Goal: Task Accomplishment & Management: Use online tool/utility

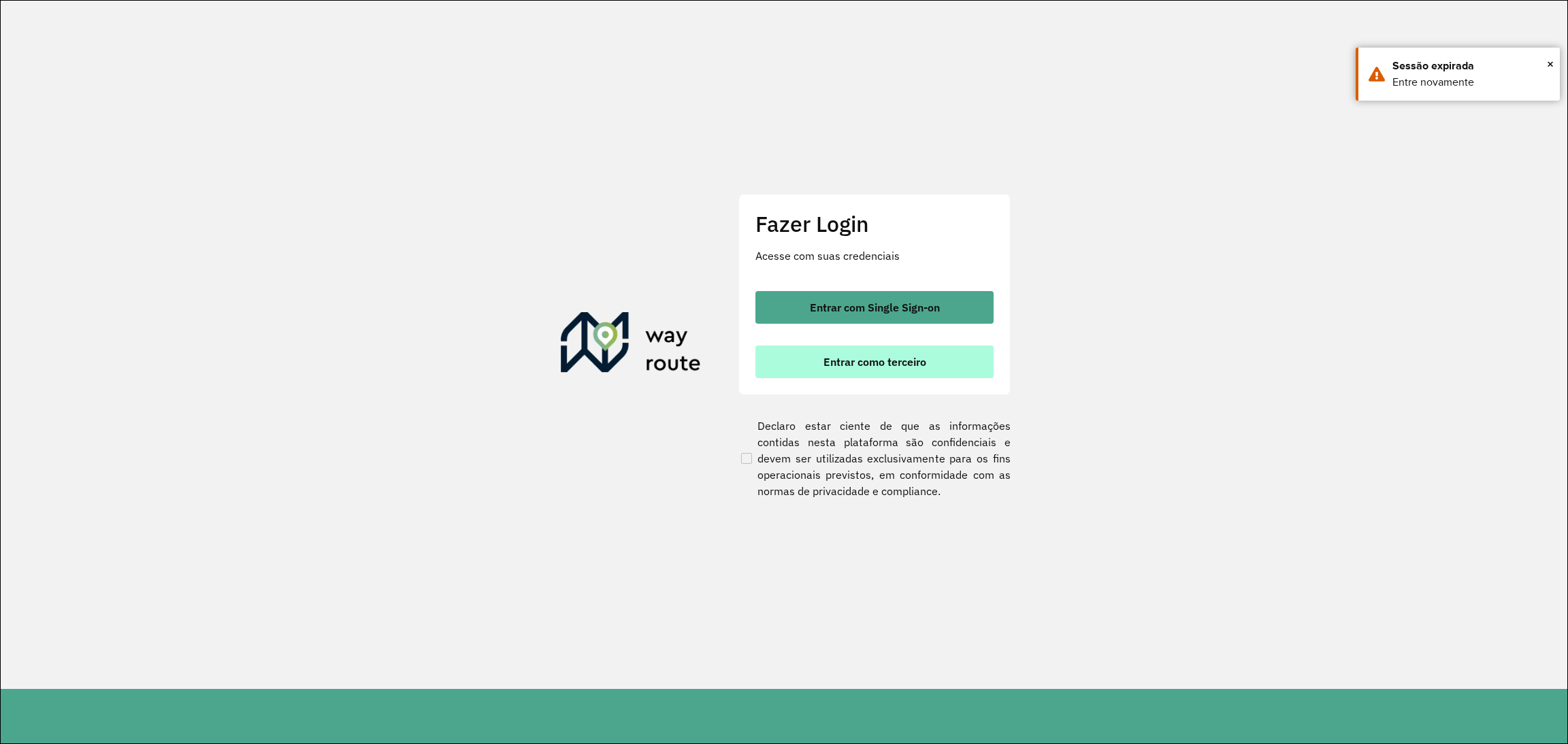
click at [822, 374] on button "Entrar como terceiro" at bounding box center [874, 361] width 238 height 33
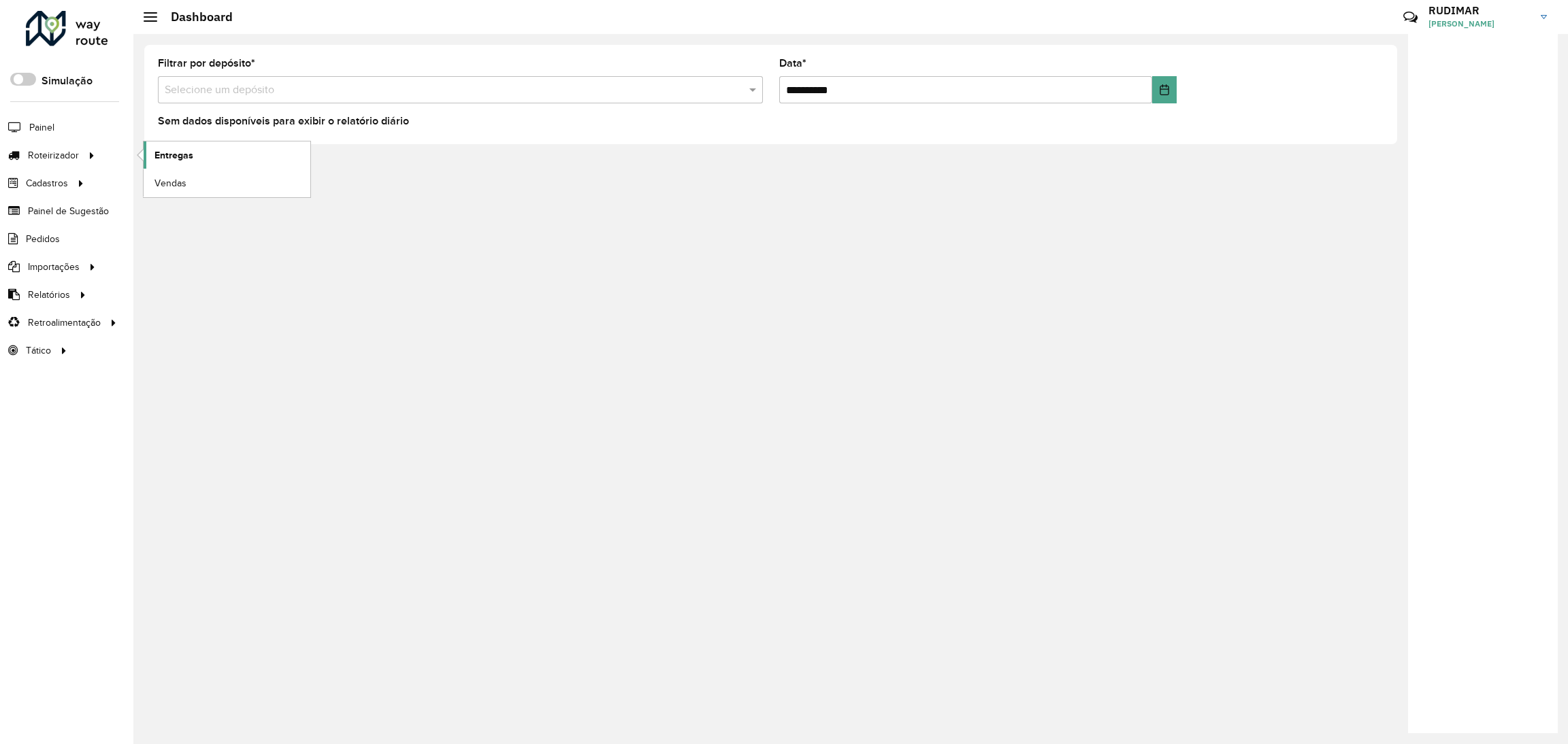
click at [165, 163] on link "Entregas" at bounding box center [226, 155] width 166 height 27
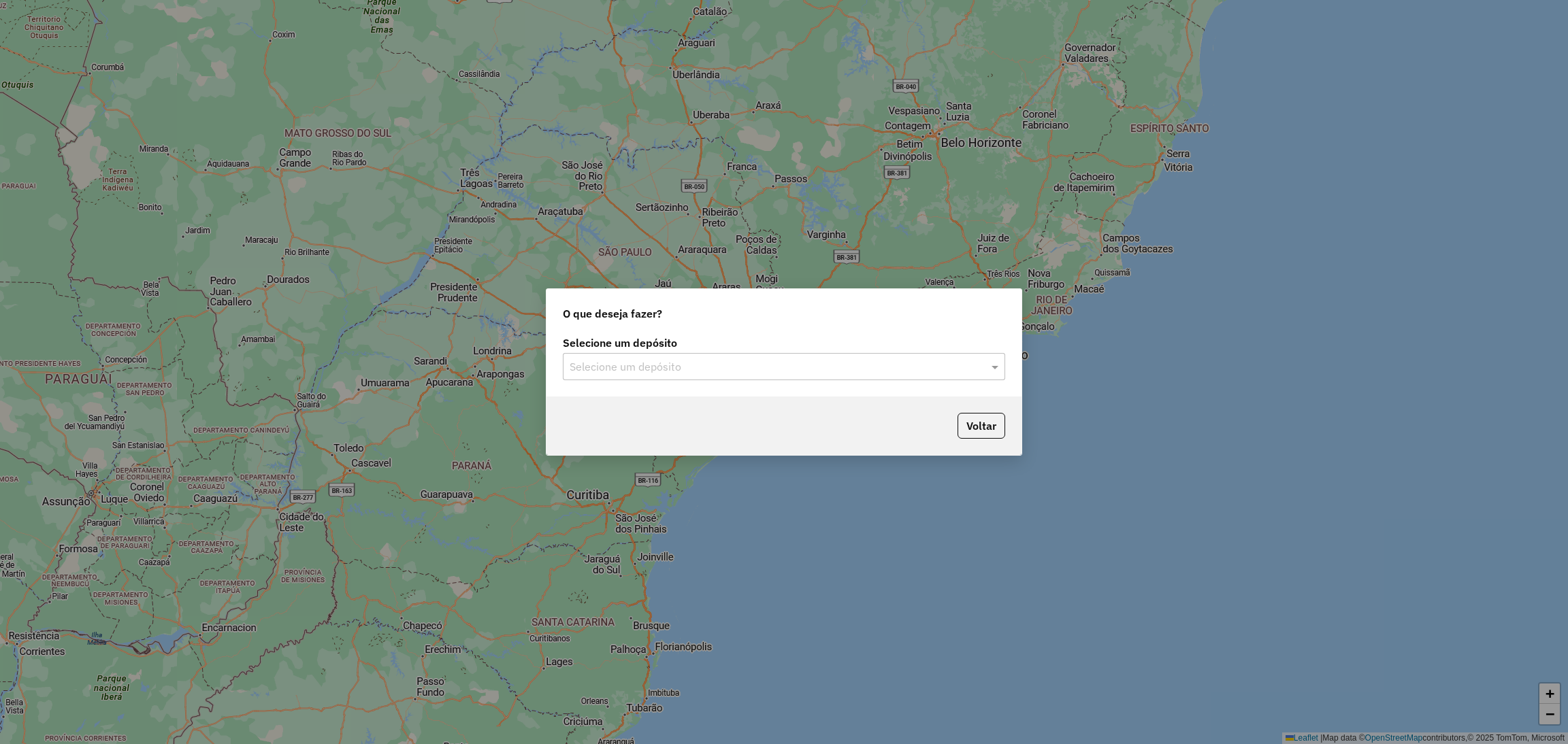
click at [610, 369] on input "text" at bounding box center [770, 367] width 401 height 16
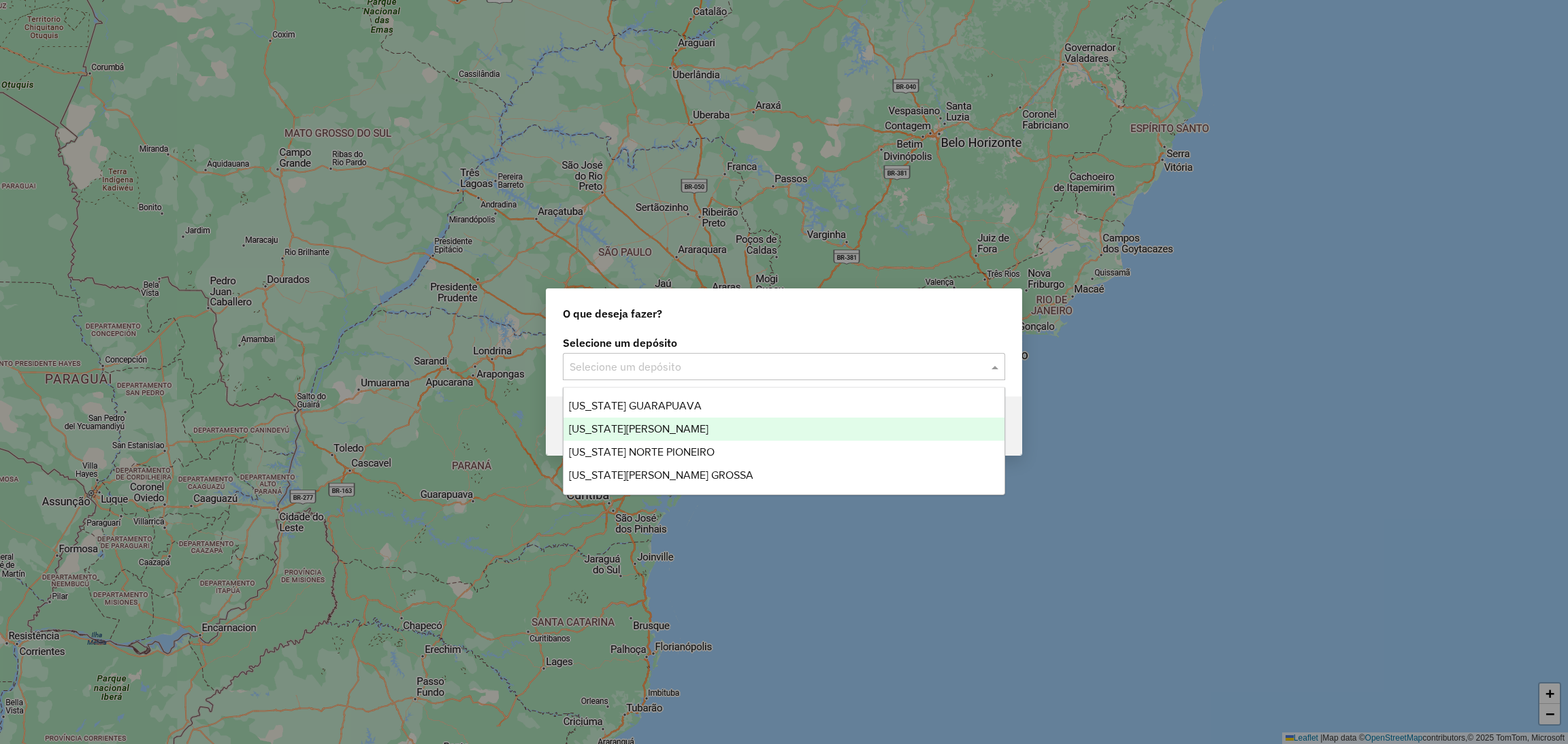
click at [630, 423] on span "[US_STATE][PERSON_NAME]" at bounding box center [639, 428] width 140 height 11
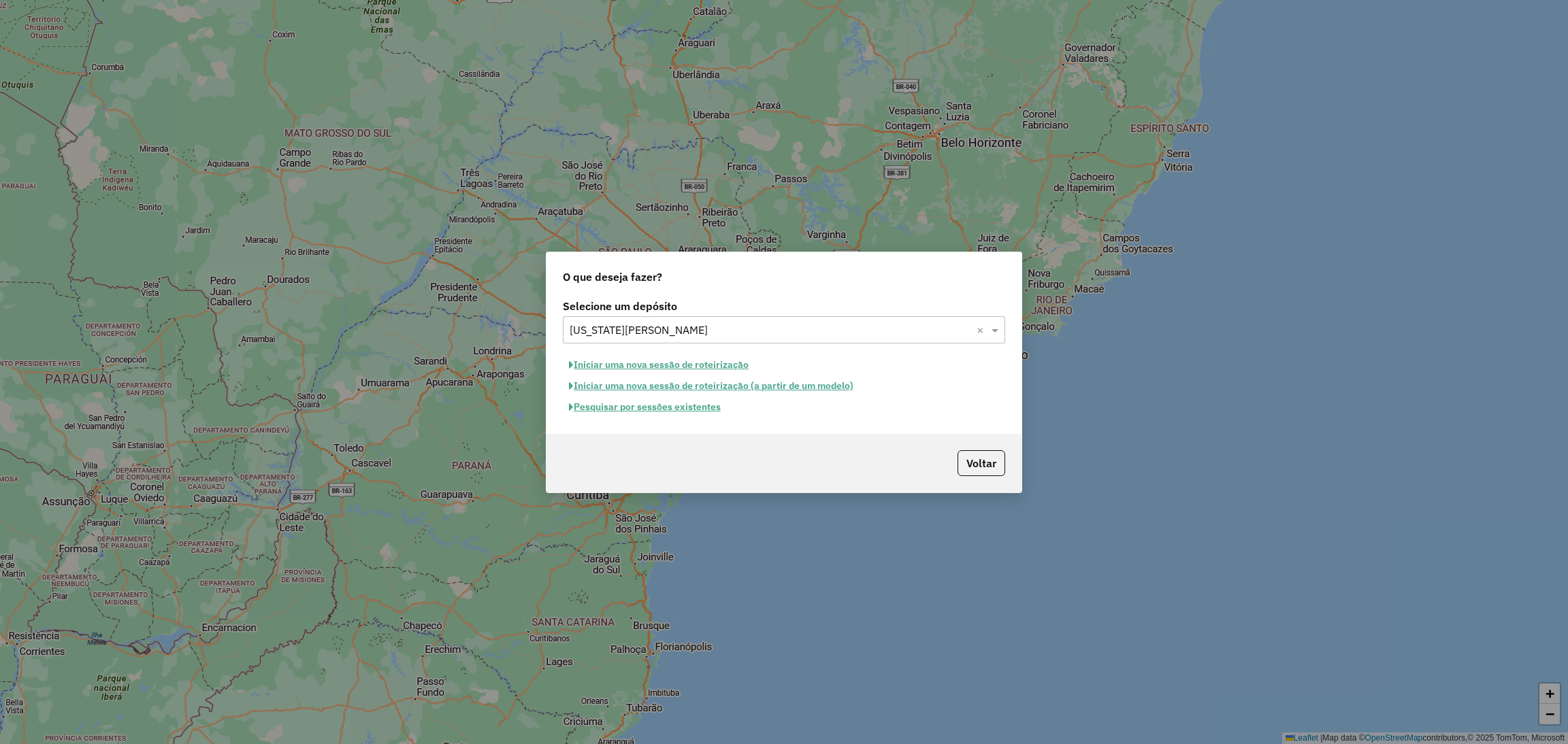
click at [675, 364] on button "Iniciar uma nova sessão de roteirização" at bounding box center [659, 365] width 192 height 21
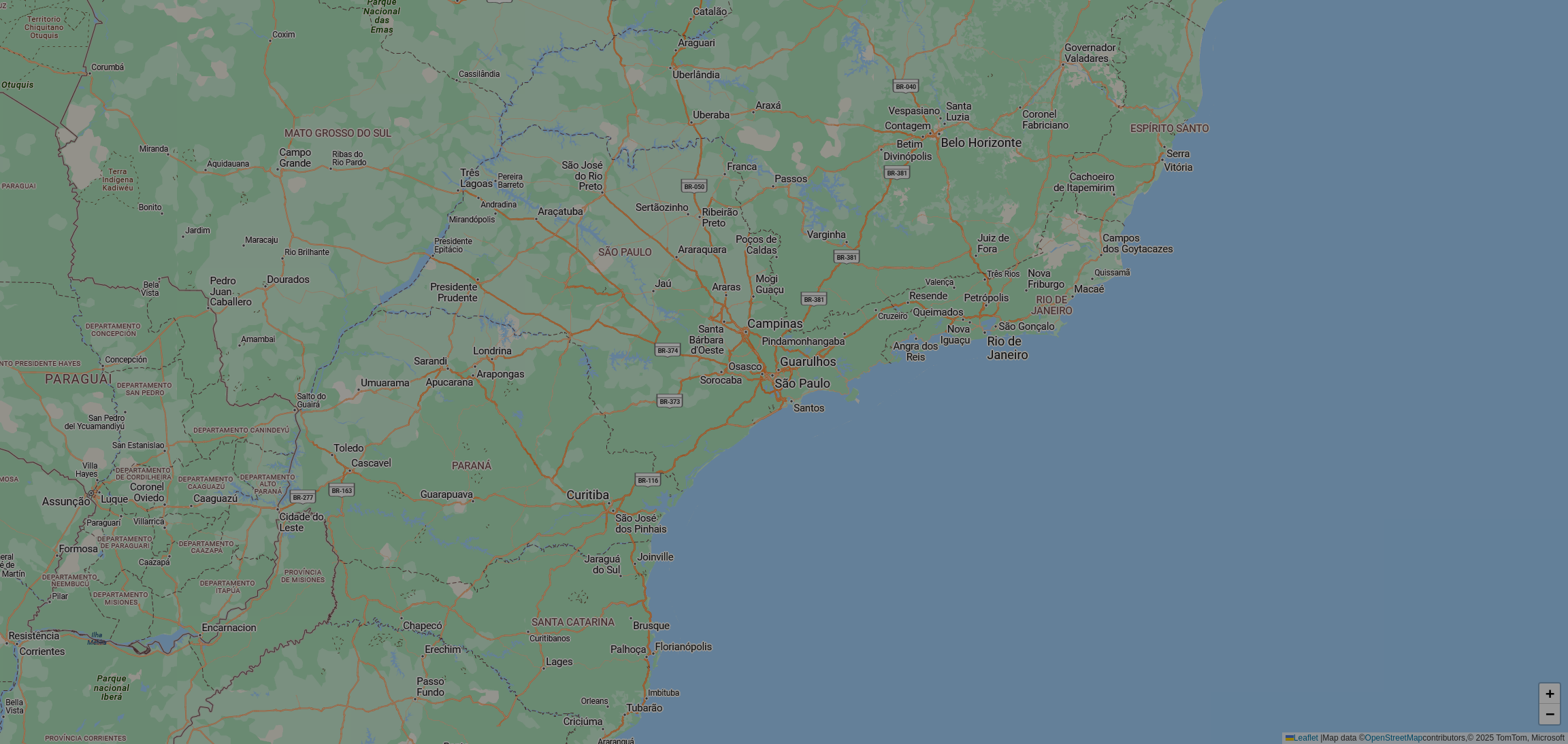
select select "*"
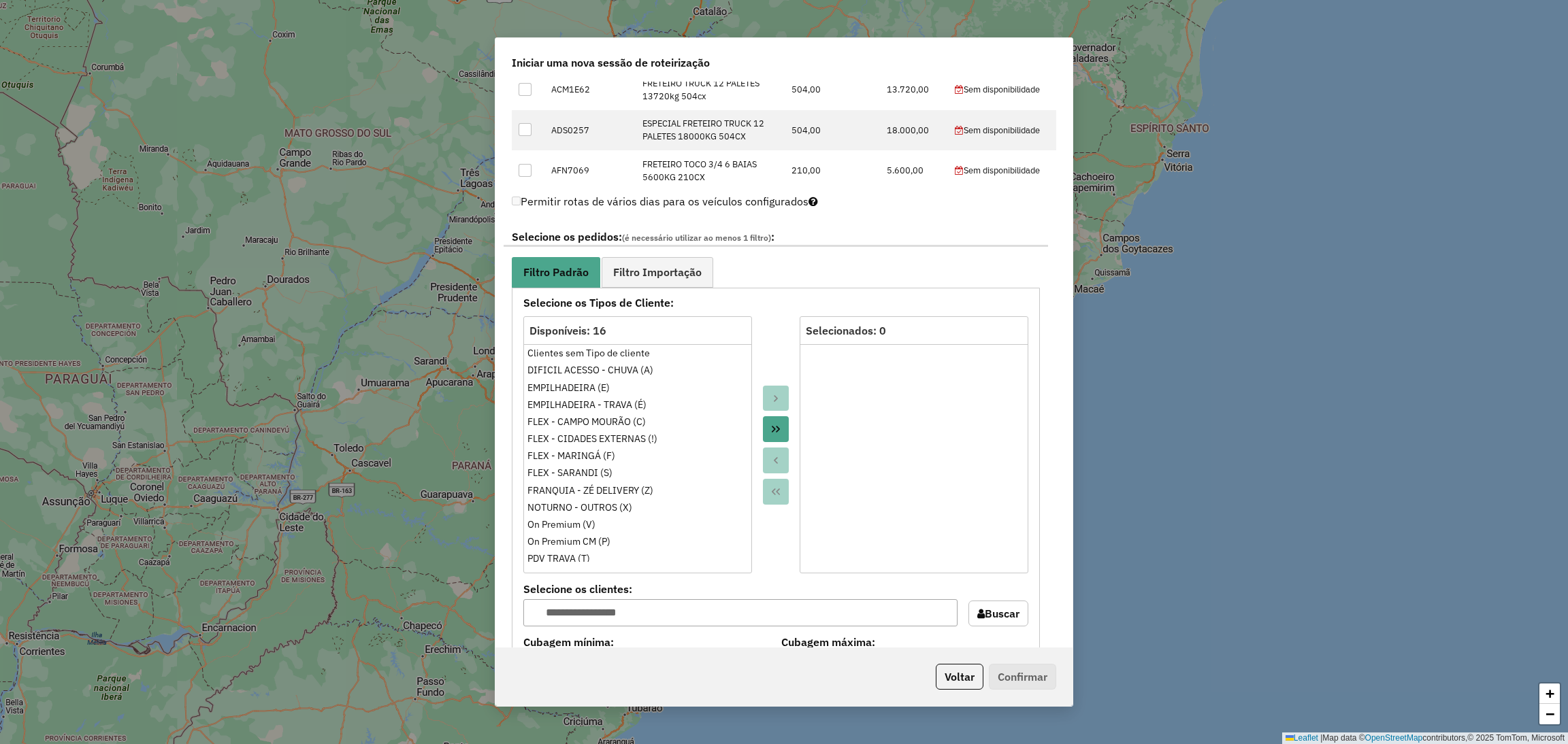
scroll to position [1160, 0]
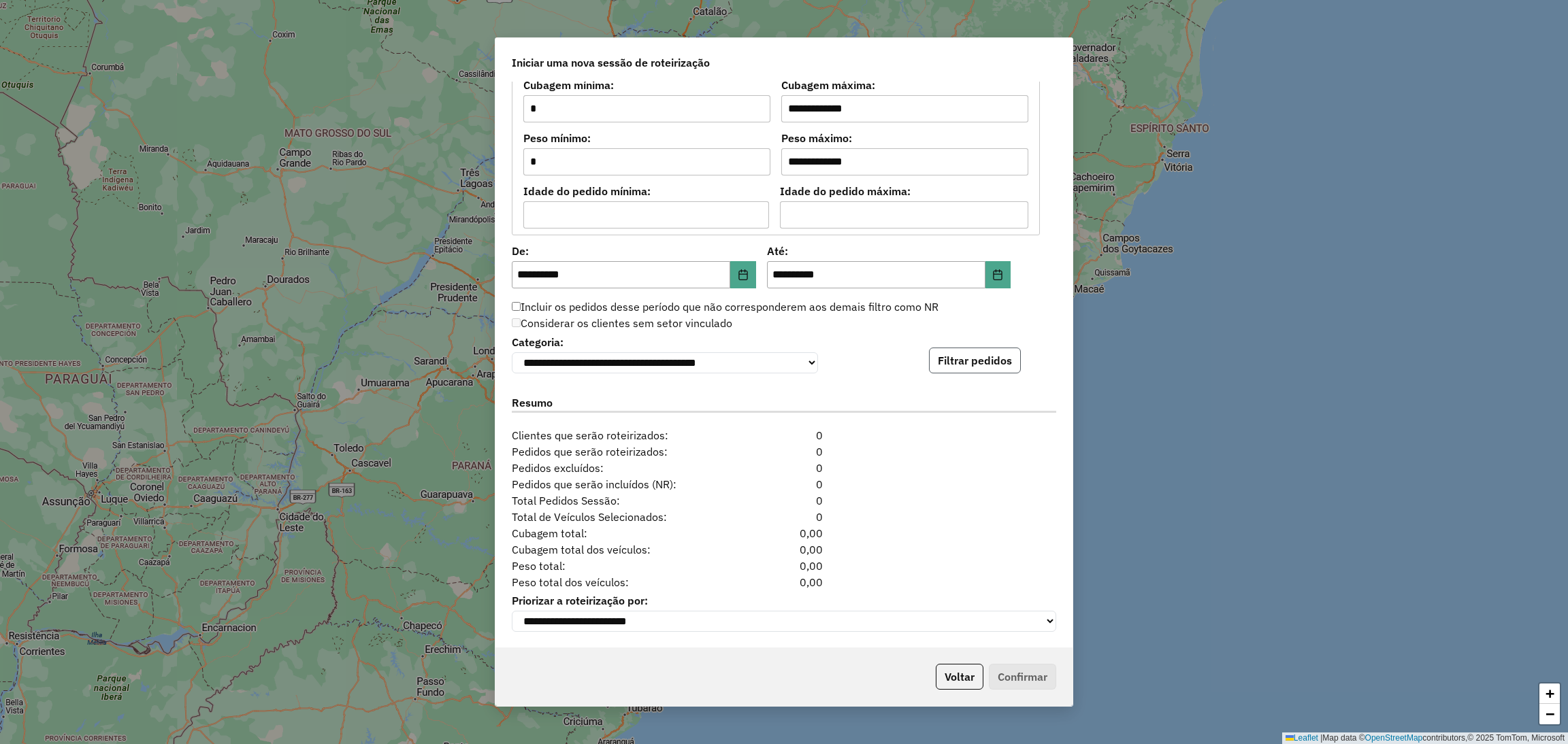
click at [963, 358] on button "Filtrar pedidos" at bounding box center [975, 361] width 92 height 26
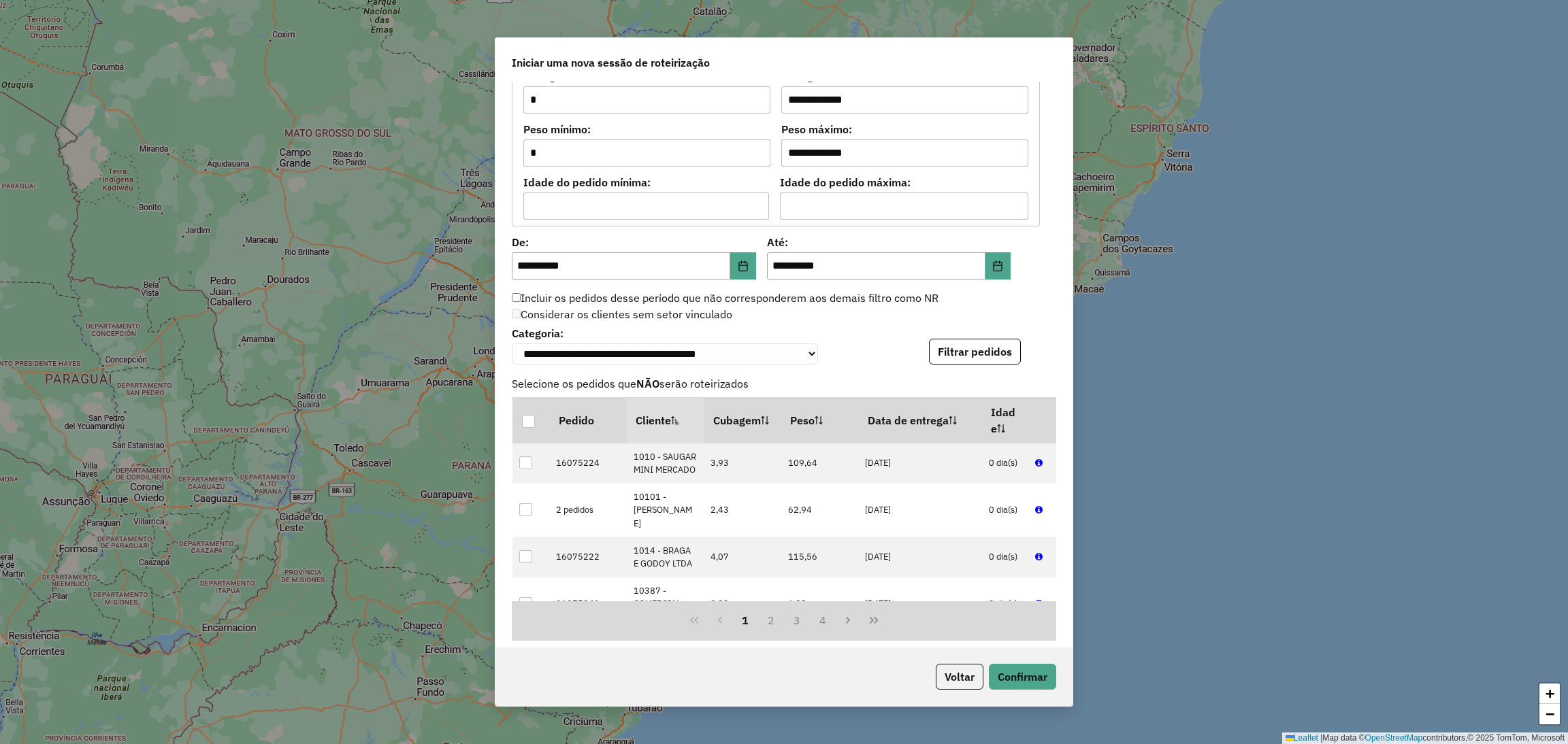
scroll to position [1441, 0]
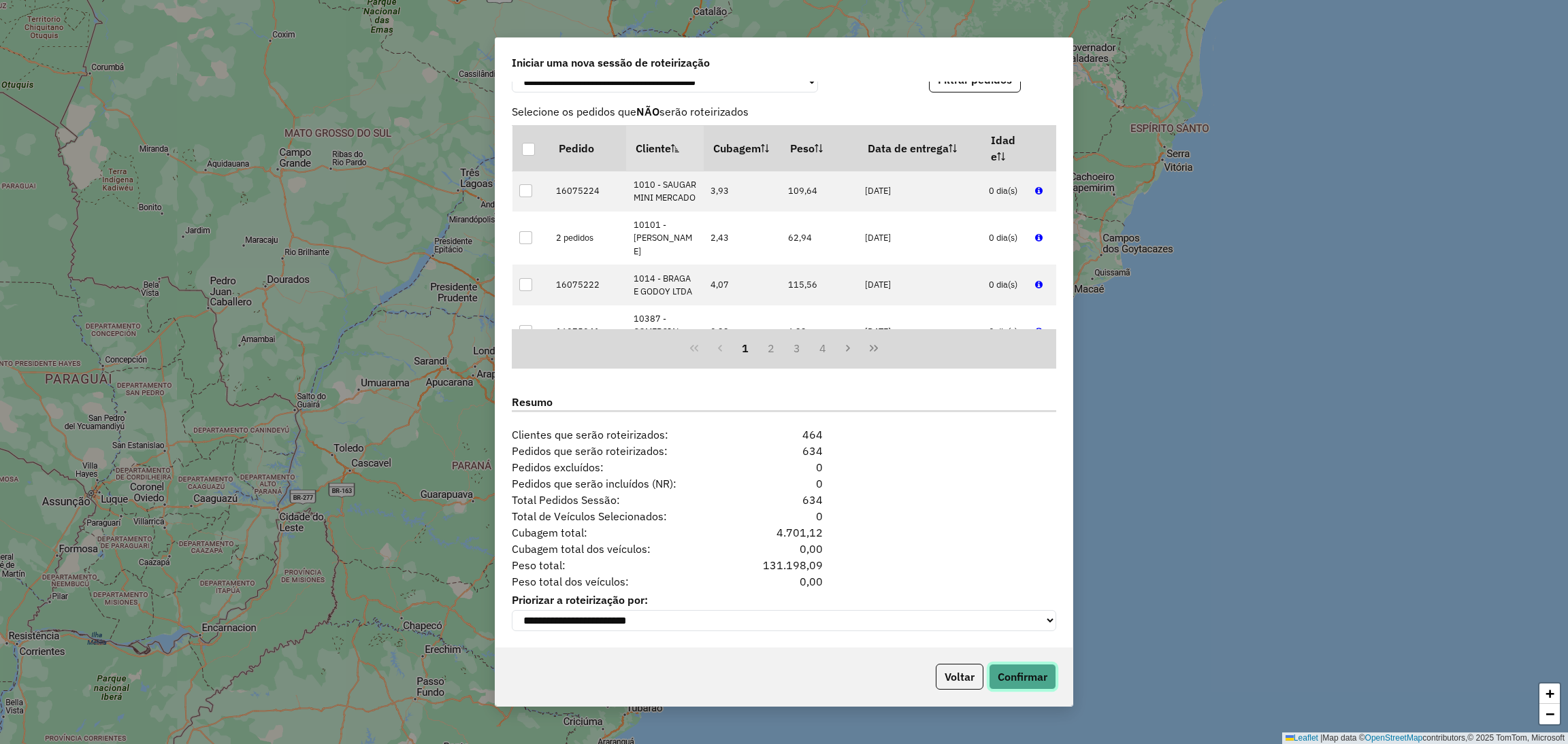
click at [1012, 688] on button "Confirmar" at bounding box center [1022, 676] width 68 height 26
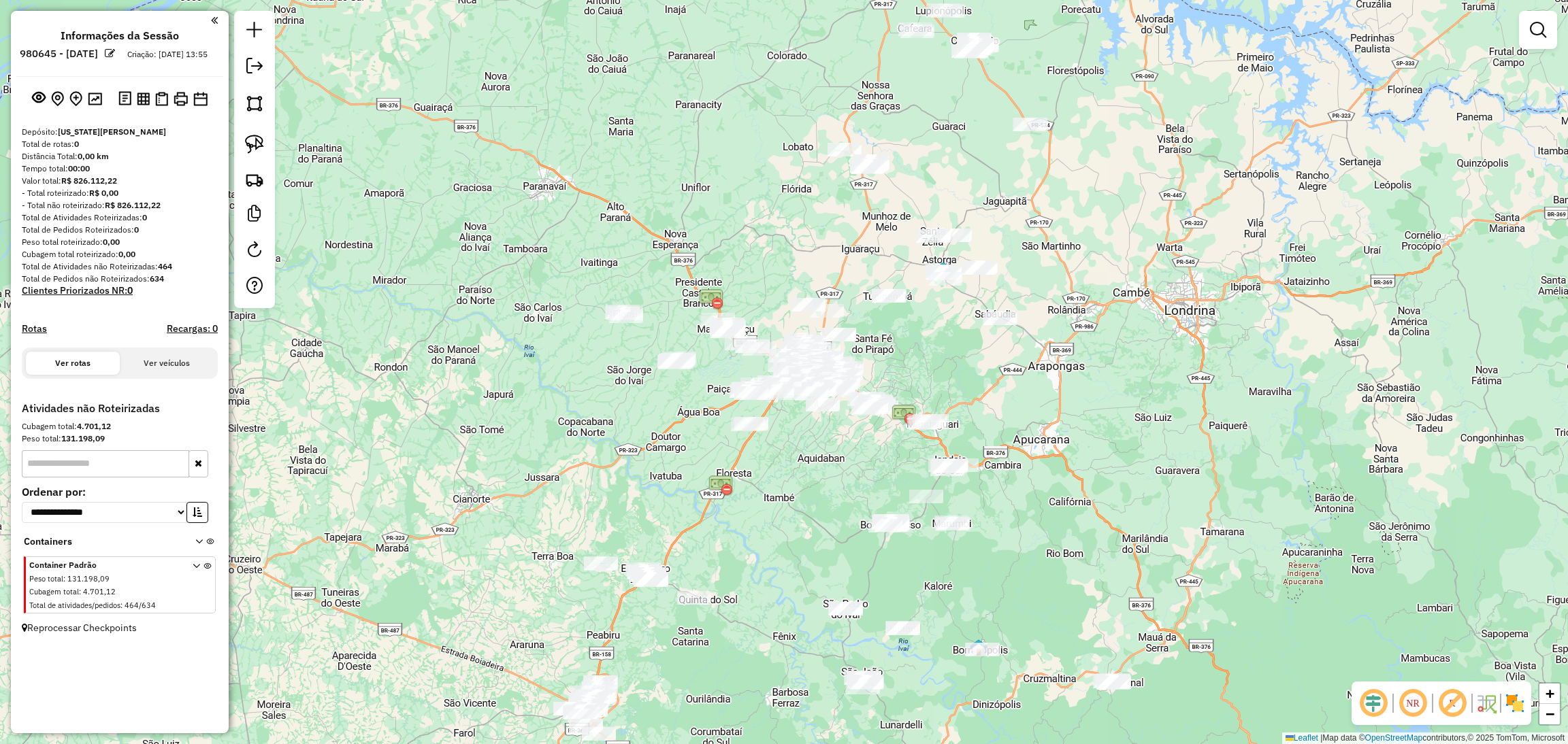
click at [1552, 27] on div at bounding box center [1538, 30] width 38 height 38
click at [1534, 32] on em at bounding box center [1538, 30] width 16 height 16
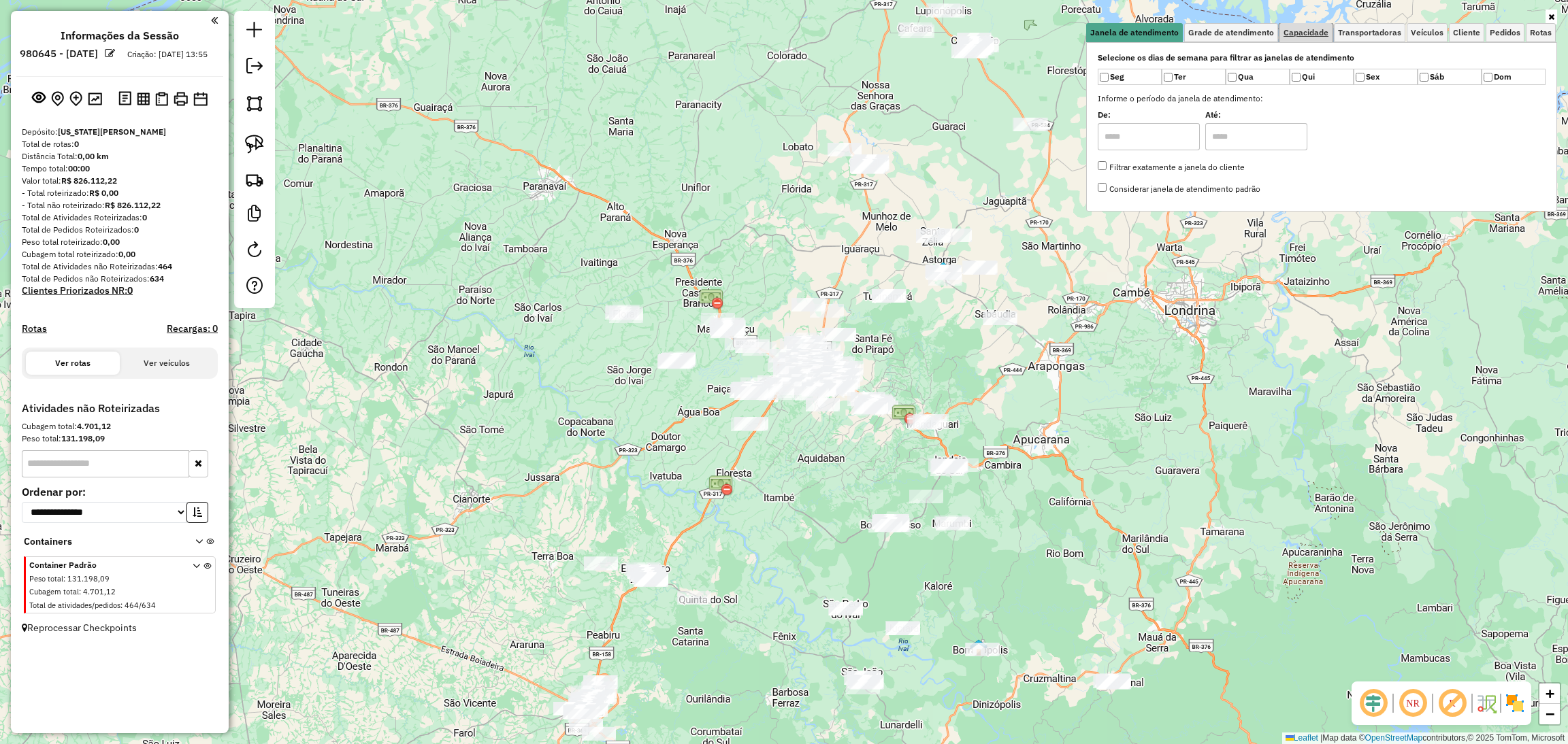
click at [1299, 24] on link "Capacidade" at bounding box center [1306, 32] width 53 height 19
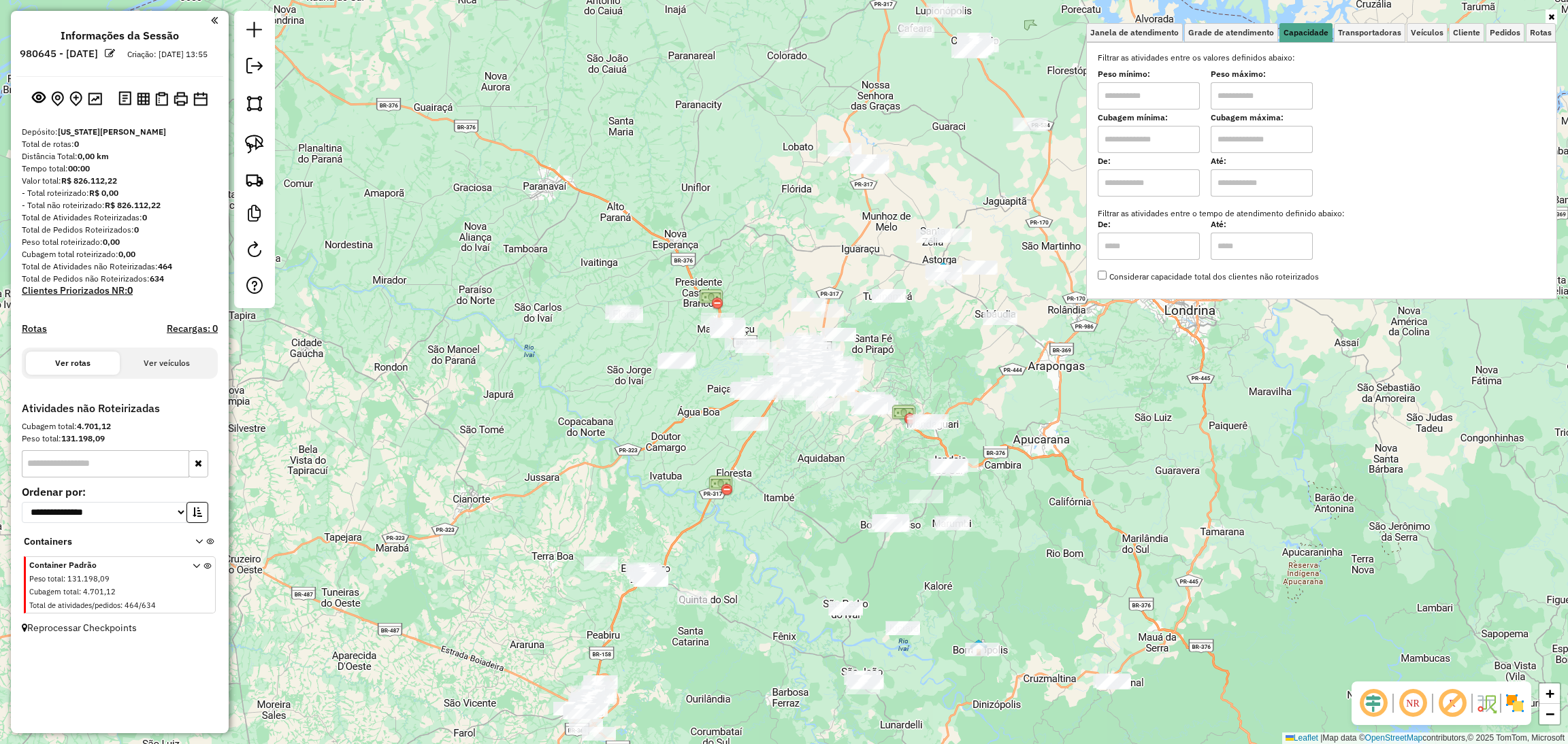
click at [1143, 102] on input "text" at bounding box center [1149, 96] width 102 height 27
type input "******"
click at [1235, 101] on input "text" at bounding box center [1261, 96] width 102 height 27
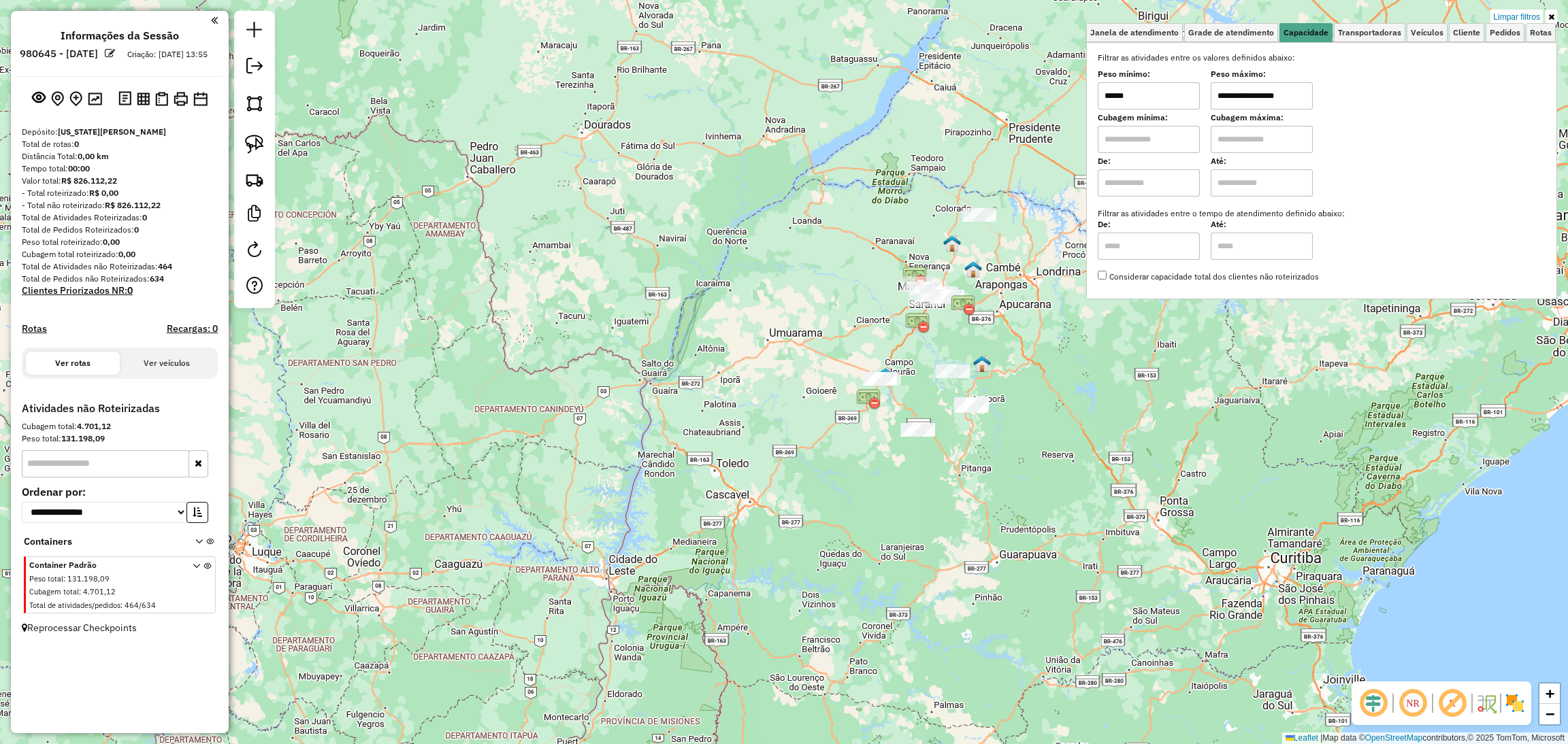
type input "**********"
click at [1019, 295] on div "**********" at bounding box center [784, 372] width 1568 height 744
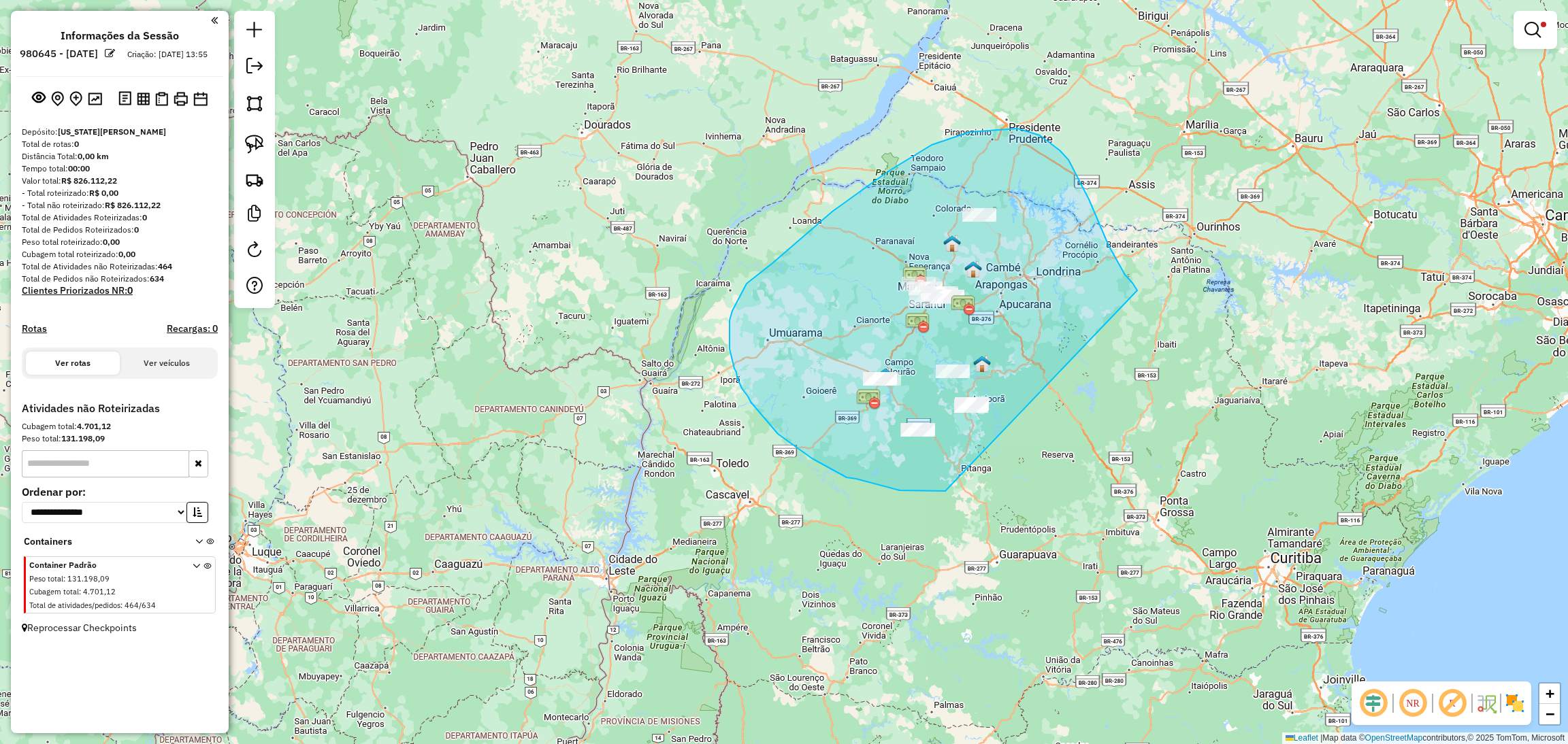
drag, startPoint x: 1137, startPoint y: 290, endPoint x: 1067, endPoint y: 482, distance: 204.4
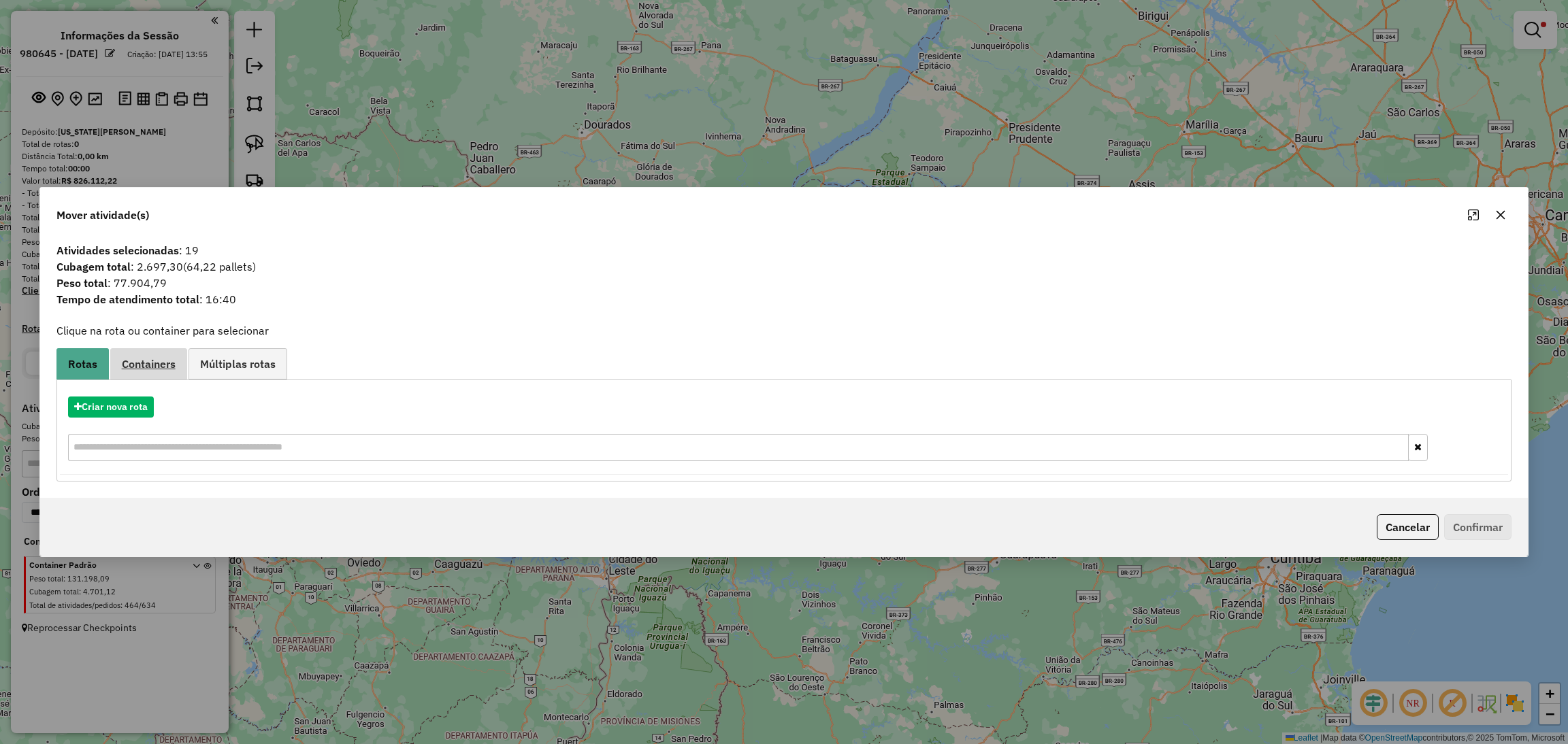
click at [159, 369] on span "Containers" at bounding box center [148, 364] width 54 height 11
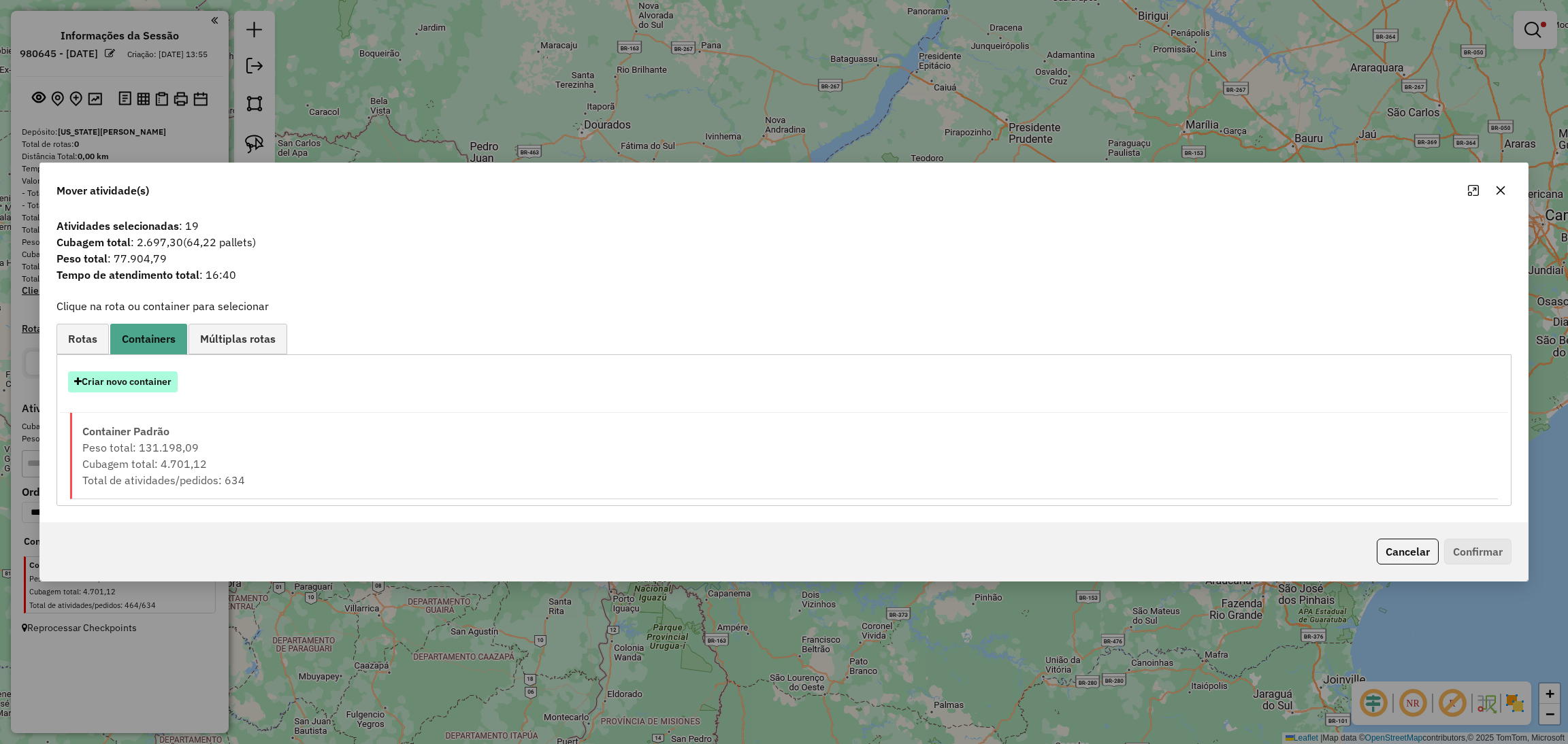
click at [149, 375] on button "Criar novo container" at bounding box center [123, 382] width 109 height 21
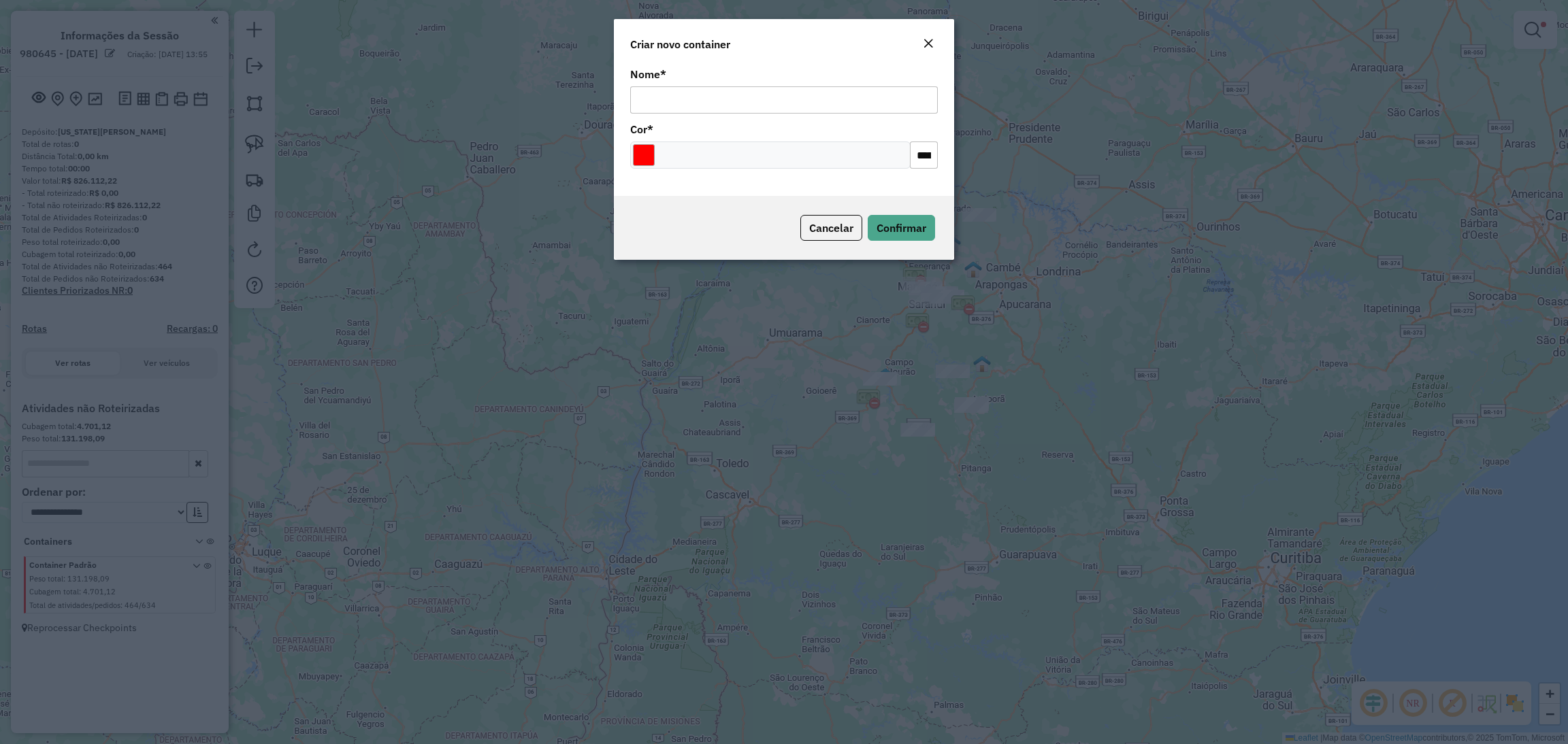
click at [708, 96] on input "Nome *" at bounding box center [783, 100] width 308 height 27
type input "****"
click at [635, 153] on input "Select a color" at bounding box center [643, 155] width 22 height 22
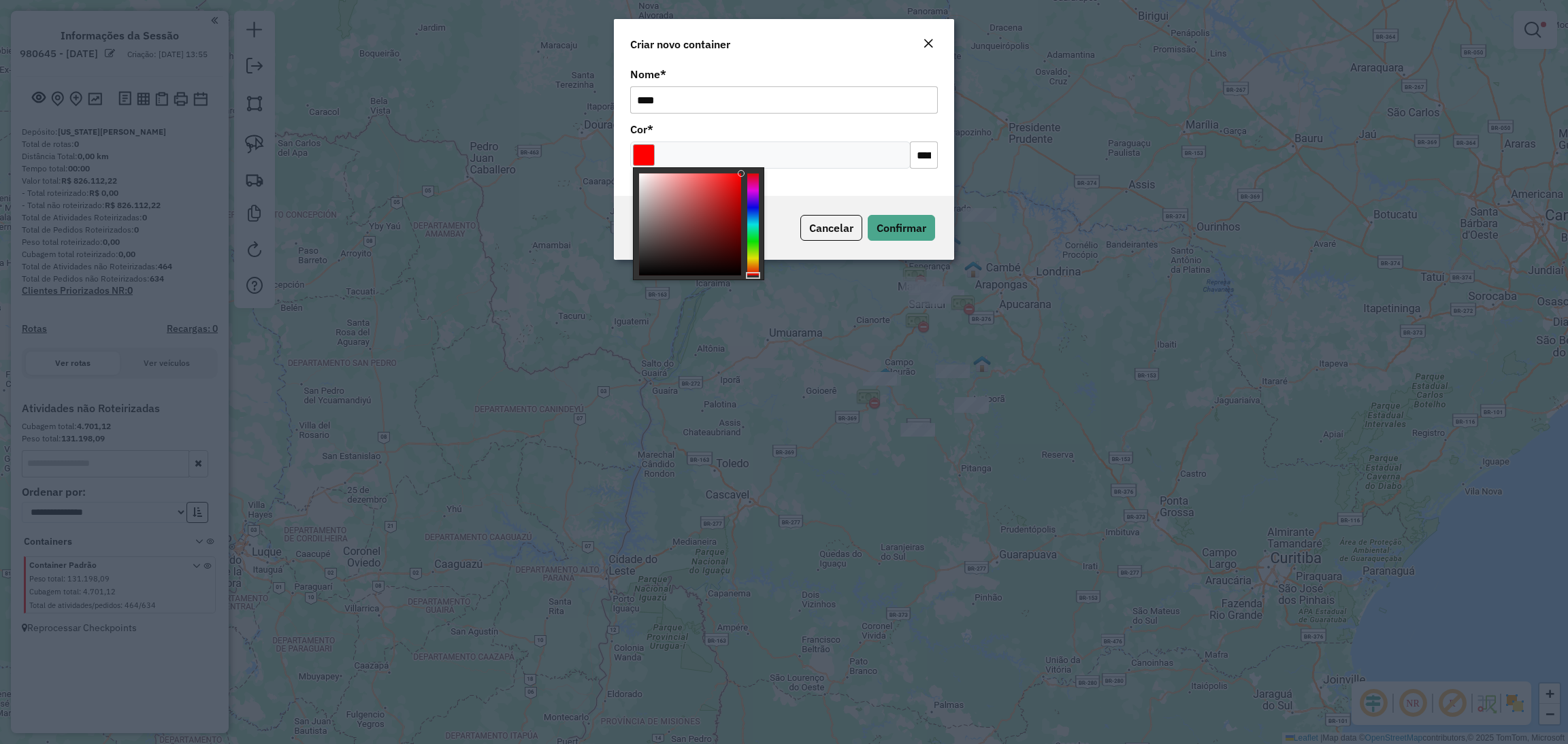
type input "*******"
click at [754, 257] on div at bounding box center [752, 224] width 11 height 102
click at [896, 225] on span "Confirmar" at bounding box center [901, 228] width 49 height 14
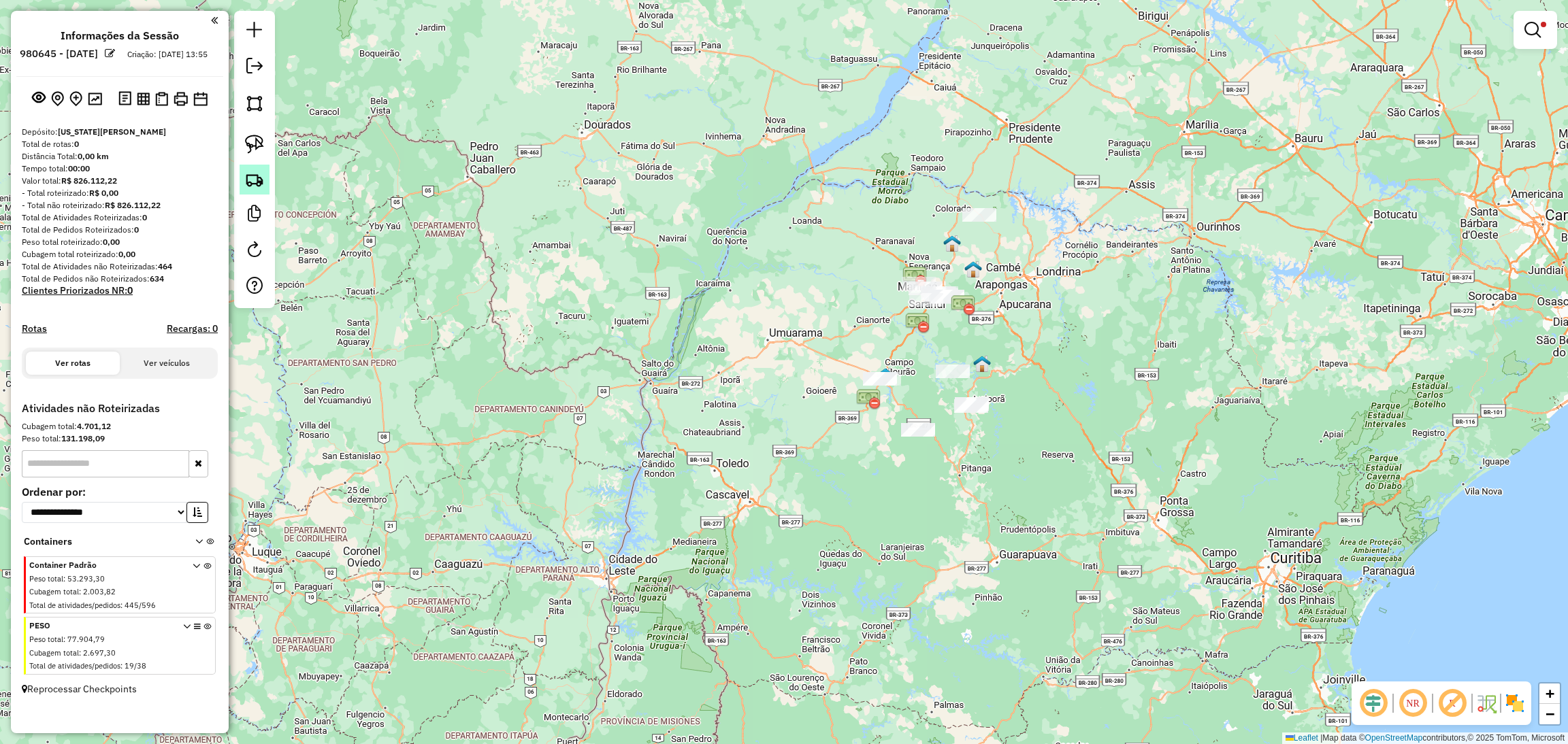
click at [251, 179] on img at bounding box center [254, 179] width 19 height 19
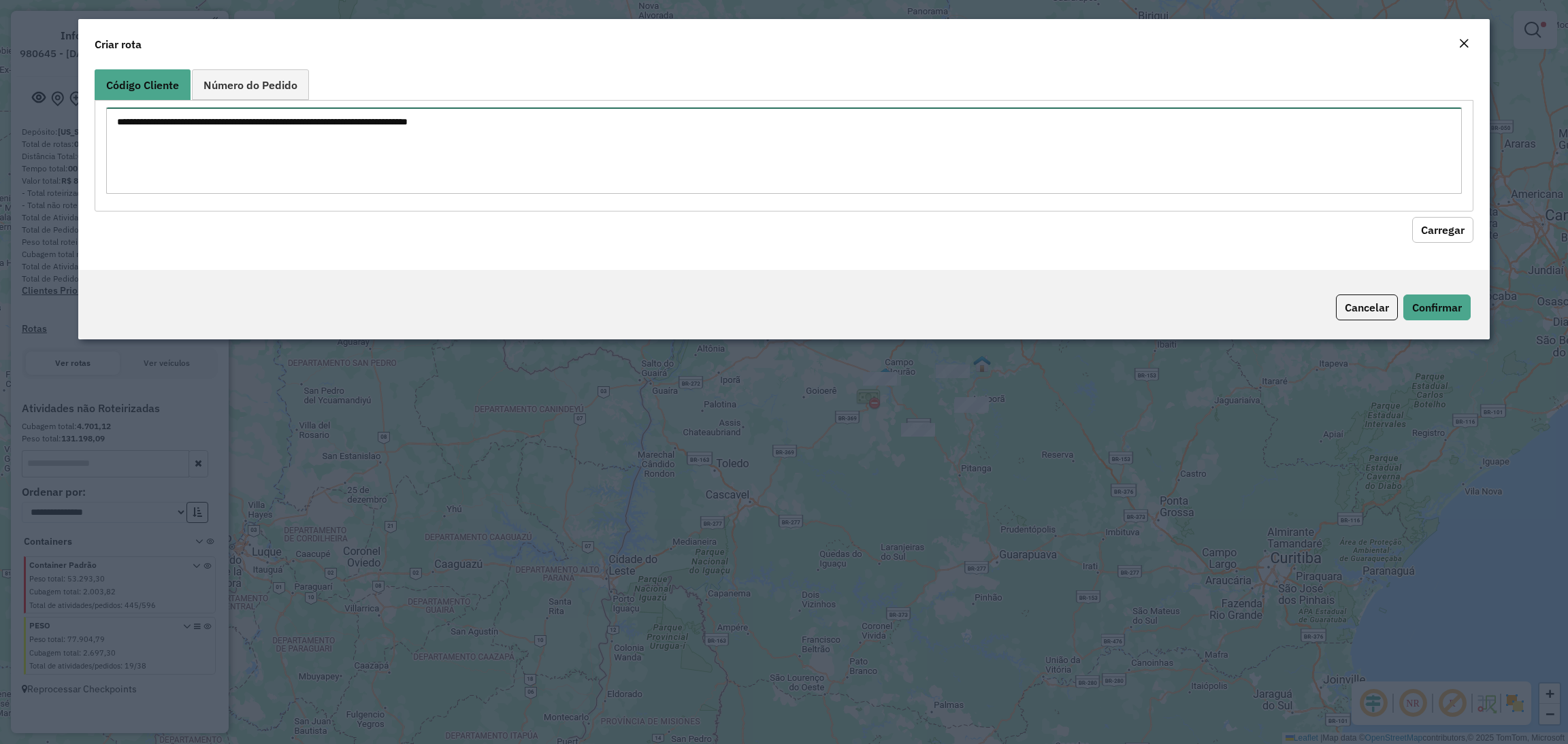
click at [398, 131] on textarea at bounding box center [784, 151] width 1355 height 87
paste textarea "*****"
type textarea "*****"
click at [1444, 217] on button "Carregar" at bounding box center [1443, 230] width 62 height 26
click at [1427, 240] on button "Carregar" at bounding box center [1443, 230] width 62 height 26
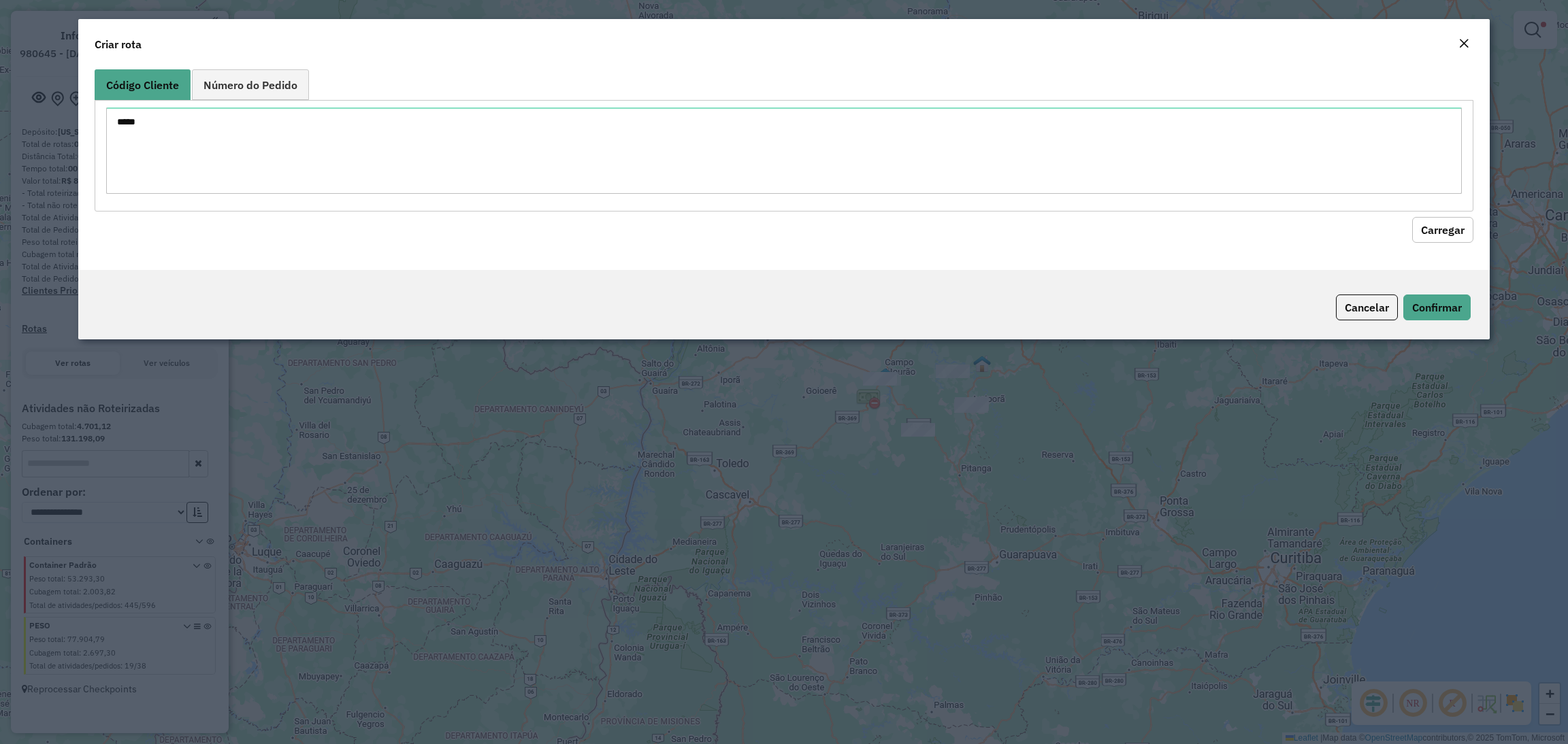
click at [1430, 225] on button "Carregar" at bounding box center [1443, 230] width 62 height 26
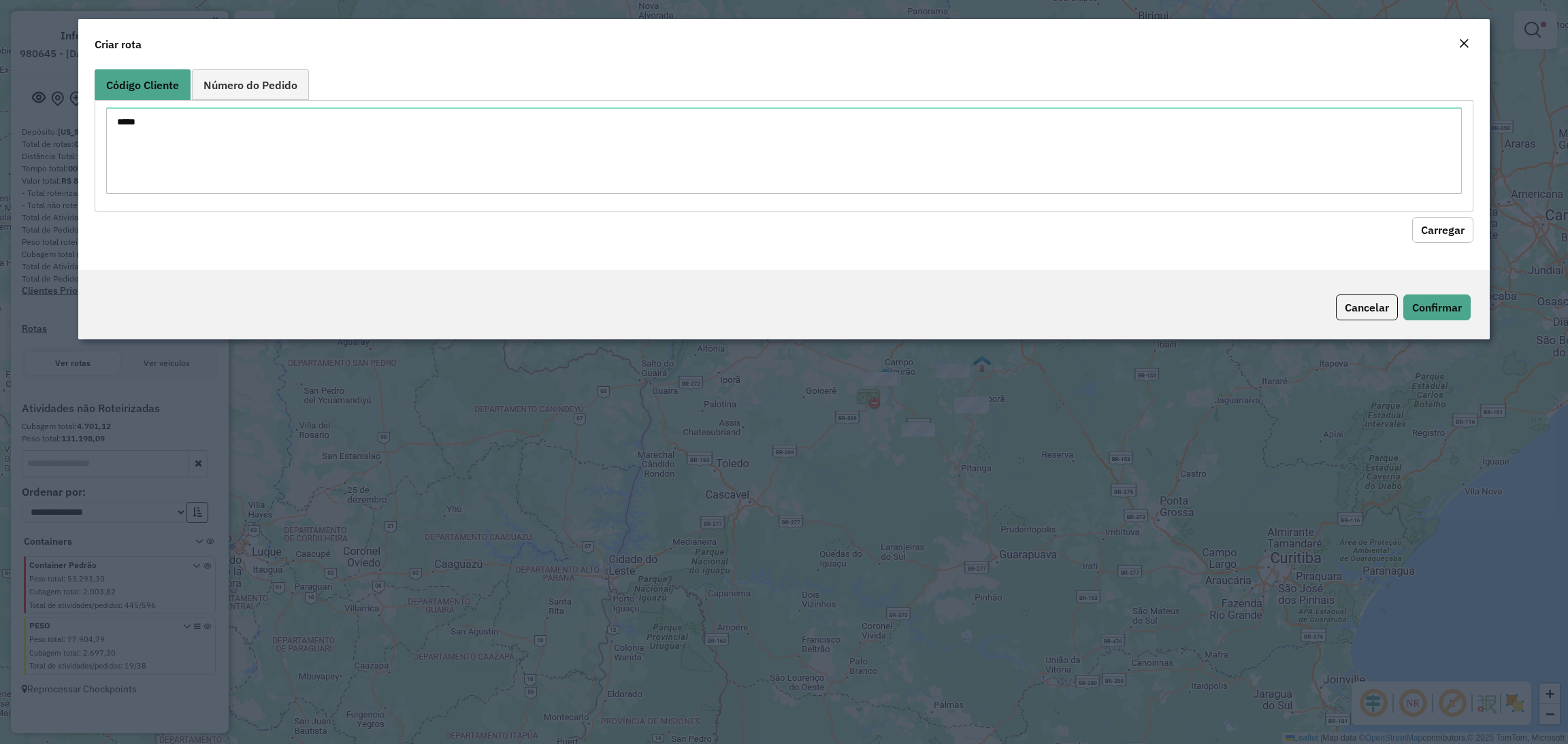
click at [1430, 225] on button "Carregar" at bounding box center [1443, 230] width 62 height 26
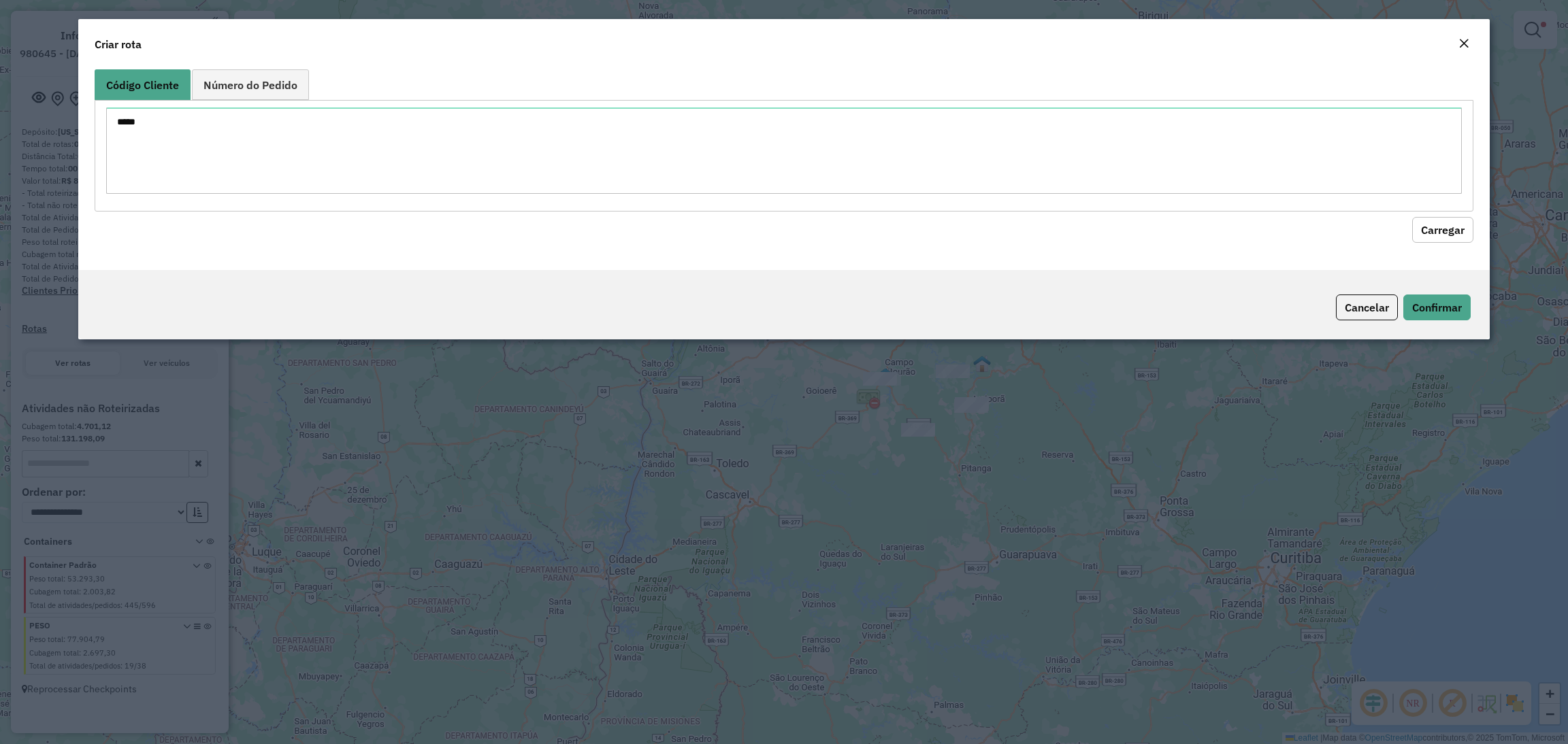
click at [1430, 225] on button "Carregar" at bounding box center [1443, 230] width 62 height 26
click at [1465, 42] on em "Close" at bounding box center [1463, 43] width 11 height 11
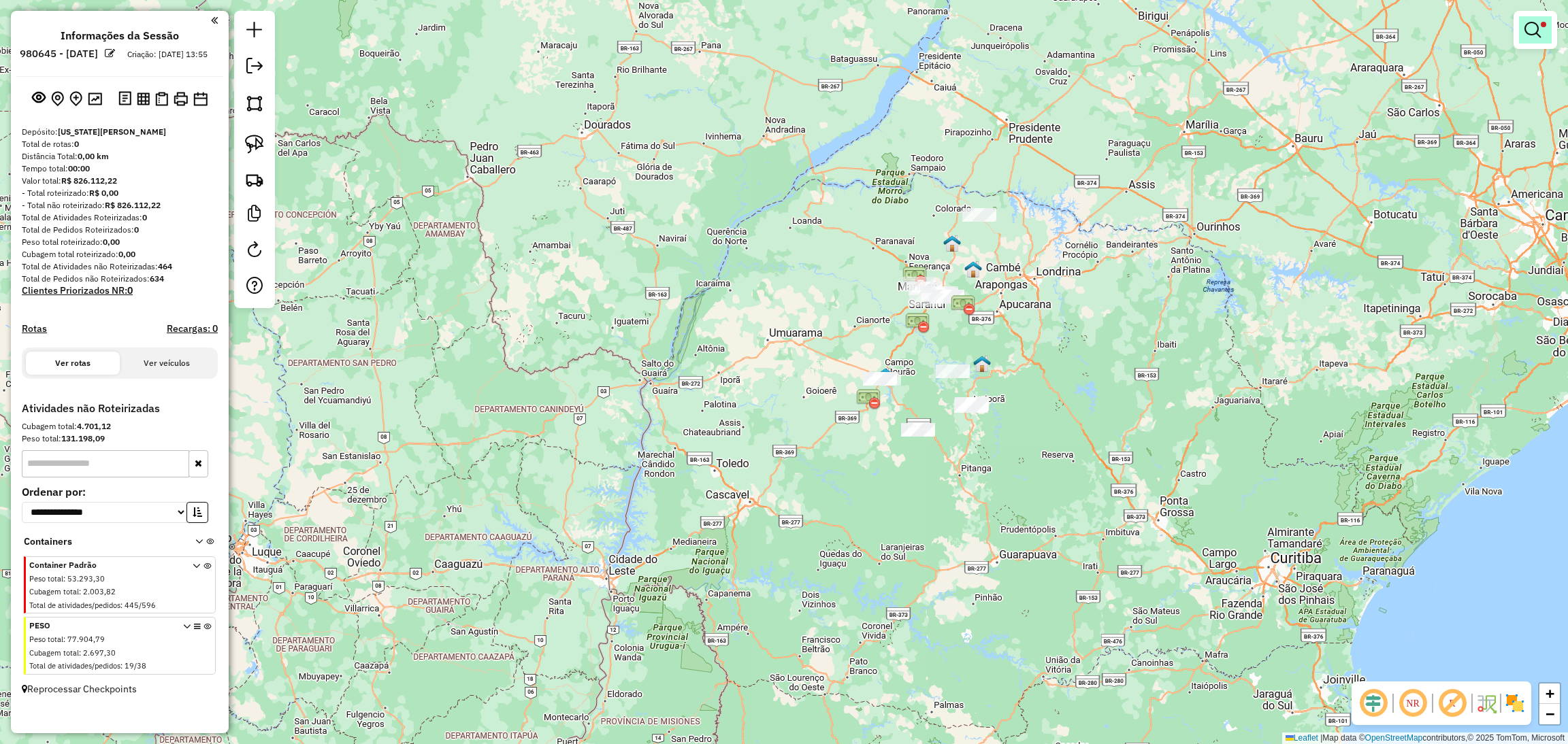
click at [1542, 28] on link at bounding box center [1535, 30] width 33 height 27
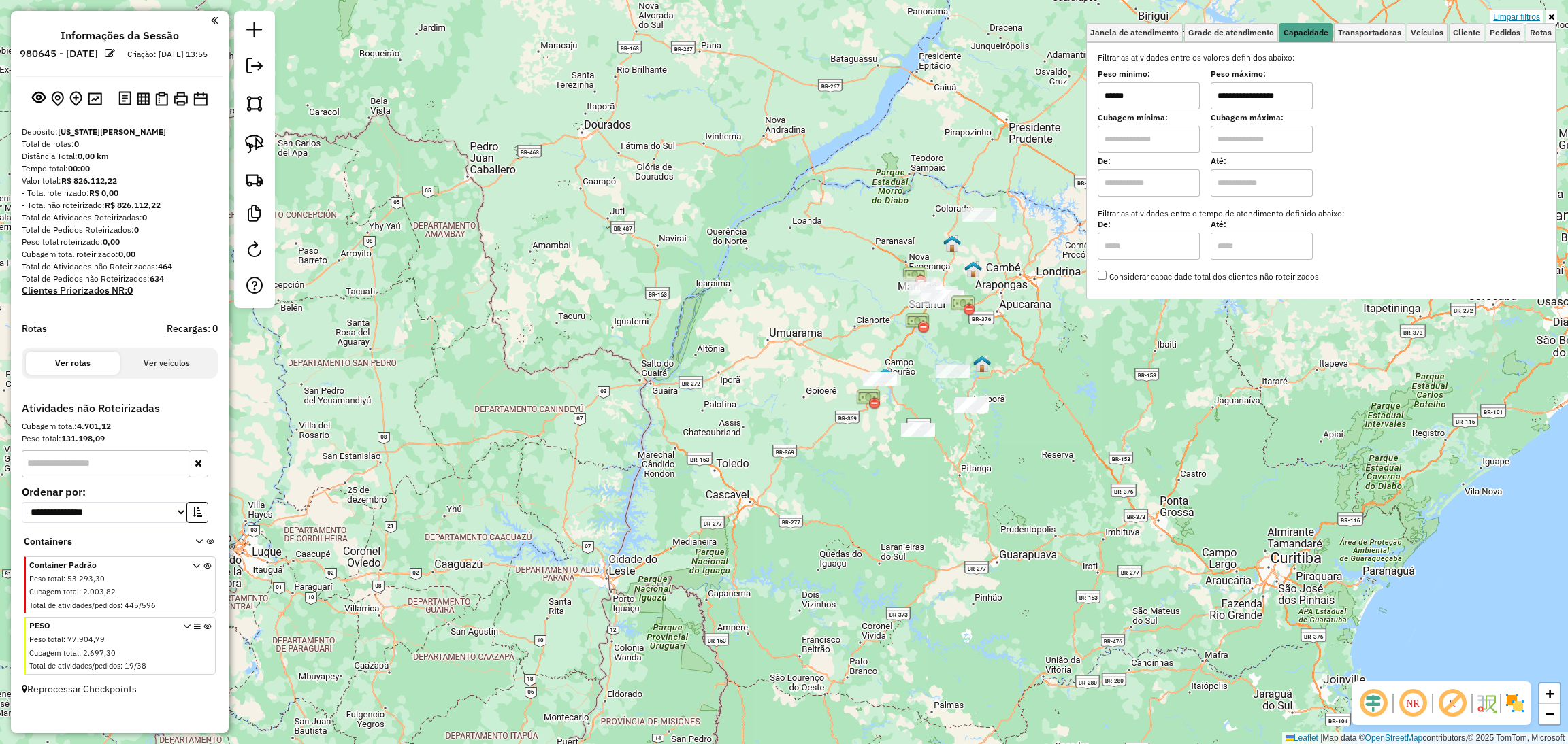
click at [1532, 11] on link "Limpar filtros" at bounding box center [1516, 17] width 52 height 15
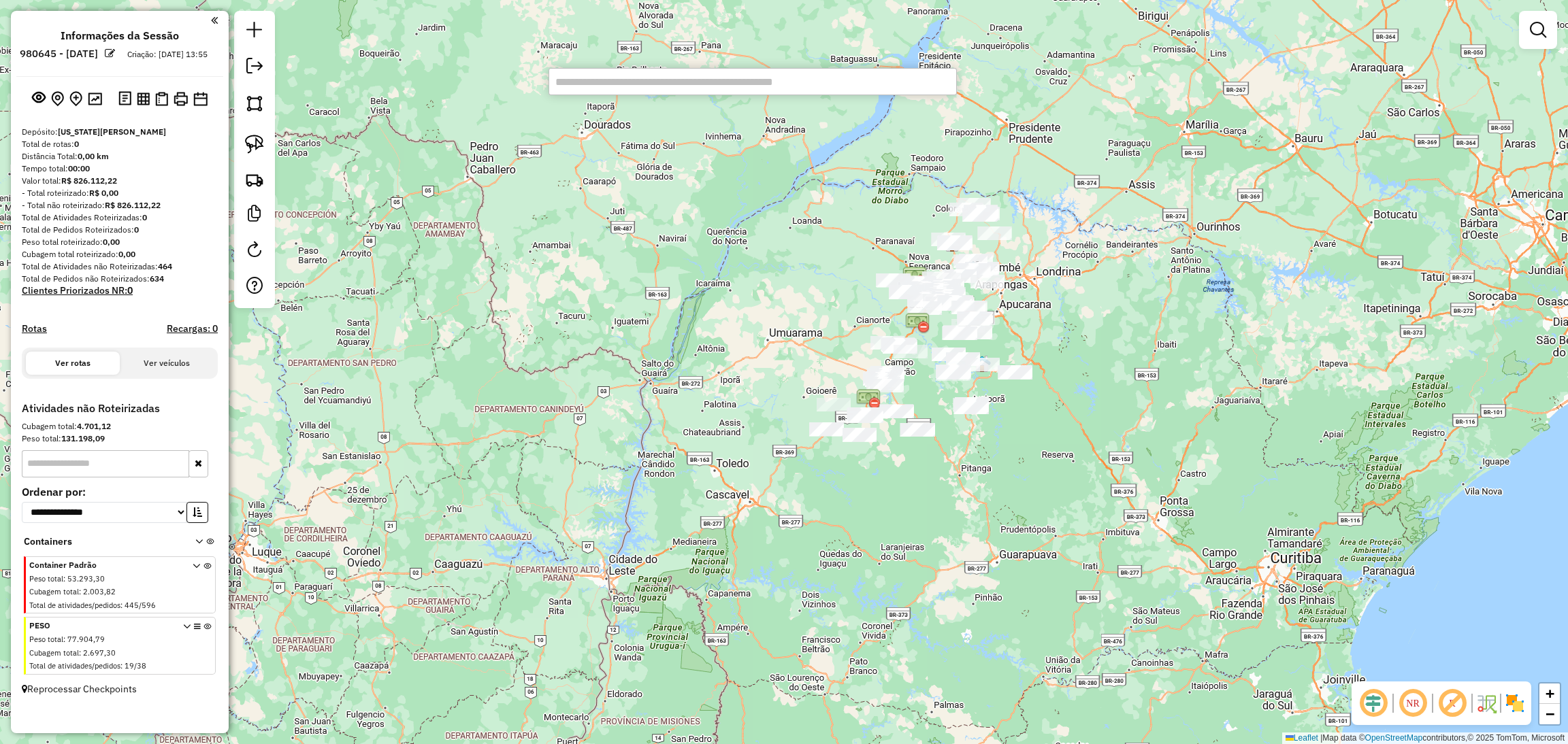
click at [861, 87] on input "text" at bounding box center [752, 82] width 408 height 27
type input "*****"
click at [1110, 244] on div "Janela de atendimento Grade de atendimento Capacidade Transportadoras Veículos …" at bounding box center [784, 372] width 1568 height 744
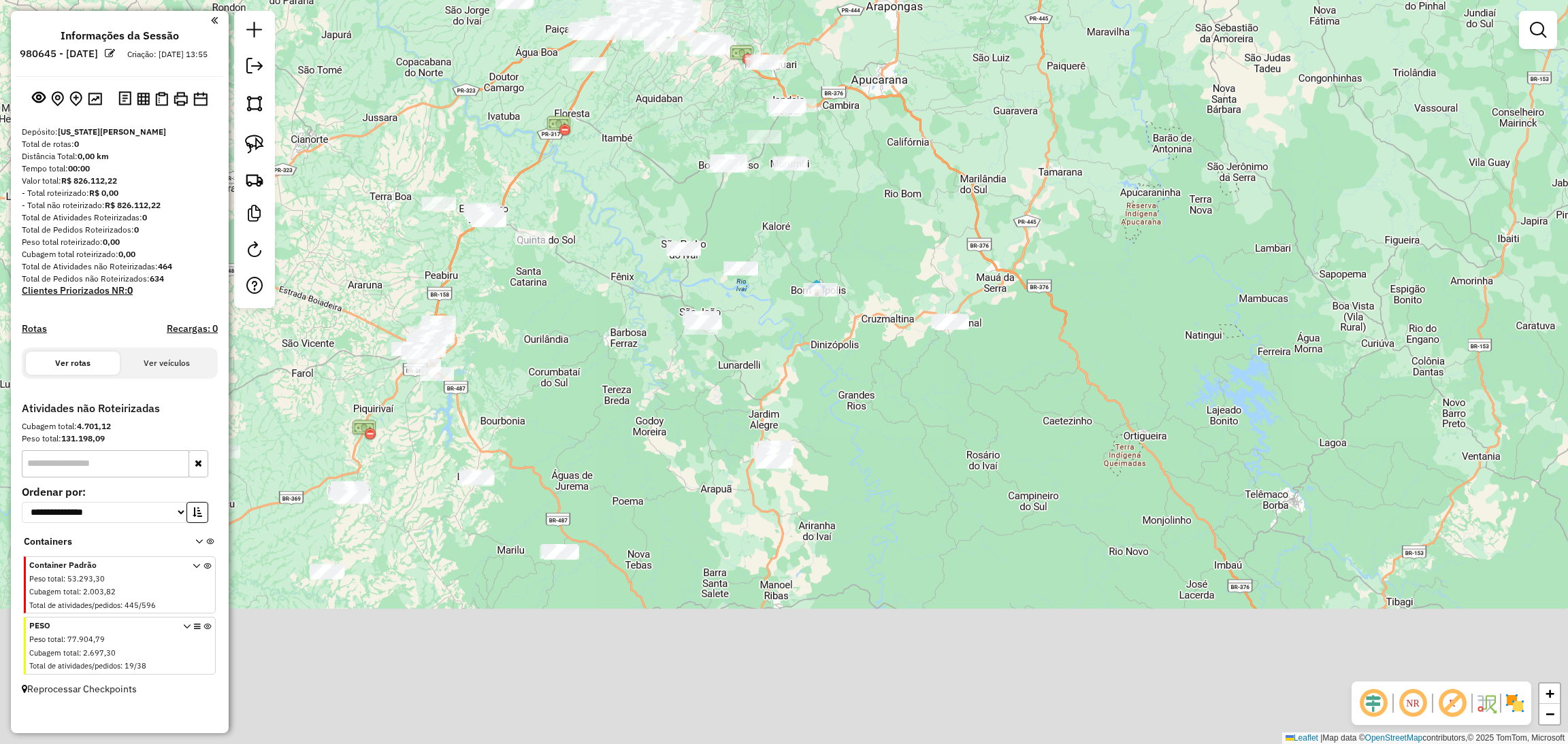
drag, startPoint x: 832, startPoint y: 584, endPoint x: 858, endPoint y: 405, distance: 180.9
click at [858, 405] on div "Janela de atendimento Grade de atendimento Capacidade Transportadoras Veículos …" at bounding box center [784, 372] width 1568 height 744
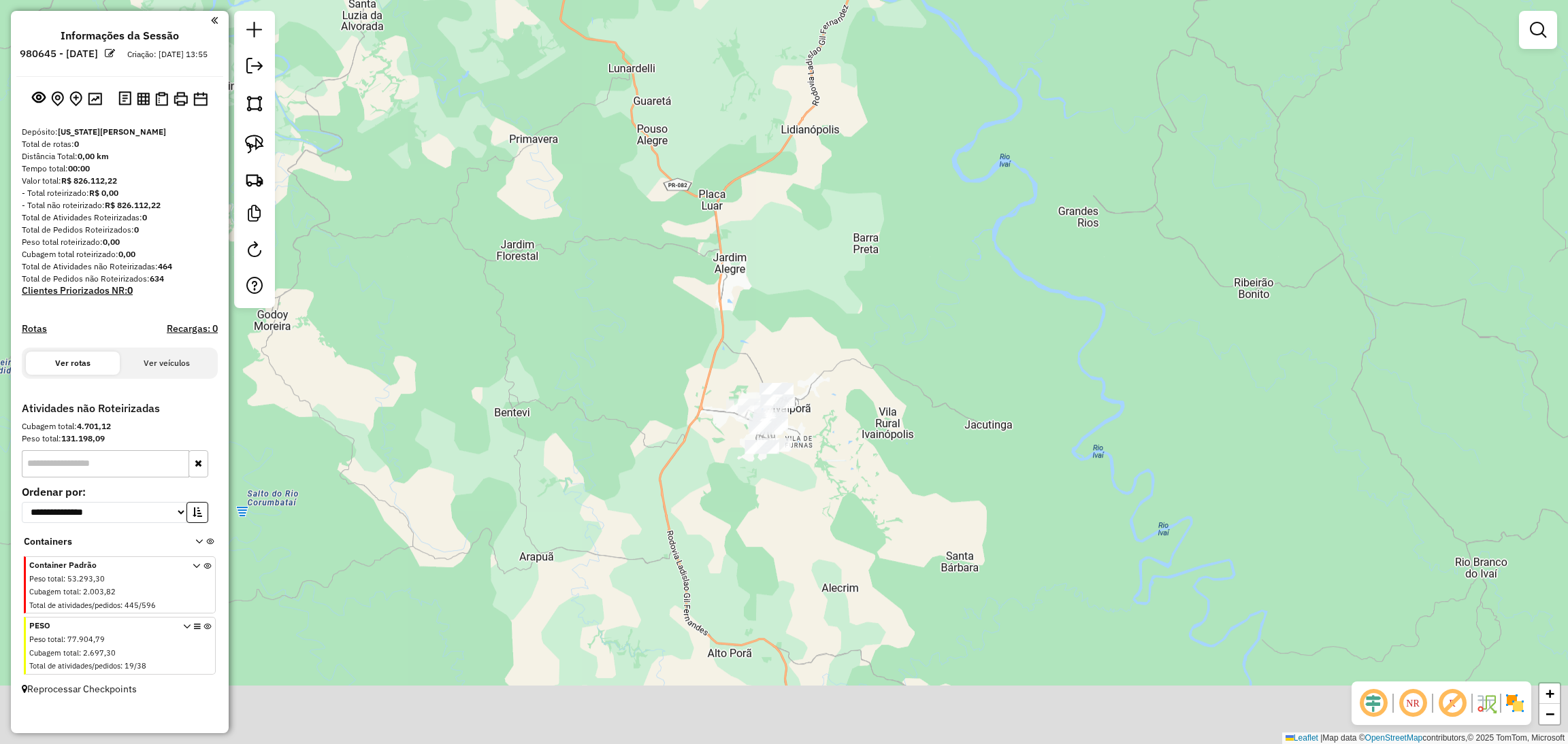
drag, startPoint x: 946, startPoint y: 525, endPoint x: 901, endPoint y: 403, distance: 130.0
click at [901, 403] on div "Janela de atendimento Grade de atendimento Capacidade Transportadoras Veículos …" at bounding box center [784, 372] width 1568 height 744
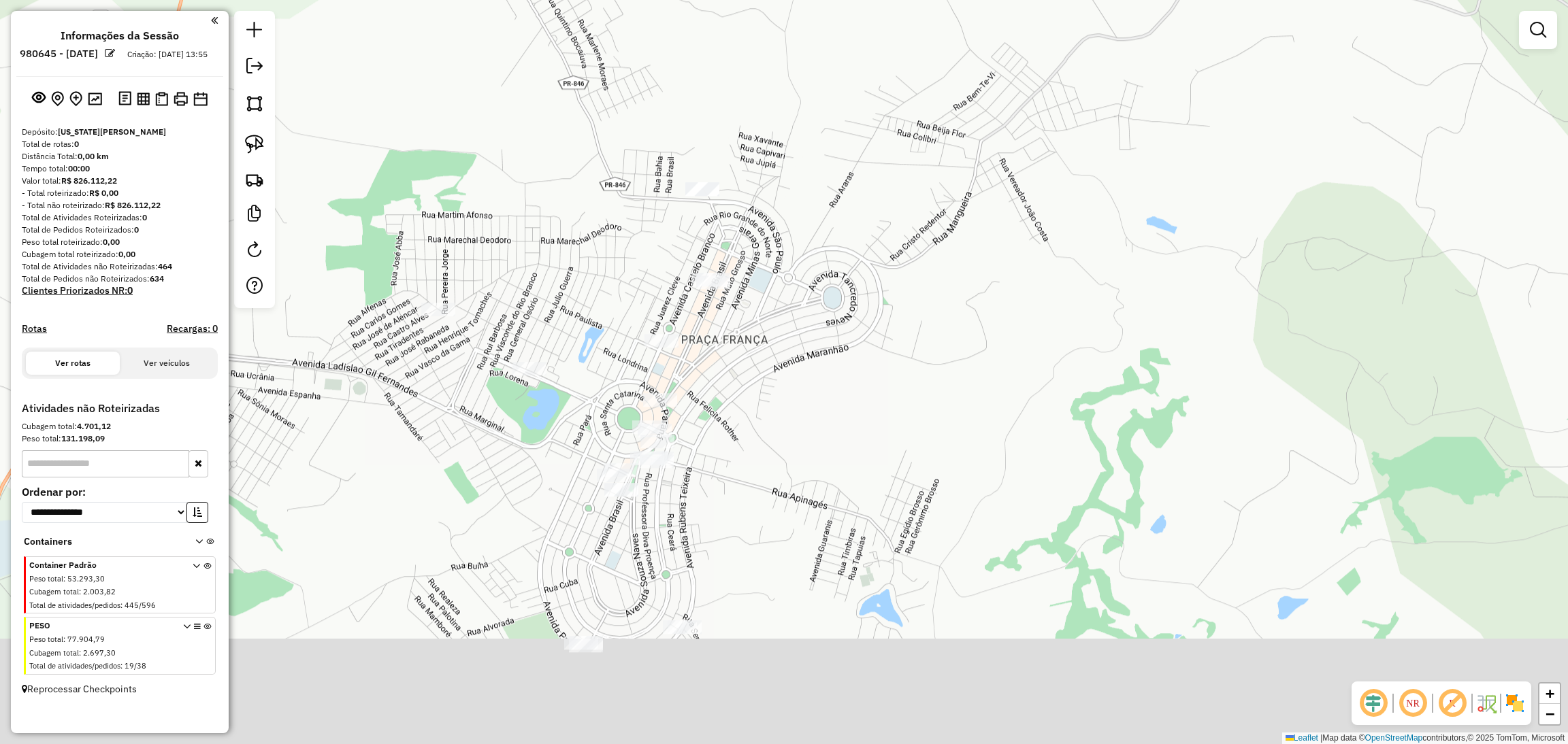
drag, startPoint x: 795, startPoint y: 373, endPoint x: 801, endPoint y: 131, distance: 242.1
click at [801, 131] on div "Janela de atendimento Grade de atendimento Capacidade Transportadoras Veículos …" at bounding box center [784, 372] width 1568 height 744
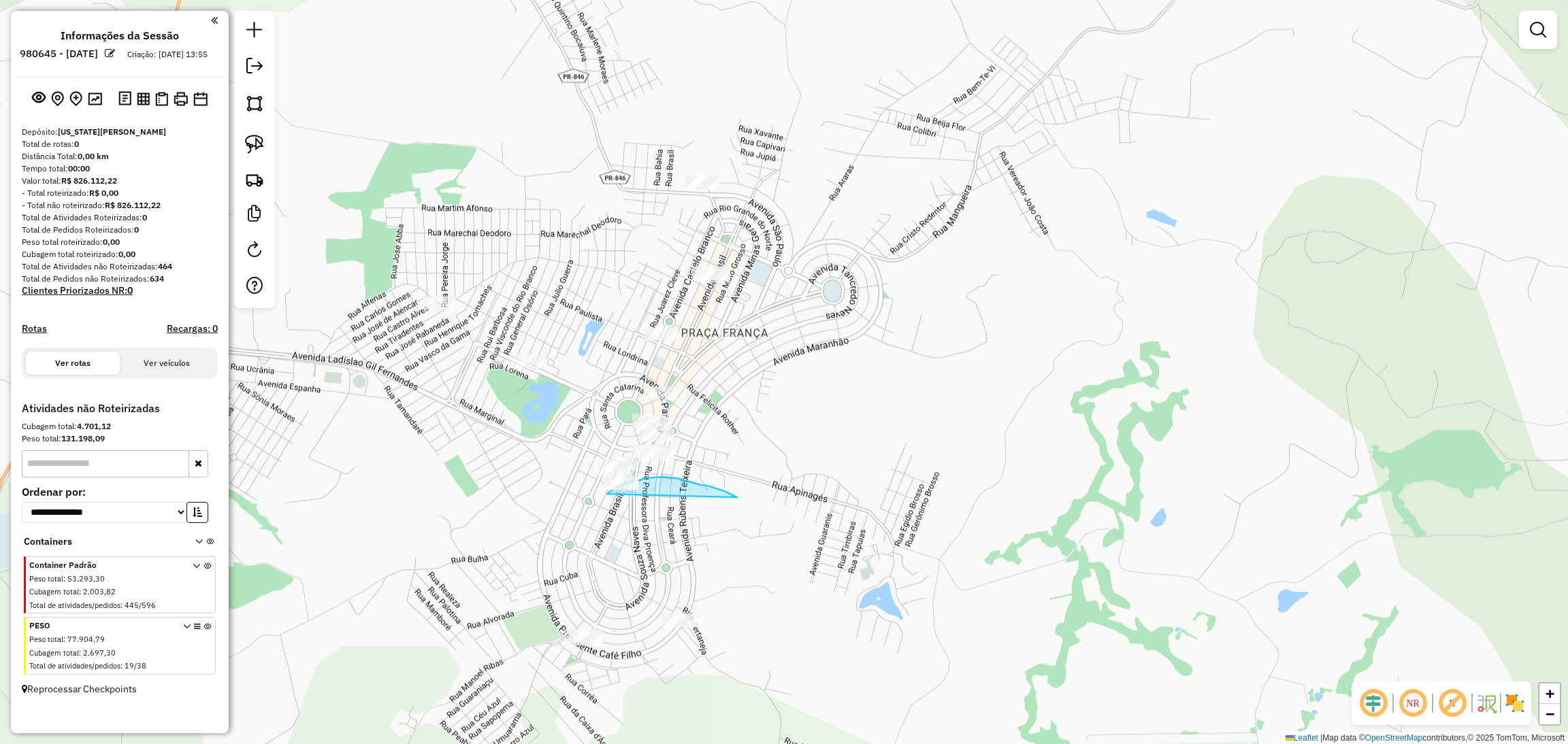
drag, startPoint x: 737, startPoint y: 498, endPoint x: 580, endPoint y: 504, distance: 157.1
click at [580, 504] on div "Janela de atendimento Grade de atendimento Capacidade Transportadoras Veículos …" at bounding box center [784, 372] width 1568 height 744
drag, startPoint x: 601, startPoint y: 508, endPoint x: 675, endPoint y: 467, distance: 84.6
click at [675, 467] on div "Janela de atendimento Grade de atendimento Capacidade Transportadoras Veículos …" at bounding box center [784, 372] width 1568 height 744
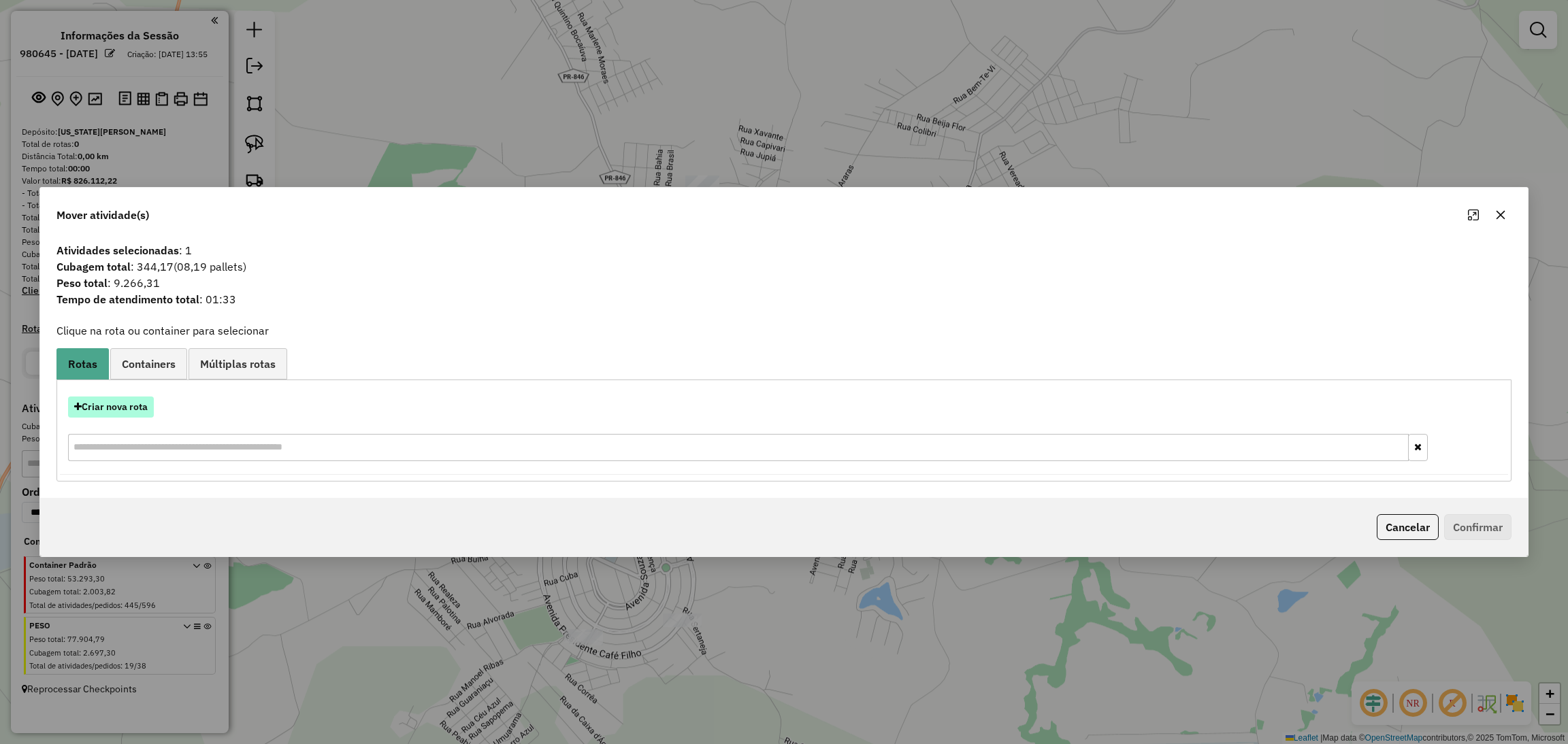
click at [144, 408] on button "Criar nova rota" at bounding box center [111, 407] width 86 height 21
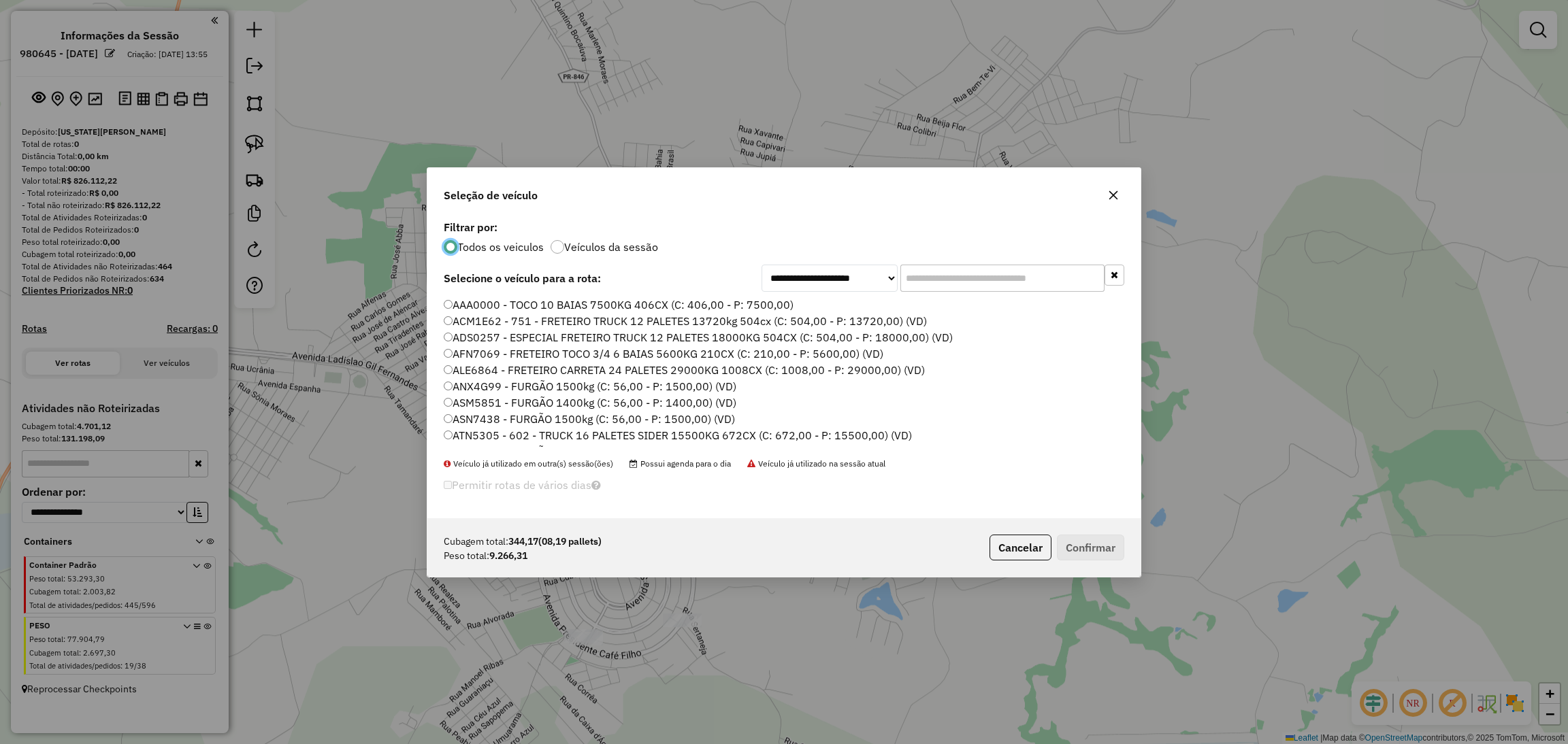
scroll to position [6, 3]
click at [956, 287] on input "text" at bounding box center [1002, 278] width 204 height 27
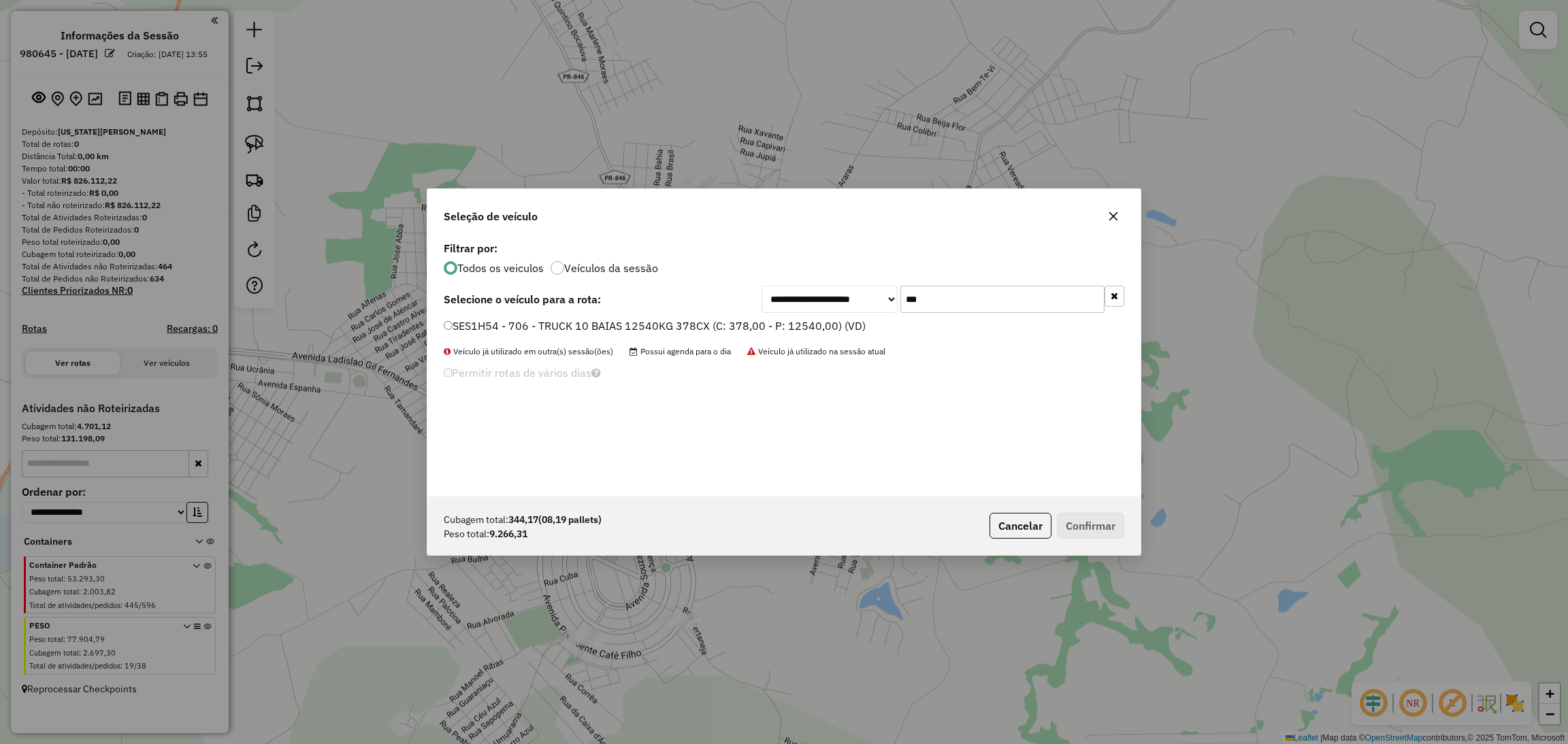
type input "***"
click at [791, 326] on label "SES1H54 - 706 - TRUCK 10 BAIAS 12540KG 378CX (C: 378,00 - P: 12540,00) (VD)" at bounding box center [654, 325] width 422 height 16
click at [1080, 528] on button "Confirmar" at bounding box center [1090, 525] width 68 height 26
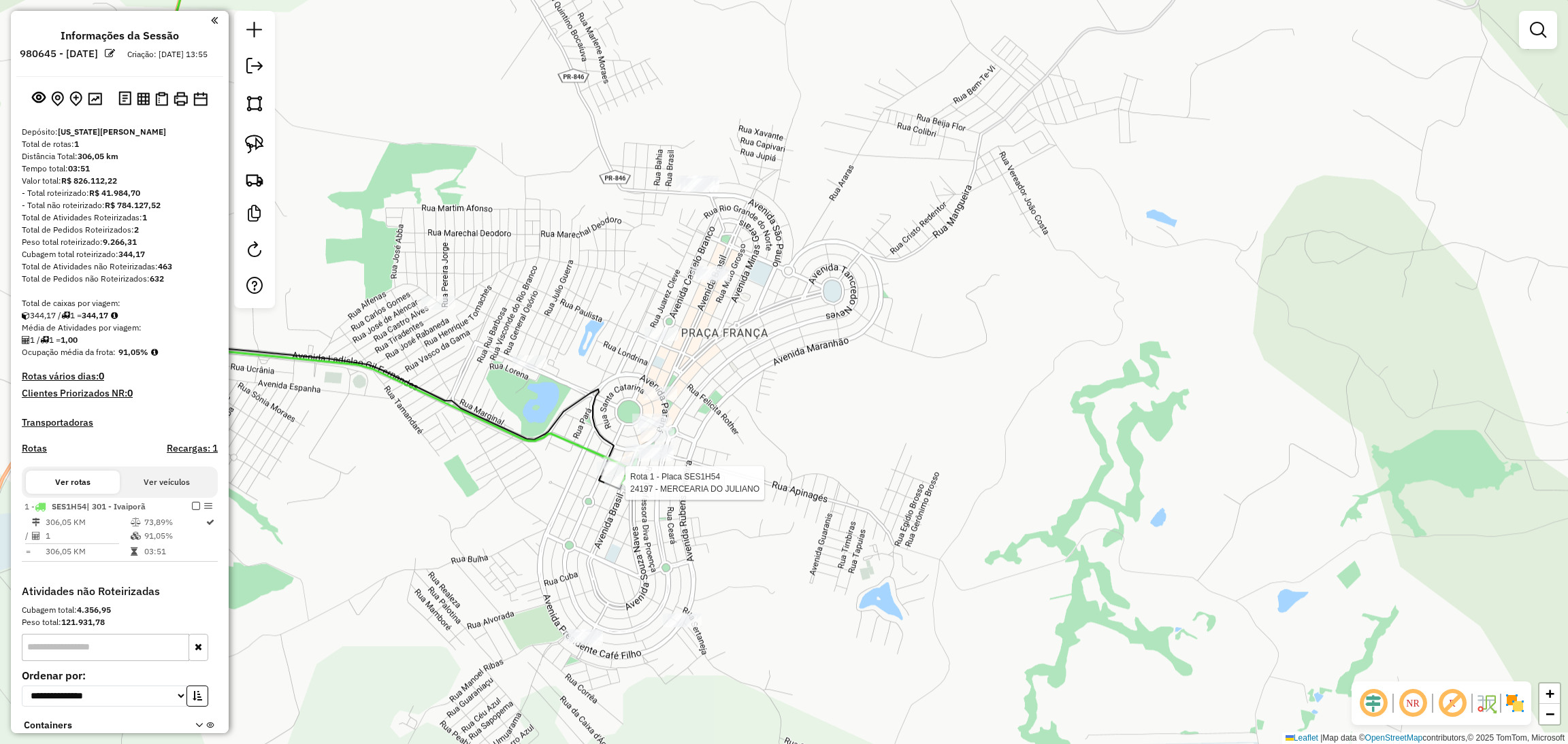
select select "**********"
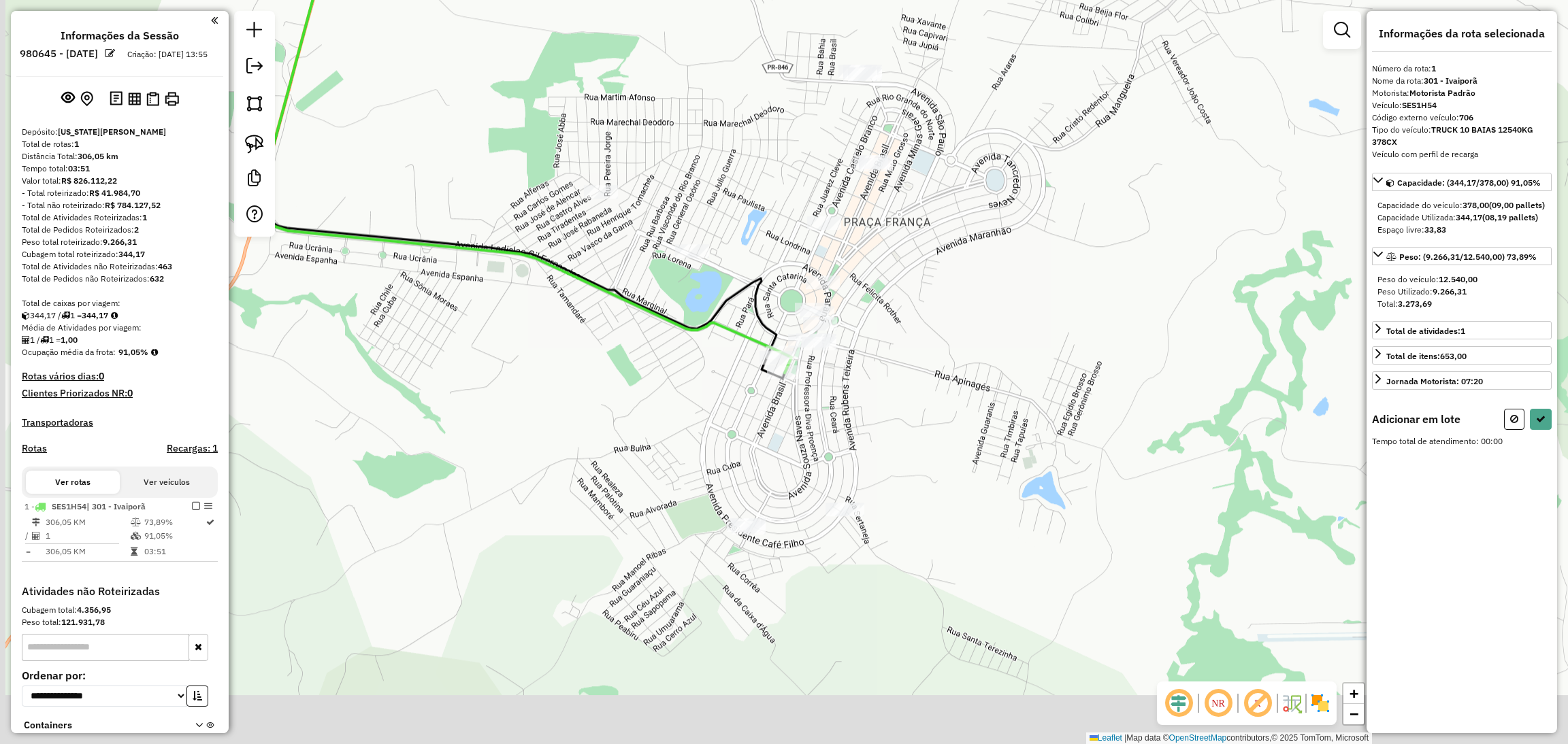
scroll to position [169, 0]
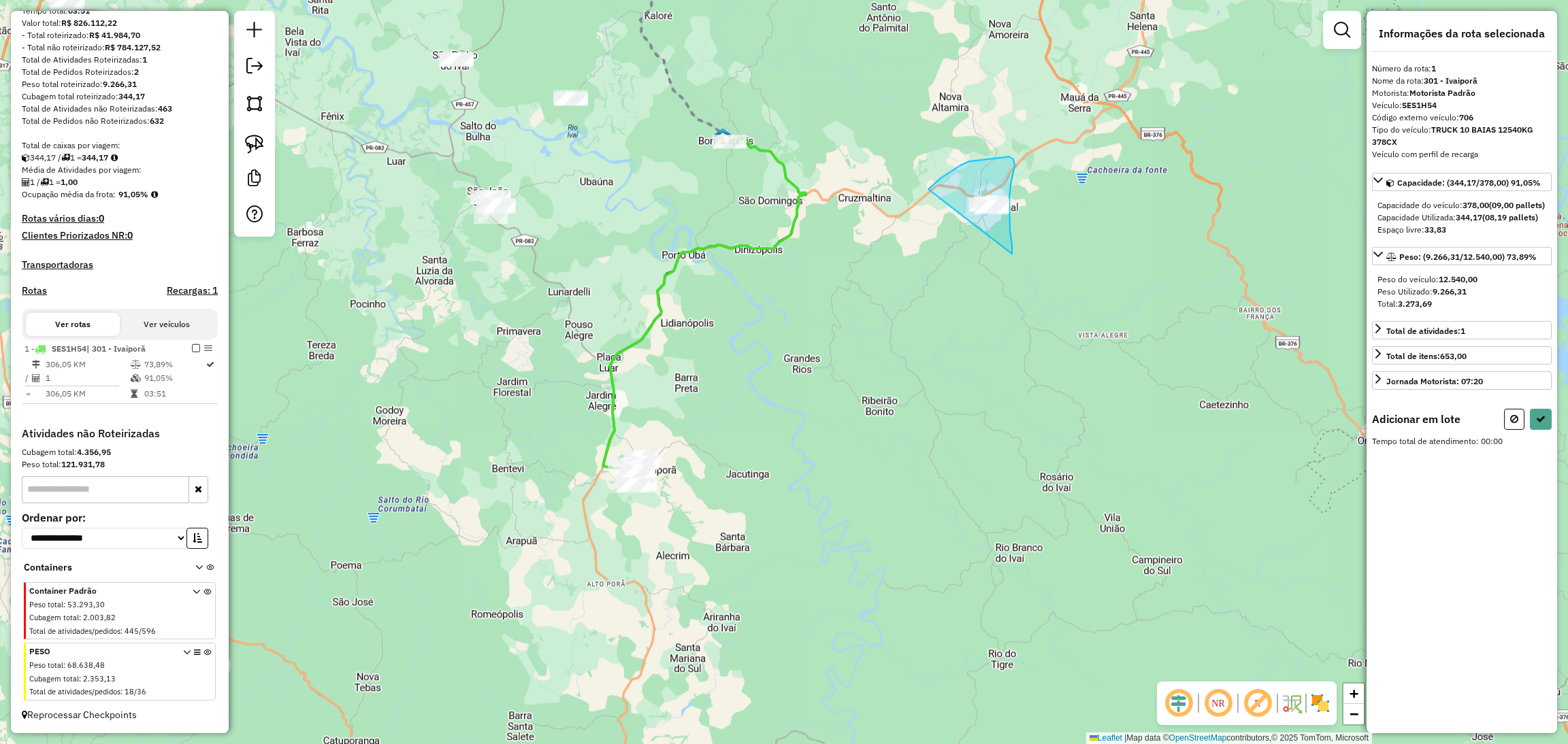
drag, startPoint x: 1012, startPoint y: 254, endPoint x: 921, endPoint y: 196, distance: 107.9
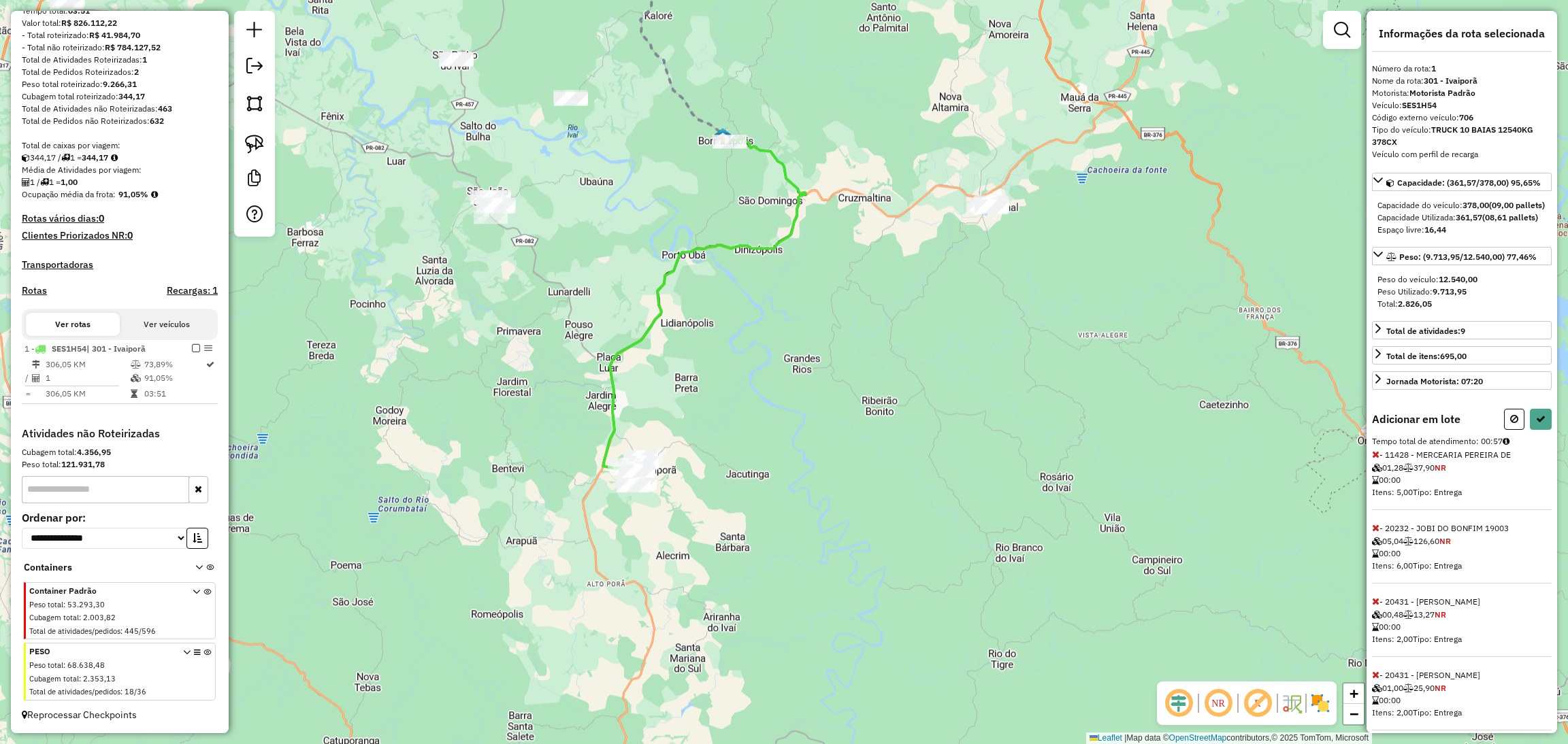
select select "**********"
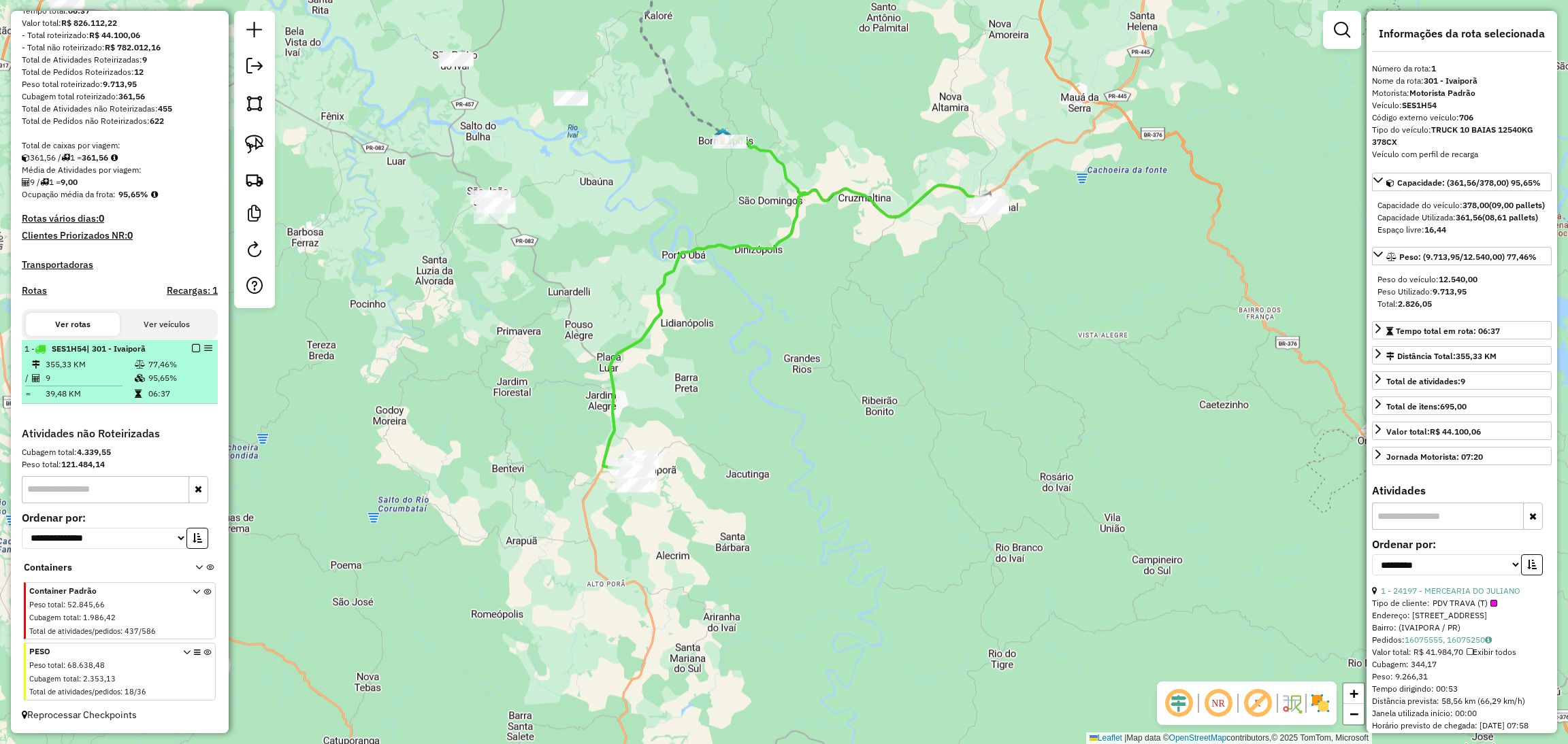
click at [197, 347] on div at bounding box center [192, 348] width 41 height 8
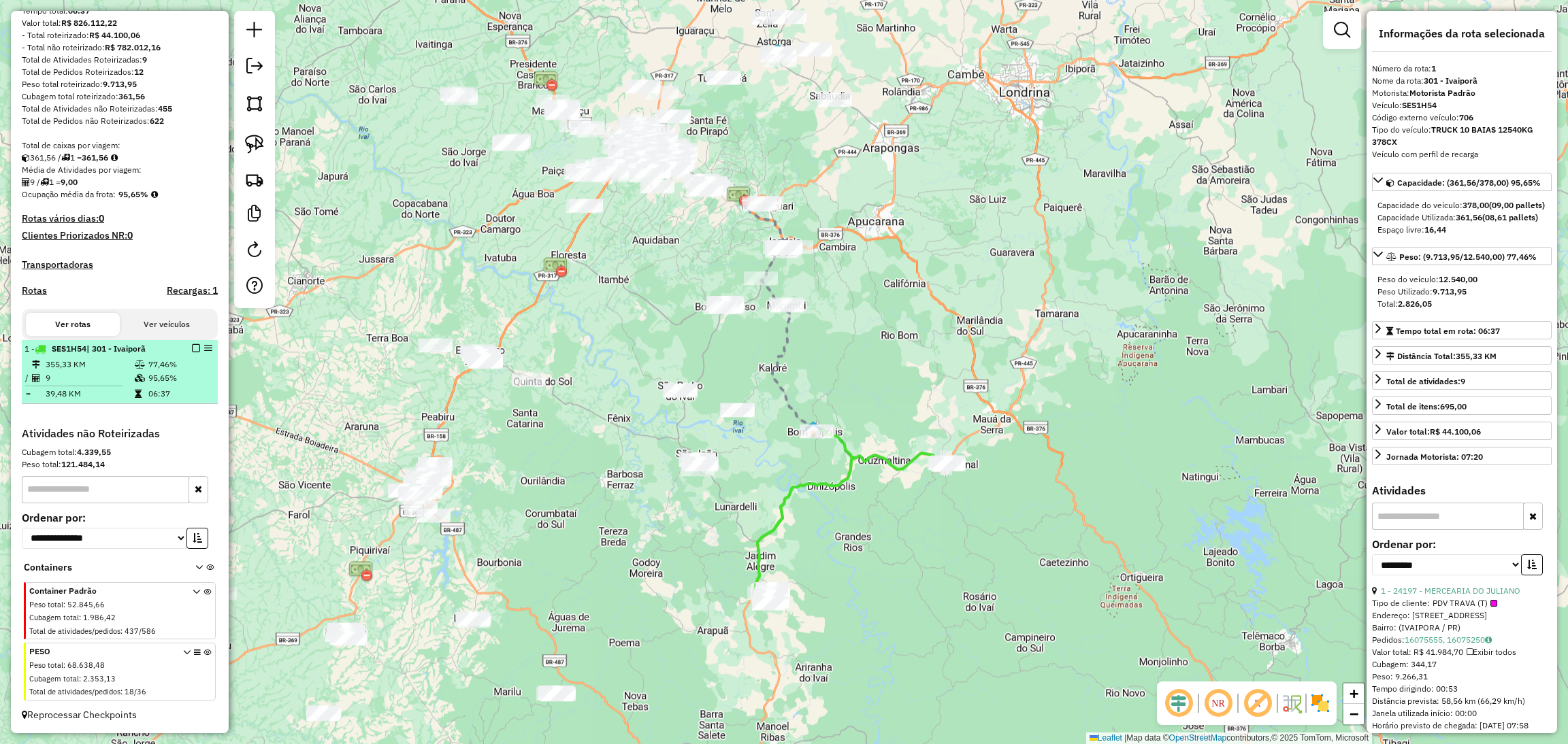
click at [192, 347] on em at bounding box center [196, 348] width 8 height 8
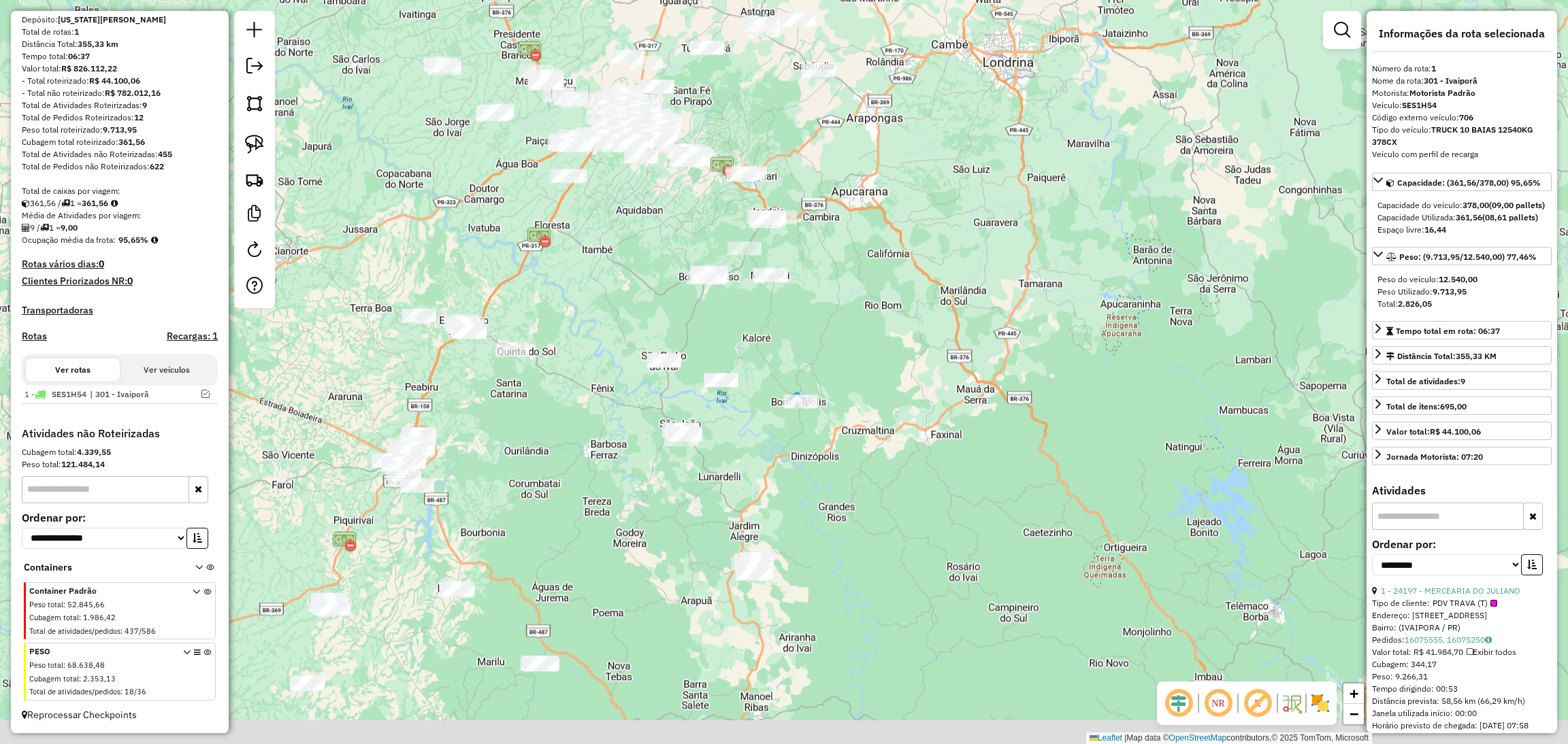
drag, startPoint x: 858, startPoint y: 626, endPoint x: 839, endPoint y: 572, distance: 57.2
click at [839, 572] on div "Janela de atendimento Grade de atendimento Capacidade Transportadoras Veículos …" at bounding box center [784, 372] width 1568 height 744
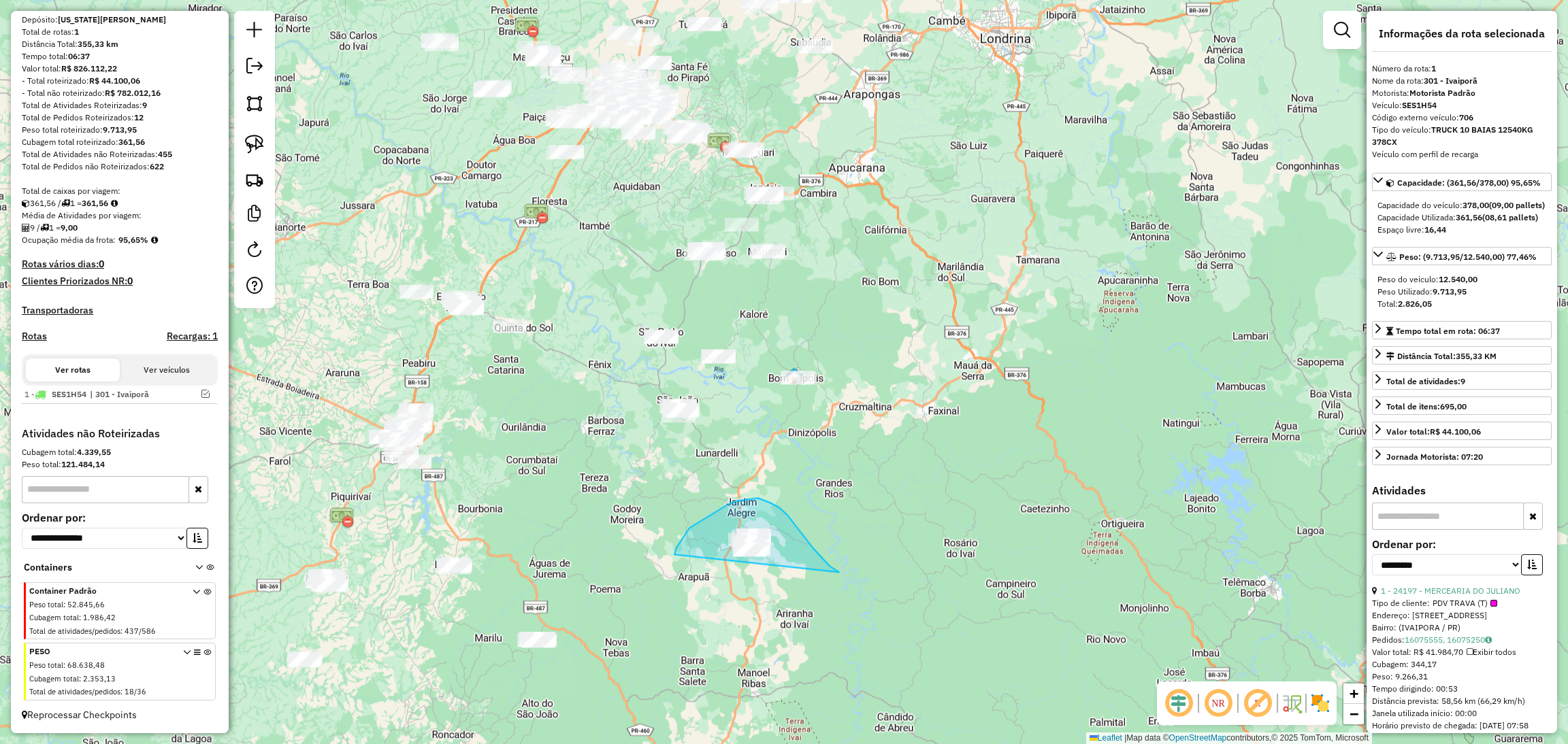
drag, startPoint x: 839, startPoint y: 572, endPoint x: 672, endPoint y: 572, distance: 167.0
click at [672, 572] on div "Janela de atendimento Grade de atendimento Capacidade Transportadoras Veículos …" at bounding box center [784, 372] width 1568 height 744
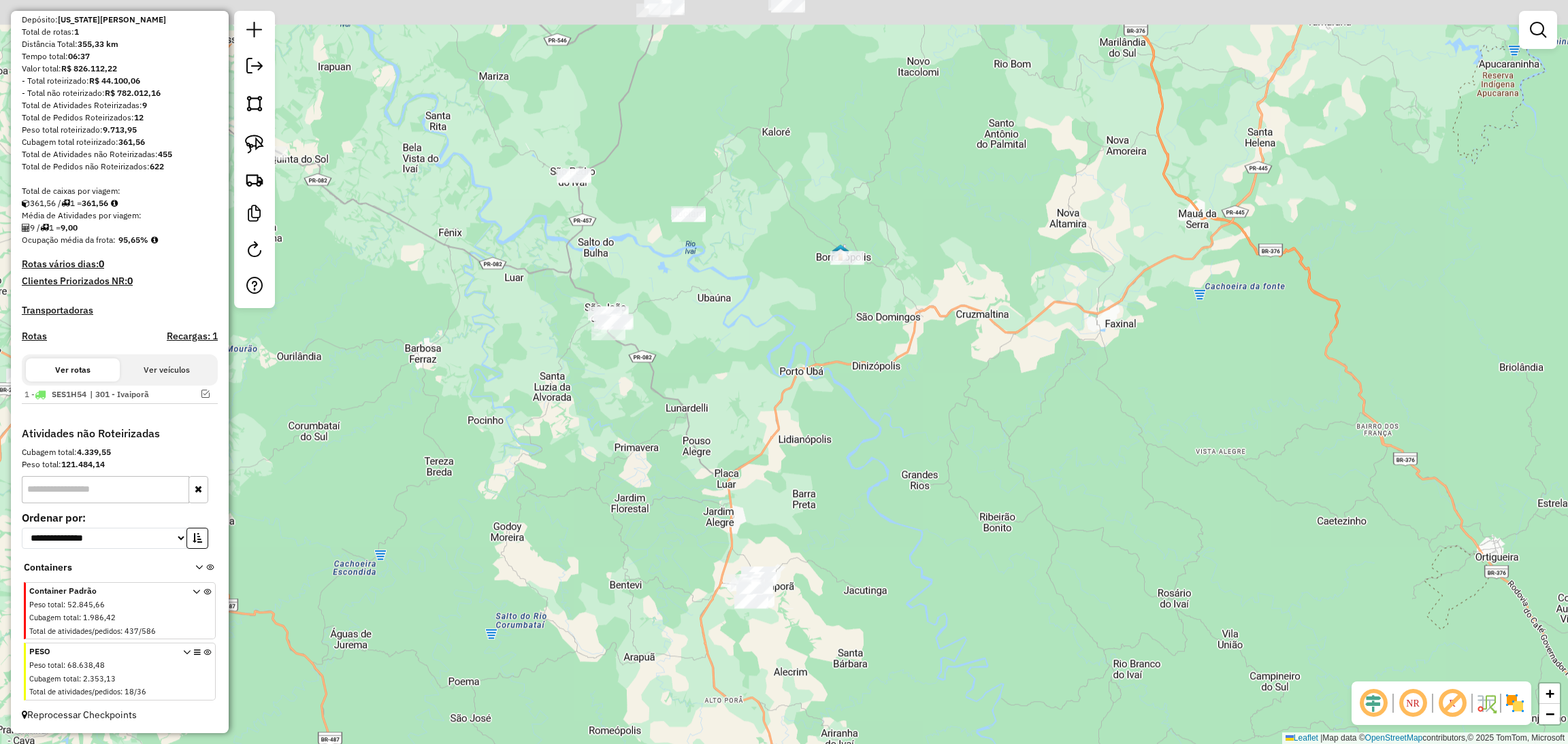
drag, startPoint x: 681, startPoint y: 421, endPoint x: 710, endPoint y: 485, distance: 70.3
click at [710, 485] on div "Janela de atendimento Grade de atendimento Capacidade Transportadoras Veículos …" at bounding box center [784, 372] width 1568 height 744
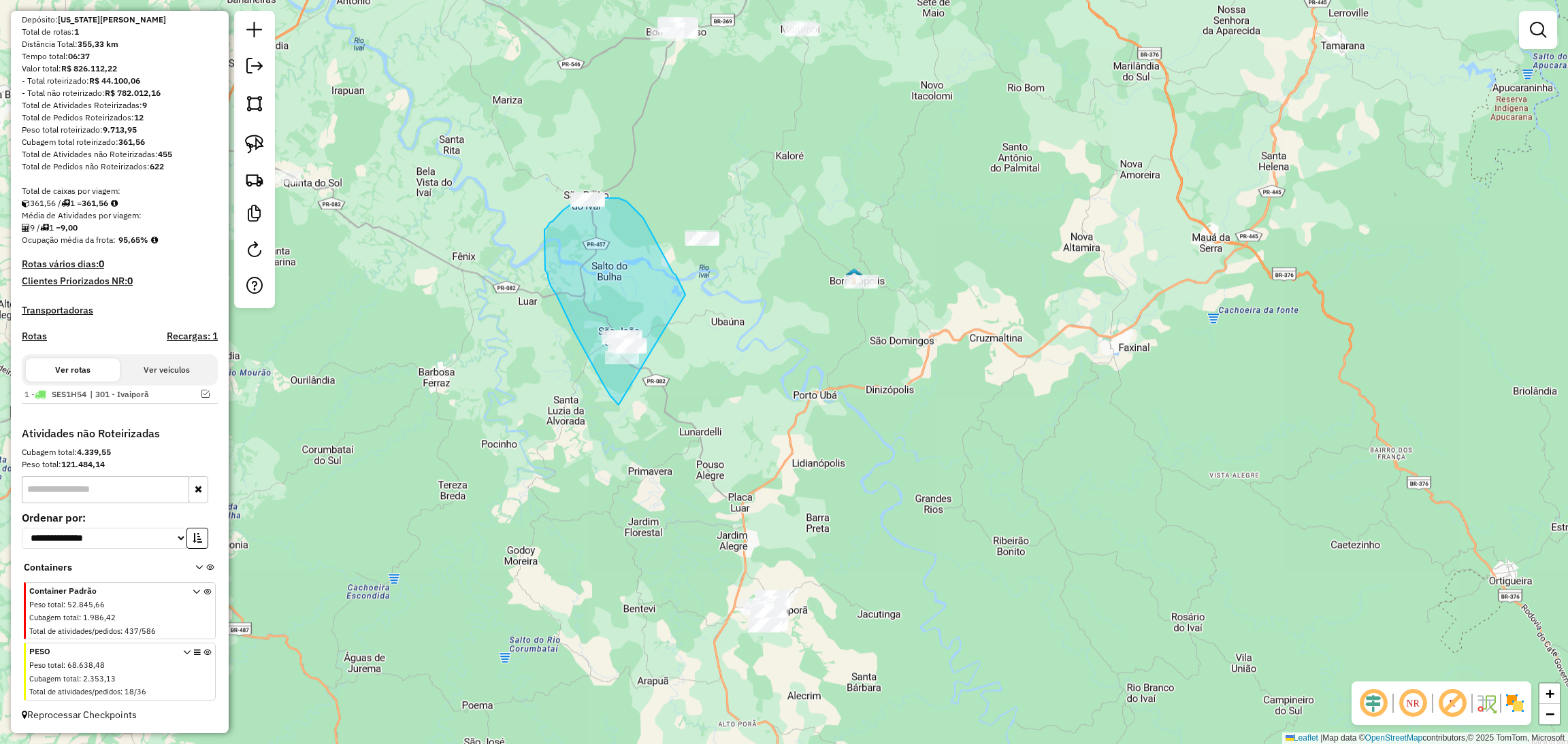
drag, startPoint x: 687, startPoint y: 295, endPoint x: 679, endPoint y: 452, distance: 157.2
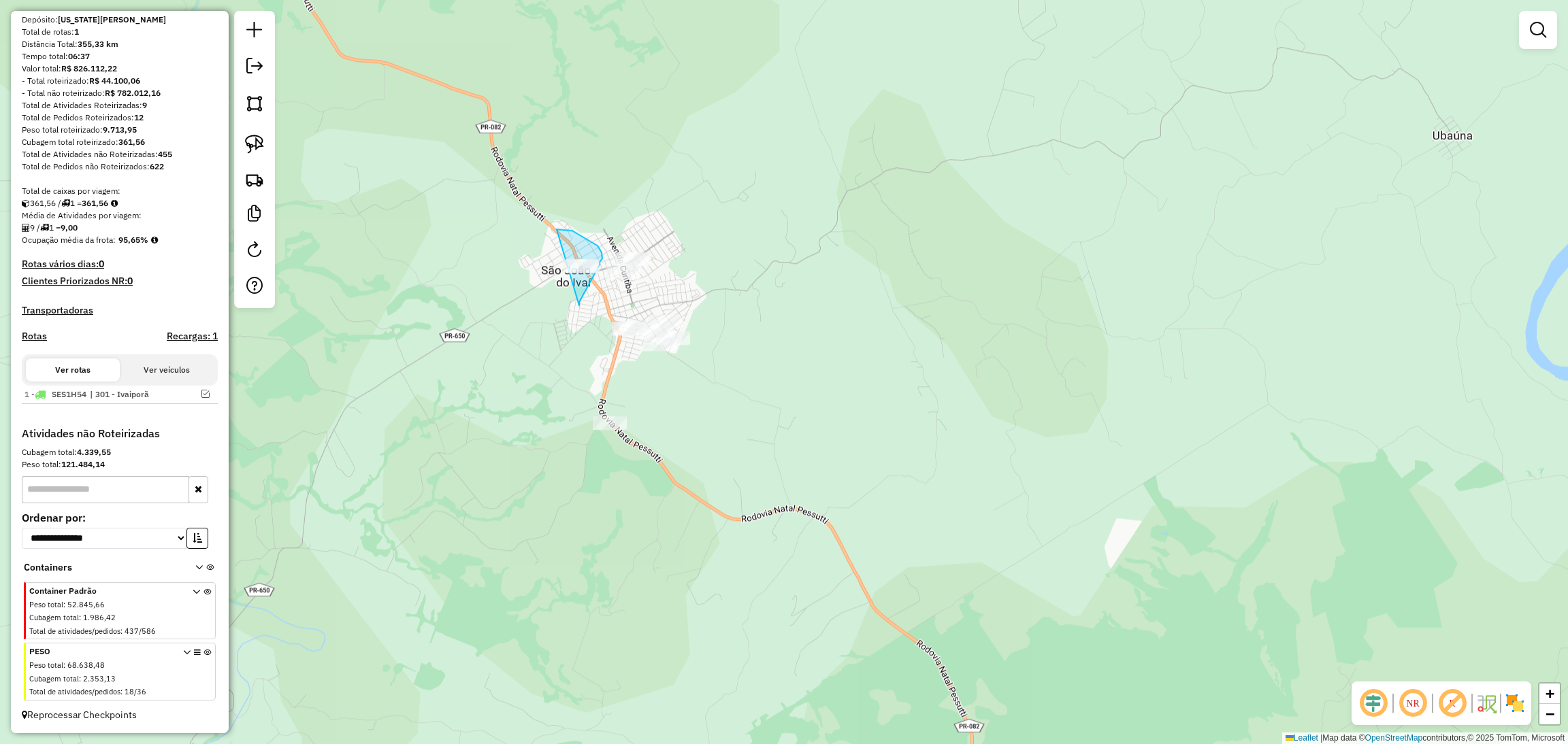
drag, startPoint x: 579, startPoint y: 305, endPoint x: 517, endPoint y: 248, distance: 84.2
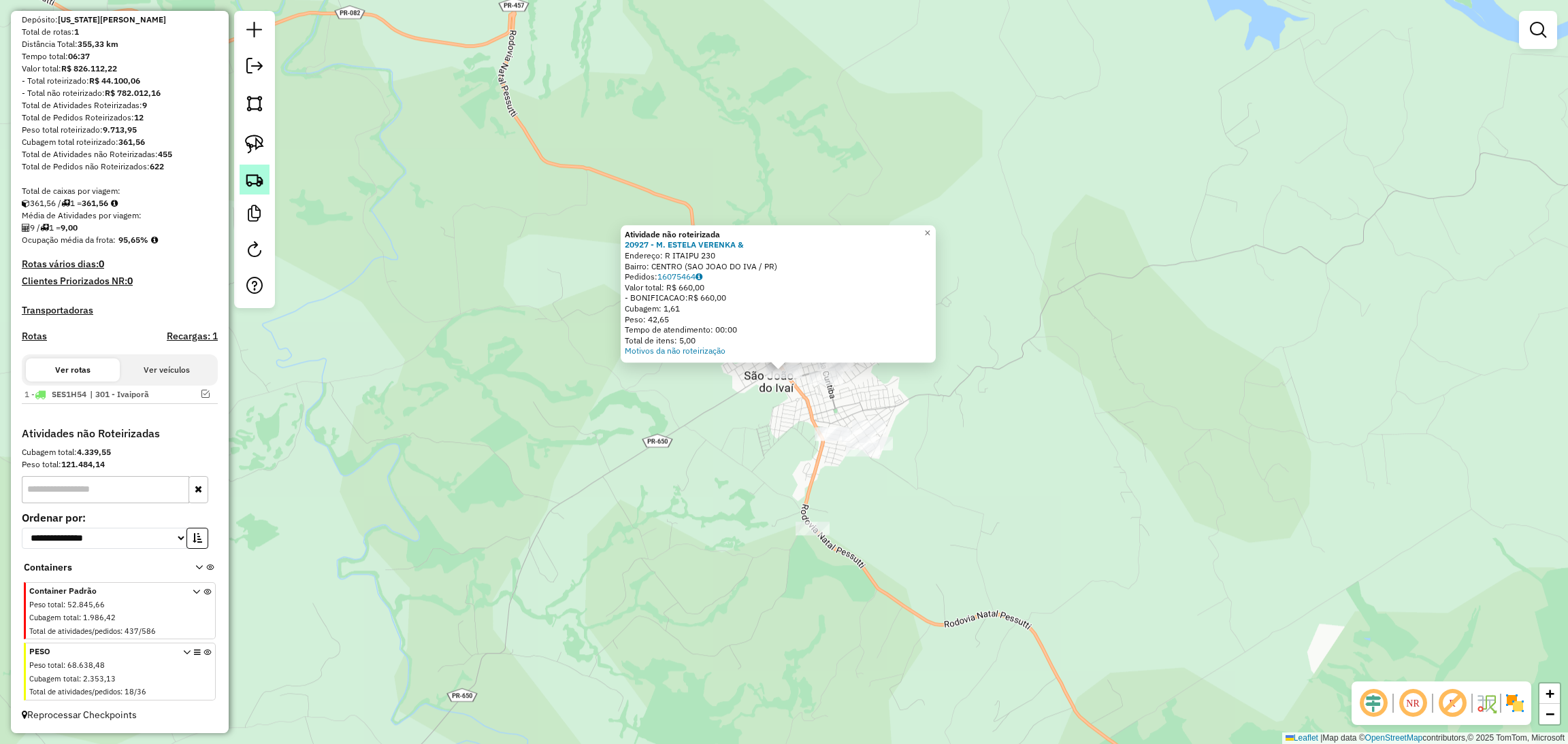
click at [255, 188] on img at bounding box center [254, 179] width 19 height 19
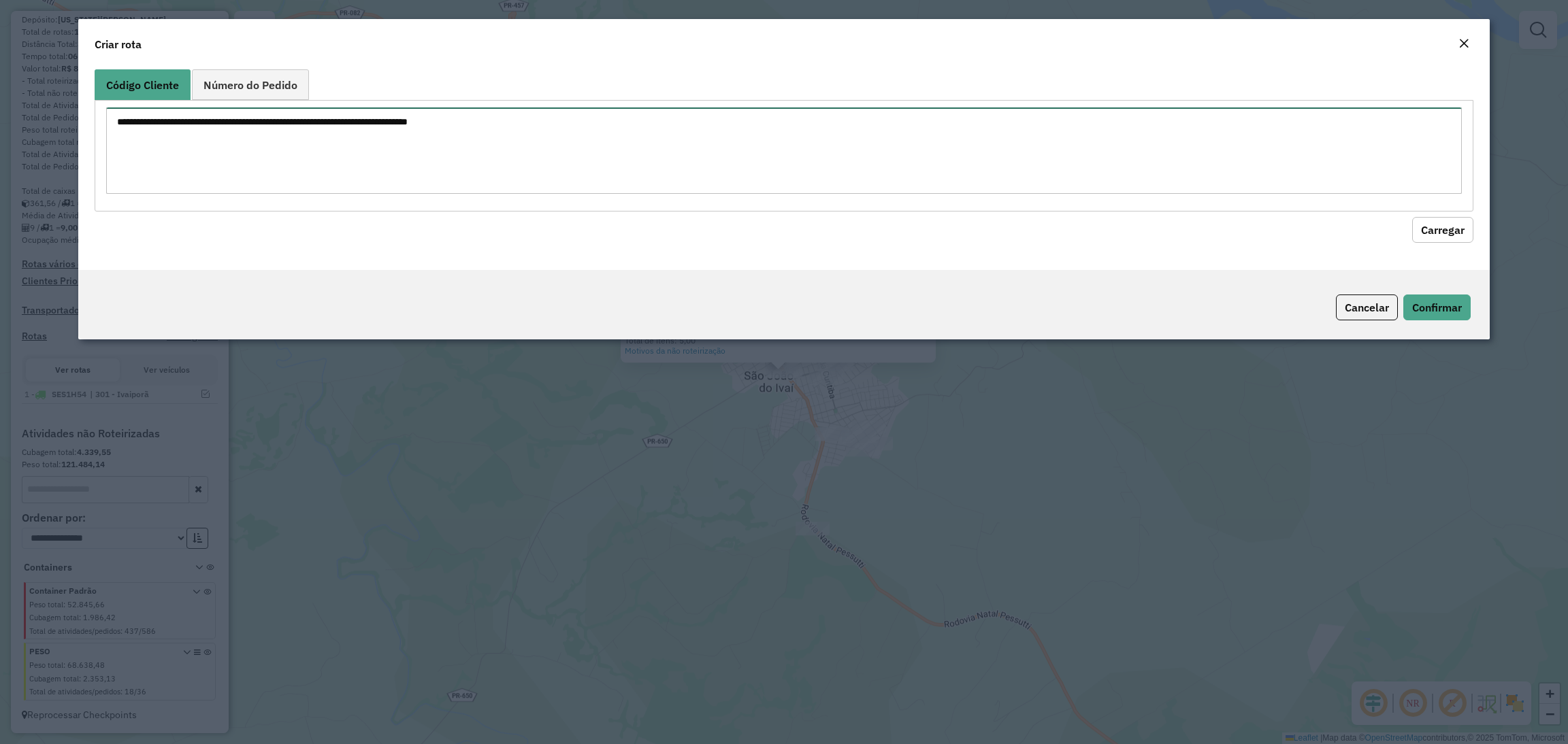
click at [387, 162] on textarea at bounding box center [784, 151] width 1355 height 87
type textarea "*****"
click at [1420, 229] on button "Carregar" at bounding box center [1443, 230] width 62 height 26
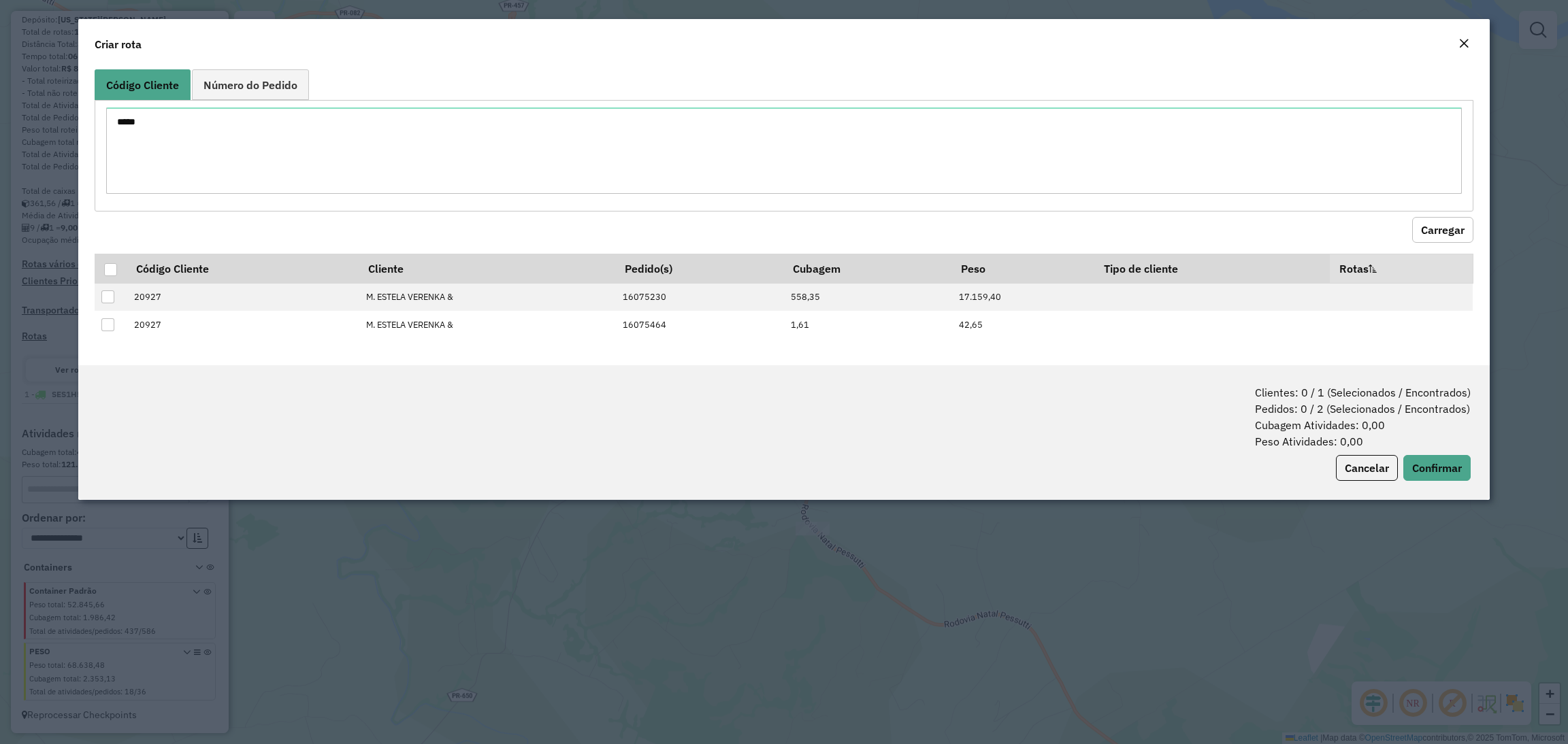
click at [1465, 39] on em "Close" at bounding box center [1463, 43] width 11 height 11
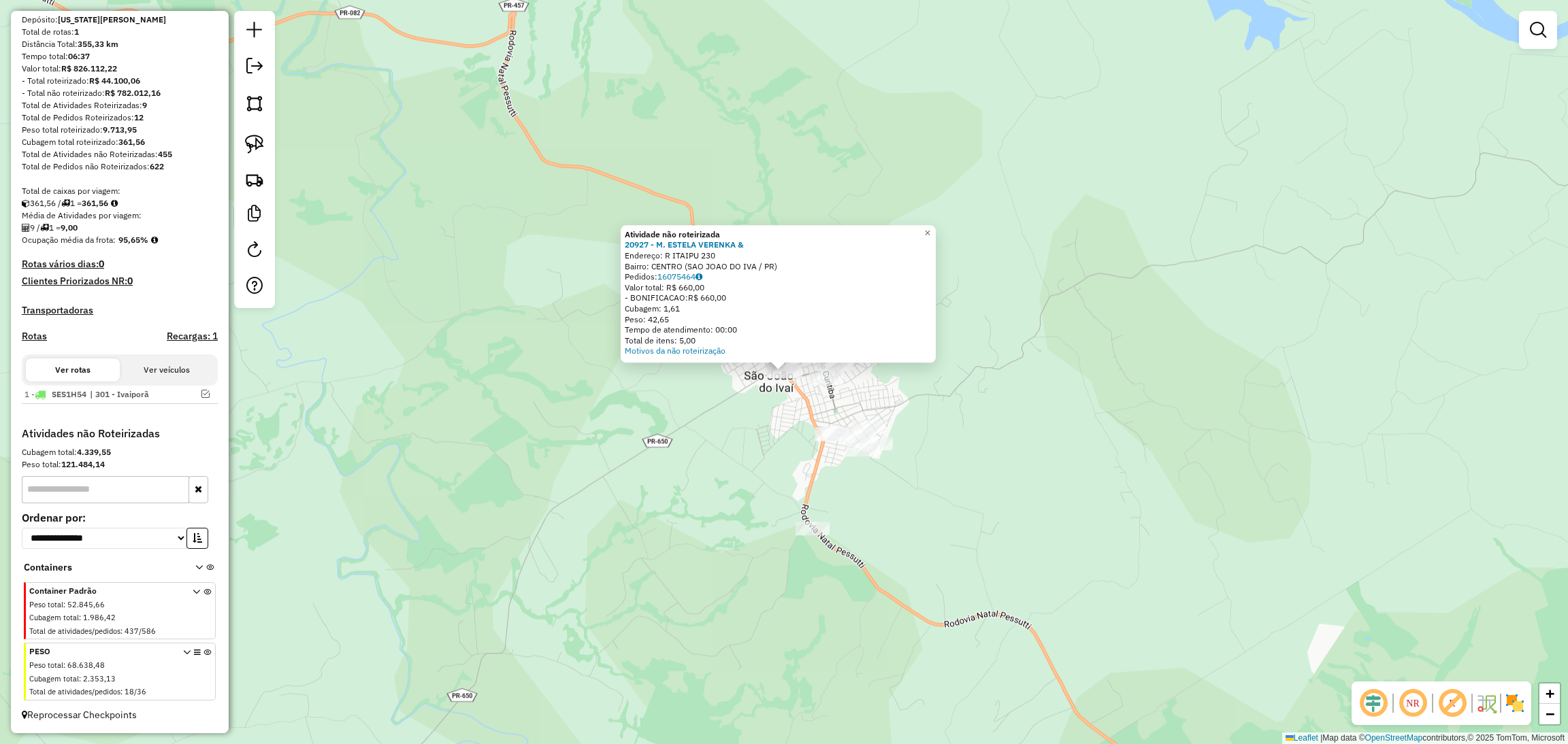
click at [959, 445] on div "Atividade não roteirizada 20927 - M. ESTELA VERENKA & Endereço: R ITAIPU 230 Ba…" at bounding box center [784, 372] width 1568 height 744
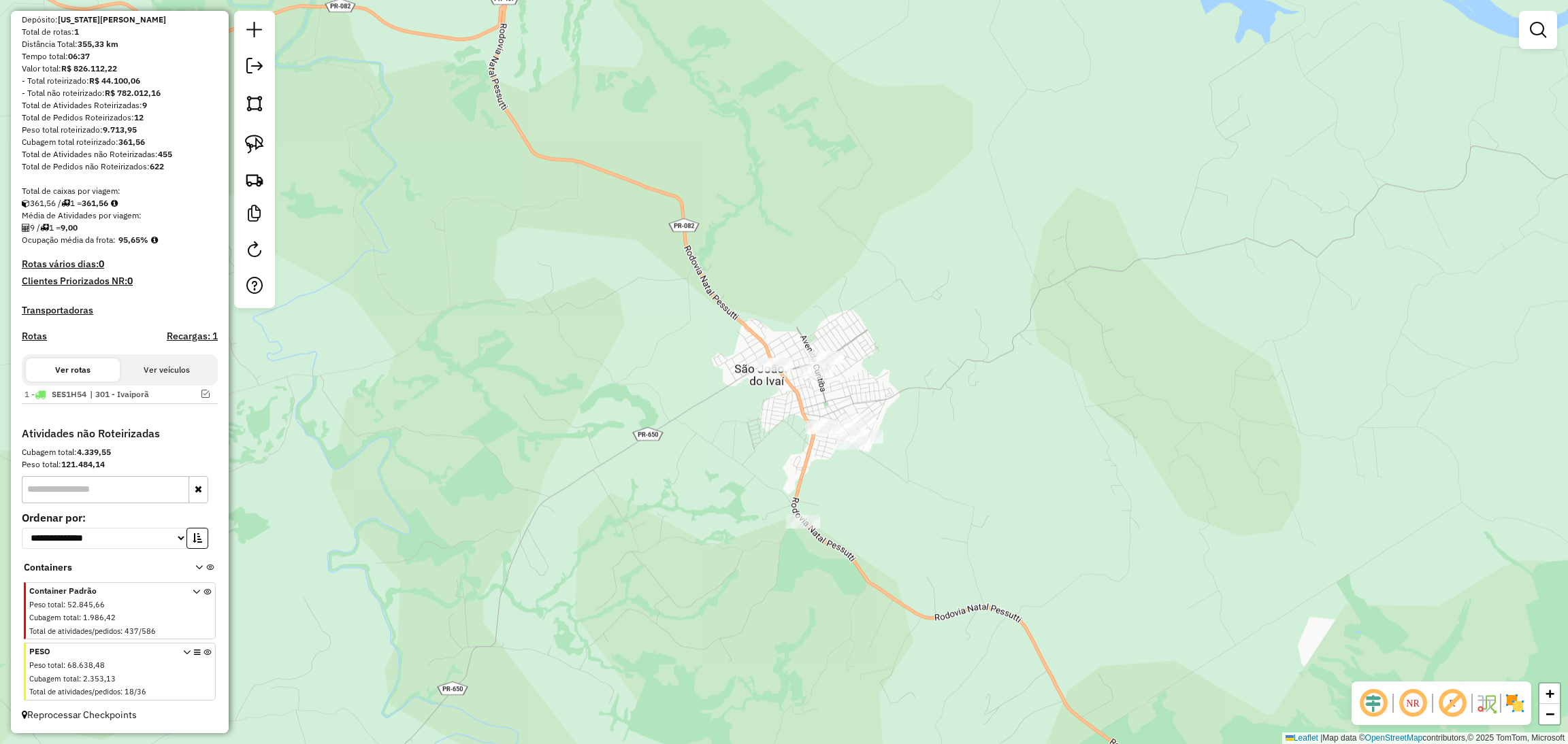
drag, startPoint x: 960, startPoint y: 445, endPoint x: 848, endPoint y: 346, distance: 149.5
click at [848, 346] on div "Janela de atendimento Grade de atendimento Capacidade Transportadoras Veículos …" at bounding box center [784, 372] width 1568 height 744
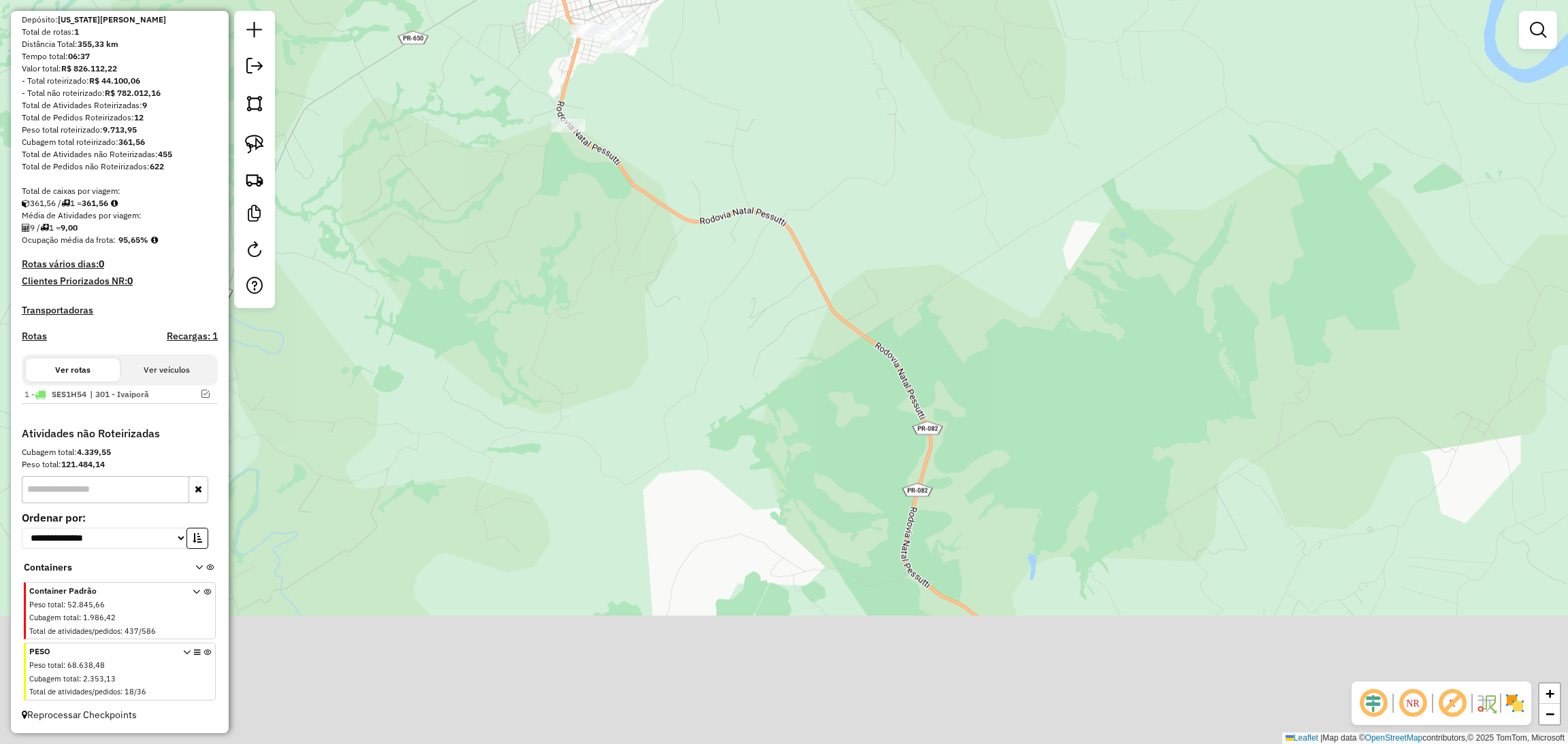
drag, startPoint x: 786, startPoint y: 515, endPoint x: 653, endPoint y: 210, distance: 332.7
click at [653, 210] on div "Janela de atendimento Grade de atendimento Capacidade Transportadoras Veículos …" at bounding box center [784, 372] width 1568 height 744
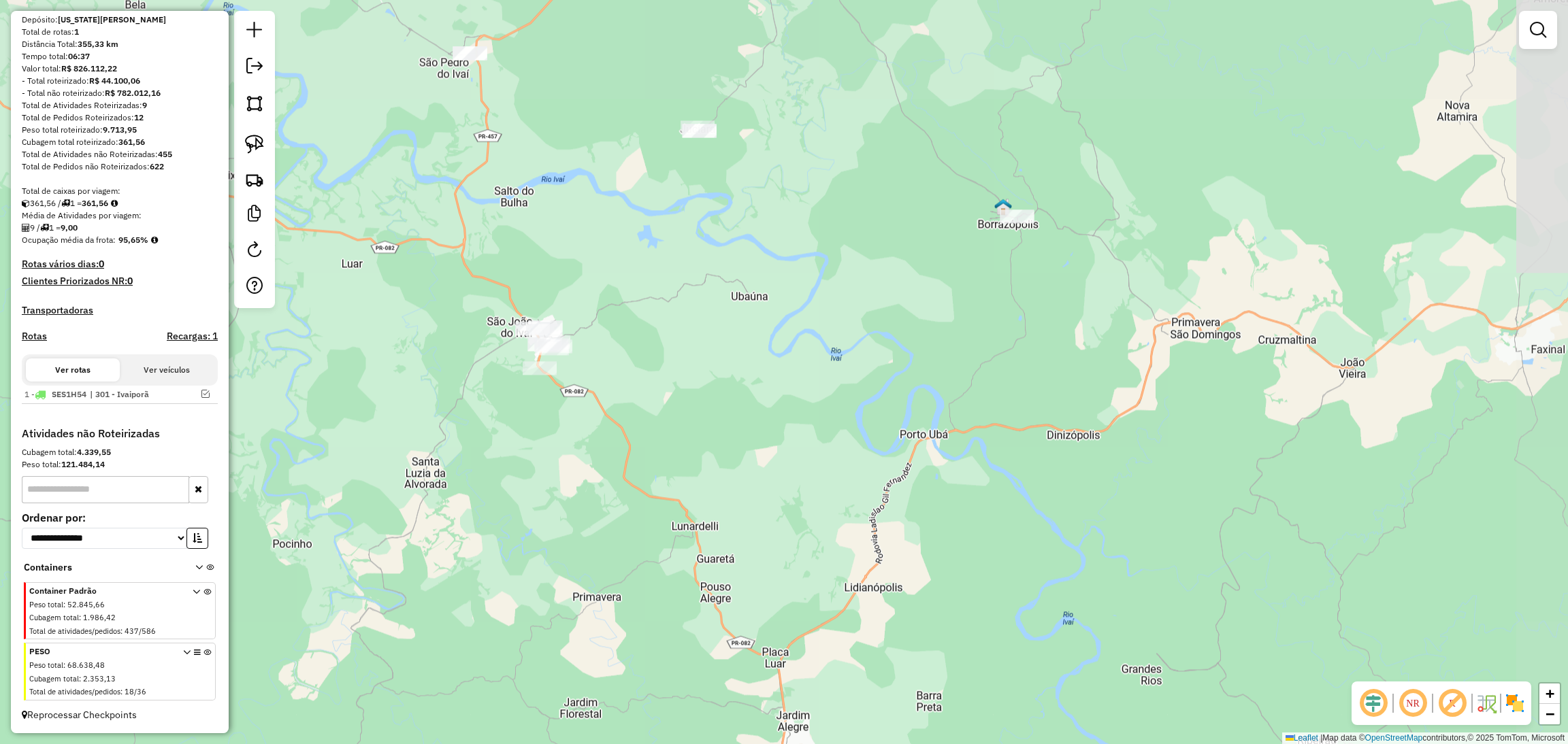
drag, startPoint x: 858, startPoint y: 214, endPoint x: 822, endPoint y: 484, distance: 272.4
click at [822, 484] on div "Janela de atendimento Grade de atendimento Capacidade Transportadoras Veículos …" at bounding box center [784, 372] width 1568 height 744
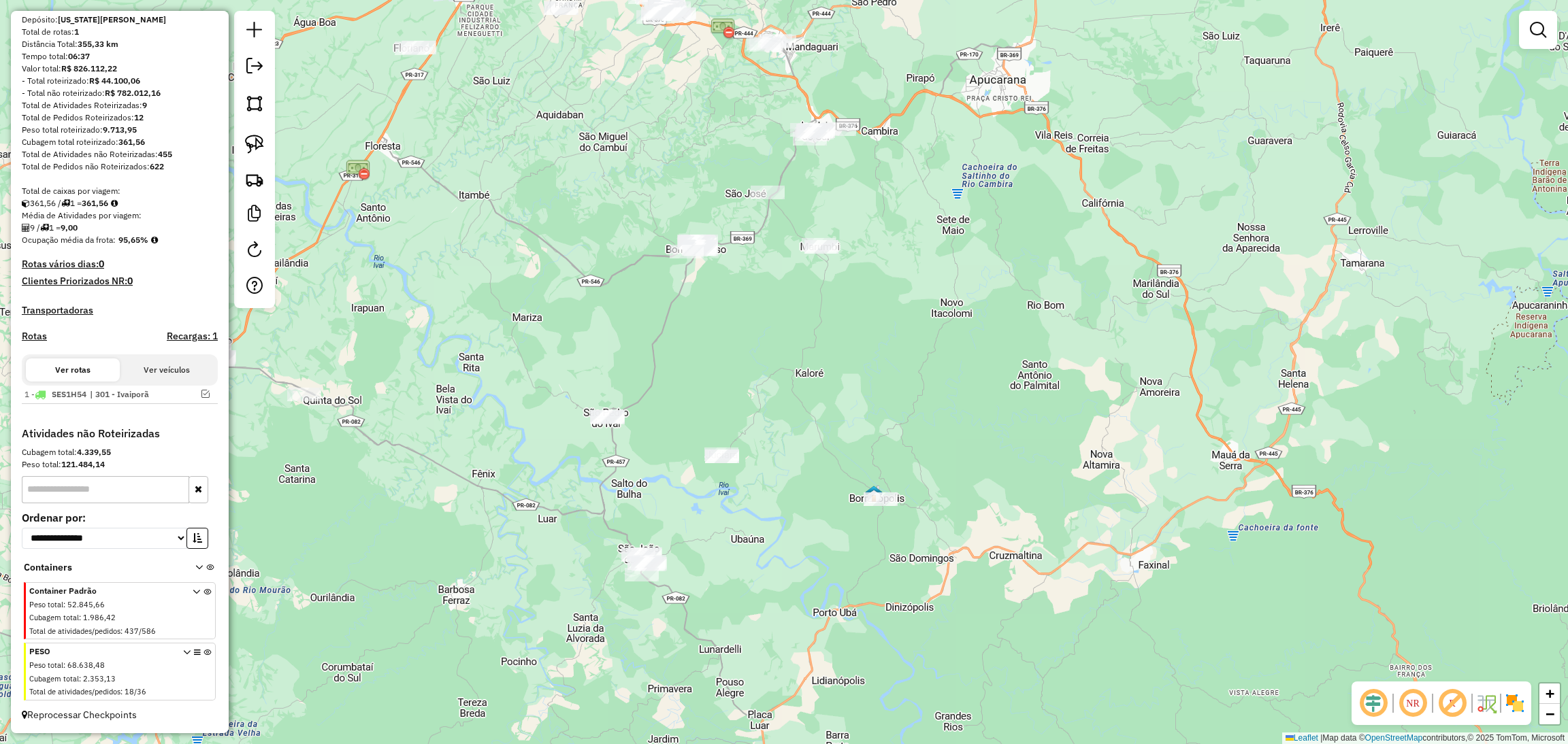
drag, startPoint x: 787, startPoint y: 128, endPoint x: 738, endPoint y: 315, distance: 193.3
click at [738, 315] on div "Janela de atendimento Grade de atendimento Capacidade Transportadoras Veículos …" at bounding box center [784, 372] width 1568 height 744
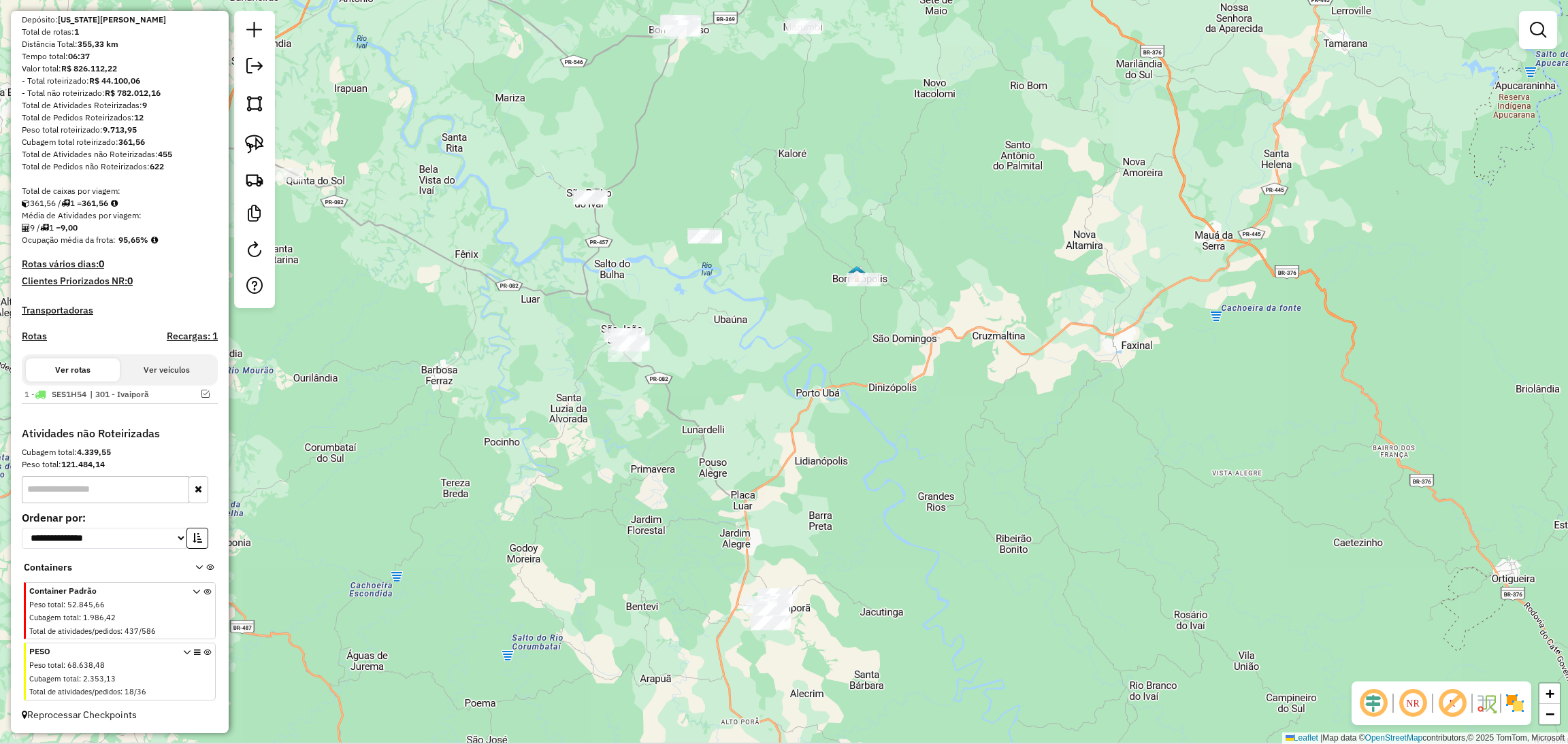
drag, startPoint x: 821, startPoint y: 418, endPoint x: 805, endPoint y: 188, distance: 230.6
click at [805, 188] on div "Janela de atendimento Grade de atendimento Capacidade Transportadoras Veículos …" at bounding box center [784, 372] width 1568 height 744
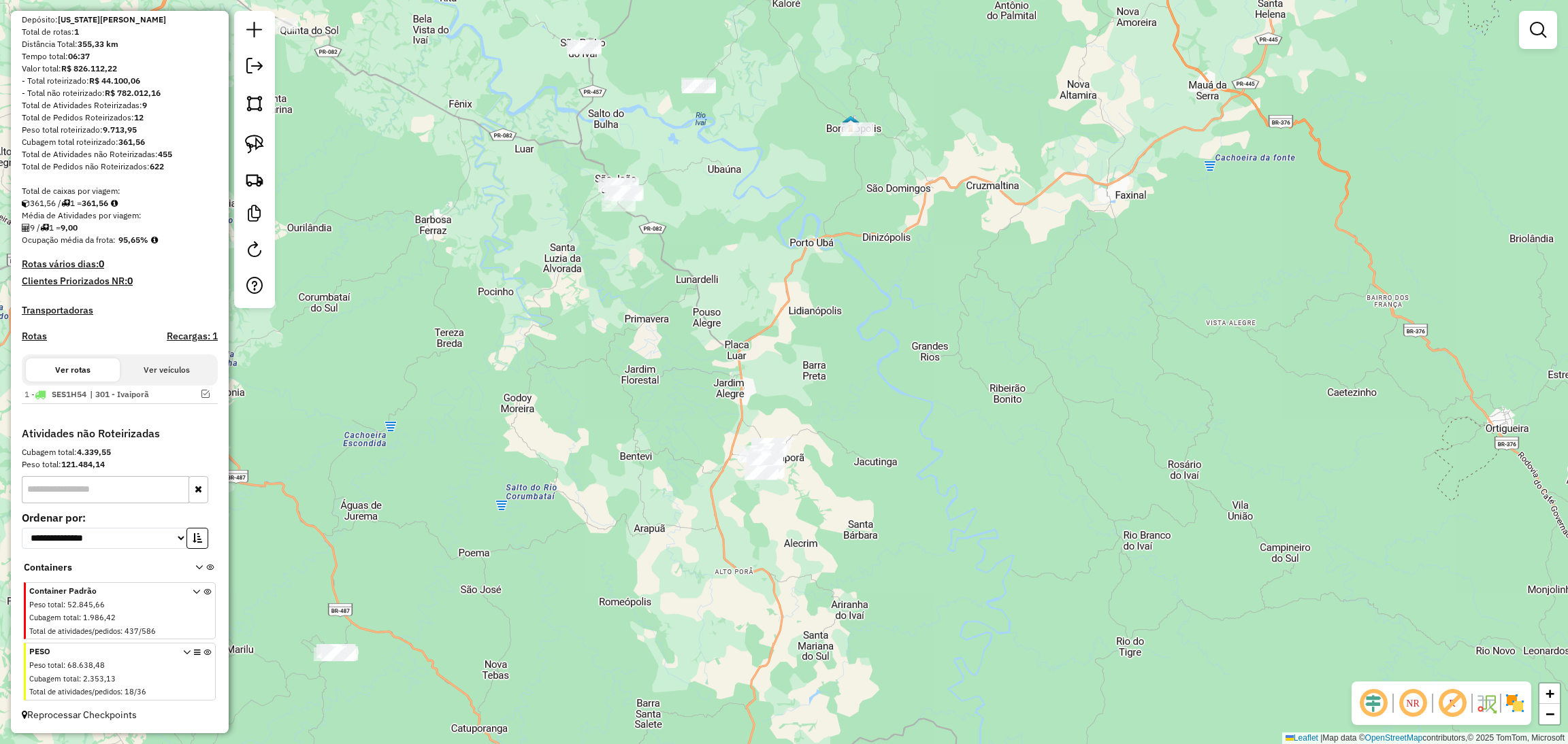
drag, startPoint x: 785, startPoint y: 514, endPoint x: 776, endPoint y: 370, distance: 144.3
click at [776, 370] on div "Janela de atendimento Grade de atendimento Capacidade Transportadoras Veículos …" at bounding box center [784, 372] width 1568 height 744
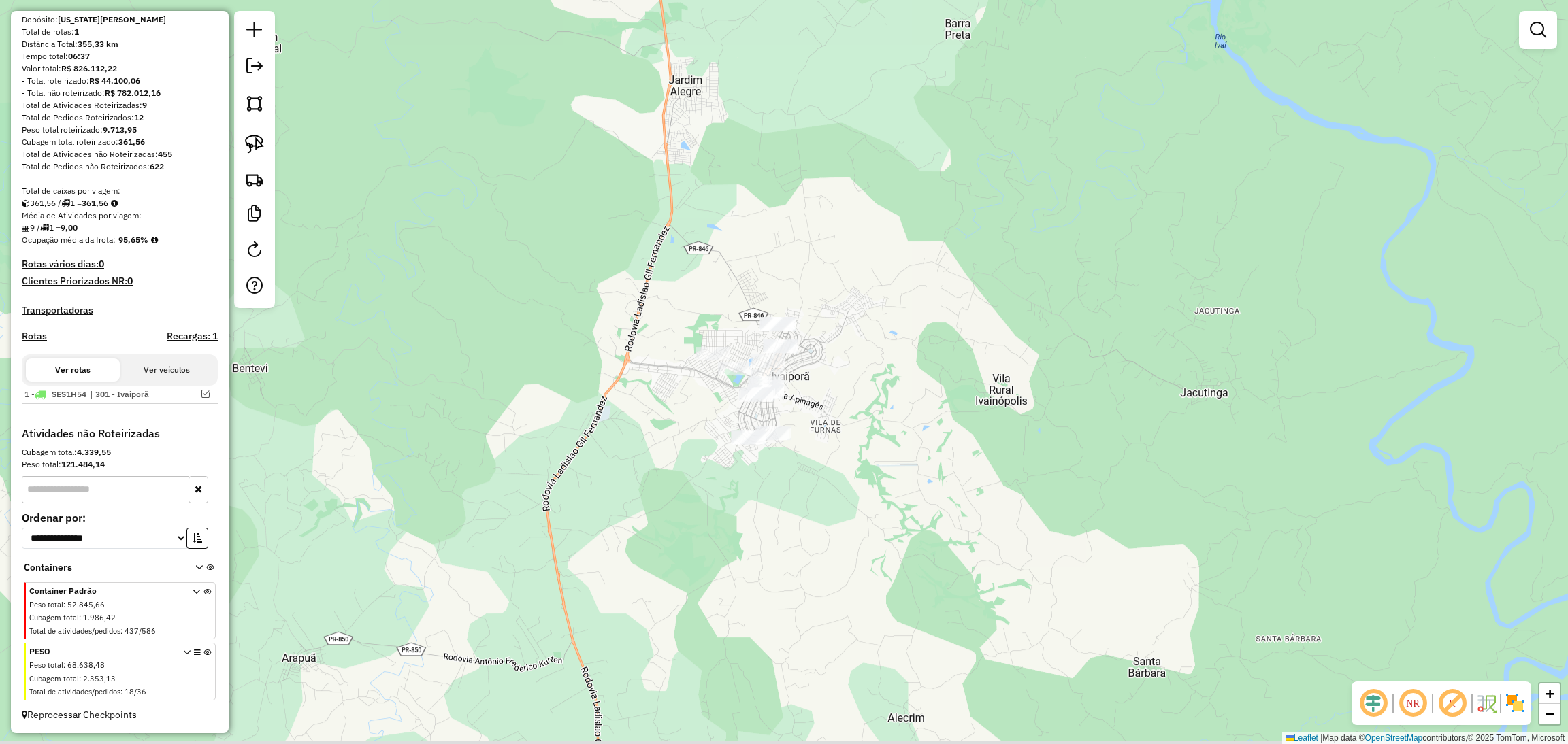
drag, startPoint x: 855, startPoint y: 345, endPoint x: 803, endPoint y: 312, distance: 61.6
click at [803, 312] on div "Janela de atendimento Grade de atendimento Capacidade Transportadoras Veículos …" at bounding box center [784, 372] width 1568 height 744
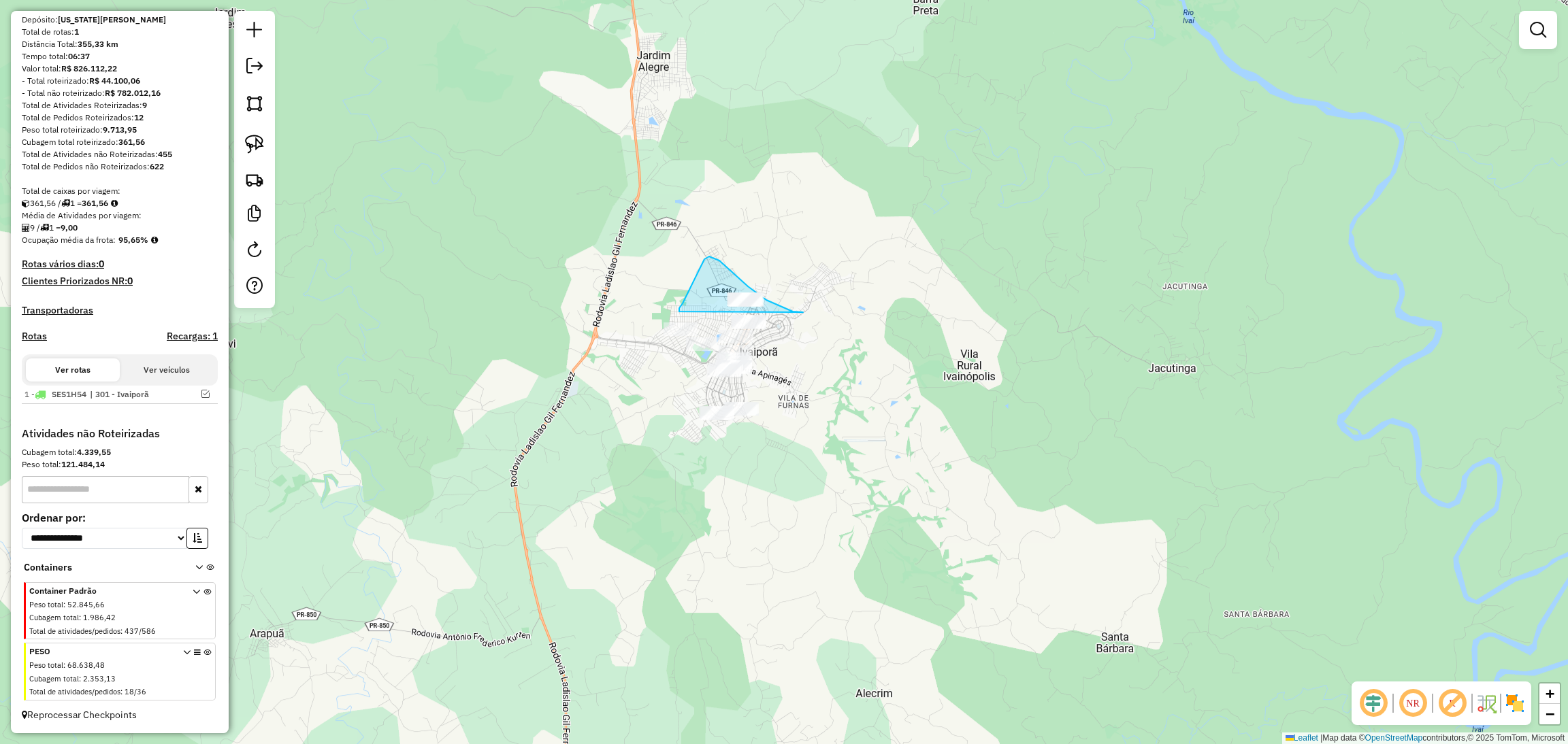
drag, startPoint x: 803, startPoint y: 312, endPoint x: 679, endPoint y: 314, distance: 124.0
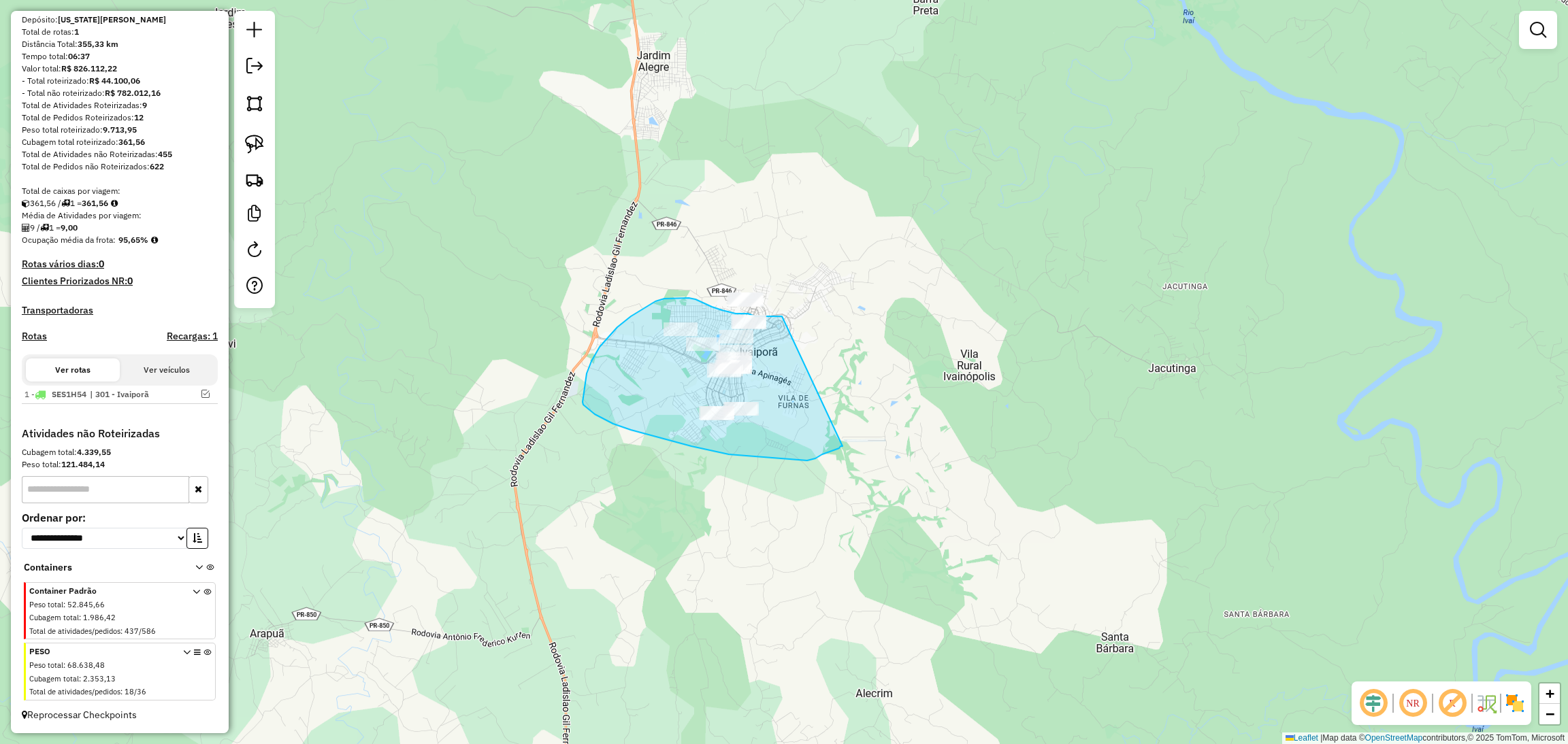
drag, startPoint x: 782, startPoint y: 316, endPoint x: 842, endPoint y: 446, distance: 143.2
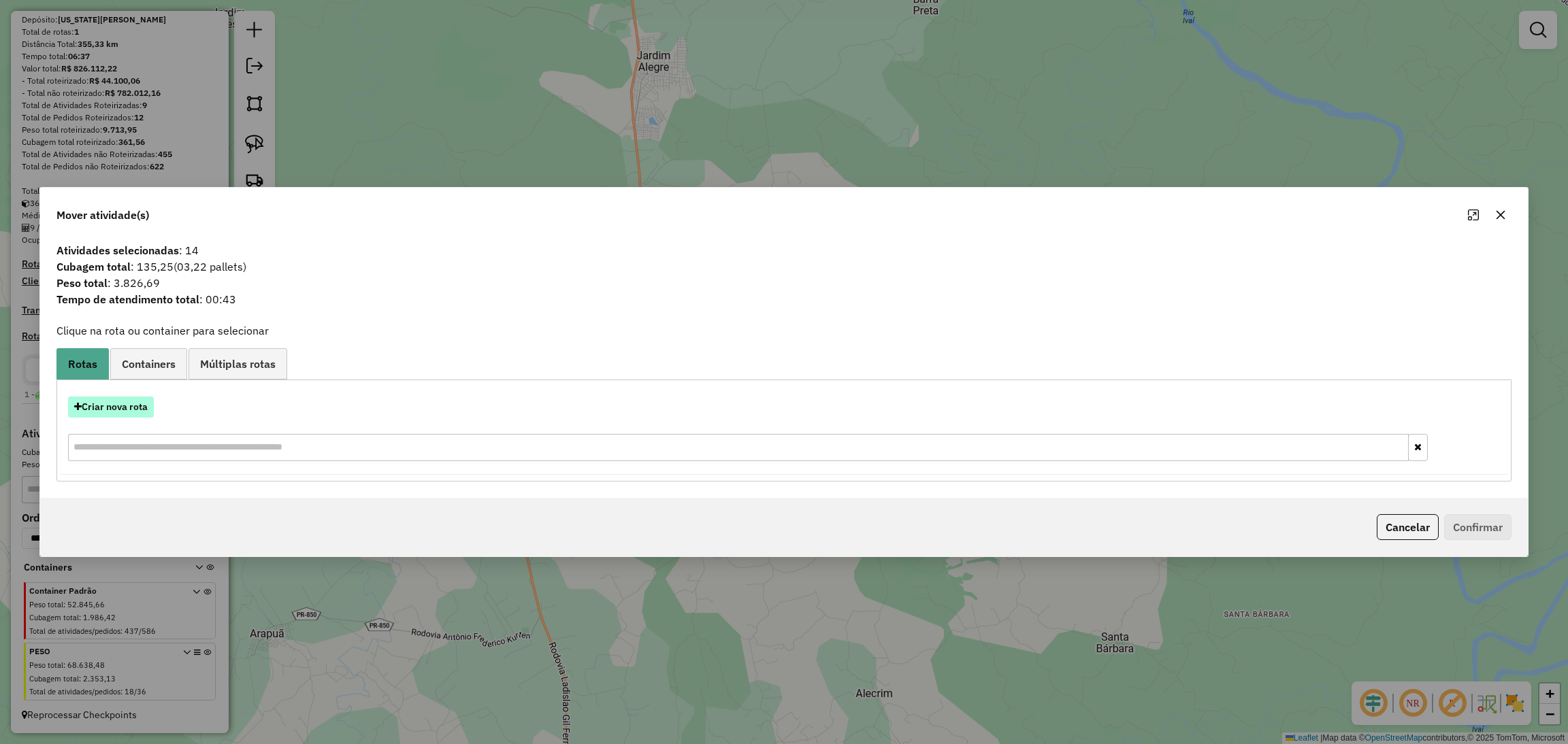
click at [140, 409] on button "Criar nova rota" at bounding box center [111, 407] width 86 height 21
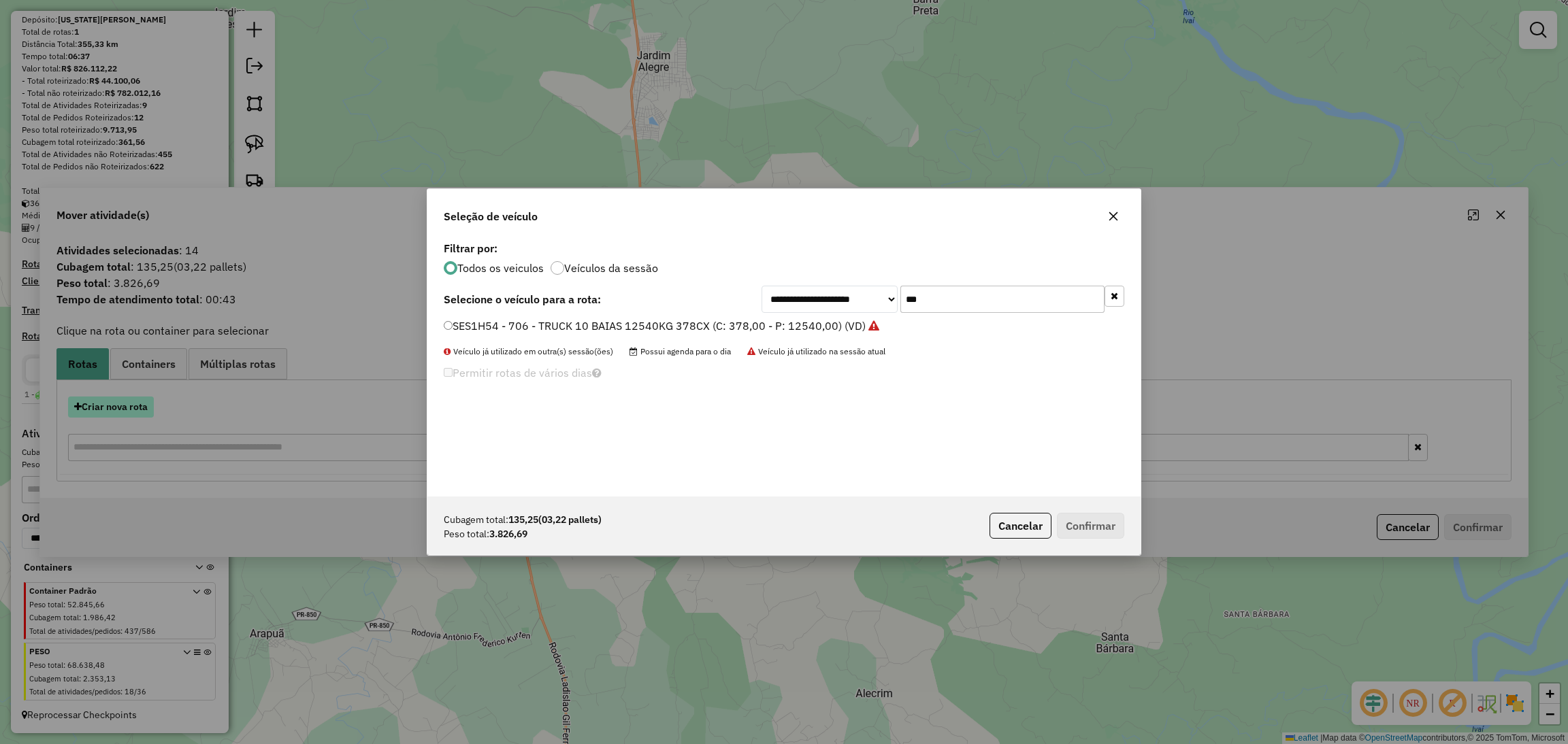
scroll to position [6, 3]
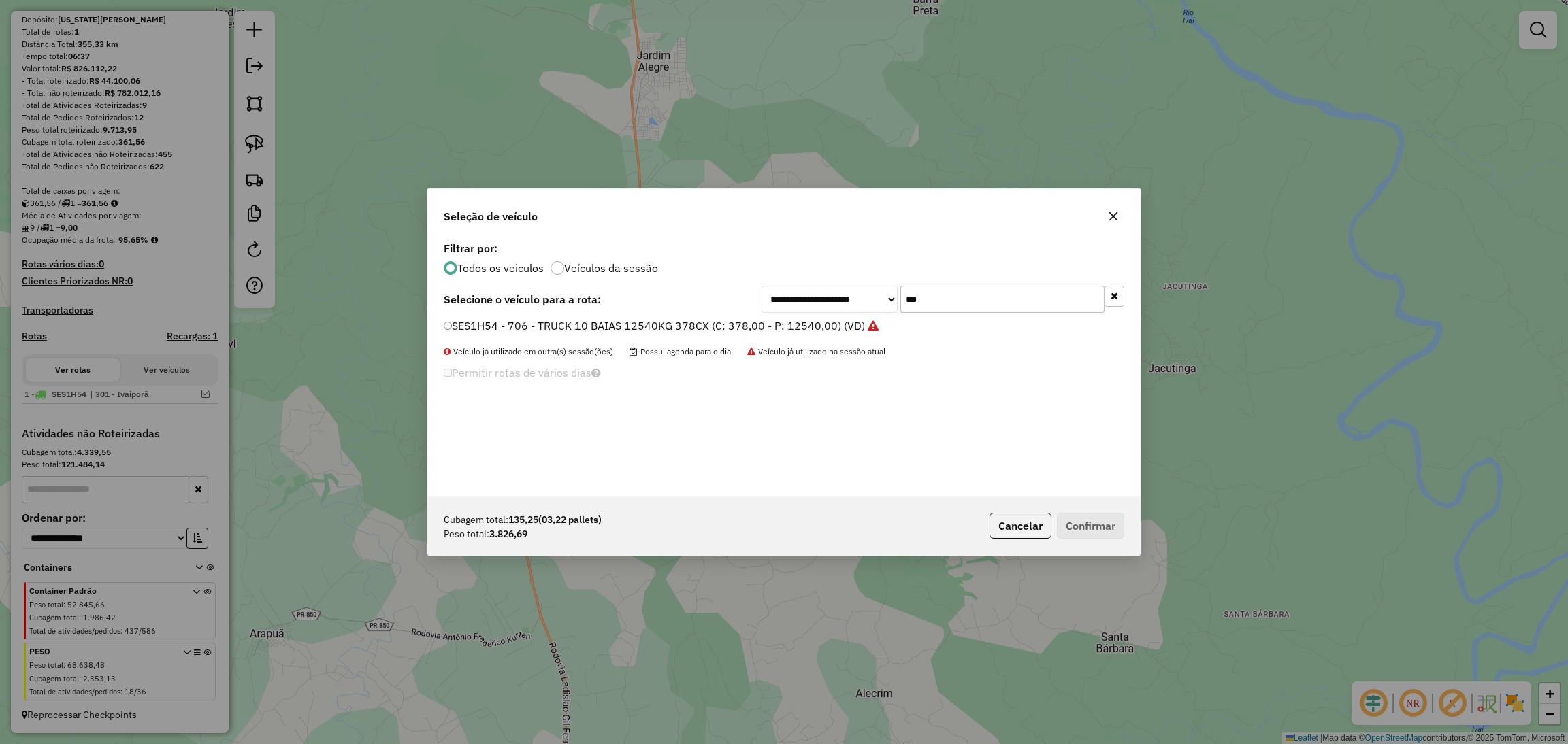
drag, startPoint x: 949, startPoint y: 297, endPoint x: 760, endPoint y: 290, distance: 189.1
click at [760, 290] on div "**********" at bounding box center [784, 299] width 681 height 27
type input "***"
click at [744, 326] on label "SER6J56 - 697 - TRUCK 10 BAIAS 12540KG 378CX (C: 378,00 - P: 12540,00) (VD)" at bounding box center [654, 325] width 421 height 16
click at [1079, 518] on button "Confirmar" at bounding box center [1090, 525] width 68 height 26
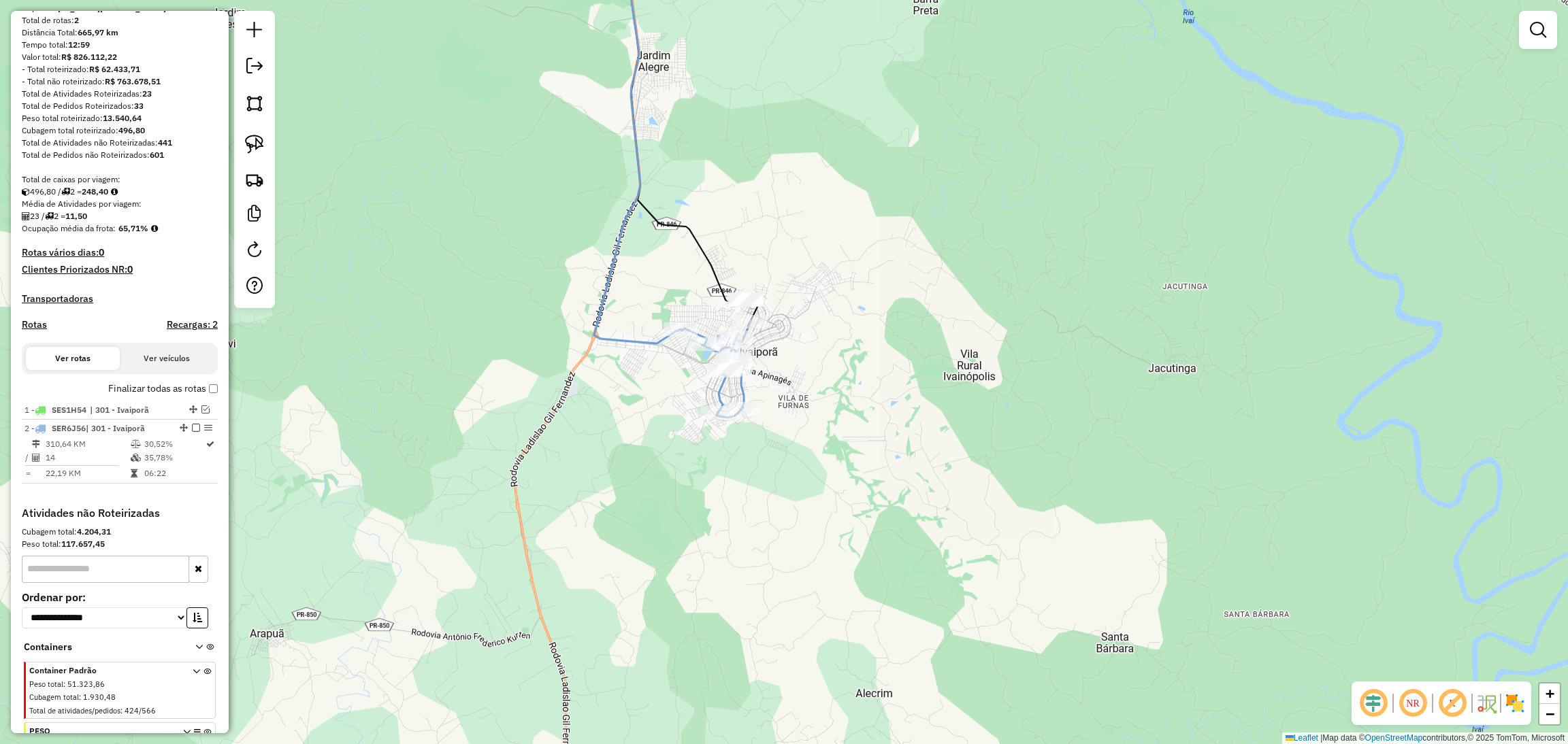
scroll to position [169, 0]
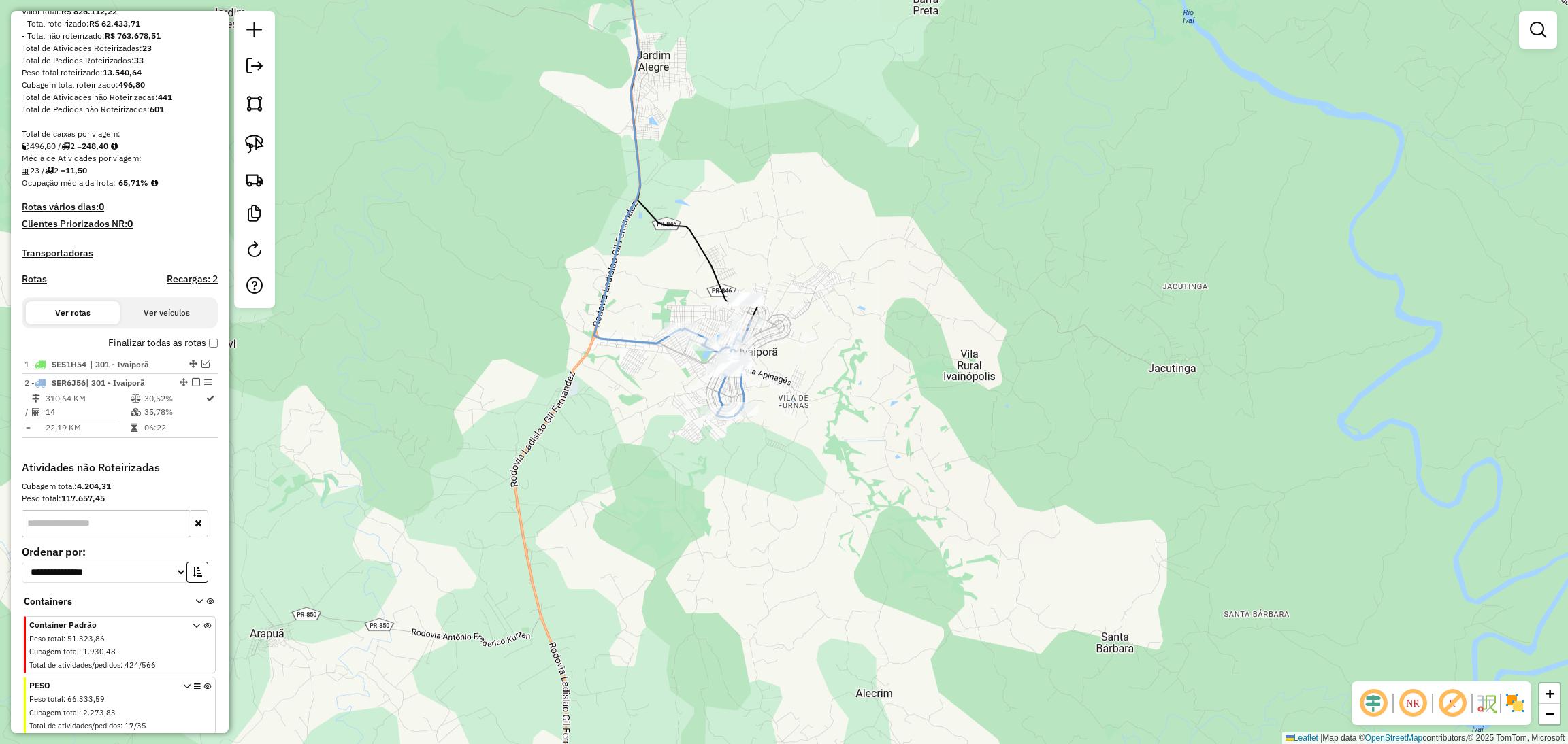
click at [738, 388] on icon at bounding box center [716, 369] width 71 height 97
select select "**********"
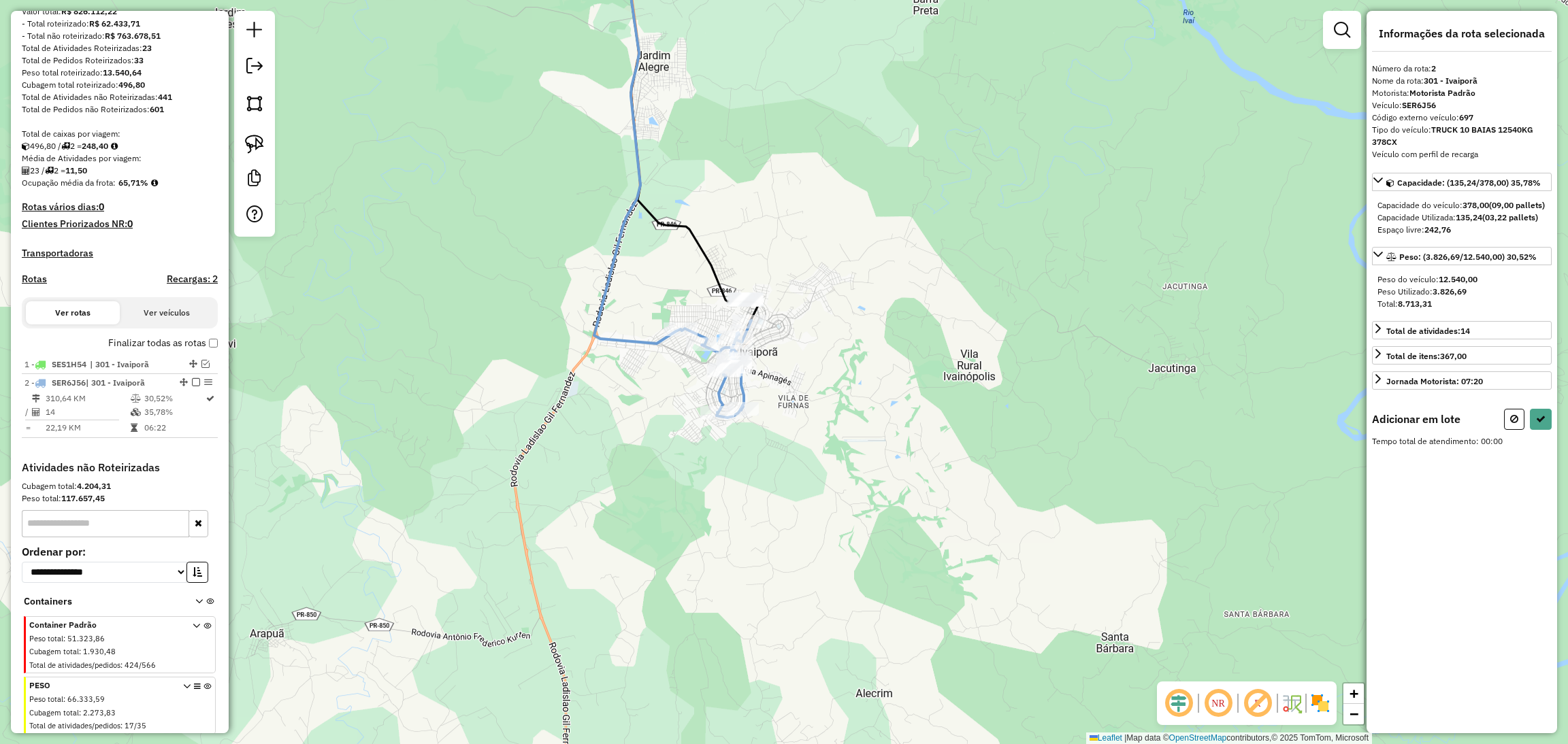
scroll to position [215, 0]
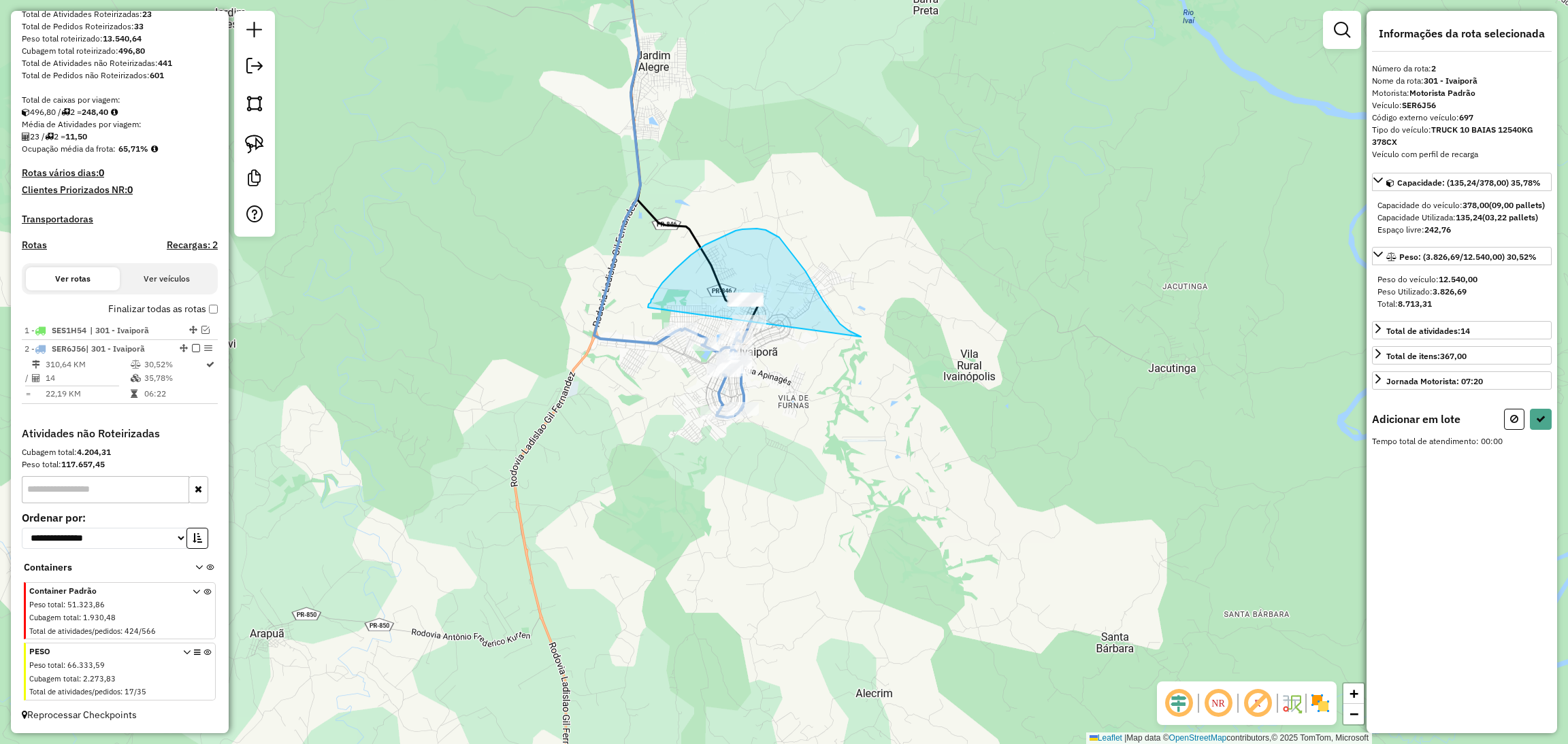
drag, startPoint x: 861, startPoint y: 336, endPoint x: 647, endPoint y: 310, distance: 215.6
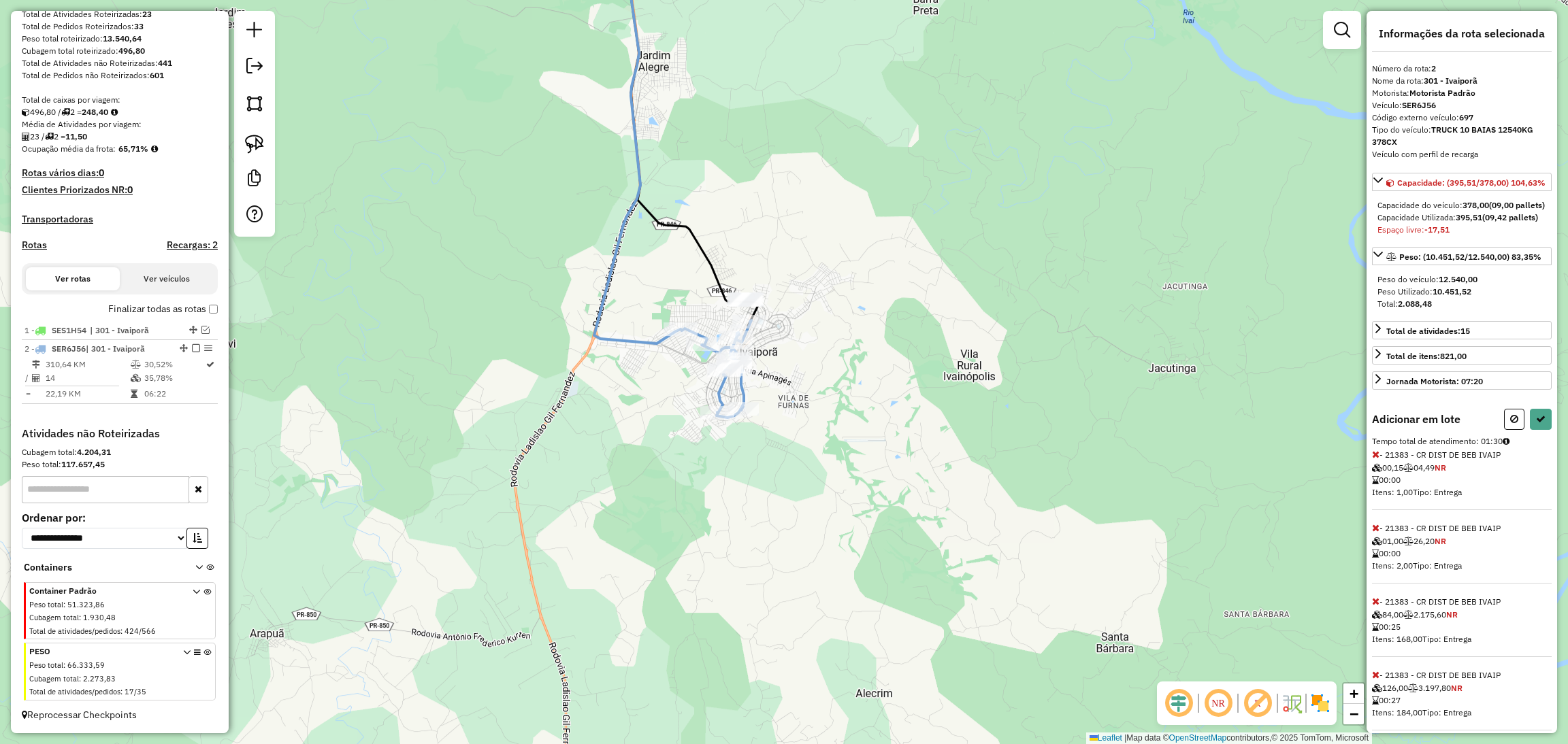
select select "**********"
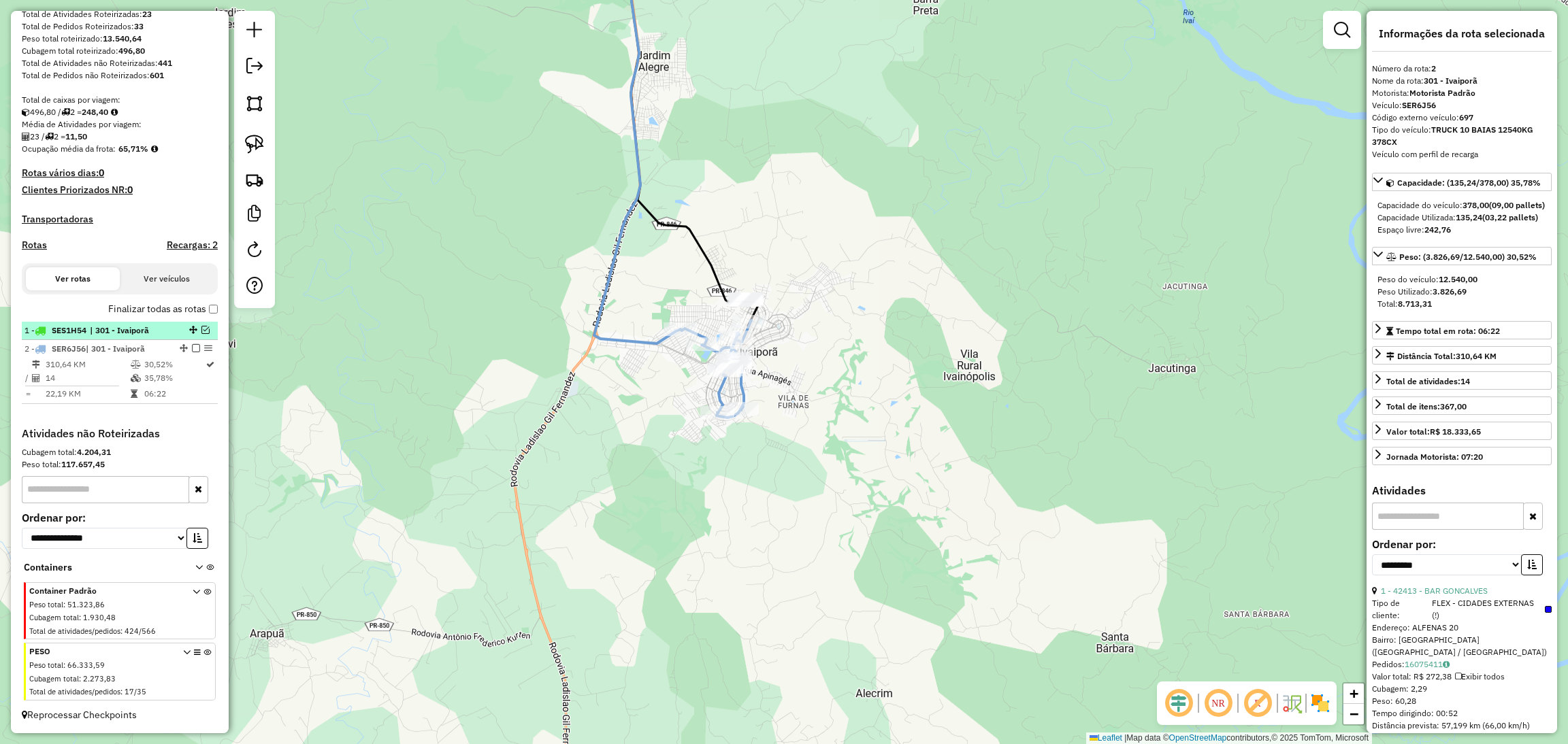
click at [201, 328] on em at bounding box center [205, 329] width 8 height 8
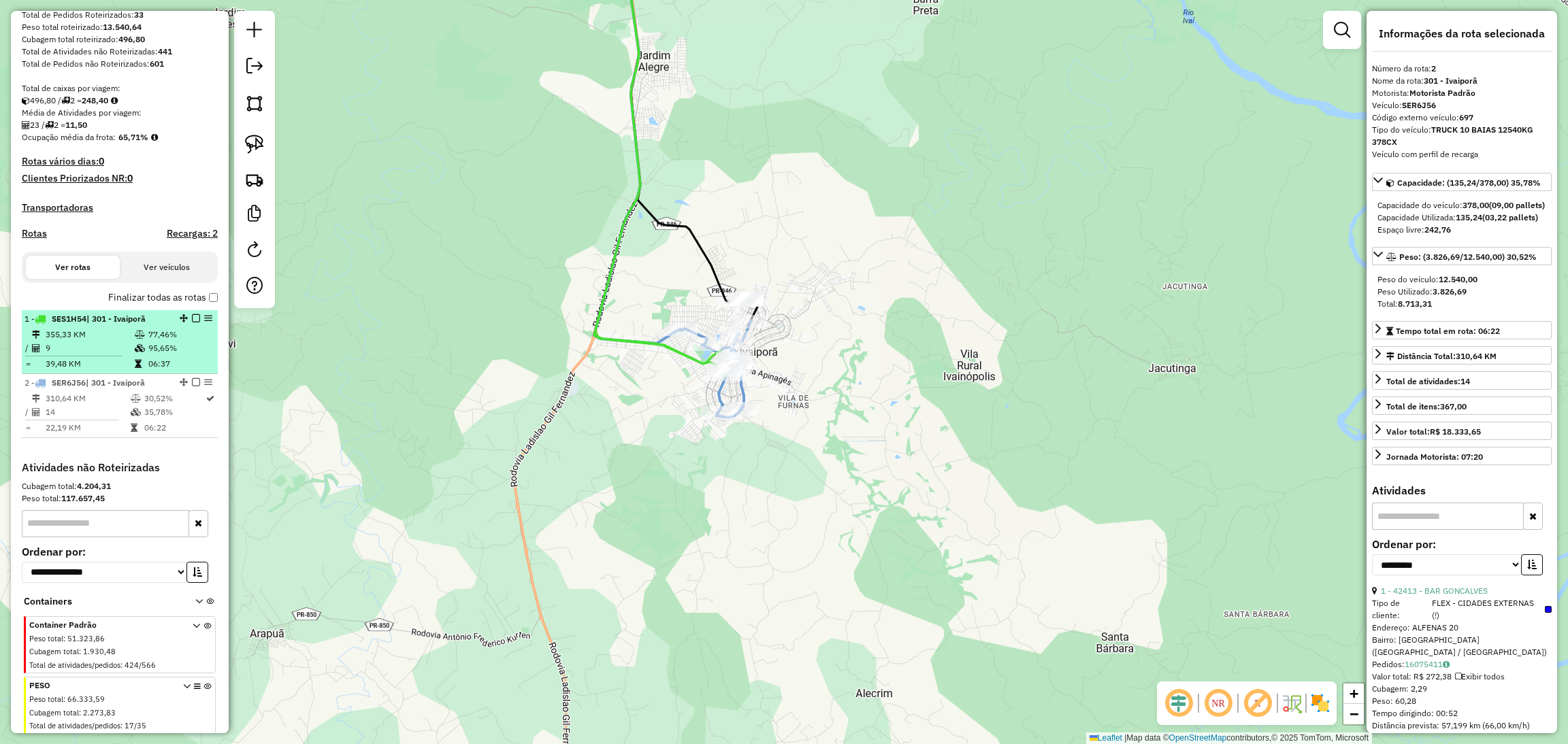
click at [138, 352] on icon at bounding box center [139, 348] width 10 height 8
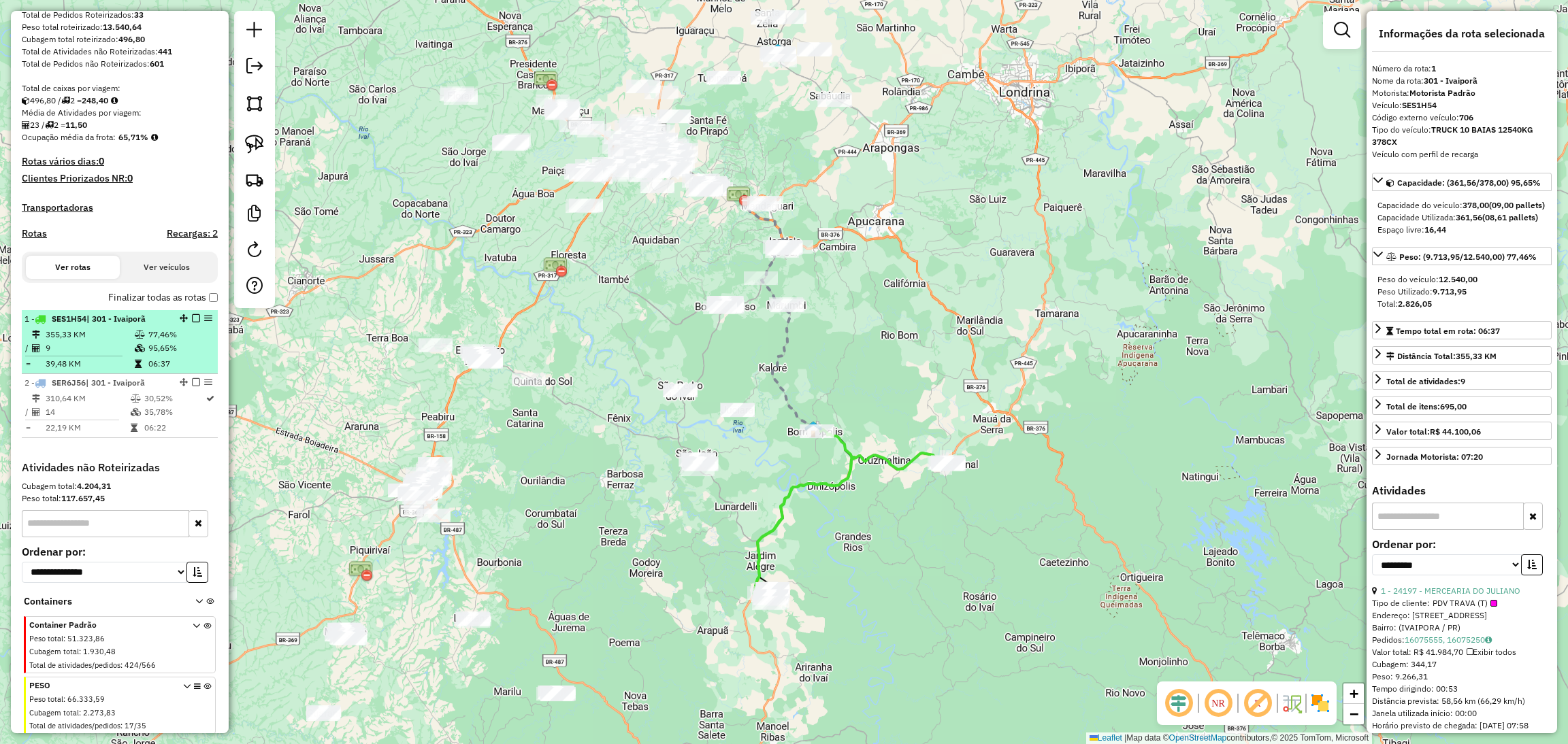
click at [138, 352] on icon at bounding box center [139, 348] width 10 height 8
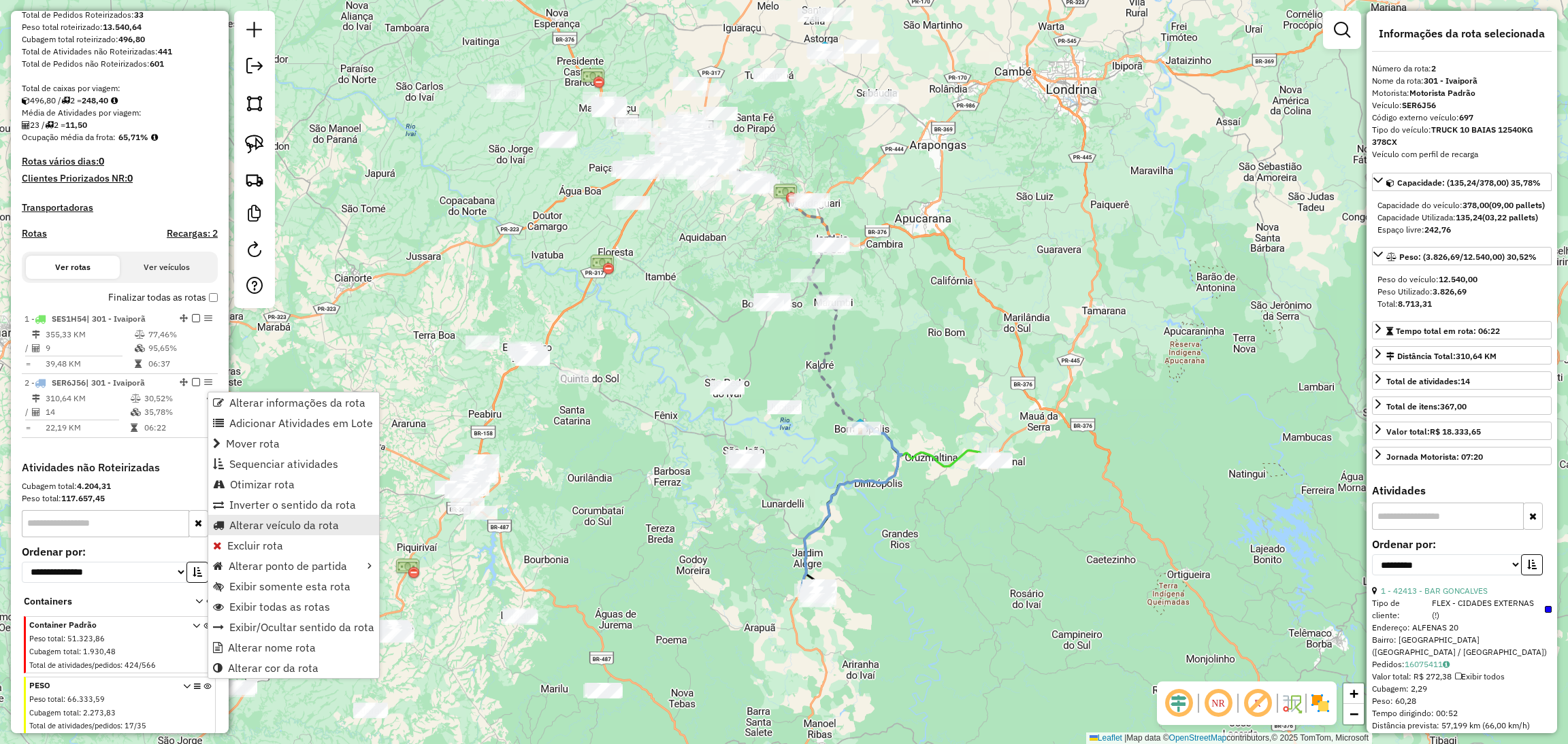
click at [285, 526] on span "Alterar veículo da rota" at bounding box center [284, 525] width 109 height 11
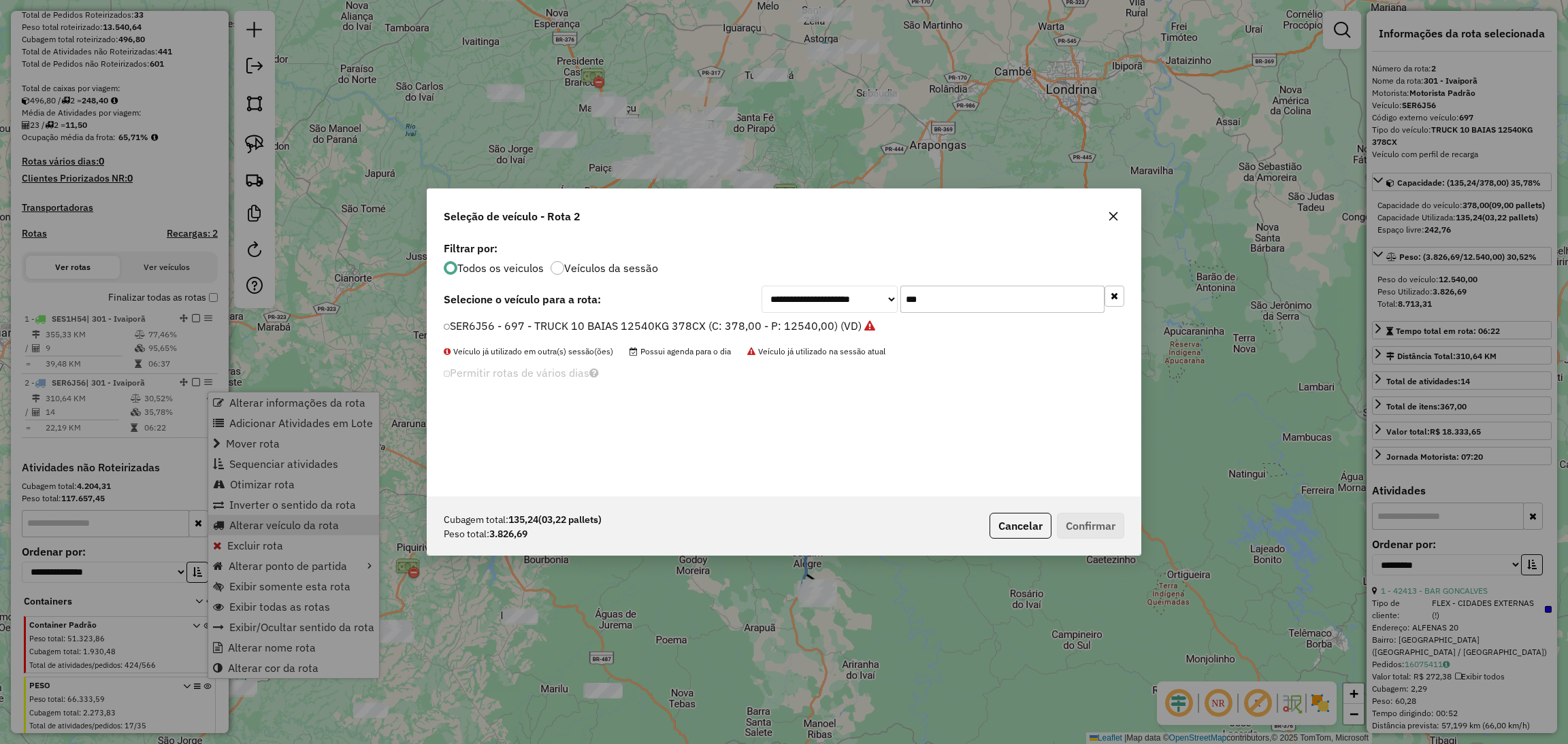
scroll to position [6, 3]
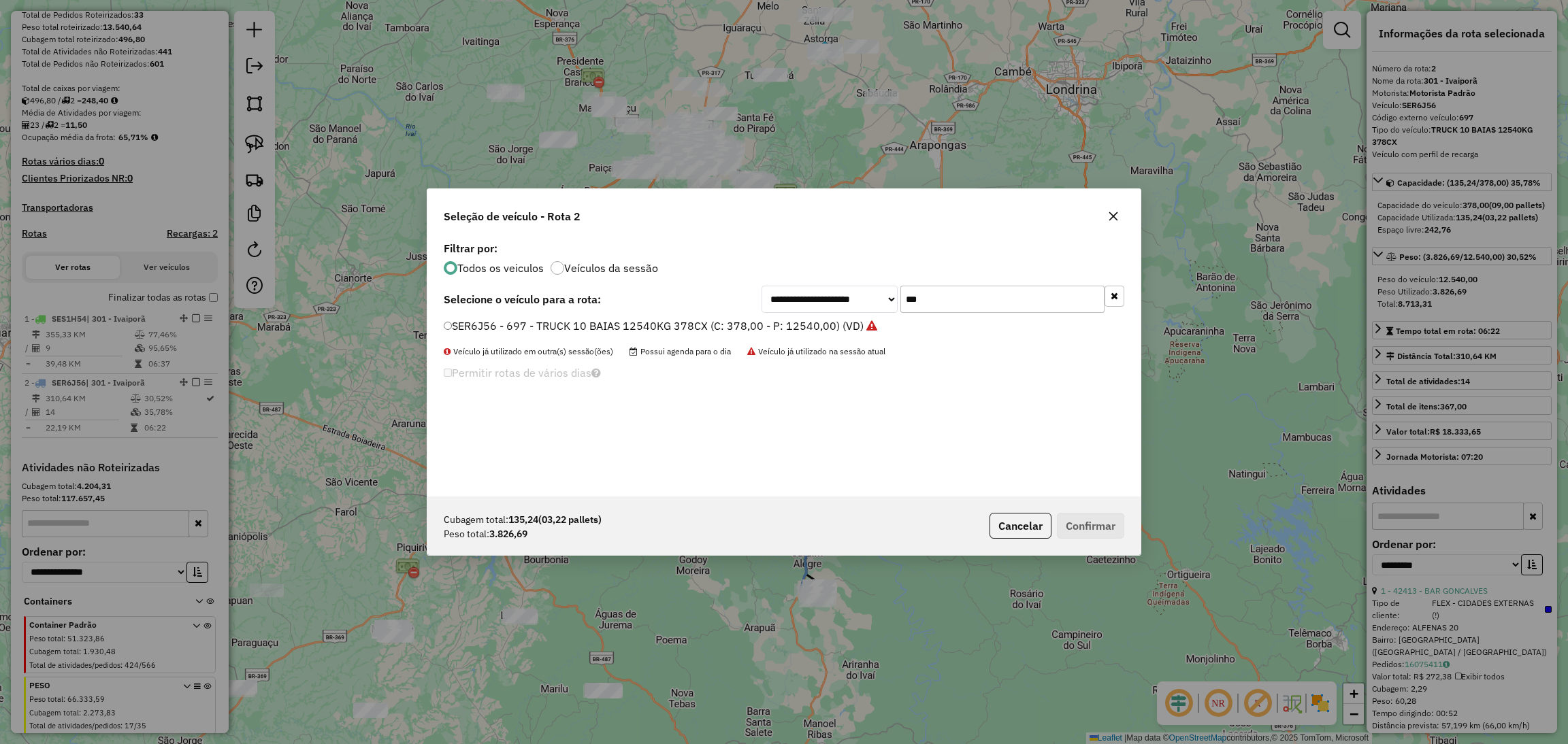
click at [929, 295] on input "***" at bounding box center [1002, 299] width 204 height 27
type input "***"
click at [748, 323] on label "TBA3B18 - TOCO 8 BAIAS 7950KG 336CX (C: 336,00 - P: 7950,00) (VD)" at bounding box center [627, 325] width 366 height 16
click at [1067, 525] on button "Confirmar" at bounding box center [1090, 525] width 68 height 26
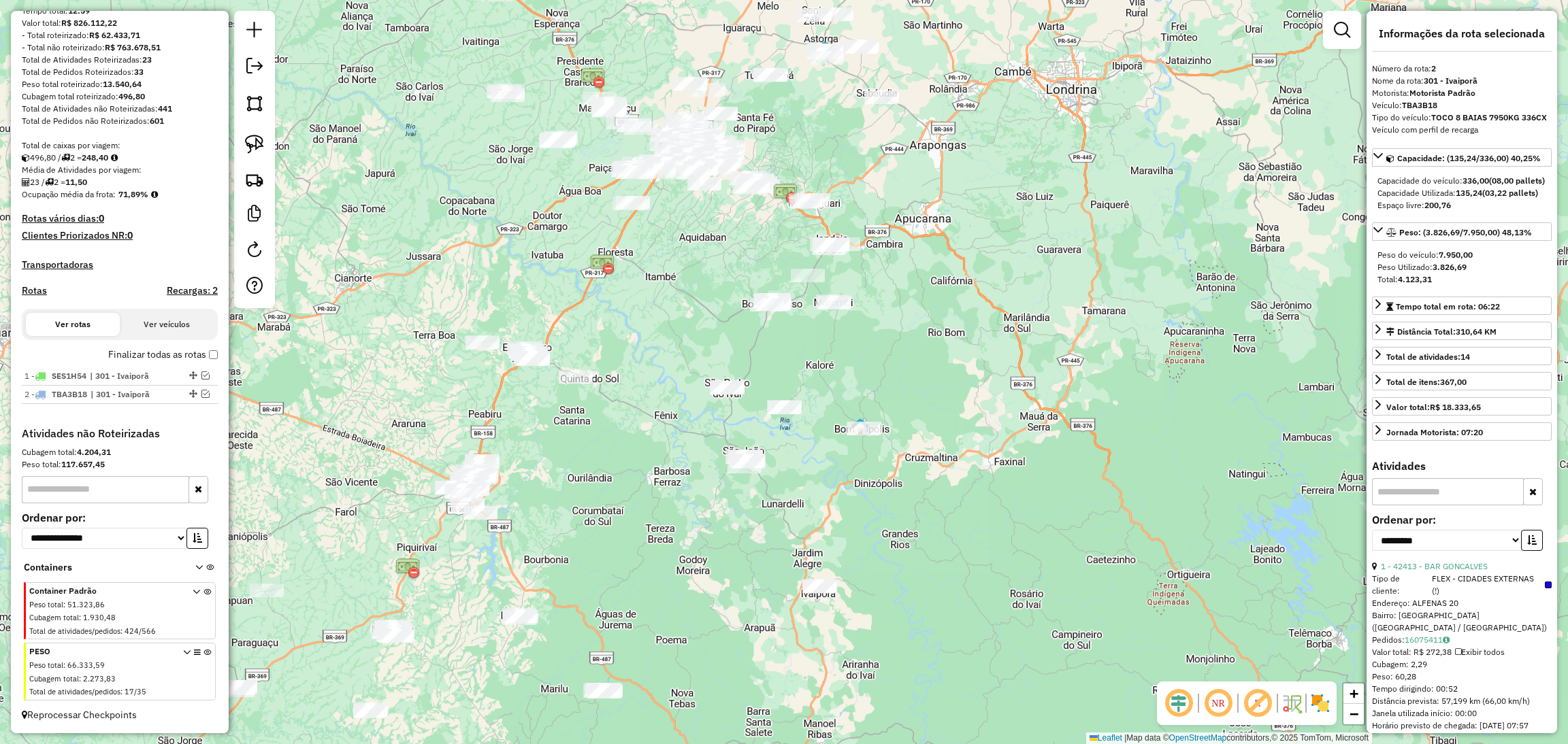
scroll to position [169, 0]
click at [786, 509] on div "Janela de atendimento Grade de atendimento Capacidade Transportadoras Veículos …" at bounding box center [784, 372] width 1568 height 744
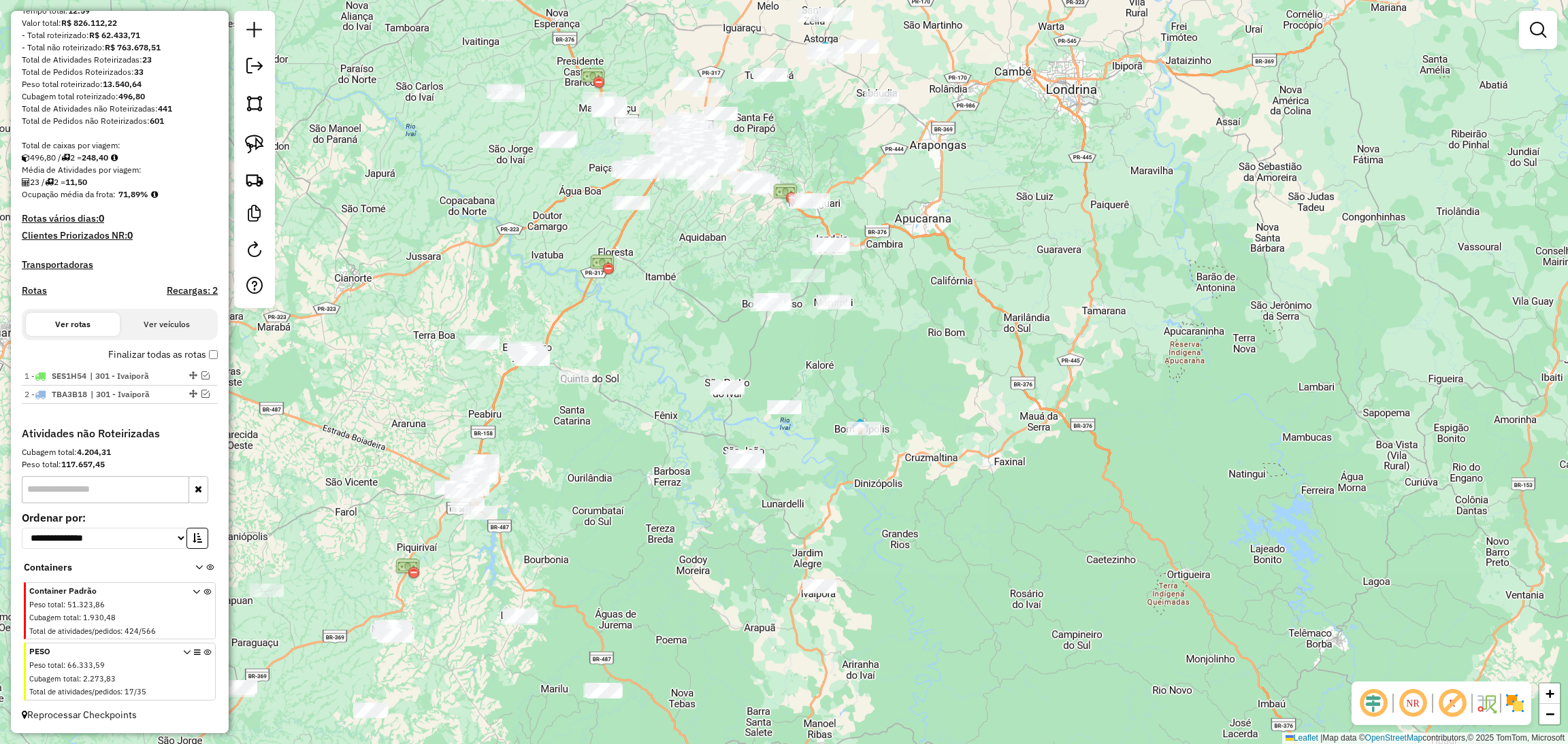
click at [836, 511] on div "Janela de atendimento Grade de atendimento Capacidade Transportadoras Veículos …" at bounding box center [784, 372] width 1568 height 744
drag, startPoint x: 823, startPoint y: 571, endPoint x: 925, endPoint y: 613, distance: 110.3
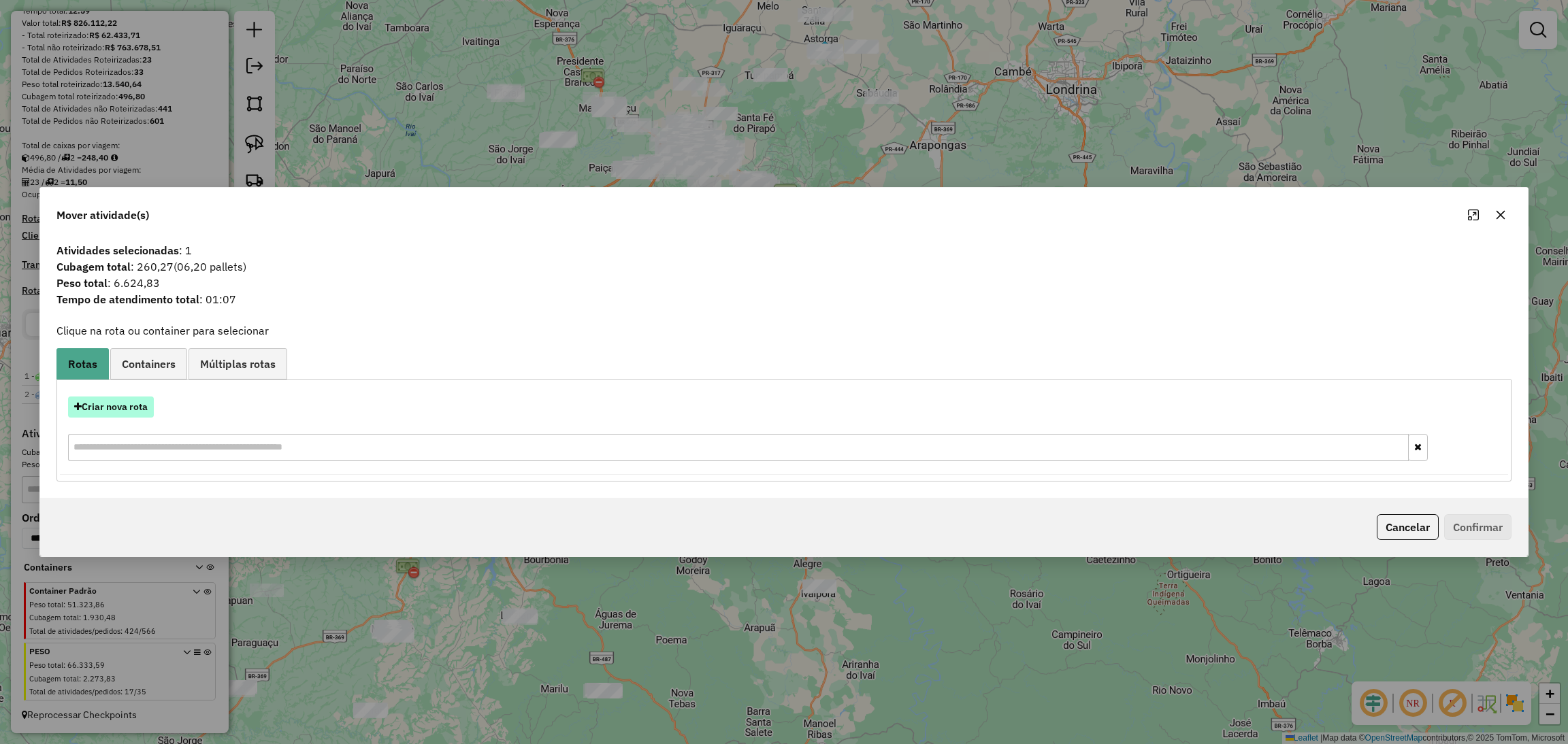
click at [101, 412] on button "Criar nova rota" at bounding box center [111, 407] width 86 height 21
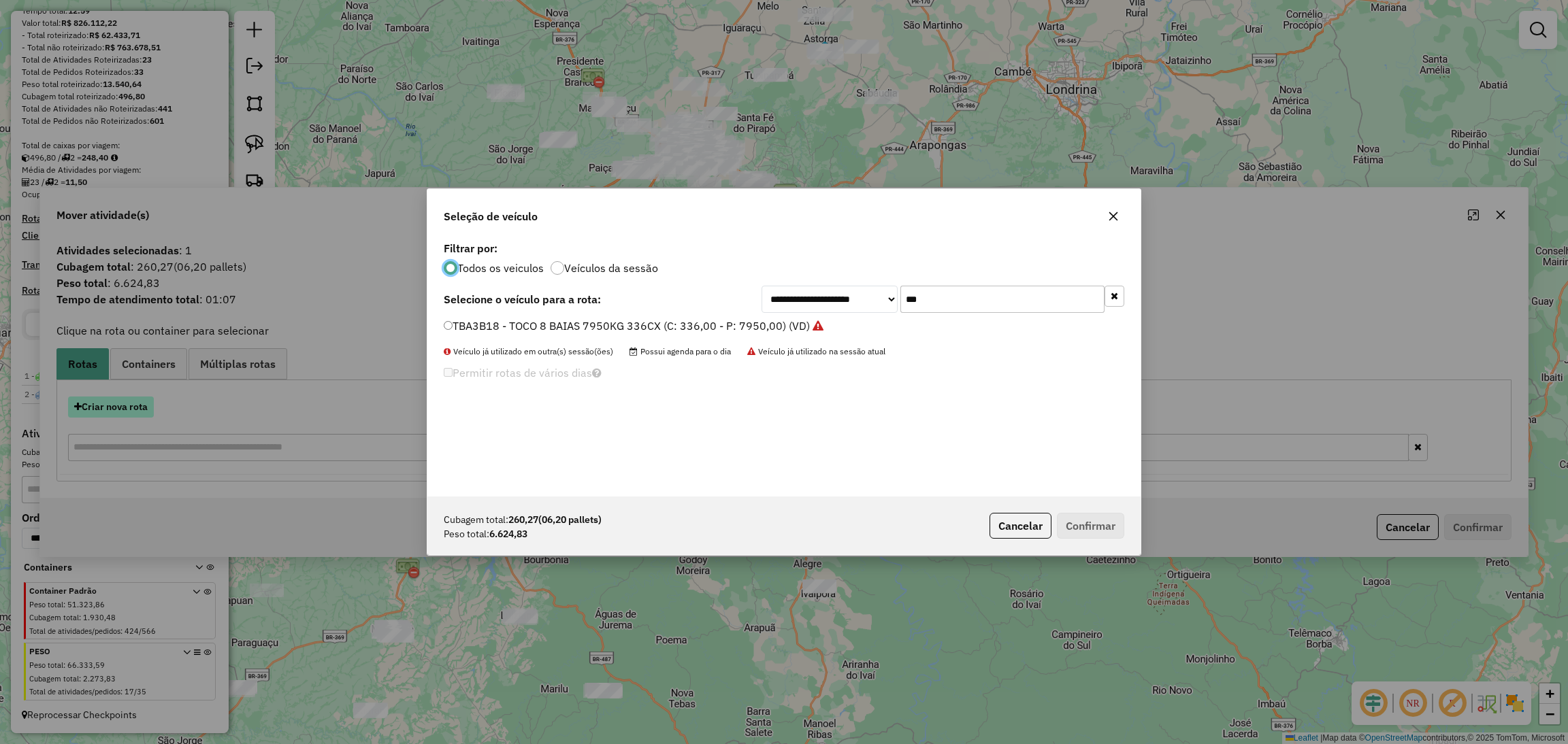
scroll to position [6, 3]
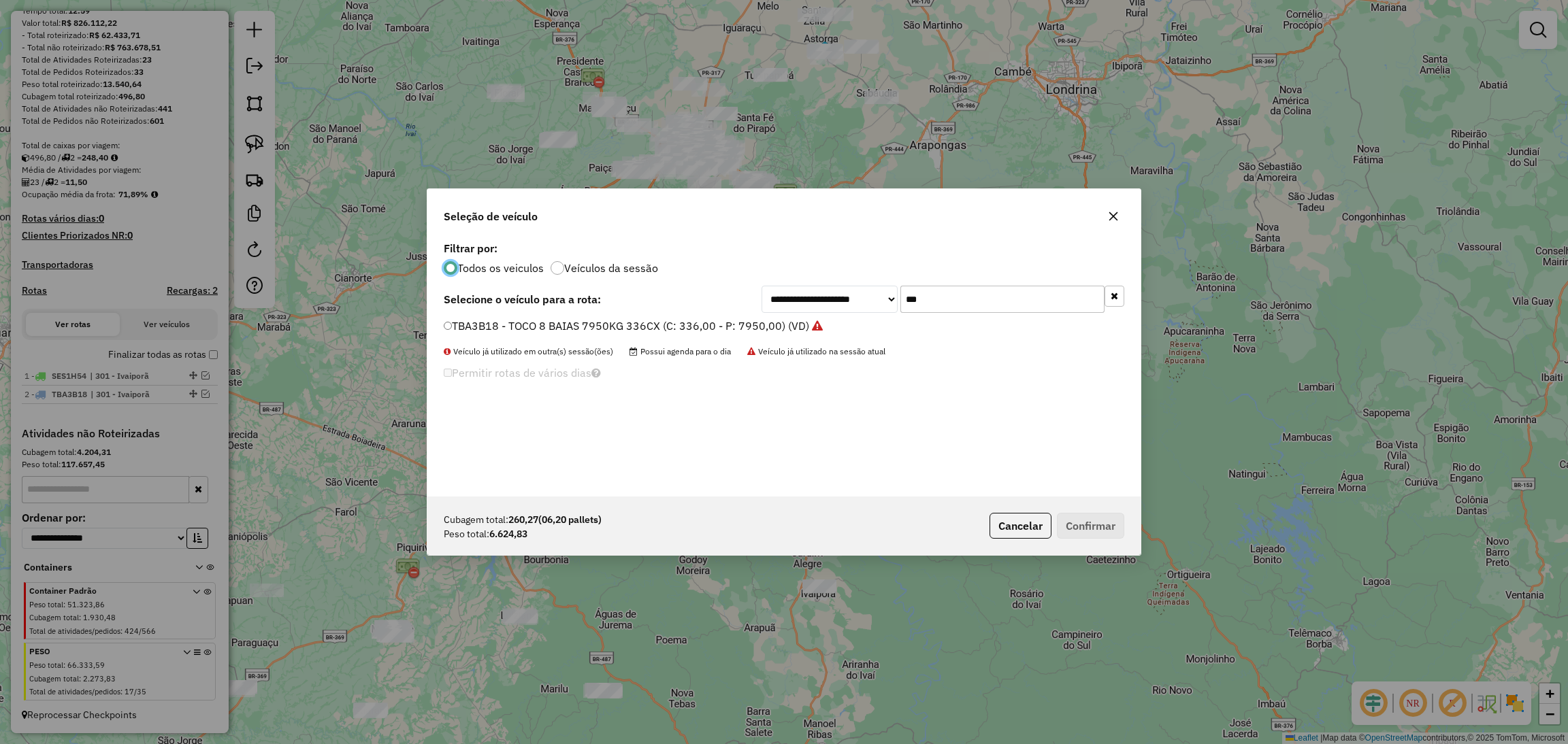
click at [934, 292] on input "***" at bounding box center [1002, 299] width 204 height 27
type input "***"
click at [790, 326] on label "RHV7B68 - 669 - TOCO 8 BAIAS 8600KG 336CX (C: 336,00 - P: 8600,00) (VD)" at bounding box center [642, 325] width 397 height 16
click at [1069, 526] on button "Confirmar" at bounding box center [1090, 525] width 68 height 26
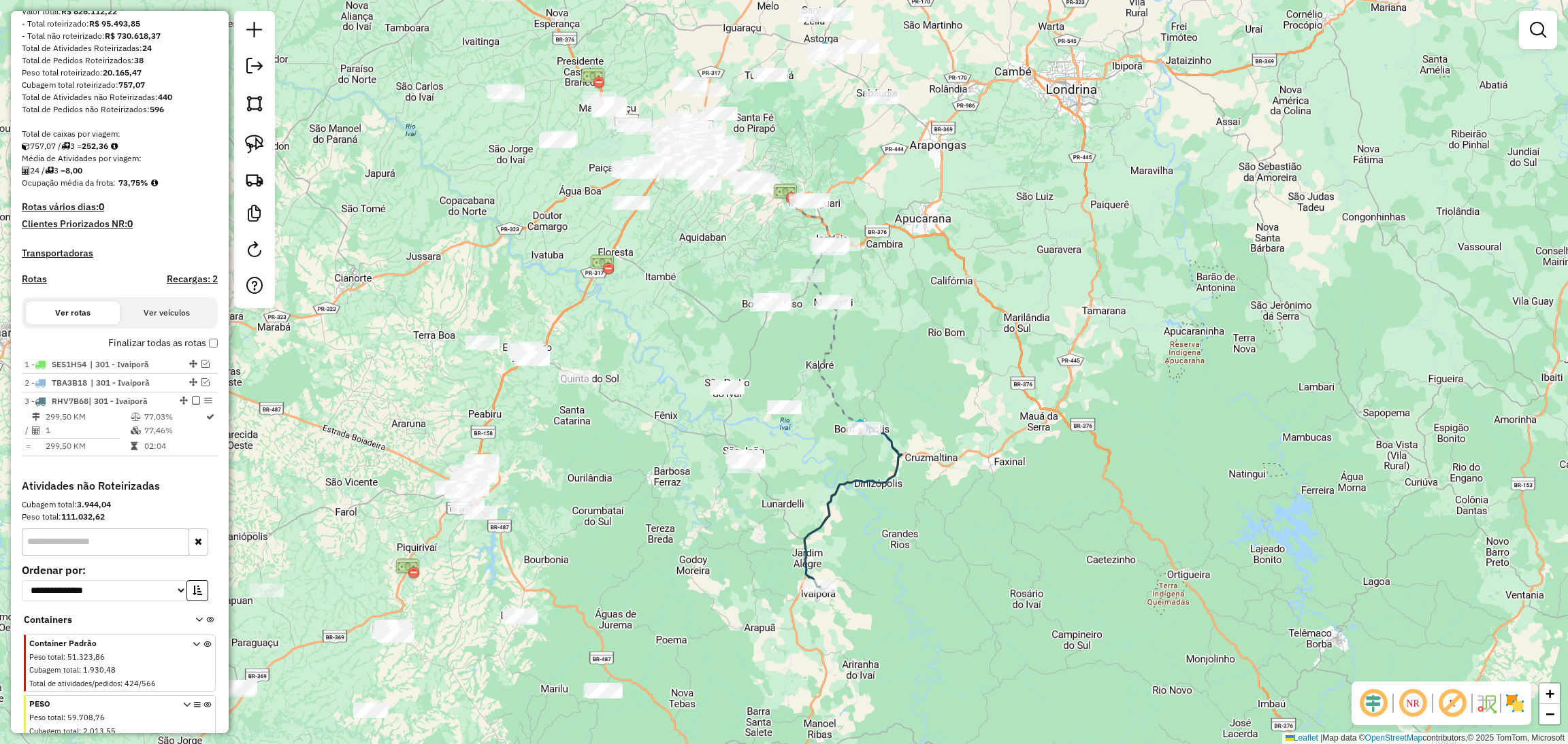
click at [805, 543] on icon at bounding box center [853, 506] width 97 height 160
select select "**********"
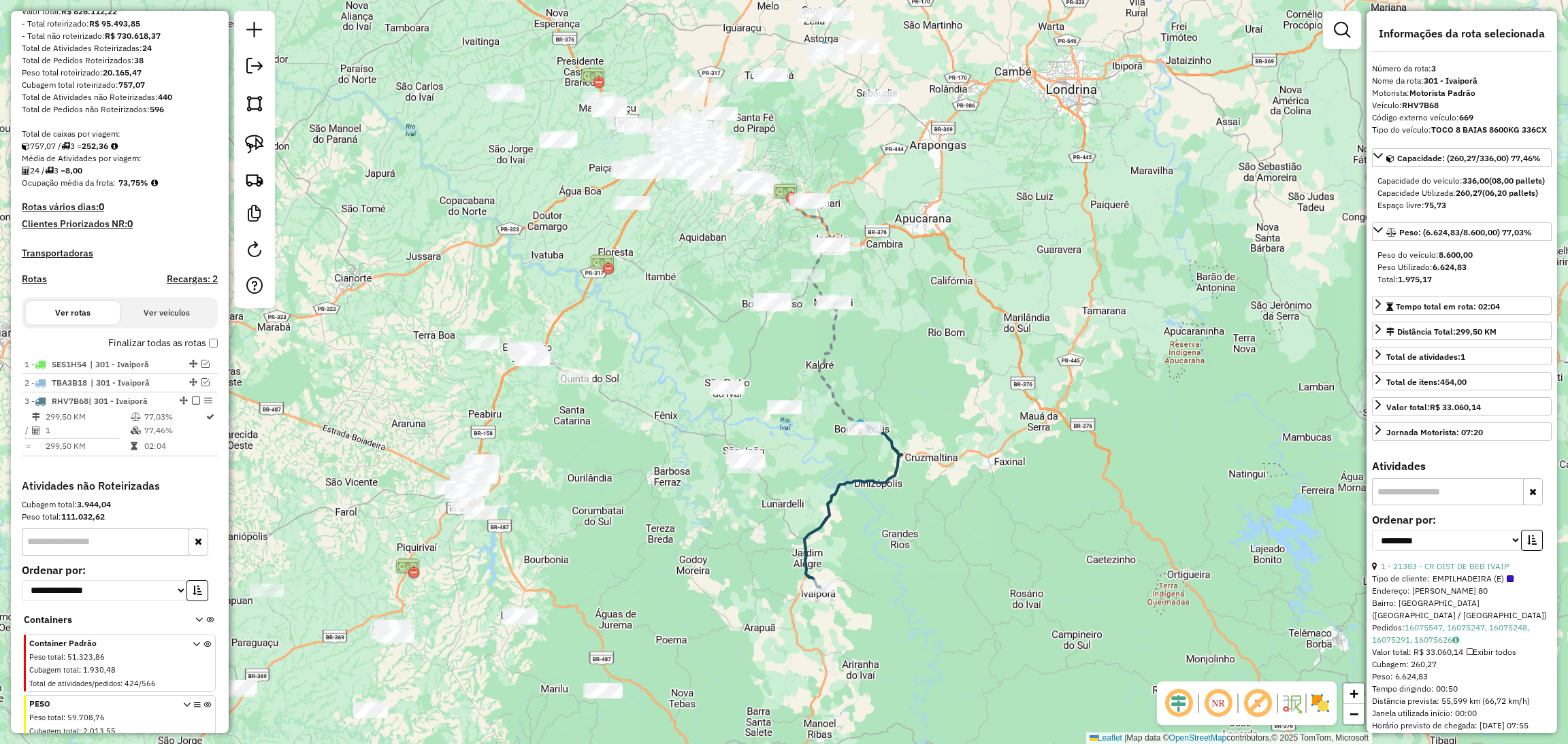
scroll to position [234, 0]
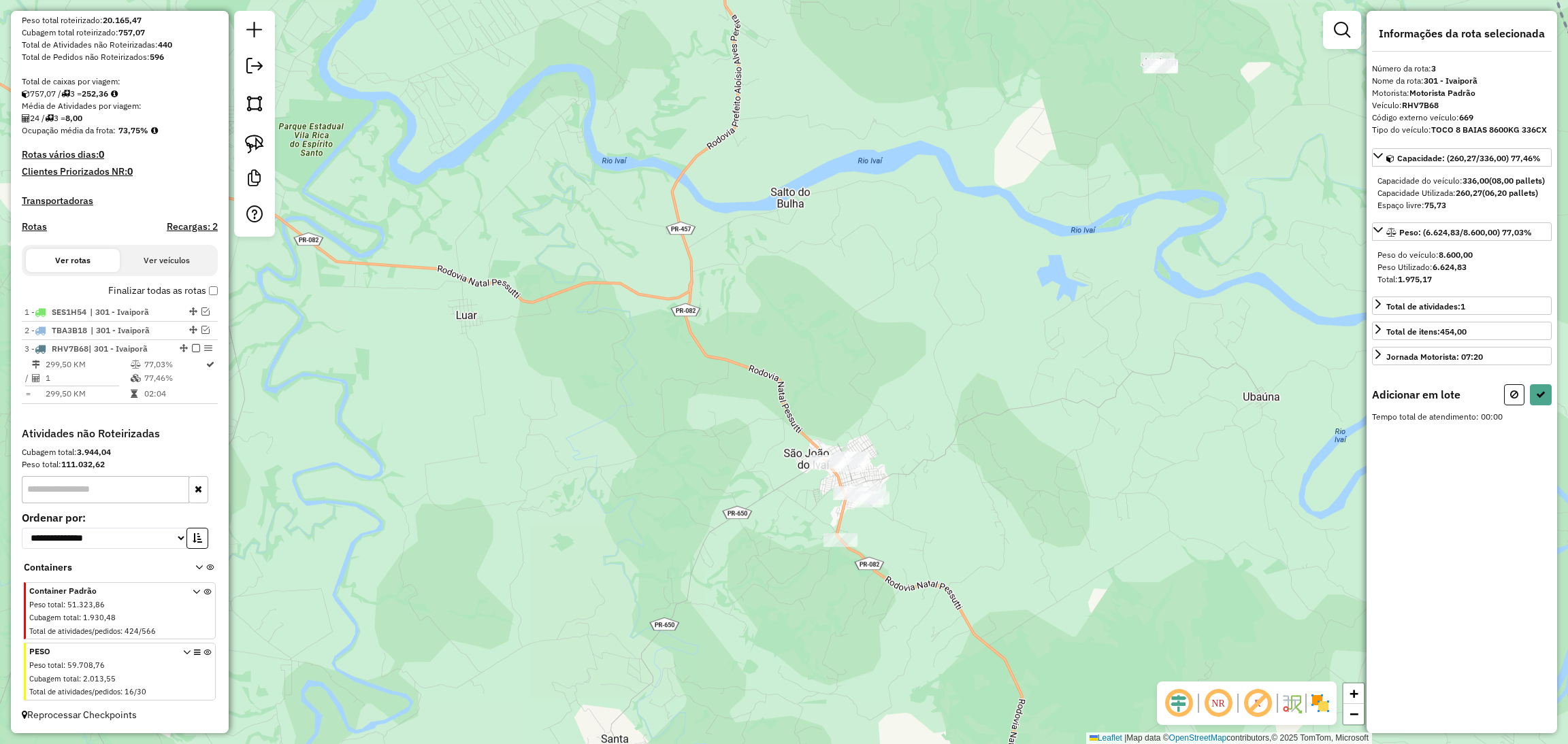
drag, startPoint x: 848, startPoint y: 511, endPoint x: 748, endPoint y: 443, distance: 120.9
click at [748, 443] on div "Janela de atendimento Grade de atendimento Capacidade Transportadoras Veículos …" at bounding box center [784, 372] width 1568 height 744
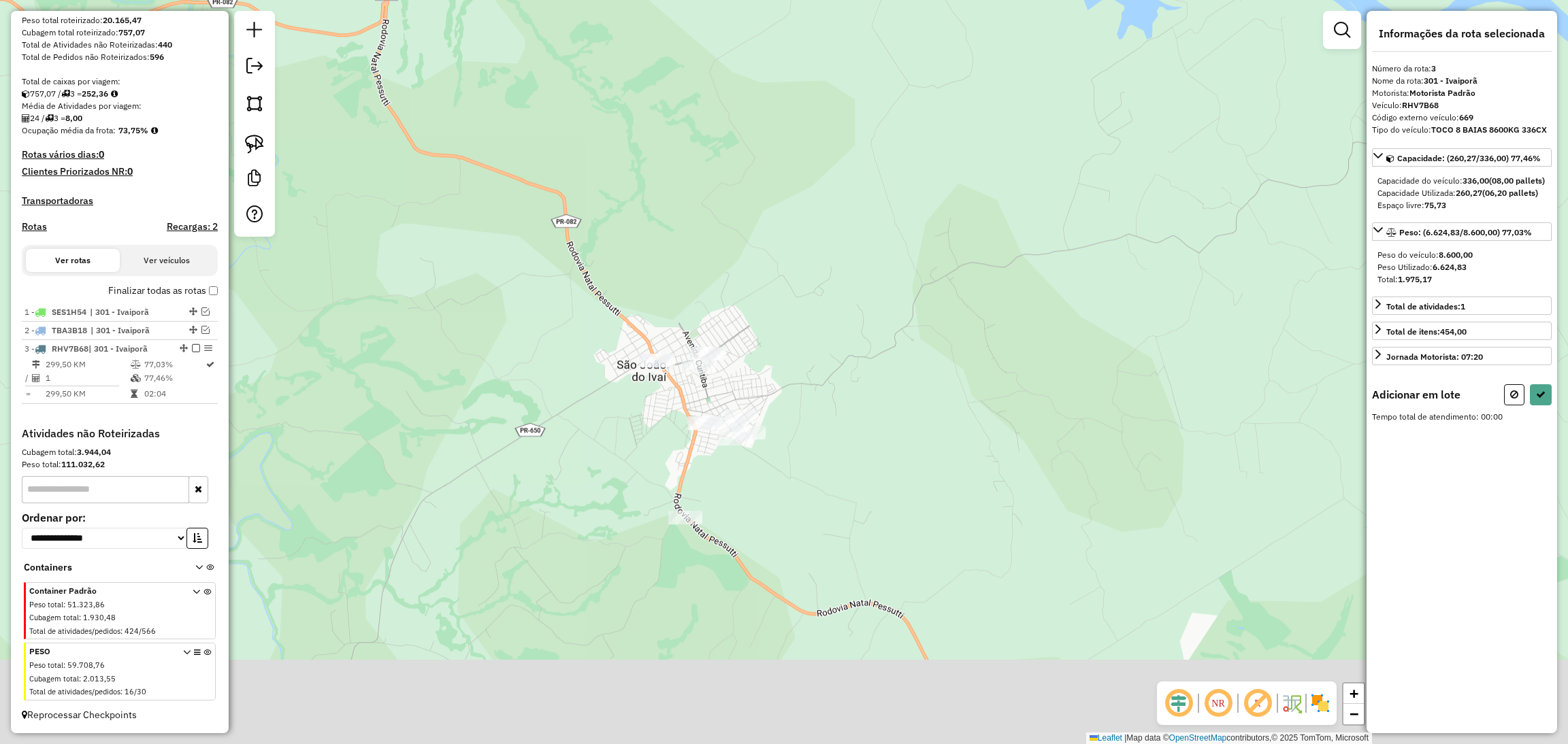
drag, startPoint x: 850, startPoint y: 400, endPoint x: 792, endPoint y: 295, distance: 120.0
click at [792, 295] on div "Janela de atendimento Grade de atendimento Capacidade Transportadoras Veículos …" at bounding box center [784, 372] width 1568 height 744
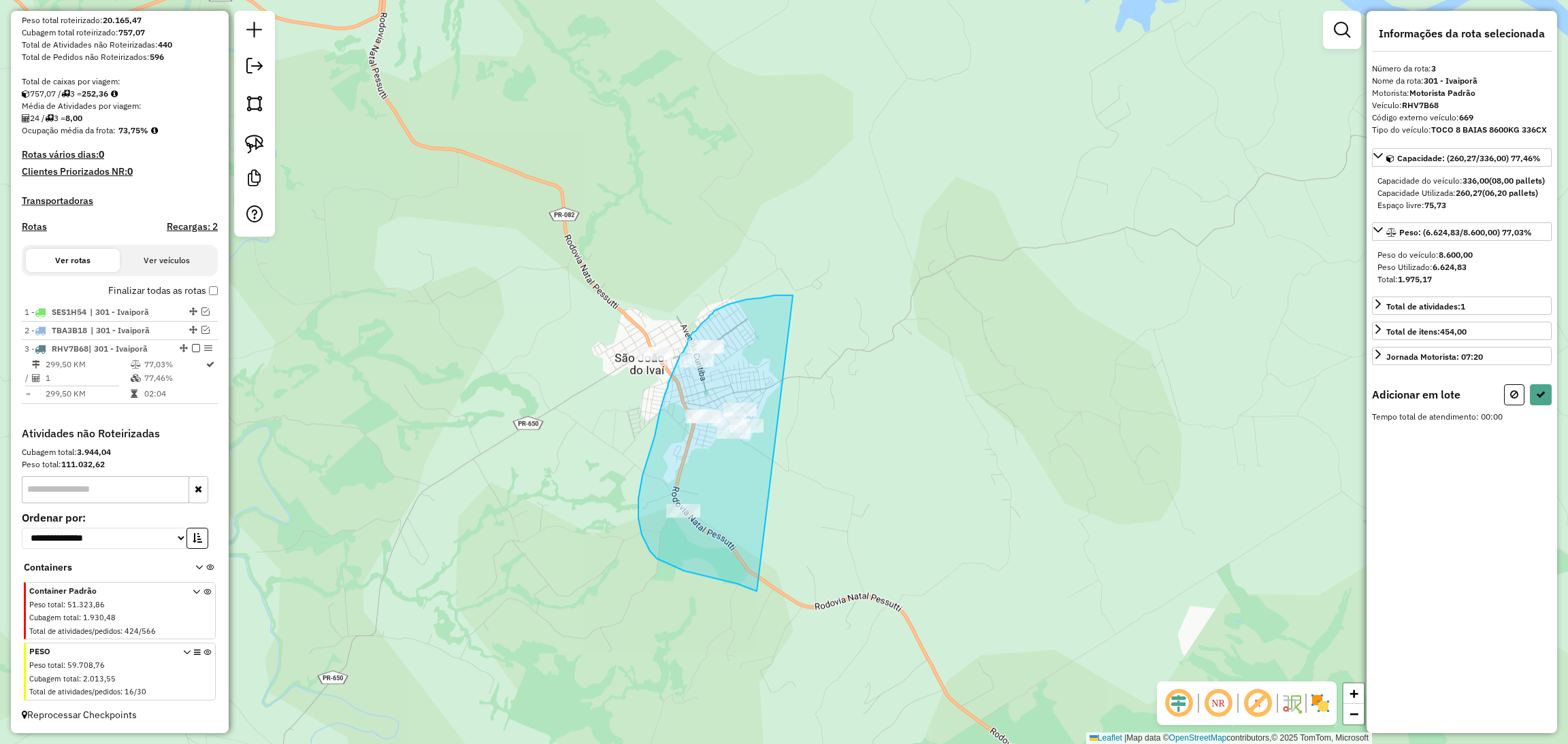
drag, startPoint x: 792, startPoint y: 295, endPoint x: 792, endPoint y: 604, distance: 309.0
click at [792, 604] on div "Janela de atendimento Grade de atendimento Capacidade Transportadoras Veículos …" at bounding box center [784, 372] width 1568 height 744
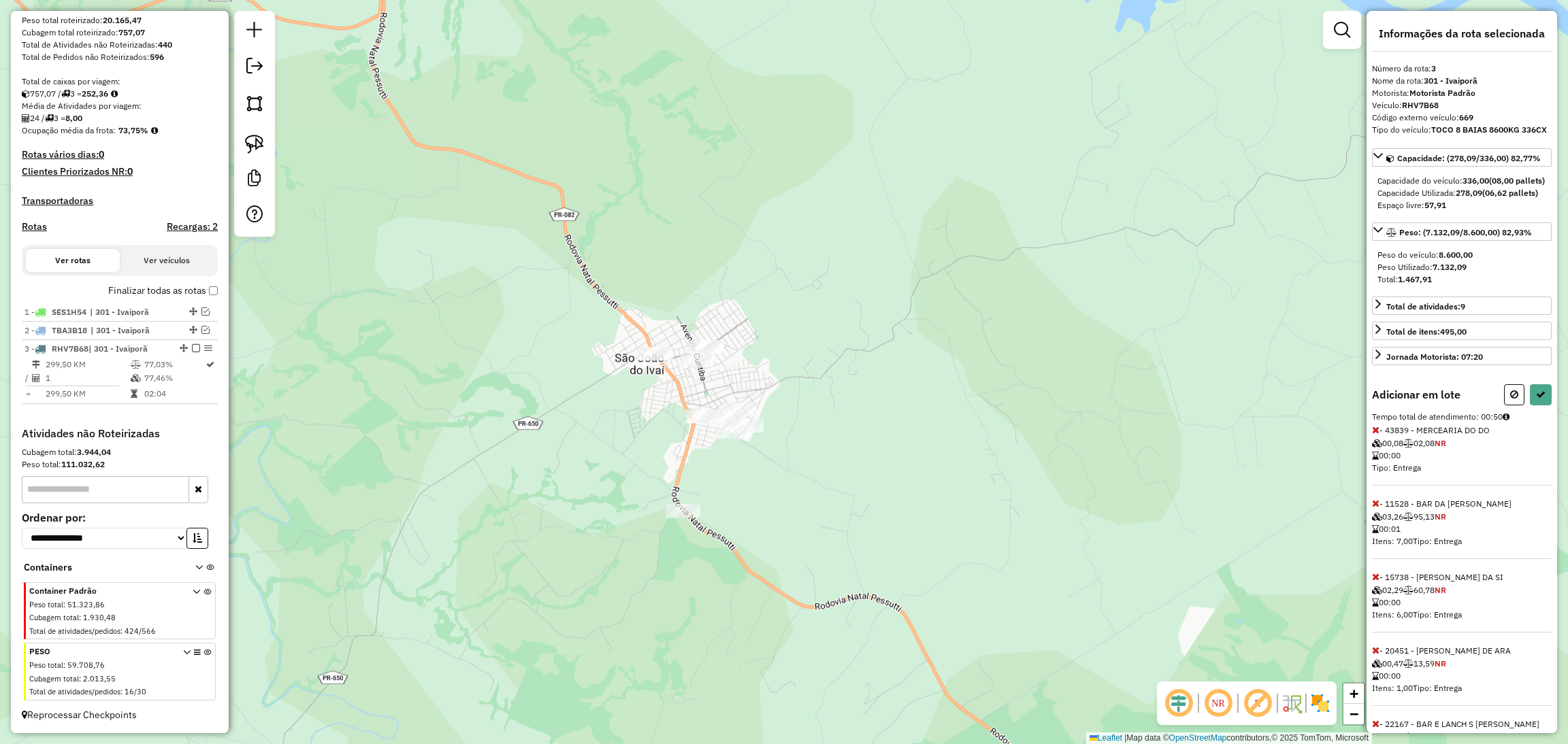
select select "**********"
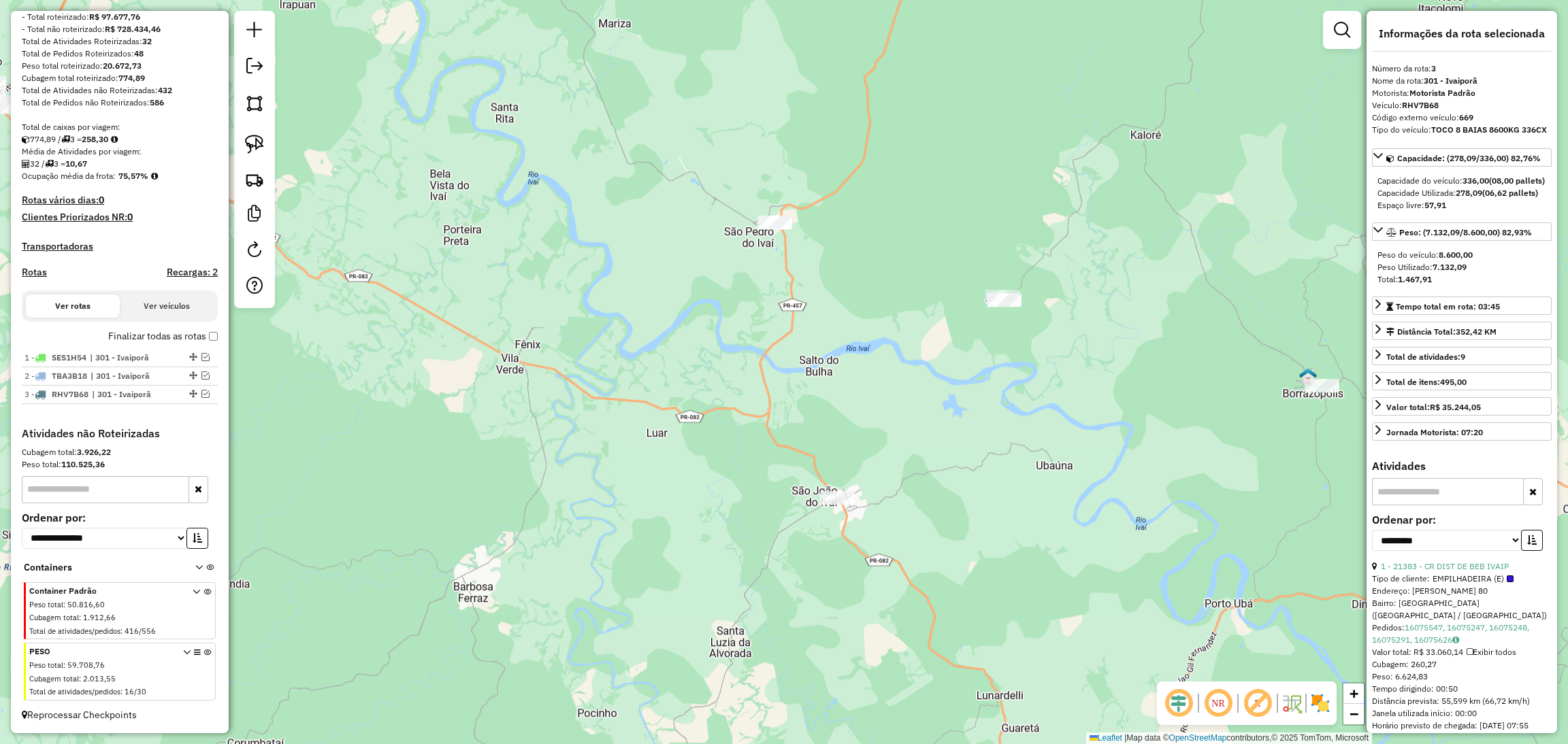
scroll to position [188, 0]
click at [694, 396] on div "Janela de atendimento Grade de atendimento Capacidade Transportadoras Veículos …" at bounding box center [784, 372] width 1568 height 744
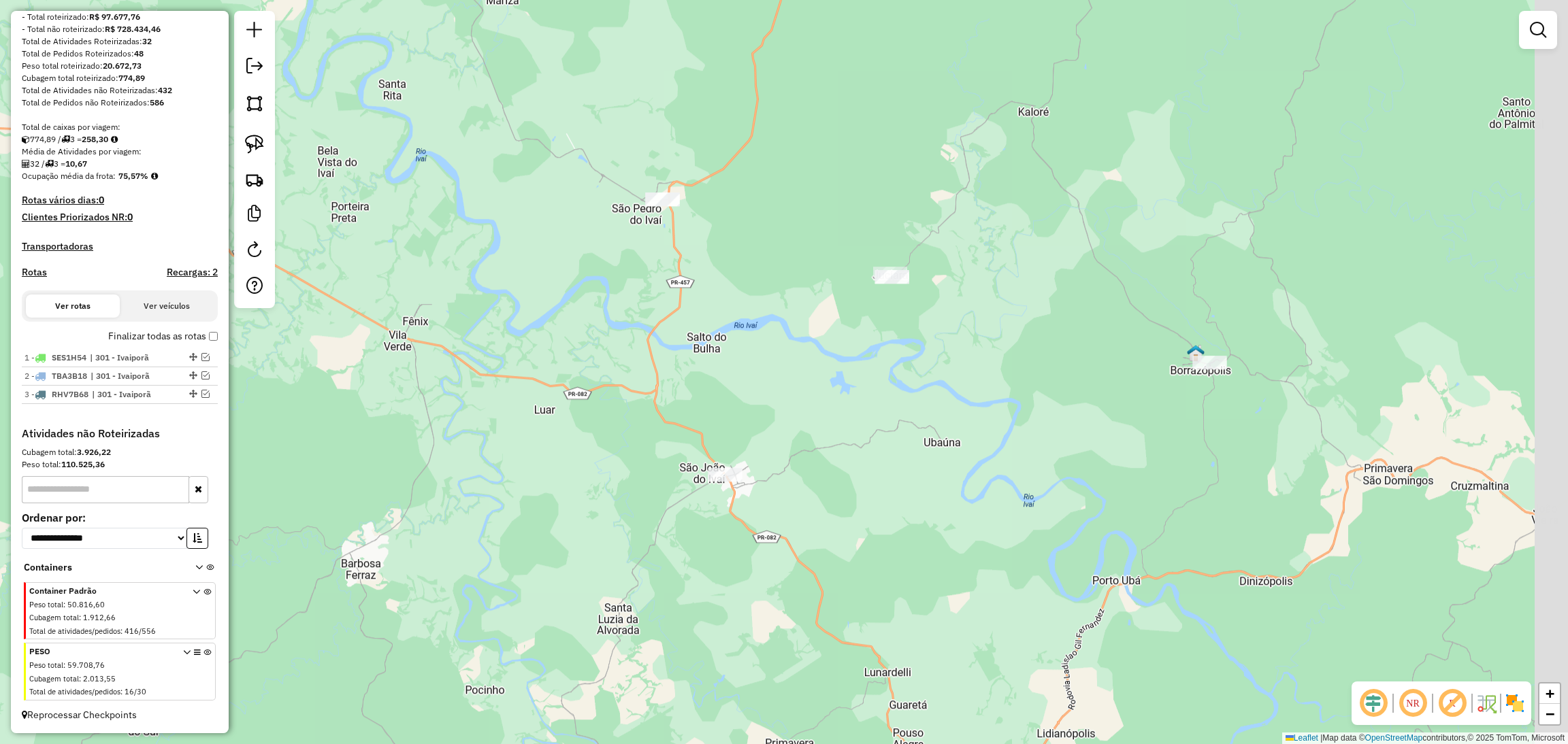
drag, startPoint x: 852, startPoint y: 400, endPoint x: 740, endPoint y: 377, distance: 114.3
click at [740, 377] on div "Janela de atendimento Grade de atendimento Capacidade Transportadoras Veículos …" at bounding box center [784, 372] width 1568 height 744
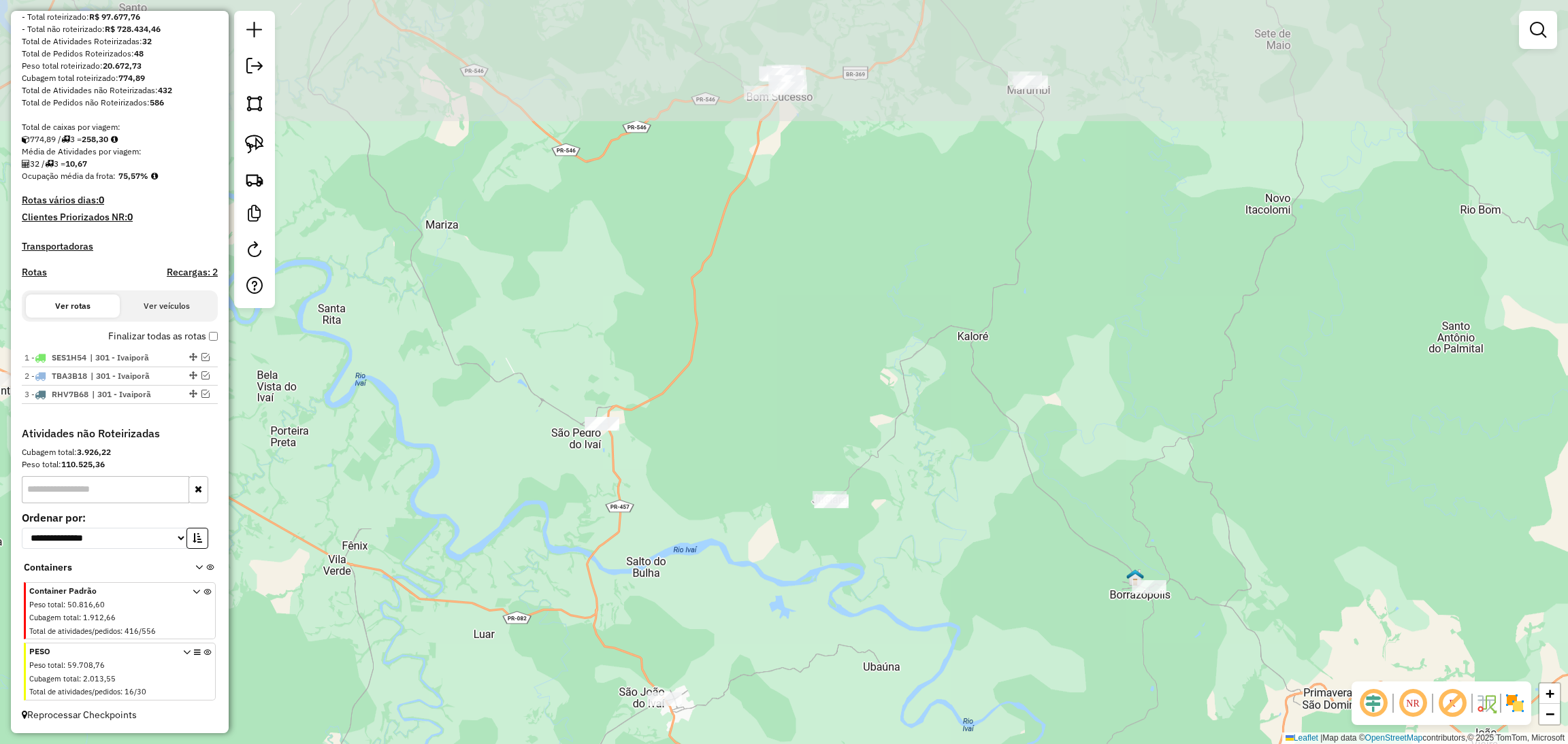
drag, startPoint x: 1026, startPoint y: 385, endPoint x: 963, endPoint y: 616, distance: 239.4
click at [963, 616] on div "Janela de atendimento Grade de atendimento Capacidade Transportadoras Veículos …" at bounding box center [784, 372] width 1568 height 744
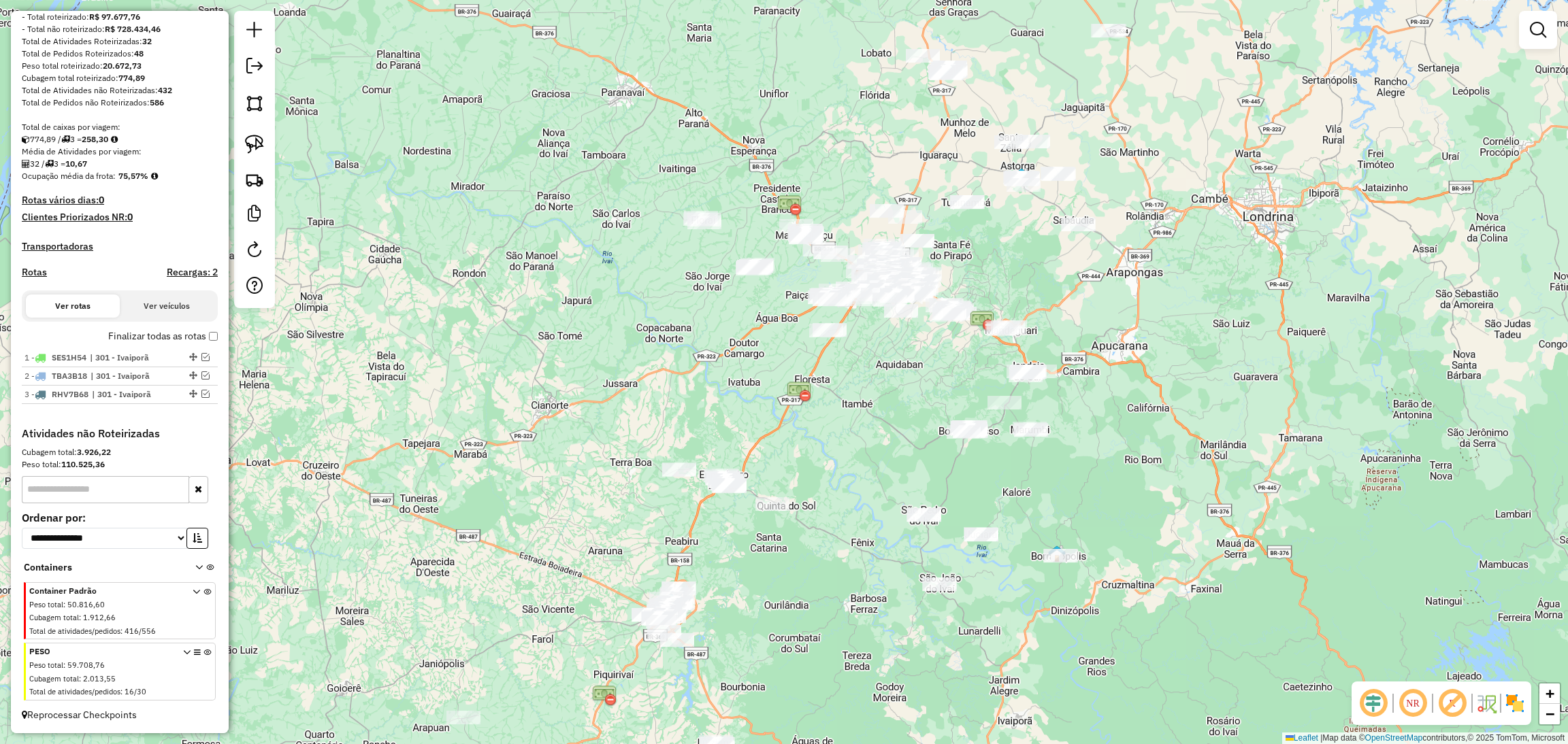
click at [1047, 504] on div "Janela de atendimento Grade de atendimento Capacidade Transportadoras Veículos …" at bounding box center [784, 372] width 1568 height 744
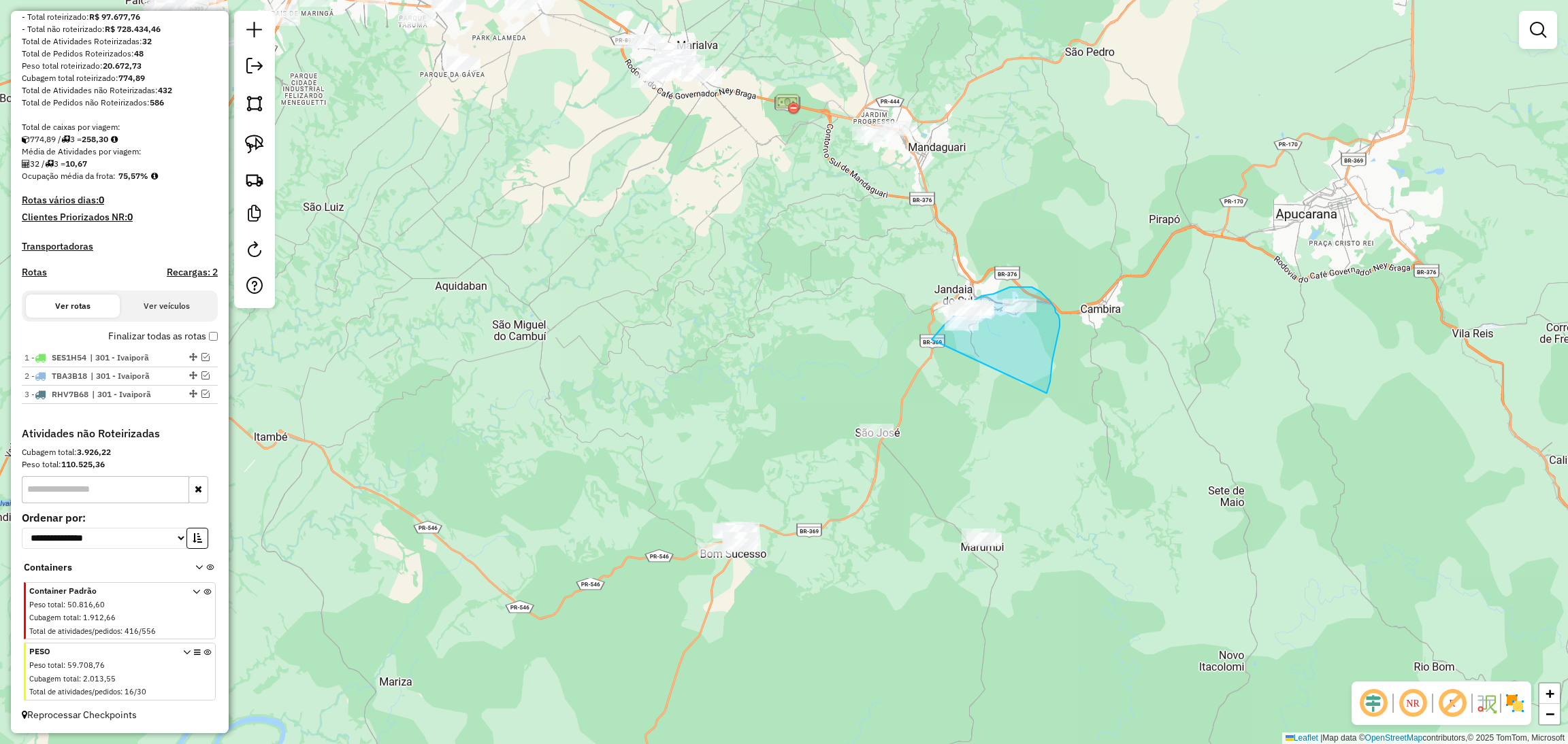
drag, startPoint x: 1047, startPoint y: 393, endPoint x: 925, endPoint y: 348, distance: 130.0
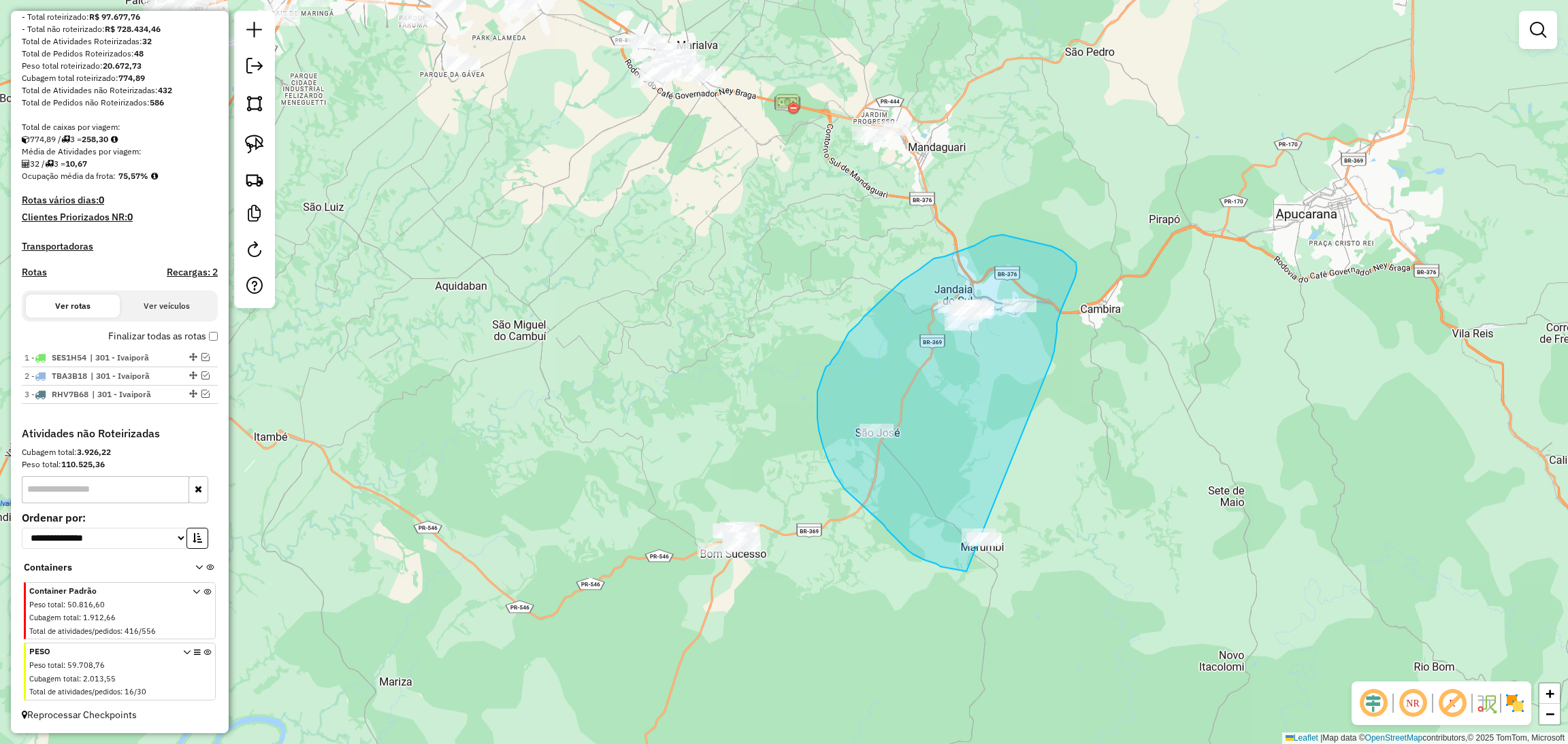
drag, startPoint x: 1051, startPoint y: 362, endPoint x: 1036, endPoint y: 588, distance: 226.5
click at [1036, 588] on div "Janela de atendimento Grade de atendimento Capacidade Transportadoras Veículos …" at bounding box center [784, 372] width 1568 height 744
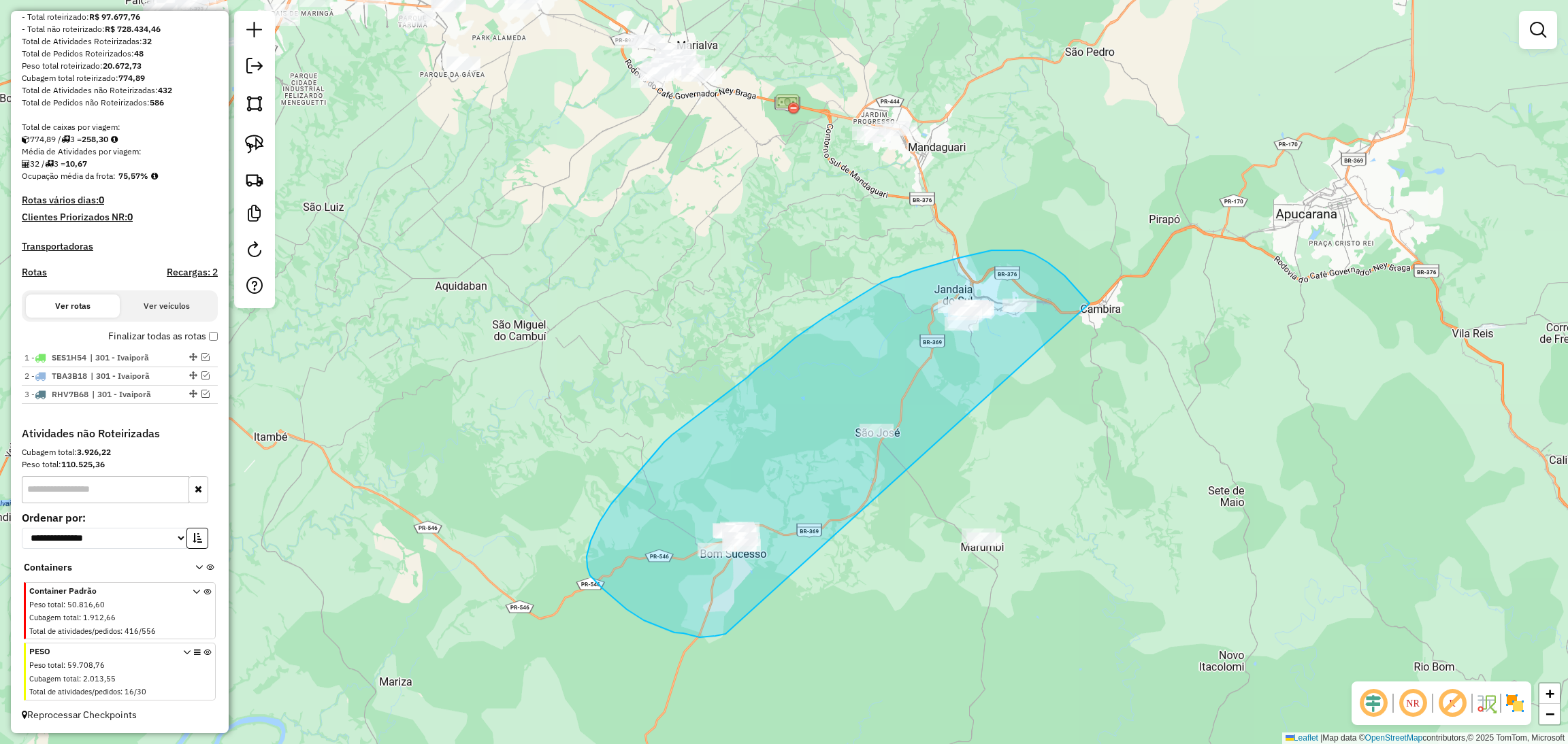
drag, startPoint x: 726, startPoint y: 634, endPoint x: 1091, endPoint y: 304, distance: 492.1
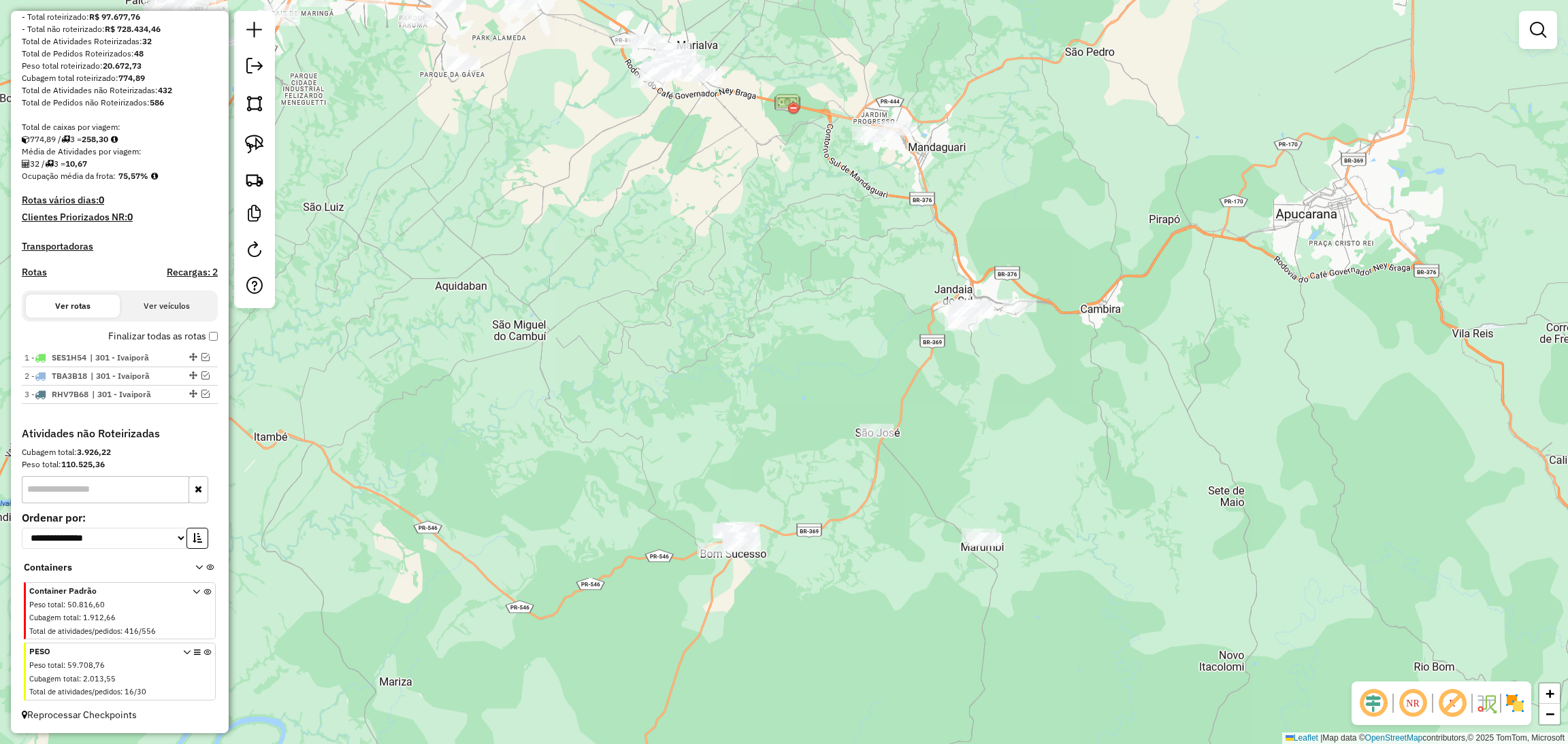
click at [981, 436] on div "Janela de atendimento Grade de atendimento Capacidade Transportadoras Veículos …" at bounding box center [784, 372] width 1568 height 744
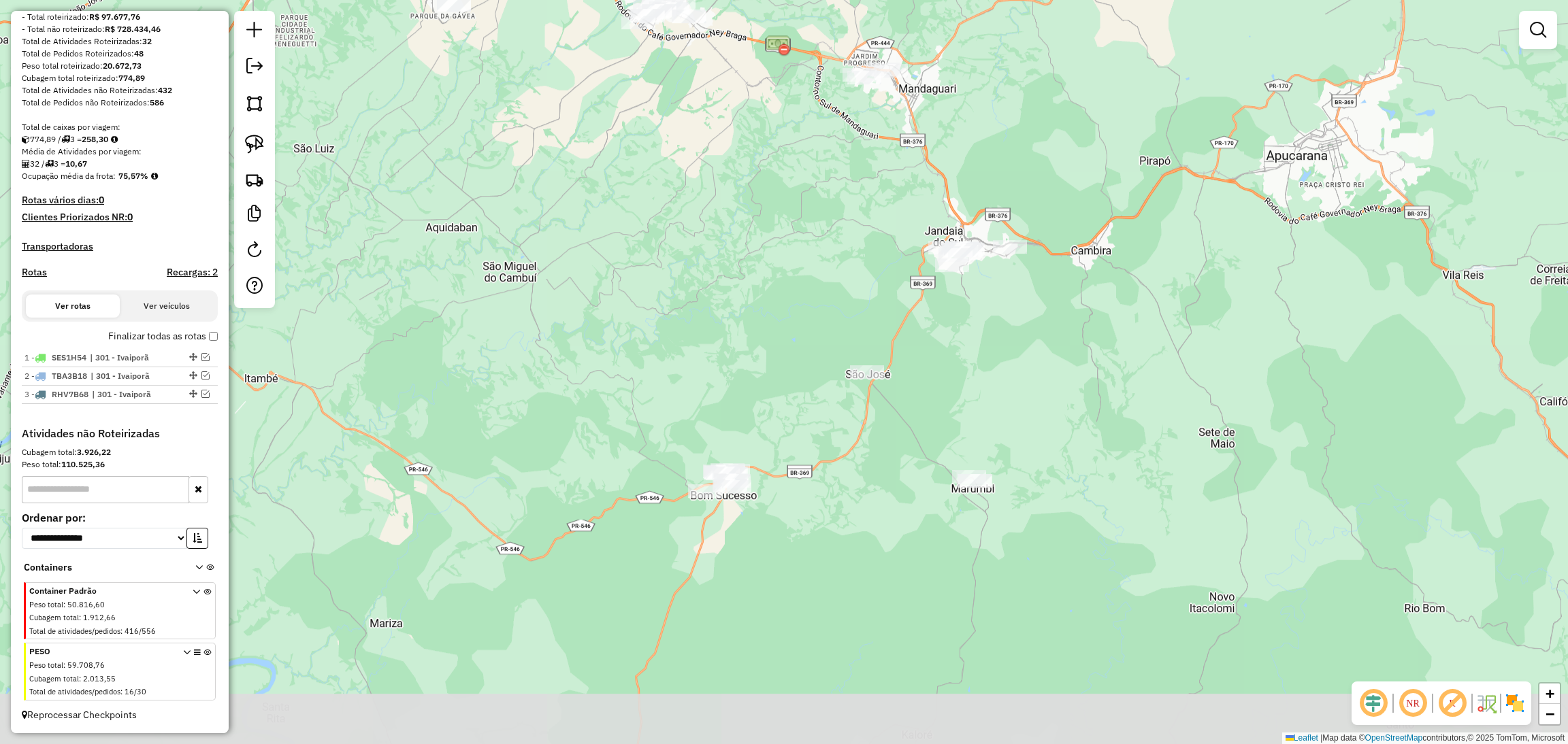
drag, startPoint x: 1028, startPoint y: 459, endPoint x: 1019, endPoint y: 398, distance: 61.7
click at [1019, 398] on div "Janela de atendimento Grade de atendimento Capacidade Transportadoras Veículos …" at bounding box center [784, 372] width 1568 height 744
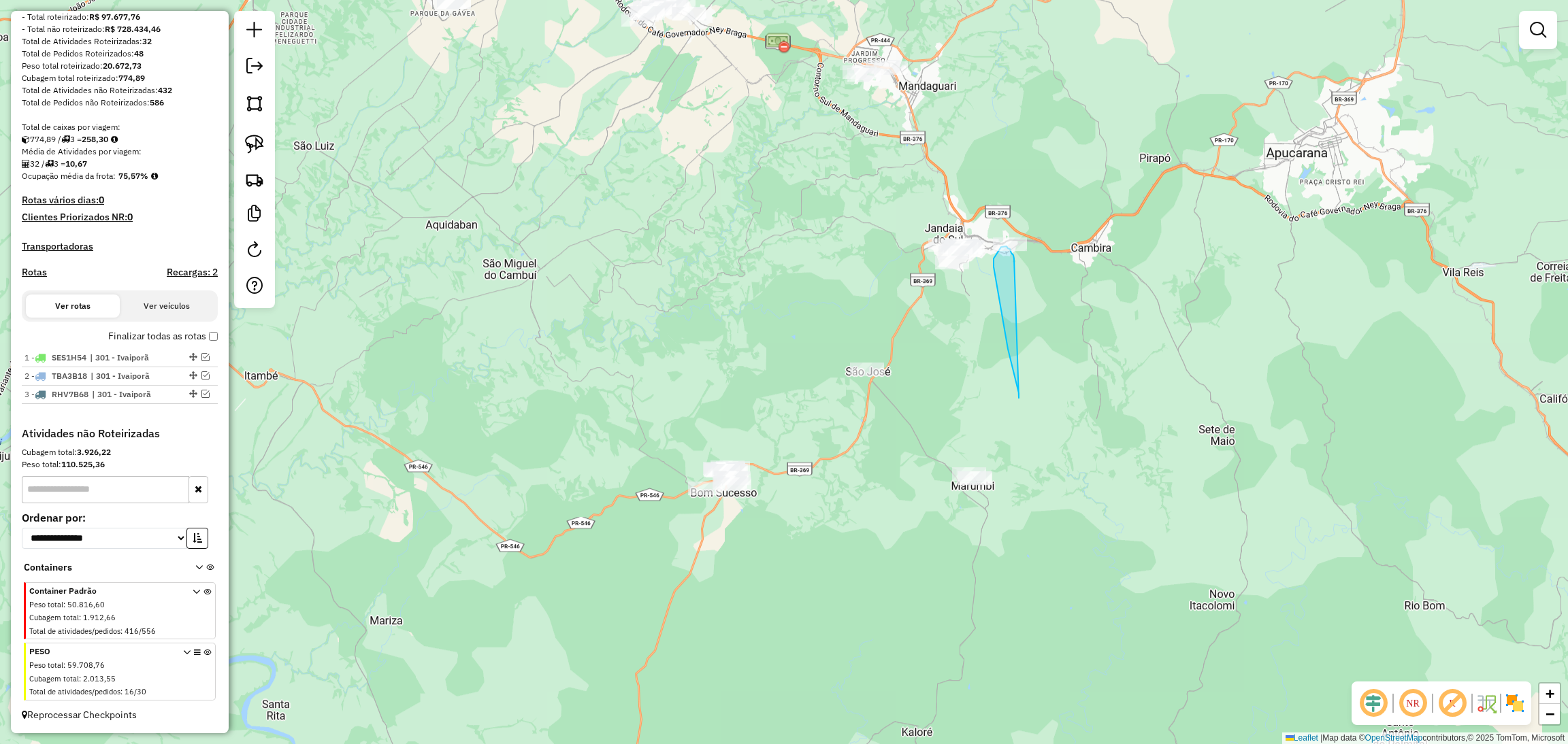
drag, startPoint x: 1019, startPoint y: 398, endPoint x: 1021, endPoint y: 277, distance: 121.0
drag, startPoint x: 1021, startPoint y: 277, endPoint x: 1038, endPoint y: 203, distance: 75.9
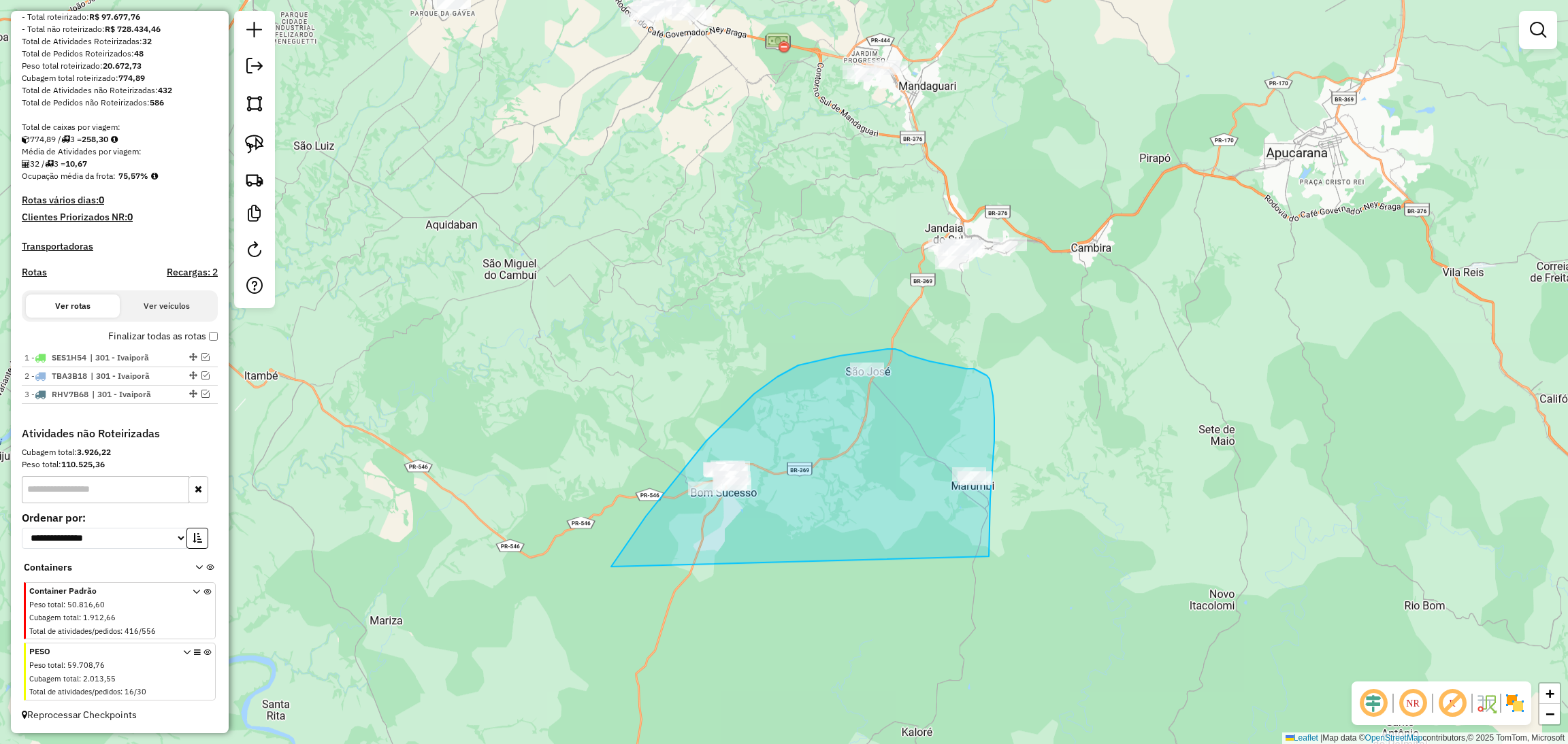
drag, startPoint x: 988, startPoint y: 556, endPoint x: 597, endPoint y: 610, distance: 394.7
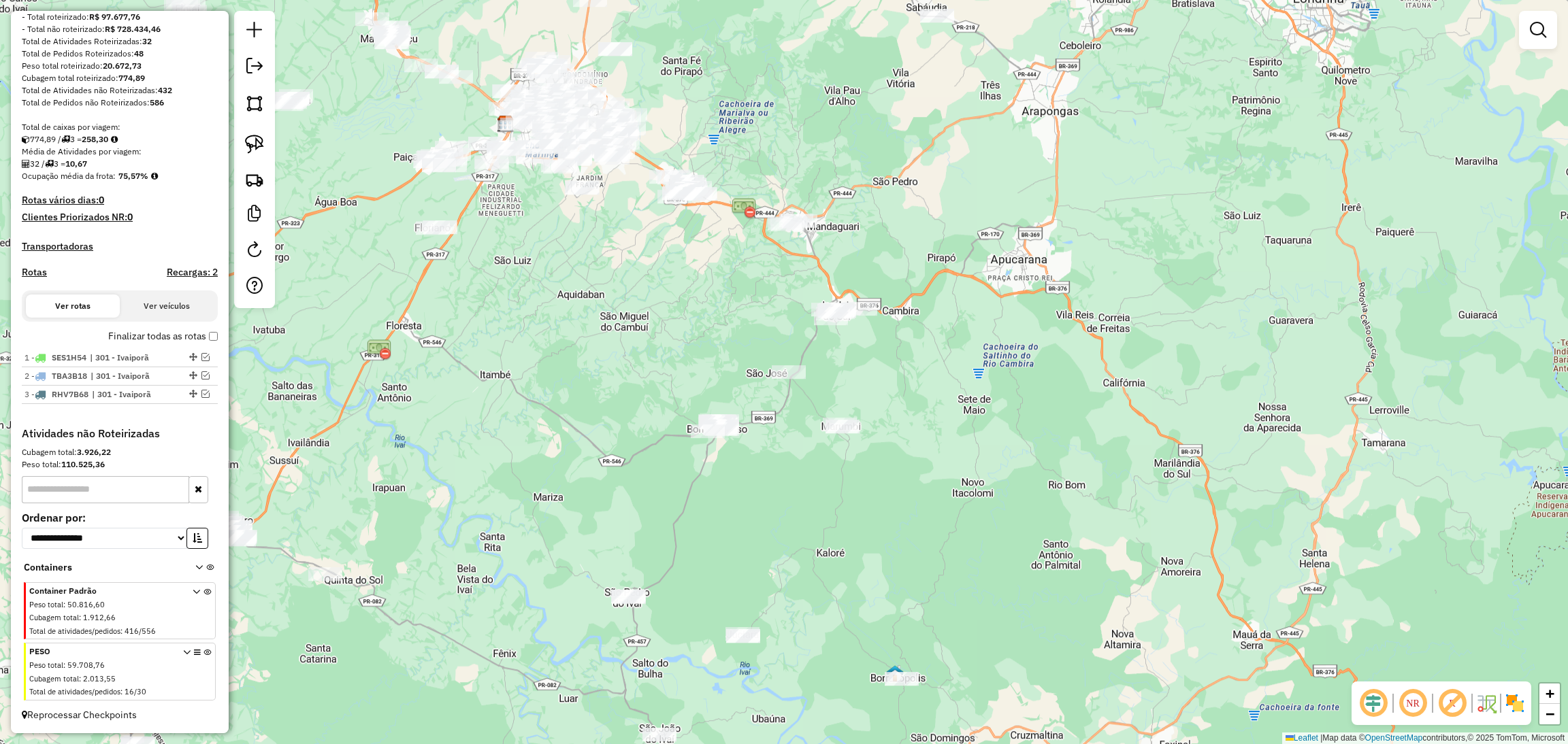
drag, startPoint x: 738, startPoint y: 605, endPoint x: 713, endPoint y: 438, distance: 168.9
click at [713, 438] on div "Janela de atendimento Grade de atendimento Capacidade Transportadoras Veículos …" at bounding box center [784, 372] width 1568 height 744
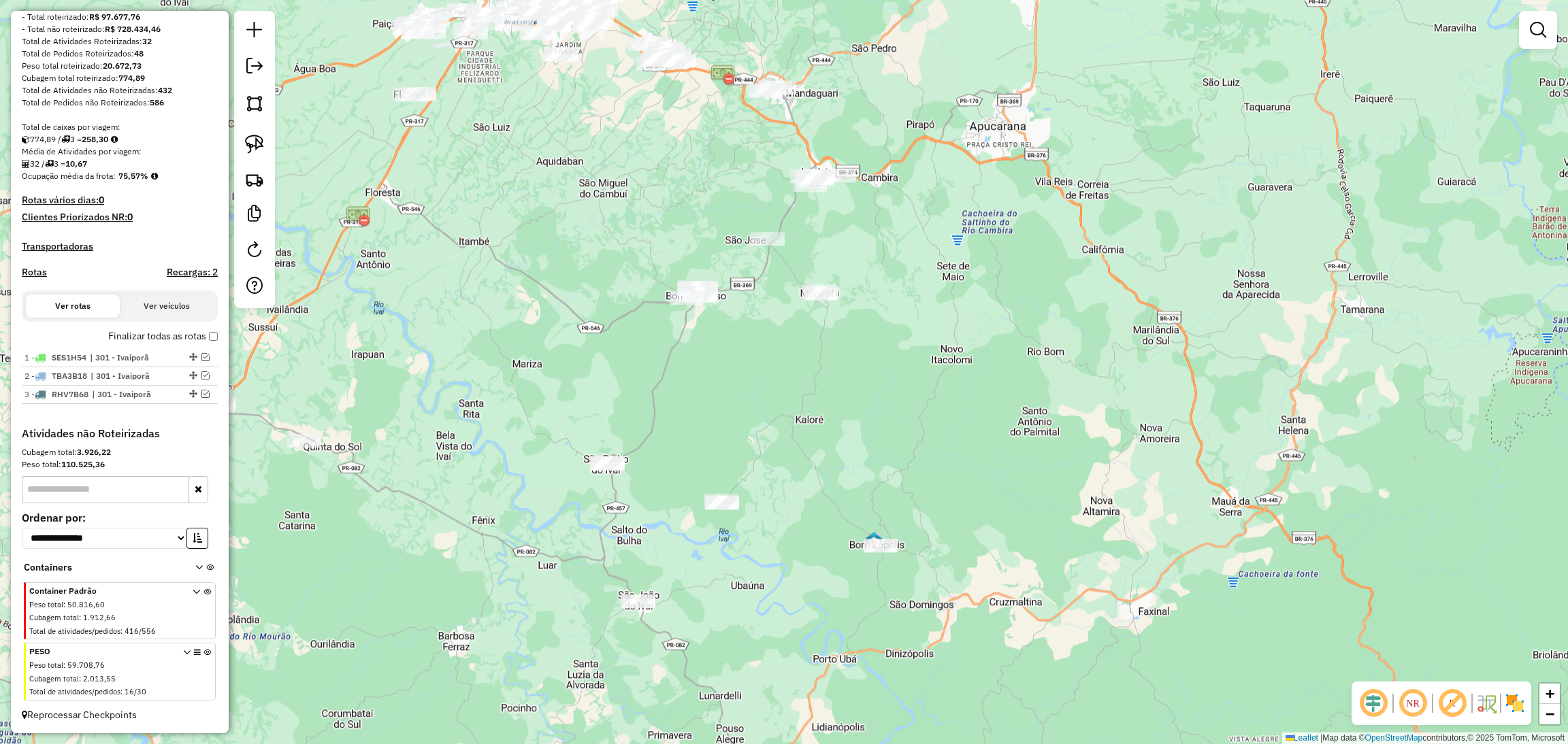
drag, startPoint x: 828, startPoint y: 481, endPoint x: 812, endPoint y: 395, distance: 87.5
click at [812, 395] on div "Janela de atendimento Grade de atendimento Capacidade Transportadoras Veículos …" at bounding box center [784, 372] width 1568 height 744
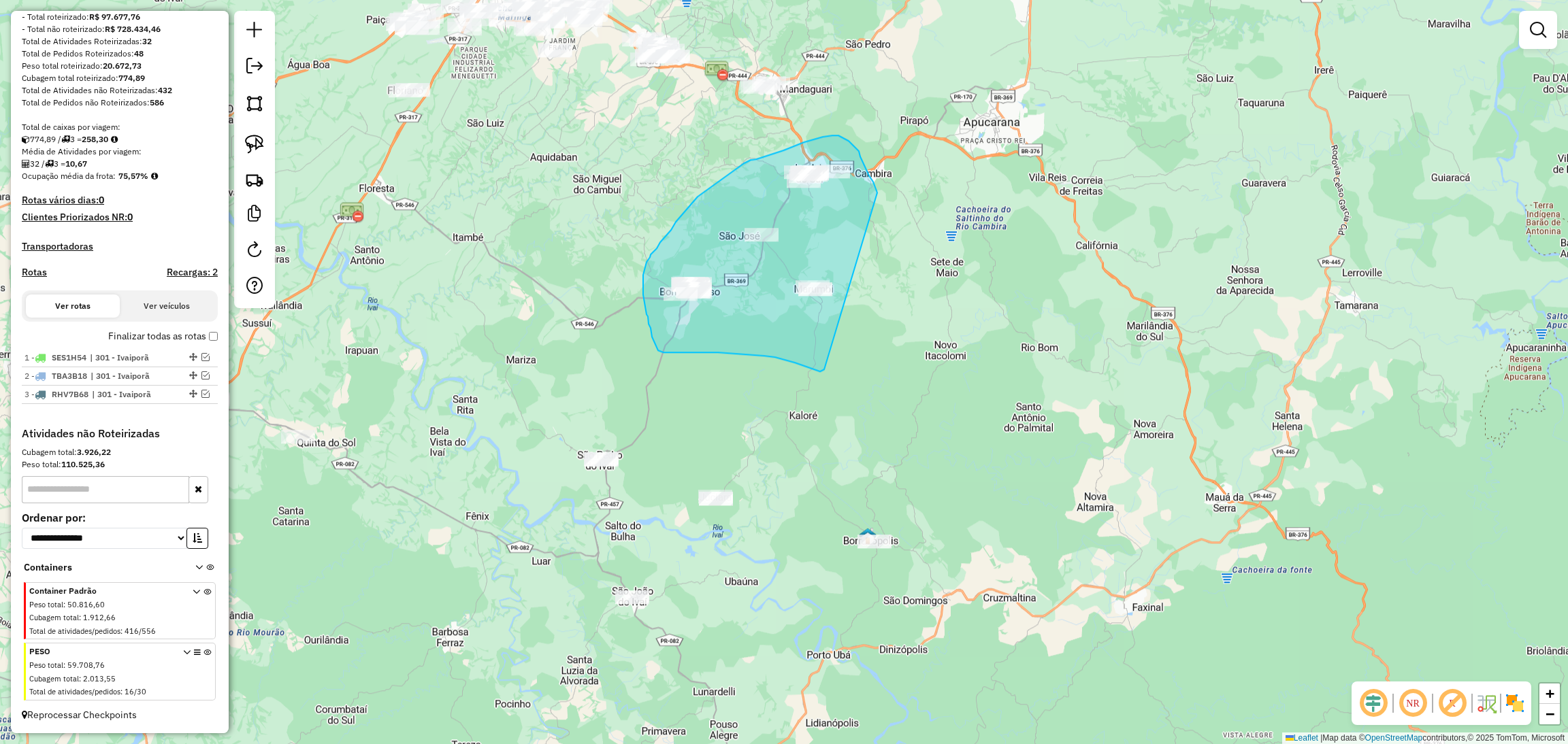
drag, startPoint x: 877, startPoint y: 193, endPoint x: 826, endPoint y: 369, distance: 183.2
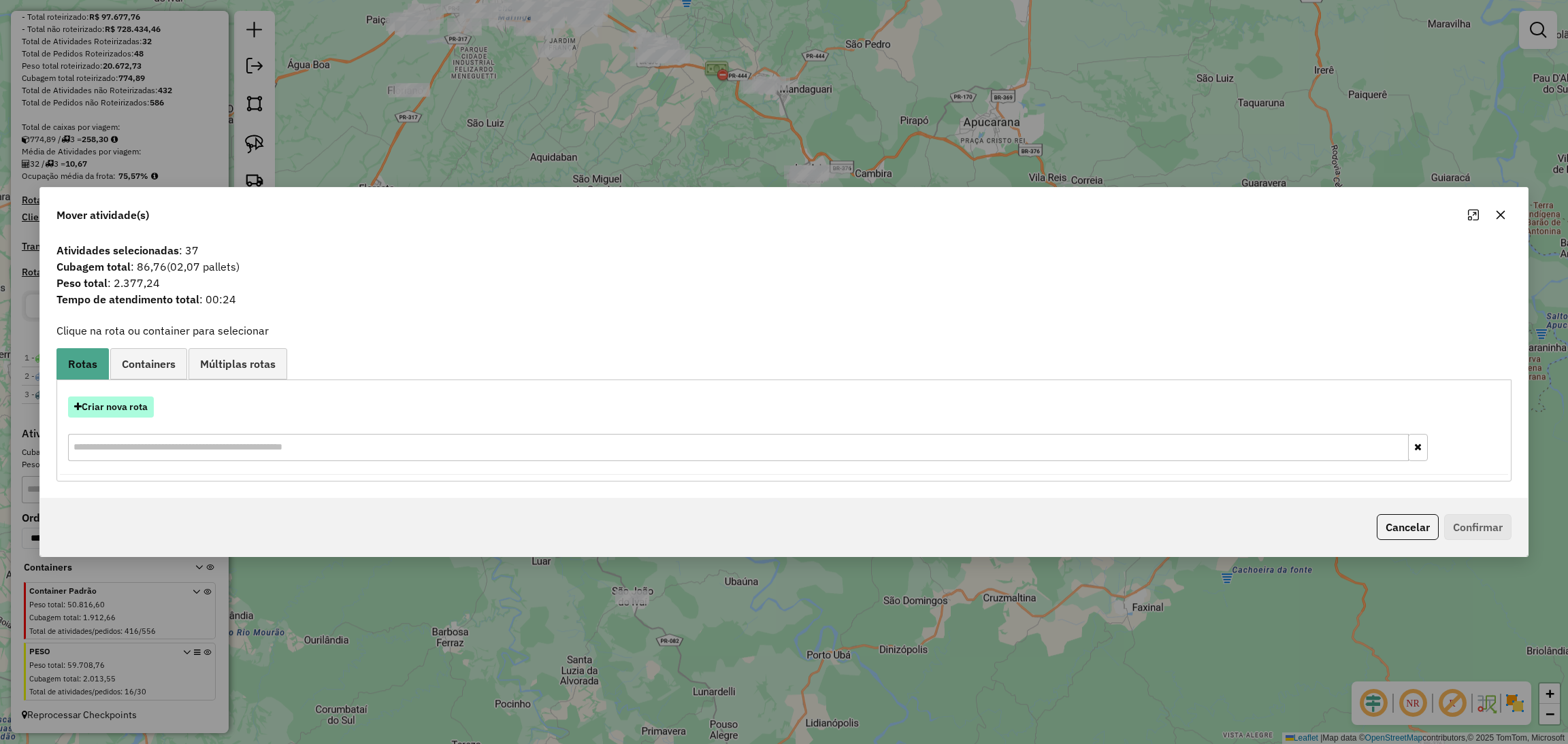
click at [141, 399] on button "Criar nova rota" at bounding box center [111, 407] width 86 height 21
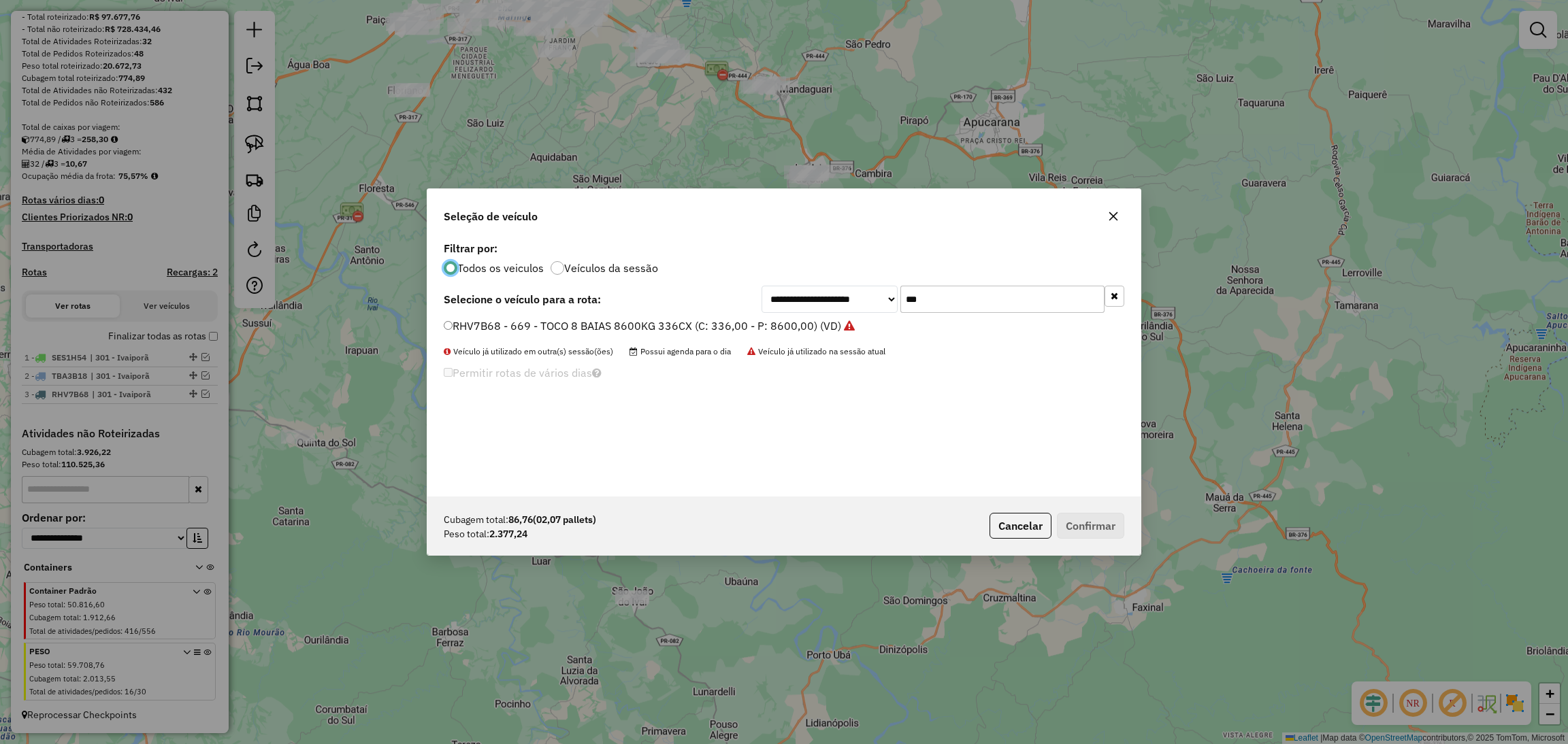
scroll to position [6, 3]
drag, startPoint x: 972, startPoint y: 292, endPoint x: 832, endPoint y: 290, distance: 140.0
click at [832, 290] on div "**********" at bounding box center [942, 299] width 362 height 27
type input "**"
click at [783, 336] on div "SBN4E90 - 696 - TOCO 8 BAIAS 8100KG 336CX (C: 336,00 - P: 8100,00) (VD)" at bounding box center [783, 332] width 697 height 27
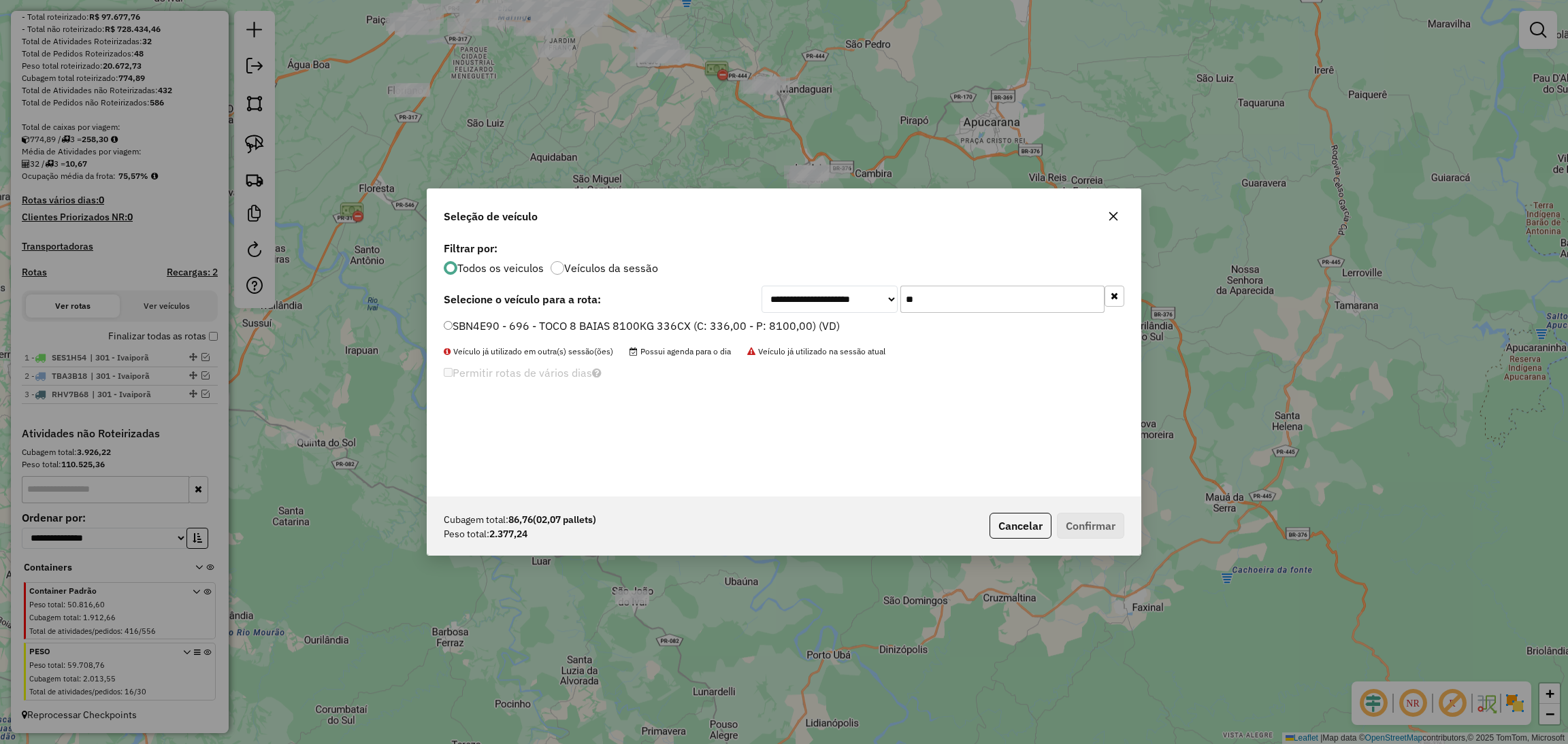
click at [783, 327] on label "SBN4E90 - 696 - TOCO 8 BAIAS 8100KG 336CX (C: 336,00 - P: 8100,00) (VD)" at bounding box center [641, 325] width 396 height 16
click at [1089, 518] on button "Confirmar" at bounding box center [1090, 525] width 68 height 26
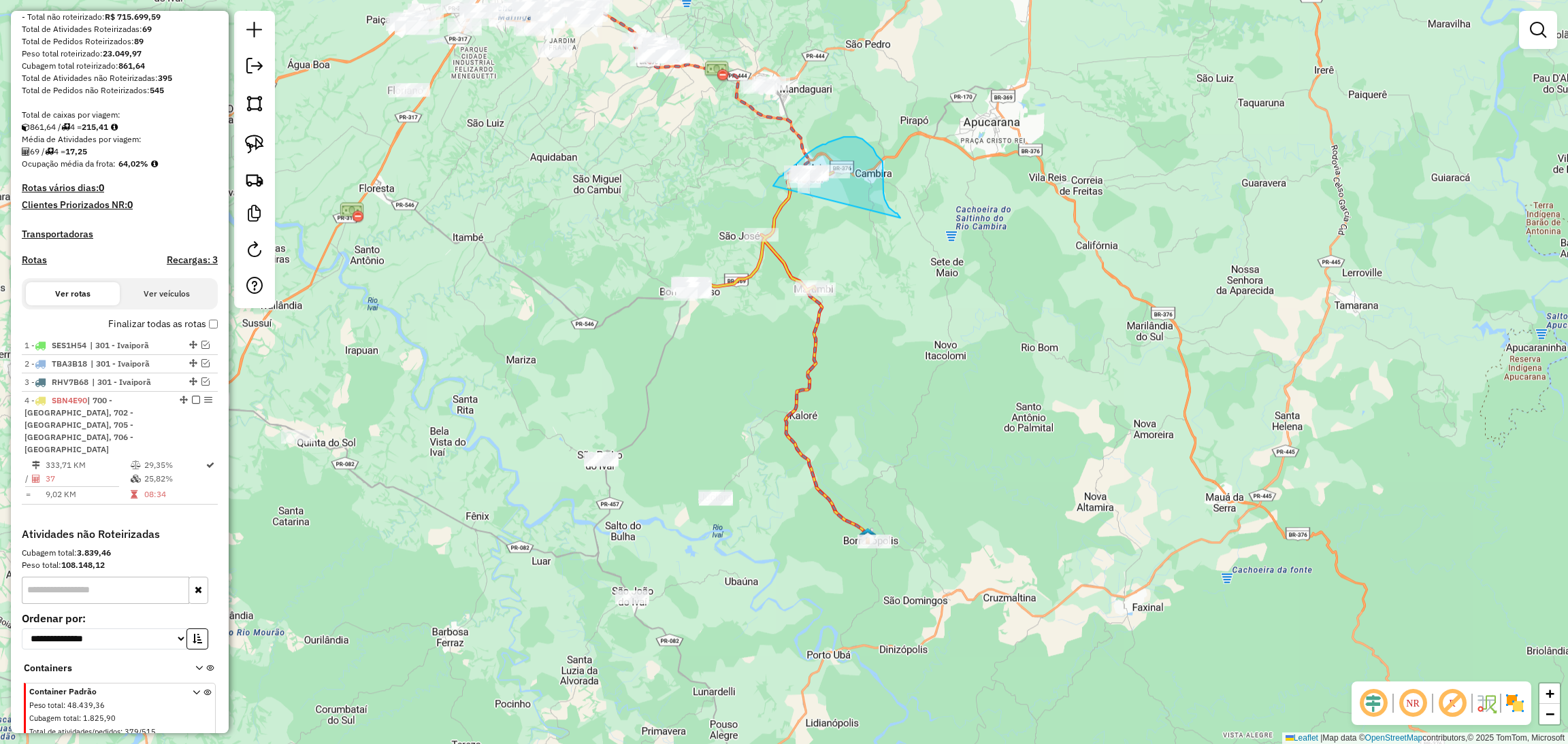
drag, startPoint x: 900, startPoint y: 218, endPoint x: 773, endPoint y: 186, distance: 131.0
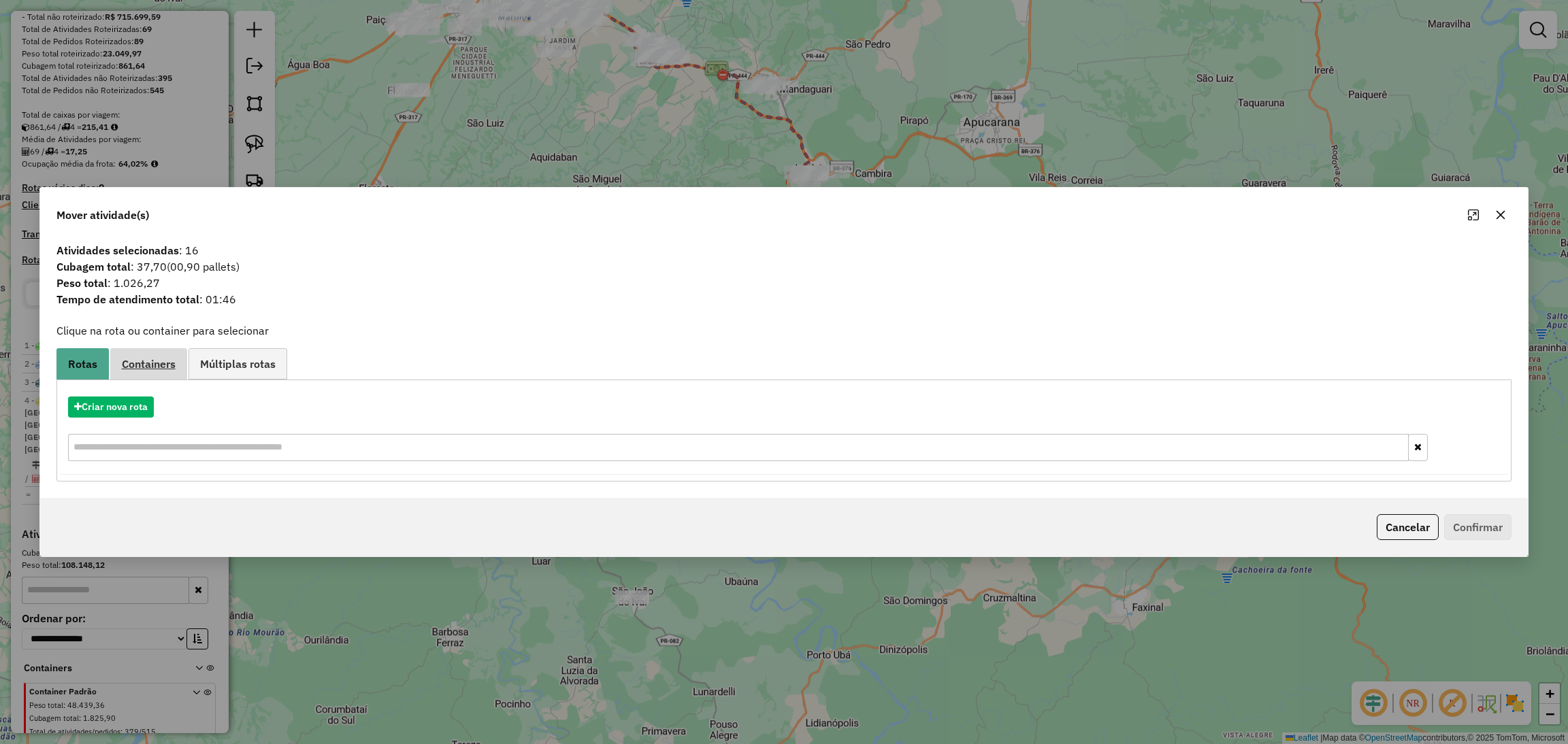
click at [166, 364] on span "Containers" at bounding box center [148, 364] width 54 height 11
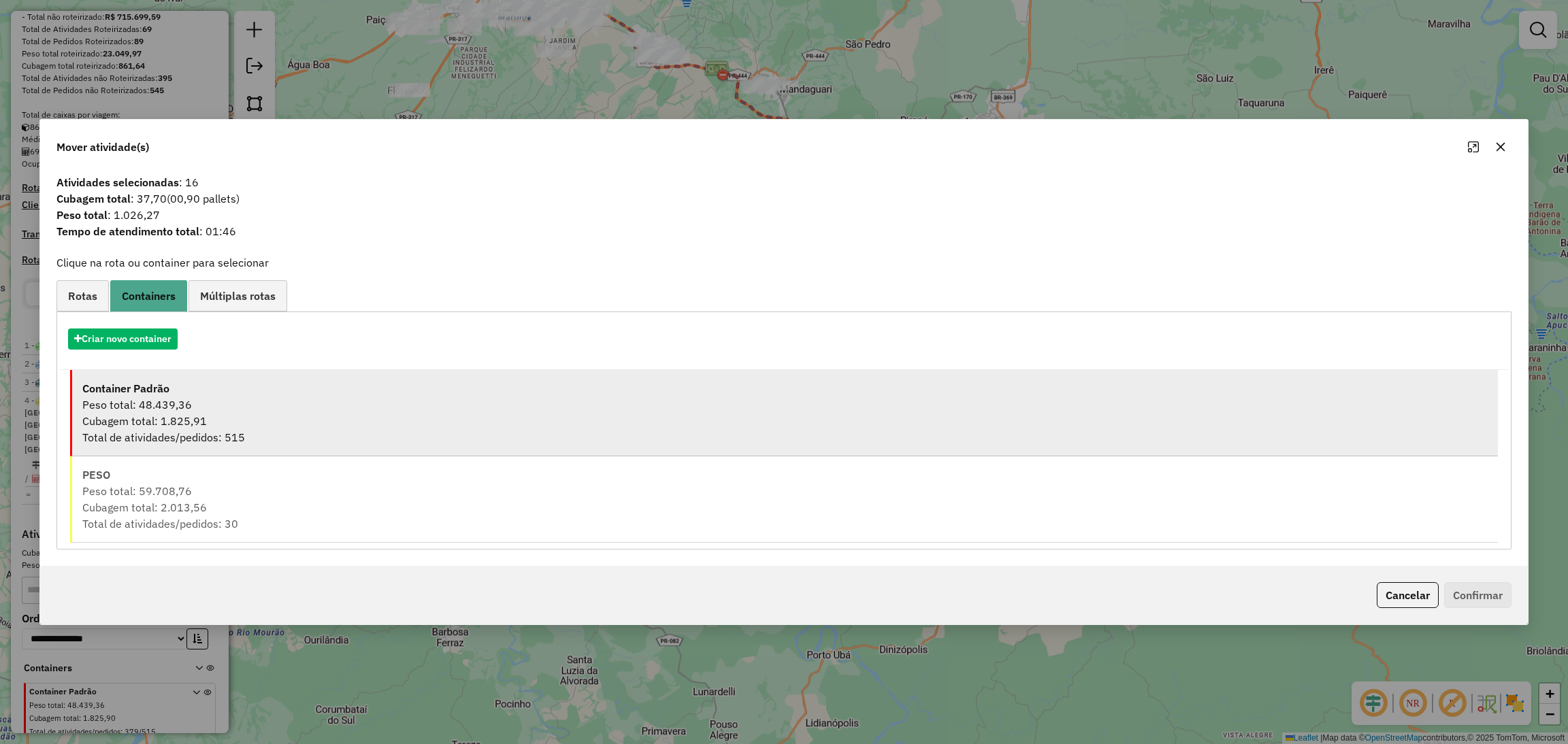
click at [159, 383] on strong "Container Padrão" at bounding box center [125, 388] width 87 height 14
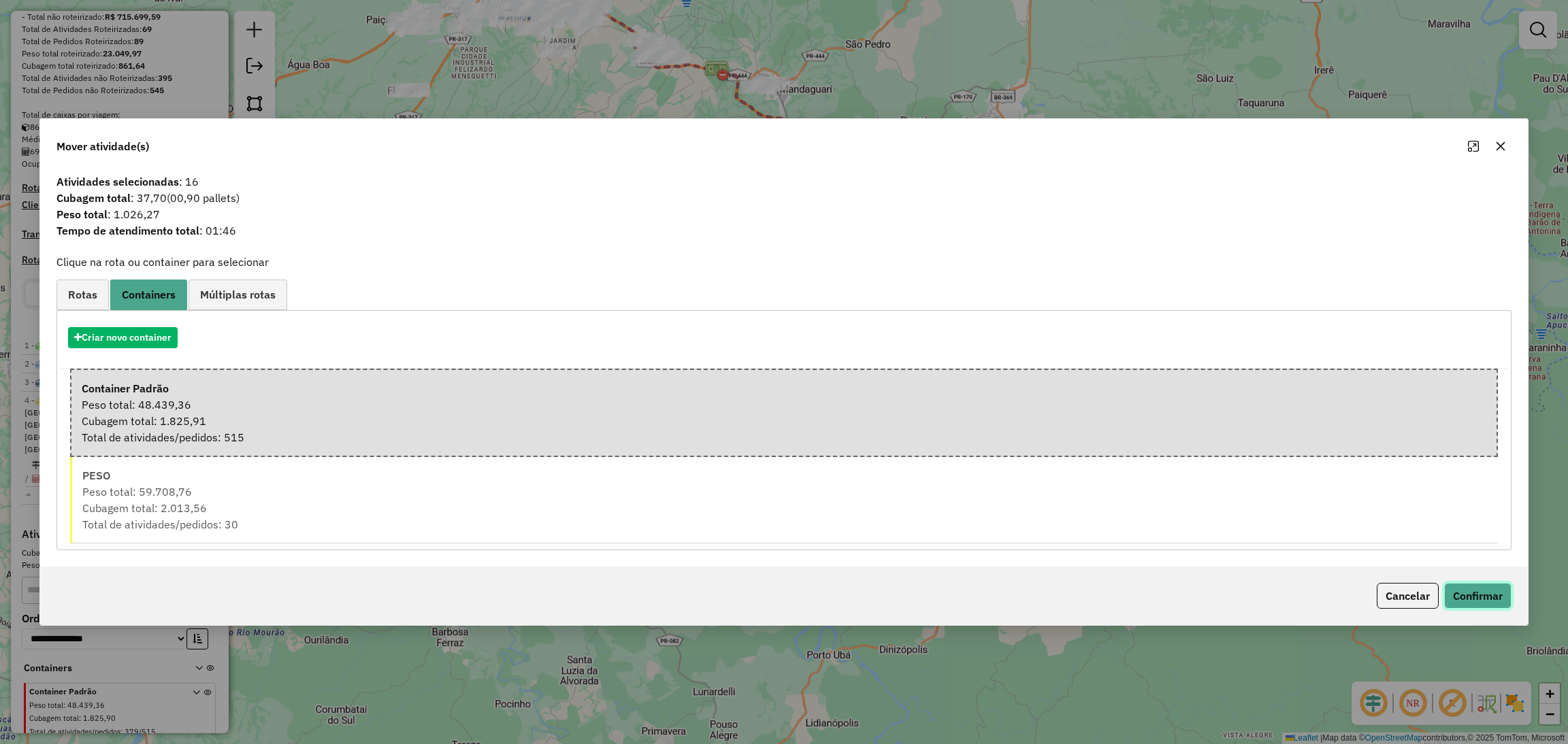
click at [1472, 597] on button "Confirmar" at bounding box center [1478, 596] width 68 height 26
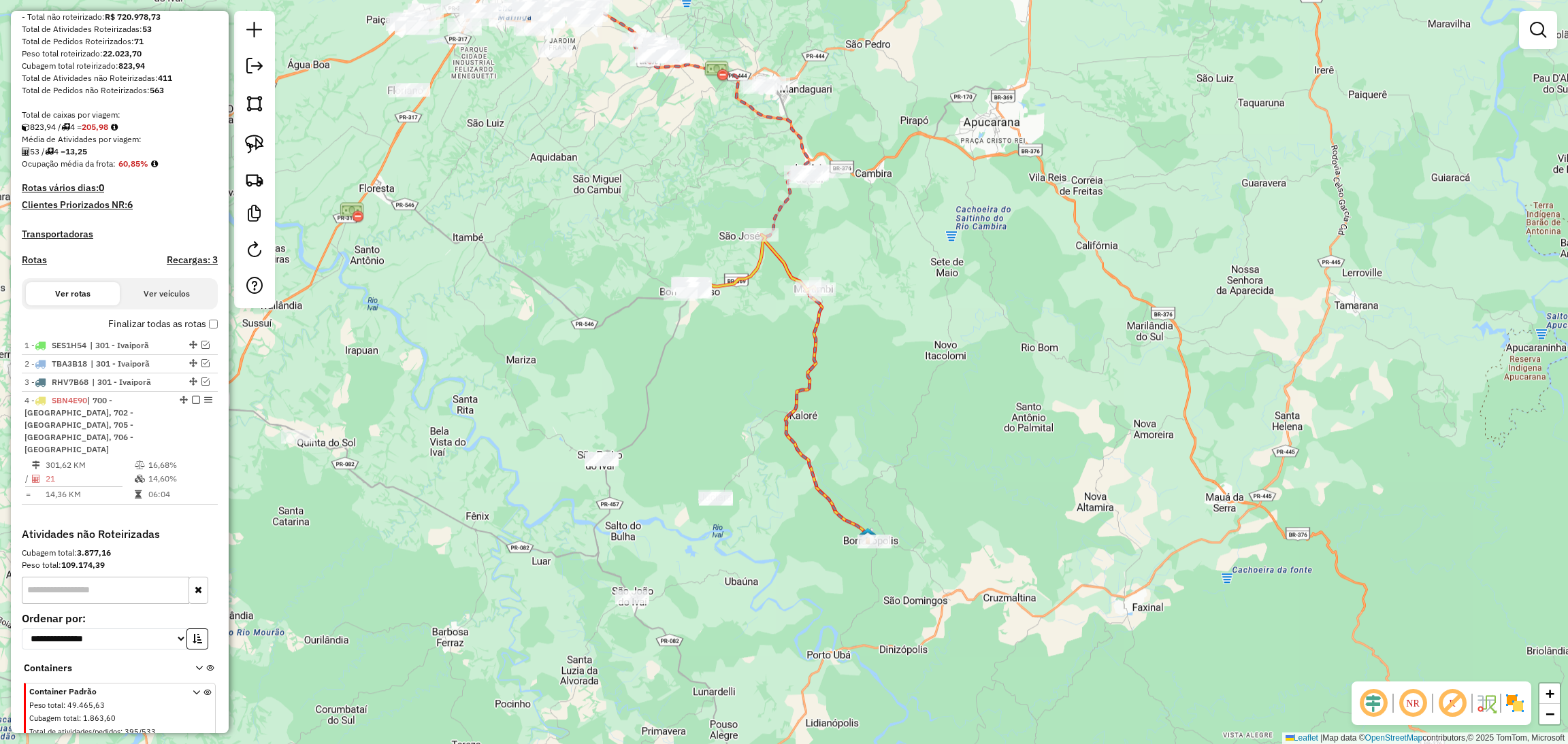
click at [777, 261] on icon at bounding box center [748, 264] width 134 height 59
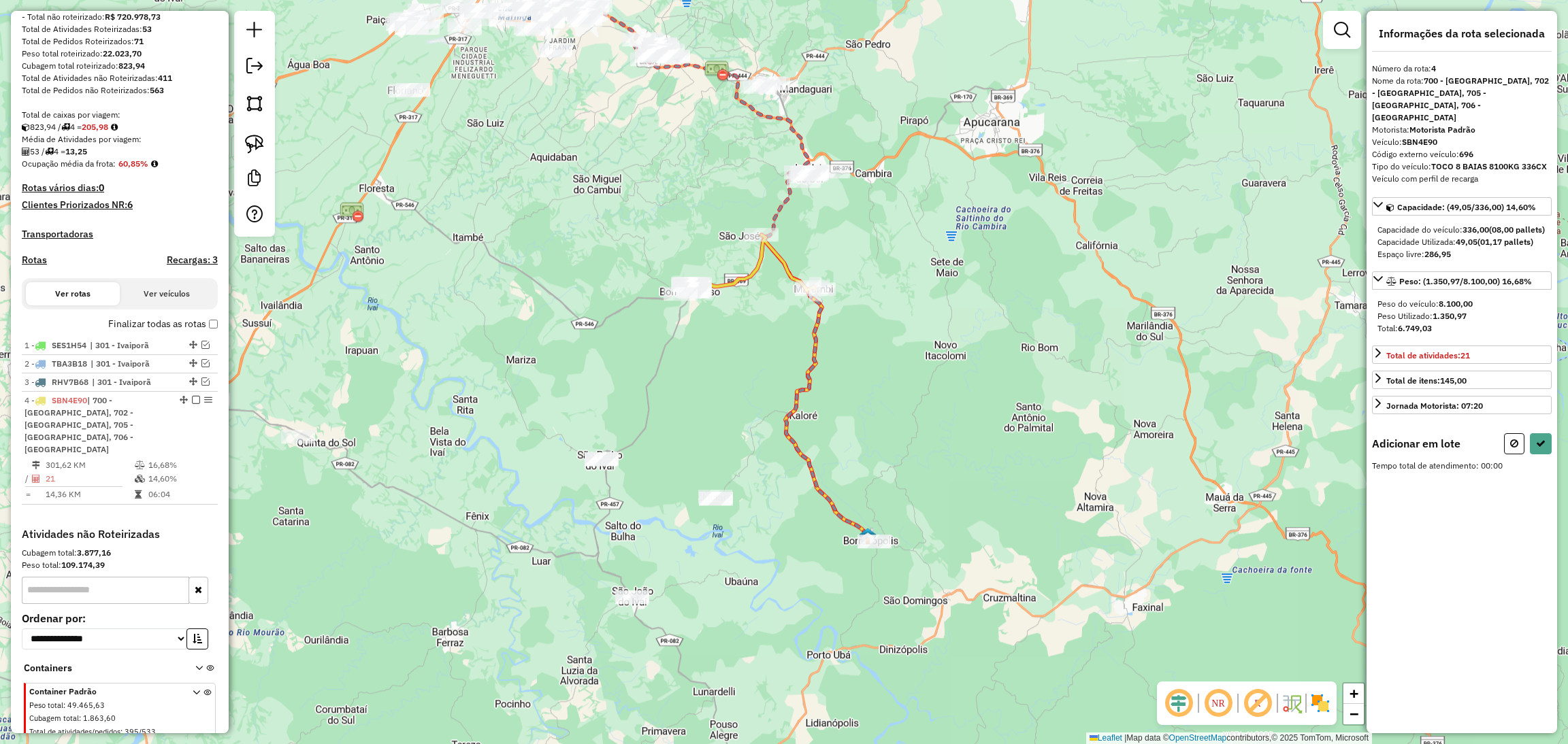
scroll to position [276, 0]
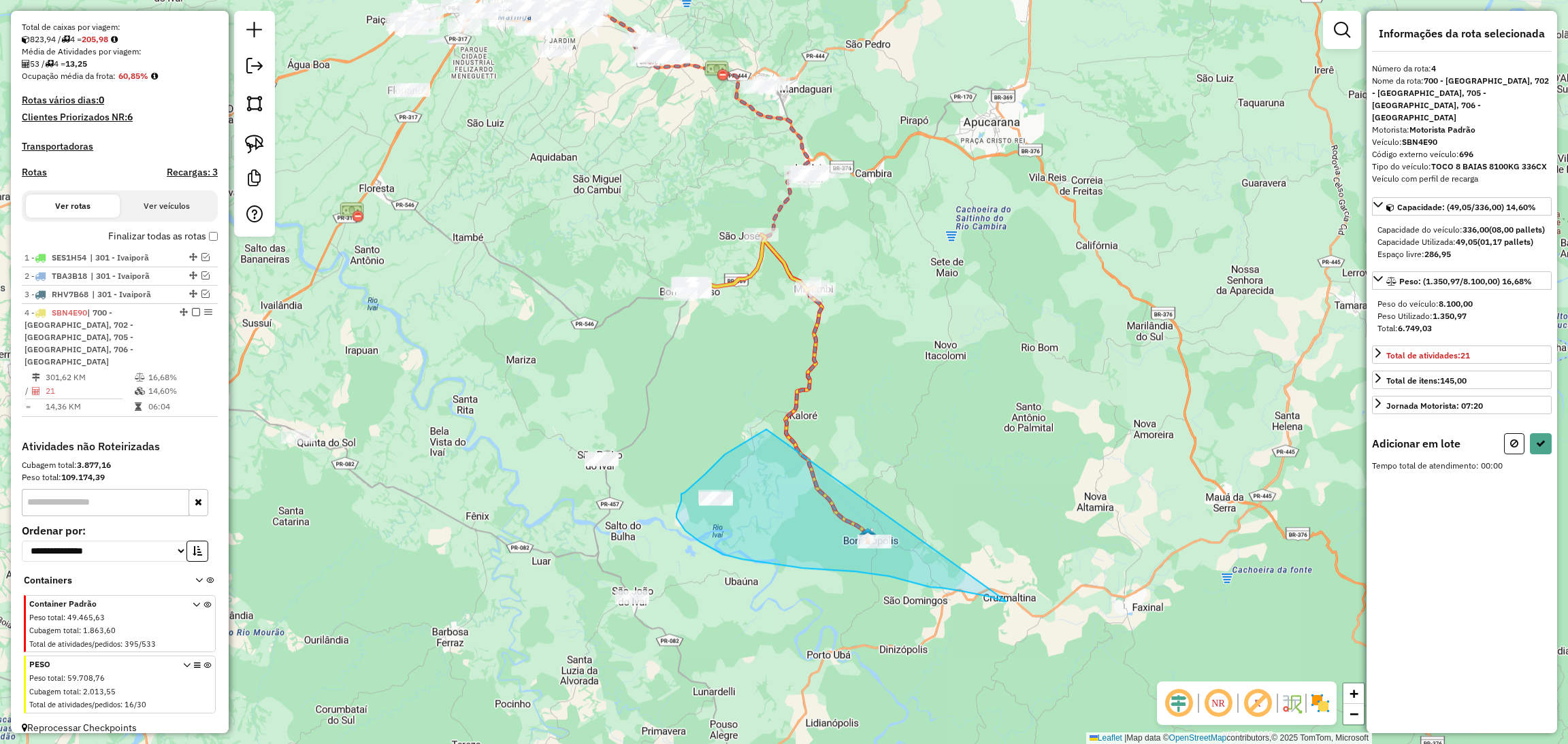
drag, startPoint x: 767, startPoint y: 429, endPoint x: 1007, endPoint y: 600, distance: 294.7
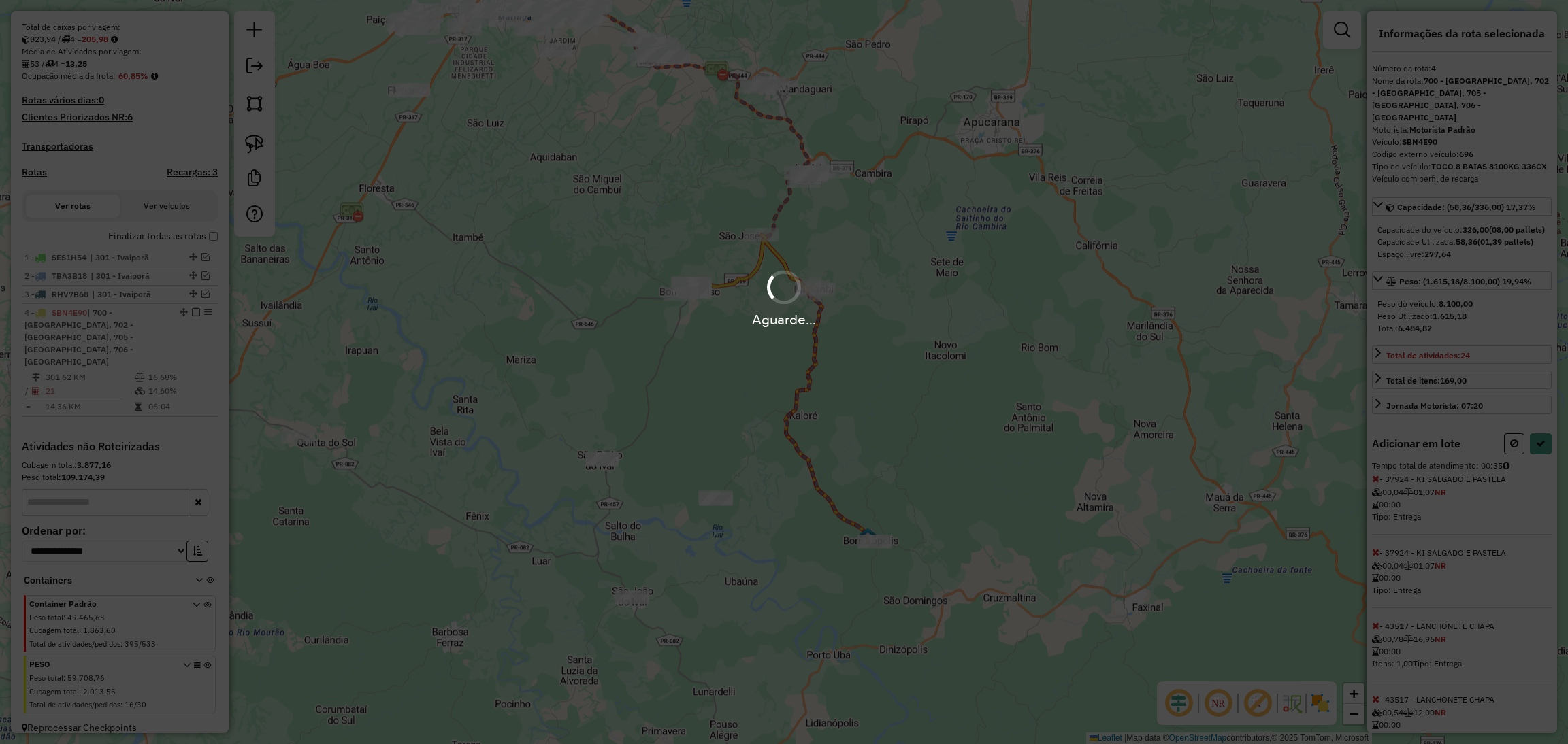
select select "**********"
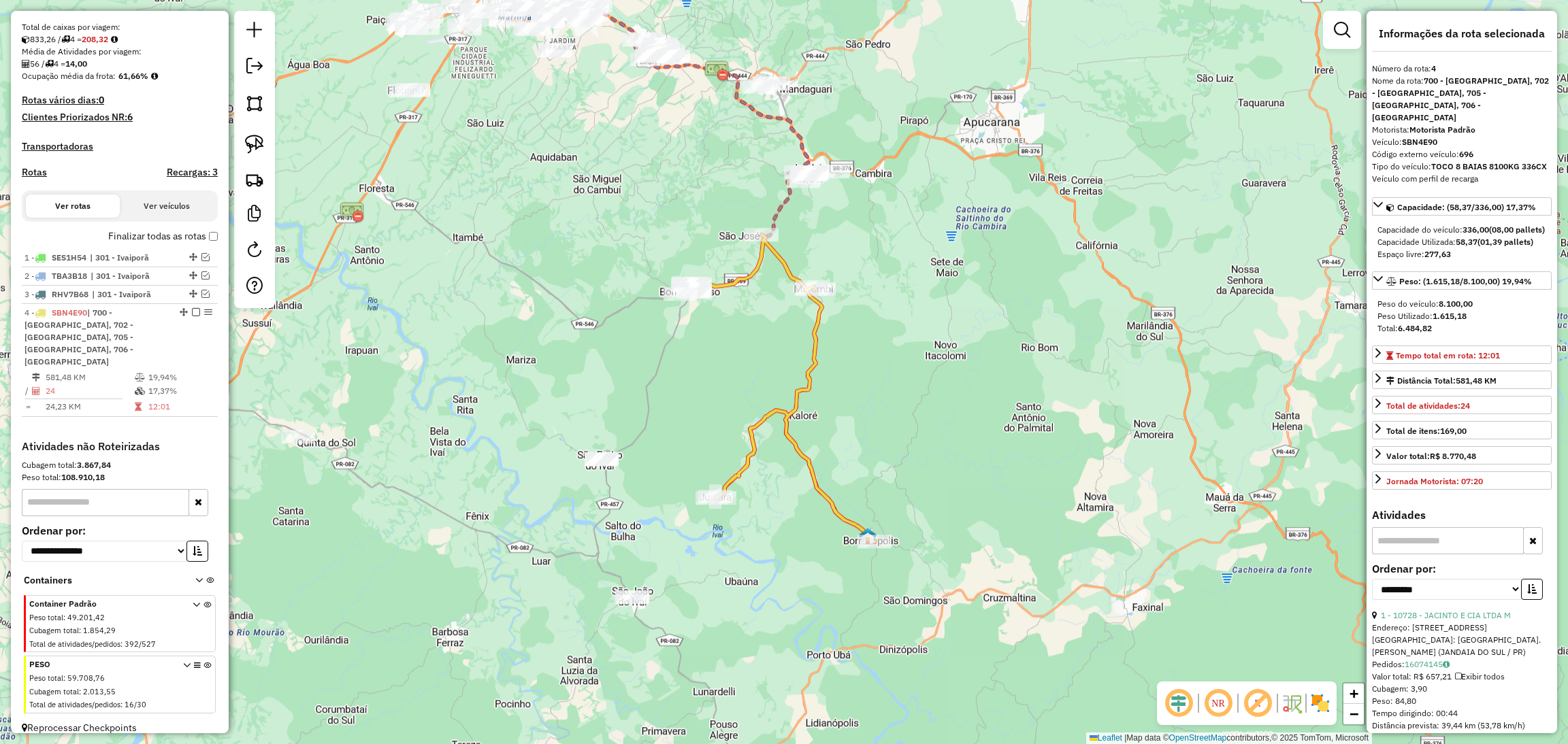
click at [779, 511] on div "Janela de atendimento Grade de atendimento Capacidade Transportadoras Veículos …" at bounding box center [784, 372] width 1568 height 744
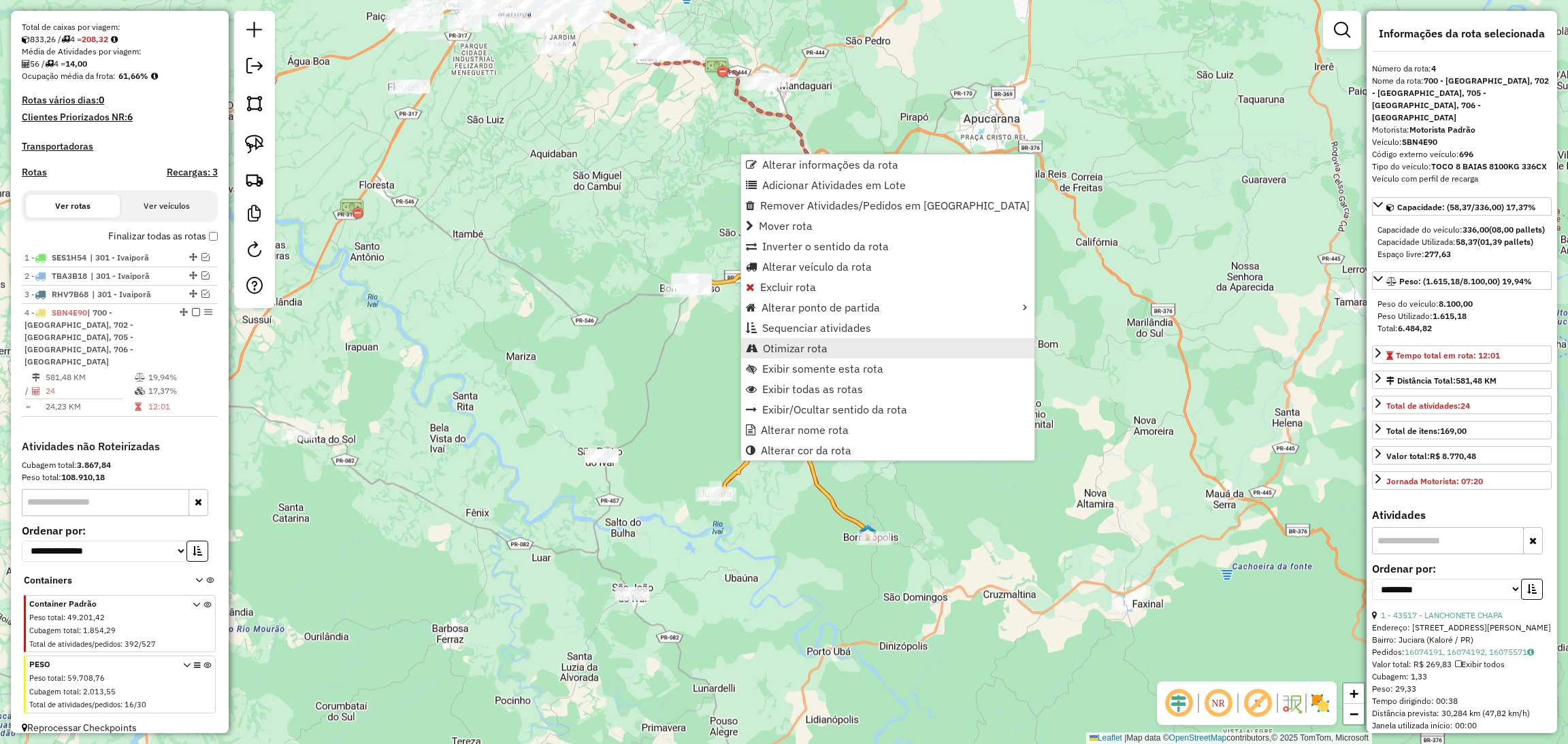
click at [811, 347] on span "Otimizar rota" at bounding box center [795, 348] width 65 height 11
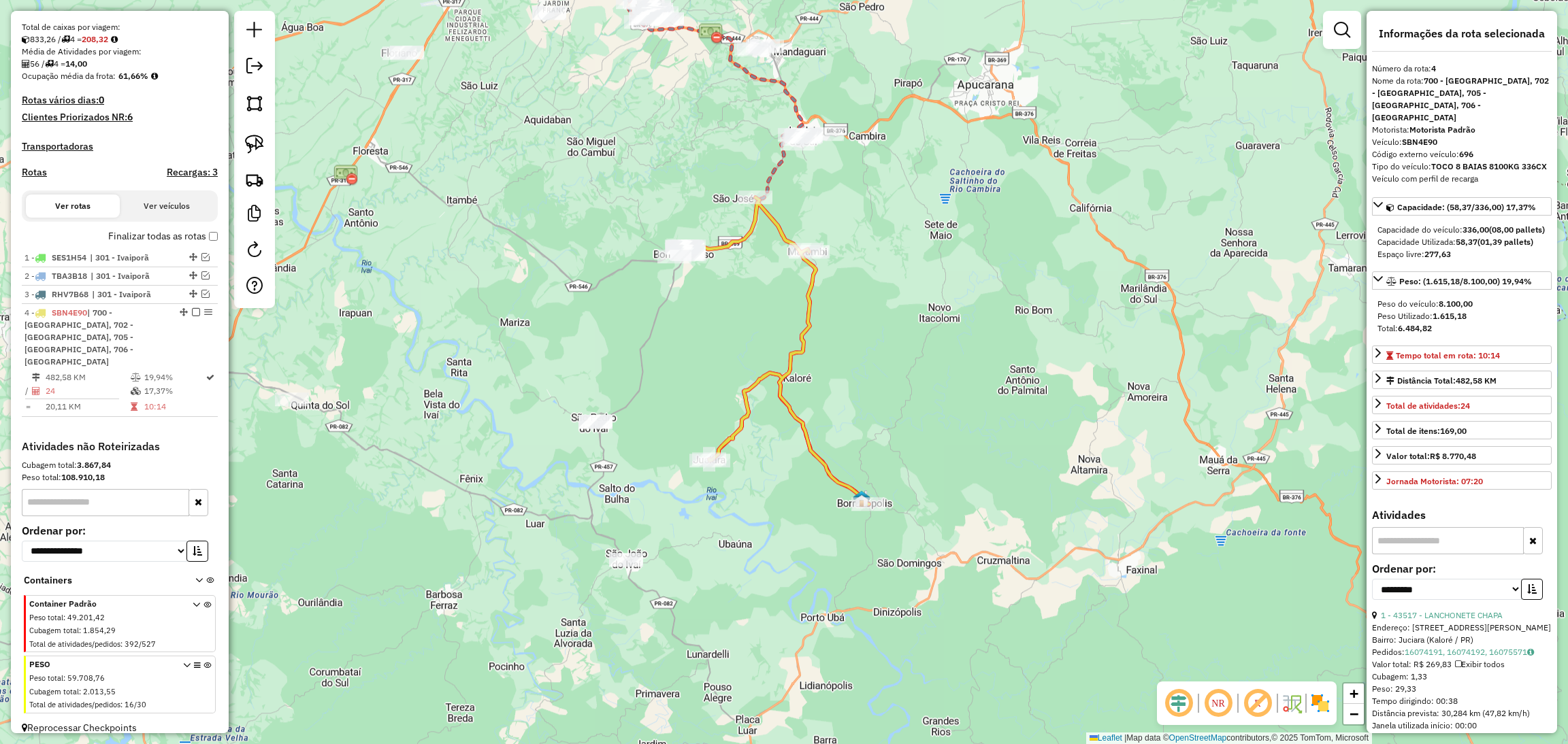
drag, startPoint x: 748, startPoint y: 496, endPoint x: 742, endPoint y: 460, distance: 36.5
click at [742, 460] on div "Janela de atendimento Grade de atendimento Capacidade Transportadoras Veículos …" at bounding box center [784, 372] width 1568 height 744
drag, startPoint x: 742, startPoint y: 460, endPoint x: 678, endPoint y: 512, distance: 82.5
click at [678, 512] on div "Janela de atendimento Grade de atendimento Capacidade Transportadoras Veículos …" at bounding box center [784, 372] width 1568 height 744
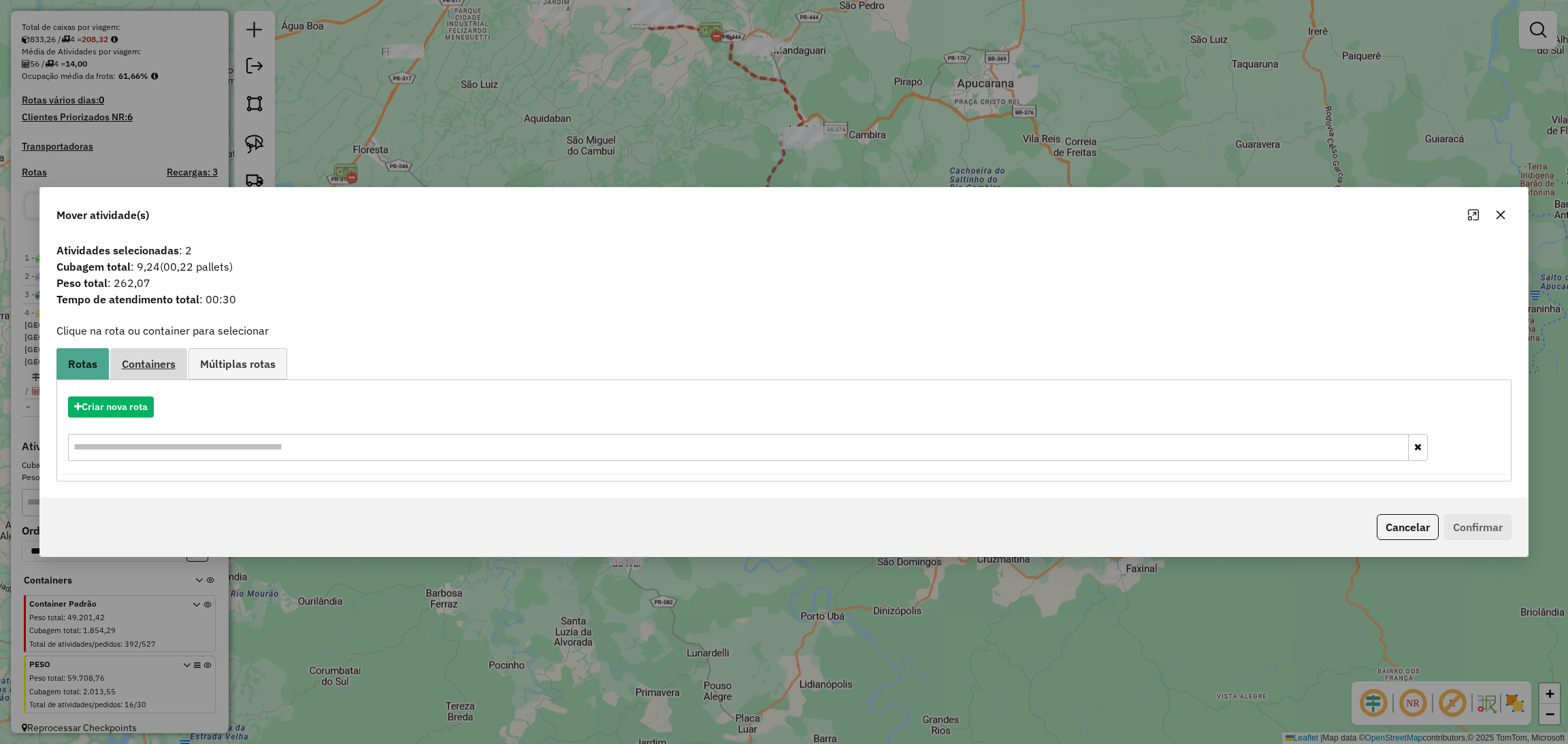
click at [168, 363] on span "Containers" at bounding box center [148, 364] width 54 height 11
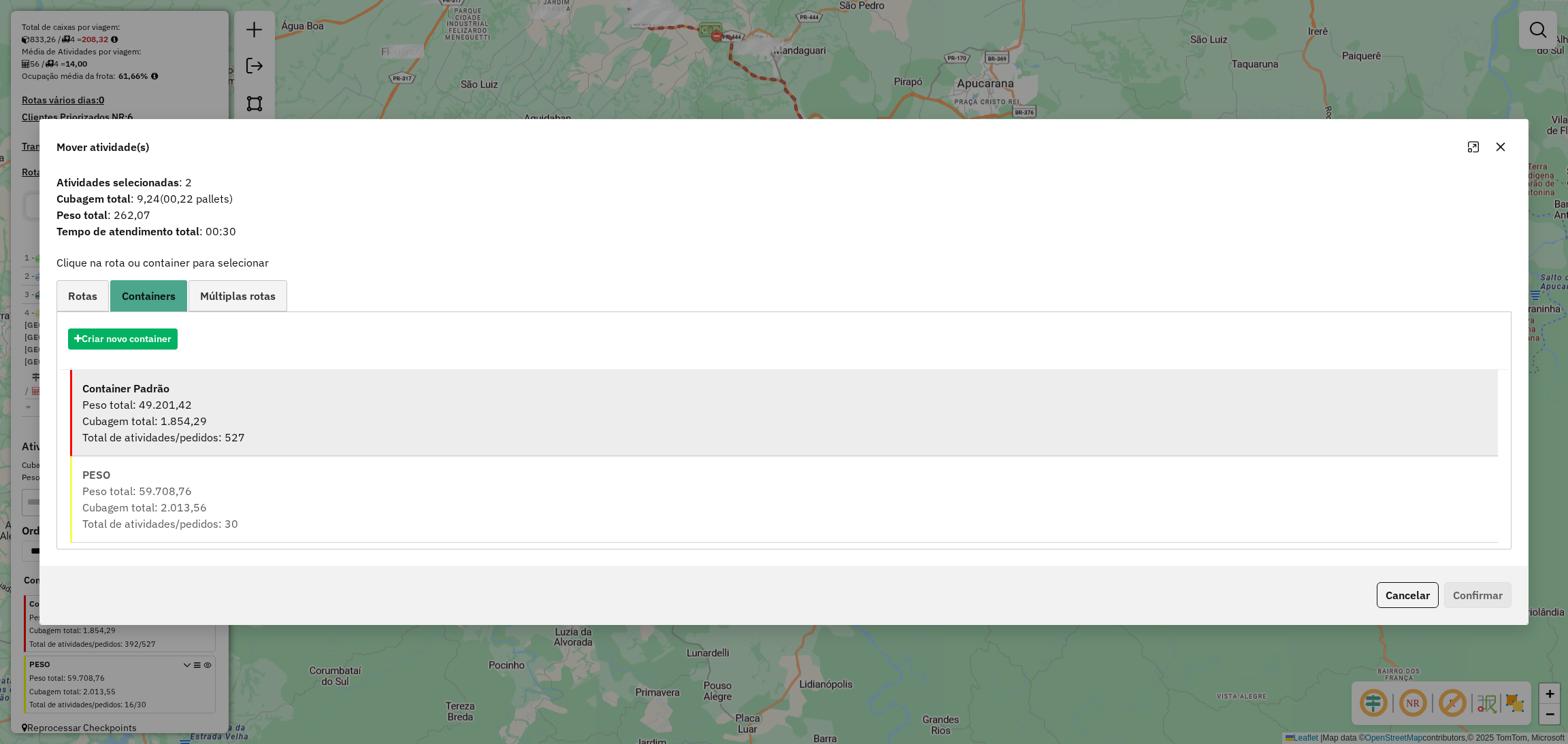
click at [176, 404] on div "Peso total: 49.201,42" at bounding box center [785, 404] width 1406 height 16
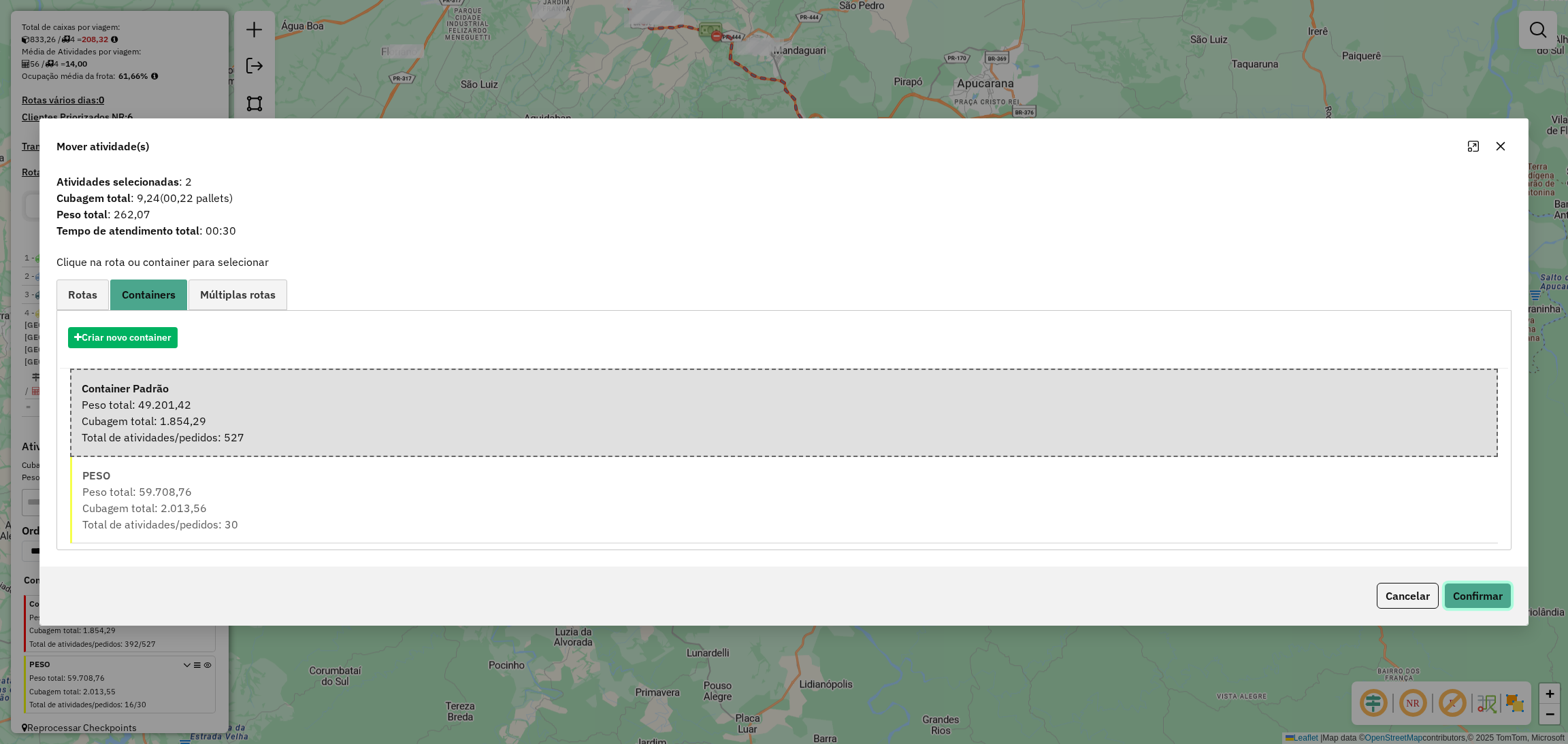
click at [1478, 597] on button "Confirmar" at bounding box center [1478, 596] width 68 height 26
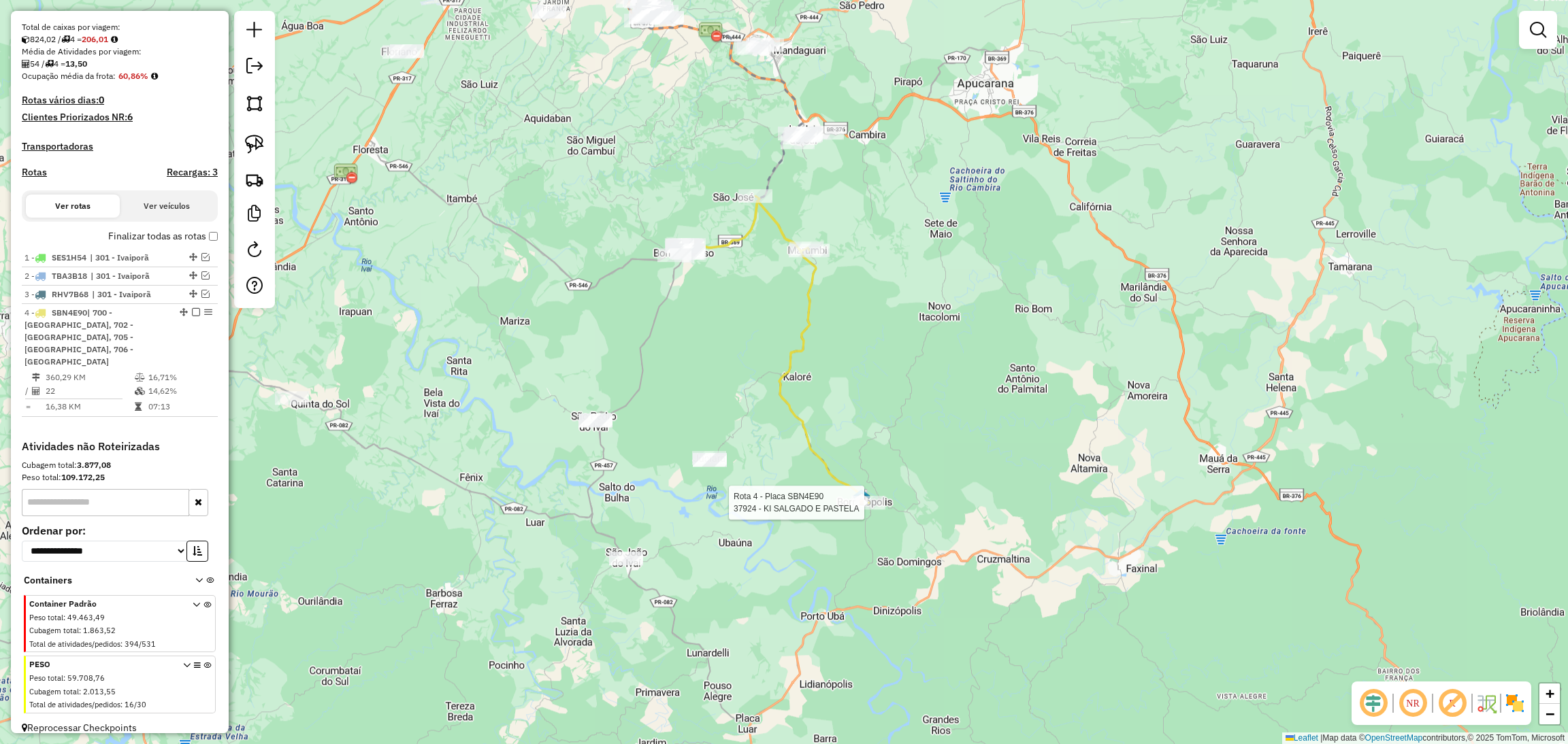
select select "**********"
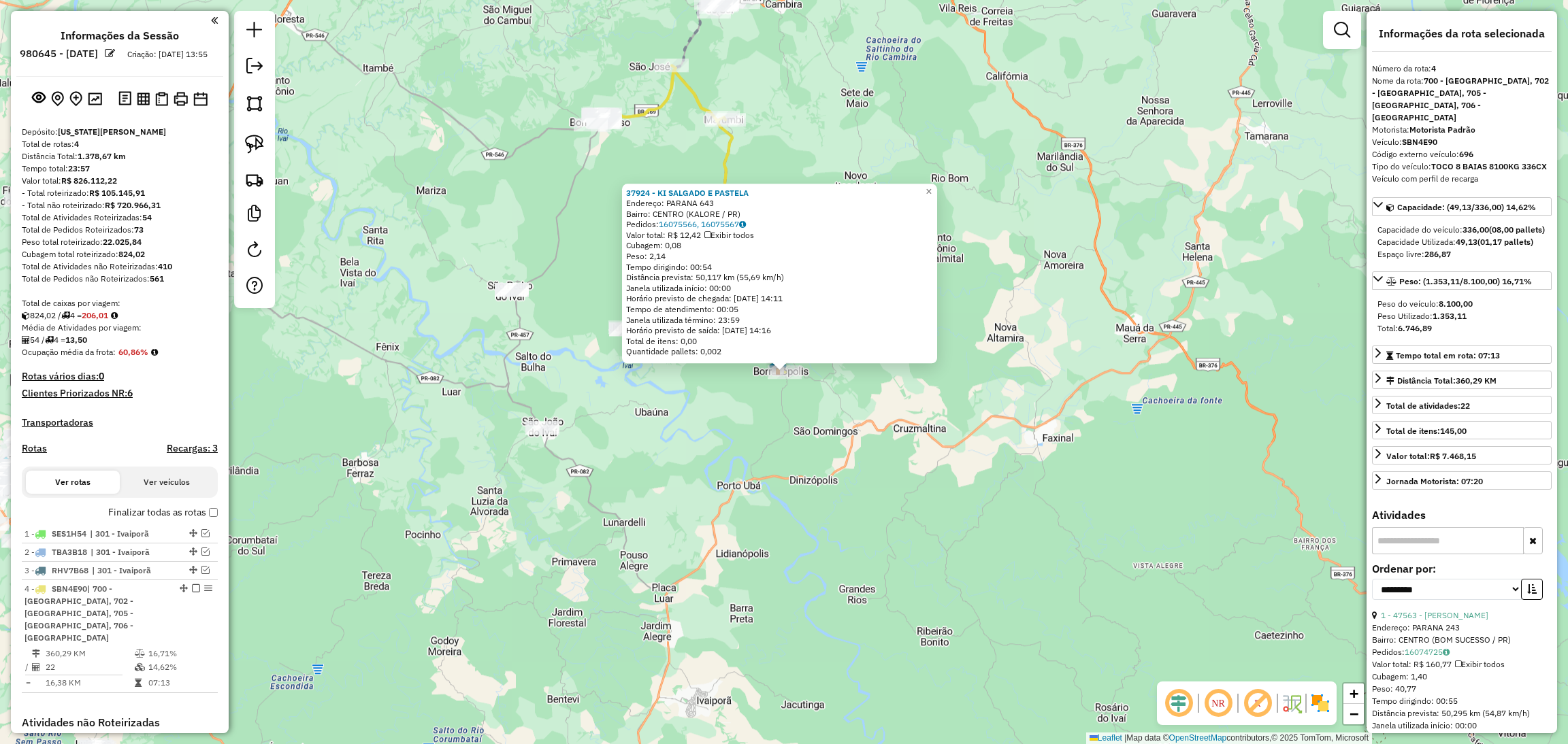
select select "**********"
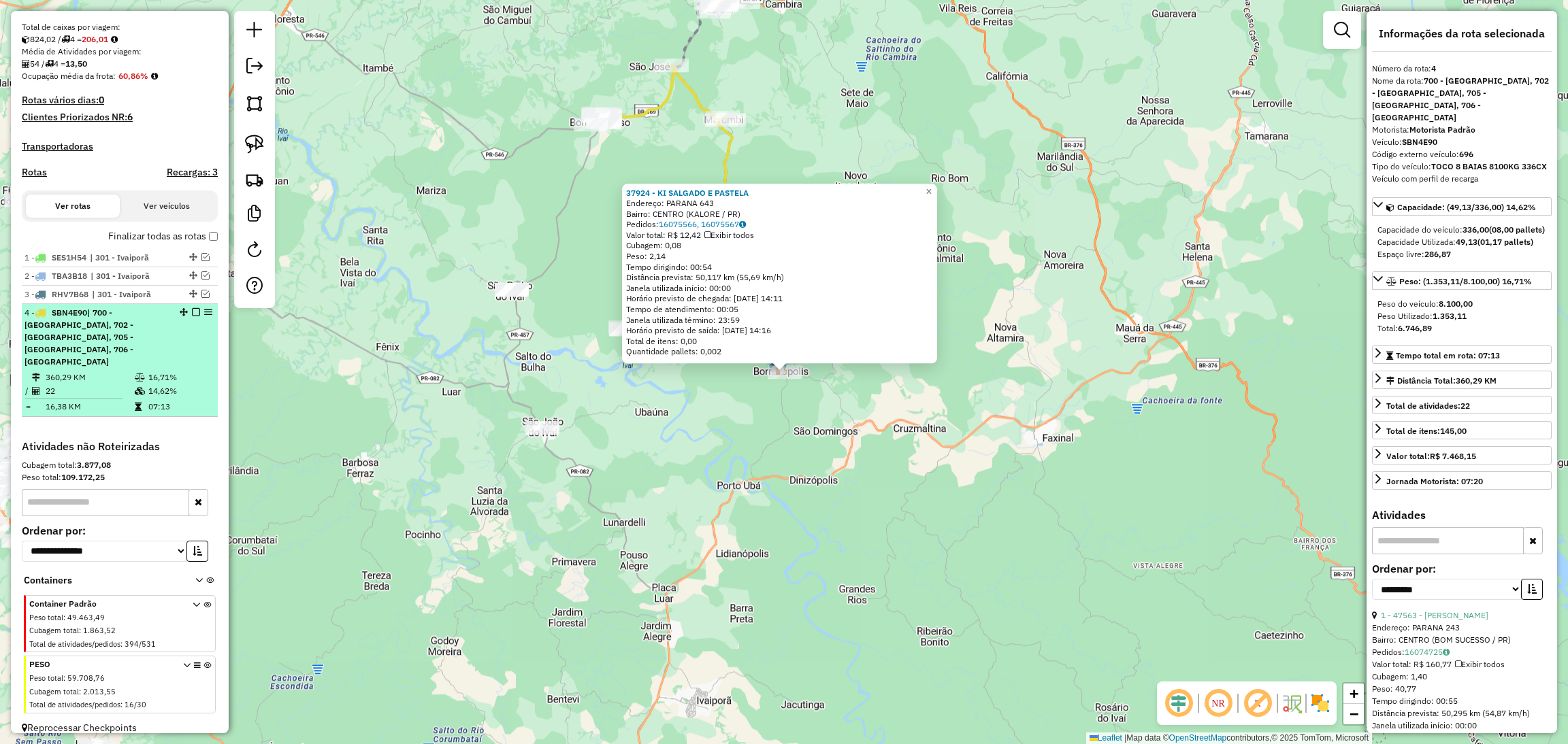
click at [193, 316] on em at bounding box center [196, 312] width 8 height 8
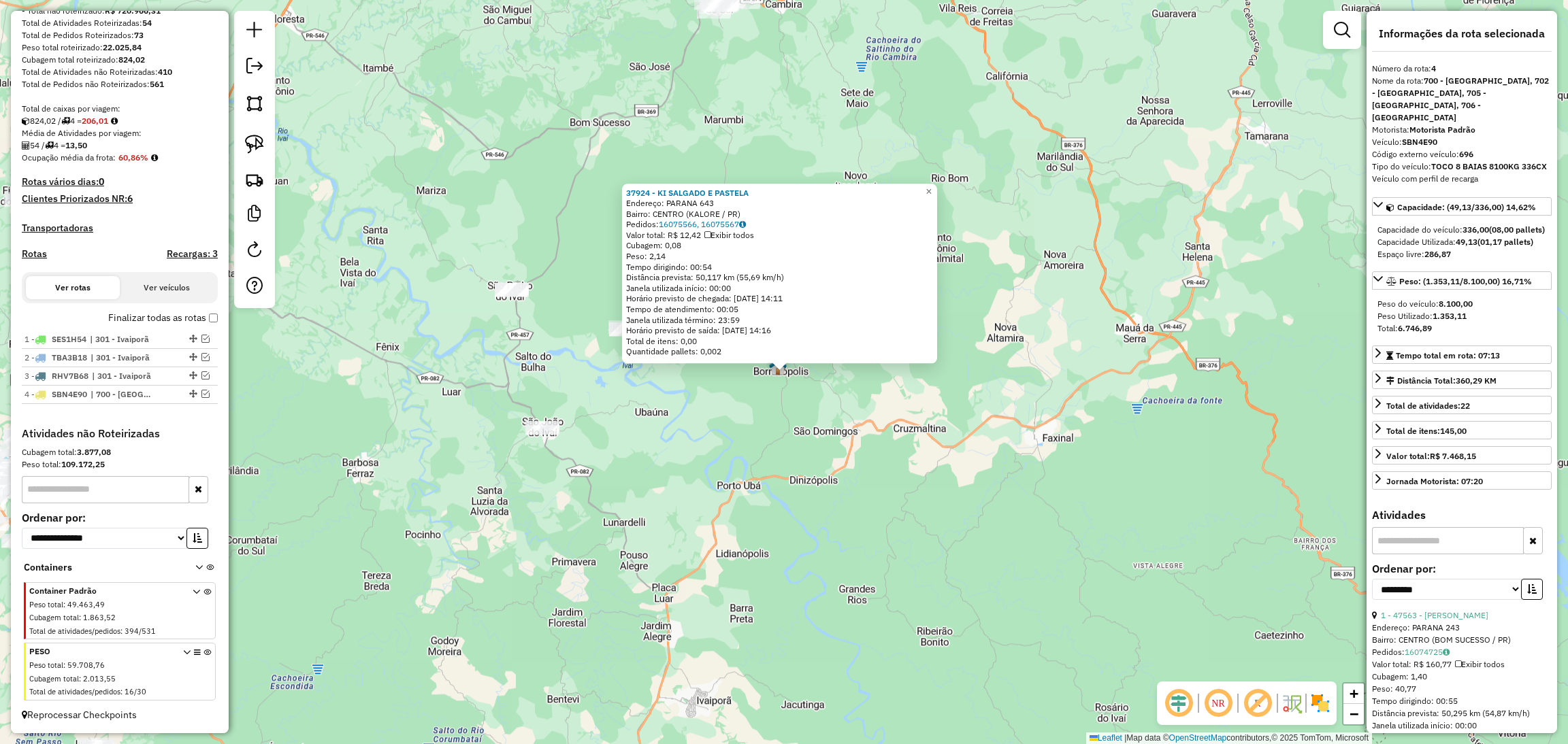
click at [507, 339] on div "37924 - KI SALGADO E PASTELA Endereço: PARANA 643 Bairro: CENTRO (KALORE / PR) …" at bounding box center [784, 372] width 1568 height 744
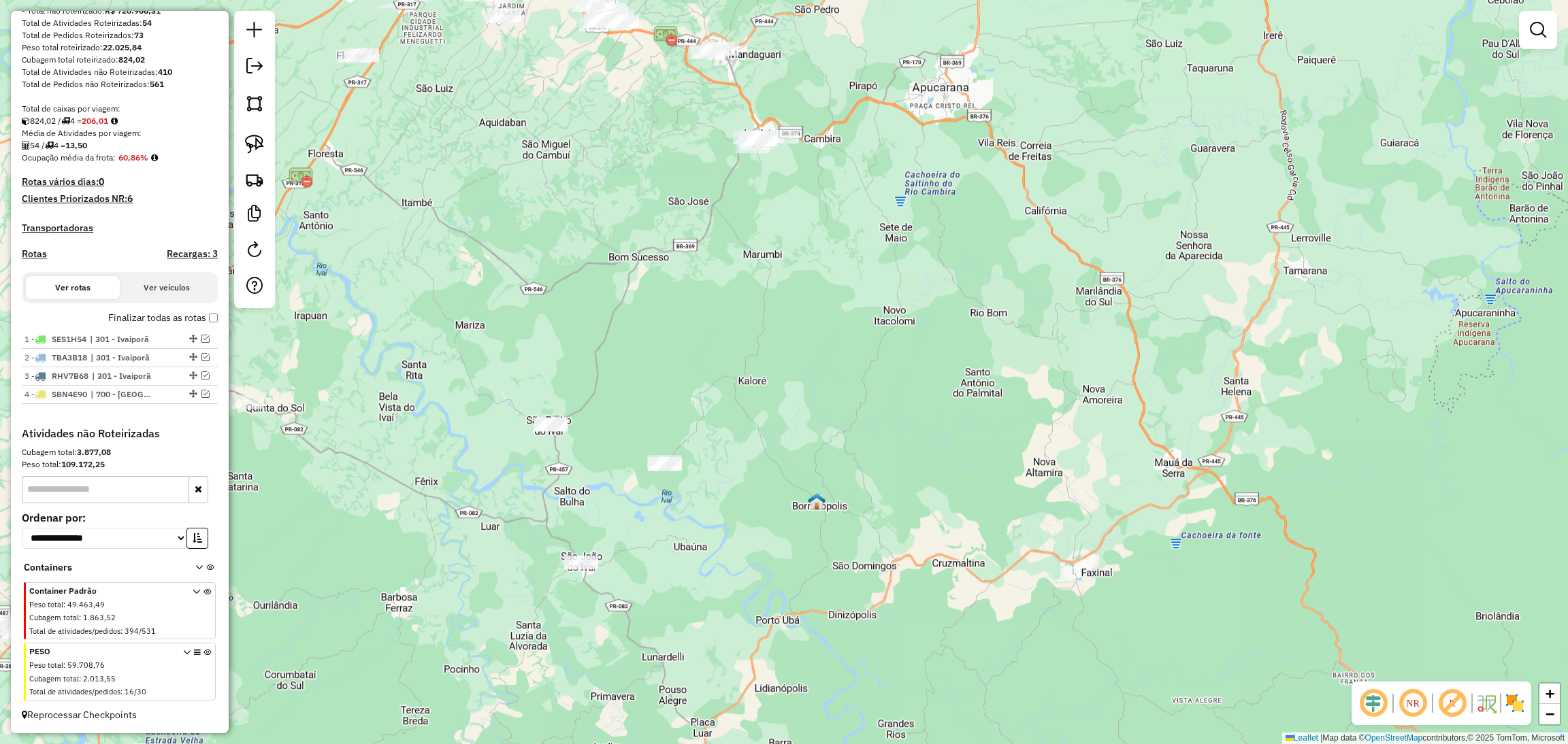
drag, startPoint x: 643, startPoint y: 188, endPoint x: 681, endPoint y: 334, distance: 150.9
click at [681, 334] on div "Janela de atendimento Grade de atendimento Capacidade Transportadoras Veículos …" at bounding box center [784, 372] width 1568 height 744
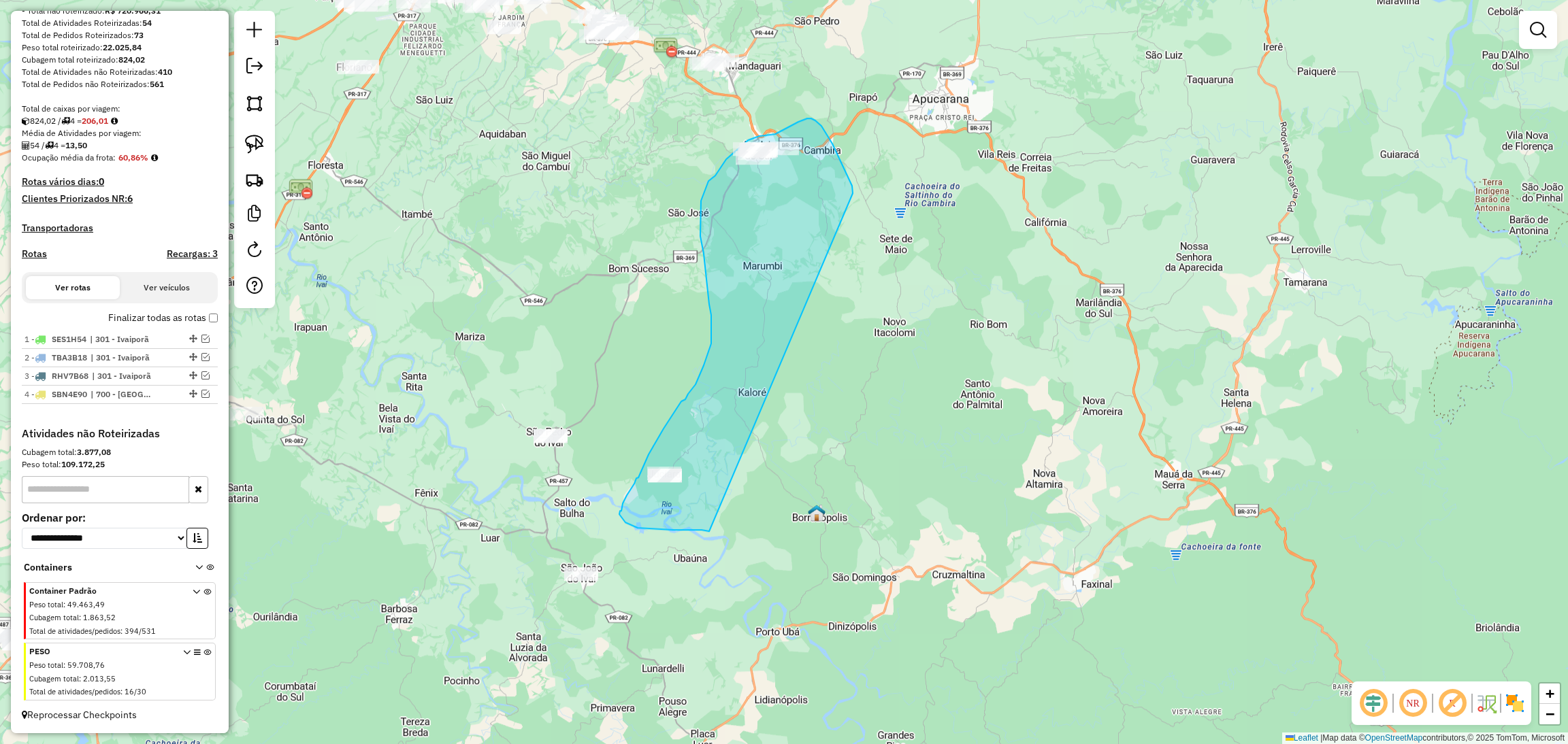
drag, startPoint x: 852, startPoint y: 193, endPoint x: 713, endPoint y: 531, distance: 365.5
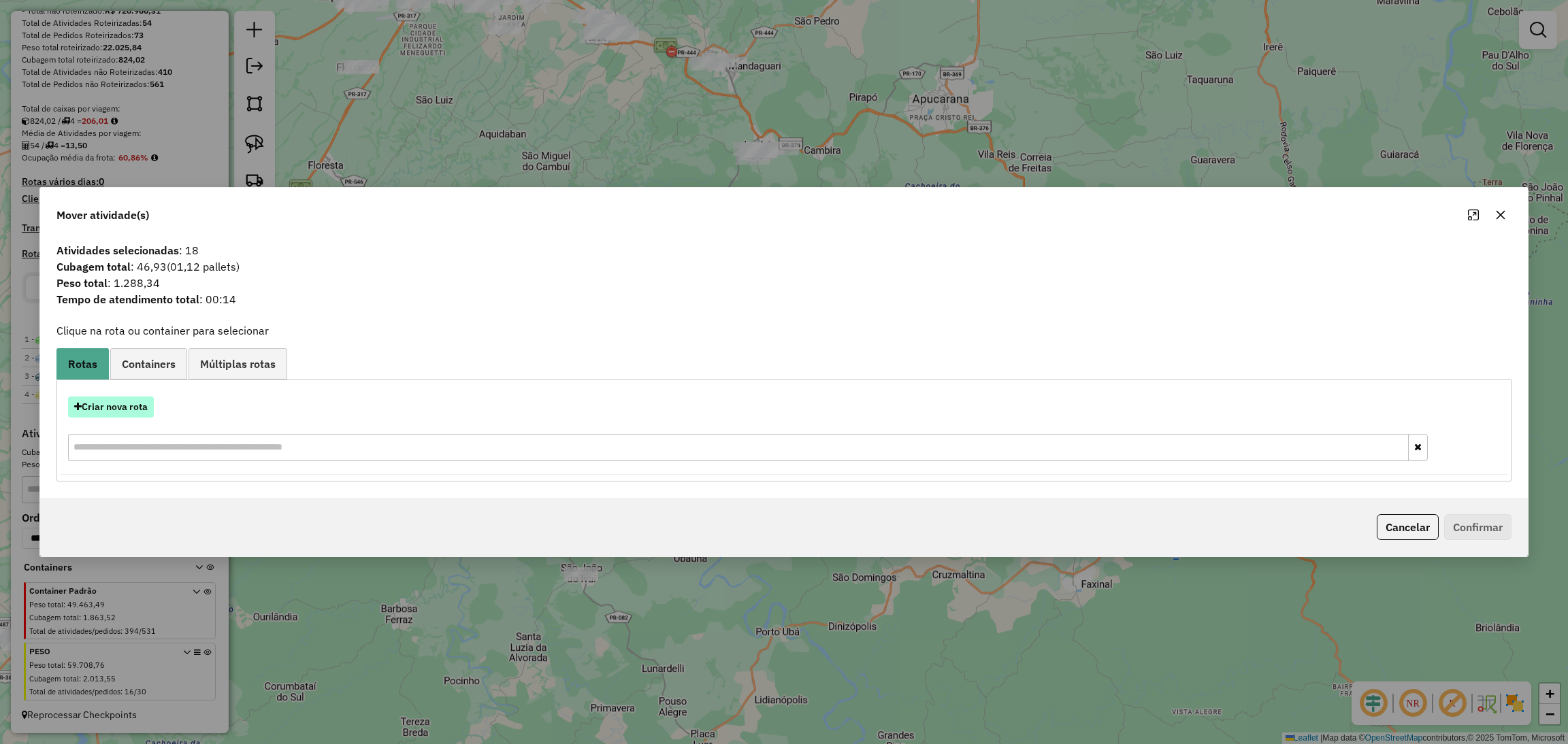
click at [150, 401] on button "Criar nova rota" at bounding box center [111, 407] width 86 height 21
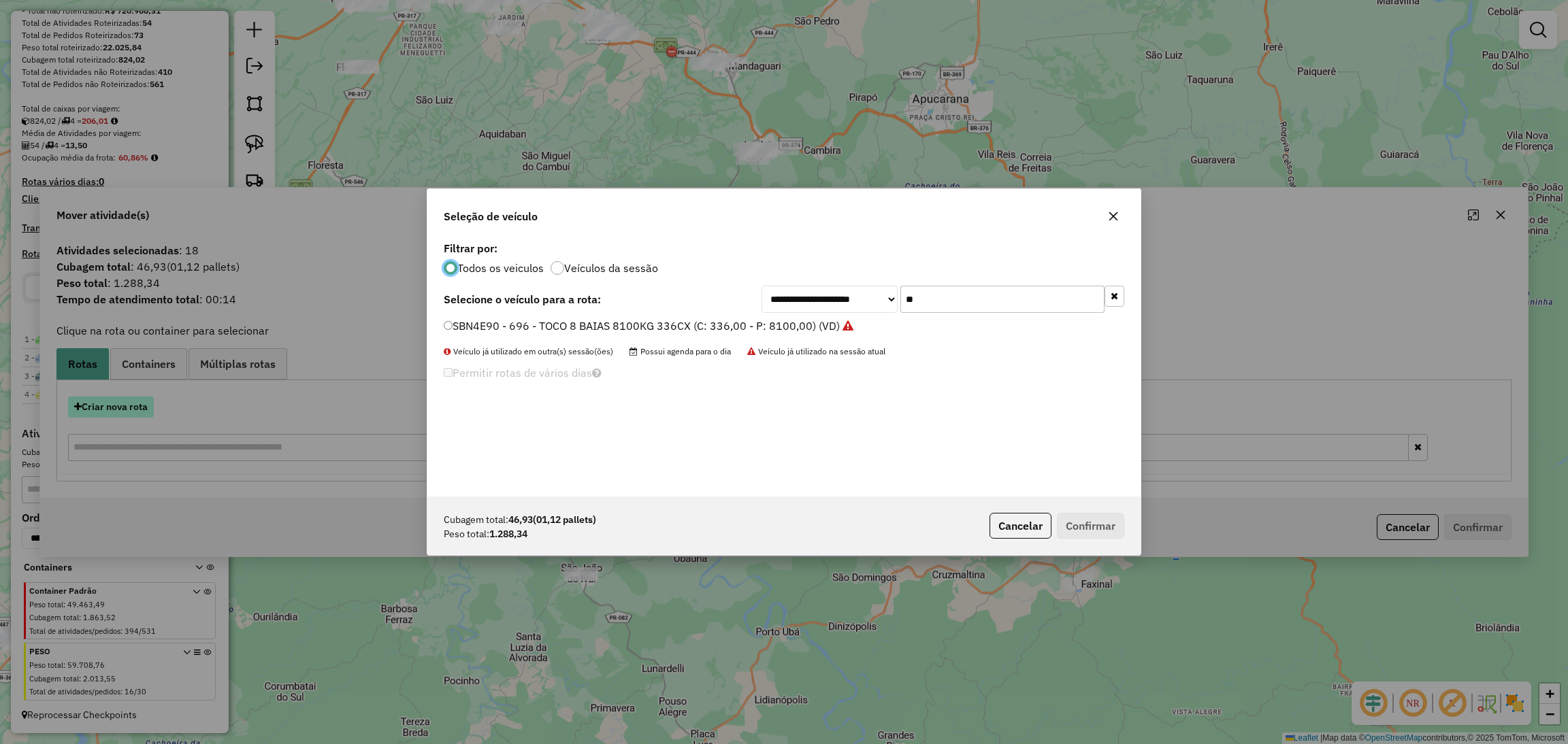
scroll to position [6, 3]
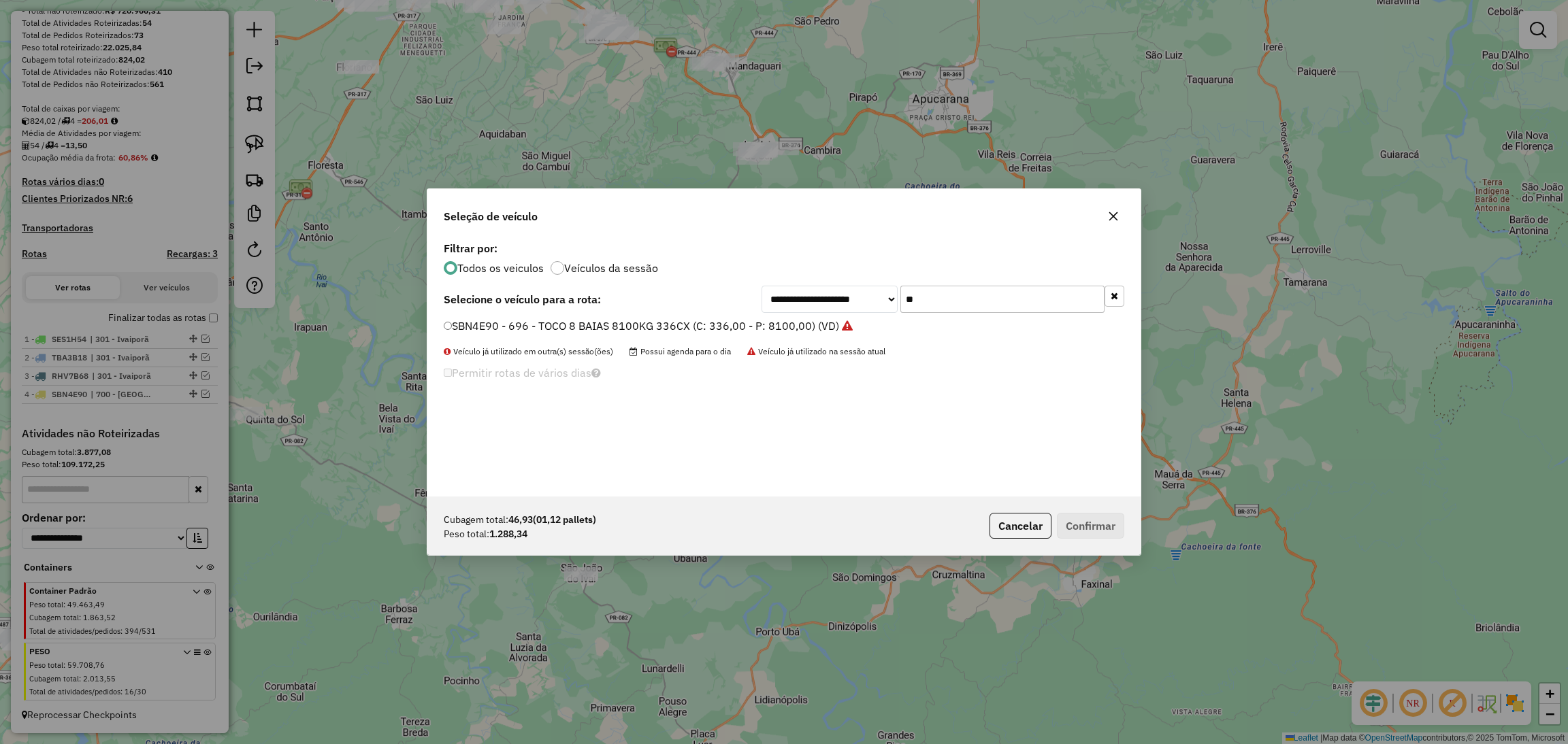
click at [928, 290] on input "**" at bounding box center [1002, 299] width 204 height 27
type input "***"
click at [719, 323] on label "SAS8A60 - 705 - TOCO 8 BAIAS 8100KG 322CX (C: 322,00 - P: 8100,00) (VD)" at bounding box center [641, 325] width 395 height 16
click at [1088, 519] on button "Confirmar" at bounding box center [1090, 525] width 68 height 26
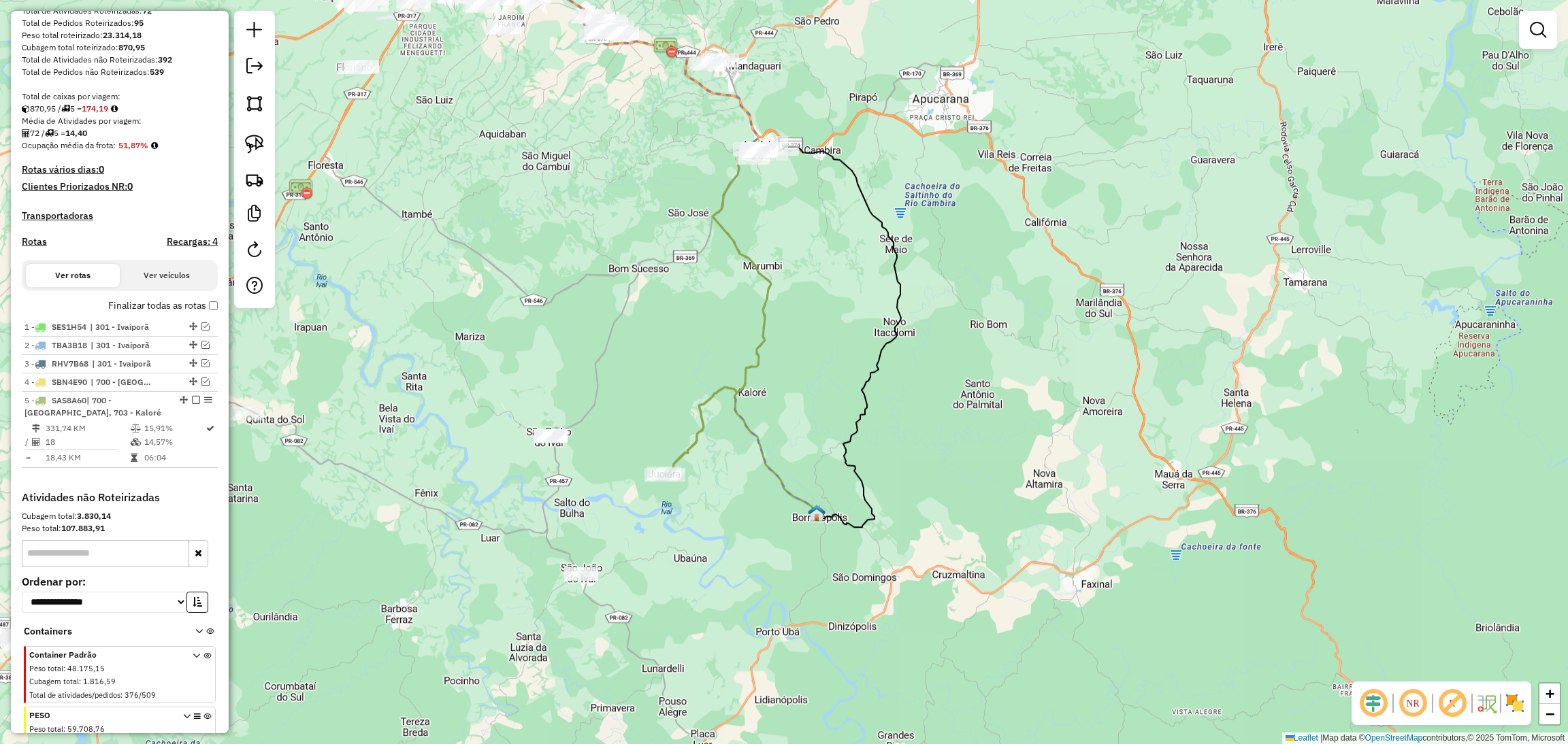
scroll to position [276, 0]
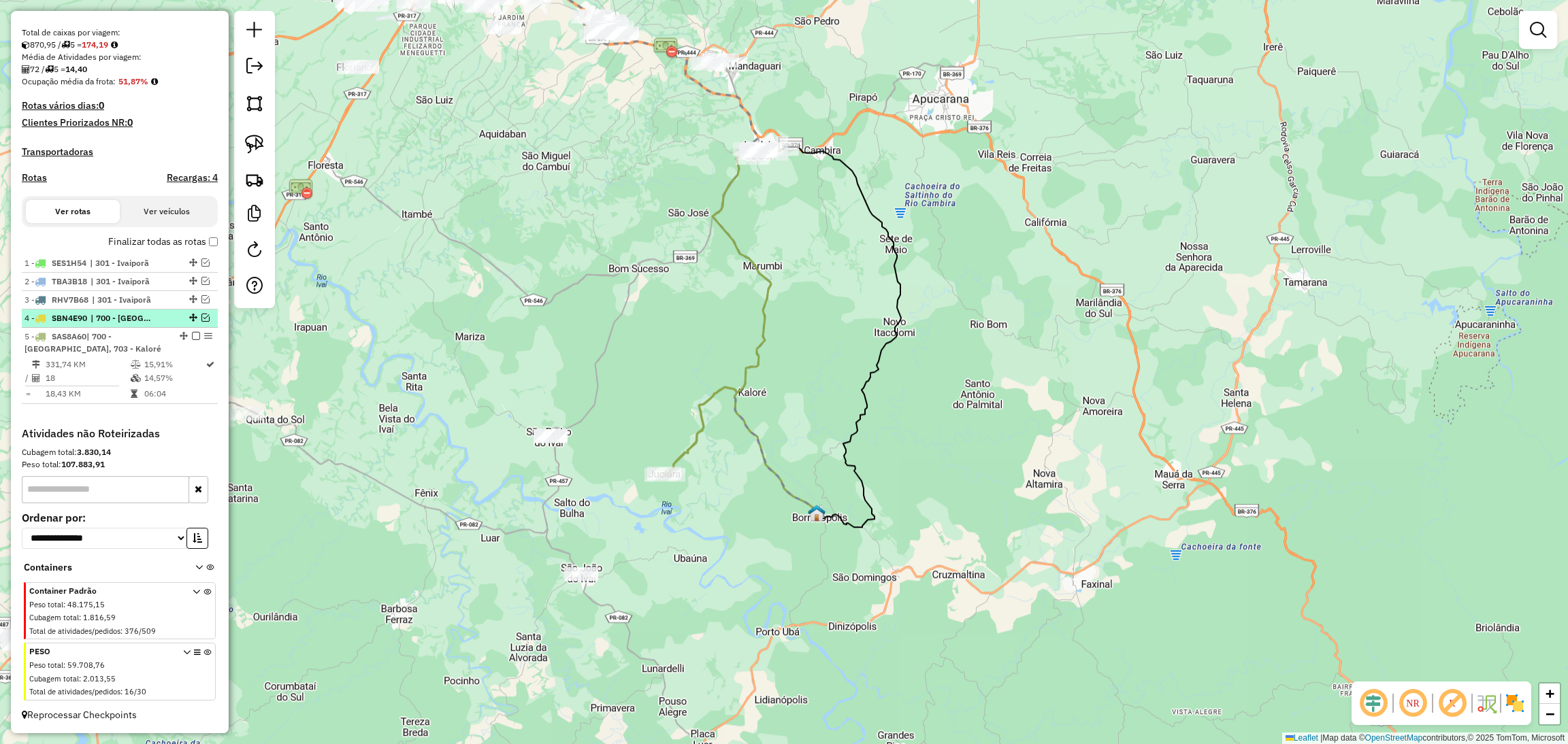
click at [201, 322] on em at bounding box center [205, 317] width 8 height 8
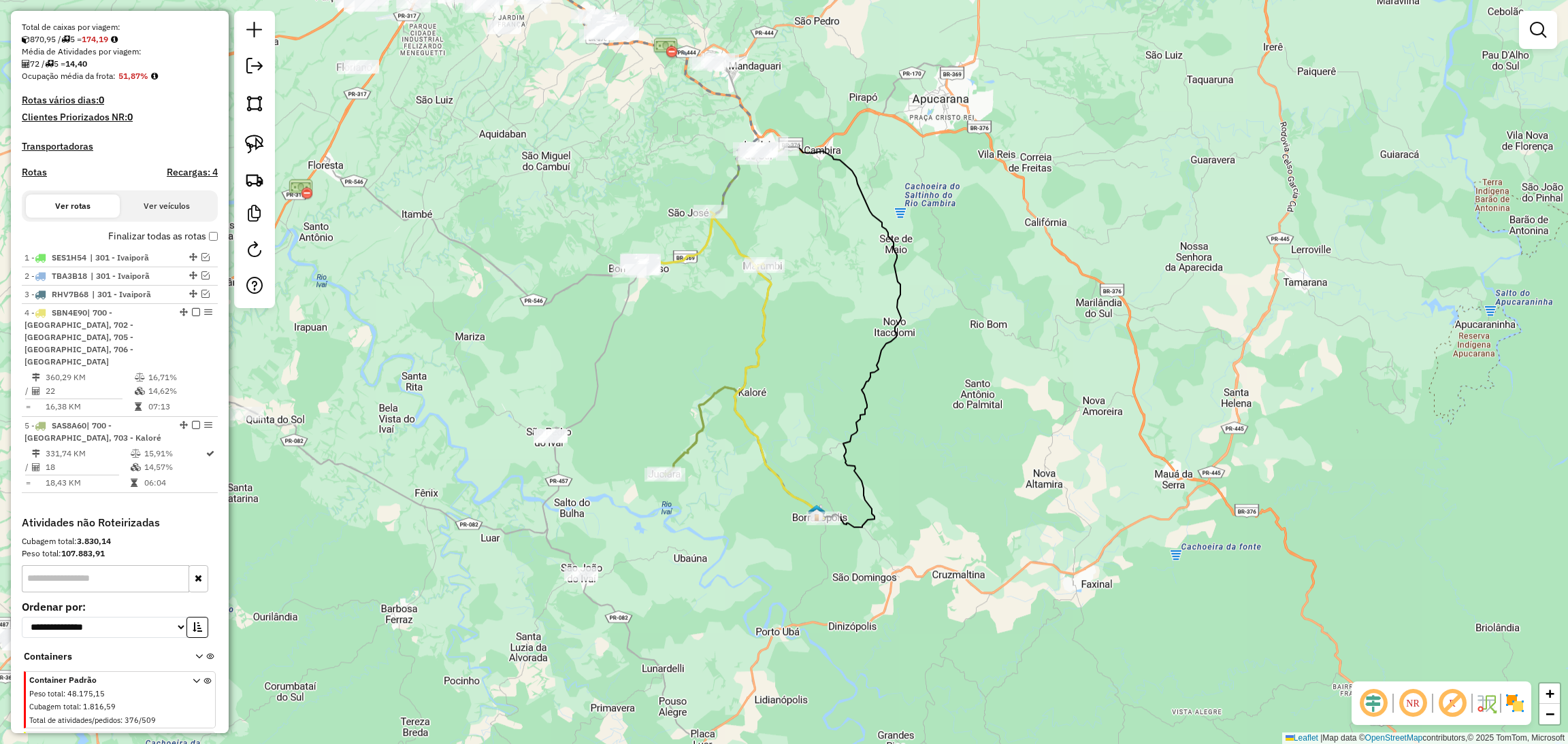
click at [782, 481] on icon at bounding box center [727, 365] width 194 height 307
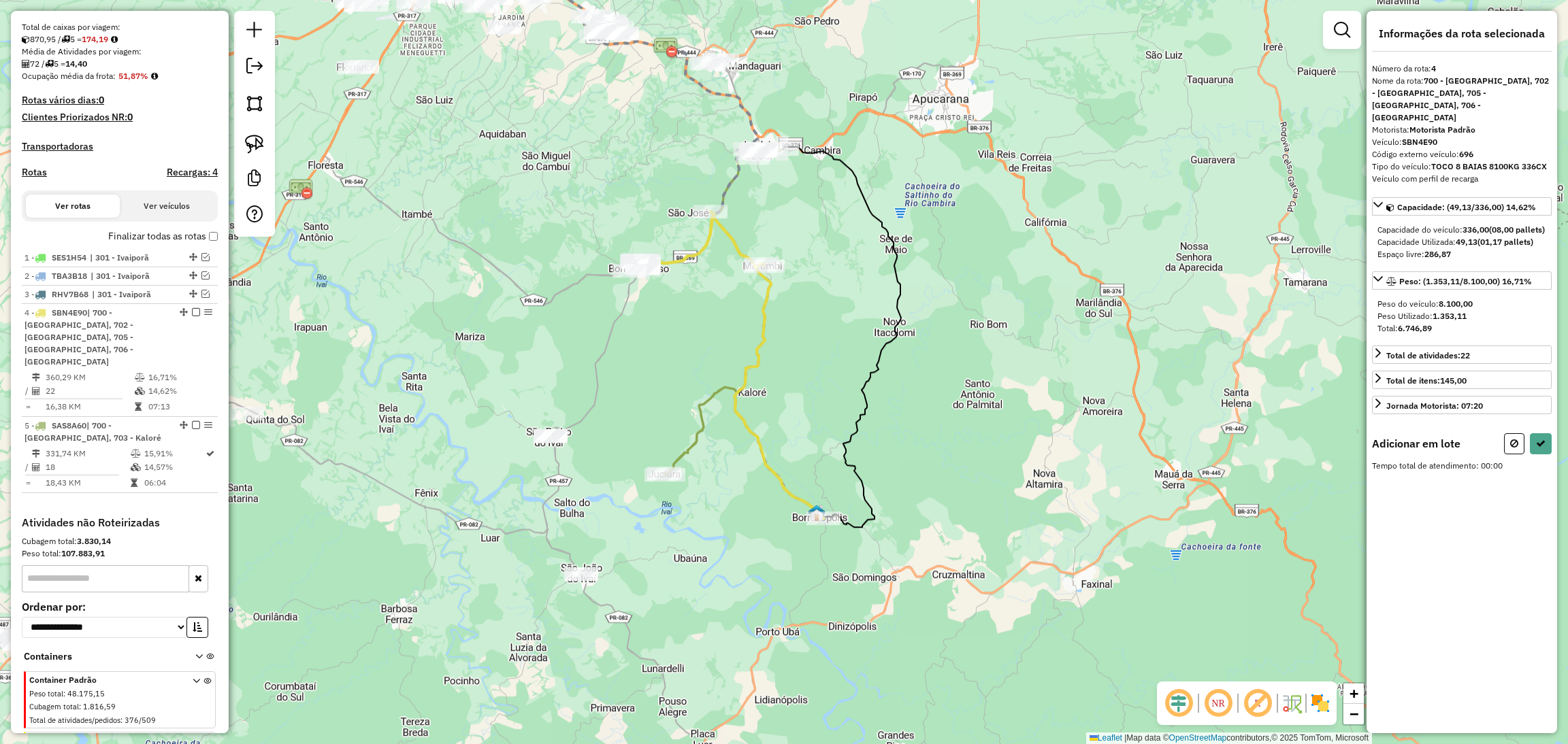
scroll to position [353, 0]
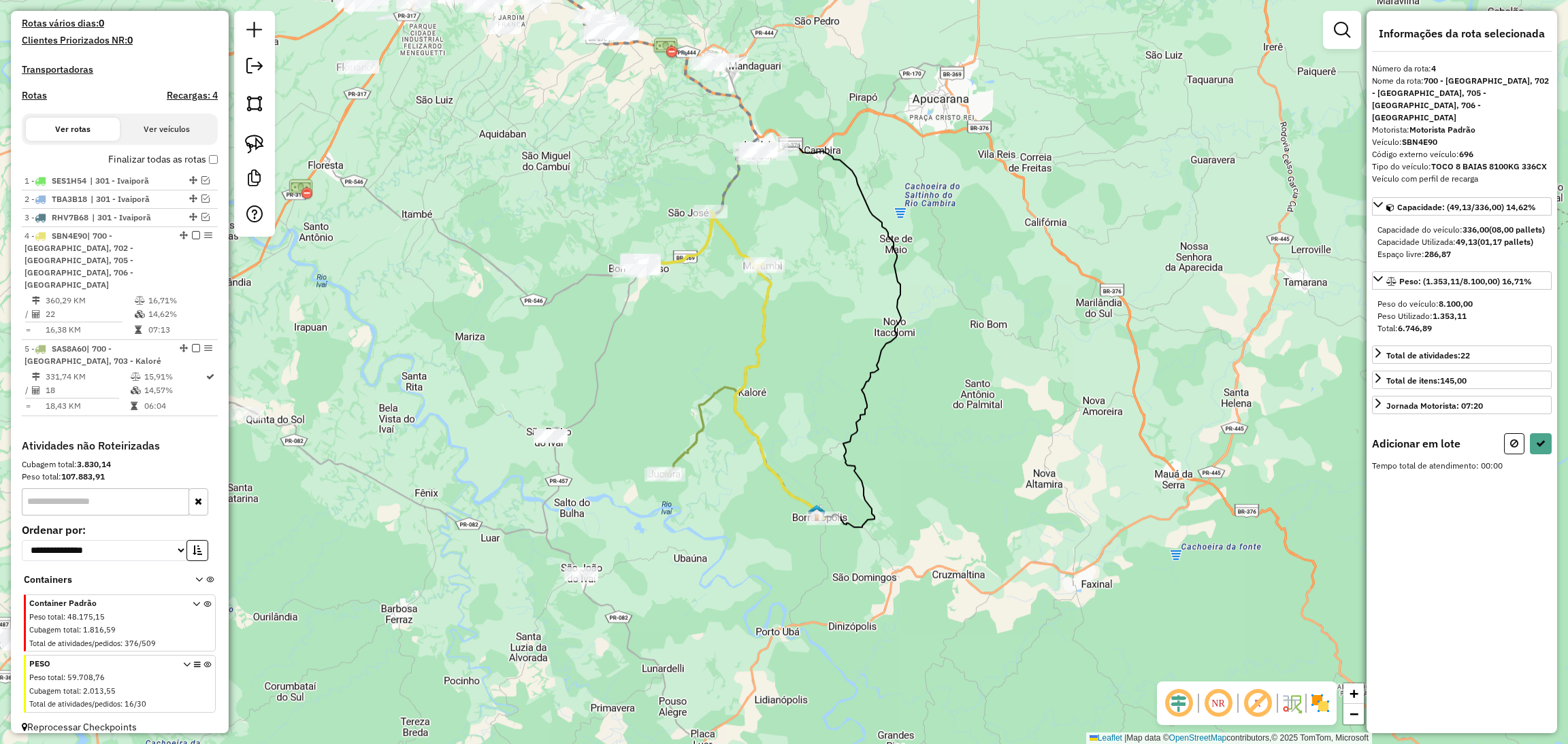
select select "**********"
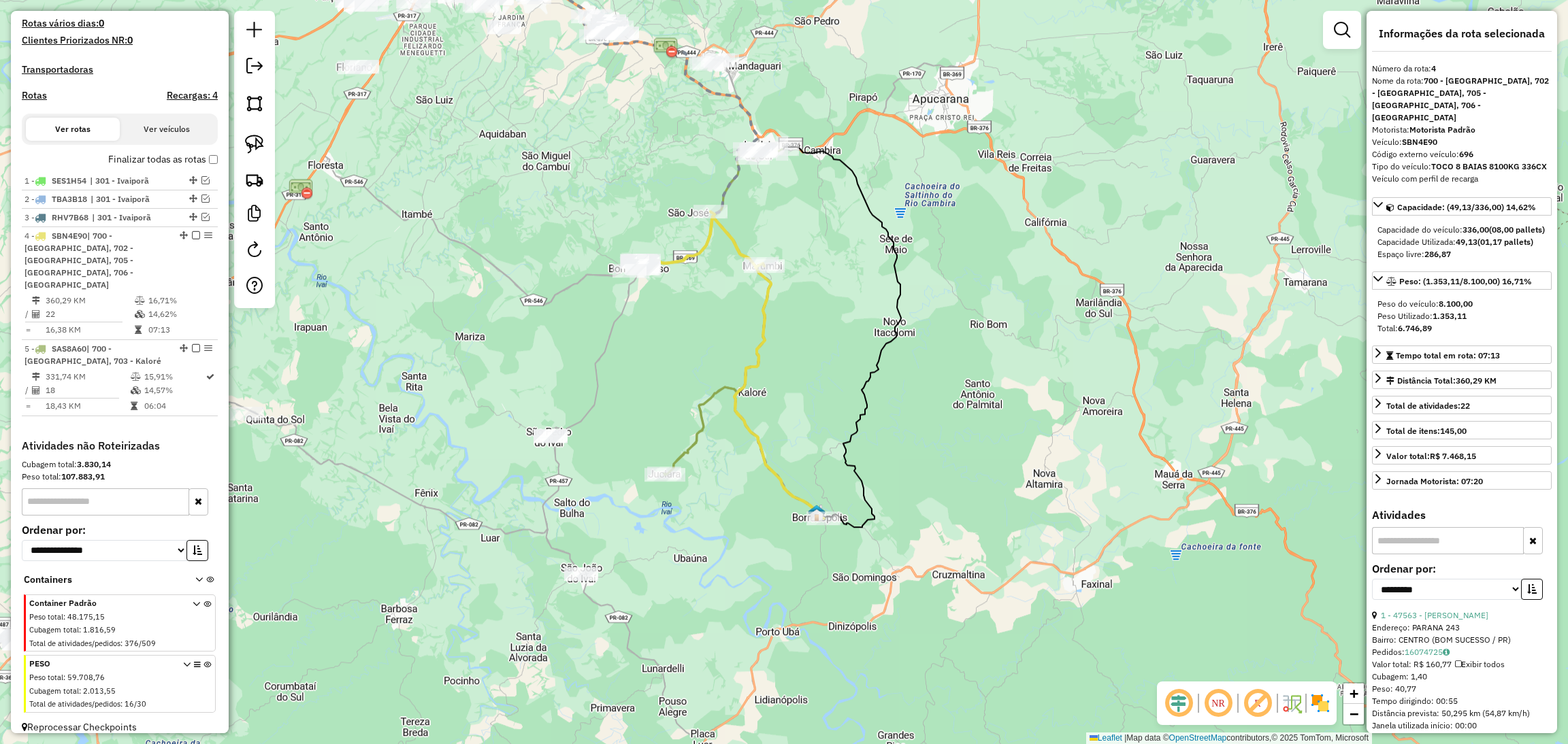
click at [694, 440] on icon at bounding box center [722, 311] width 118 height 326
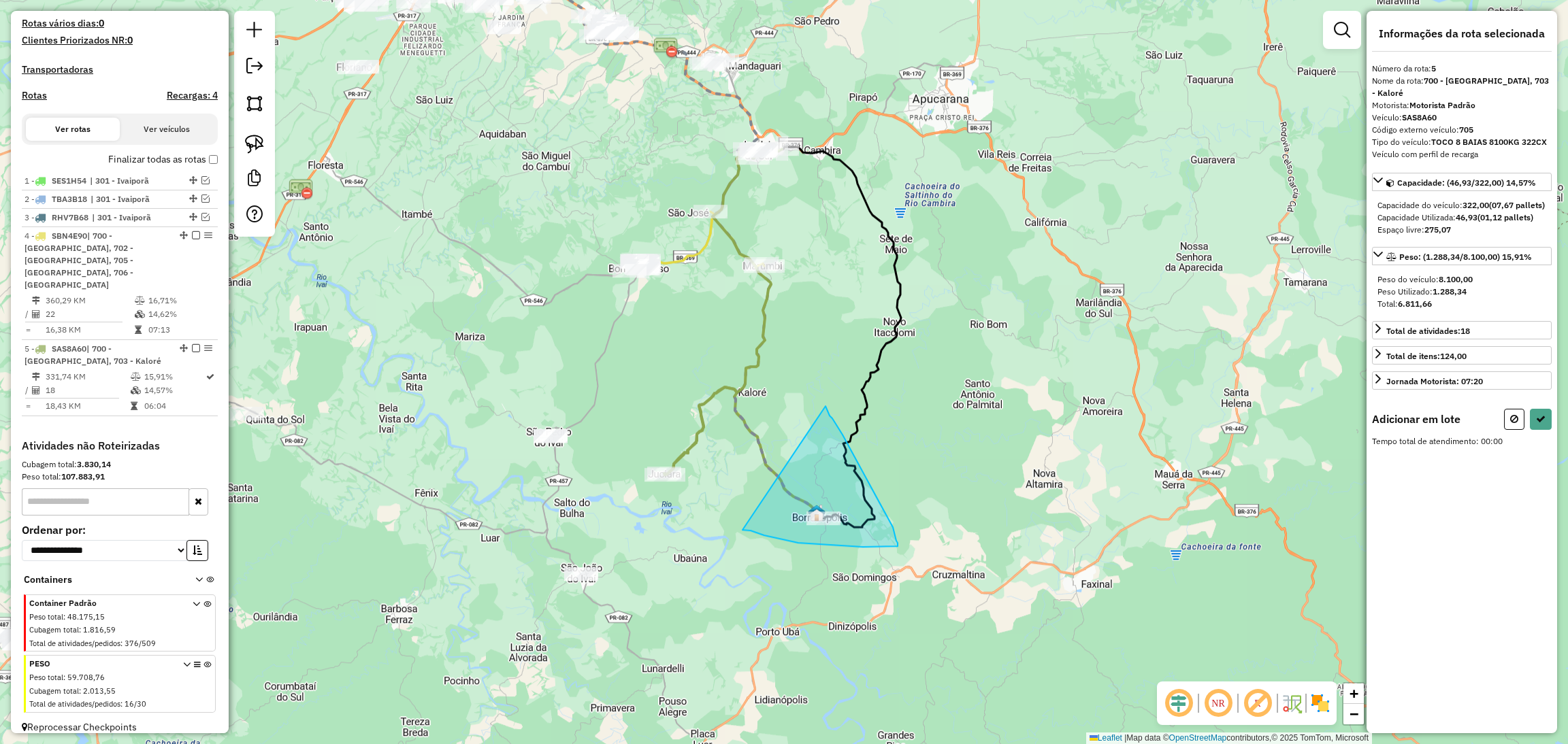
drag, startPoint x: 742, startPoint y: 530, endPoint x: 825, endPoint y: 408, distance: 147.6
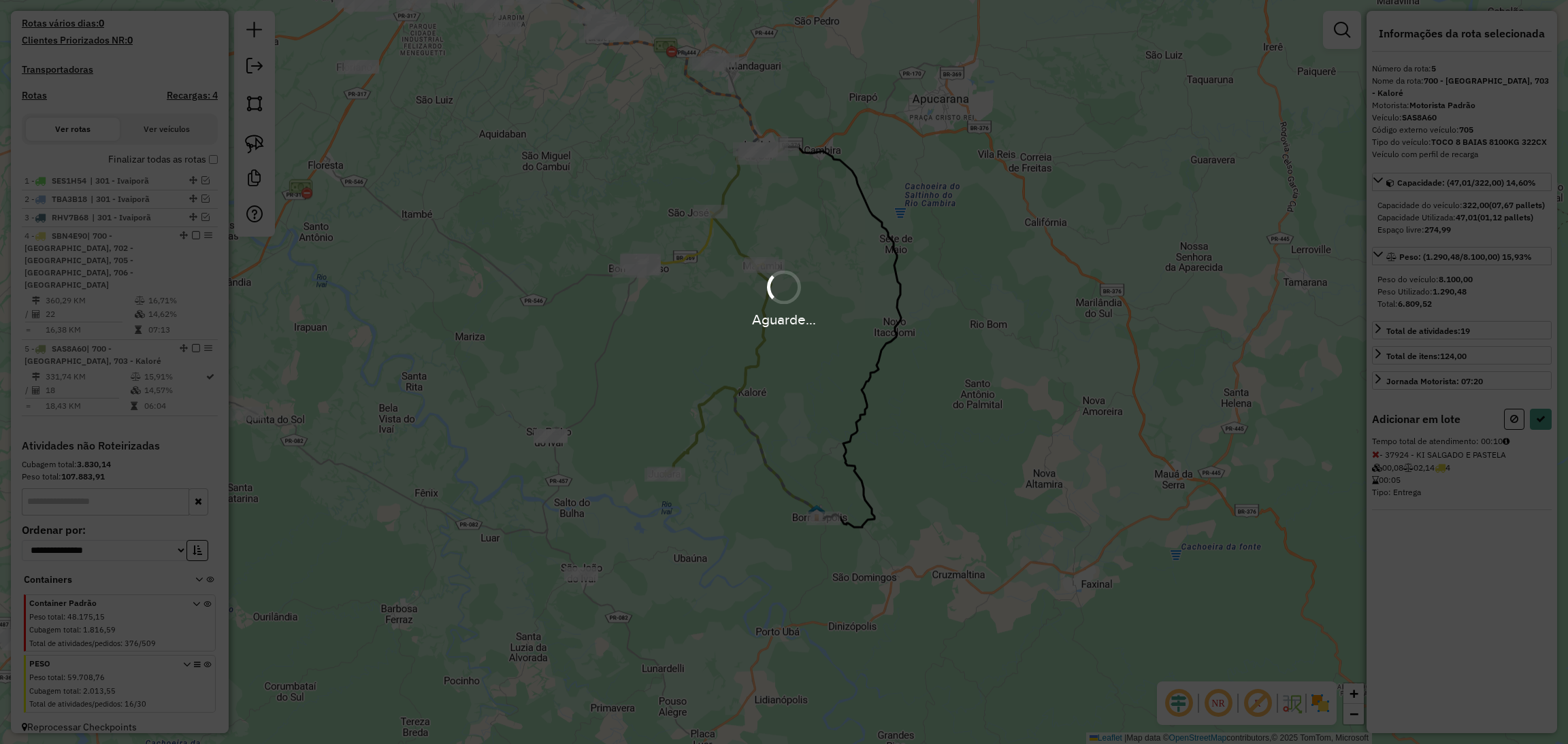
select select "**********"
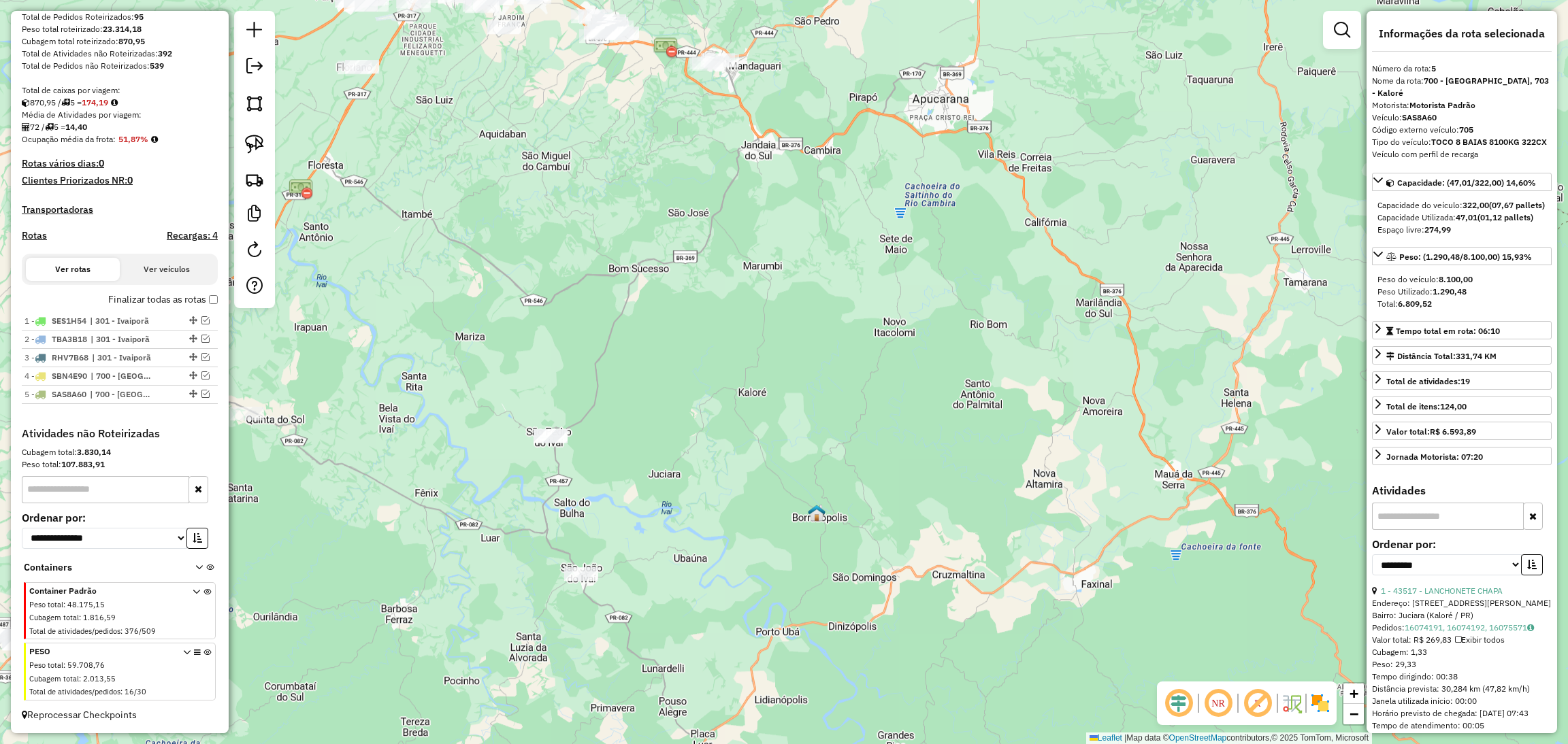
scroll to position [225, 0]
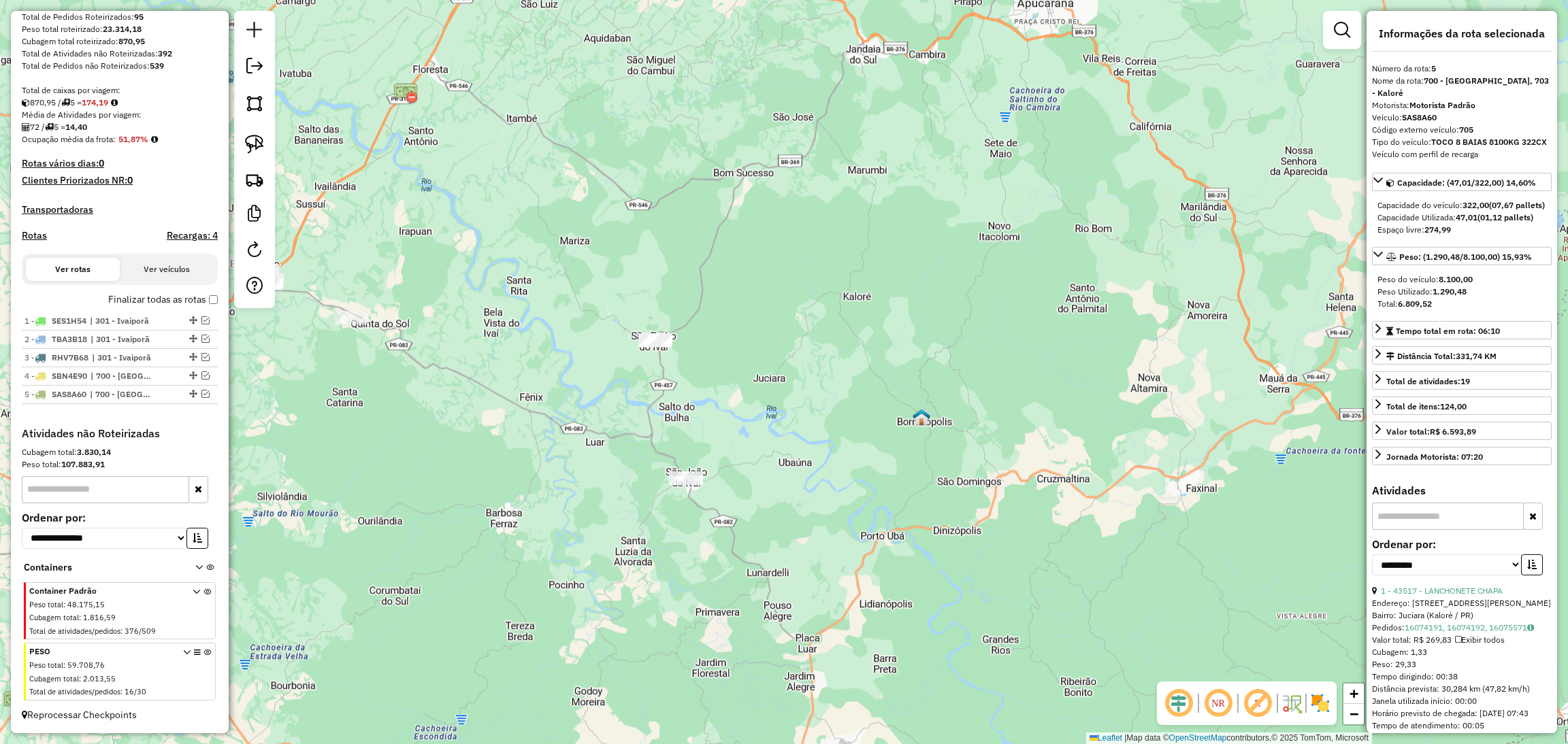
drag, startPoint x: 792, startPoint y: 400, endPoint x: 897, endPoint y: 307, distance: 140.3
click at [897, 307] on div "Janela de atendimento Grade de atendimento Capacidade Transportadoras Veículos …" at bounding box center [784, 372] width 1568 height 744
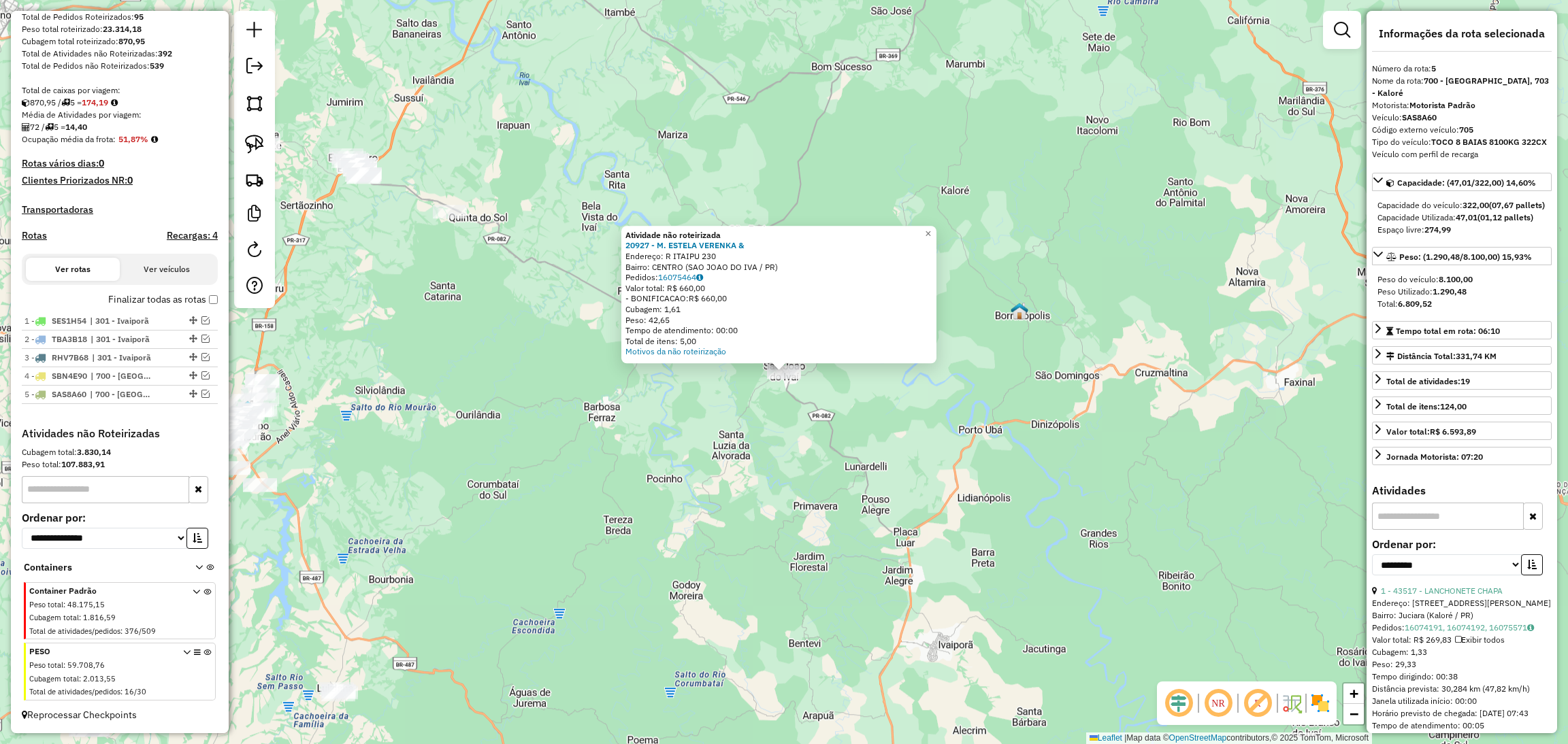
click at [767, 589] on div "Atividade não roteirizada 20927 - M. ESTELA VERENKA & Endereço: R ITAIPU 230 Ba…" at bounding box center [784, 372] width 1568 height 744
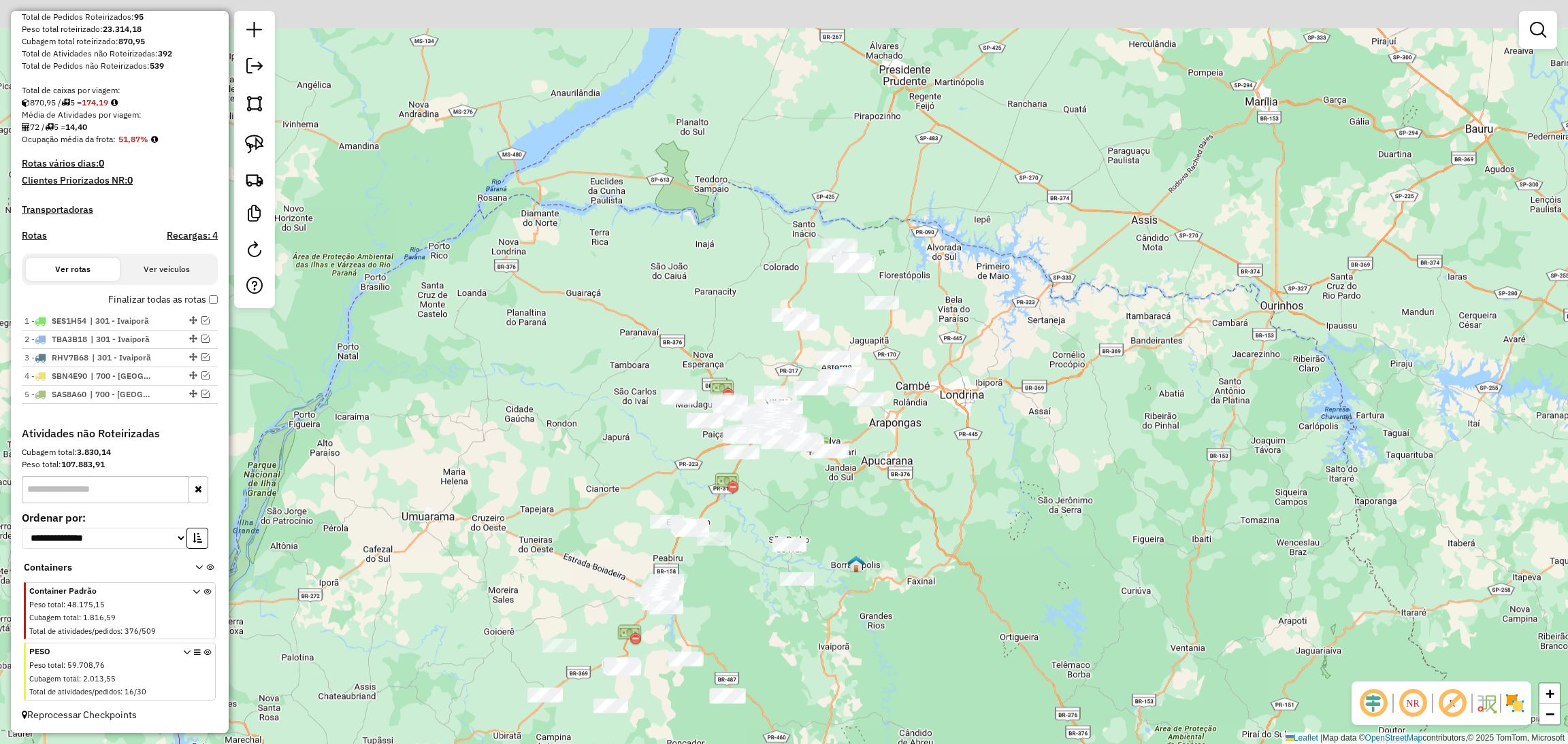
drag, startPoint x: 876, startPoint y: 202, endPoint x: 903, endPoint y: 254, distance: 58.6
click at [903, 254] on div "Janela de atendimento Grade de atendimento Capacidade Transportadoras Veículos …" at bounding box center [784, 372] width 1568 height 744
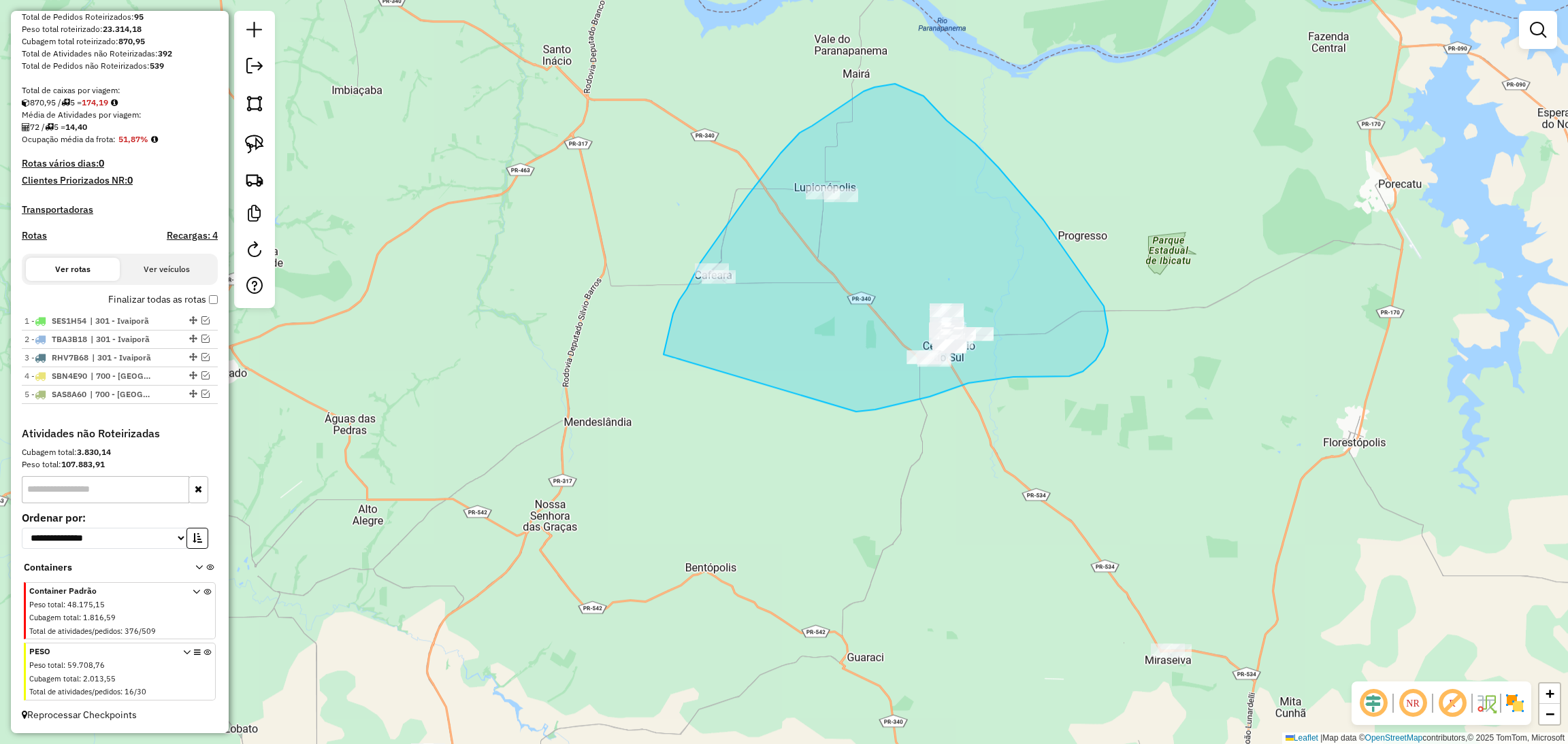
drag, startPoint x: 856, startPoint y: 411, endPoint x: 661, endPoint y: 355, distance: 202.9
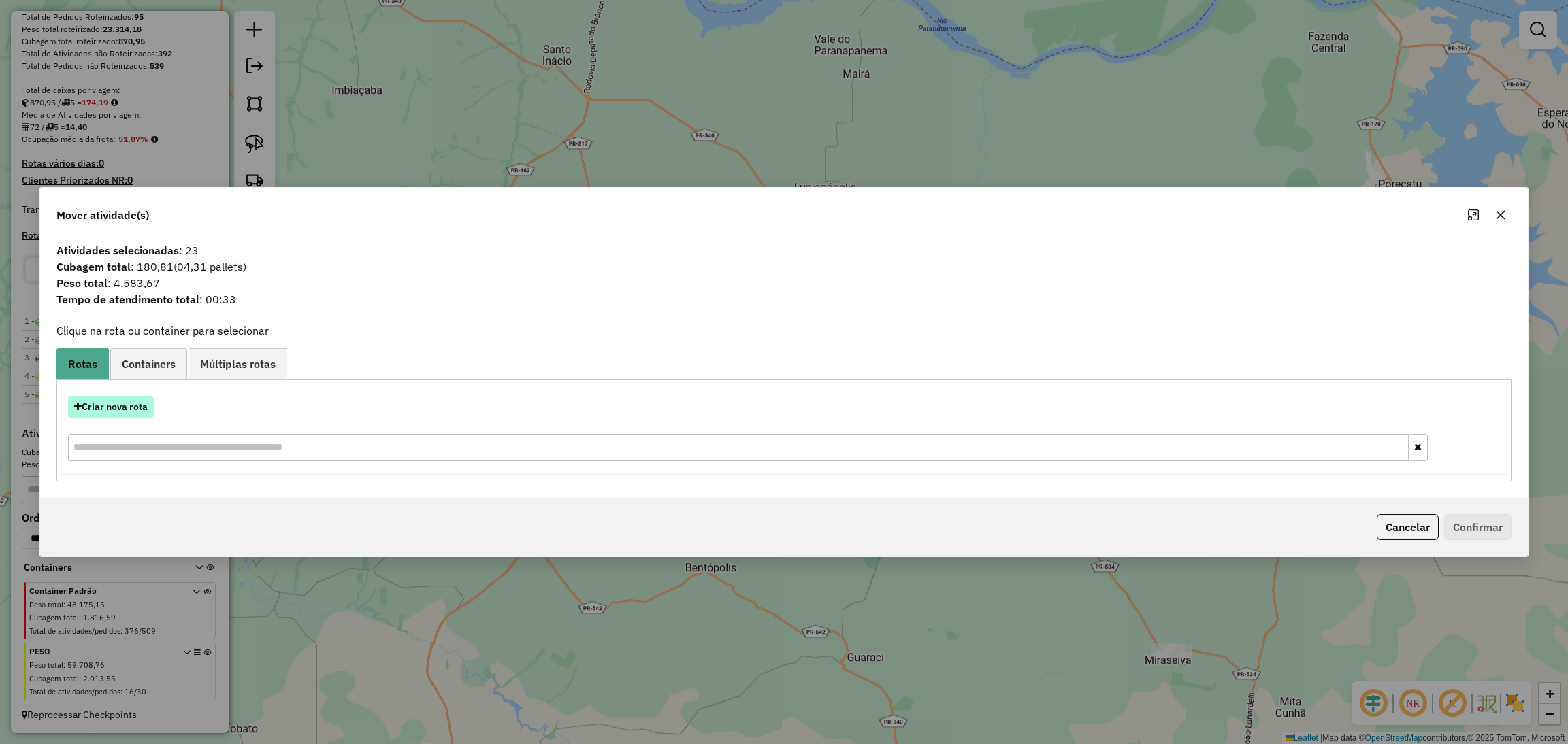
click at [129, 406] on button "Criar nova rota" at bounding box center [111, 407] width 86 height 21
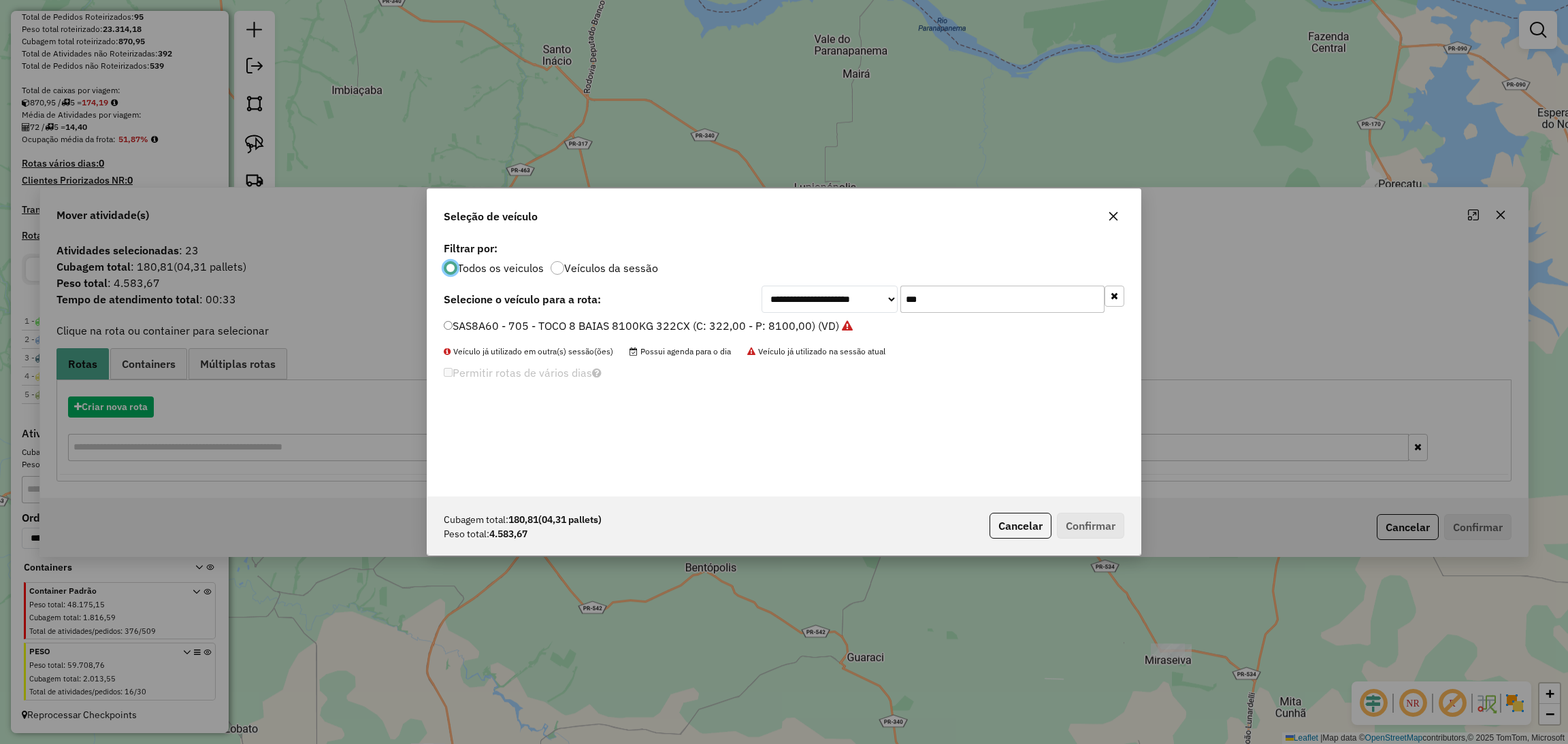
scroll to position [6, 3]
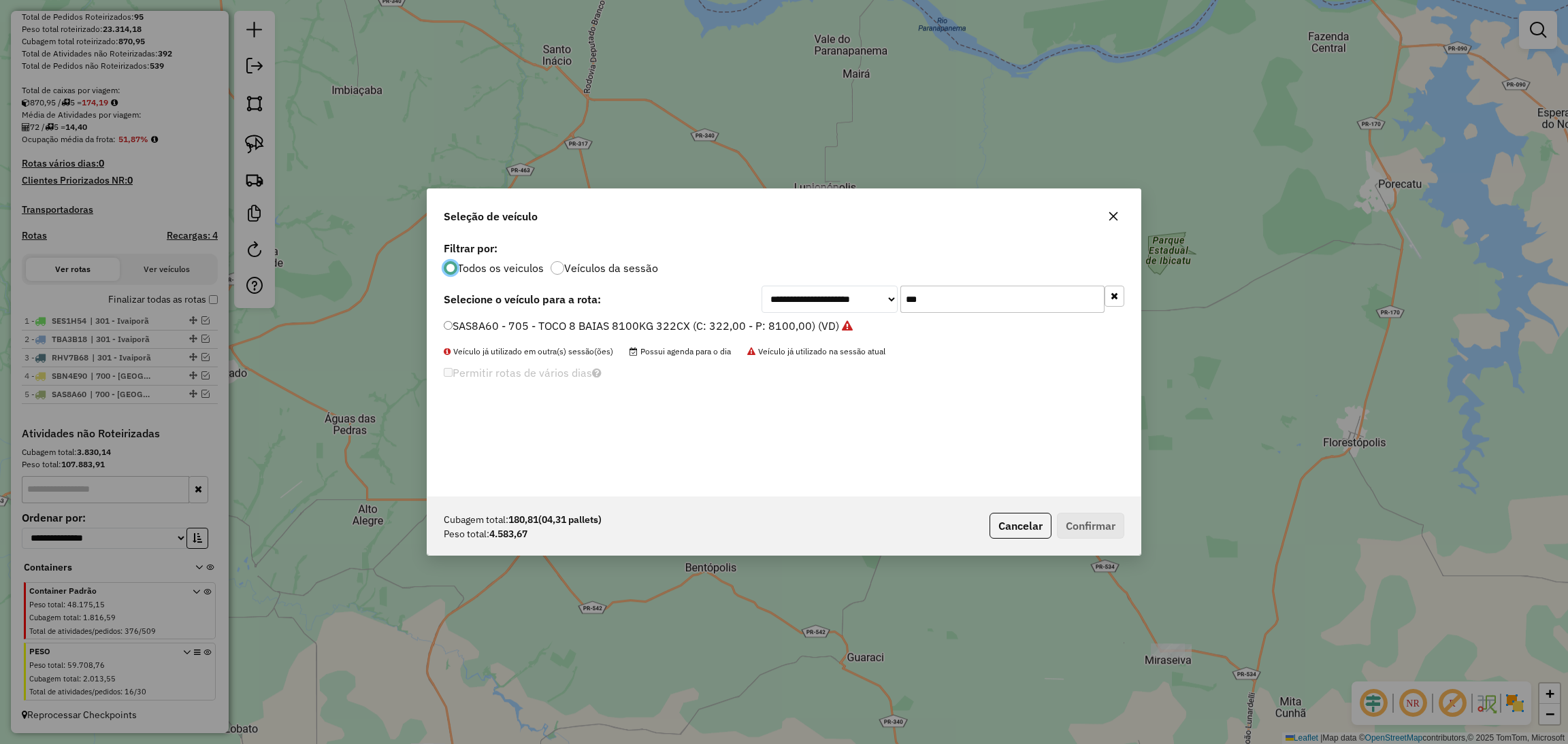
click at [923, 296] on input "***" at bounding box center [1002, 299] width 204 height 27
type input "****"
click at [754, 331] on label "BCK3085 - 627 - TOCO 8 BAIAS 7967KG 308CX (C: 308,00 - P: 7967,00) (VD)" at bounding box center [642, 325] width 397 height 16
click at [1116, 525] on button "Confirmar" at bounding box center [1090, 525] width 68 height 26
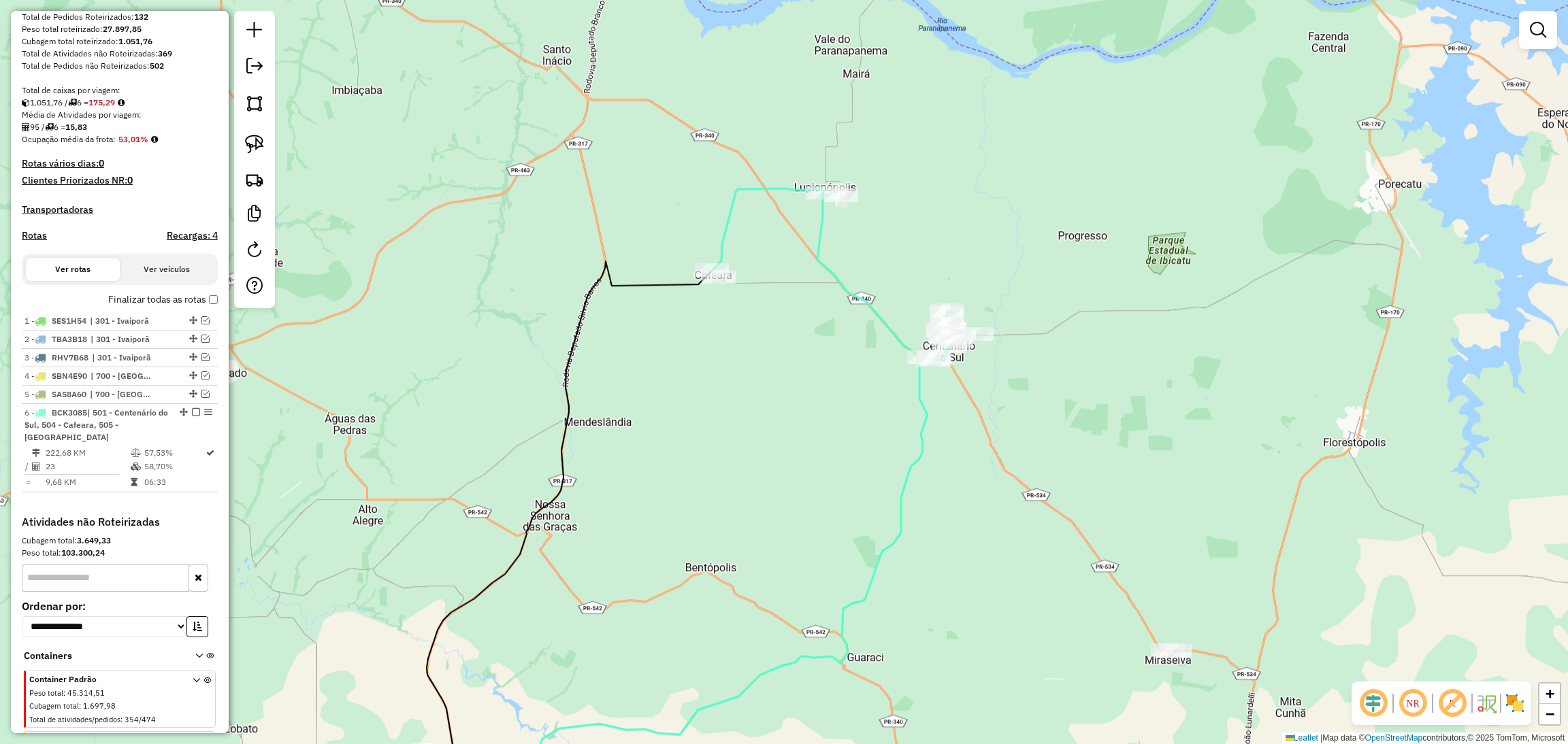
scroll to position [238, 0]
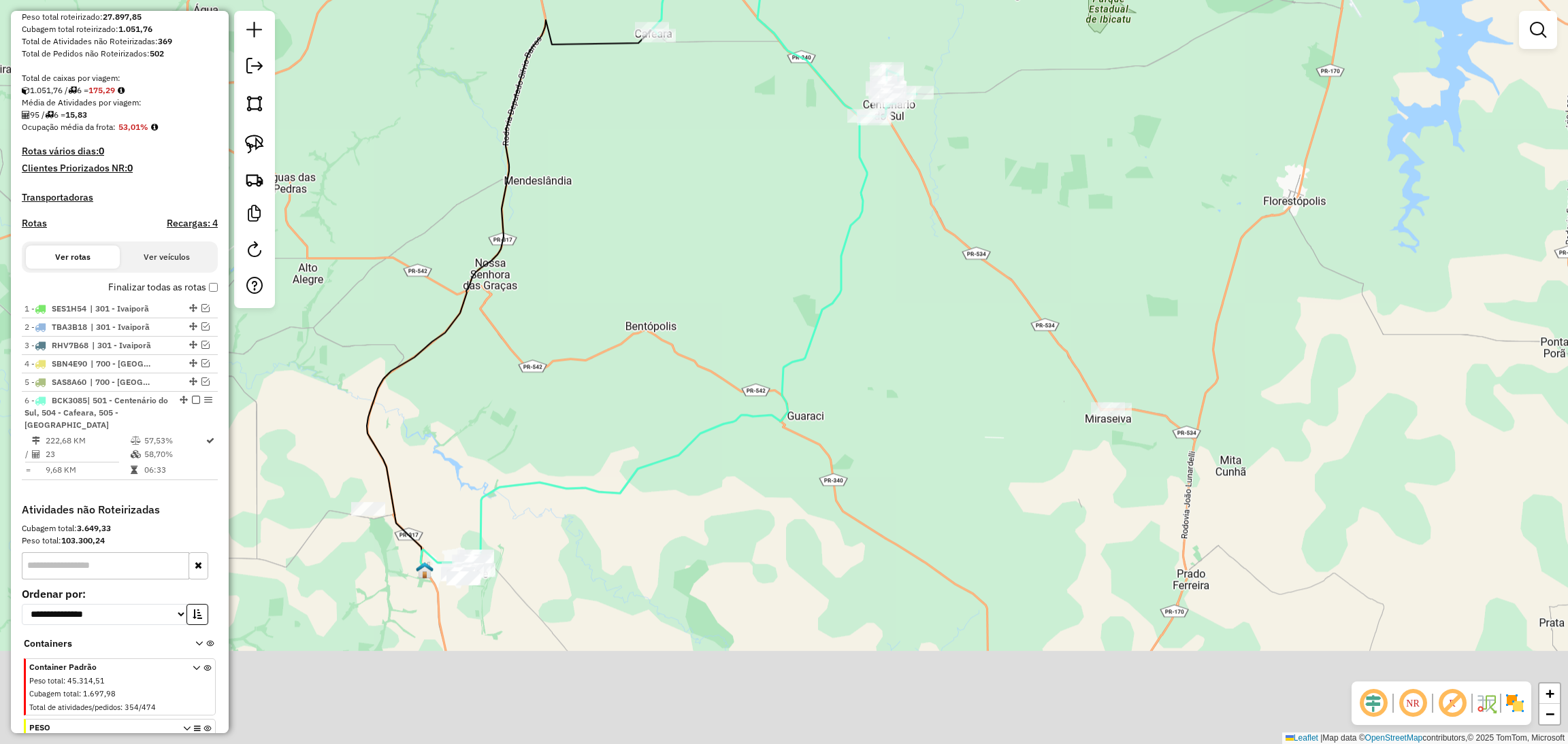
drag, startPoint x: 1084, startPoint y: 585, endPoint x: 1004, endPoint y: 275, distance: 320.2
click at [1004, 275] on div "Janela de atendimento Grade de atendimento Capacidade Transportadoras Veículos …" at bounding box center [784, 372] width 1568 height 744
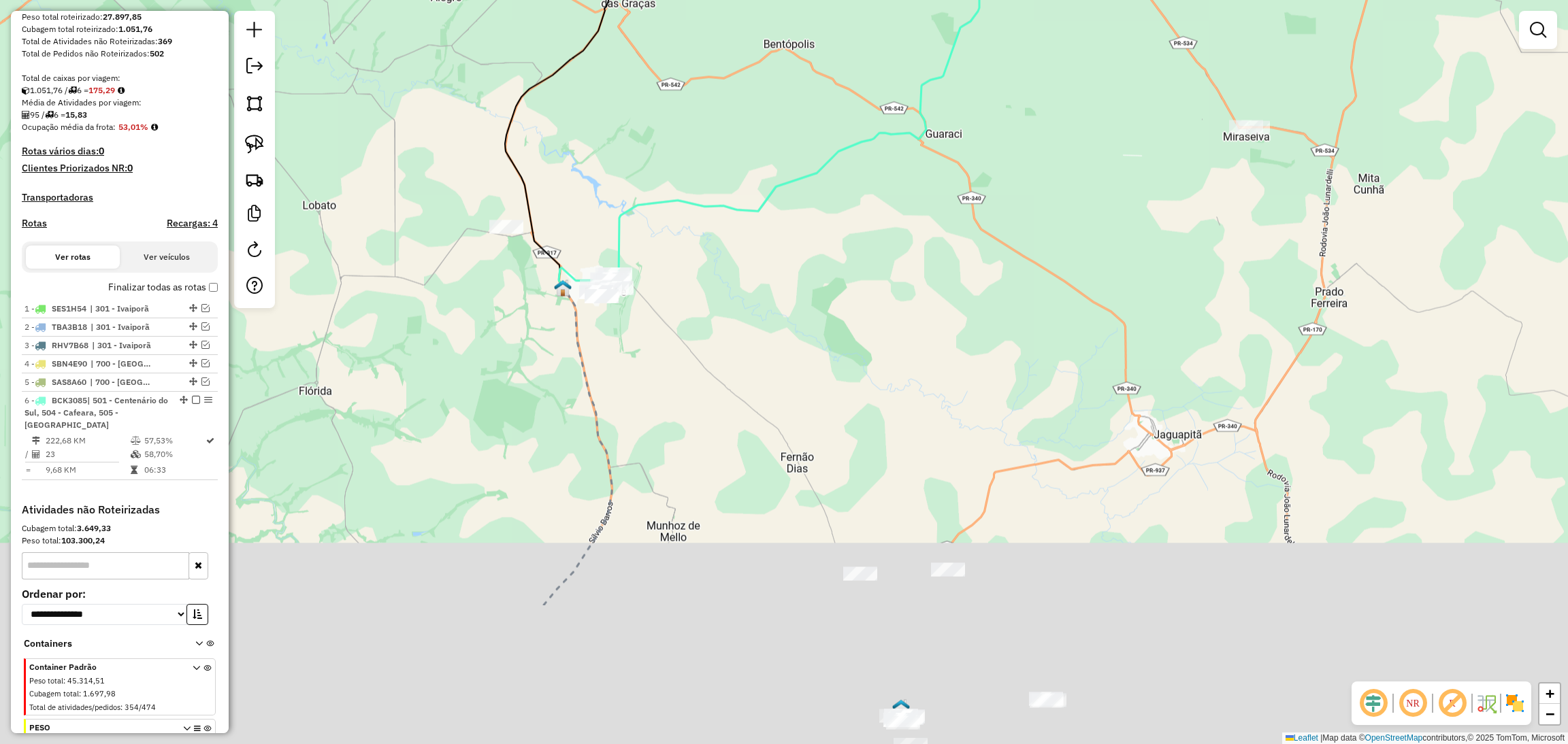
drag, startPoint x: 799, startPoint y: 355, endPoint x: 953, endPoint y: 137, distance: 266.9
click at [953, 137] on div "Janela de atendimento Grade de atendimento Capacidade Transportadoras Veículos …" at bounding box center [784, 372] width 1568 height 744
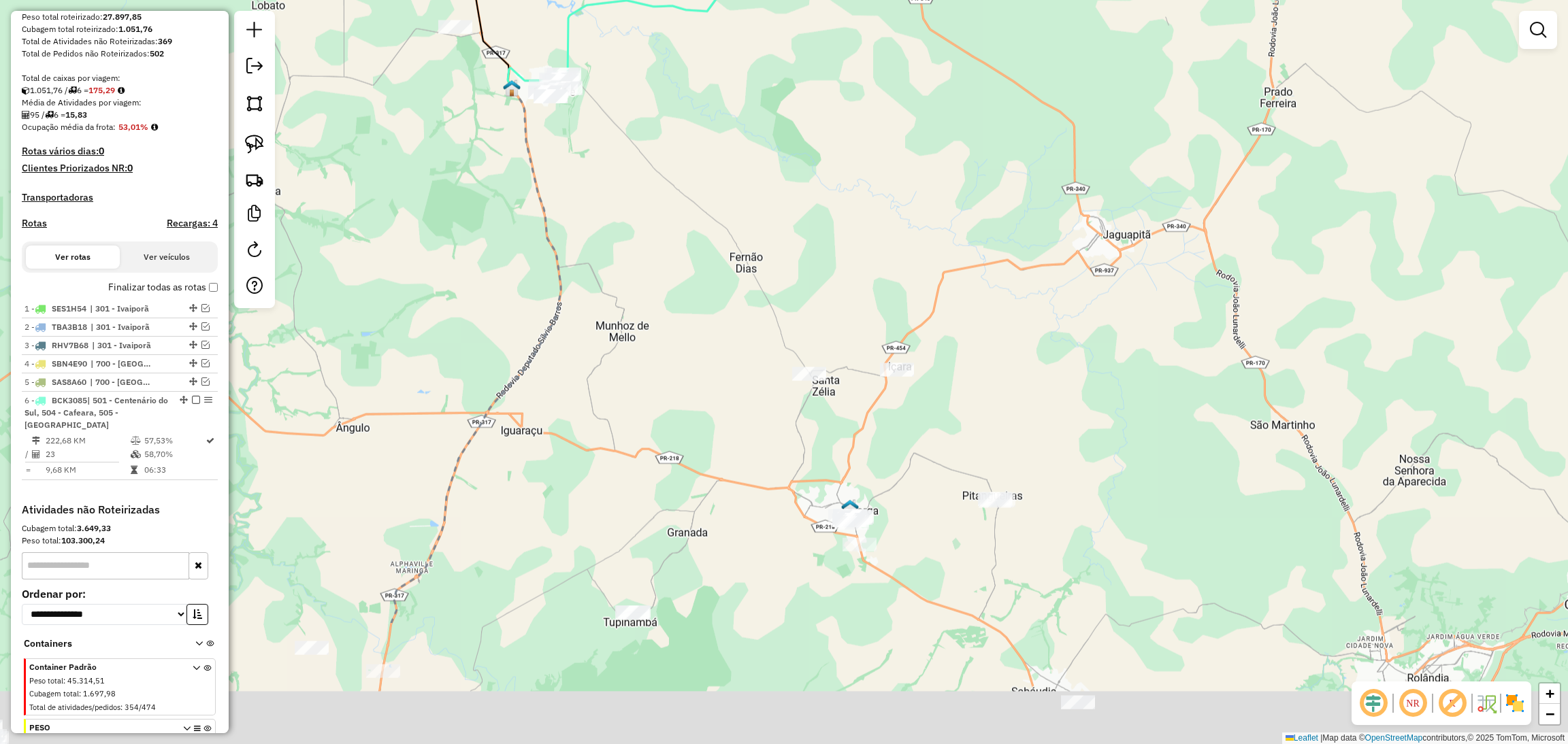
drag, startPoint x: 941, startPoint y: 373, endPoint x: 891, endPoint y: 172, distance: 207.1
click at [891, 172] on div "Janela de atendimento Grade de atendimento Capacidade Transportadoras Veículos …" at bounding box center [784, 372] width 1568 height 744
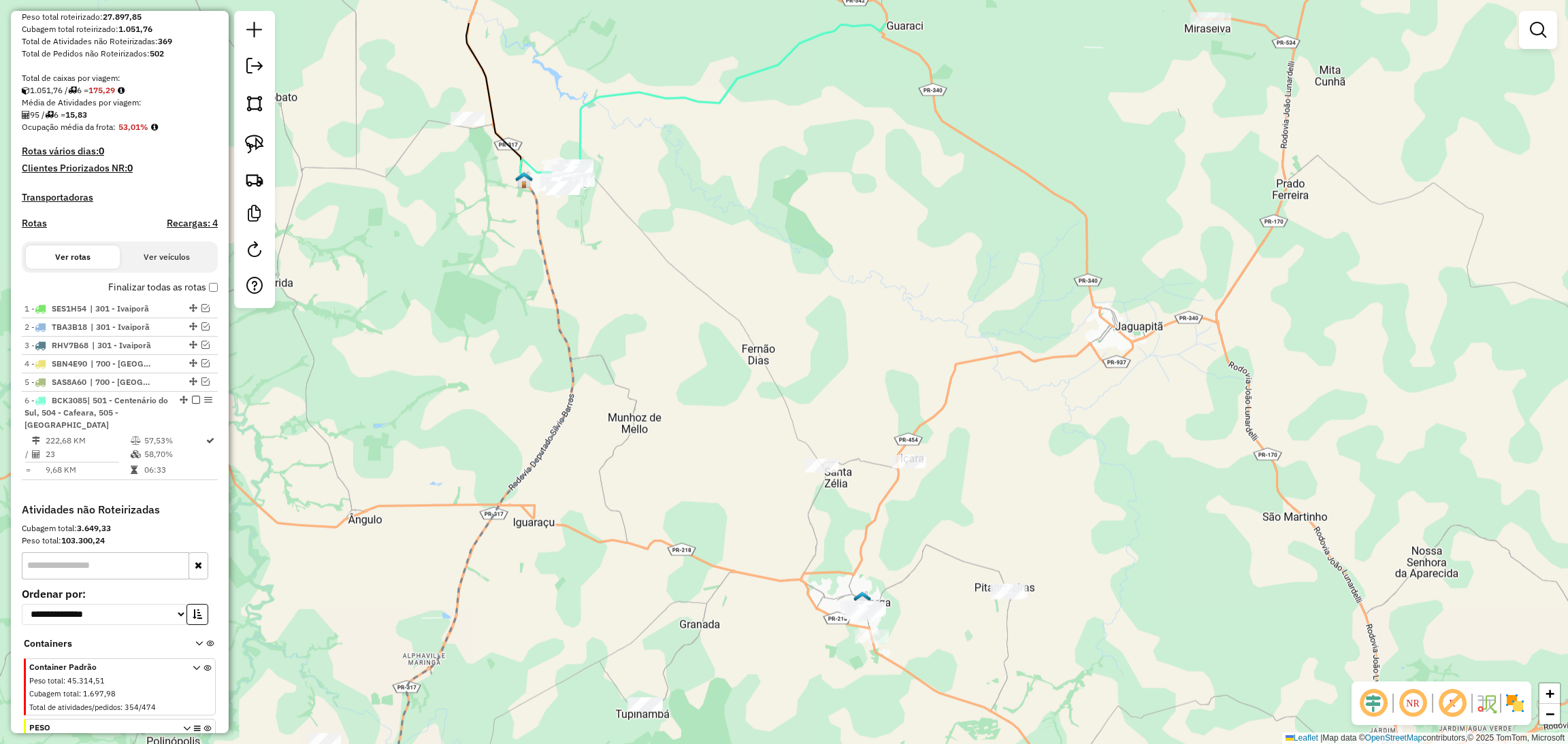
drag, startPoint x: 913, startPoint y: 531, endPoint x: 916, endPoint y: 638, distance: 107.0
click at [916, 638] on div "Janela de atendimento Grade de atendimento Capacidade Transportadoras Veículos …" at bounding box center [784, 372] width 1568 height 744
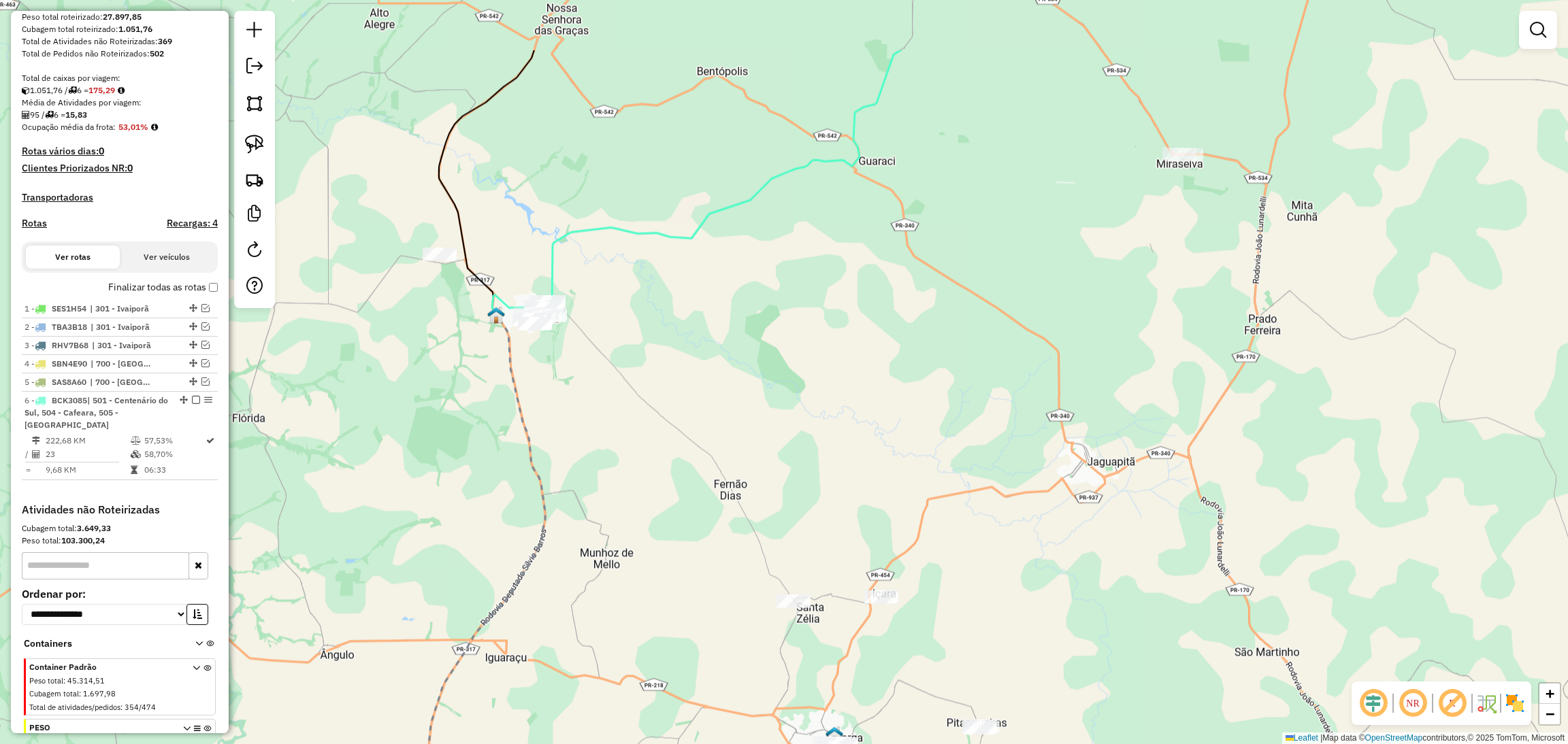
drag, startPoint x: 1136, startPoint y: 353, endPoint x: 1121, endPoint y: 478, distance: 125.9
click at [1121, 478] on div "Janela de atendimento Grade de atendimento Capacidade Transportadoras Veículos …" at bounding box center [784, 372] width 1568 height 744
click at [618, 387] on div "Janela de atendimento Grade de atendimento Capacidade Transportadoras Veículos …" at bounding box center [784, 372] width 1568 height 744
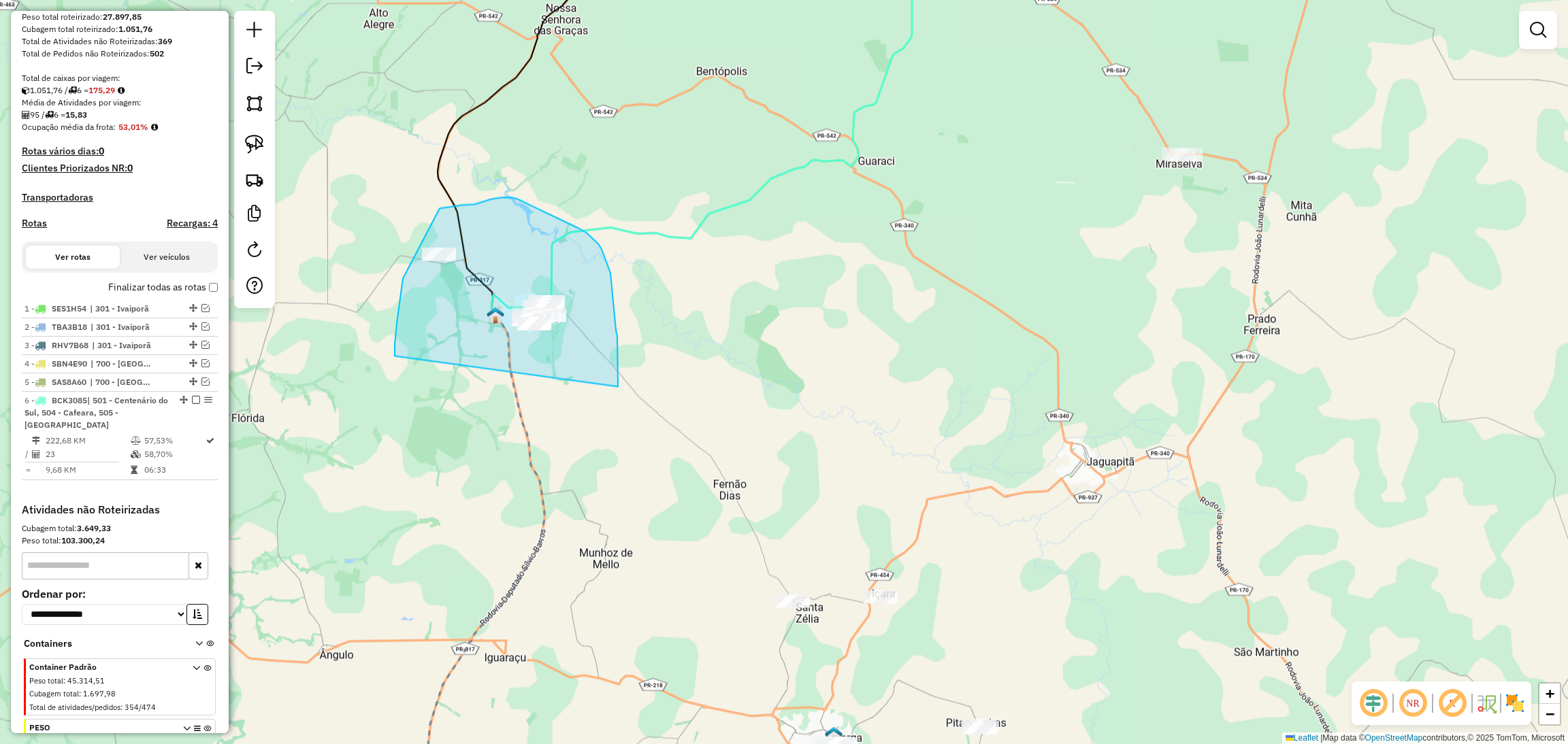
drag, startPoint x: 618, startPoint y: 387, endPoint x: 394, endPoint y: 367, distance: 224.9
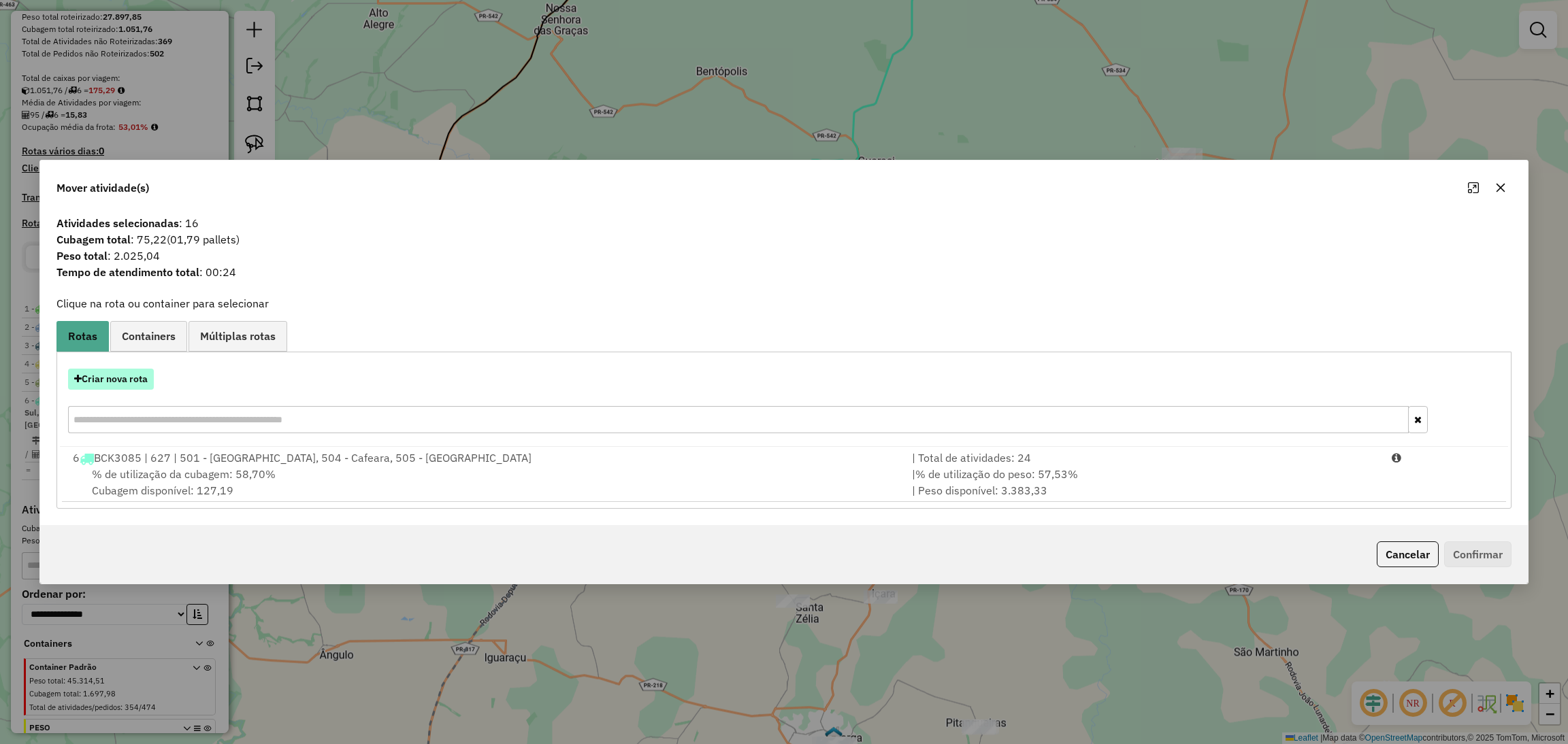
click at [145, 389] on button "Criar nova rota" at bounding box center [111, 379] width 86 height 21
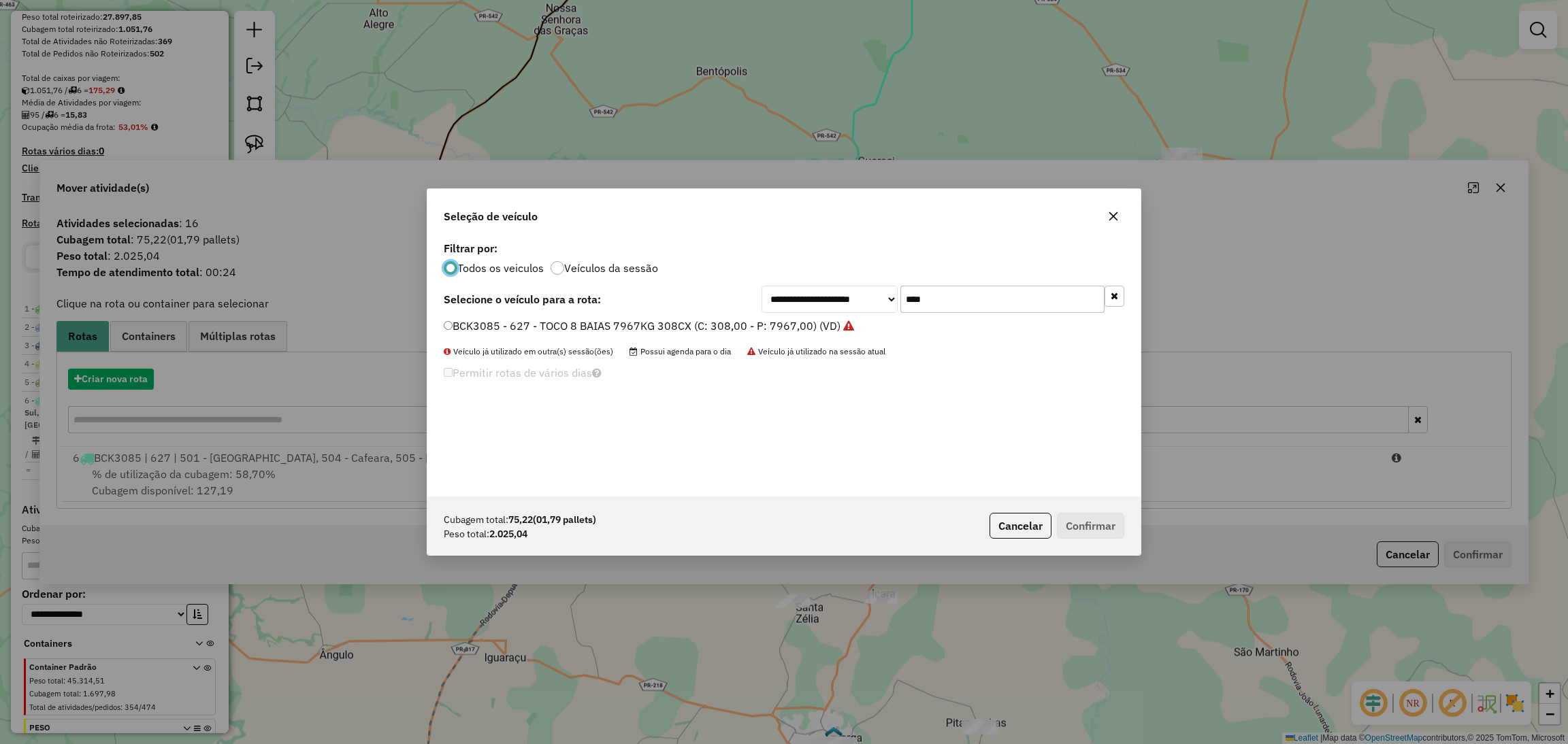
scroll to position [6, 3]
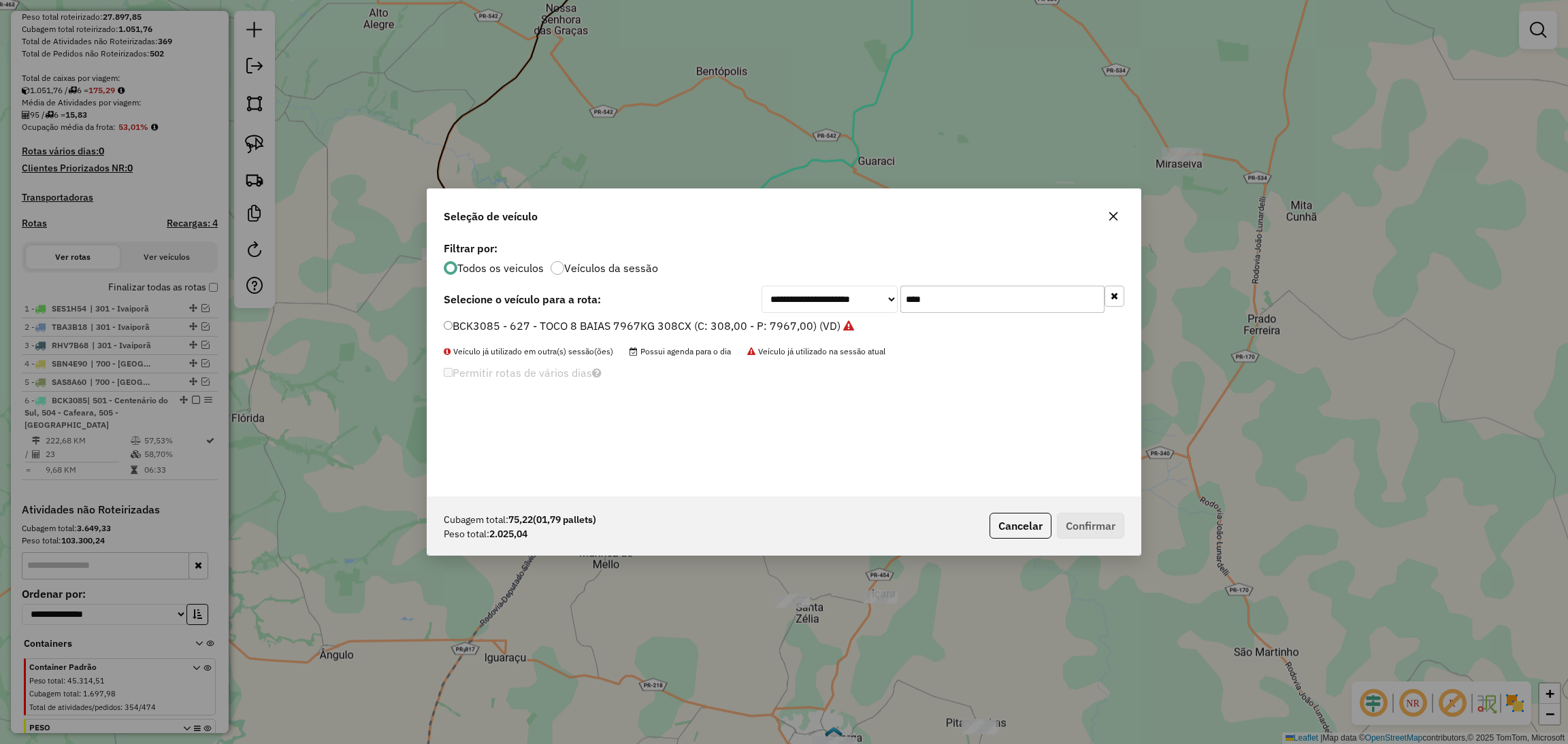
drag, startPoint x: 960, startPoint y: 301, endPoint x: 827, endPoint y: 279, distance: 134.8
click at [827, 279] on div "**********" at bounding box center [783, 367] width 713 height 258
type input "***"
click at [789, 332] on label "RHH6C24 - 652 - TOCO 8 BAIAS 8600KG 336CX (C: 336,00 - P: 8600,00) (VD)" at bounding box center [643, 325] width 398 height 16
click at [1083, 519] on button "Confirmar" at bounding box center [1090, 525] width 68 height 26
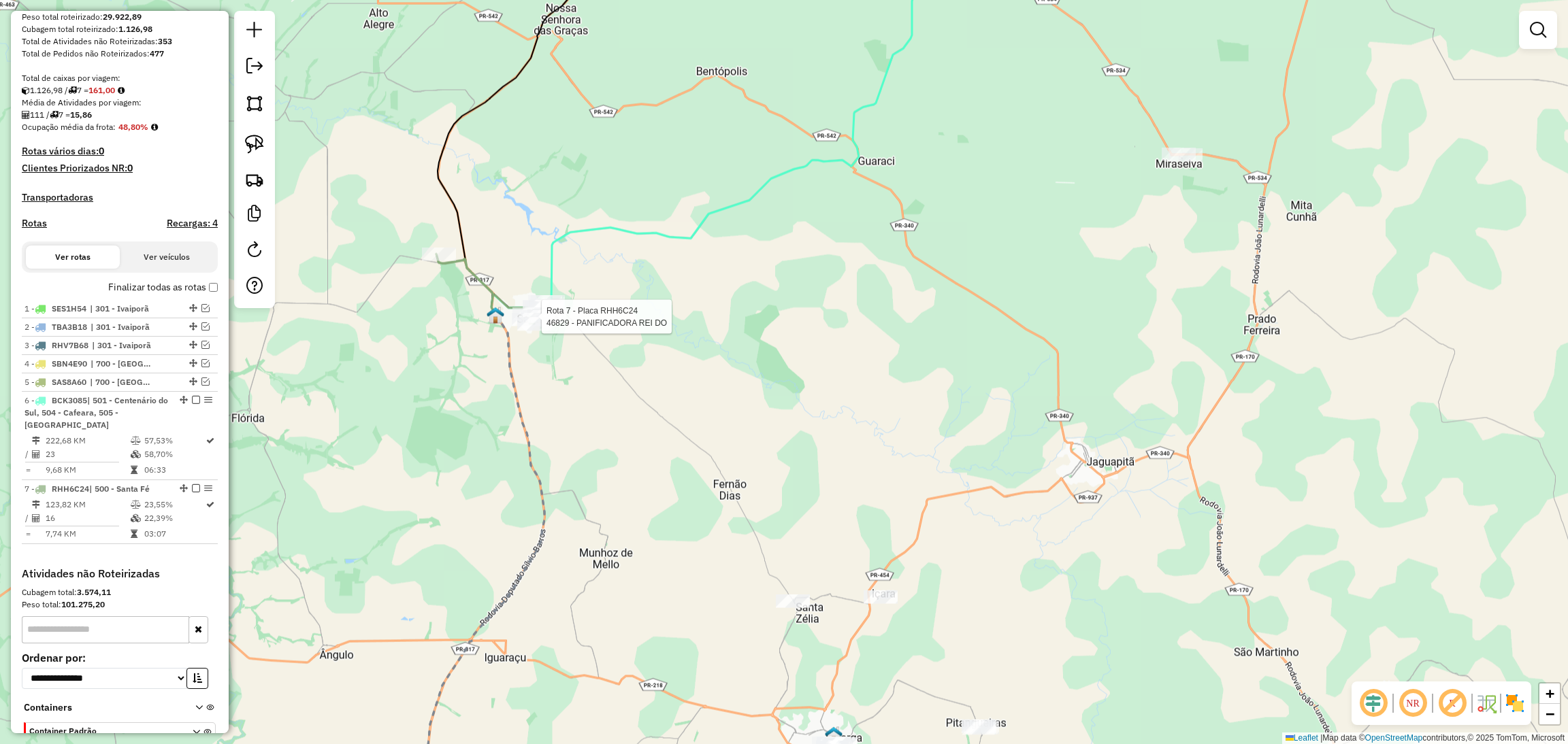
select select "**********"
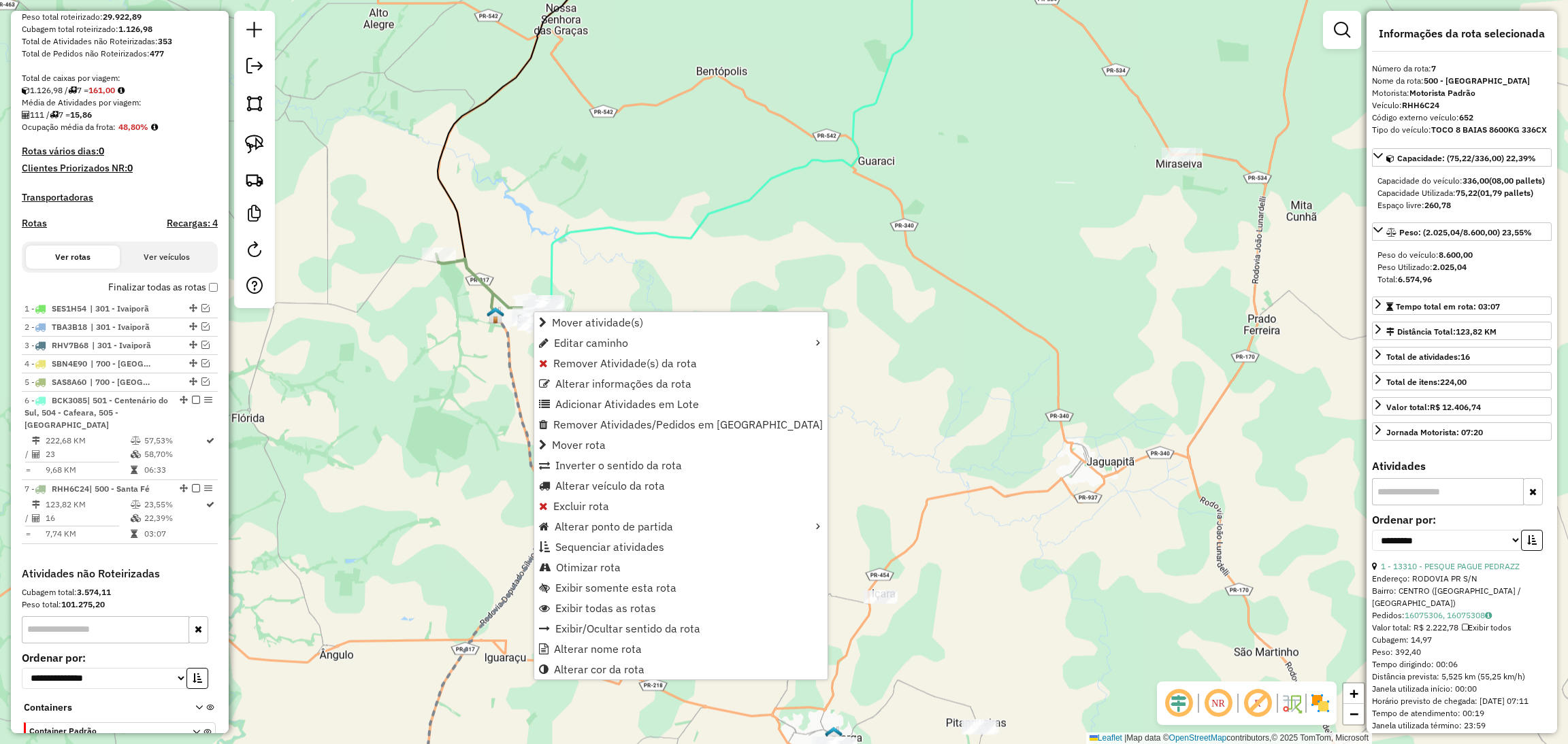
scroll to position [389, 0]
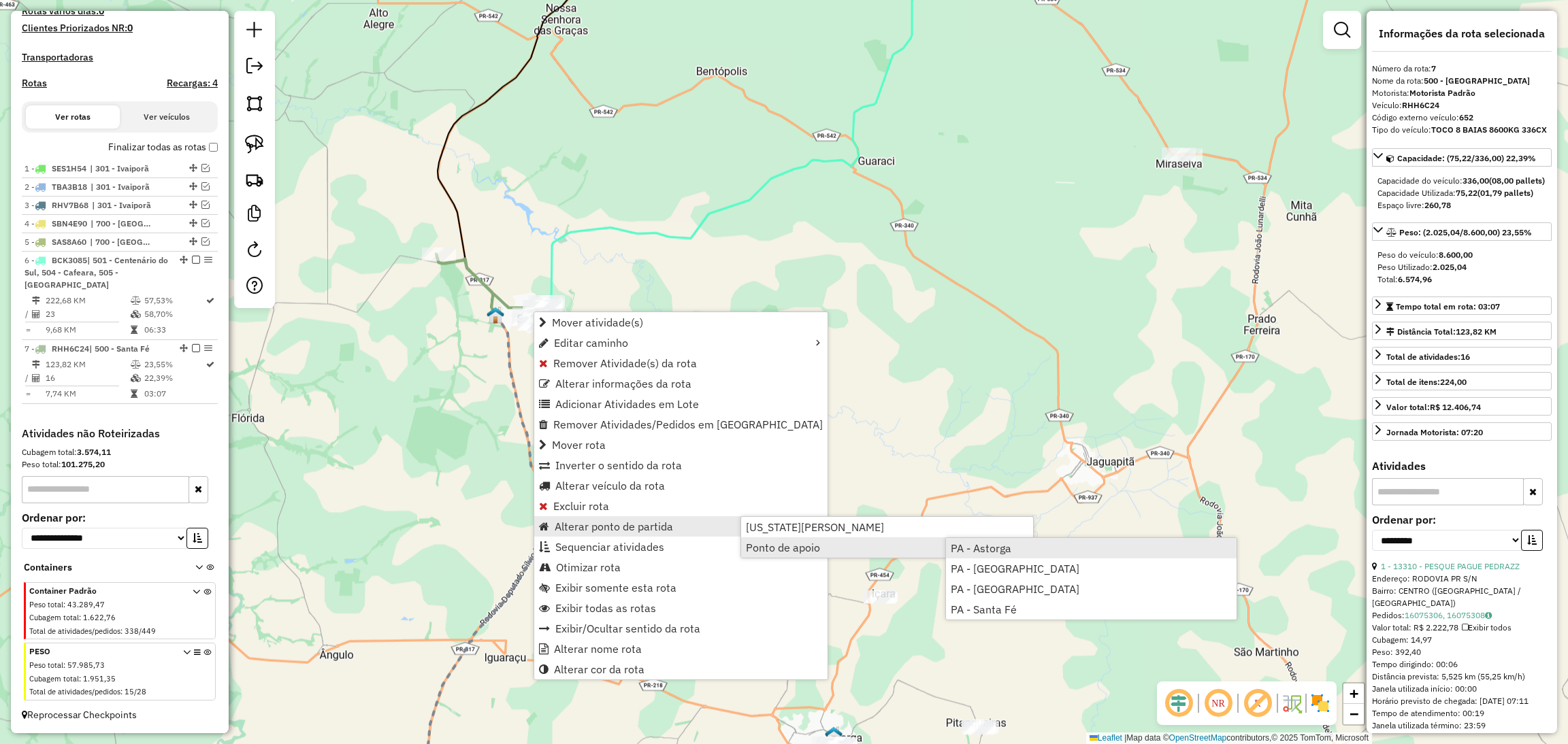
click at [978, 543] on span "PA - Astorga" at bounding box center [981, 548] width 61 height 11
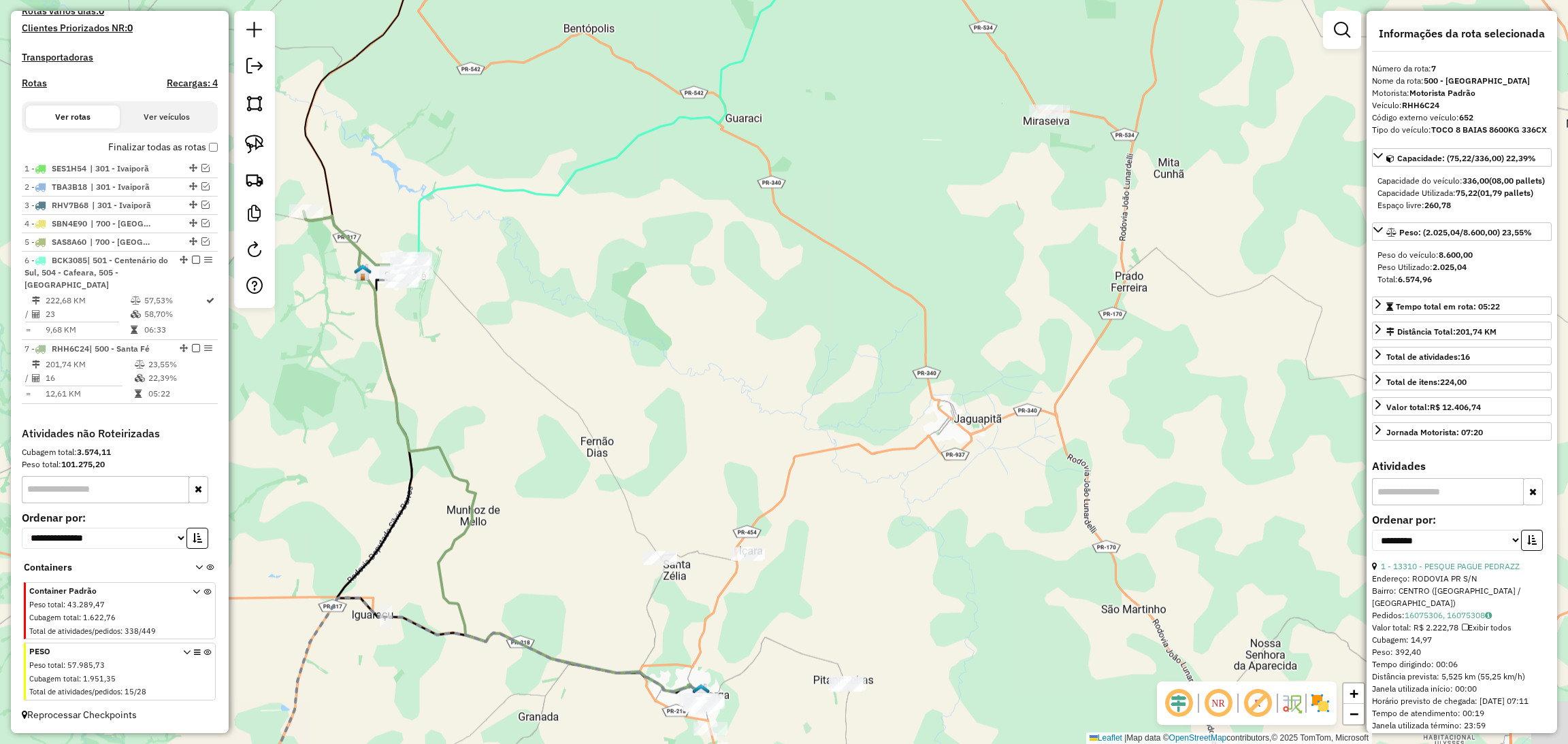
drag, startPoint x: 942, startPoint y: 484, endPoint x: 807, endPoint y: 440, distance: 142.0
click at [807, 440] on div "Janela de atendimento Grade de atendimento Capacidade Transportadoras Veículos …" at bounding box center [784, 372] width 1568 height 744
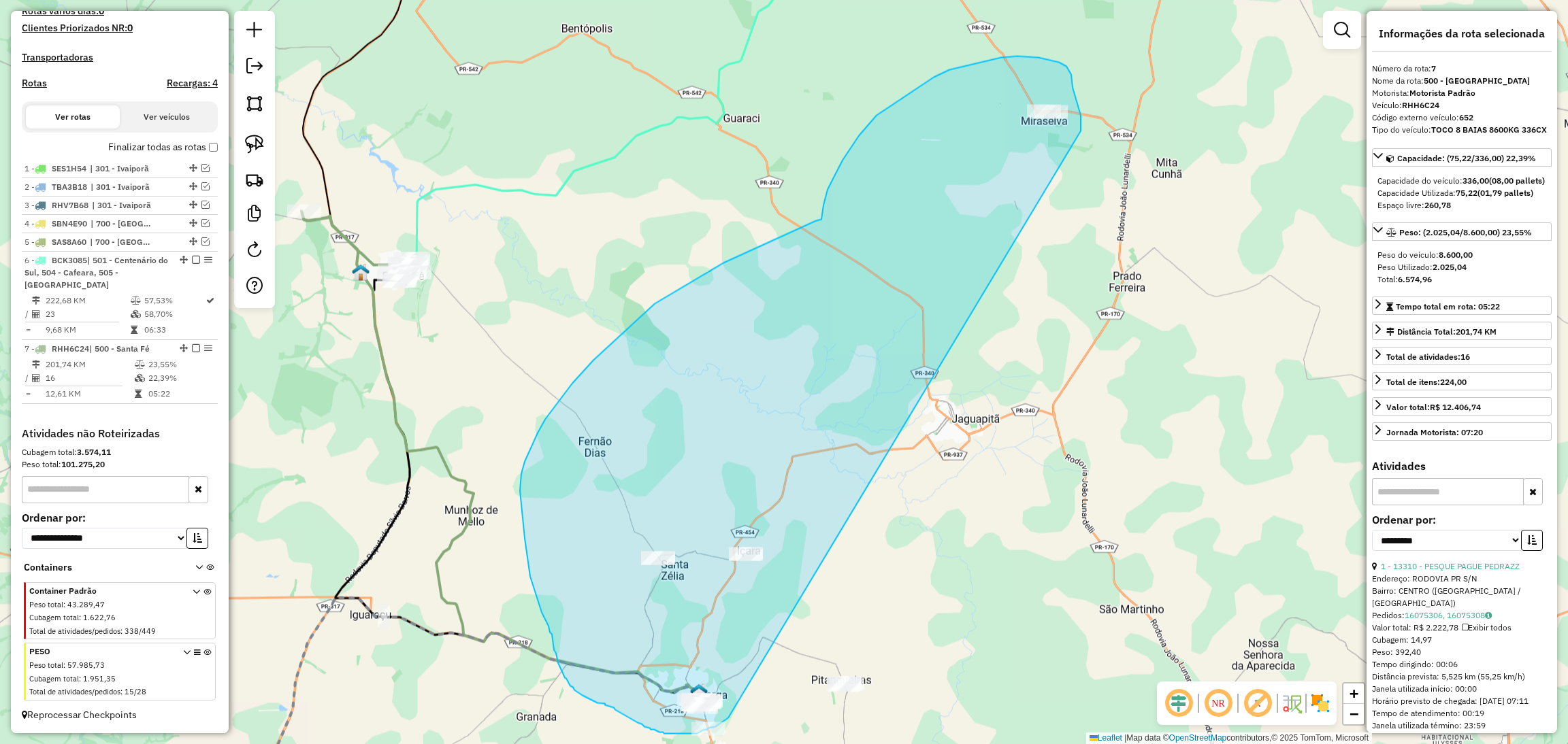
drag, startPoint x: 1080, startPoint y: 131, endPoint x: 732, endPoint y: 715, distance: 679.8
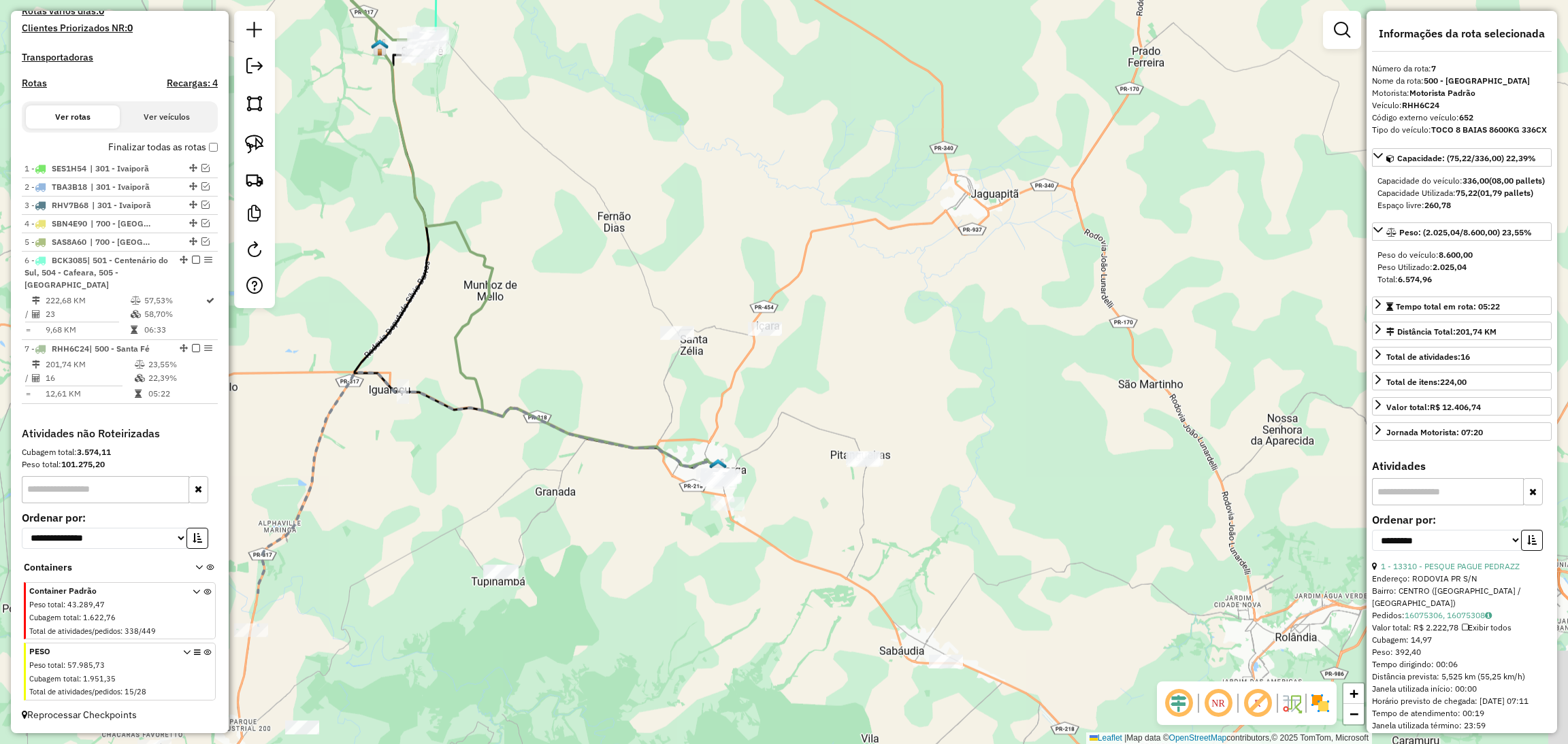
drag, startPoint x: 896, startPoint y: 385, endPoint x: 887, endPoint y: 137, distance: 248.2
click at [887, 137] on div "Janela de atendimento Grade de atendimento Capacidade Transportadoras Veículos …" at bounding box center [784, 372] width 1568 height 744
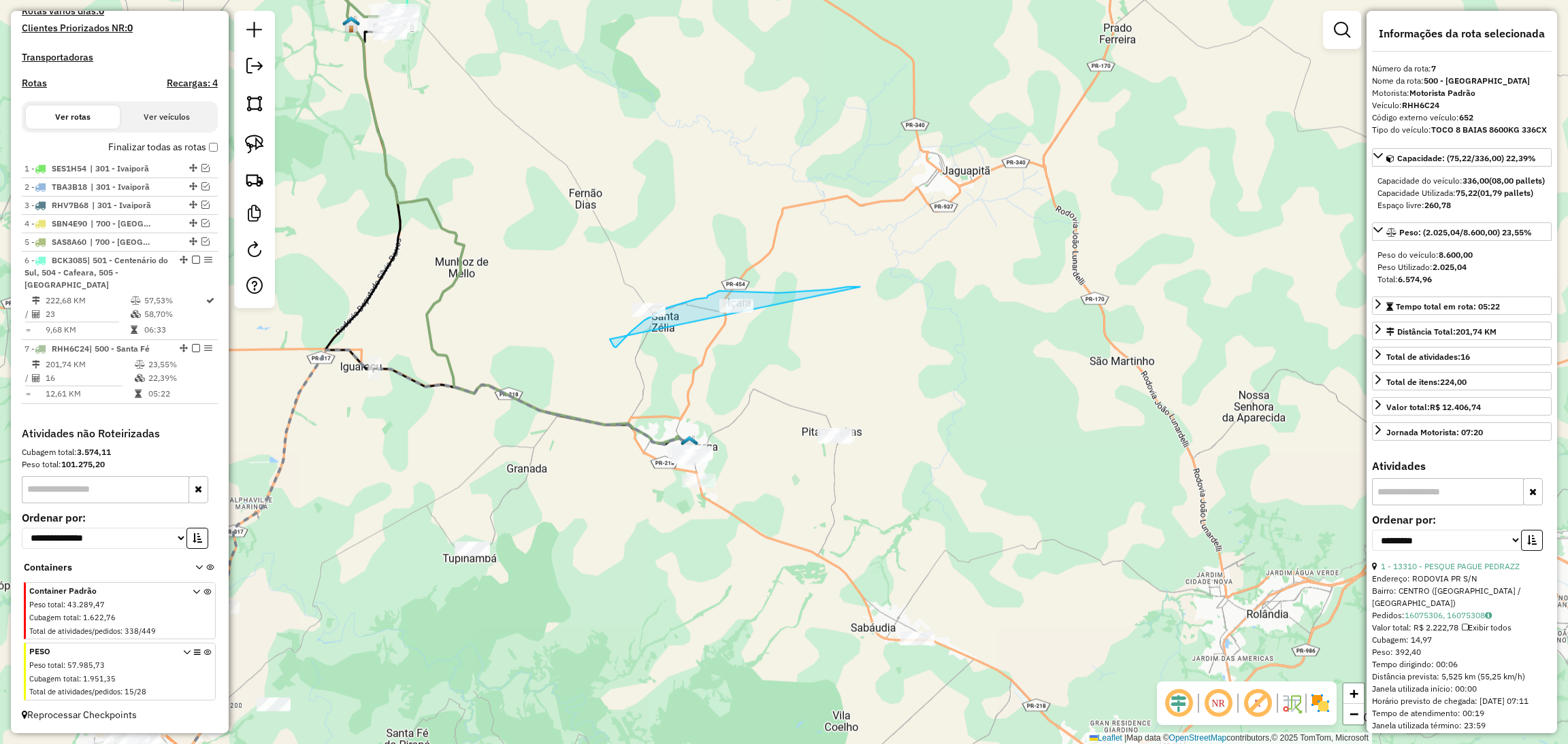
drag, startPoint x: 860, startPoint y: 287, endPoint x: 607, endPoint y: 336, distance: 257.7
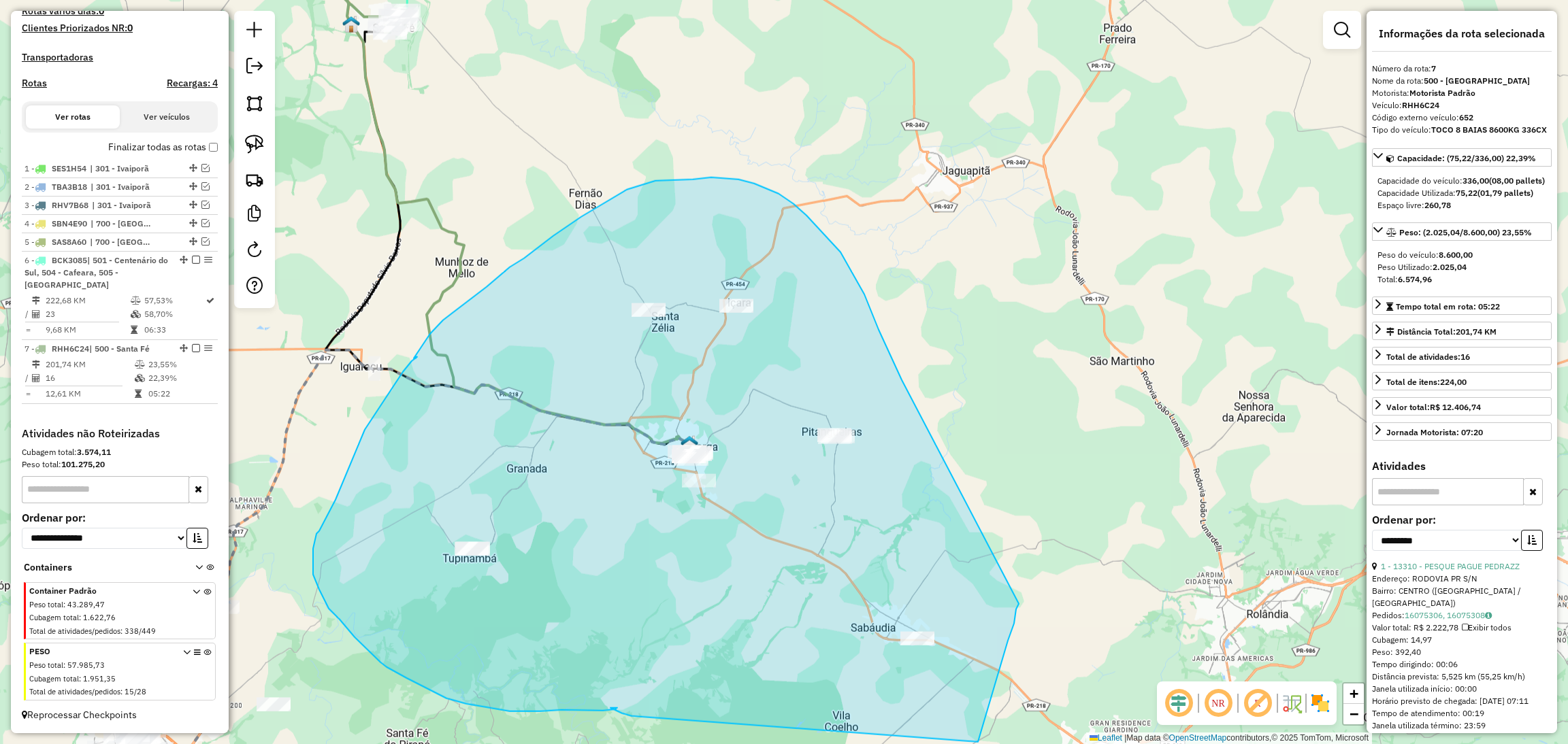
drag, startPoint x: 902, startPoint y: 380, endPoint x: 1020, endPoint y: 597, distance: 247.0
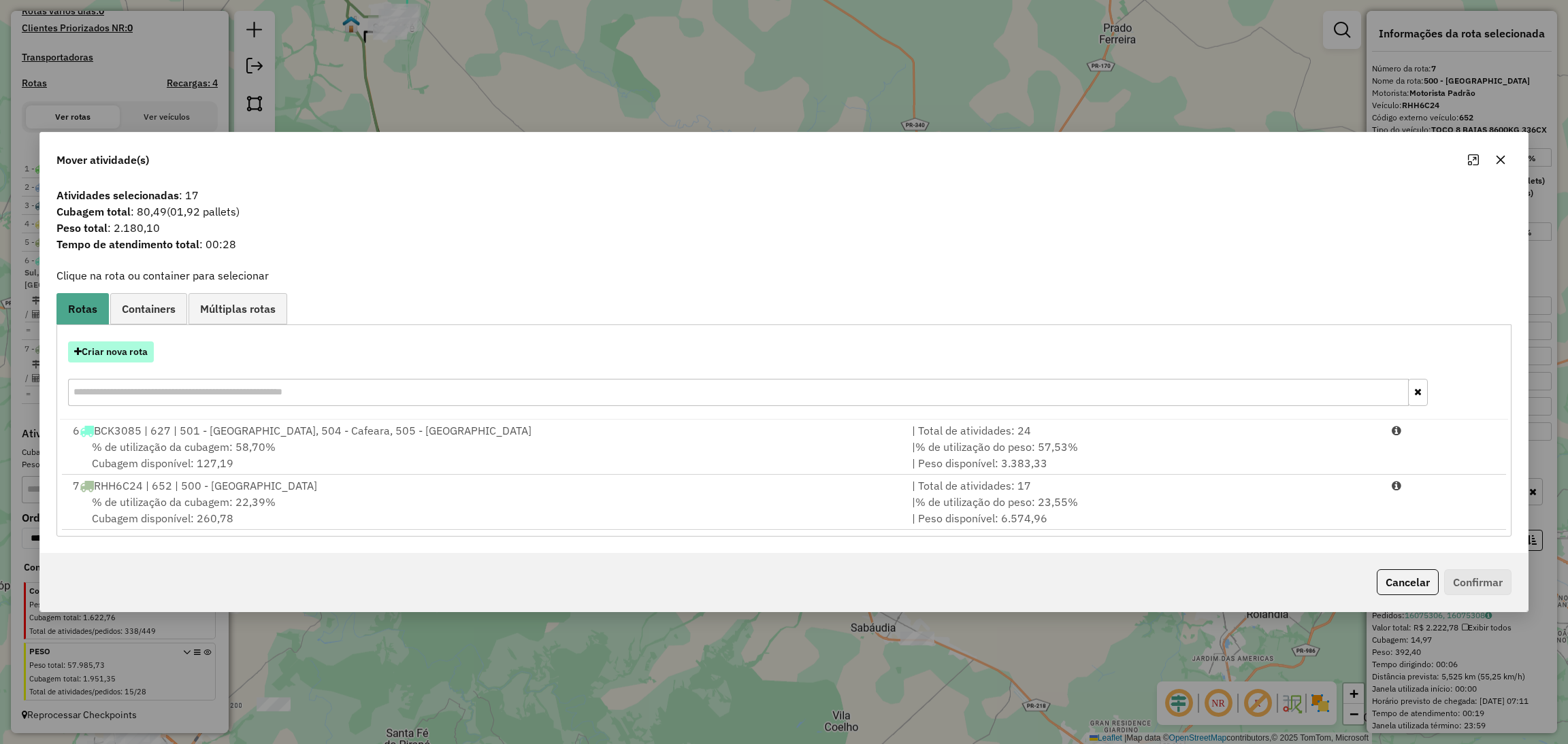
click at [138, 352] on button "Criar nova rota" at bounding box center [111, 352] width 86 height 21
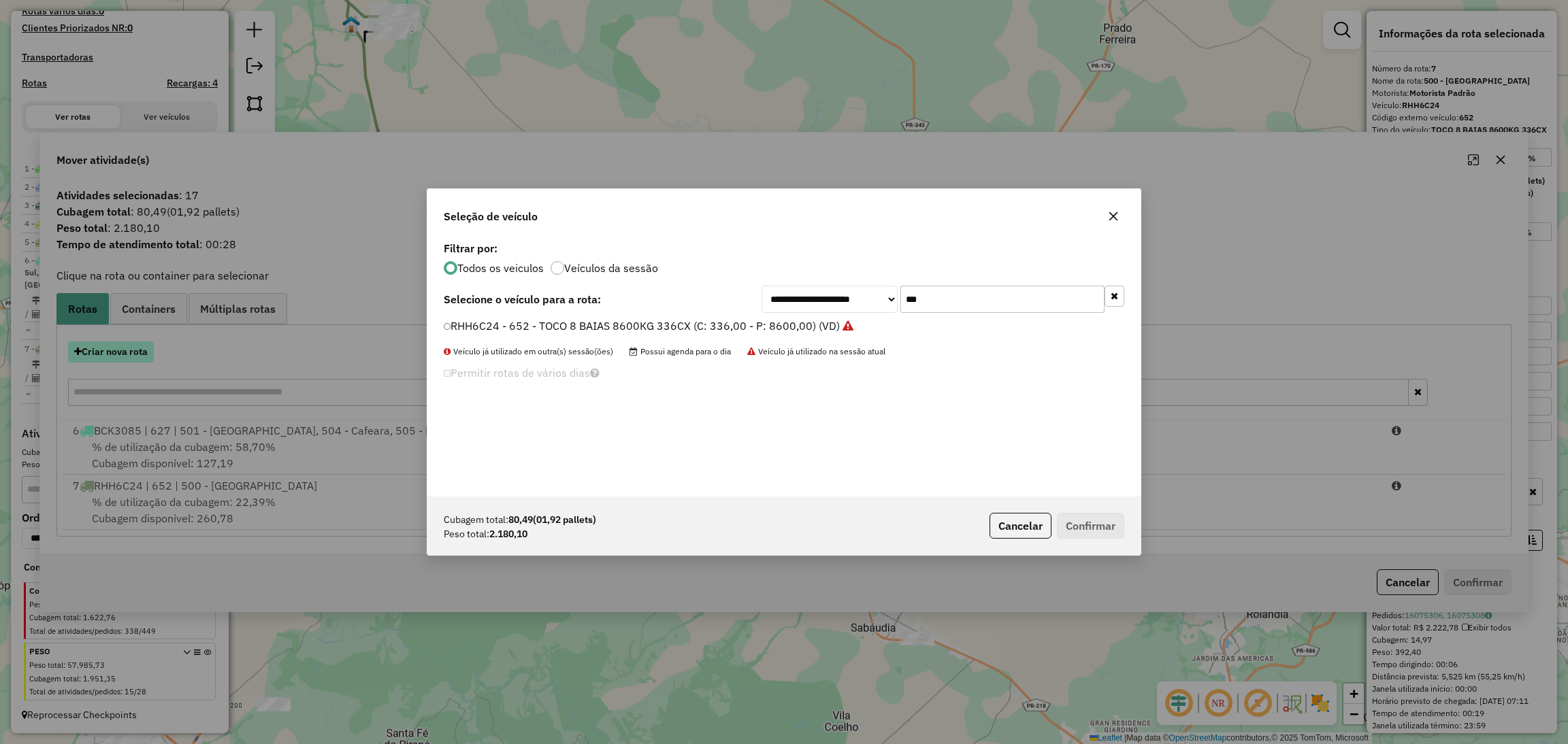
scroll to position [6, 3]
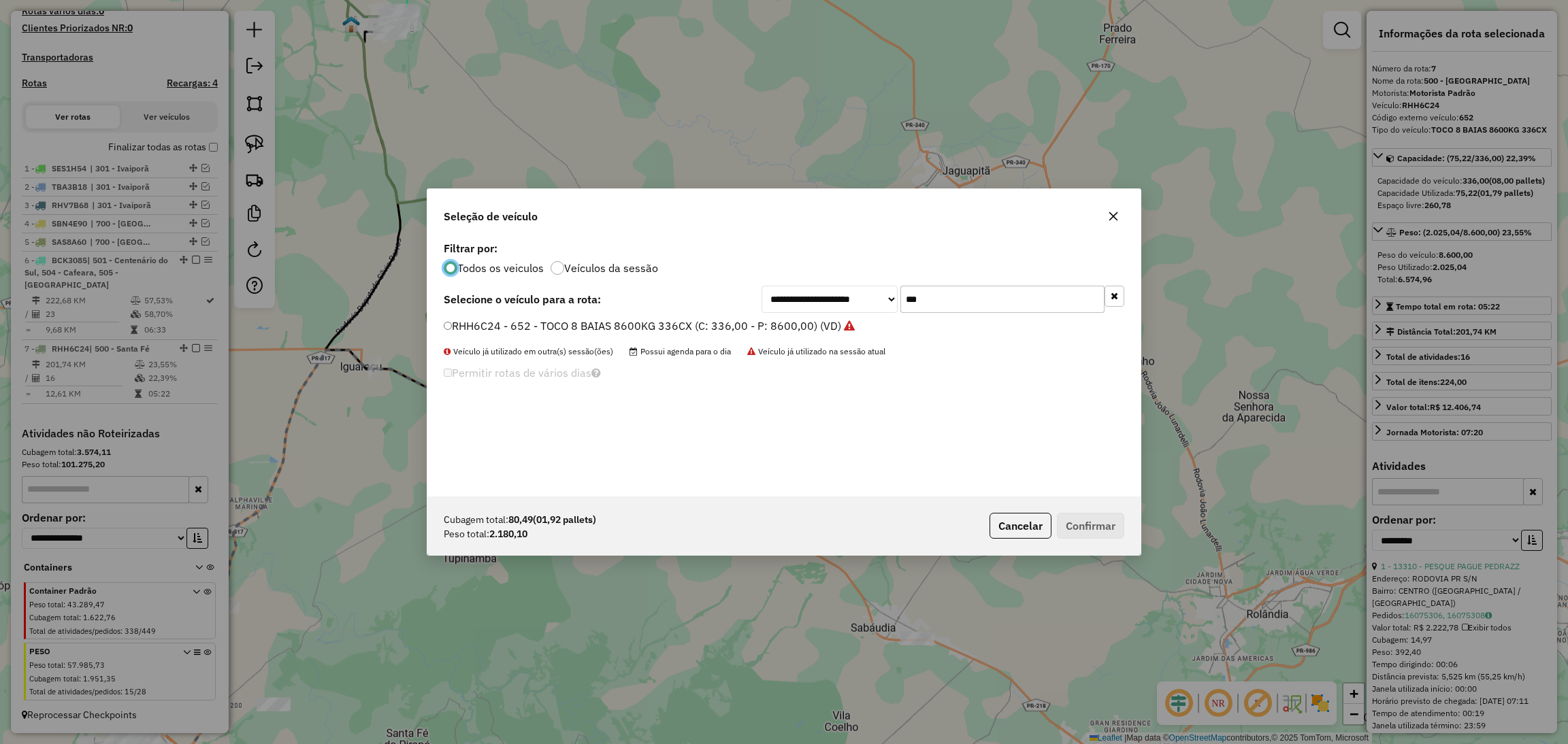
click at [959, 310] on input "***" at bounding box center [1002, 299] width 204 height 27
type input "***"
click at [797, 323] on label "RHH6C28 - 653 - TOCO 8 BAIAS 8600KG 336CX (C: 336,00 - P: 8600,00) (VD)" at bounding box center [643, 325] width 398 height 16
click at [1071, 537] on button "Confirmar" at bounding box center [1090, 525] width 68 height 26
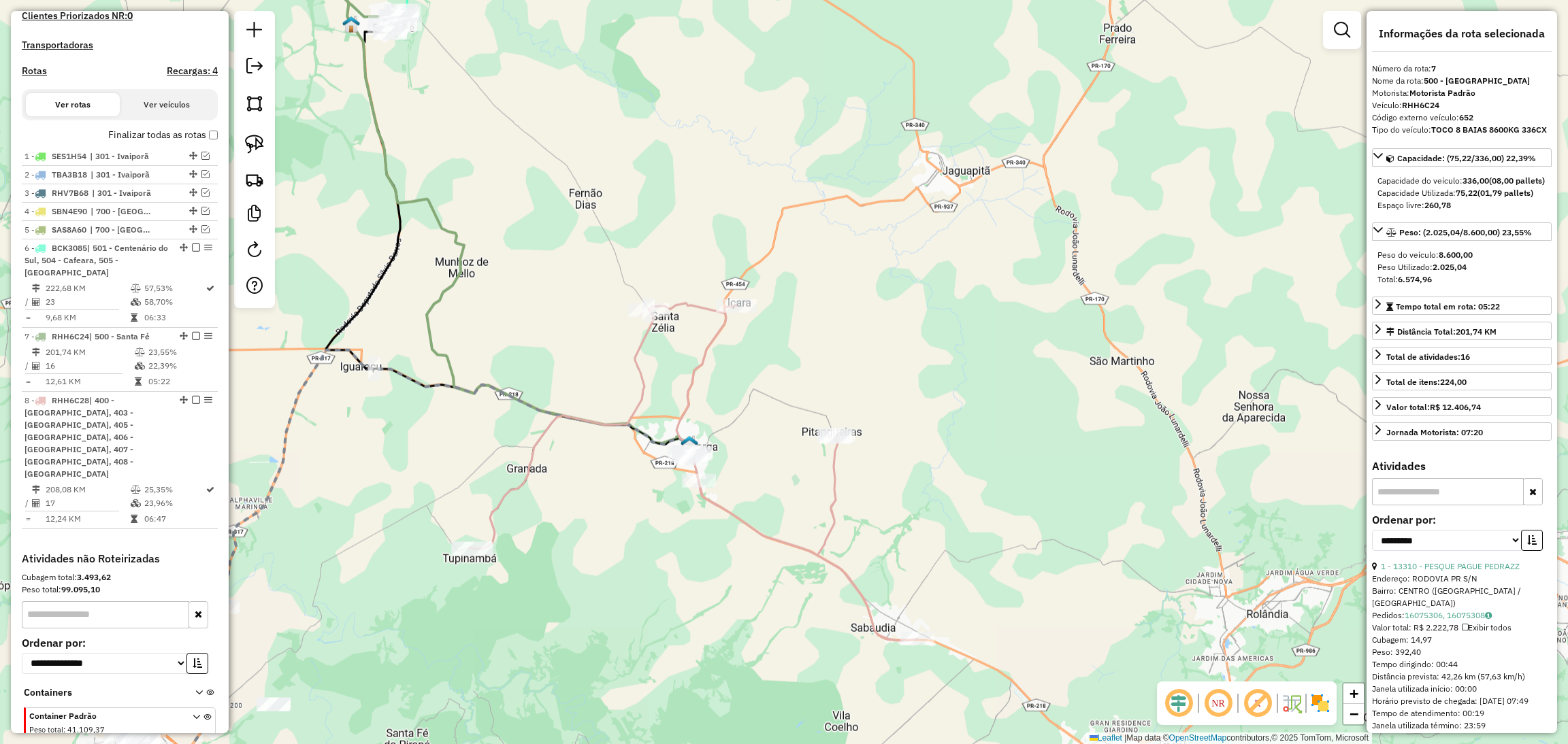
scroll to position [491, 0]
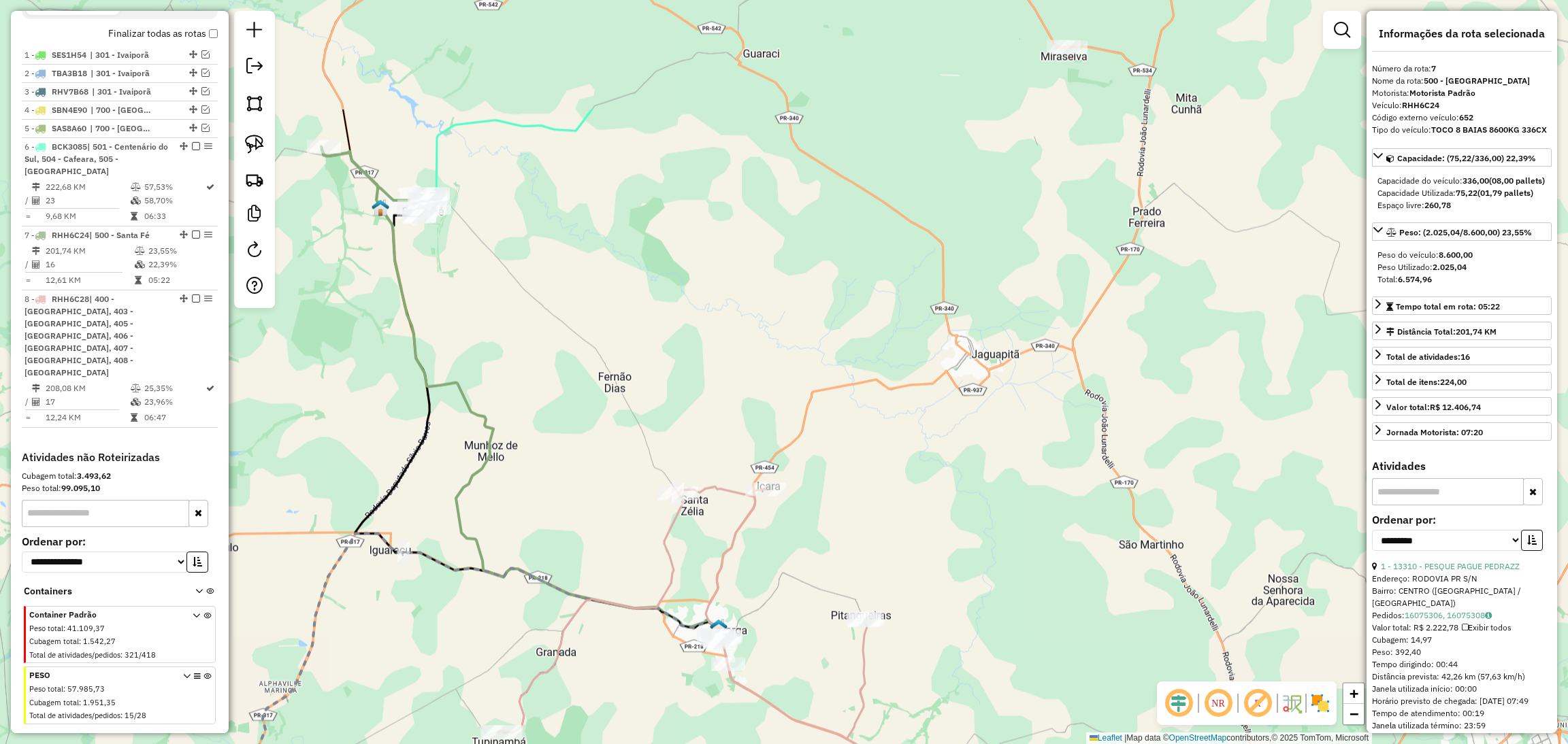
drag, startPoint x: 434, startPoint y: 368, endPoint x: 463, endPoint y: 551, distance: 185.3
click at [463, 551] on div "Janela de atendimento Grade de atendimento Capacidade Transportadoras Veículos …" at bounding box center [784, 372] width 1568 height 744
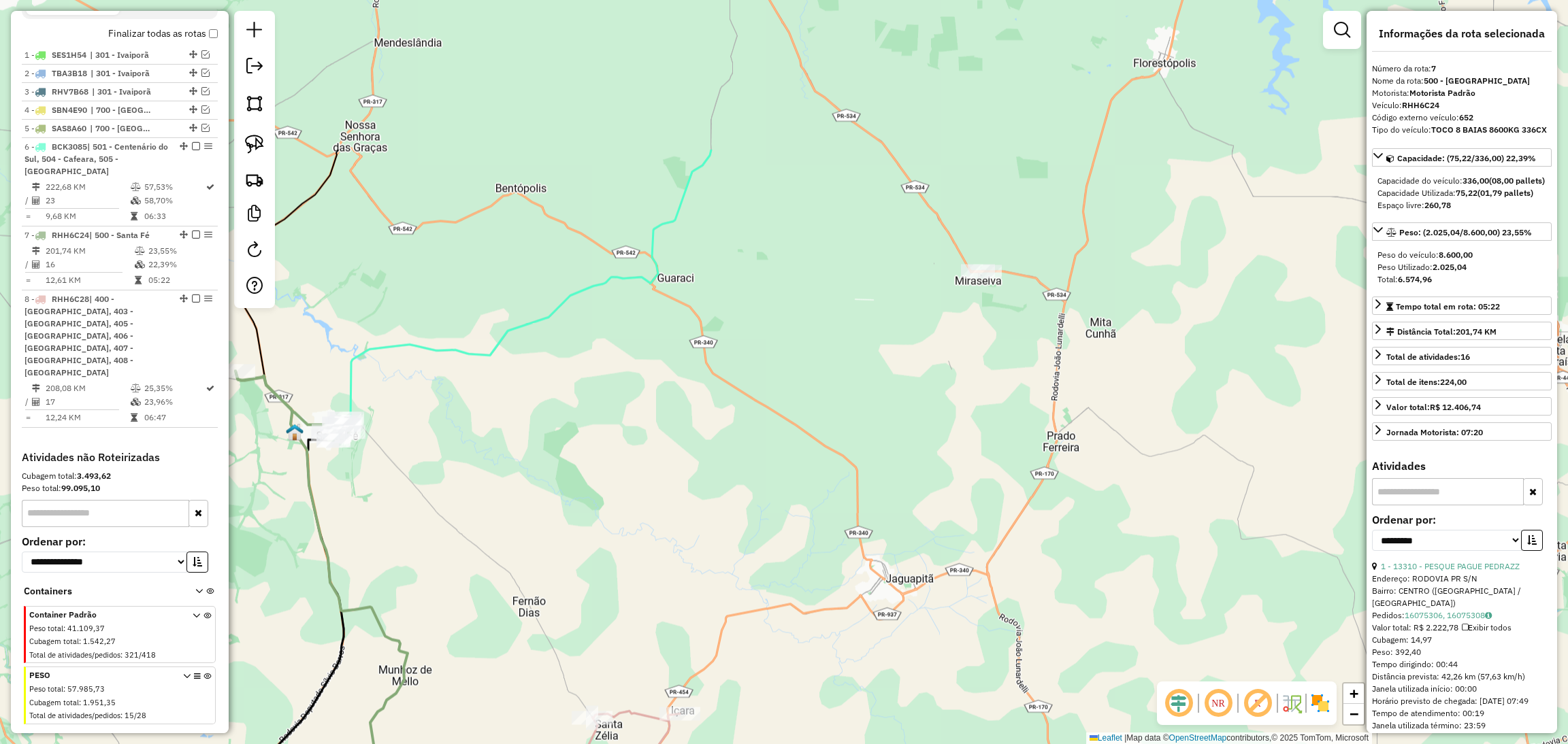
drag, startPoint x: 775, startPoint y: 220, endPoint x: 688, endPoint y: 450, distance: 245.9
click at [688, 450] on div "Janela de atendimento Grade de atendimento Capacidade Transportadoras Veículos …" at bounding box center [784, 372] width 1568 height 744
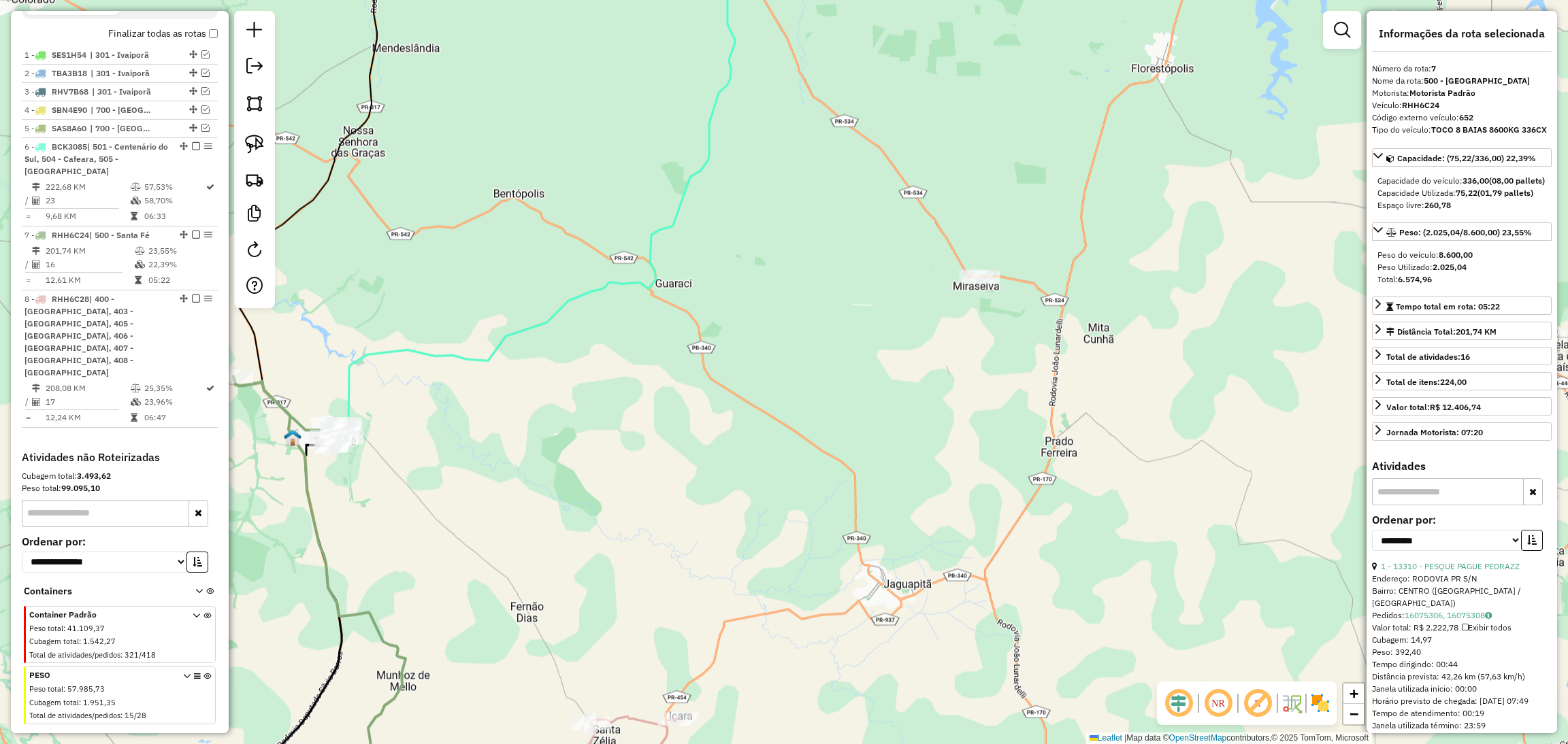
click at [639, 285] on icon at bounding box center [523, 204] width 468 height 465
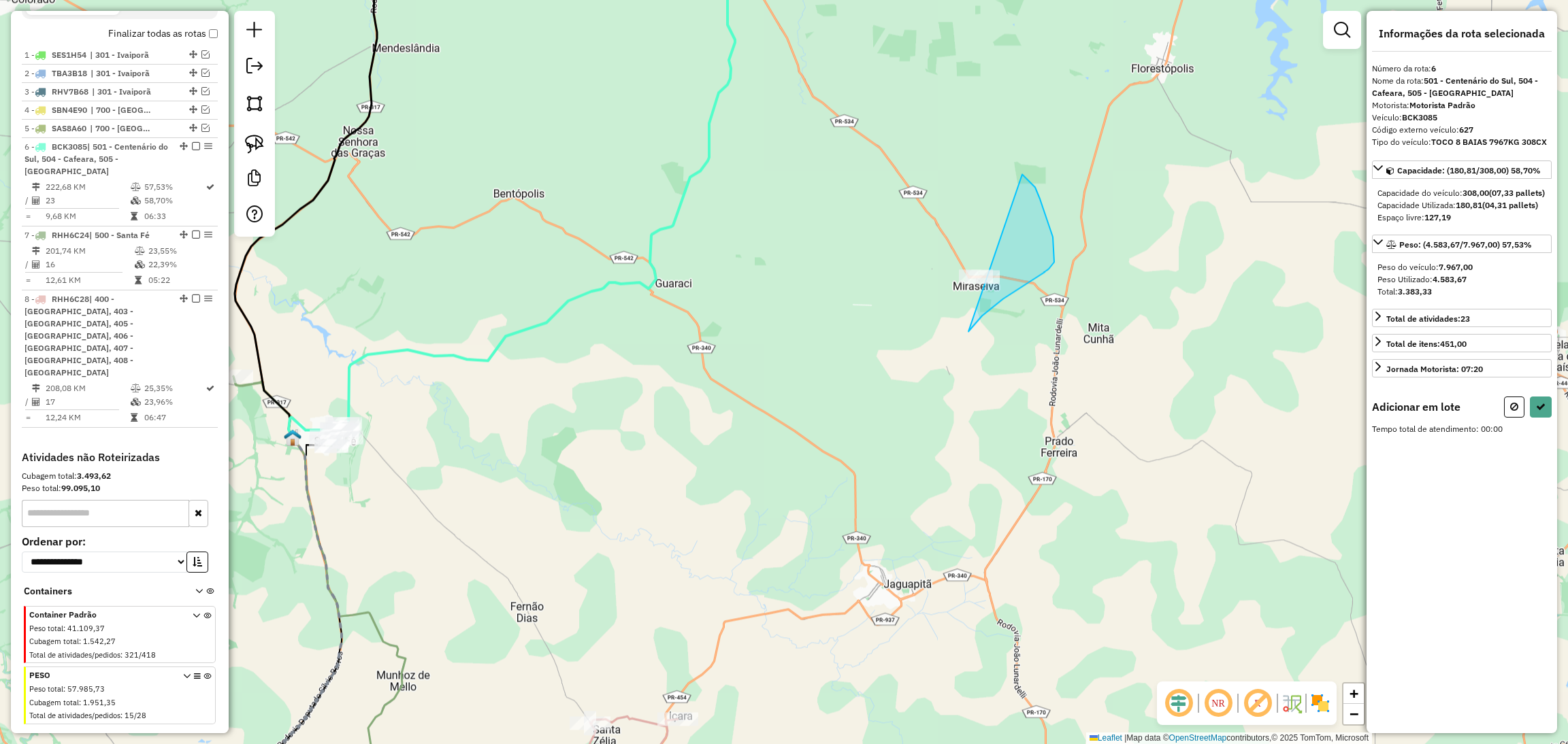
drag, startPoint x: 969, startPoint y: 332, endPoint x: 901, endPoint y: 201, distance: 147.6
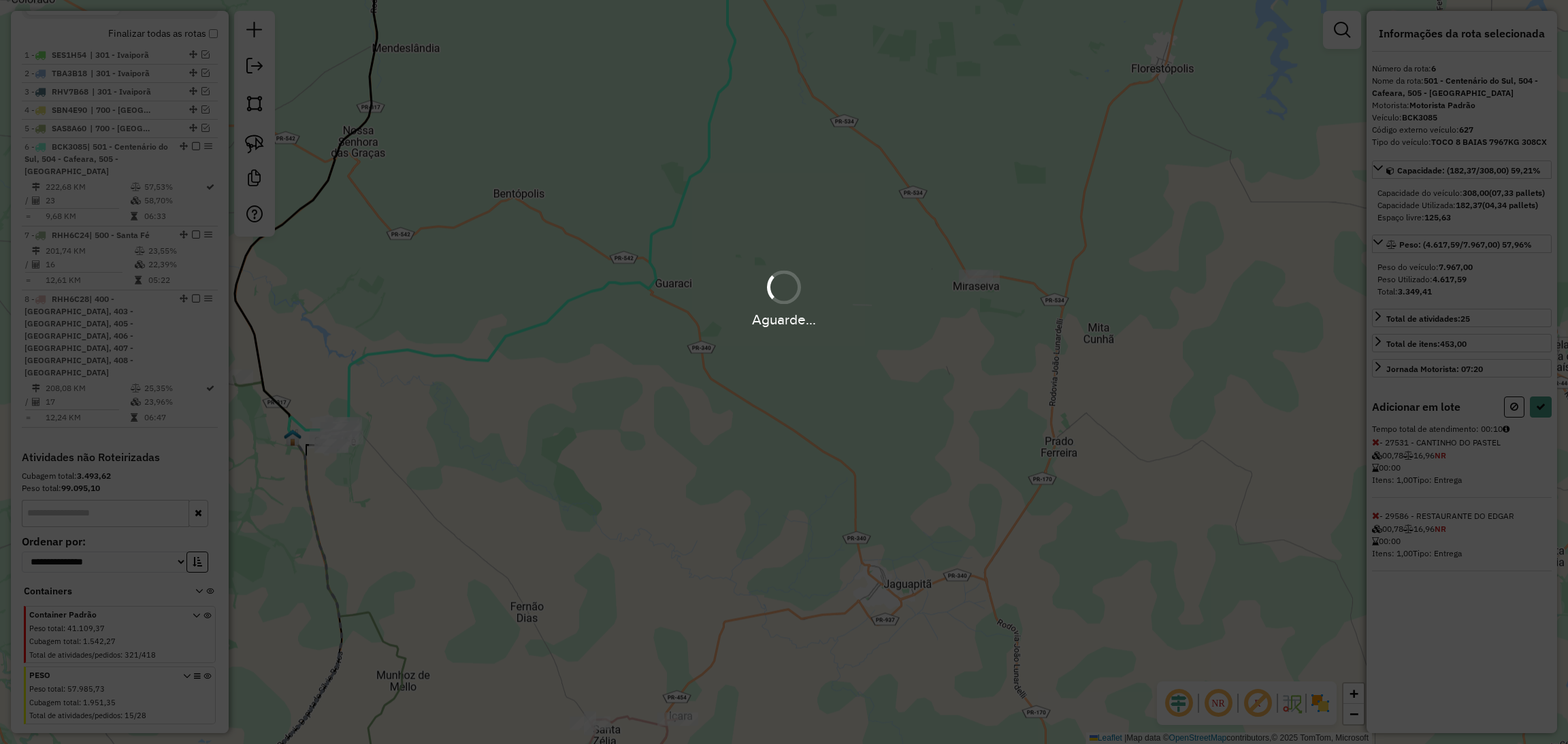
select select "**********"
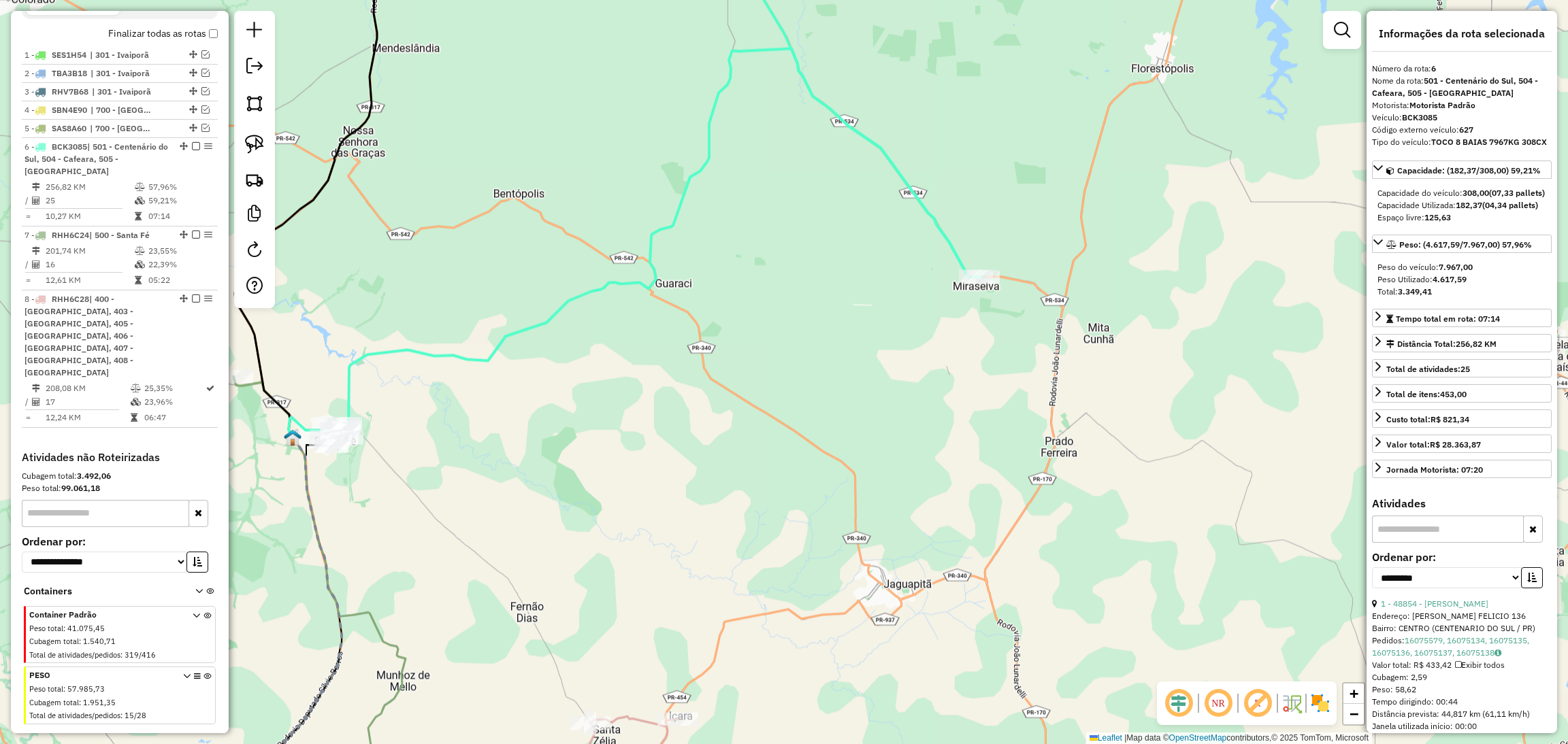
scroll to position [292, 0]
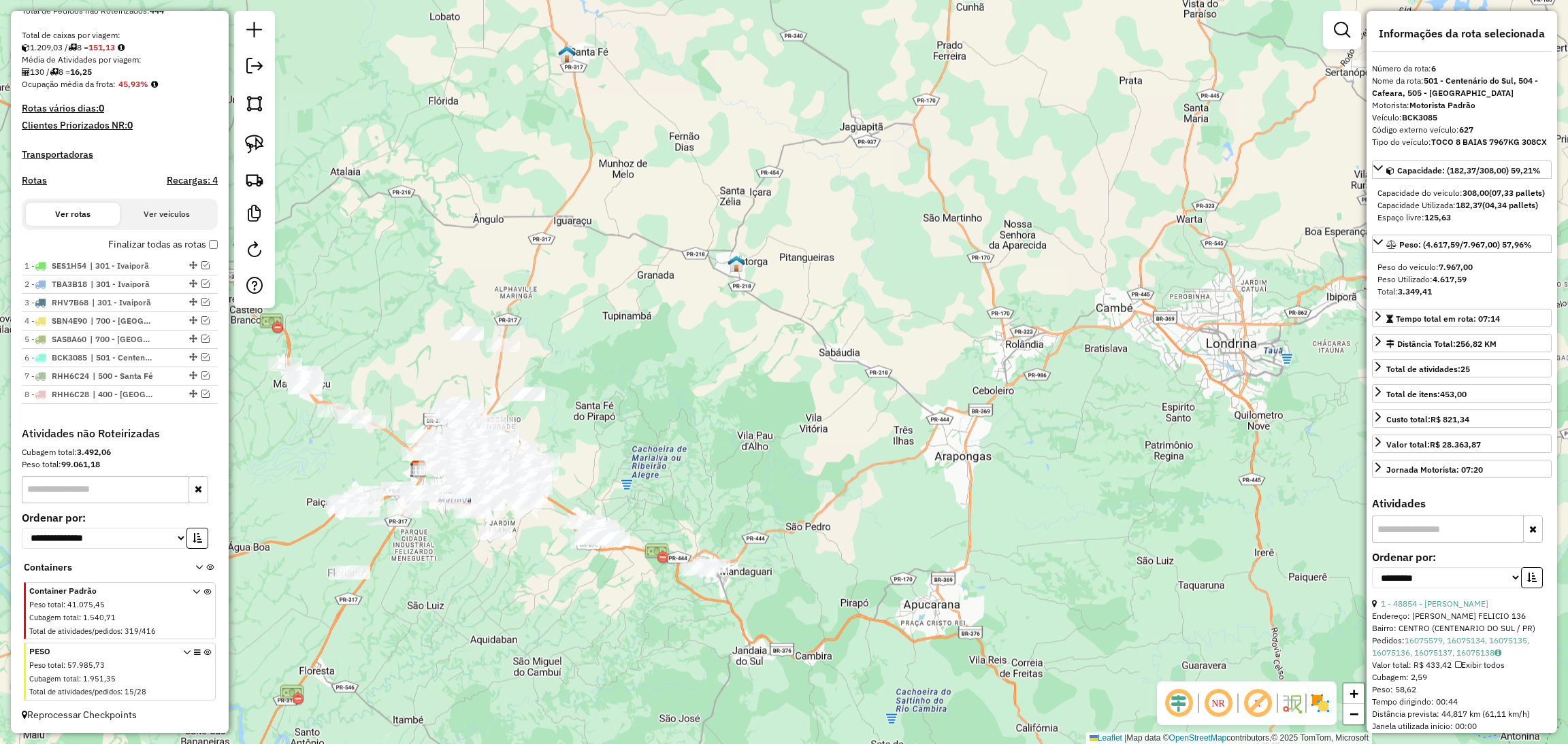
drag, startPoint x: 662, startPoint y: 380, endPoint x: 811, endPoint y: -76, distance: 479.7
click at [811, 0] on html "Aguarde... Pop-up bloqueado! Seu navegador bloqueou automáticamente a abertura …" at bounding box center [784, 372] width 1568 height 744
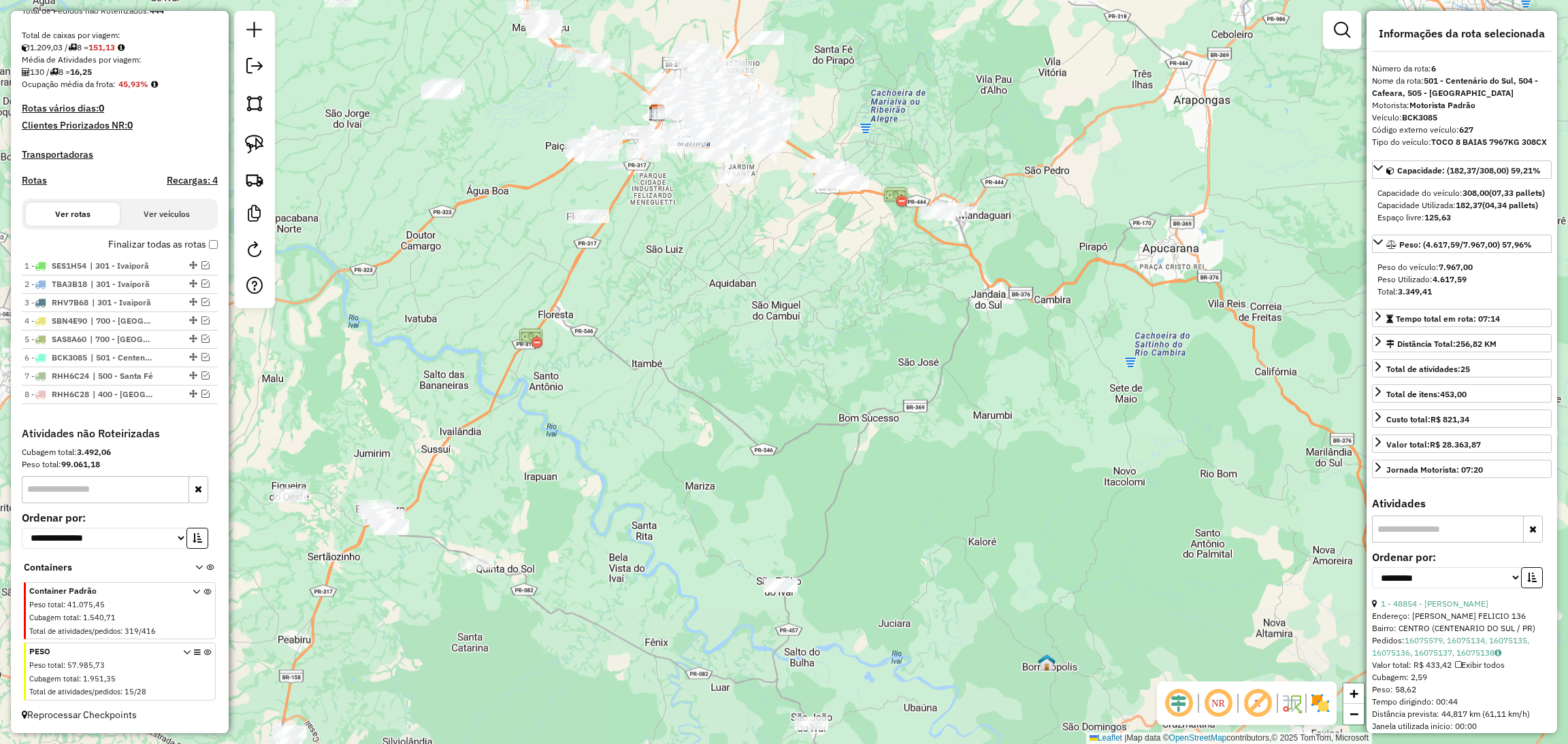
drag, startPoint x: 568, startPoint y: 528, endPoint x: 750, endPoint y: 318, distance: 277.9
click at [750, 318] on div "Janela de atendimento Grade de atendimento Capacidade Transportadoras Veículos …" at bounding box center [784, 372] width 1568 height 744
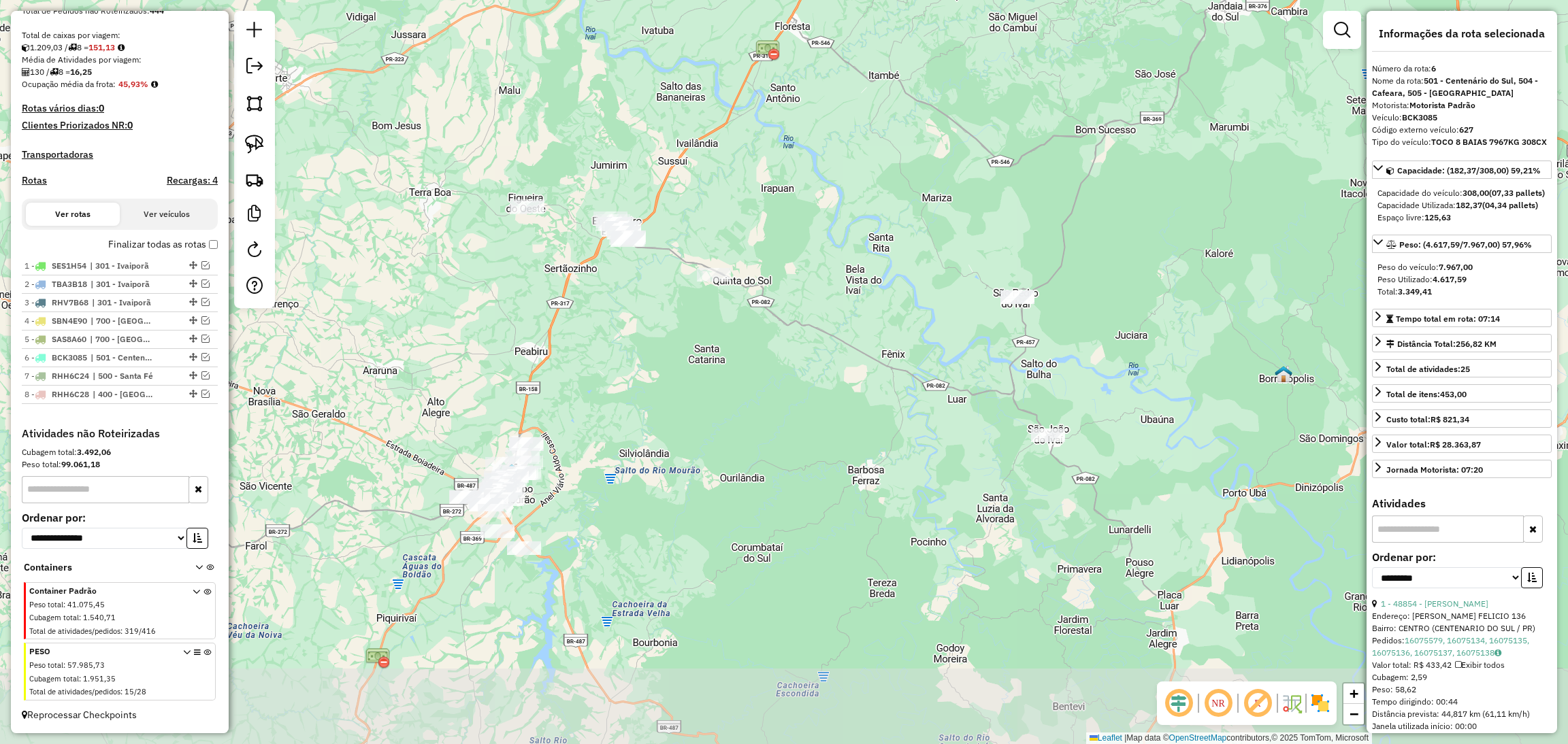
drag, startPoint x: 671, startPoint y: 414, endPoint x: 908, endPoint y: 137, distance: 364.6
click at [908, 137] on div "Janela de atendimento Grade de atendimento Capacidade Transportadoras Veículos …" at bounding box center [784, 372] width 1568 height 744
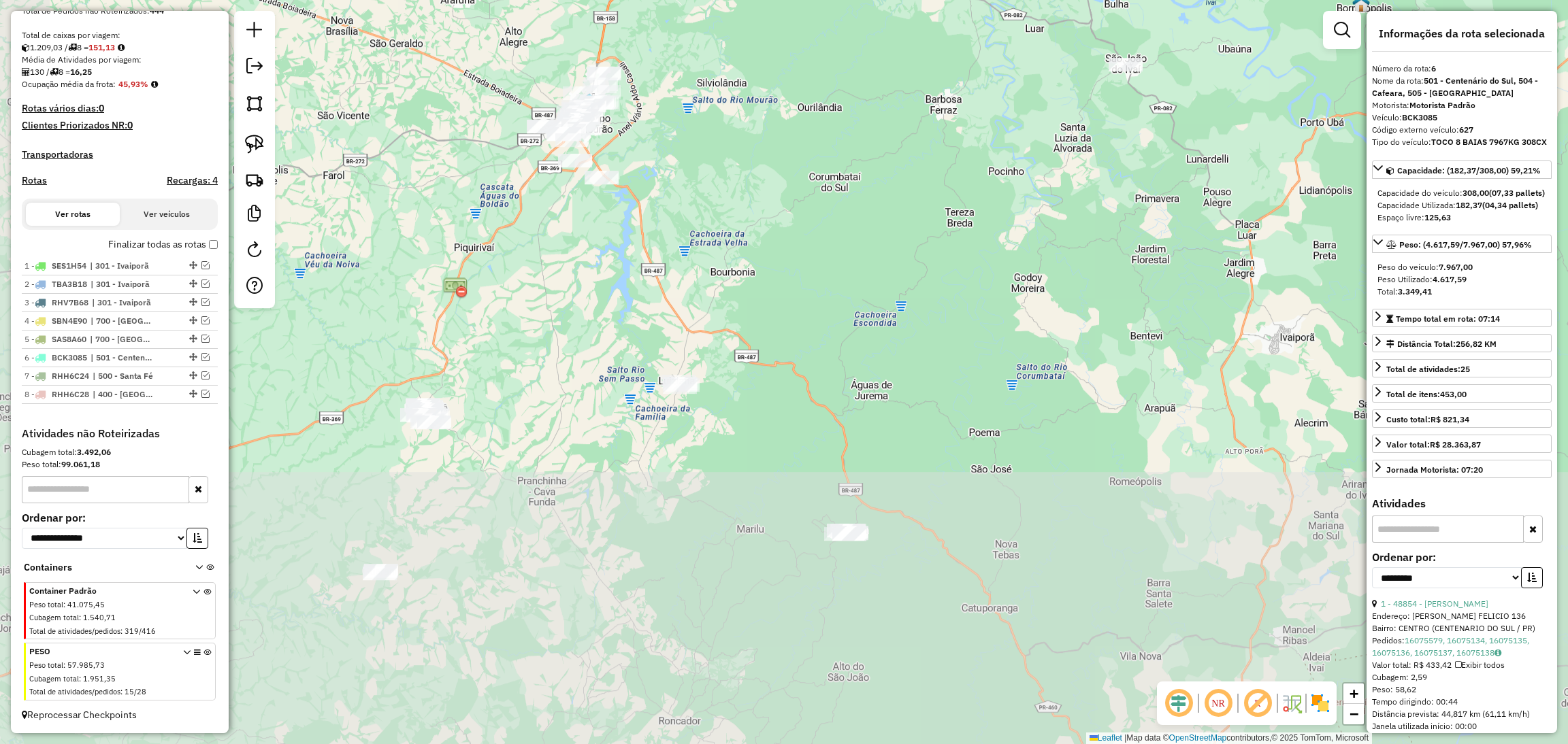
drag, startPoint x: 826, startPoint y: 449, endPoint x: 904, endPoint y: 68, distance: 388.9
click at [904, 68] on div "Janela de atendimento Grade de atendimento Capacidade Transportadoras Veículos …" at bounding box center [784, 372] width 1568 height 744
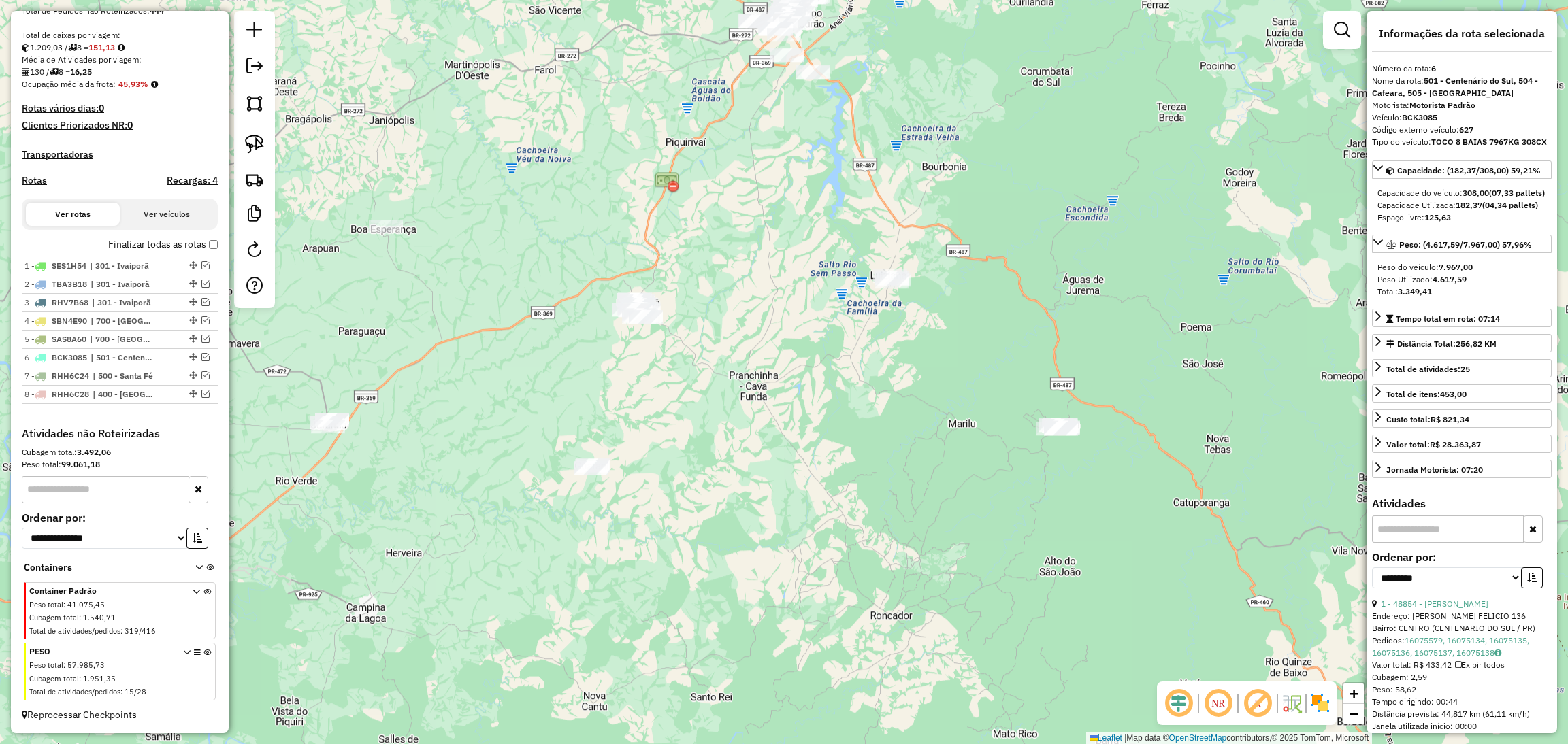
drag, startPoint x: 858, startPoint y: 234, endPoint x: 1040, endPoint y: 147, distance: 201.7
click at [1040, 147] on div "Janela de atendimento Grade de atendimento Capacidade Transportadoras Veículos …" at bounding box center [784, 372] width 1568 height 744
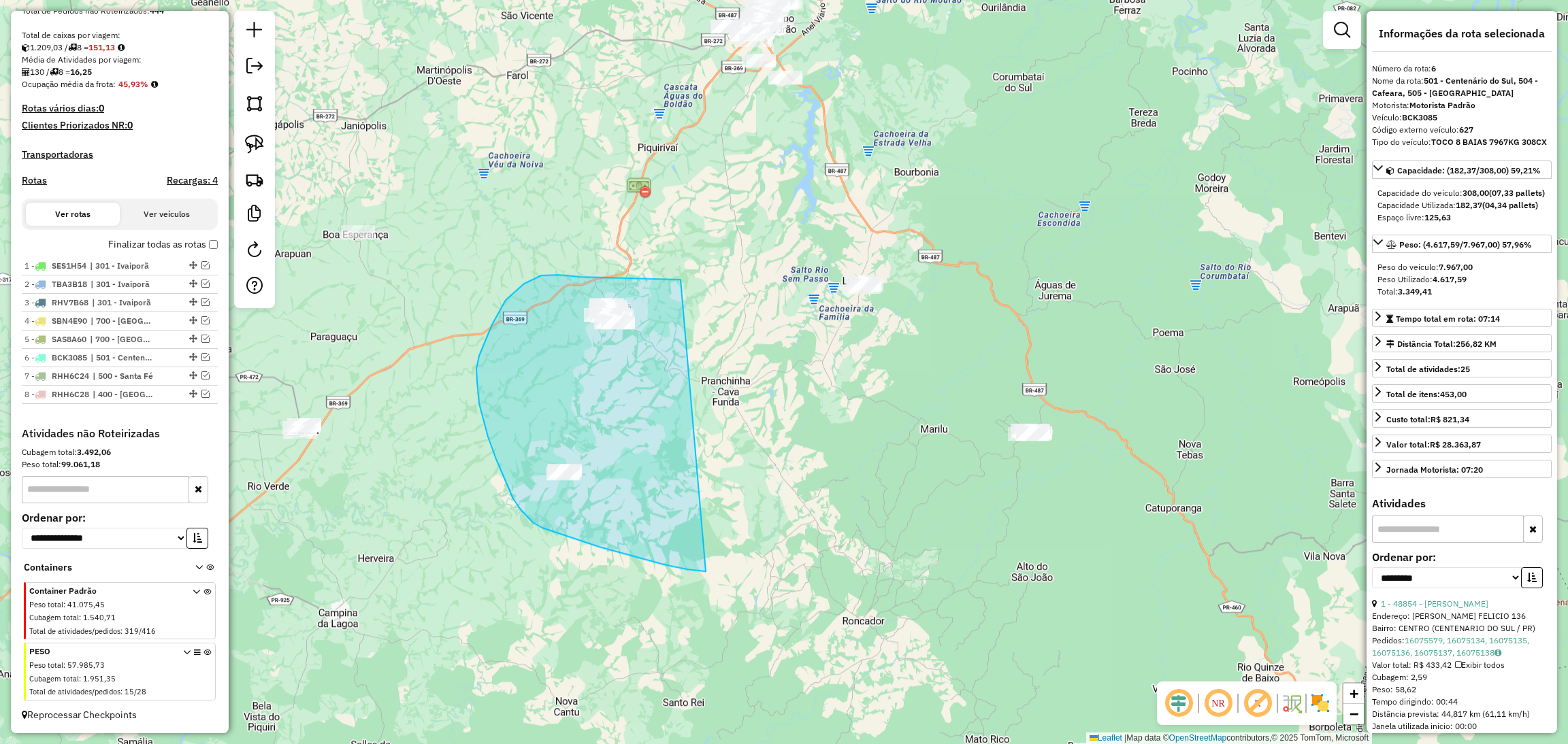
drag, startPoint x: 681, startPoint y: 279, endPoint x: 706, endPoint y: 571, distance: 293.1
click at [706, 571] on div "Janela de atendimento Grade de atendimento Capacidade Transportadoras Veículos …" at bounding box center [784, 372] width 1568 height 744
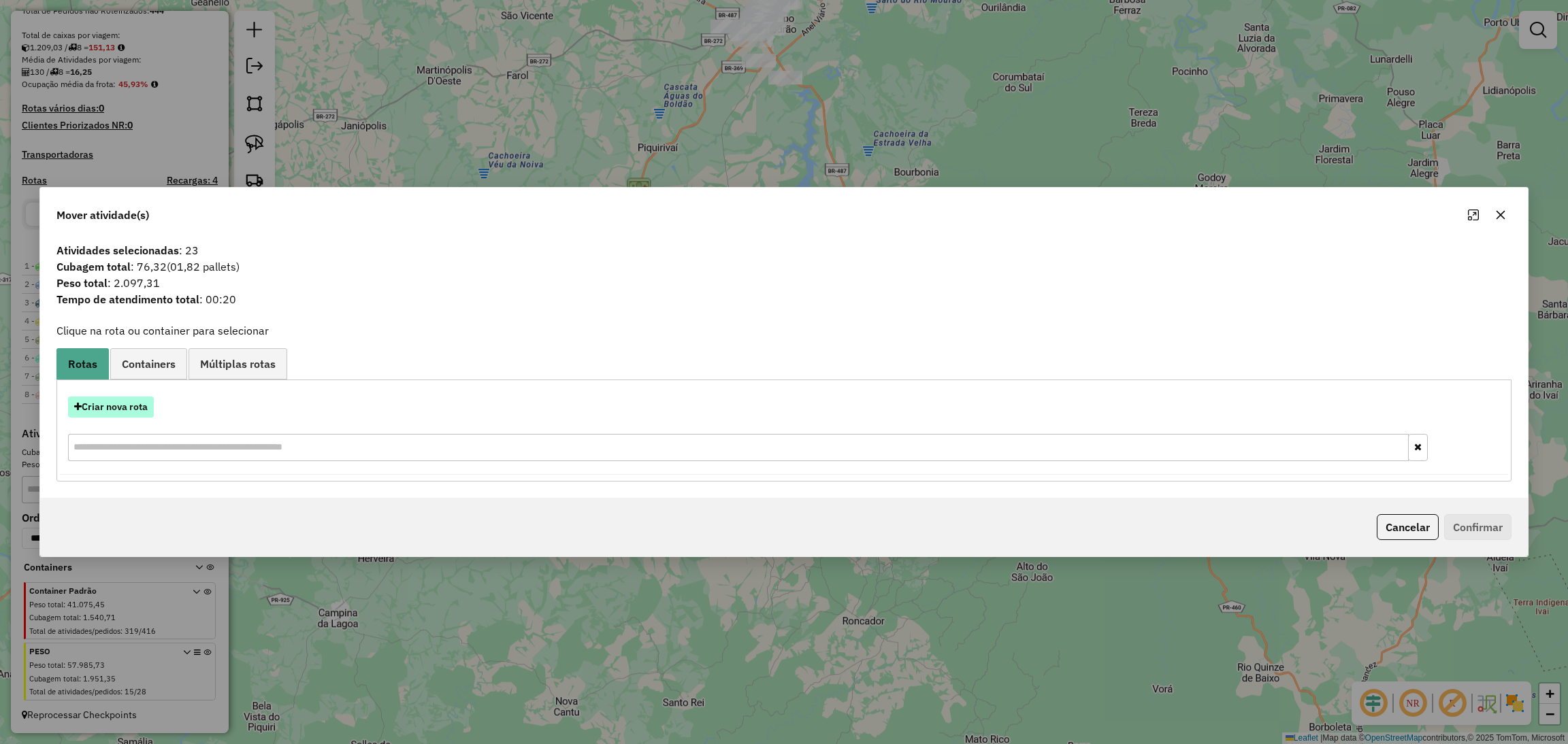
click at [141, 408] on button "Criar nova rota" at bounding box center [111, 407] width 86 height 21
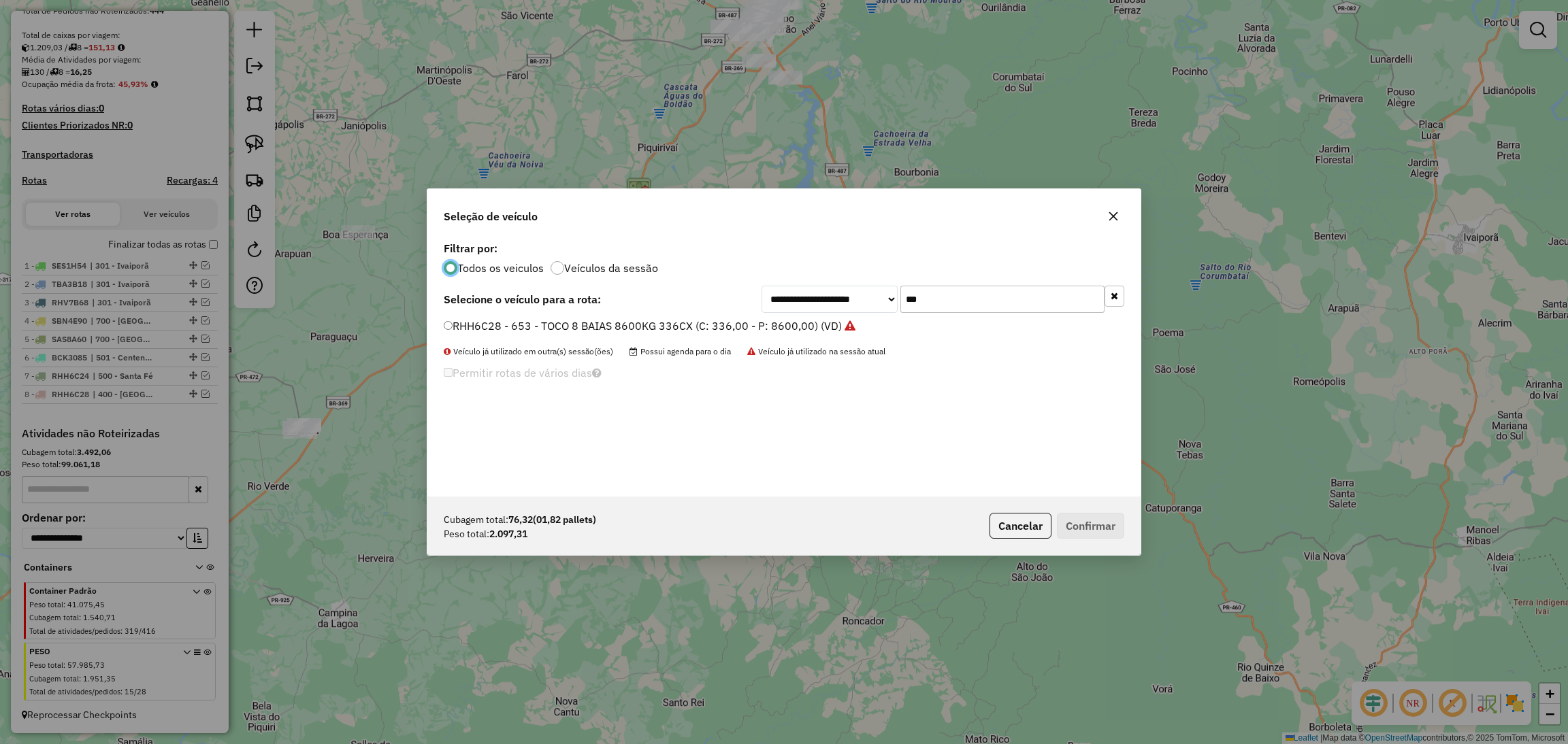
scroll to position [6, 3]
click at [950, 290] on input "***" at bounding box center [1002, 299] width 204 height 27
type input "****"
click at [770, 324] on label "RHM2B70 - 657 - TOCO 8 BAIAS 8780 KG 308CX (C: 308,00 - P: 8780,00) (VD)" at bounding box center [644, 325] width 402 height 16
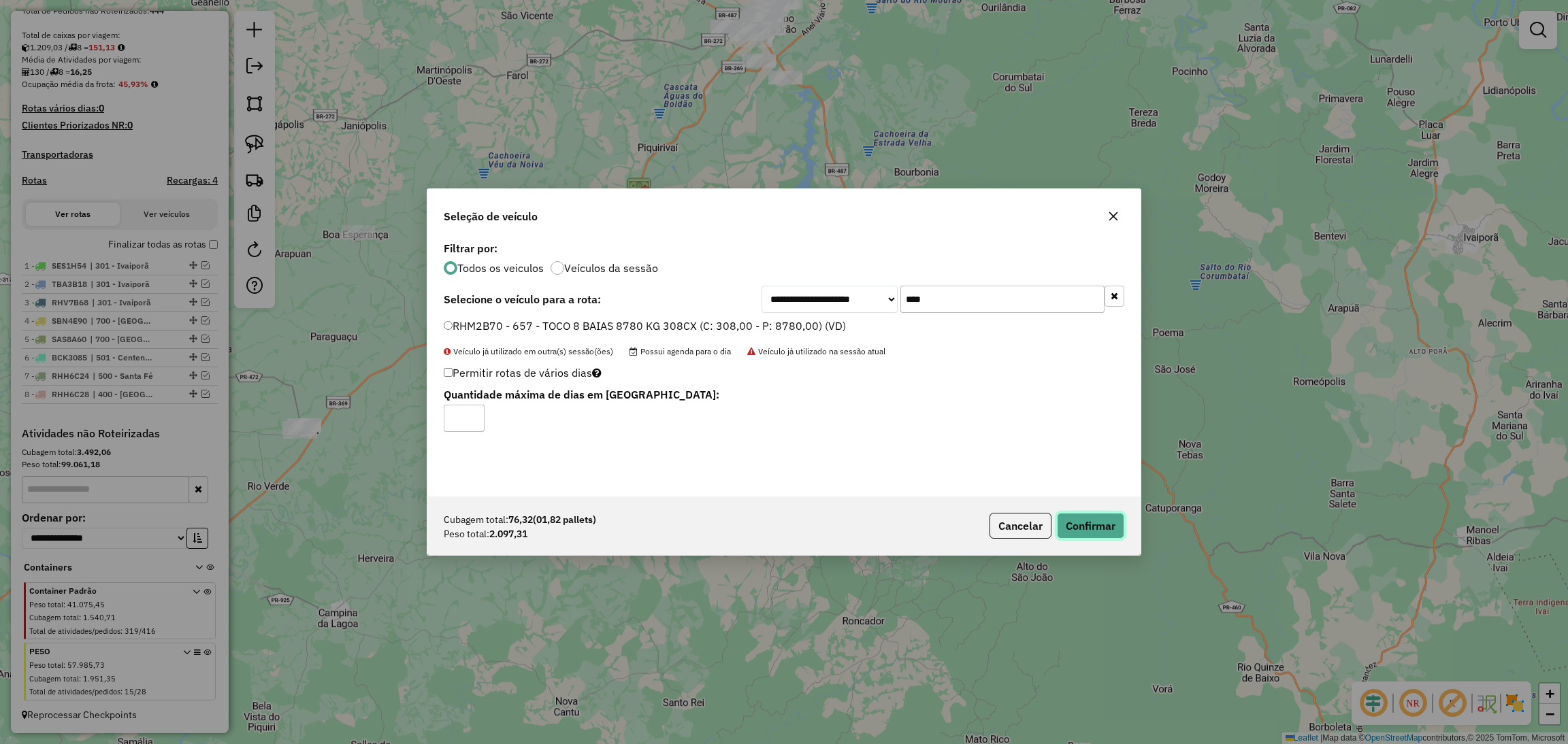
click at [1099, 530] on button "Confirmar" at bounding box center [1090, 525] width 68 height 26
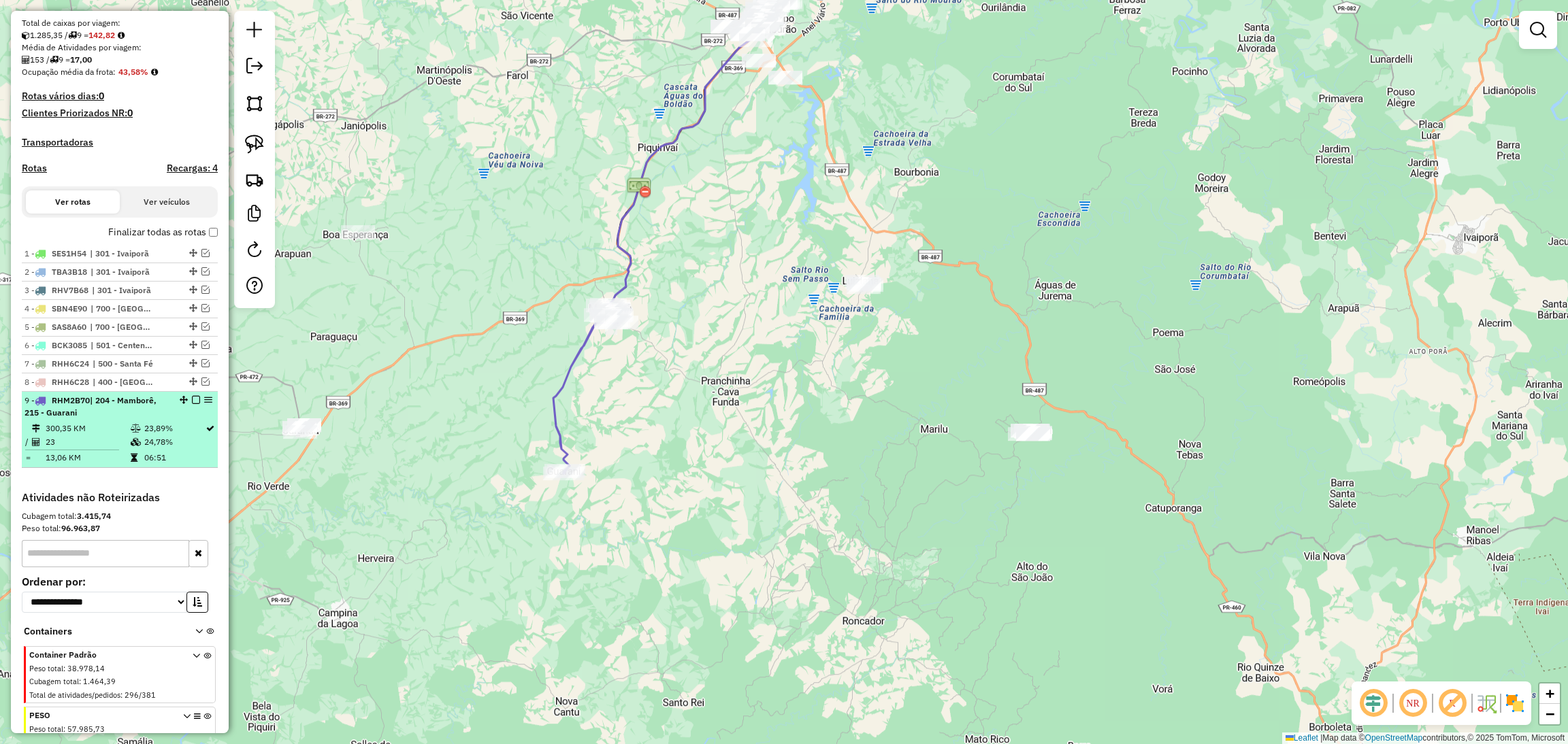
click at [189, 406] on div "9 - RHM2B70 | 204 - Mamborê, 215 - Guarani" at bounding box center [119, 407] width 191 height 24
select select "**********"
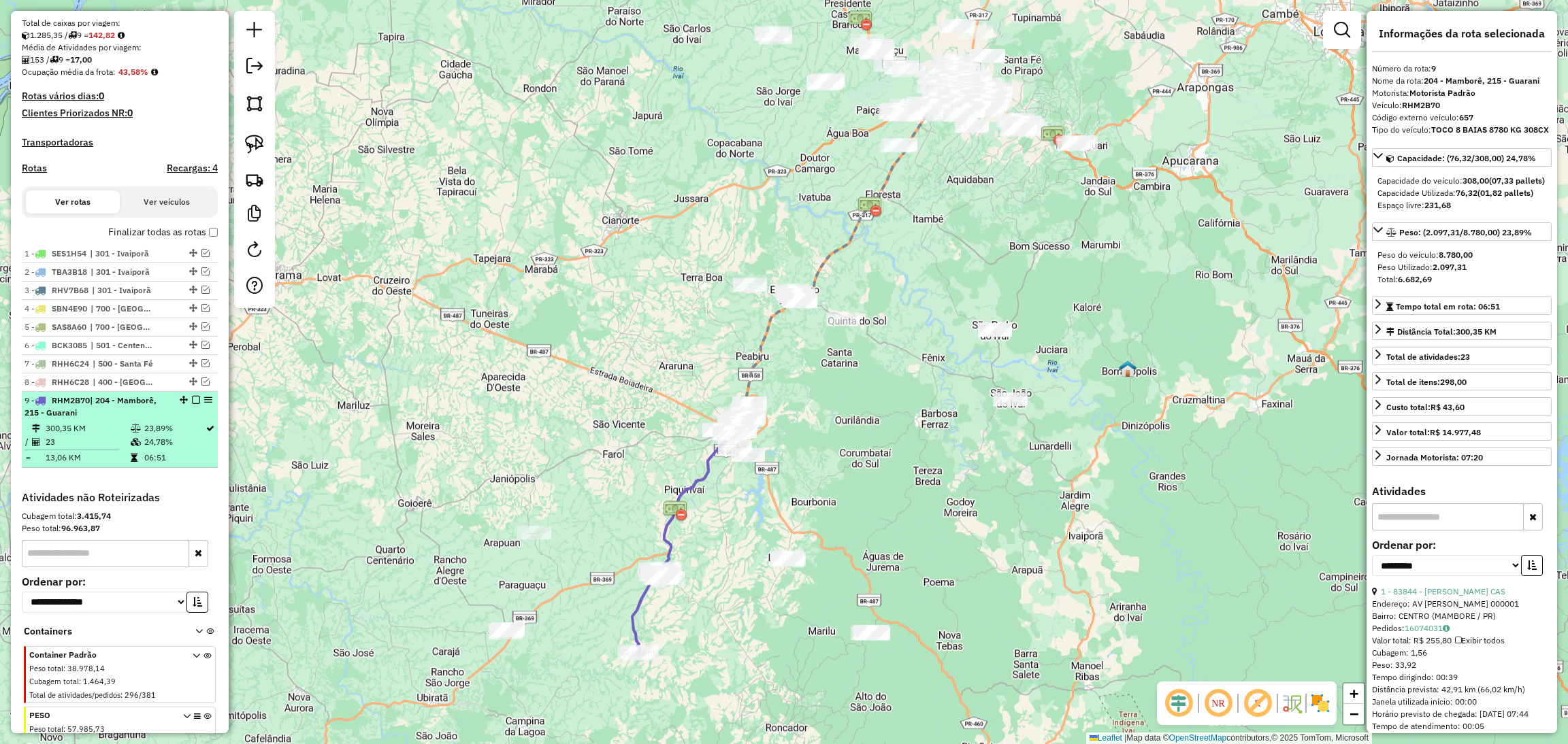
click at [192, 404] on em at bounding box center [196, 399] width 8 height 8
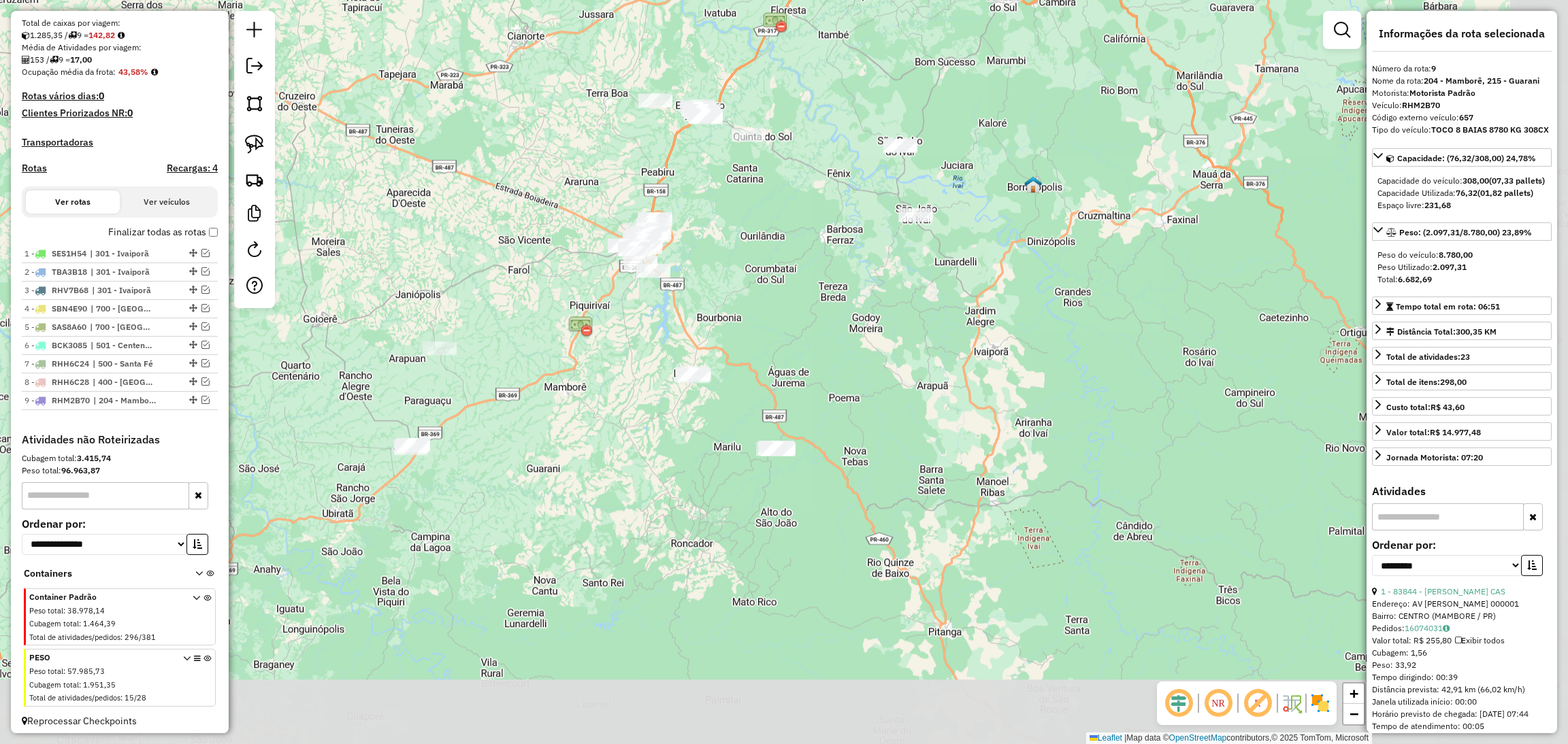
drag, startPoint x: 916, startPoint y: 589, endPoint x: 821, endPoint y: 405, distance: 207.1
click at [821, 405] on div "Janela de atendimento Grade de atendimento Capacidade Transportadoras Veículos …" at bounding box center [784, 372] width 1568 height 744
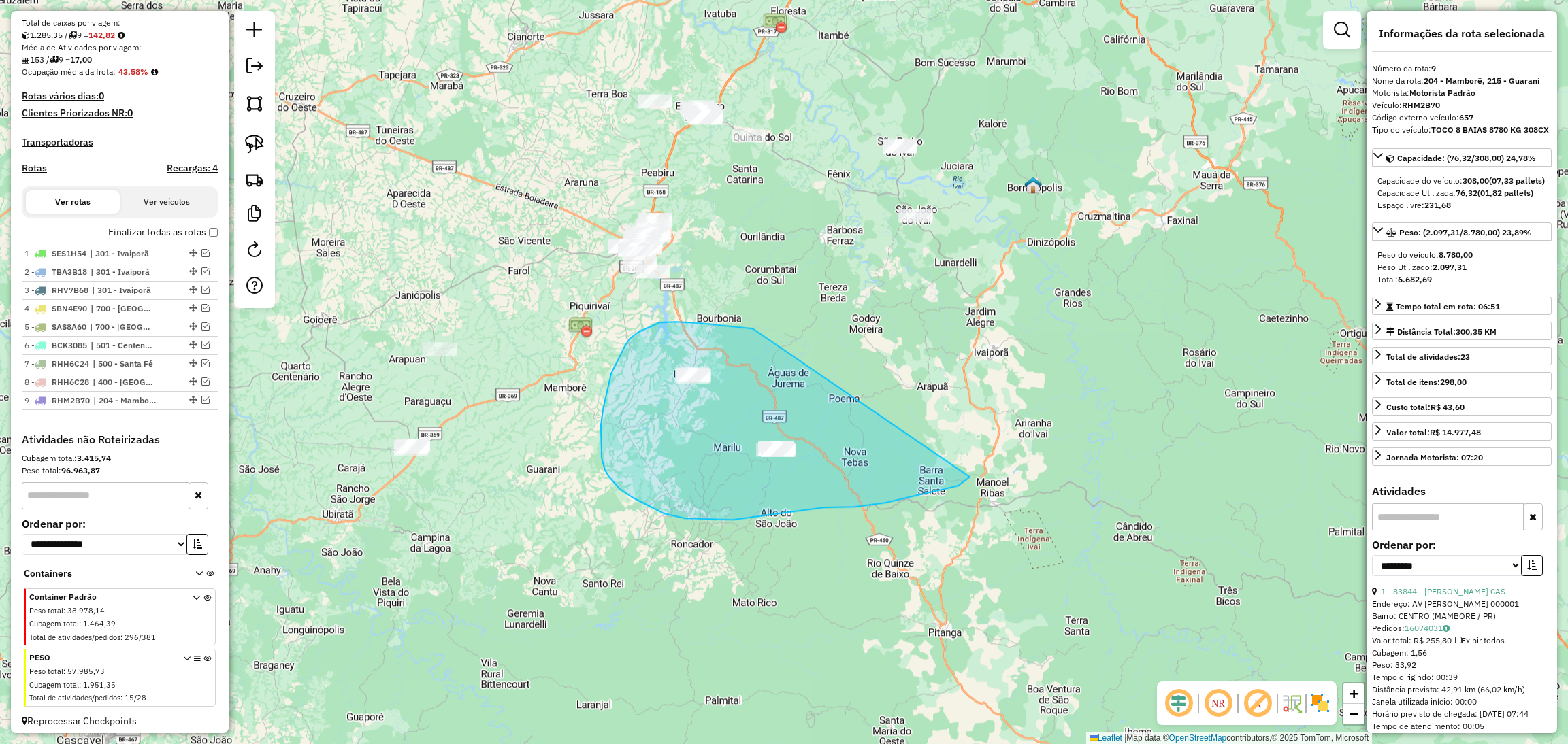
drag, startPoint x: 756, startPoint y: 329, endPoint x: 969, endPoint y: 478, distance: 259.9
click at [969, 478] on div "Janela de atendimento Grade de atendimento Capacidade Transportadoras Veículos …" at bounding box center [784, 372] width 1568 height 744
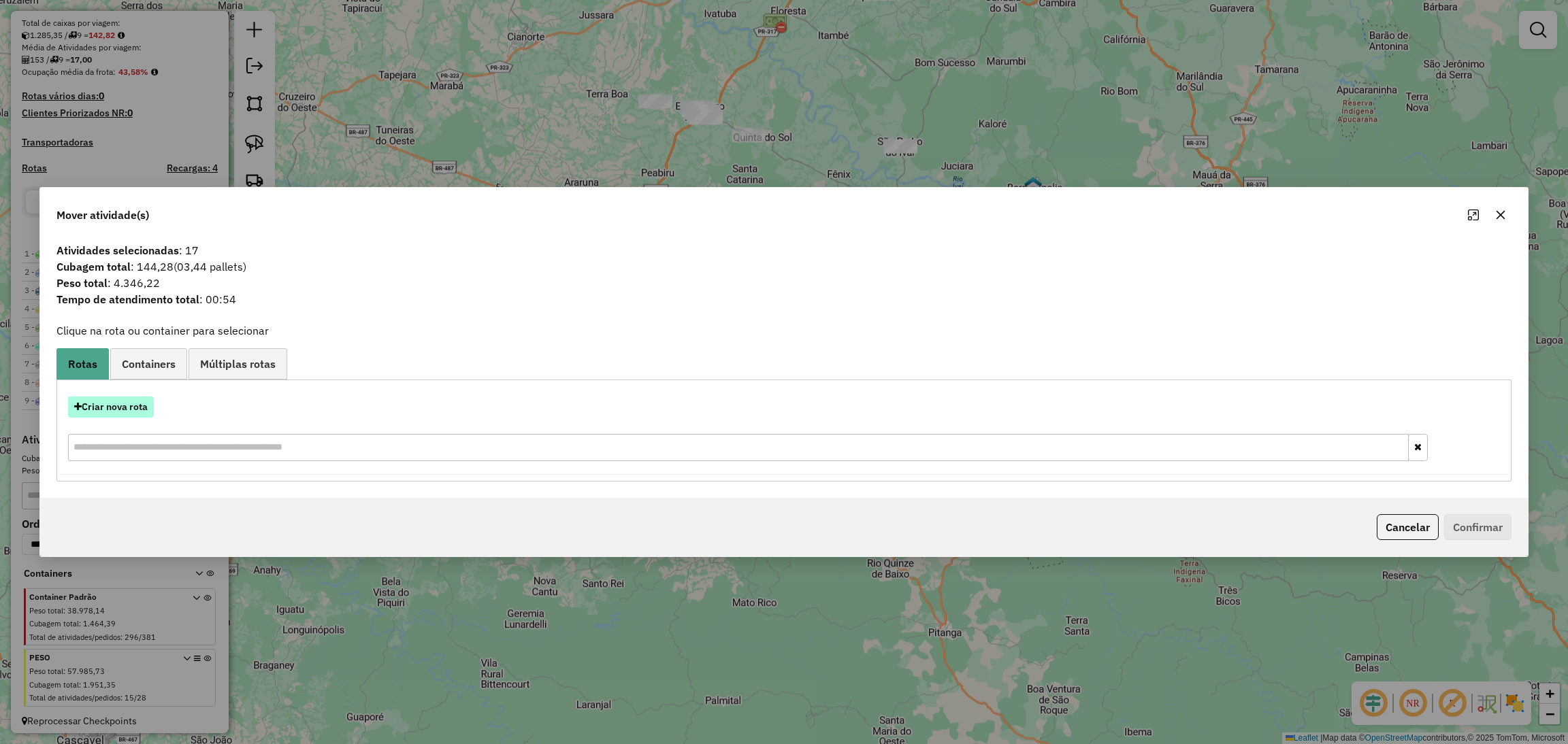
click at [107, 406] on button "Criar nova rota" at bounding box center [111, 407] width 86 height 21
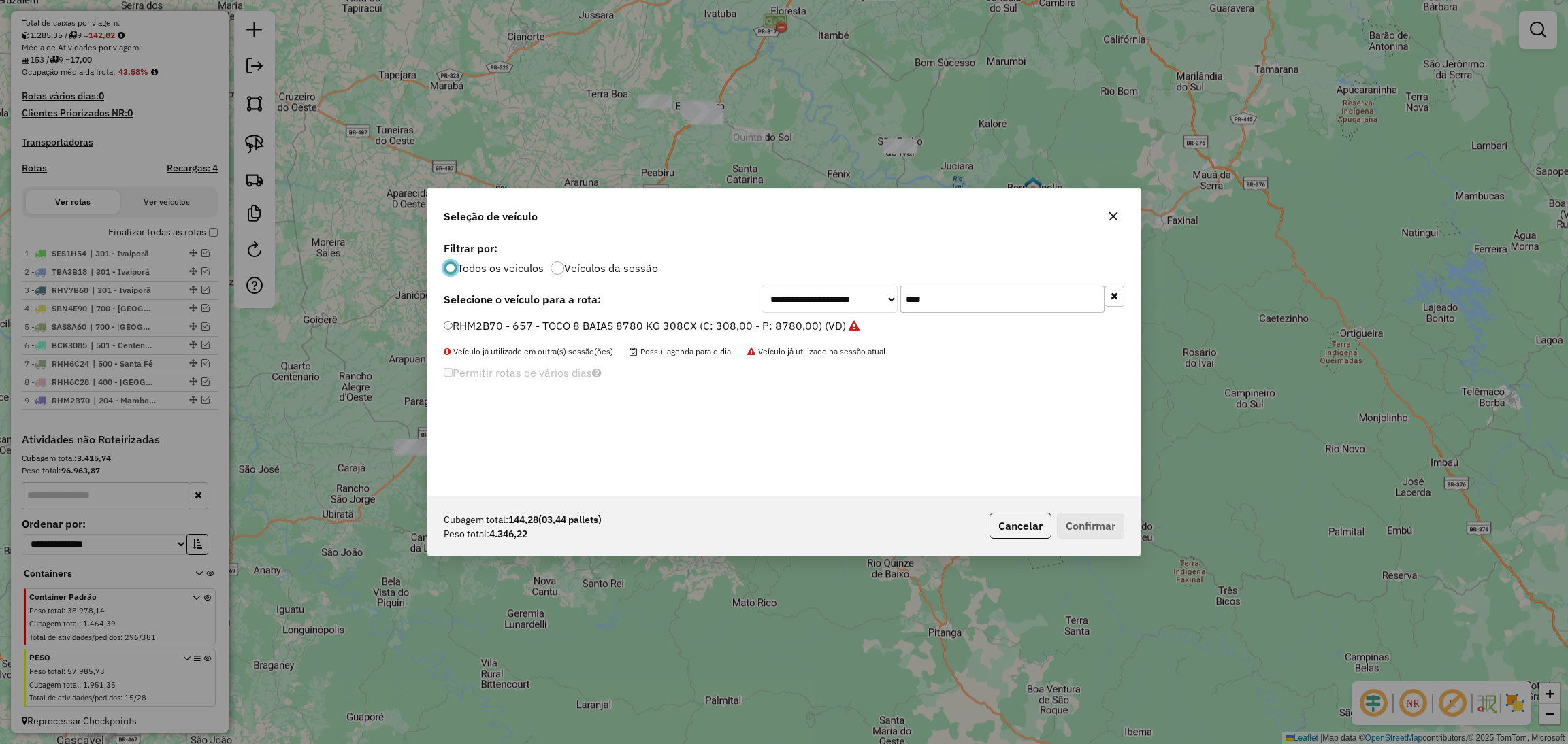
click at [928, 295] on input "****" at bounding box center [1002, 299] width 204 height 27
type input "***"
click at [658, 323] on label "RHM4J58 - 662 - TOCO 8 BAIAS 8780 KG 308CX (C: 308,00 - P: 8780,00) (VD)" at bounding box center [644, 325] width 401 height 16
click at [1092, 525] on button "Confirmar" at bounding box center [1090, 525] width 68 height 26
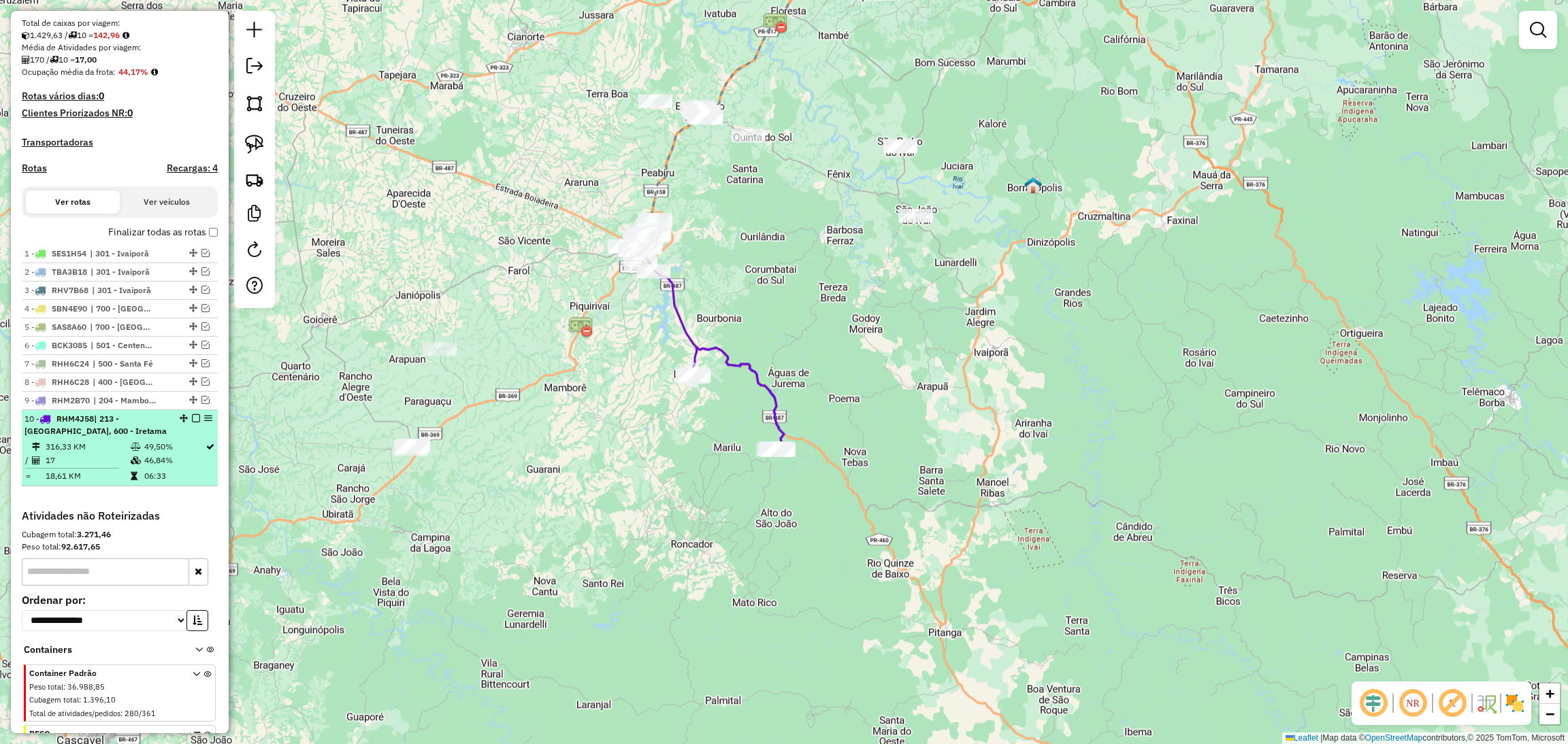
click at [192, 422] on em at bounding box center [196, 418] width 8 height 8
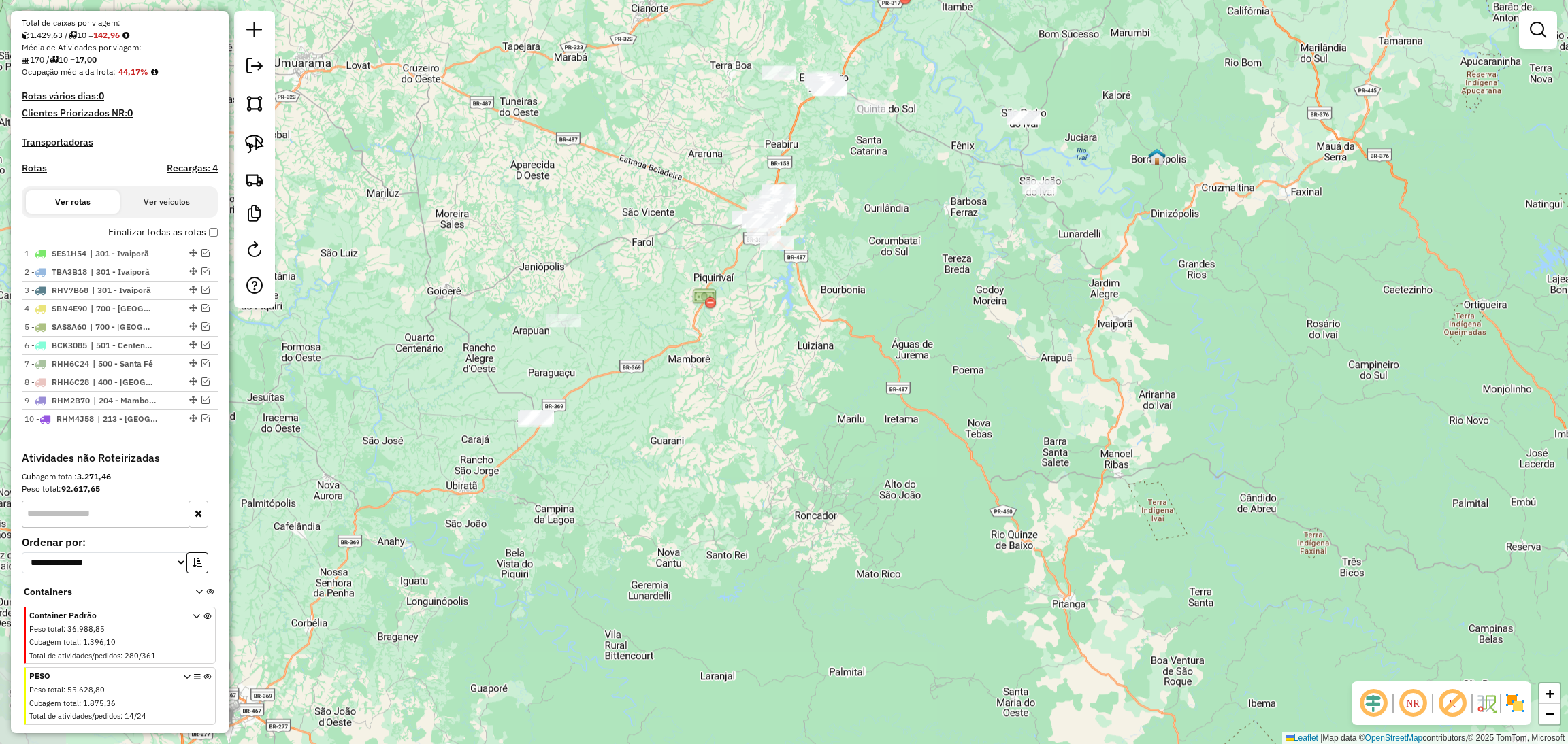
drag, startPoint x: 512, startPoint y: 373, endPoint x: 636, endPoint y: 344, distance: 127.3
click at [636, 344] on div "Janela de atendimento Grade de atendimento Capacidade Transportadoras Veículos …" at bounding box center [784, 372] width 1568 height 744
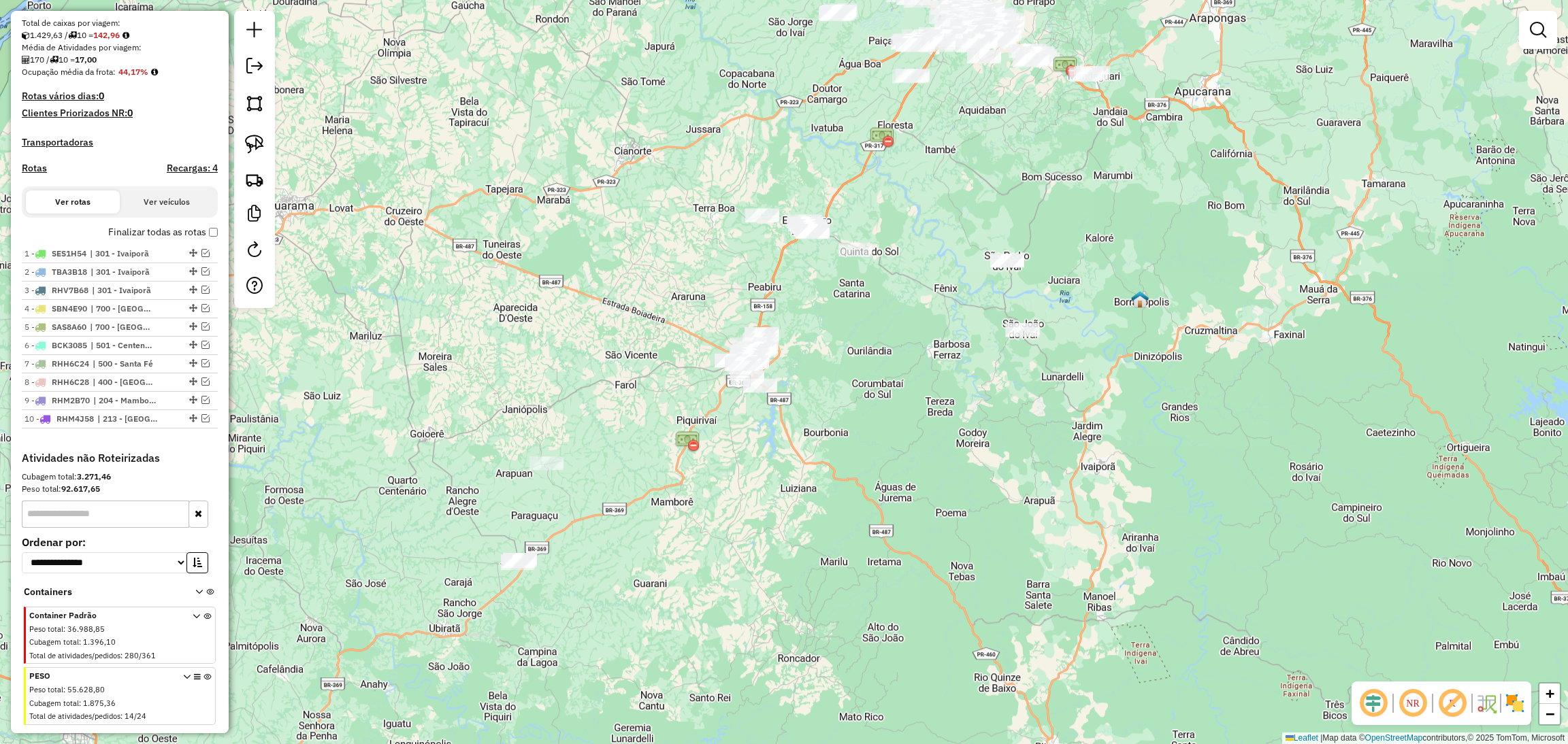
drag, startPoint x: 899, startPoint y: 203, endPoint x: 883, endPoint y: 348, distance: 145.9
click at [883, 348] on div "Janela de atendimento Grade de atendimento Capacidade Transportadoras Veículos …" at bounding box center [784, 372] width 1568 height 744
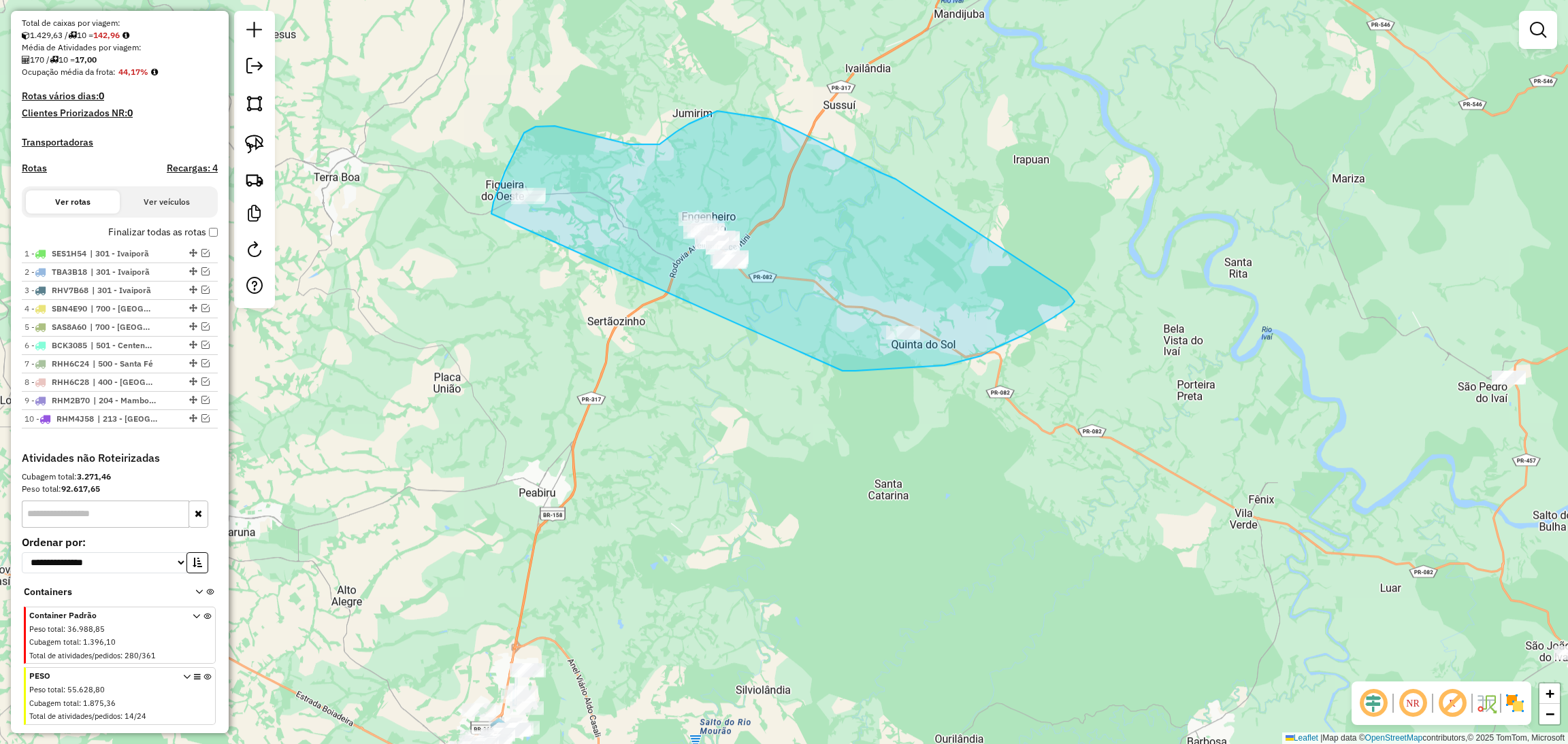
drag, startPoint x: 842, startPoint y: 370, endPoint x: 492, endPoint y: 216, distance: 382.4
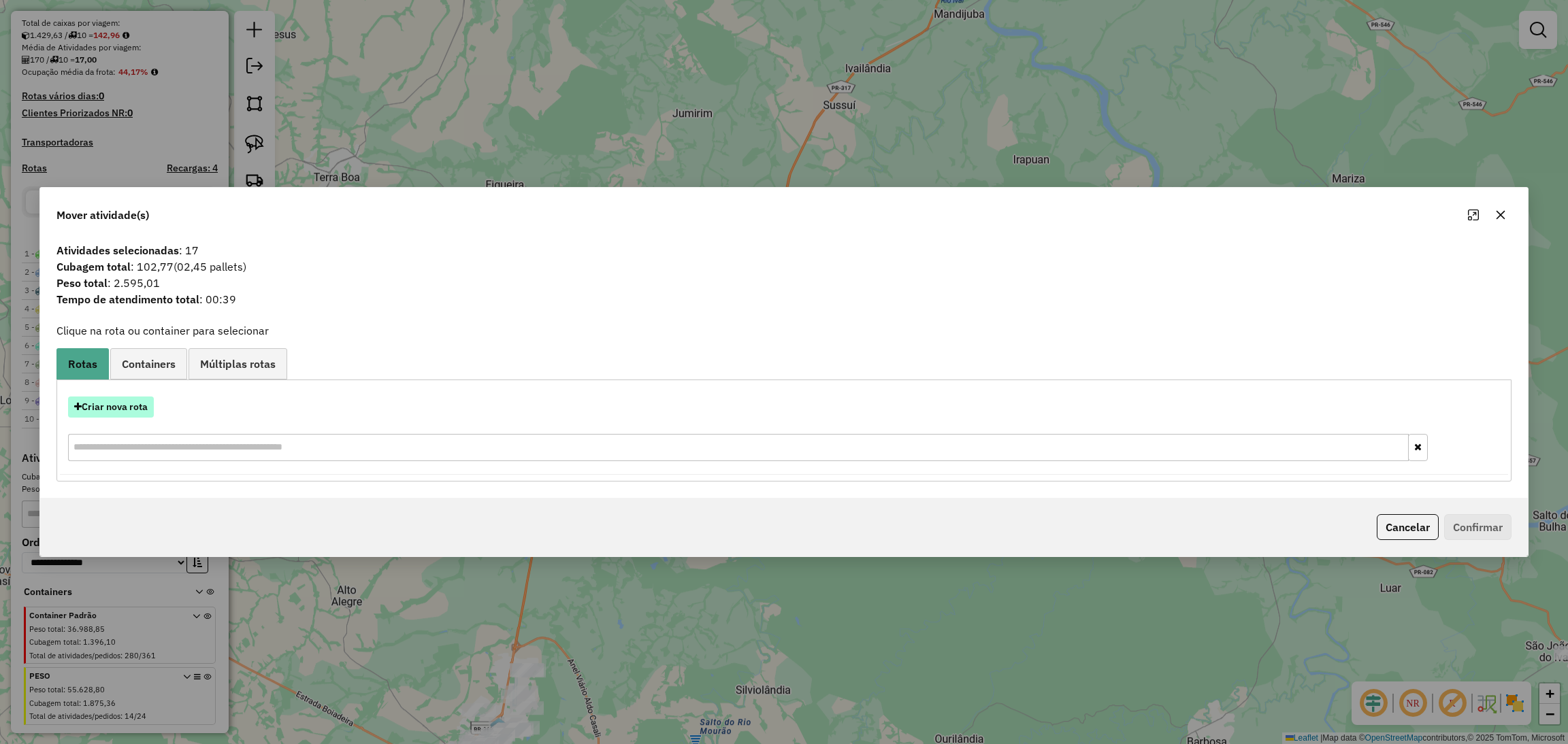
click at [100, 413] on button "Criar nova rota" at bounding box center [111, 407] width 86 height 21
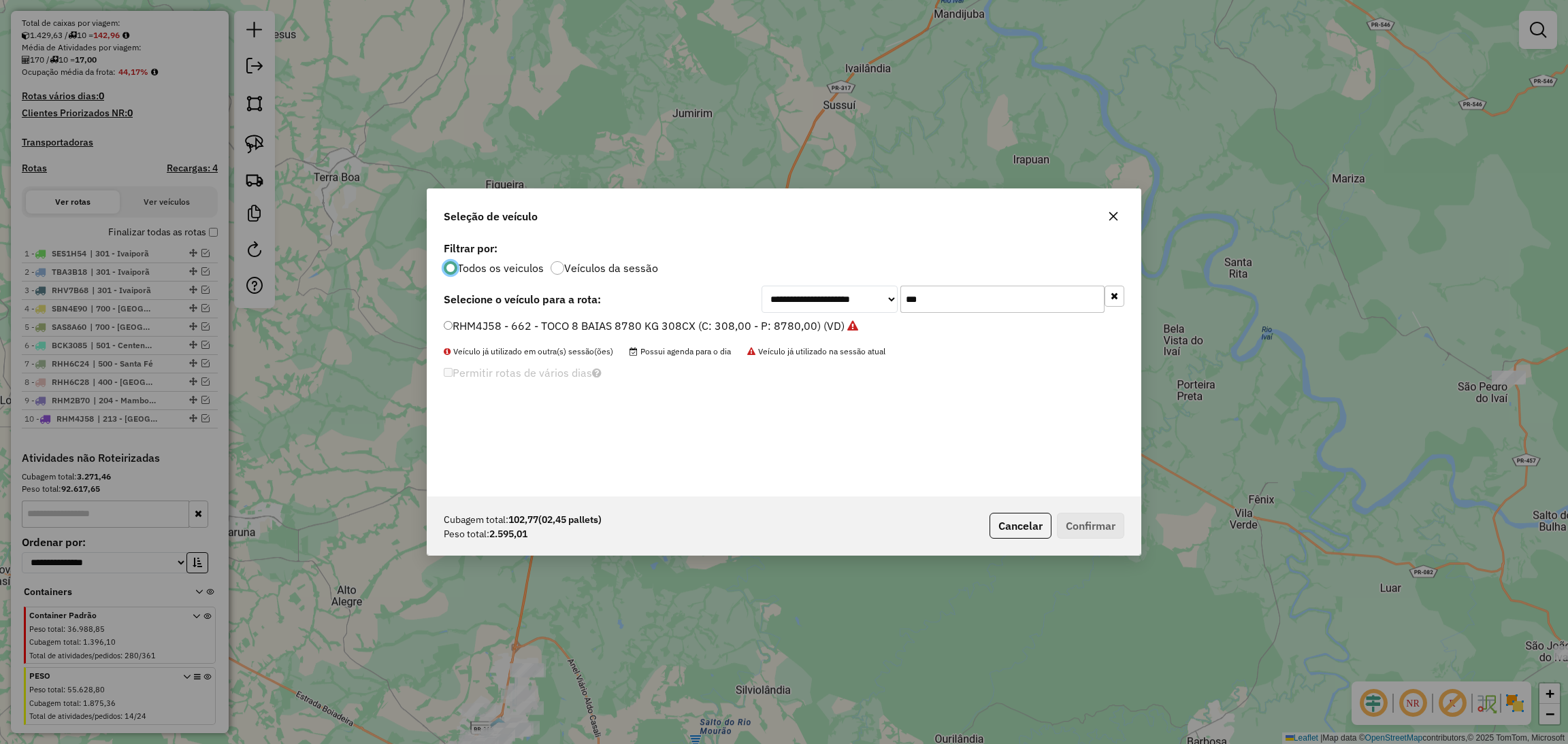
click at [924, 298] on input "***" at bounding box center [1002, 299] width 204 height 27
type input "*"
type input "***"
click at [773, 329] on label "SFL7H58 - 736 - TOCO 8 BAIAS 8530KG 322CX (C: 322,00 - P: 8530,00) (VD)" at bounding box center [641, 325] width 395 height 16
click at [1067, 515] on button "Confirmar" at bounding box center [1090, 525] width 68 height 26
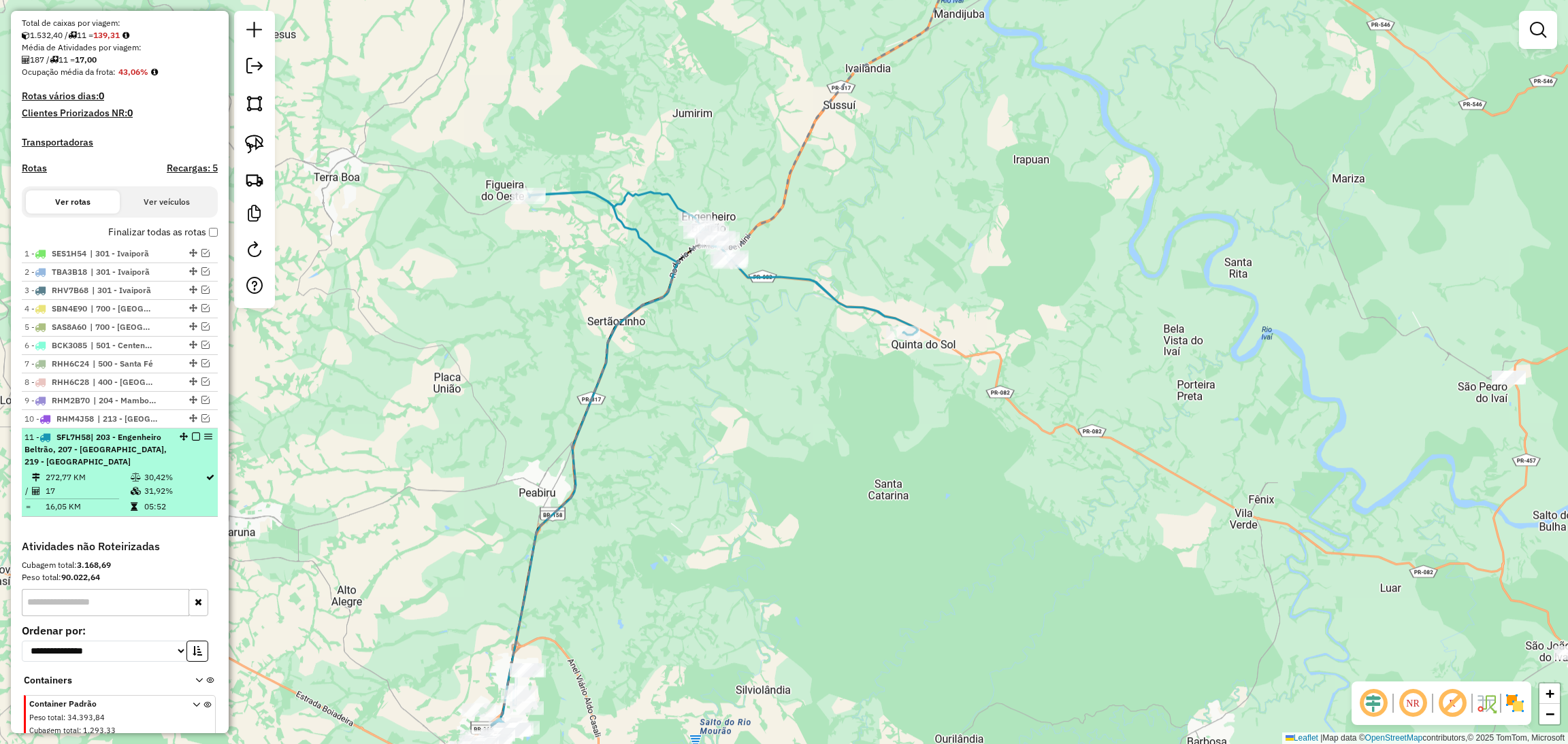
click at [192, 440] on em at bounding box center [196, 437] width 8 height 8
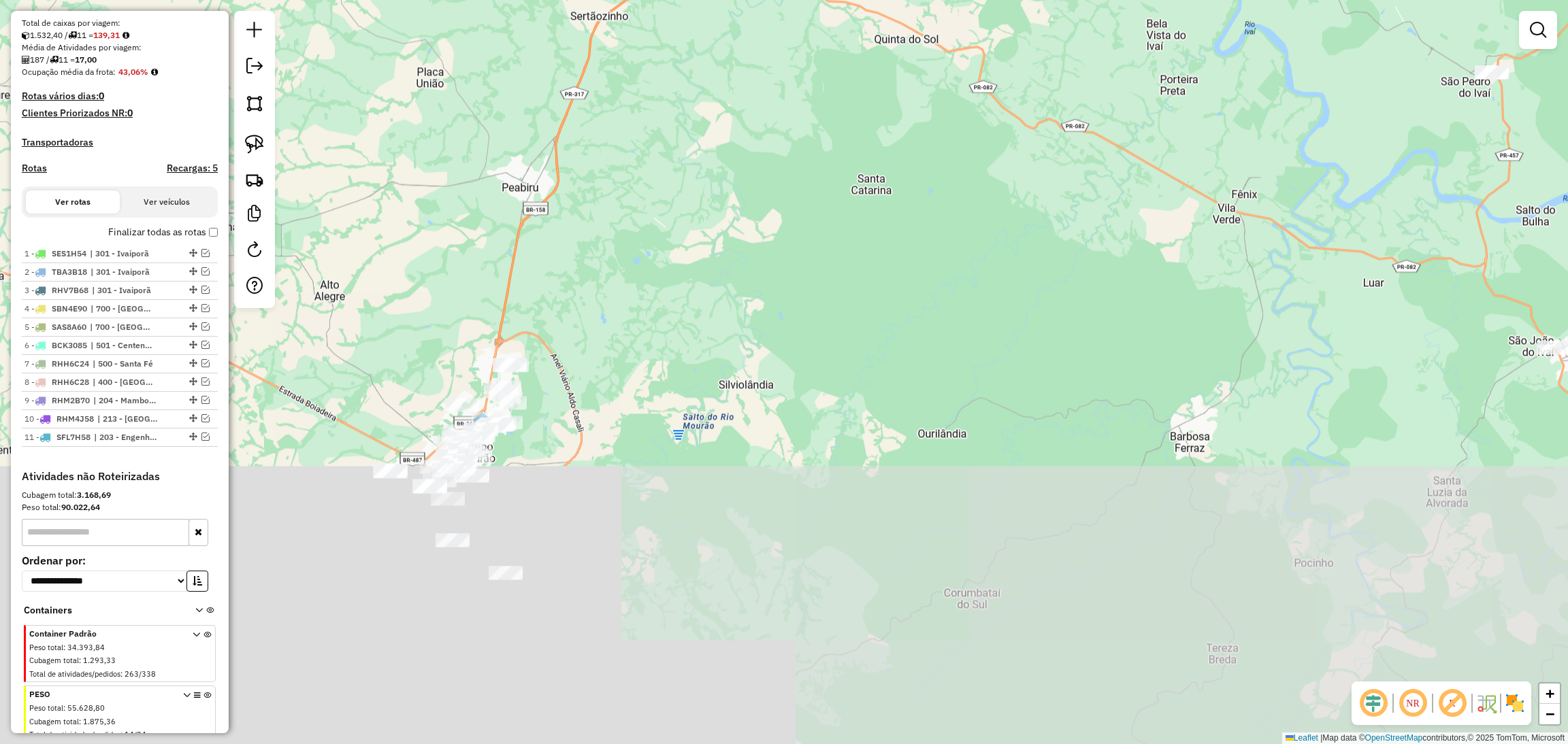
drag, startPoint x: 540, startPoint y: 534, endPoint x: 527, endPoint y: 173, distance: 361.2
click at [527, 173] on div "Janela de atendimento Grade de atendimento Capacidade Transportadoras Veículos …" at bounding box center [784, 372] width 1568 height 744
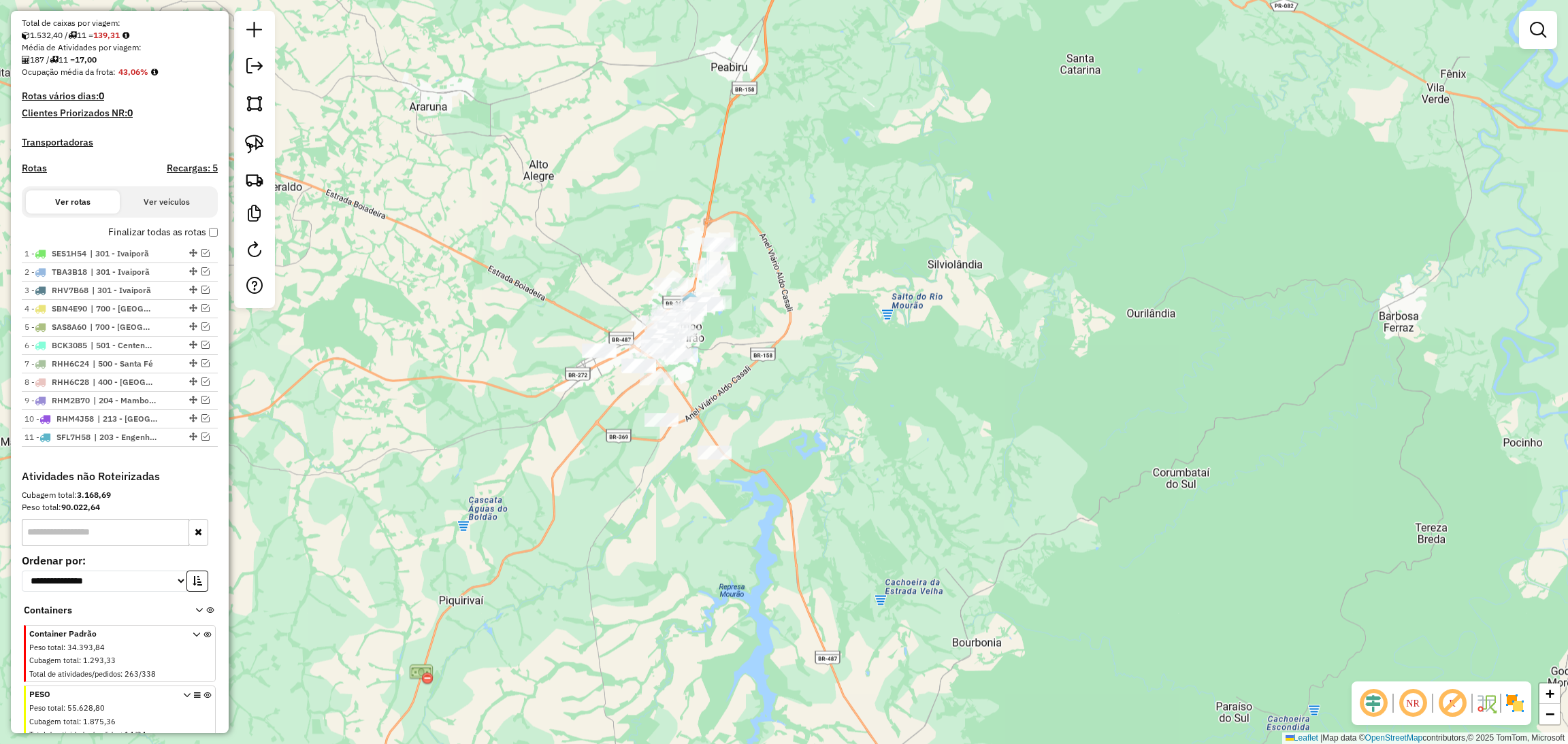
drag, startPoint x: 610, startPoint y: 375, endPoint x: 815, endPoint y: 322, distance: 211.7
click at [815, 322] on div "Janela de atendimento Grade de atendimento Capacidade Transportadoras Veículos …" at bounding box center [784, 372] width 1568 height 744
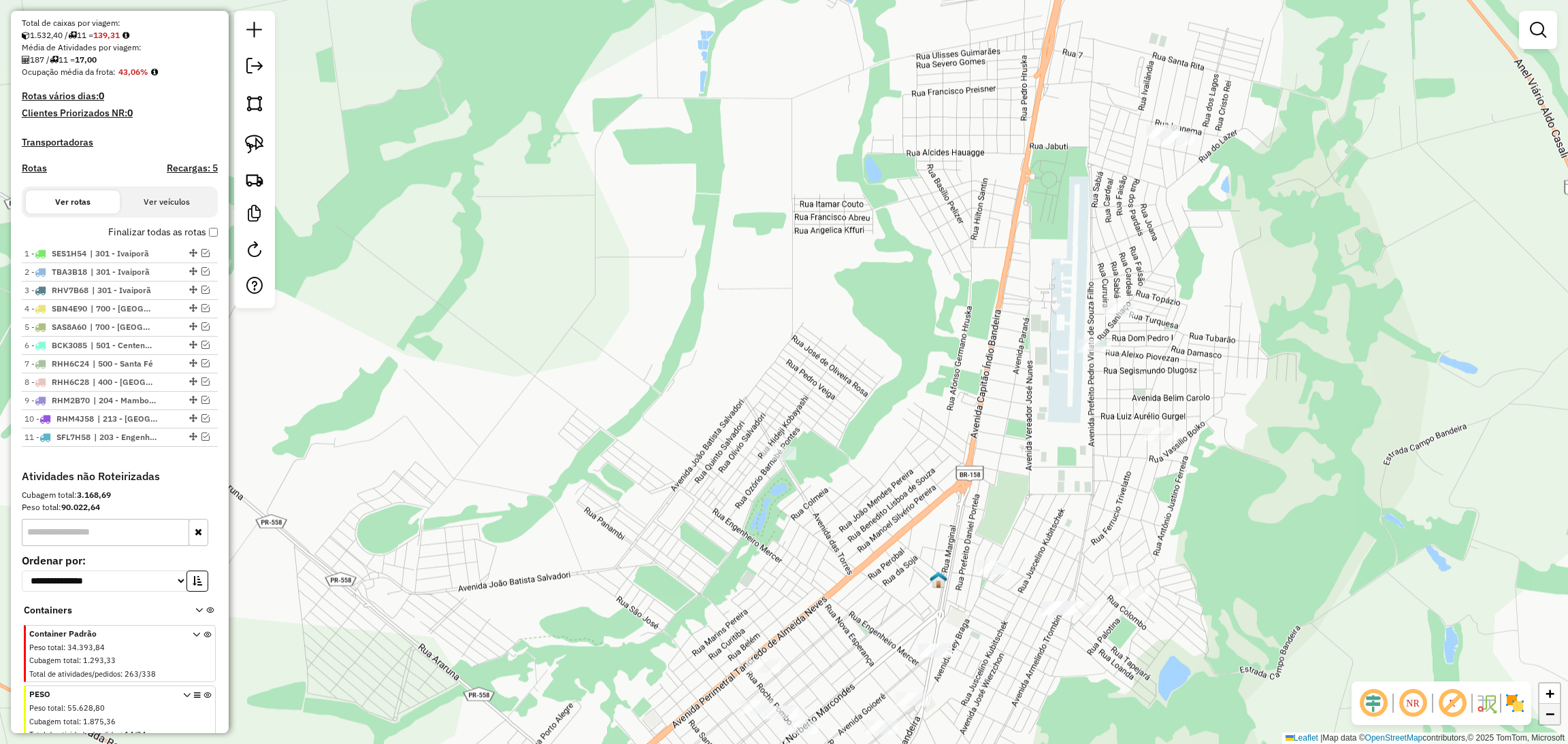
click at [1549, 710] on span "−" at bounding box center [1550, 714] width 9 height 17
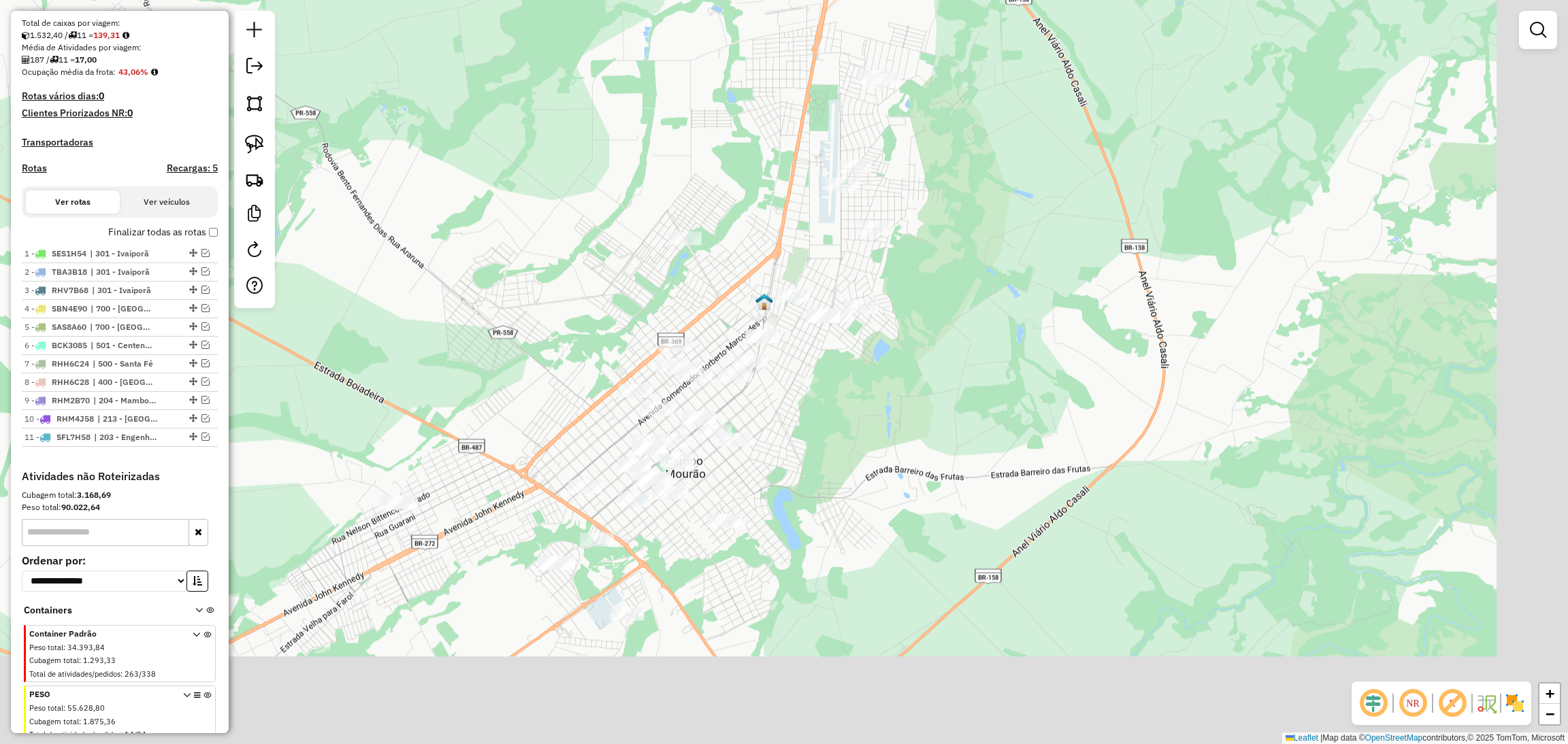
drag, startPoint x: 1395, startPoint y: 544, endPoint x: 1298, endPoint y: 368, distance: 201.0
click at [1298, 368] on div "Janela de atendimento Grade de atendimento Capacidade Transportadoras Veículos …" at bounding box center [784, 372] width 1568 height 744
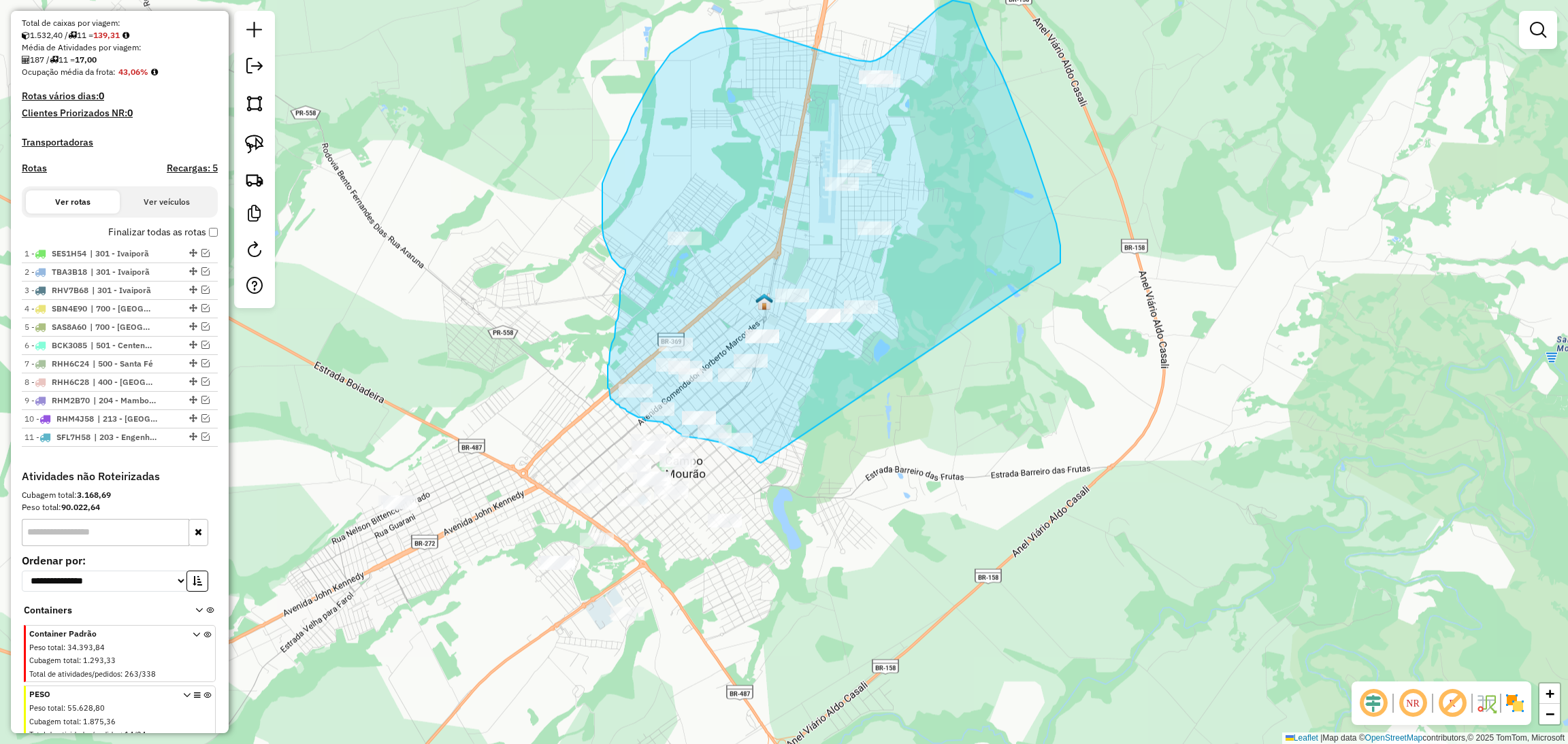
drag, startPoint x: 1060, startPoint y: 263, endPoint x: 760, endPoint y: 463, distance: 360.6
click at [760, 463] on div "Janela de atendimento Grade de atendimento Capacidade Transportadoras Veículos …" at bounding box center [784, 372] width 1568 height 744
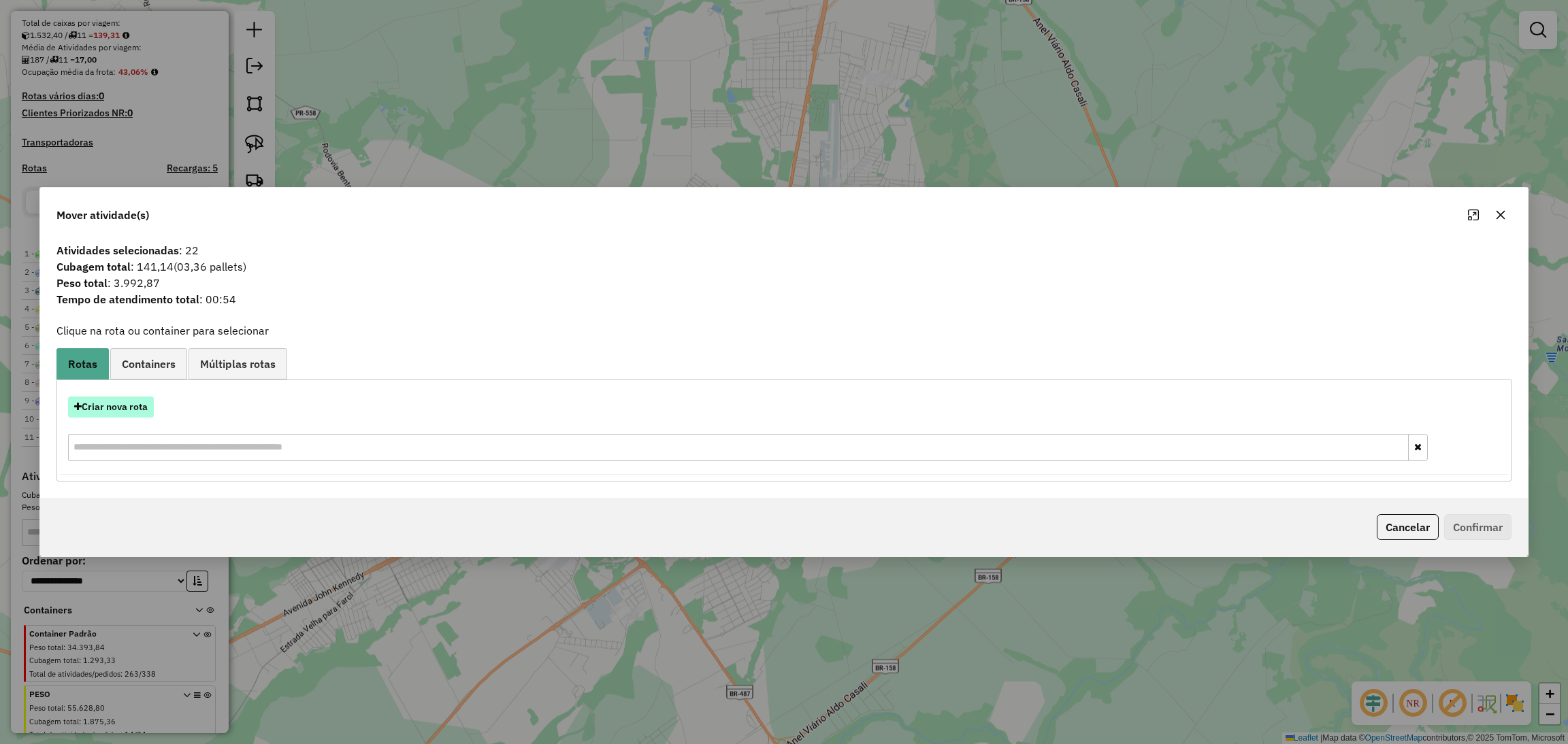
click at [135, 405] on button "Criar nova rota" at bounding box center [111, 407] width 86 height 21
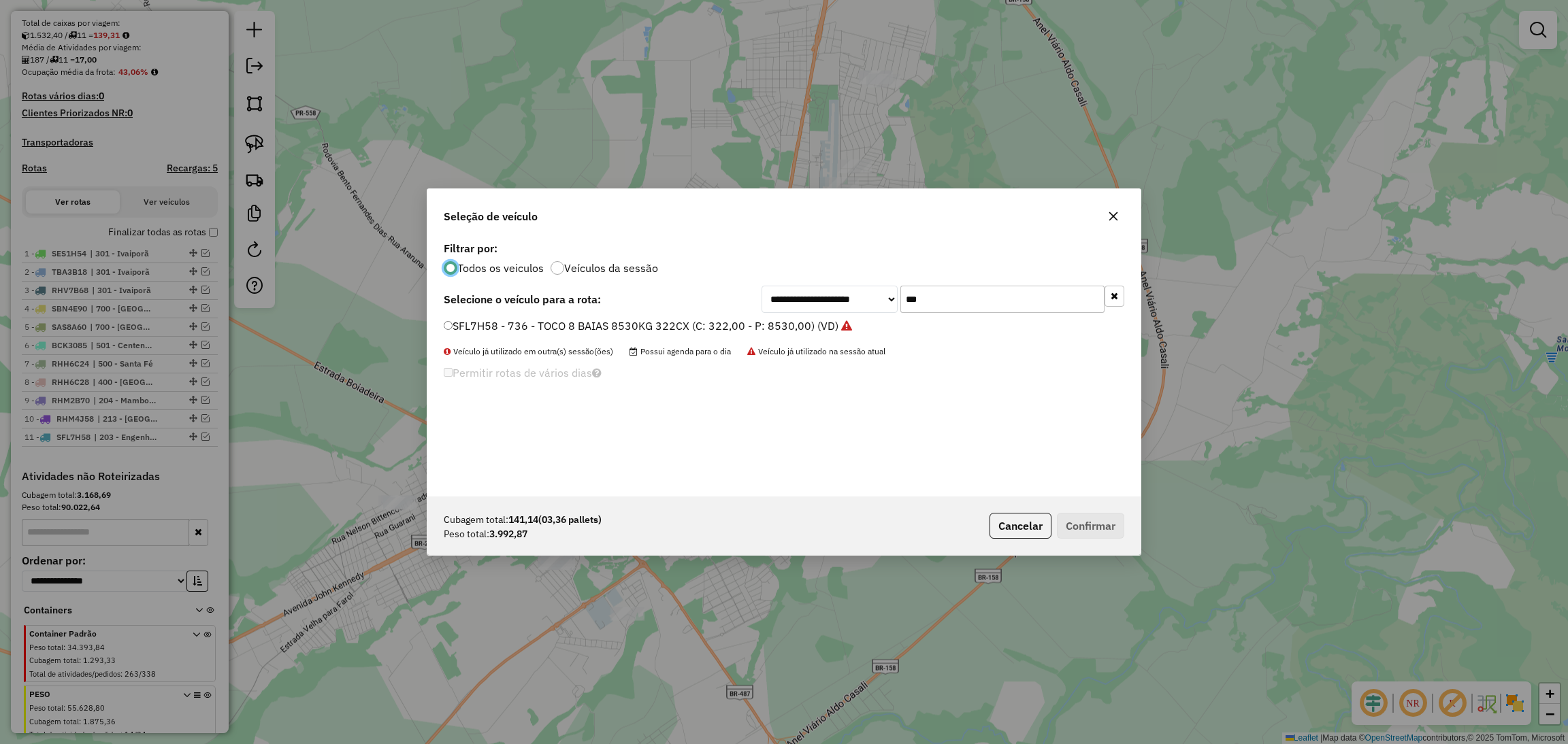
click at [977, 307] on input "***" at bounding box center [1002, 299] width 204 height 27
type input "*"
type input "***"
click at [786, 319] on label "SFL7H60 - 737 - TOCO 8 BAIAS 8530KG 322CX (C: 322,00 - P: 8530,00) (VD)" at bounding box center [641, 325] width 395 height 16
click at [1068, 519] on button "Confirmar" at bounding box center [1090, 525] width 68 height 26
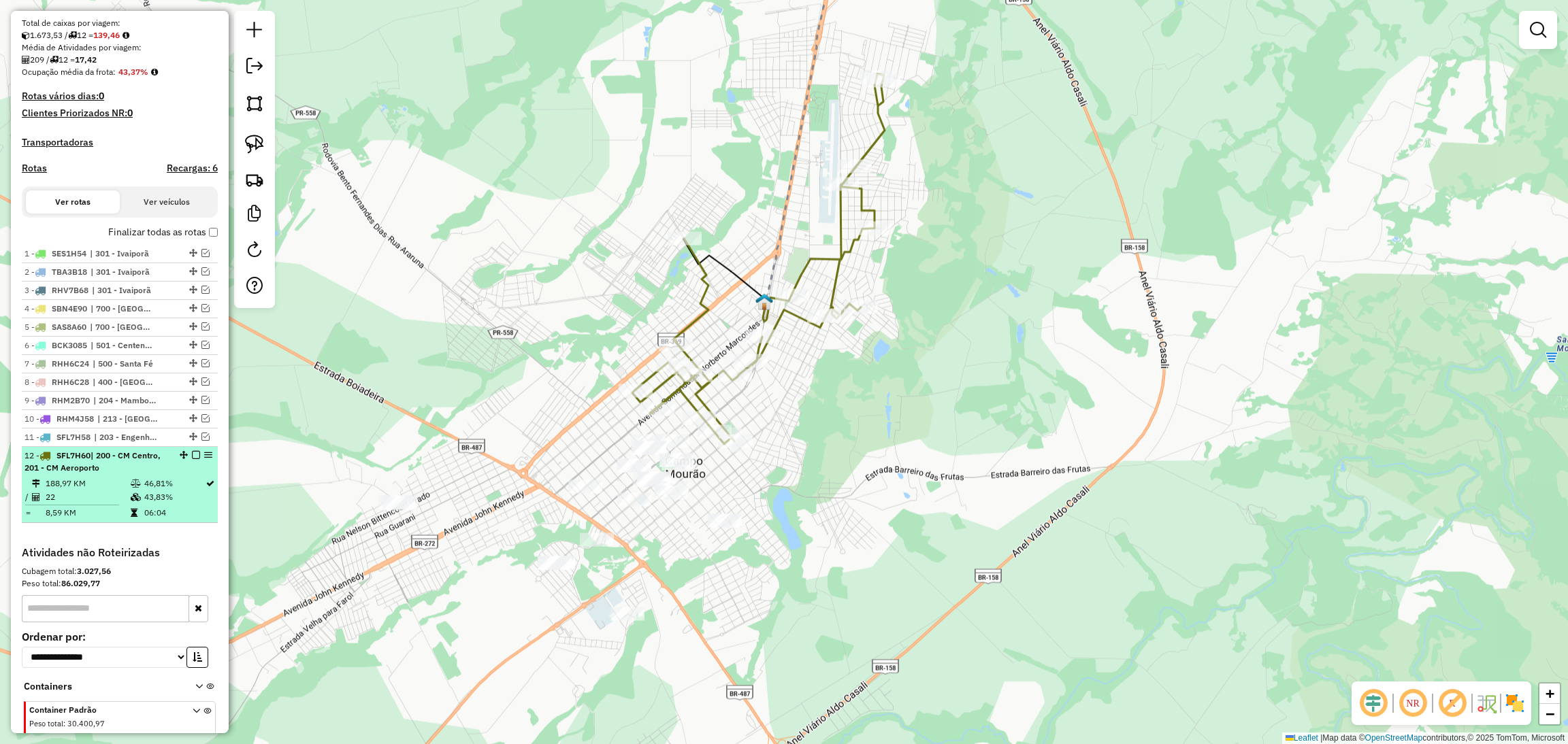
click at [193, 459] on em at bounding box center [196, 455] width 8 height 8
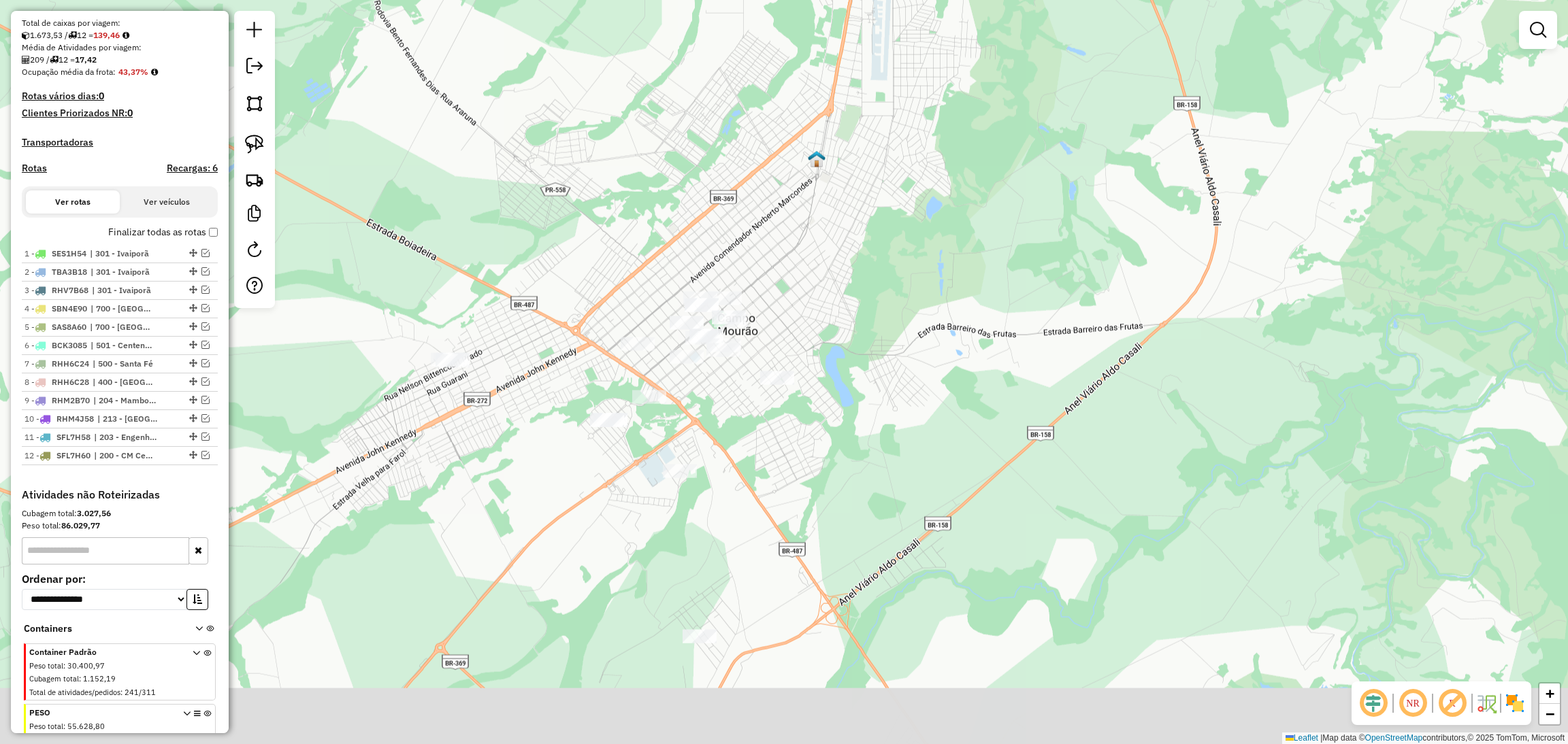
drag, startPoint x: 610, startPoint y: 362, endPoint x: 668, endPoint y: 199, distance: 173.0
click at [668, 199] on div "Janela de atendimento Grade de atendimento Capacidade Transportadoras Veículos …" at bounding box center [784, 372] width 1568 height 744
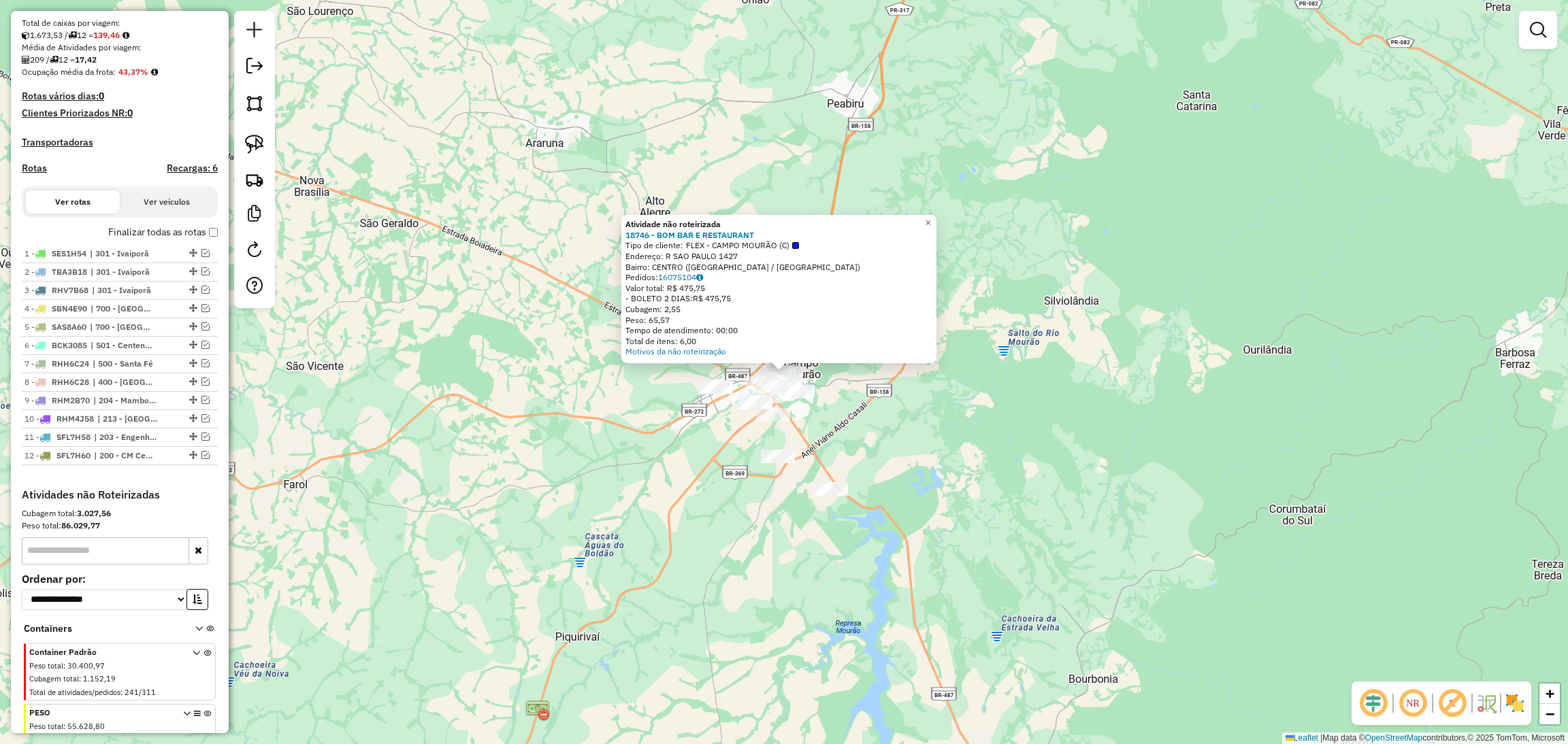
click at [1021, 454] on div "Atividade não roteirizada 18746 - BOM BAR E RESTAURANT Tipo de cliente: FLEX - …" at bounding box center [784, 372] width 1568 height 744
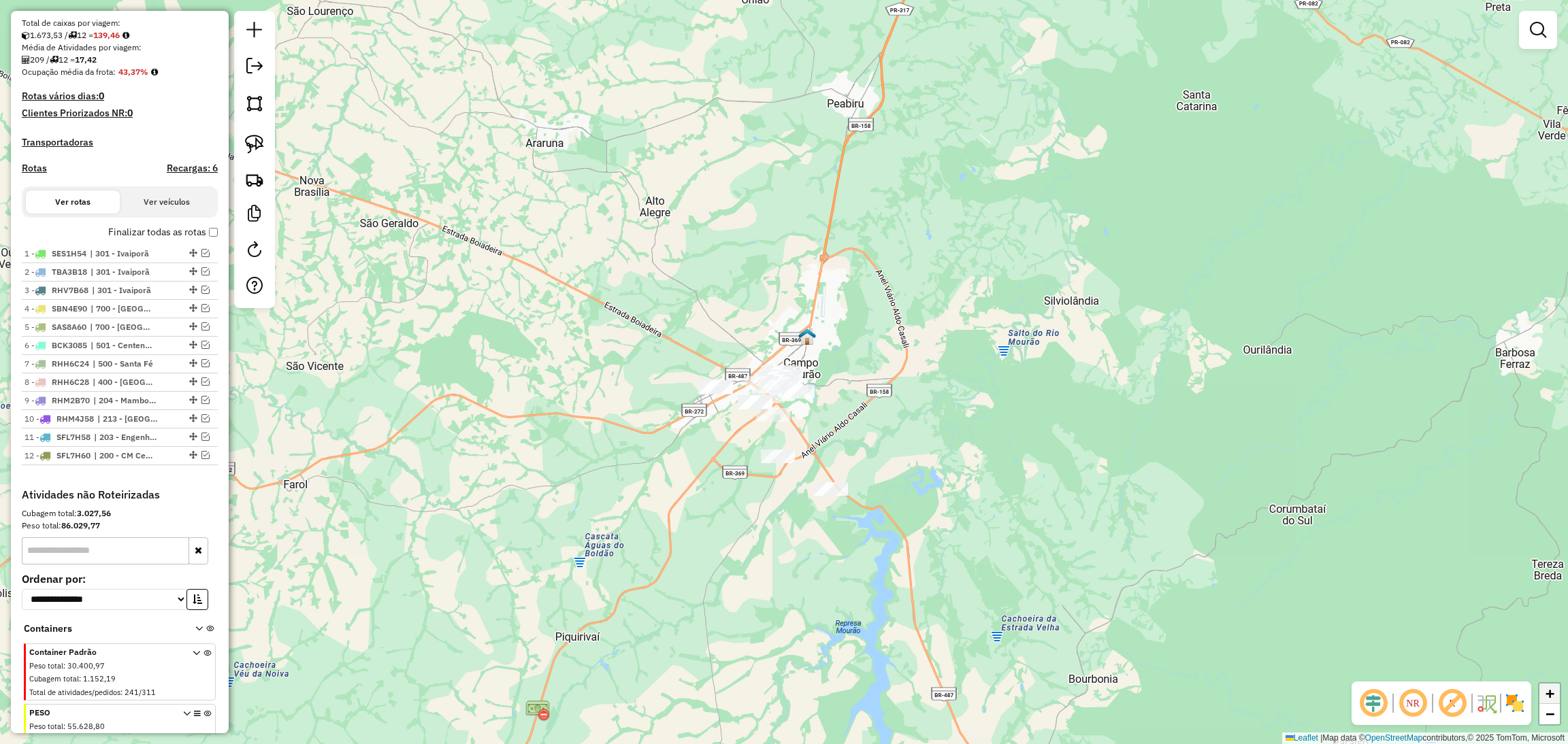
click at [1548, 697] on span "+" at bounding box center [1550, 693] width 9 height 17
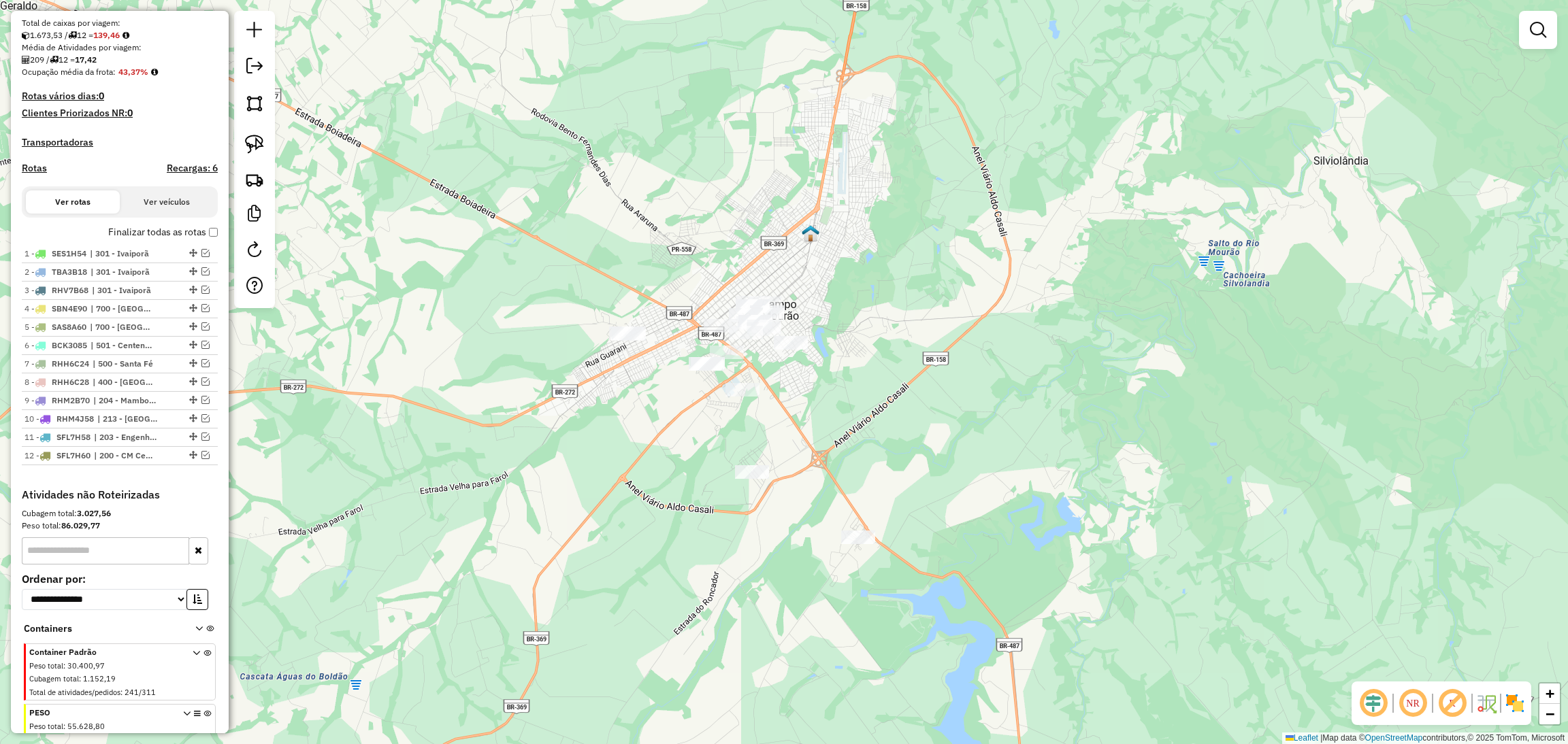
drag, startPoint x: 1243, startPoint y: 592, endPoint x: 1223, endPoint y: 519, distance: 75.7
click at [1223, 519] on div "Janela de atendimento Grade de atendimento Capacidade Transportadoras Veículos …" at bounding box center [784, 372] width 1568 height 744
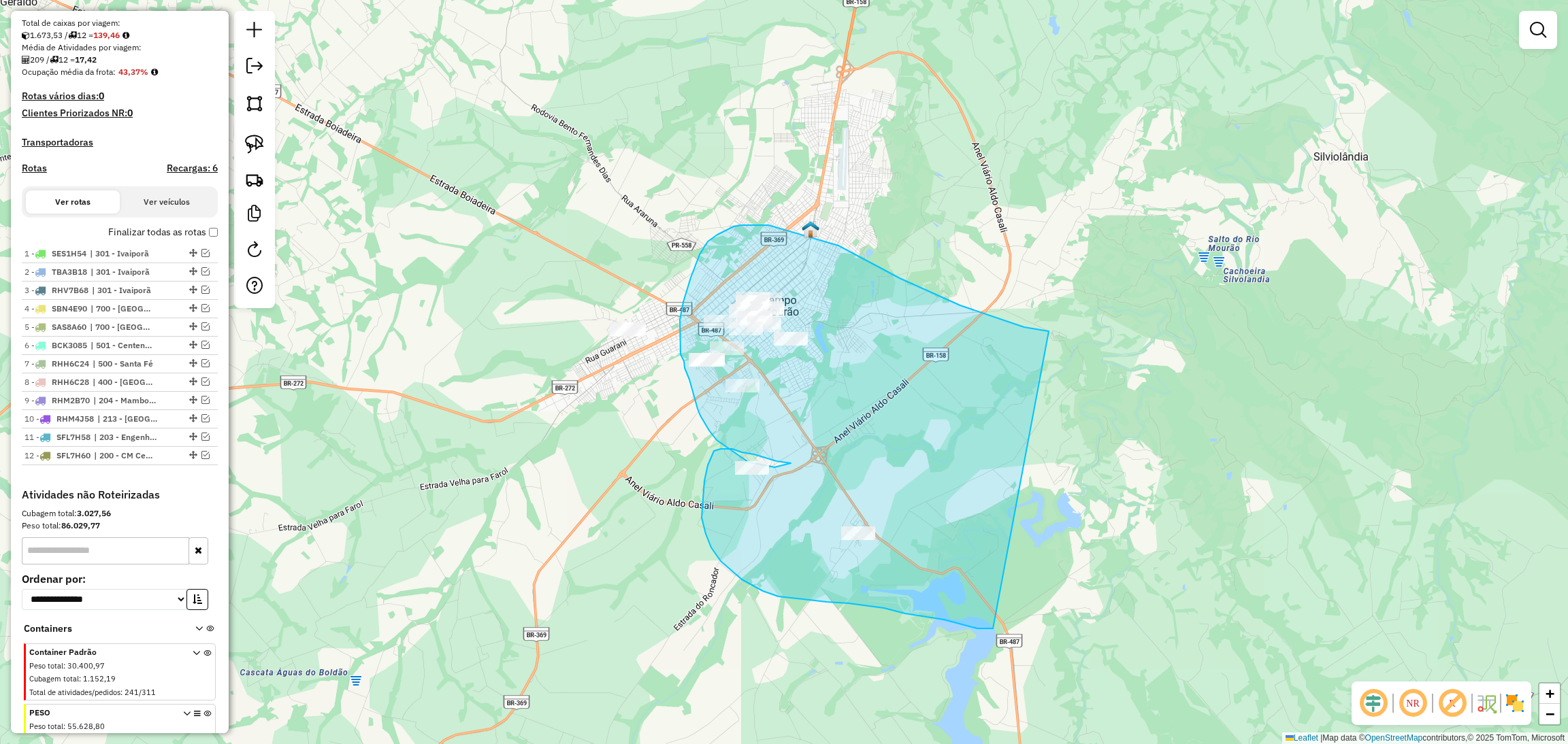
drag, startPoint x: 1048, startPoint y: 331, endPoint x: 1004, endPoint y: 626, distance: 298.3
click at [1004, 626] on div "Janela de atendimento Grade de atendimento Capacidade Transportadoras Veículos …" at bounding box center [784, 372] width 1568 height 744
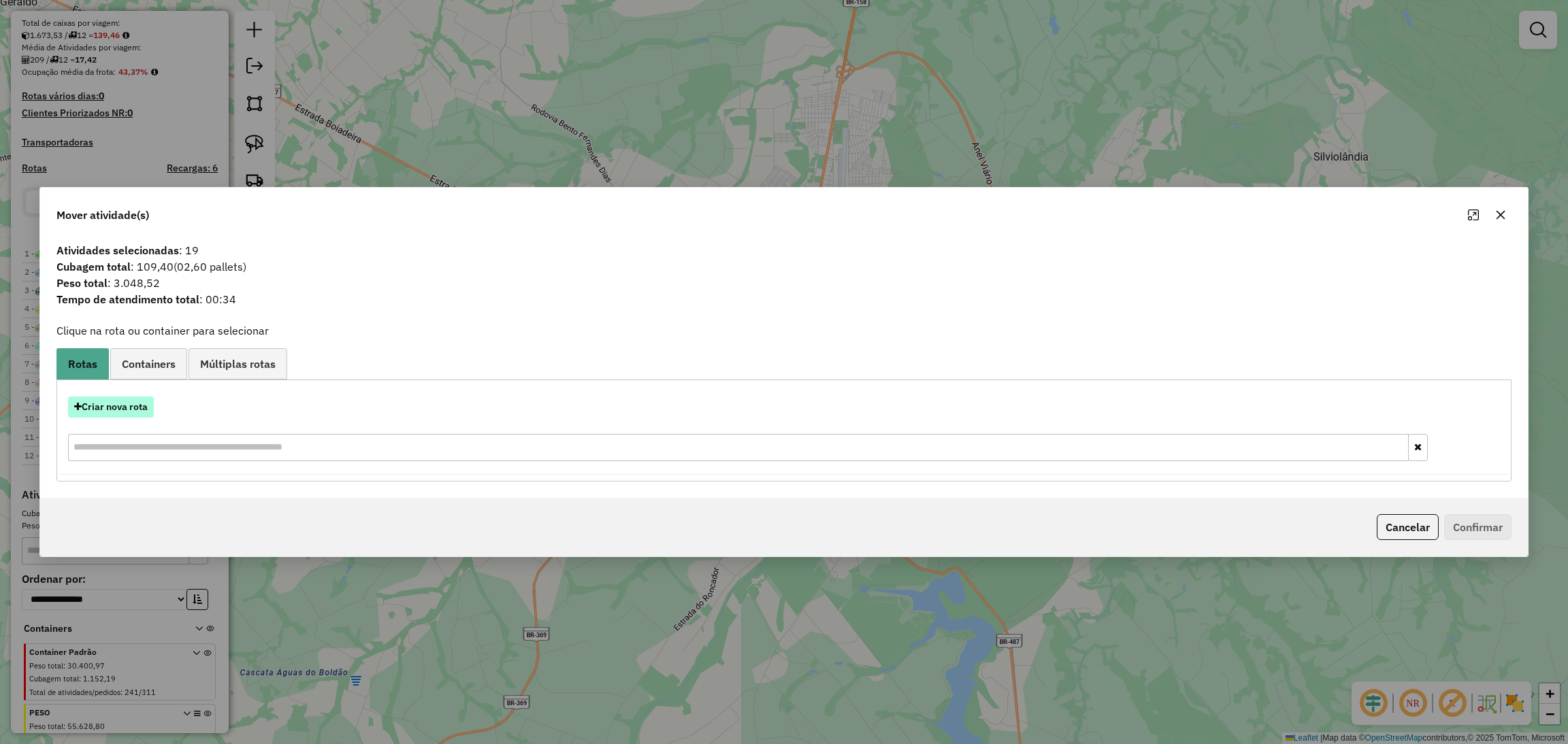
click at [106, 401] on button "Criar nova rota" at bounding box center [111, 407] width 86 height 21
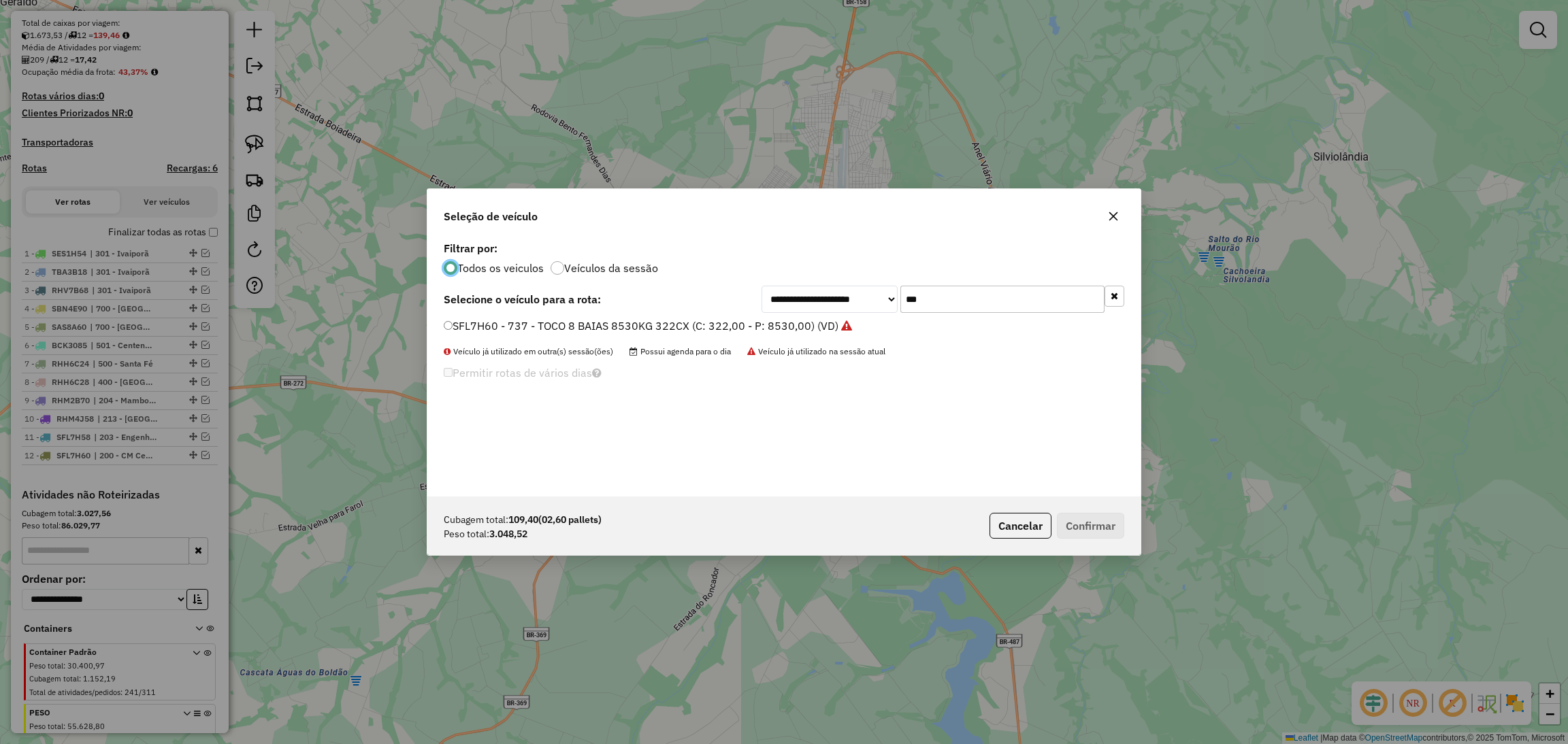
click at [985, 311] on input "***" at bounding box center [1002, 299] width 204 height 27
type input "***"
click at [655, 320] on label "SFO6I71 - 744 - TOCO 8 BAIAS 8530KG 322CX (C: 322,00 - P: 8530,00) (VD)" at bounding box center [640, 325] width 394 height 16
click at [1092, 528] on button "Confirmar" at bounding box center [1090, 525] width 68 height 26
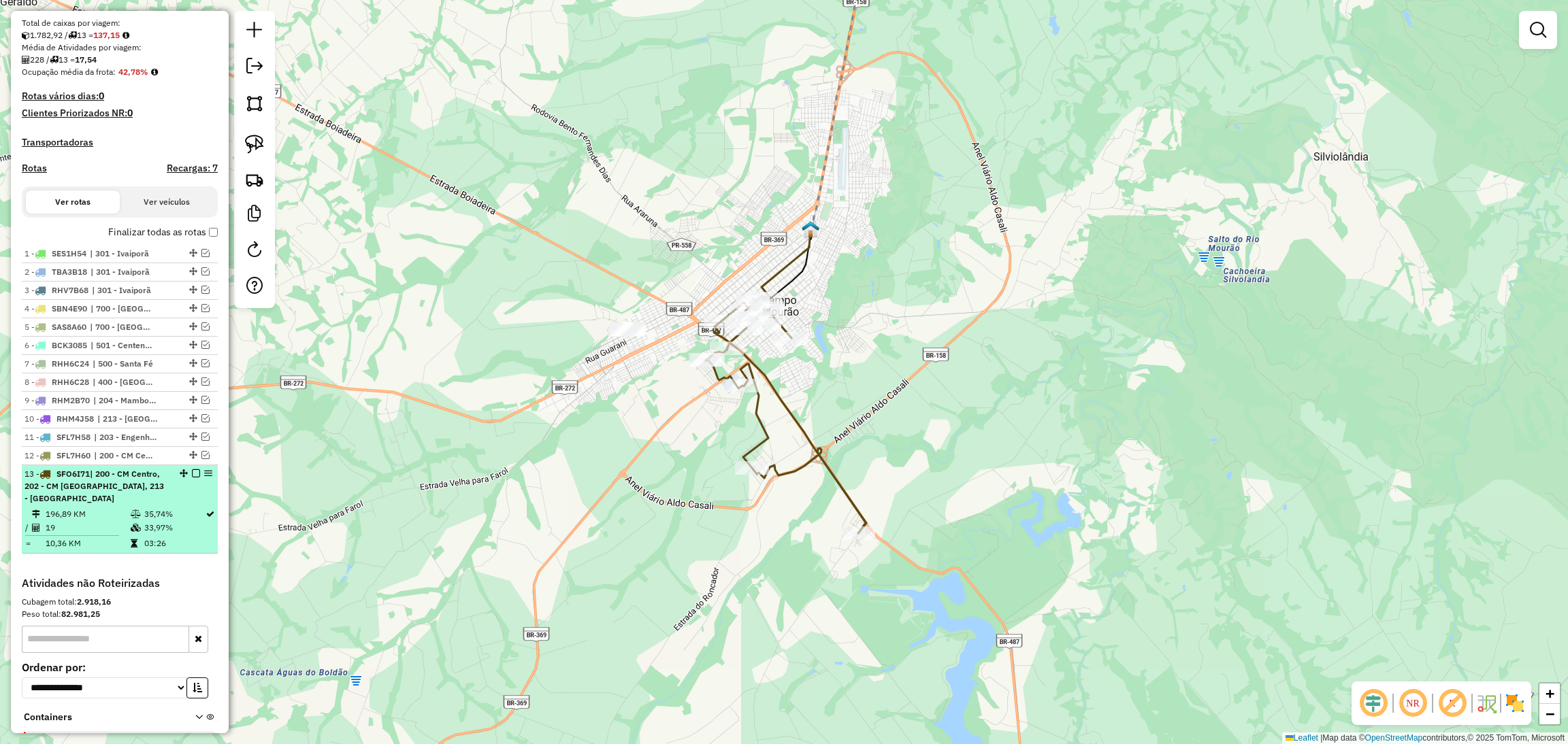
click at [192, 478] on em at bounding box center [196, 473] width 8 height 8
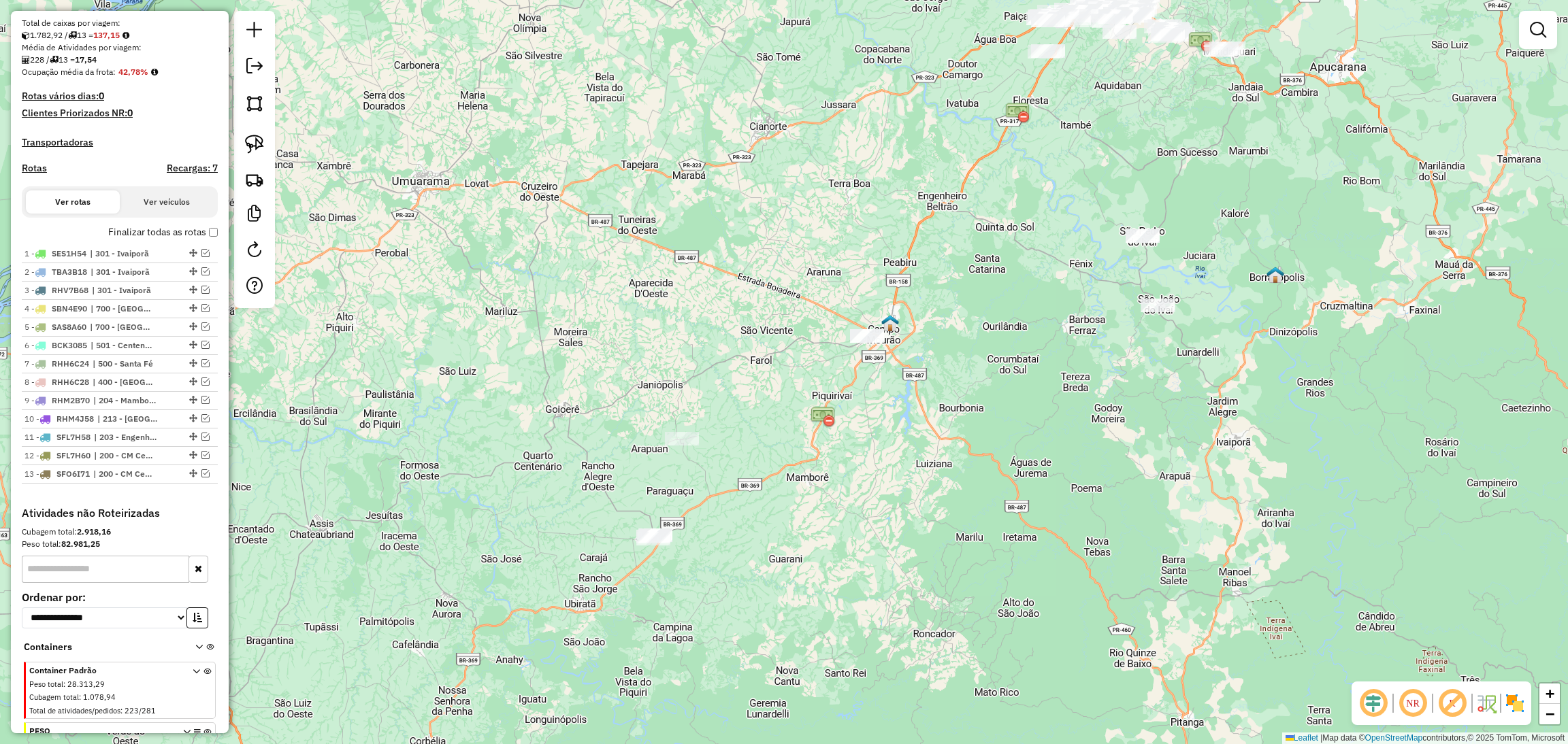
drag, startPoint x: 942, startPoint y: 402, endPoint x: 931, endPoint y: 334, distance: 68.9
click at [931, 334] on div "Janela de atendimento Grade de atendimento Capacidade Transportadoras Veículos …" at bounding box center [784, 372] width 1568 height 744
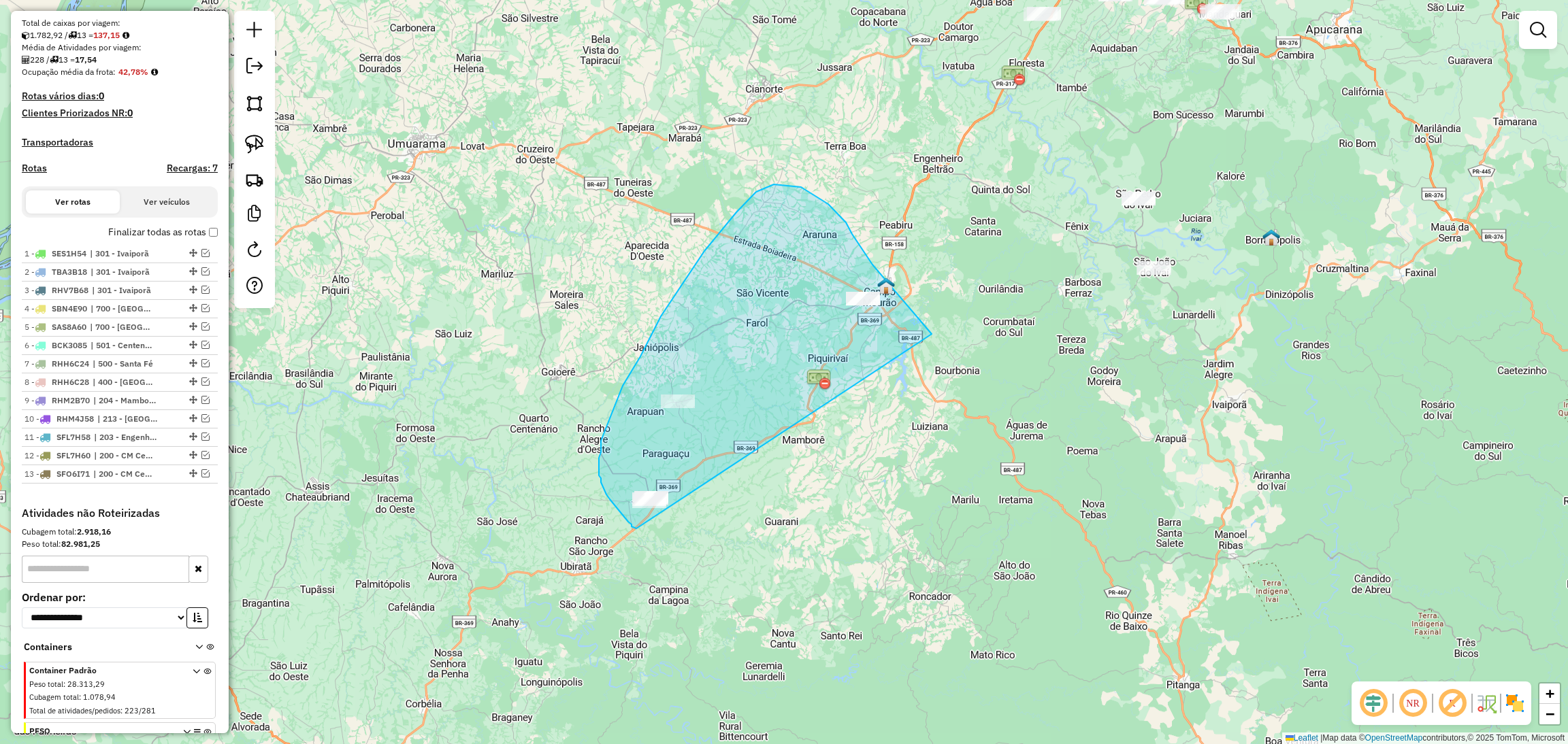
drag, startPoint x: 931, startPoint y: 334, endPoint x: 638, endPoint y: 528, distance: 351.4
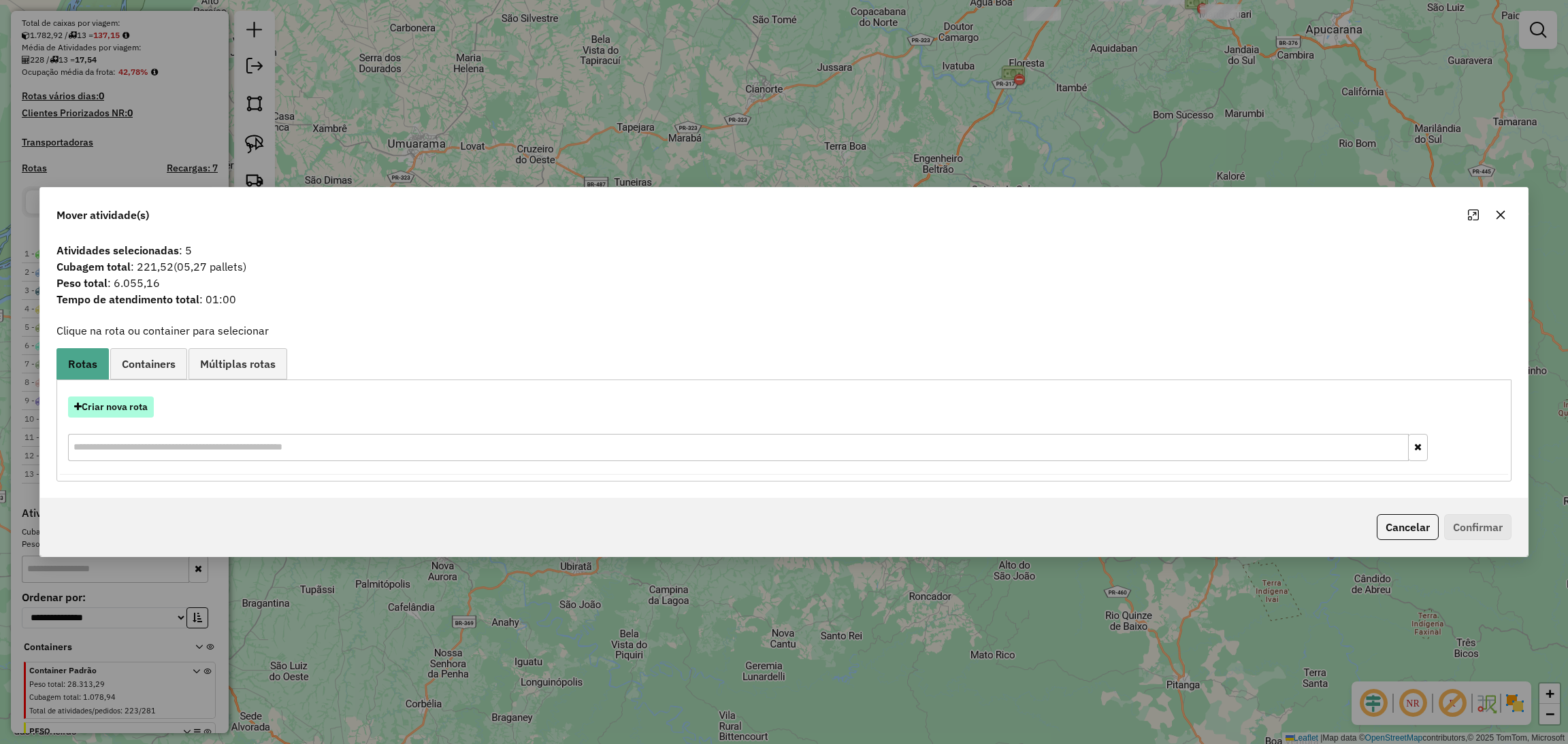
click at [116, 404] on button "Criar nova rota" at bounding box center [111, 407] width 86 height 21
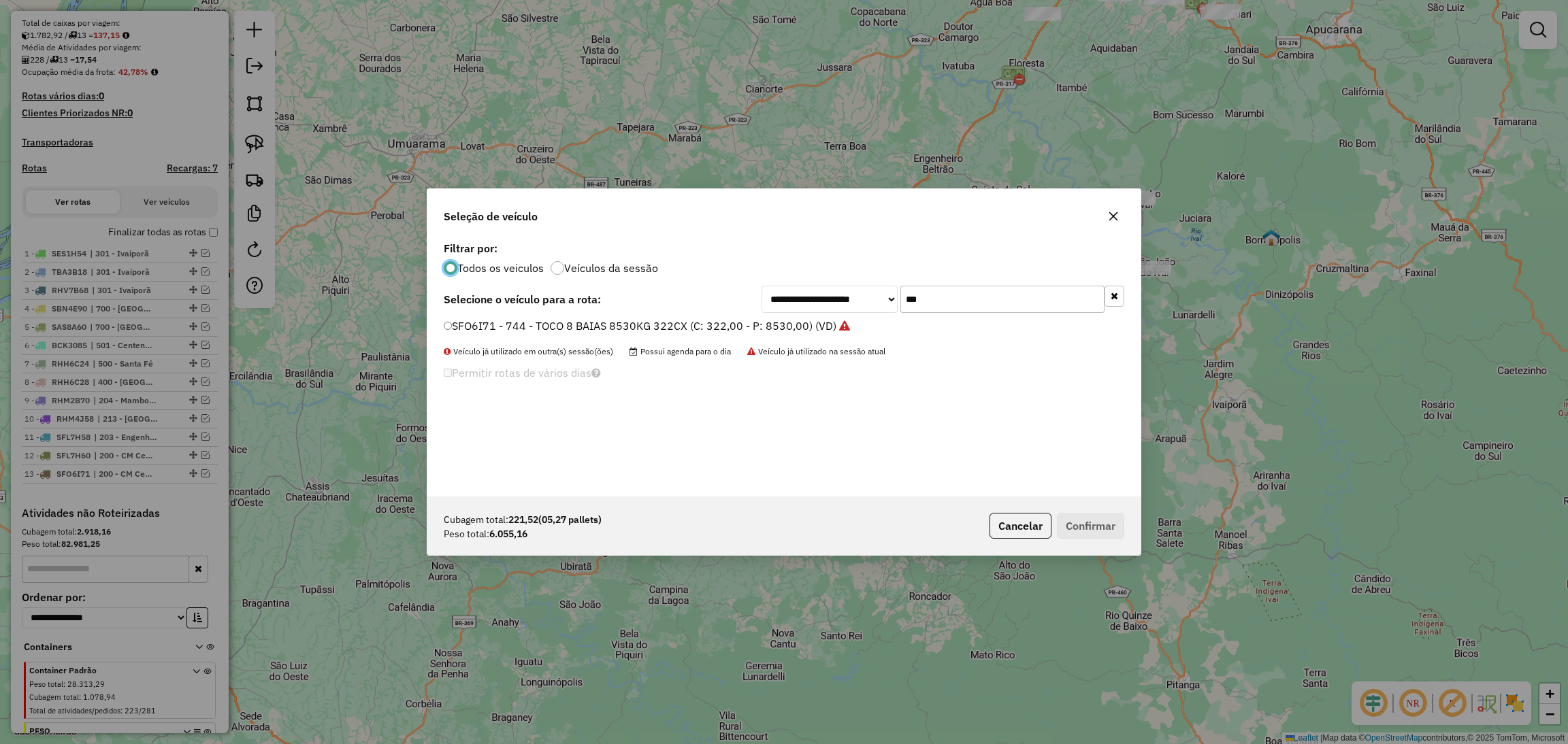
click at [945, 306] on input "***" at bounding box center [1002, 299] width 204 height 27
type input "***"
click at [757, 323] on label "TAZ3B74 - TOCO 8 BAIAS 7950KG 336CX (C: 336,00 - P: 7950,00) (VD)" at bounding box center [626, 325] width 365 height 16
click at [1083, 528] on button "Confirmar" at bounding box center [1090, 525] width 68 height 26
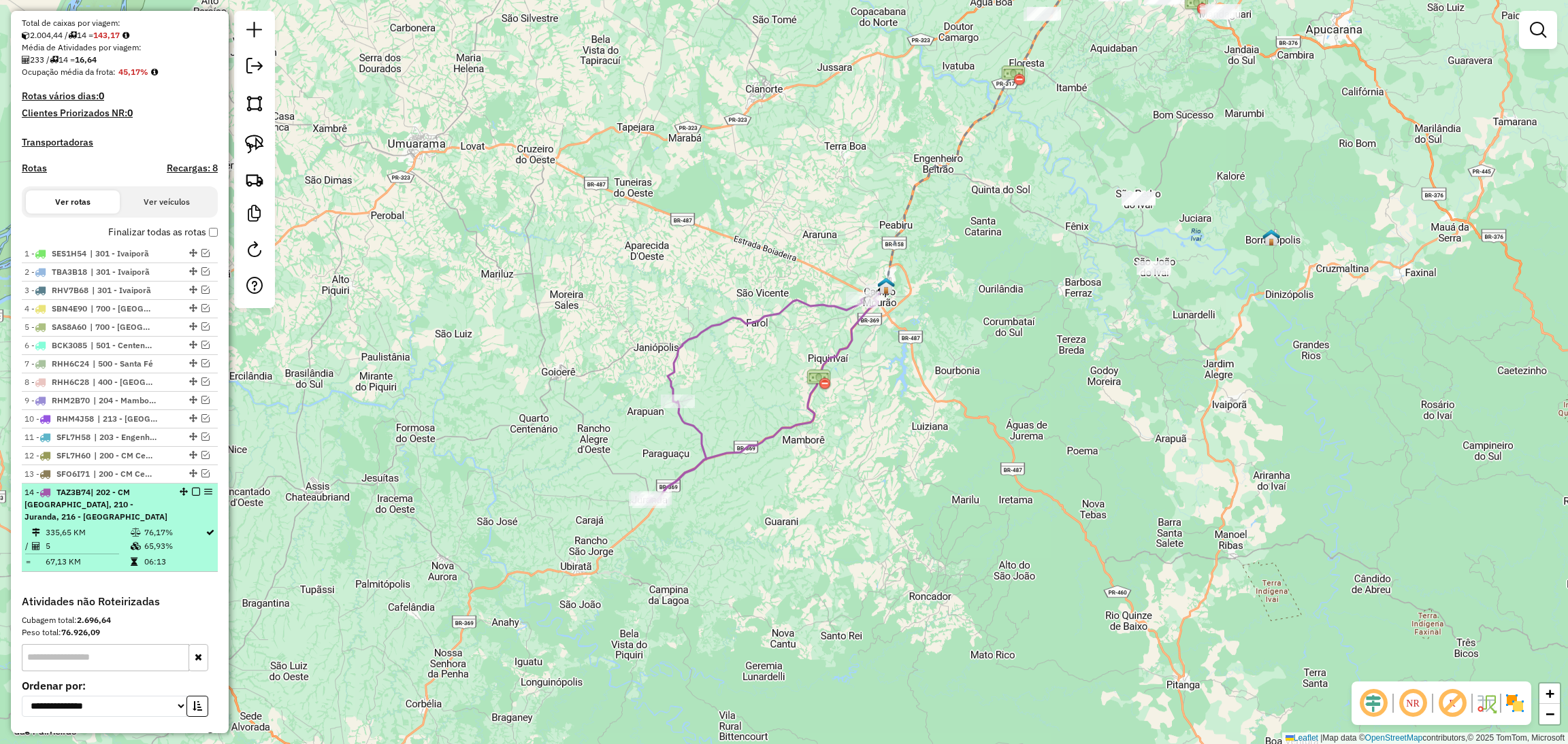
click at [192, 496] on em at bounding box center [196, 491] width 8 height 8
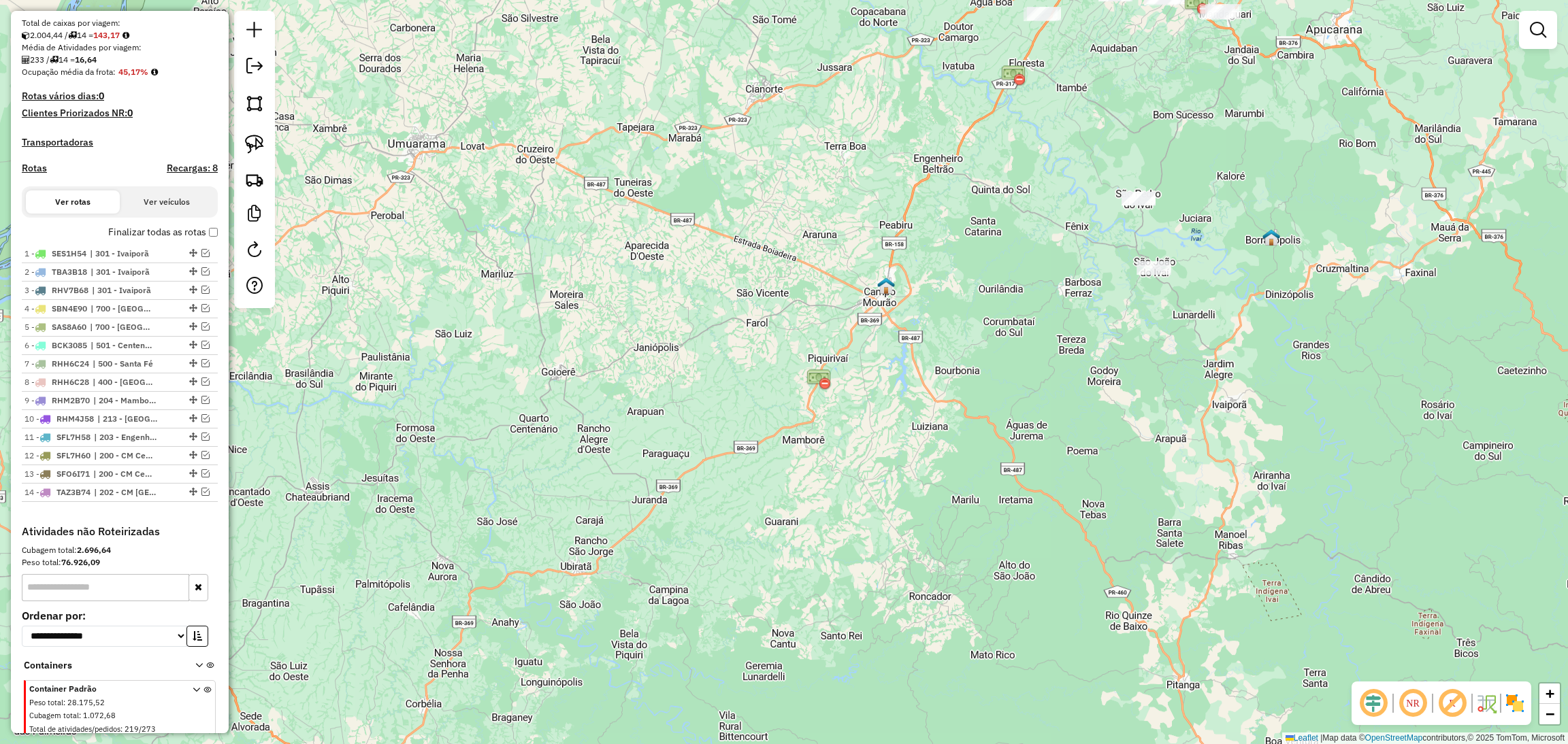
click at [883, 284] on img at bounding box center [886, 285] width 17 height 17
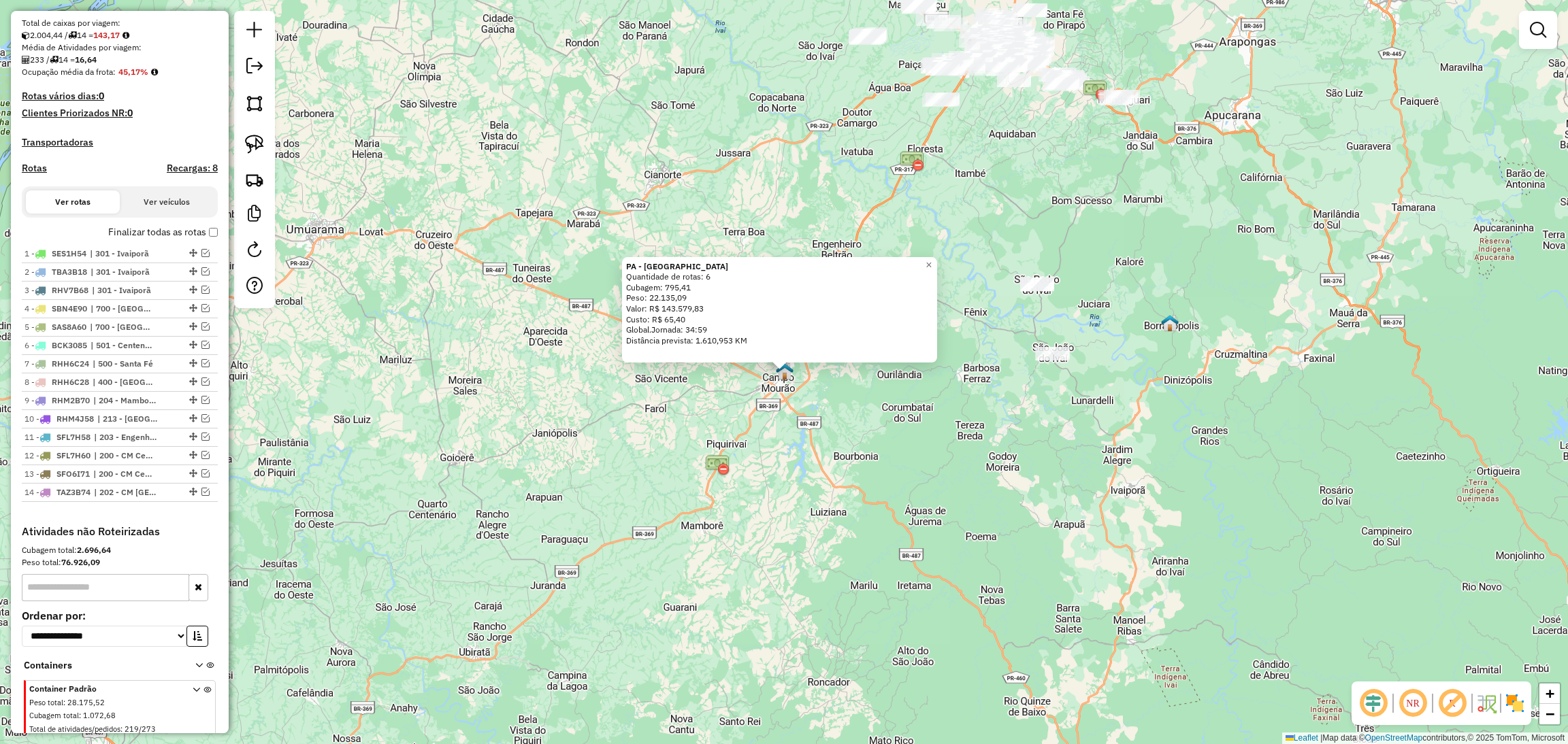
click at [1169, 395] on div "PA - Campo Mourão Quantidade de rotas: 6 Cubagem: 795,41 Peso: 22.135,09 Valor:…" at bounding box center [784, 372] width 1568 height 744
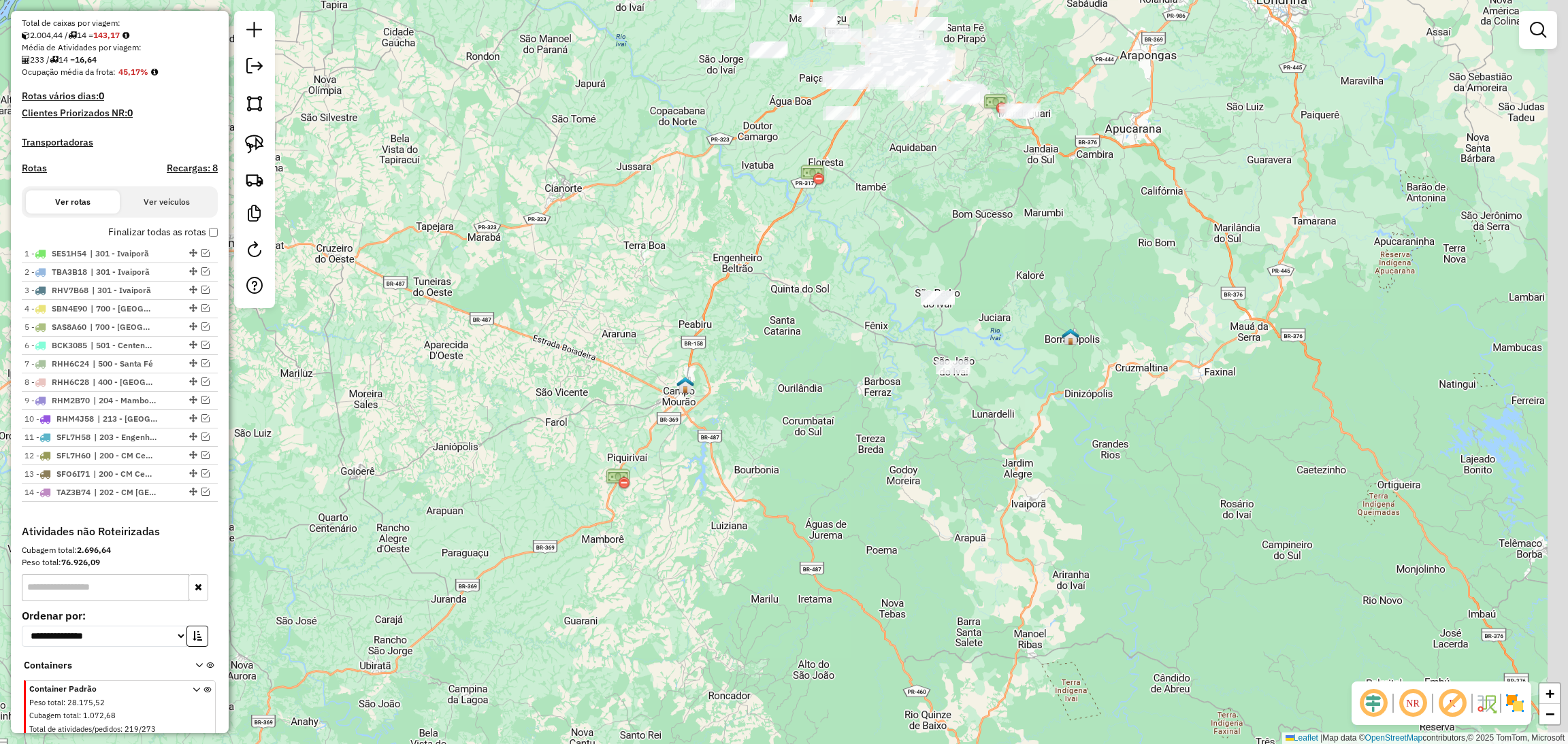
drag, startPoint x: 1073, startPoint y: 323, endPoint x: 962, endPoint y: 340, distance: 112.3
click at [962, 340] on div "Janela de atendimento Grade de atendimento Capacidade Transportadoras Veículos …" at bounding box center [784, 372] width 1568 height 744
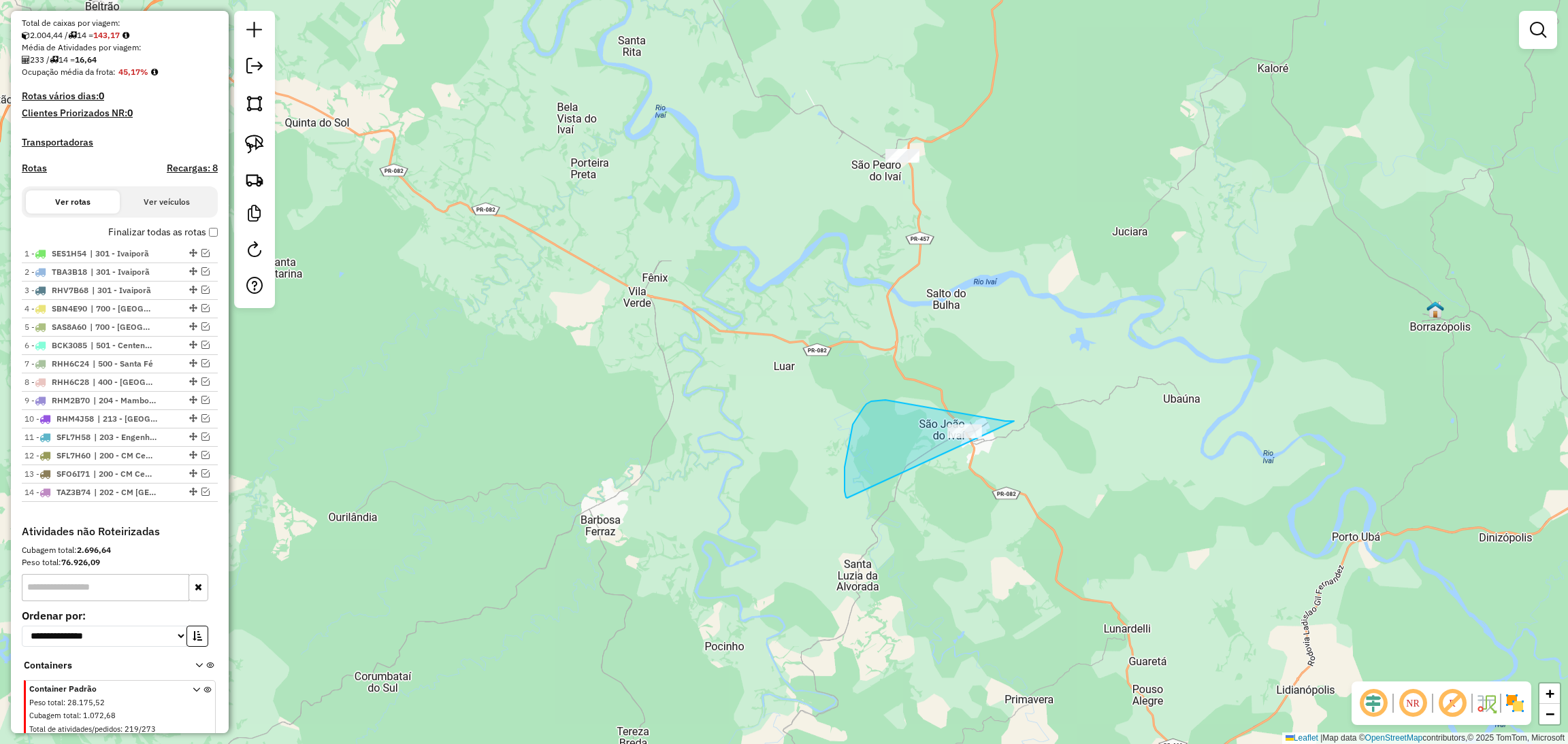
drag, startPoint x: 1014, startPoint y: 421, endPoint x: 848, endPoint y: 499, distance: 183.4
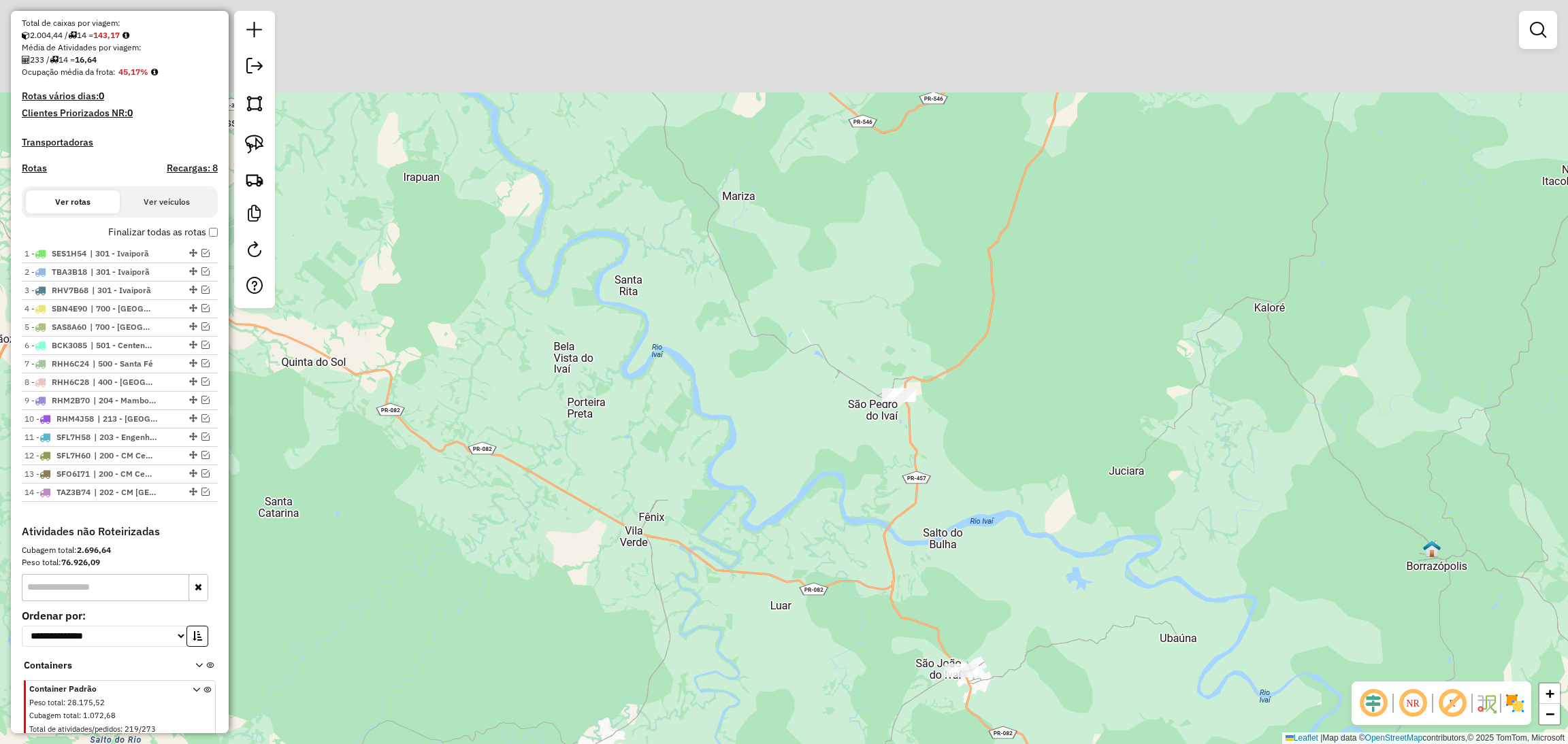
drag, startPoint x: 737, startPoint y: 144, endPoint x: 724, endPoint y: 389, distance: 245.3
click at [724, 389] on div "Janela de atendimento Grade de atendimento Capacidade Transportadoras Veículos …" at bounding box center [784, 372] width 1568 height 744
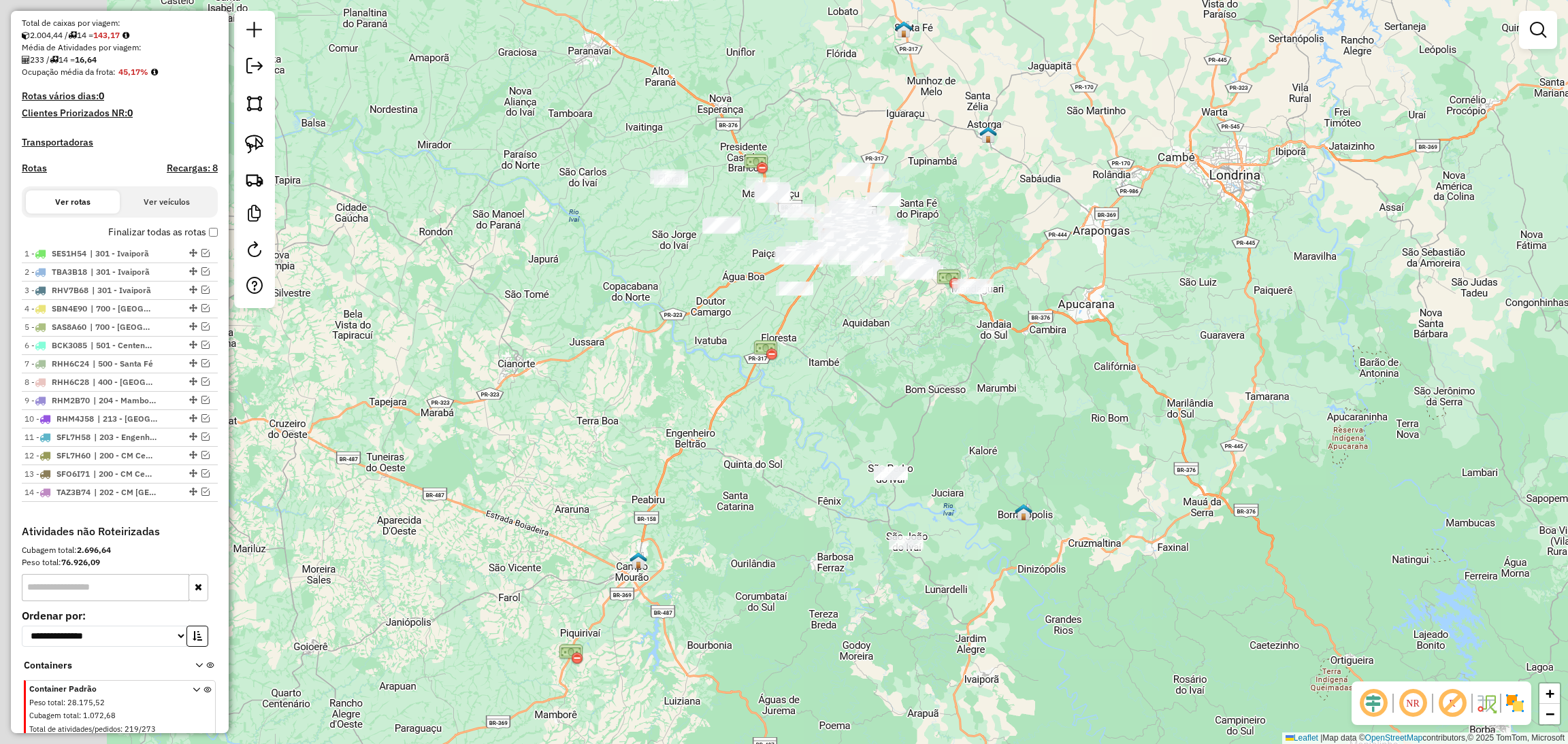
drag, startPoint x: 656, startPoint y: 292, endPoint x: 874, endPoint y: 432, distance: 259.1
click at [874, 432] on div "Janela de atendimento Grade de atendimento Capacidade Transportadoras Veículos …" at bounding box center [784, 372] width 1568 height 744
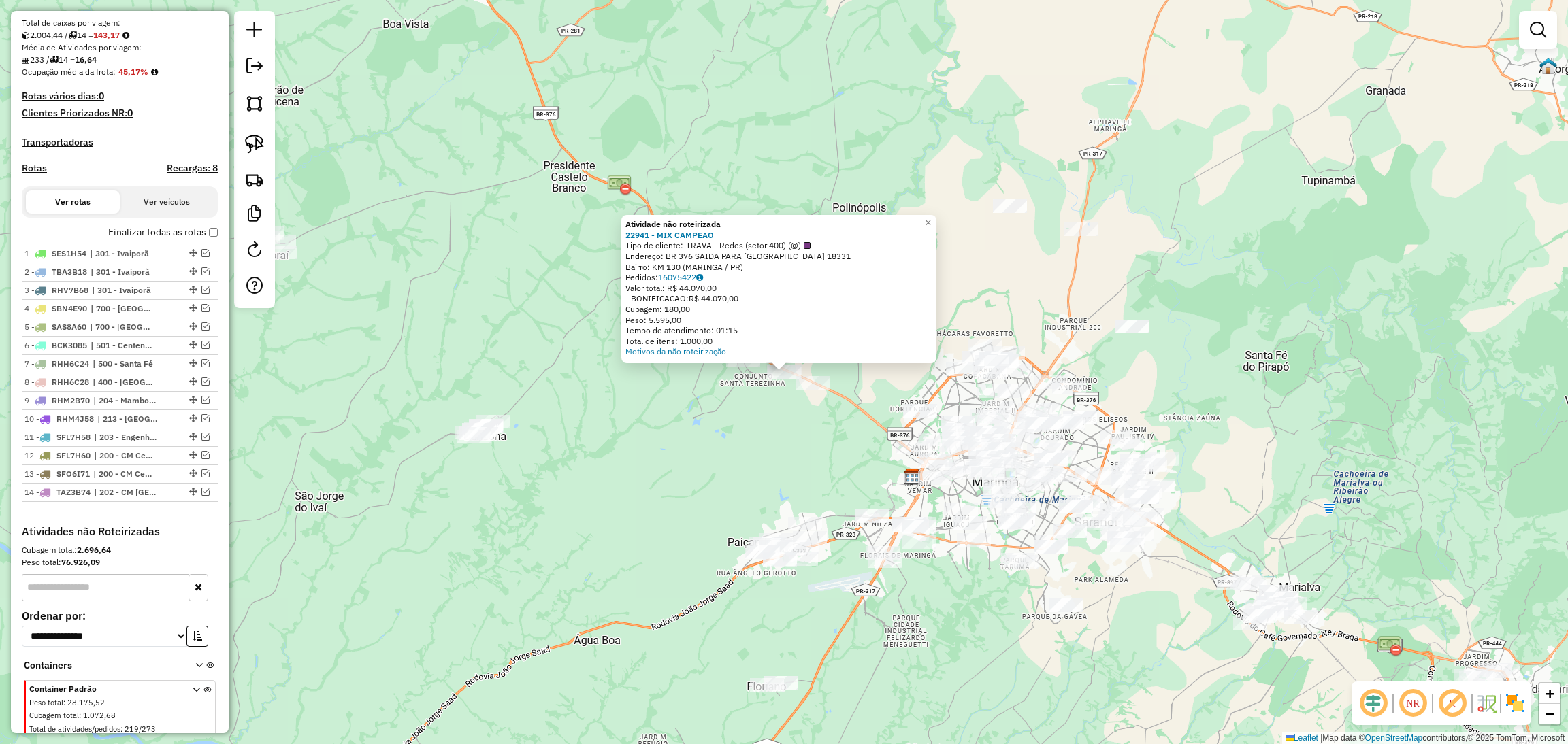
click at [762, 433] on div "Atividade não roteirizada 22941 - MIX CAMPEAO Tipo de cliente: TRAVA - Redes (s…" at bounding box center [784, 372] width 1568 height 744
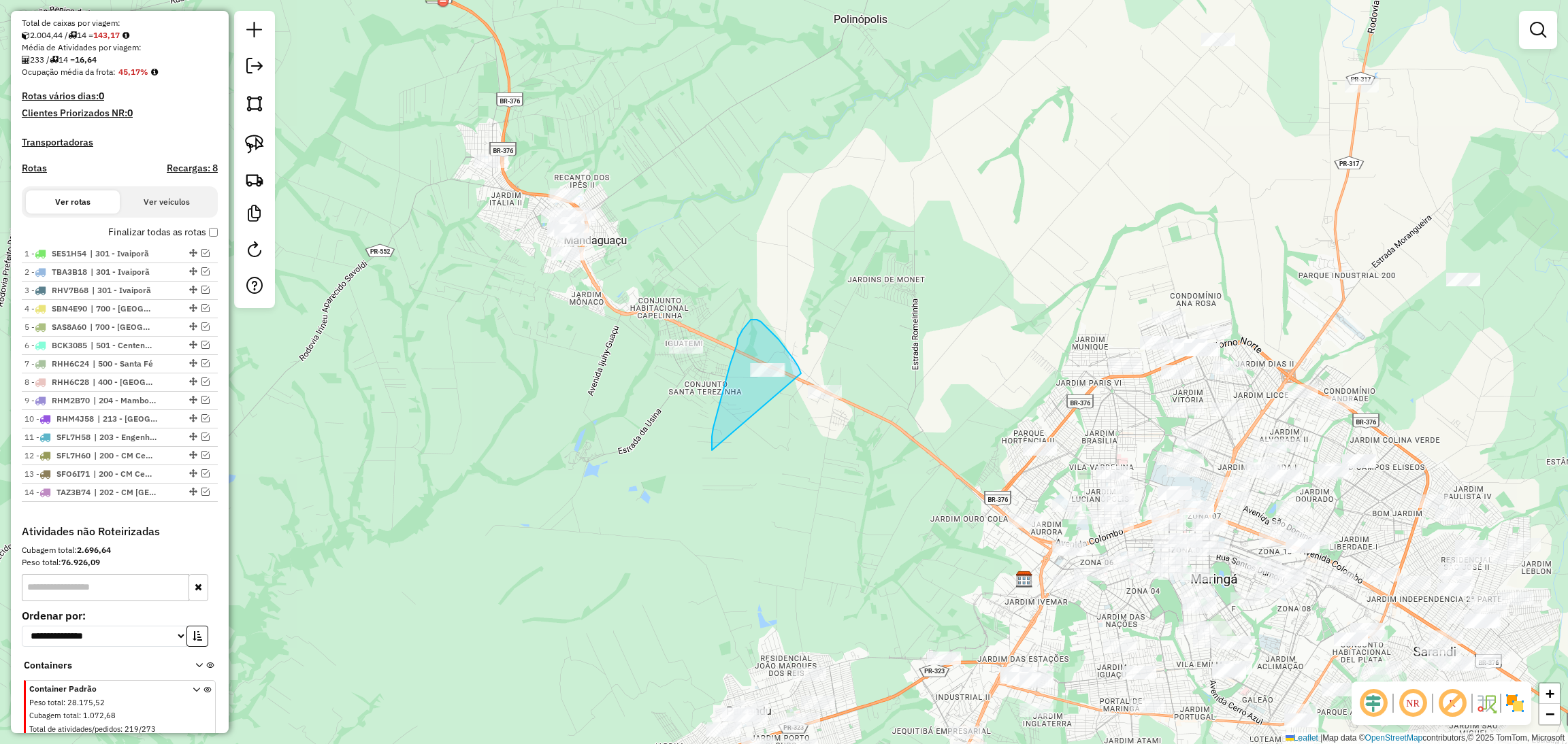
drag, startPoint x: 794, startPoint y: 386, endPoint x: 712, endPoint y: 454, distance: 106.5
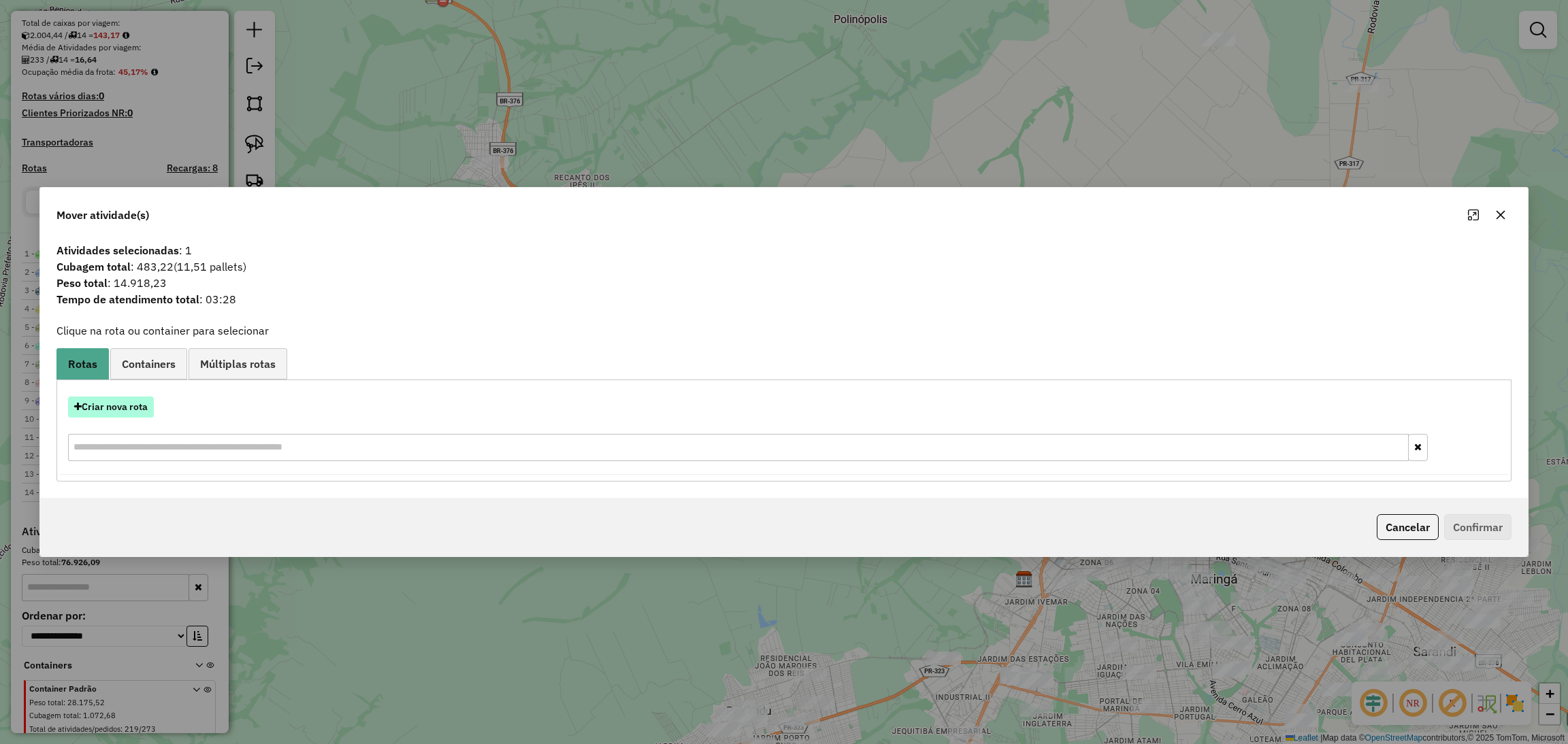
click at [122, 402] on button "Criar nova rota" at bounding box center [111, 407] width 86 height 21
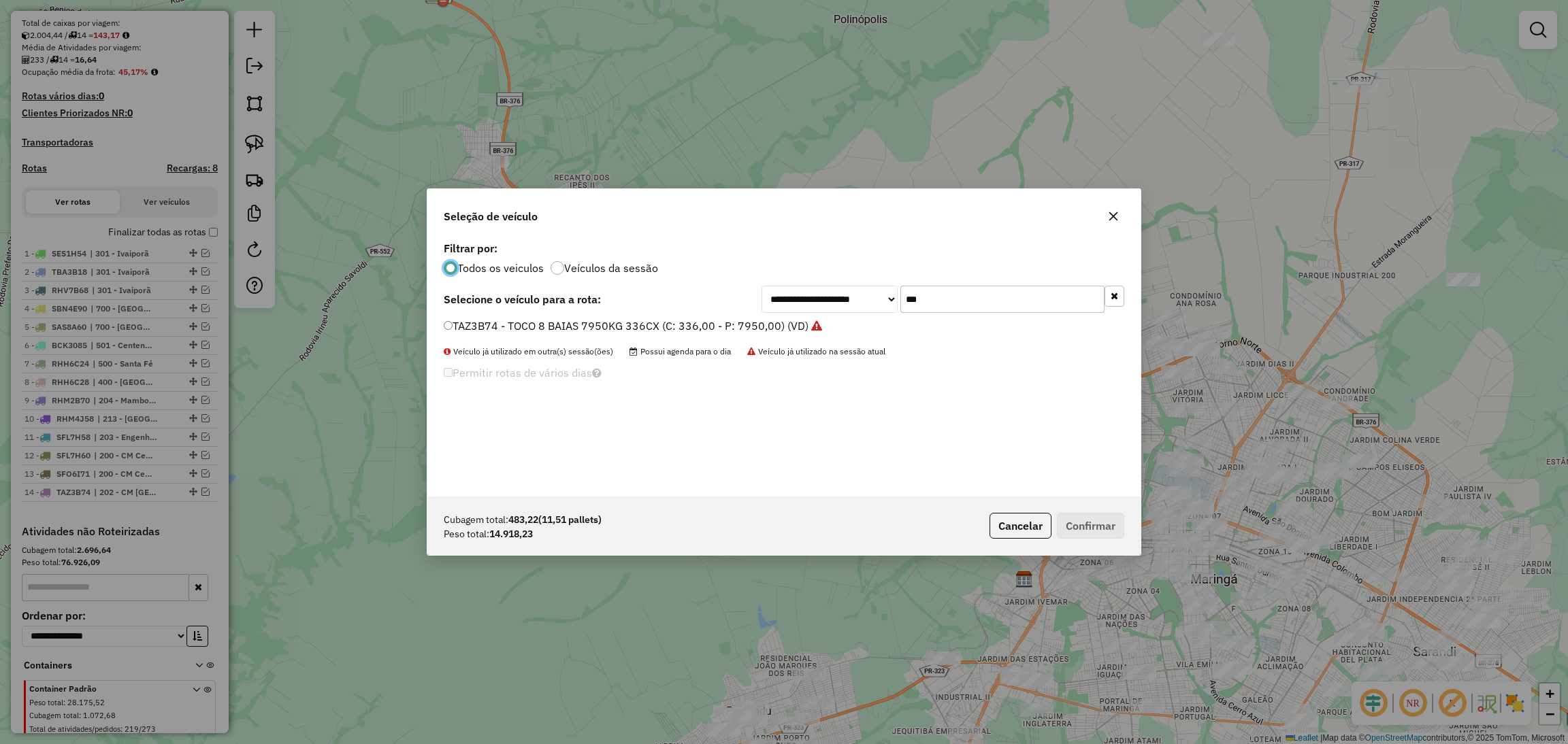
click at [918, 307] on input "***" at bounding box center [1002, 299] width 204 height 27
type input "***"
click at [858, 324] on label "ITP7696 - TRUCK 12 PALETES SIDER 16700KG 504CX (C: 504,00 - P: 16100,00) (VD)" at bounding box center [661, 325] width 435 height 16
click at [1097, 522] on button "Confirmar" at bounding box center [1090, 525] width 68 height 26
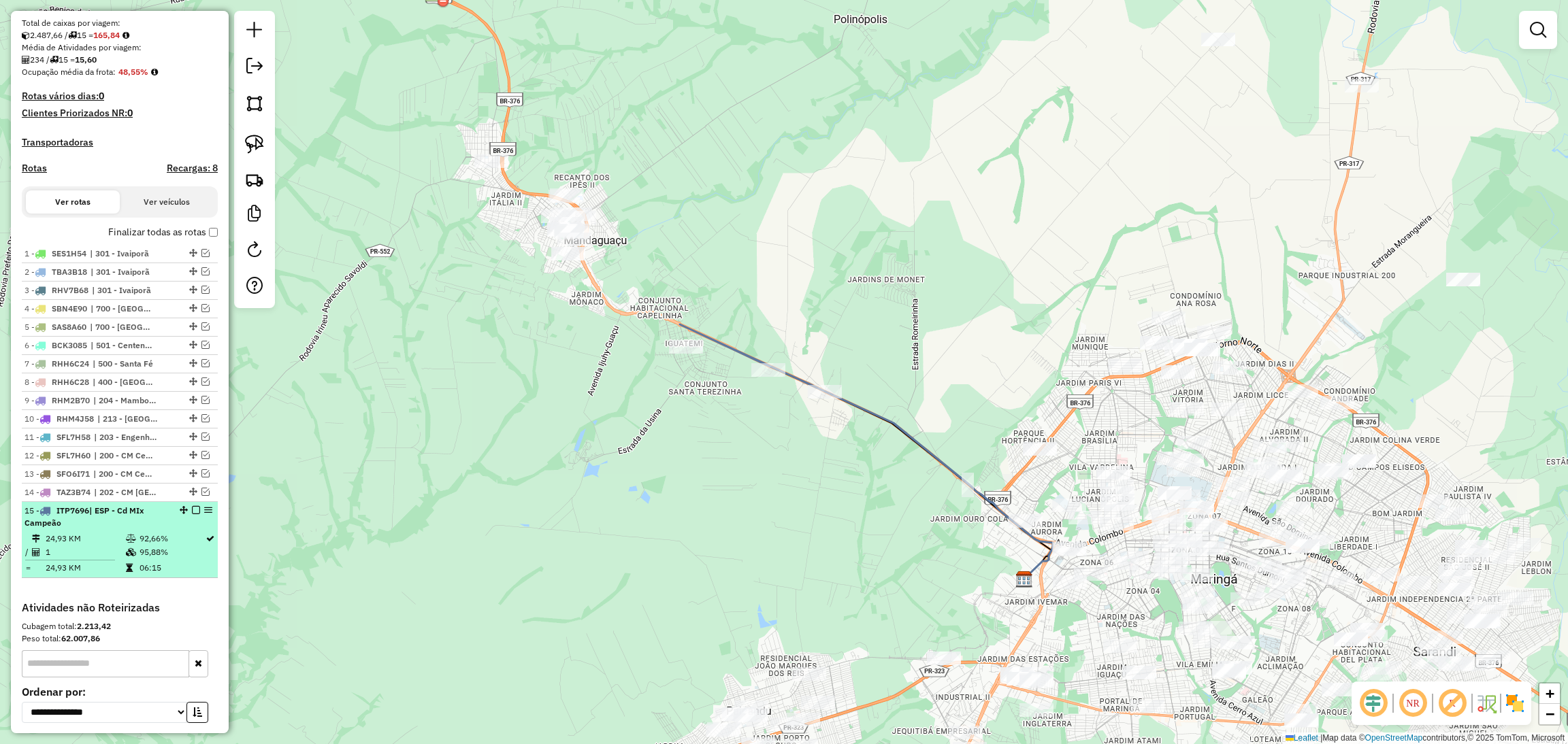
click at [192, 514] on em at bounding box center [196, 509] width 8 height 8
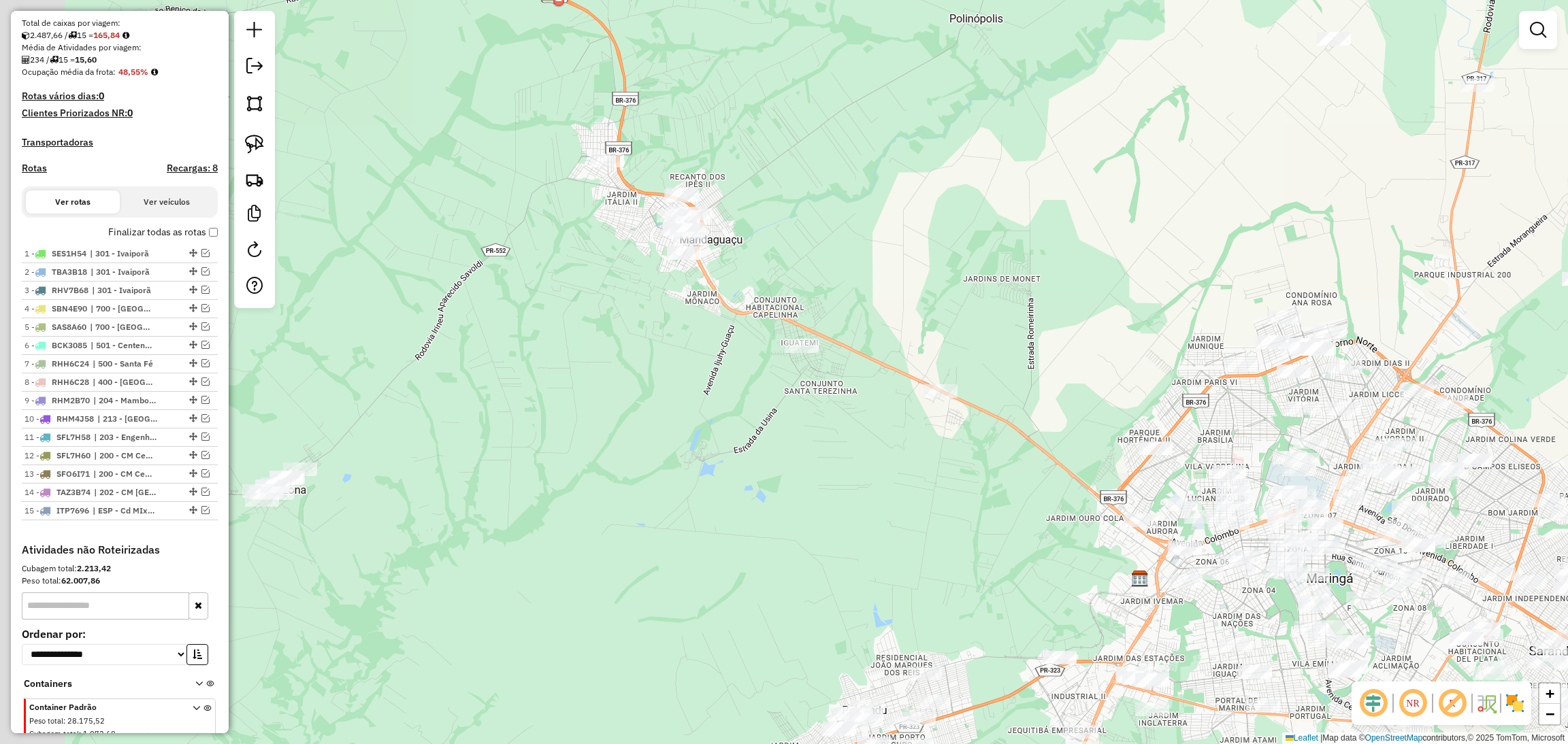
drag, startPoint x: 504, startPoint y: 461, endPoint x: 681, endPoint y: 455, distance: 177.1
click at [681, 455] on div "Janela de atendimento Grade de atendimento Capacidade Transportadoras Veículos …" at bounding box center [784, 372] width 1568 height 744
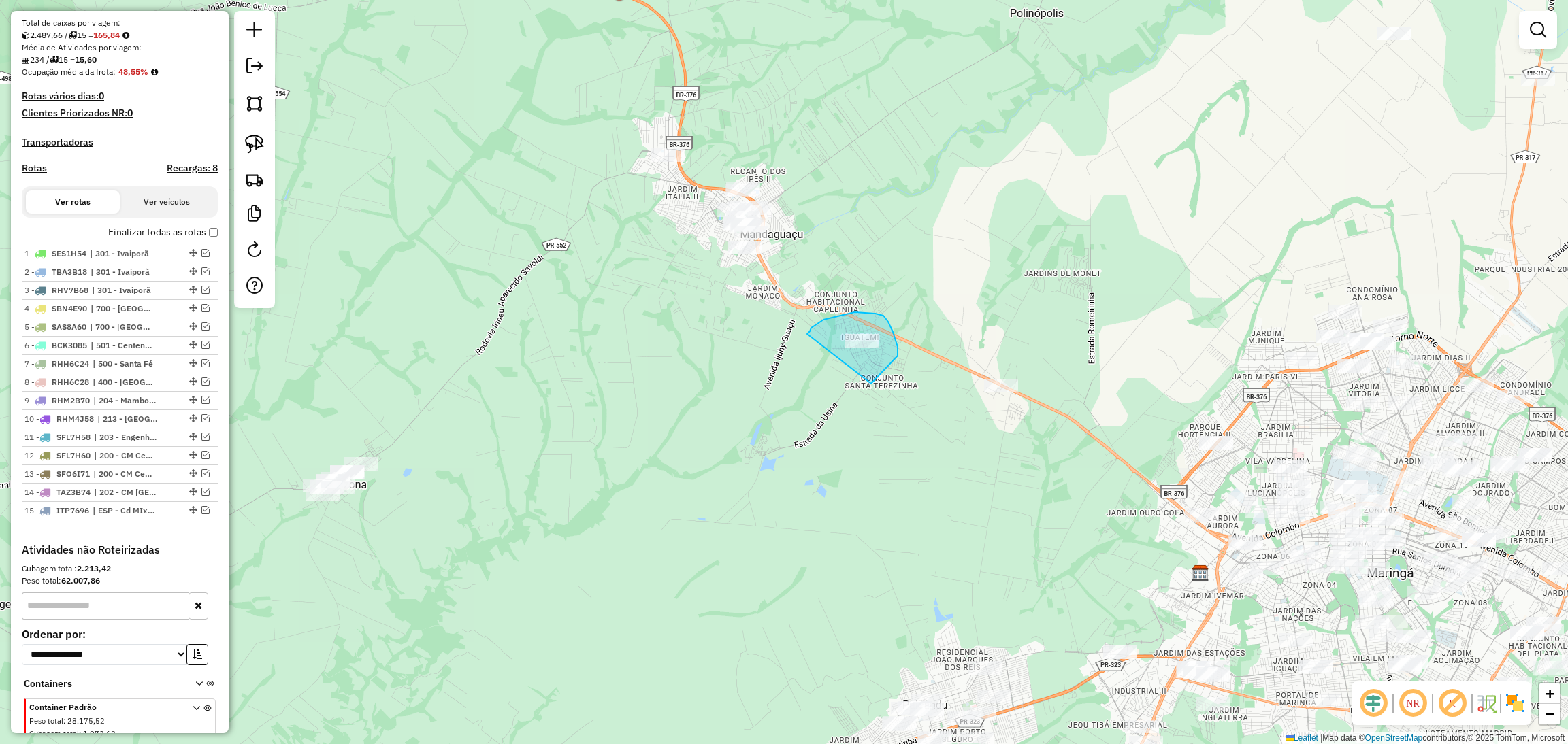
drag, startPoint x: 871, startPoint y: 383, endPoint x: 806, endPoint y: 336, distance: 80.2
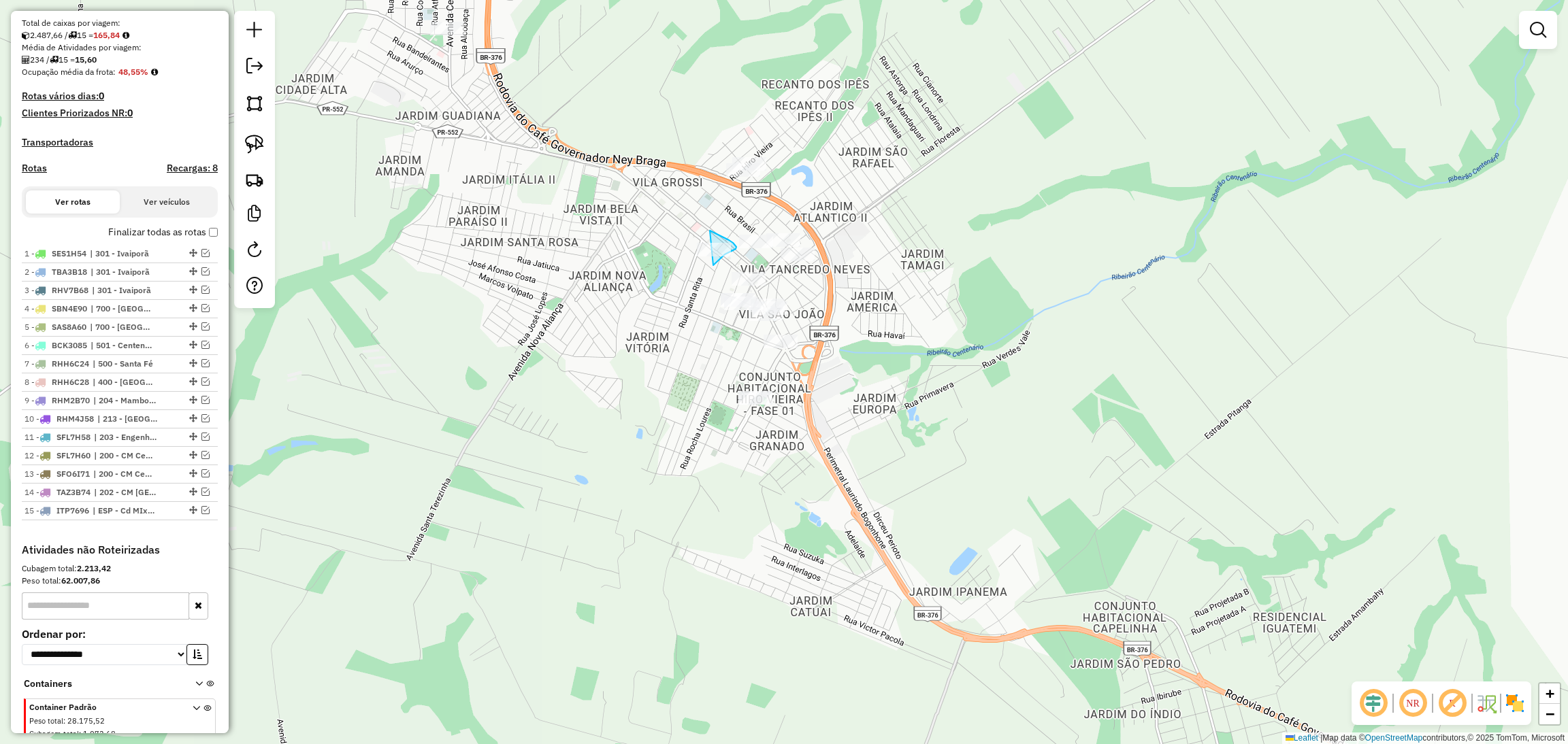
drag, startPoint x: 713, startPoint y: 265, endPoint x: 684, endPoint y: 244, distance: 35.8
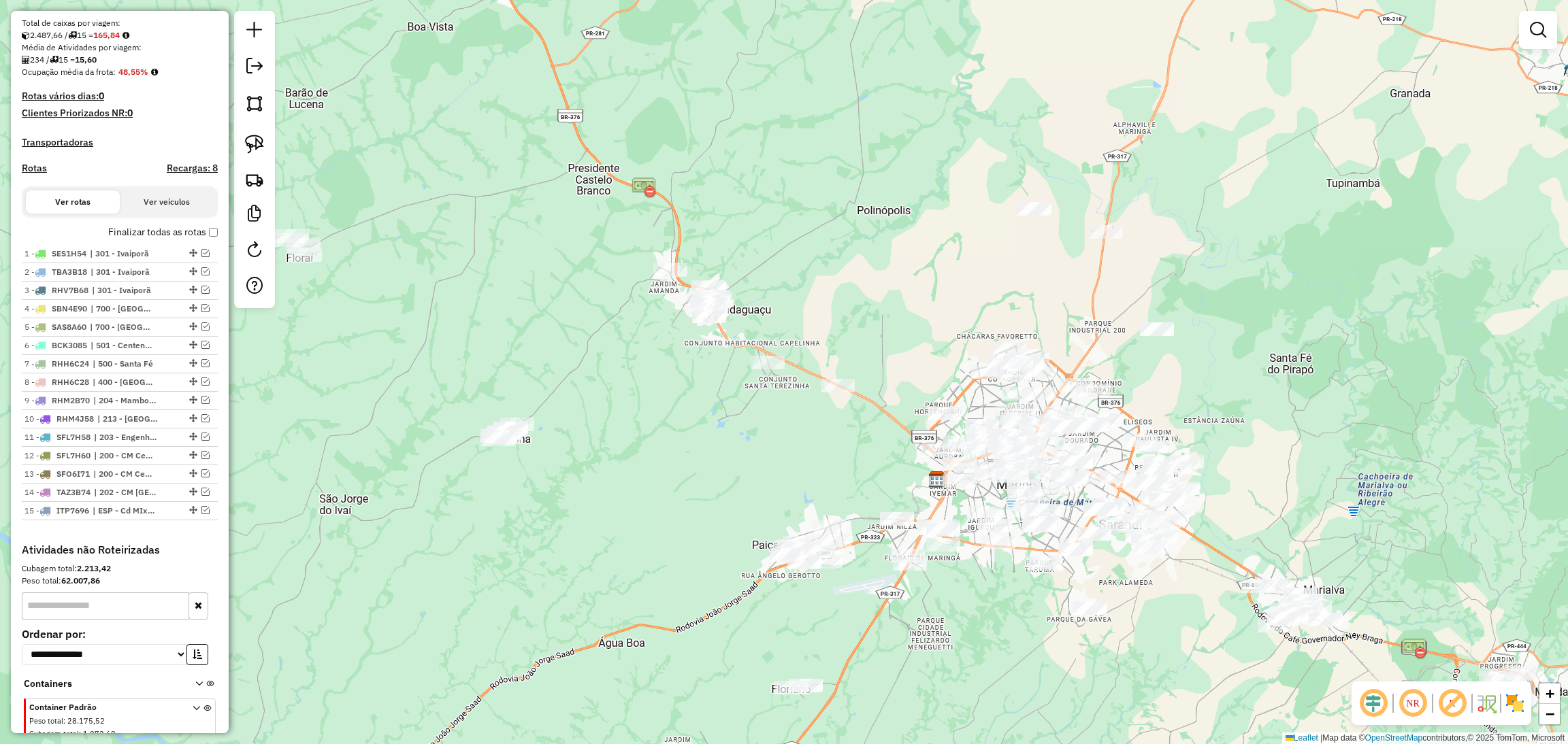
drag, startPoint x: 599, startPoint y: 352, endPoint x: 586, endPoint y: 437, distance: 86.0
click at [586, 437] on div "Janela de atendimento Grade de atendimento Capacidade Transportadoras Veículos …" at bounding box center [784, 372] width 1568 height 744
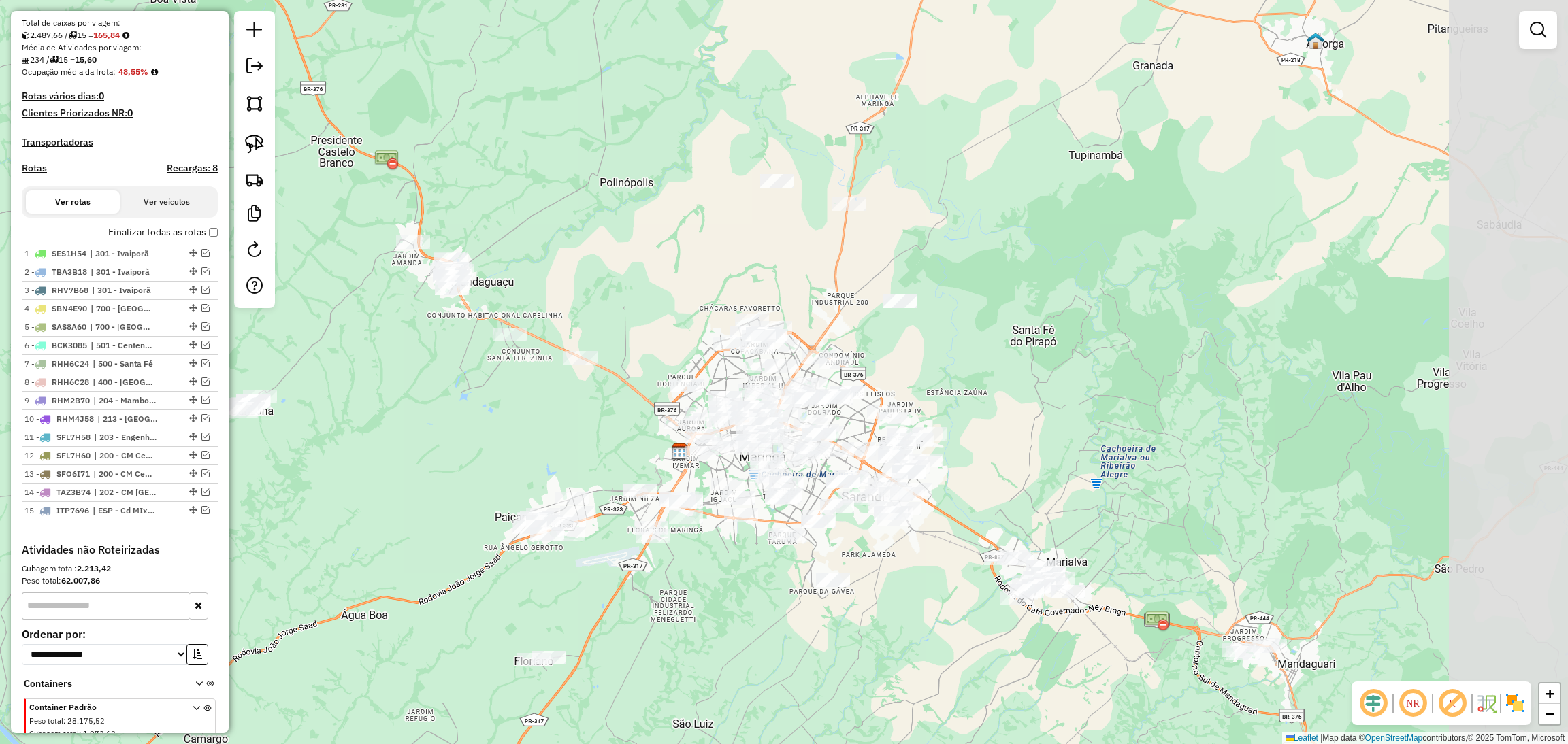
drag, startPoint x: 983, startPoint y: 355, endPoint x: 737, endPoint y: 277, distance: 258.1
click at [737, 277] on div "Janela de atendimento Grade de atendimento Capacidade Transportadoras Veículos …" at bounding box center [784, 372] width 1568 height 744
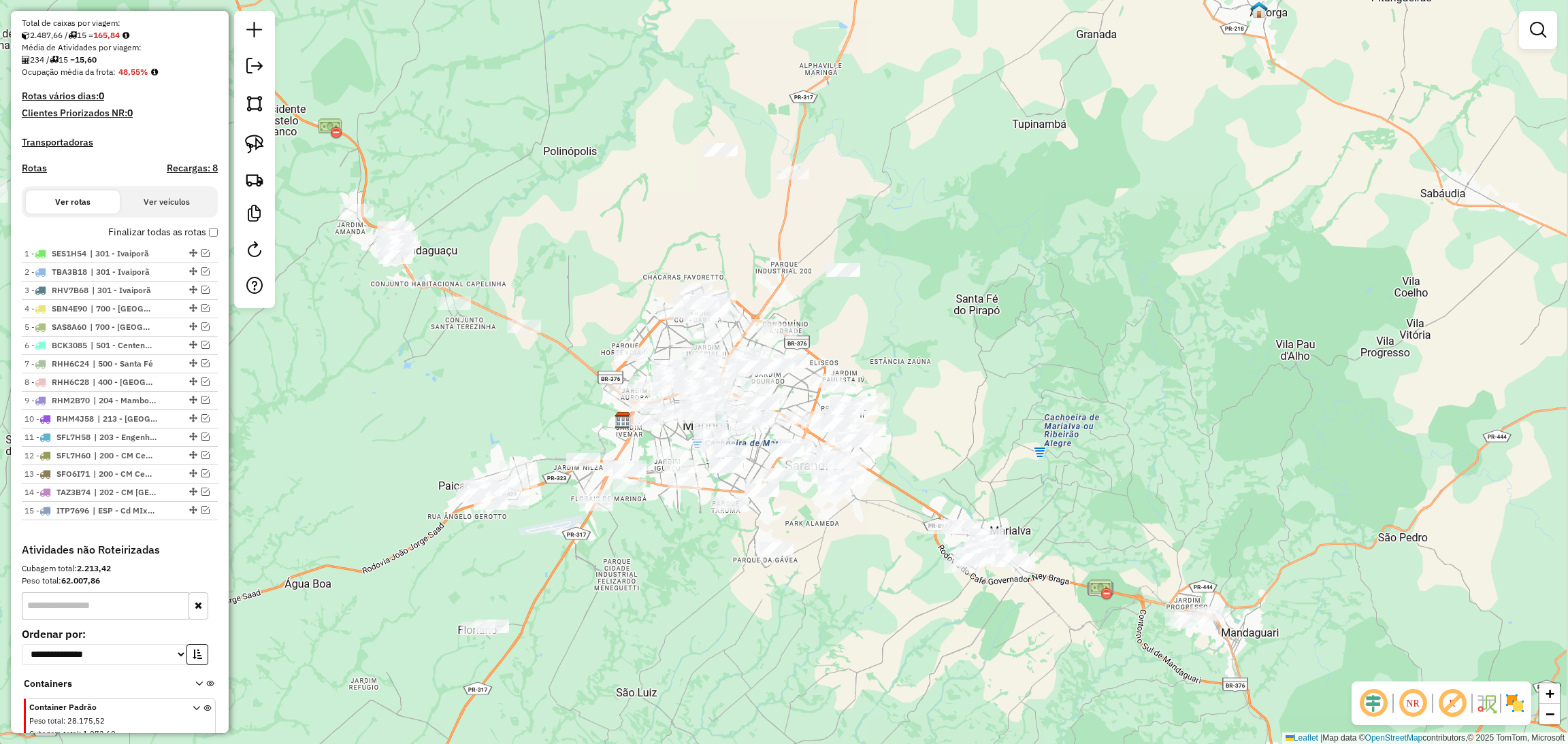
drag, startPoint x: 1132, startPoint y: 465, endPoint x: 952, endPoint y: 306, distance: 240.2
click at [952, 306] on div "Janela de atendimento Grade de atendimento Capacidade Transportadoras Veículos …" at bounding box center [784, 372] width 1568 height 744
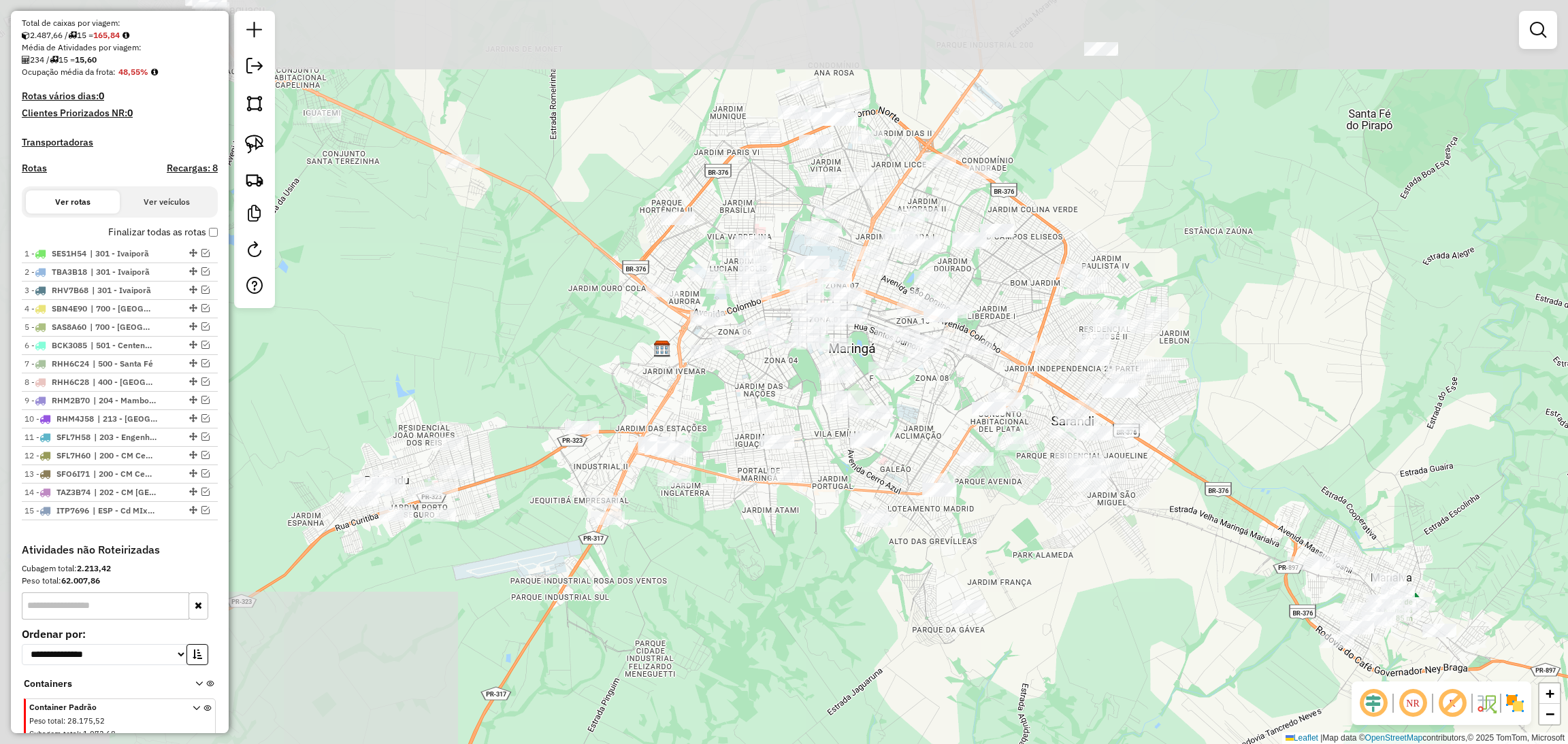
drag, startPoint x: 492, startPoint y: 319, endPoint x: 1007, endPoint y: 506, distance: 547.9
click at [1007, 506] on div "Janela de atendimento Grade de atendimento Capacidade Transportadoras Veículos …" at bounding box center [784, 372] width 1568 height 744
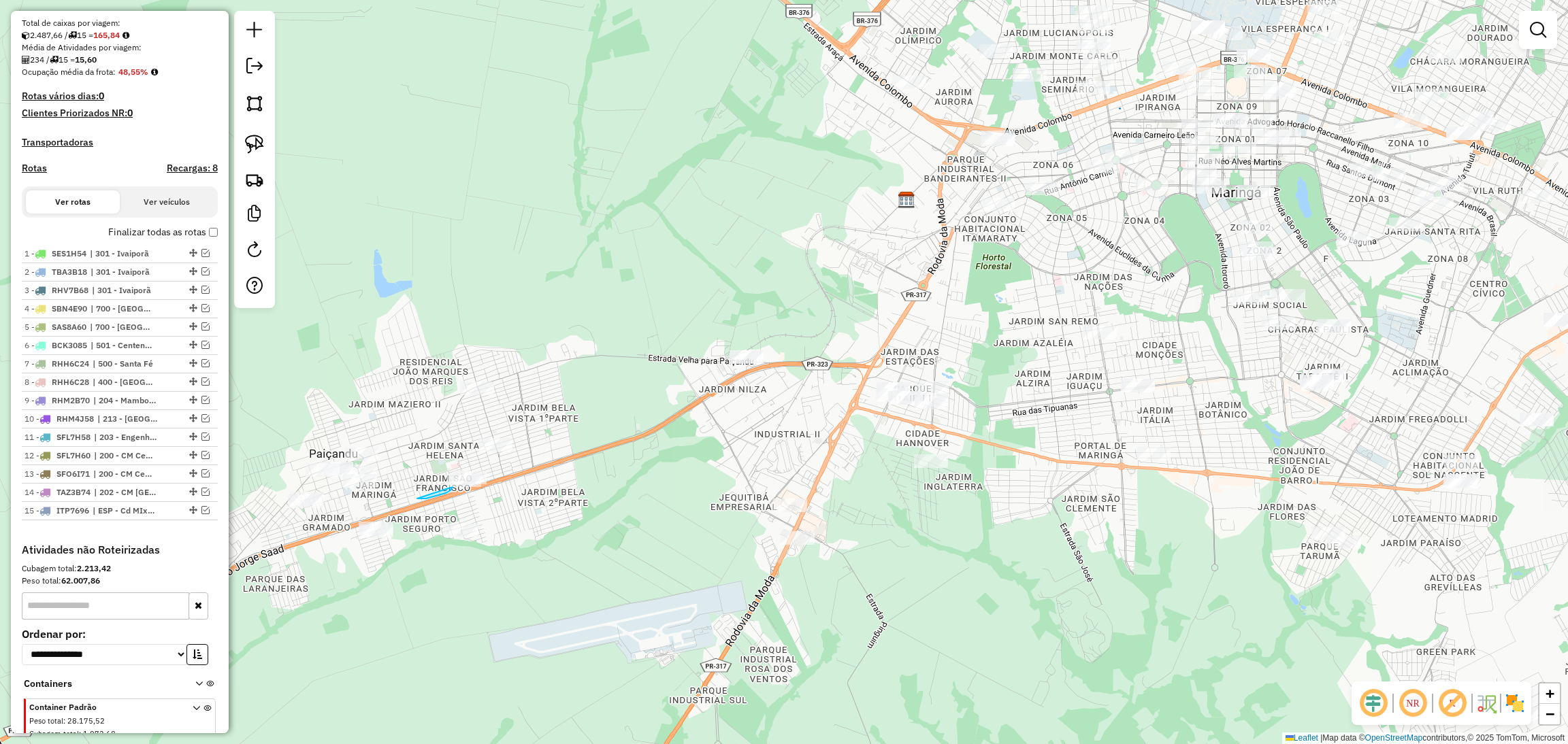
drag, startPoint x: 418, startPoint y: 501, endPoint x: 452, endPoint y: 487, distance: 36.8
click at [453, 484] on div at bounding box center [469, 478] width 34 height 14
drag, startPoint x: 450, startPoint y: 518, endPoint x: 403, endPoint y: 497, distance: 51.5
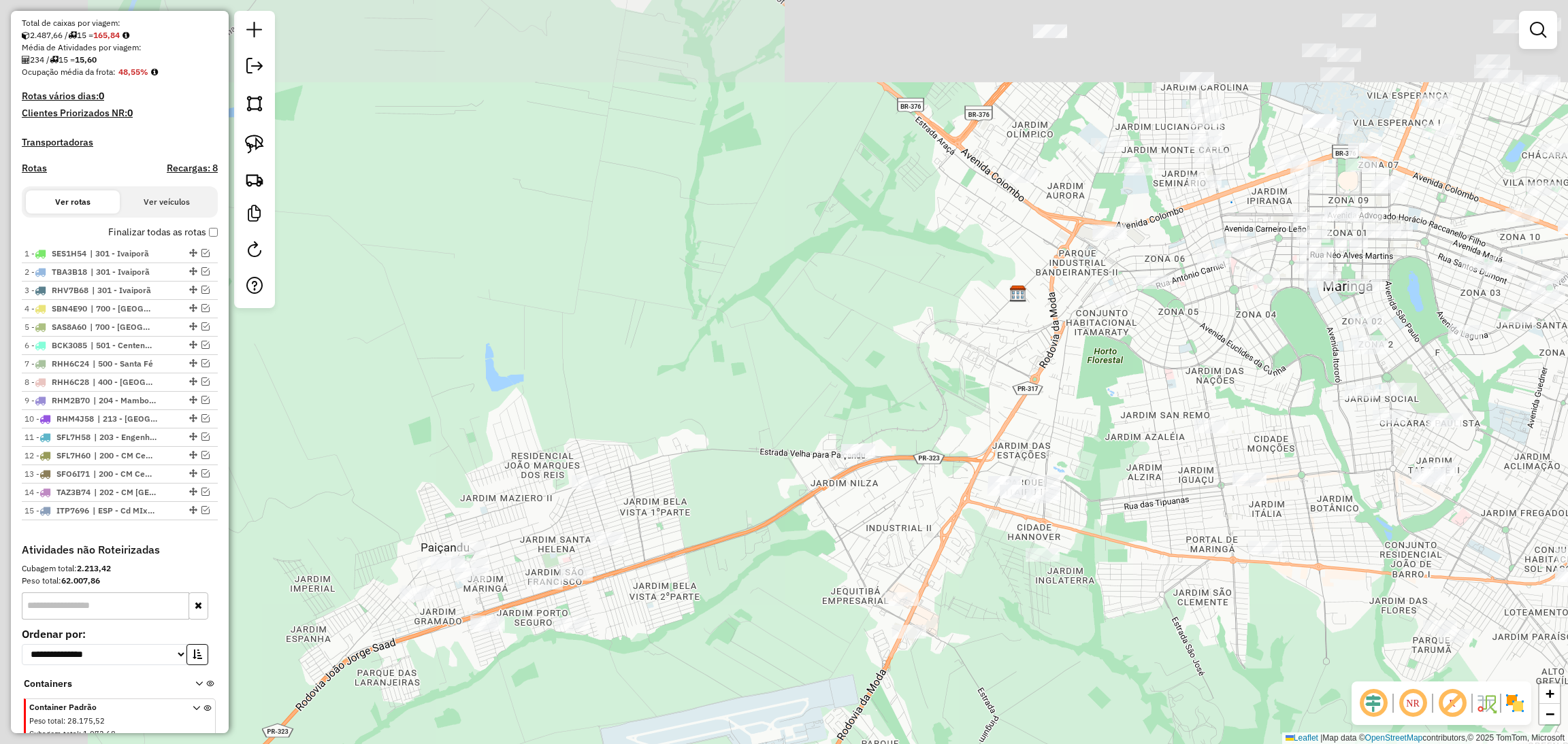
drag, startPoint x: 605, startPoint y: 225, endPoint x: 786, endPoint y: 361, distance: 226.4
click at [786, 361] on div "Janela de atendimento Grade de atendimento Capacidade Transportadoras Veículos …" at bounding box center [784, 372] width 1568 height 744
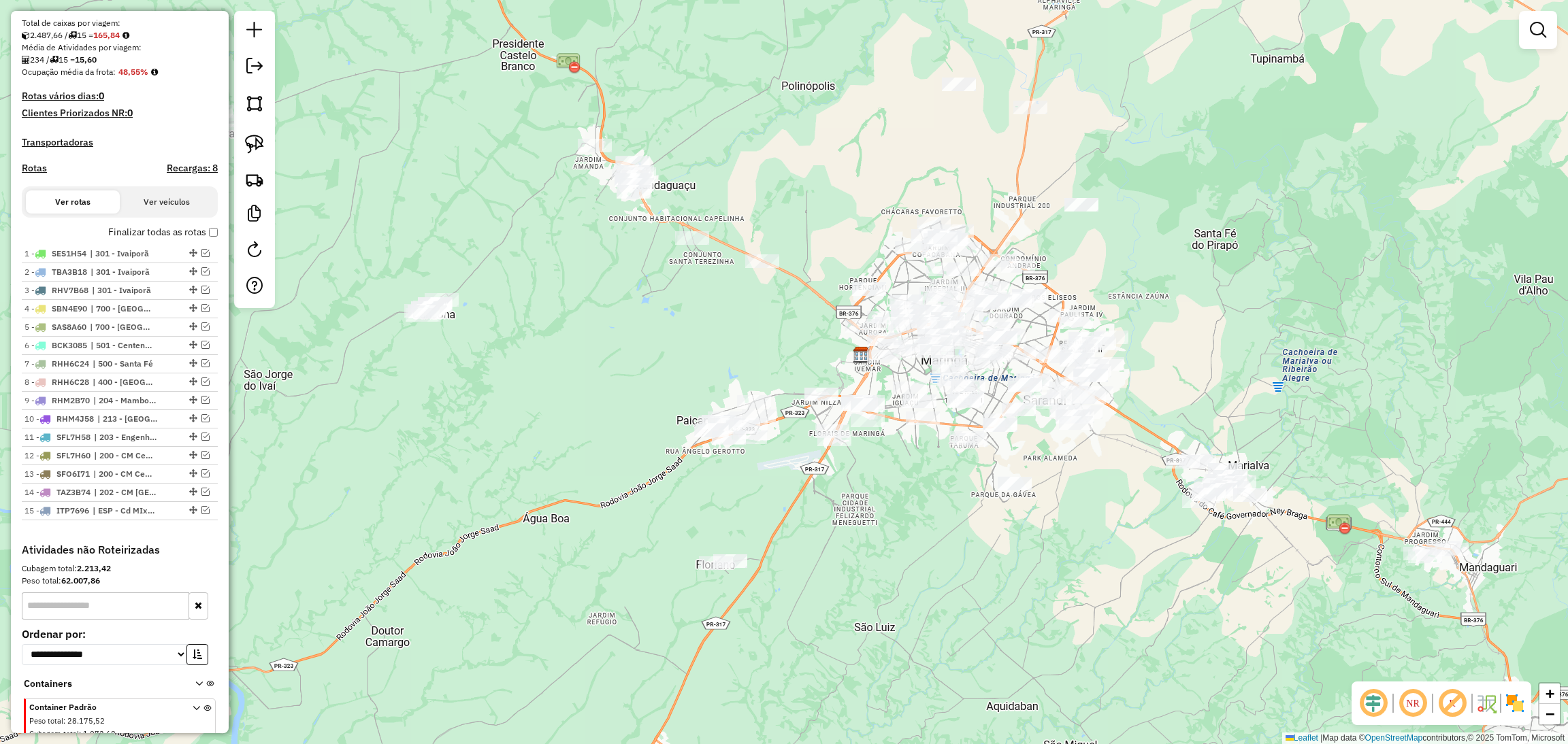
click at [602, 172] on div "Janela de atendimento Grade de atendimento Capacidade Transportadoras Veículos …" at bounding box center [784, 372] width 1568 height 744
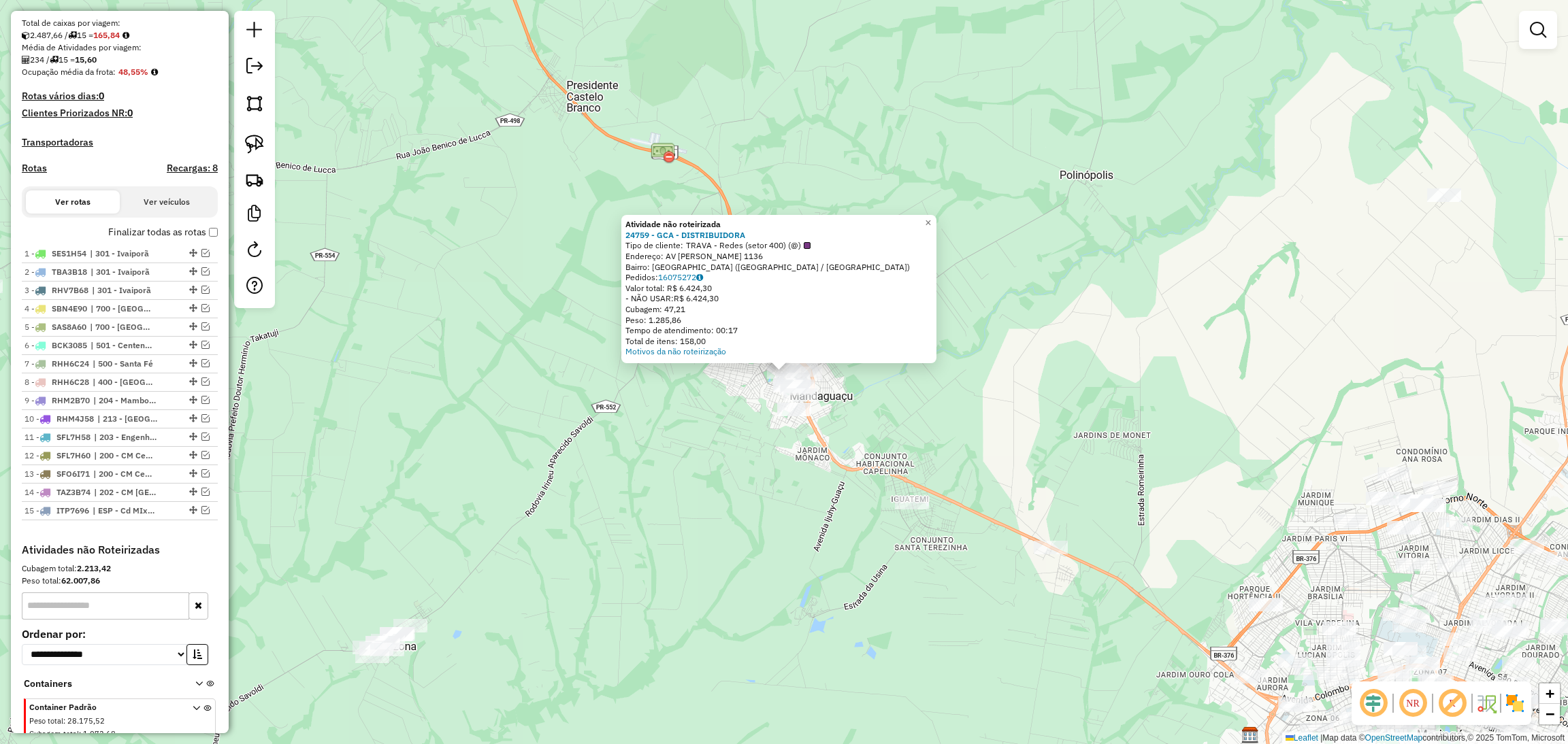
click at [691, 418] on div "Atividade não roteirizada 24759 - GCA - DISTRIBUIDORA Tipo de cliente: TRAVA - …" at bounding box center [784, 372] width 1568 height 744
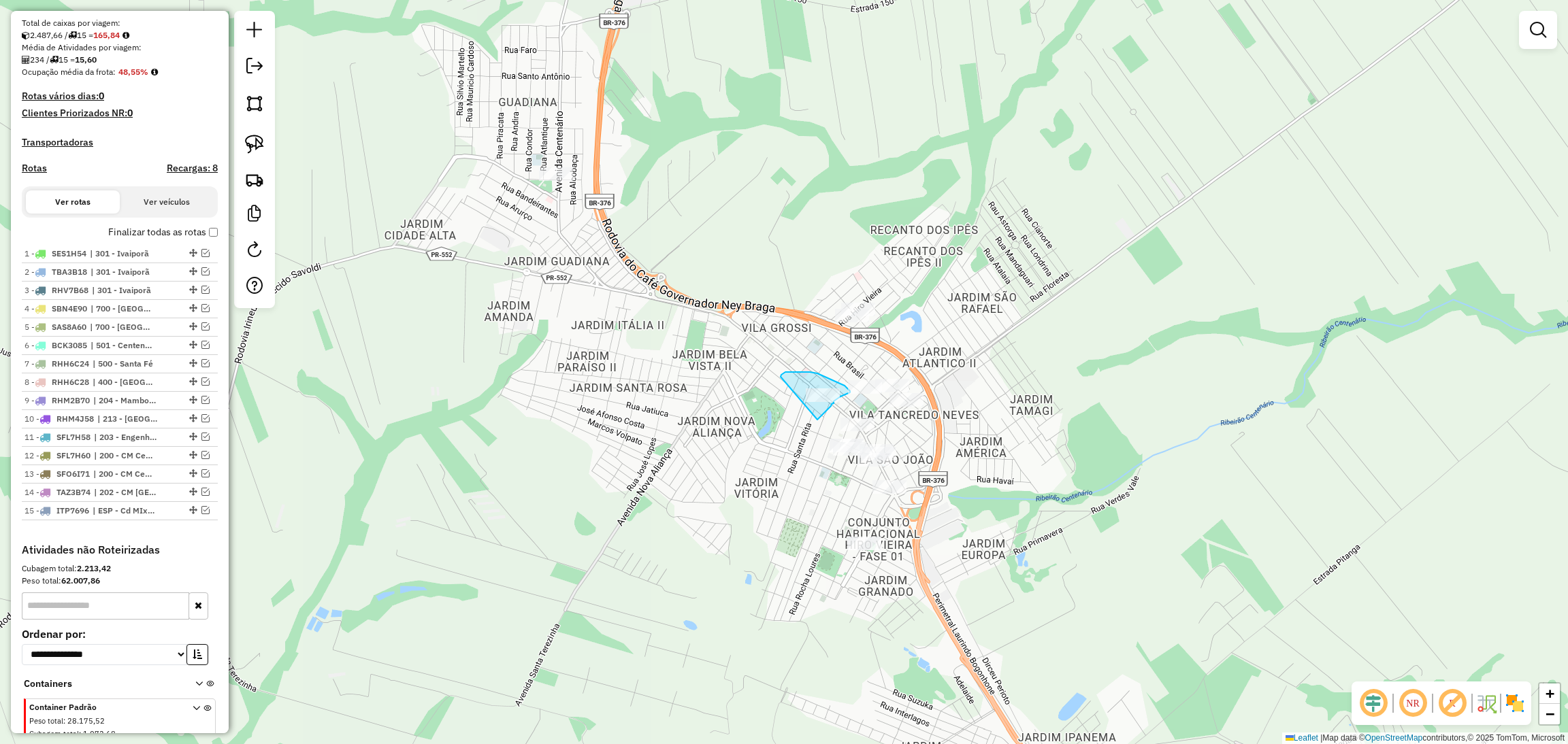
drag, startPoint x: 817, startPoint y: 420, endPoint x: 780, endPoint y: 377, distance: 56.7
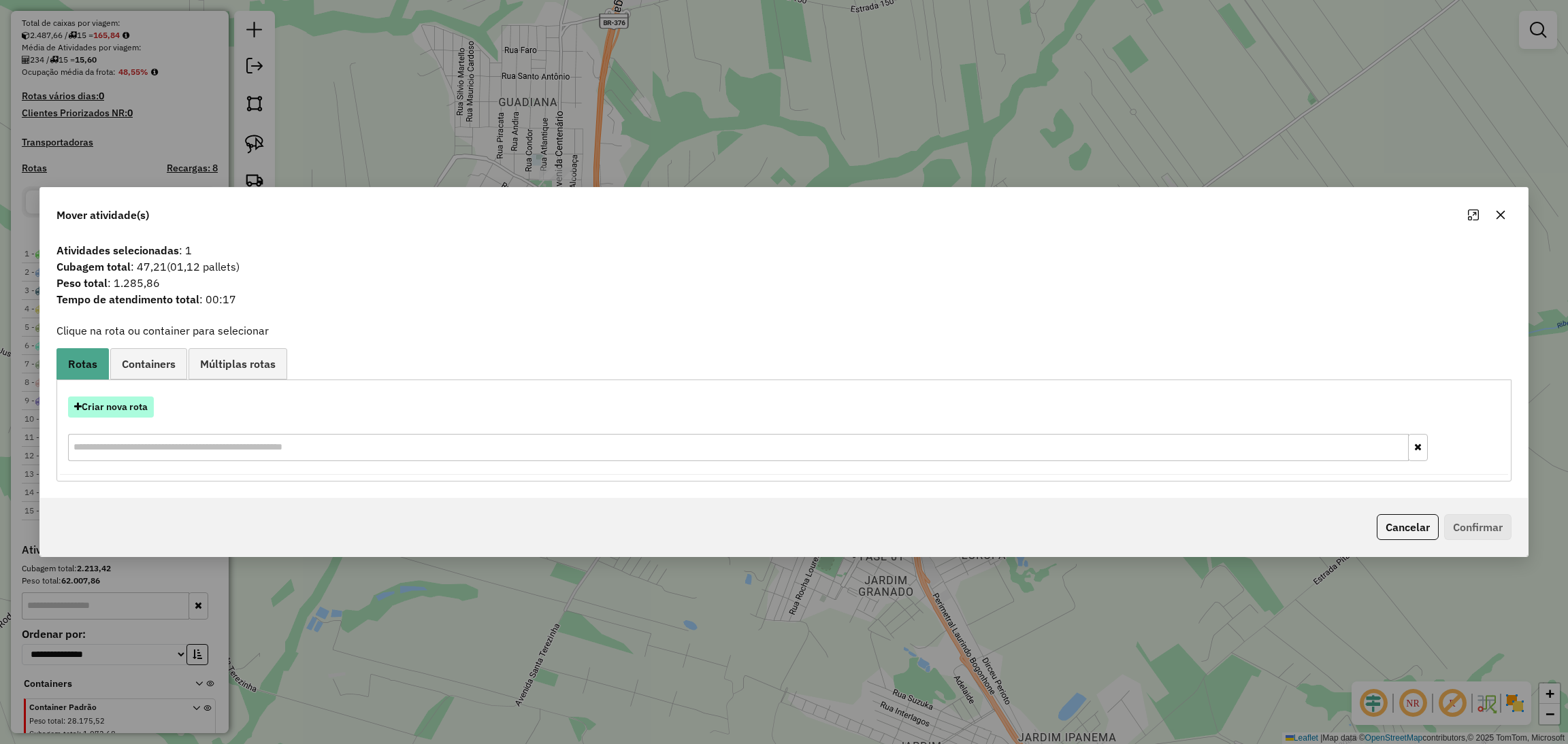
click at [145, 409] on button "Criar nova rota" at bounding box center [111, 407] width 86 height 21
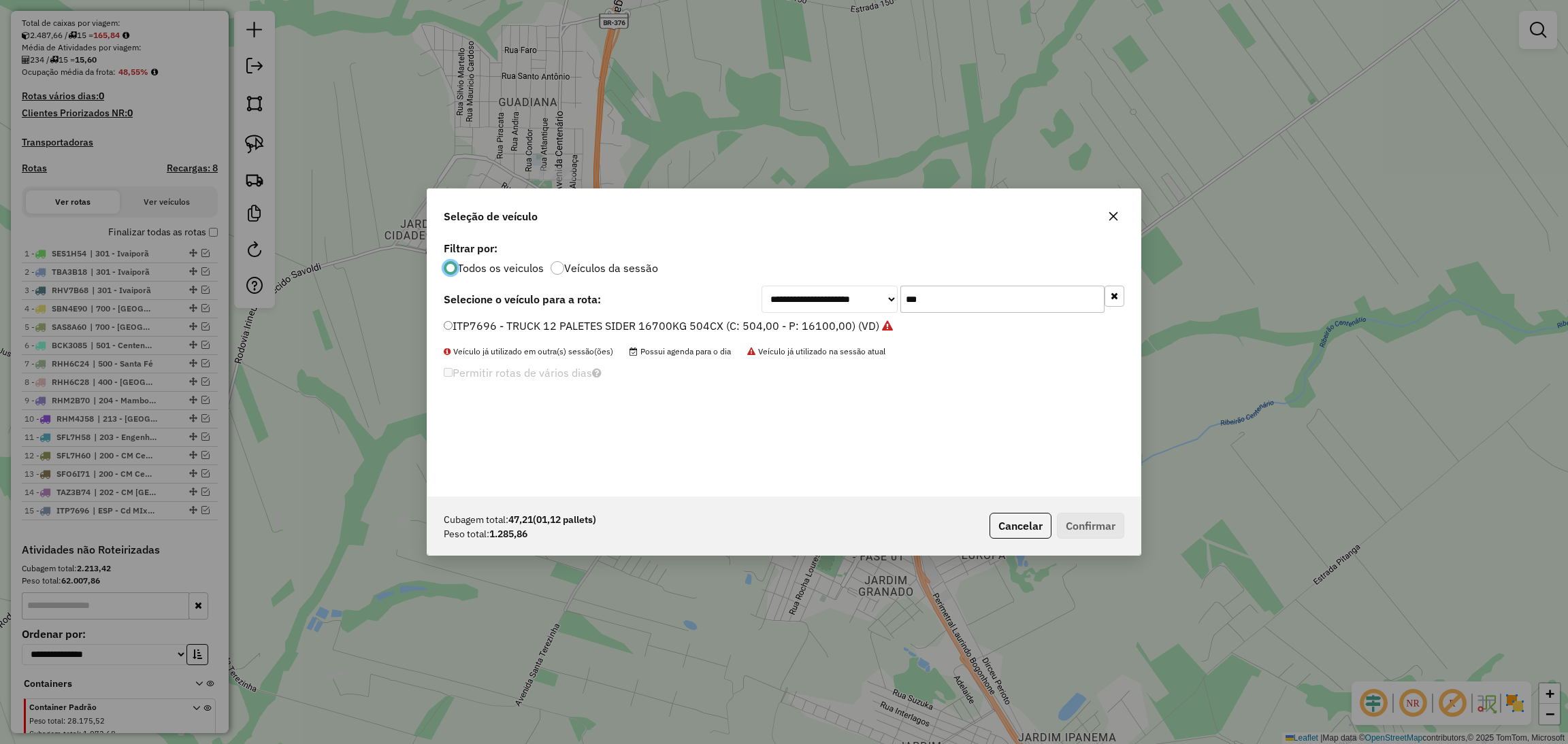
click at [928, 303] on input "***" at bounding box center [1002, 299] width 204 height 27
type input "***"
click at [868, 320] on label "BBH6B05 - FRETEIRO TOCO 3/4 6 BAIAS 5600KG 210CX (C: 210,00 - P: 5600,00) (VD)" at bounding box center [664, 325] width 441 height 16
click at [1099, 518] on button "Confirmar" at bounding box center [1090, 525] width 68 height 26
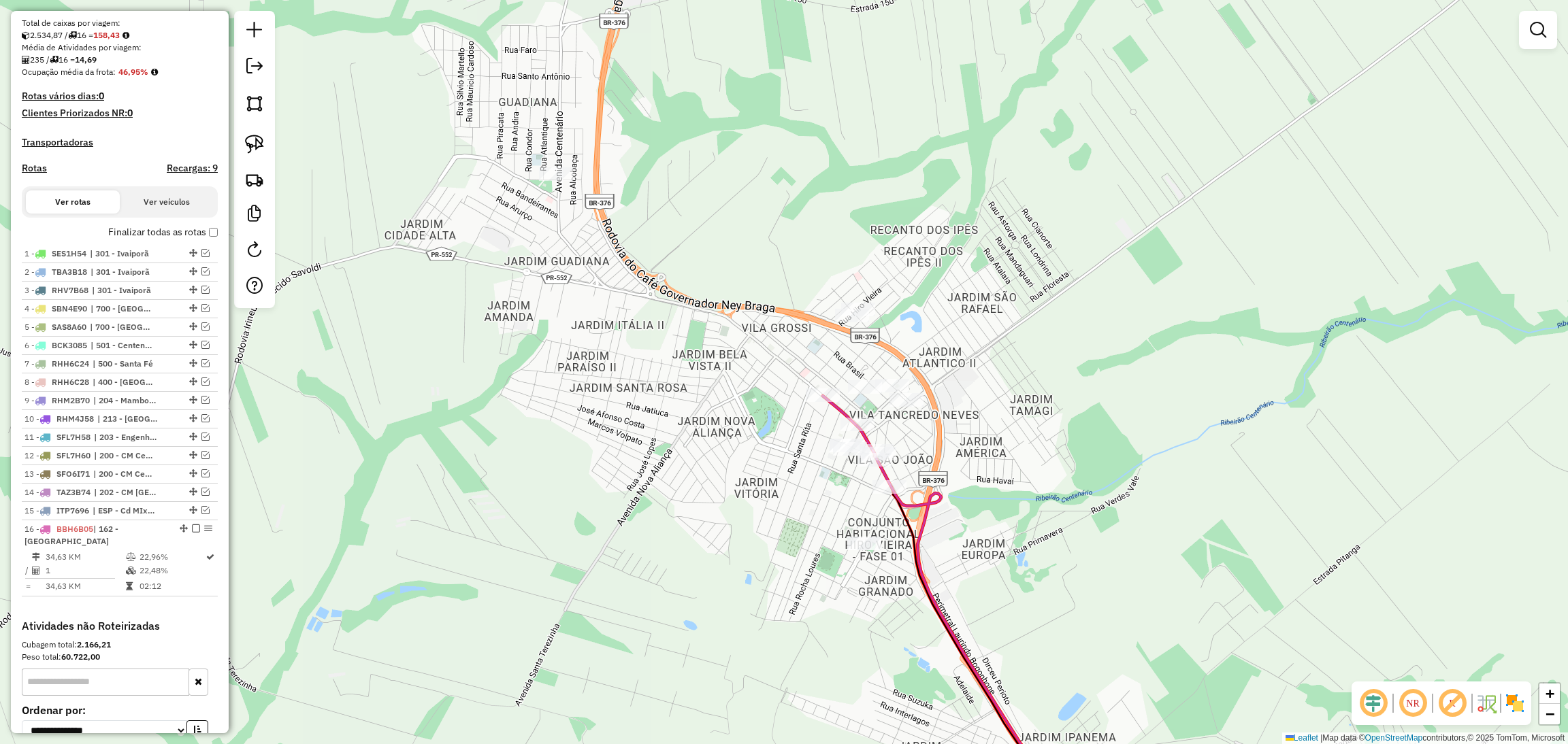
click at [922, 502] on icon at bounding box center [1058, 607] width 472 height 423
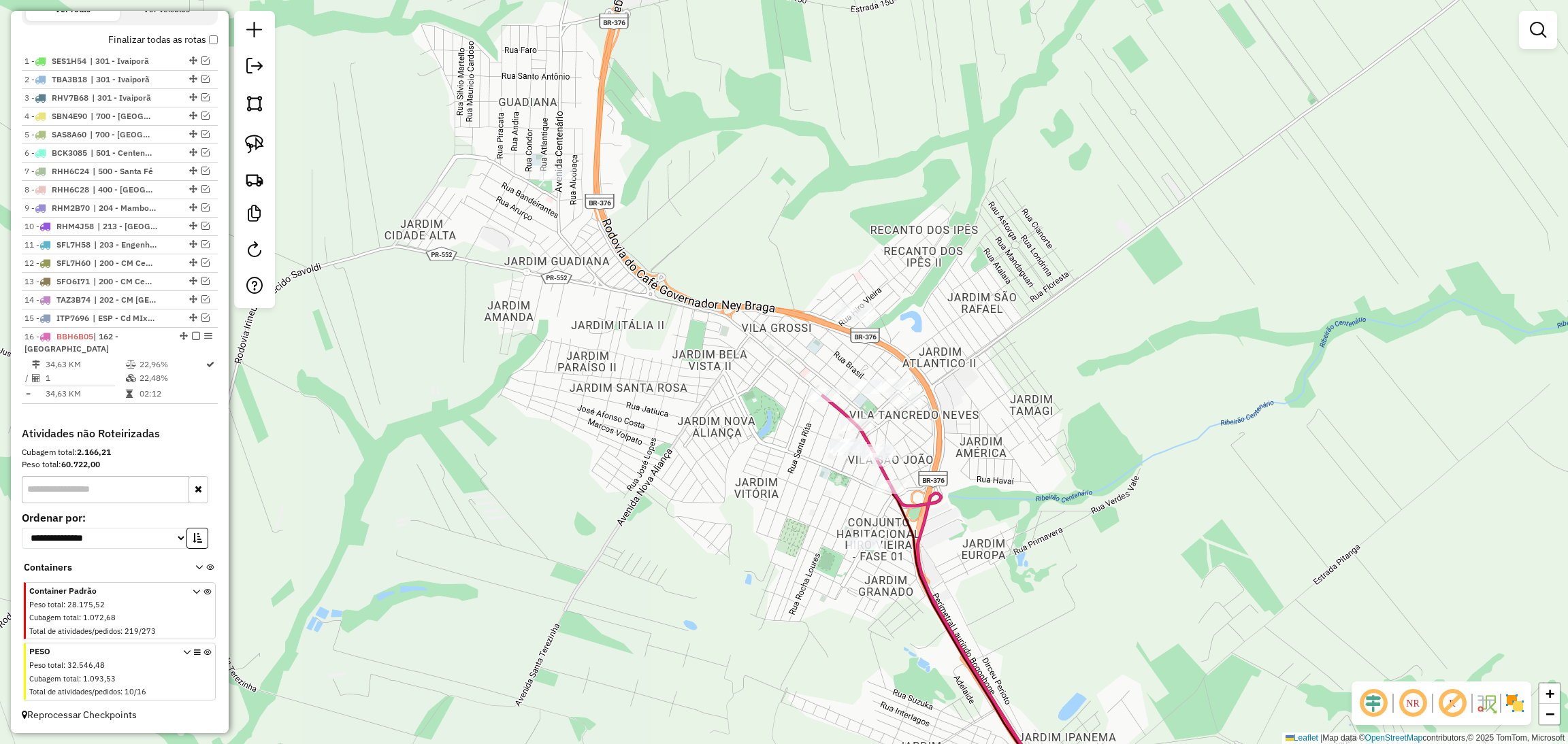
select select "**********"
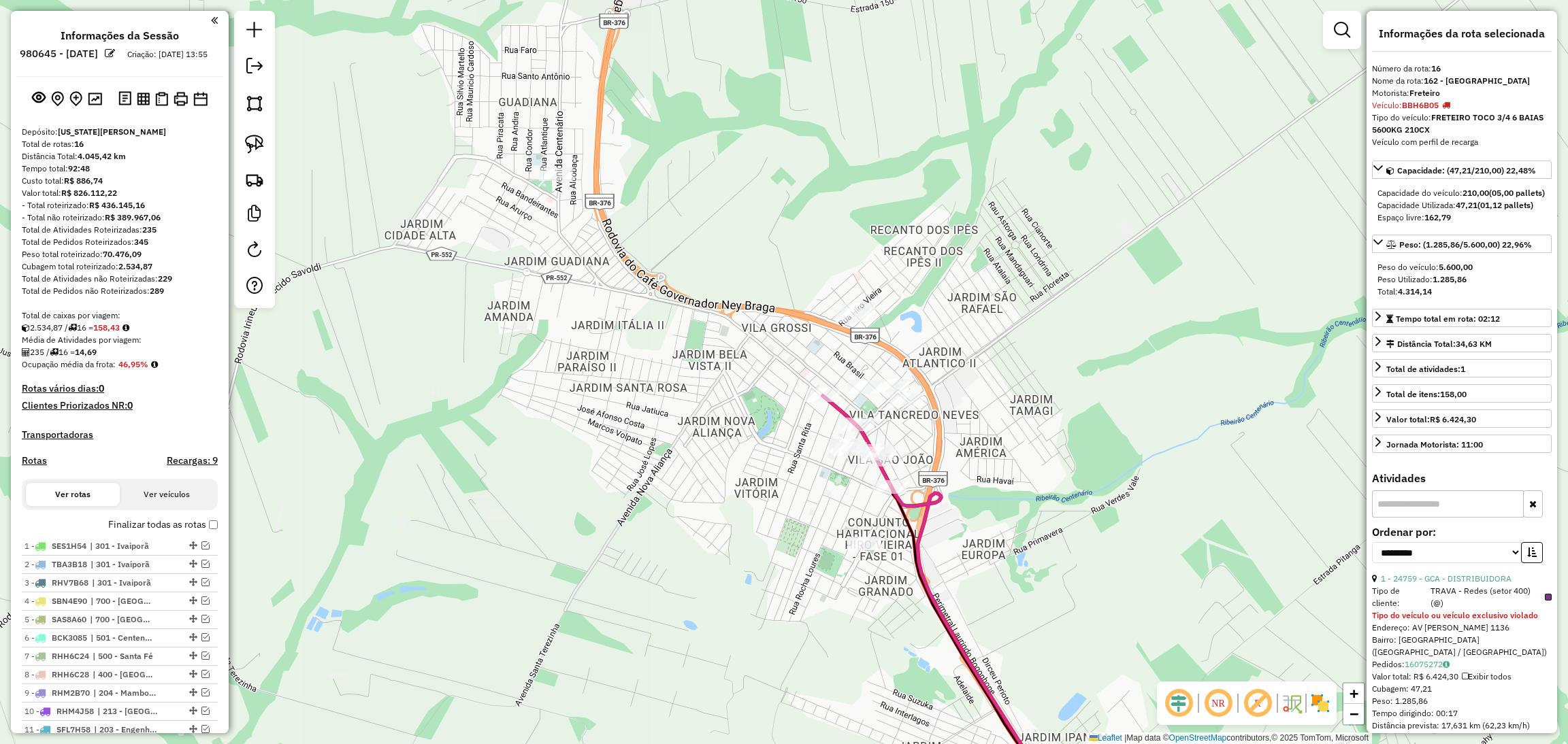
select select "**********"
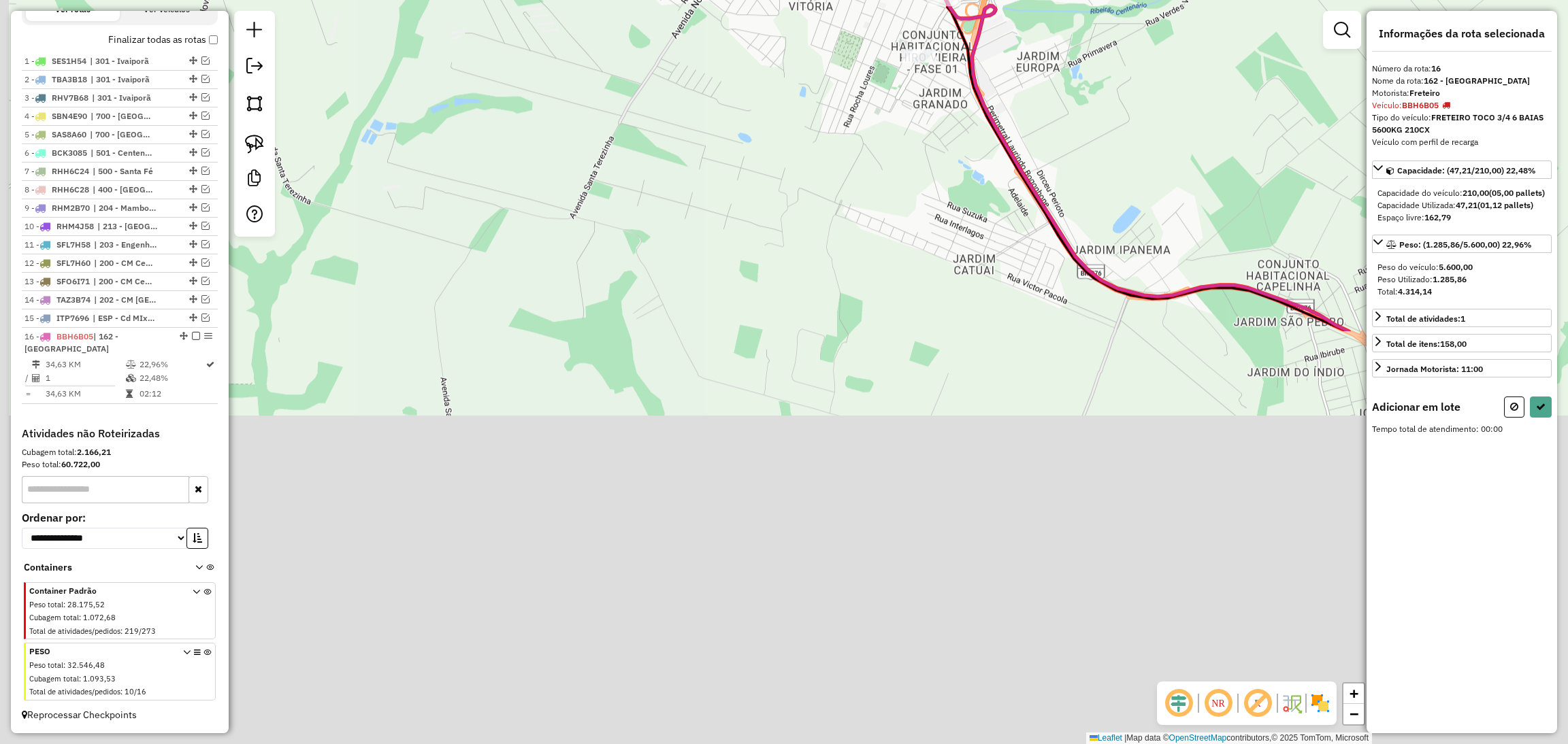
drag, startPoint x: 925, startPoint y: 617, endPoint x: 977, endPoint y: 110, distance: 509.7
click at [977, 110] on div "Janela de atendimento Grade de atendimento Capacidade Transportadoras Veículos …" at bounding box center [784, 372] width 1568 height 744
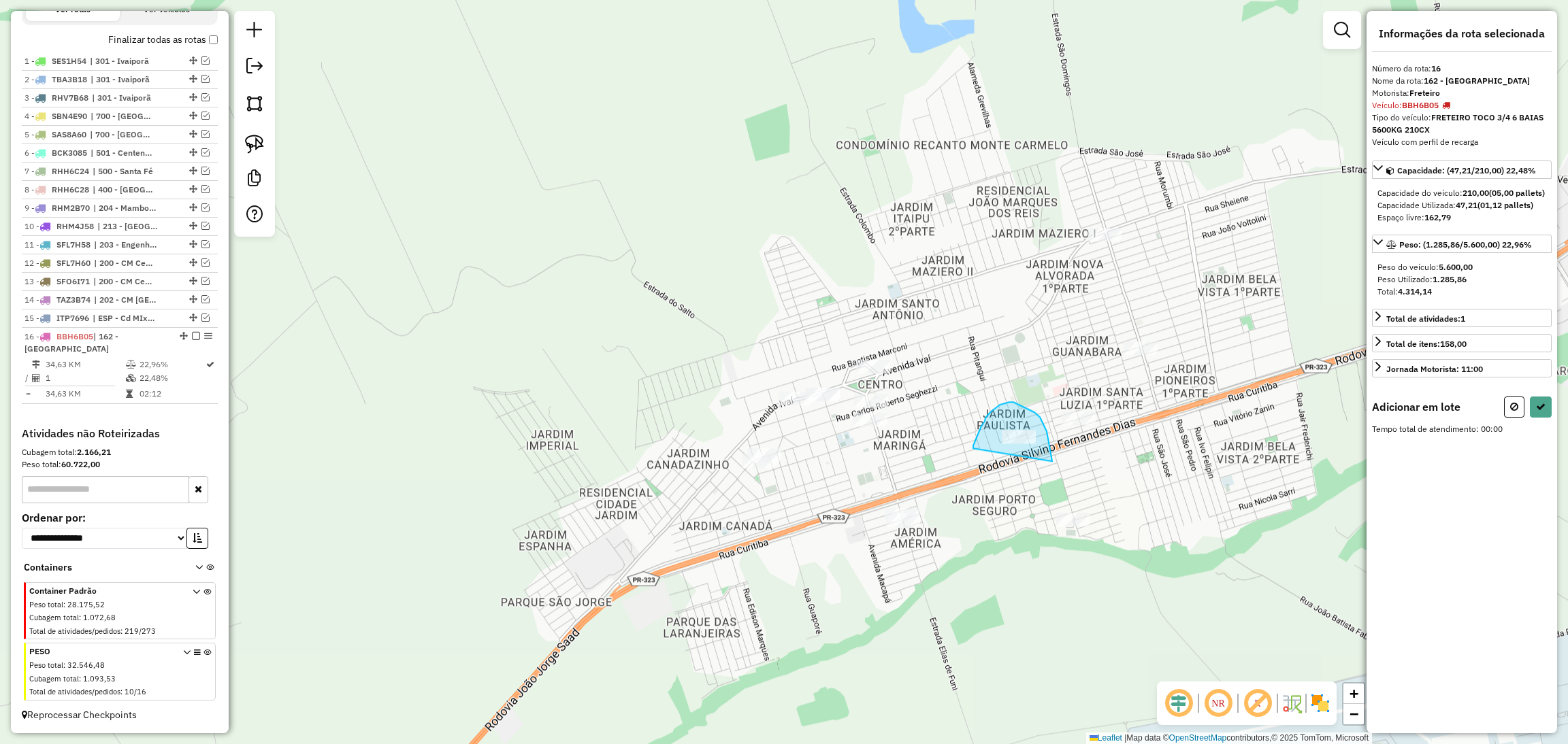
drag, startPoint x: 1052, startPoint y: 462, endPoint x: 973, endPoint y: 449, distance: 80.1
select select "**********"
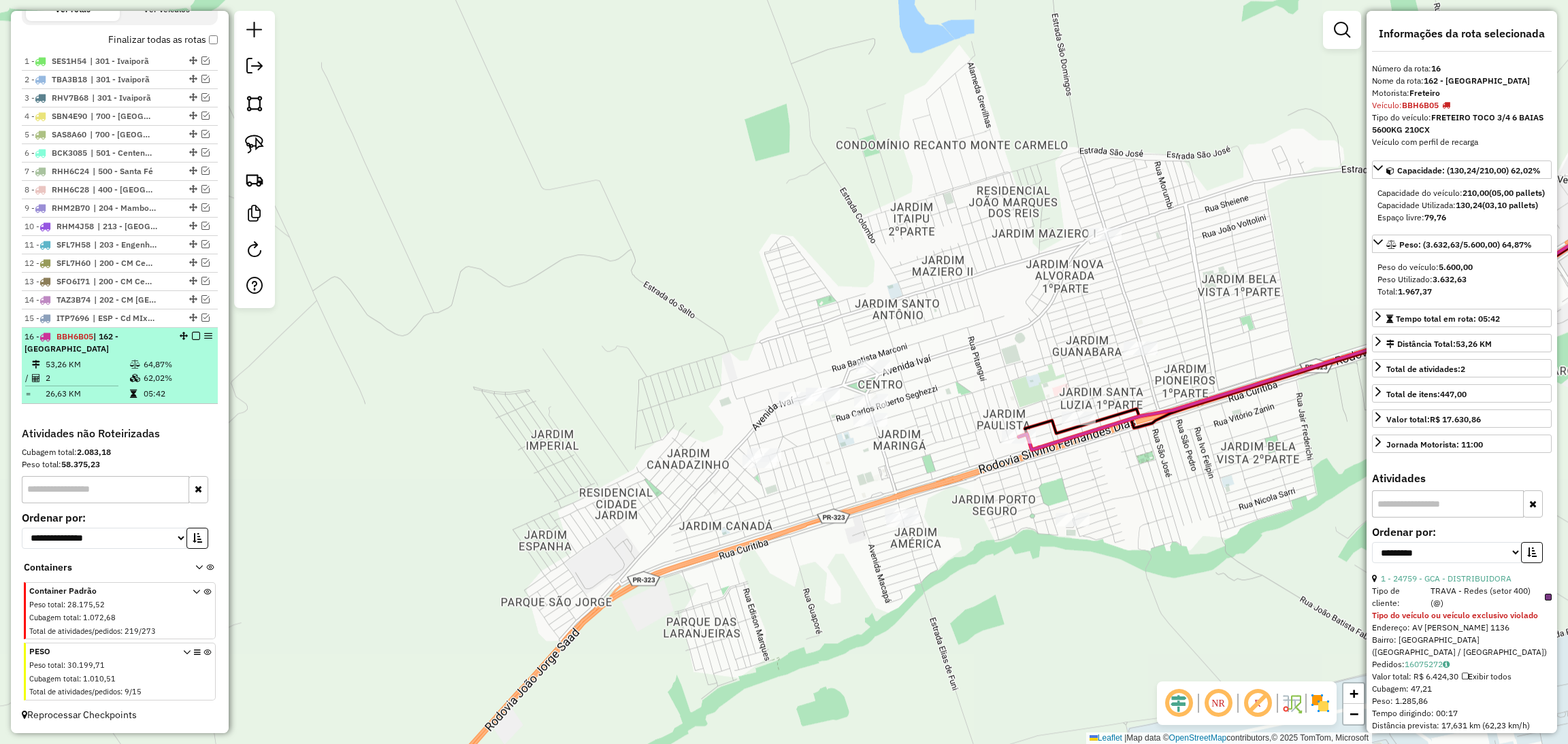
click at [192, 336] on em at bounding box center [196, 336] width 8 height 8
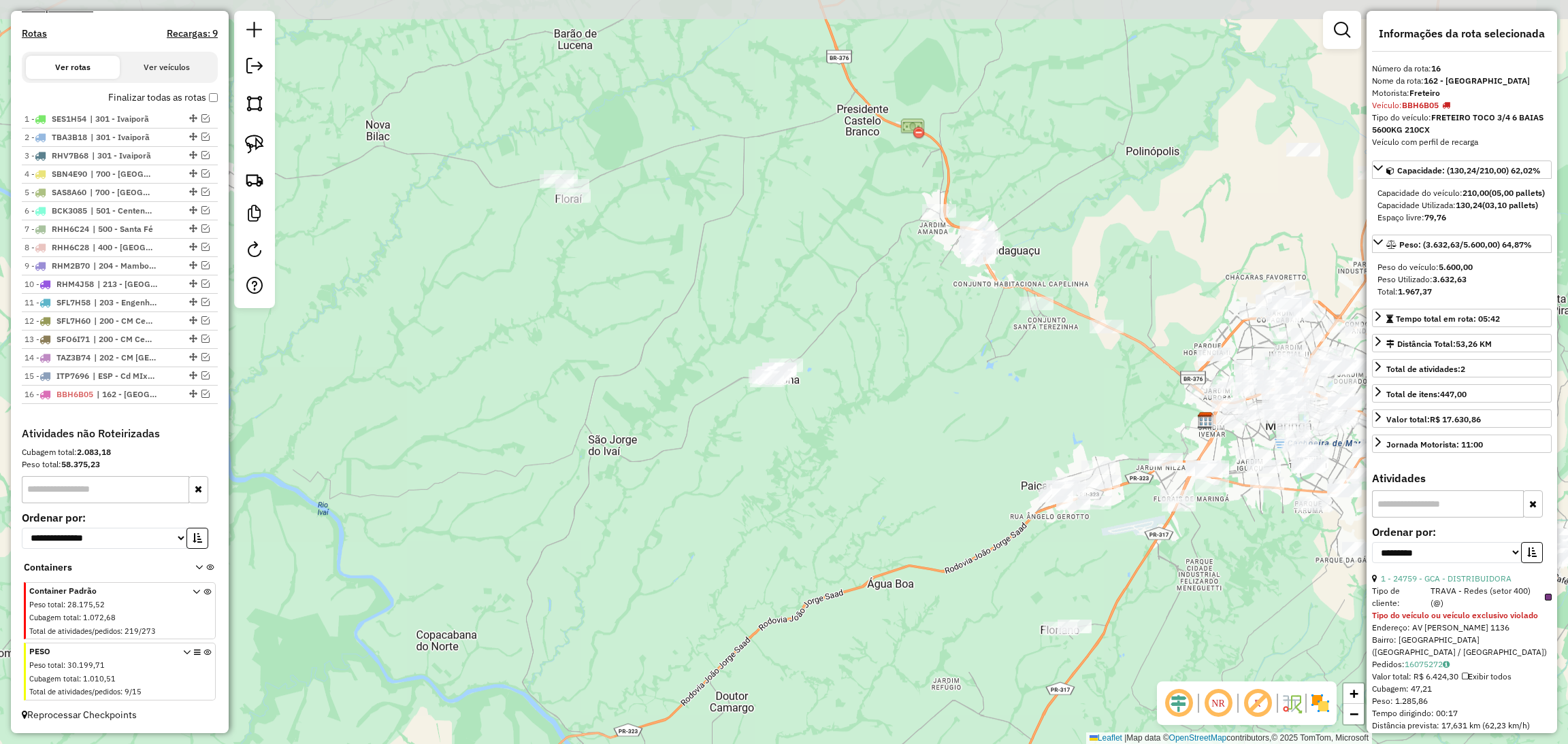
drag, startPoint x: 541, startPoint y: 251, endPoint x: 971, endPoint y: 438, distance: 468.9
click at [971, 438] on div "Janela de atendimento Grade de atendimento Capacidade Transportadoras Veículos …" at bounding box center [784, 372] width 1568 height 744
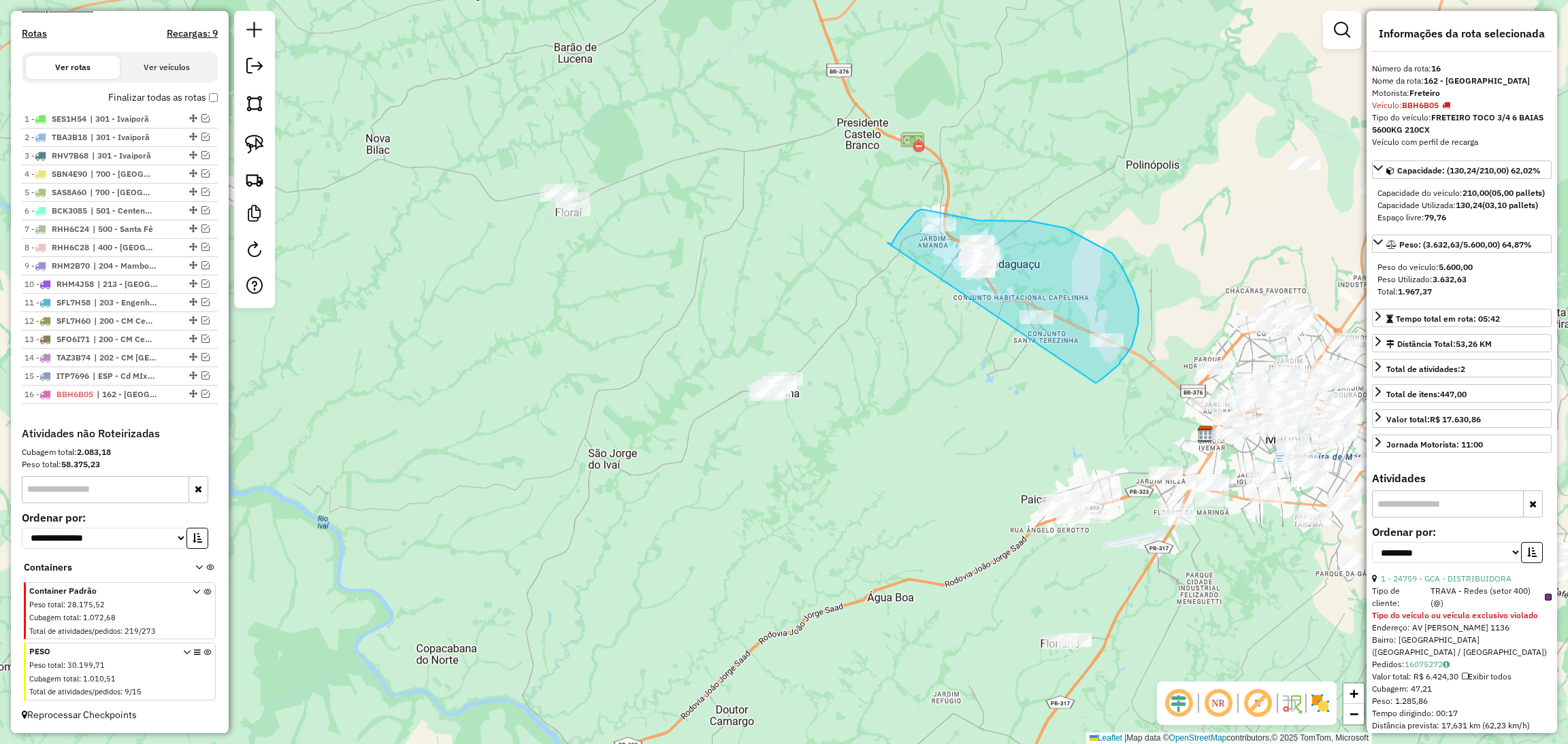
drag, startPoint x: 1095, startPoint y: 383, endPoint x: 887, endPoint y: 242, distance: 251.3
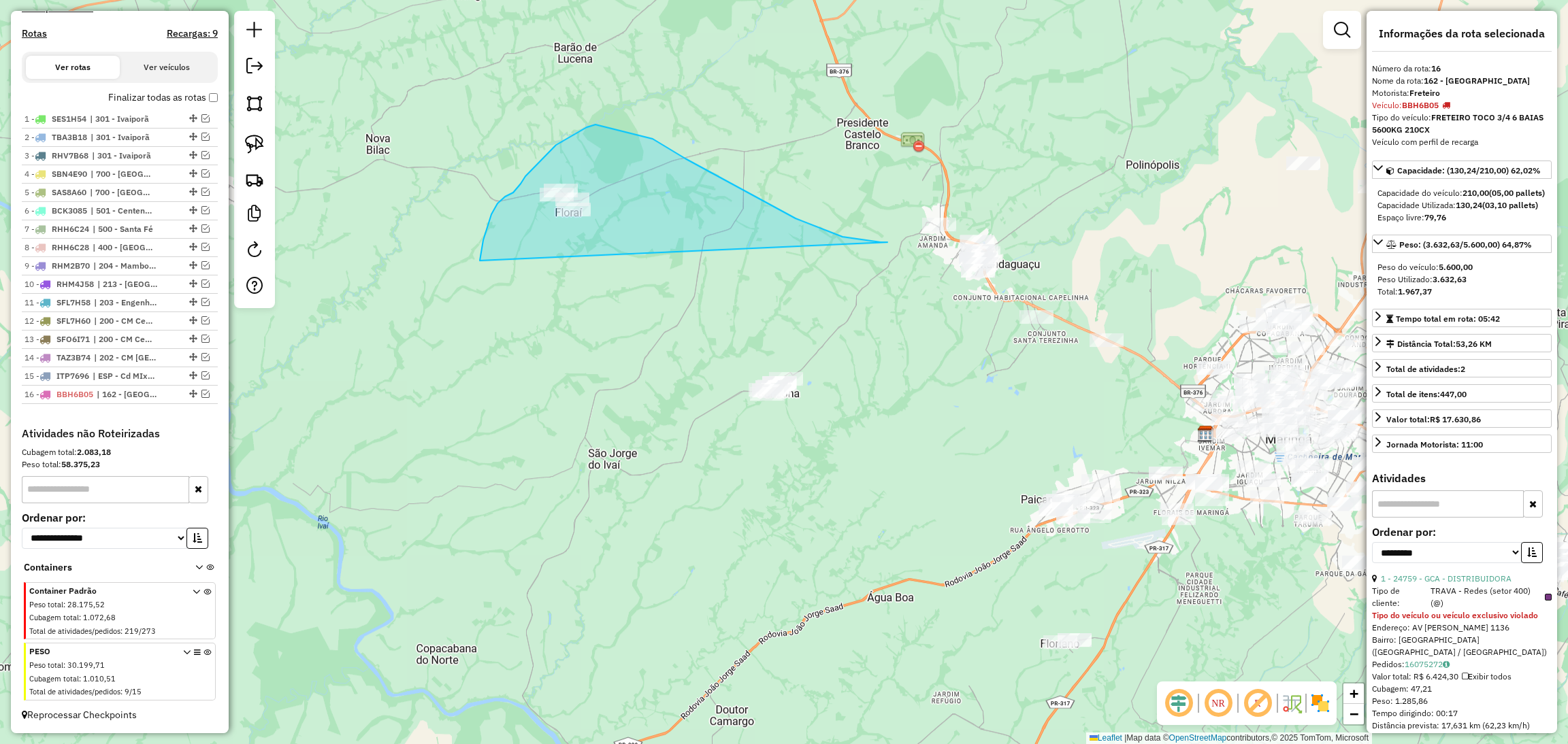
drag, startPoint x: 887, startPoint y: 242, endPoint x: 479, endPoint y: 260, distance: 408.4
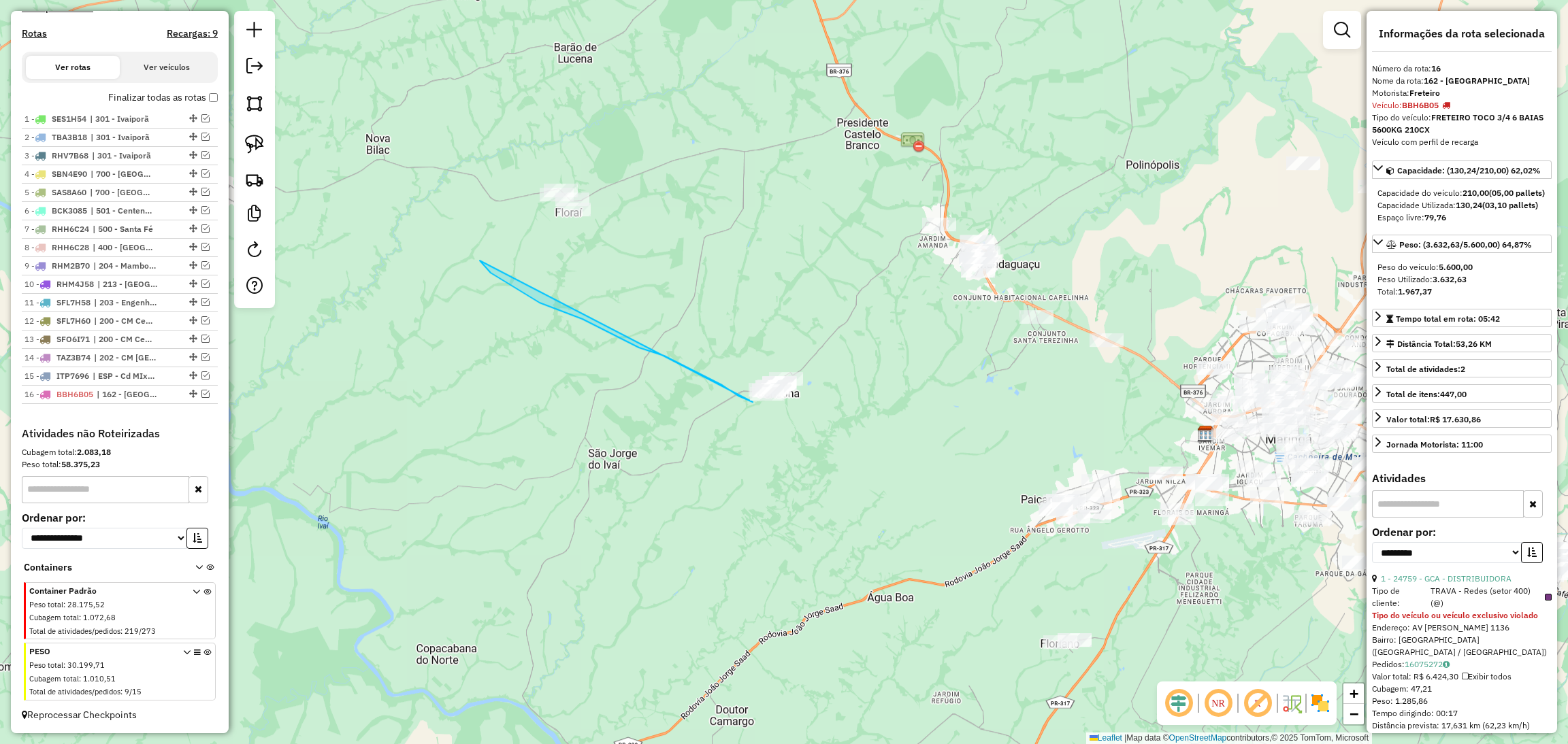
drag, startPoint x: 480, startPoint y: 261, endPoint x: 754, endPoint y: 402, distance: 308.2
click at [754, 402] on div "Janela de atendimento Grade de atendimento Capacidade Transportadoras Veículos …" at bounding box center [784, 372] width 1568 height 744
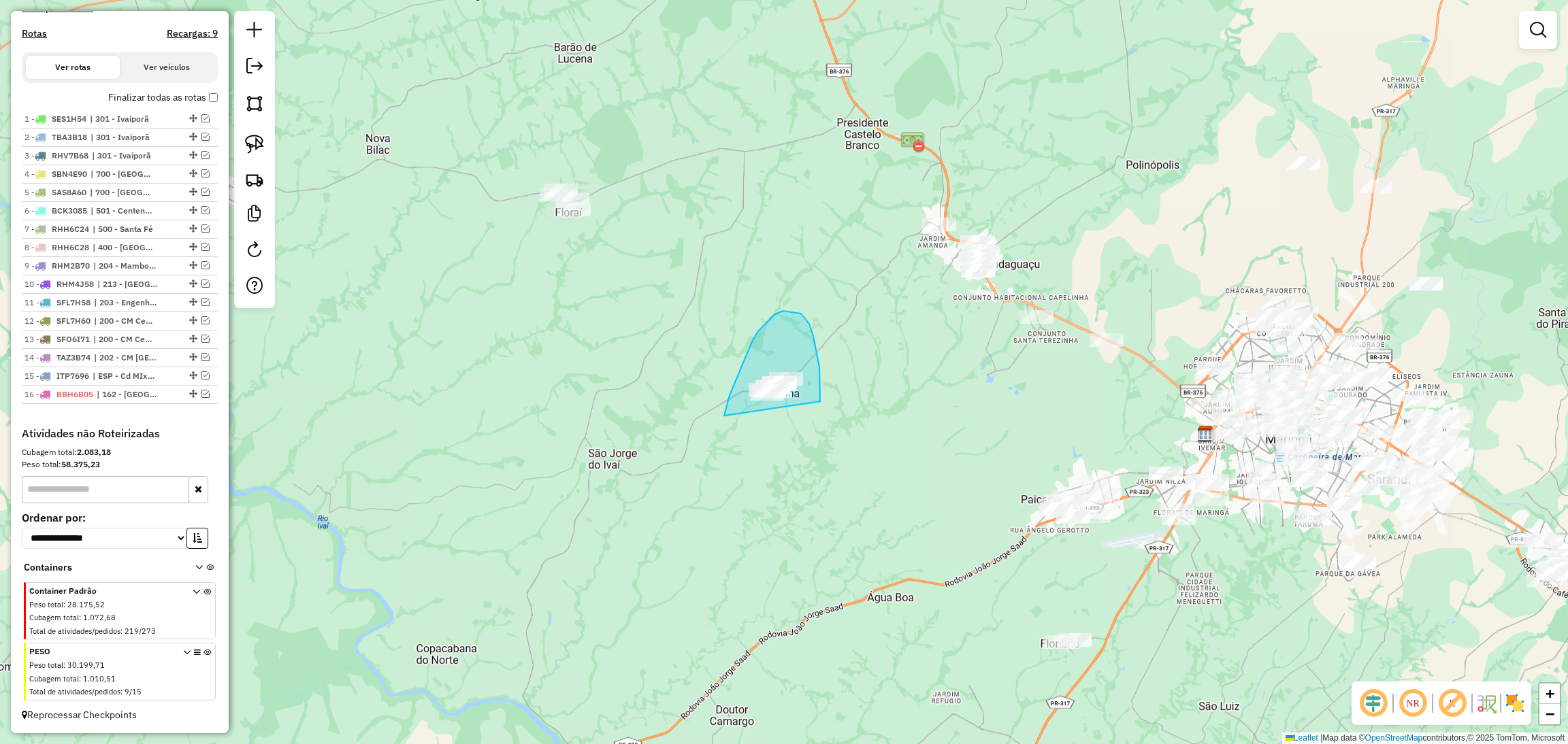
drag, startPoint x: 820, startPoint y: 401, endPoint x: 721, endPoint y: 425, distance: 101.9
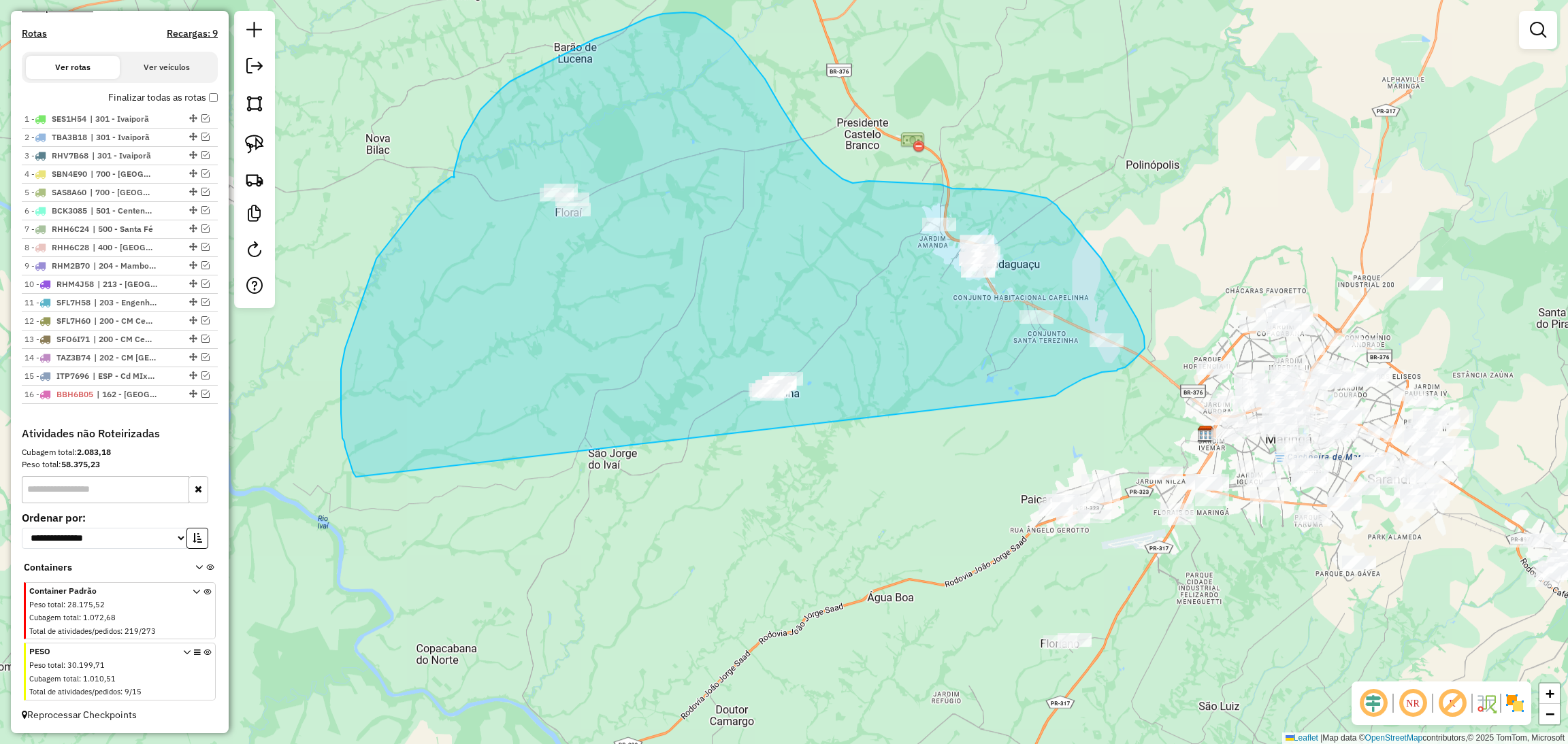
drag, startPoint x: 1048, startPoint y: 396, endPoint x: 366, endPoint y: 506, distance: 690.8
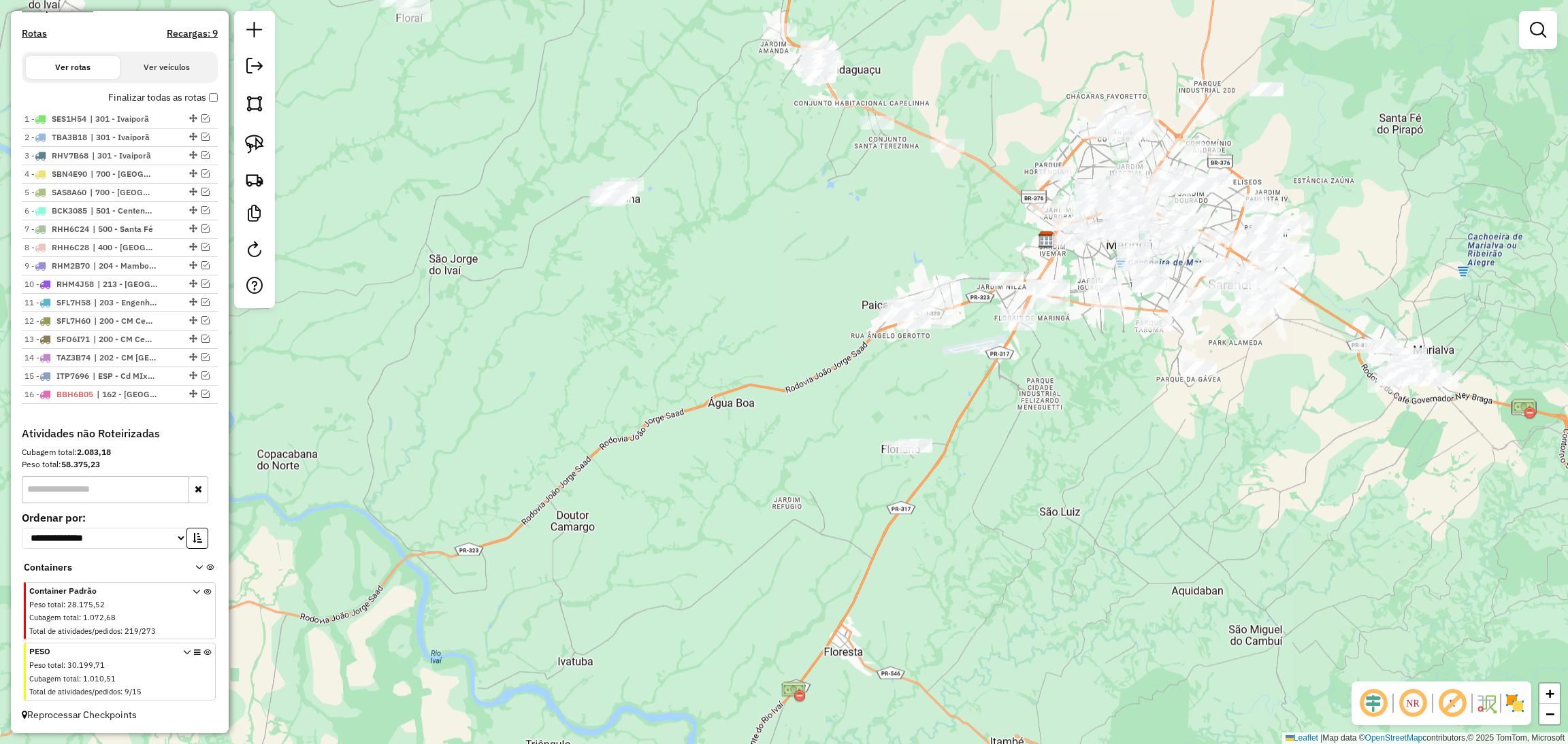
drag, startPoint x: 902, startPoint y: 607, endPoint x: 741, endPoint y: 408, distance: 256.0
click at [741, 408] on div "Janela de atendimento Grade de atendimento Capacidade Transportadoras Veículos …" at bounding box center [784, 372] width 1568 height 744
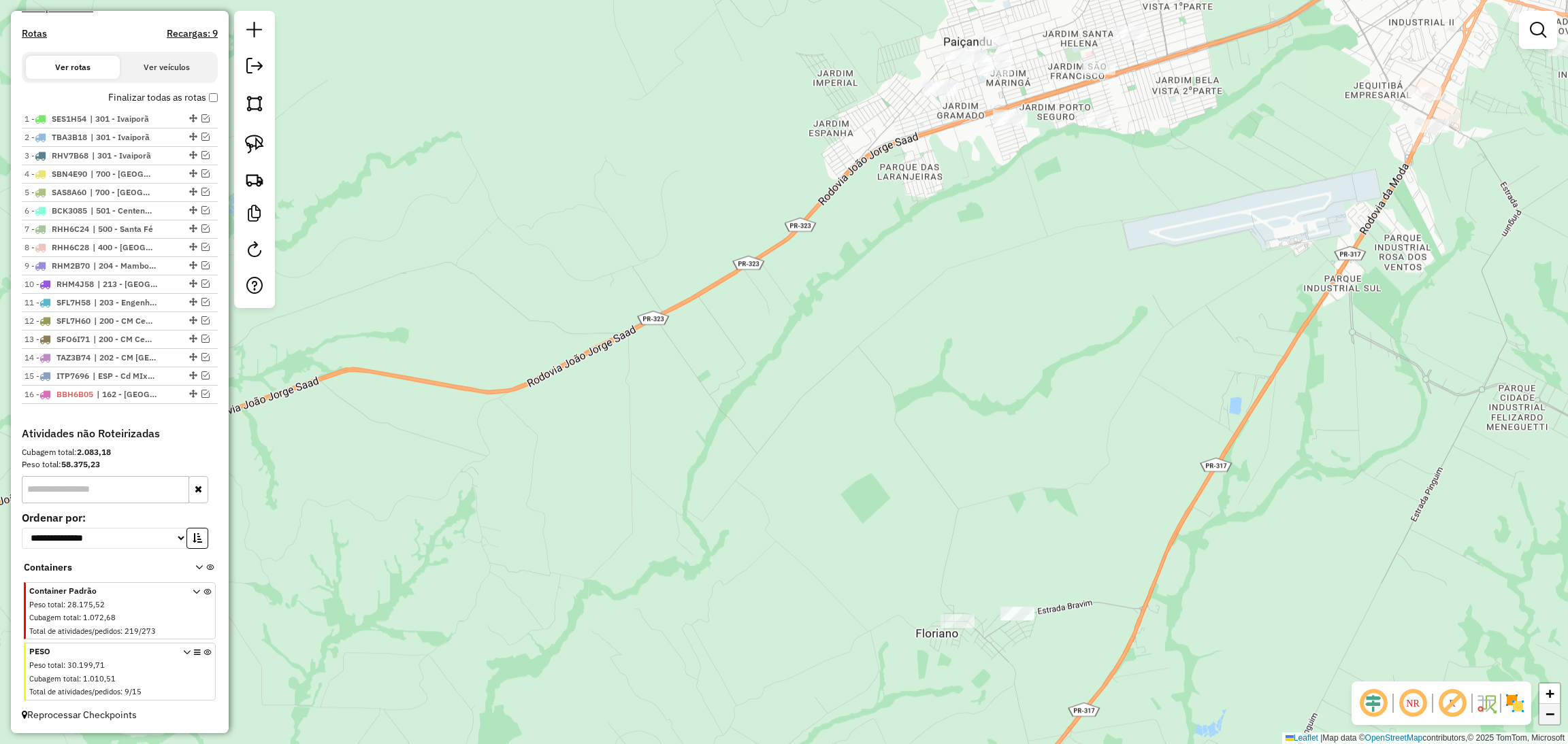
click at [1547, 720] on span "−" at bounding box center [1550, 714] width 9 height 17
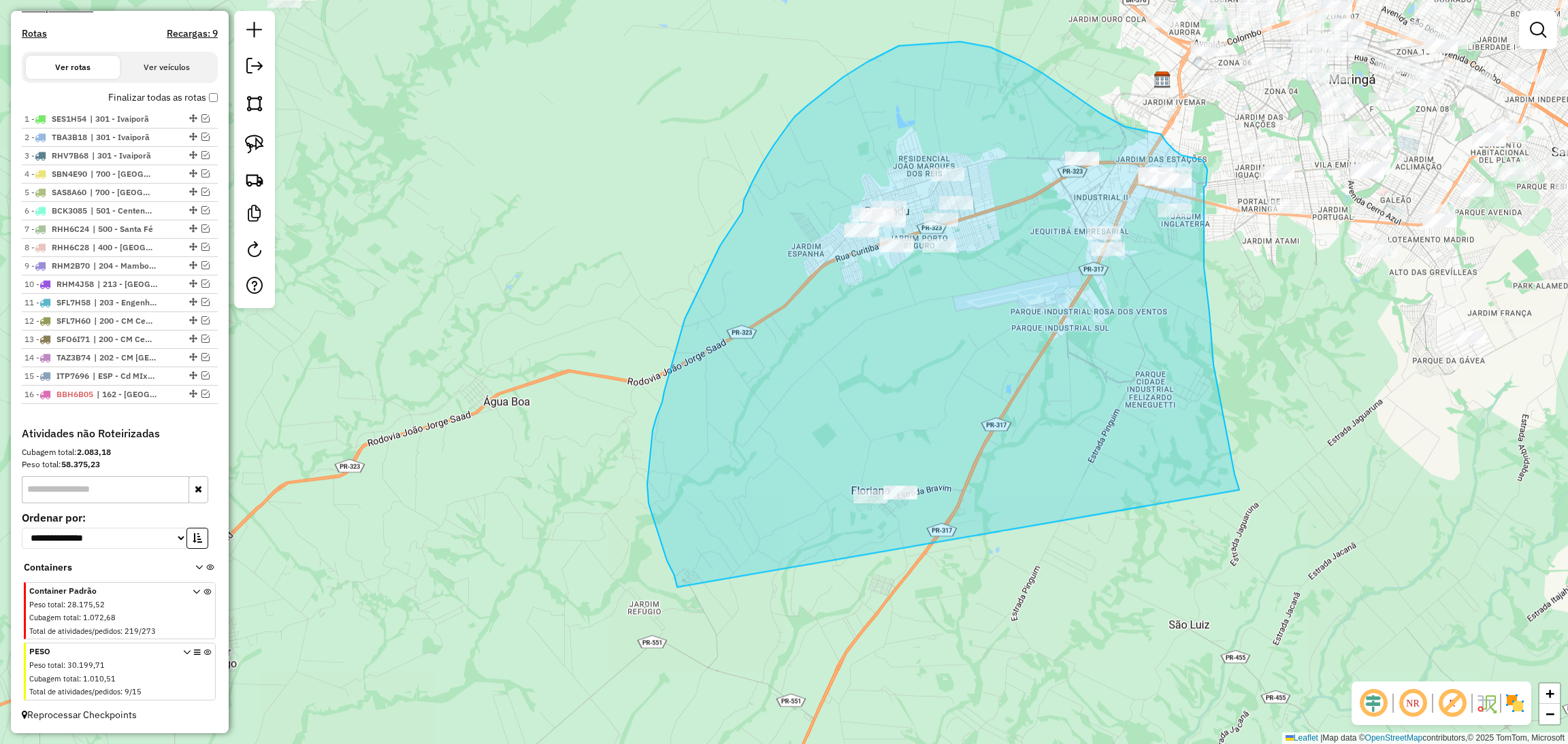
drag, startPoint x: 1239, startPoint y: 491, endPoint x: 677, endPoint y: 588, distance: 570.3
click at [677, 588] on div "Janela de atendimento Grade de atendimento Capacidade Transportadoras Veículos …" at bounding box center [784, 372] width 1568 height 744
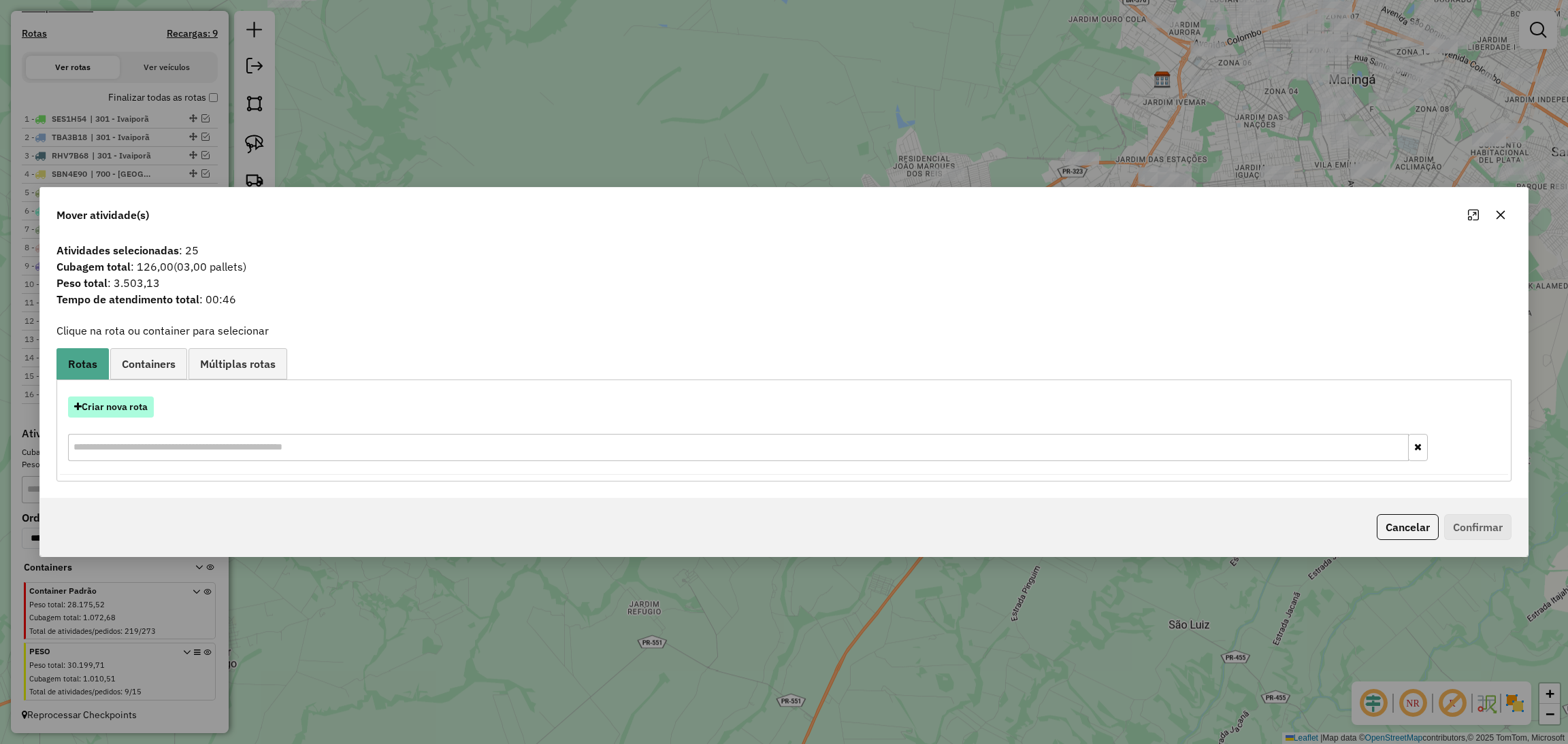
click at [88, 412] on button "Criar nova rota" at bounding box center [111, 407] width 86 height 21
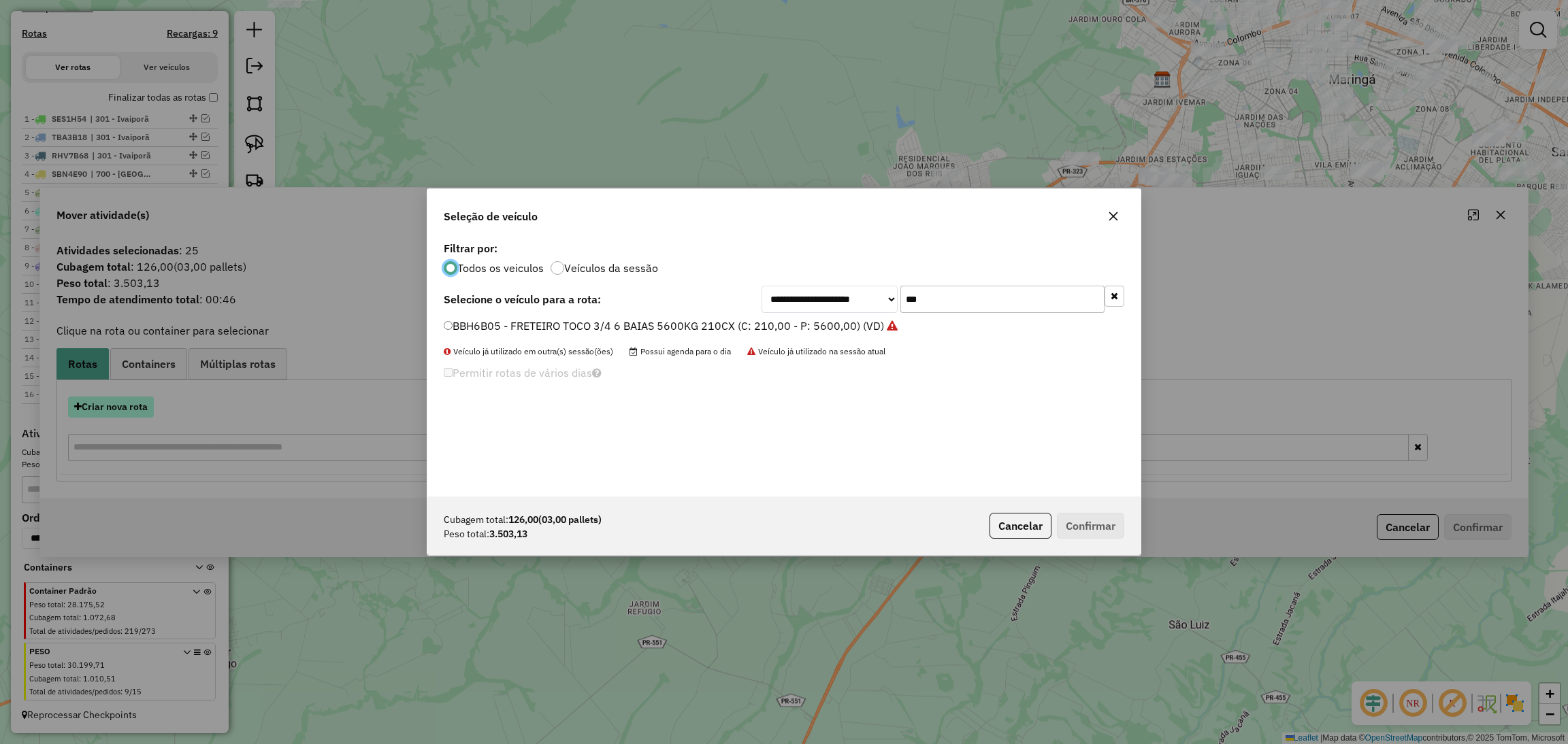
scroll to position [6, 3]
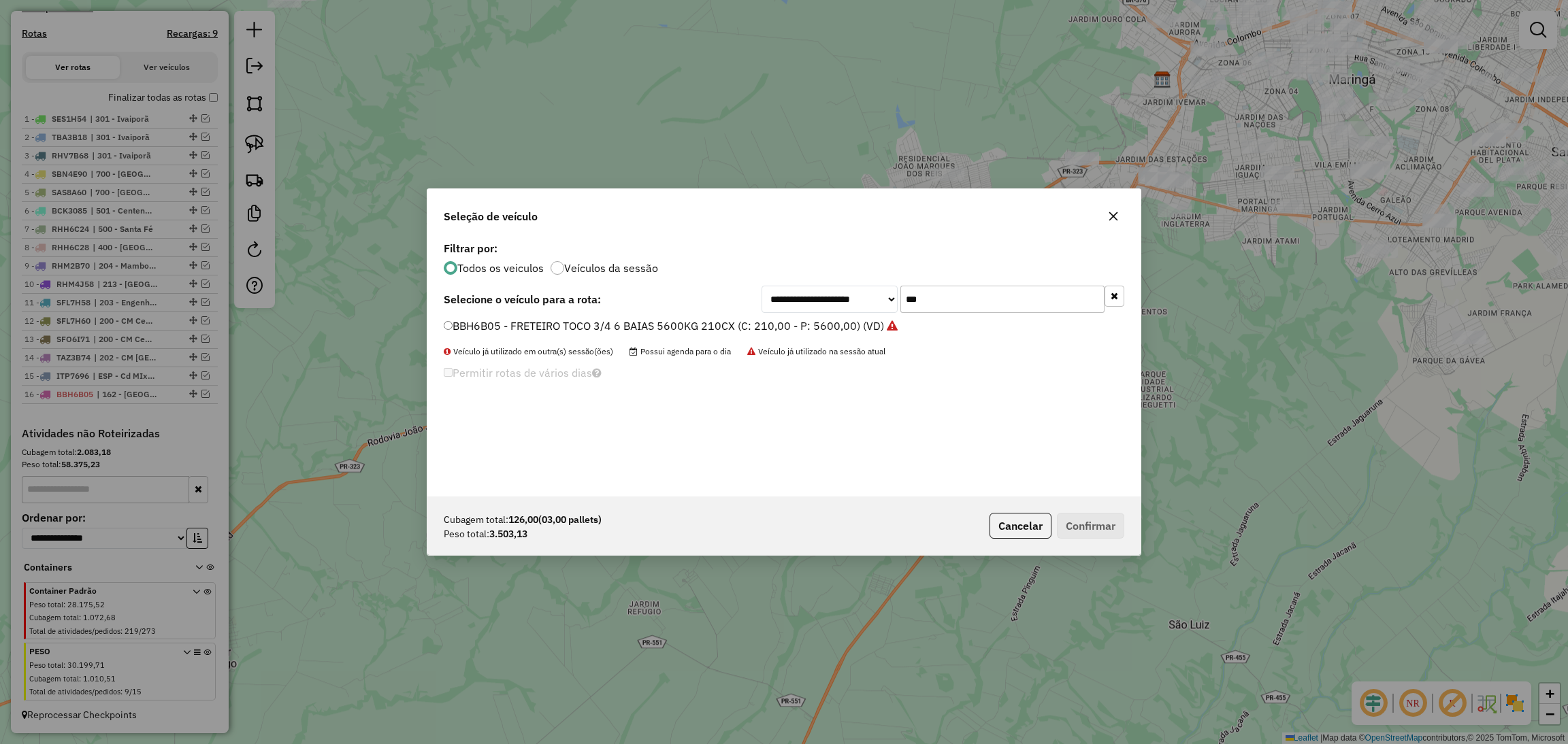
click at [925, 296] on input "***" at bounding box center [1002, 299] width 204 height 27
type input "***"
click at [815, 319] on label "RHM4J69 - 659 - TOCO 8 BAIAS 8780 KG 308CX (C: 308,00 - P: 8780,00) (VD)" at bounding box center [644, 325] width 401 height 16
click at [1103, 525] on button "Confirmar" at bounding box center [1090, 525] width 68 height 26
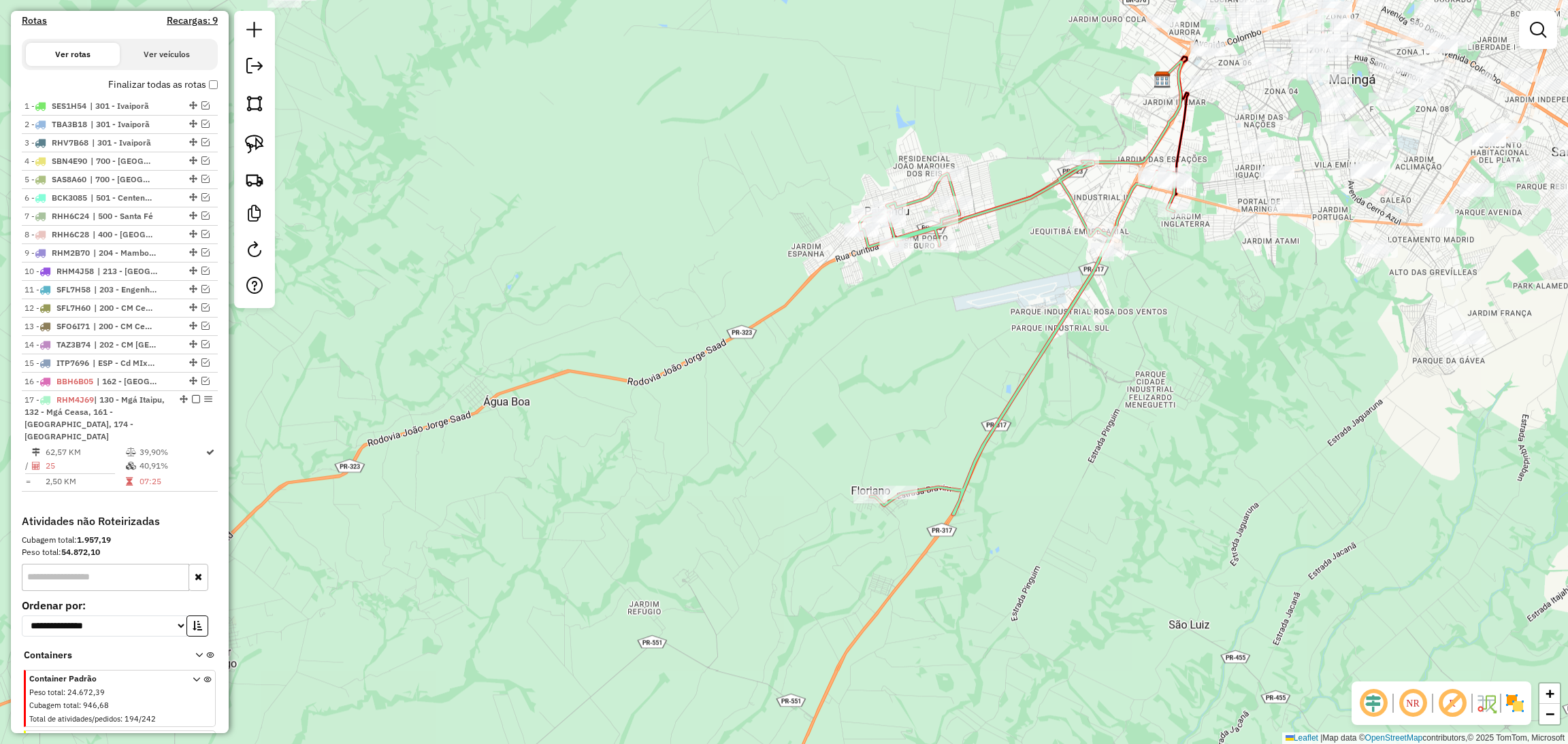
scroll to position [499, 0]
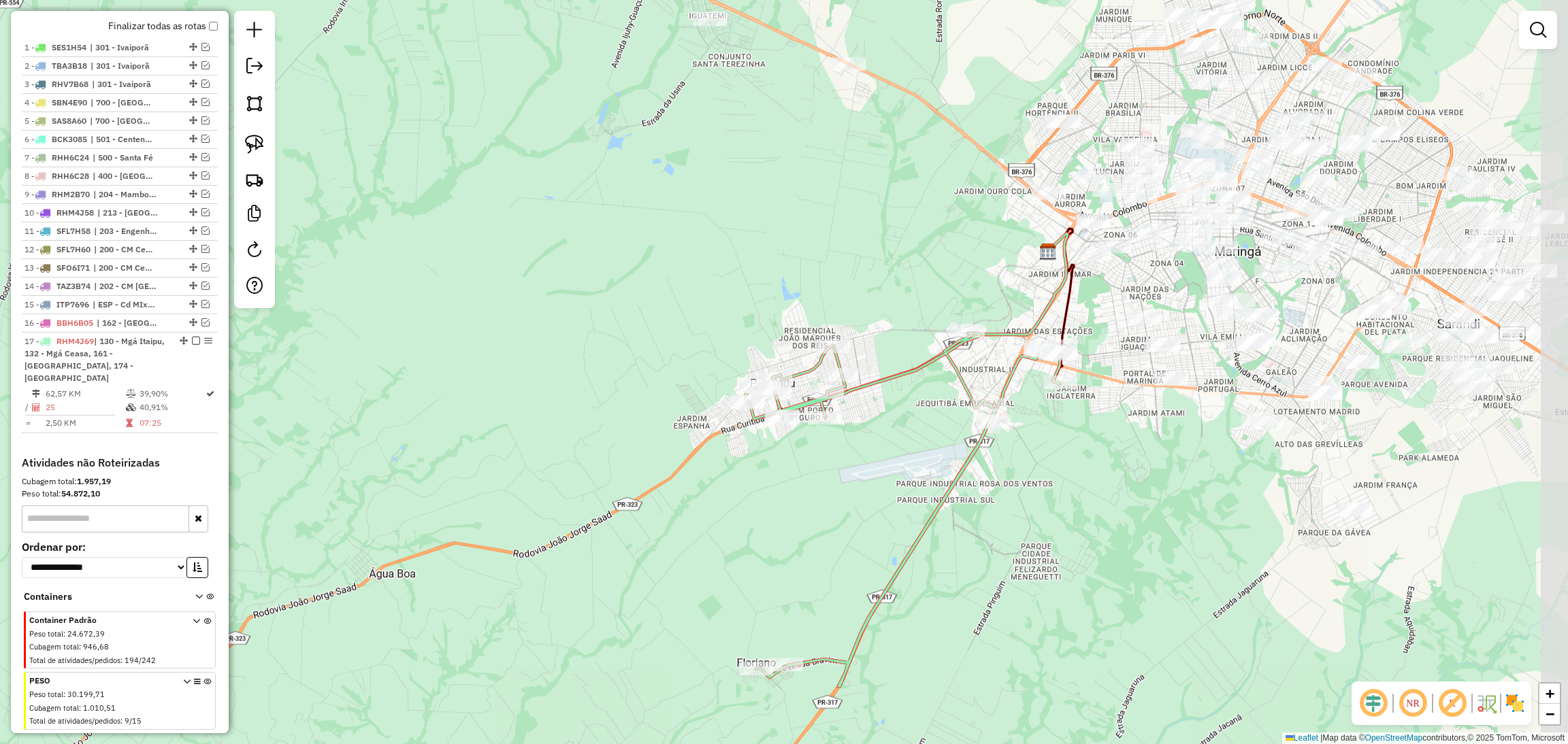
drag, startPoint x: 1230, startPoint y: 371, endPoint x: 1111, endPoint y: 544, distance: 210.0
click at [1111, 544] on div "Janela de atendimento Grade de atendimento Capacidade Transportadoras Veículos …" at bounding box center [784, 372] width 1568 height 744
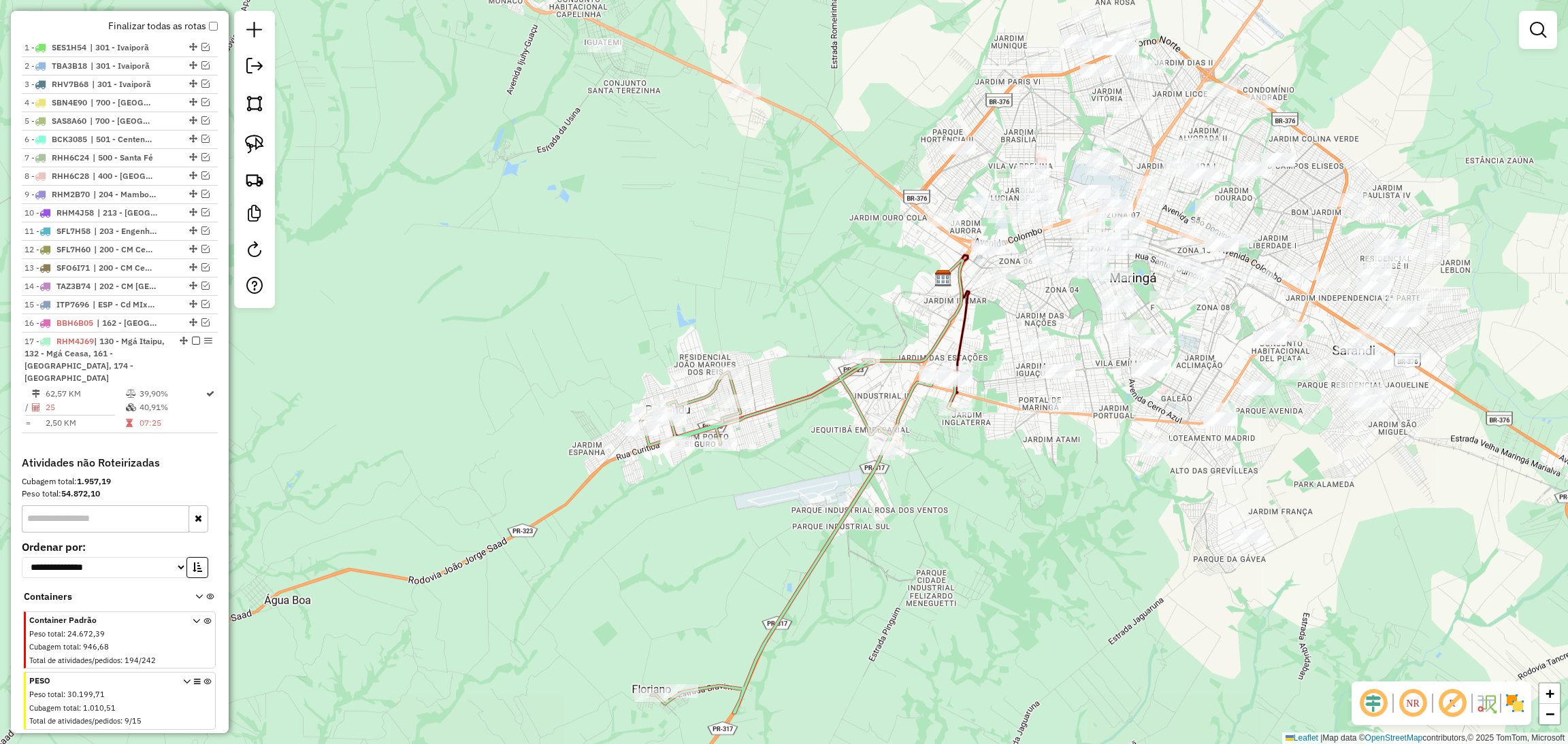
drag, startPoint x: 1136, startPoint y: 490, endPoint x: 1015, endPoint y: 516, distance: 123.8
click at [1015, 516] on div "Janela de atendimento Grade de atendimento Capacidade Transportadoras Veículos …" at bounding box center [784, 372] width 1568 height 744
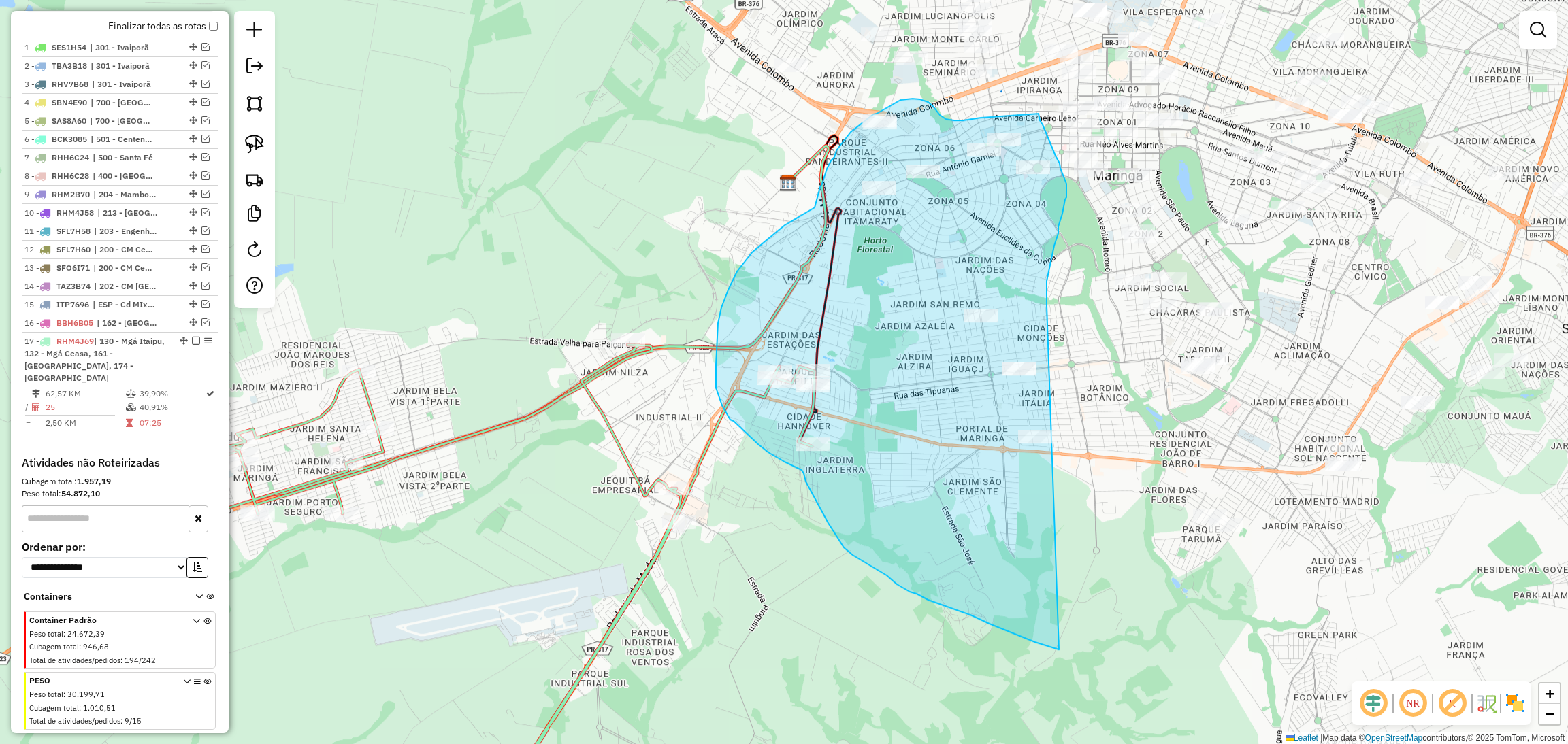
drag, startPoint x: 1047, startPoint y: 305, endPoint x: 1059, endPoint y: 650, distance: 345.2
click at [1059, 650] on div "Janela de atendimento Grade de atendimento Capacidade Transportadoras Veículos …" at bounding box center [784, 372] width 1568 height 744
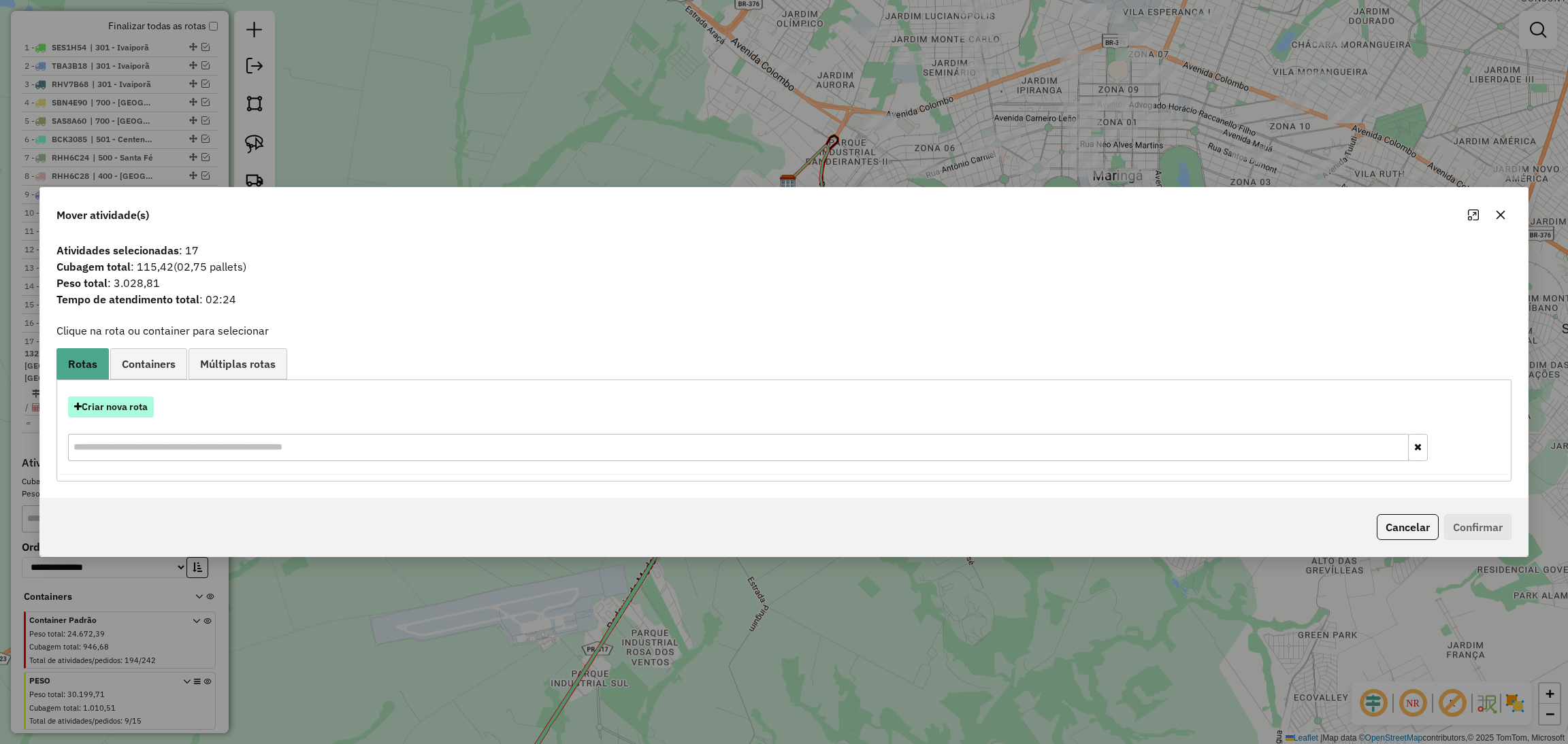
click at [132, 408] on button "Criar nova rota" at bounding box center [111, 407] width 86 height 21
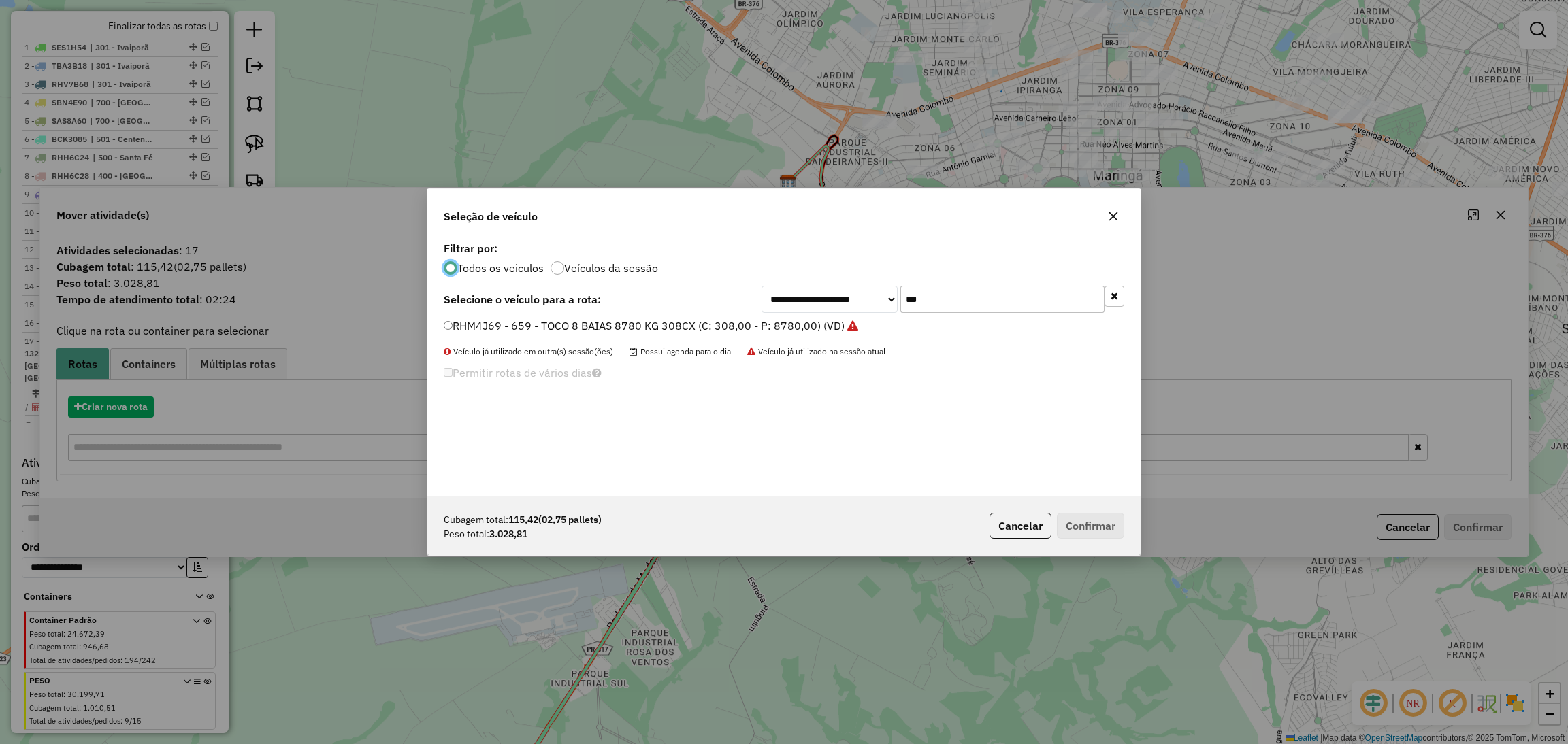
scroll to position [6, 3]
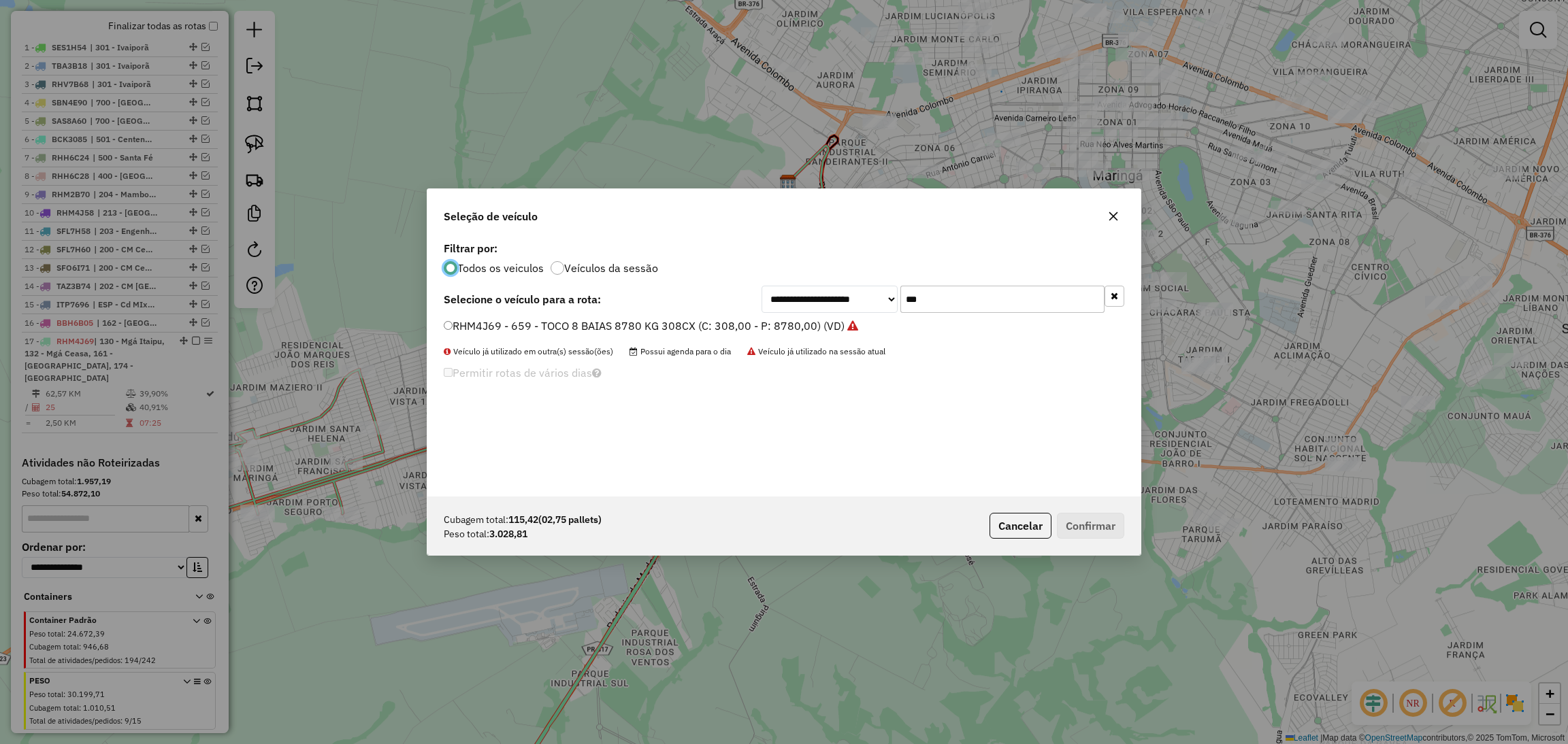
click at [979, 296] on input "***" at bounding box center [1002, 299] width 204 height 27
type input "***"
click at [697, 317] on label "RHM4J73 - 660 - TOCO 8 BAIAS 8780 KG 308CX (C: 308,00 - P: 8780,00) (VD)" at bounding box center [644, 325] width 401 height 16
click at [1097, 523] on button "Confirmar" at bounding box center [1090, 525] width 68 height 26
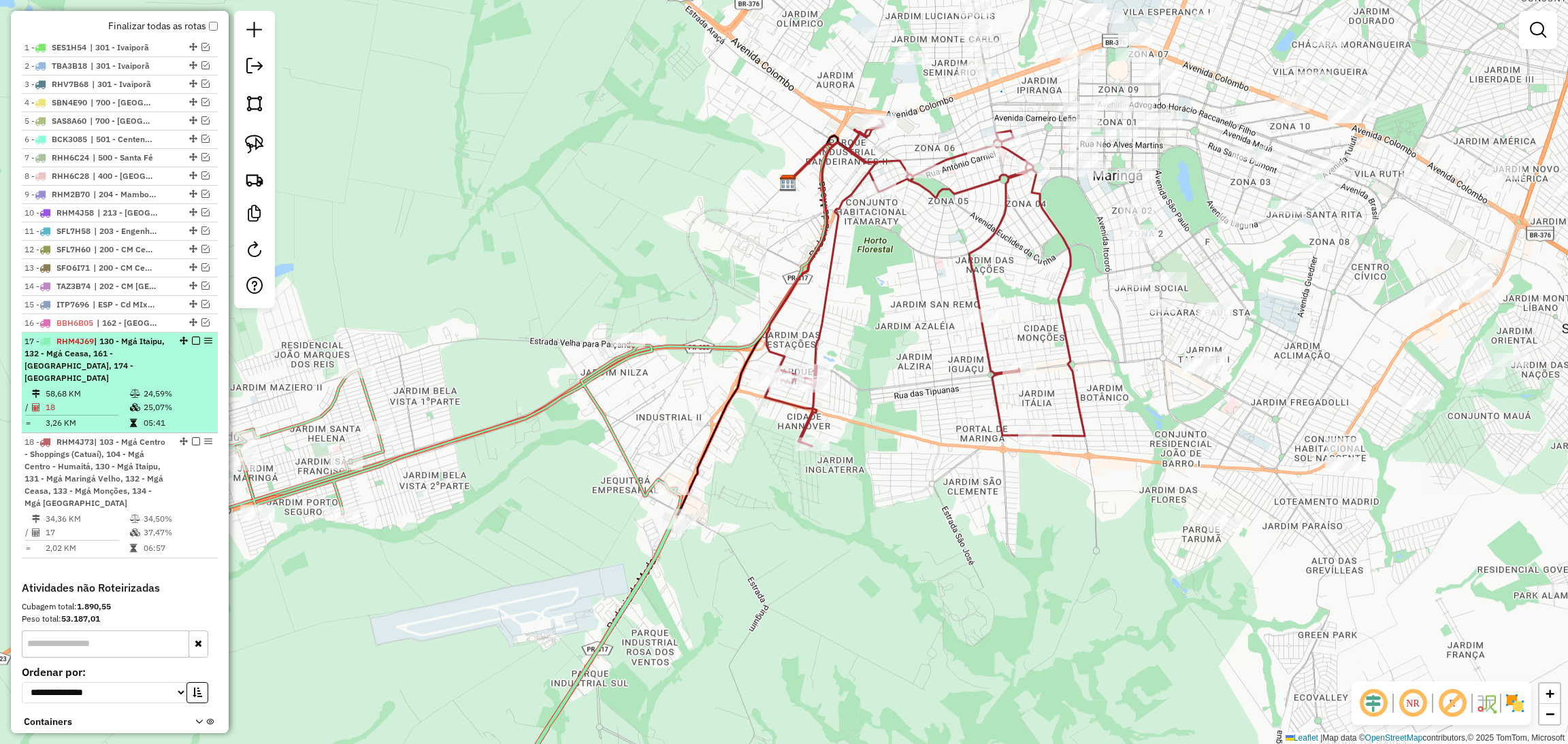
click at [149, 359] on div "17 - RHM4J69 | 130 - Mgá Itaipu, 132 - Mgá Ceasa, 161 - Paiçandu, 174 - Floriano" at bounding box center [96, 360] width 144 height 49
select select "**********"
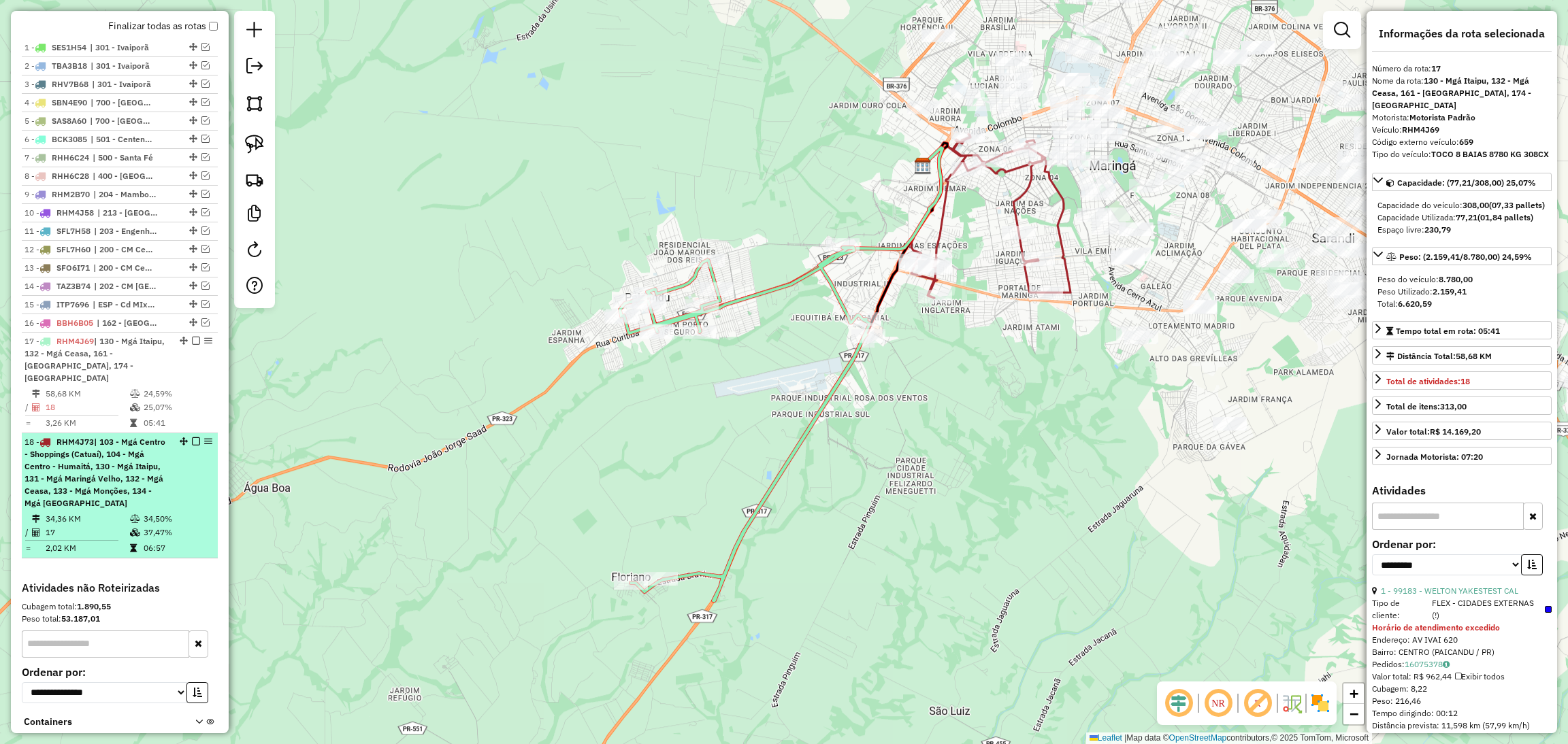
click at [162, 460] on div "18 - RHM4J73 | 103 - Mgá Centro - Shoppings (Catuaí), 104 - Mgá Centro - Humait…" at bounding box center [96, 472] width 144 height 74
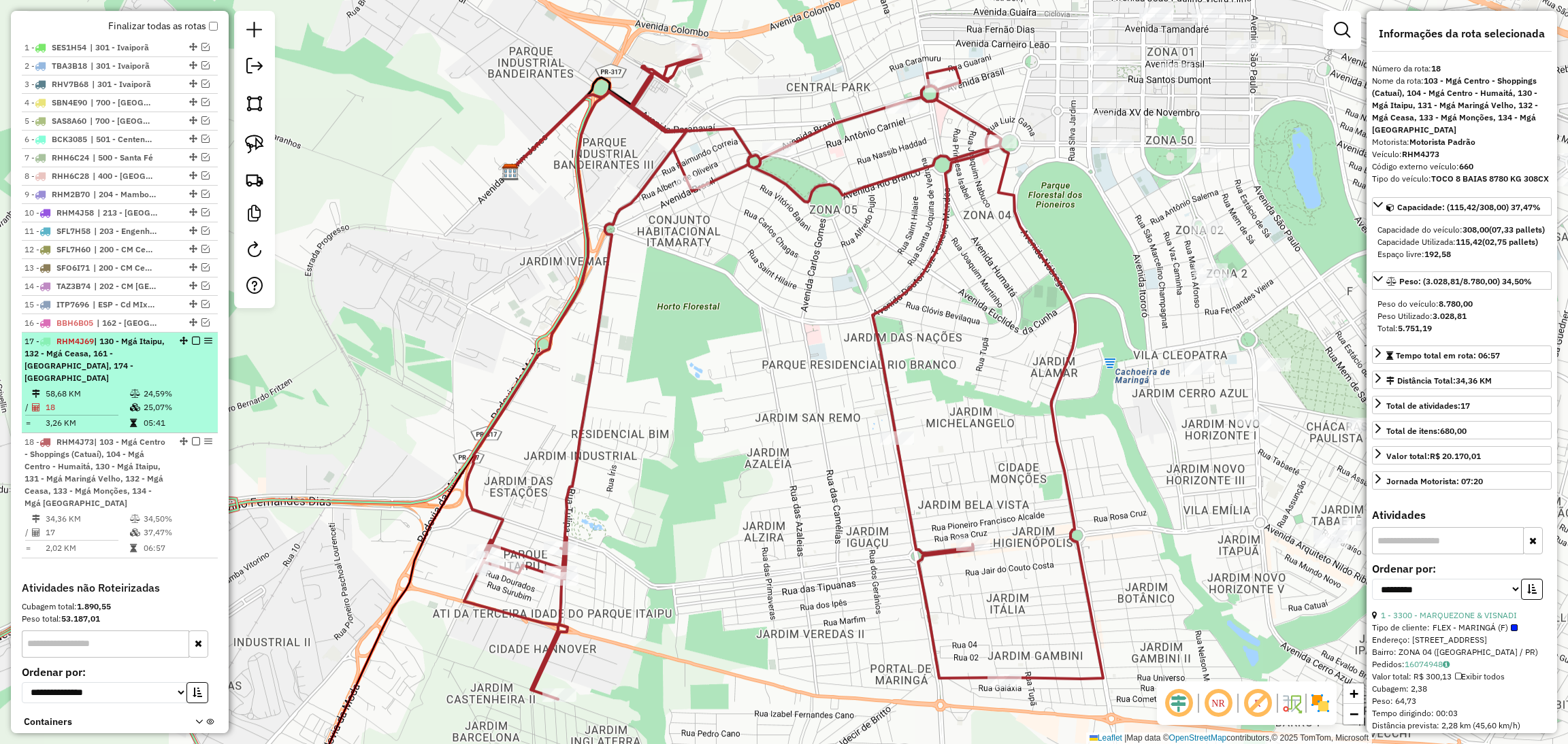
click at [194, 345] on em at bounding box center [196, 340] width 8 height 8
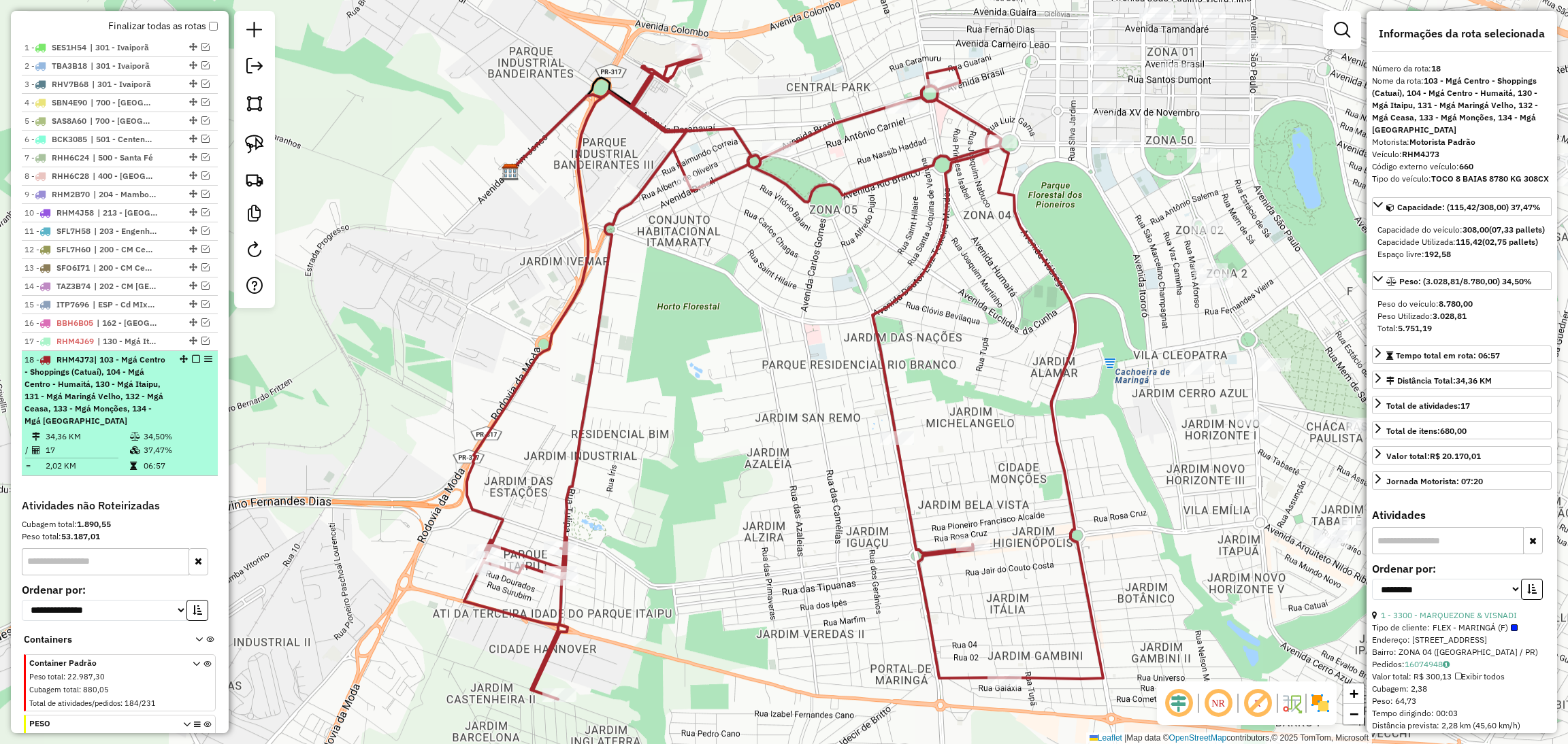
click at [192, 363] on em at bounding box center [196, 359] width 8 height 8
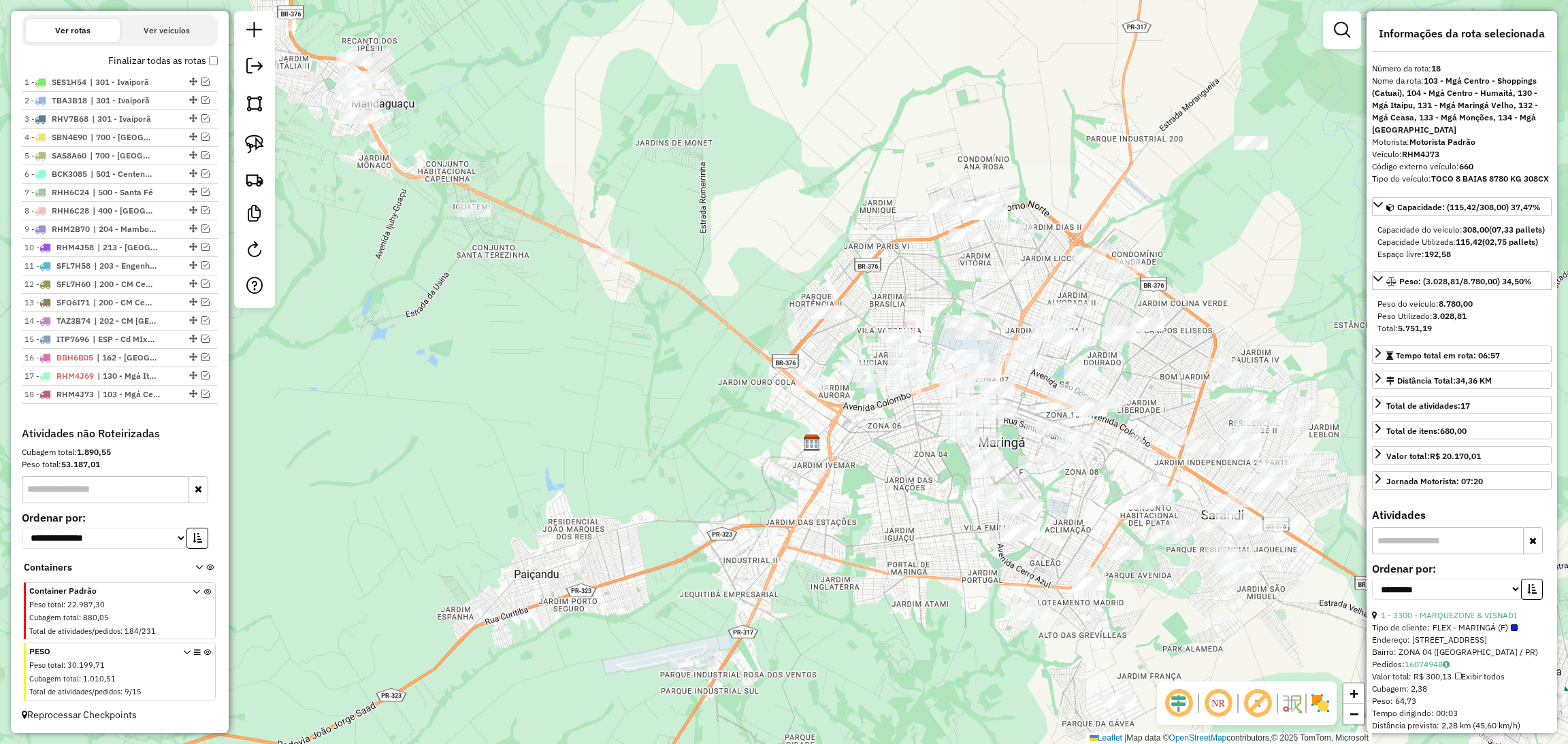
drag, startPoint x: 660, startPoint y: 362, endPoint x: 897, endPoint y: 526, distance: 288.2
click at [897, 526] on div "Janela de atendimento Grade de atendimento Capacidade Transportadoras Veículos …" at bounding box center [784, 372] width 1568 height 744
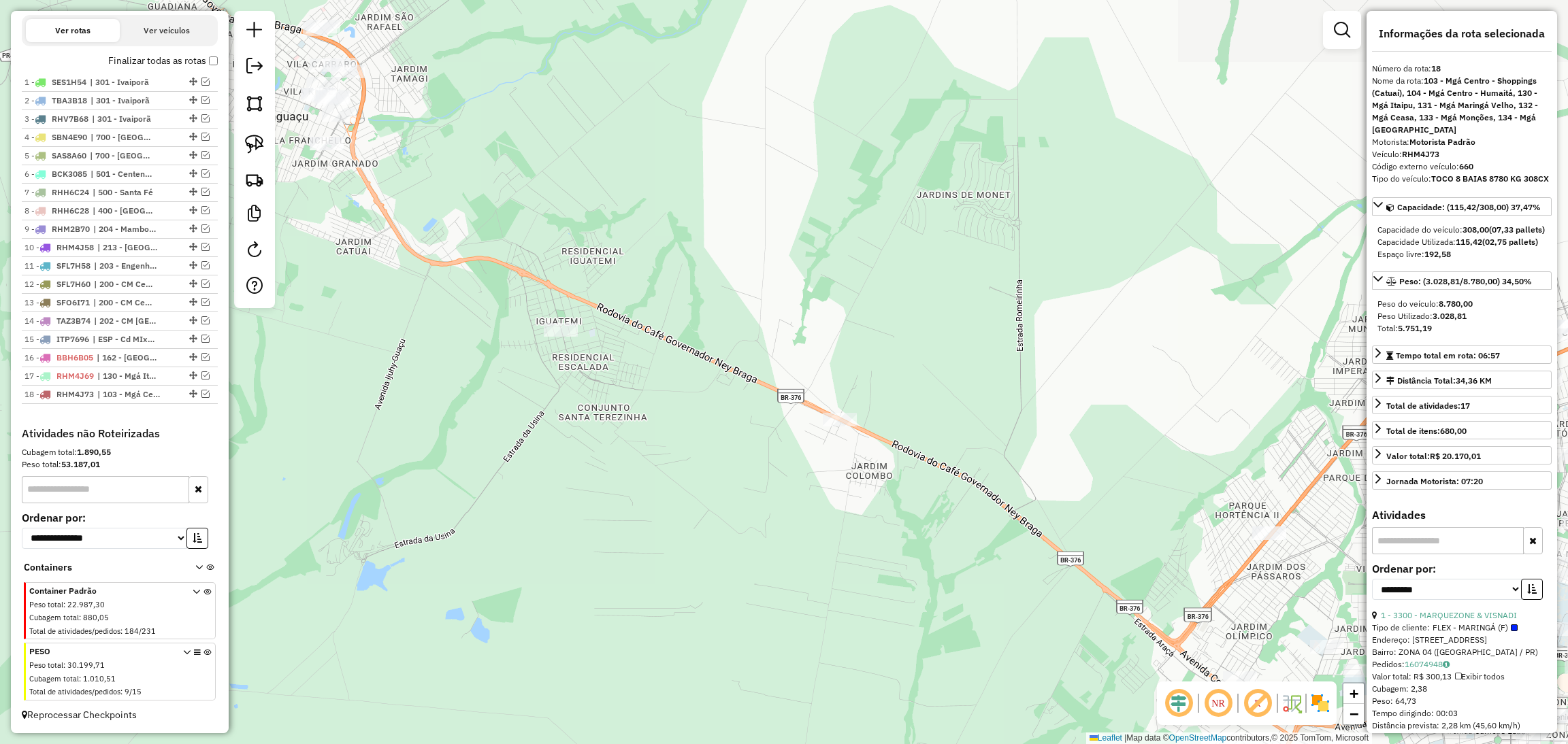
drag, startPoint x: 630, startPoint y: 248, endPoint x: 1151, endPoint y: 424, distance: 549.9
click at [1151, 424] on div "Janela de atendimento Grade de atendimento Capacidade Transportadoras Veículos …" at bounding box center [784, 372] width 1568 height 744
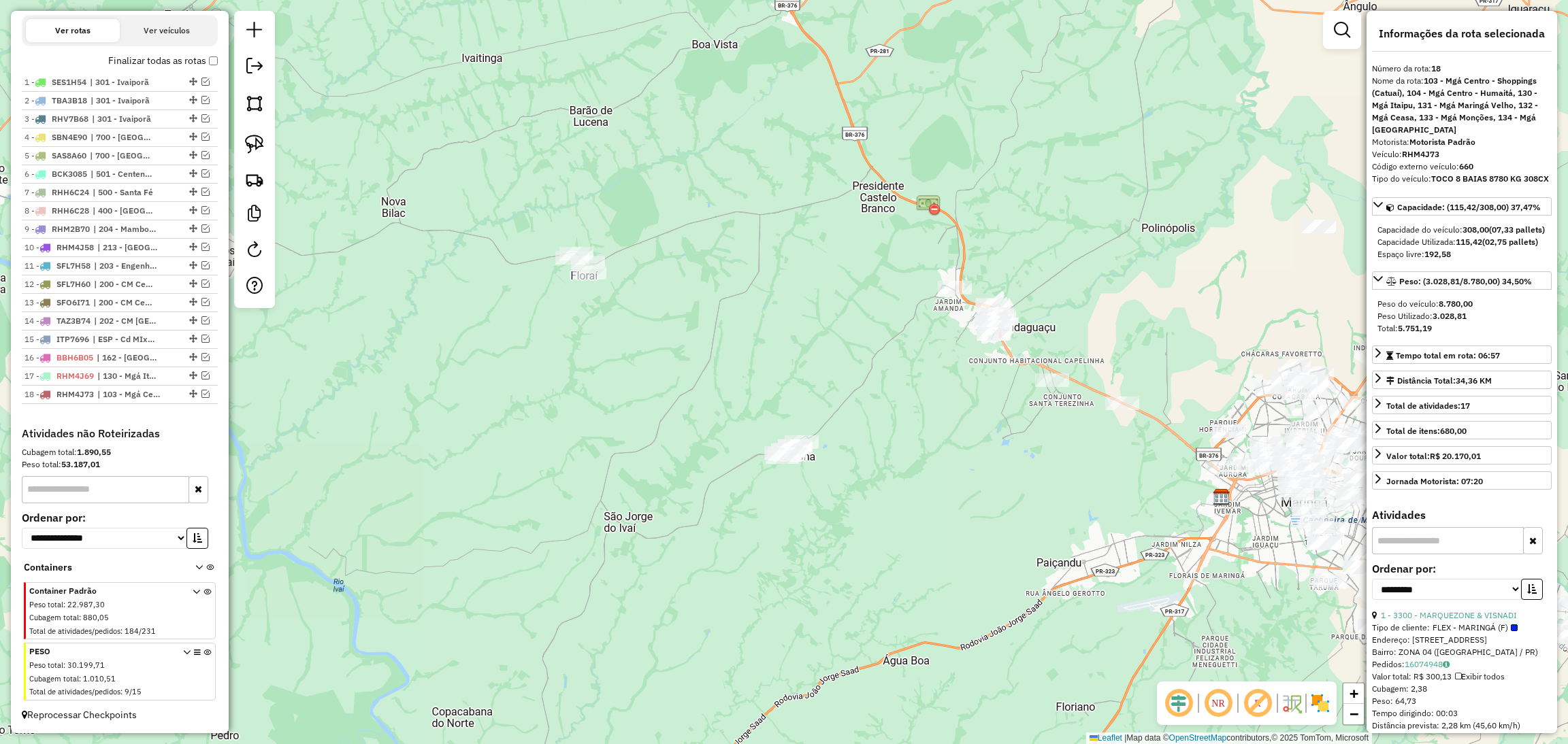
drag, startPoint x: 1019, startPoint y: 471, endPoint x: 1062, endPoint y: 452, distance: 47.0
click at [1062, 452] on div "Janela de atendimento Grade de atendimento Capacidade Transportadoras Veículos …" at bounding box center [784, 372] width 1568 height 744
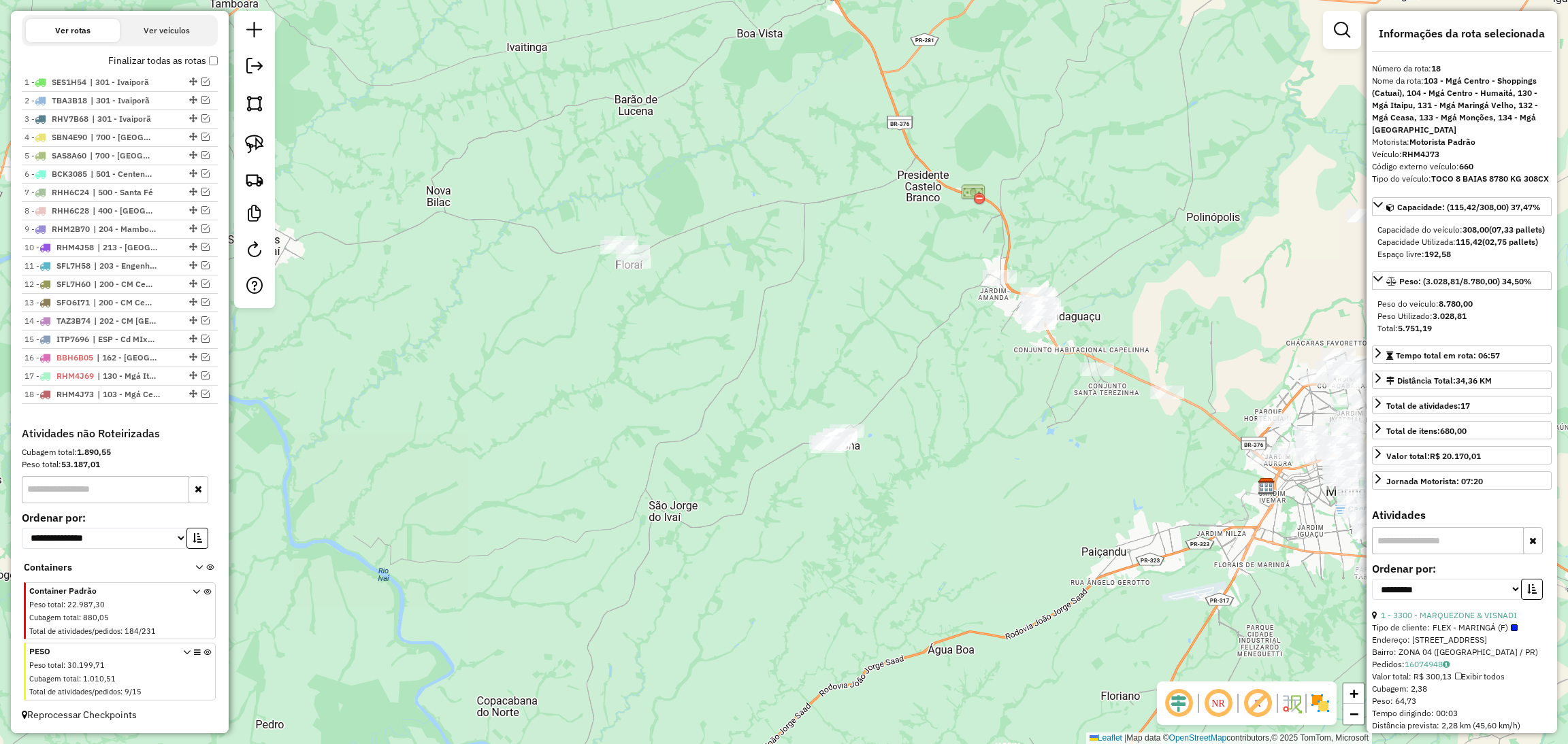
drag, startPoint x: 1062, startPoint y: 452, endPoint x: 1127, endPoint y: 440, distance: 66.1
click at [1127, 440] on div "Janela de atendimento Grade de atendimento Capacidade Transportadoras Veículos …" at bounding box center [784, 372] width 1568 height 744
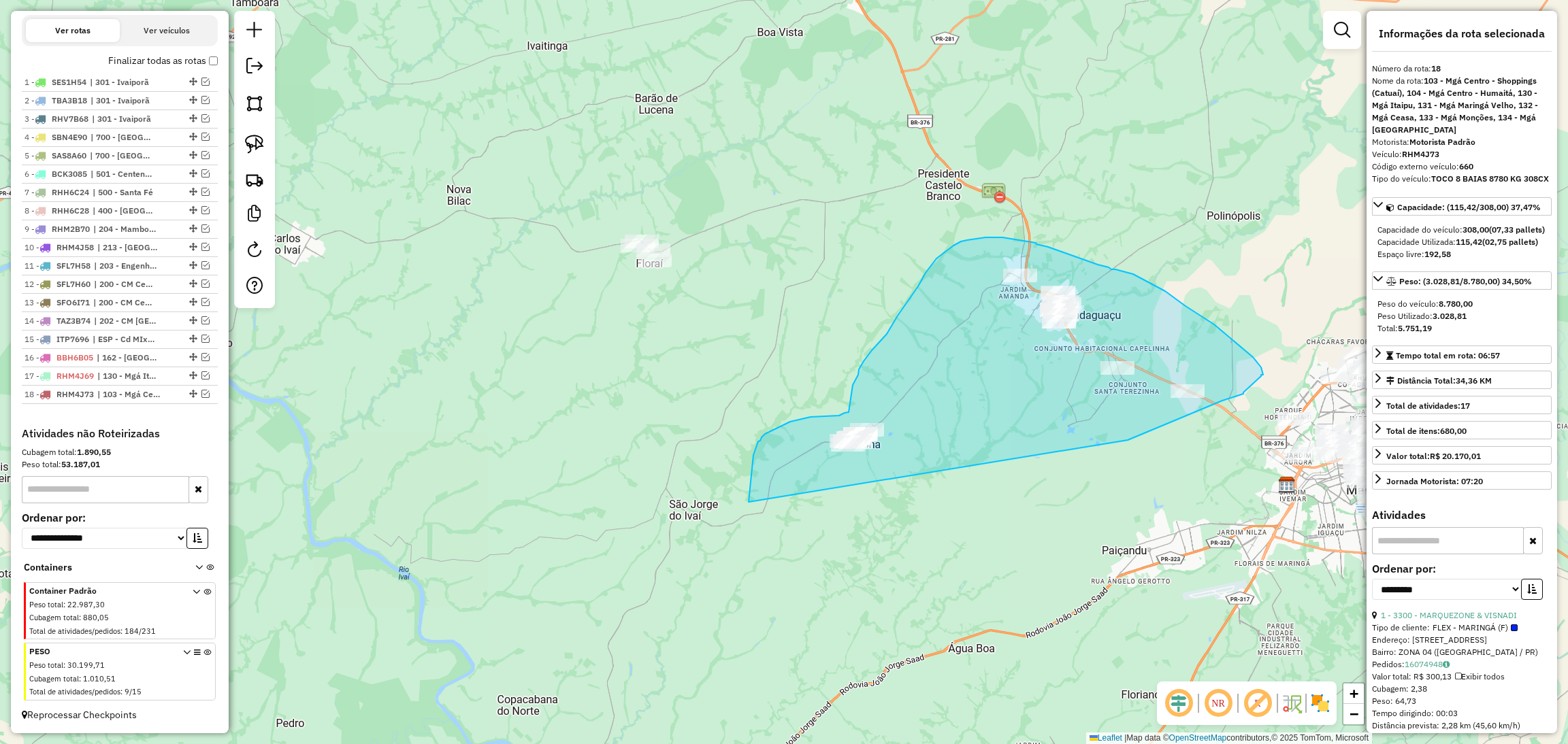
drag, startPoint x: 1127, startPoint y: 440, endPoint x: 748, endPoint y: 525, distance: 388.4
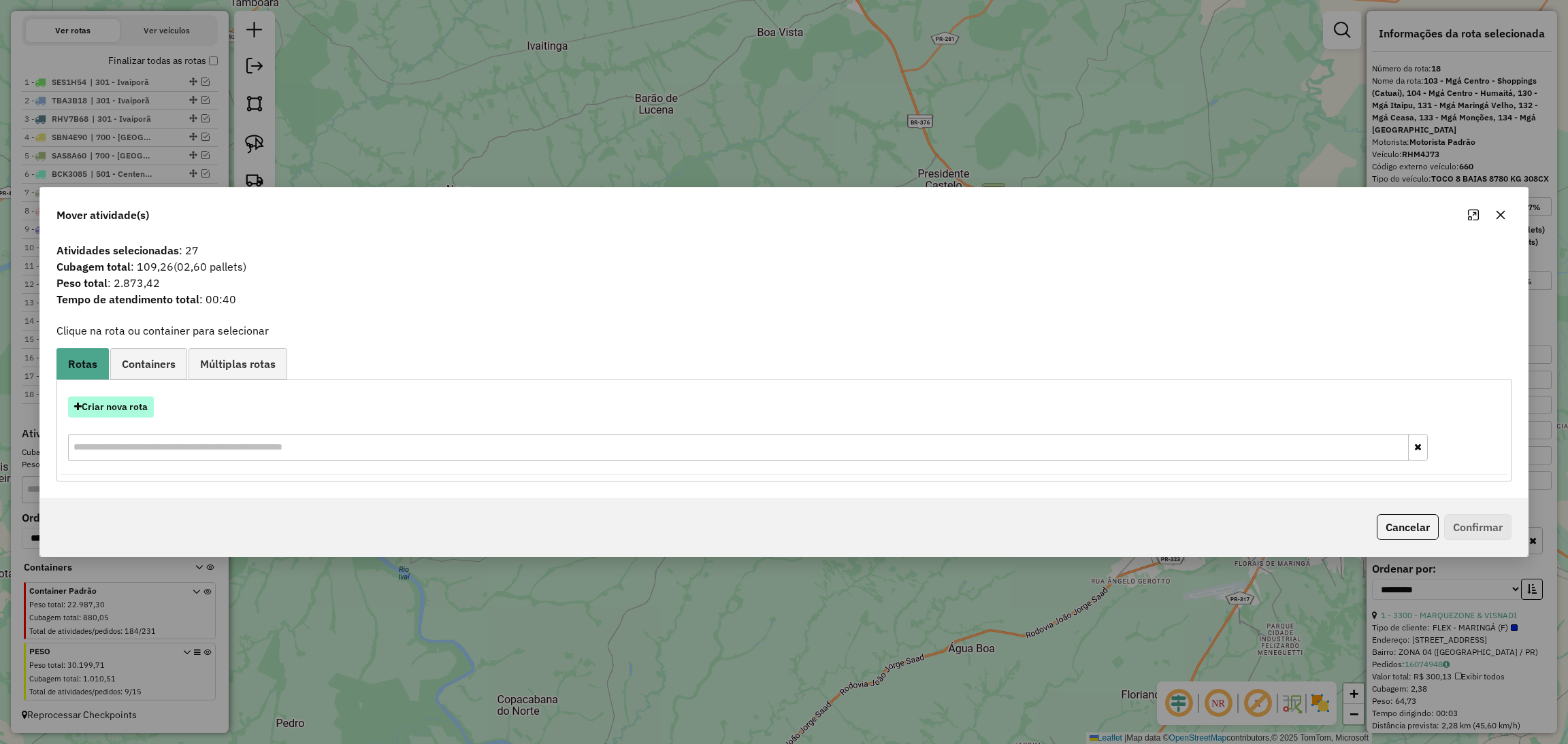
click at [125, 409] on button "Criar nova rota" at bounding box center [111, 407] width 86 height 21
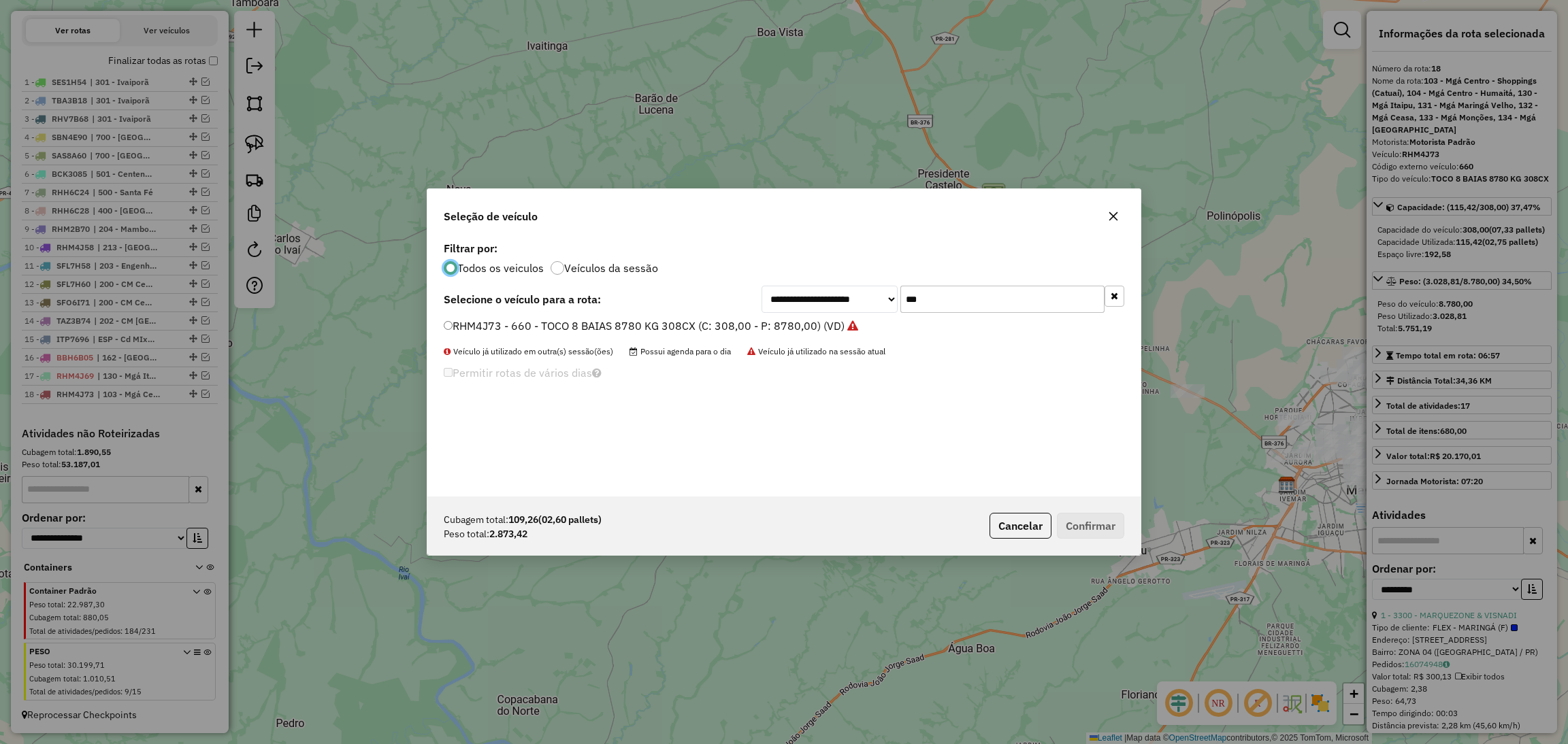
scroll to position [6, 3]
click at [942, 294] on input "***" at bounding box center [1002, 299] width 204 height 27
type input "*"
type input "***"
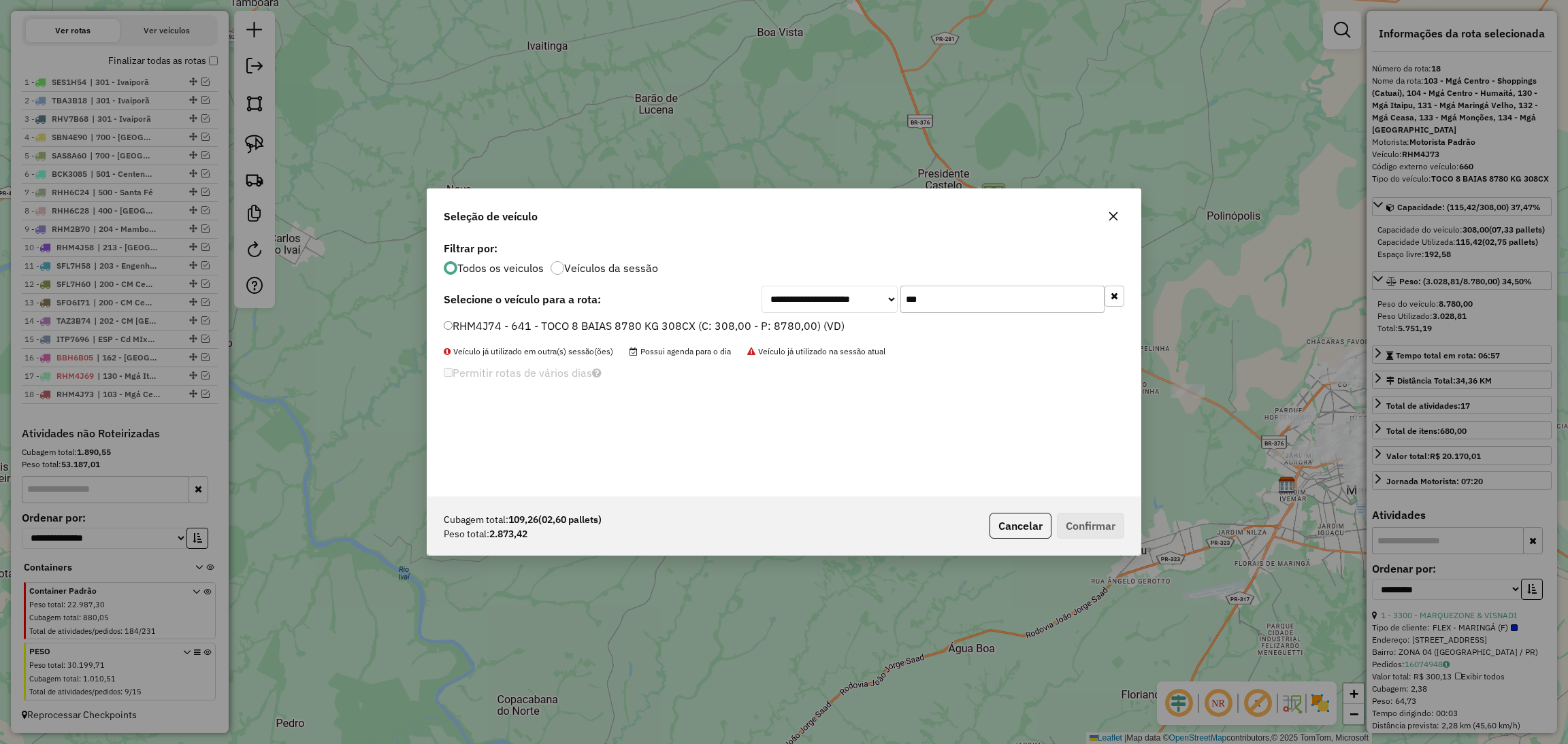
click at [819, 316] on div "**********" at bounding box center [783, 367] width 713 height 258
click at [799, 331] on label "RHM4J74 - 641 - TOCO 8 BAIAS 8780 KG 308CX (C: 308,00 - P: 8780,00) (VD)" at bounding box center [644, 325] width 401 height 16
click at [1103, 516] on button "Confirmar" at bounding box center [1090, 525] width 68 height 26
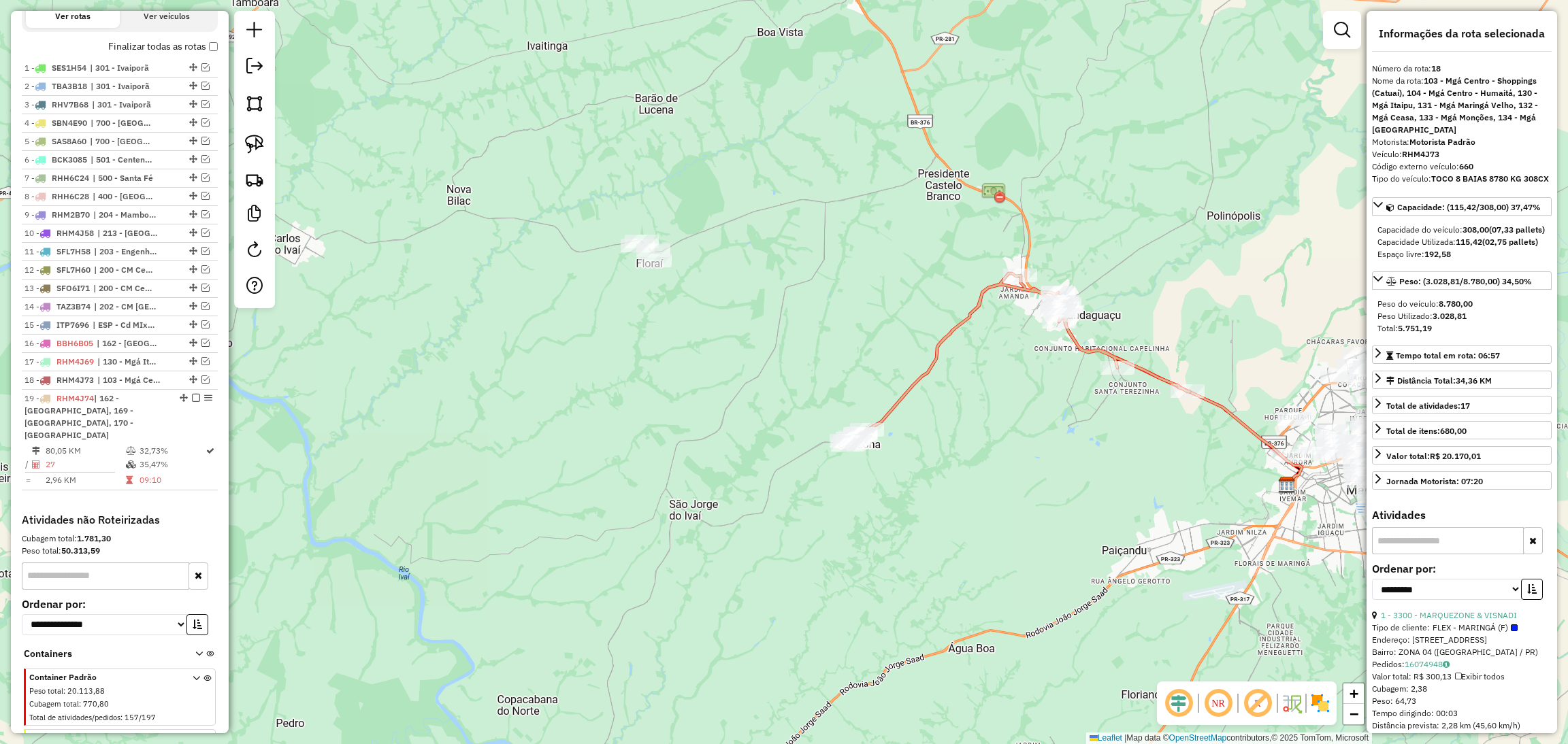
scroll to position [566, 0]
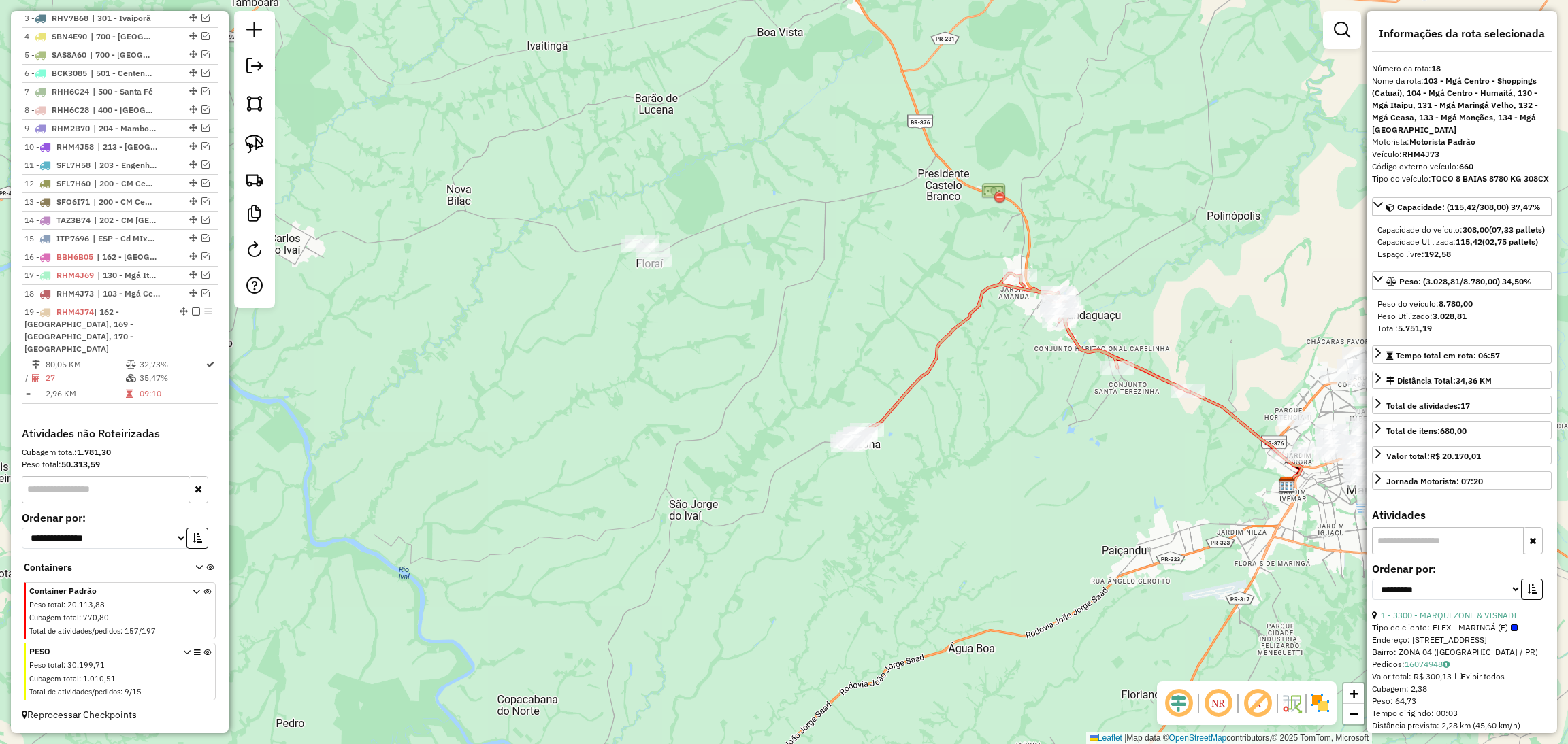
click at [922, 376] on icon at bounding box center [1017, 359] width 343 height 172
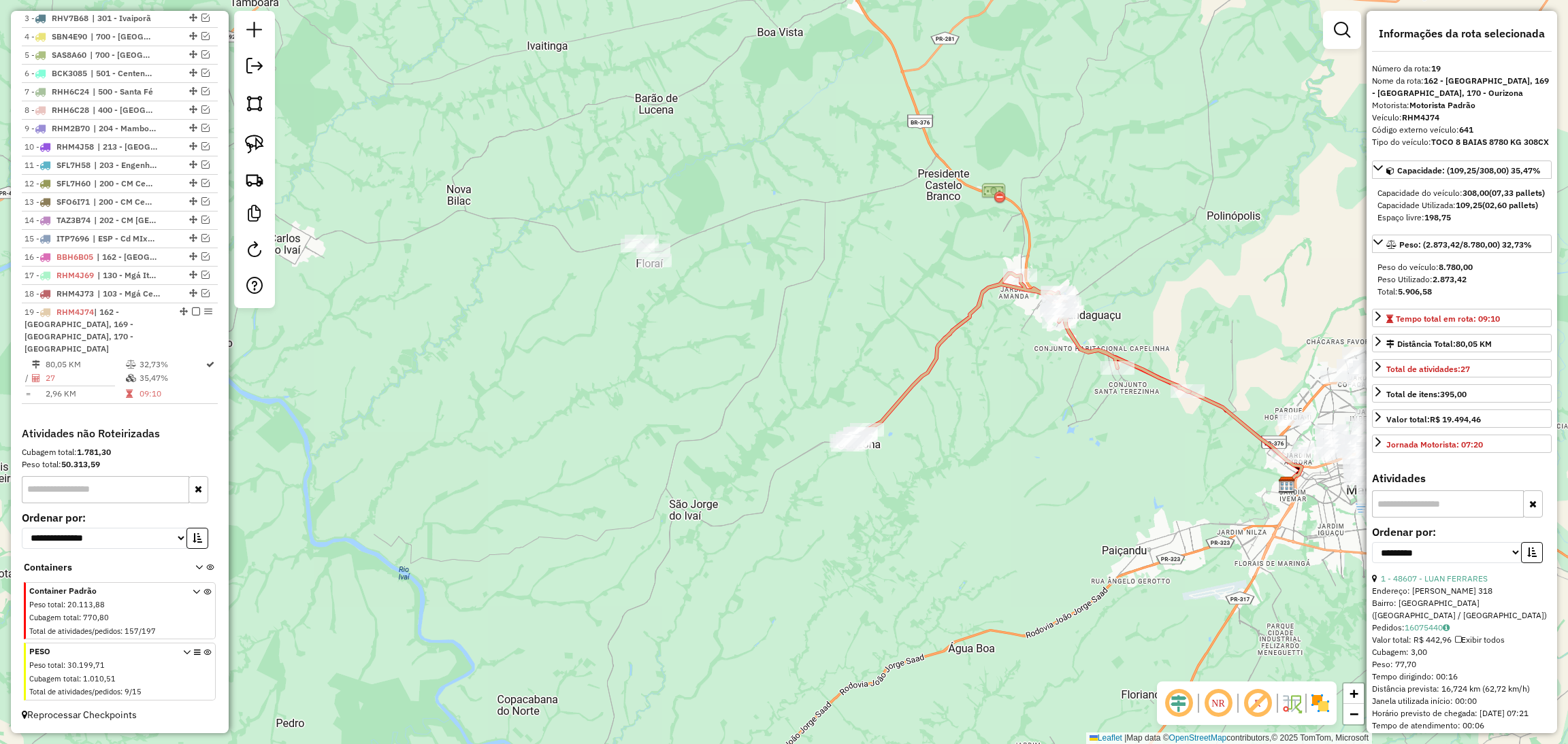
click at [922, 376] on icon at bounding box center [1017, 359] width 343 height 172
click at [1127, 375] on div at bounding box center [1117, 368] width 34 height 14
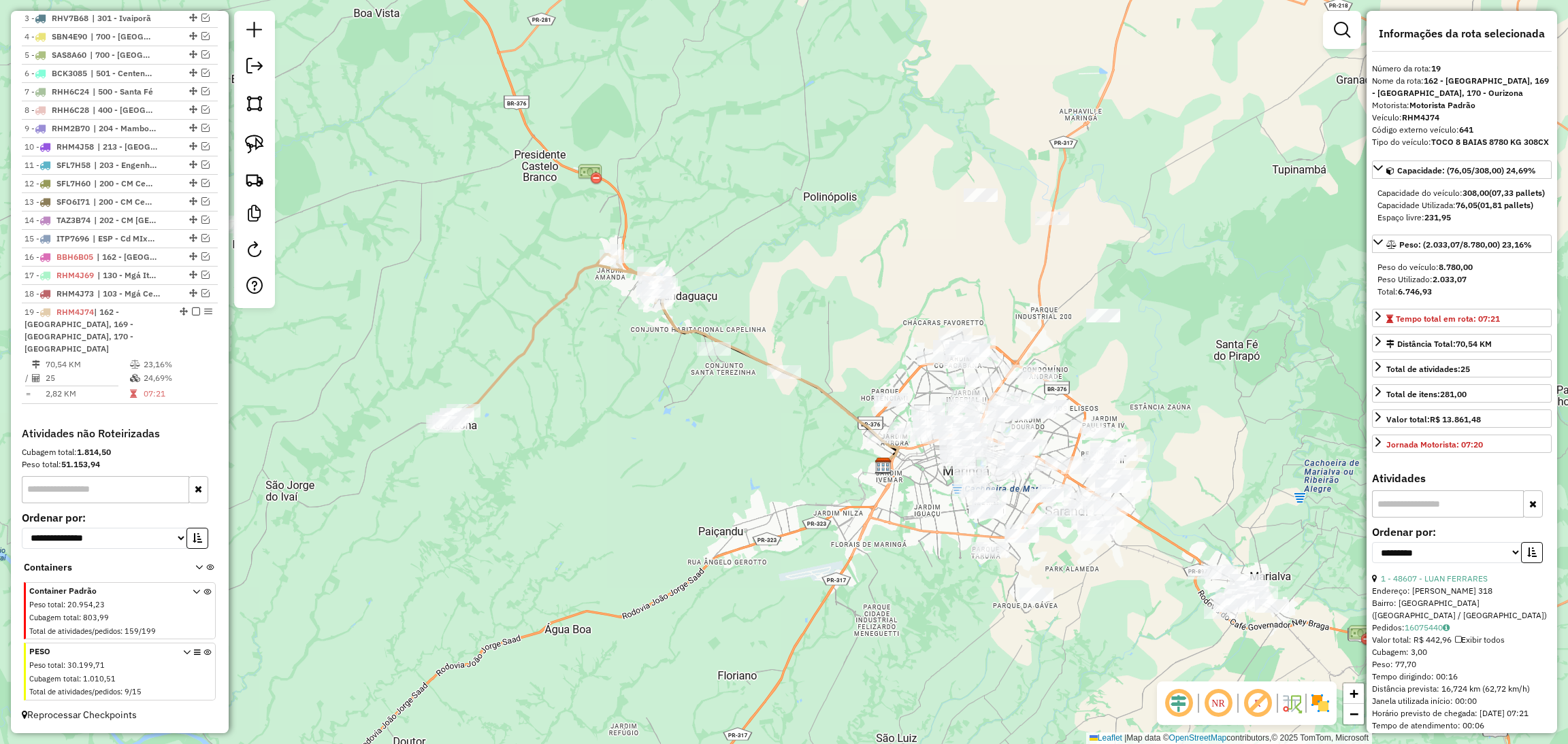
click at [550, 311] on icon at bounding box center [552, 340] width 219 height 172
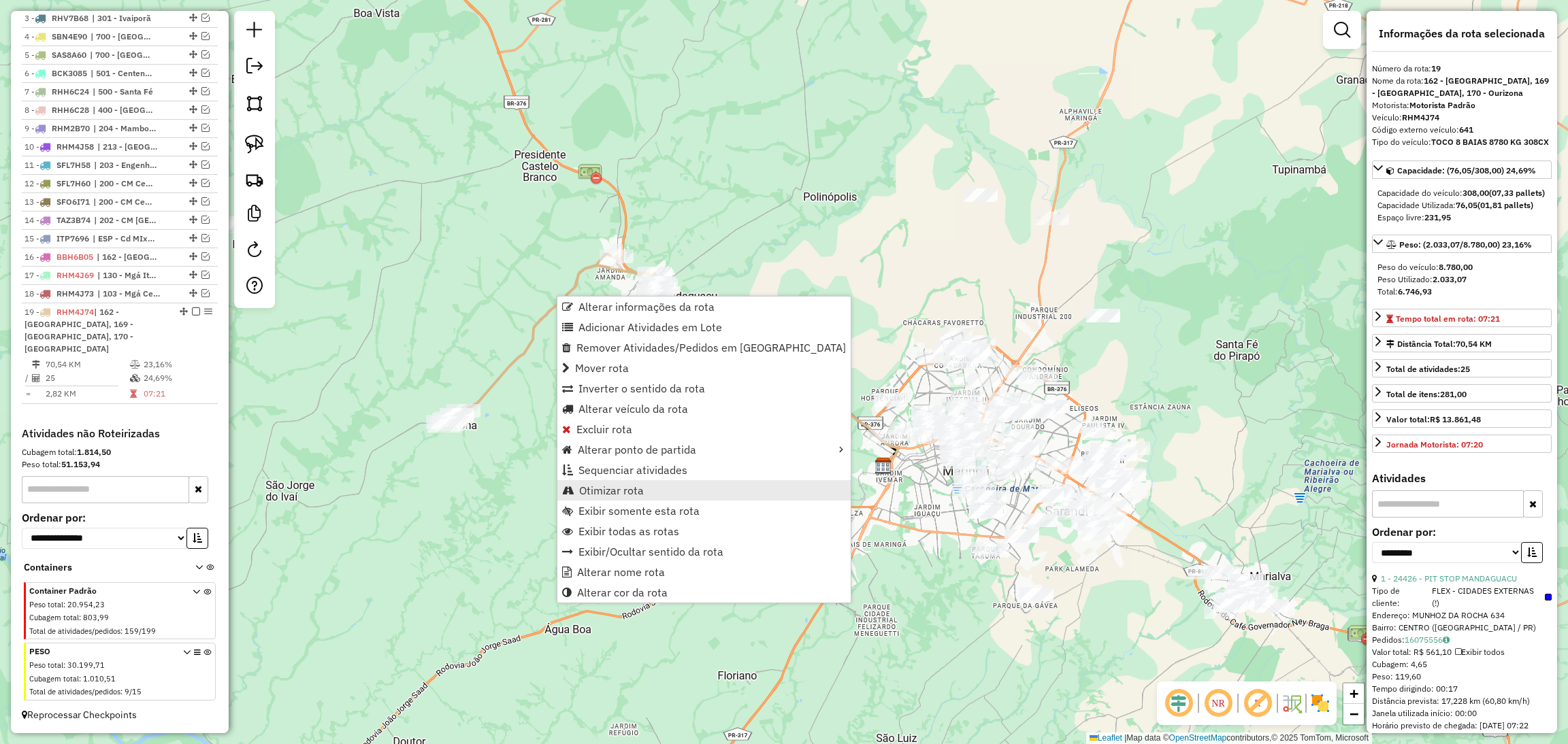
click at [622, 490] on span "Otimizar rota" at bounding box center [611, 490] width 65 height 11
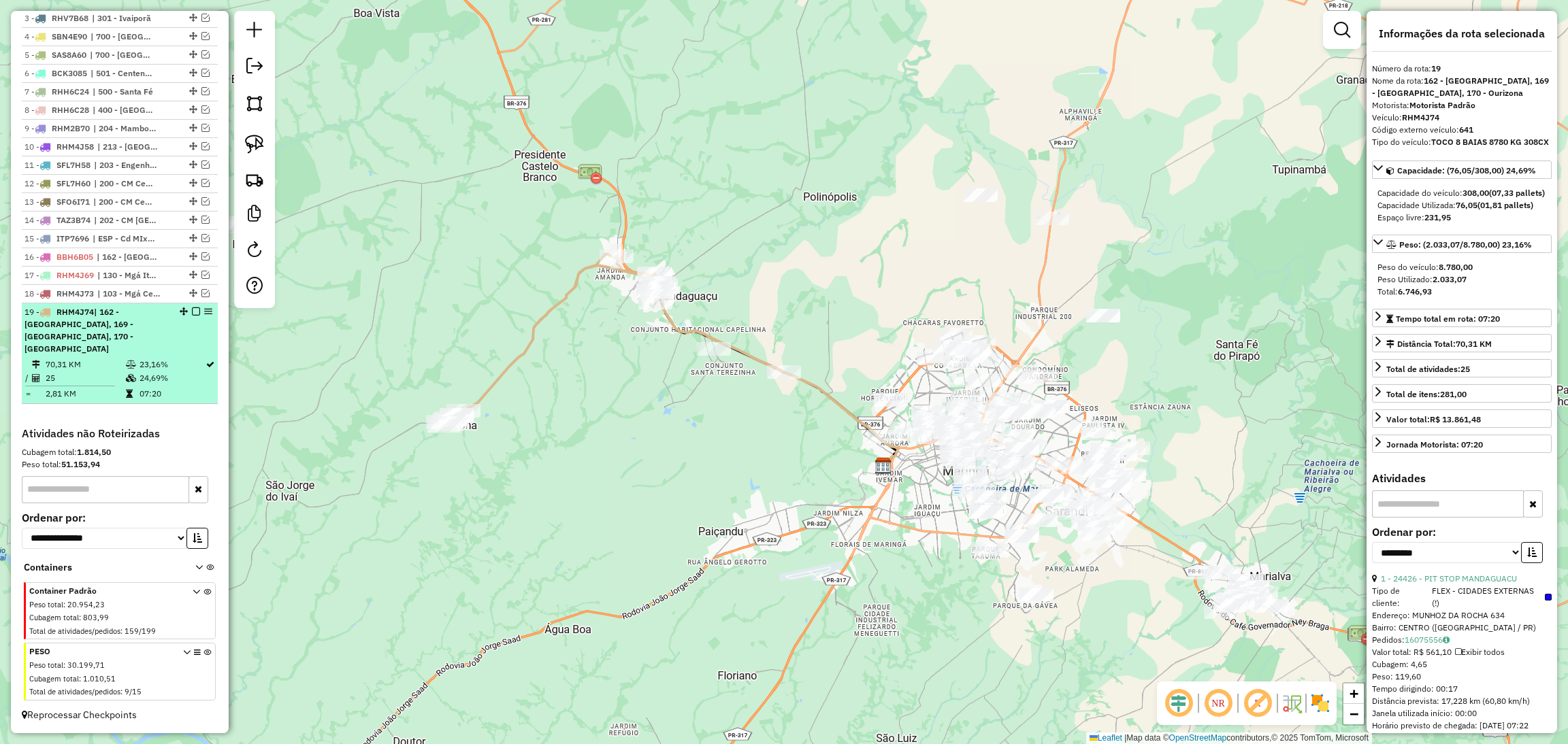
click at [192, 316] on em at bounding box center [196, 311] width 8 height 8
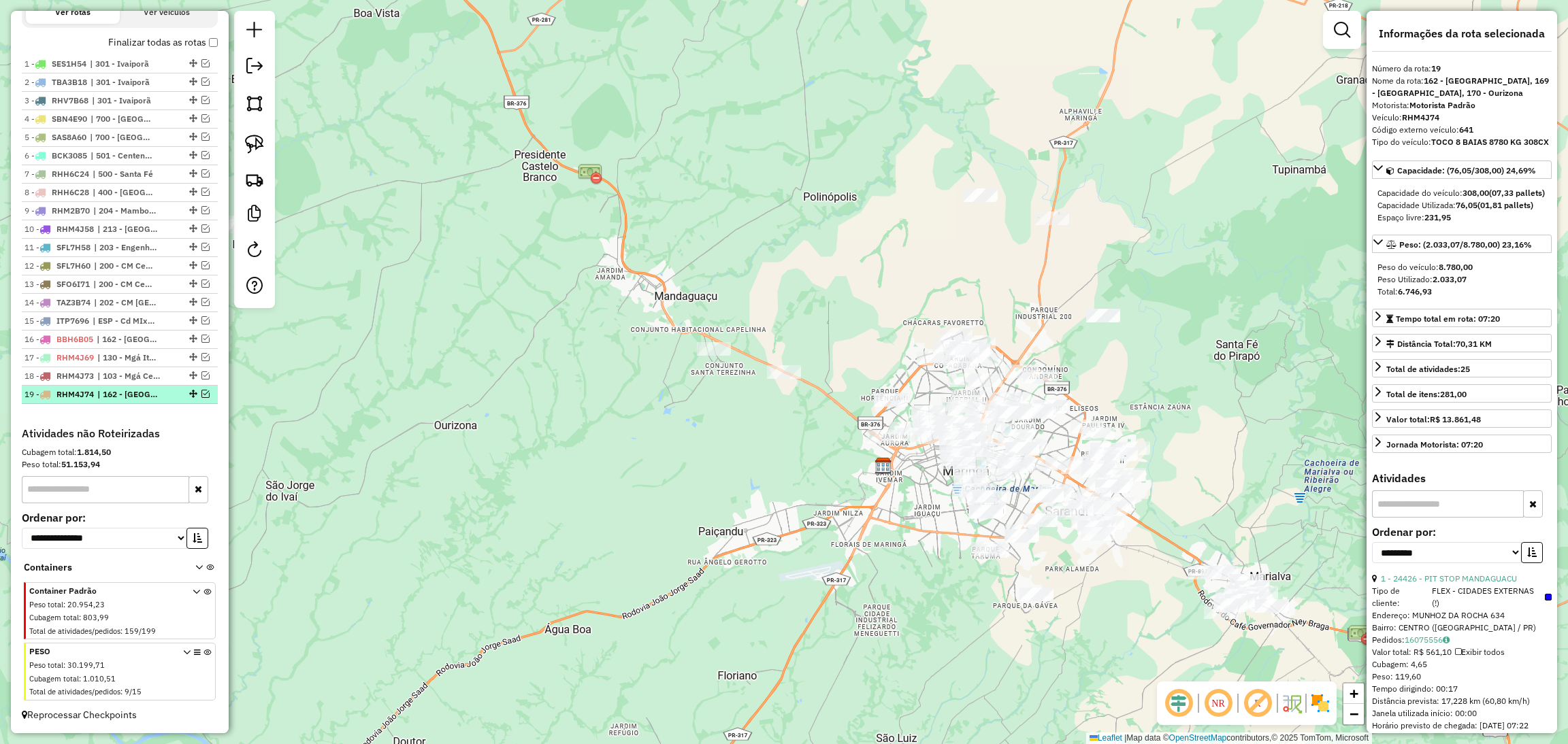
scroll to position [496, 0]
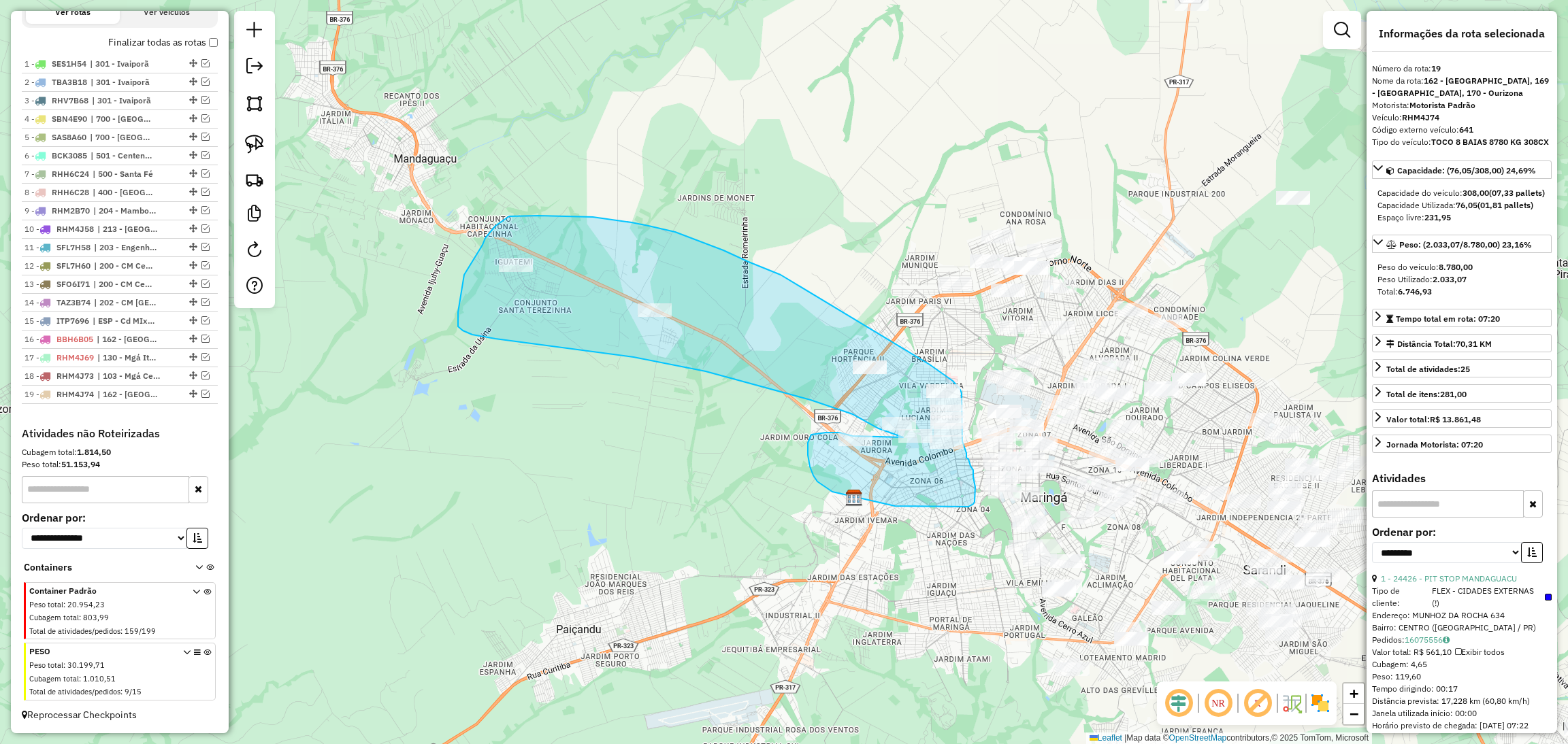
drag, startPoint x: 780, startPoint y: 275, endPoint x: 913, endPoint y: 351, distance: 153.2
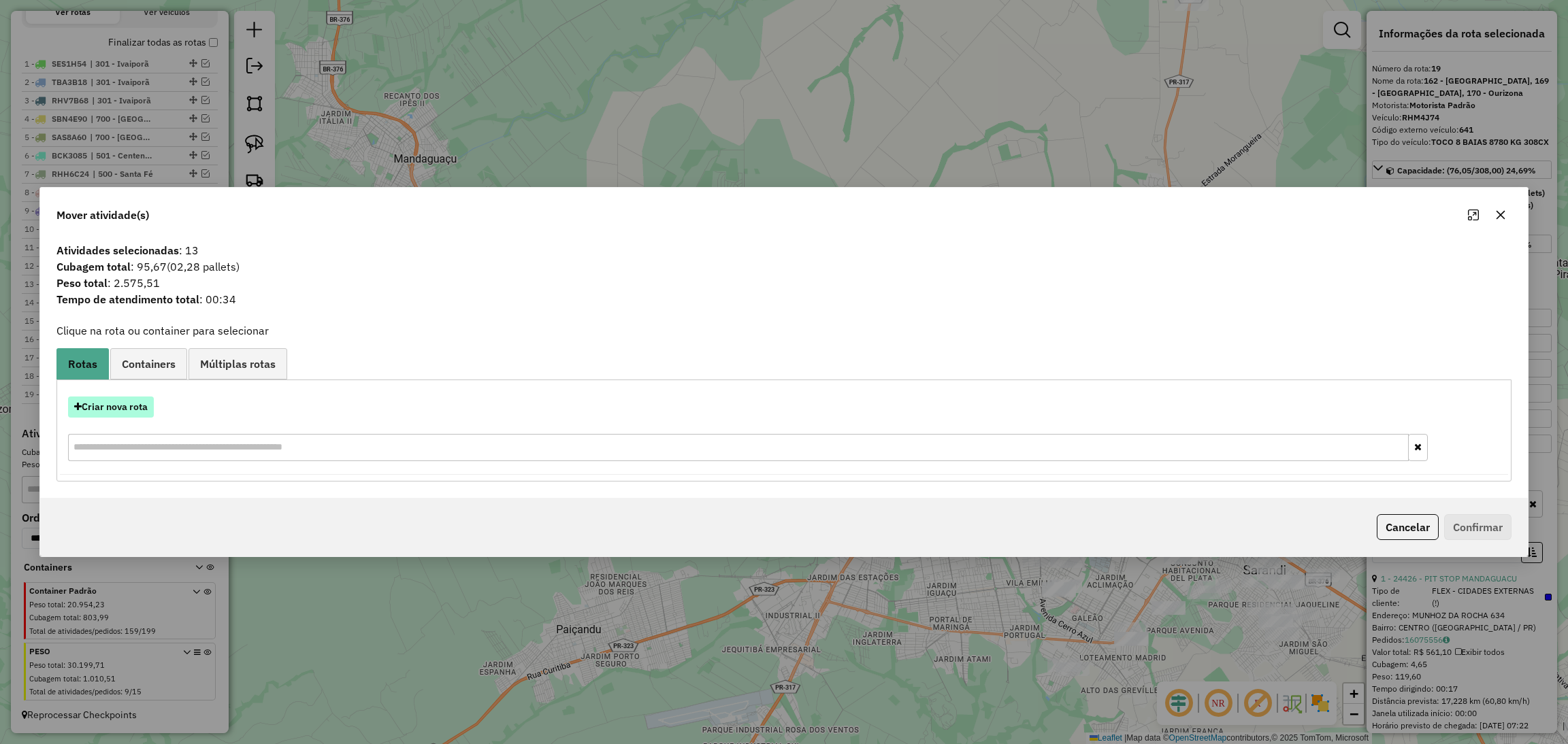
click at [144, 400] on button "Criar nova rota" at bounding box center [111, 407] width 86 height 21
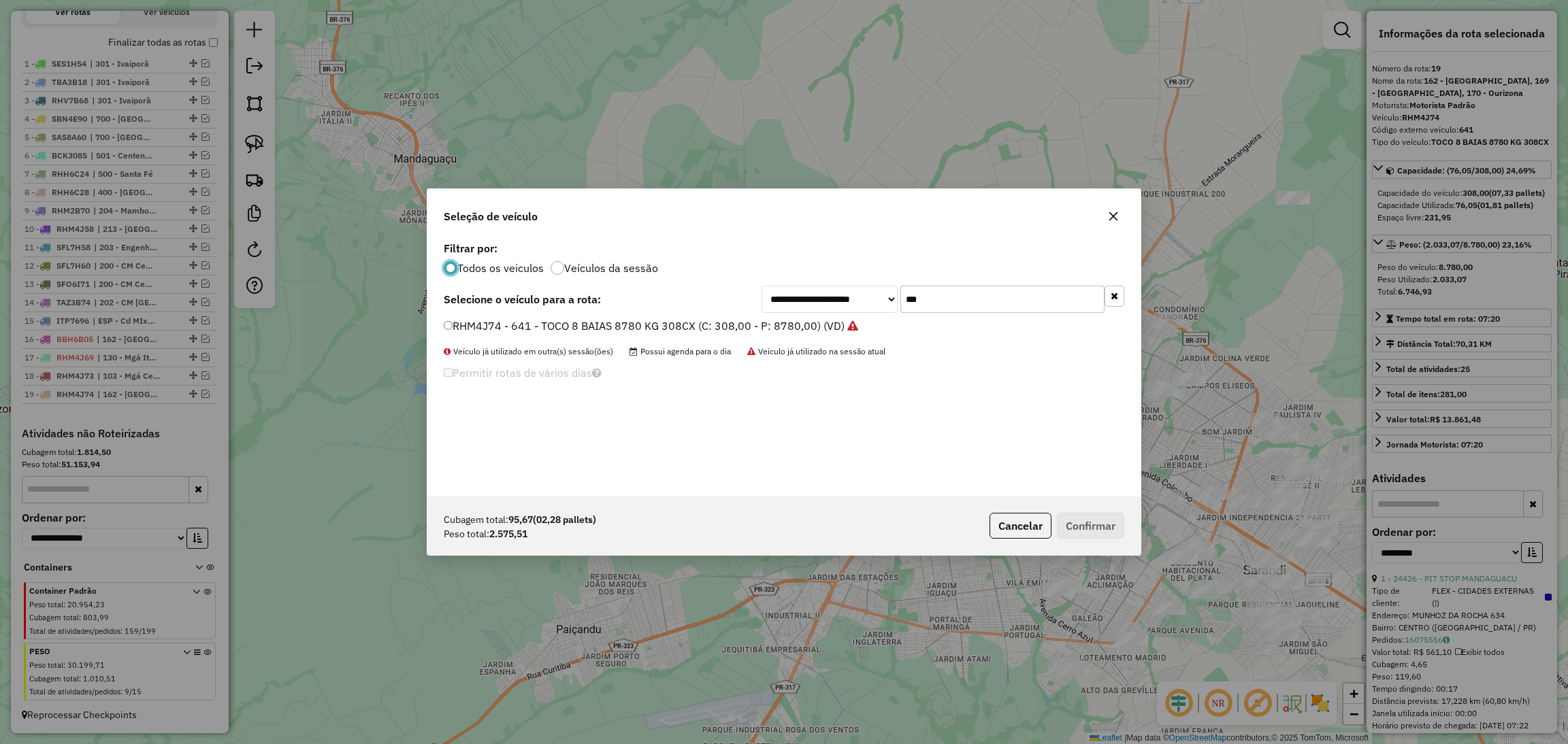
scroll to position [6, 3]
click at [930, 285] on input "***" at bounding box center [1002, 299] width 204 height 27
type input "*"
type input "***"
click at [804, 326] on label "RHV7B70 - 668 - TOCO 8 BAIAS 8600KG 336CX (C: 336,00 - P: 8600,00) (VD)" at bounding box center [642, 325] width 397 height 16
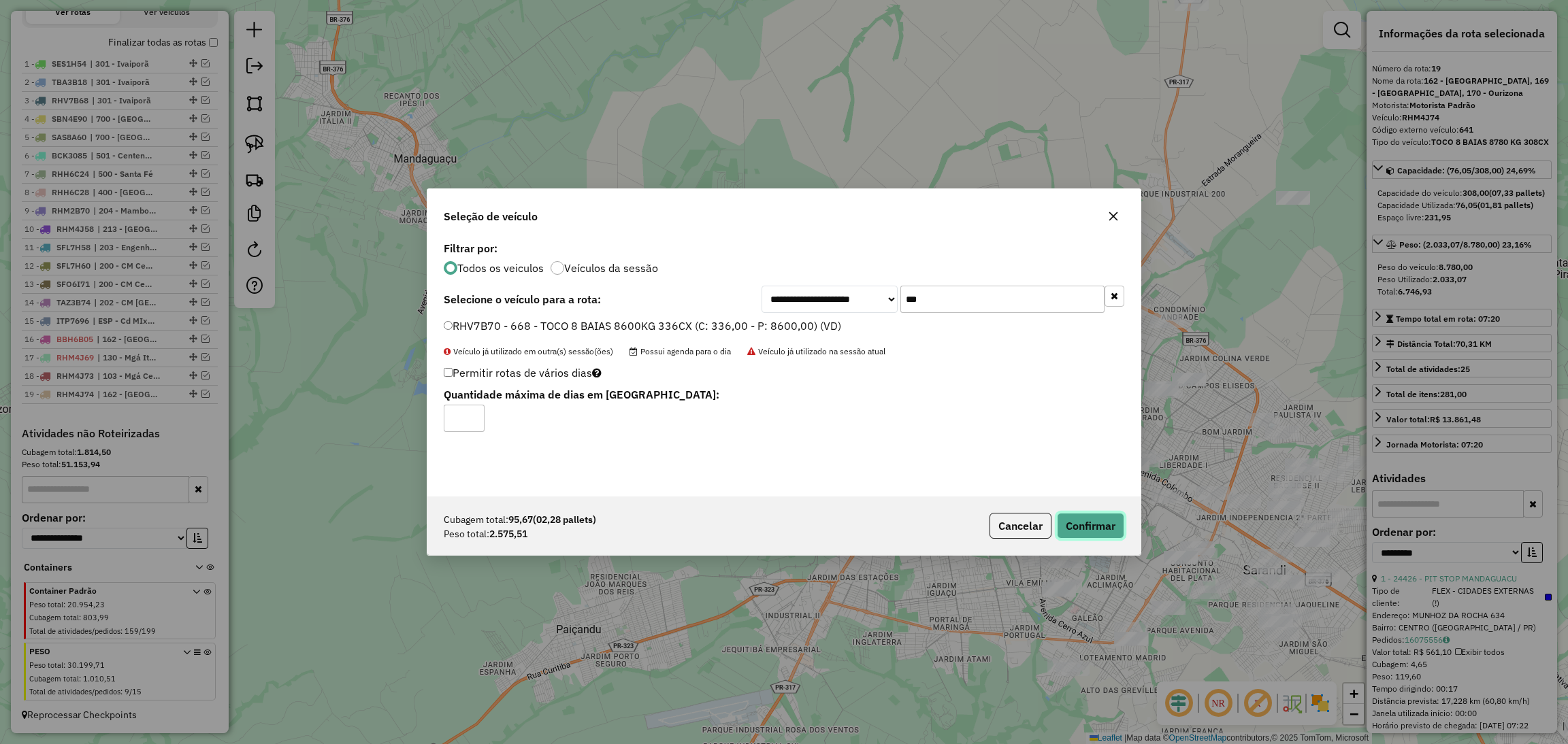
click at [1100, 531] on button "Confirmar" at bounding box center [1090, 525] width 68 height 26
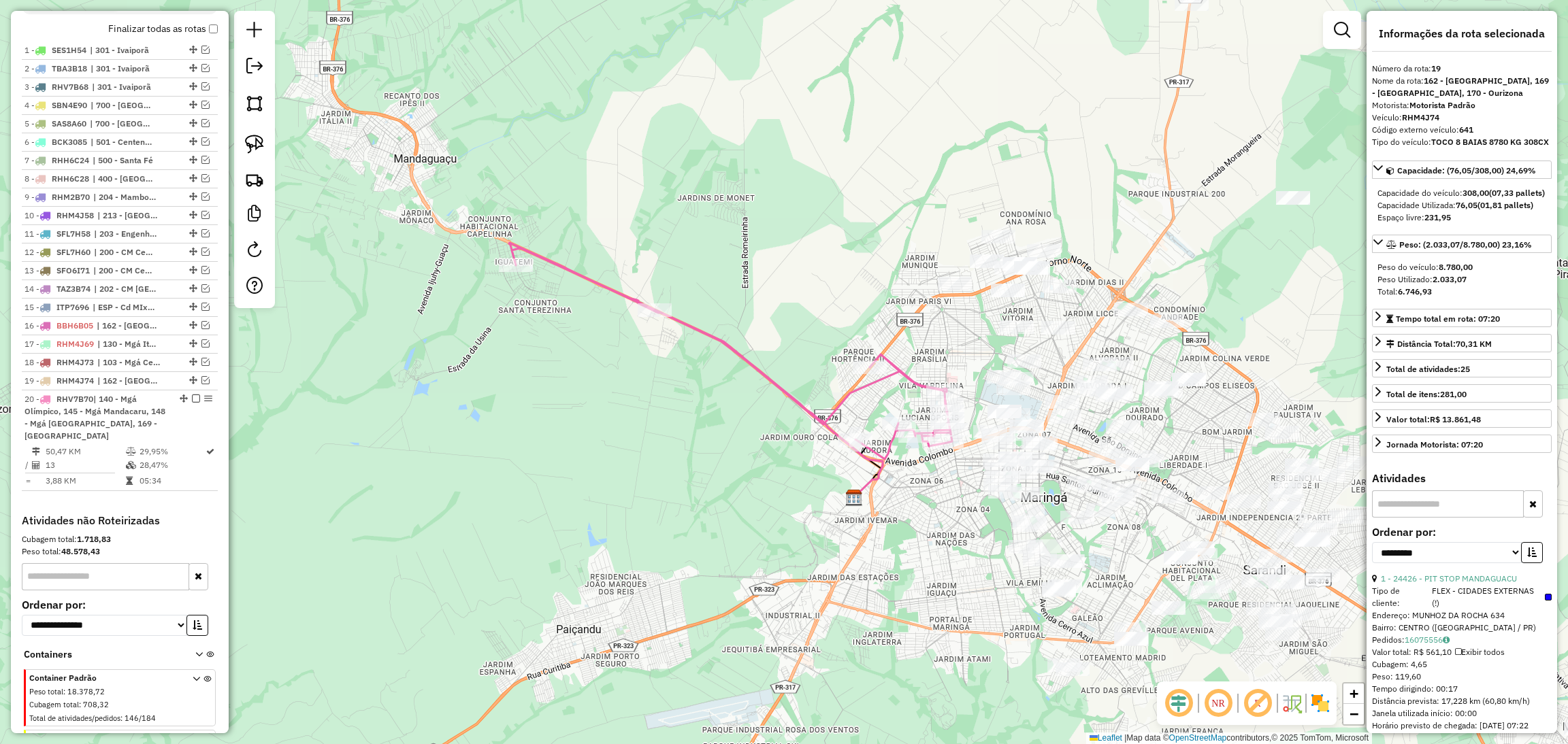
scroll to position [585, 0]
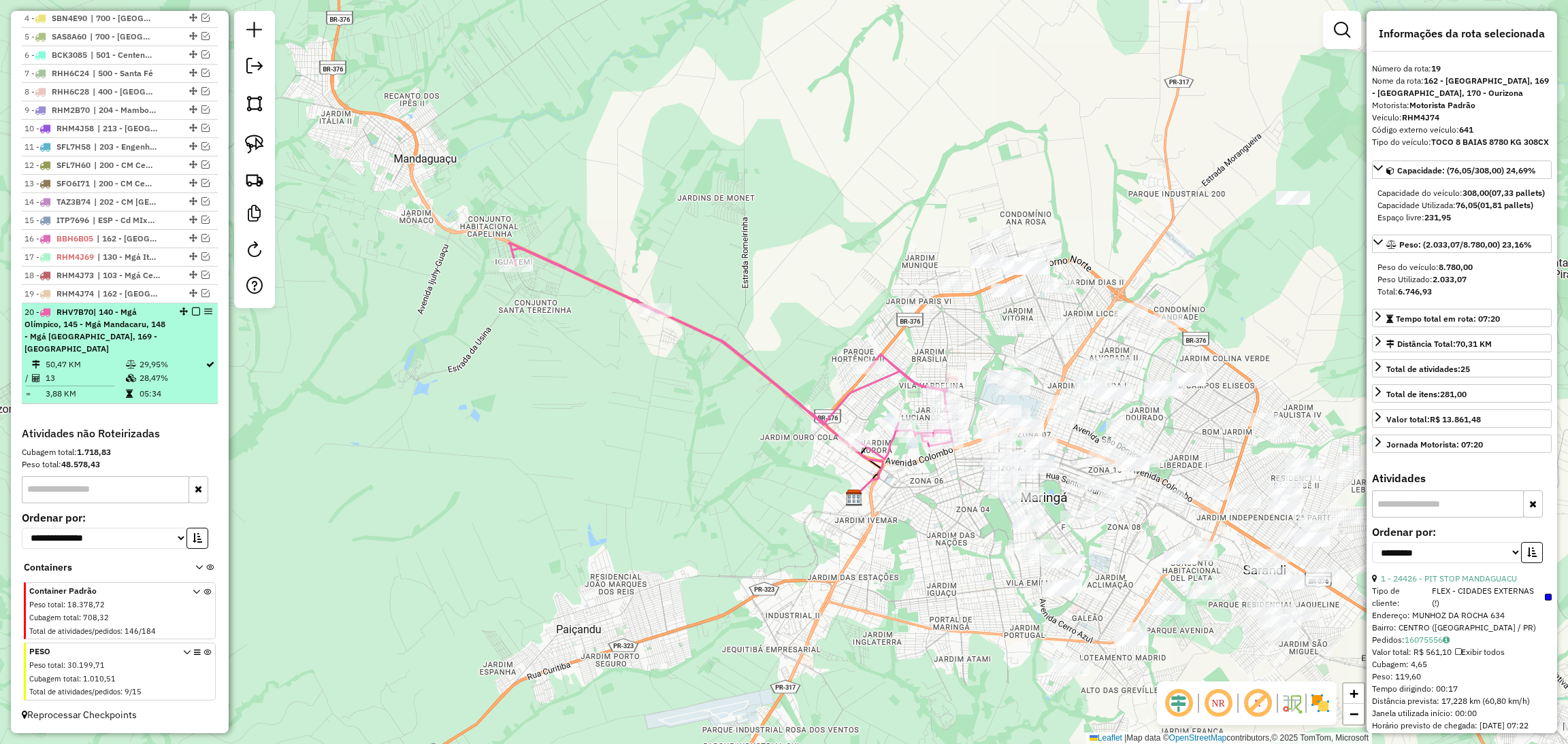
click at [193, 327] on div "20 - RHV7B70 | 140 - Mgá Olímpico, 145 - Mgá Mandacaru, 148 - Mgá Monte Carlo, …" at bounding box center [119, 330] width 191 height 49
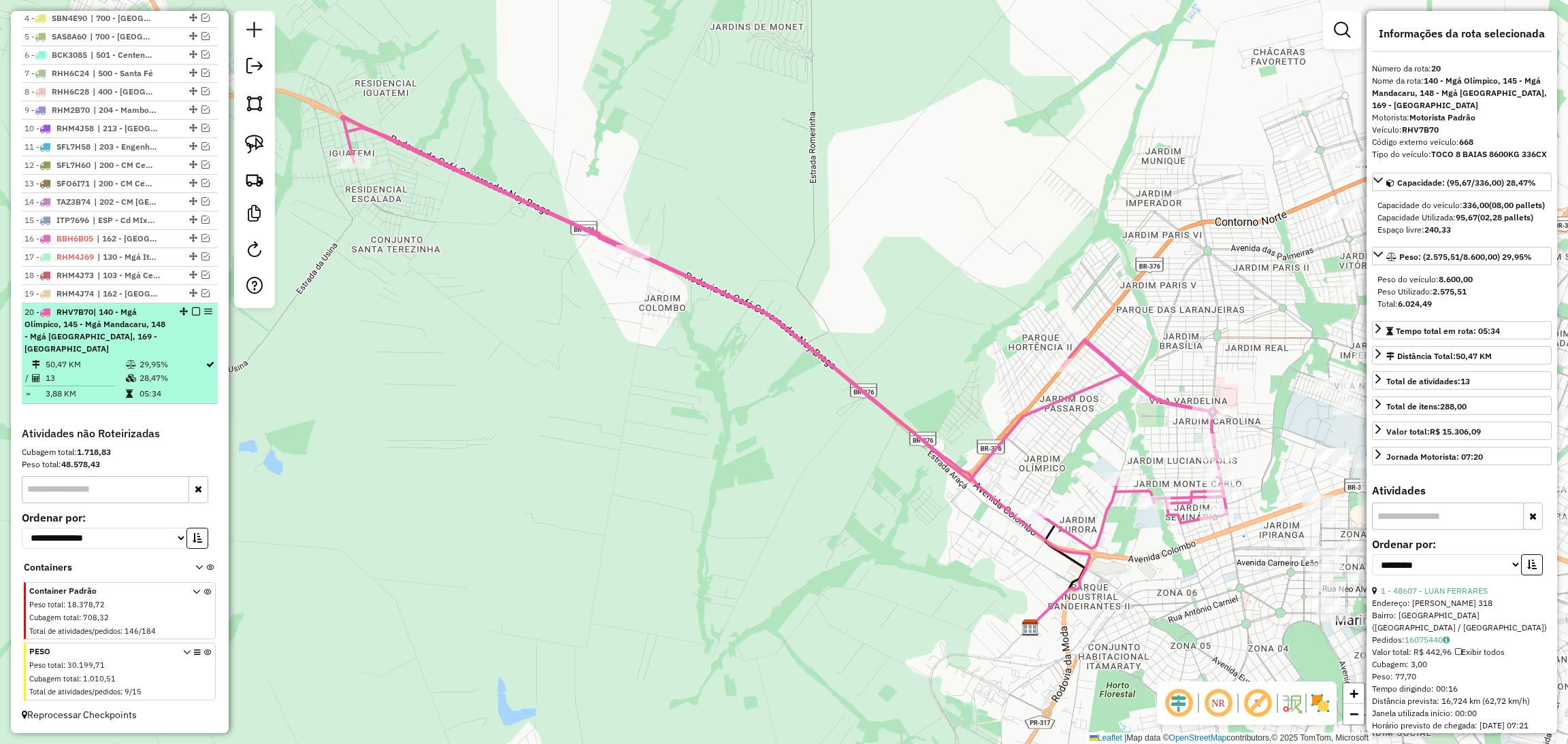
click at [192, 316] on em at bounding box center [196, 311] width 8 height 8
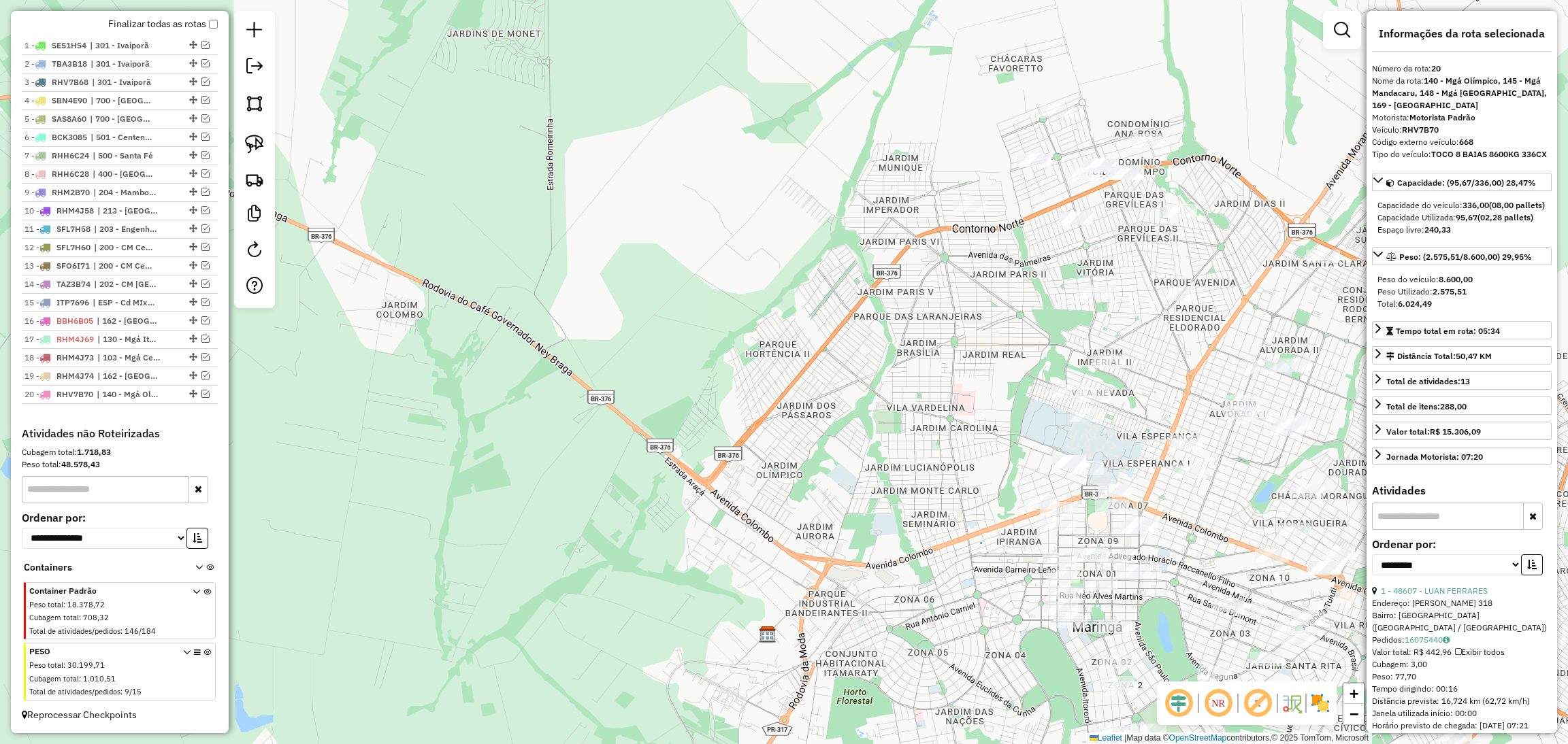
drag, startPoint x: 852, startPoint y: 353, endPoint x: 586, endPoint y: 358, distance: 266.0
click at [586, 358] on div "Janela de atendimento Grade de atendimento Capacidade Transportadoras Veículos …" at bounding box center [784, 372] width 1568 height 744
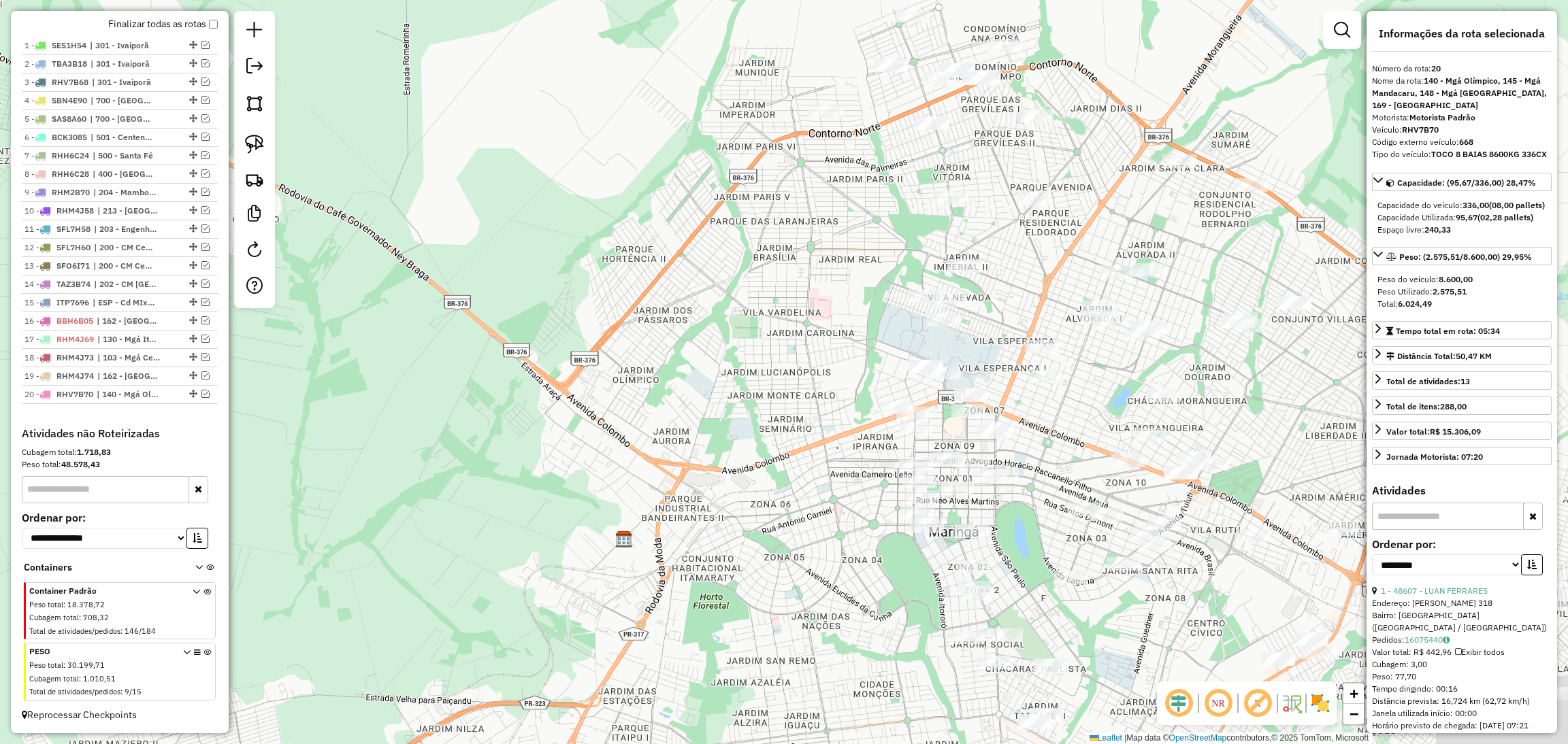
drag, startPoint x: 801, startPoint y: 311, endPoint x: 688, endPoint y: 24, distance: 308.4
click at [688, 24] on div "Janela de atendimento Grade de atendimento Capacidade Transportadoras Veículos …" at bounding box center [784, 372] width 1568 height 744
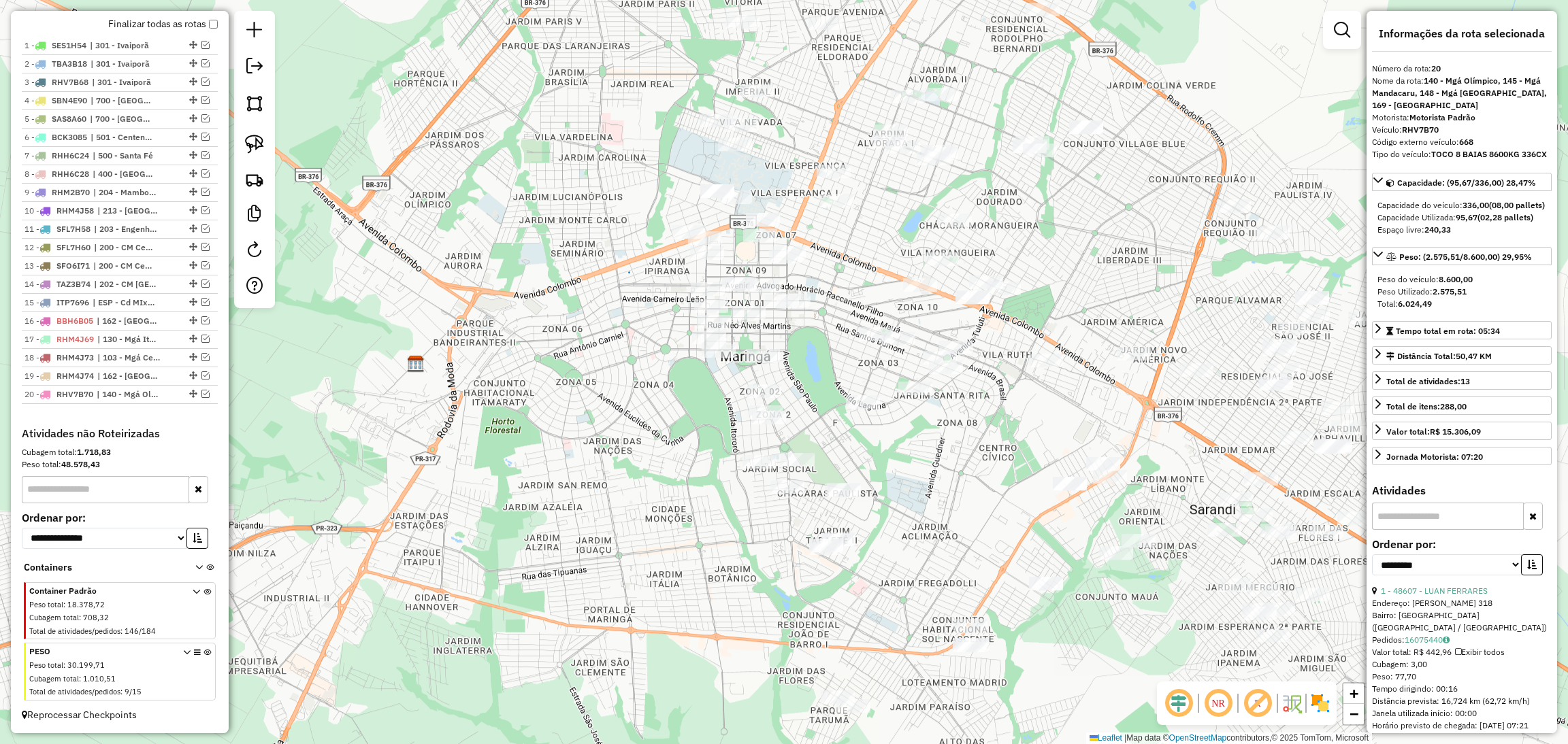
drag, startPoint x: 795, startPoint y: 209, endPoint x: 568, endPoint y: 236, distance: 228.6
click at [568, 236] on div "Janela de atendimento Grade de atendimento Capacidade Transportadoras Veículos …" at bounding box center [784, 372] width 1568 height 744
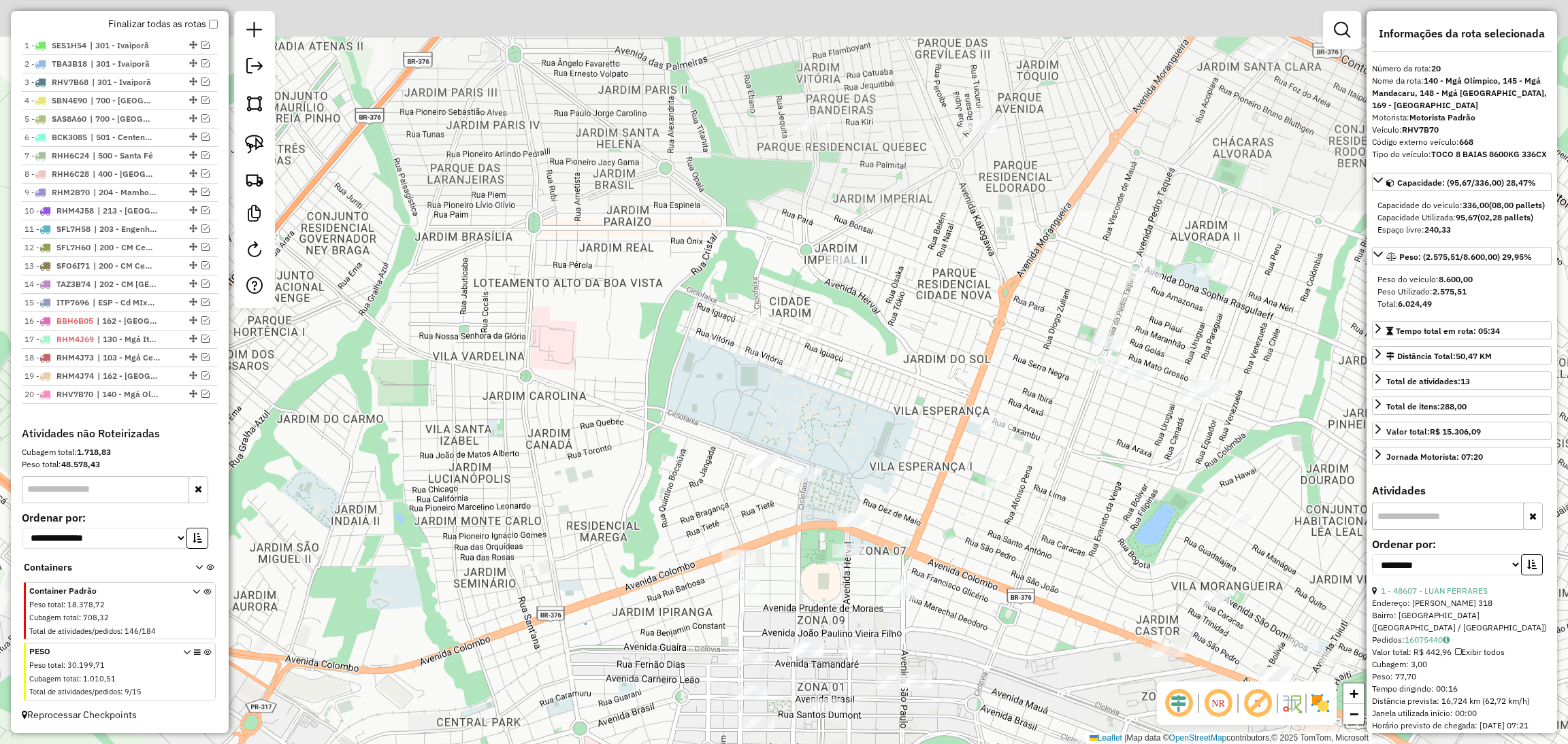
drag, startPoint x: 684, startPoint y: 161, endPoint x: 618, endPoint y: 455, distance: 301.3
click at [618, 455] on div "Janela de atendimento Grade de atendimento Capacidade Transportadoras Veículos …" at bounding box center [784, 372] width 1568 height 744
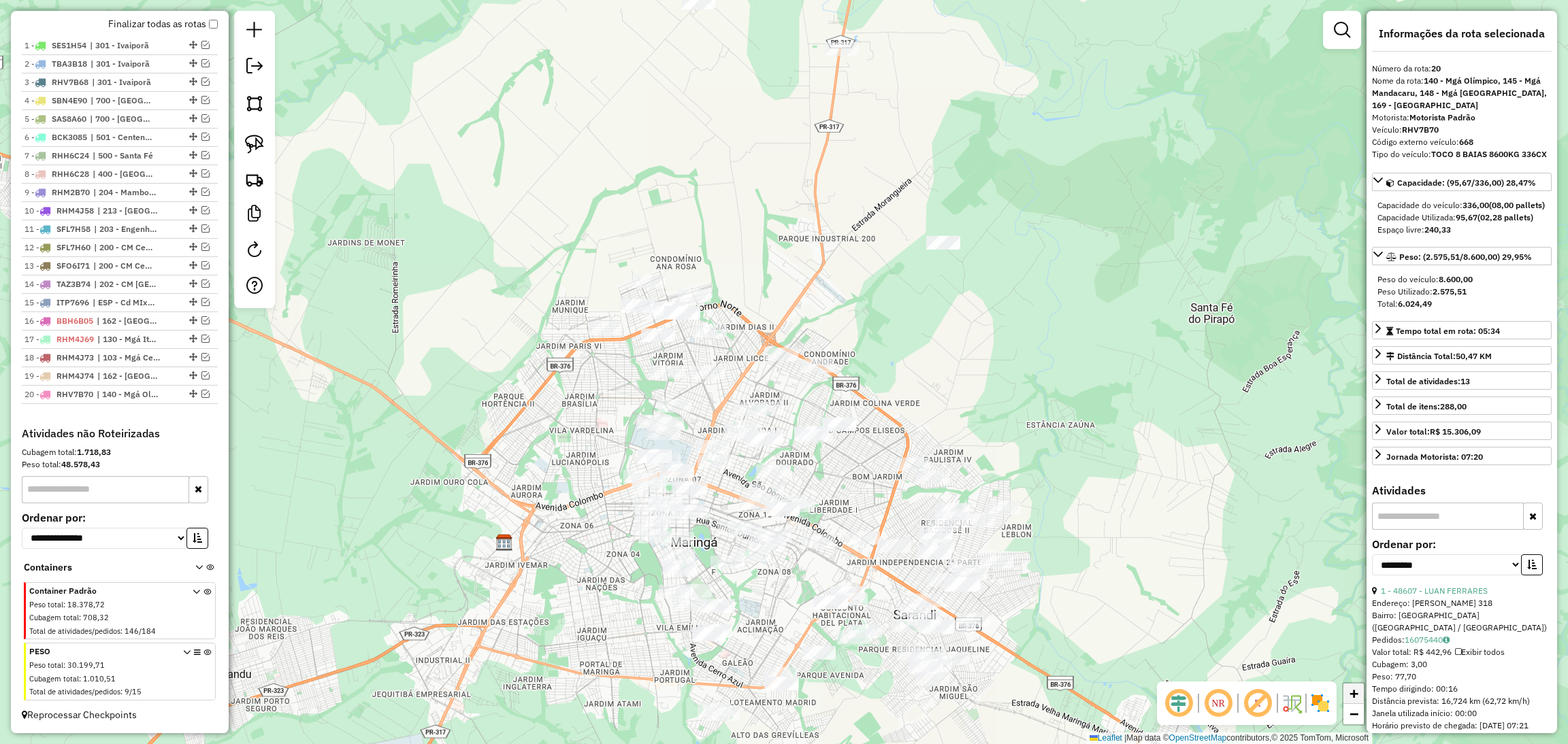
click at [1354, 694] on span "+" at bounding box center [1354, 693] width 9 height 17
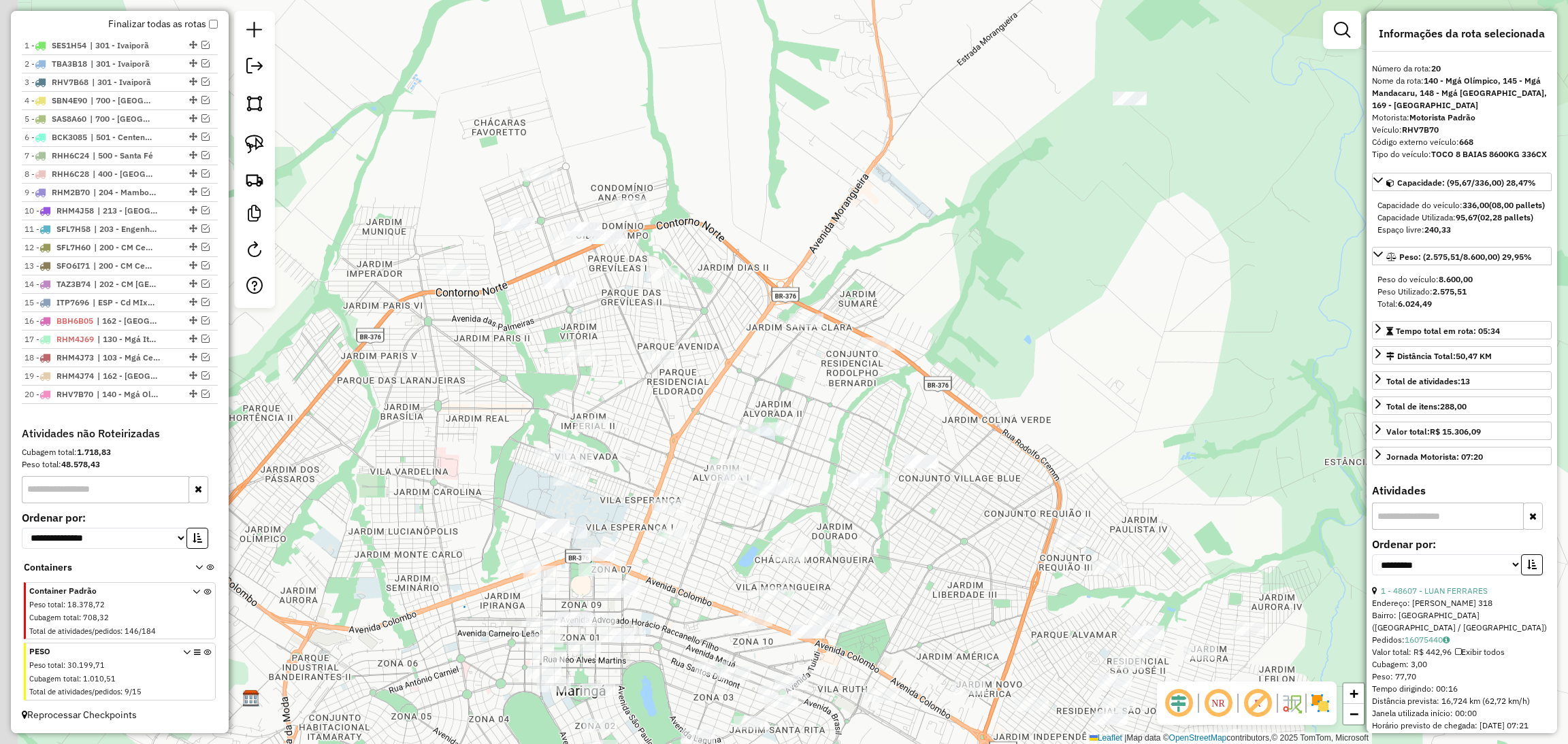
drag, startPoint x: 694, startPoint y: 336, endPoint x: 723, endPoint y: 317, distance: 34.7
click at [723, 317] on div "Janela de atendimento Grade de atendimento Capacidade Transportadoras Veículos …" at bounding box center [784, 372] width 1568 height 744
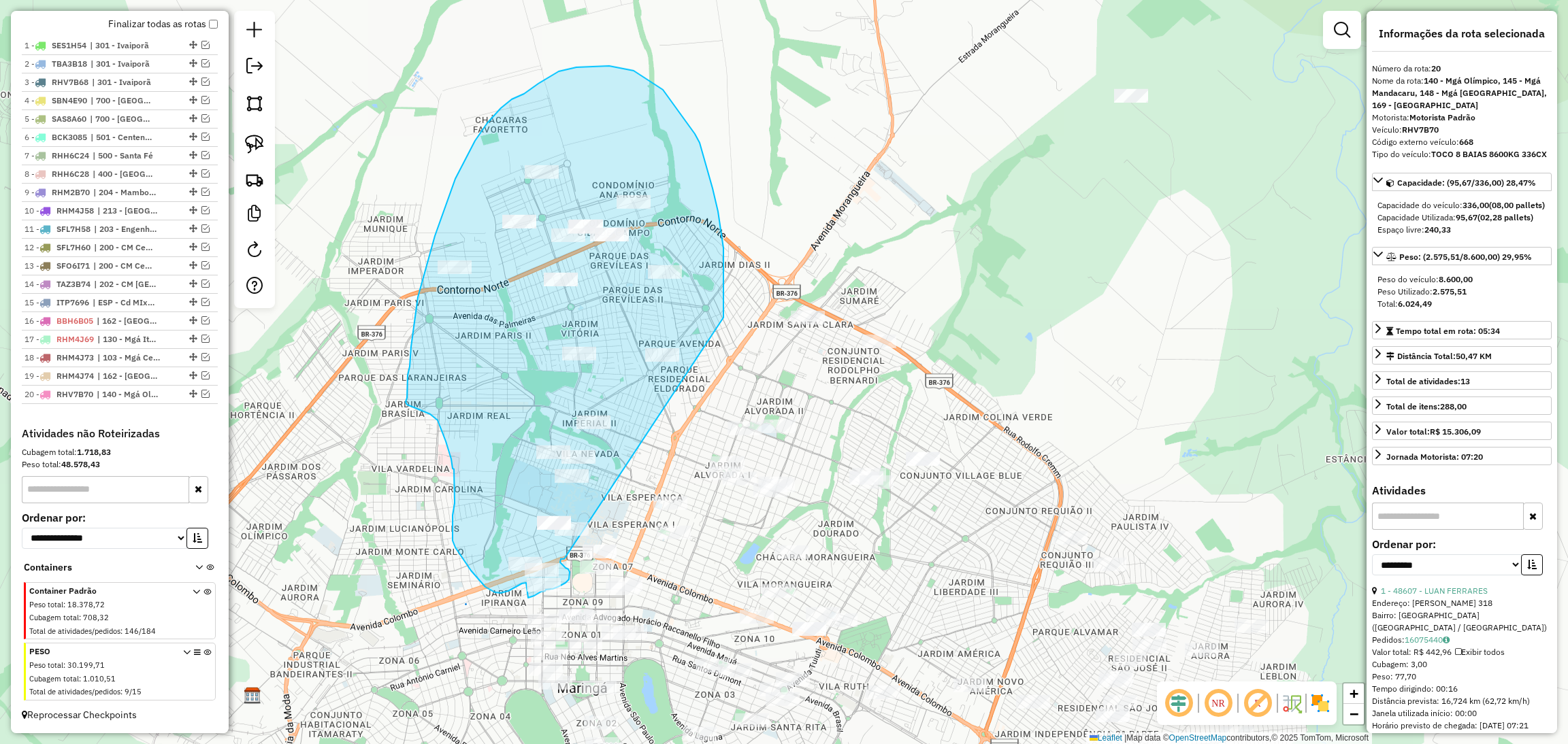
drag, startPoint x: 723, startPoint y: 317, endPoint x: 564, endPoint y: 559, distance: 289.6
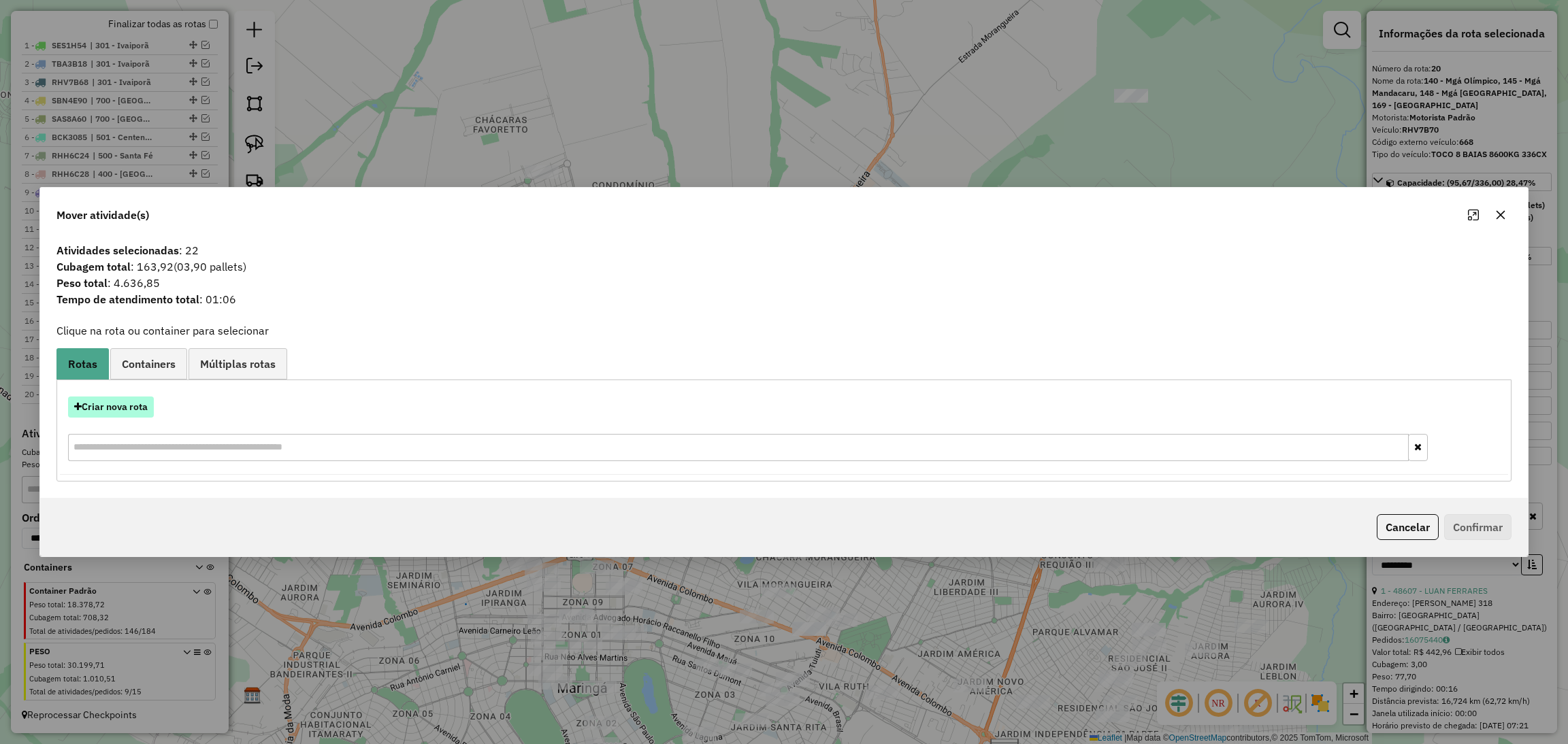
click at [127, 405] on button "Criar nova rota" at bounding box center [111, 407] width 86 height 21
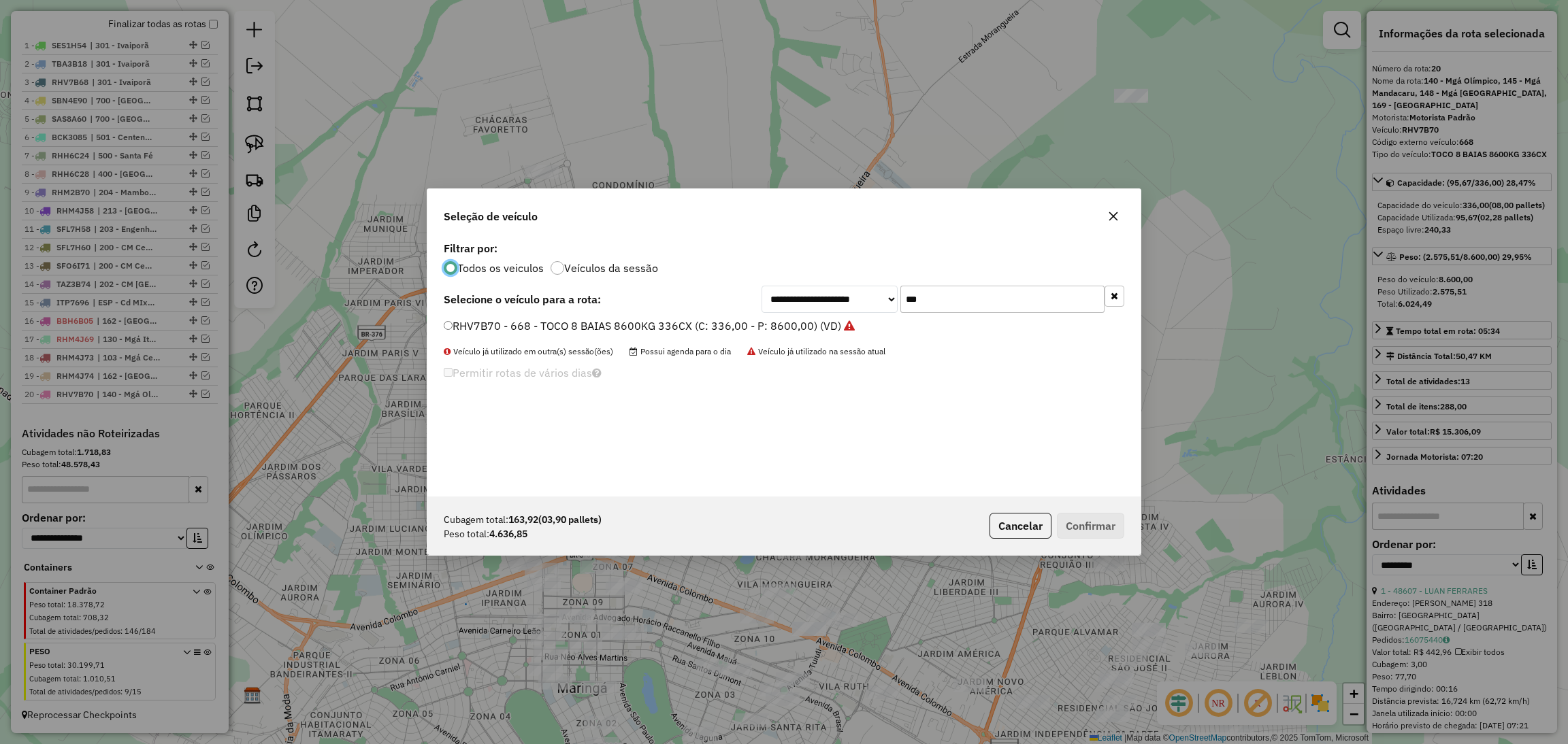
scroll to position [6, 3]
click at [1045, 292] on input "***" at bounding box center [1002, 299] width 204 height 27
type input "****"
click at [811, 326] on label "BBX3812 - 604 - TRUCK 3/4 6 BAIAS 5900KG 196CX (C: 196,00 - P: 5900,00) (VD)" at bounding box center [655, 325] width 423 height 16
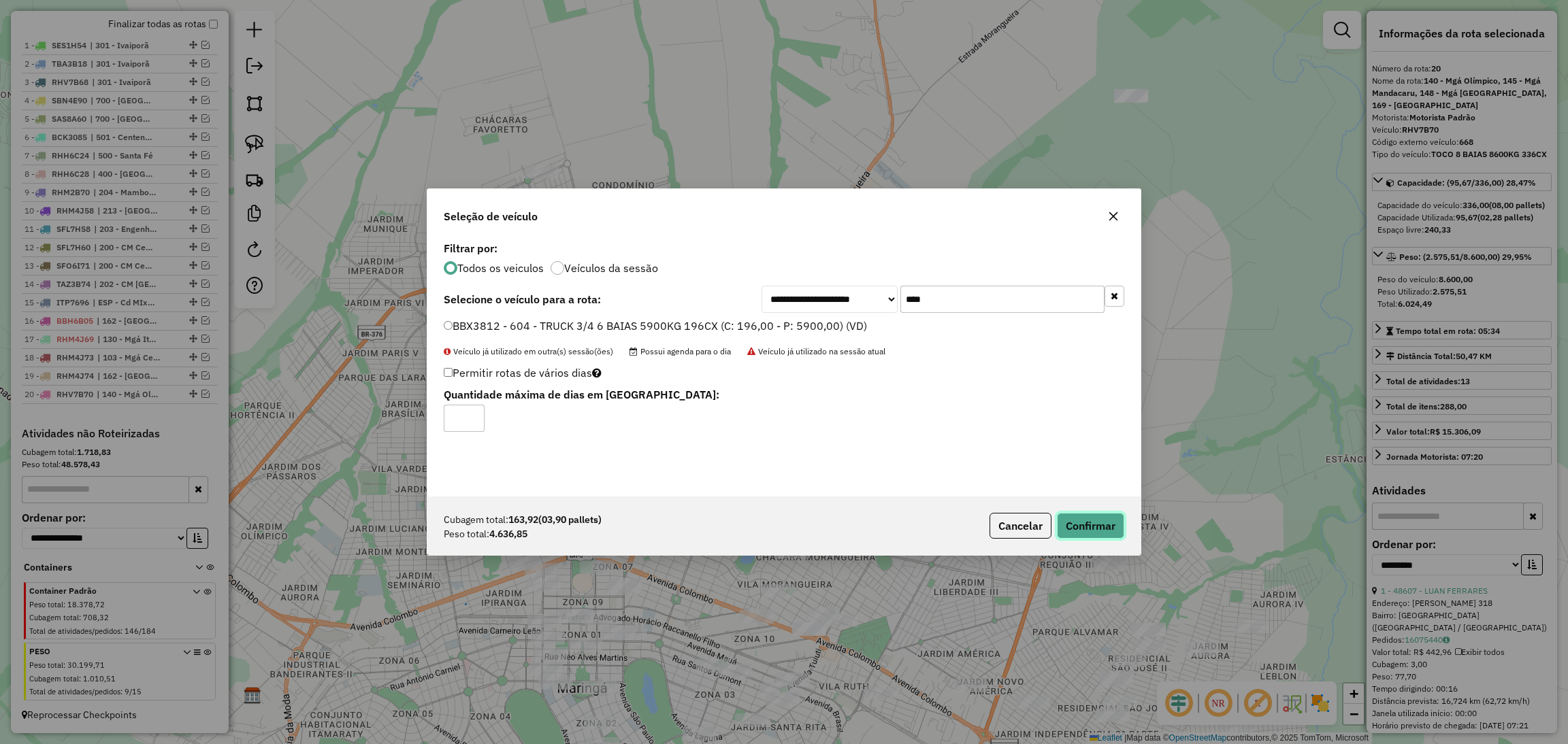
click at [1106, 534] on button "Confirmar" at bounding box center [1090, 525] width 68 height 26
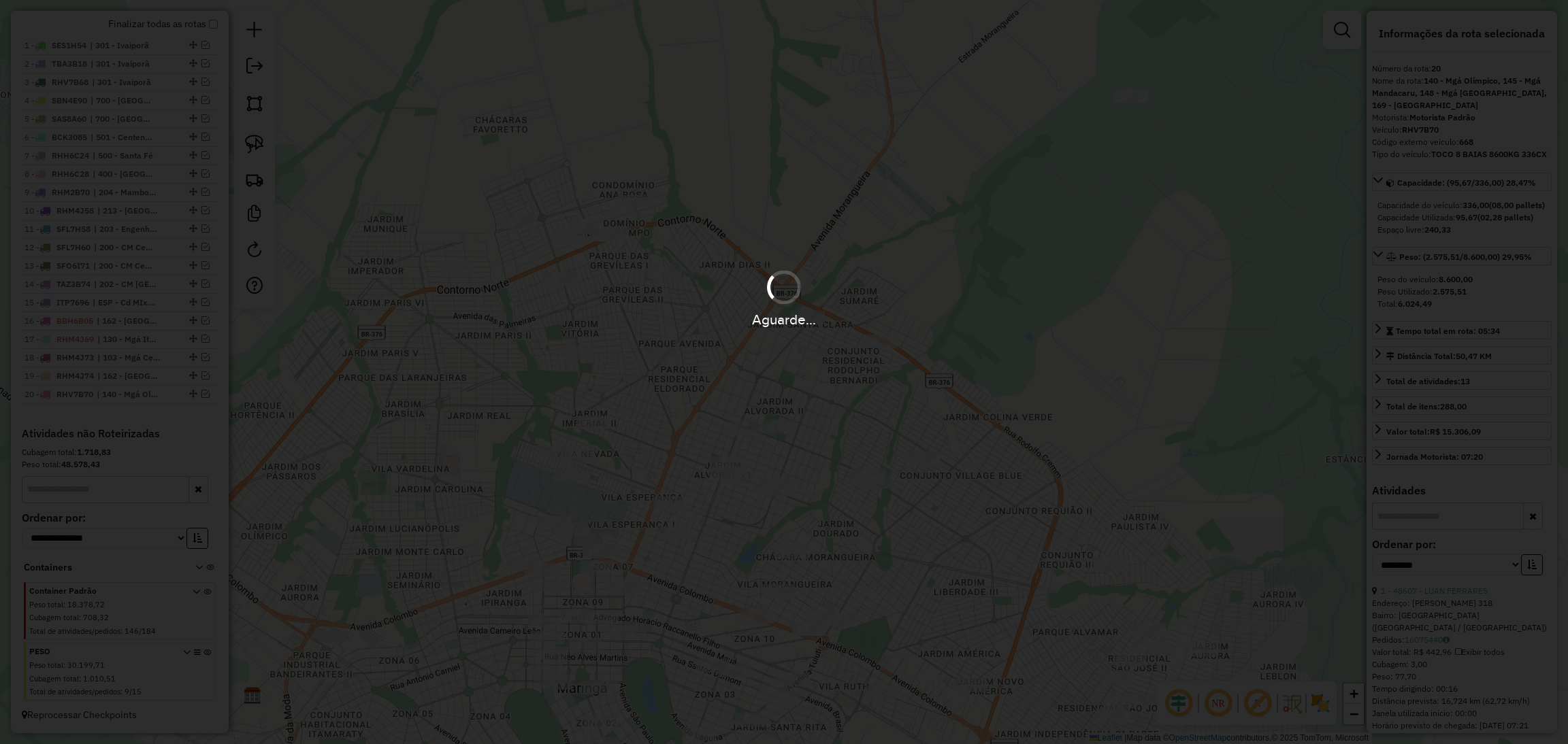
scroll to position [627, 0]
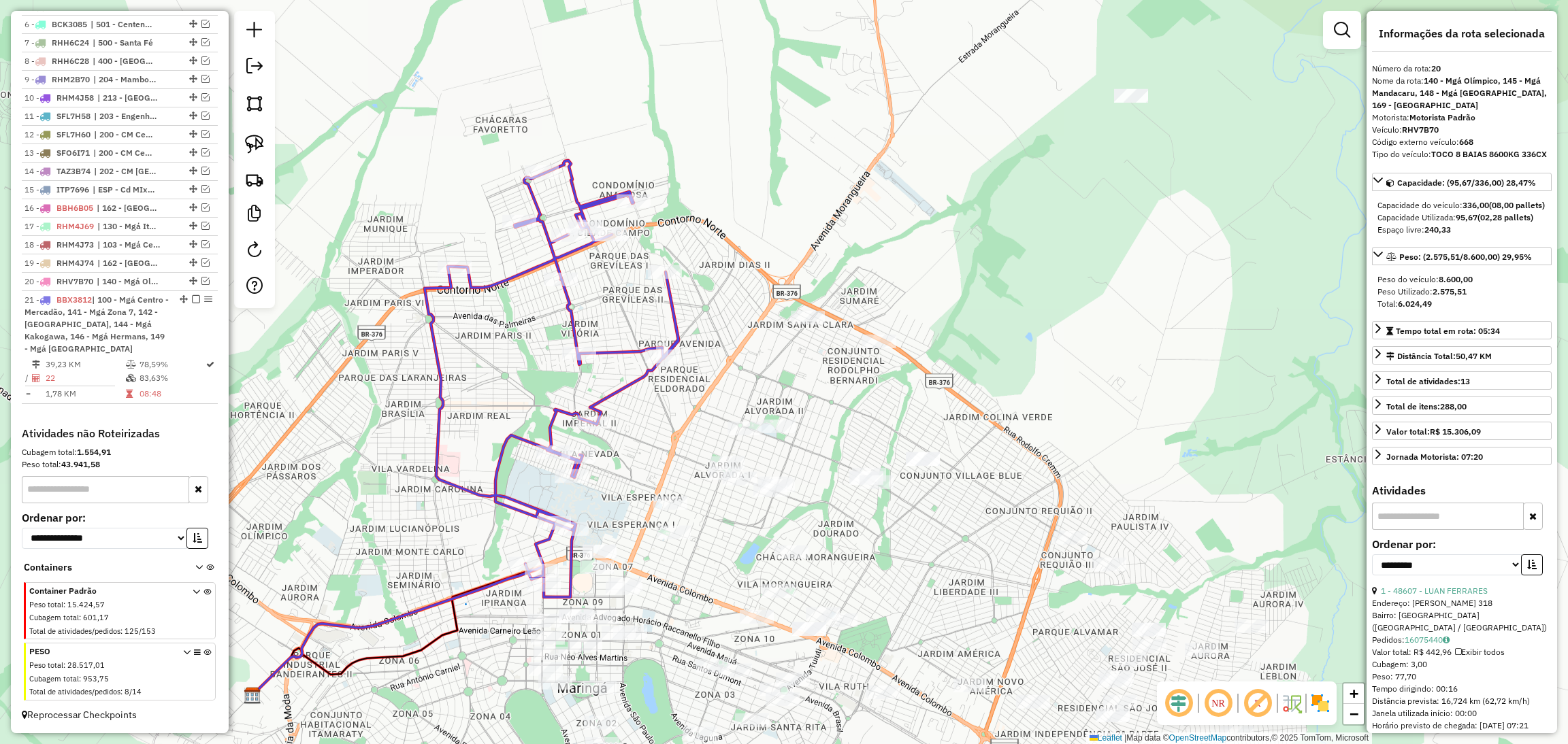
drag, startPoint x: 605, startPoint y: 519, endPoint x: 623, endPoint y: 622, distance: 104.6
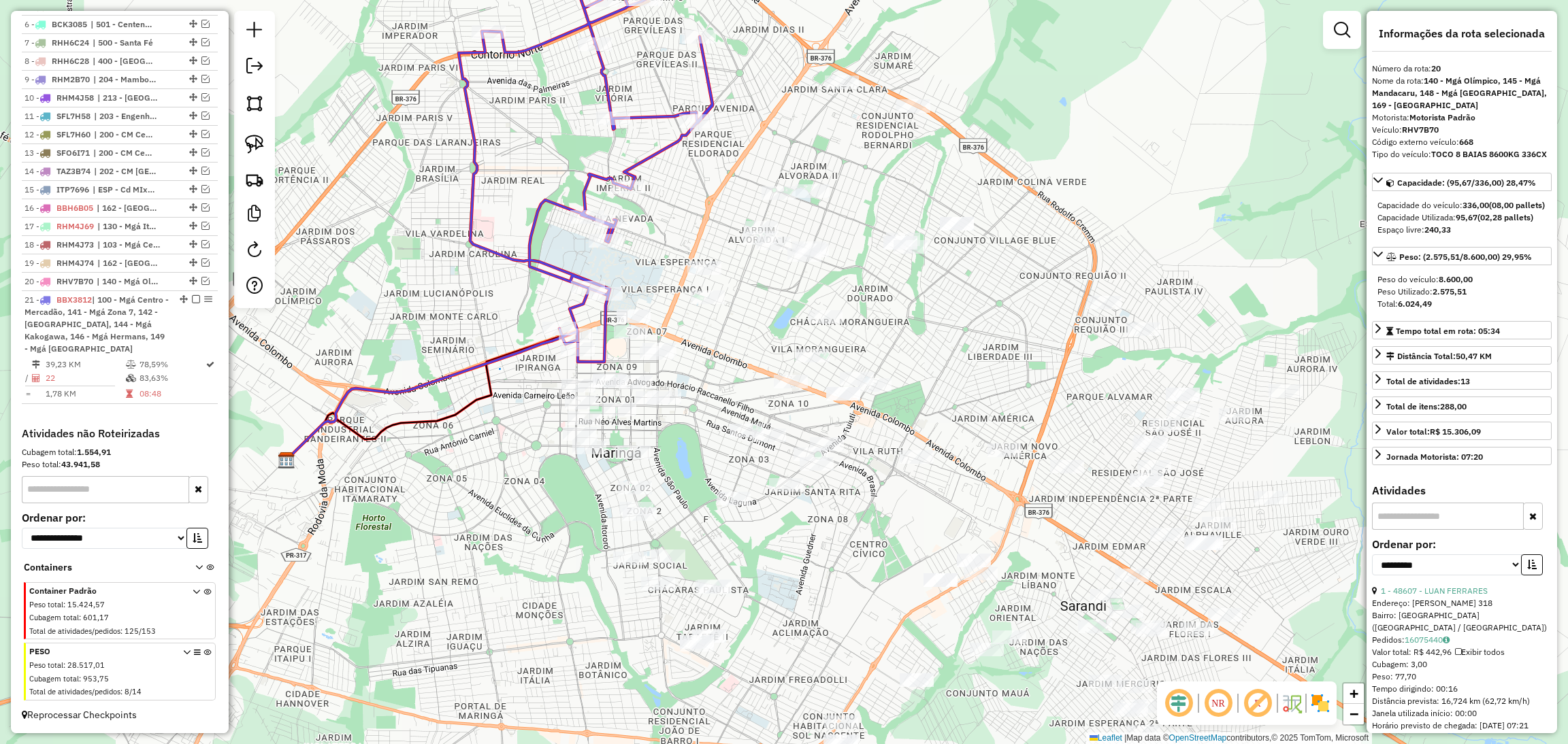
drag, startPoint x: 622, startPoint y: 440, endPoint x: 656, endPoint y: 176, distance: 266.2
click at [656, 176] on div "Janela de atendimento Grade de atendimento Capacidade Transportadoras Veículos …" at bounding box center [784, 372] width 1568 height 744
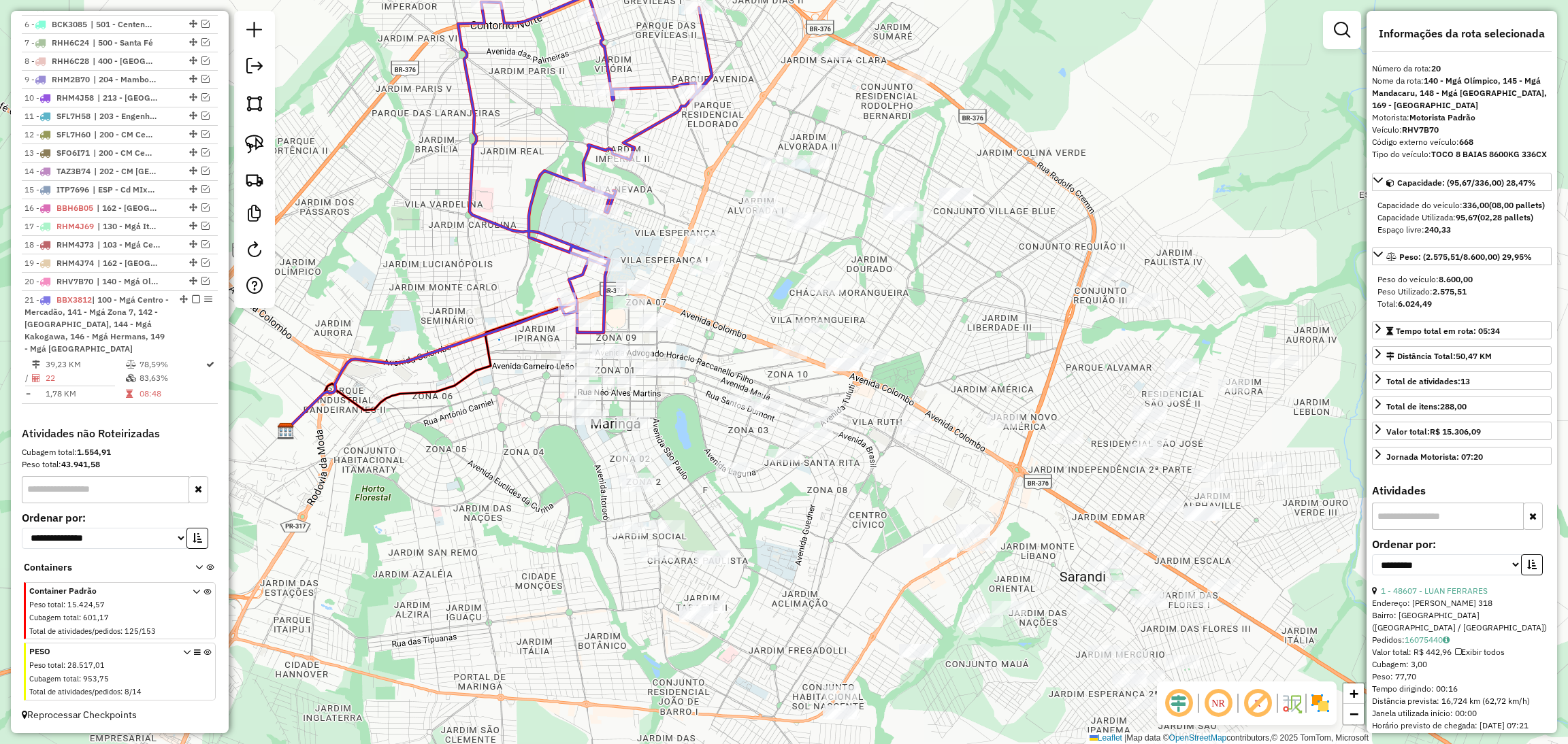
drag, startPoint x: 673, startPoint y: 169, endPoint x: 680, endPoint y: 413, distance: 244.1
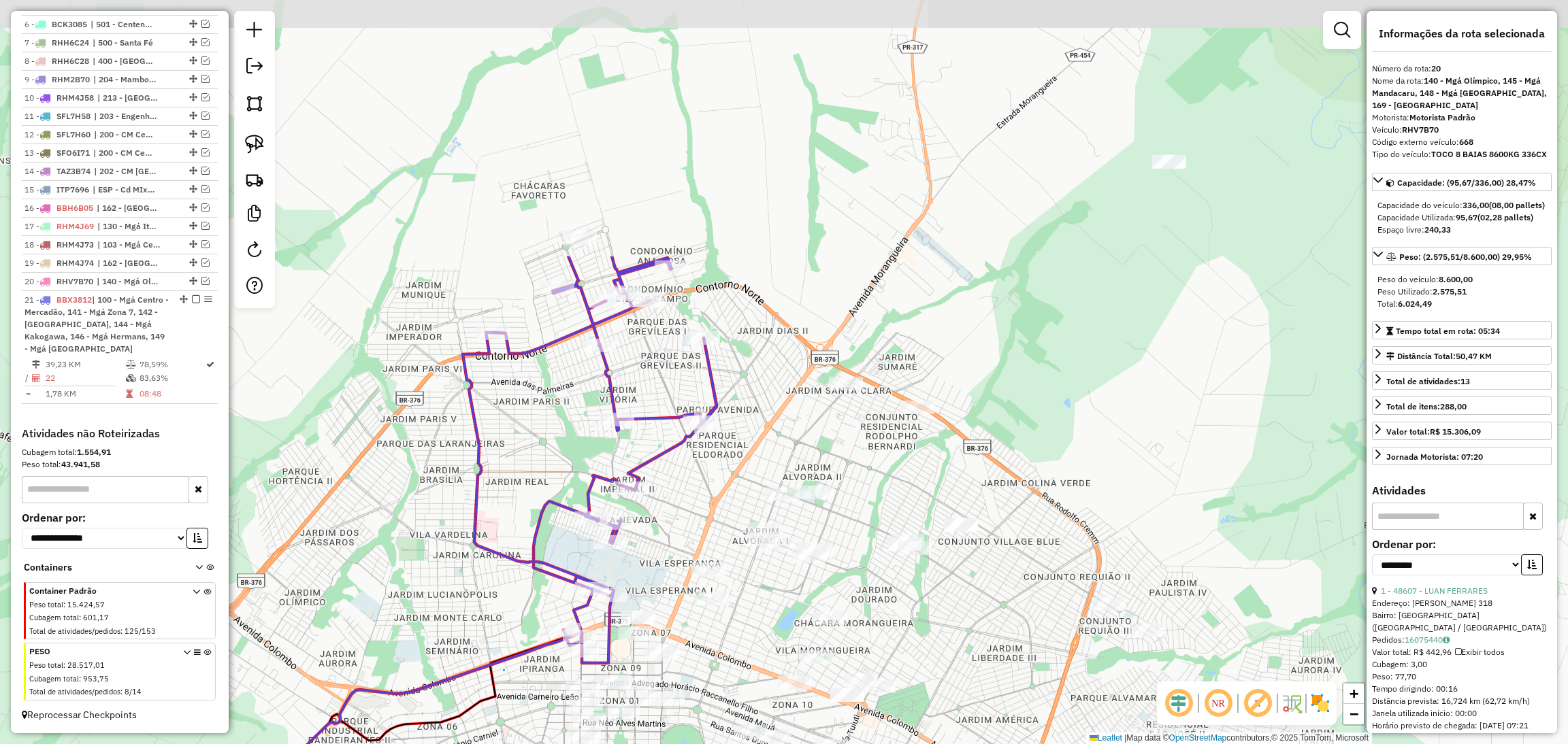
drag, startPoint x: 704, startPoint y: 163, endPoint x: 709, endPoint y: 493, distance: 330.0
click at [709, 493] on div "Janela de atendimento Grade de atendimento Capacidade Transportadoras Veículos …" at bounding box center [784, 372] width 1568 height 744
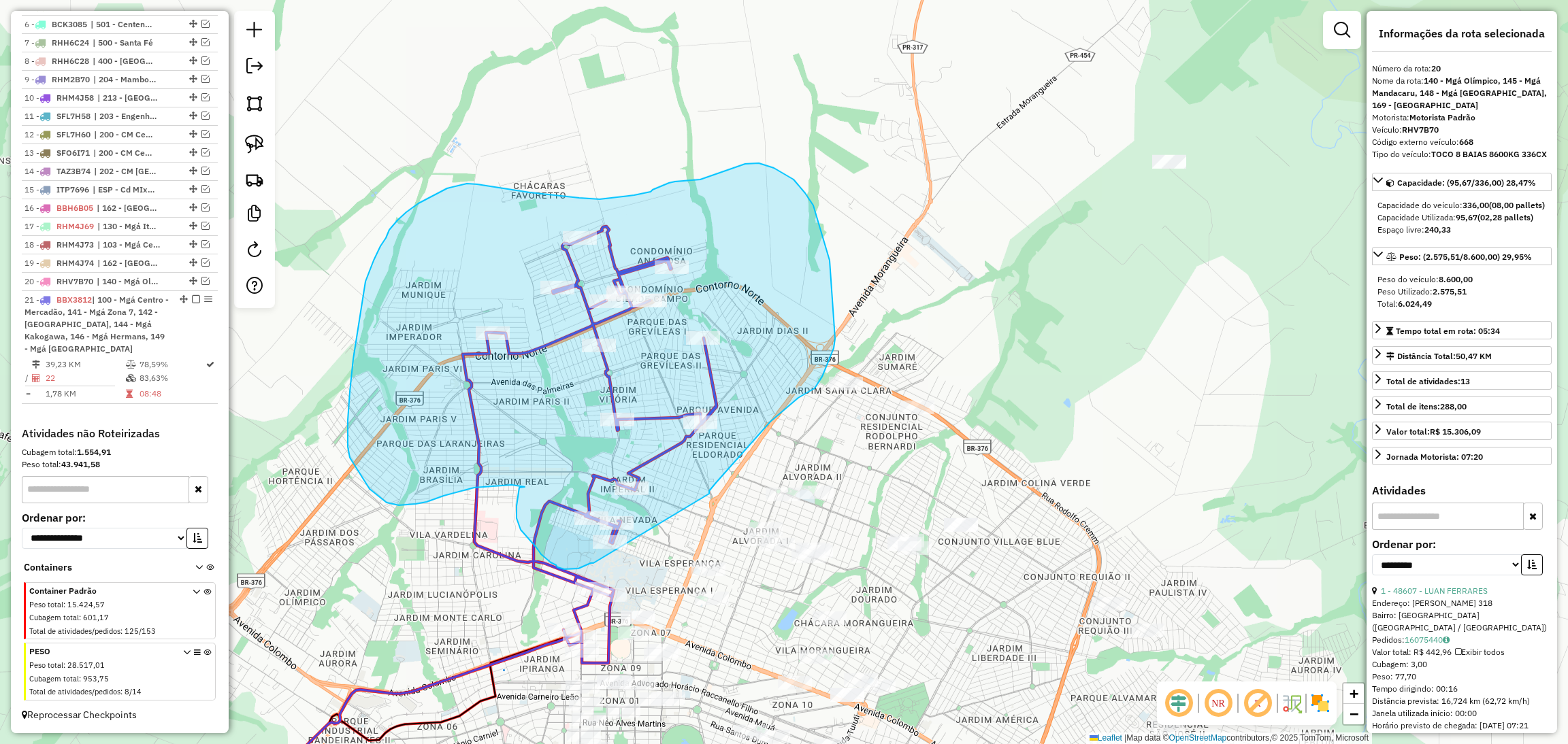
drag, startPoint x: 709, startPoint y: 493, endPoint x: 594, endPoint y: 563, distance: 134.6
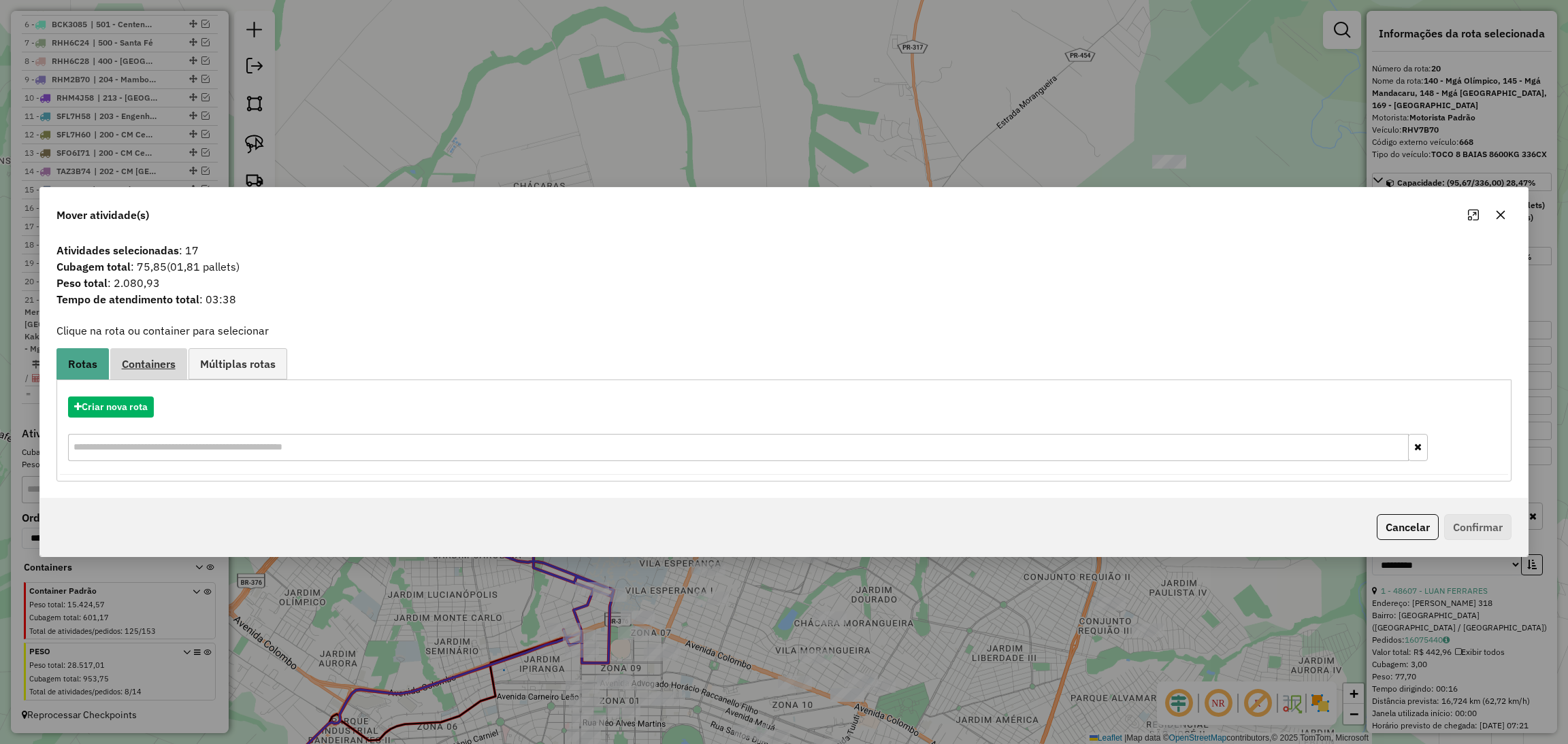
click at [153, 369] on span "Containers" at bounding box center [148, 364] width 54 height 11
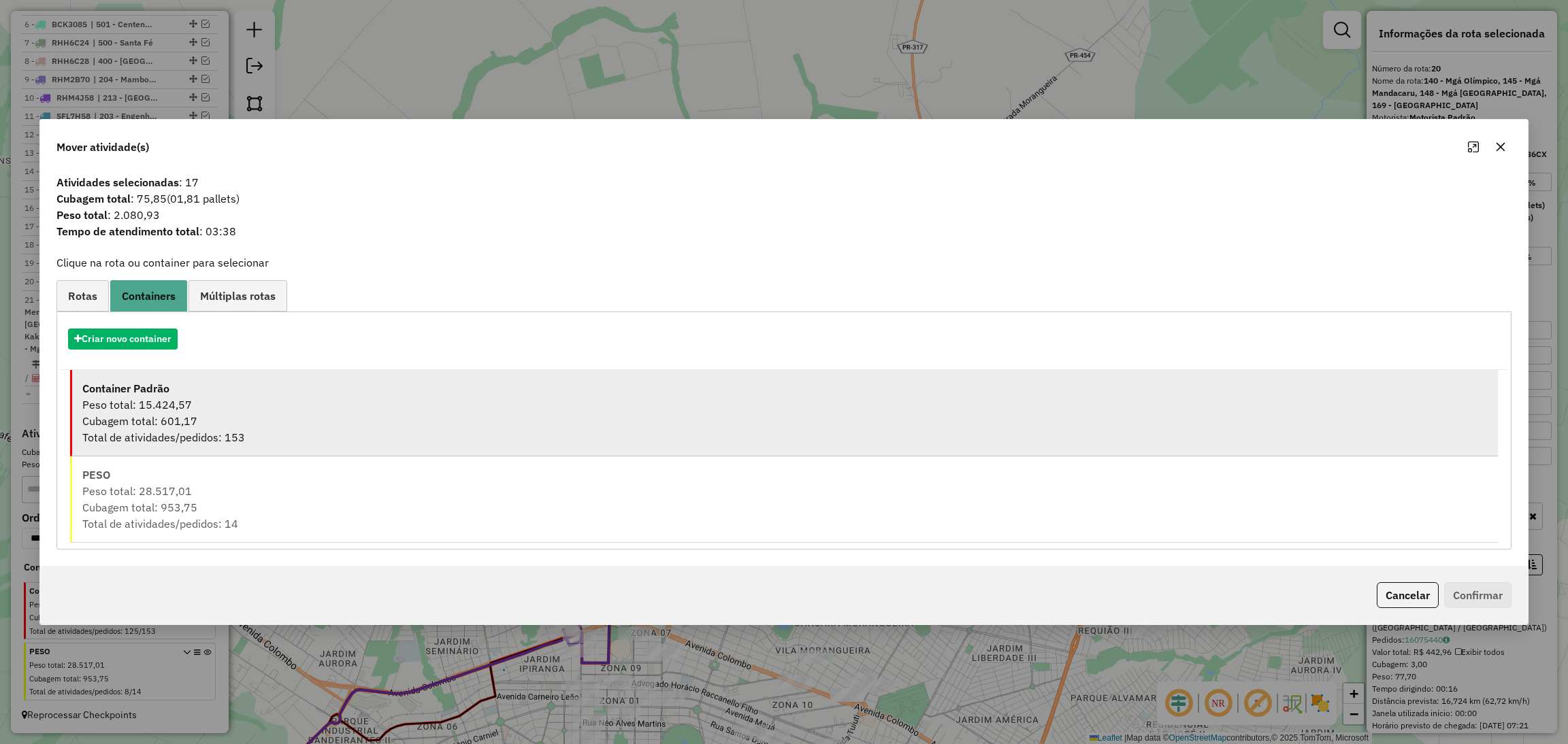
click at [163, 424] on div "Cubagem total: 601,17" at bounding box center [785, 421] width 1406 height 16
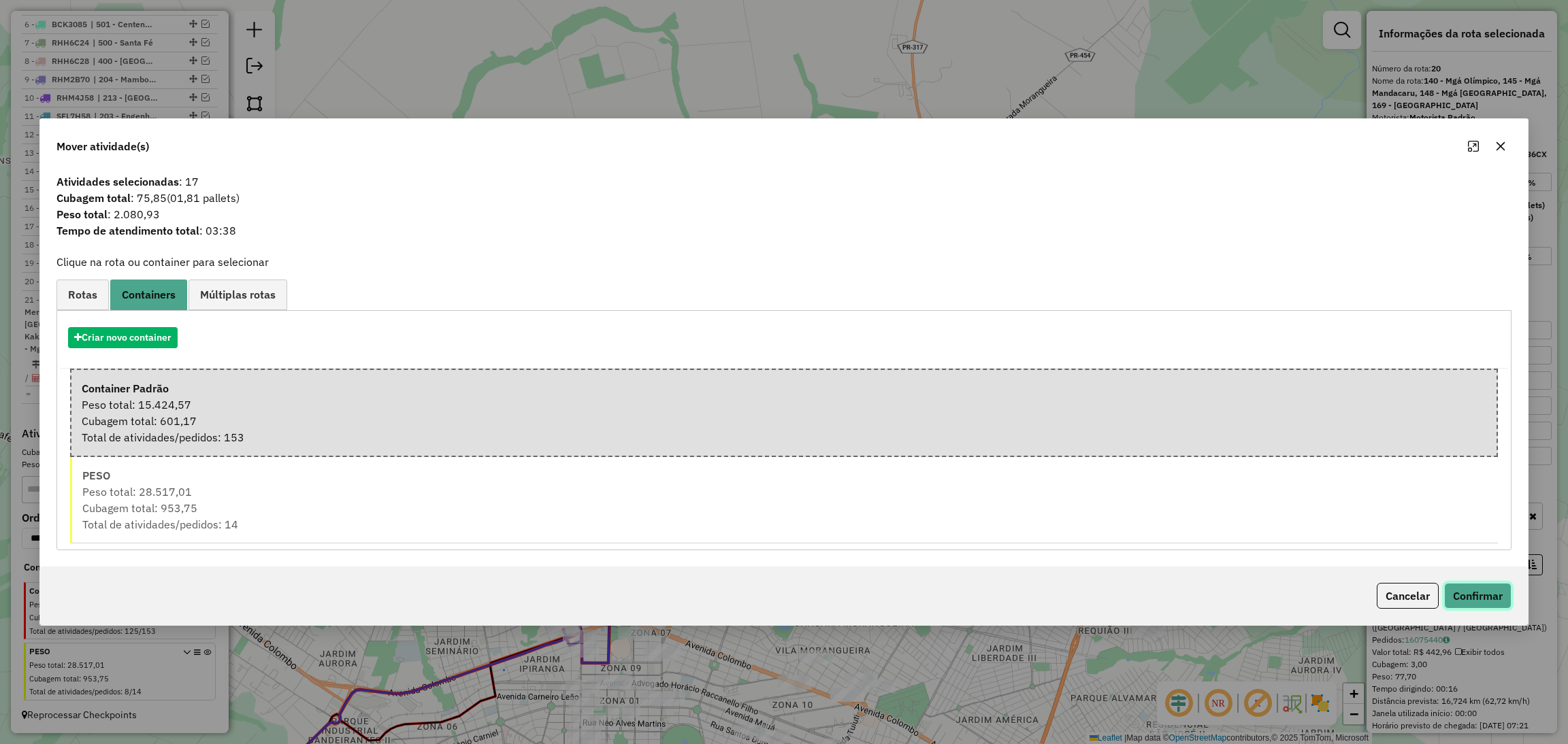
click at [1448, 591] on button "Confirmar" at bounding box center [1478, 596] width 68 height 26
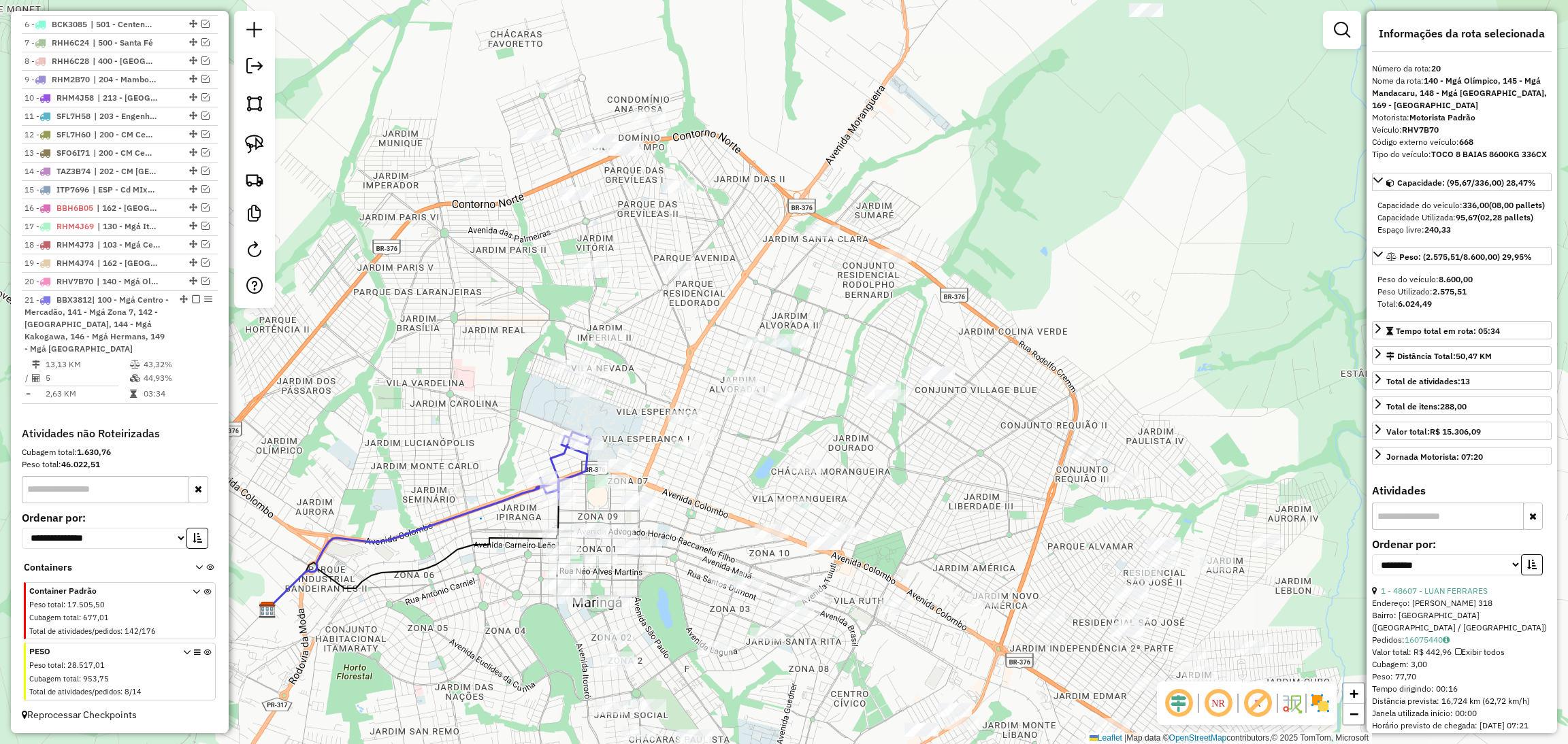
drag, startPoint x: 517, startPoint y: 594, endPoint x: 492, endPoint y: 437, distance: 159.0
click at [492, 437] on div "Janela de atendimento Grade de atendimento Capacidade Transportadoras Veículos …" at bounding box center [784, 372] width 1568 height 744
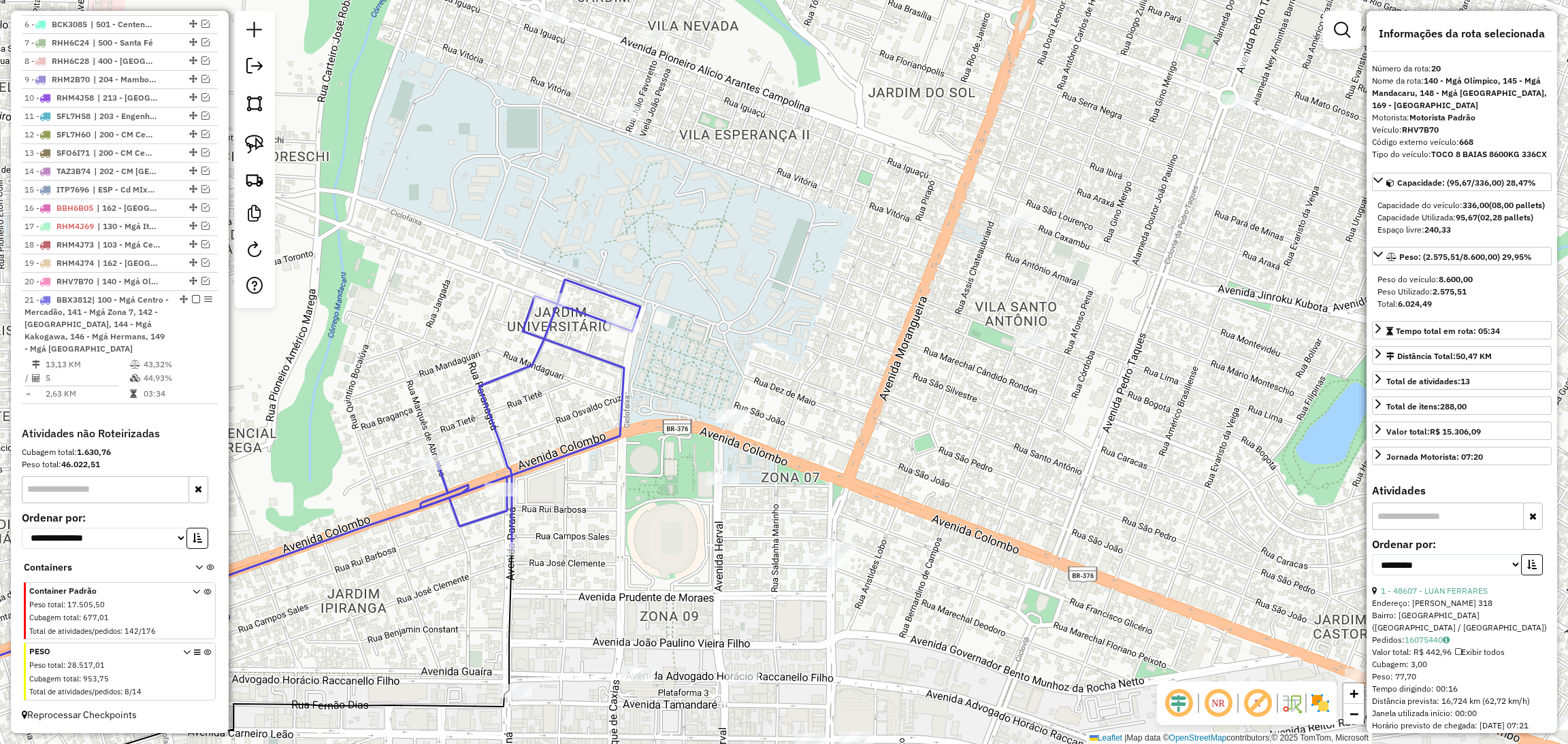
click at [565, 457] on icon at bounding box center [530, 414] width 220 height 270
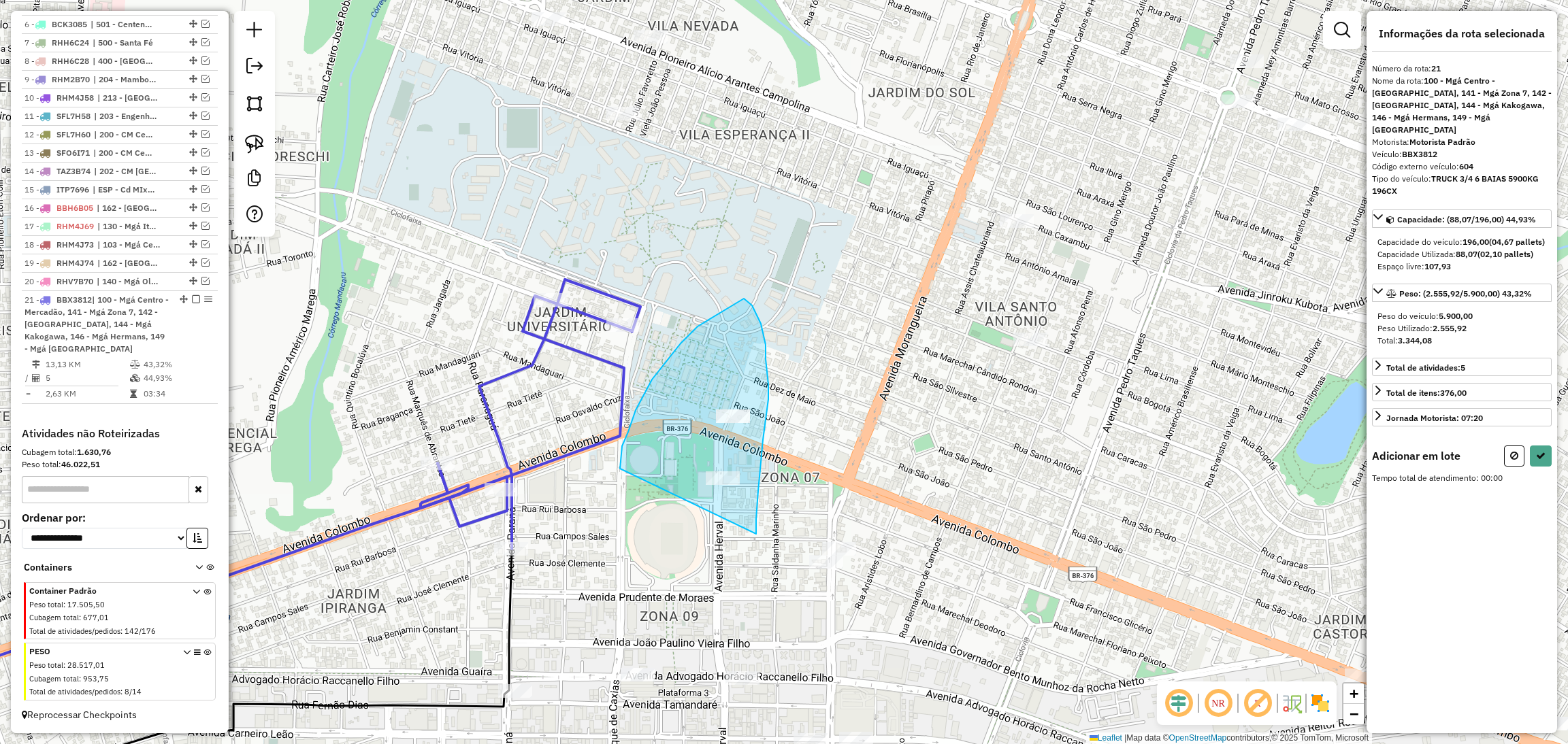
drag, startPoint x: 754, startPoint y: 534, endPoint x: 620, endPoint y: 471, distance: 148.1
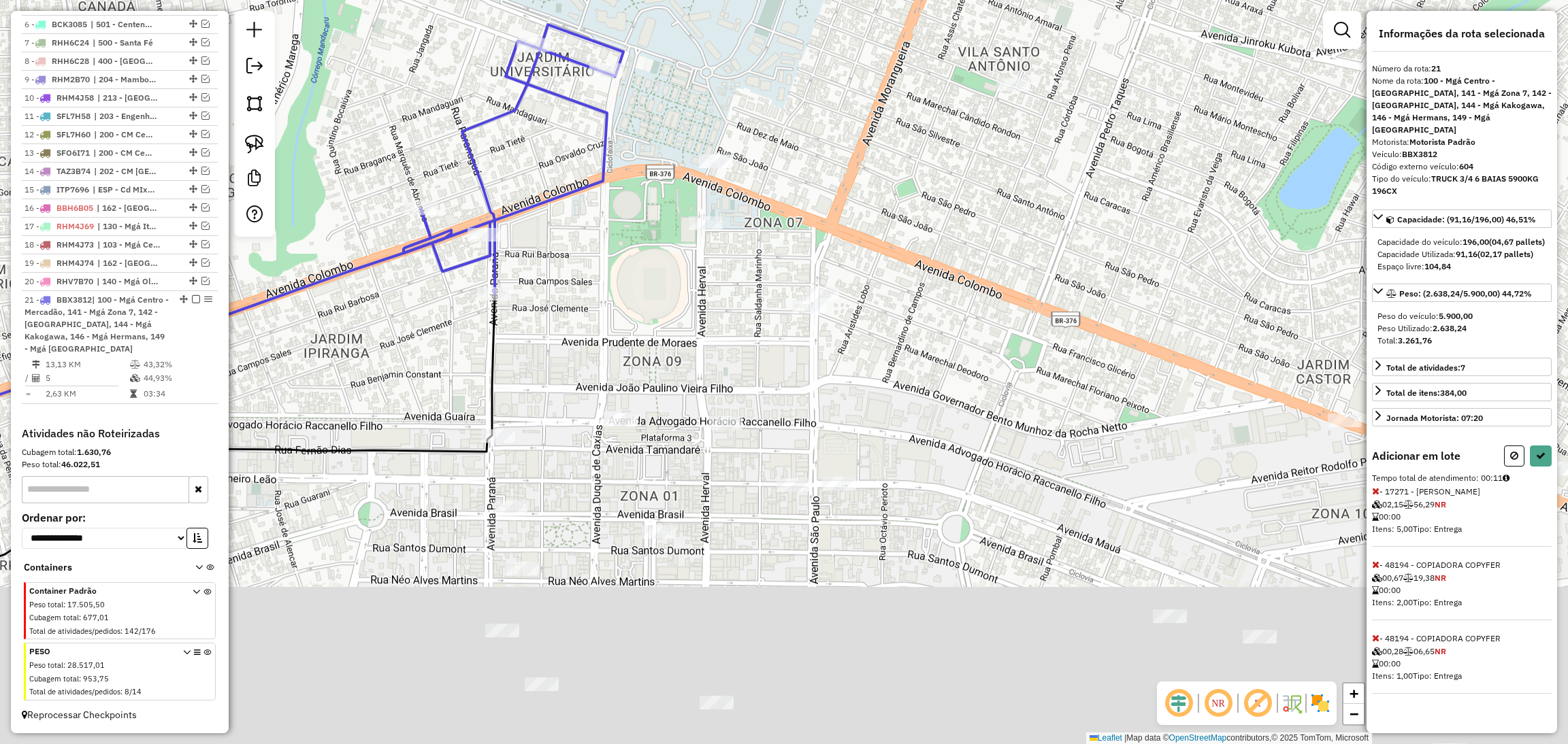
drag, startPoint x: 577, startPoint y: 633, endPoint x: 558, endPoint y: 372, distance: 261.7
click at [558, 372] on div "Janela de atendimento Grade de atendimento Capacidade Transportadoras Veículos …" at bounding box center [784, 372] width 1568 height 744
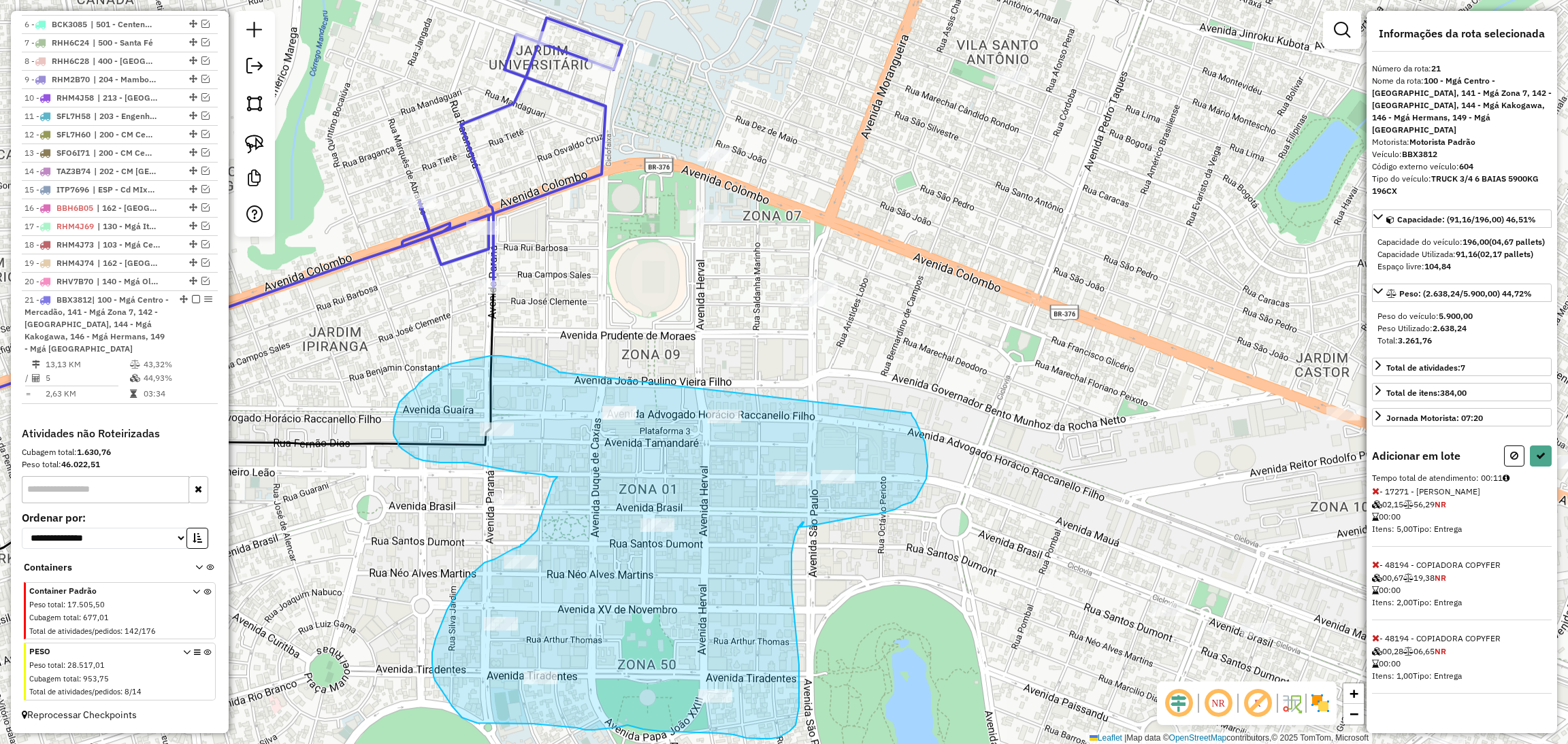
drag, startPoint x: 558, startPoint y: 372, endPoint x: 909, endPoint y: 413, distance: 353.4
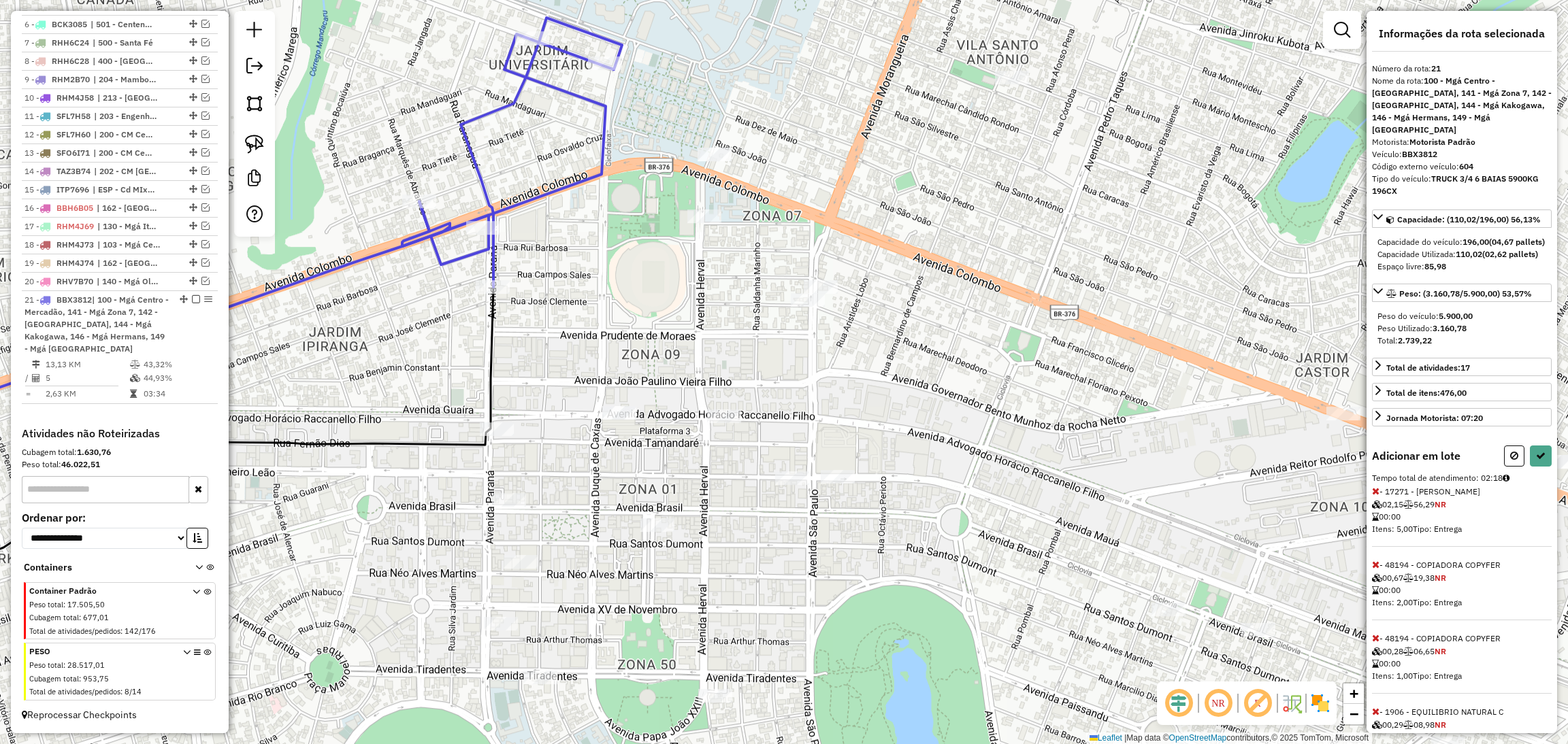
select select "**********"
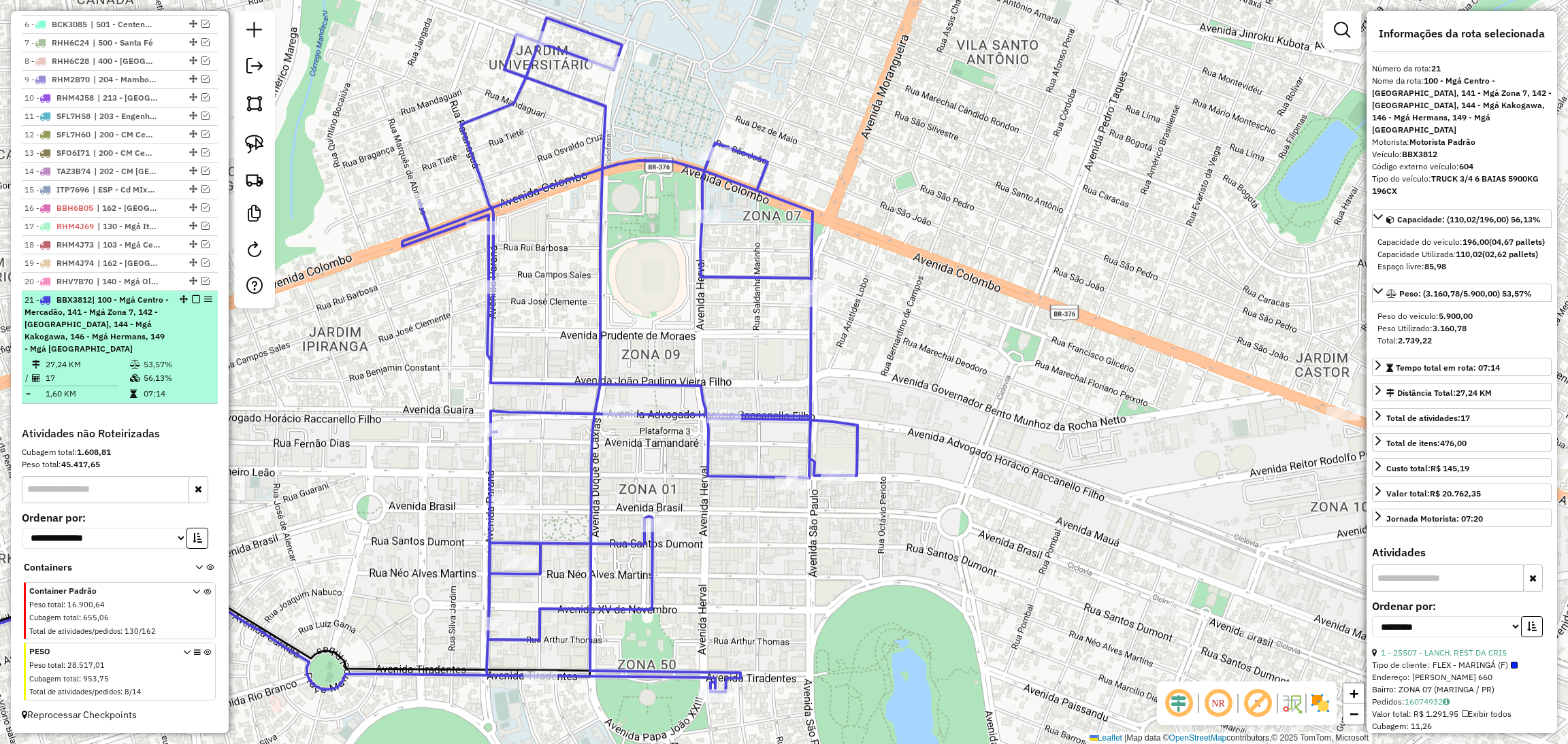
click at [191, 303] on div "21 - BBX3812 | 100 - Mgá Centro - Mercadão, 141 - Mgá Zona 7, 142 - Mgá Vila Es…" at bounding box center [119, 324] width 191 height 61
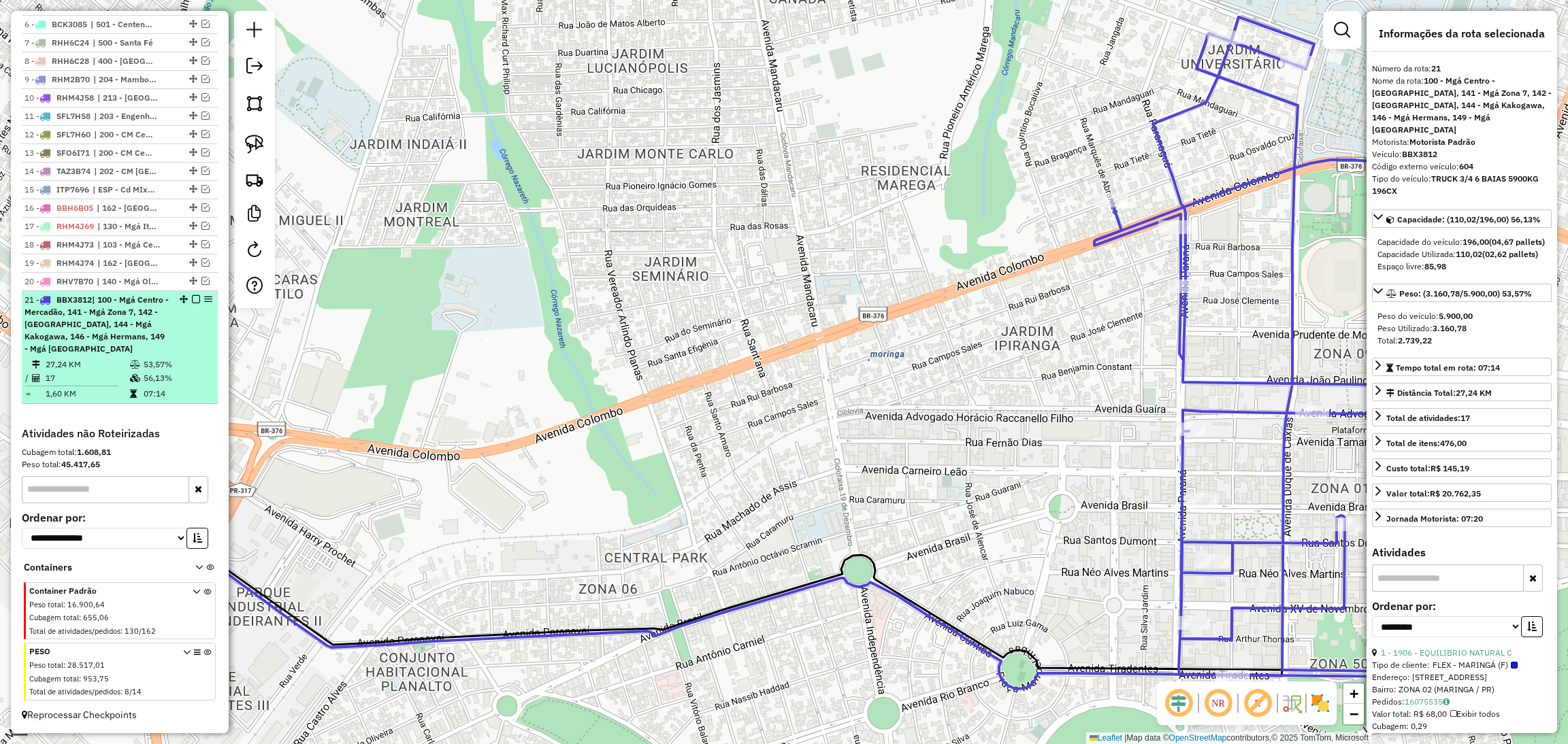
click at [192, 298] on em at bounding box center [196, 299] width 8 height 8
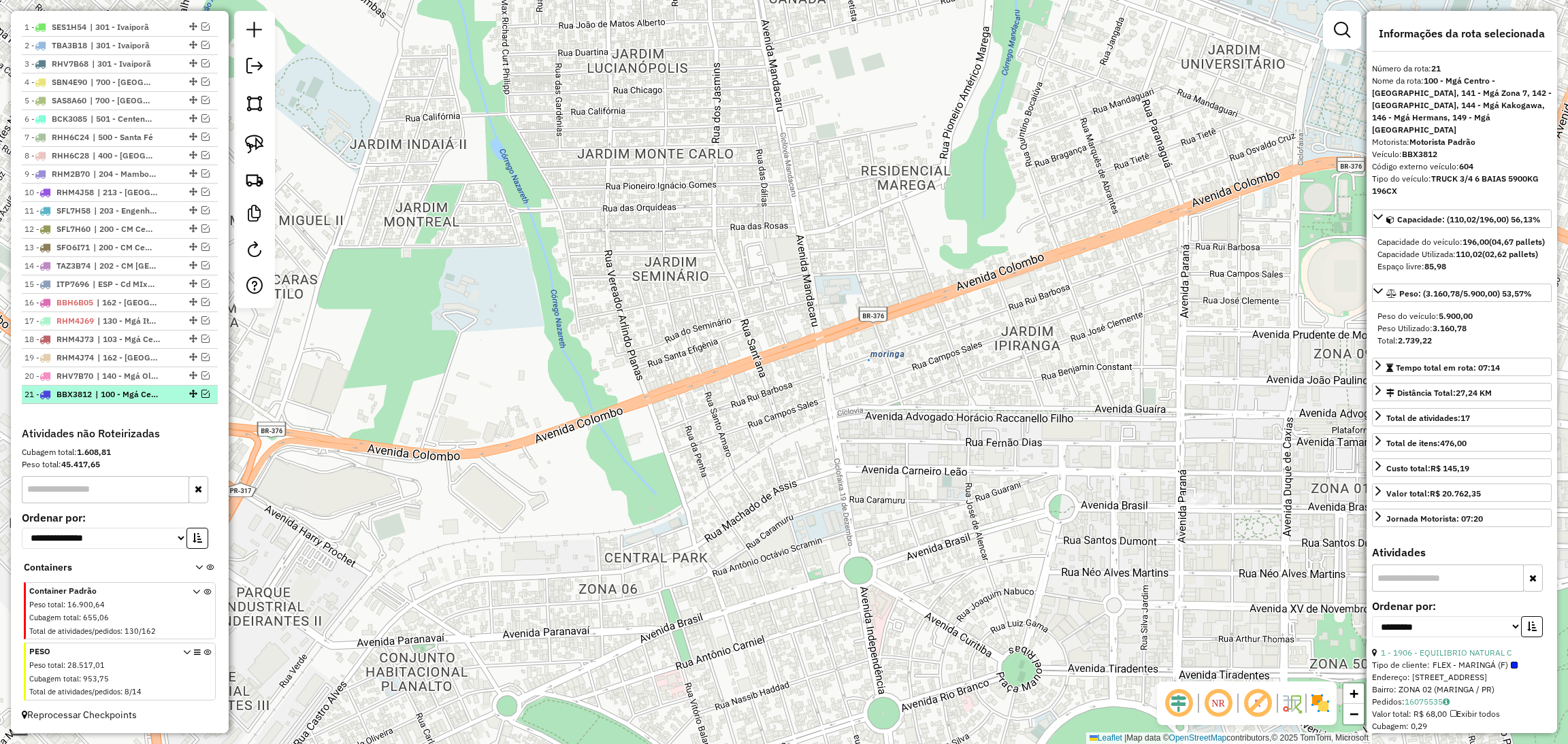
scroll to position [533, 0]
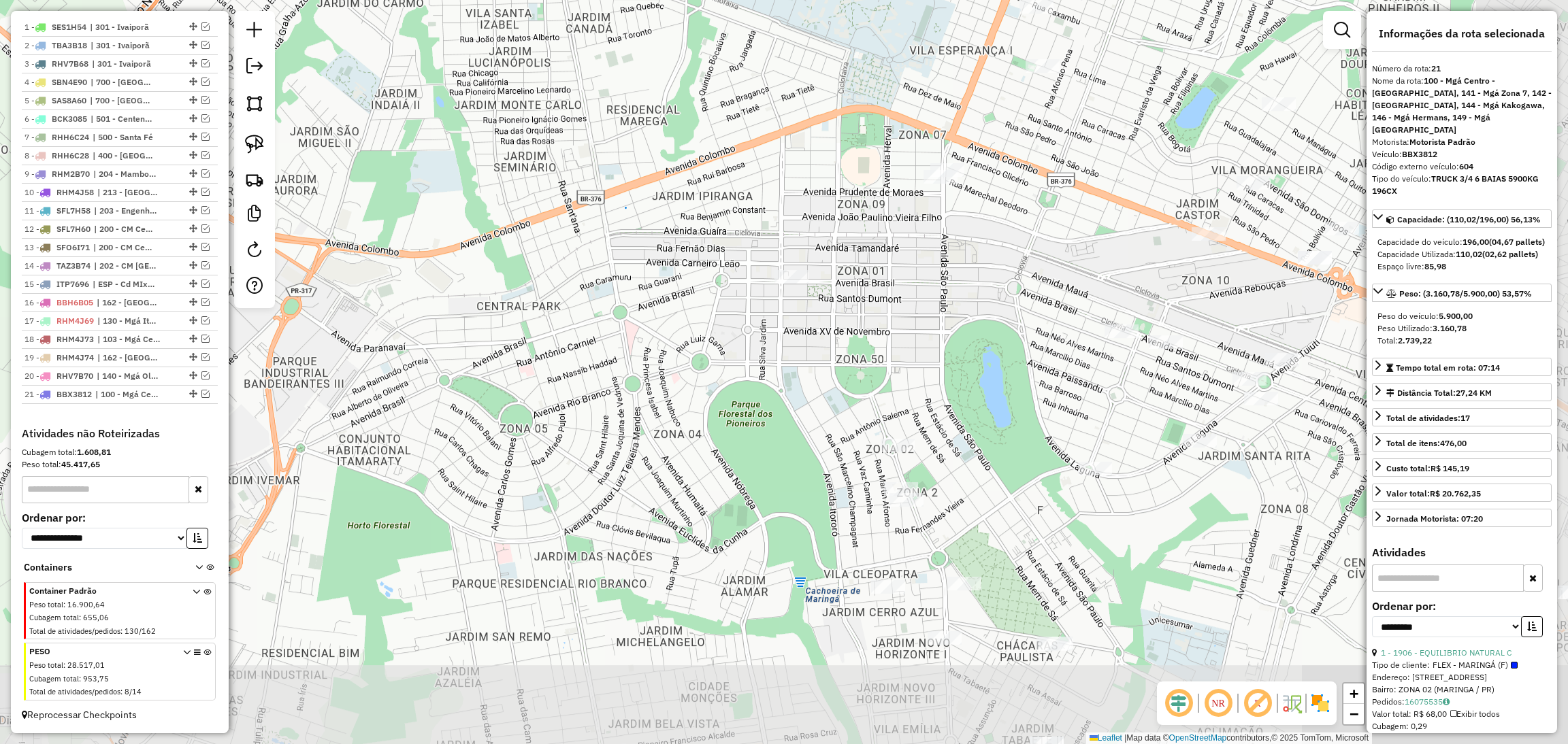
drag, startPoint x: 877, startPoint y: 432, endPoint x: 677, endPoint y: 285, distance: 248.2
click at [677, 285] on div "Janela de atendimento Grade de atendimento Capacidade Transportadoras Veículos …" at bounding box center [784, 372] width 1568 height 744
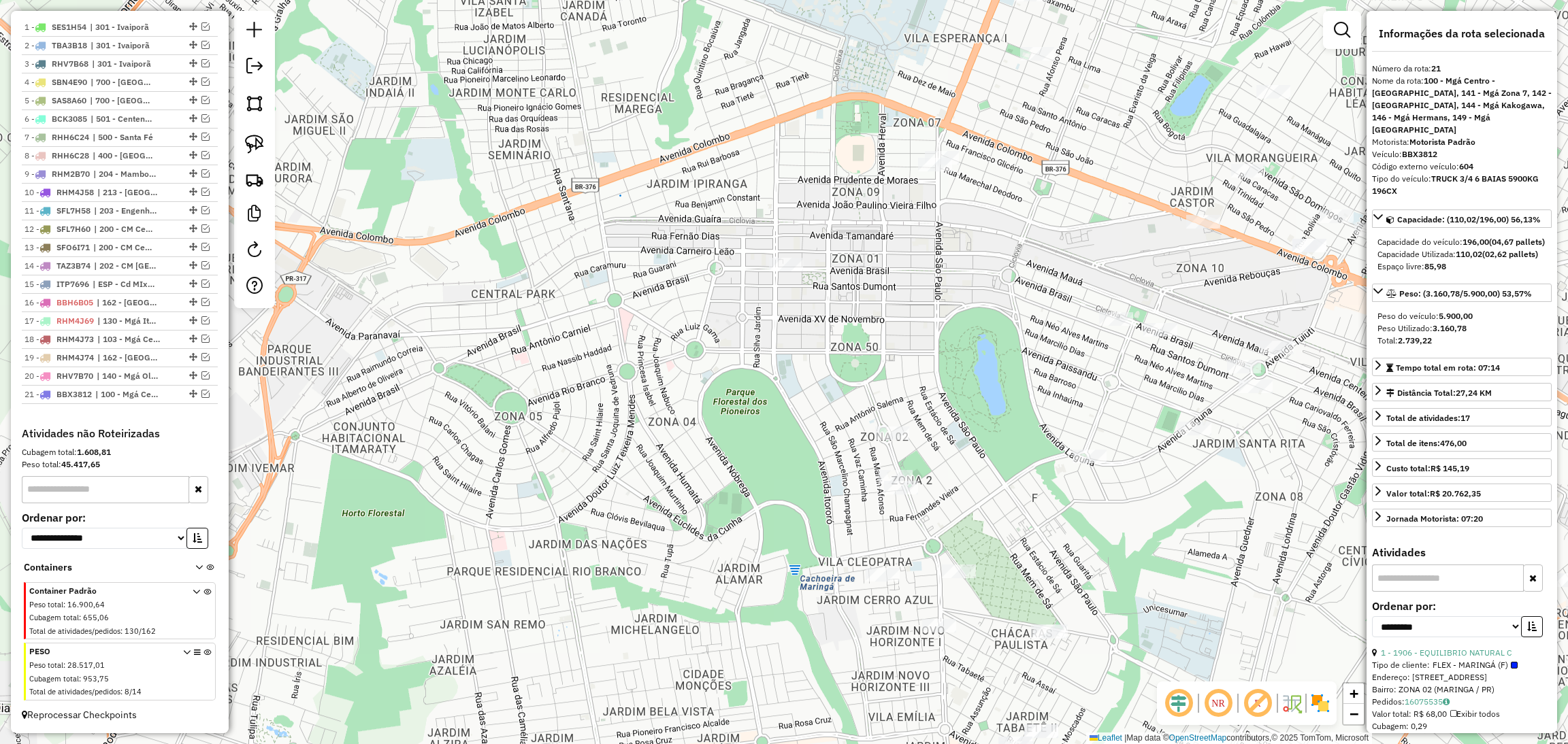
drag, startPoint x: 676, startPoint y: 412, endPoint x: 620, endPoint y: 260, distance: 162.0
click at [620, 260] on div "Janela de atendimento Grade de atendimento Capacidade Transportadoras Veículos …" at bounding box center [784, 372] width 1568 height 744
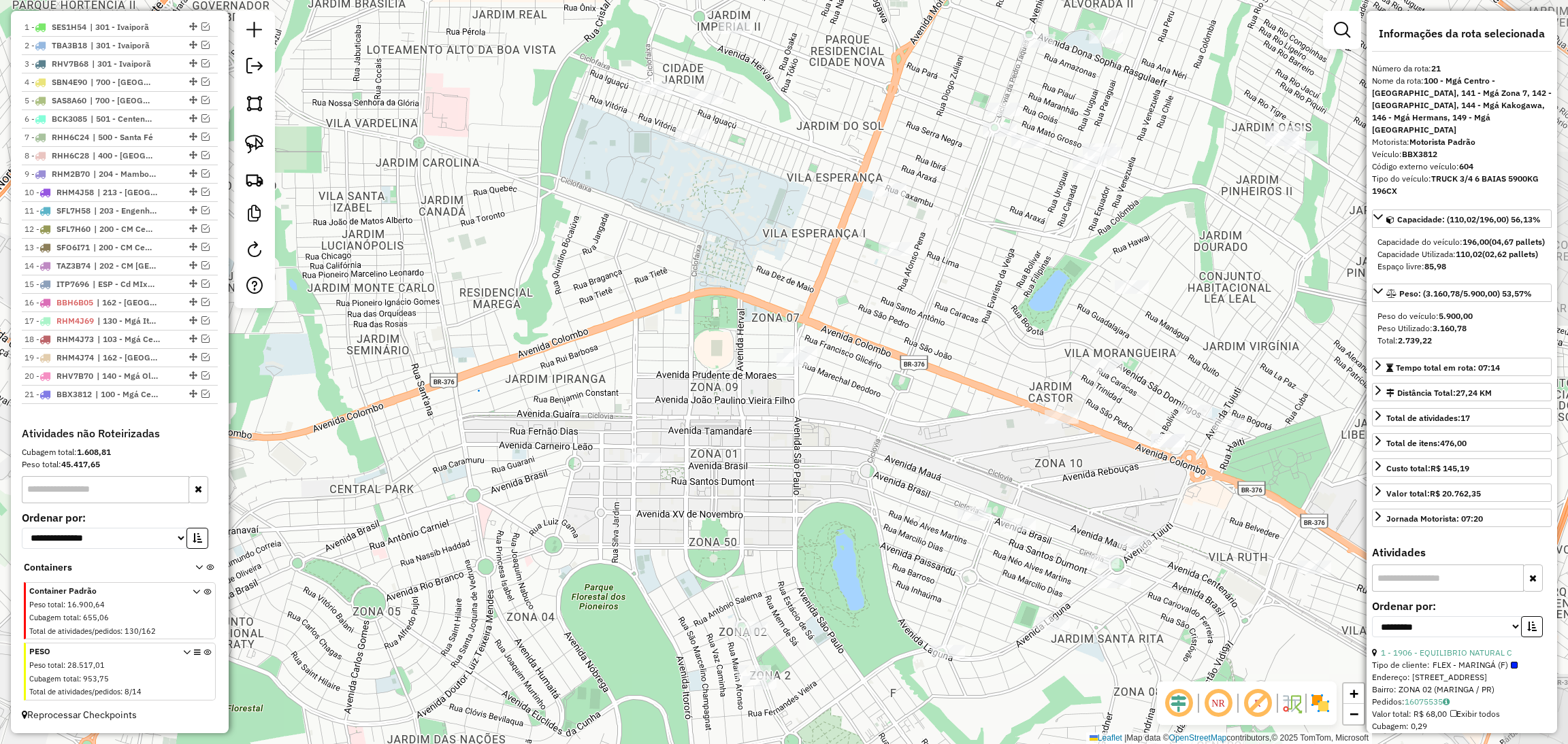
drag, startPoint x: 861, startPoint y: 112, endPoint x: 767, endPoint y: 483, distance: 382.7
click at [767, 483] on div "Janela de atendimento Grade de atendimento Capacidade Transportadoras Veículos …" at bounding box center [784, 372] width 1568 height 744
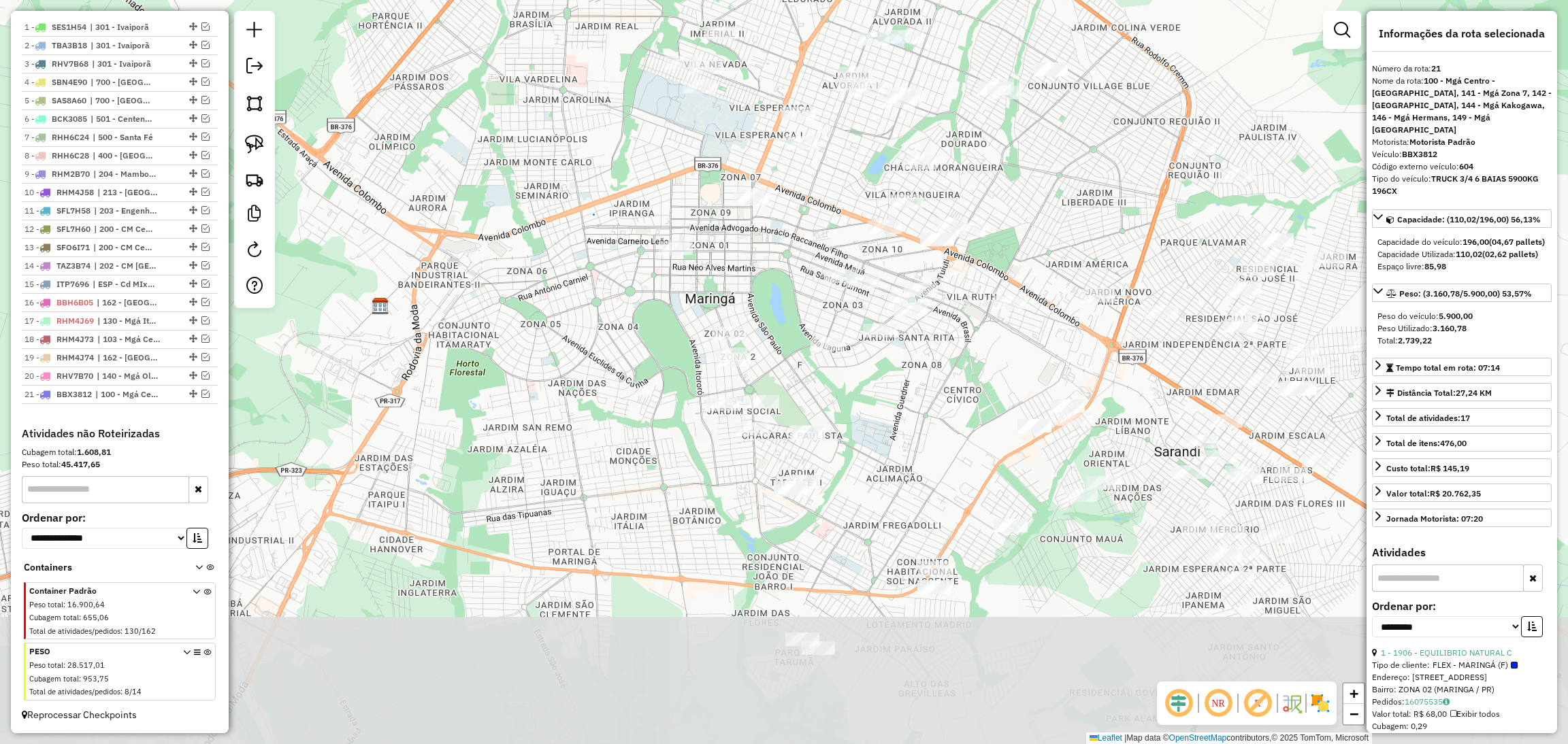
drag, startPoint x: 789, startPoint y: 528, endPoint x: 754, endPoint y: 271, distance: 259.4
click at [754, 271] on div "Janela de atendimento Grade de atendimento Capacidade Transportadoras Veículos …" at bounding box center [784, 372] width 1568 height 744
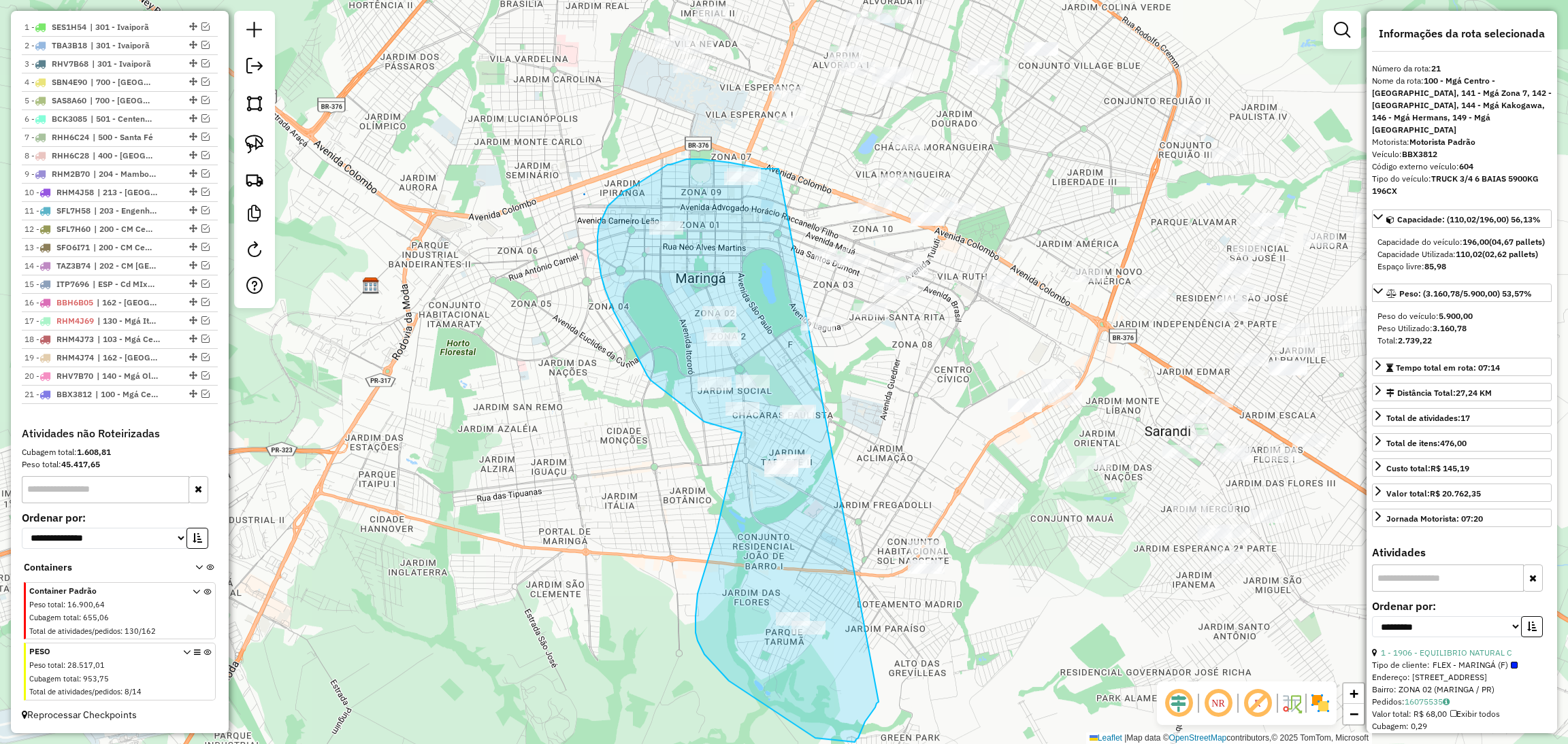
drag, startPoint x: 779, startPoint y: 169, endPoint x: 878, endPoint y: 701, distance: 541.1
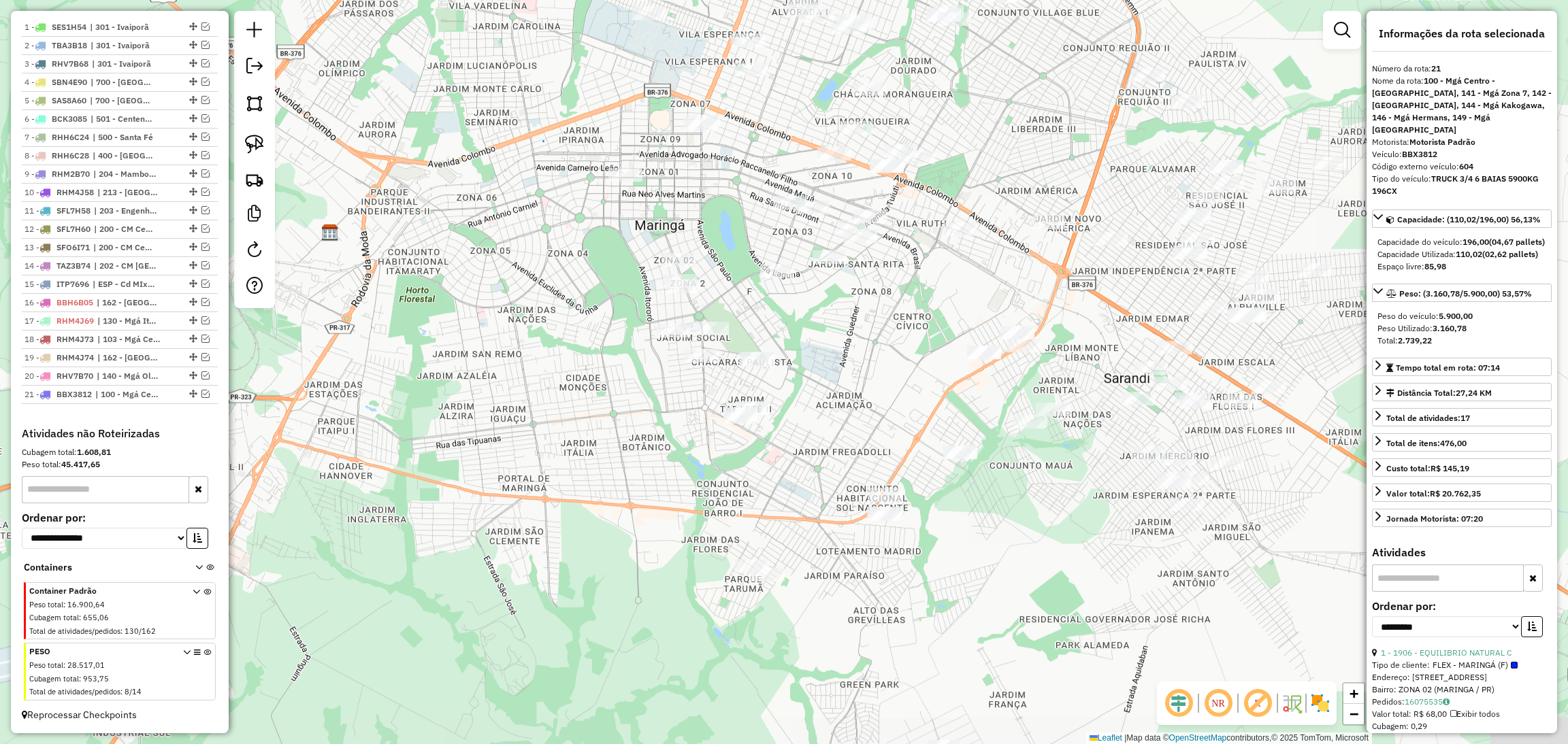
drag, startPoint x: 738, startPoint y: 241, endPoint x: 695, endPoint y: 184, distance: 71.4
click at [695, 184] on div "Janela de atendimento Grade de atendimento Capacidade Transportadoras Veículos …" at bounding box center [784, 372] width 1568 height 744
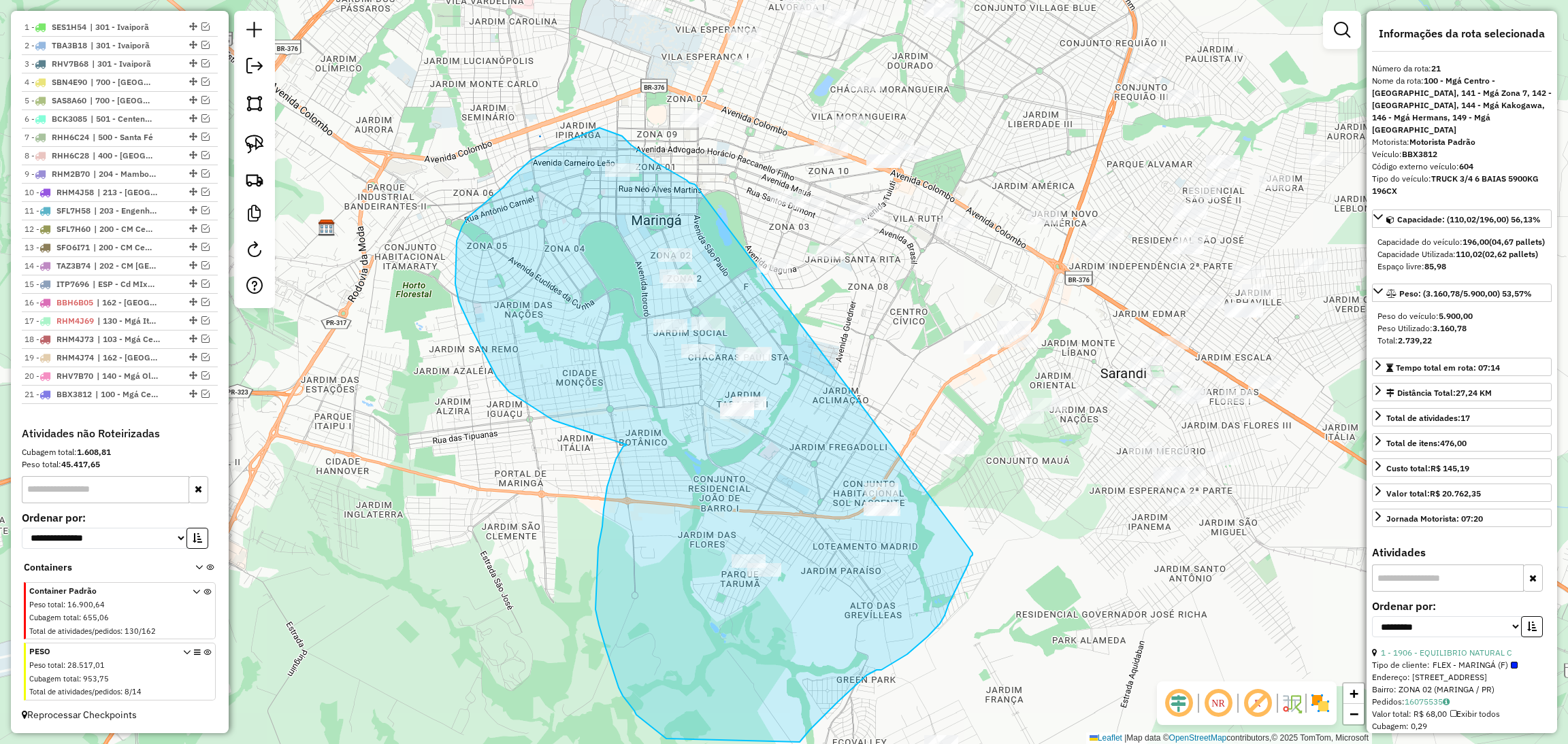
drag, startPoint x: 695, startPoint y: 184, endPoint x: 972, endPoint y: 553, distance: 461.4
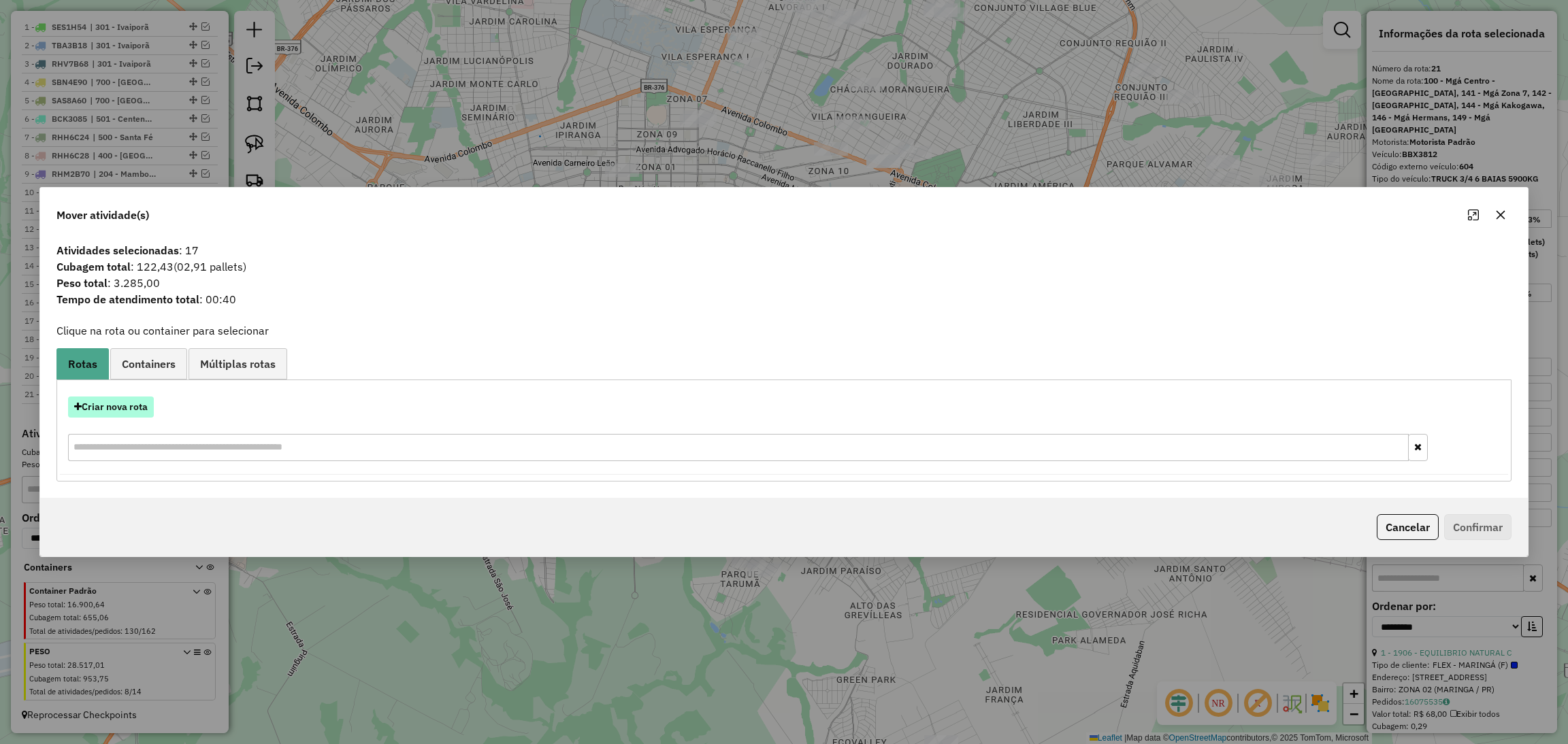
click at [132, 405] on button "Criar nova rota" at bounding box center [111, 407] width 86 height 21
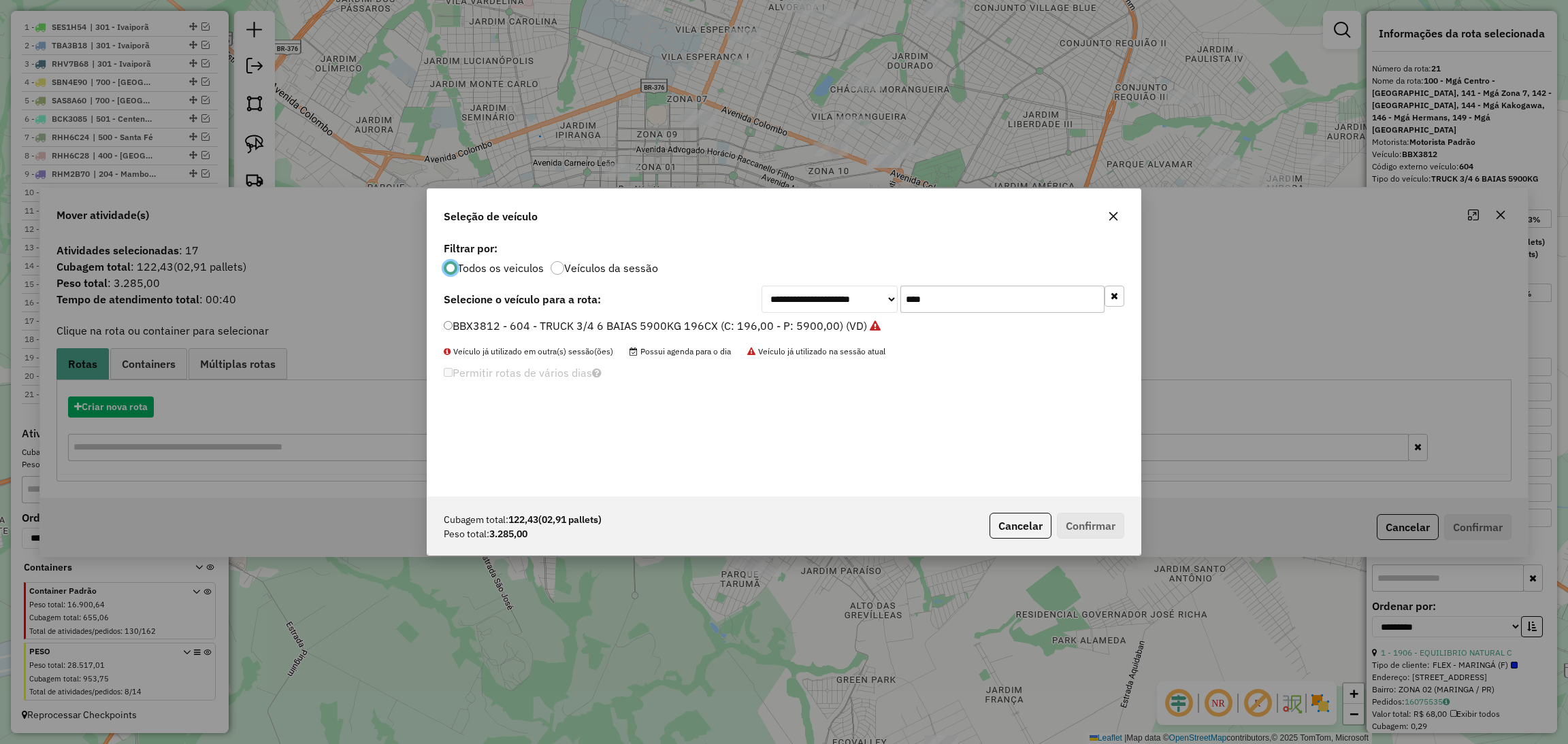
scroll to position [6, 3]
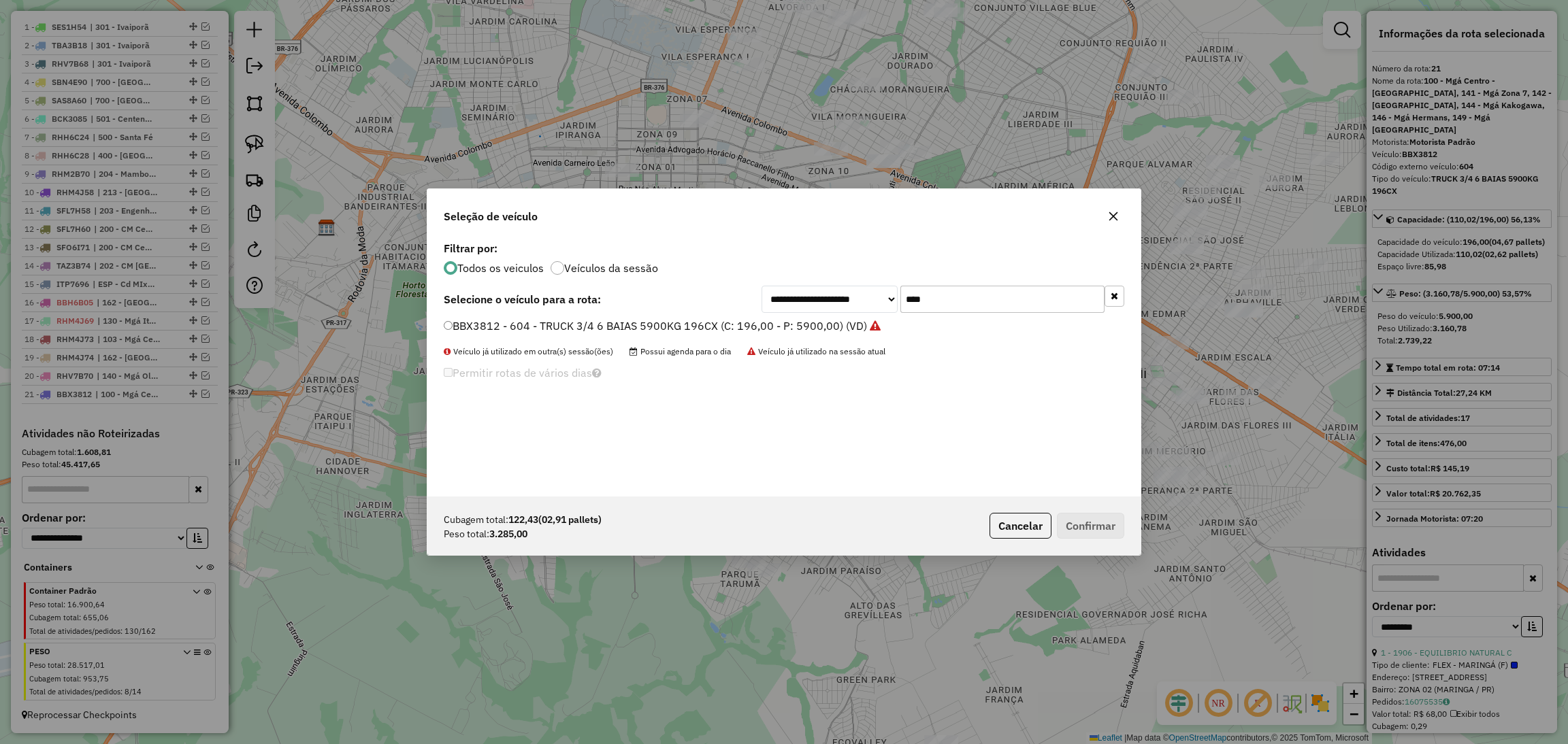
click at [993, 293] on input "****" at bounding box center [1002, 299] width 204 height 27
type input "****"
click at [685, 319] on label "BCI9160 - 617 - TRUCK 3/4 6 BAIAS 5900KG 196CX (C: 196,00 - P: 5900,00) (VD)" at bounding box center [654, 325] width 421 height 16
click at [1085, 520] on button "Confirmar" at bounding box center [1090, 525] width 68 height 26
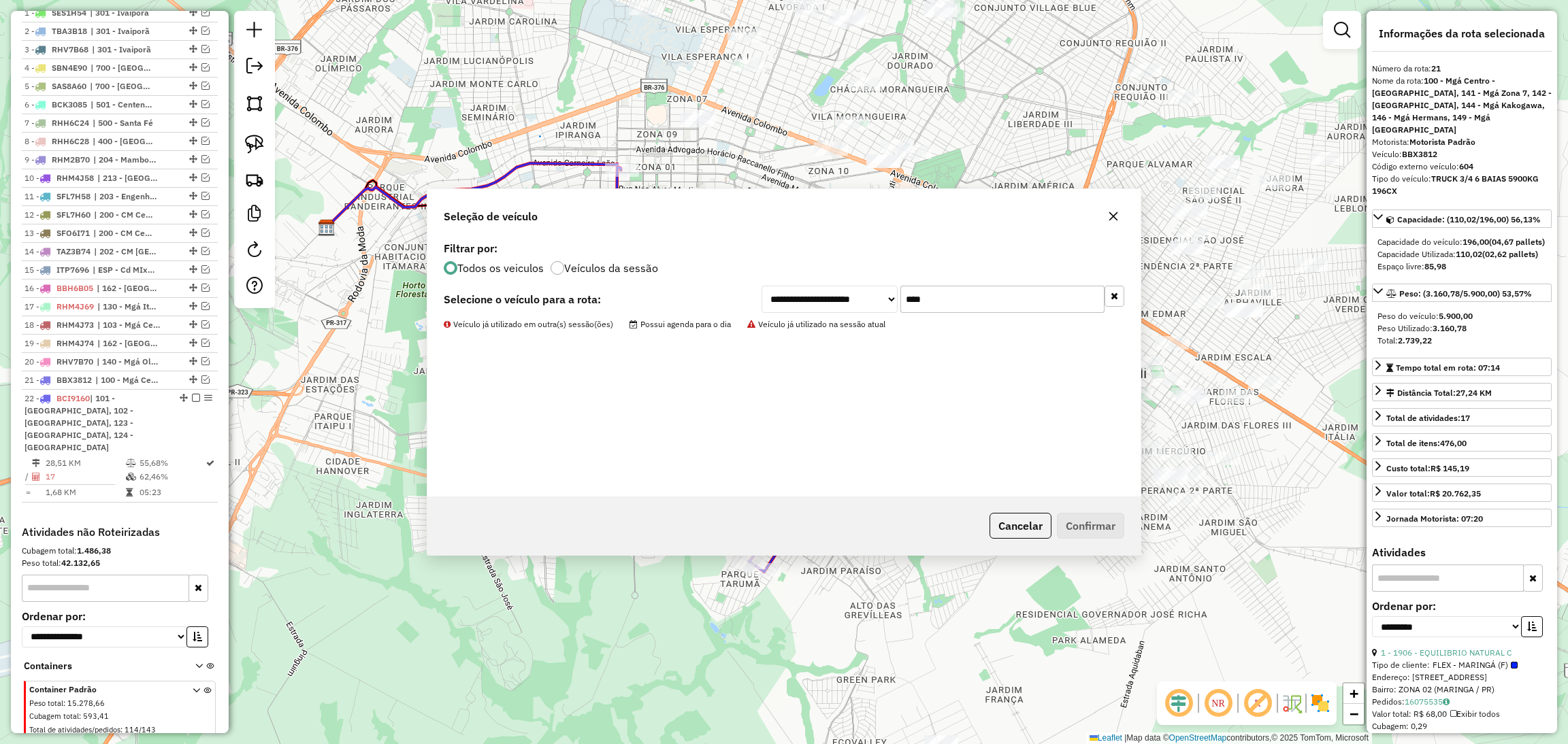
scroll to position [634, 0]
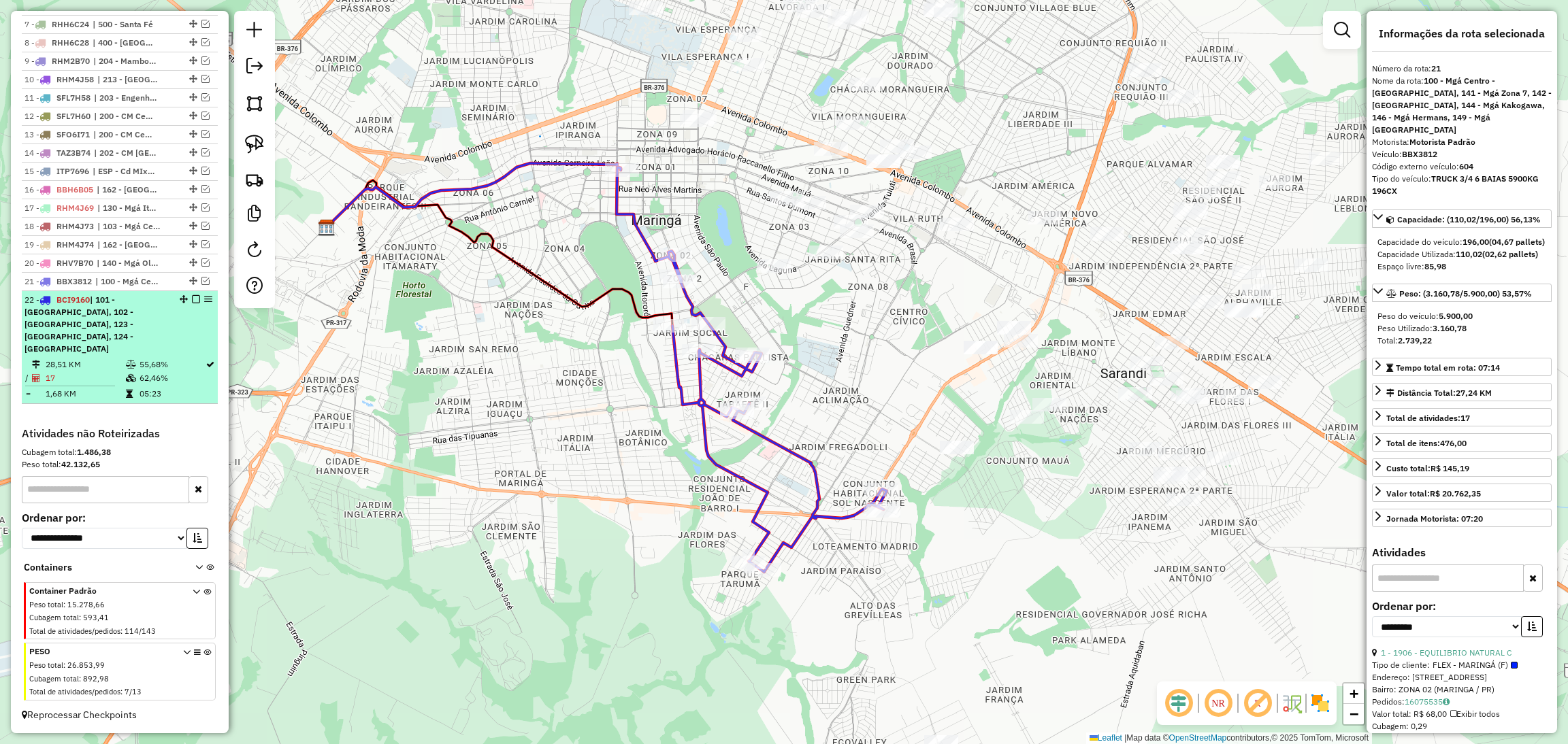
click at [194, 303] on em at bounding box center [196, 299] width 8 height 8
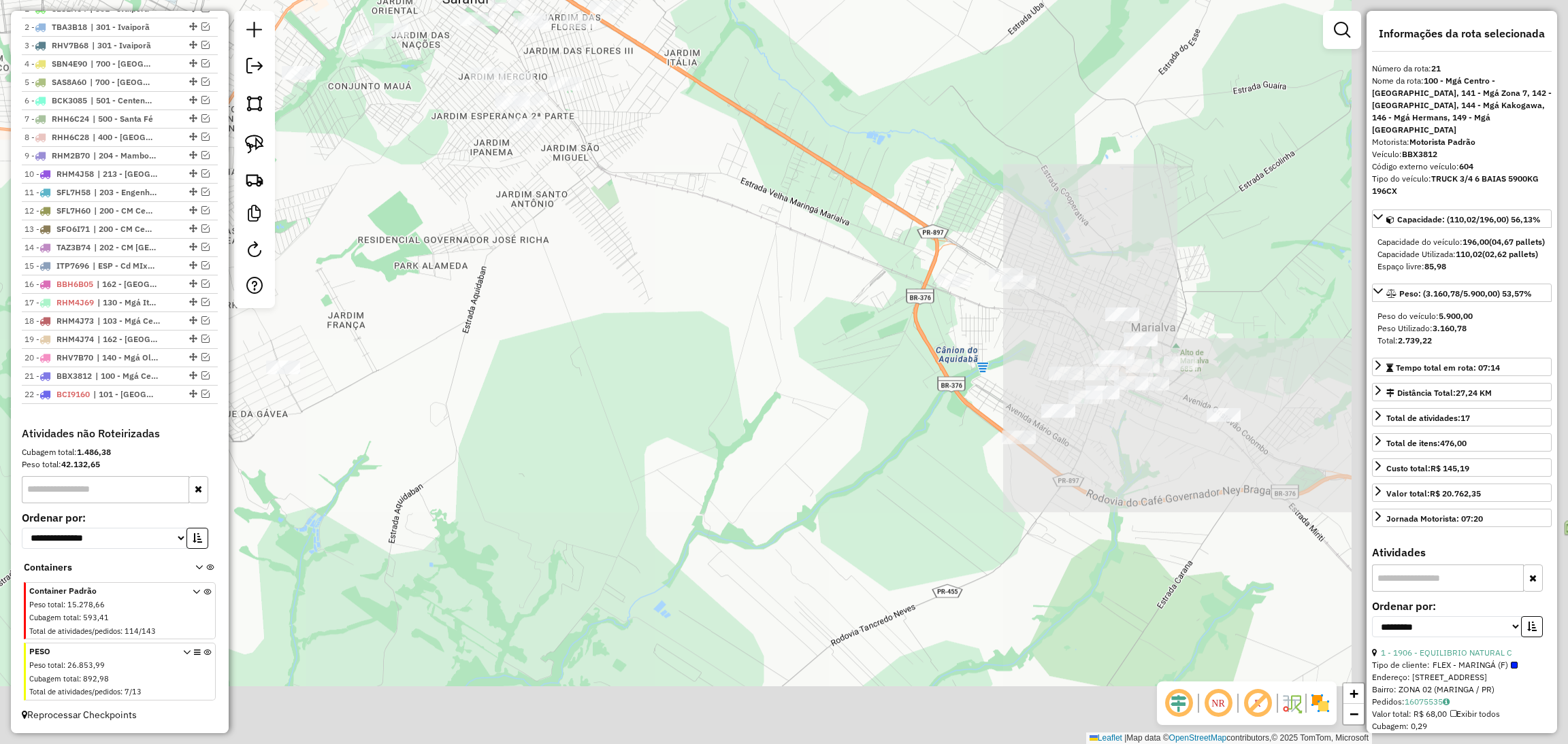
drag, startPoint x: 1096, startPoint y: 640, endPoint x: 438, endPoint y: 265, distance: 757.4
click at [438, 265] on div "Janela de atendimento Grade de atendimento Capacidade Transportadoras Veículos …" at bounding box center [784, 372] width 1568 height 744
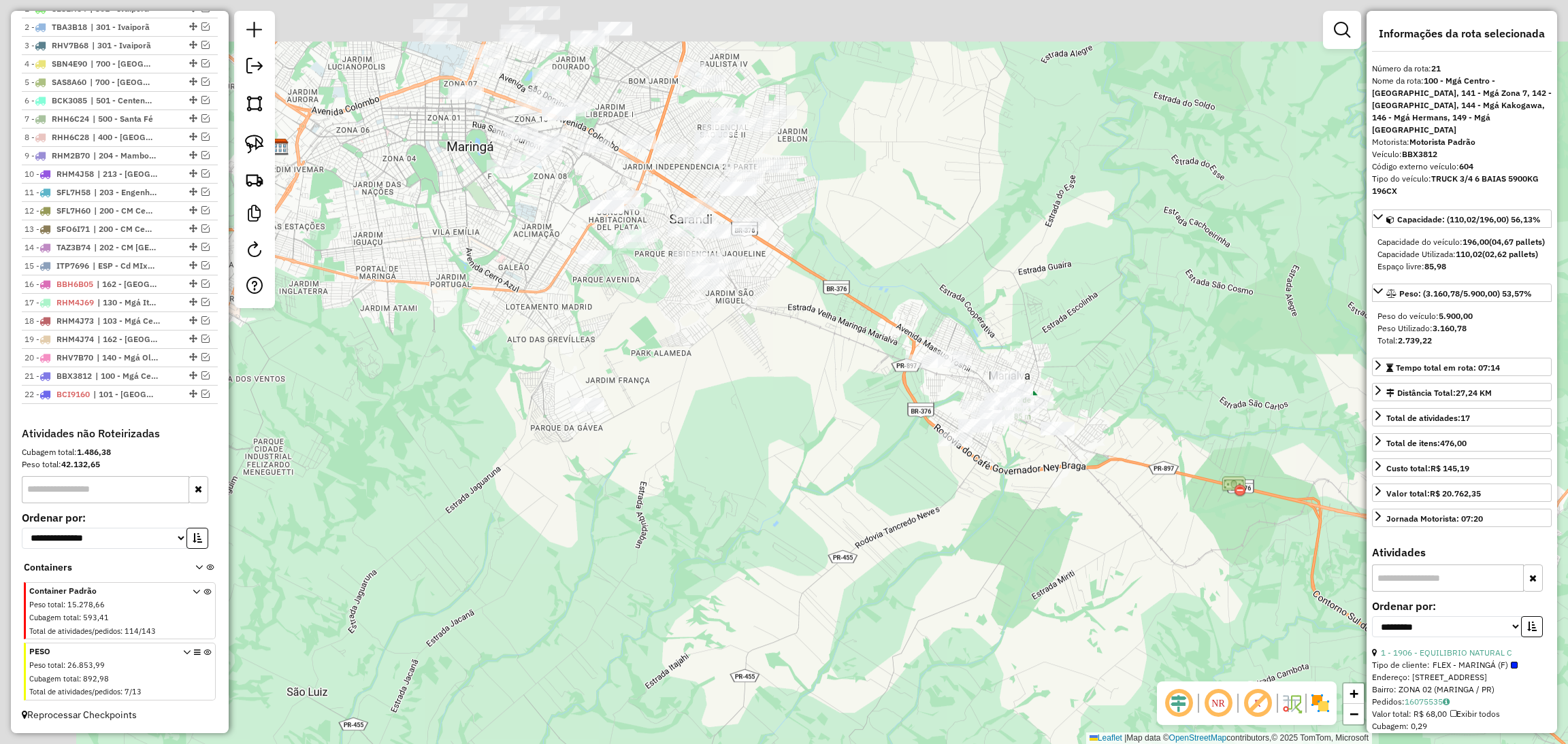
drag, startPoint x: 356, startPoint y: 210, endPoint x: 446, endPoint y: 283, distance: 115.9
click at [446, 283] on div "Janela de atendimento Grade de atendimento Capacidade Transportadoras Veículos …" at bounding box center [784, 372] width 1568 height 744
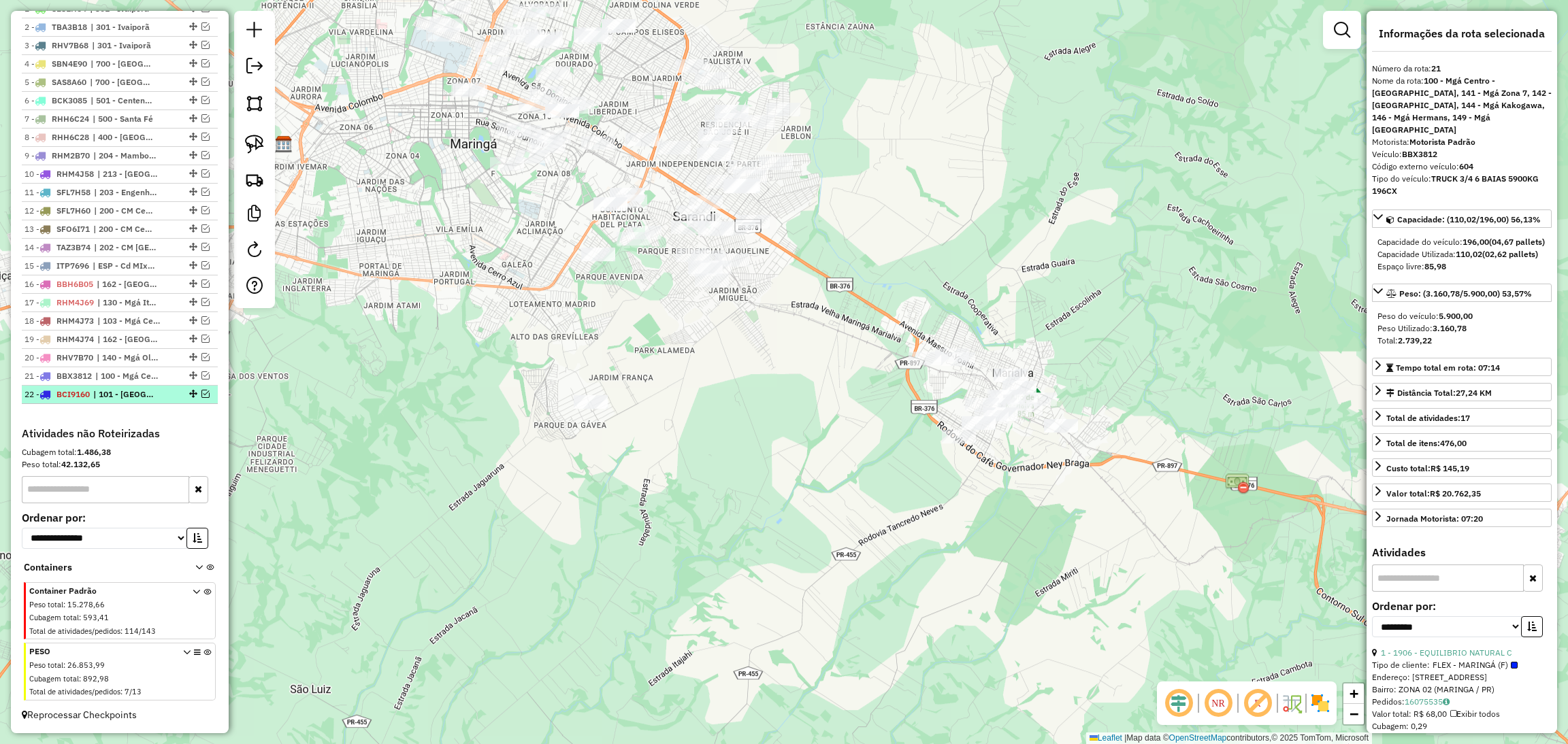
click at [204, 396] on em at bounding box center [205, 393] width 8 height 8
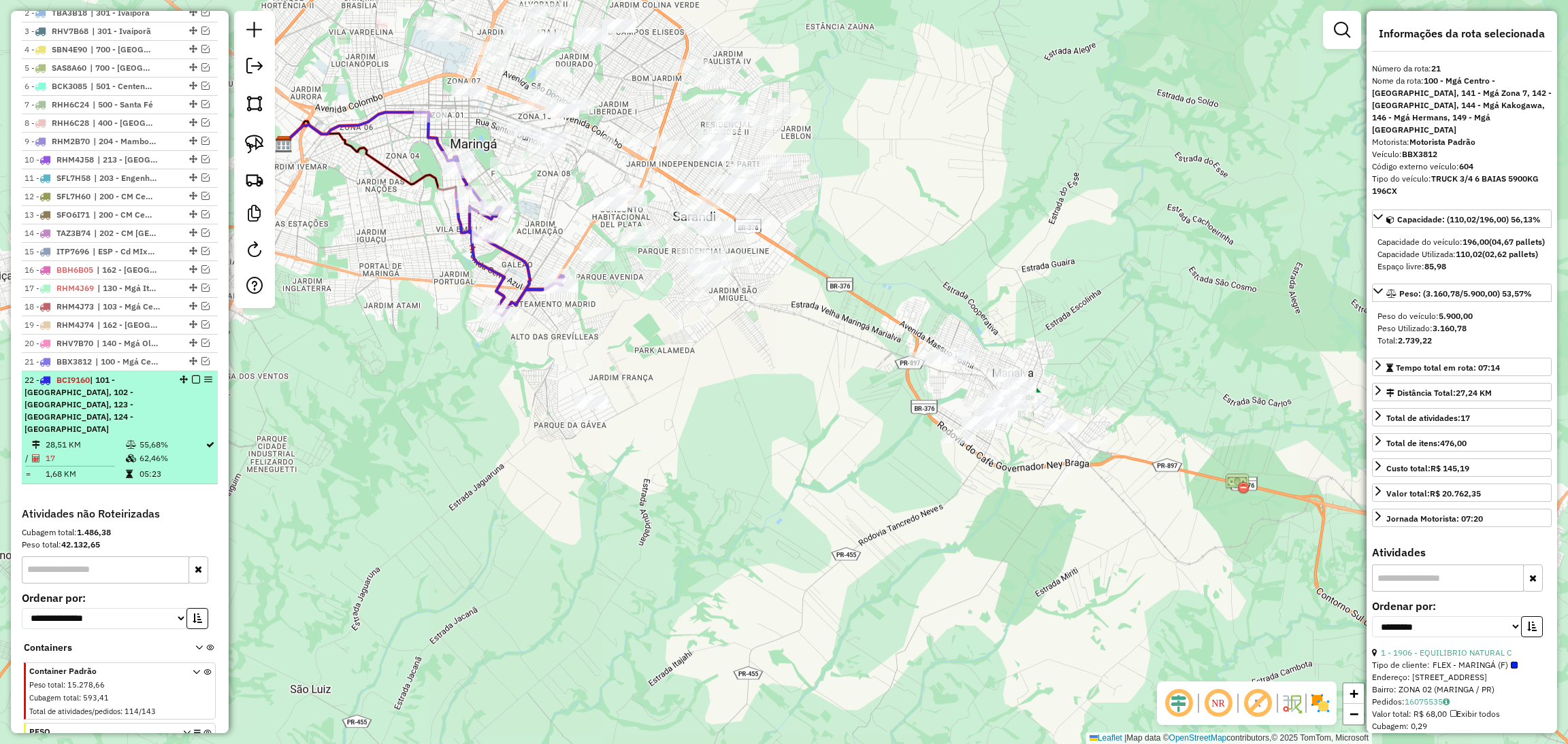
scroll to position [634, 0]
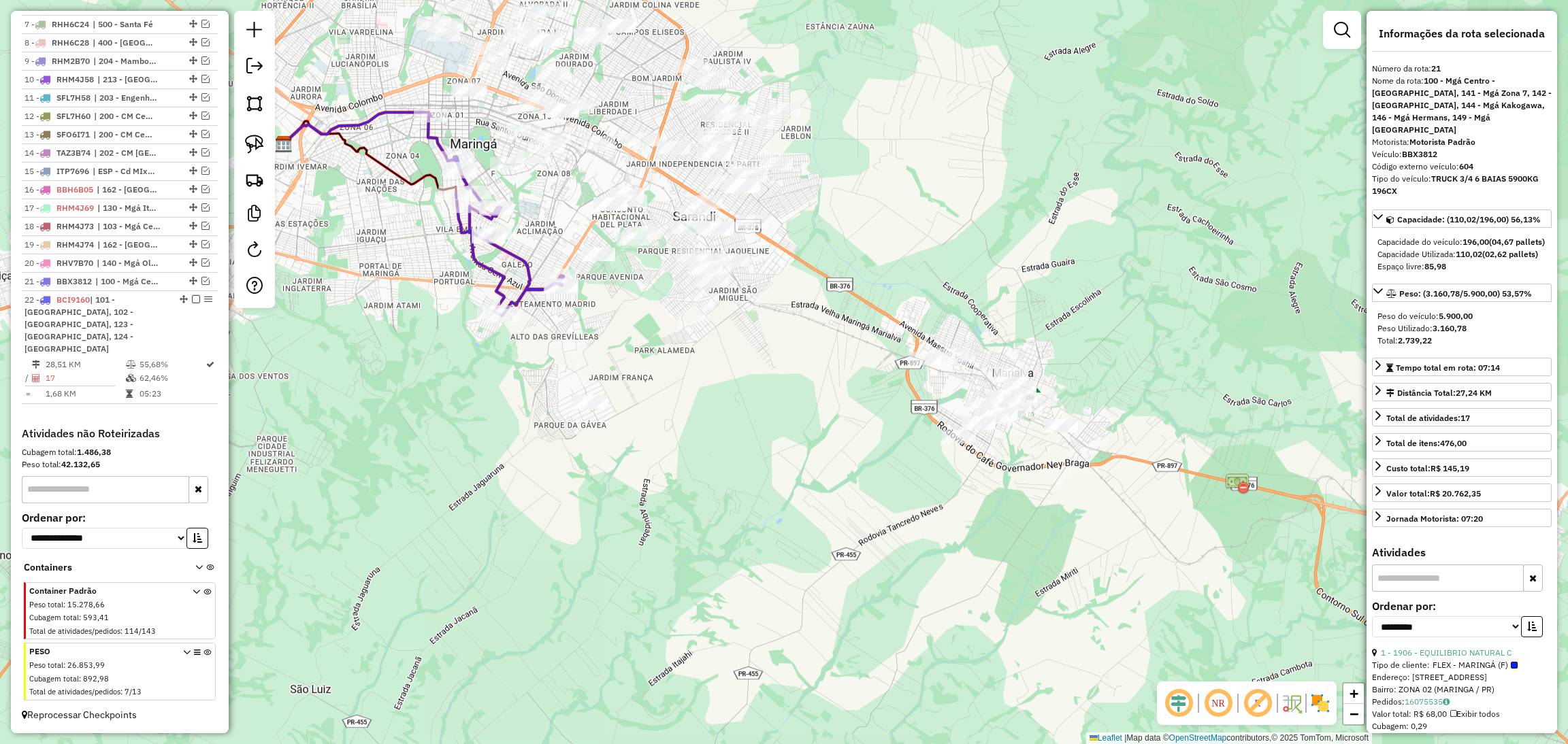
click at [520, 290] on icon at bounding box center [495, 214] width 135 height 201
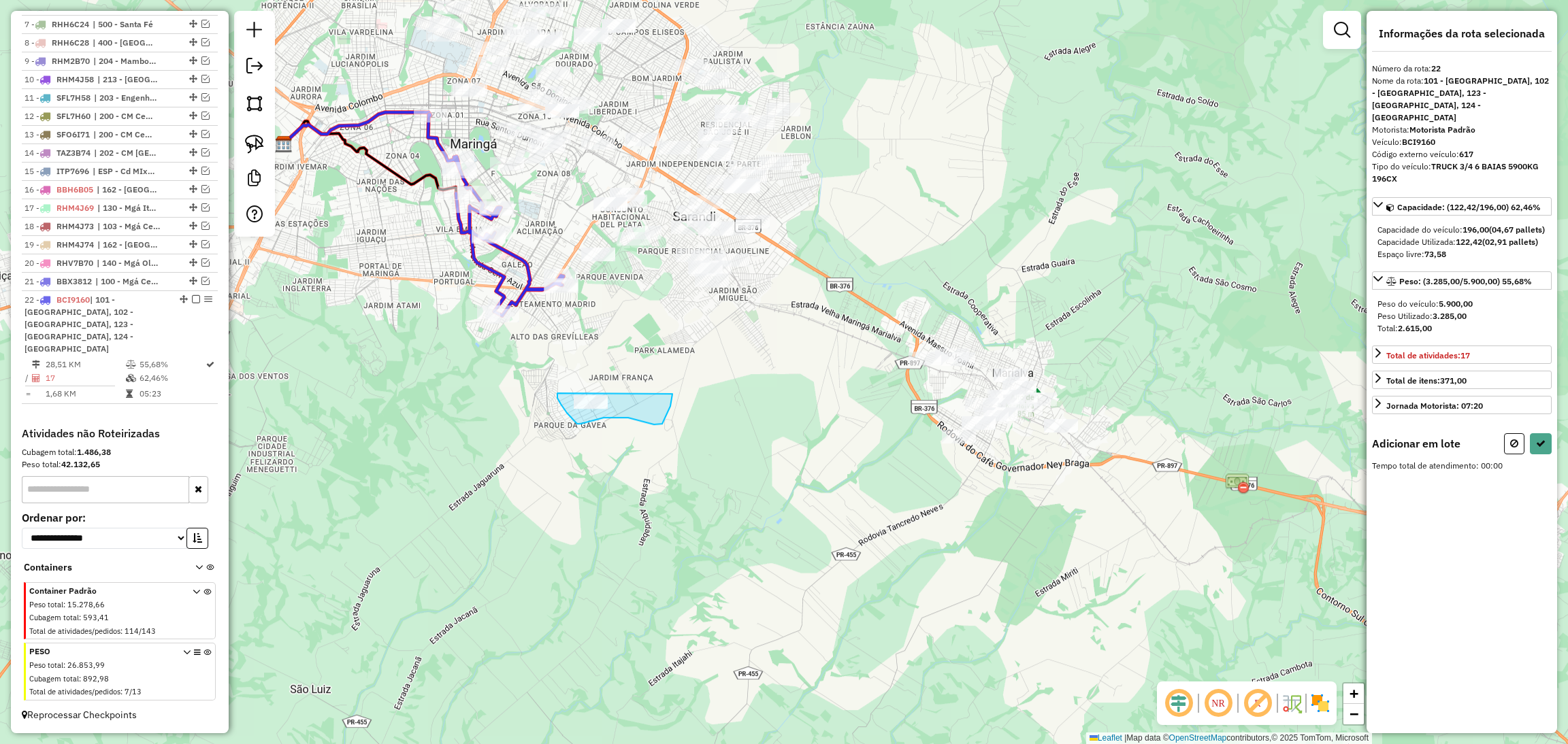
drag, startPoint x: 558, startPoint y: 393, endPoint x: 673, endPoint y: 380, distance: 115.7
click at [673, 380] on div "Janela de atendimento Grade de atendimento Capacidade Transportadoras Veículos …" at bounding box center [784, 372] width 1568 height 744
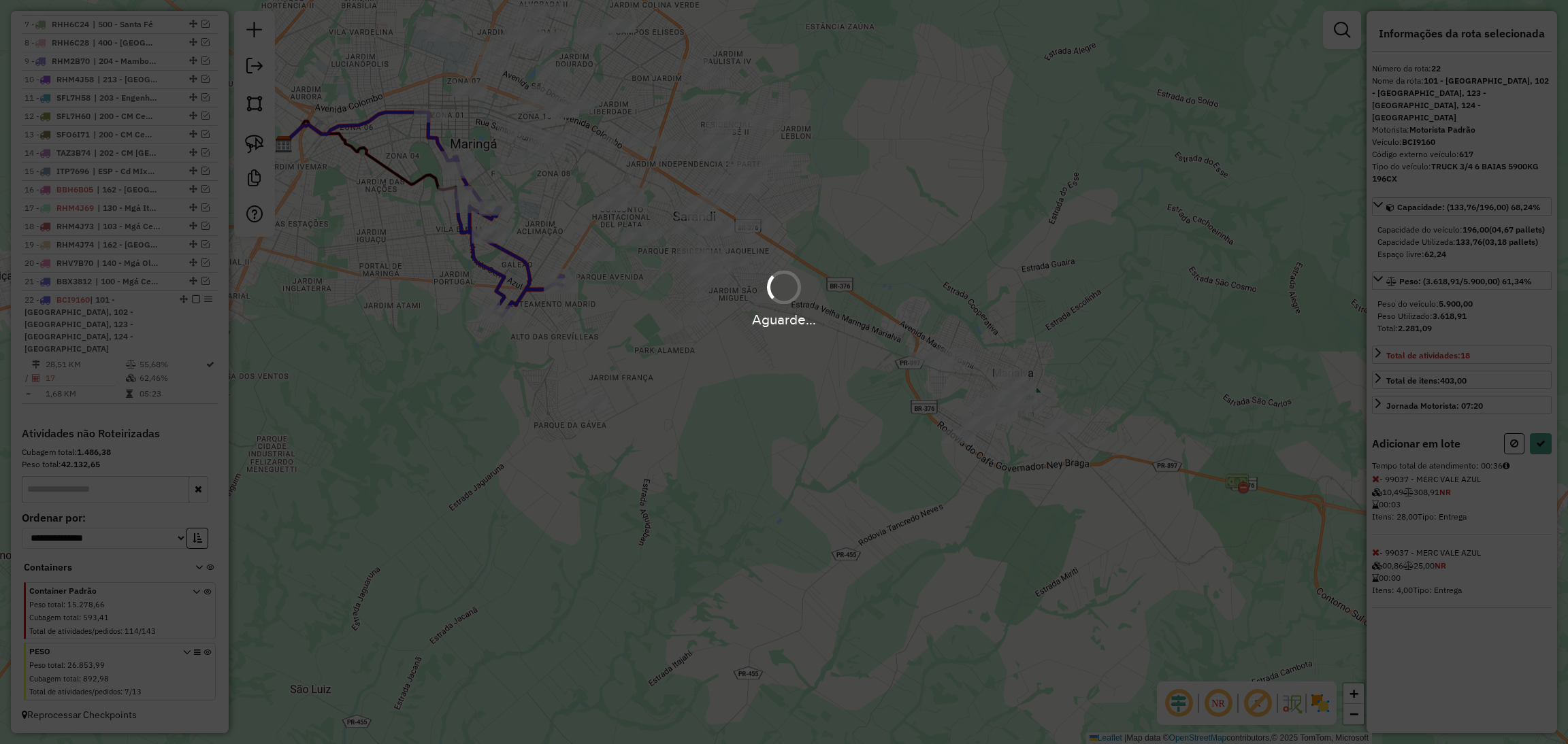
select select "**********"
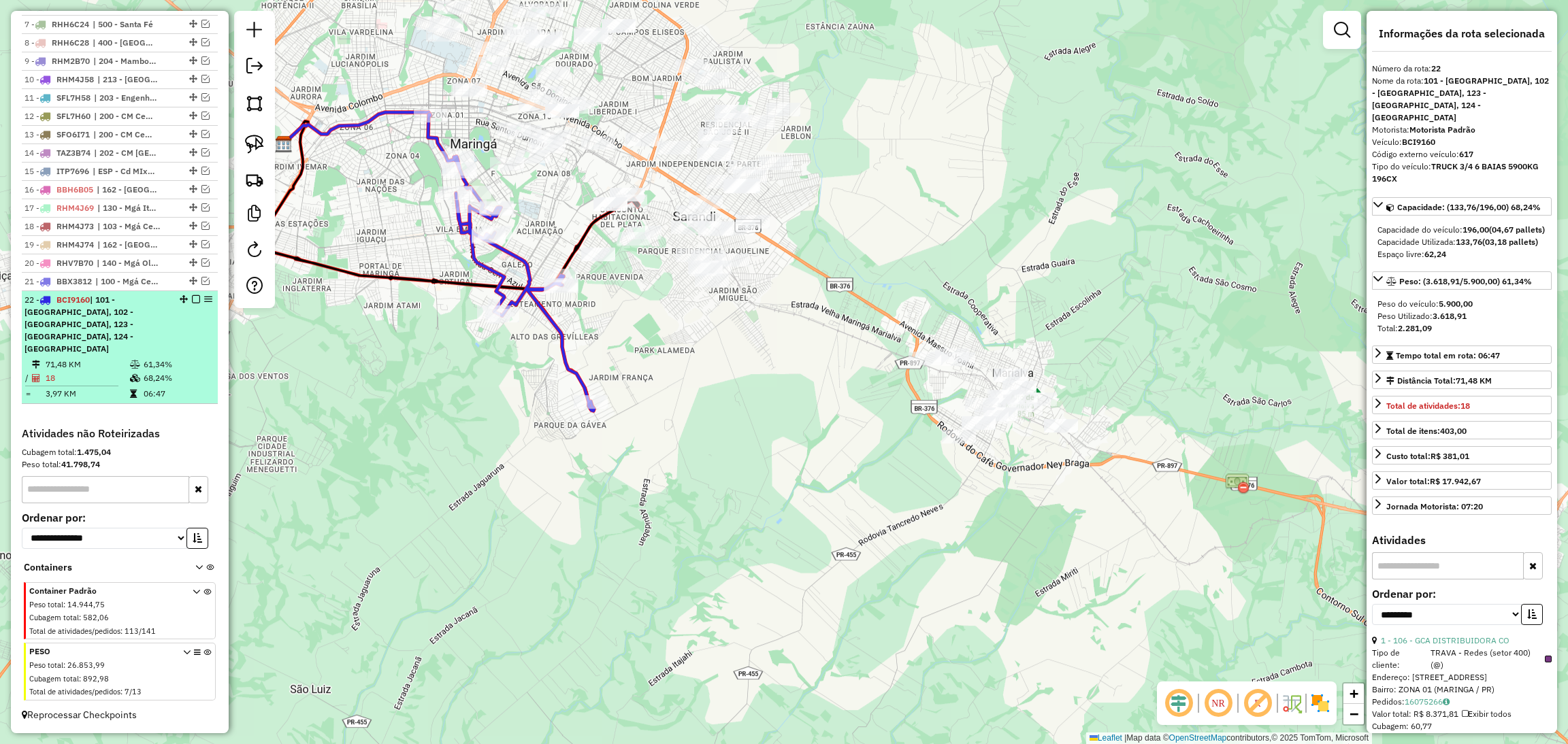
click at [194, 303] on em at bounding box center [196, 299] width 8 height 8
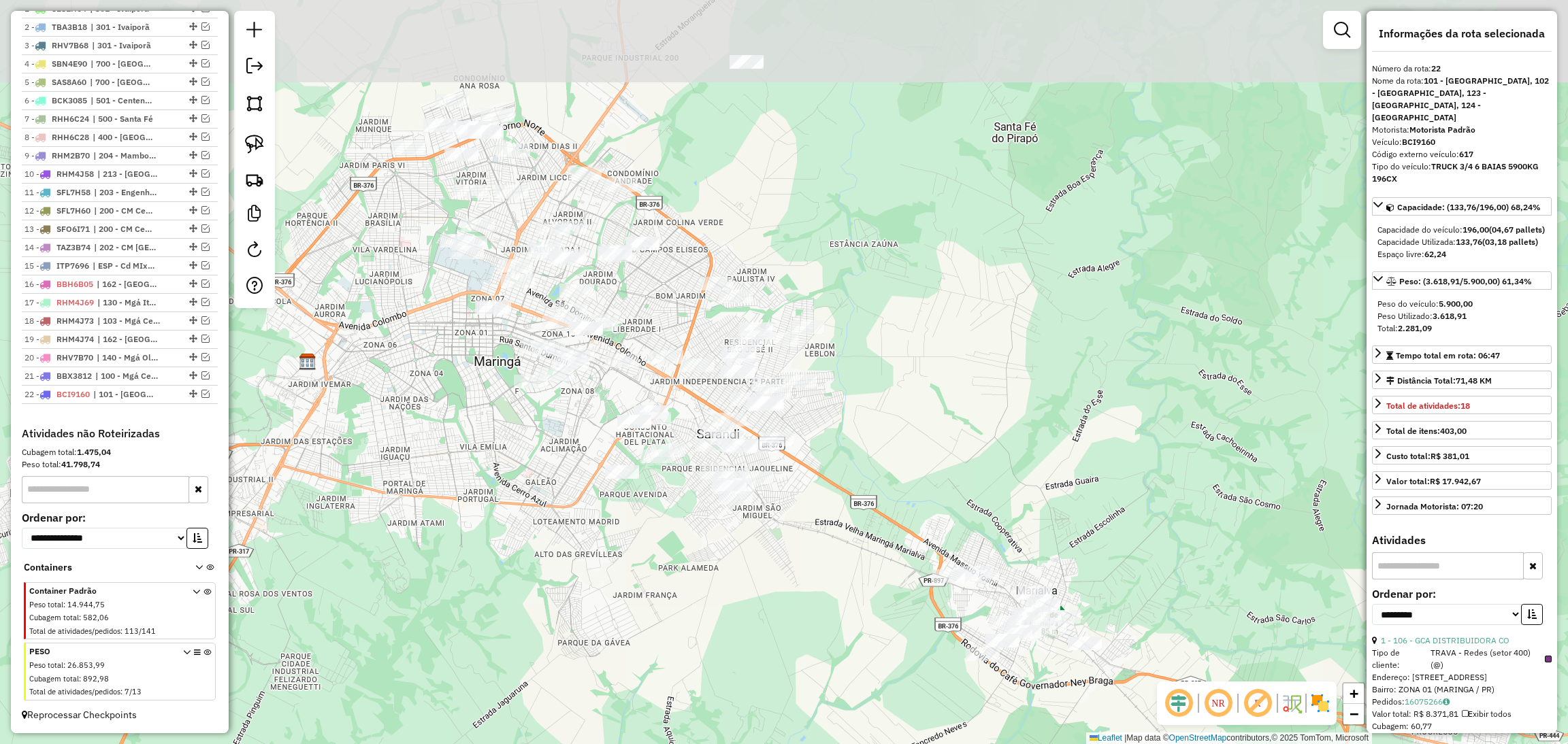
drag, startPoint x: 427, startPoint y: 266, endPoint x: 455, endPoint y: 531, distance: 266.5
click at [455, 531] on div "Janela de atendimento Grade de atendimento Capacidade Transportadoras Veículos …" at bounding box center [784, 372] width 1568 height 744
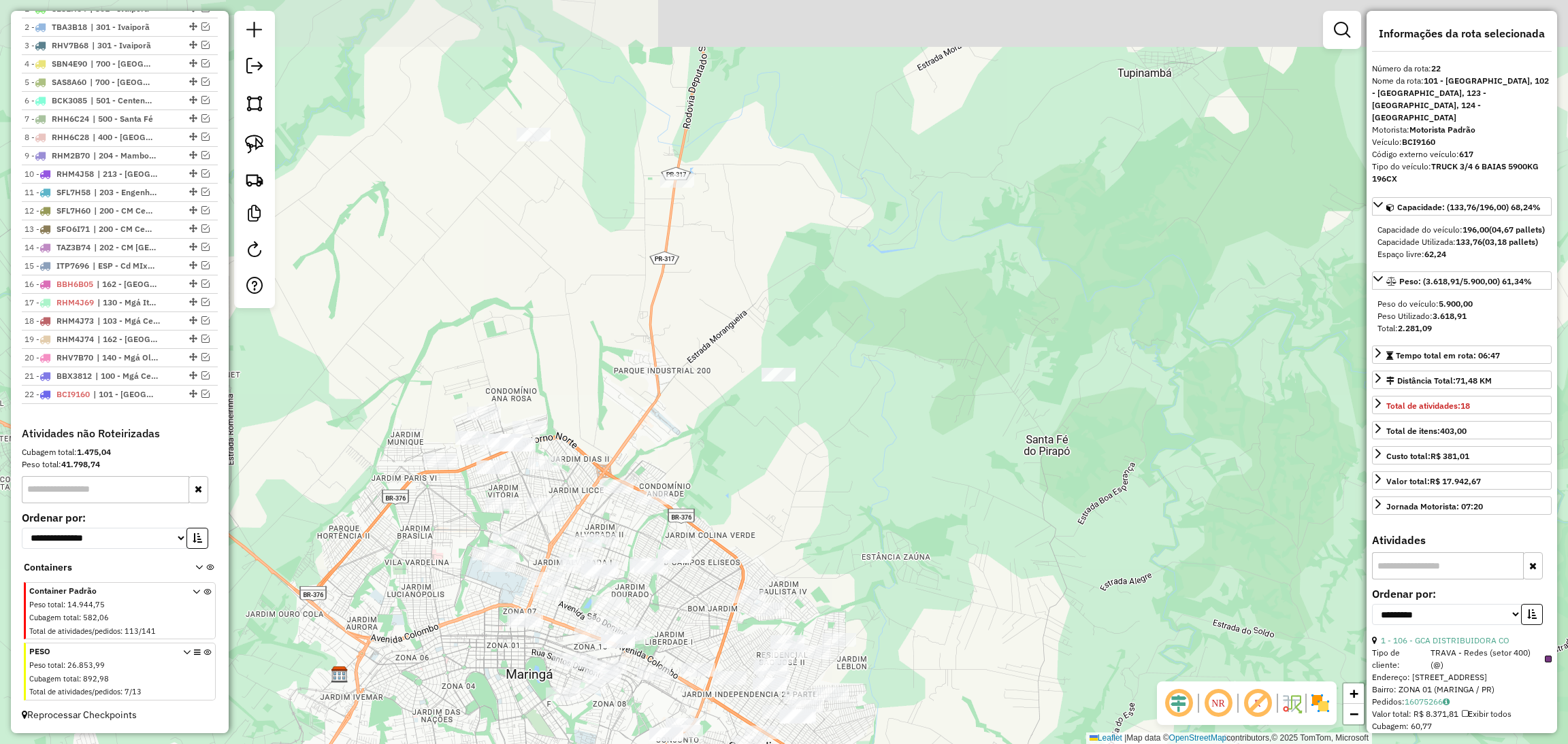
drag, startPoint x: 405, startPoint y: 297, endPoint x: 432, endPoint y: 564, distance: 268.4
click at [432, 564] on div "Janela de atendimento Grade de atendimento Capacidade Transportadoras Veículos …" at bounding box center [784, 372] width 1568 height 744
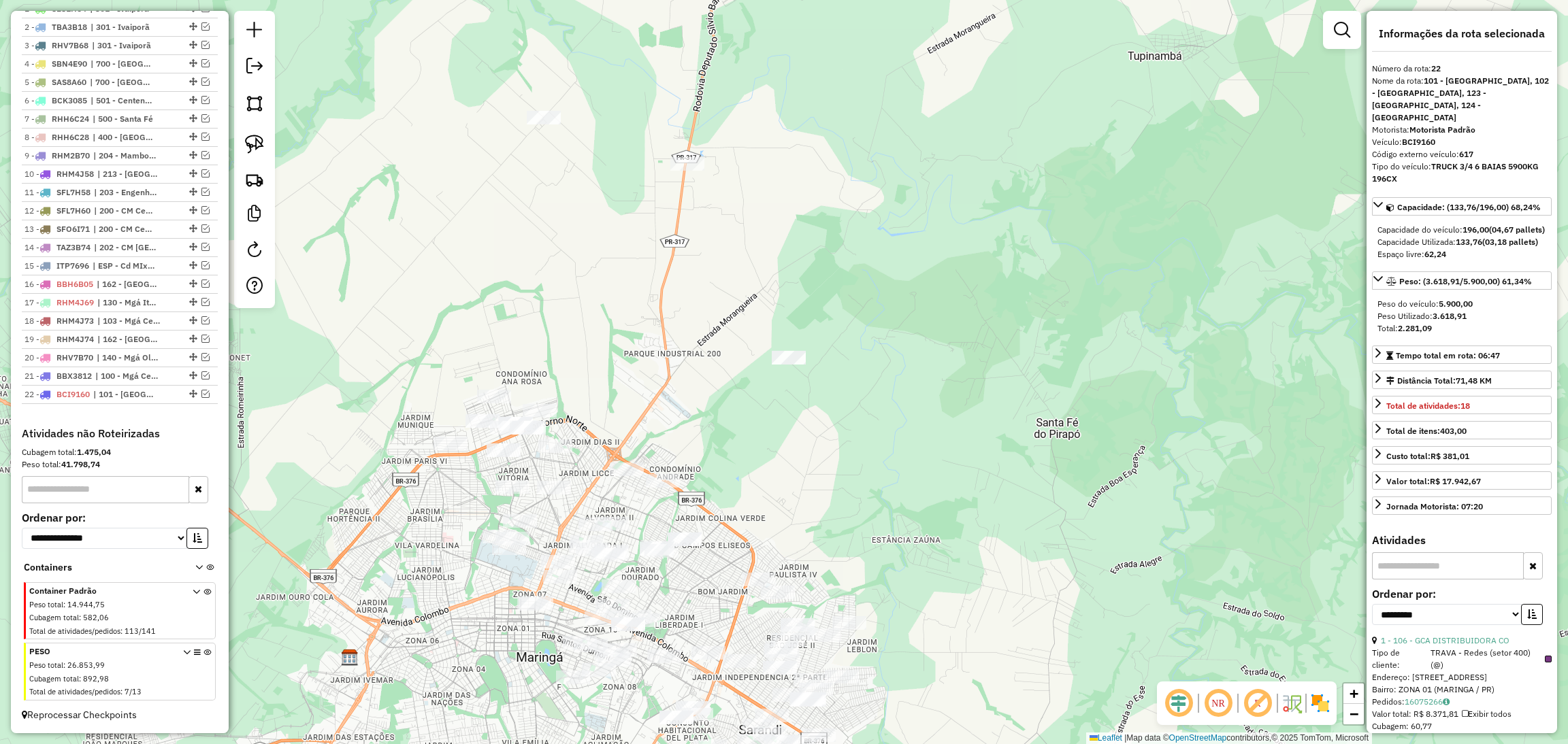
drag, startPoint x: 675, startPoint y: 403, endPoint x: 687, endPoint y: 385, distance: 21.6
click at [687, 385] on div "Janela de atendimento Grade de atendimento Capacidade Transportadoras Veículos …" at bounding box center [784, 372] width 1568 height 744
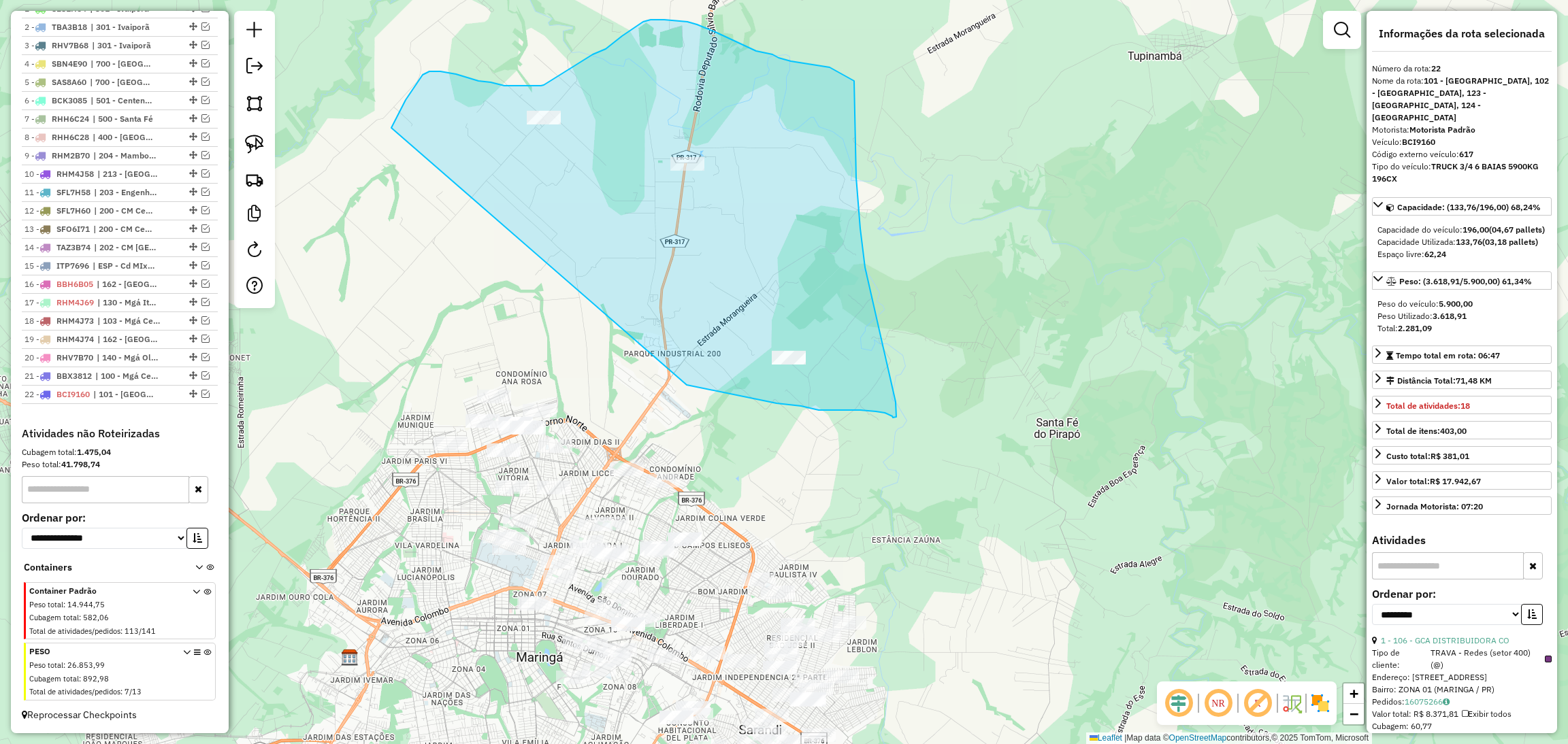
drag, startPoint x: 687, startPoint y: 385, endPoint x: 355, endPoint y: 257, distance: 355.8
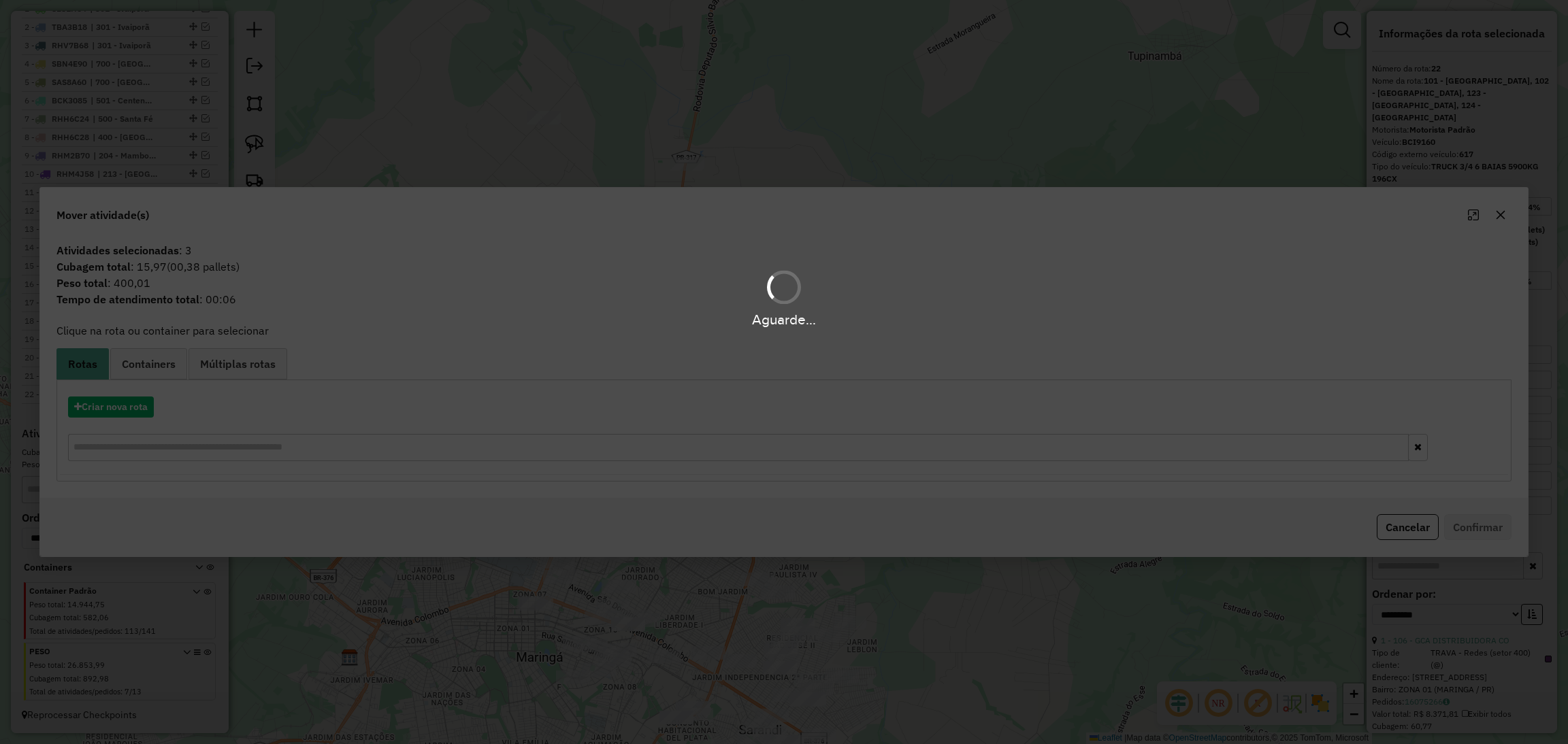
drag, startPoint x: 355, startPoint y: 257, endPoint x: 316, endPoint y: 368, distance: 117.7
click at [316, 368] on div "Aguarde..." at bounding box center [784, 372] width 1568 height 744
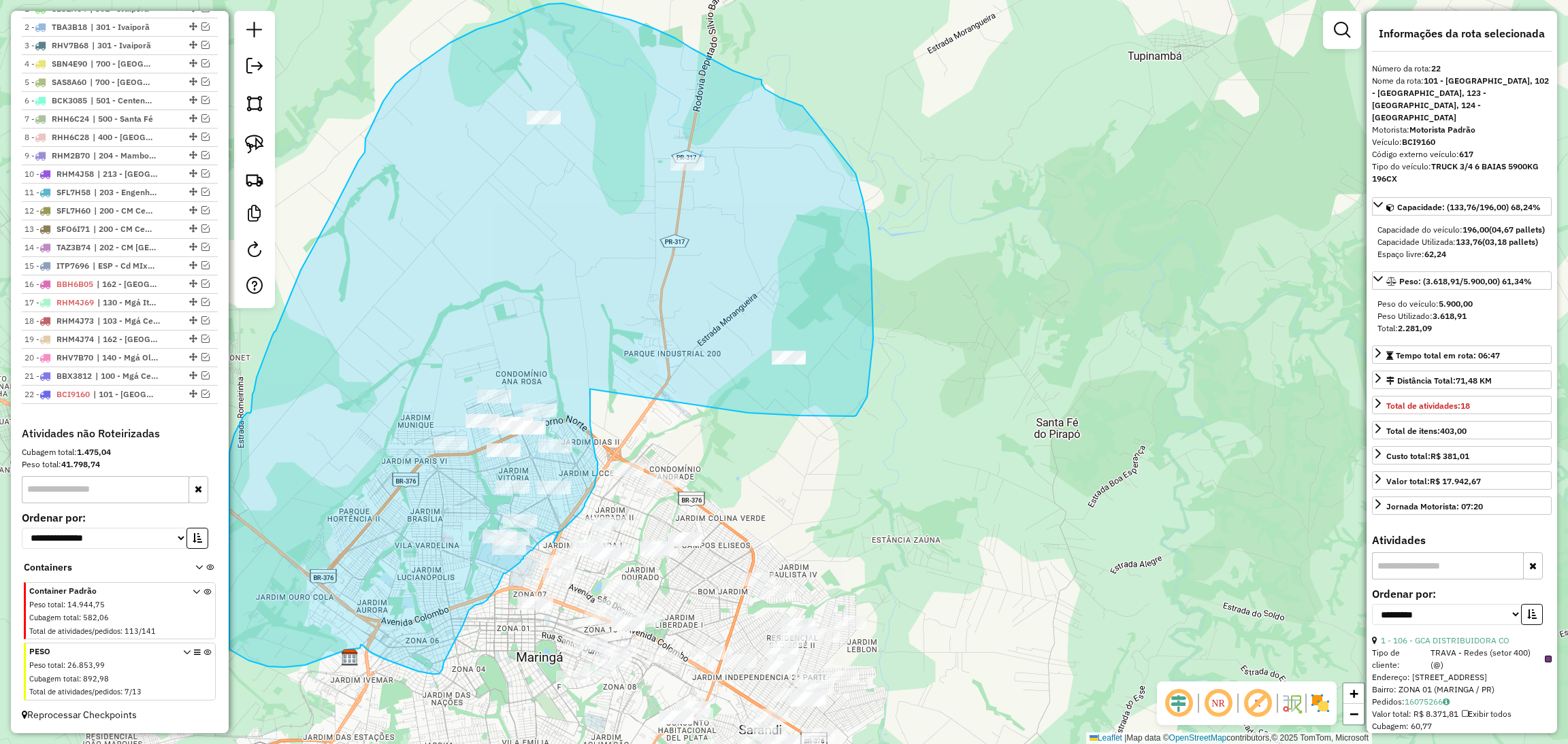
drag, startPoint x: 748, startPoint y: 413, endPoint x: 590, endPoint y: 389, distance: 159.8
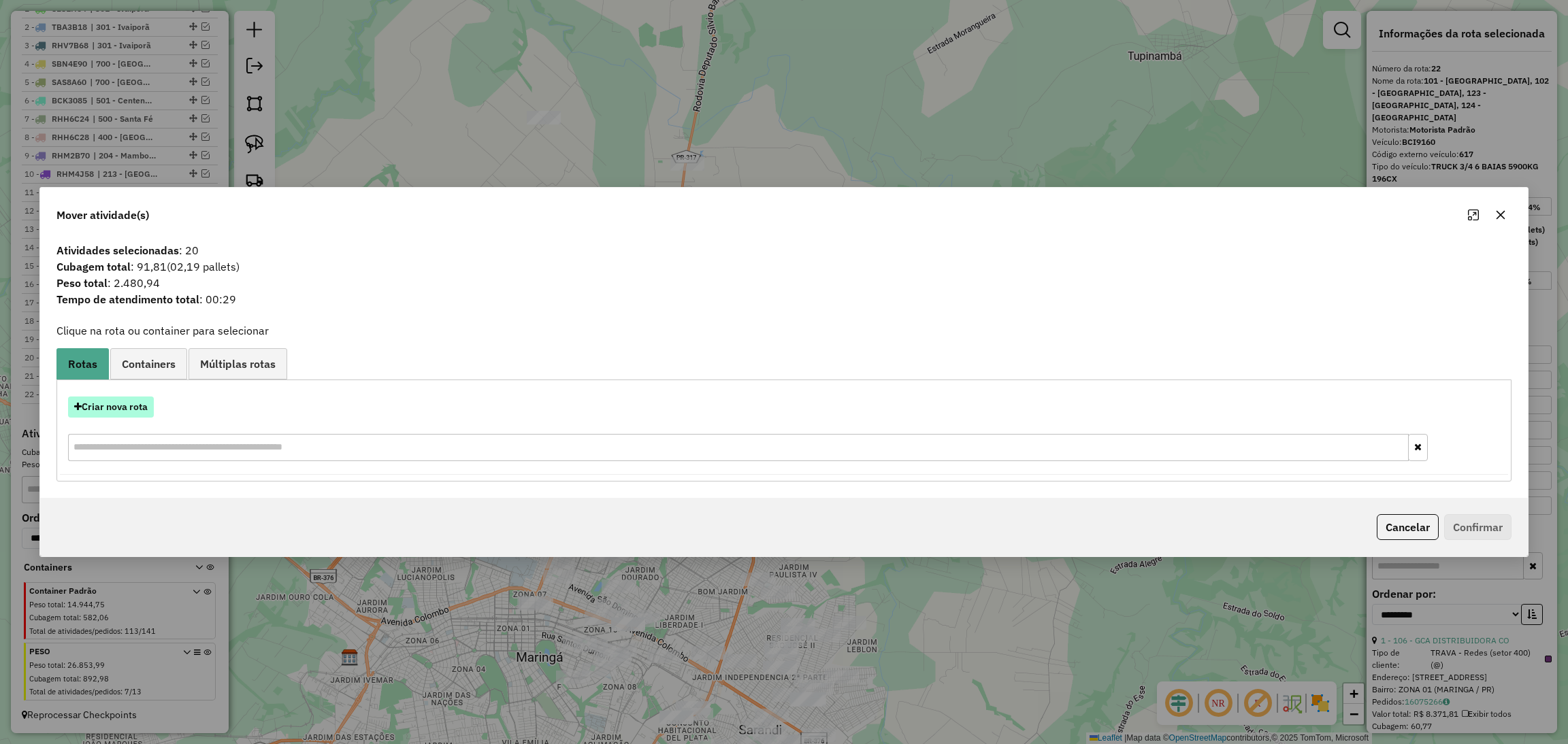
click at [137, 406] on button "Criar nova rota" at bounding box center [111, 407] width 86 height 21
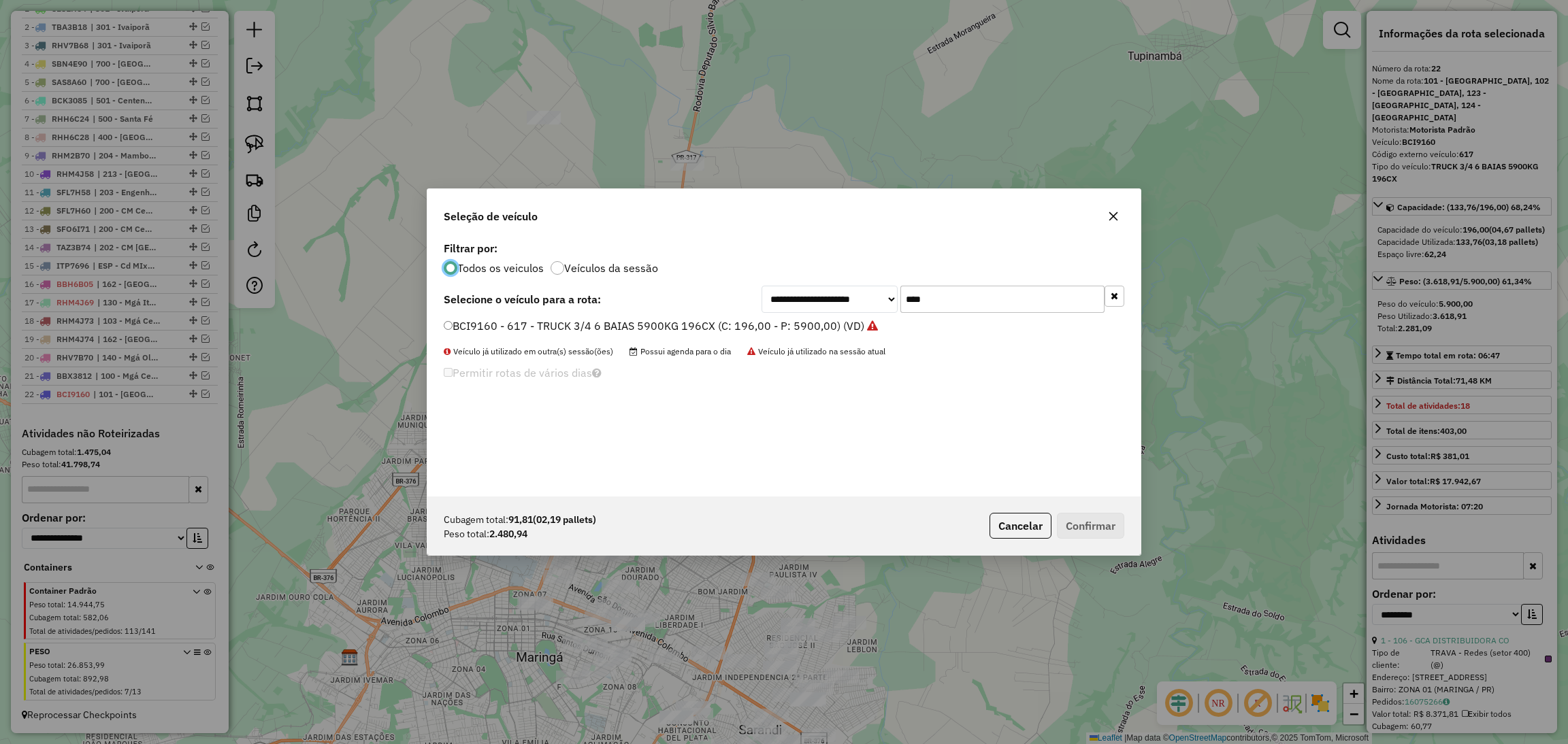
scroll to position [6, 3]
click at [930, 293] on input "****" at bounding box center [1002, 299] width 204 height 27
click at [1020, 302] on input "****" at bounding box center [1002, 299] width 204 height 27
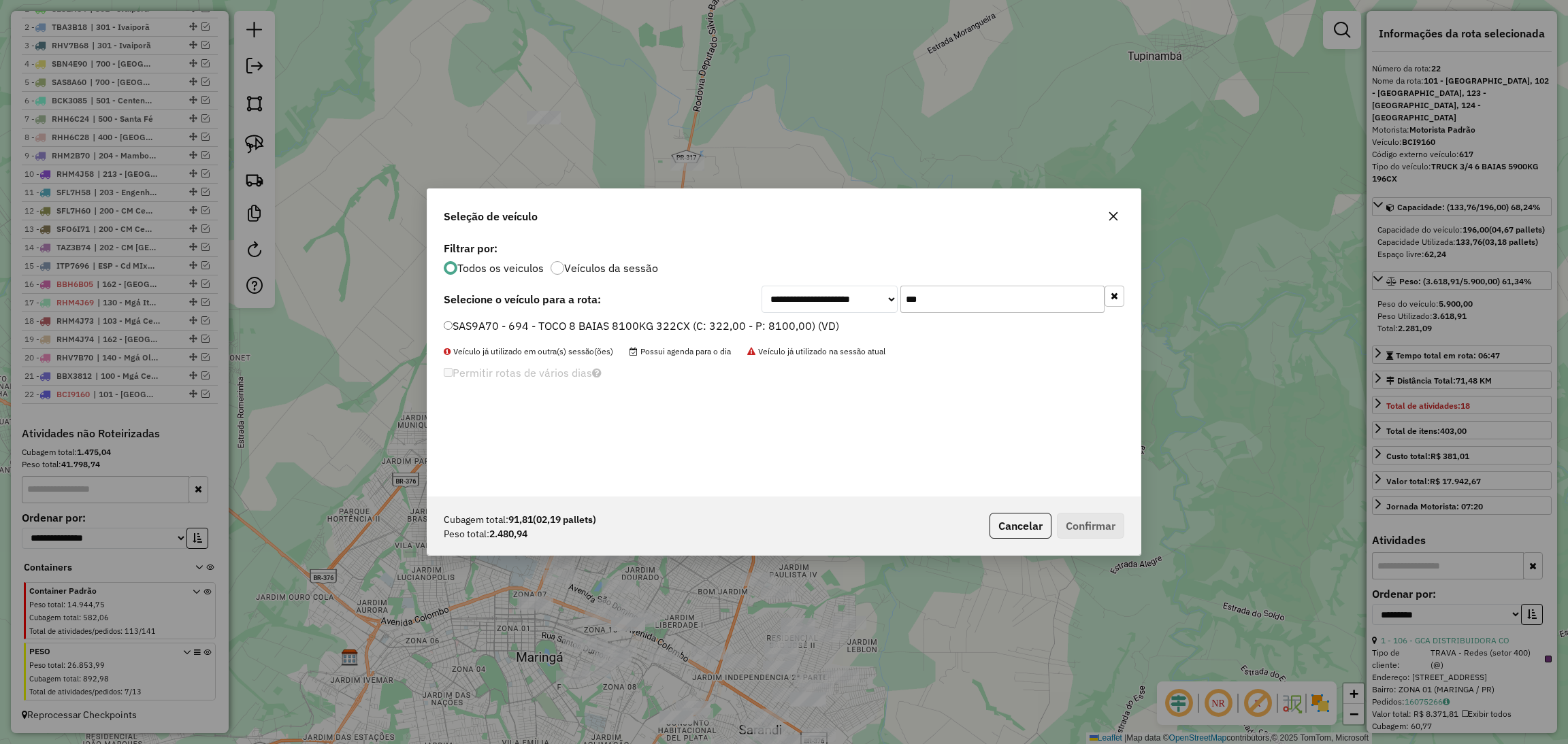
type input "***"
click at [783, 329] on label "SAS9A70 - 694 - TOCO 8 BAIAS 8100KG 322CX (C: 322,00 - P: 8100,00) (VD)" at bounding box center [641, 325] width 395 height 16
click at [1067, 531] on button "Confirmar" at bounding box center [1090, 525] width 68 height 26
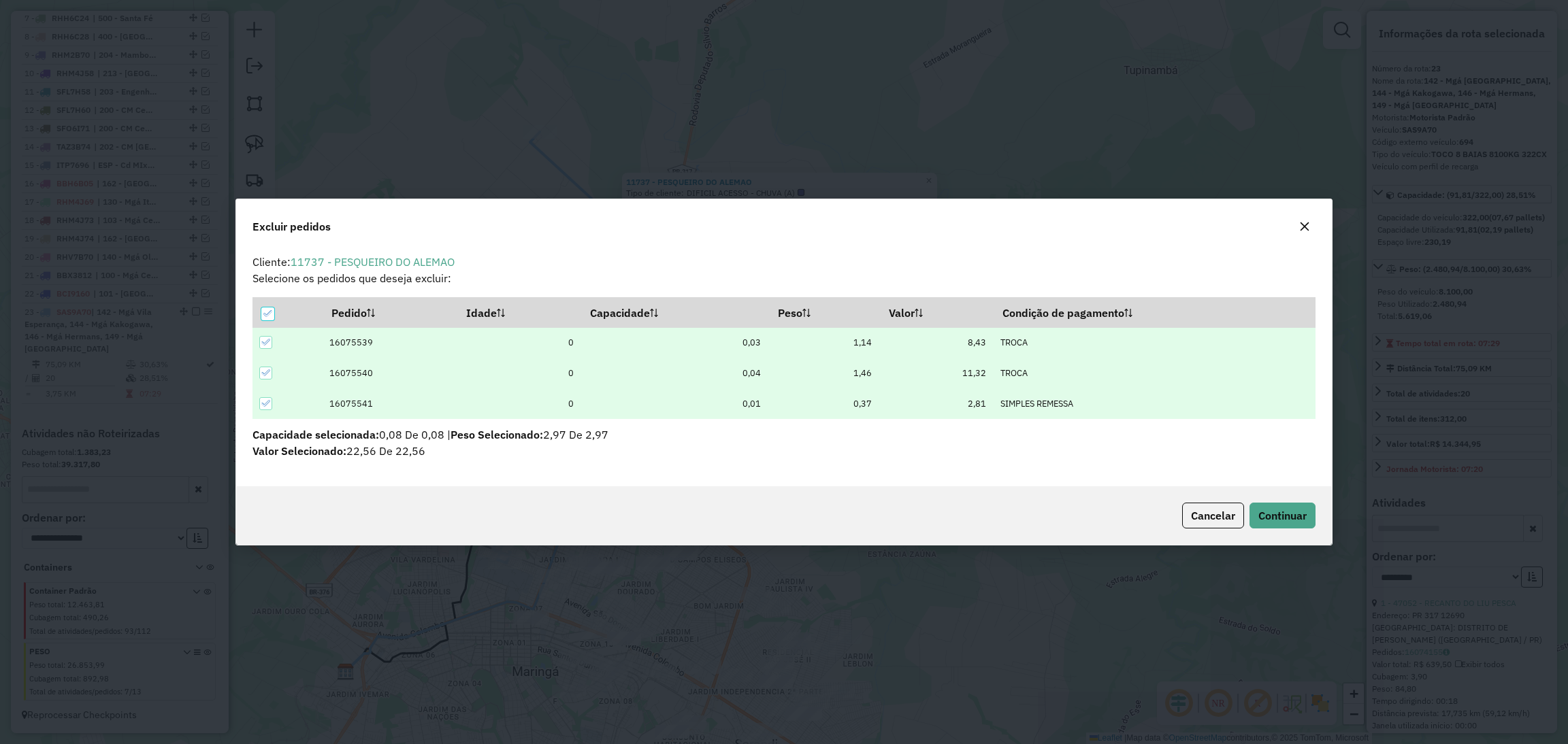
scroll to position [0, 0]
click at [1295, 515] on span "Continuar" at bounding box center [1282, 515] width 49 height 14
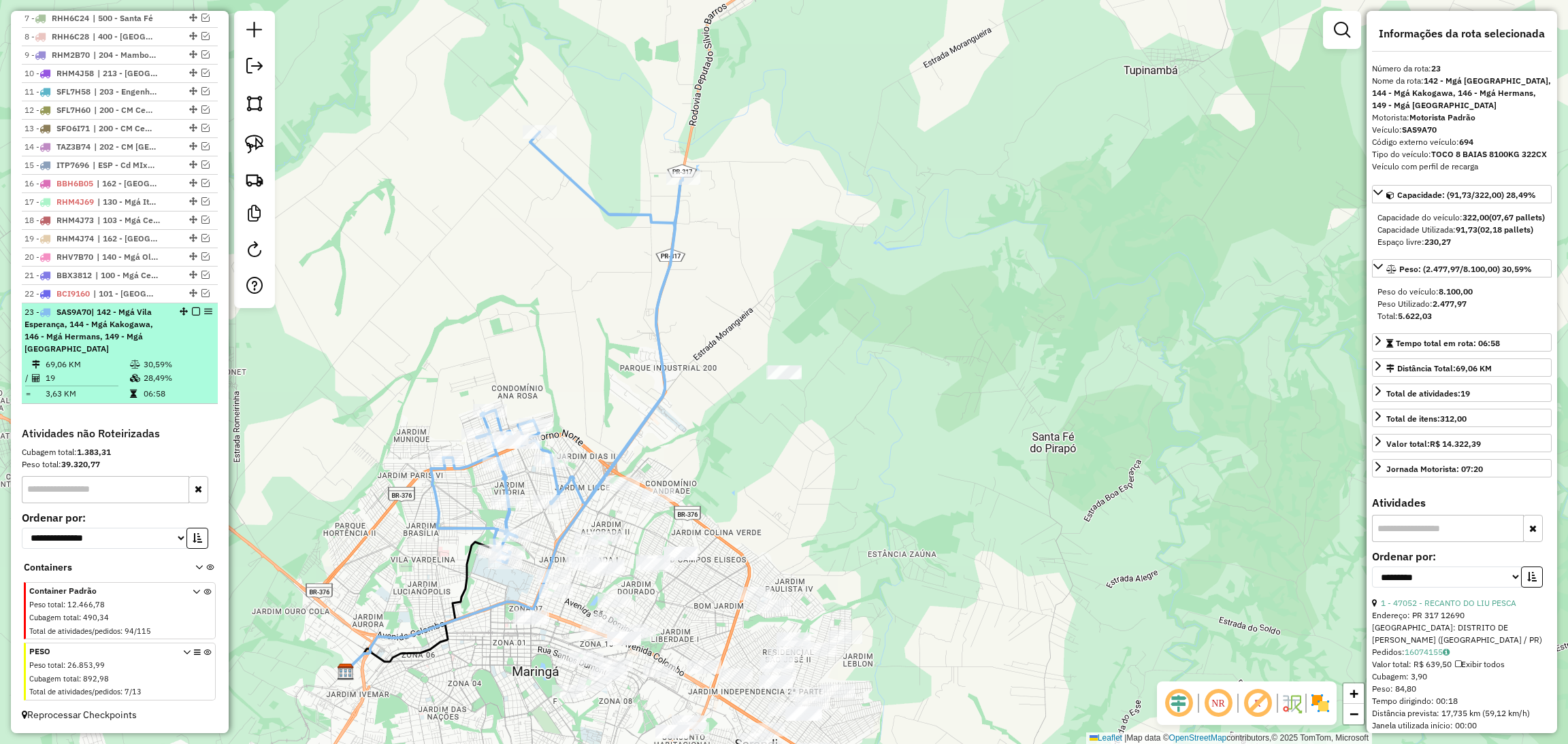
click at [192, 310] on em at bounding box center [196, 311] width 8 height 8
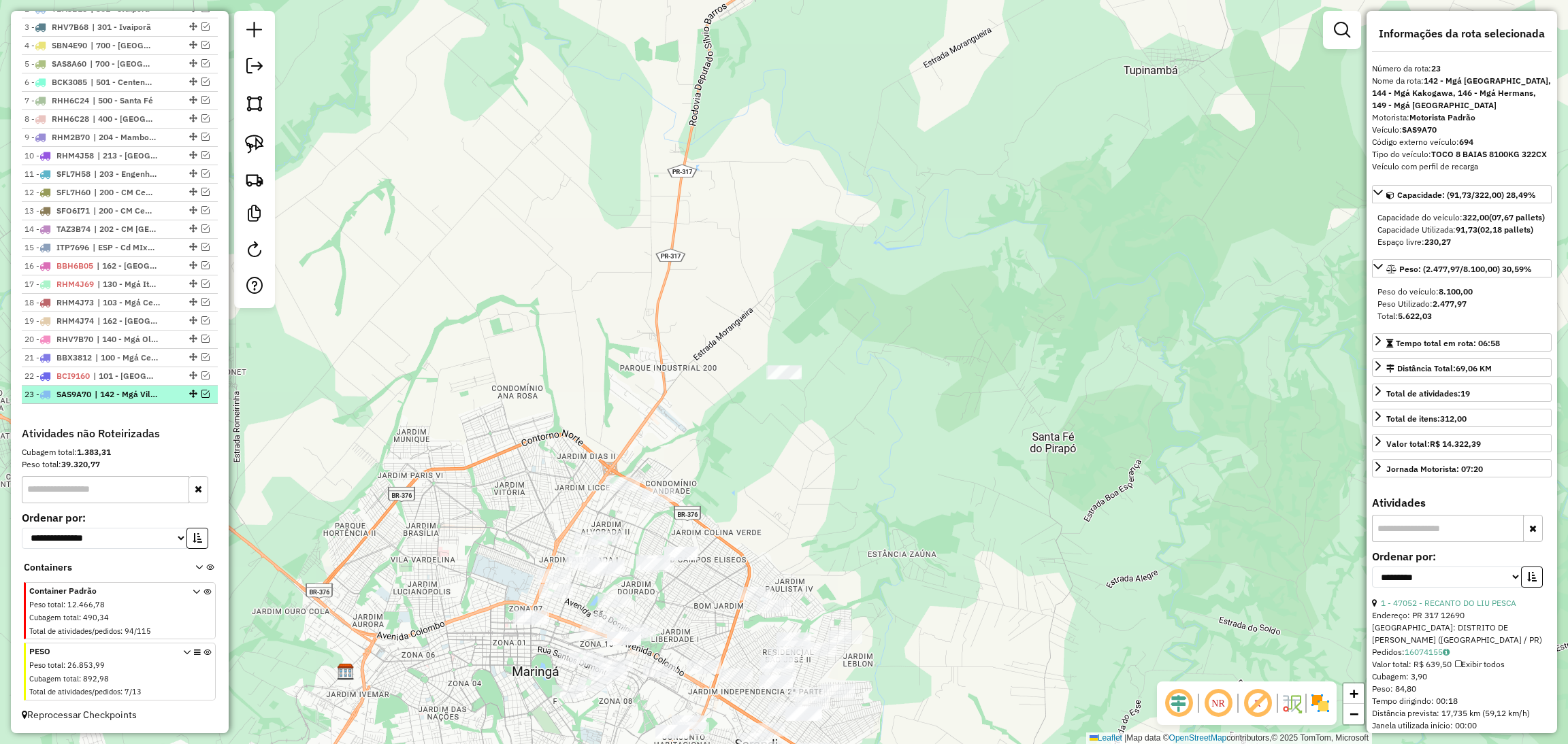
scroll to position [570, 0]
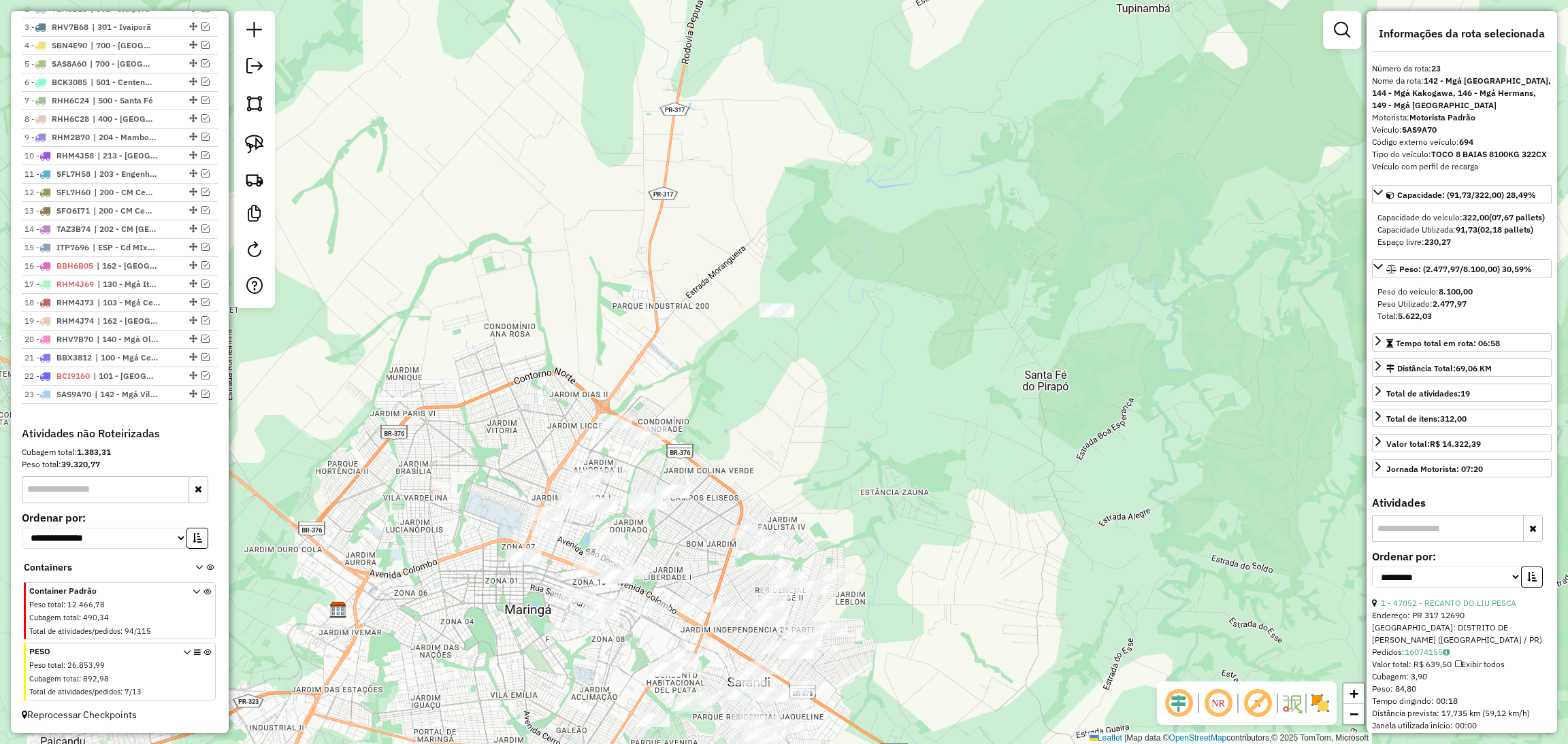
drag, startPoint x: 630, startPoint y: 474, endPoint x: 623, endPoint y: 409, distance: 65.4
click at [623, 409] on div "Janela de atendimento Grade de atendimento Capacidade Transportadoras Veículos …" at bounding box center [784, 372] width 1568 height 744
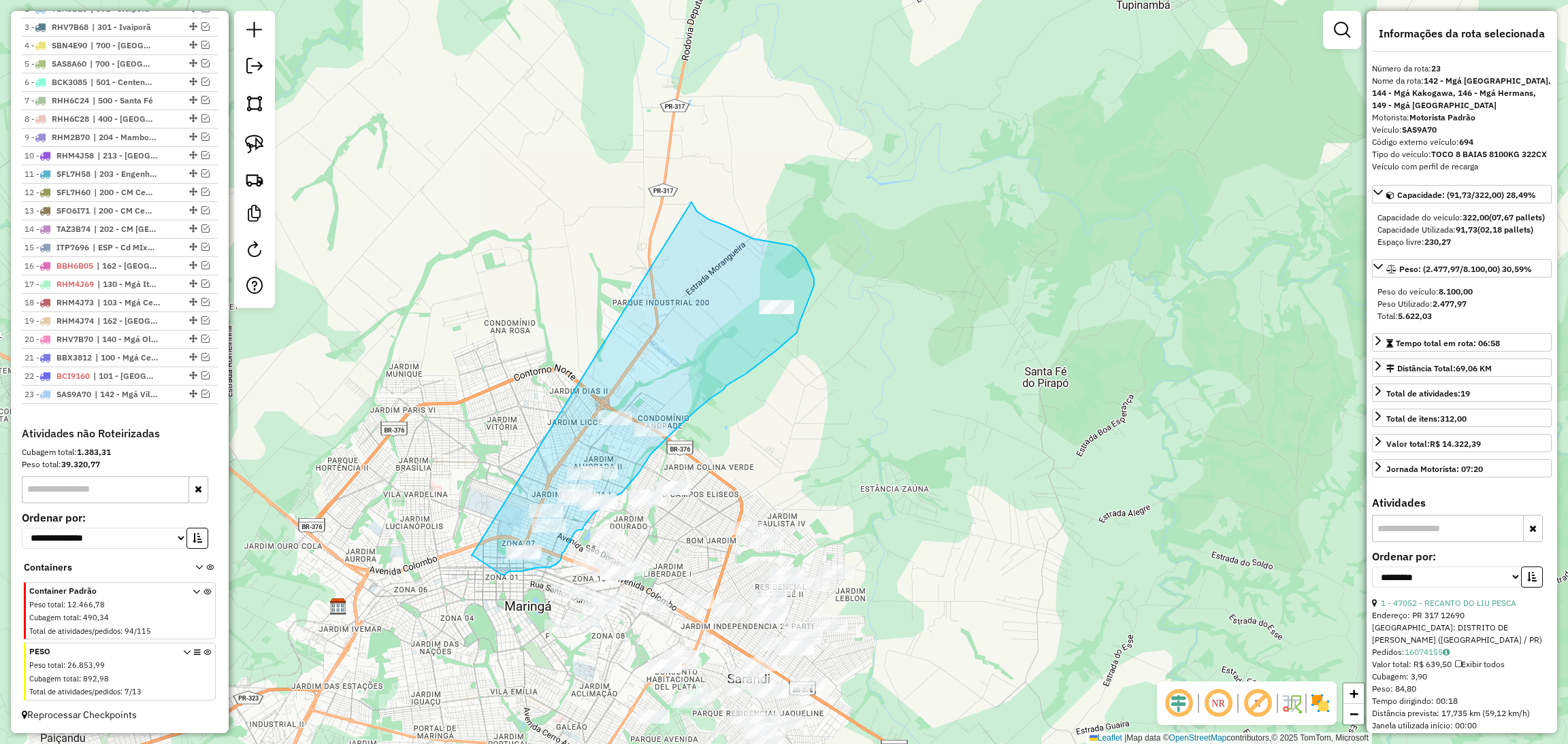
drag, startPoint x: 472, startPoint y: 556, endPoint x: 691, endPoint y: 202, distance: 416.3
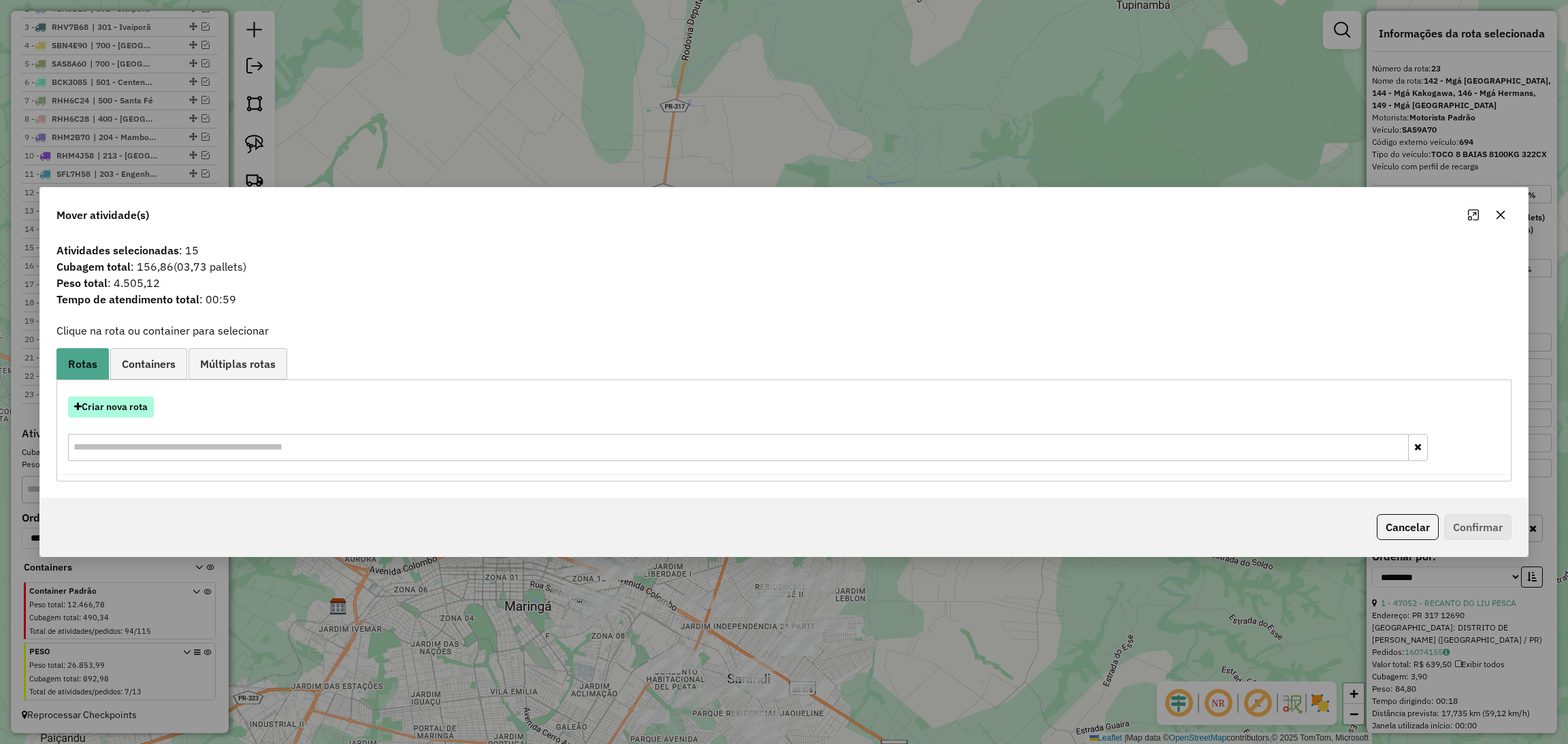
click at [103, 402] on button "Criar nova rota" at bounding box center [111, 407] width 86 height 21
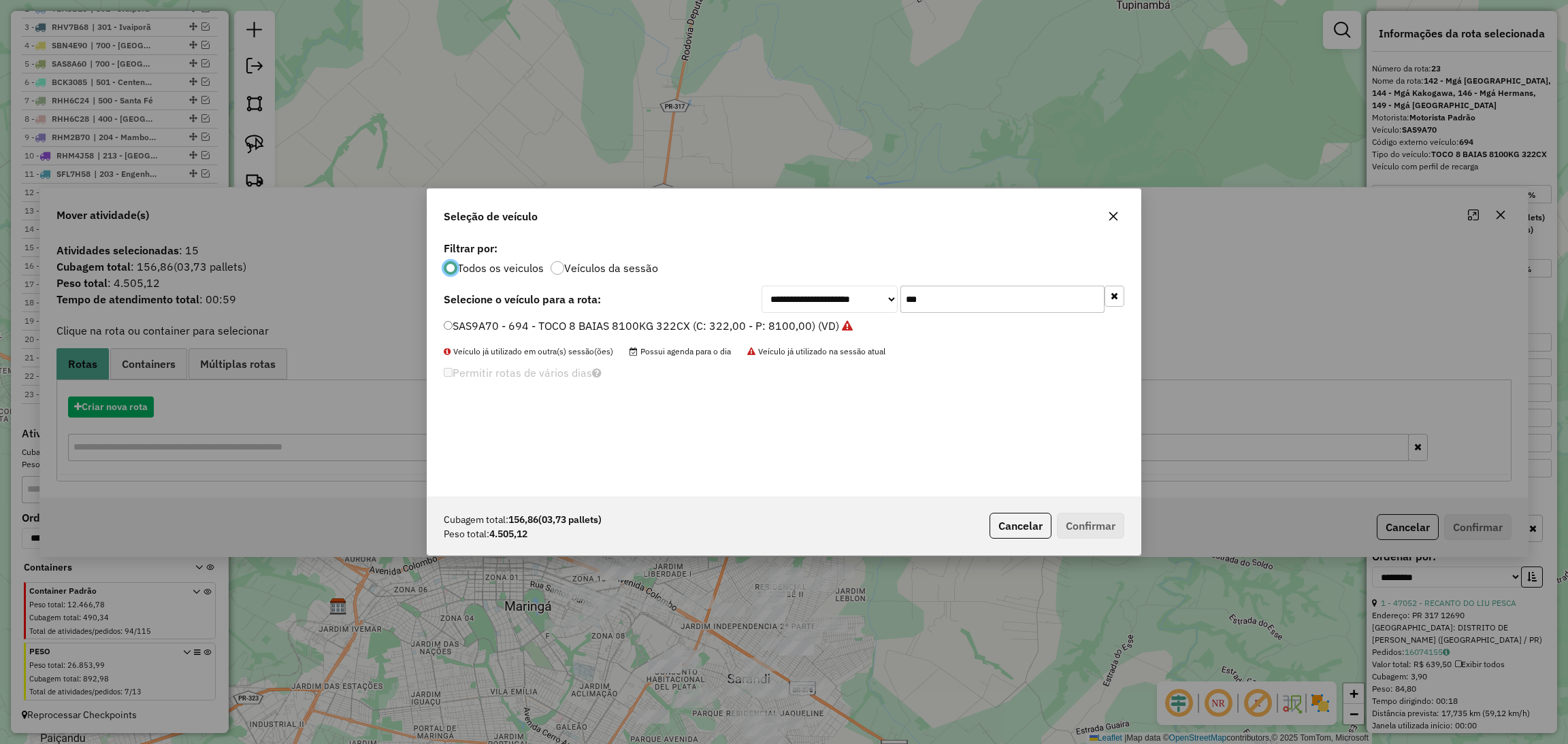
scroll to position [6, 3]
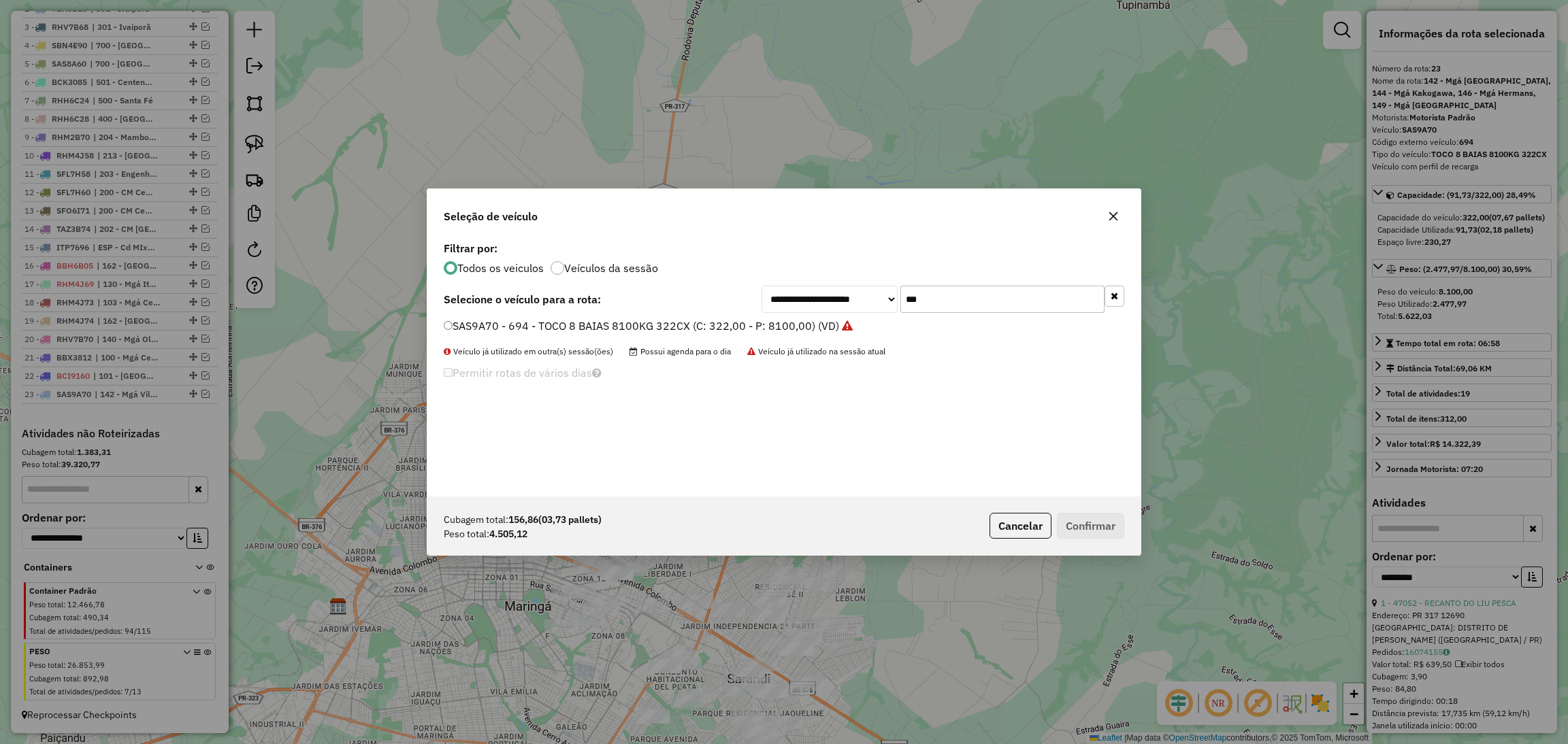
drag, startPoint x: 934, startPoint y: 295, endPoint x: 773, endPoint y: 290, distance: 161.1
click at [773, 290] on div "**********" at bounding box center [942, 299] width 362 height 27
type input "***"
click at [754, 323] on label "SAS8B30 - 700 - TOCO 8 BAIAS 8100KG 336CX (C: 336,00 - P: 8100,00) (VD)" at bounding box center [641, 325] width 395 height 16
click at [1092, 530] on button "Confirmar" at bounding box center [1090, 525] width 68 height 26
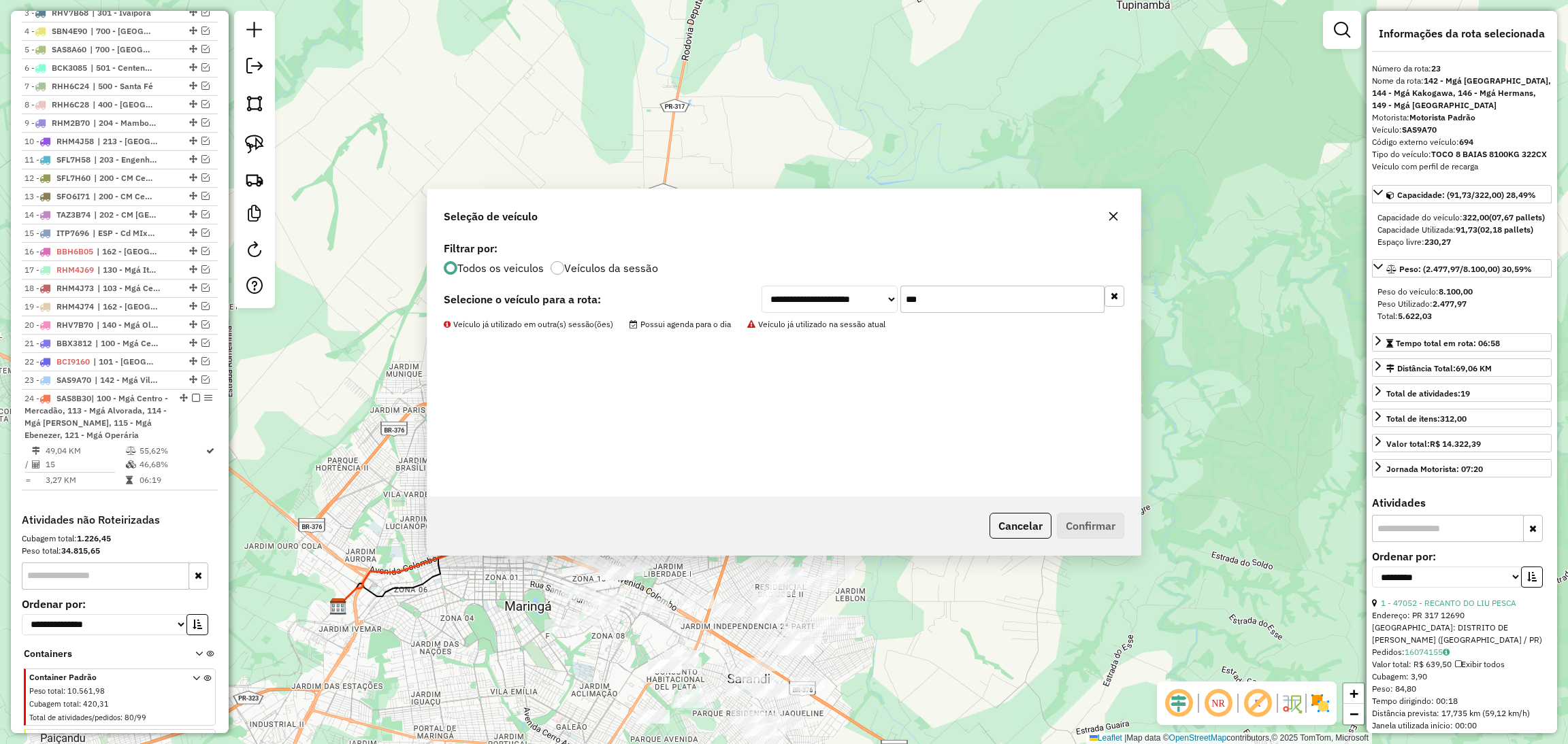
scroll to position [683, 0]
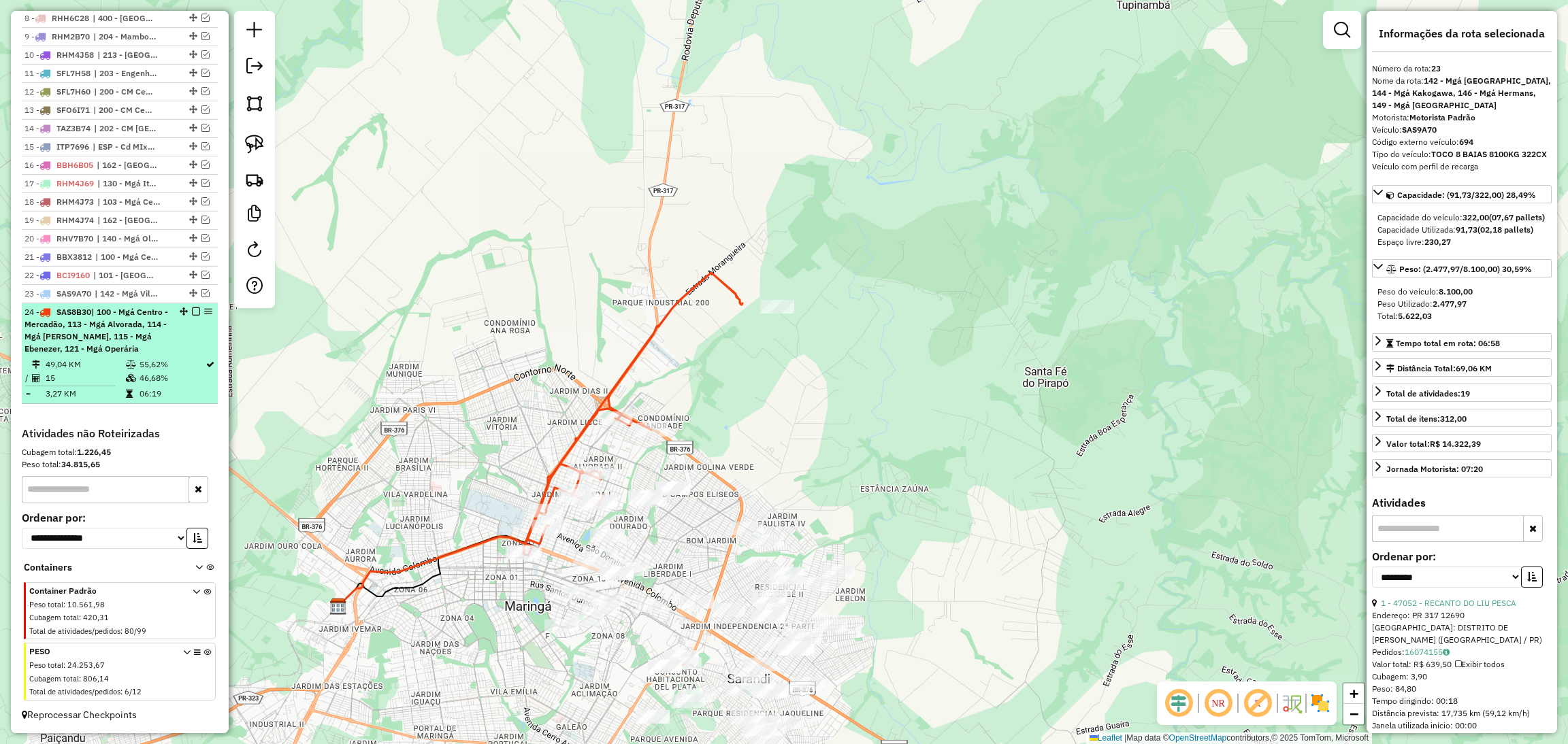
click at [192, 307] on em at bounding box center [196, 311] width 8 height 8
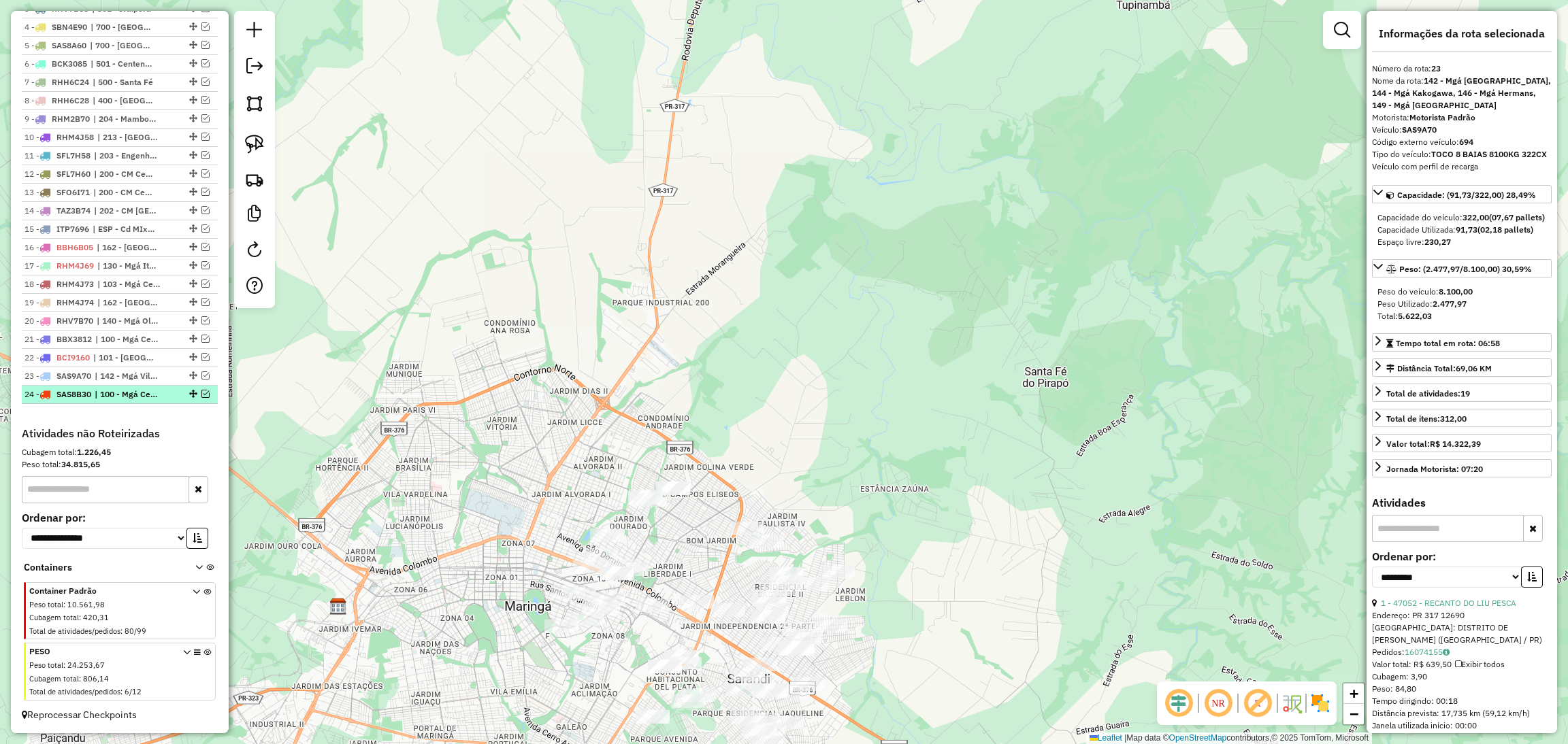
scroll to position [589, 0]
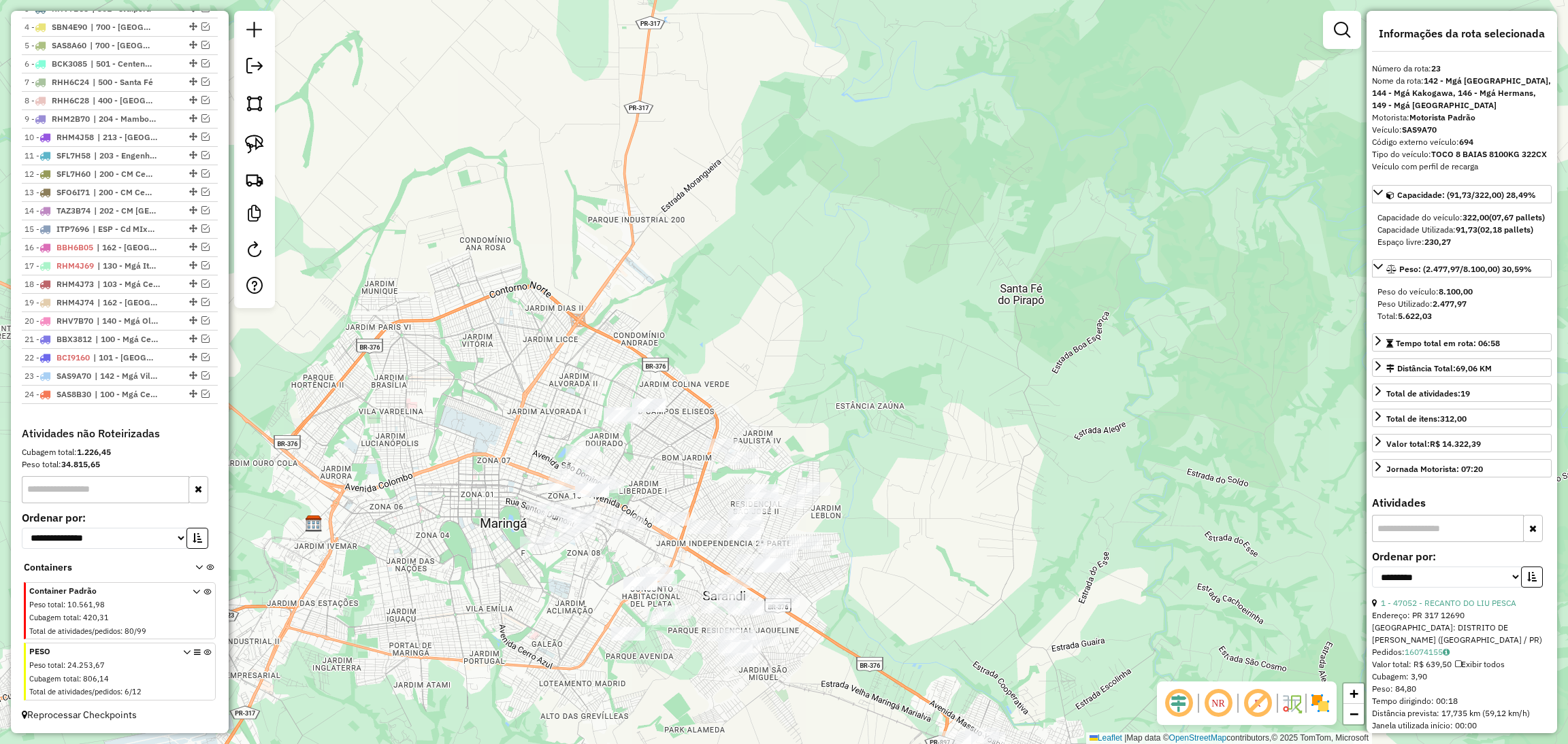
drag, startPoint x: 682, startPoint y: 531, endPoint x: 656, endPoint y: 448, distance: 87.0
click at [656, 448] on div "Janela de atendimento Grade de atendimento Capacidade Transportadoras Veículos …" at bounding box center [784, 372] width 1568 height 744
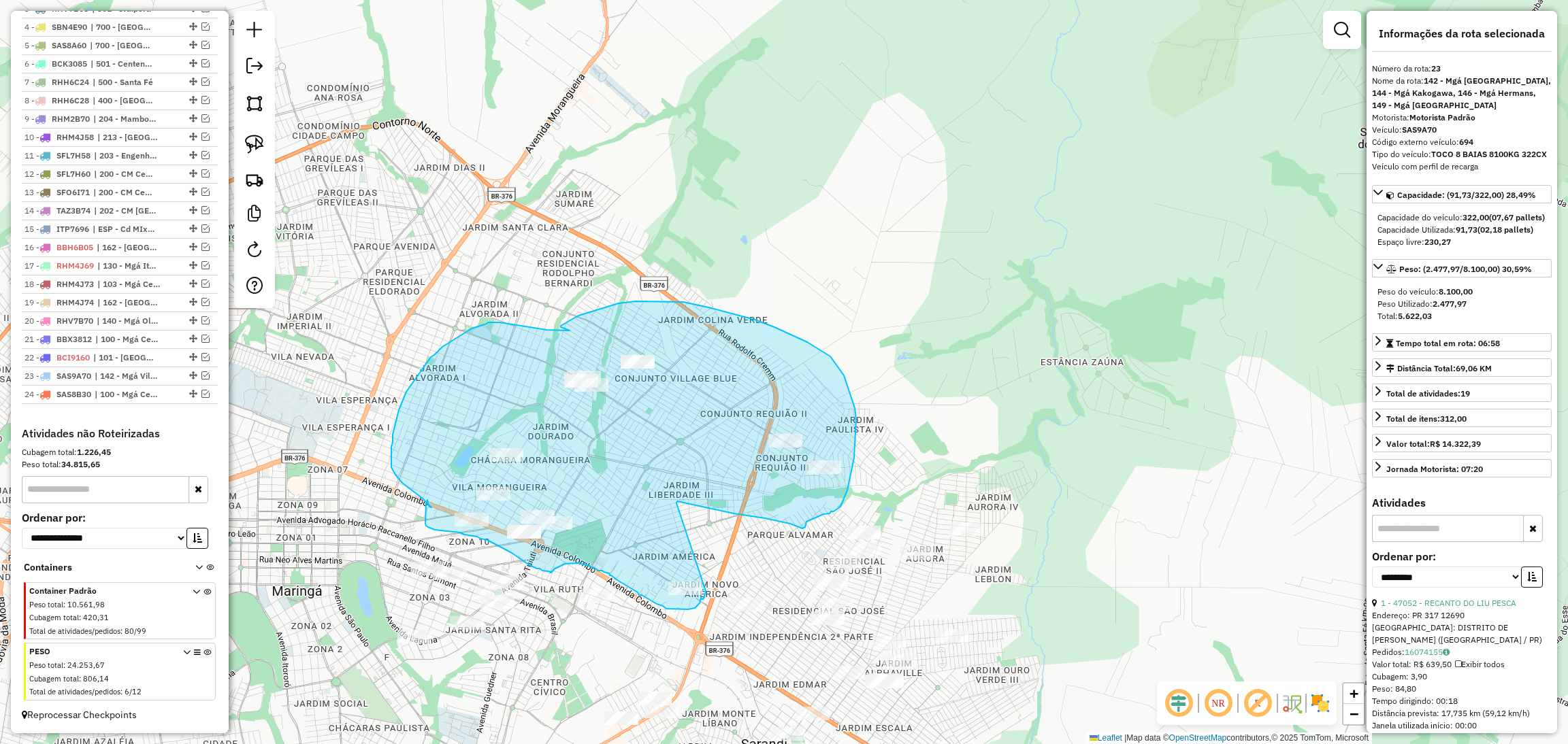
drag, startPoint x: 676, startPoint y: 503, endPoint x: 709, endPoint y: 577, distance: 81.0
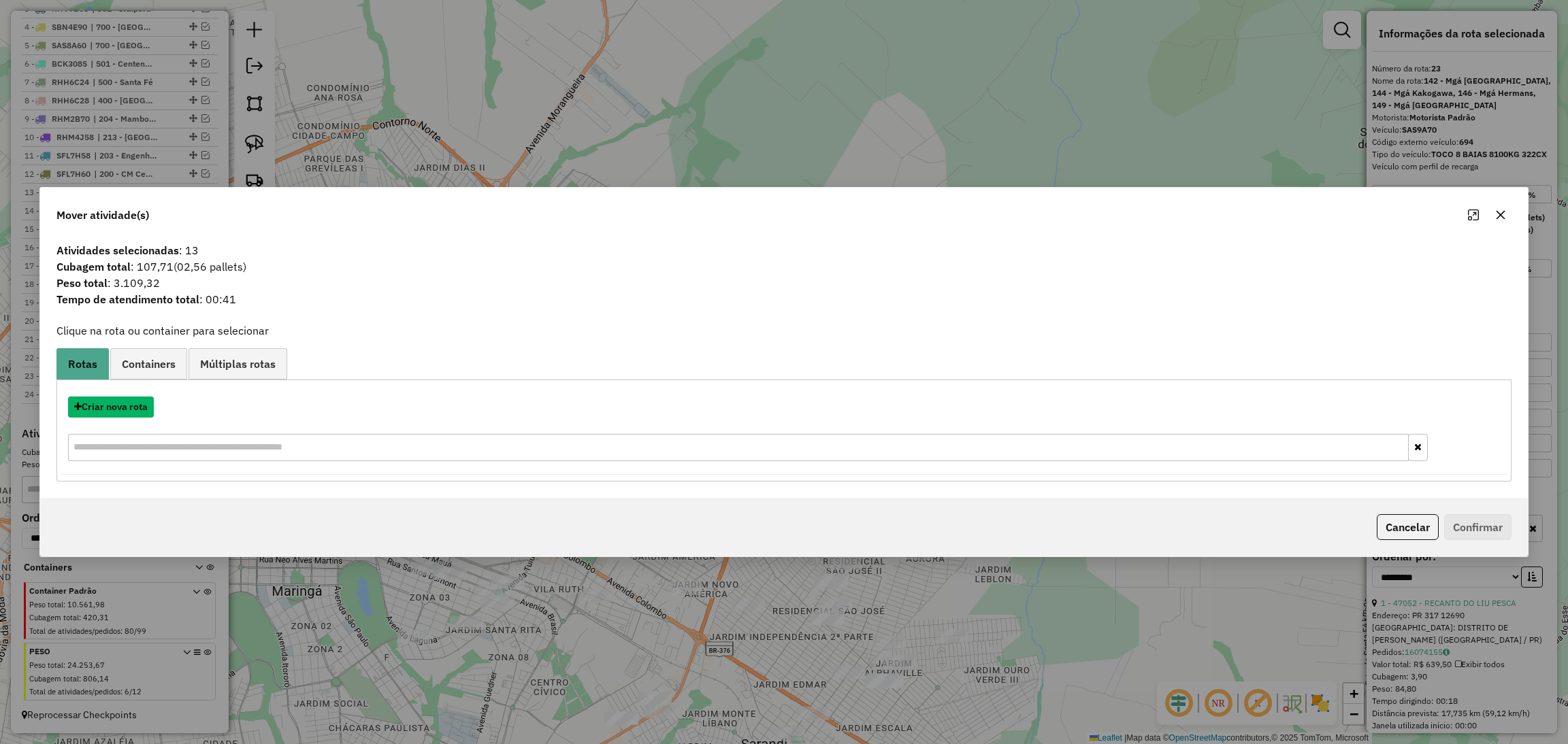
click at [144, 406] on button "Criar nova rota" at bounding box center [111, 407] width 86 height 21
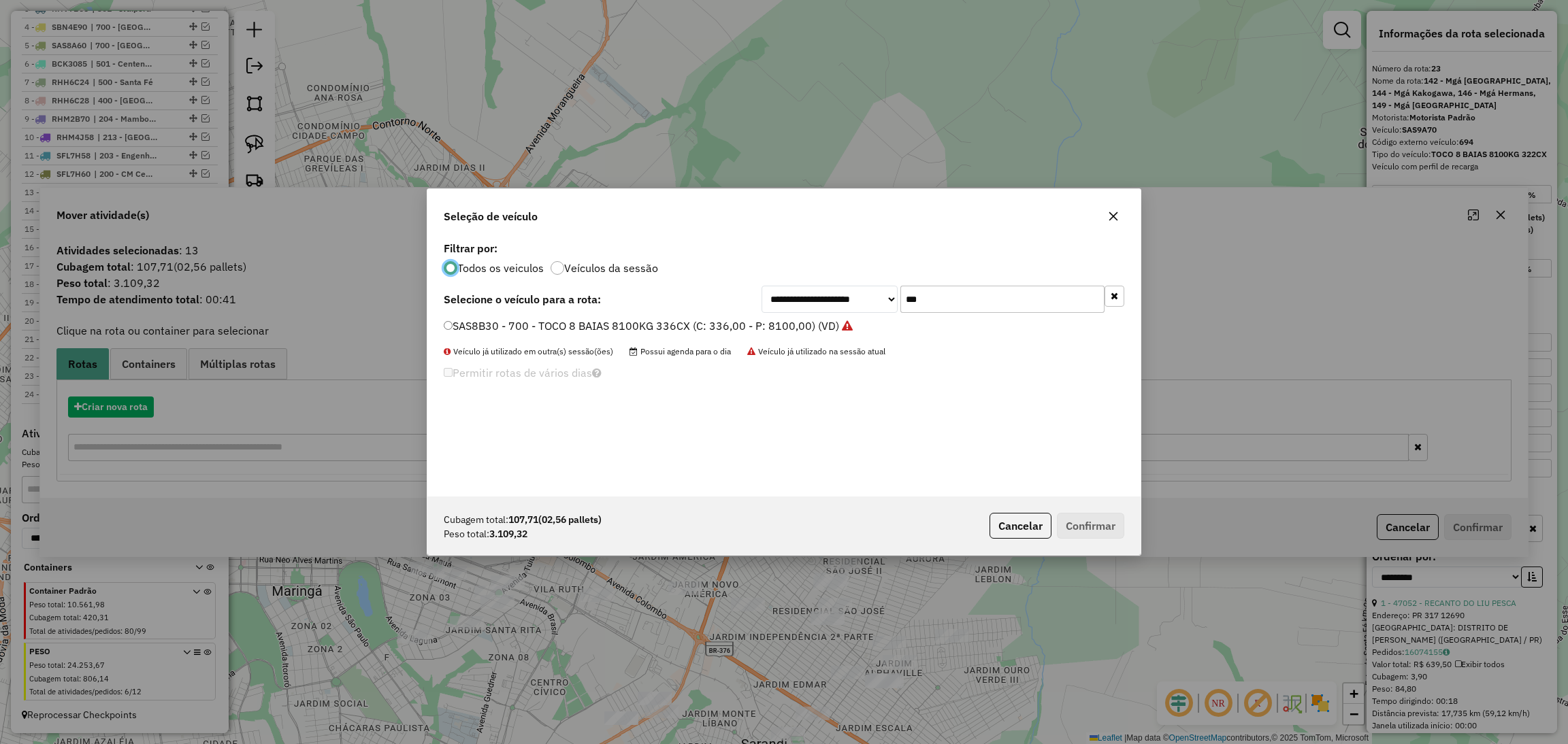
scroll to position [6, 3]
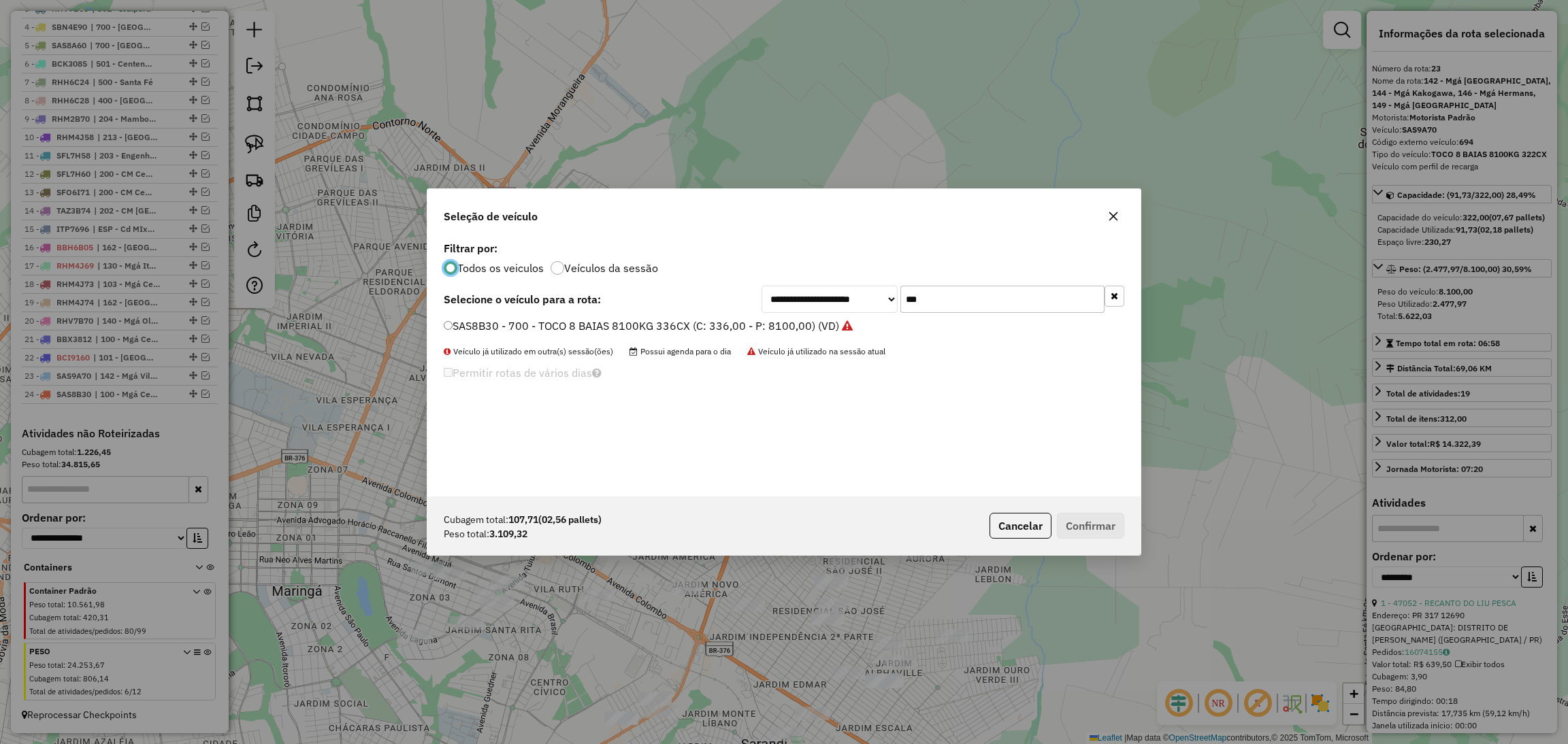
click at [959, 311] on input "***" at bounding box center [1002, 299] width 204 height 27
type input "***"
click at [773, 324] on label "SAS8D90 - 701 - TOCO 8 BAIAS 8100KG 336CX (C: 336,00 - P: 8100,00) (VD)" at bounding box center [641, 325] width 396 height 16
click at [1081, 512] on button "Confirmar" at bounding box center [1090, 525] width 68 height 26
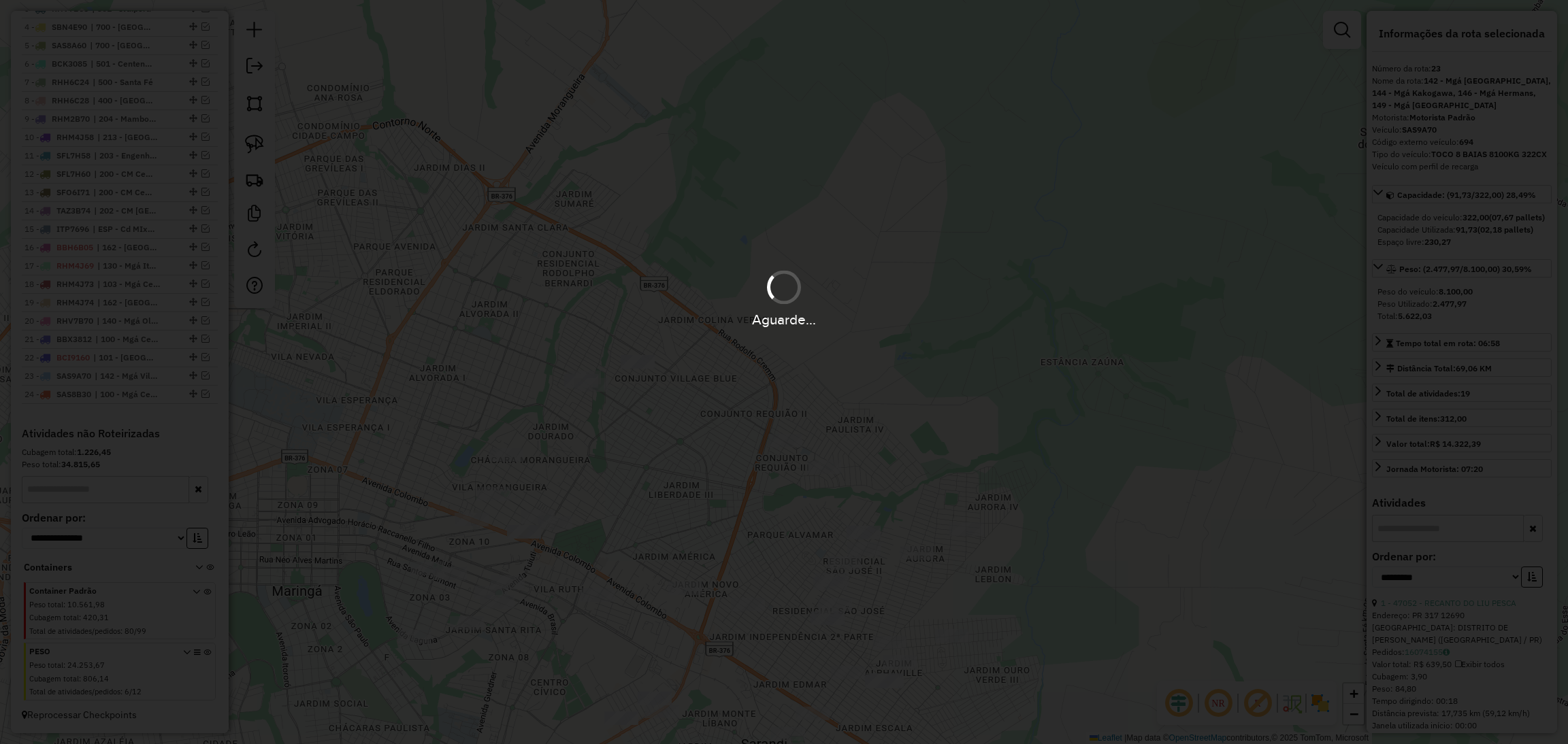
scroll to position [689, 0]
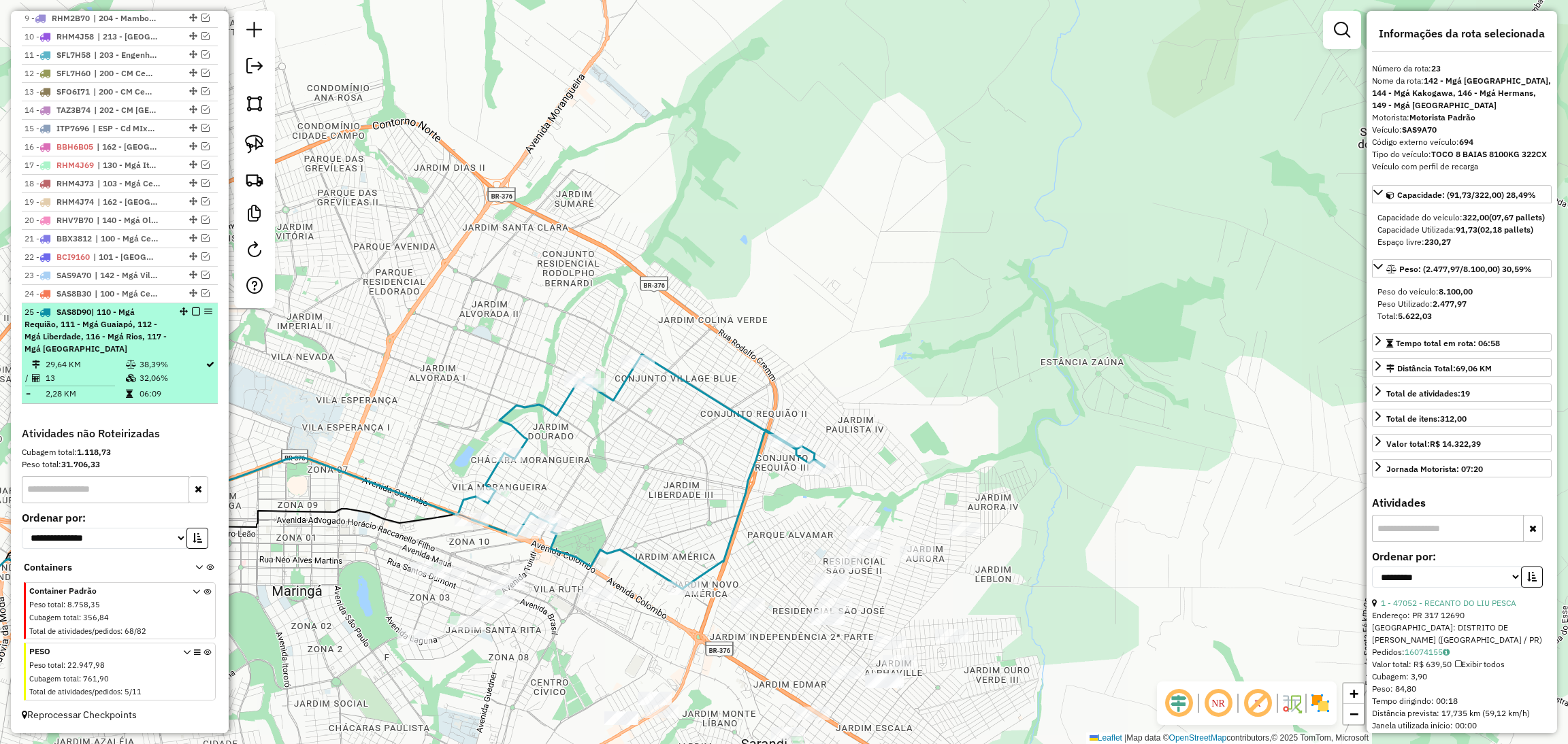
click at [192, 312] on em at bounding box center [196, 311] width 8 height 8
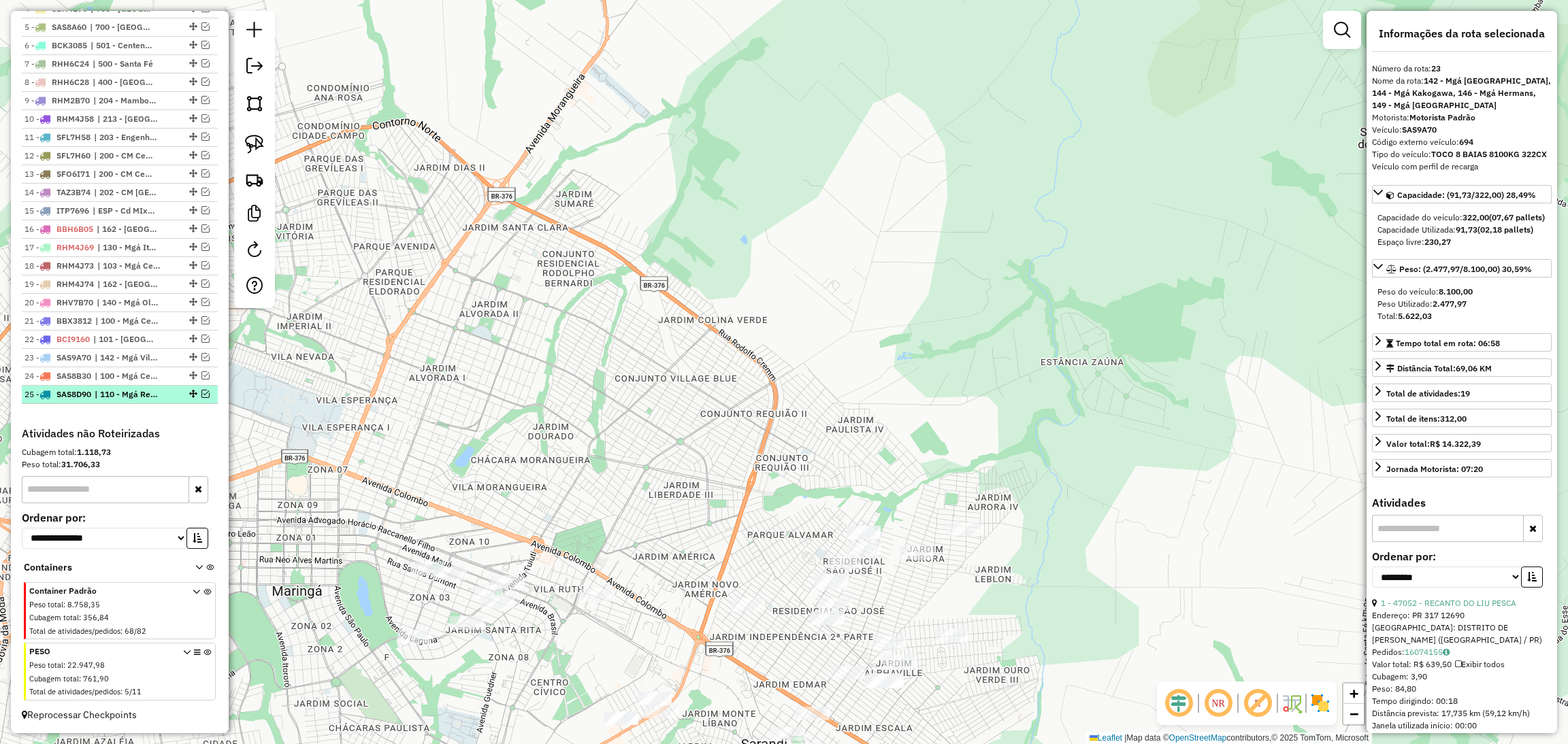
scroll to position [607, 0]
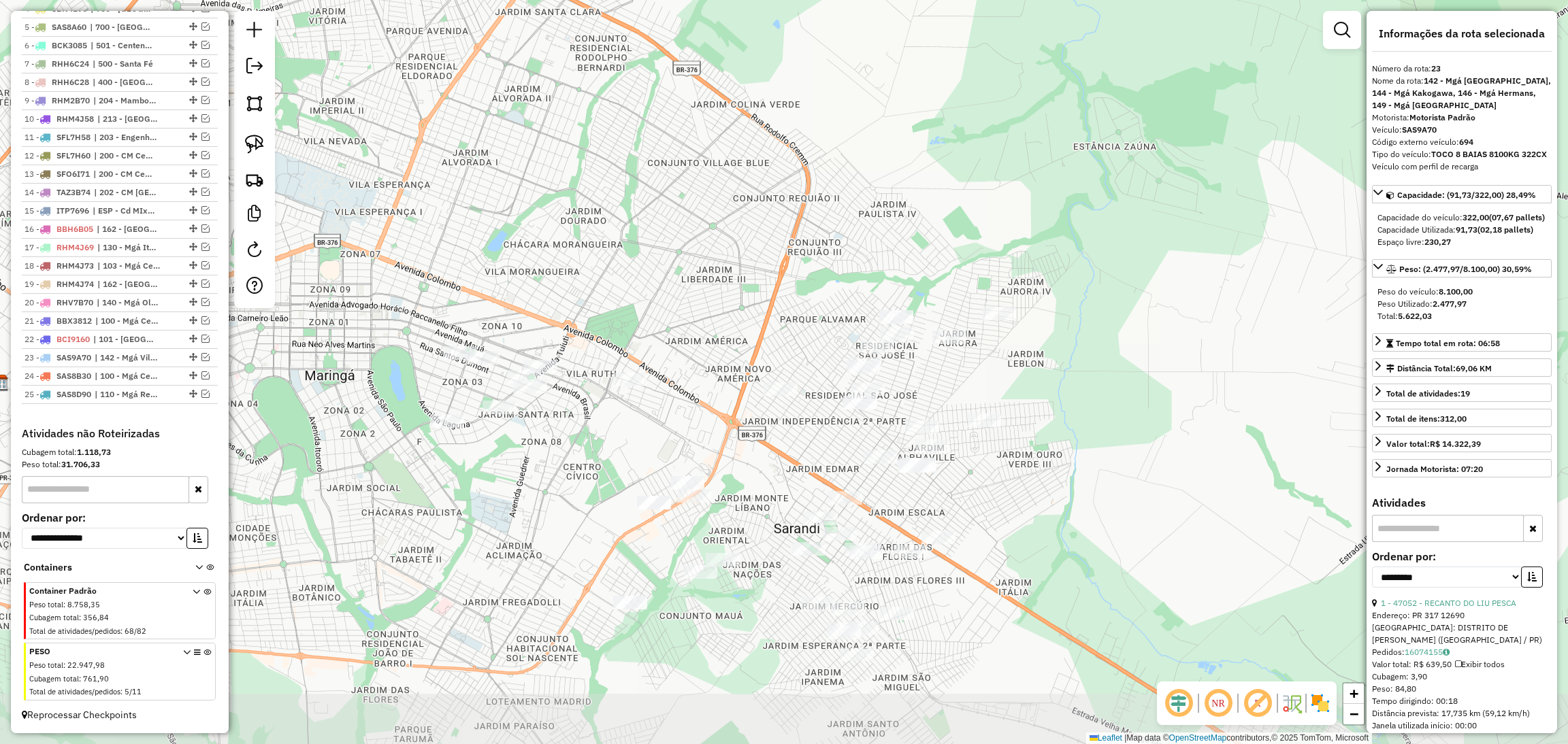
drag, startPoint x: 484, startPoint y: 493, endPoint x: 517, endPoint y: 273, distance: 222.5
click at [517, 273] on div "Janela de atendimento Grade de atendimento Capacidade Transportadoras Veículos …" at bounding box center [784, 372] width 1568 height 744
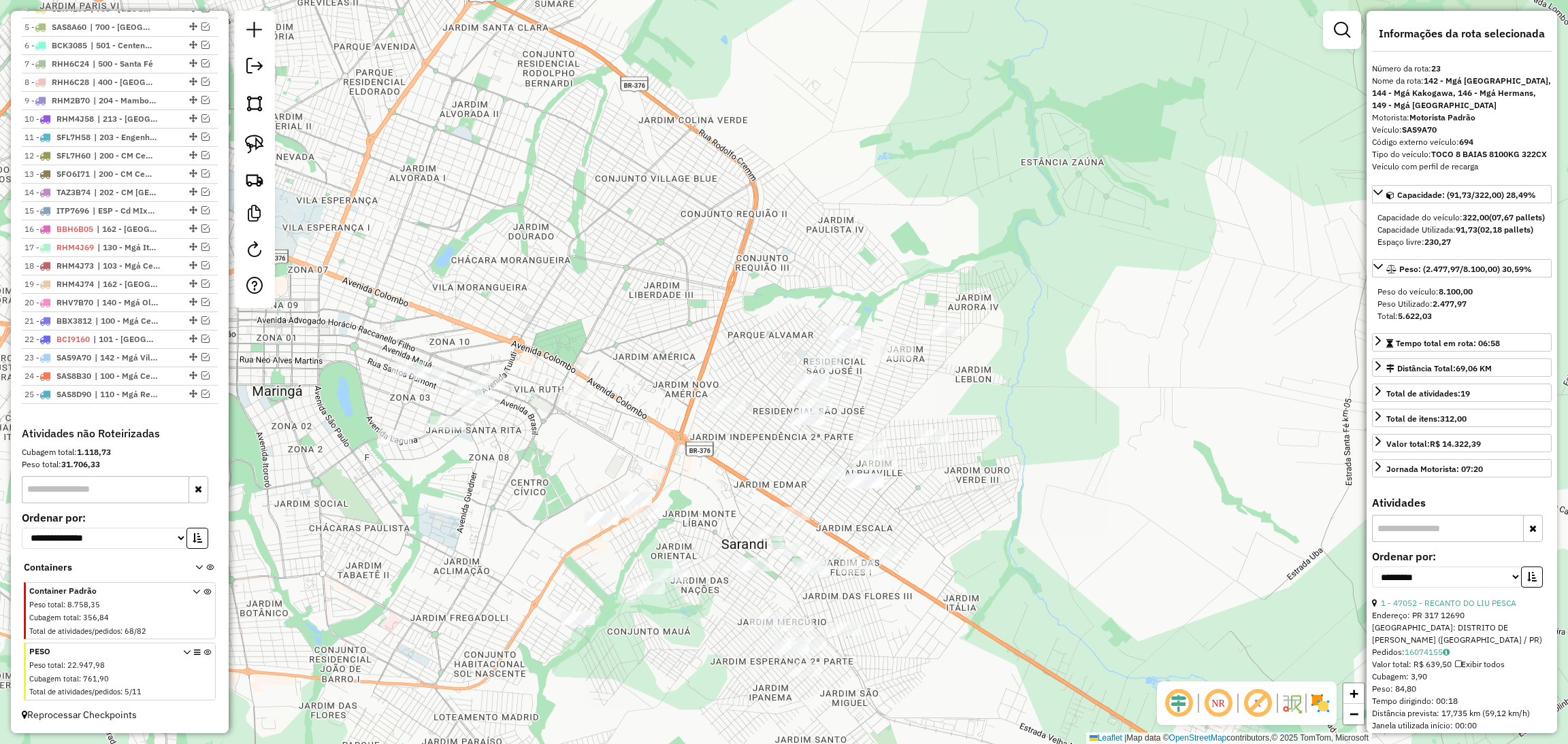
drag, startPoint x: 795, startPoint y: 422, endPoint x: 714, endPoint y: 446, distance: 84.5
click at [714, 446] on div "Janela de atendimento Grade de atendimento Capacidade Transportadoras Veículos …" at bounding box center [784, 372] width 1568 height 744
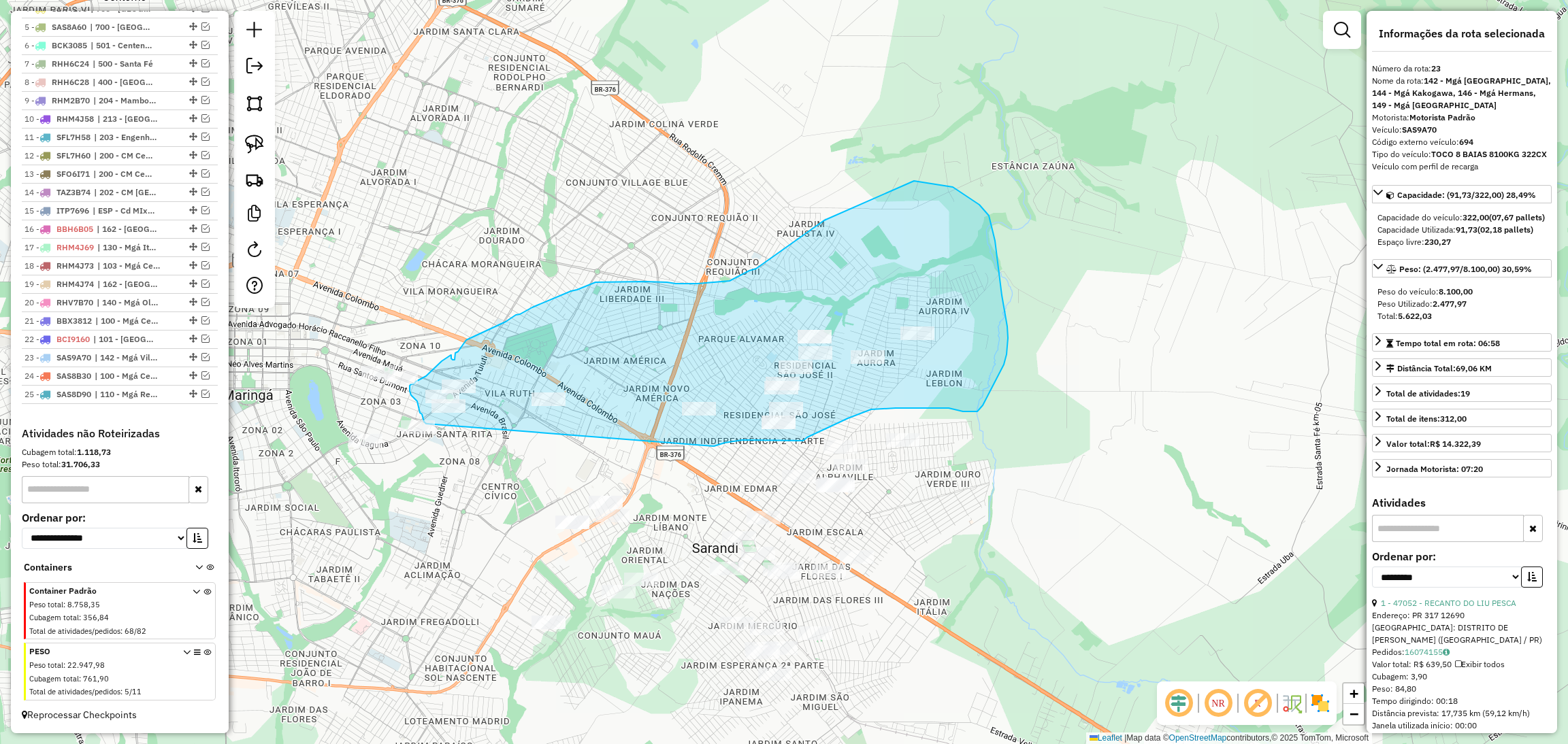
click at [426, 424] on div "Janela de atendimento Grade de atendimento Capacidade Transportadoras Veículos …" at bounding box center [784, 372] width 1568 height 744
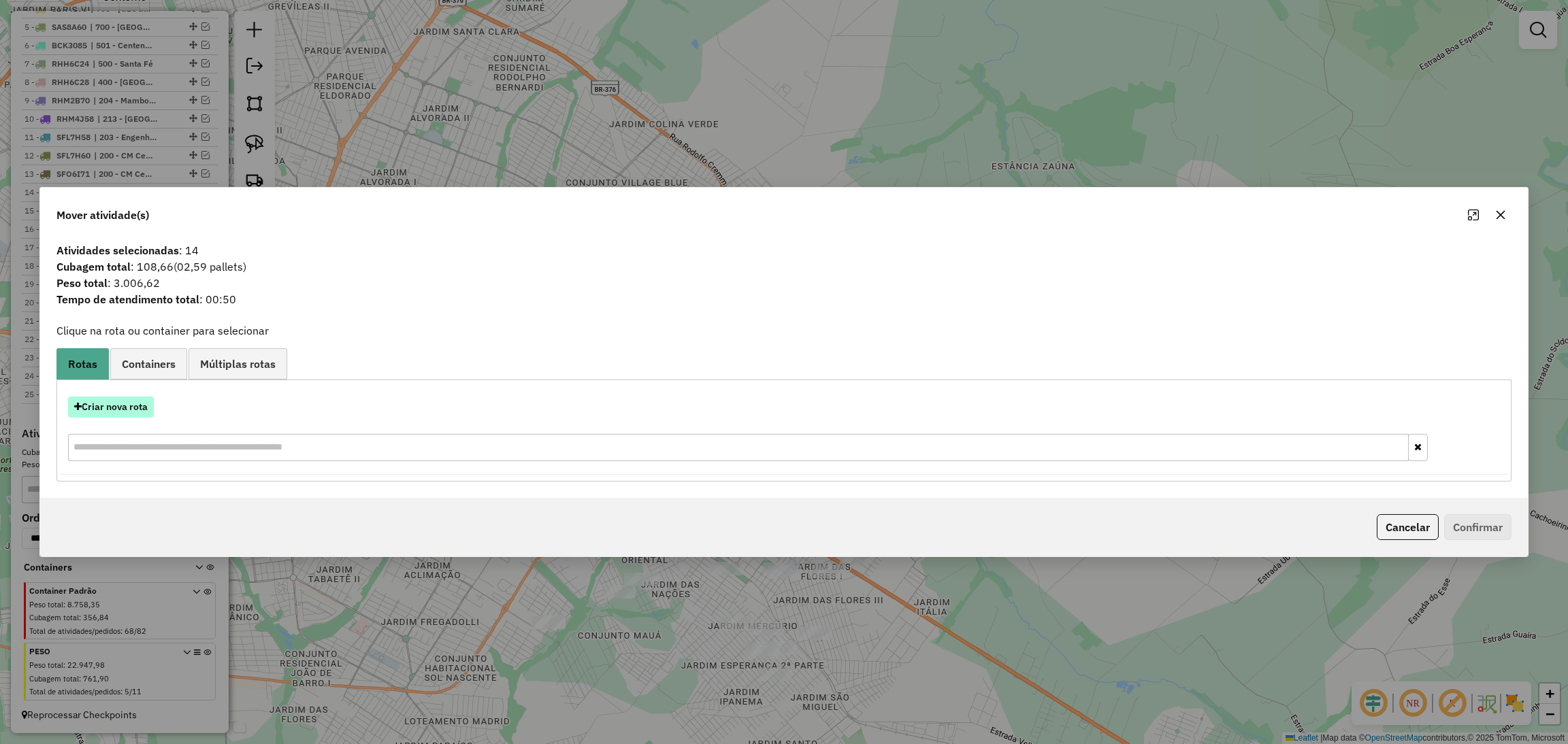
click at [142, 408] on button "Criar nova rota" at bounding box center [111, 407] width 86 height 21
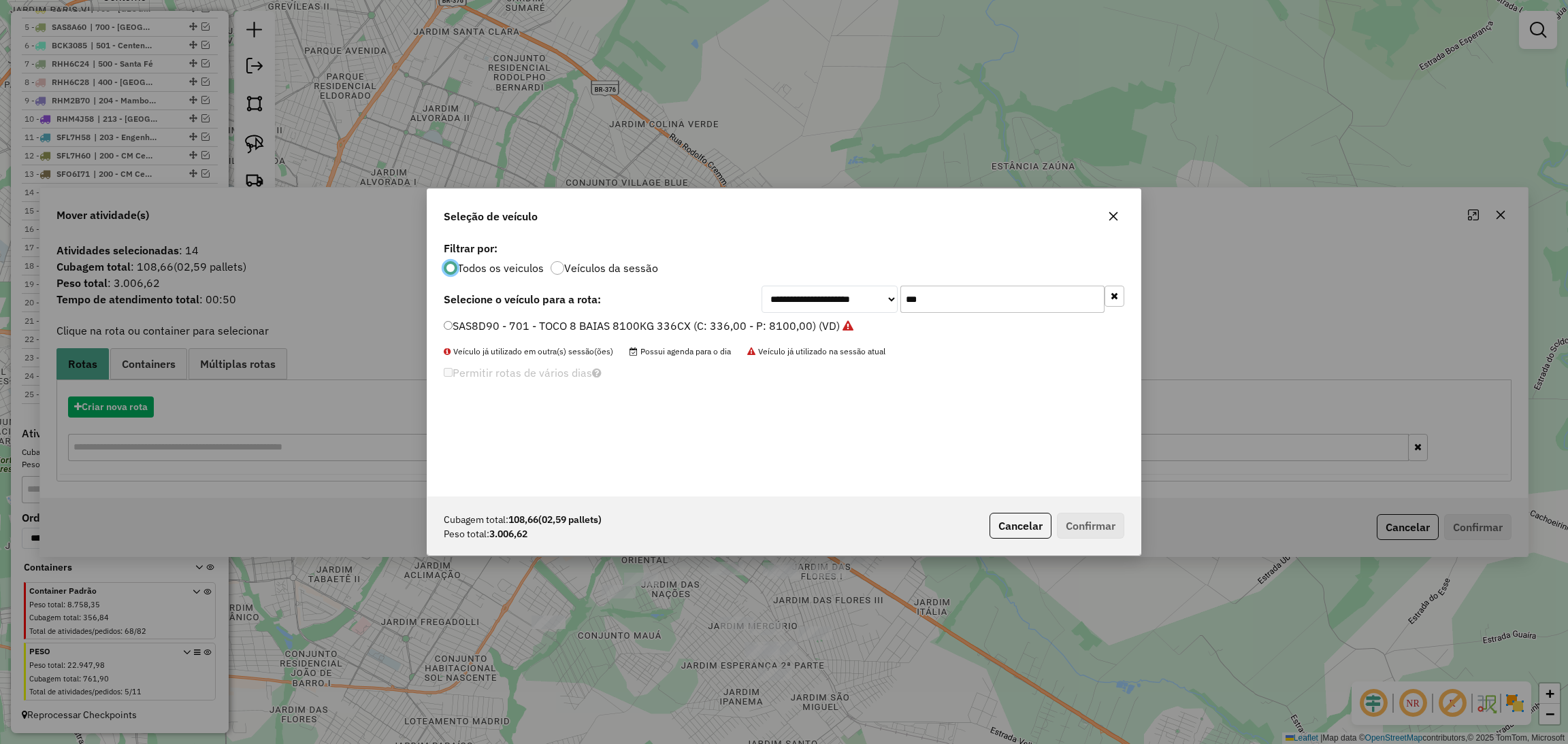
scroll to position [6, 3]
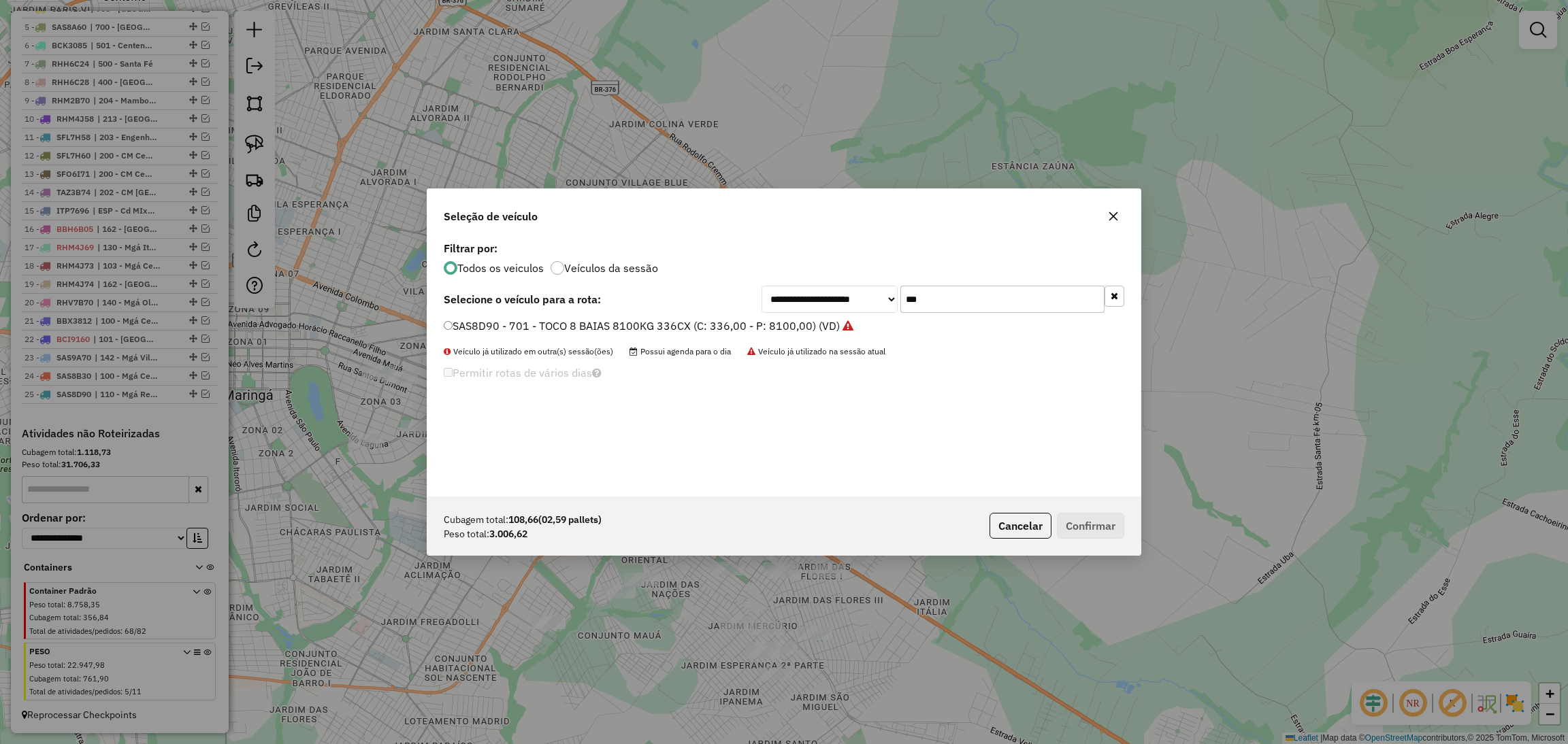
click at [985, 304] on input "***" at bounding box center [1002, 299] width 204 height 27
type input "***"
click at [758, 311] on div "**********" at bounding box center [784, 299] width 681 height 27
click at [748, 323] on label "SFN5F24 - 743 - TOCO 8 BAIAS 8530KG 322CX (C: 322,00 - P: 8530,00) (VD)" at bounding box center [641, 325] width 395 height 16
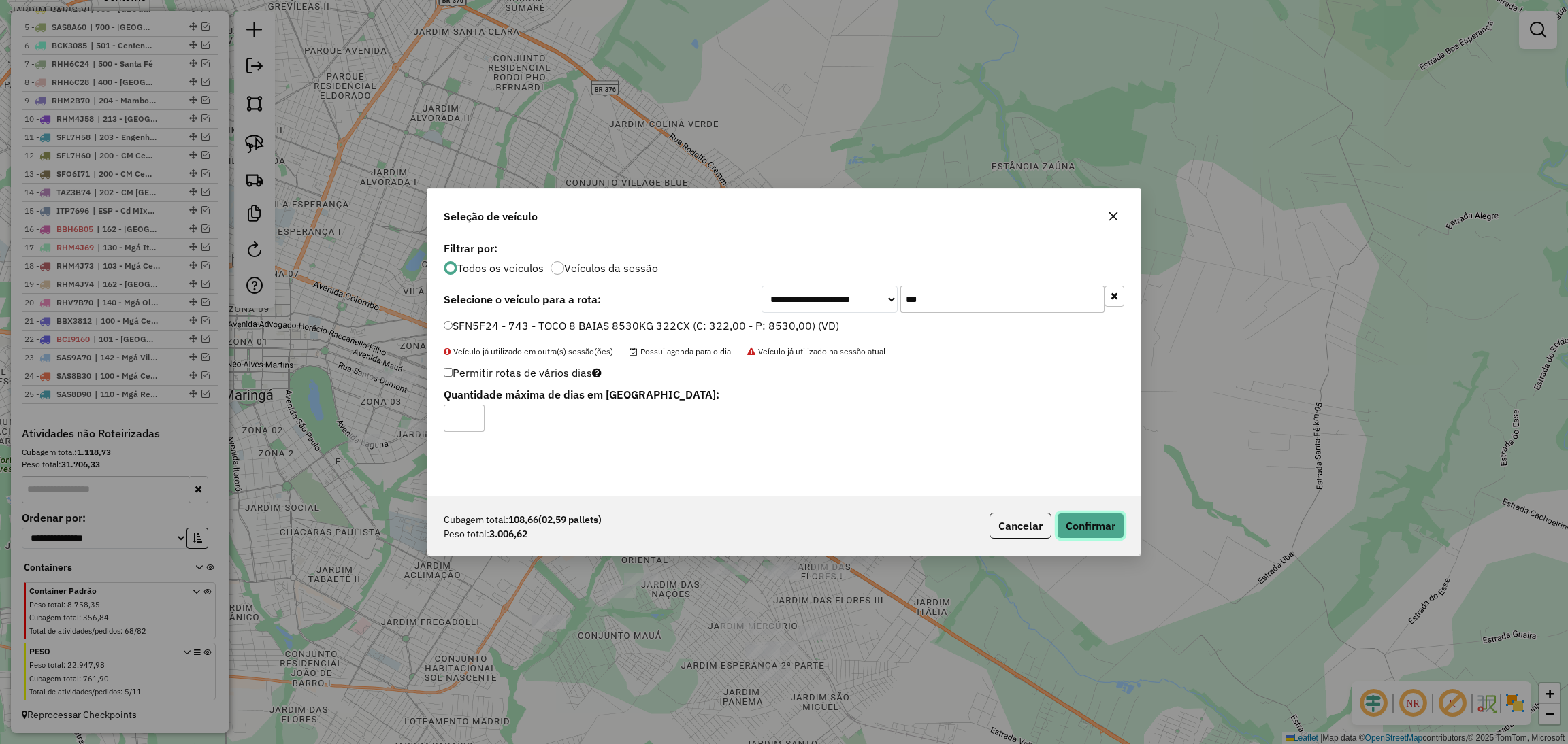
click at [1091, 532] on button "Confirmar" at bounding box center [1090, 525] width 68 height 26
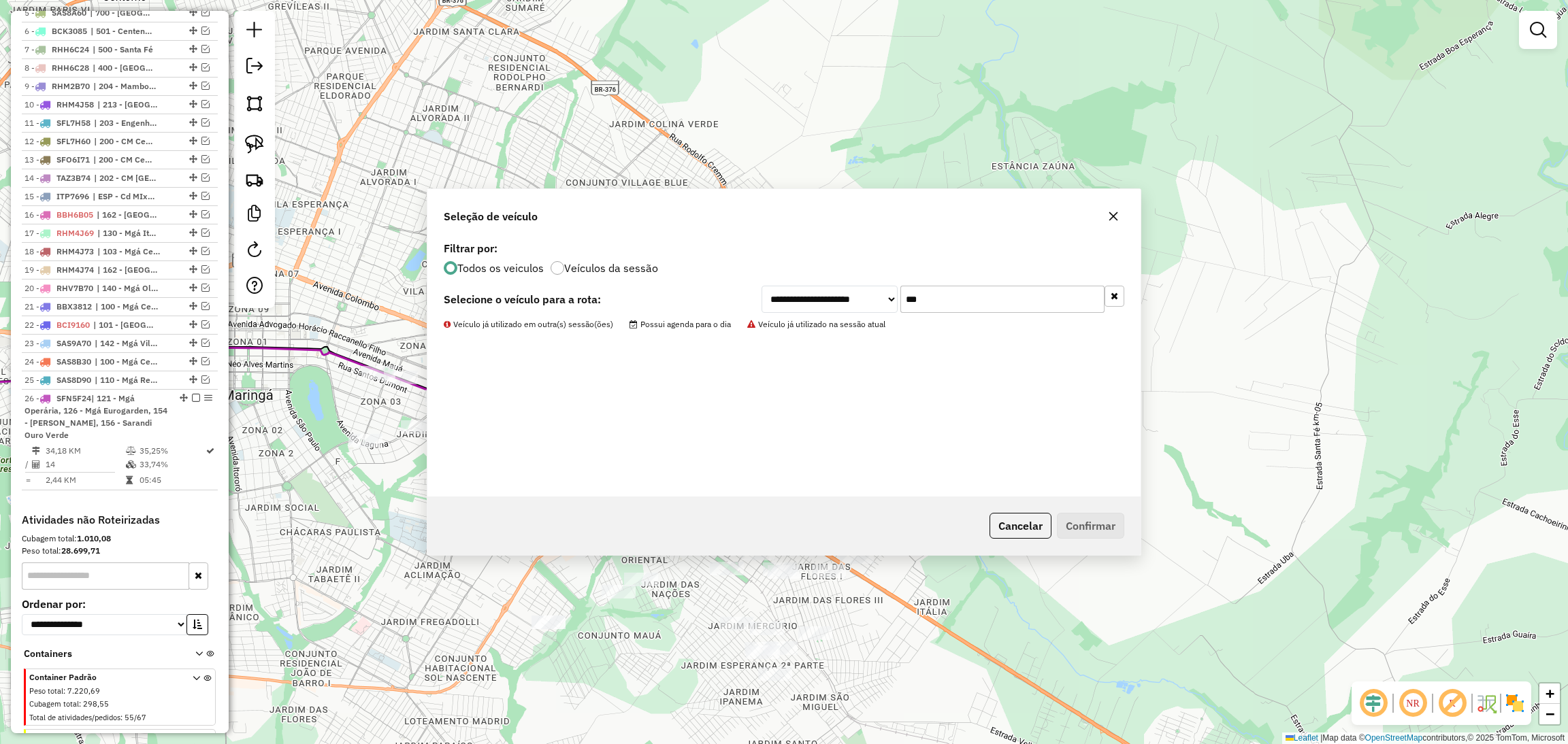
scroll to position [689, 0]
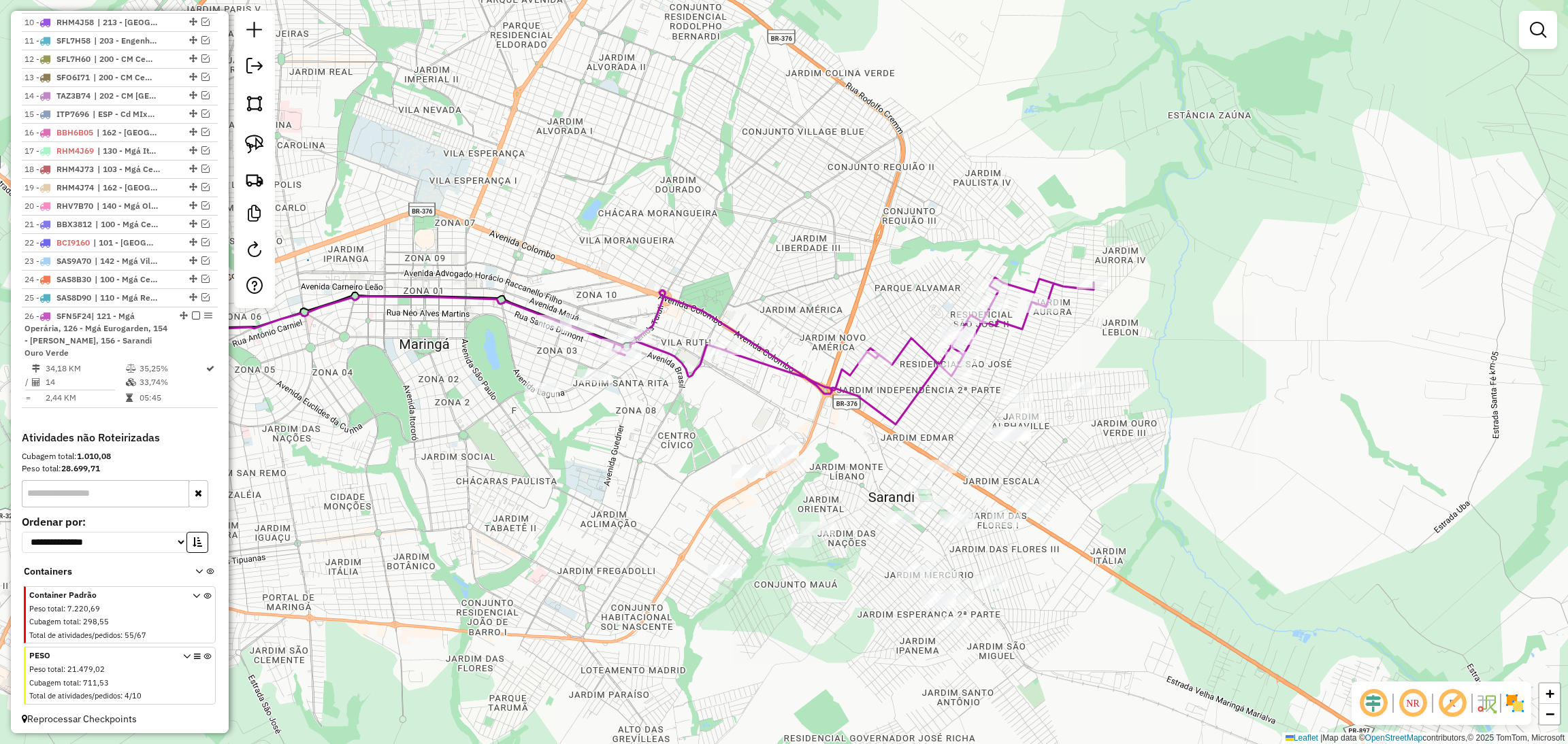
drag, startPoint x: 466, startPoint y: 475, endPoint x: 643, endPoint y: 424, distance: 184.2
click at [643, 424] on div "Janela de atendimento Grade de atendimento Capacidade Transportadoras Veículos …" at bounding box center [784, 372] width 1568 height 744
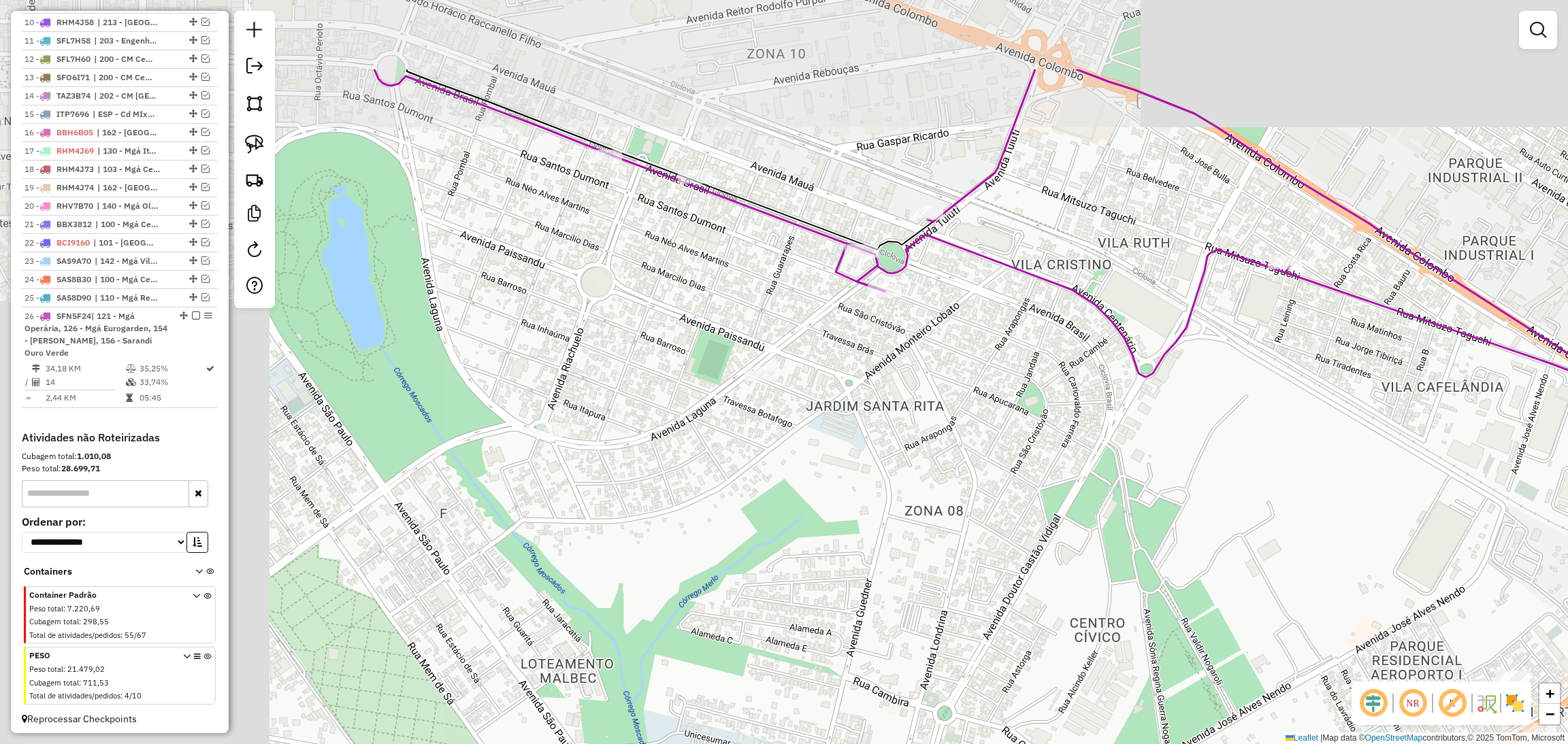
drag, startPoint x: 526, startPoint y: 364, endPoint x: 869, endPoint y: 523, distance: 378.1
click at [869, 523] on div "Janela de atendimento Grade de atendimento Capacidade Transportadoras Veículos …" at bounding box center [784, 372] width 1568 height 744
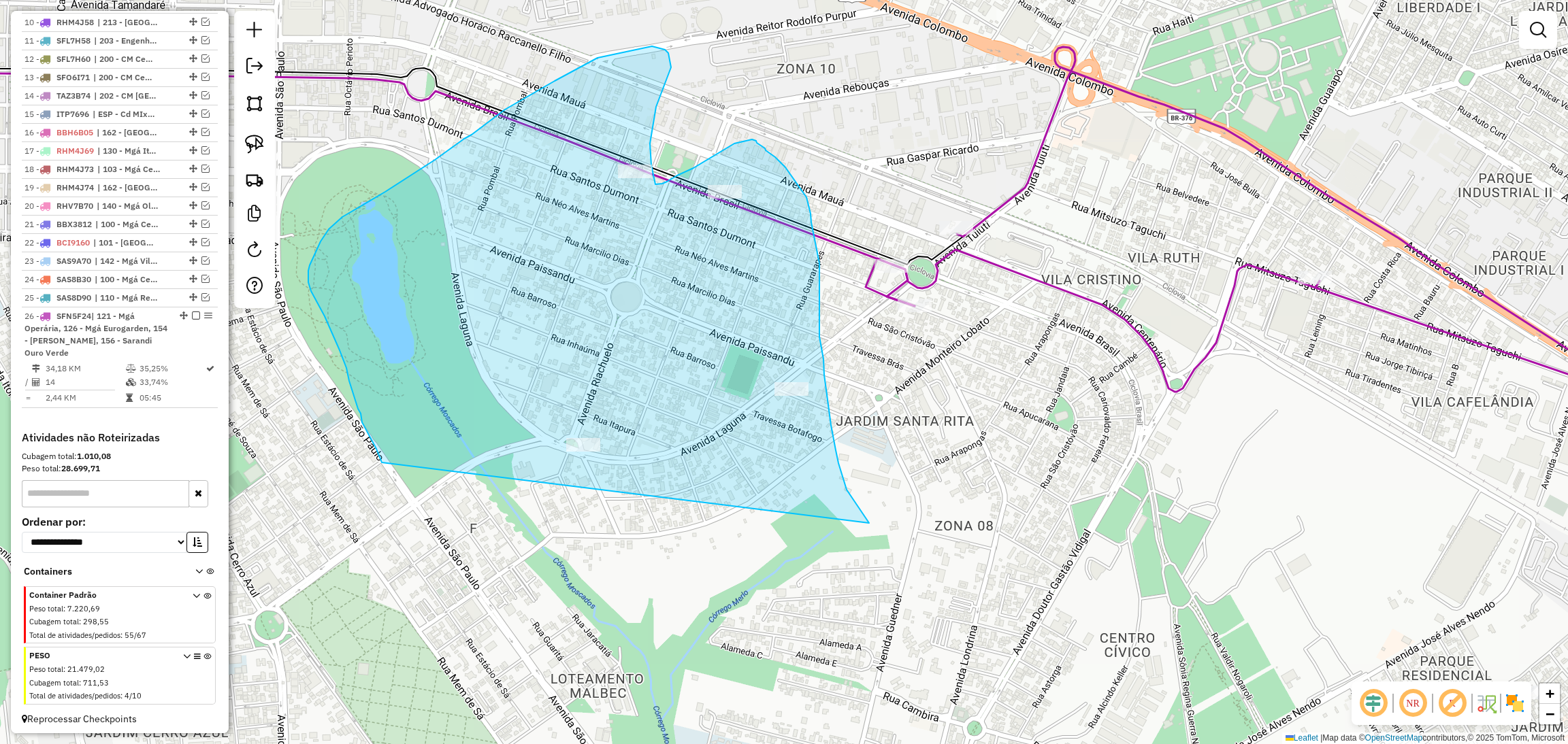
drag, startPoint x: 869, startPoint y: 523, endPoint x: 389, endPoint y: 486, distance: 481.4
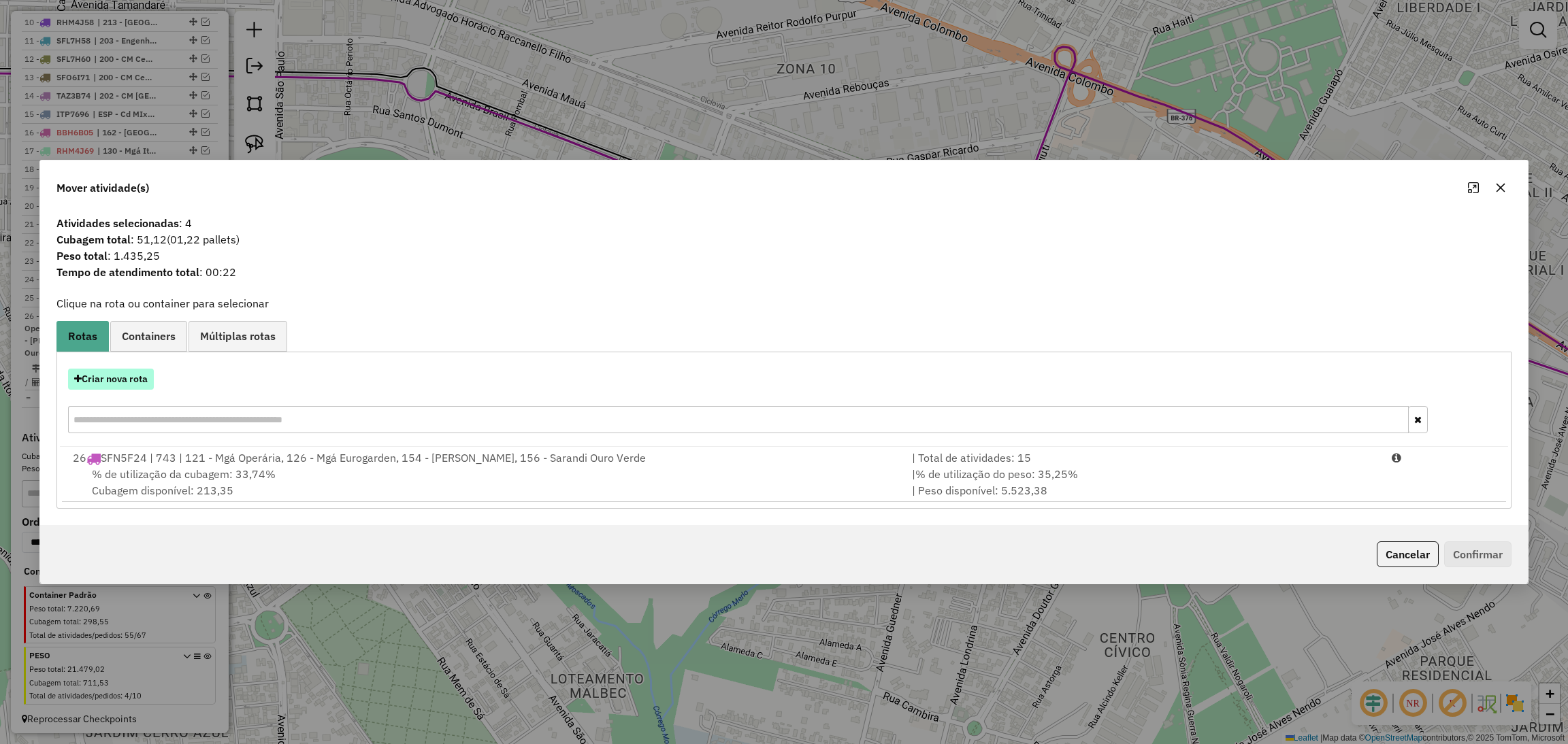
click at [115, 385] on button "Criar nova rota" at bounding box center [111, 379] width 86 height 21
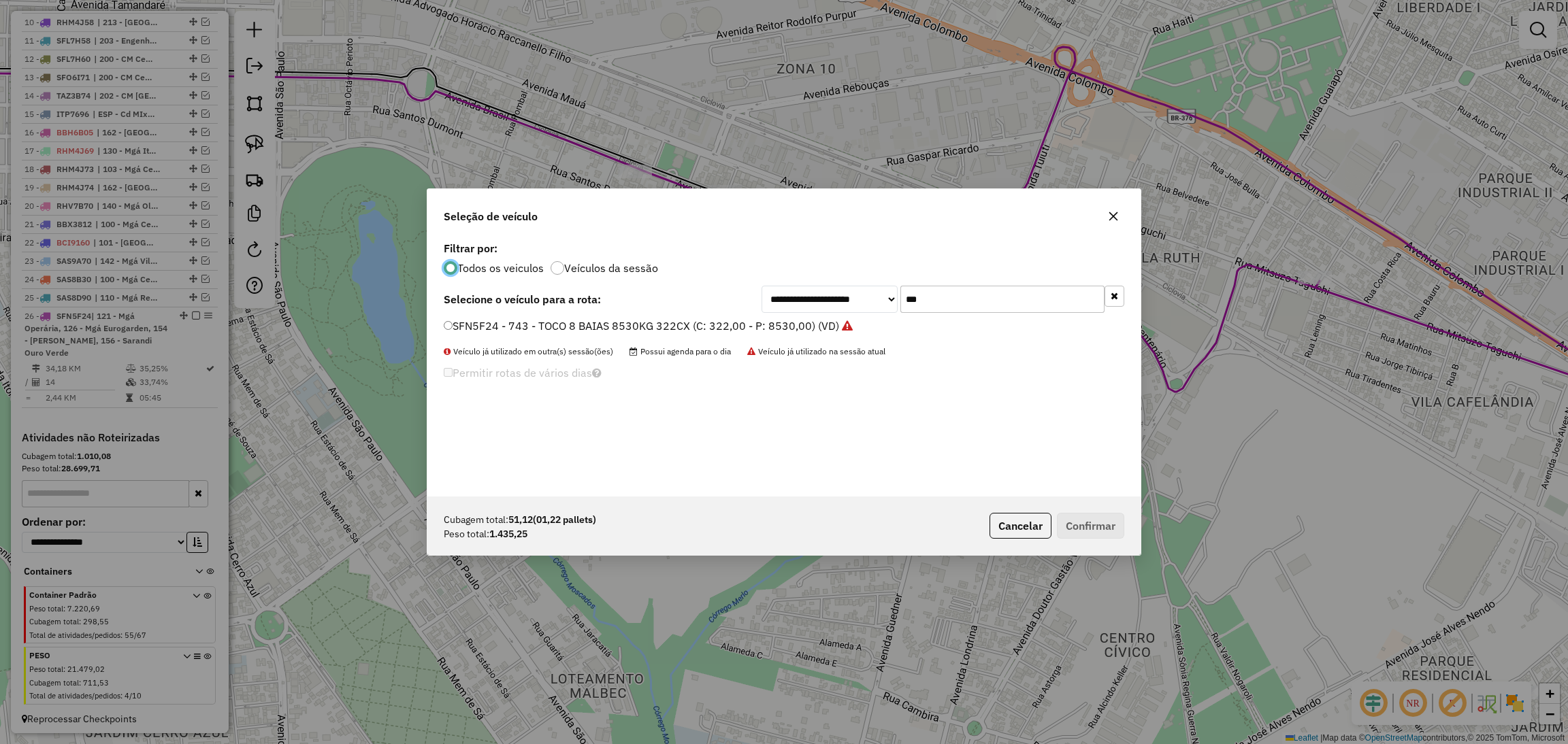
scroll to position [6, 3]
click at [946, 295] on input "***" at bounding box center [1002, 299] width 204 height 27
type input "*"
type input "***"
click at [695, 324] on label "SFO6I72 - 745 - TOCO 8 BAIAS 8530KG 322CX (C: 322,00 - P: 8530,00) (VD)" at bounding box center [640, 325] width 394 height 16
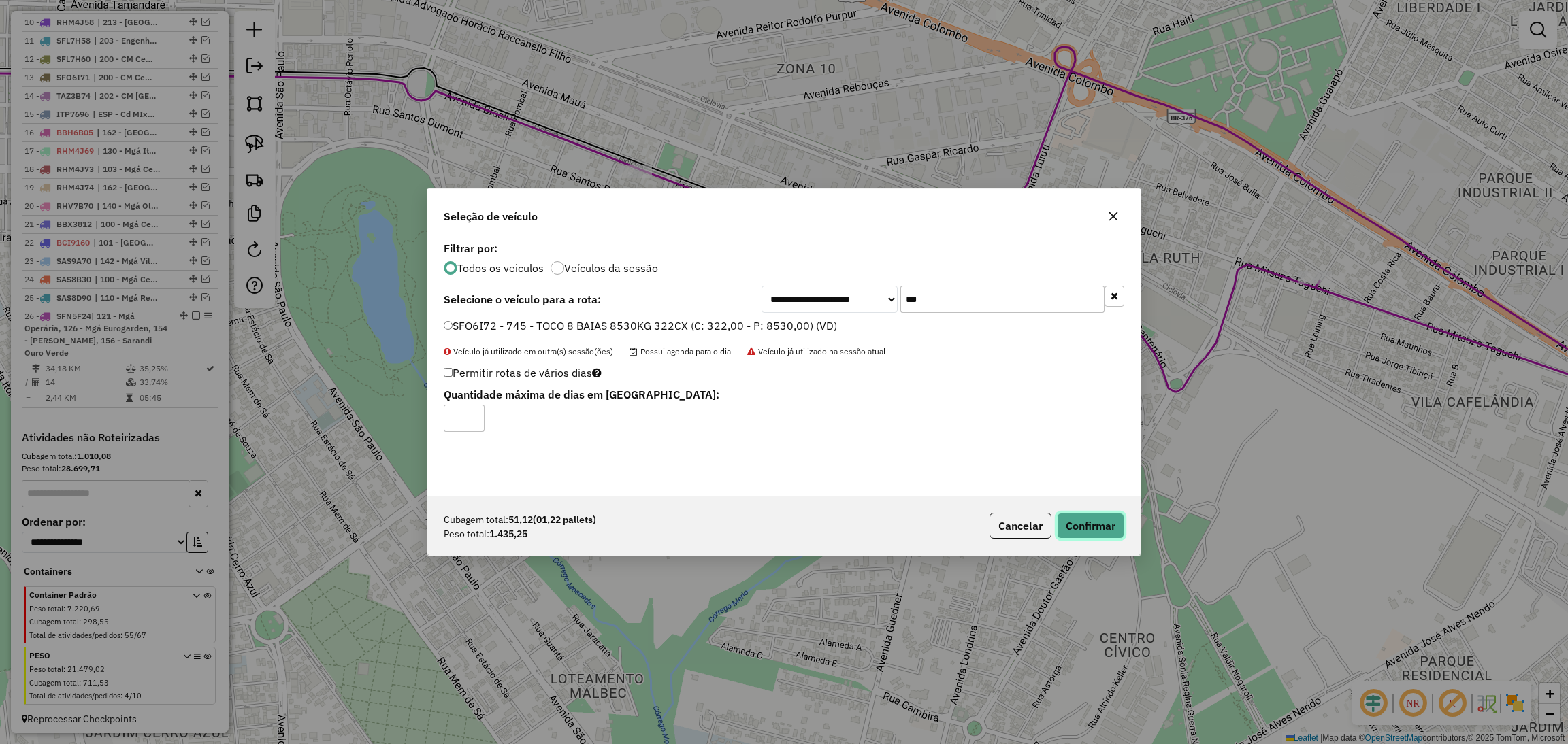
click at [1089, 526] on button "Confirmar" at bounding box center [1090, 525] width 68 height 26
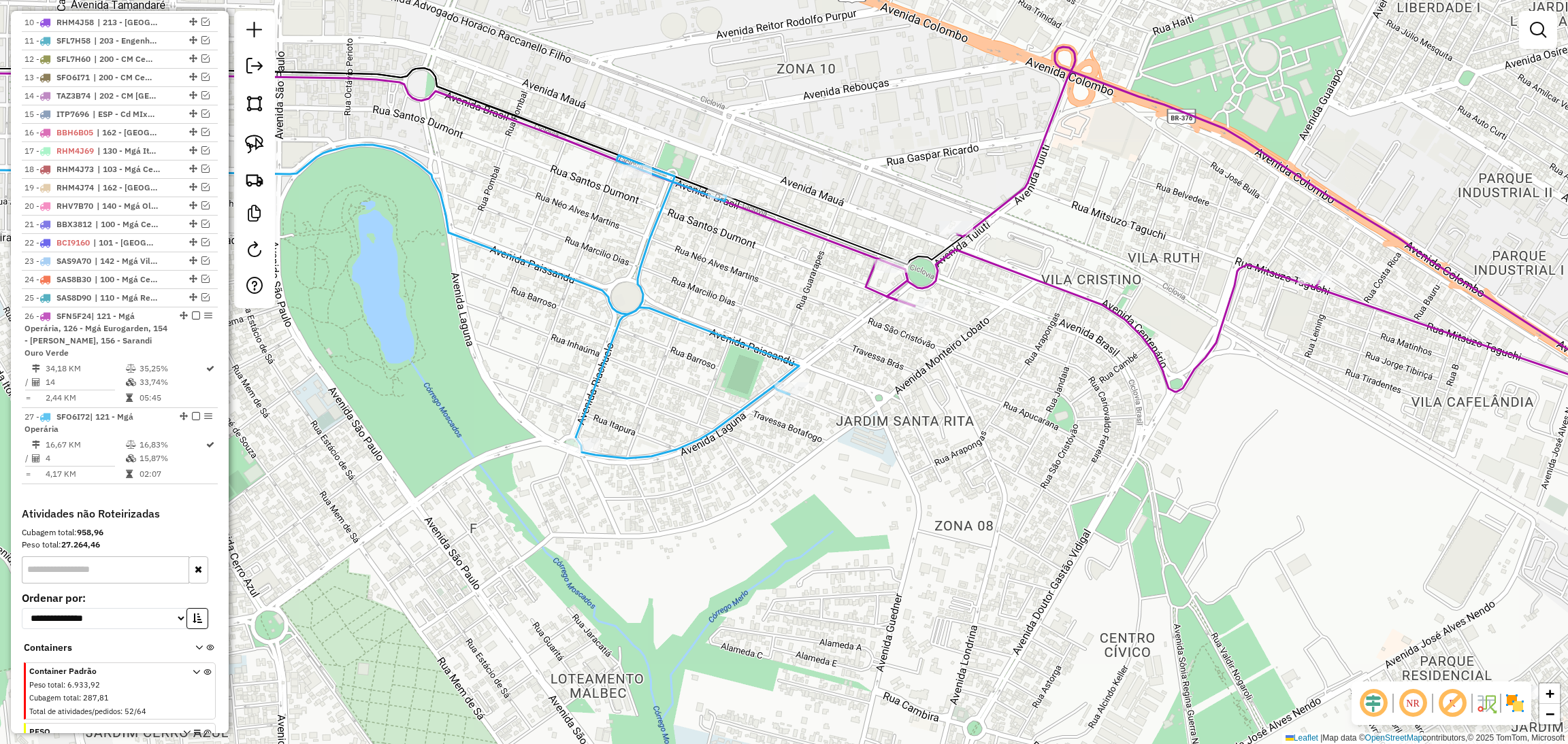
click at [742, 402] on icon at bounding box center [682, 306] width 213 height 303
select select "**********"
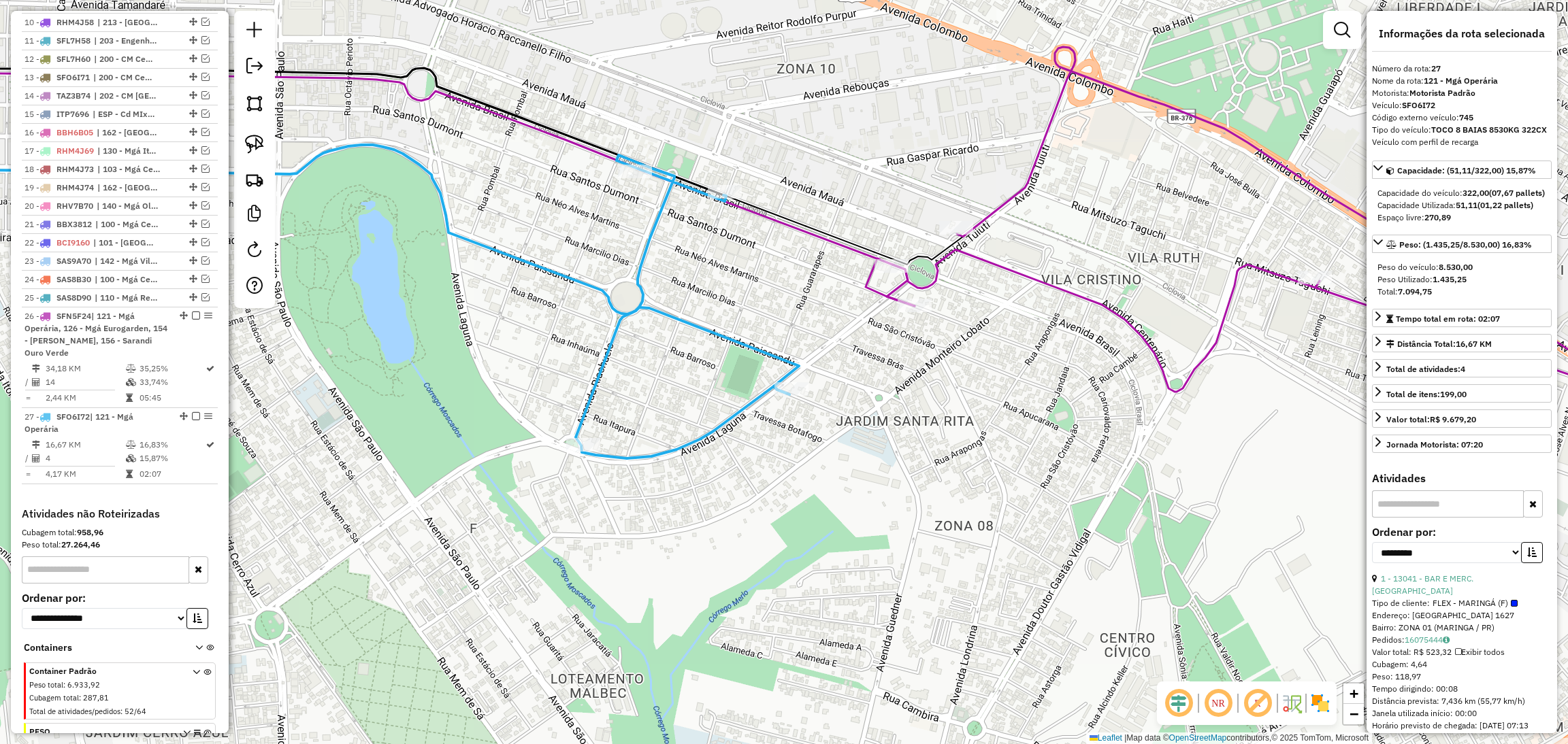
scroll to position [784, 0]
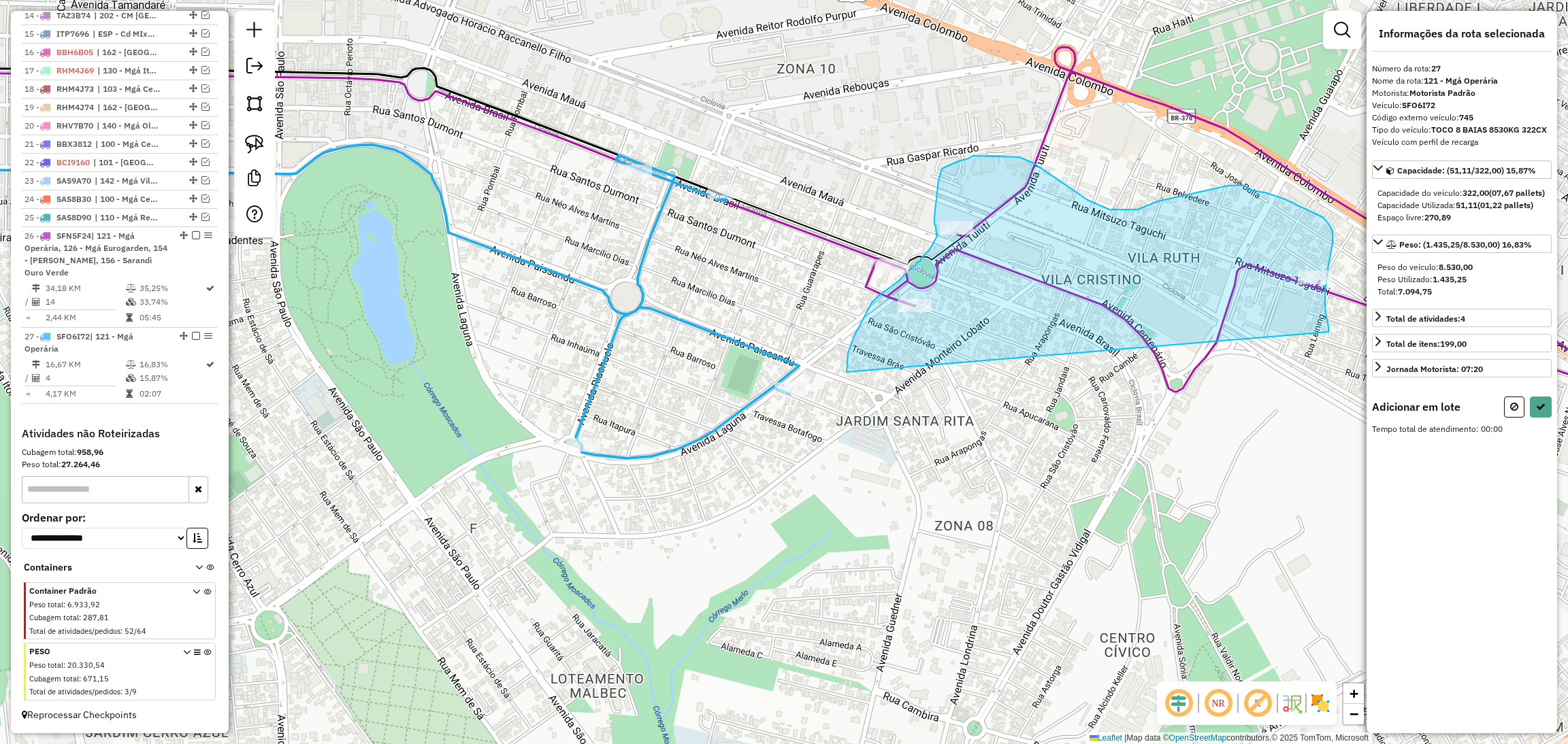
drag, startPoint x: 1328, startPoint y: 332, endPoint x: 843, endPoint y: 381, distance: 487.5
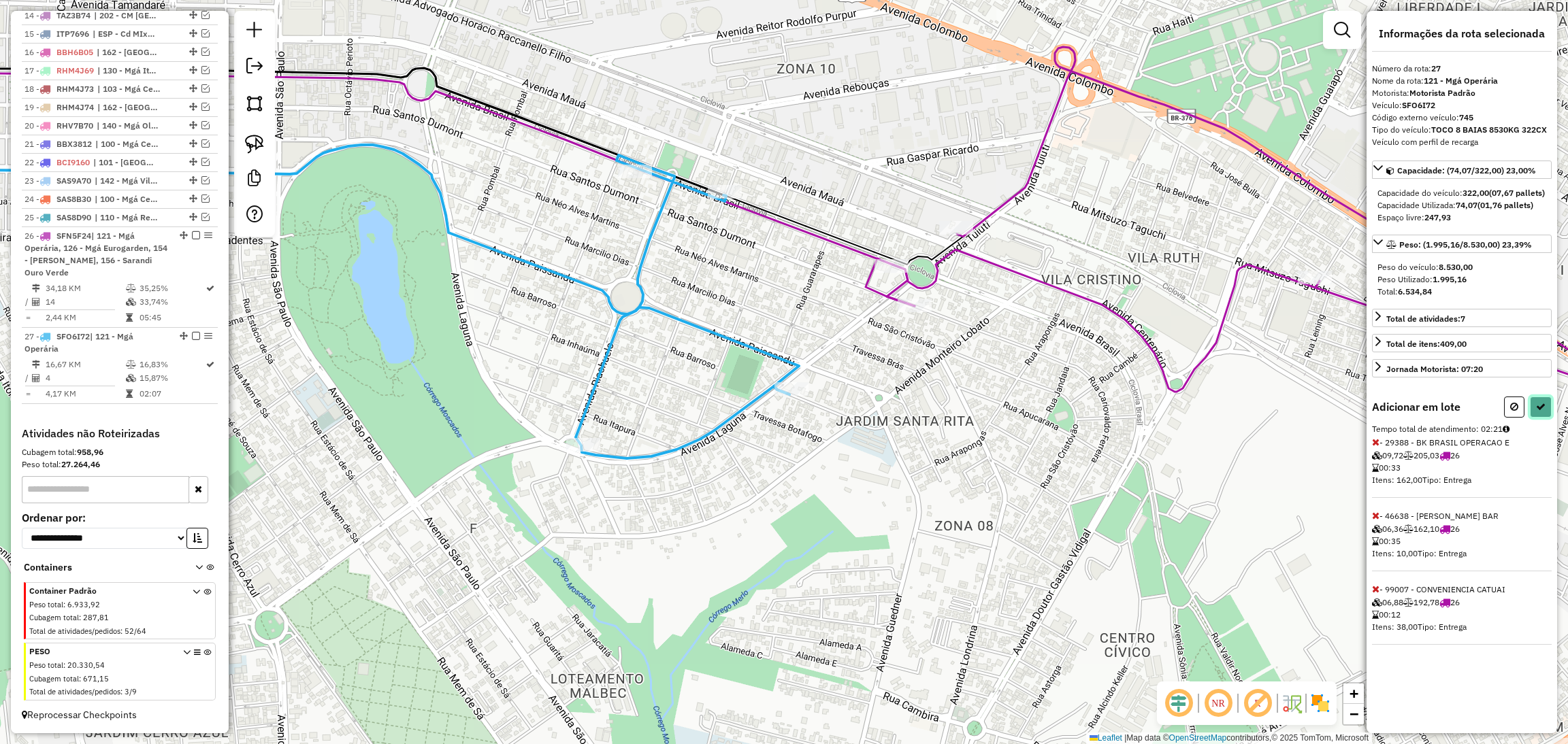
click at [1543, 414] on button at bounding box center [1541, 407] width 22 height 21
select select "**********"
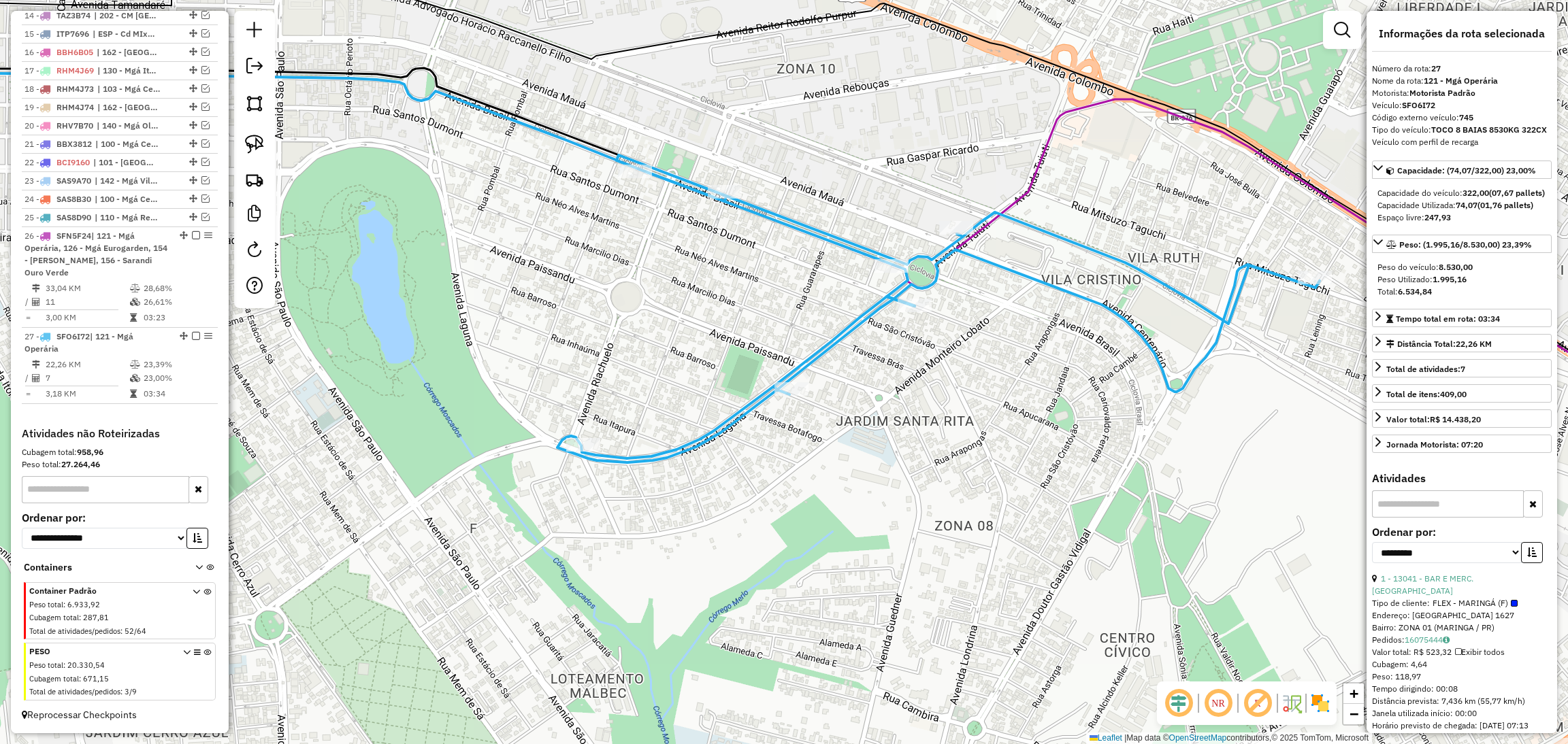
click at [1207, 310] on icon at bounding box center [938, 308] width 762 height 307
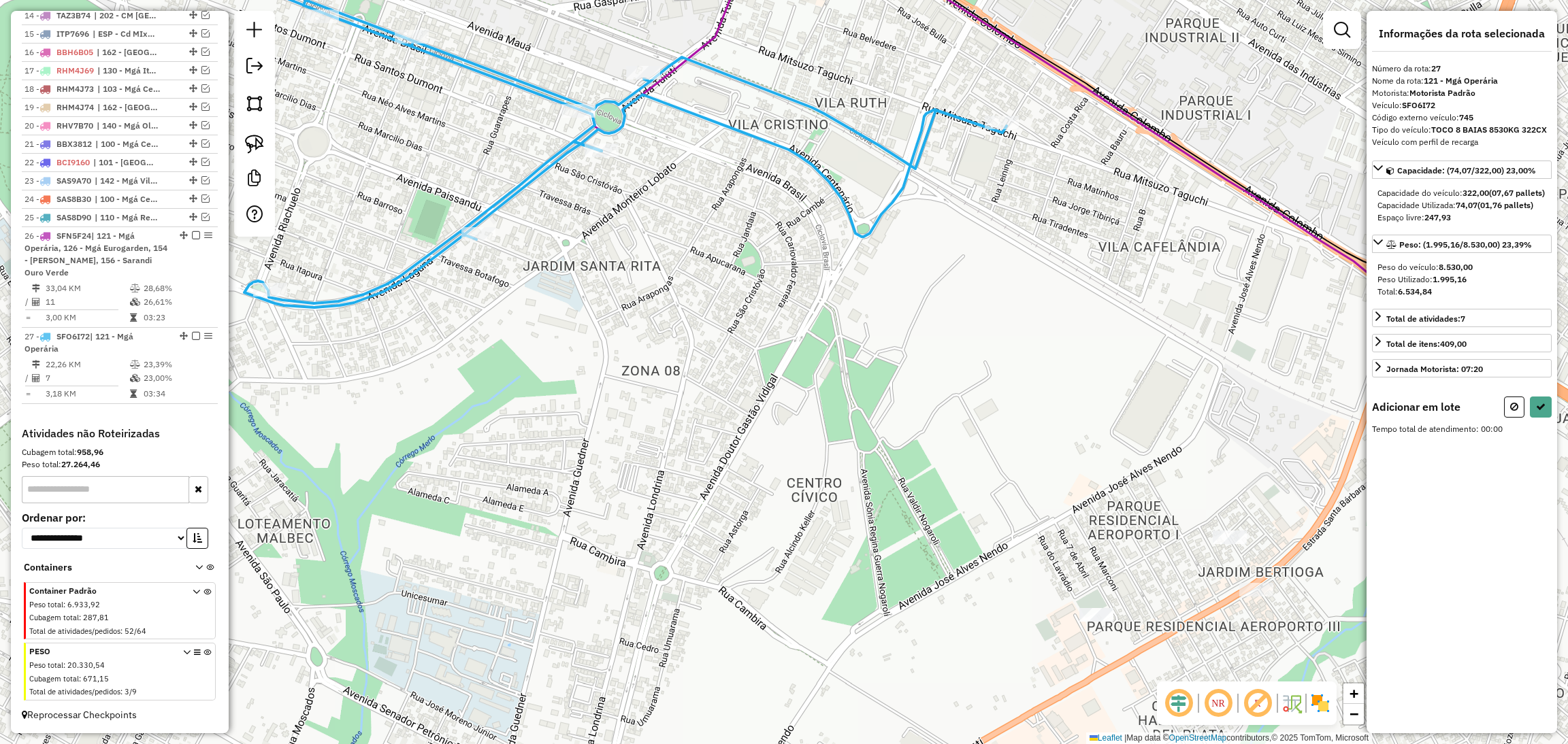
drag, startPoint x: 1165, startPoint y: 493, endPoint x: 851, endPoint y: 338, distance: 350.2
click at [851, 338] on div "Janela de atendimento Grade de atendimento Capacidade Transportadoras Veículos …" at bounding box center [784, 372] width 1568 height 744
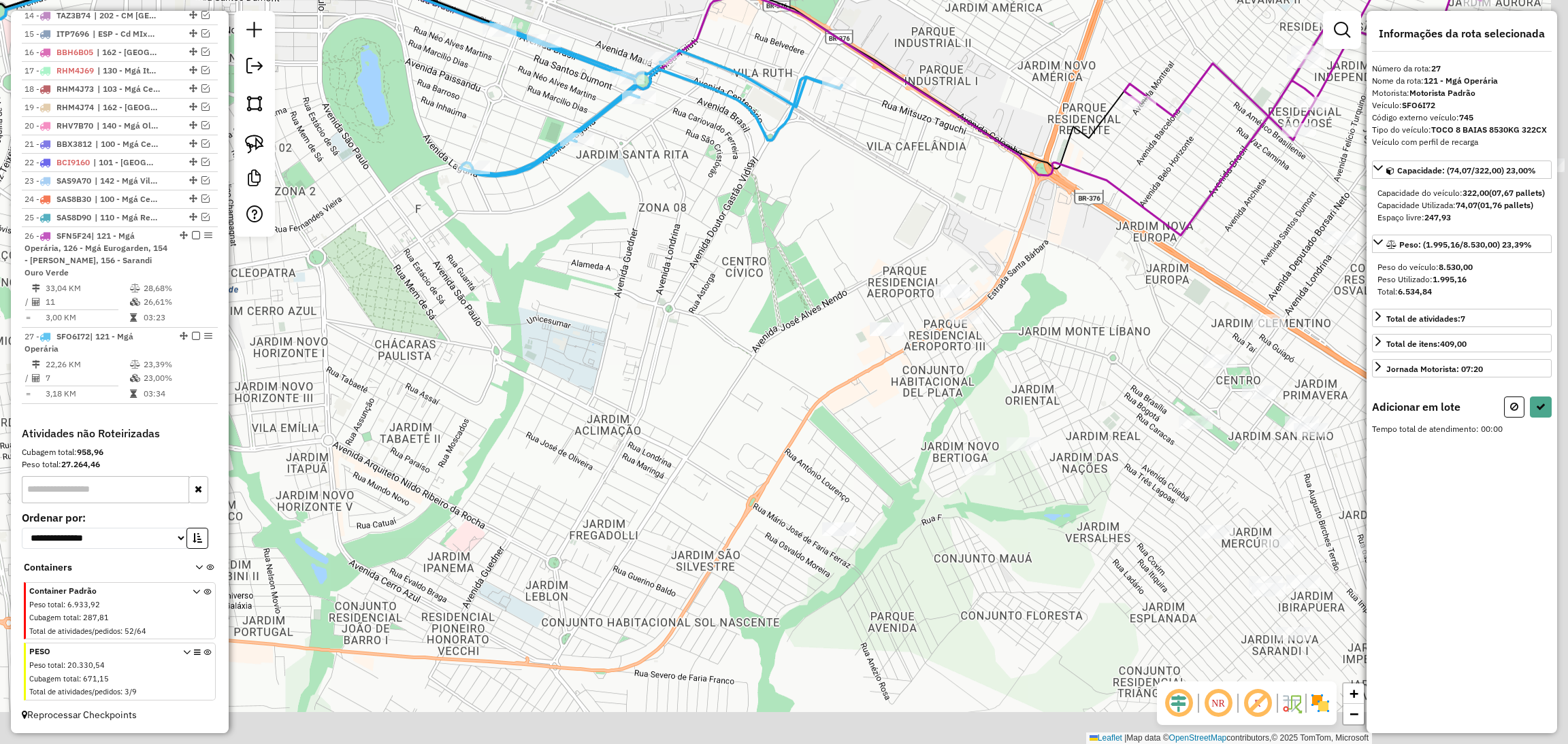
drag, startPoint x: 998, startPoint y: 592, endPoint x: 901, endPoint y: 438, distance: 182.0
click at [901, 438] on div "Janela de atendimento Grade de atendimento Capacidade Transportadoras Veículos …" at bounding box center [784, 372] width 1568 height 744
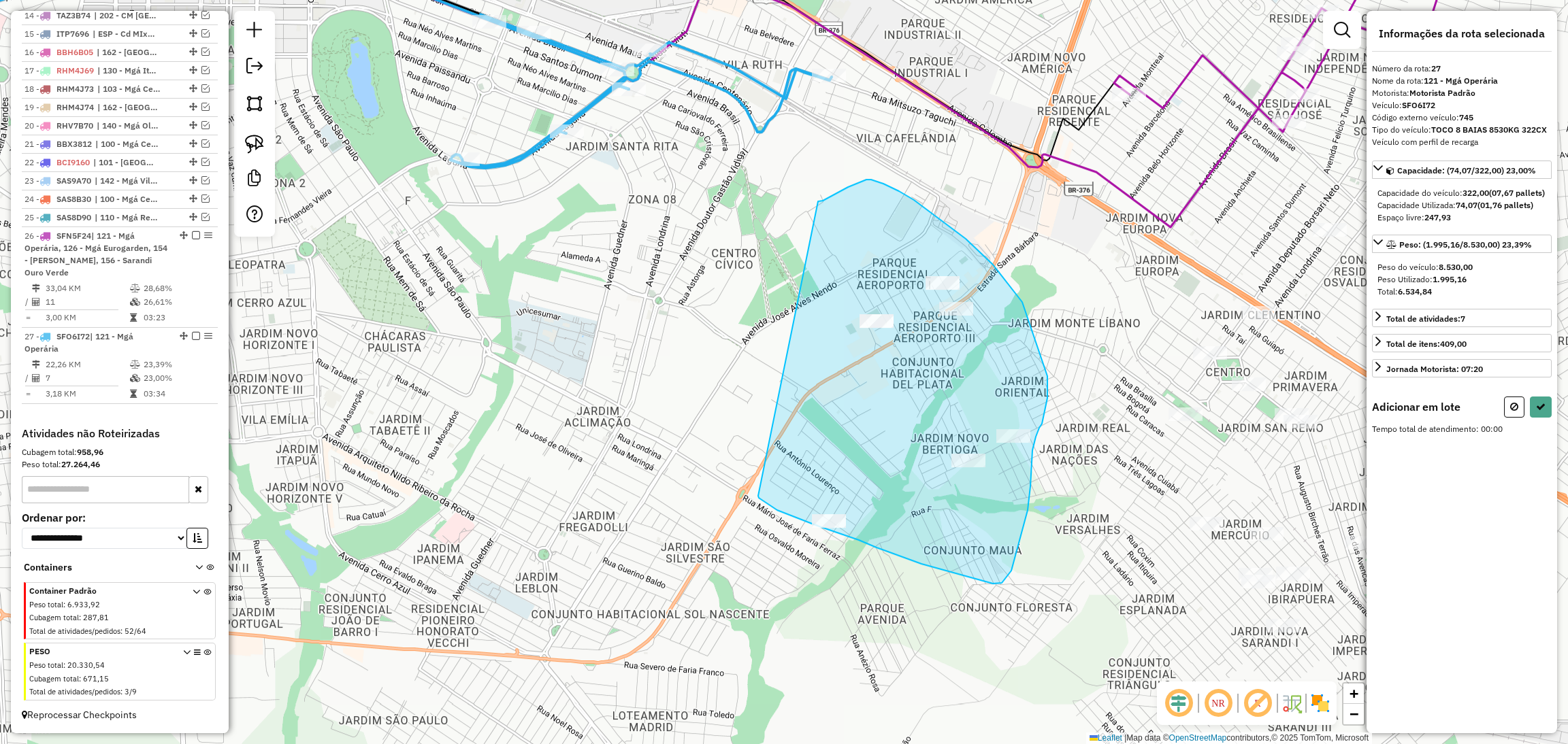
drag, startPoint x: 758, startPoint y: 496, endPoint x: 818, endPoint y: 201, distance: 301.0
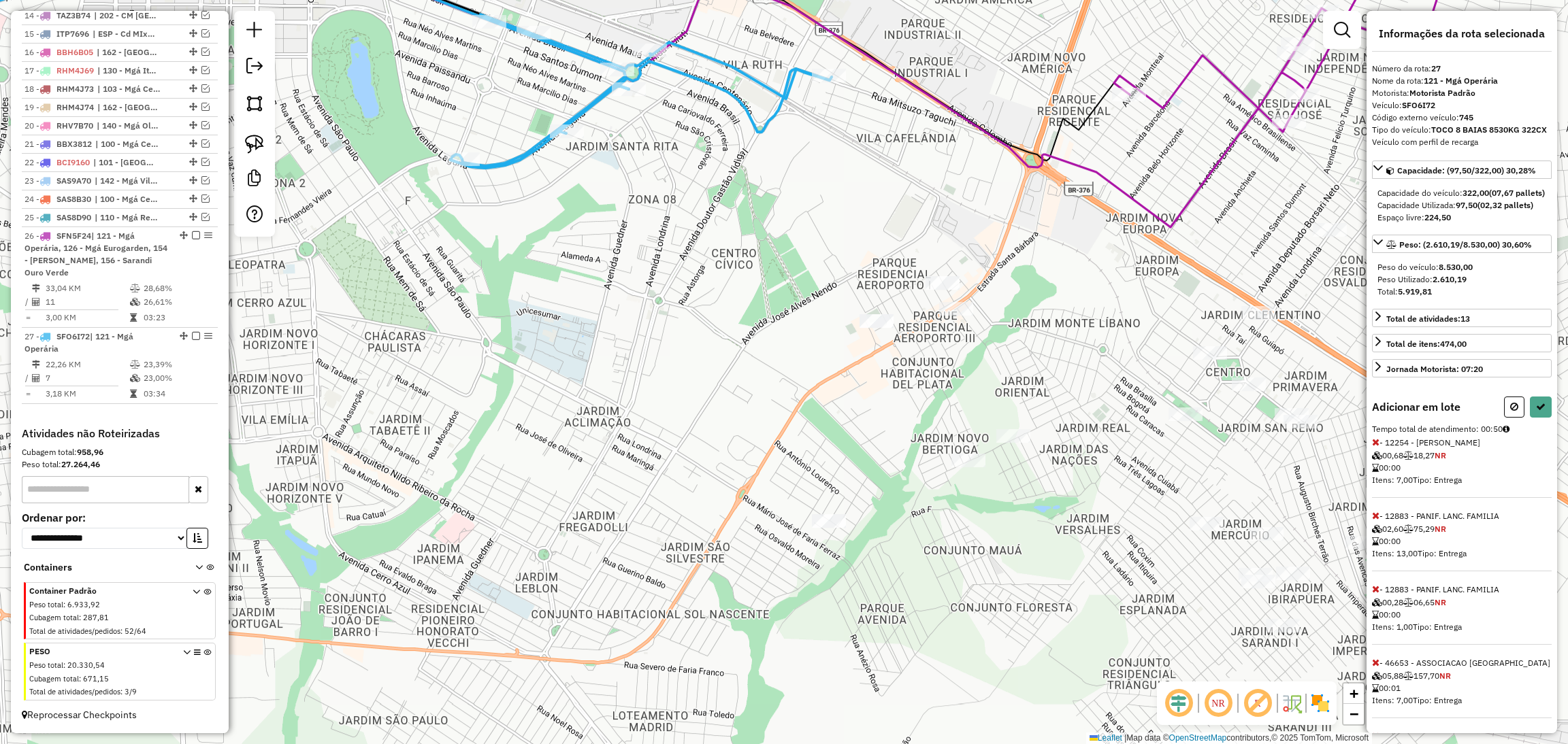
select select "**********"
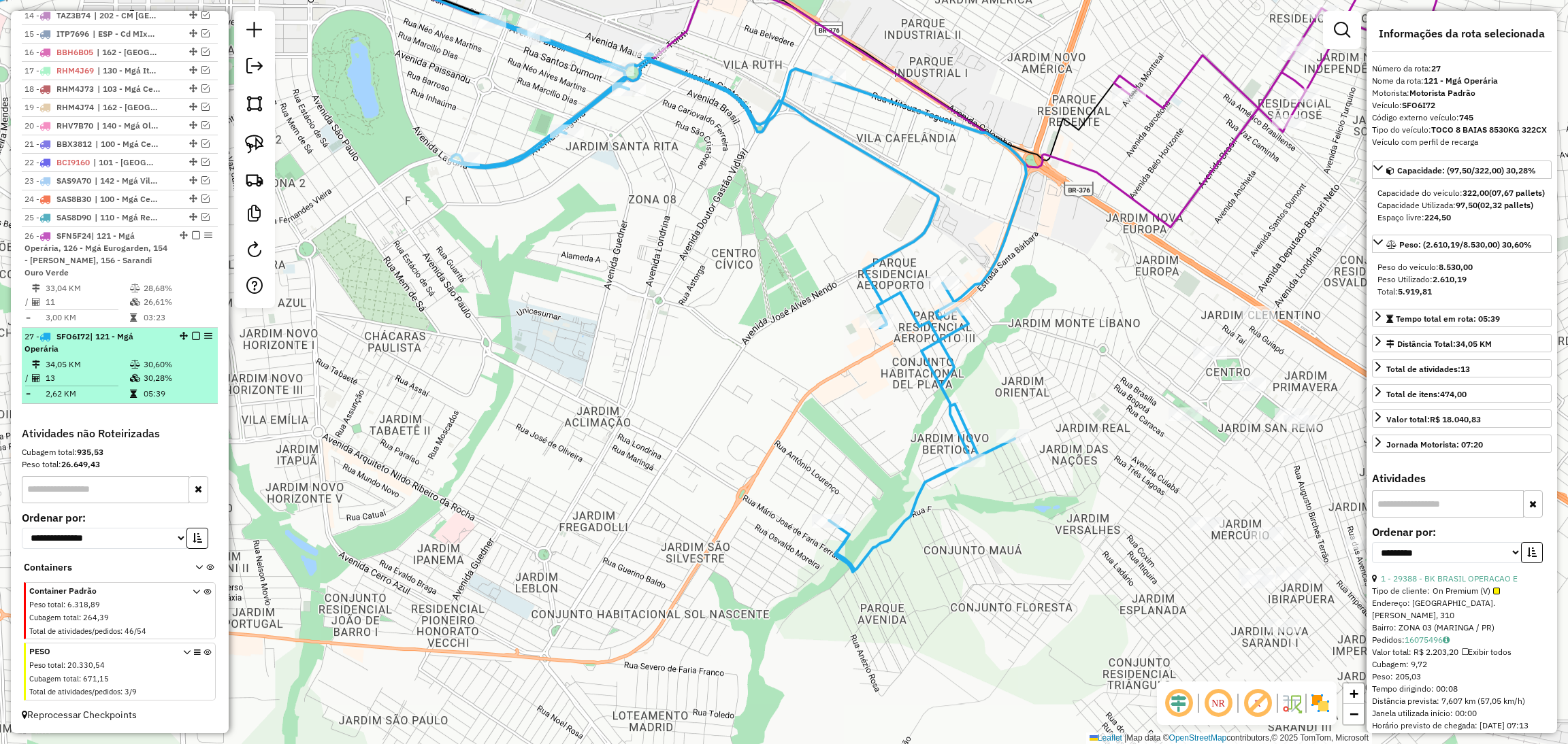
click at [192, 332] on em at bounding box center [196, 336] width 8 height 8
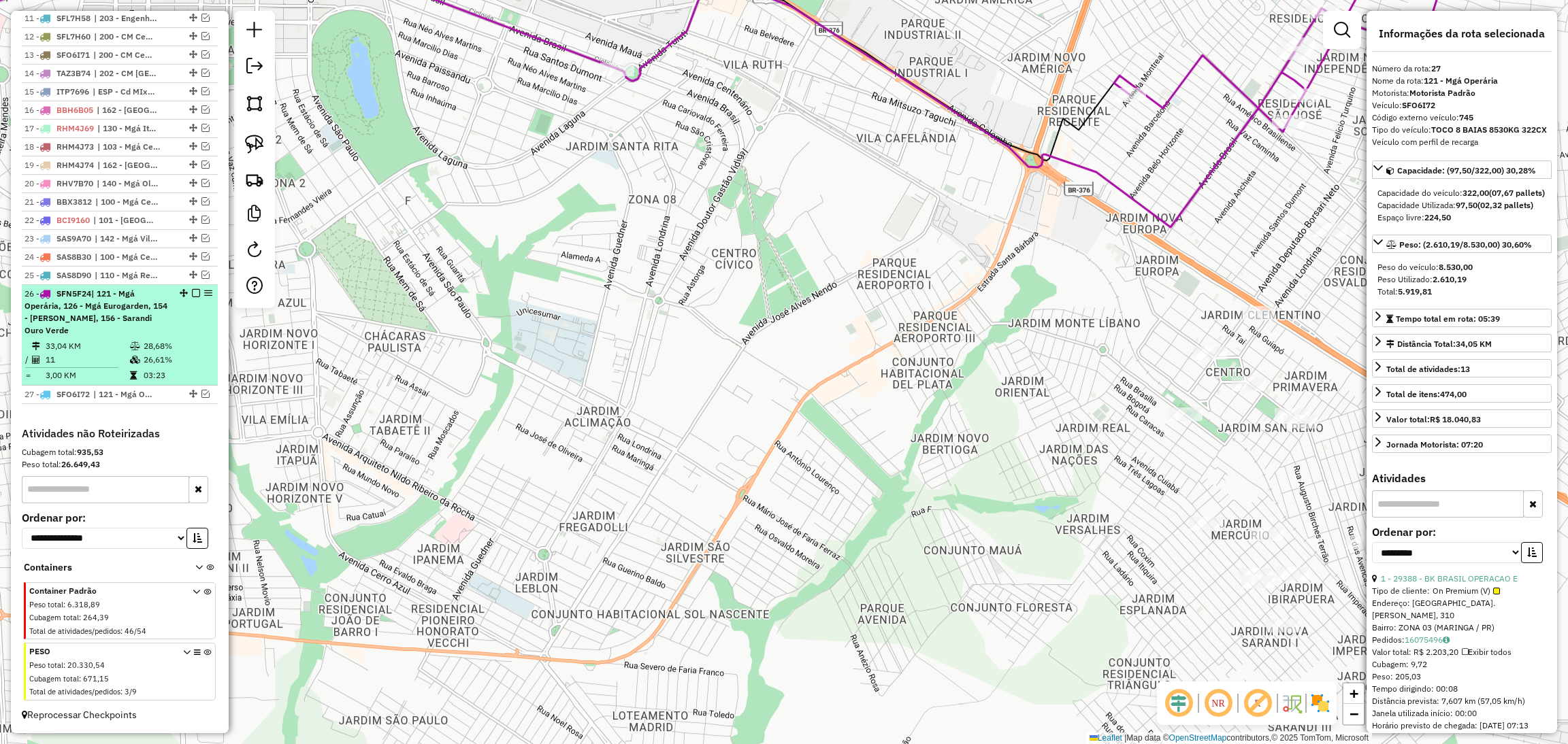
click at [157, 323] on div "26 - SFN5F24 | 121 - Mgá Operária, 126 - Mgá Eurogarden, 154 - Sarandi Alvamar,…" at bounding box center [96, 312] width 144 height 49
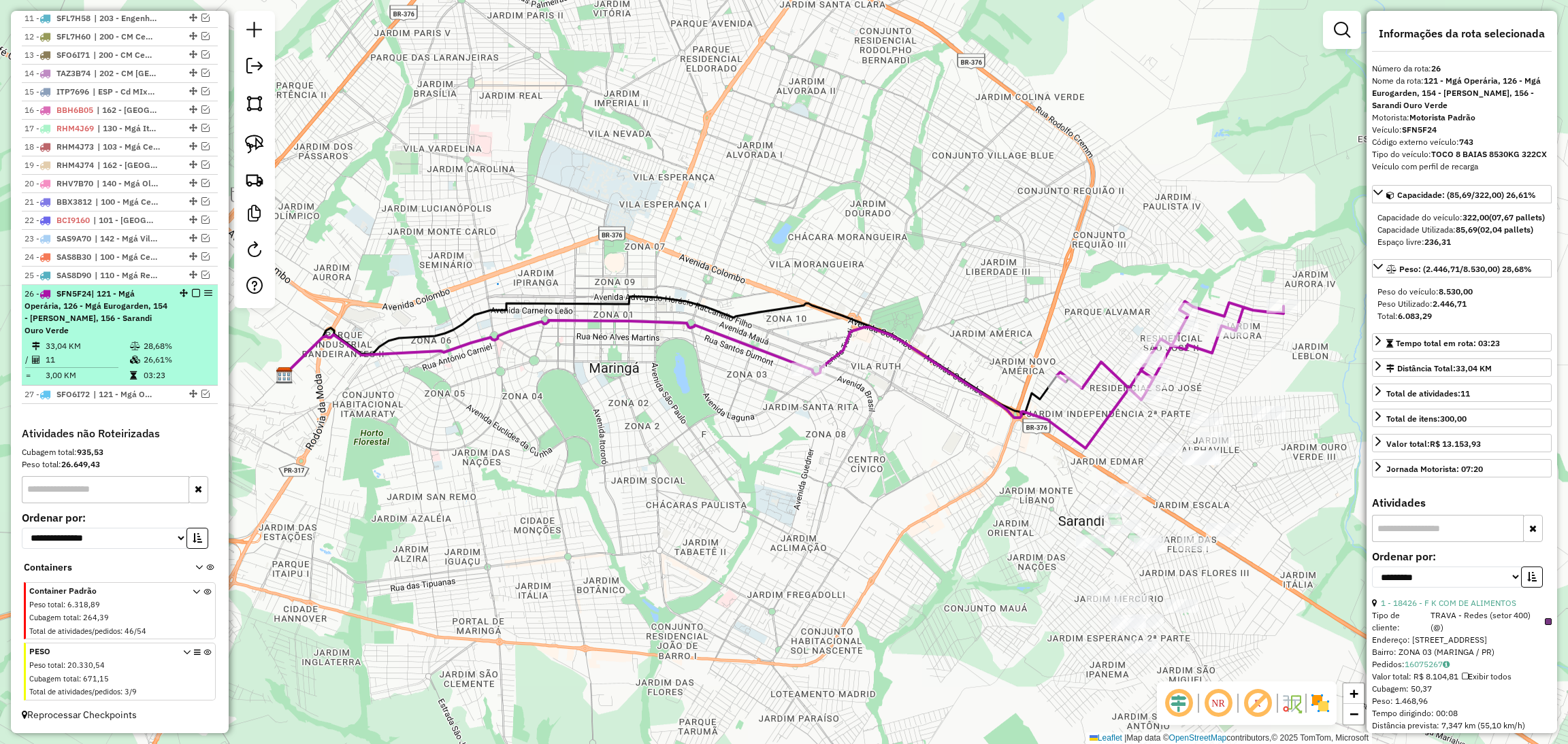
click at [192, 289] on em at bounding box center [196, 293] width 8 height 8
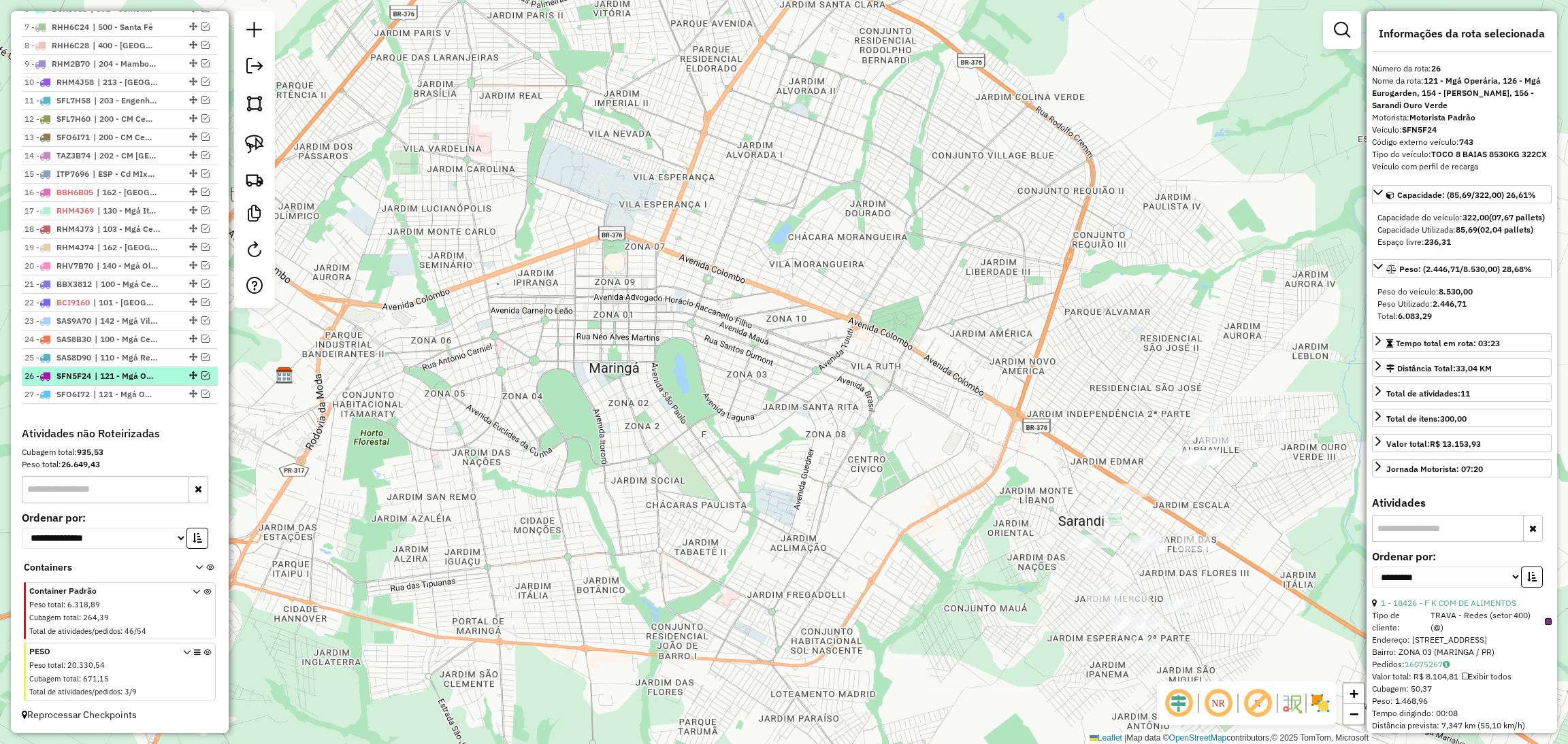
scroll to position [644, 0]
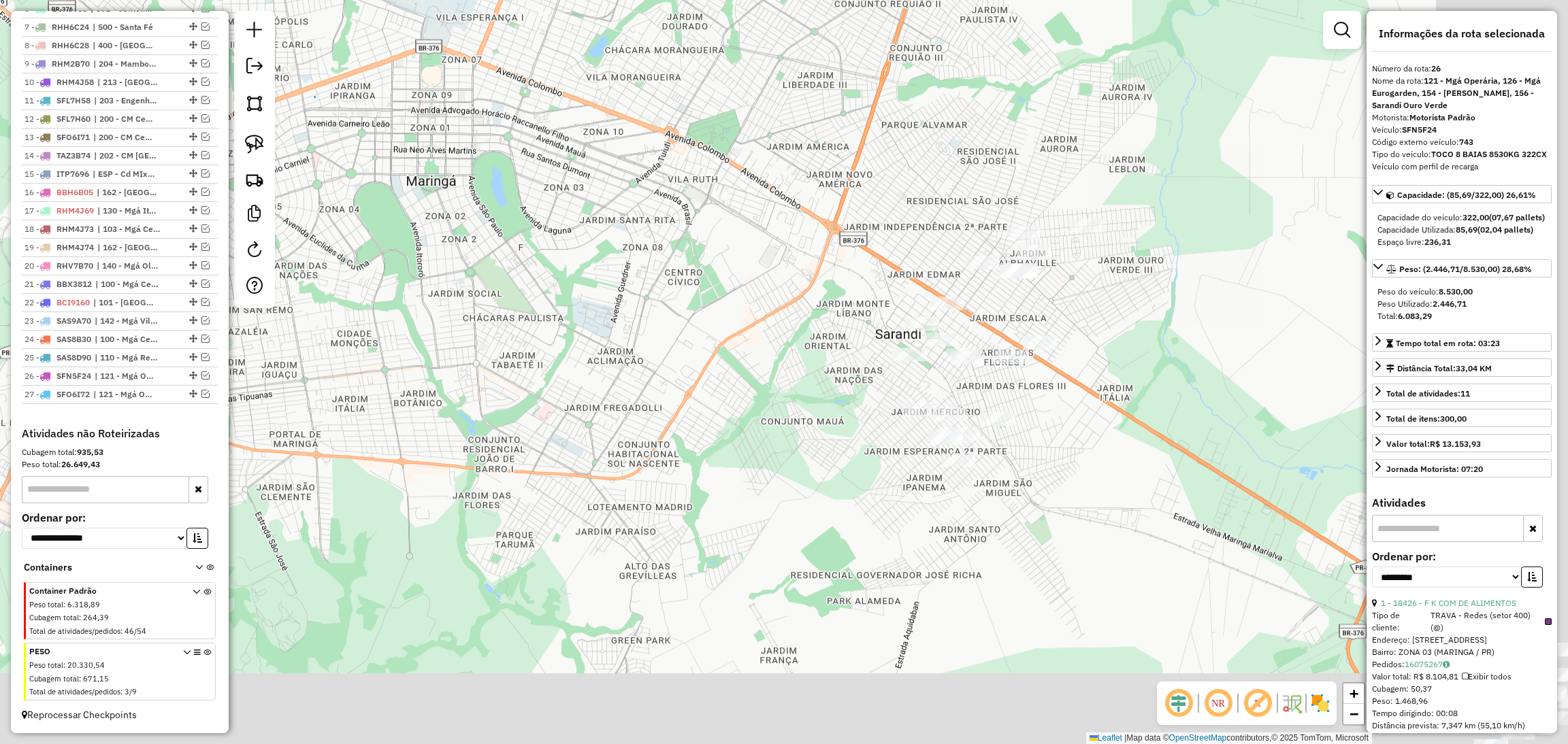
drag, startPoint x: 733, startPoint y: 596, endPoint x: 509, endPoint y: 387, distance: 306.4
click at [509, 387] on div "Janela de atendimento Grade de atendimento Capacidade Transportadoras Veículos …" at bounding box center [784, 372] width 1568 height 744
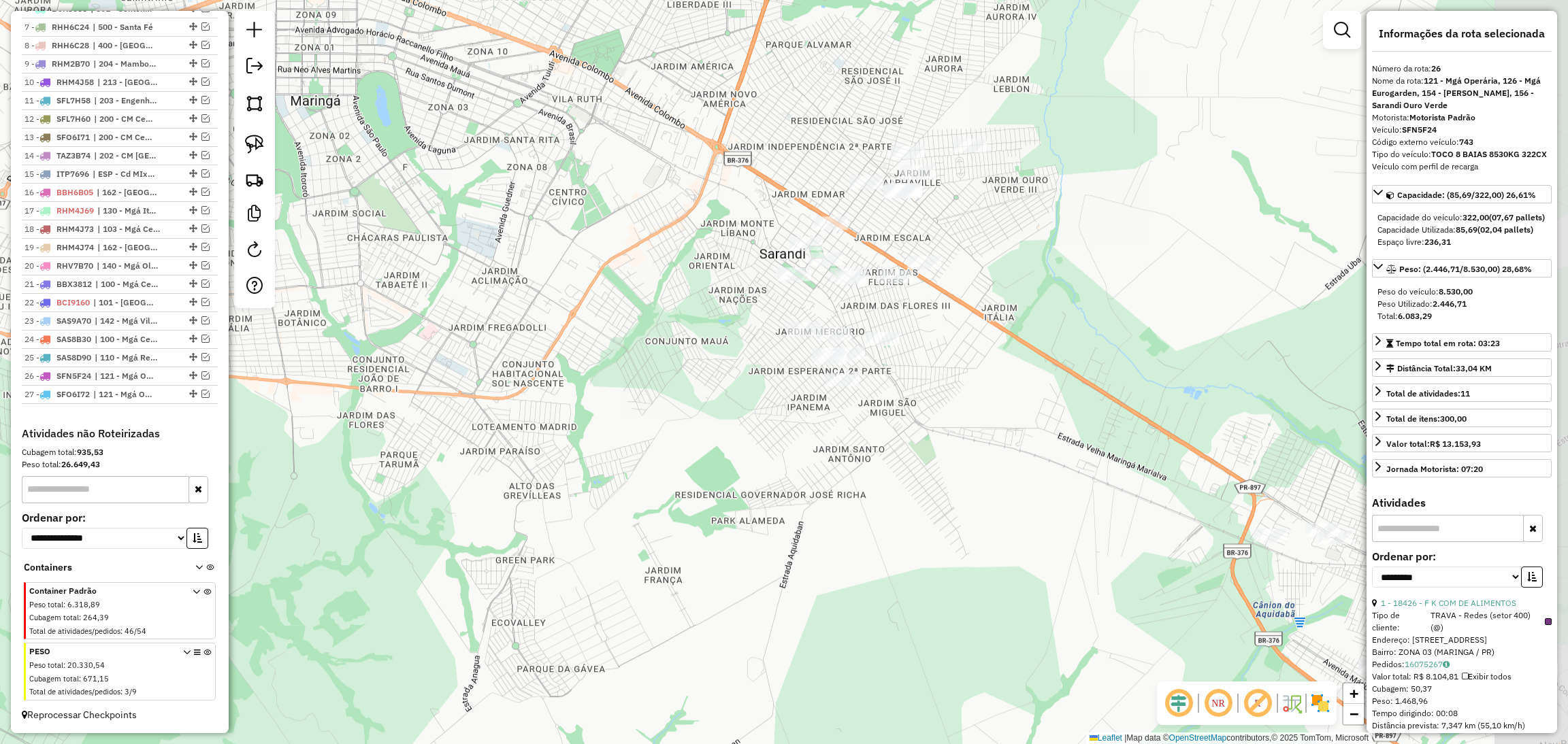
drag, startPoint x: 574, startPoint y: 455, endPoint x: 466, endPoint y: 375, distance: 134.4
click at [466, 375] on div "Janela de atendimento Grade de atendimento Capacidade Transportadoras Veículos …" at bounding box center [784, 372] width 1568 height 744
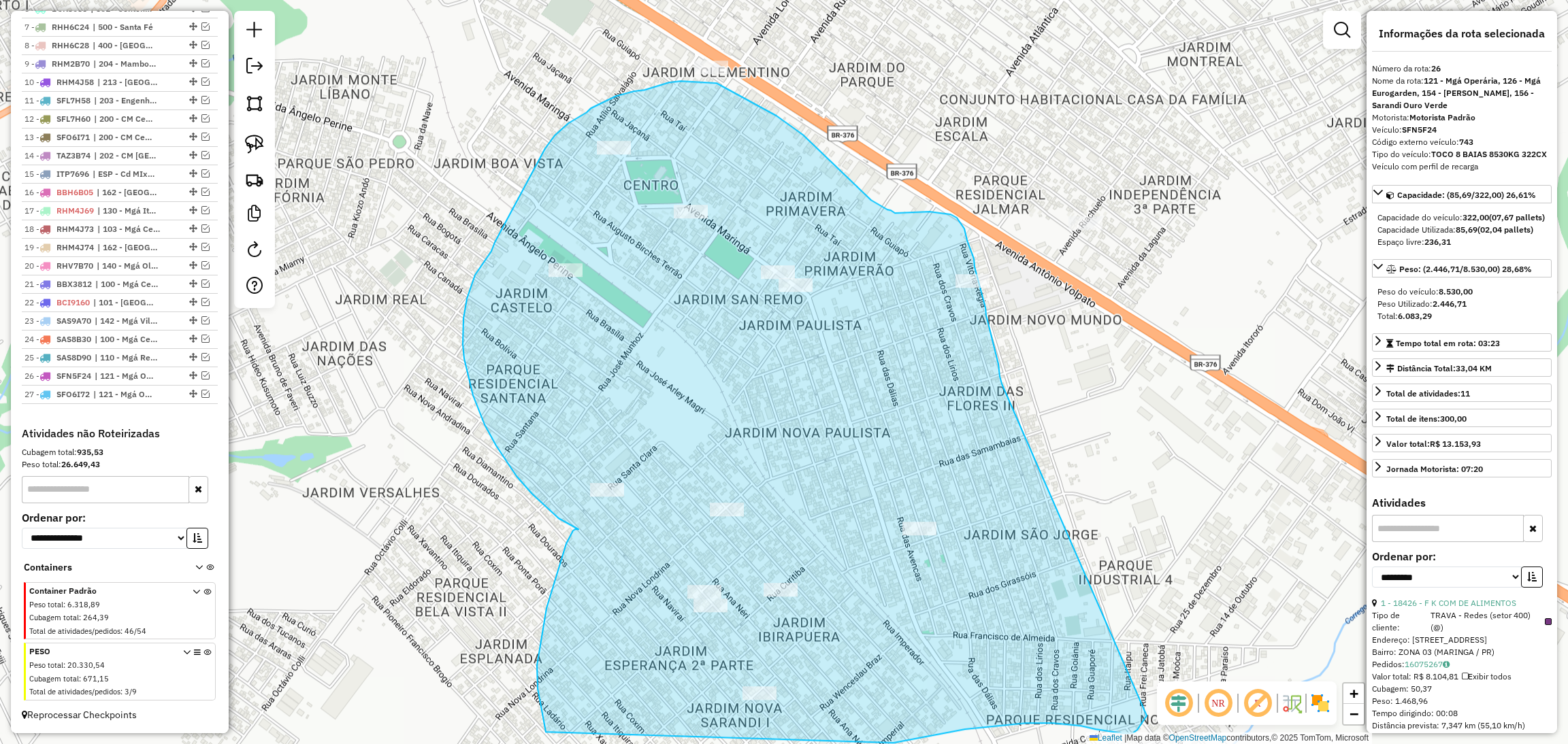
drag, startPoint x: 1001, startPoint y: 383, endPoint x: 1146, endPoint y: 716, distance: 363.2
click at [1146, 716] on div "Janela de atendimento Grade de atendimento Capacidade Transportadoras Veículos …" at bounding box center [784, 372] width 1568 height 744
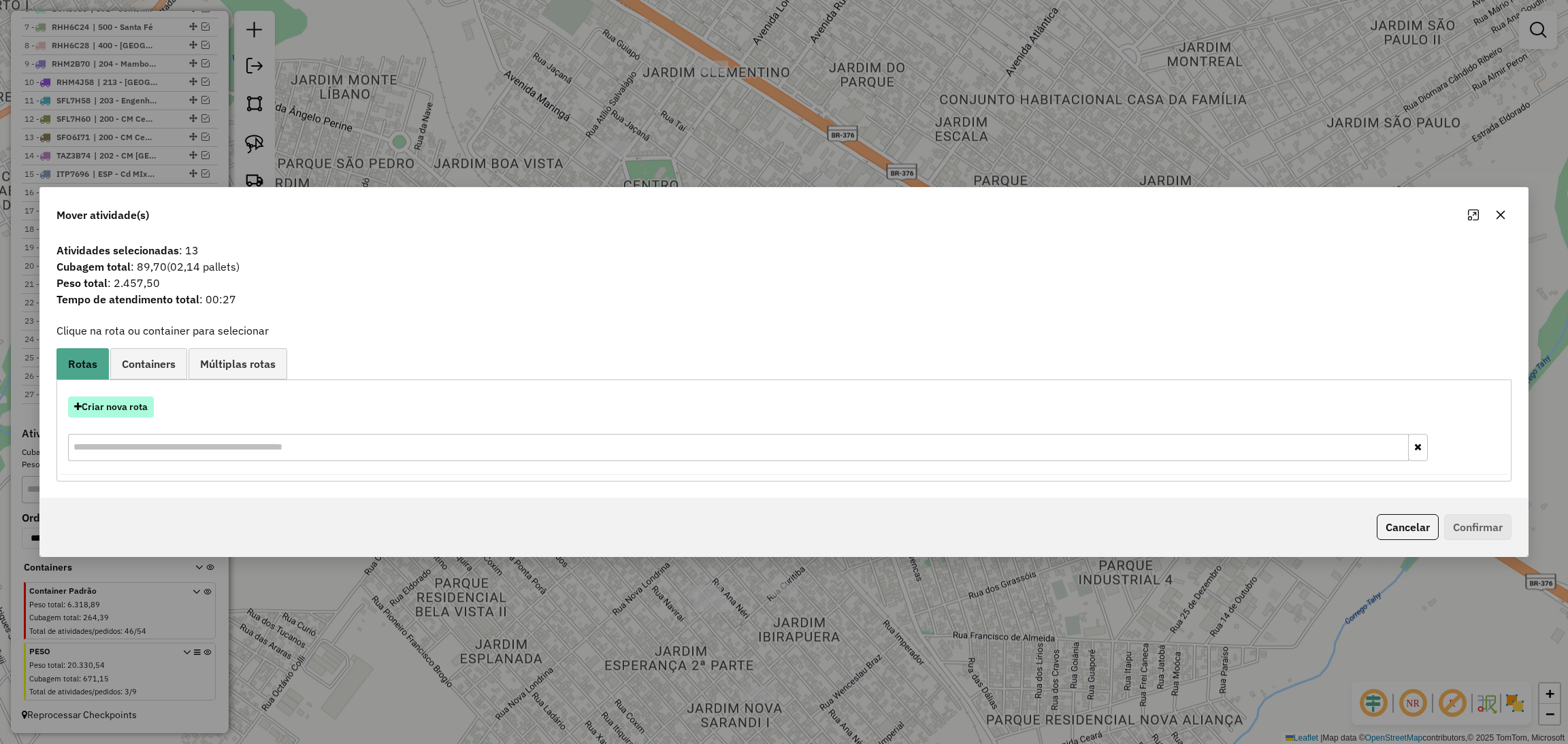
click at [134, 416] on button "Criar nova rota" at bounding box center [111, 407] width 86 height 21
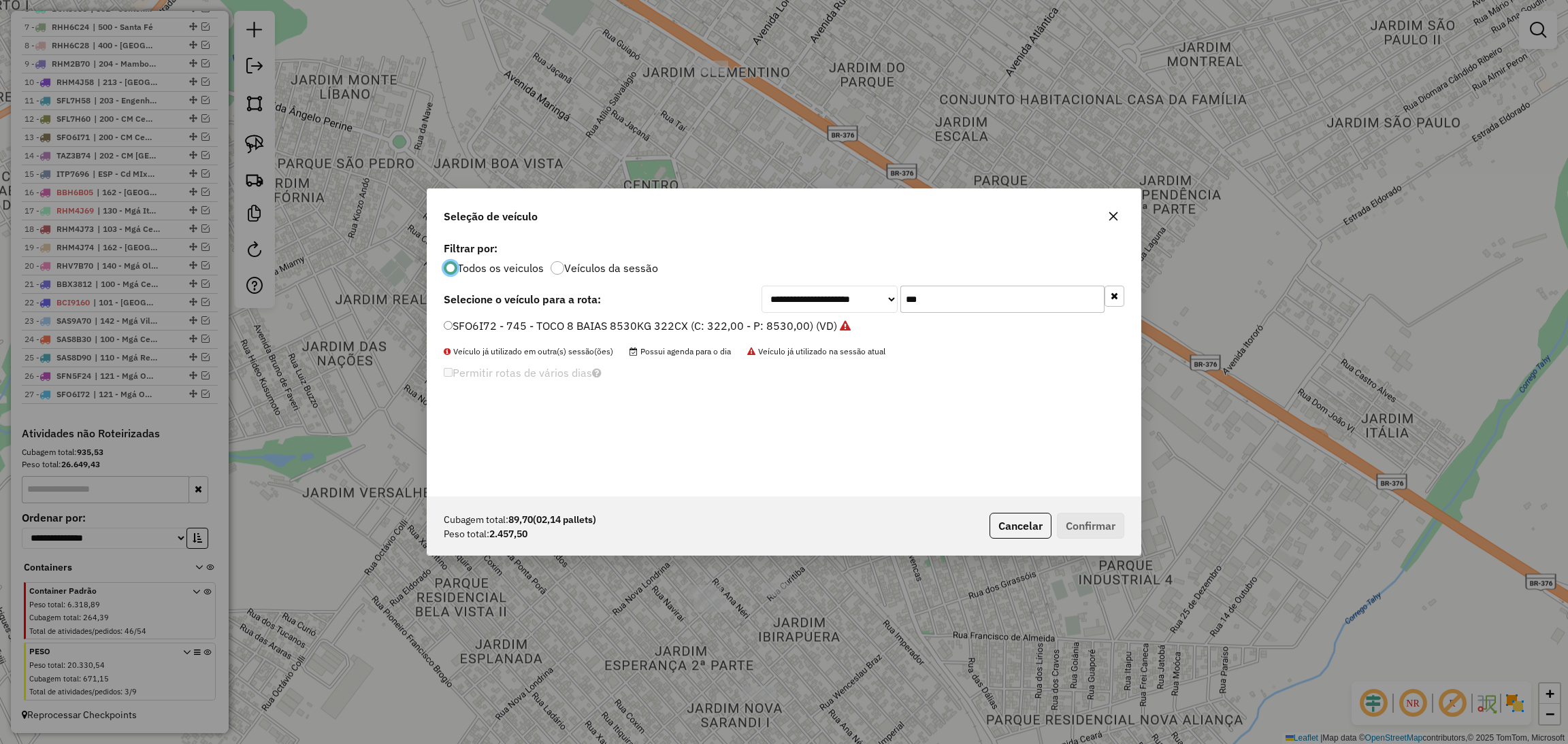
scroll to position [6, 3]
click at [934, 295] on input "***" at bounding box center [1002, 299] width 204 height 27
type input "***"
click at [724, 329] on label "SFO6I74 - 746 - TOCO 8 BAIAS 8530KG 322CX (C: 322,00 - P: 8530,00) (VD)" at bounding box center [640, 325] width 394 height 16
click at [1071, 525] on button "Confirmar" at bounding box center [1090, 525] width 68 height 26
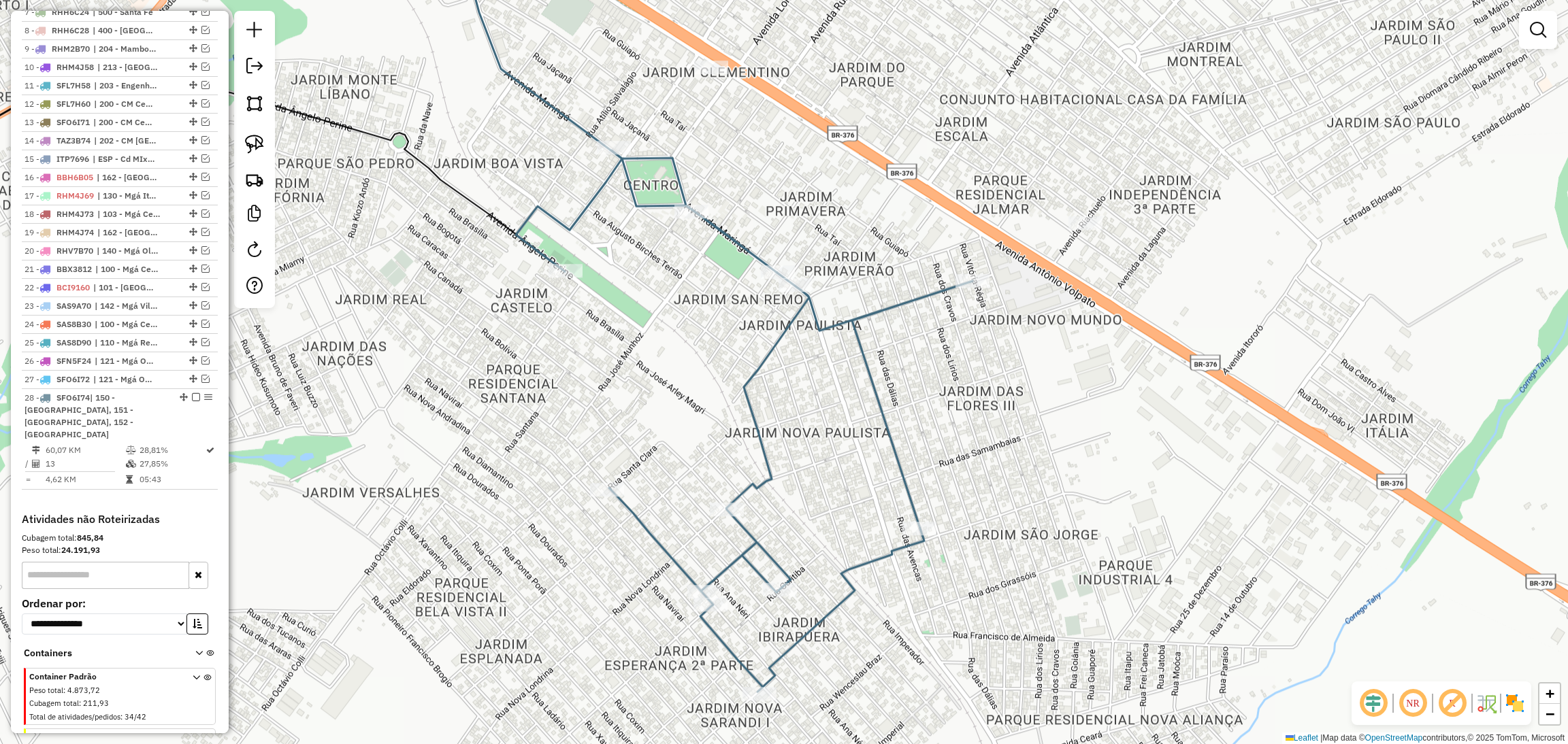
scroll to position [733, 0]
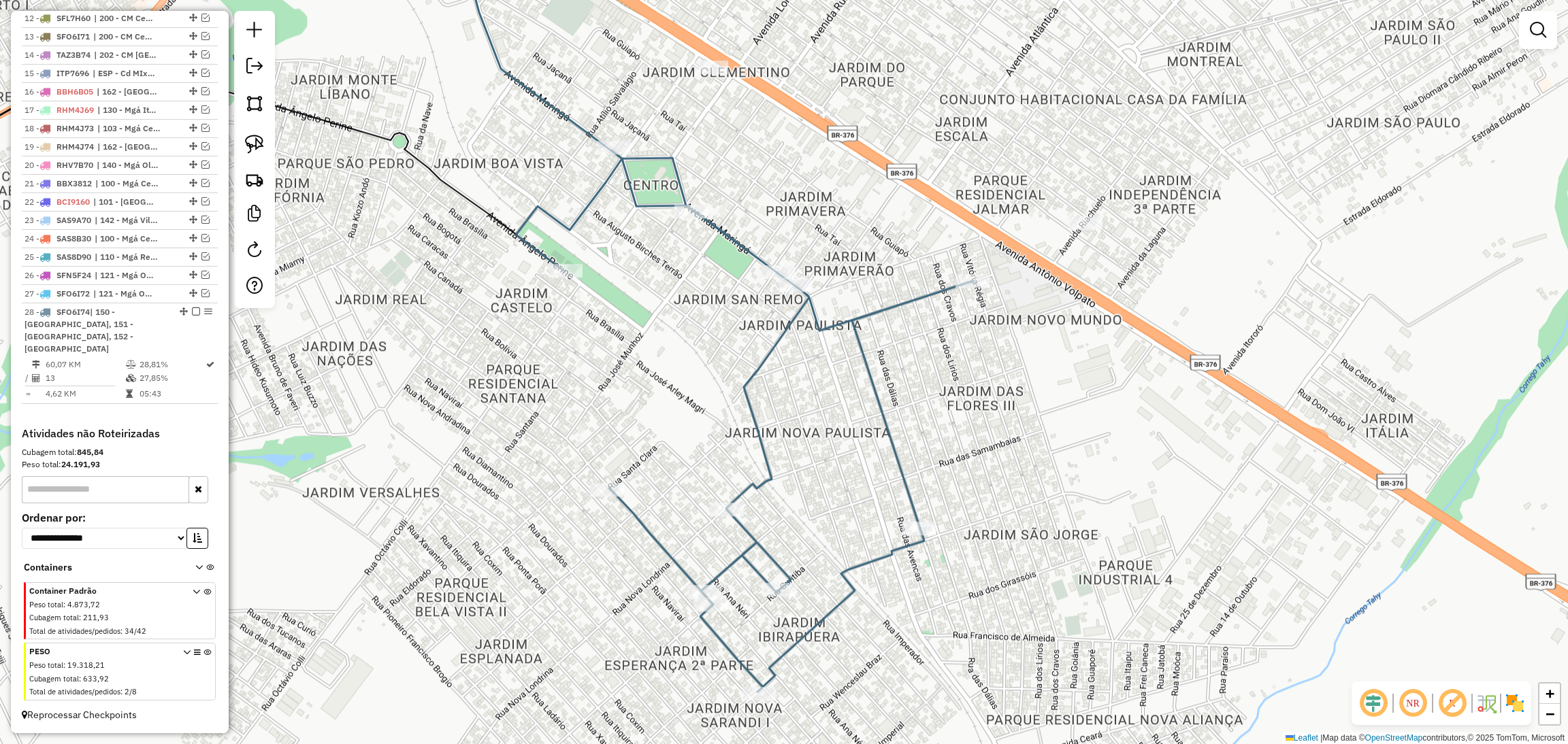
click at [881, 396] on icon at bounding box center [744, 421] width 457 height 541
select select "**********"
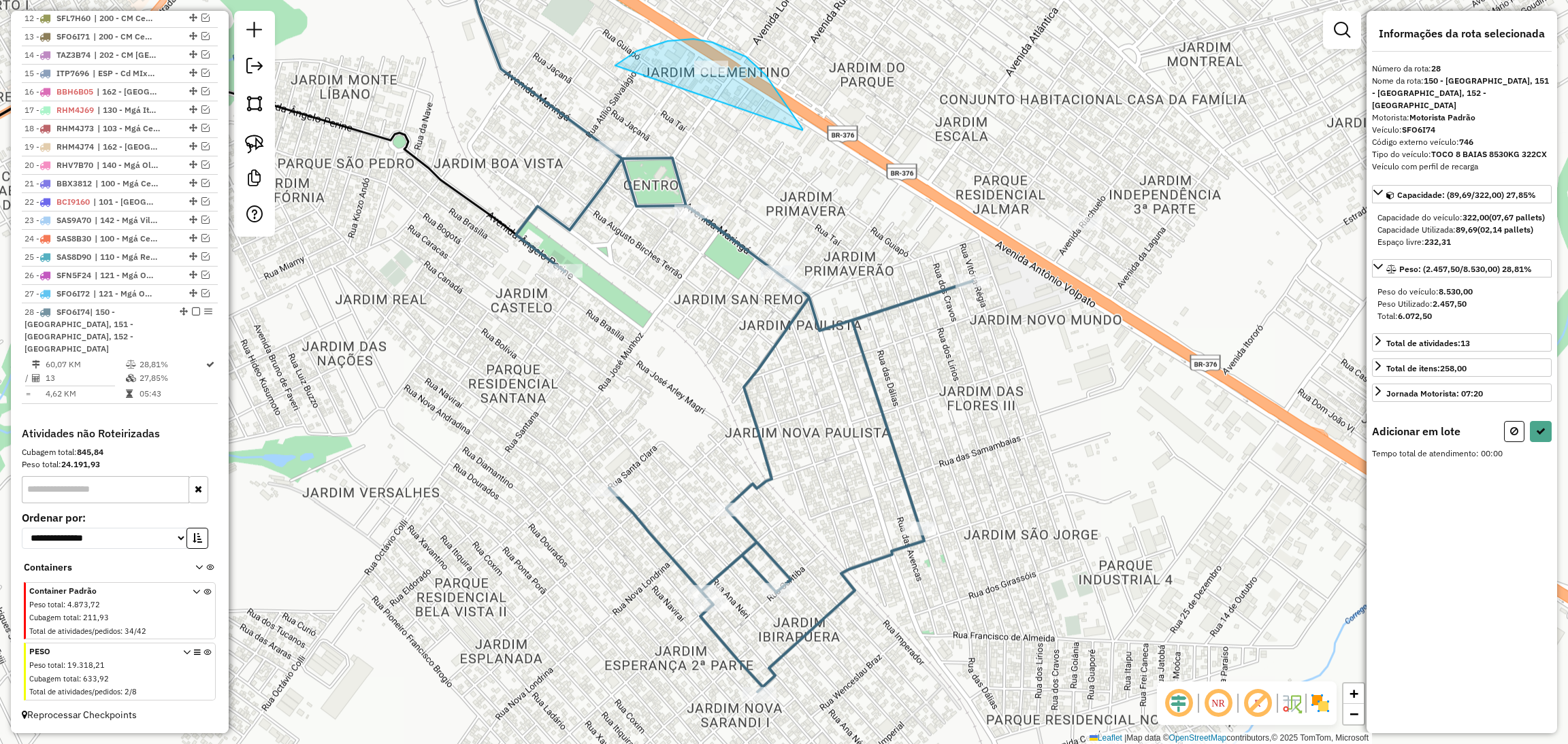
drag, startPoint x: 802, startPoint y: 130, endPoint x: 608, endPoint y: 71, distance: 202.8
select select "**********"
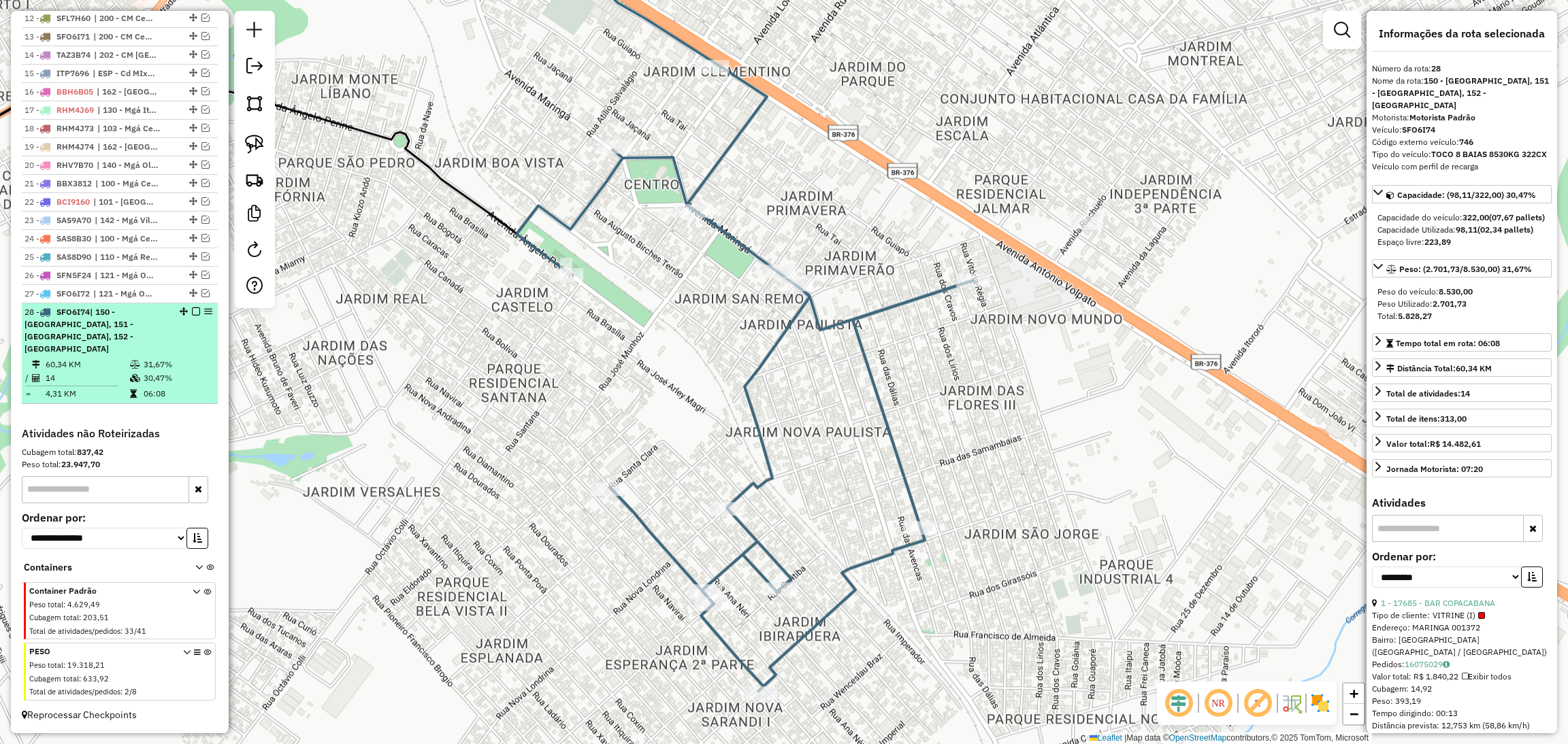
click at [194, 316] on em at bounding box center [196, 311] width 8 height 8
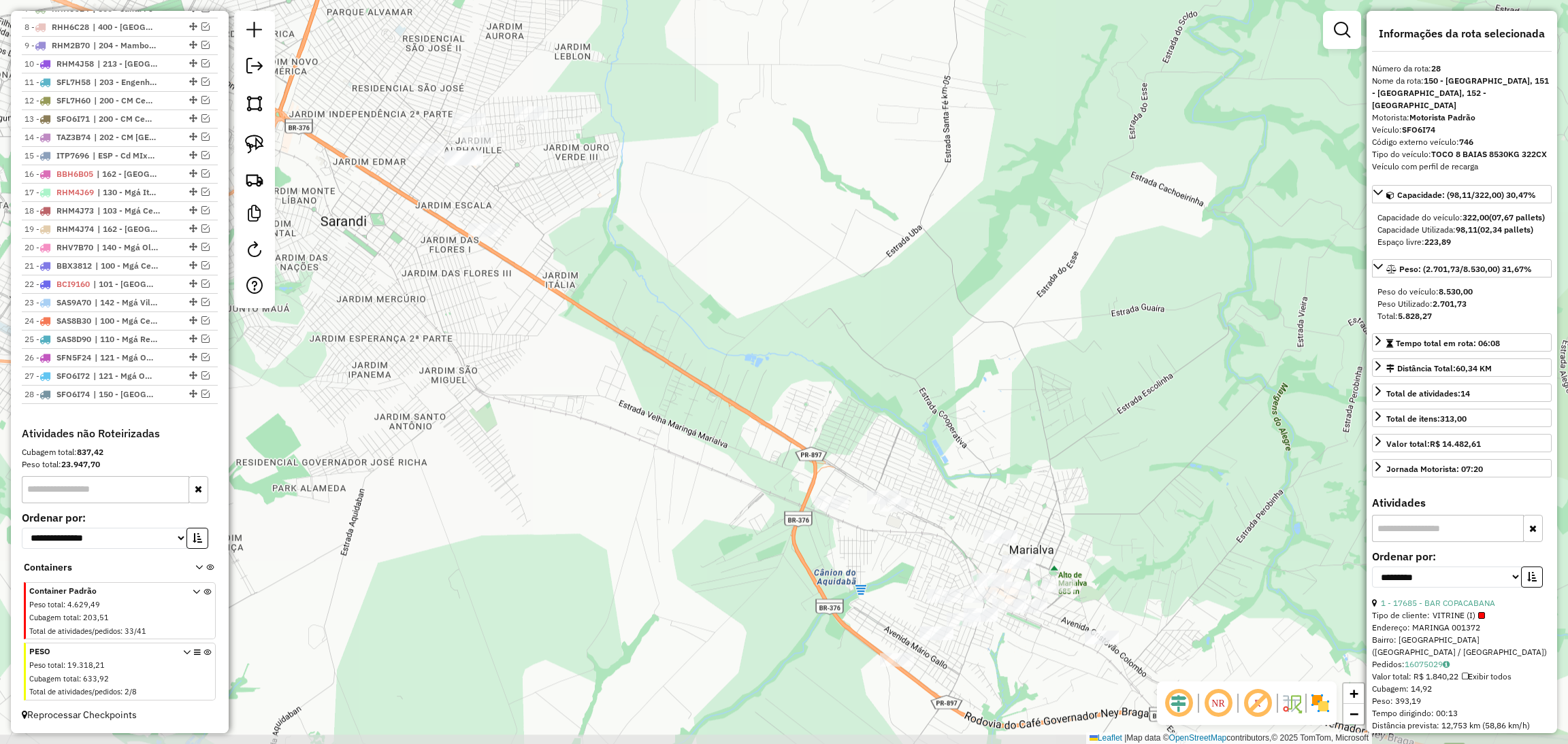
drag, startPoint x: 728, startPoint y: 492, endPoint x: 566, endPoint y: 374, distance: 200.4
click at [566, 374] on div "Janela de atendimento Grade de atendimento Capacidade Transportadoras Veículos …" at bounding box center [784, 372] width 1568 height 744
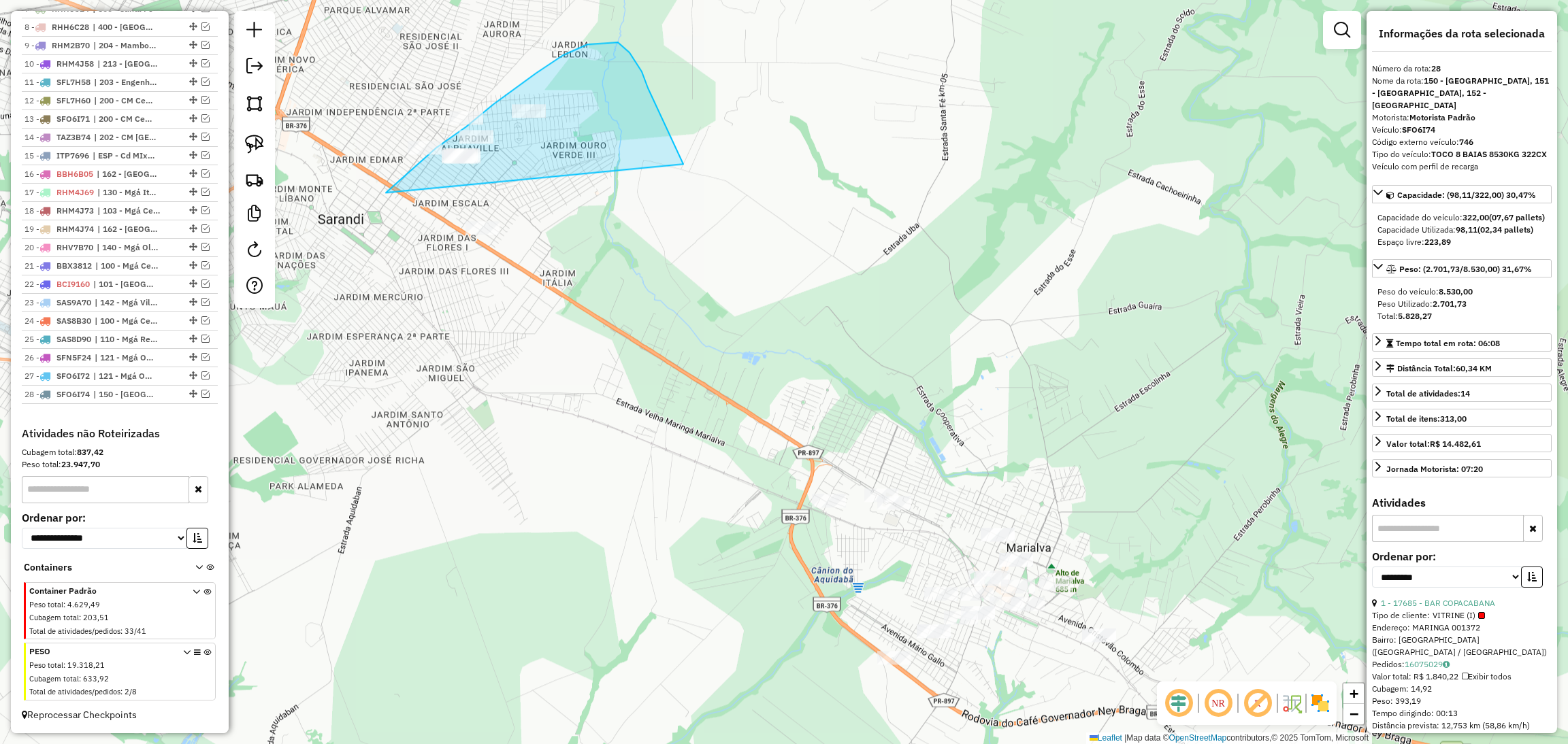
drag, startPoint x: 683, startPoint y: 164, endPoint x: 386, endPoint y: 192, distance: 298.3
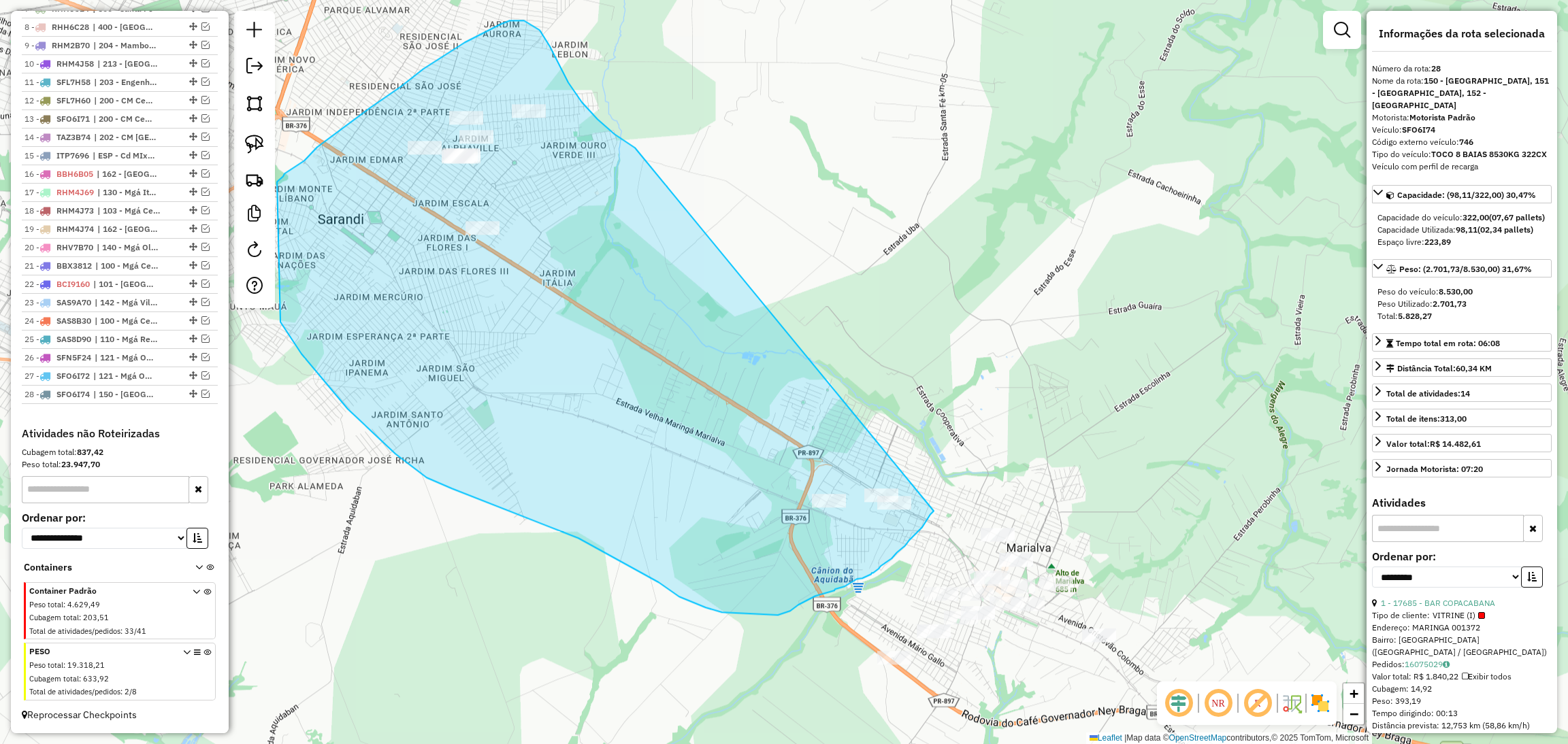
drag, startPoint x: 635, startPoint y: 147, endPoint x: 952, endPoint y: 478, distance: 458.3
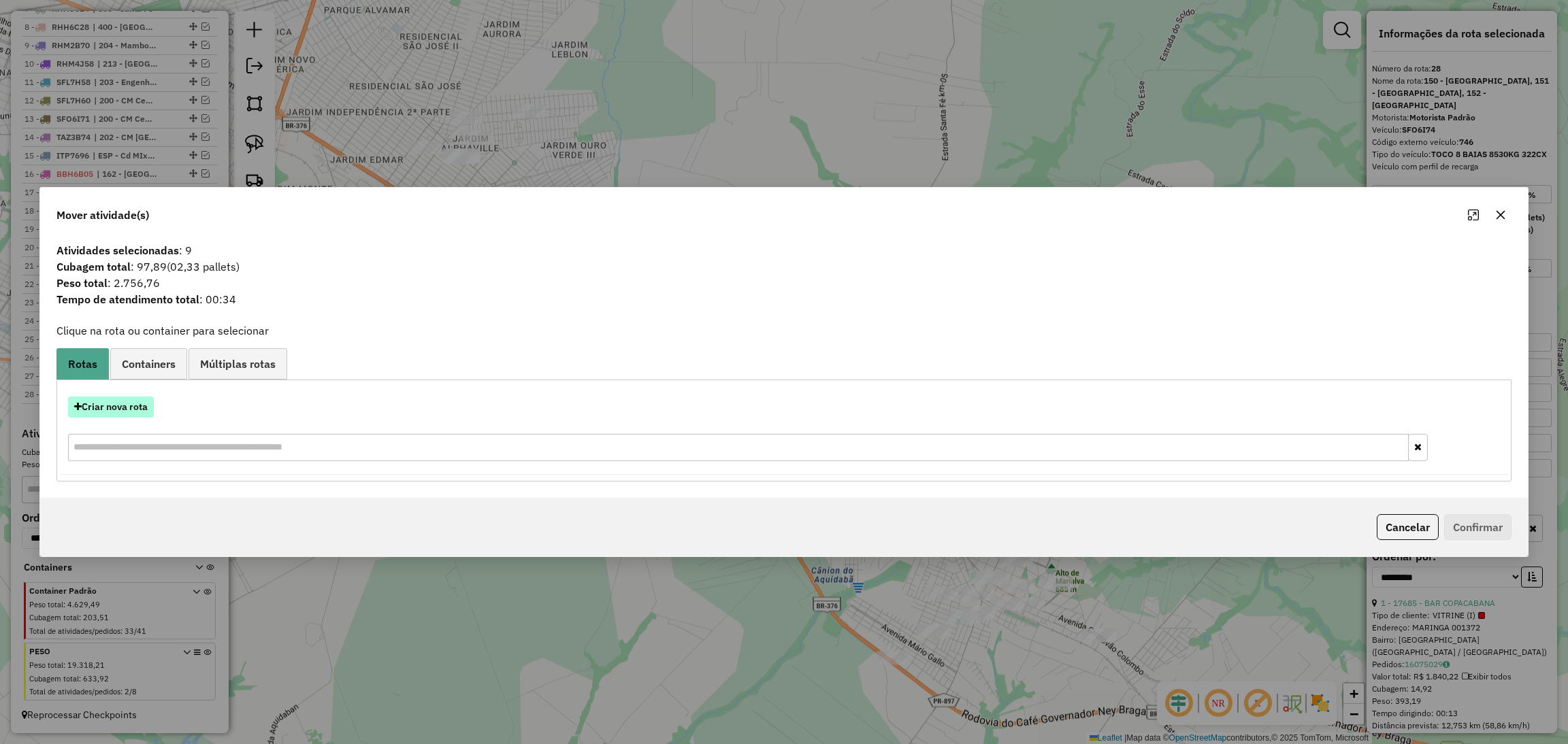
click at [131, 413] on button "Criar nova rota" at bounding box center [111, 407] width 86 height 21
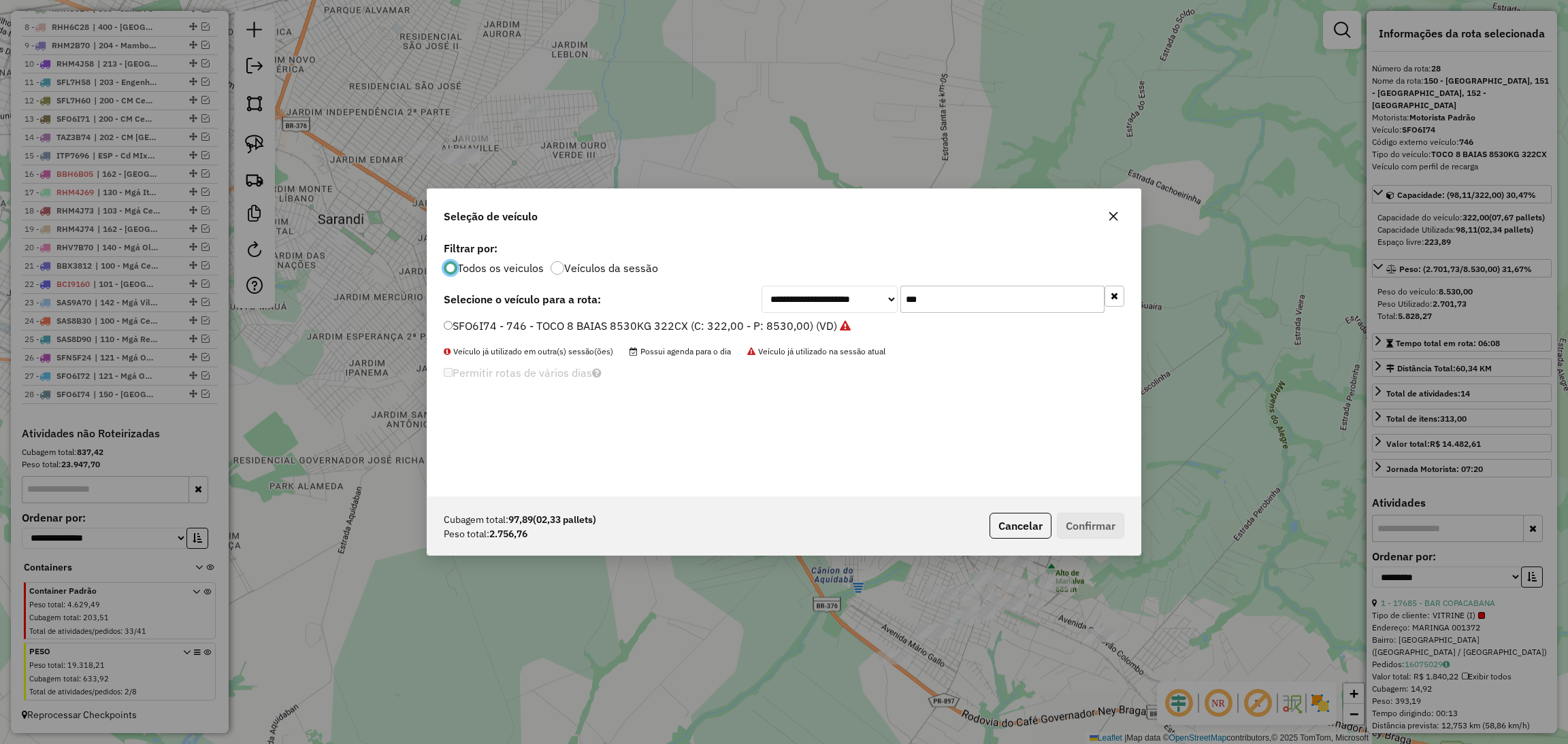
scroll to position [6, 3]
click at [944, 291] on input "***" at bounding box center [1002, 299] width 204 height 27
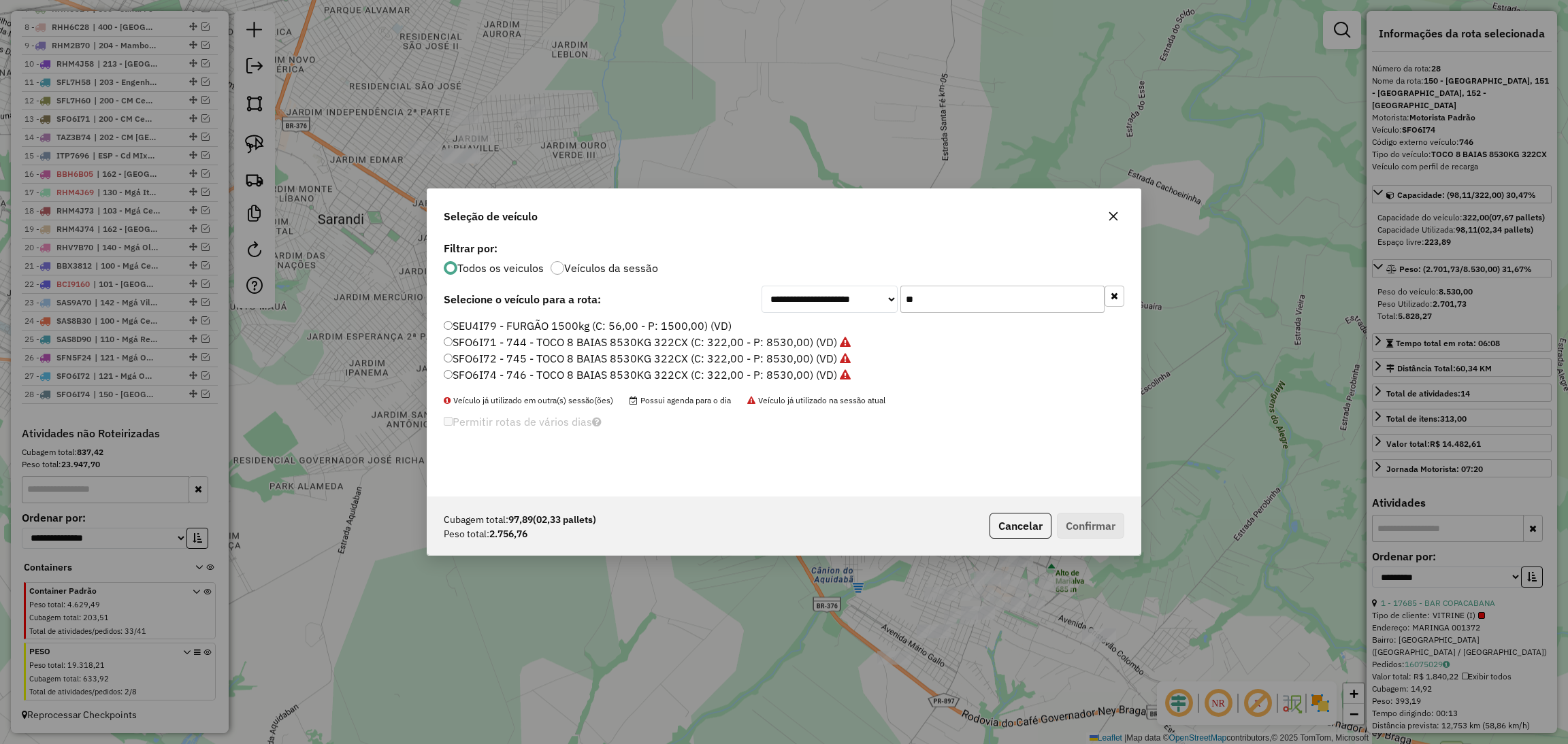
type input "*"
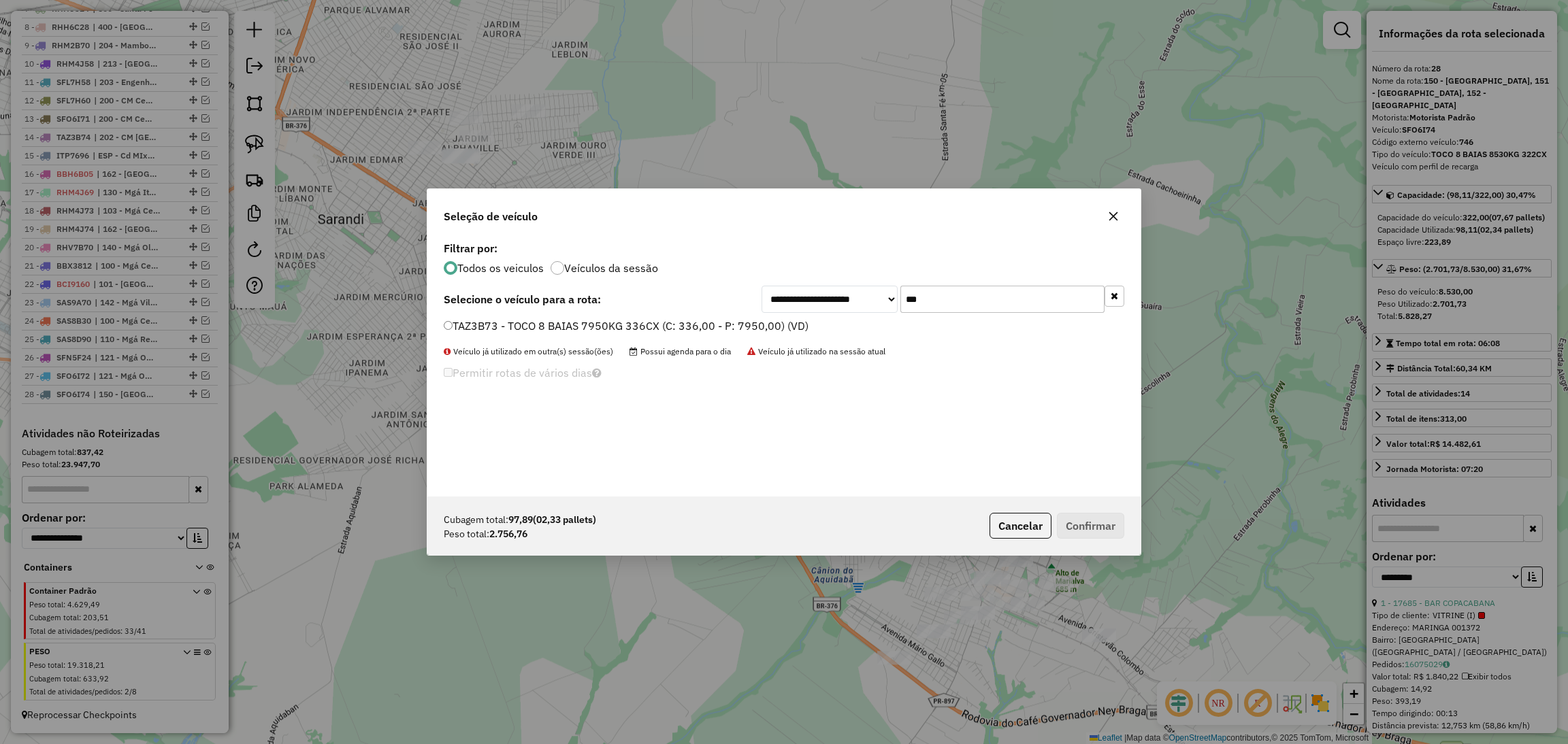
type input "***"
click at [687, 322] on label "TAZ3B73 - TOCO 8 BAIAS 7950KG 336CX (C: 336,00 - P: 7950,00) (VD)" at bounding box center [626, 325] width 365 height 16
click at [1073, 519] on button "Confirmar" at bounding box center [1090, 525] width 68 height 26
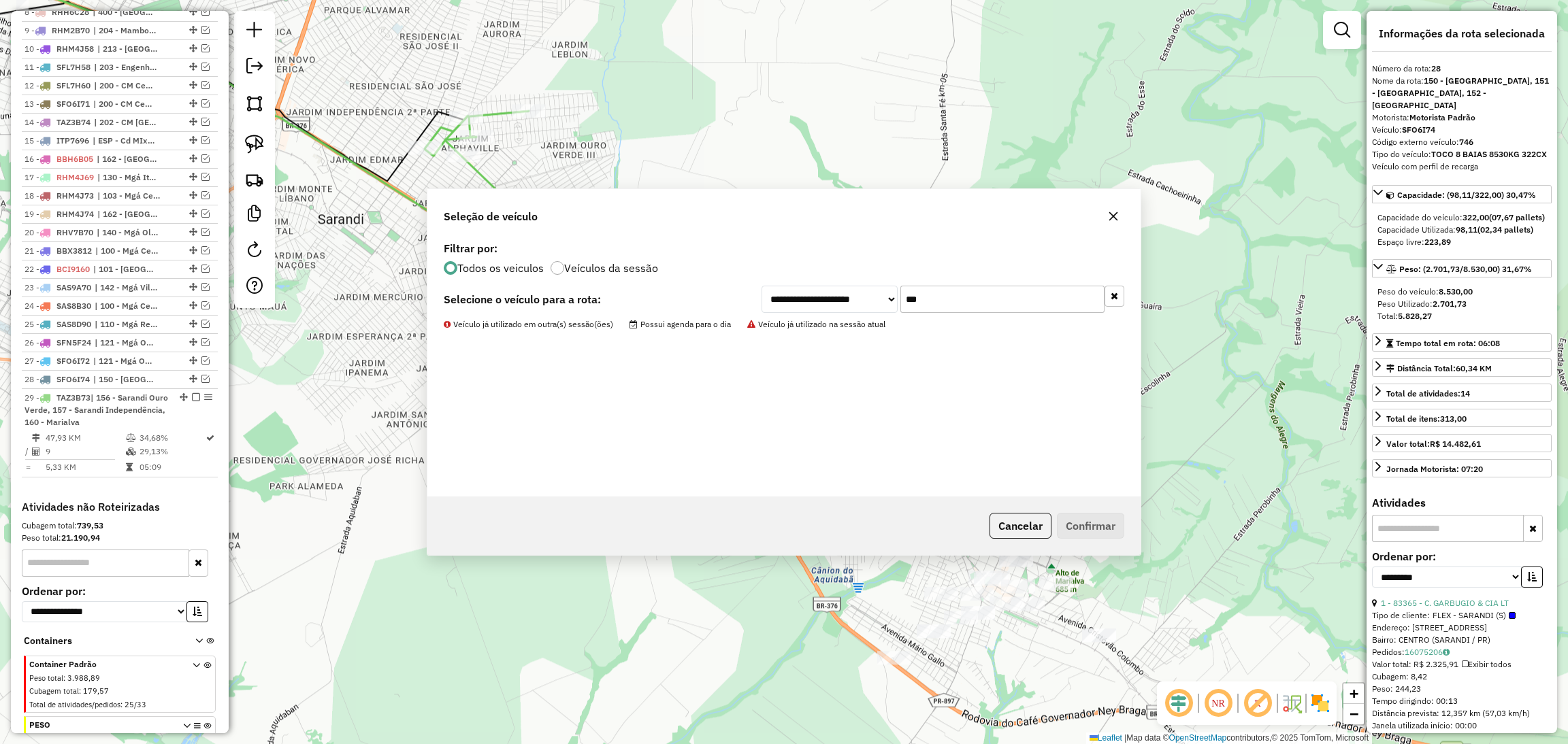
scroll to position [752, 0]
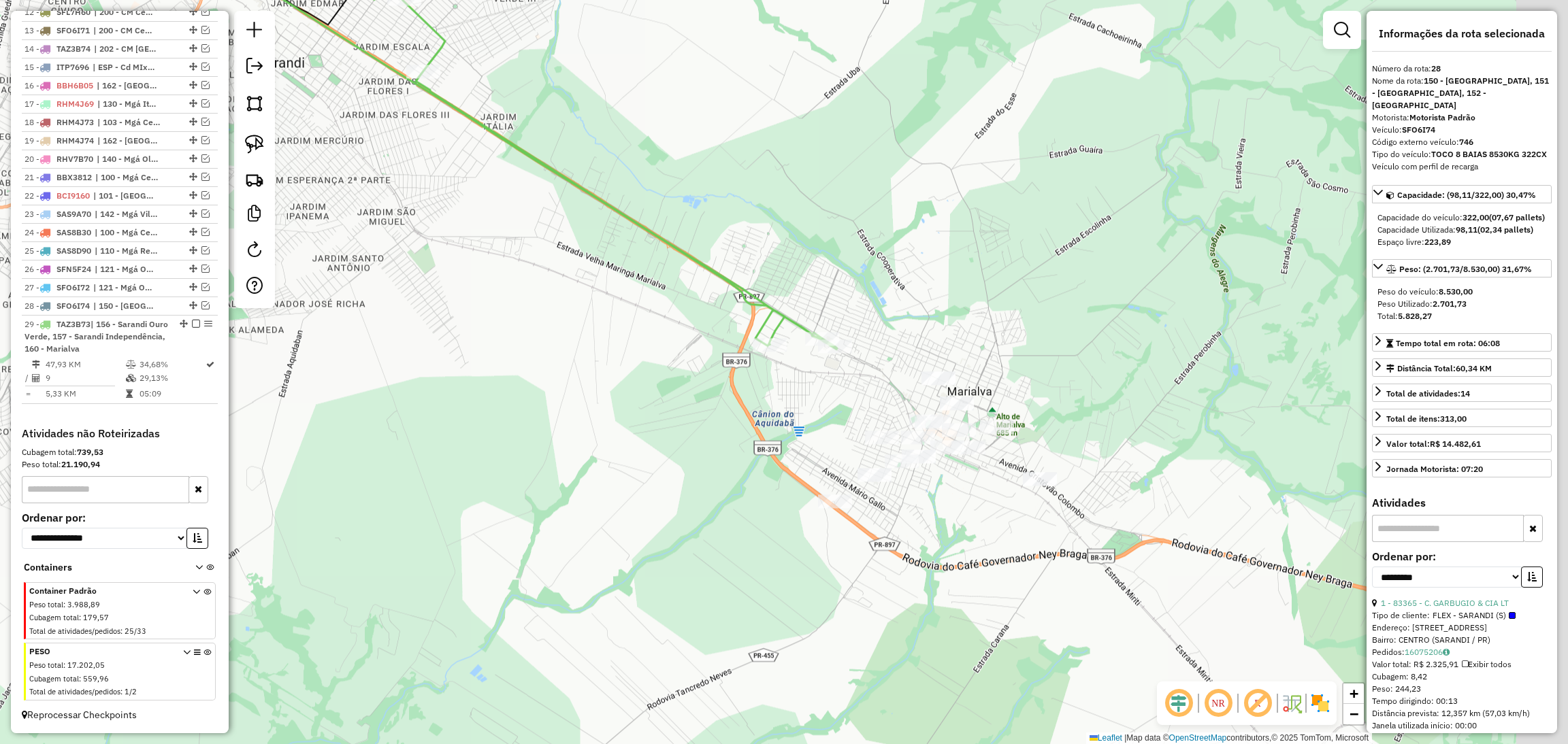
drag, startPoint x: 988, startPoint y: 496, endPoint x: 896, endPoint y: 197, distance: 312.8
click at [896, 197] on div "Janela de atendimento Grade de atendimento Capacidade Transportadoras Veículos …" at bounding box center [784, 372] width 1568 height 744
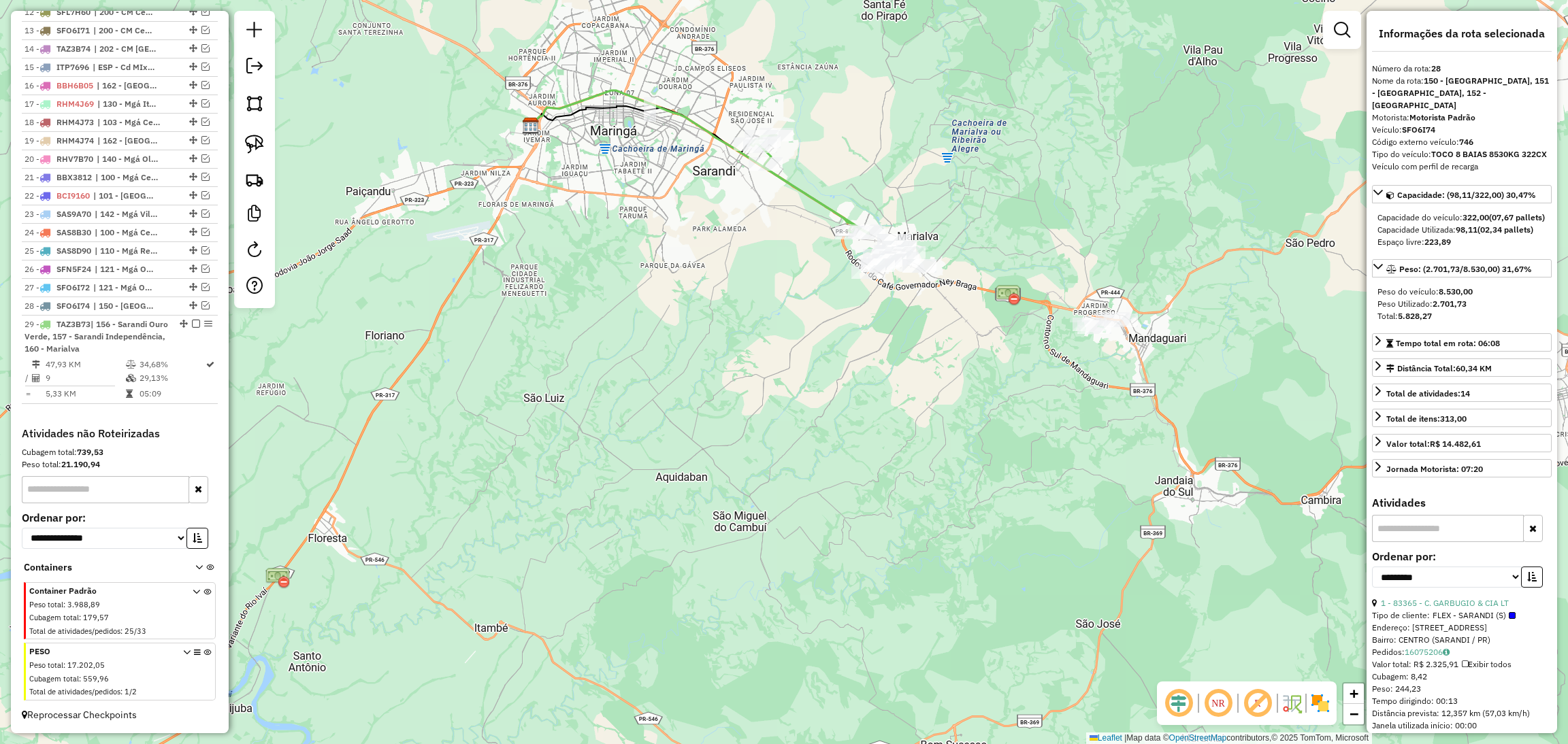
drag, startPoint x: 922, startPoint y: 506, endPoint x: 917, endPoint y: 543, distance: 37.3
click at [917, 543] on div "Janela de atendimento Grade de atendimento Capacidade Transportadoras Veículos …" at bounding box center [784, 372] width 1568 height 744
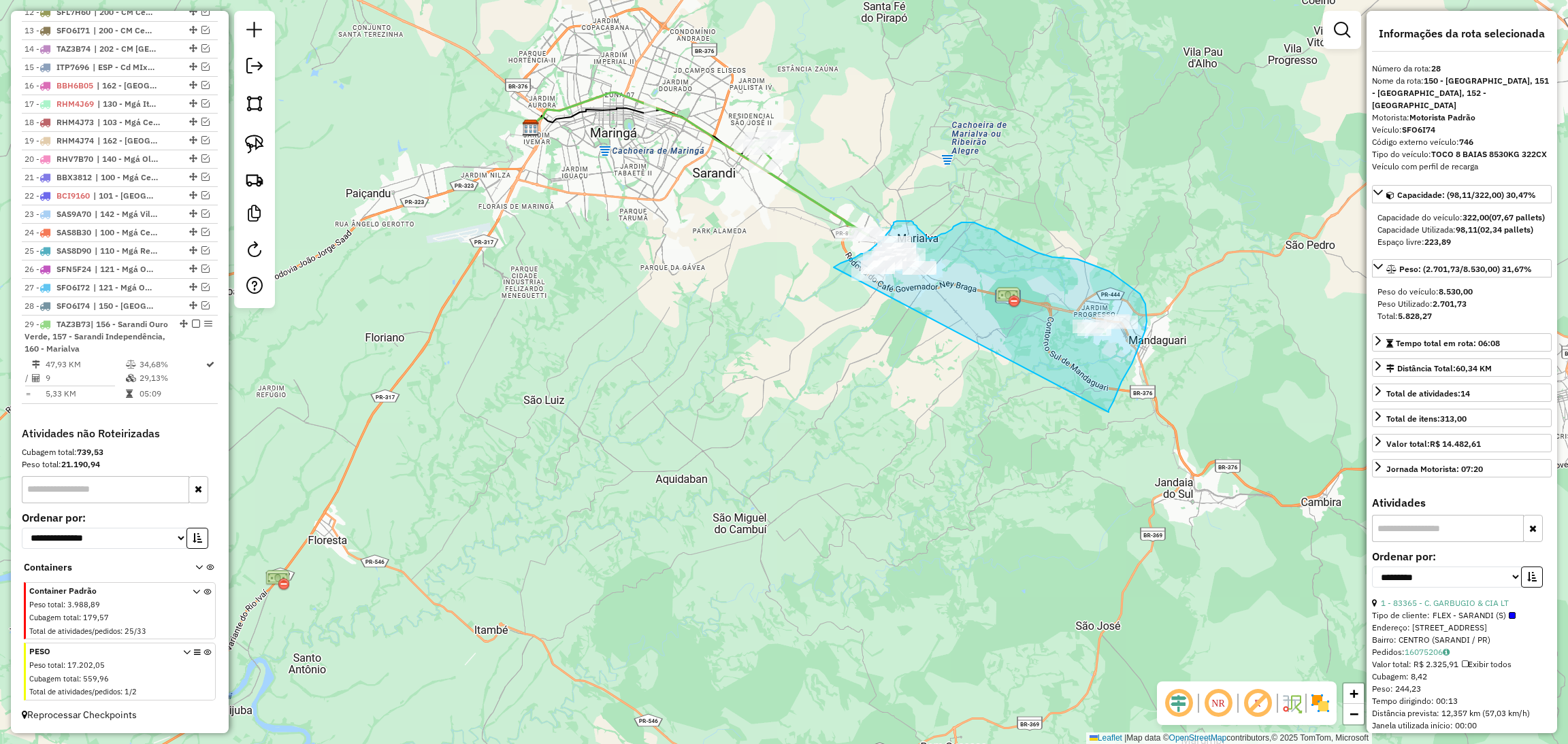
drag, startPoint x: 1108, startPoint y: 412, endPoint x: 810, endPoint y: 296, distance: 319.8
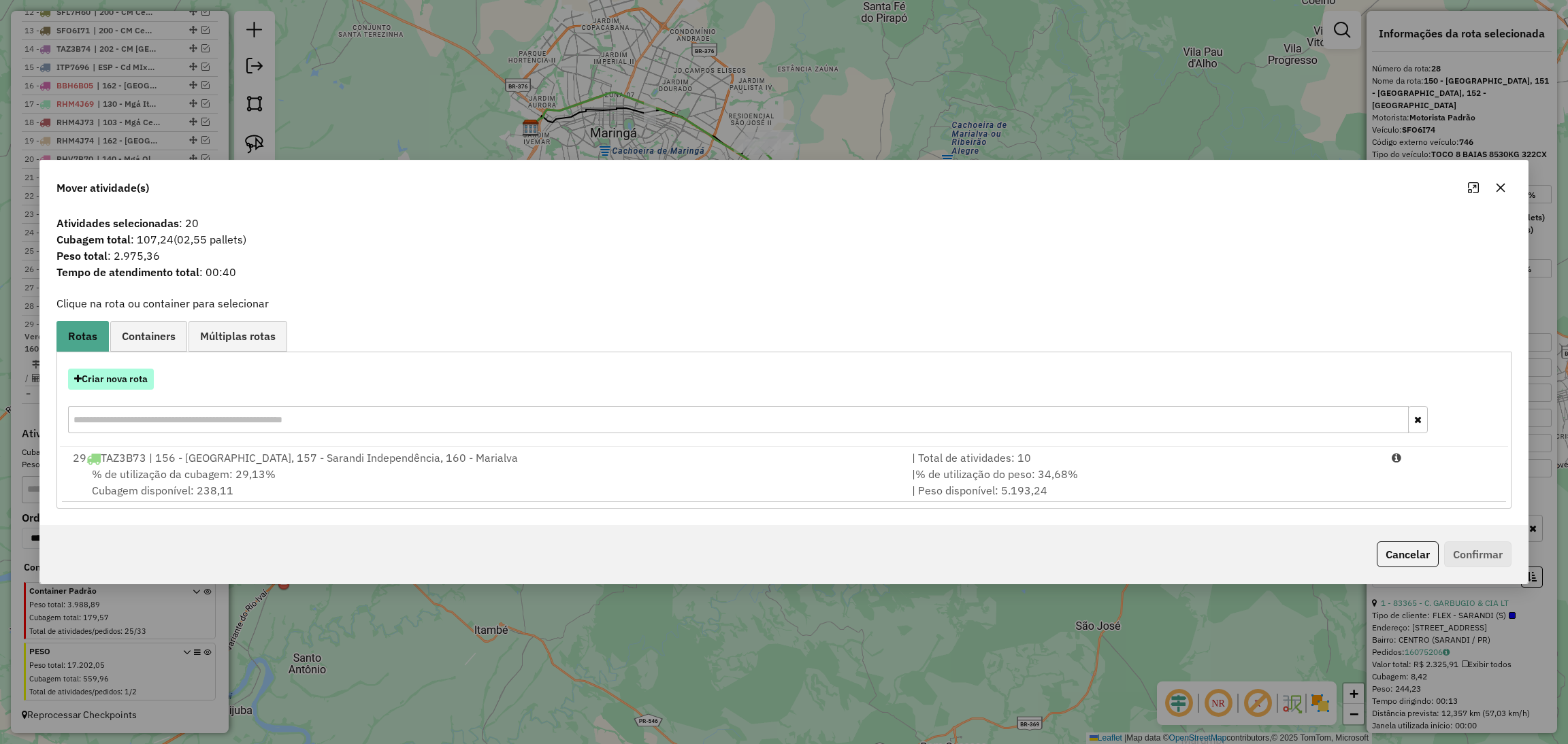
click at [134, 375] on button "Criar nova rota" at bounding box center [111, 379] width 86 height 21
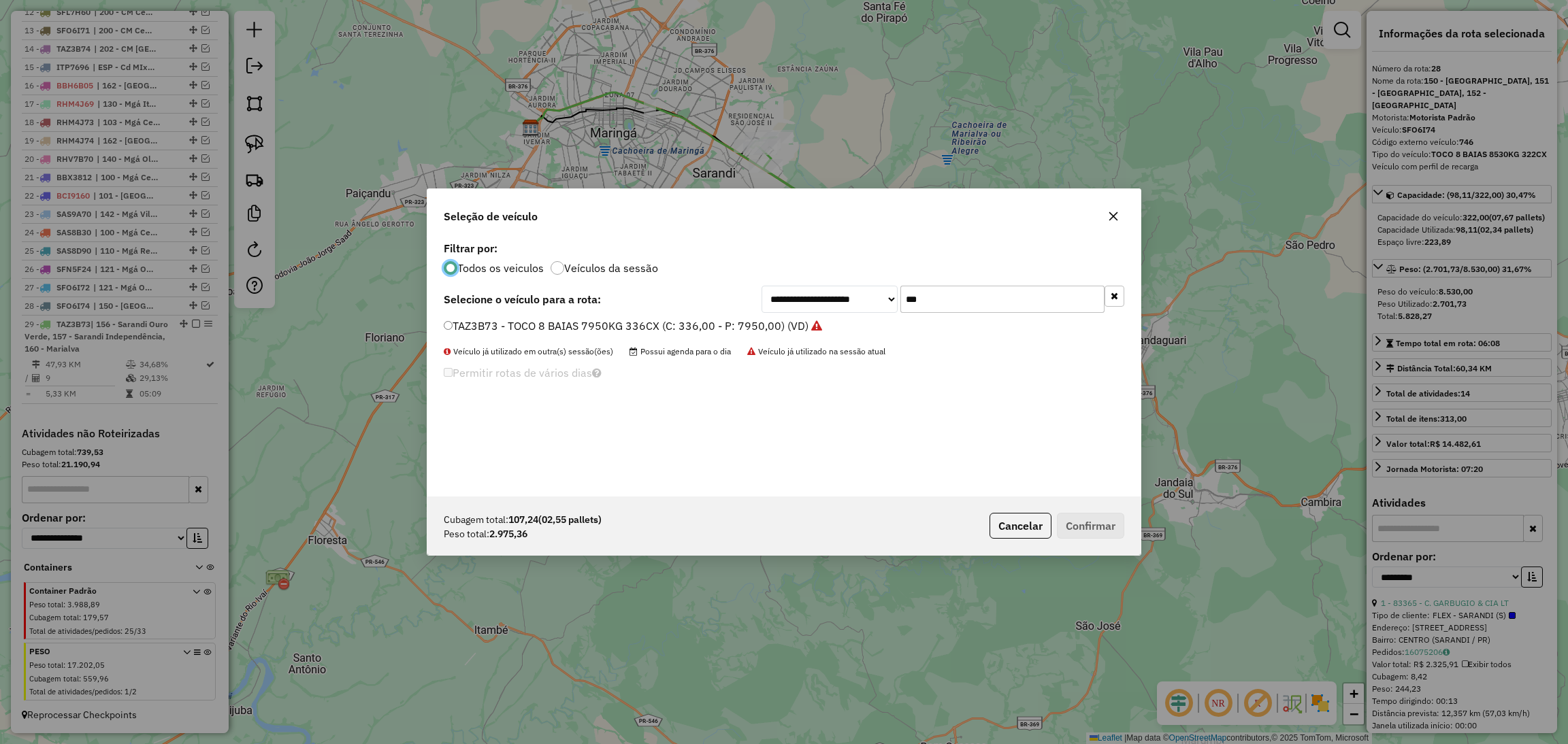
scroll to position [6, 3]
click at [954, 291] on input "***" at bounding box center [1002, 299] width 204 height 27
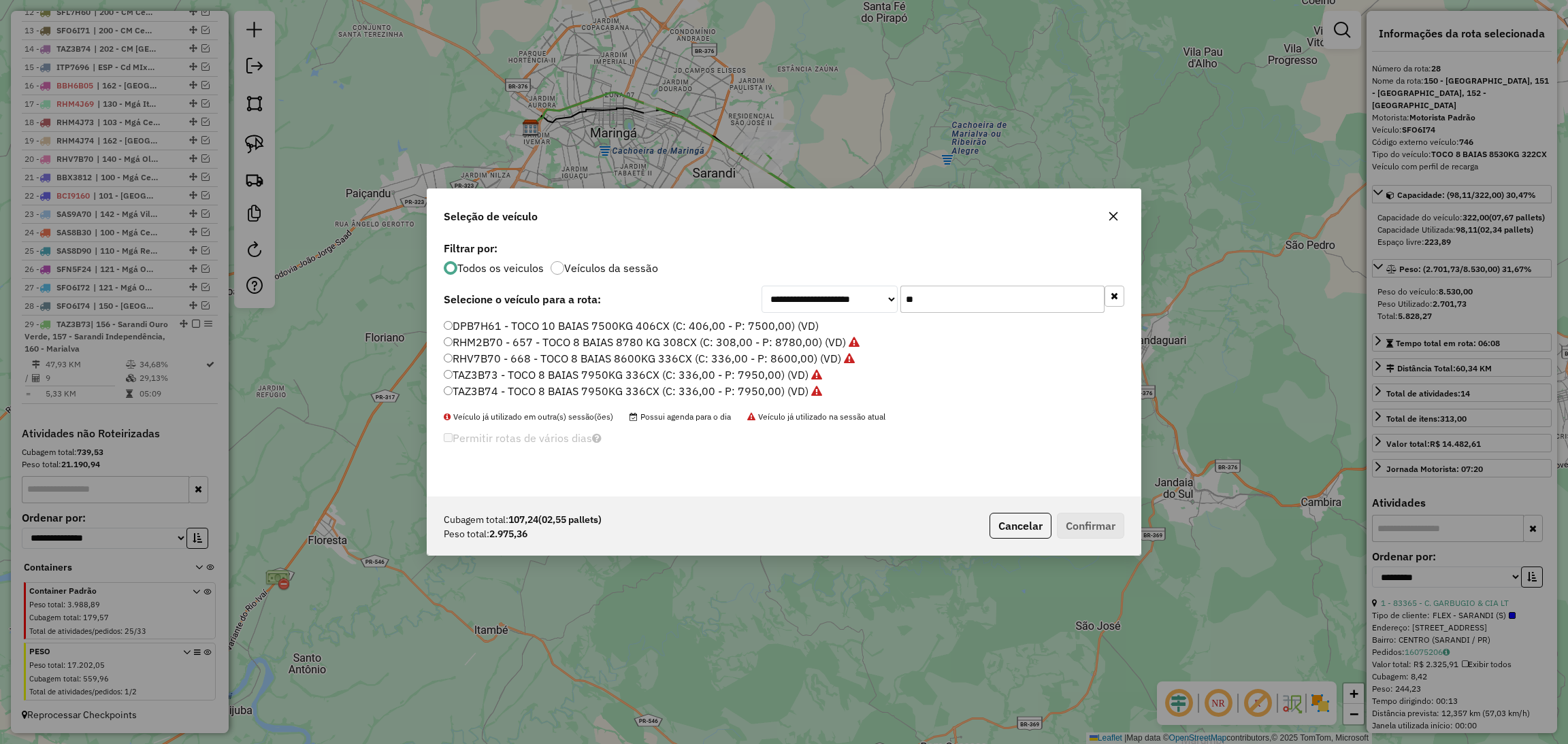
type input "*"
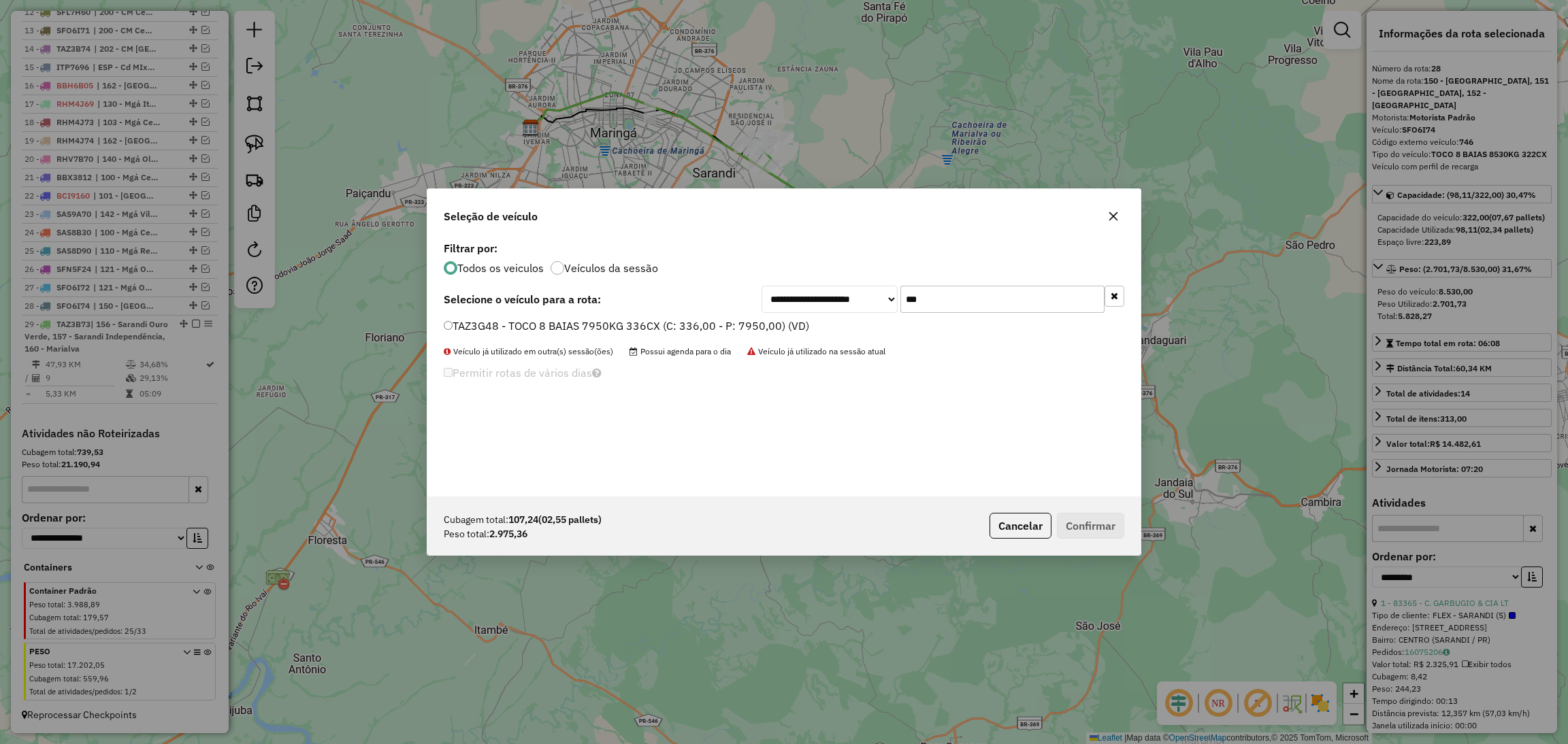
type input "***"
click at [760, 318] on label "TAZ3G48 - TOCO 8 BAIAS 7950KG 336CX (C: 336,00 - P: 7950,00) (VD)" at bounding box center [626, 325] width 365 height 16
click at [1080, 519] on button "Confirmar" at bounding box center [1090, 525] width 68 height 26
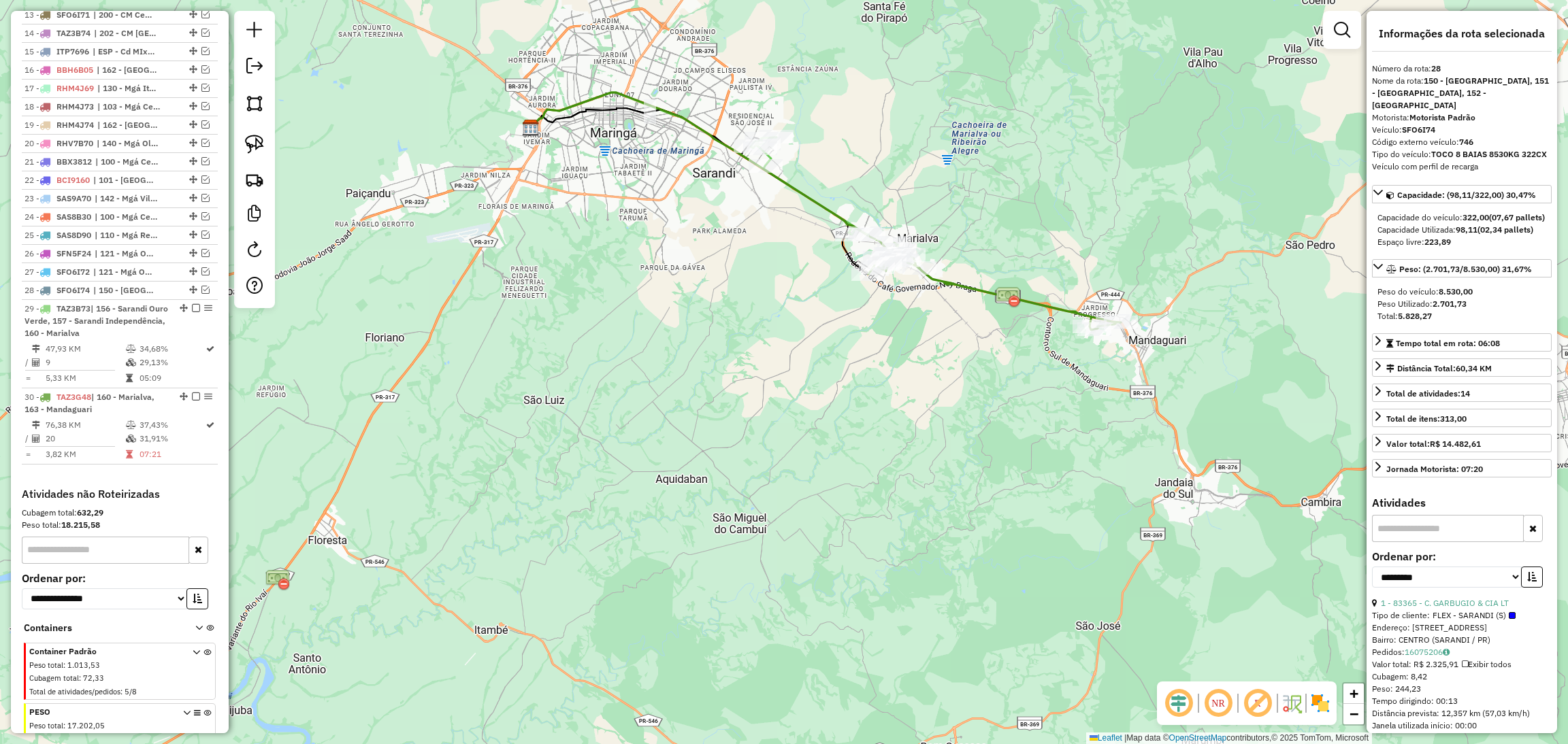
scroll to position [827, 0]
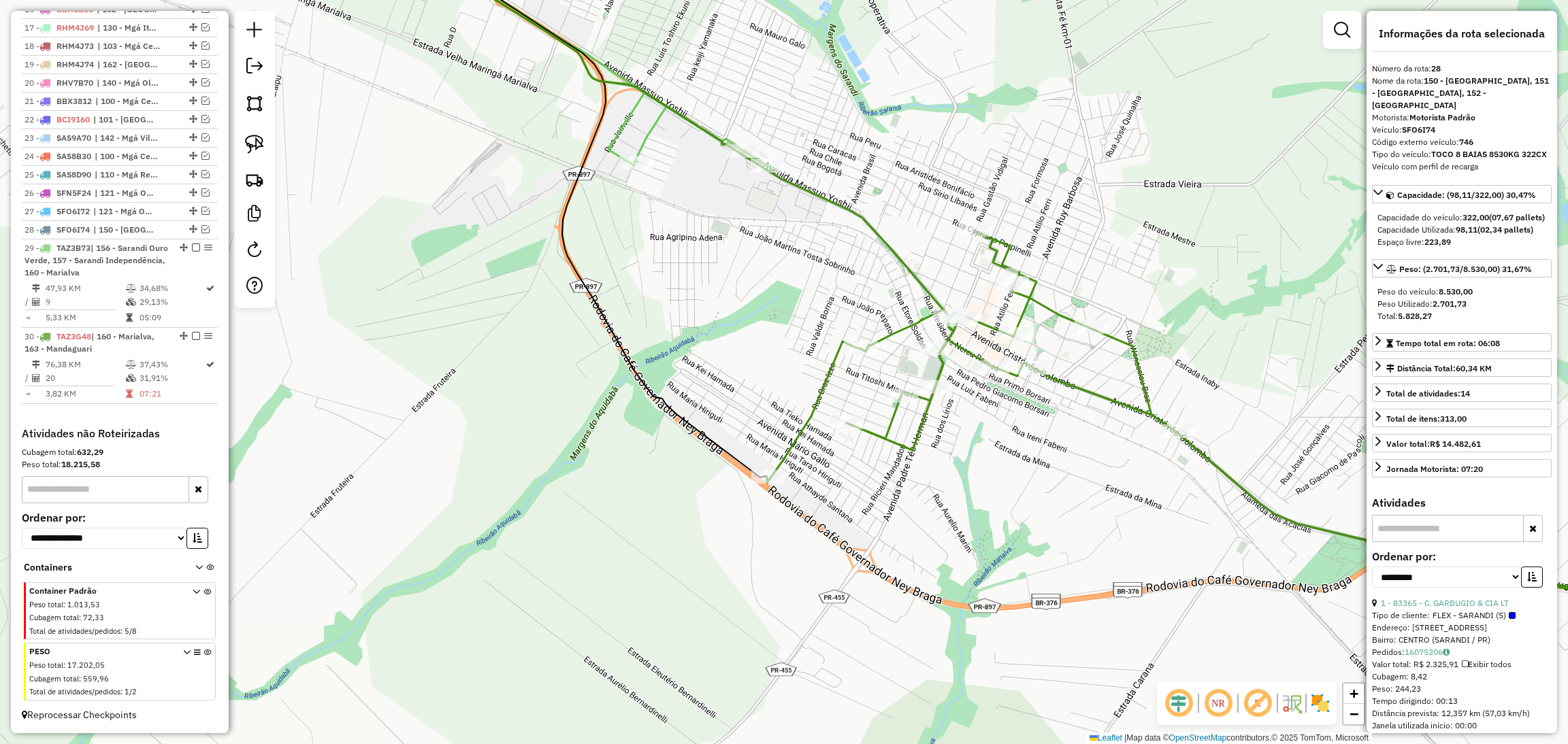
drag, startPoint x: 794, startPoint y: 166, endPoint x: 814, endPoint y: 238, distance: 74.7
click at [814, 238] on div "Janela de atendimento Grade de atendimento Capacidade Transportadoras Veículos …" at bounding box center [784, 372] width 1568 height 744
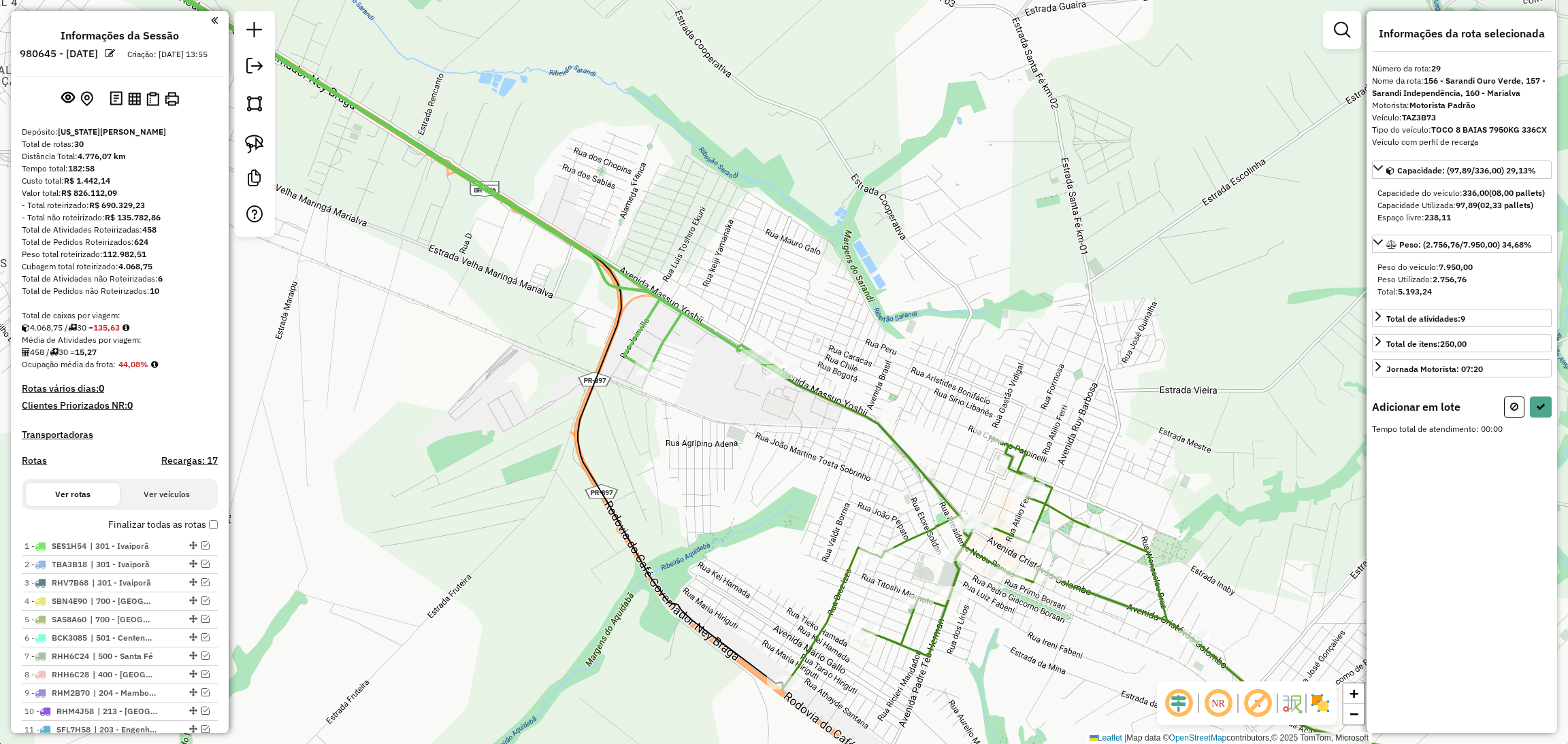
scroll to position [827, 0]
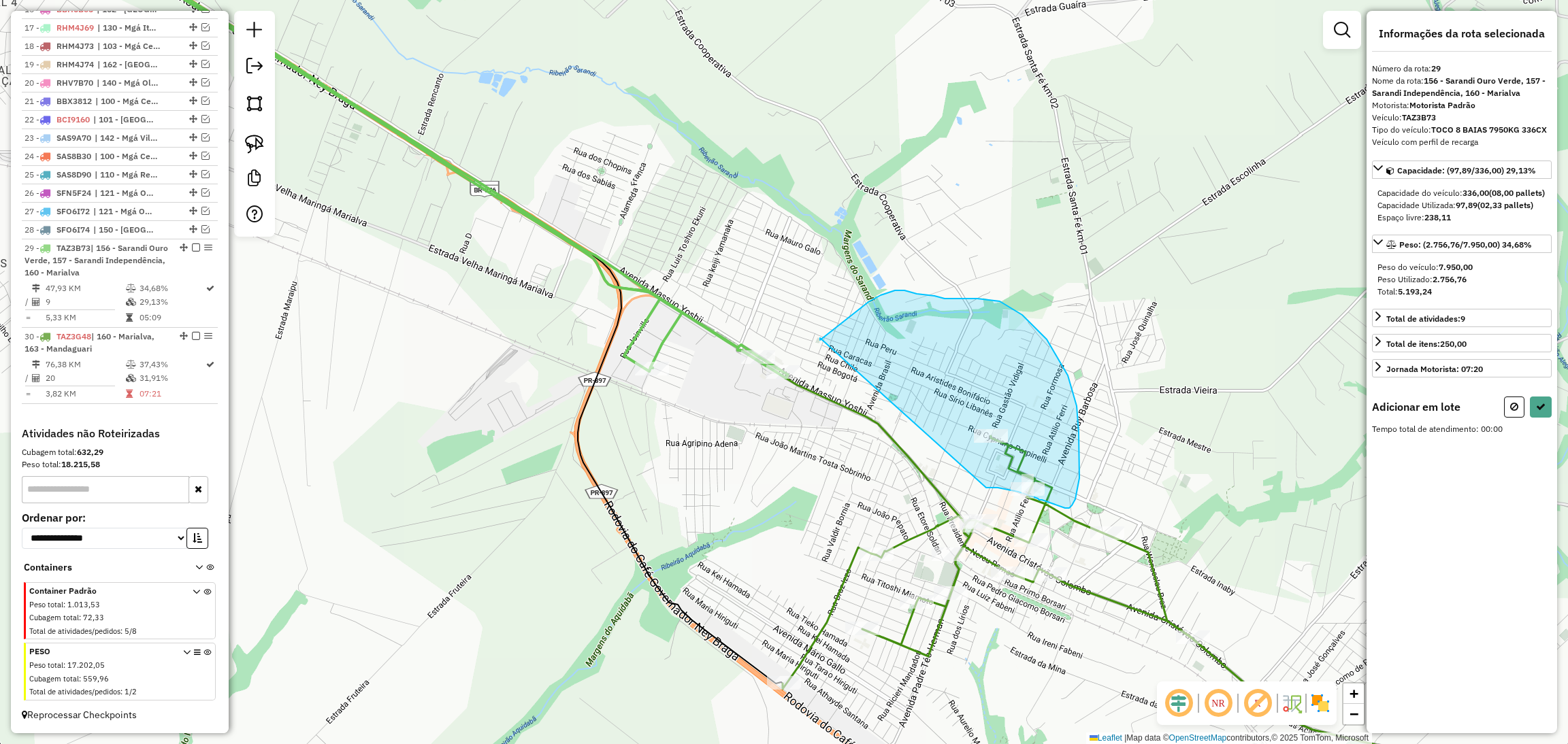
drag, startPoint x: 986, startPoint y: 487, endPoint x: 820, endPoint y: 338, distance: 223.1
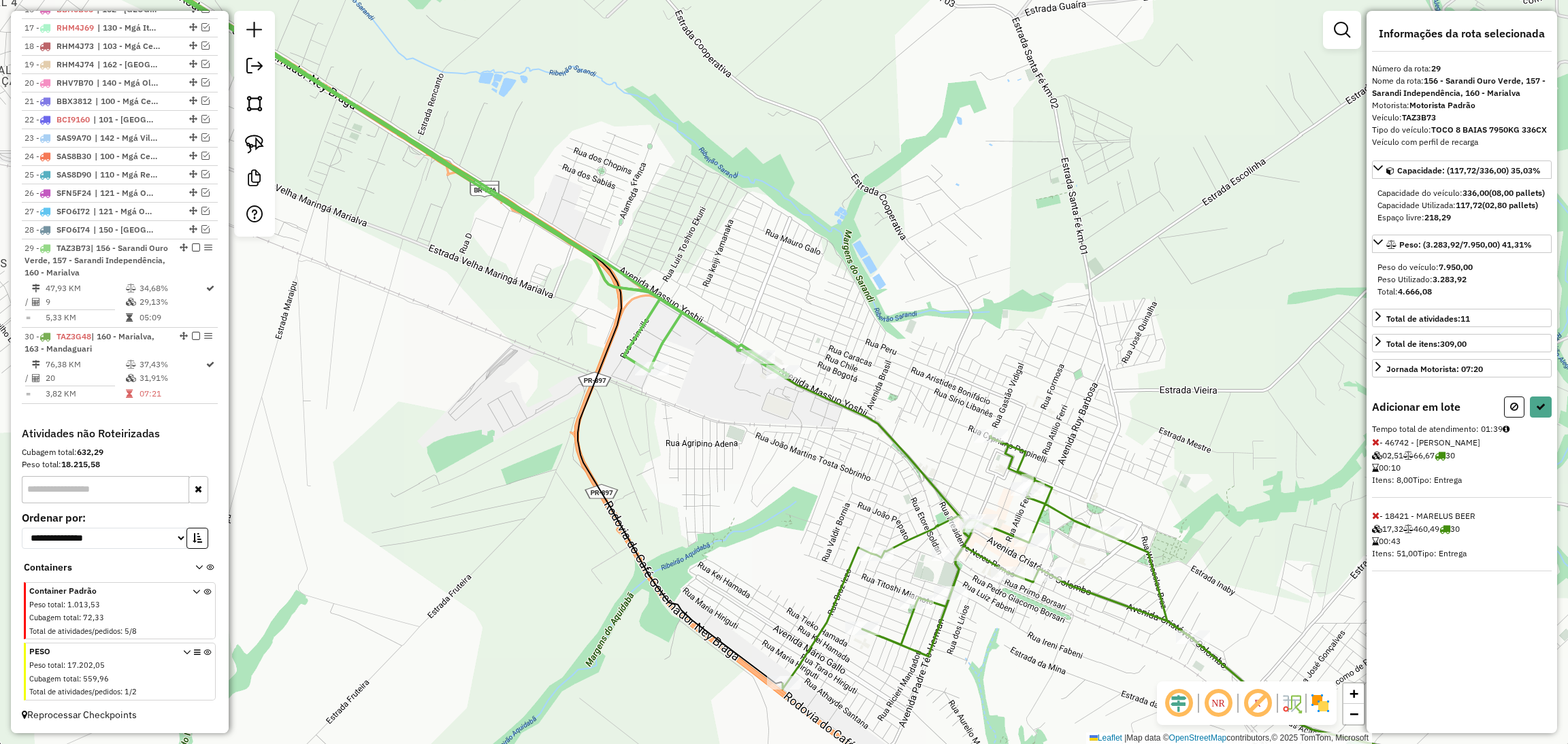
click at [1378, 446] on icon at bounding box center [1376, 442] width 8 height 10
click at [1540, 414] on button at bounding box center [1541, 407] width 22 height 21
select select "**********"
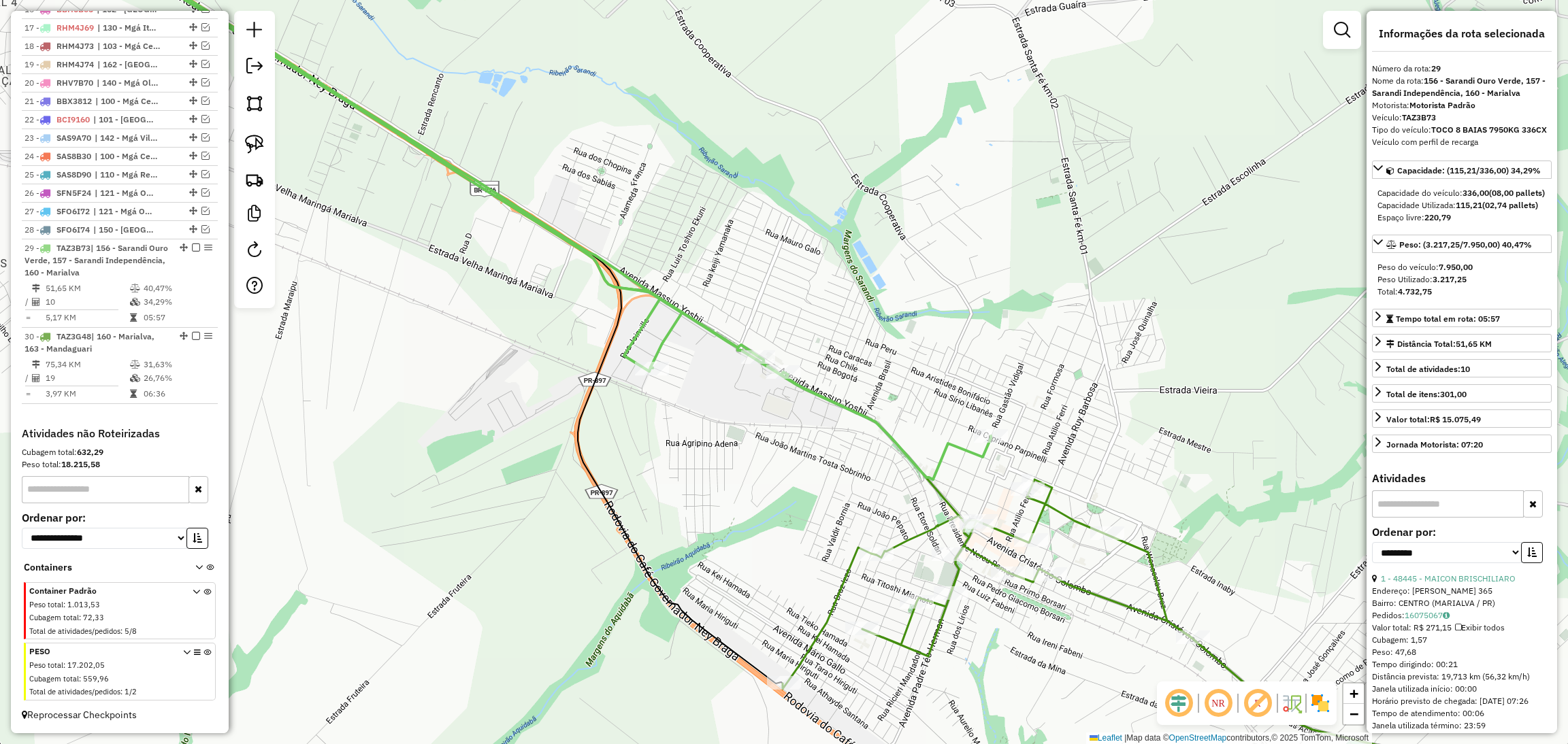
click at [1067, 512] on icon at bounding box center [1236, 648] width 908 height 339
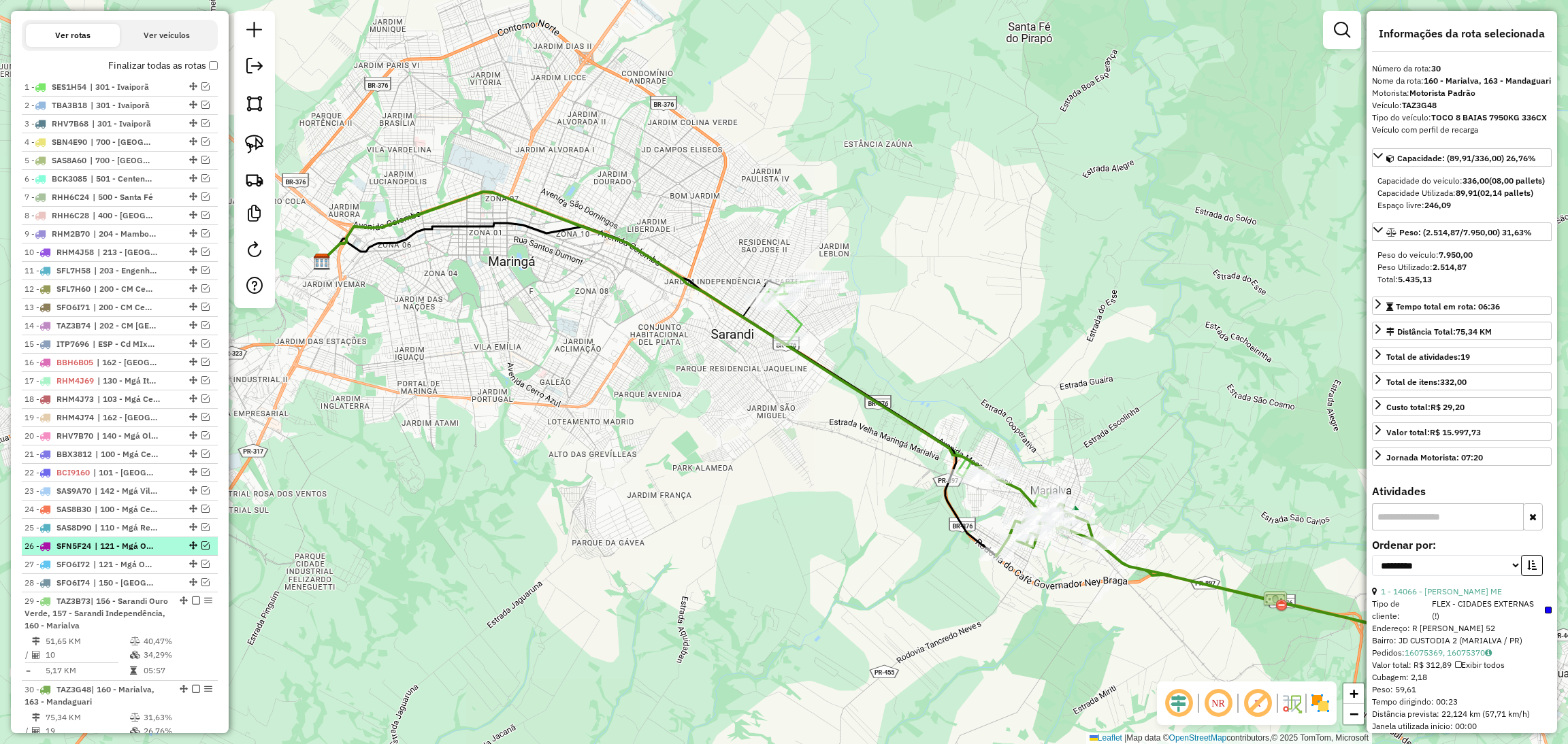
scroll to position [452, 0]
click at [142, 80] on label "Finalizar todas as rotas" at bounding box center [163, 73] width 109 height 14
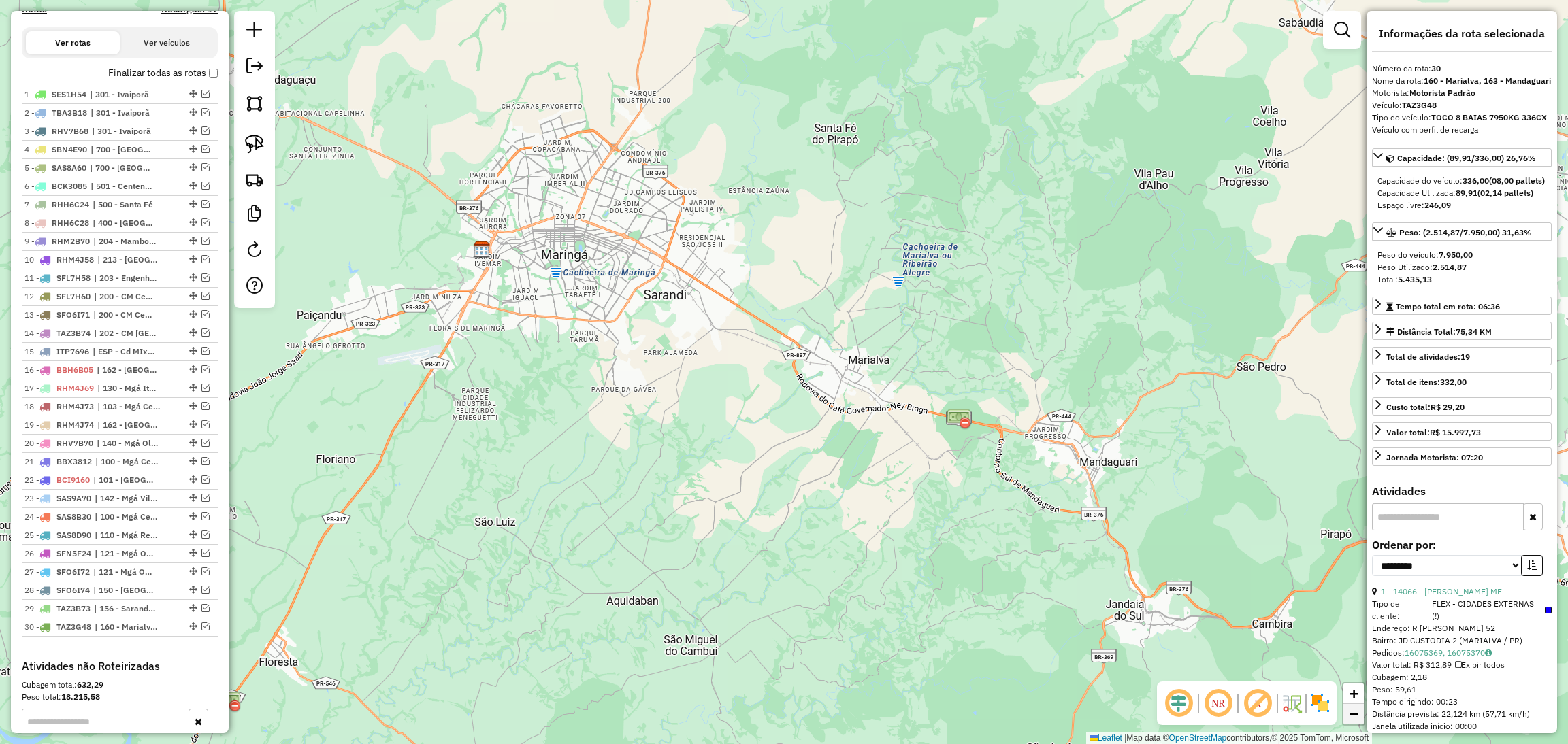
click at [1358, 717] on span "−" at bounding box center [1354, 714] width 9 height 17
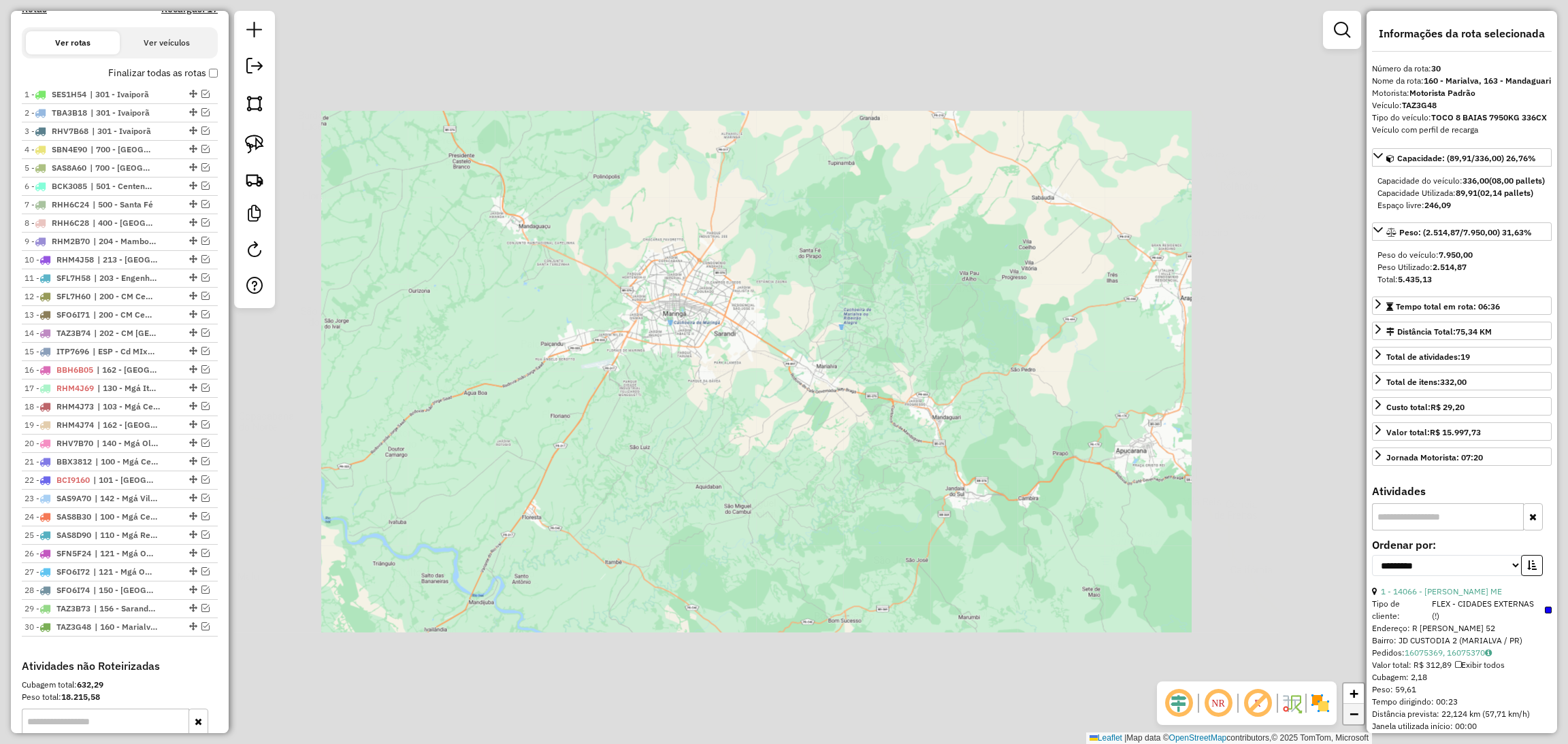
click at [1358, 717] on span "−" at bounding box center [1354, 714] width 9 height 17
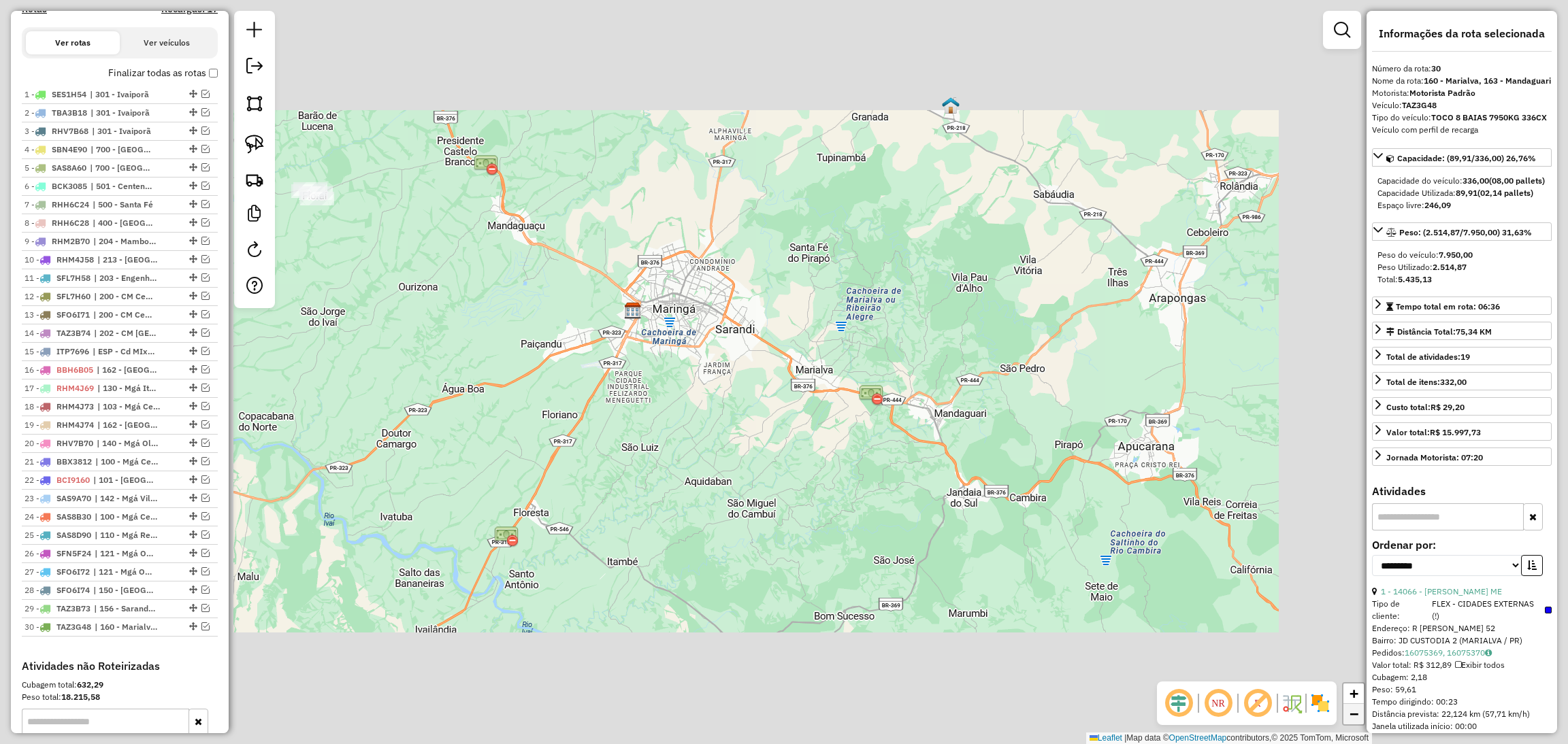
click at [1358, 717] on span "−" at bounding box center [1354, 714] width 9 height 17
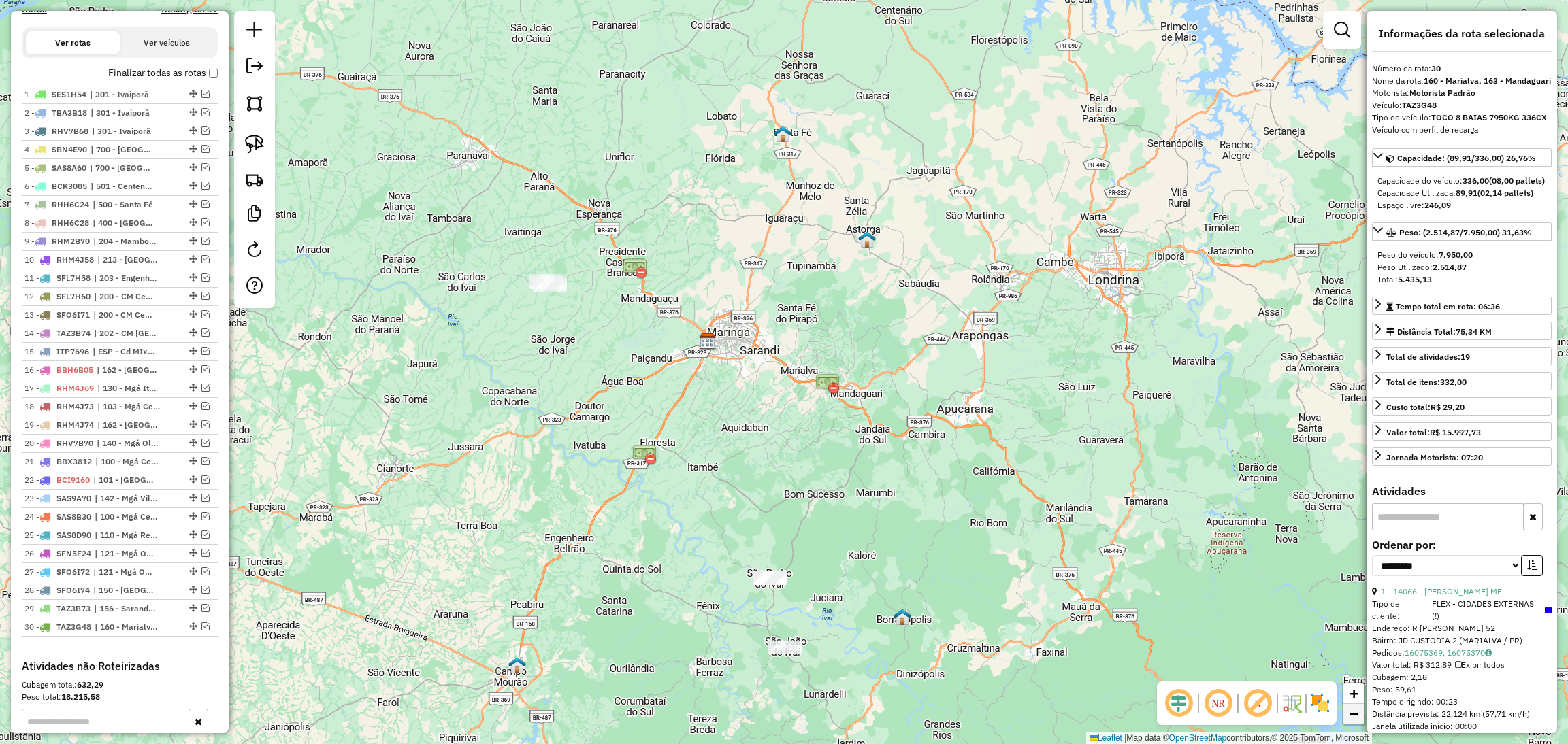
click at [1358, 717] on span "−" at bounding box center [1354, 714] width 9 height 17
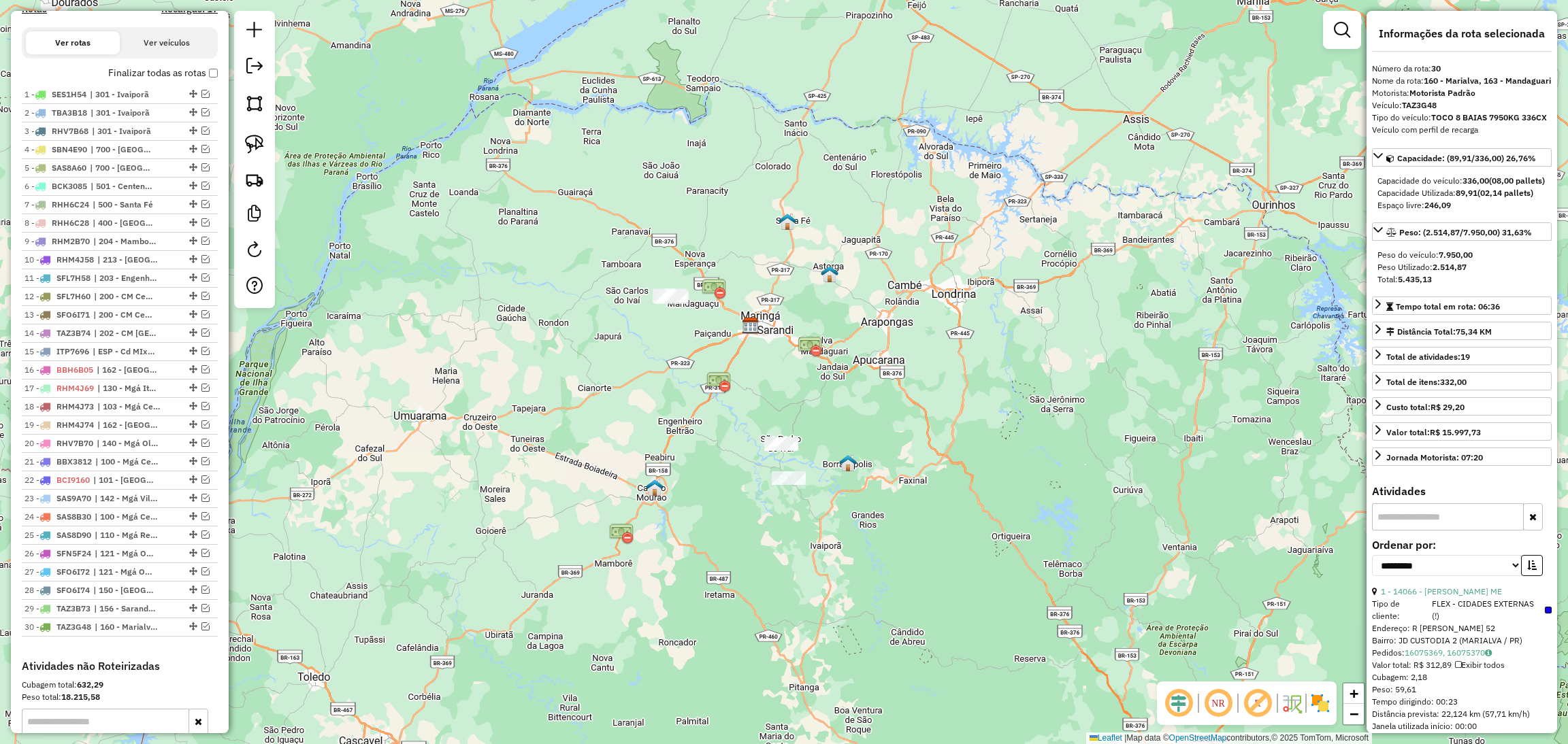
drag, startPoint x: 807, startPoint y: 572, endPoint x: 811, endPoint y: 541, distance: 31.3
click at [811, 541] on div "Janela de atendimento Grade de atendimento Capacidade Transportadoras Veículos …" at bounding box center [784, 372] width 1568 height 744
drag, startPoint x: 811, startPoint y: 541, endPoint x: 707, endPoint y: 499, distance: 112.2
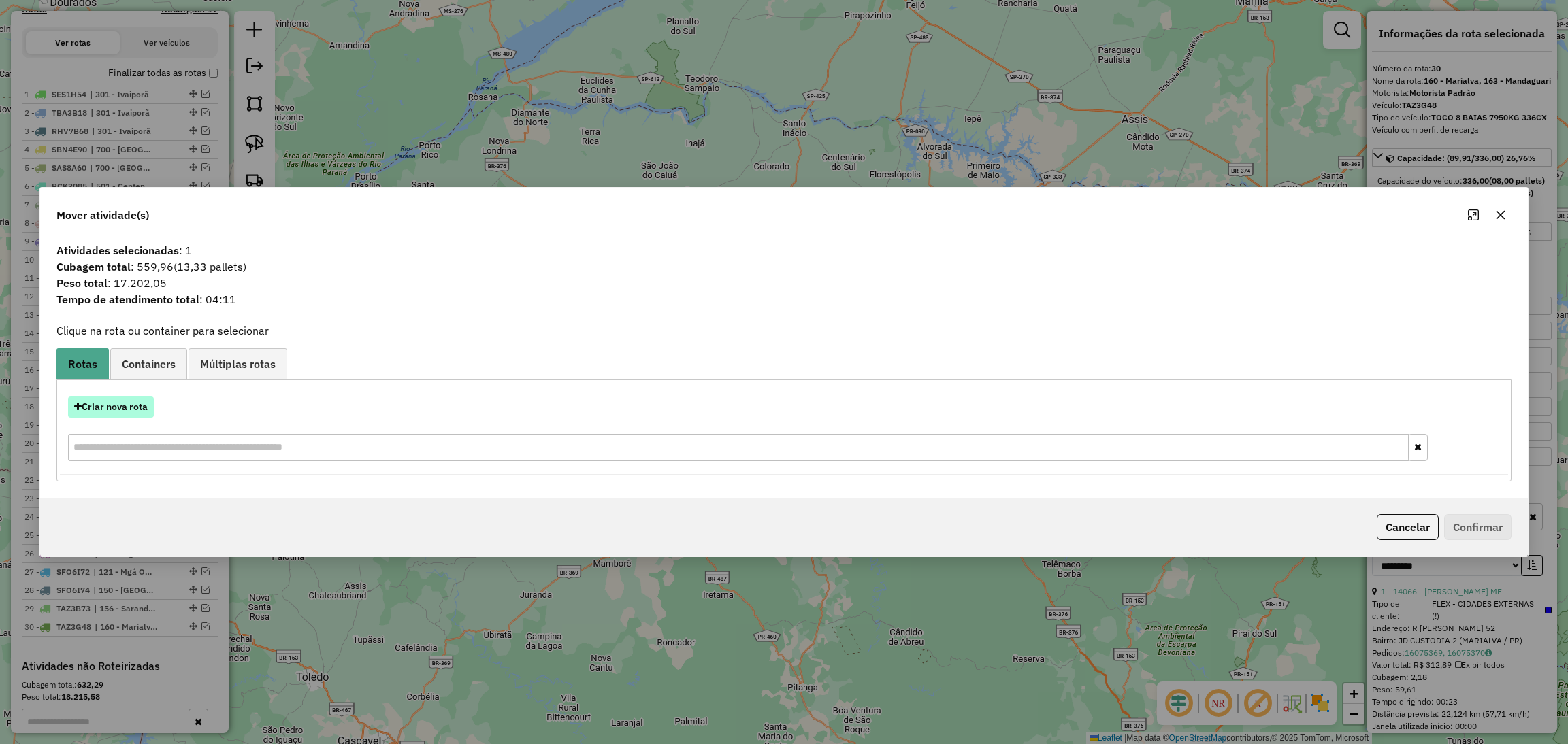
click at [140, 401] on button "Criar nova rota" at bounding box center [111, 407] width 86 height 21
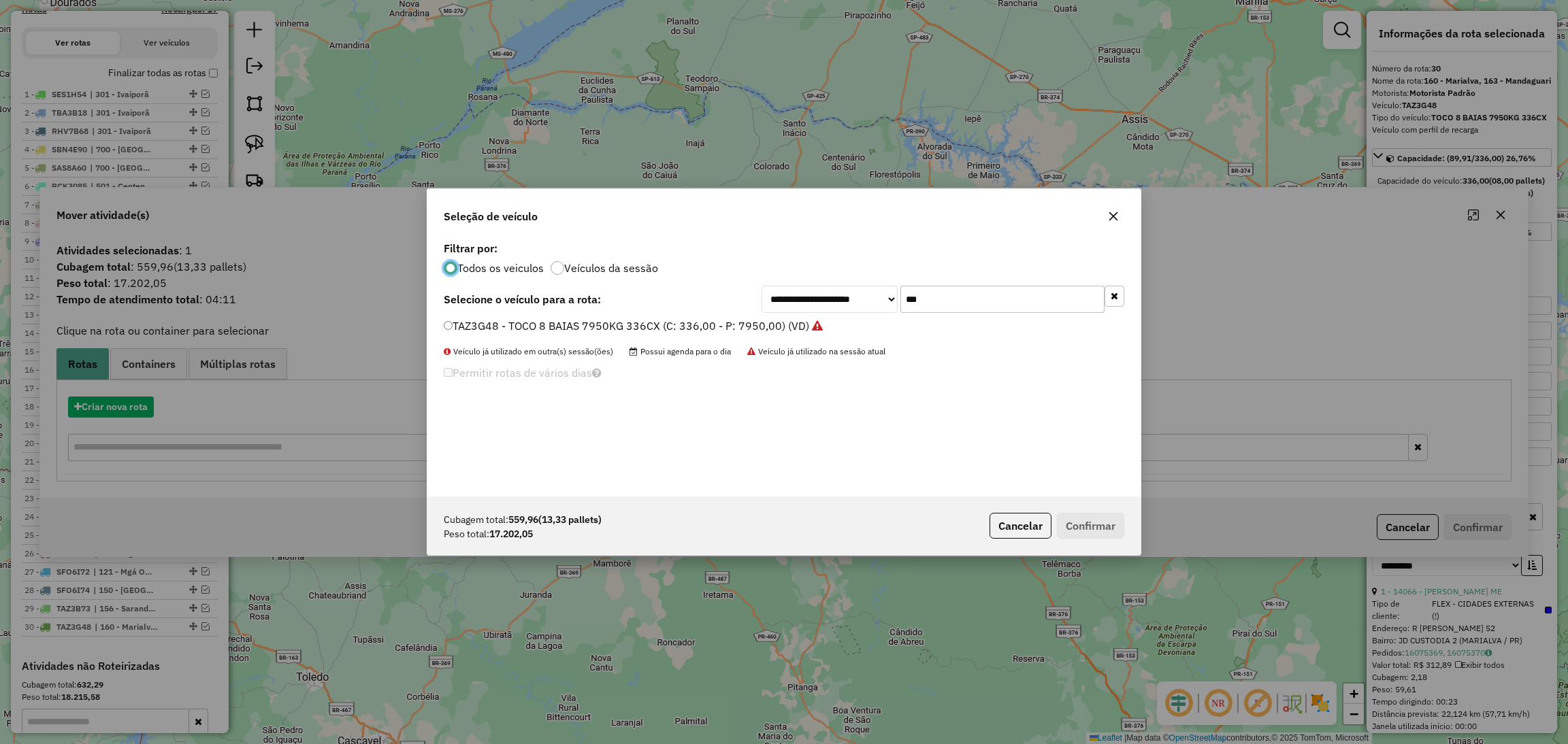
scroll to position [6, 3]
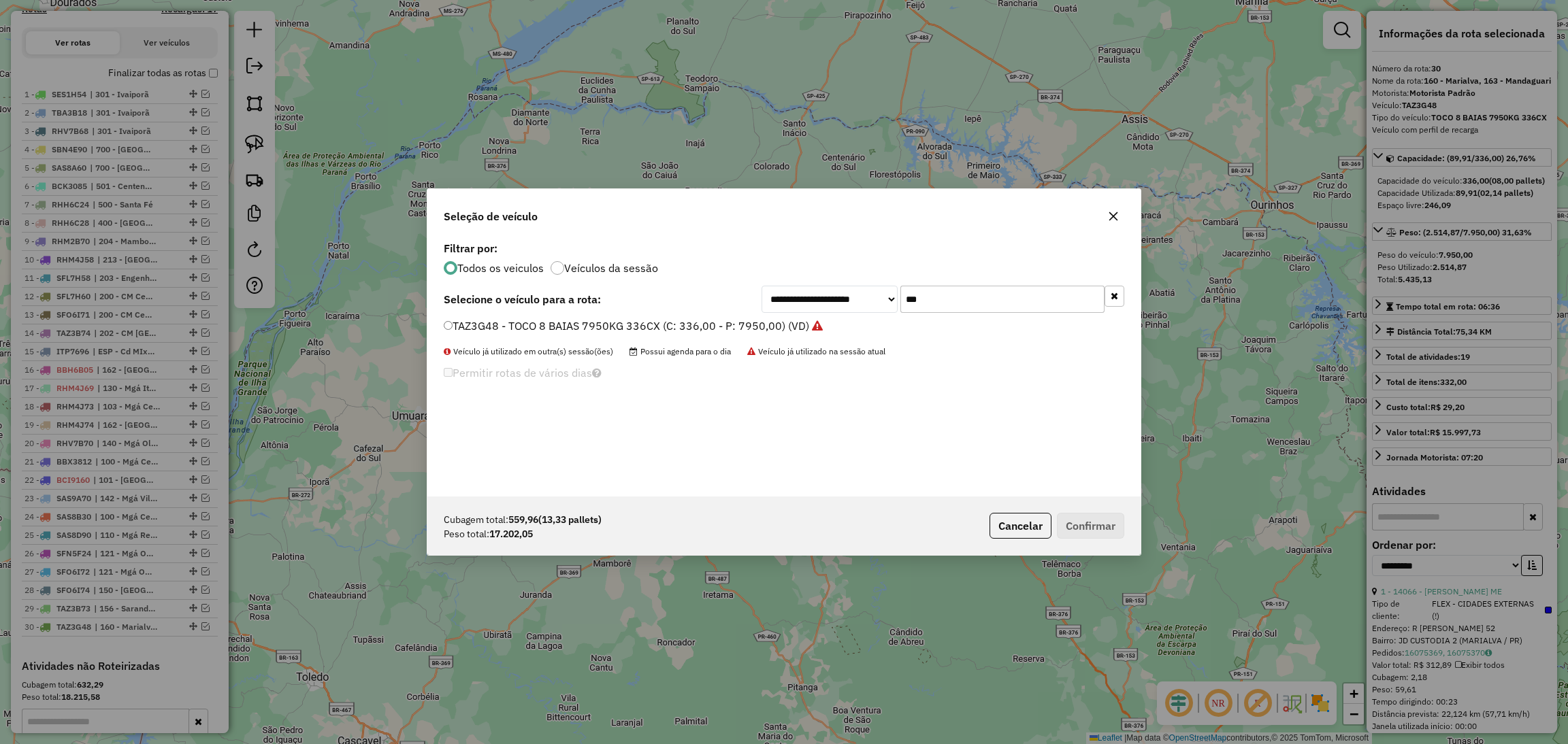
drag, startPoint x: 959, startPoint y: 304, endPoint x: 799, endPoint y: 281, distance: 161.6
click at [799, 281] on div "**********" at bounding box center [783, 367] width 713 height 258
type input "***"
click at [815, 324] on label "KCM6918 - FRETEIRO CARRETA 24 PALETES 26000KG 1008CX (C: 1008,00 - P: 26000,00)…" at bounding box center [686, 325] width 485 height 16
click at [1076, 530] on button "Confirmar" at bounding box center [1090, 525] width 68 height 26
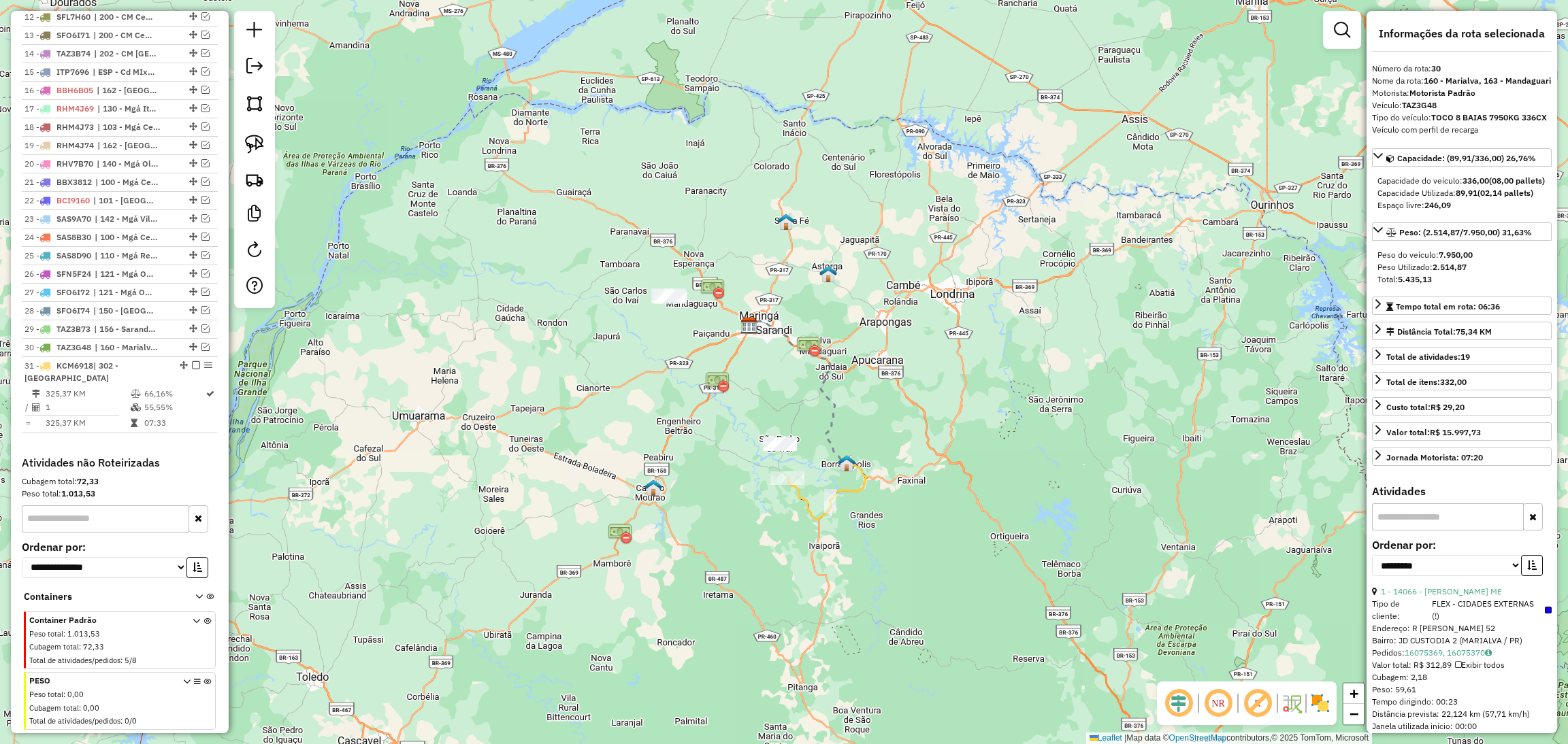
scroll to position [776, 0]
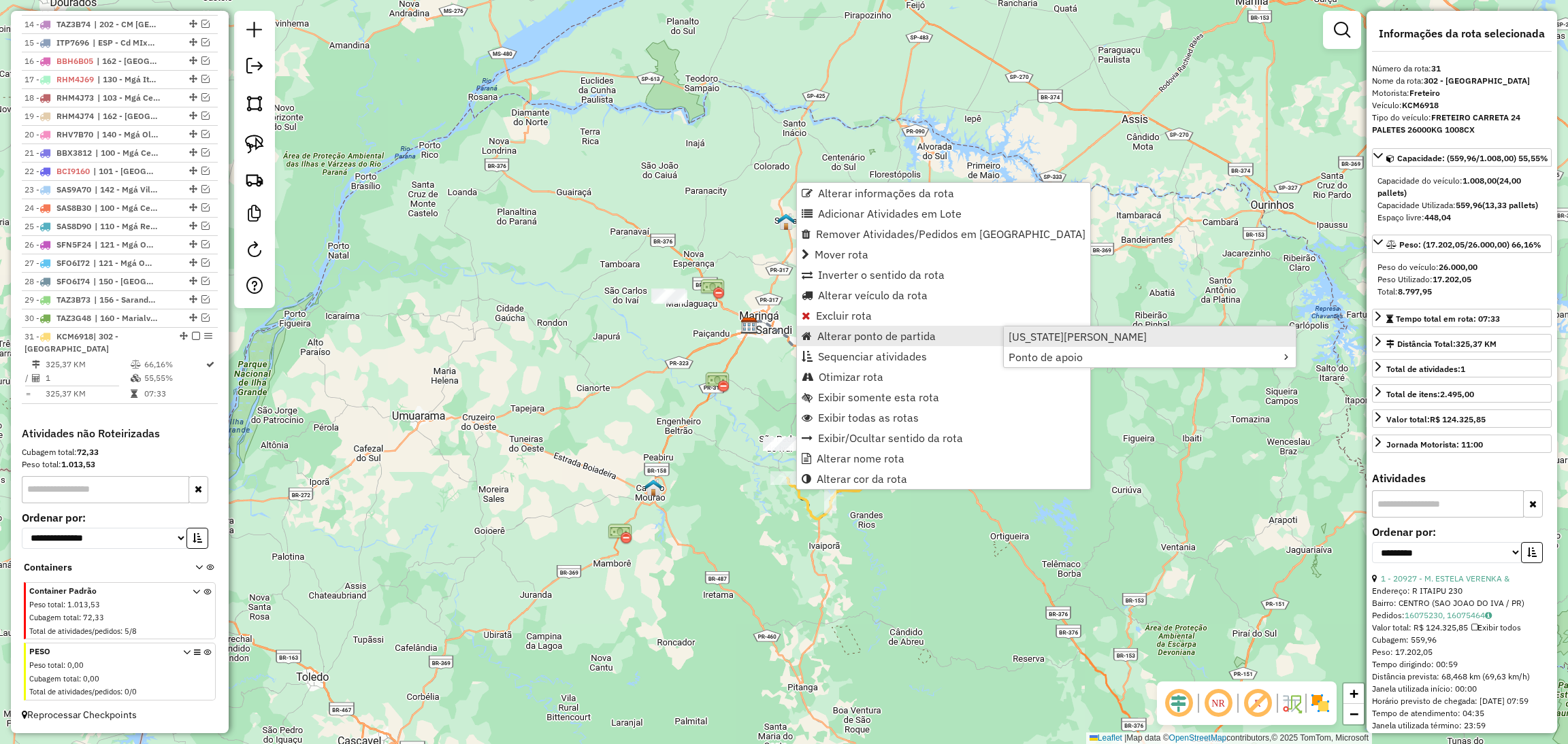
click at [1023, 331] on span "[US_STATE][PERSON_NAME]" at bounding box center [1077, 336] width 138 height 11
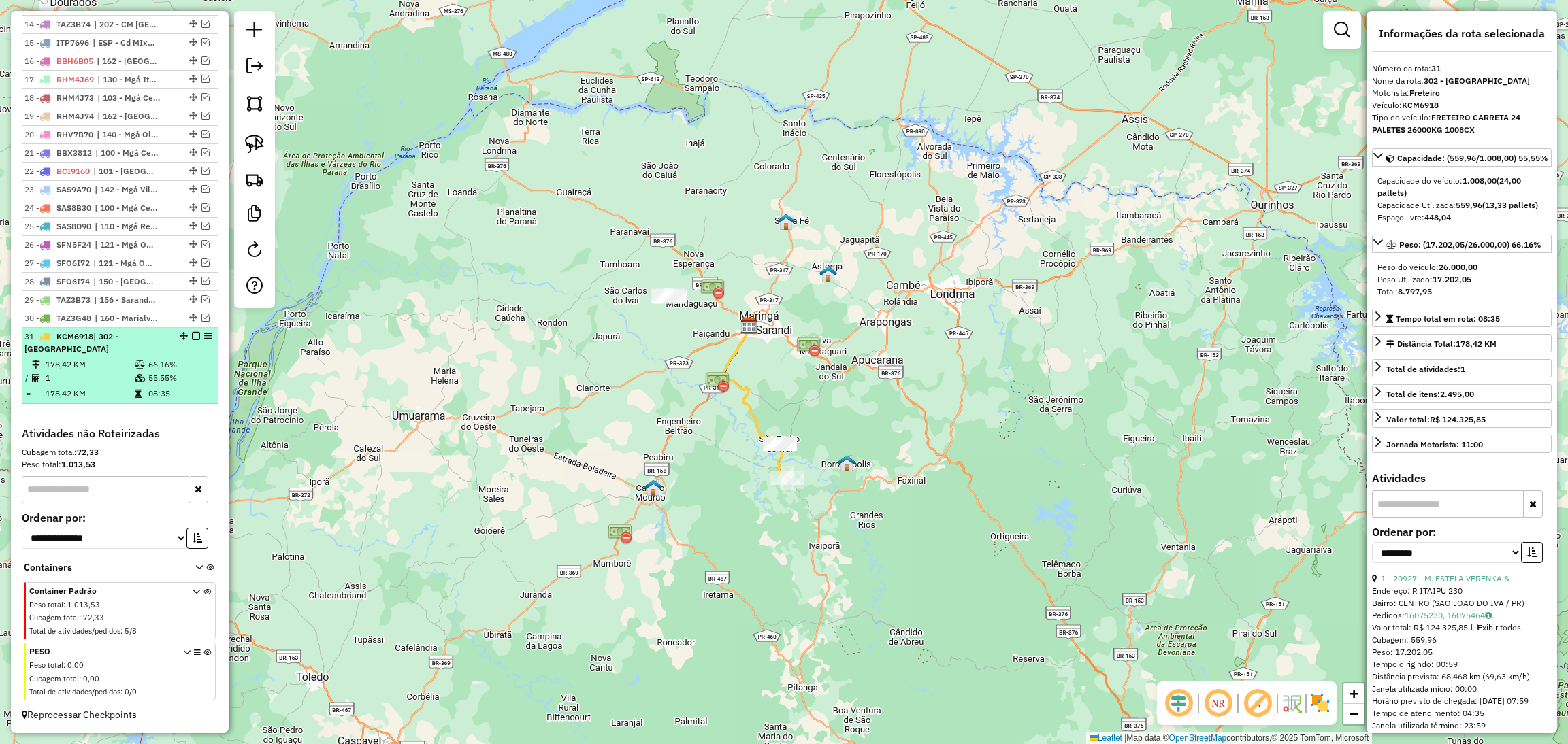
click at [186, 335] on div at bounding box center [192, 336] width 41 height 8
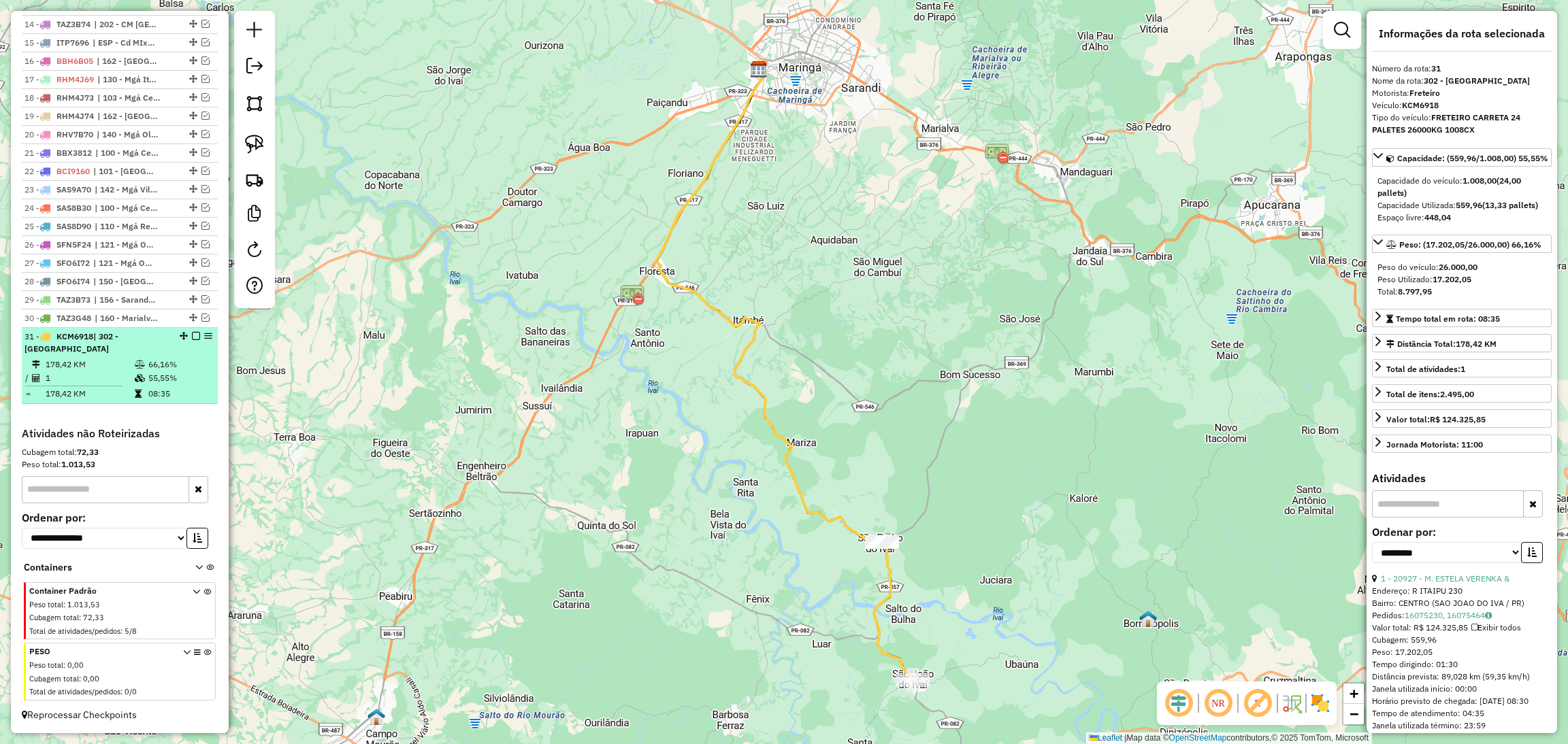
click at [192, 334] on em at bounding box center [196, 336] width 8 height 8
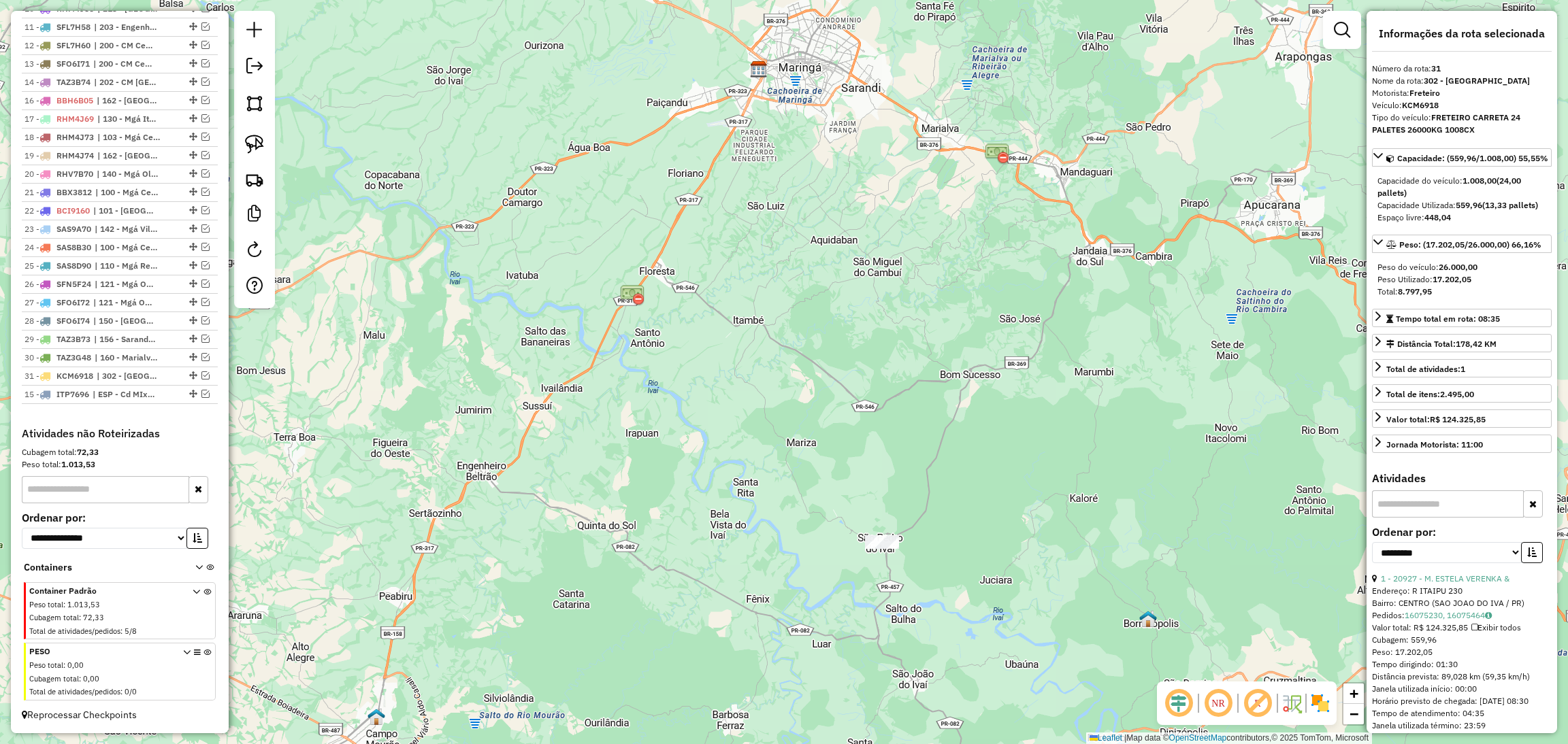
drag, startPoint x: 190, startPoint y: 93, endPoint x: 164, endPoint y: 499, distance: 406.8
drag, startPoint x: 191, startPoint y: 96, endPoint x: 179, endPoint y: 442, distance: 346.2
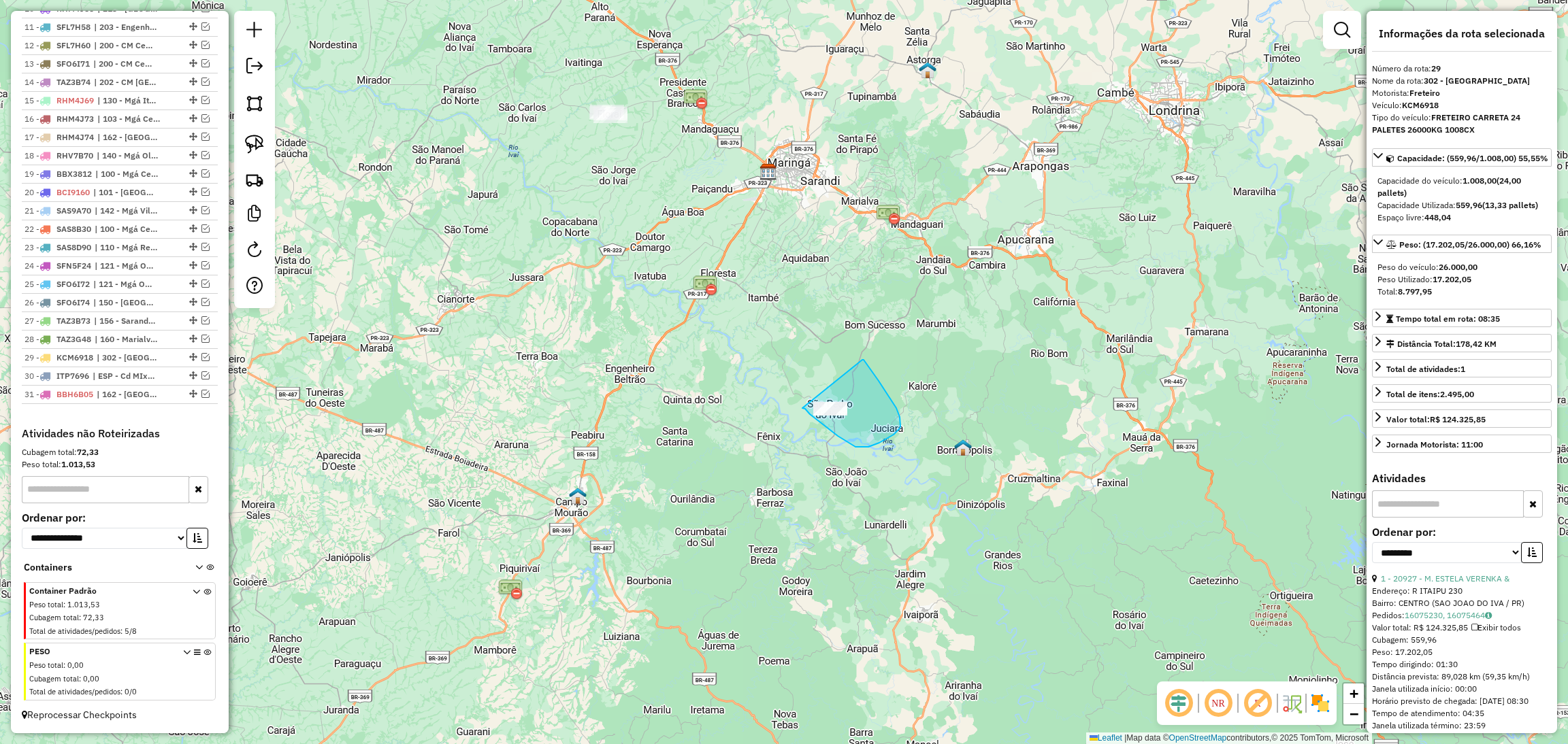
drag, startPoint x: 802, startPoint y: 408, endPoint x: 862, endPoint y: 357, distance: 78.7
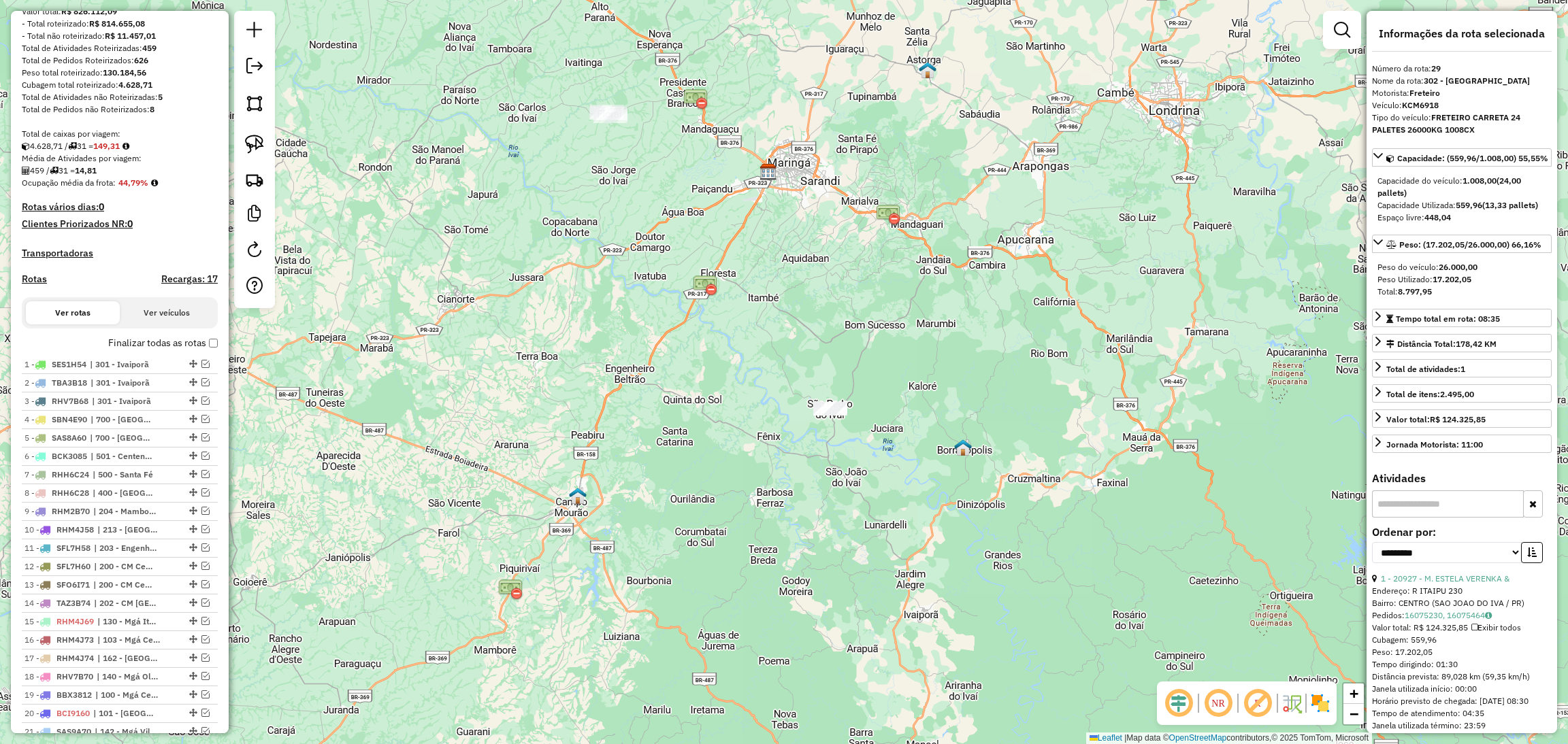
scroll to position [166, 0]
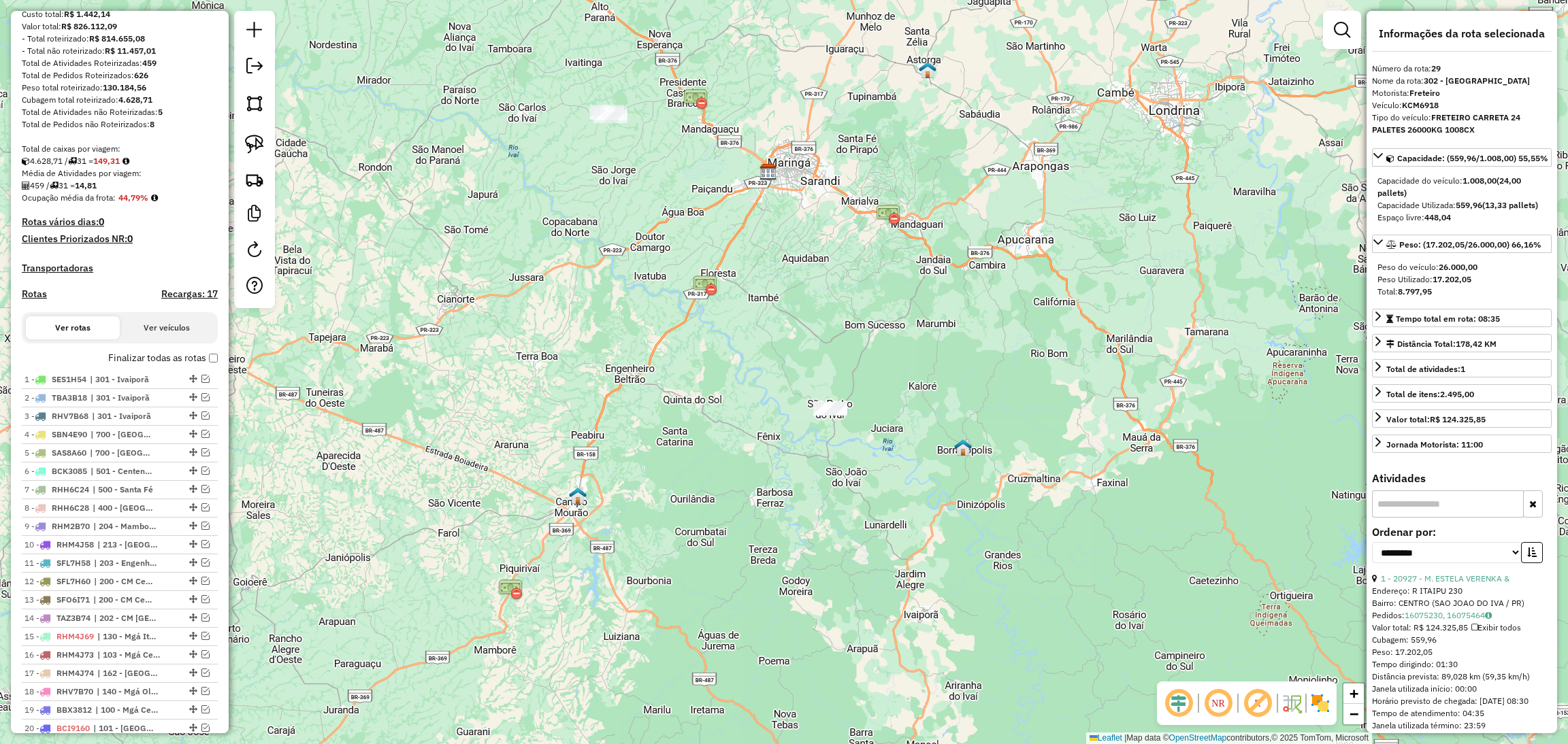
click at [112, 365] on label "Finalizar todas as rotas" at bounding box center [163, 358] width 109 height 14
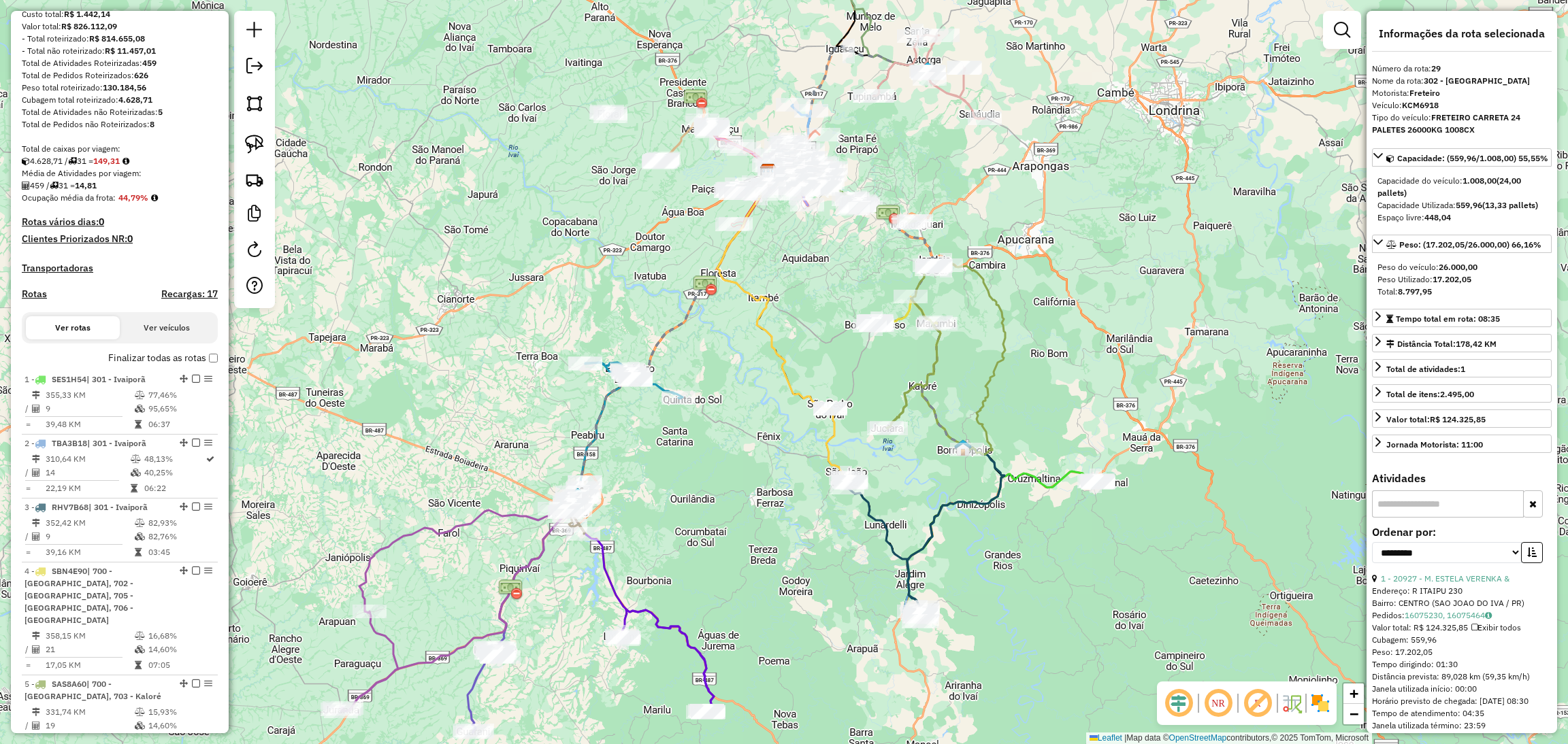
click at [887, 527] on icon at bounding box center [884, 543] width 77 height 131
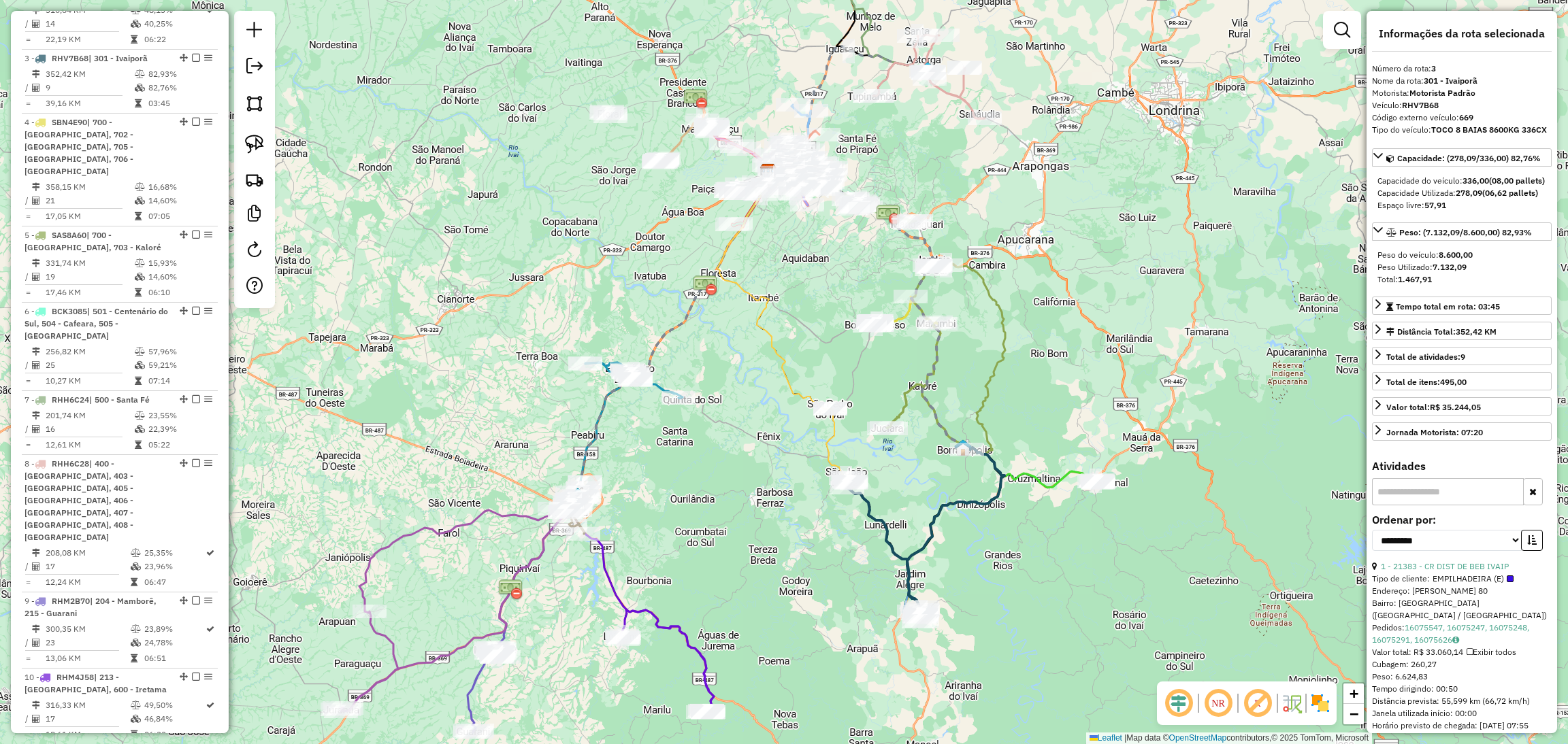
scroll to position [666, 0]
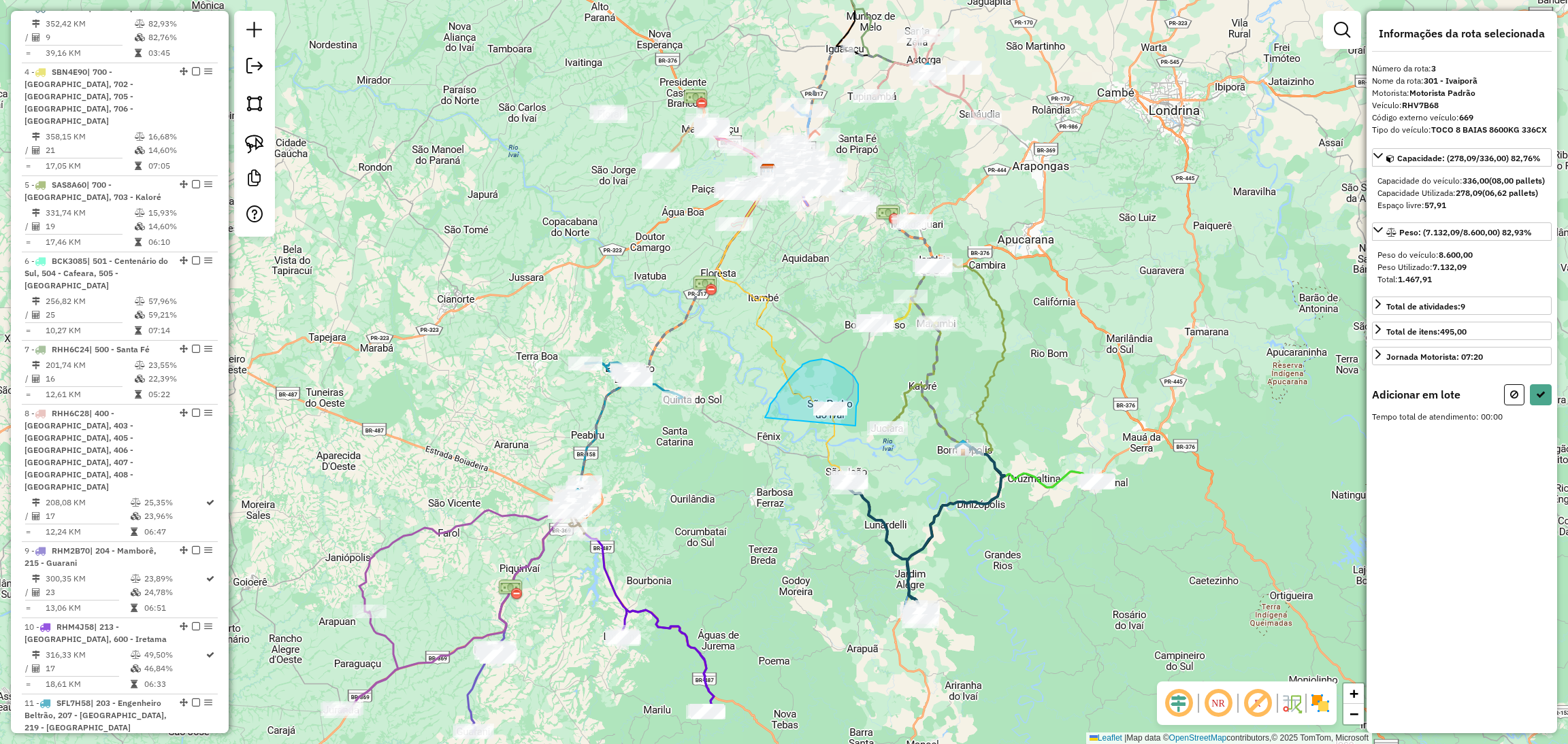
drag, startPoint x: 855, startPoint y: 426, endPoint x: 765, endPoint y: 418, distance: 90.4
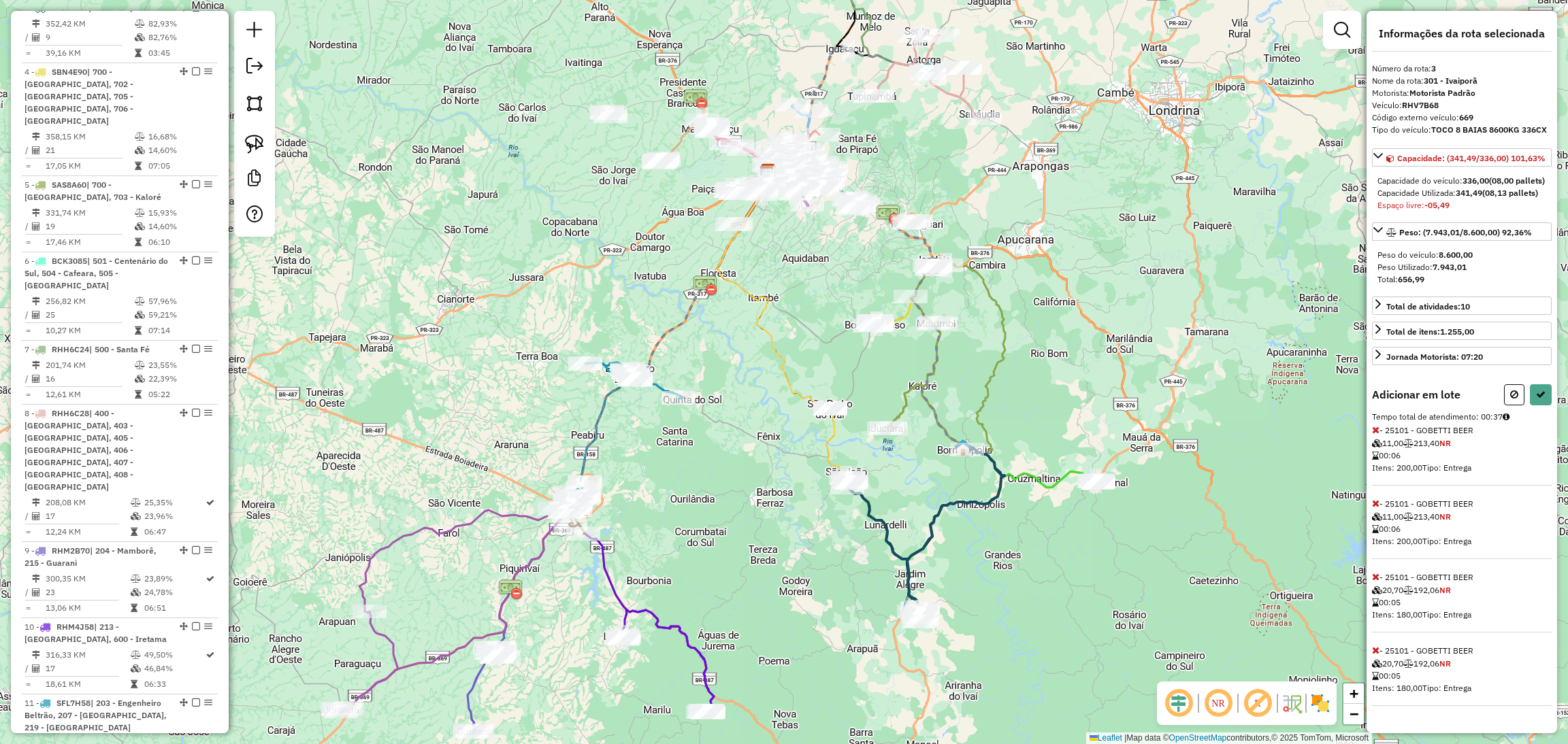
select select "**********"
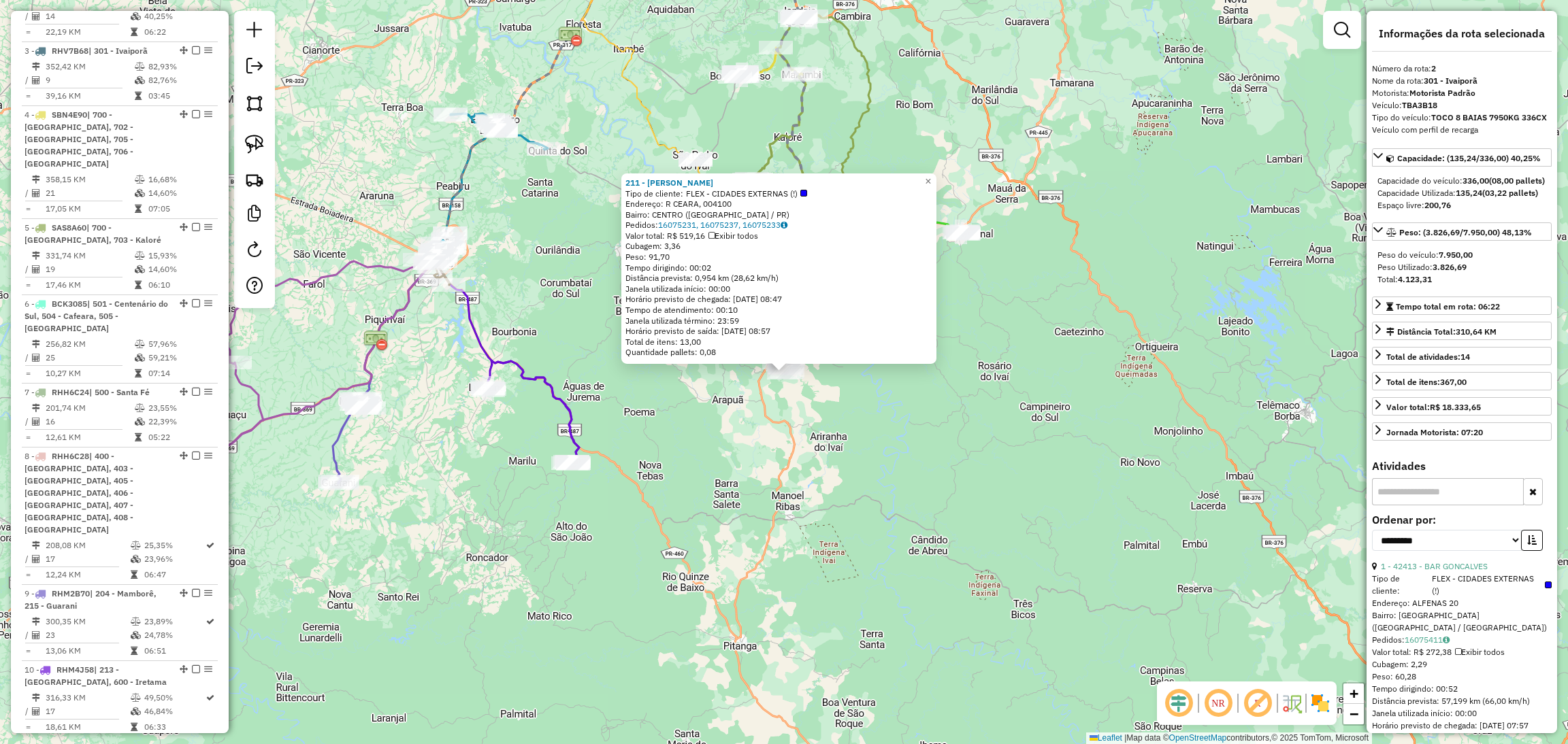
scroll to position [602, 0]
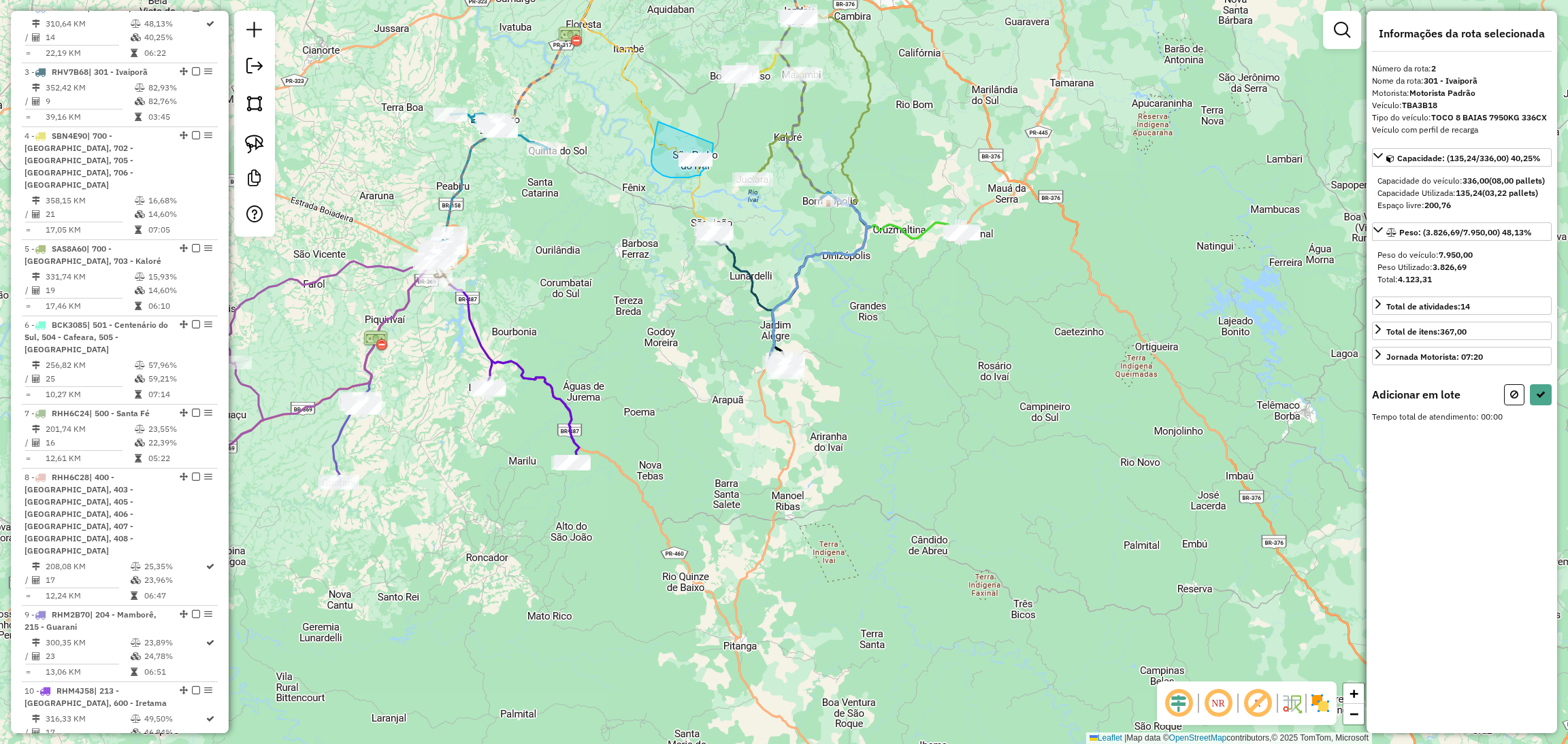
drag, startPoint x: 658, startPoint y: 121, endPoint x: 713, endPoint y: 143, distance: 59.2
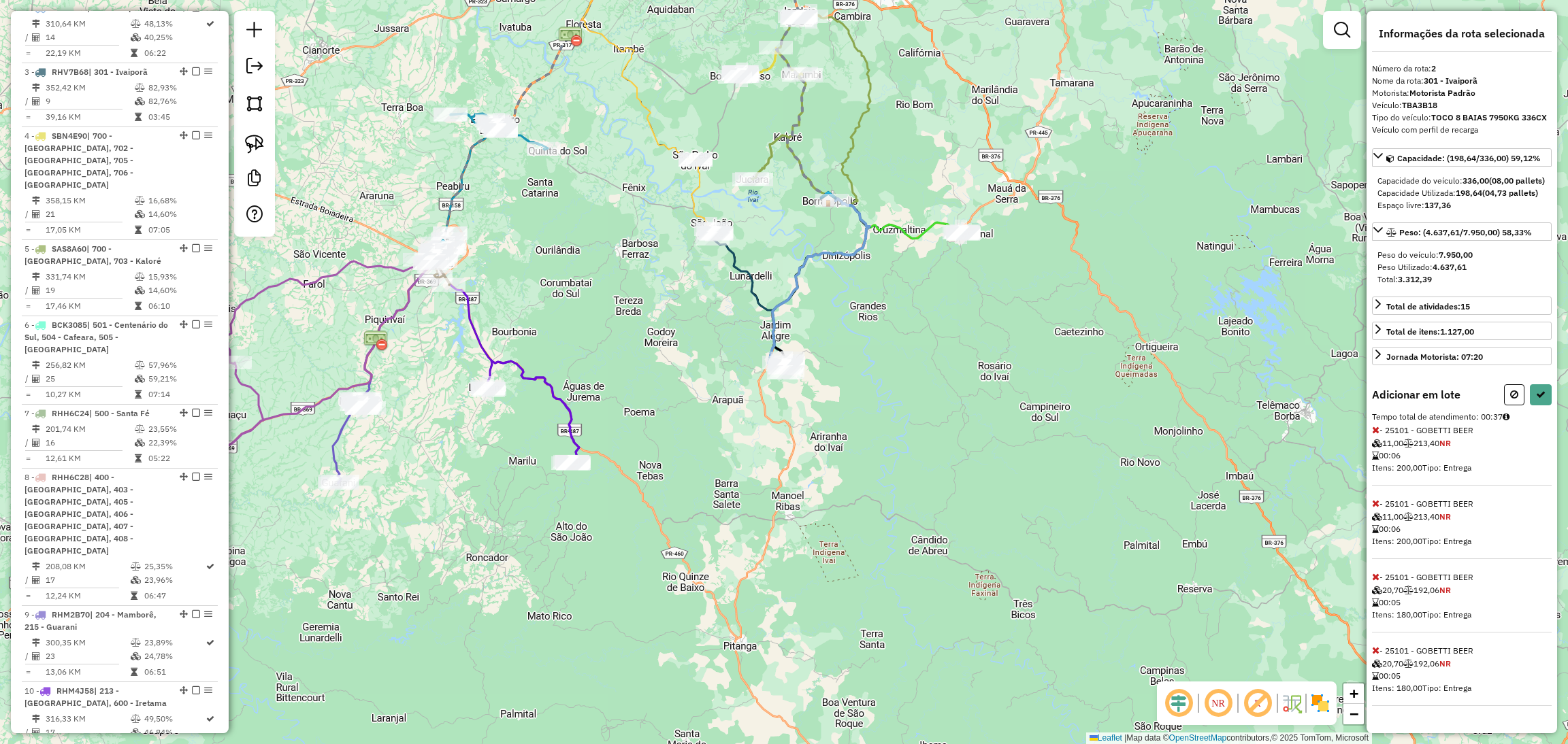
select select "**********"
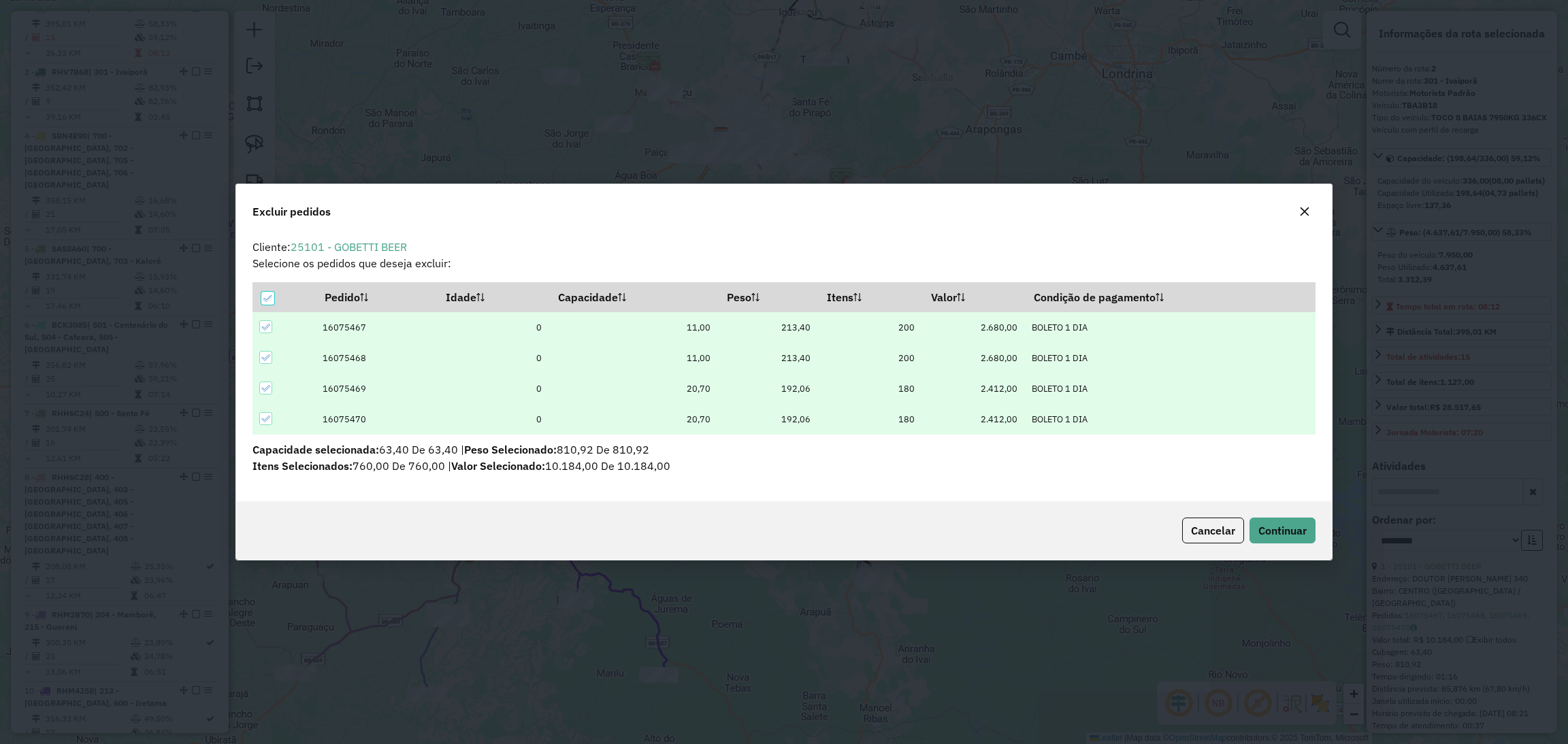
scroll to position [0, 0]
click at [1304, 525] on span "Continuar" at bounding box center [1282, 531] width 49 height 14
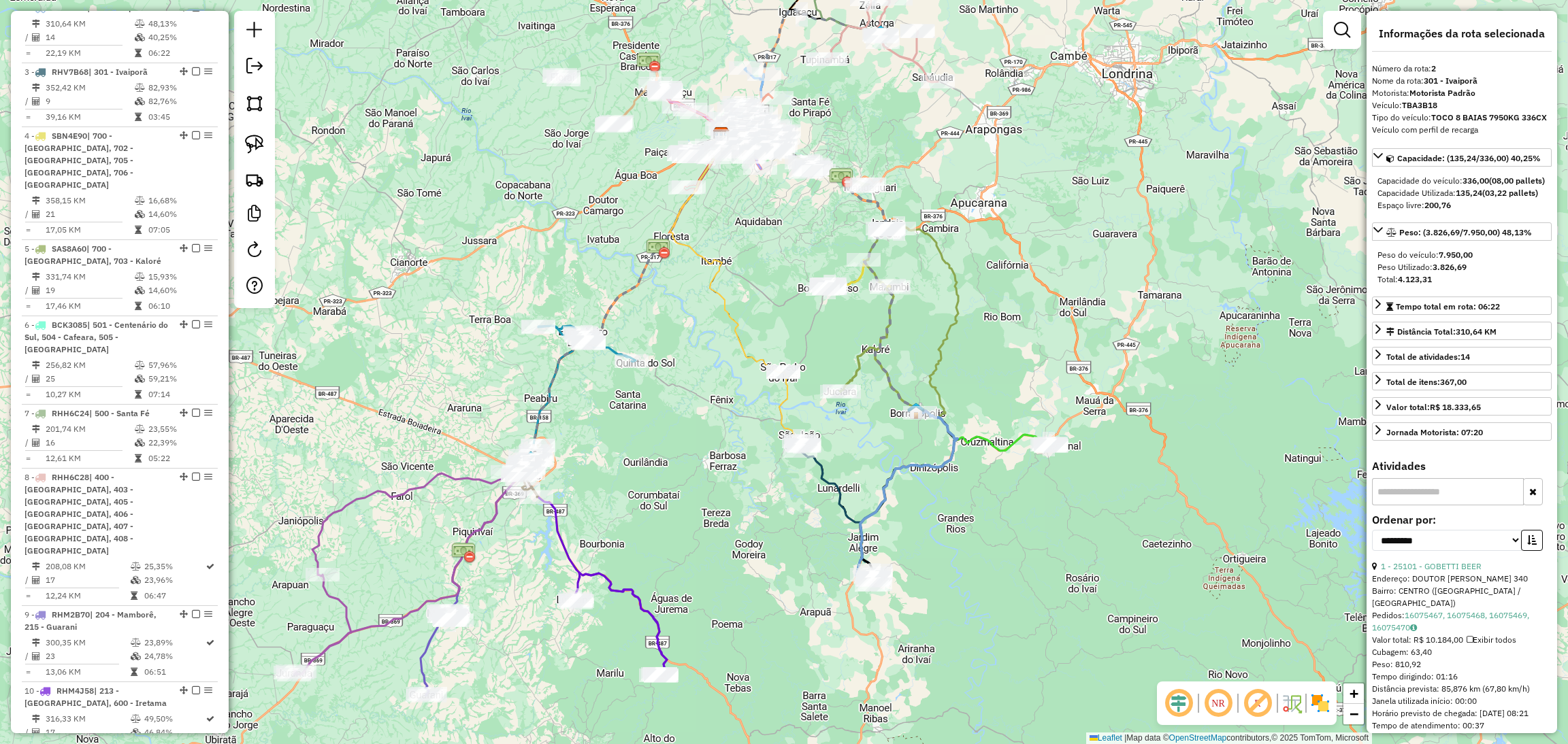
click at [821, 465] on icon at bounding box center [837, 506] width 77 height 131
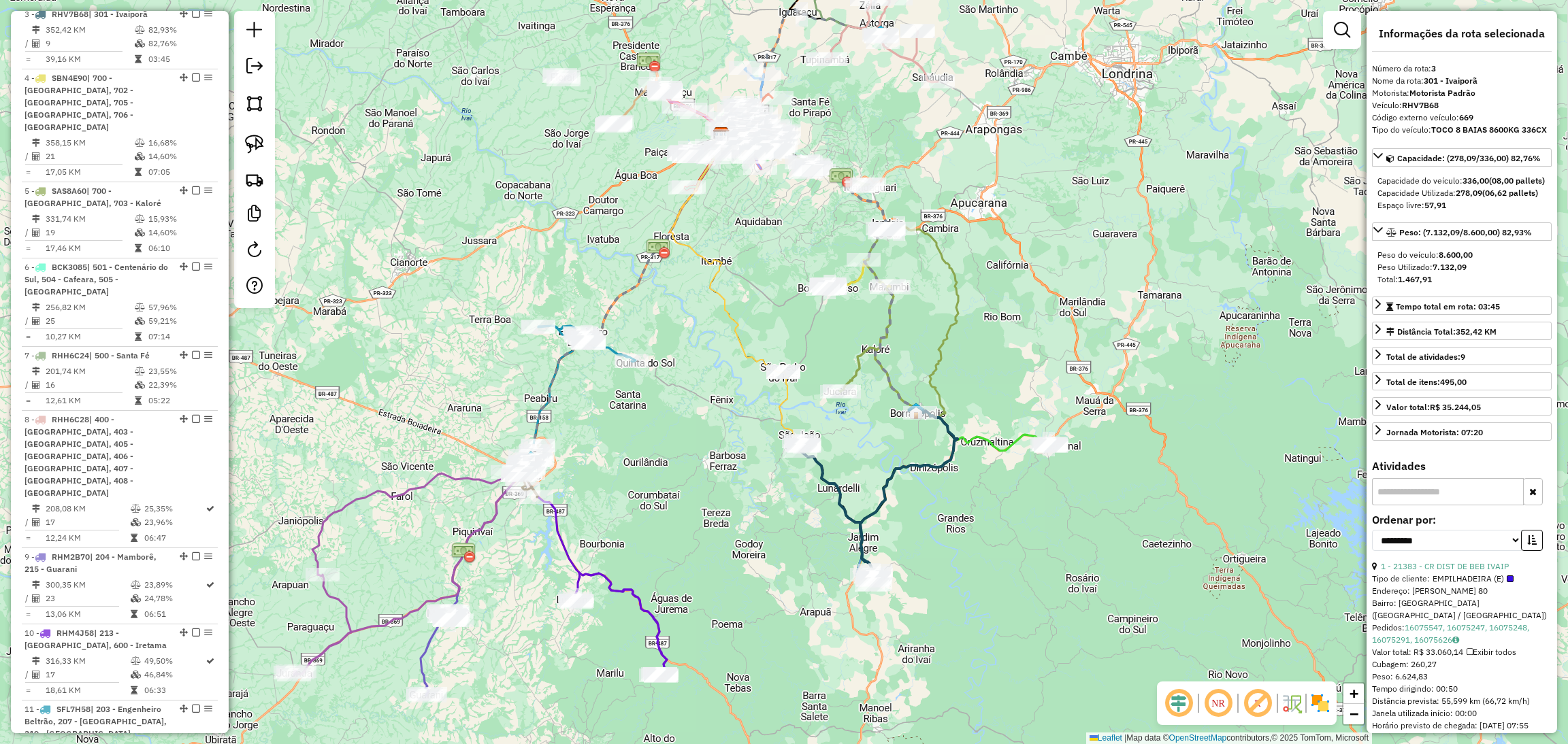
scroll to position [666, 0]
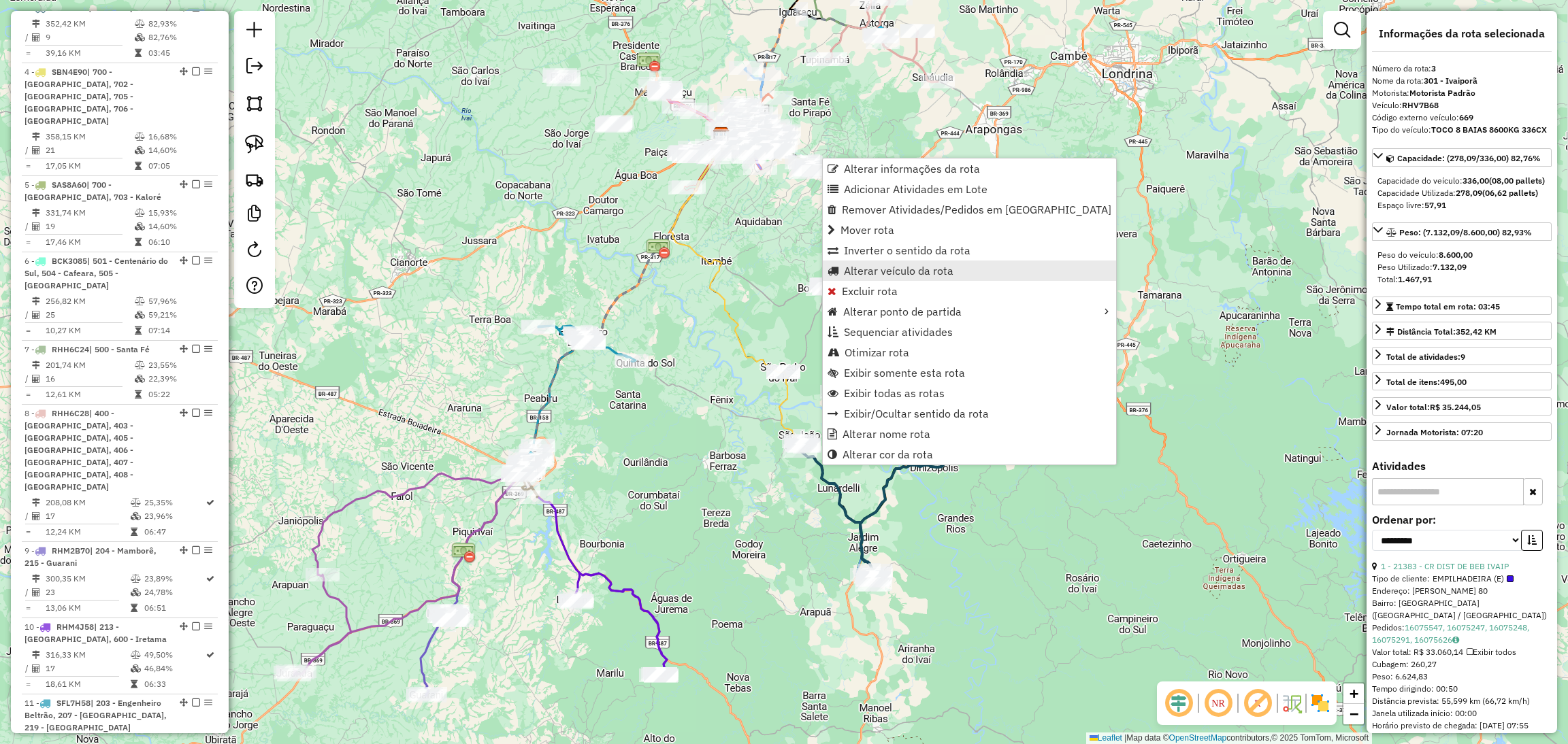
click at [902, 276] on span "Alterar veículo da rota" at bounding box center [899, 270] width 109 height 11
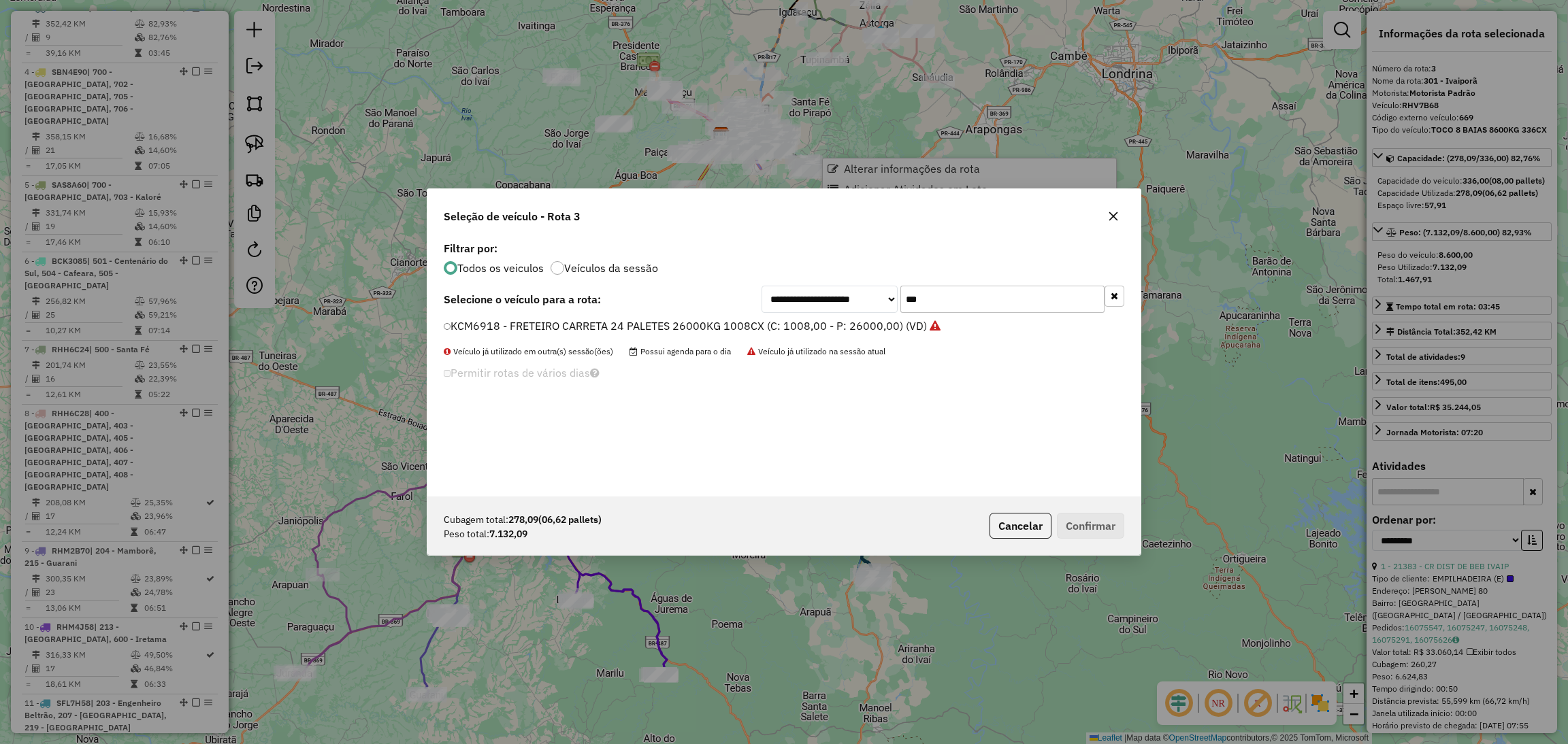
scroll to position [6, 3]
click at [958, 295] on input "***" at bounding box center [1002, 299] width 204 height 27
type input "***"
click at [681, 316] on div "**********" at bounding box center [783, 367] width 713 height 258
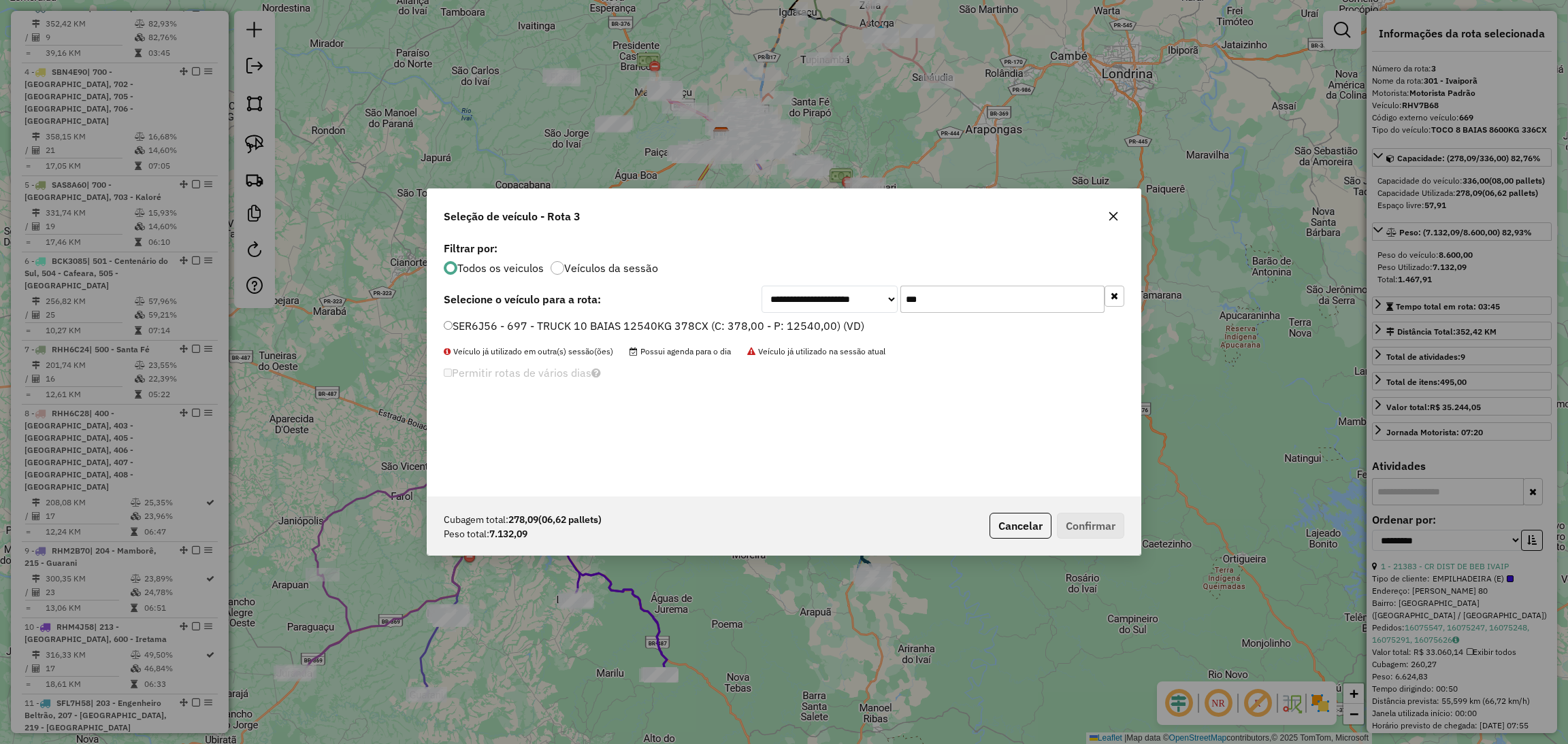
click at [789, 329] on label "SER6J56 - 697 - TRUCK 10 BAIAS 12540KG 378CX (C: 378,00 - P: 12540,00) (VD)" at bounding box center [654, 325] width 421 height 16
click at [1080, 531] on button "Confirmar" at bounding box center [1090, 525] width 68 height 26
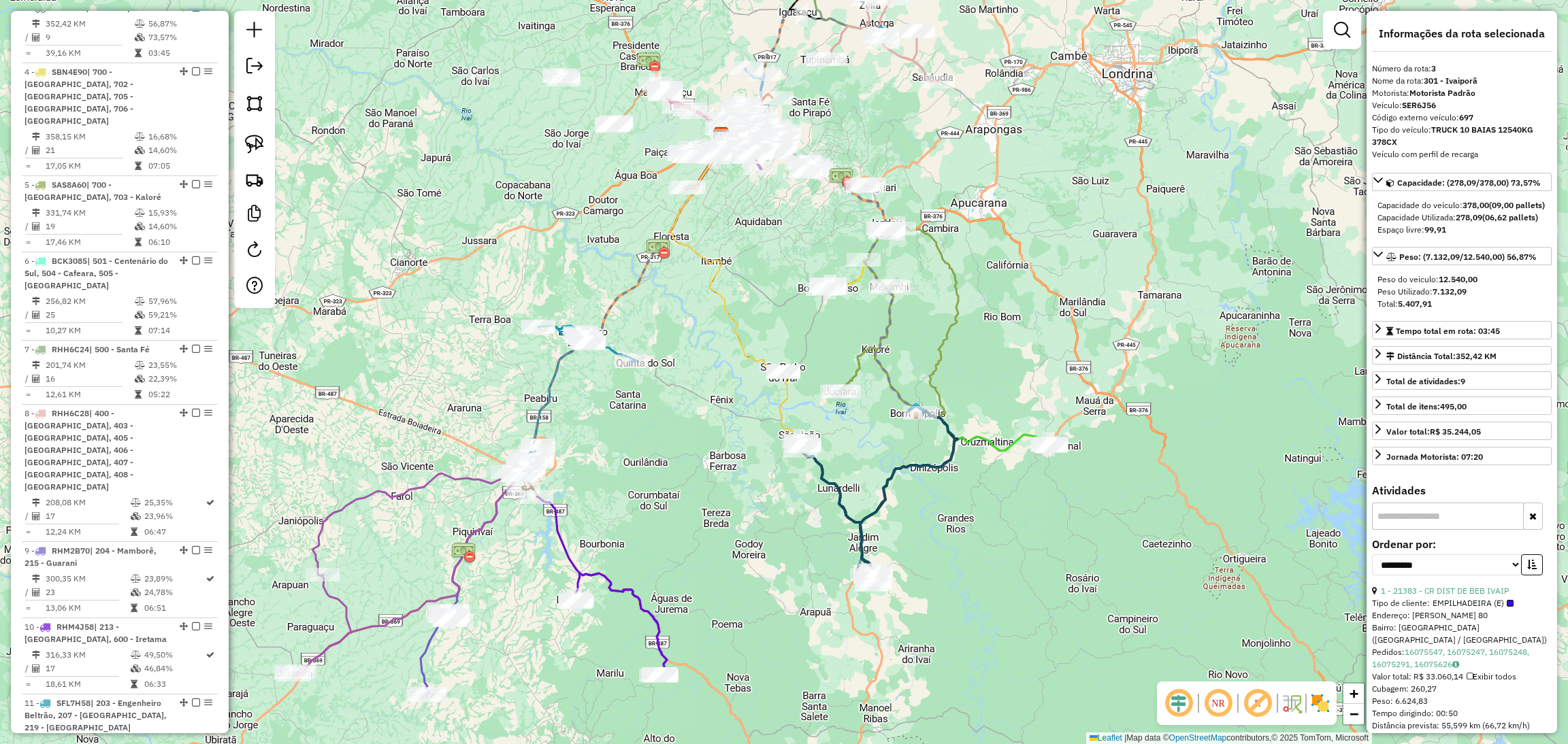
click at [824, 475] on icon at bounding box center [837, 506] width 77 height 131
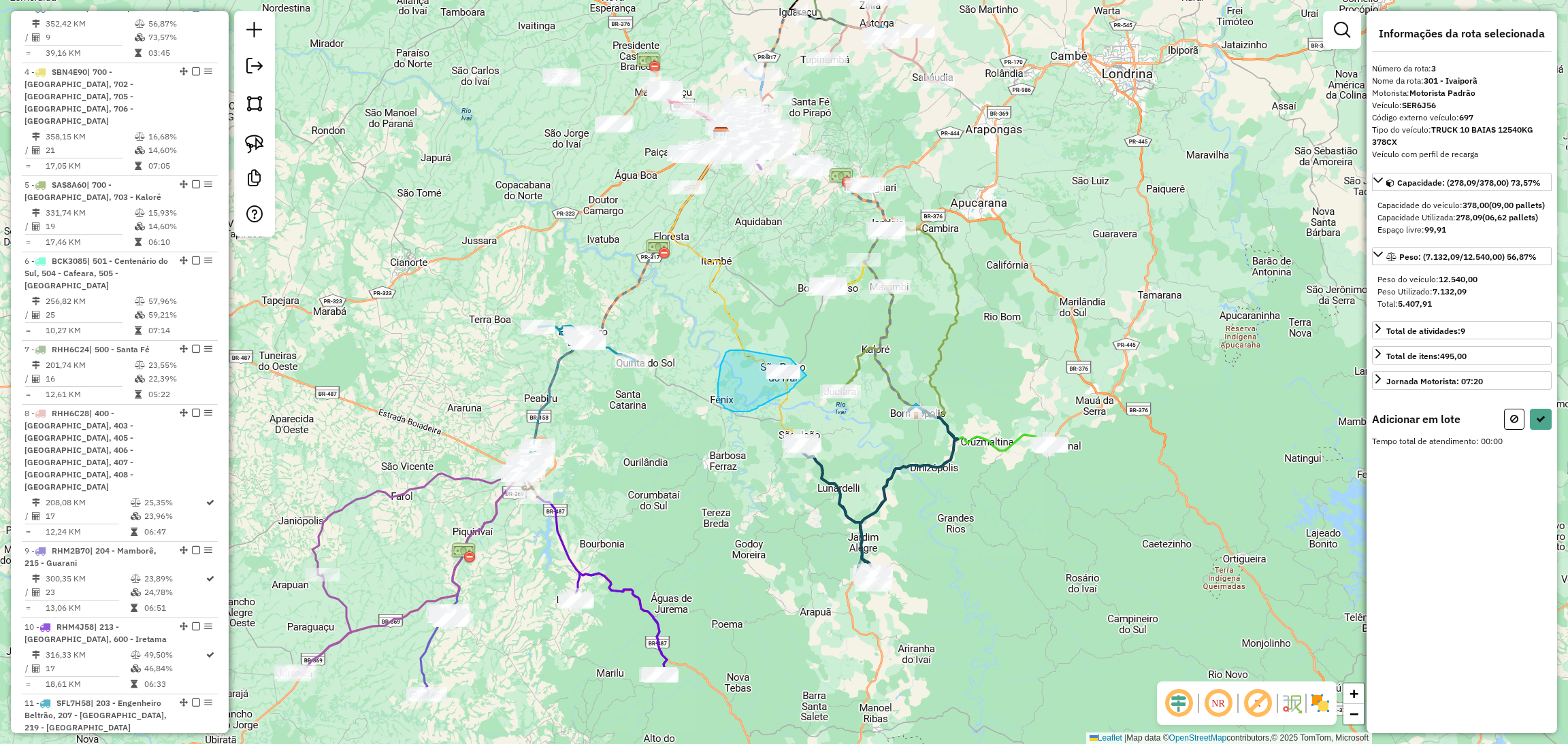
drag, startPoint x: 790, startPoint y: 358, endPoint x: 807, endPoint y: 374, distance: 23.3
click at [807, 374] on div "Janela de atendimento Grade de atendimento Capacidade Transportadoras Veículos …" at bounding box center [784, 372] width 1568 height 744
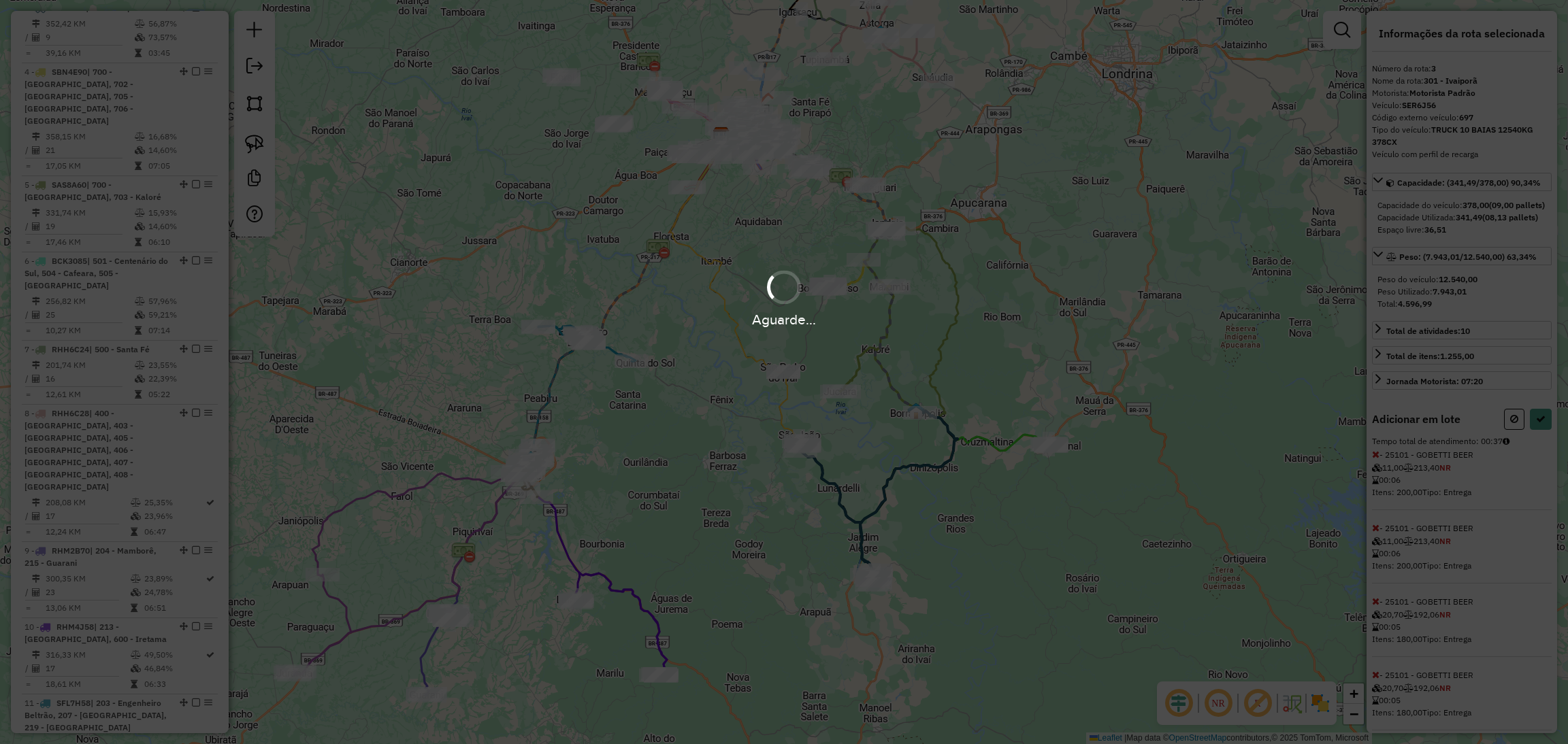
select select "**********"
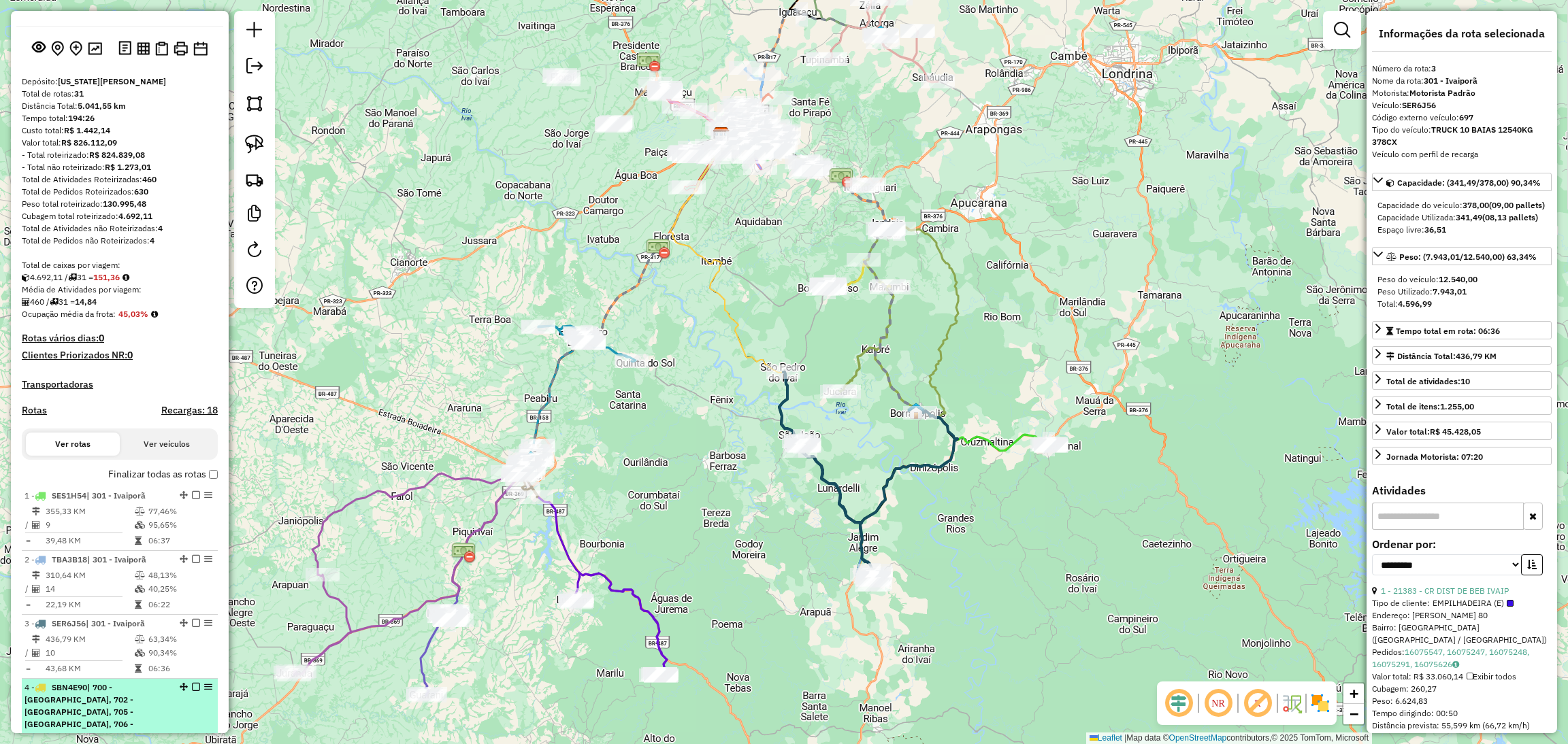
scroll to position [27, 0]
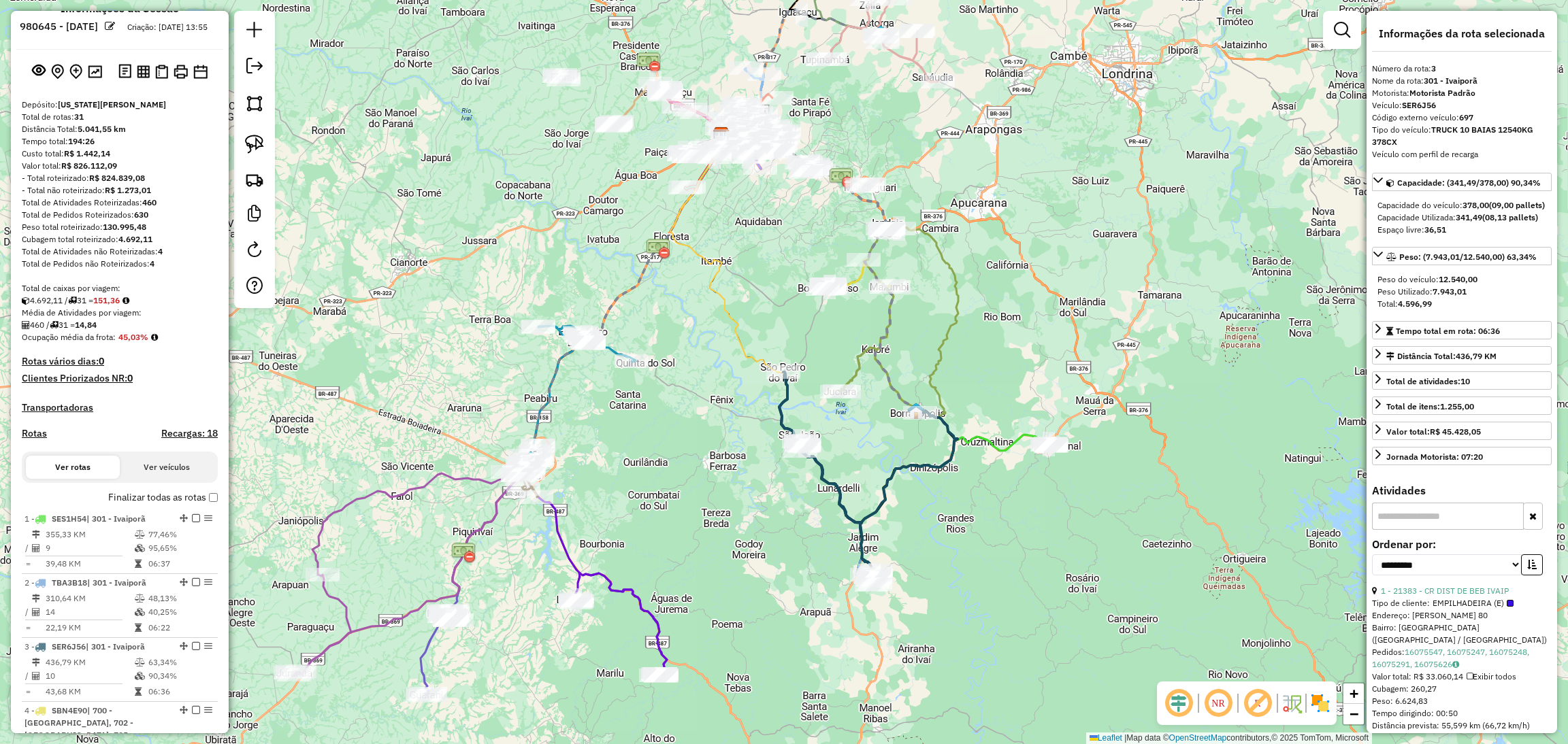
click at [125, 505] on label "Finalizar todas as rotas" at bounding box center [163, 497] width 109 height 14
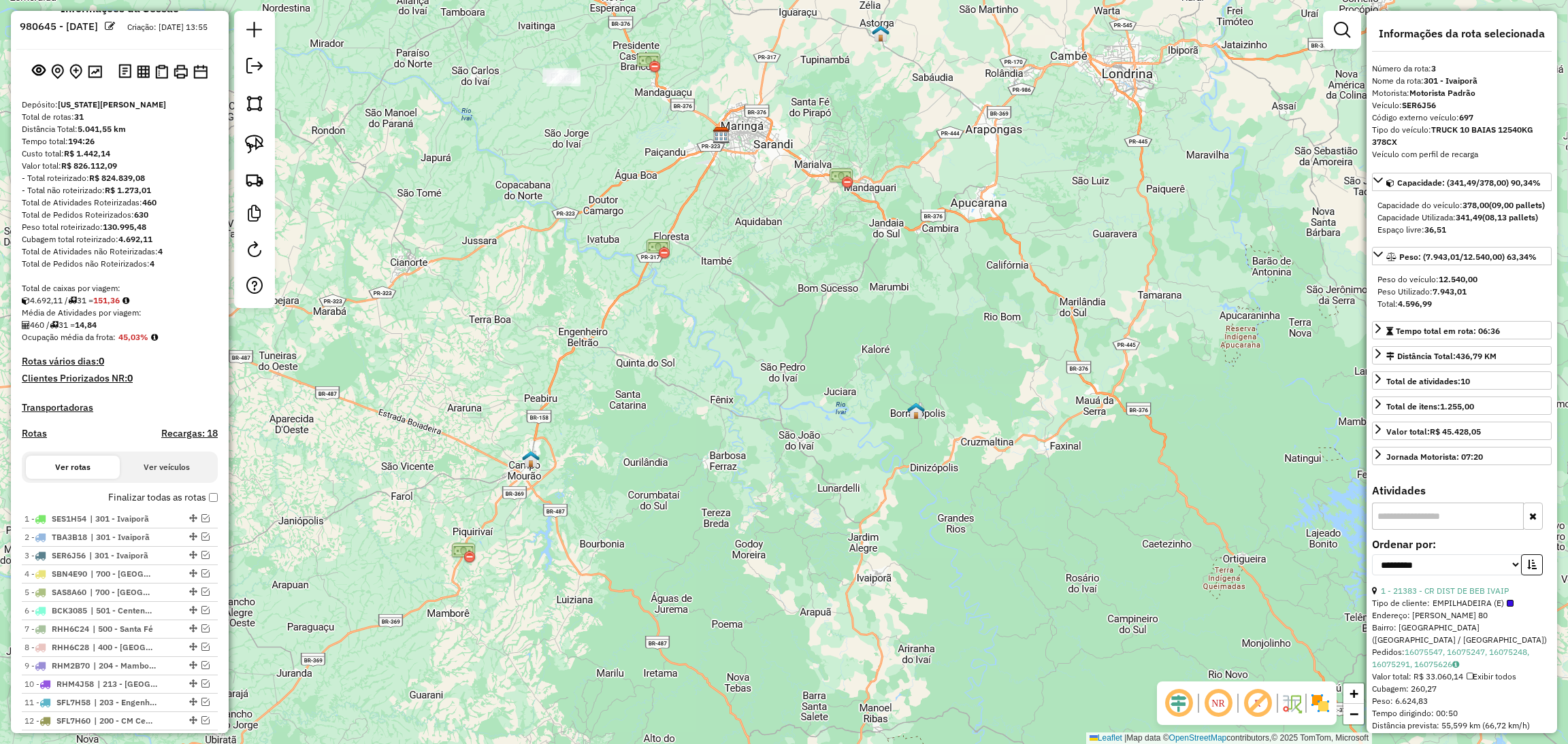
click at [125, 505] on label "Finalizar todas as rotas" at bounding box center [163, 497] width 109 height 14
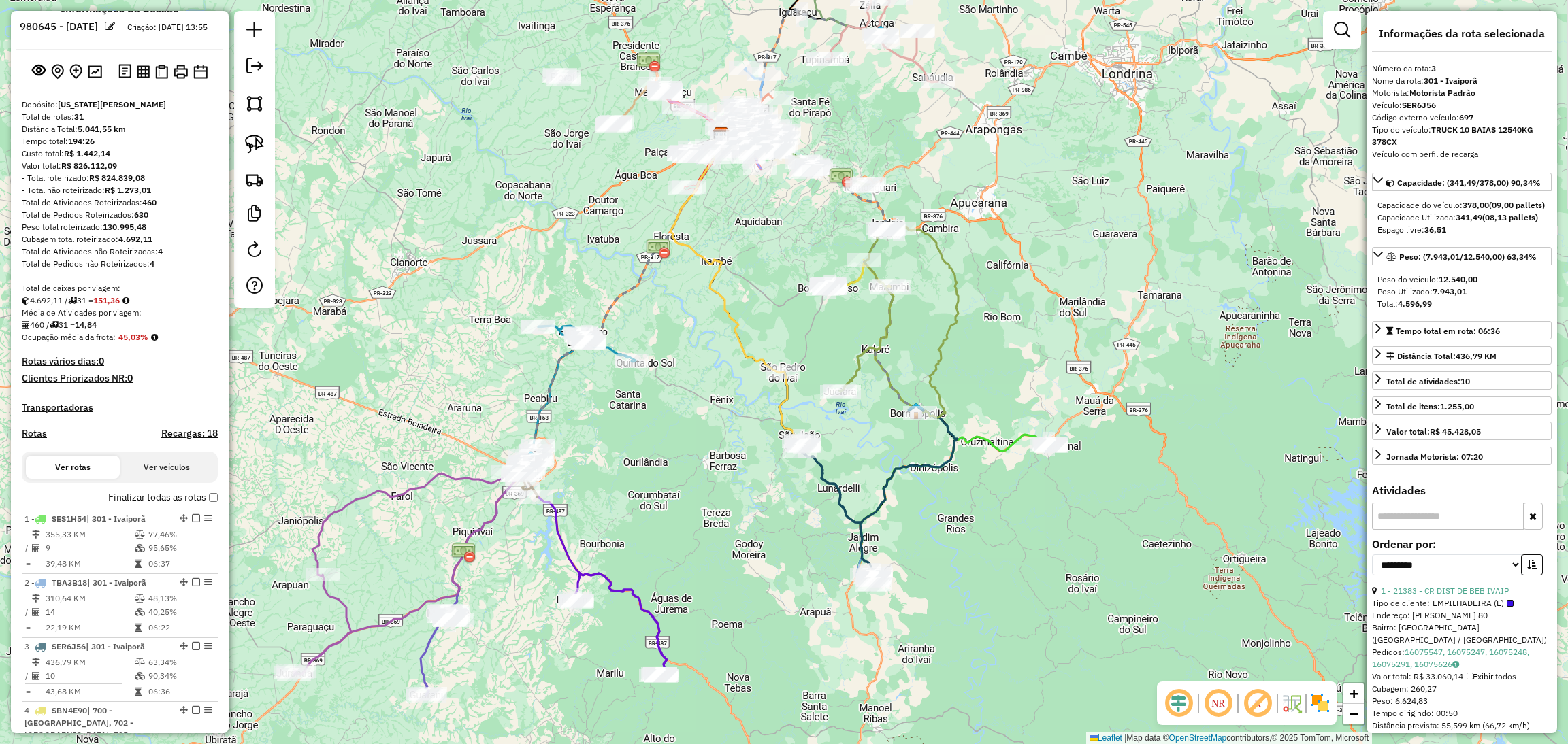
scroll to position [0, 0]
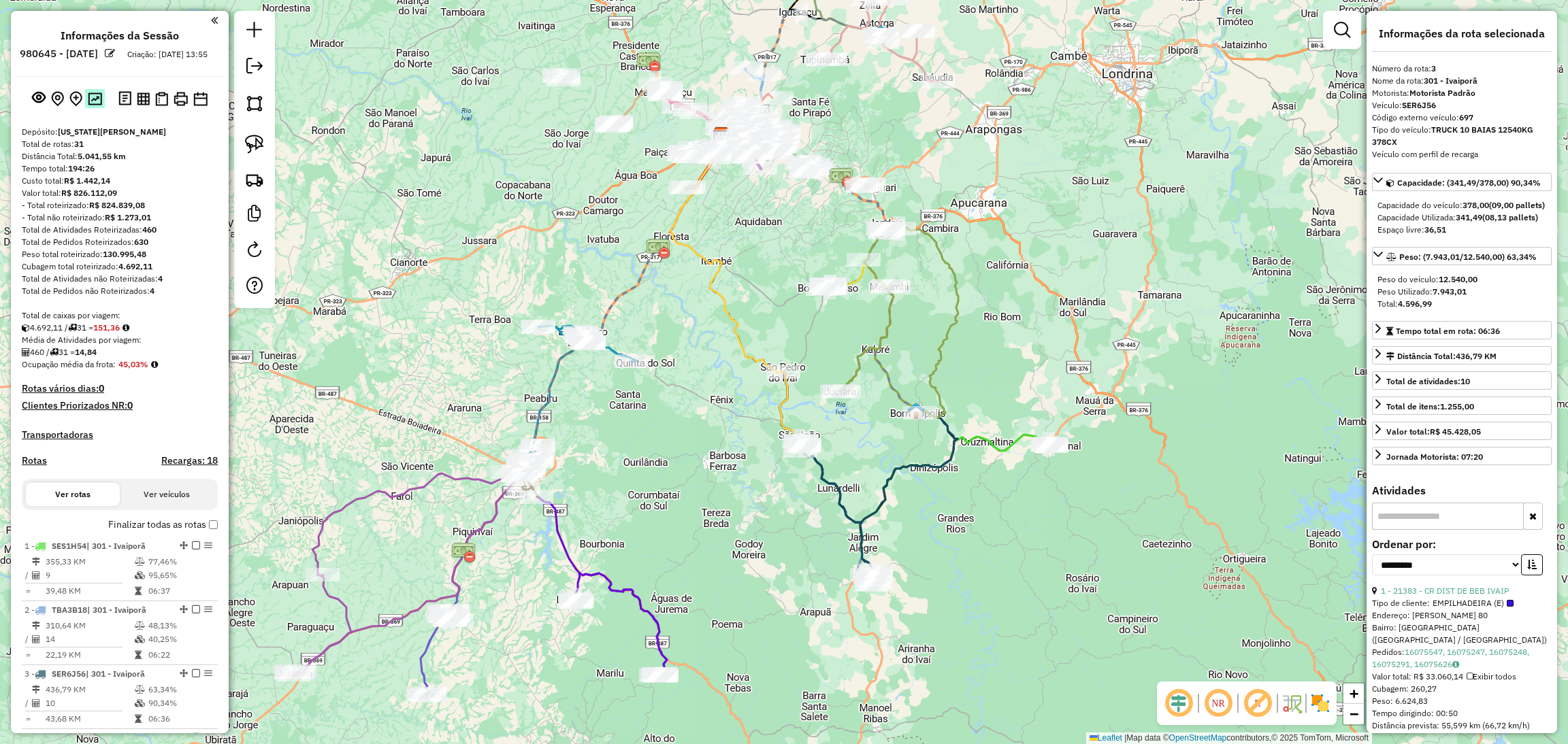
click at [95, 106] on img at bounding box center [95, 99] width 14 height 13
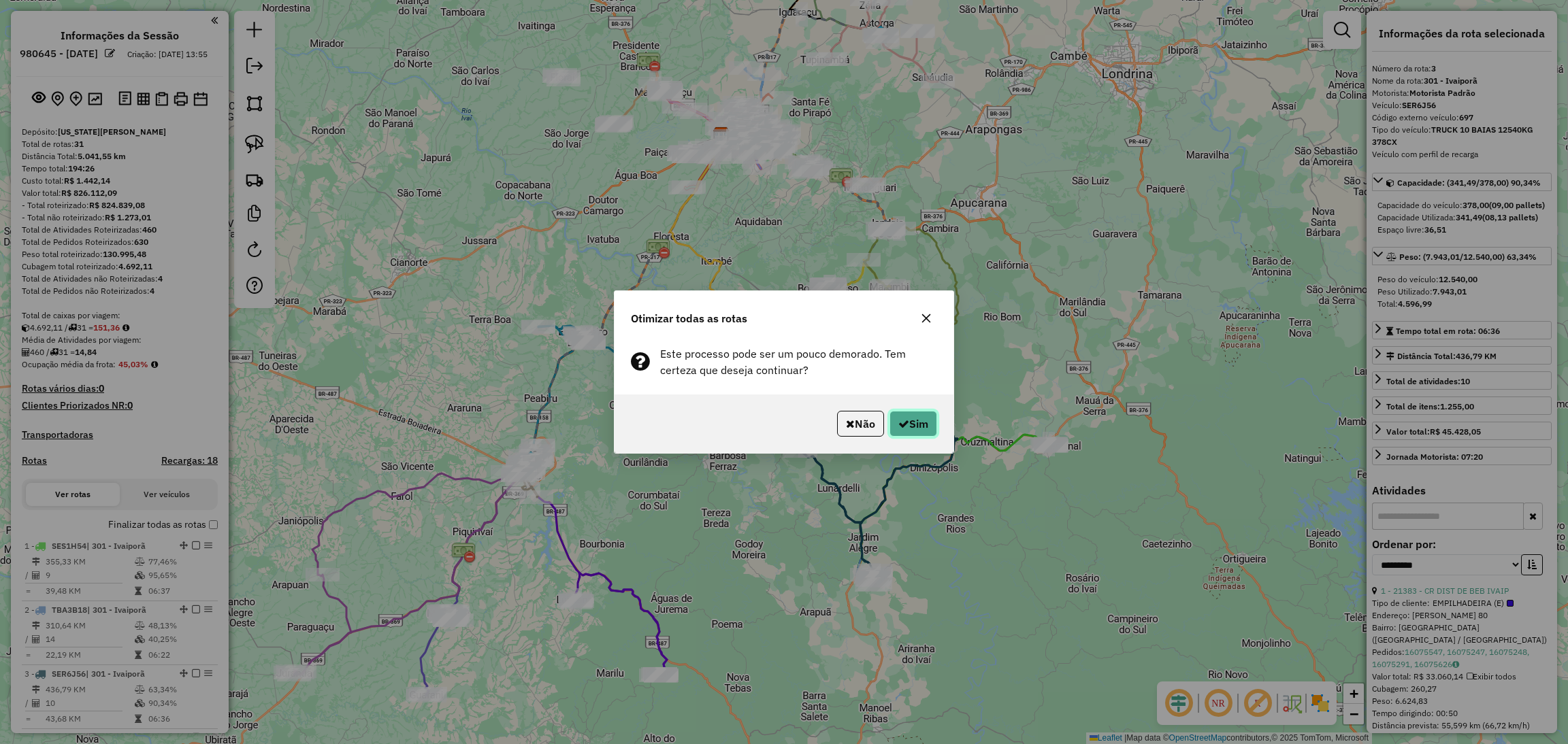
click at [930, 430] on button "Sim" at bounding box center [913, 424] width 48 height 26
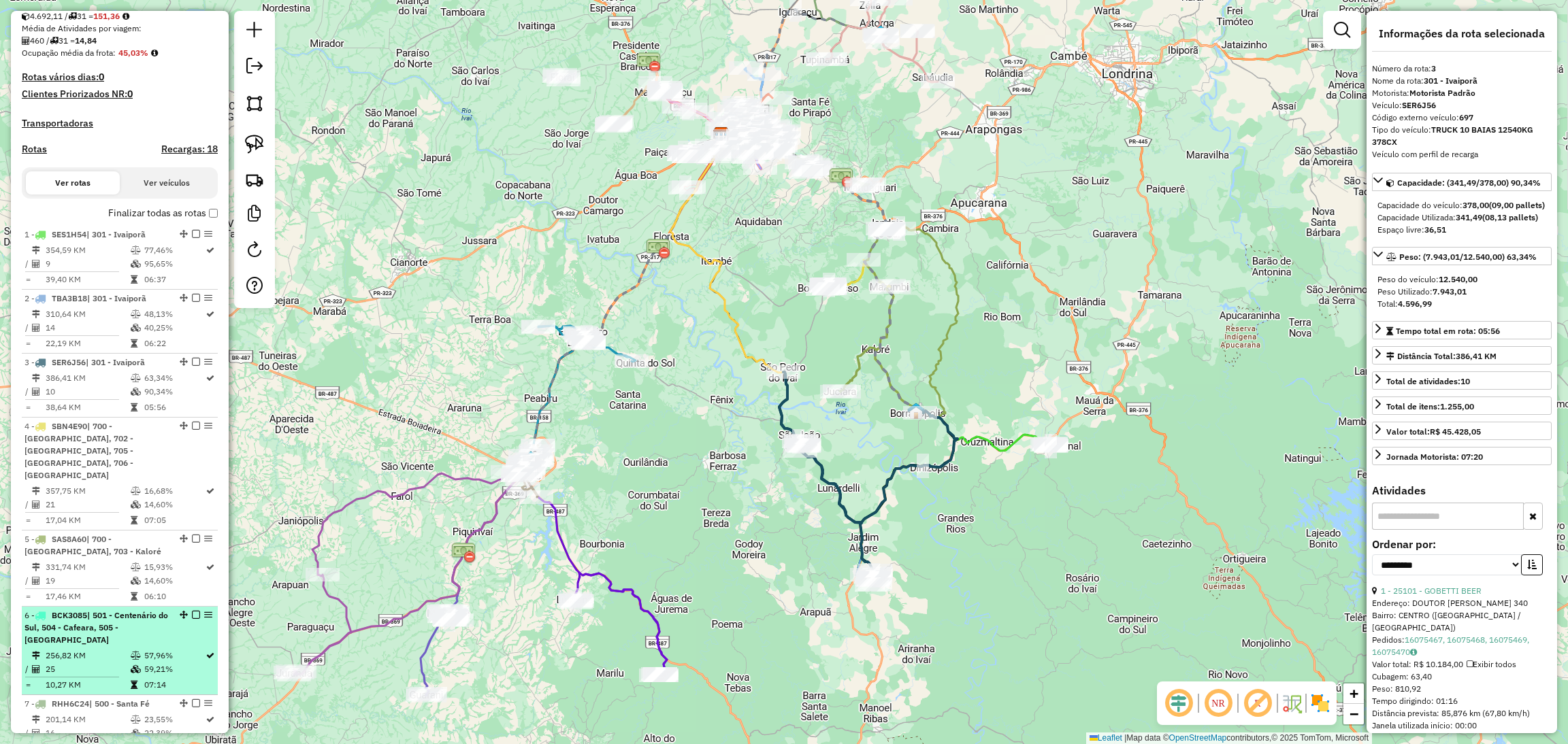
scroll to position [313, 0]
click at [55, 251] on li "1 - SES1H54 | 301 - Ivaiporã 354,59 KM 77,46% / 9 95,65% = 39,40 KM 06:37" at bounding box center [120, 257] width 196 height 64
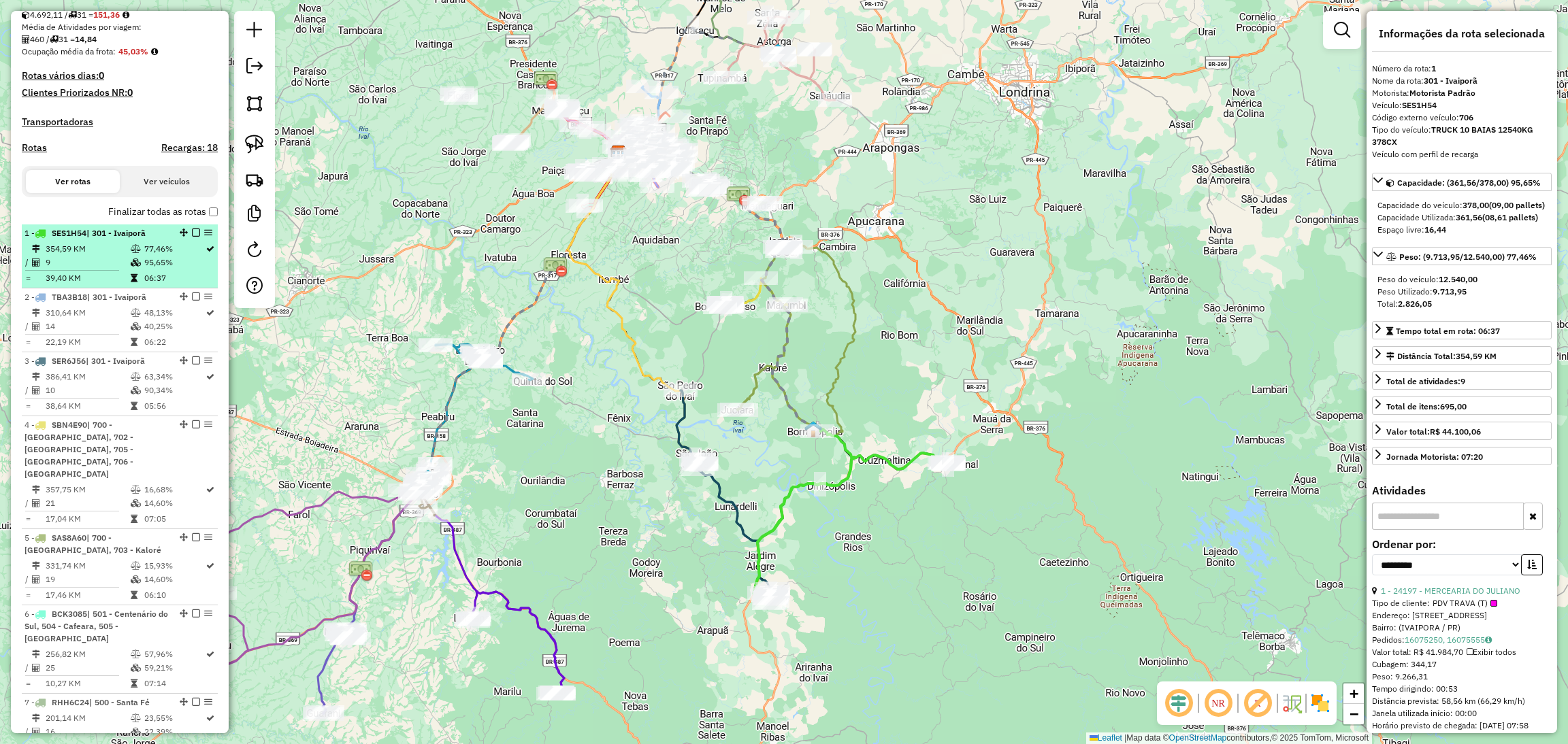
click at [192, 237] on em at bounding box center [196, 232] width 8 height 8
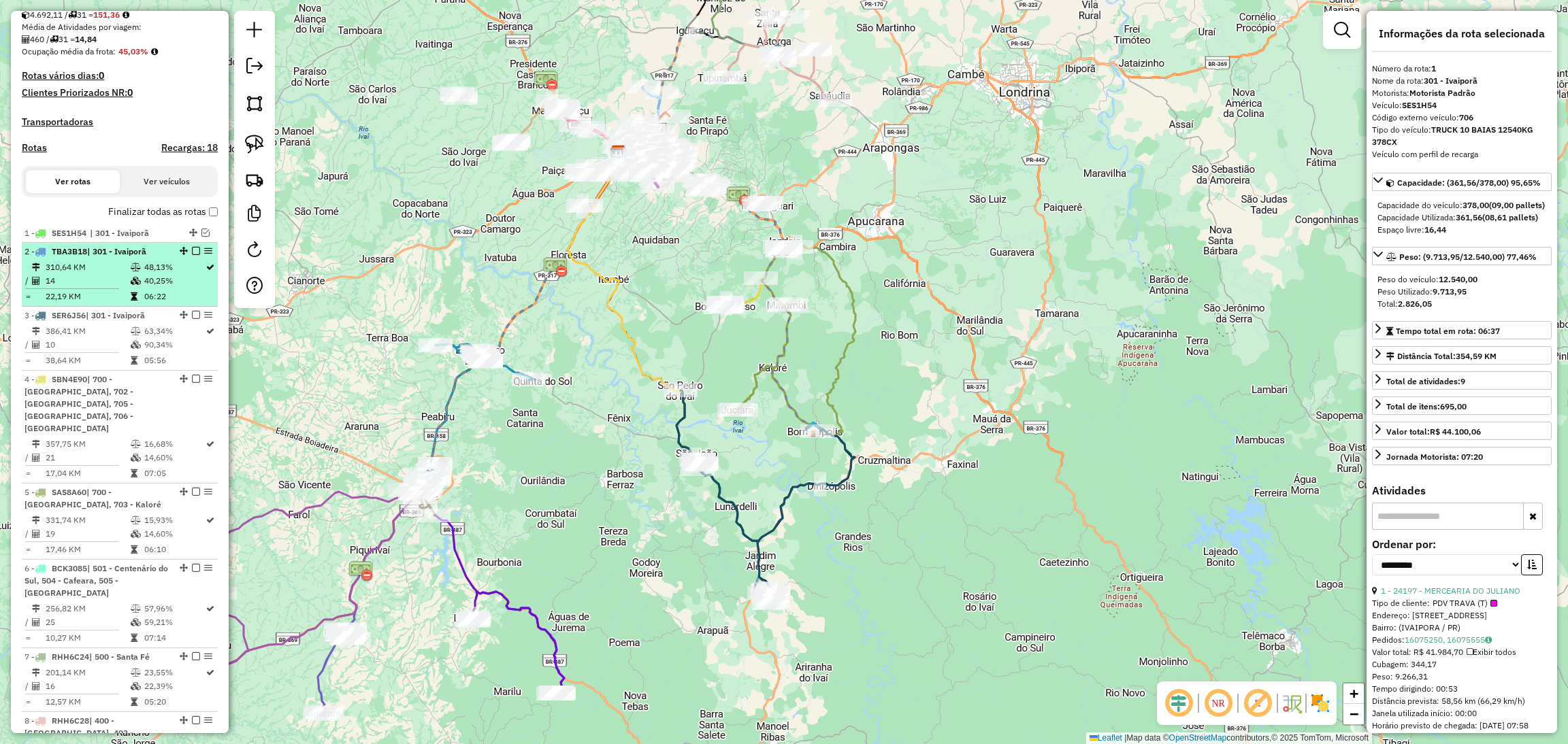
click at [179, 257] on div "2 - TBA3B18 | 301 - Ivaiporã" at bounding box center [119, 251] width 191 height 12
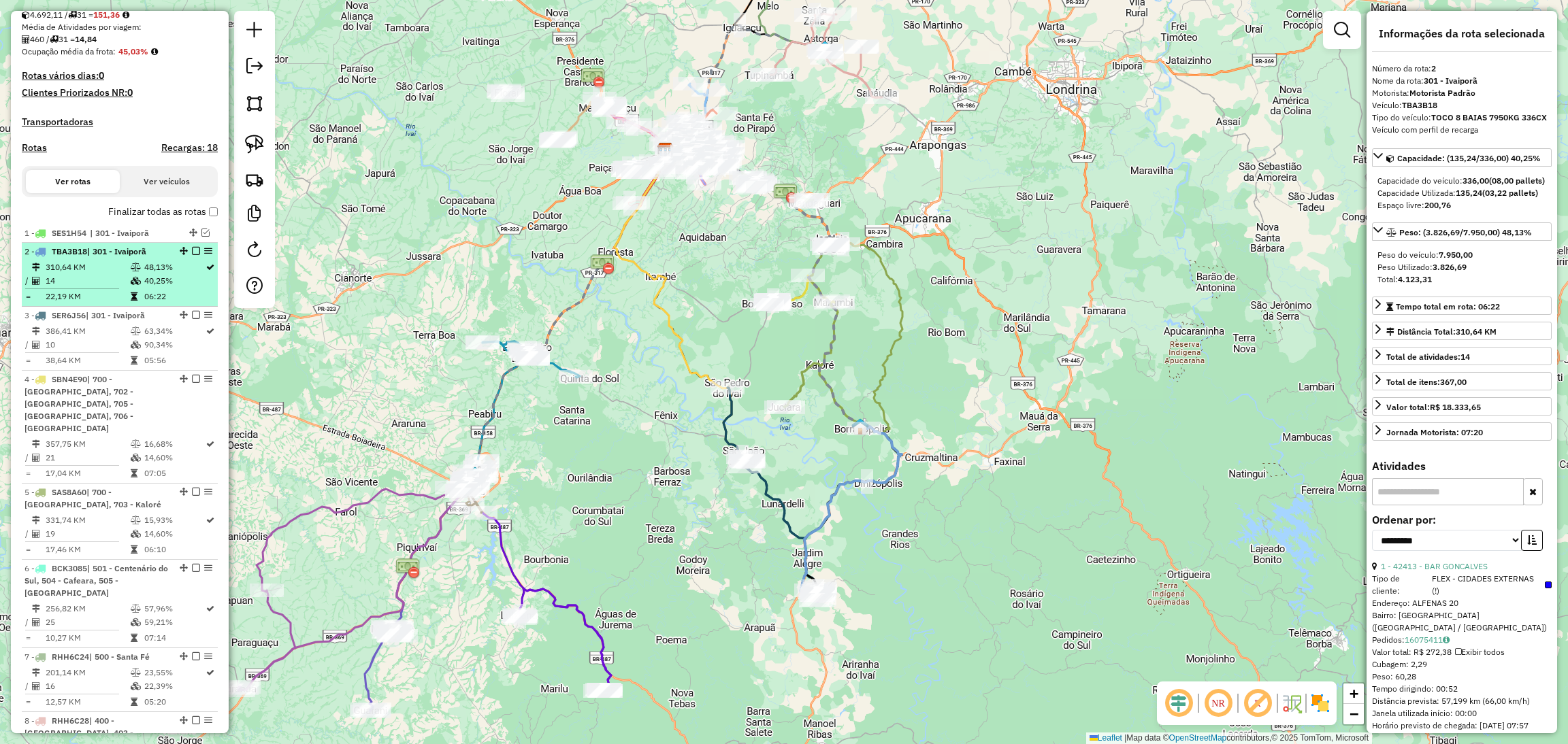
click at [192, 255] on em at bounding box center [196, 251] width 8 height 8
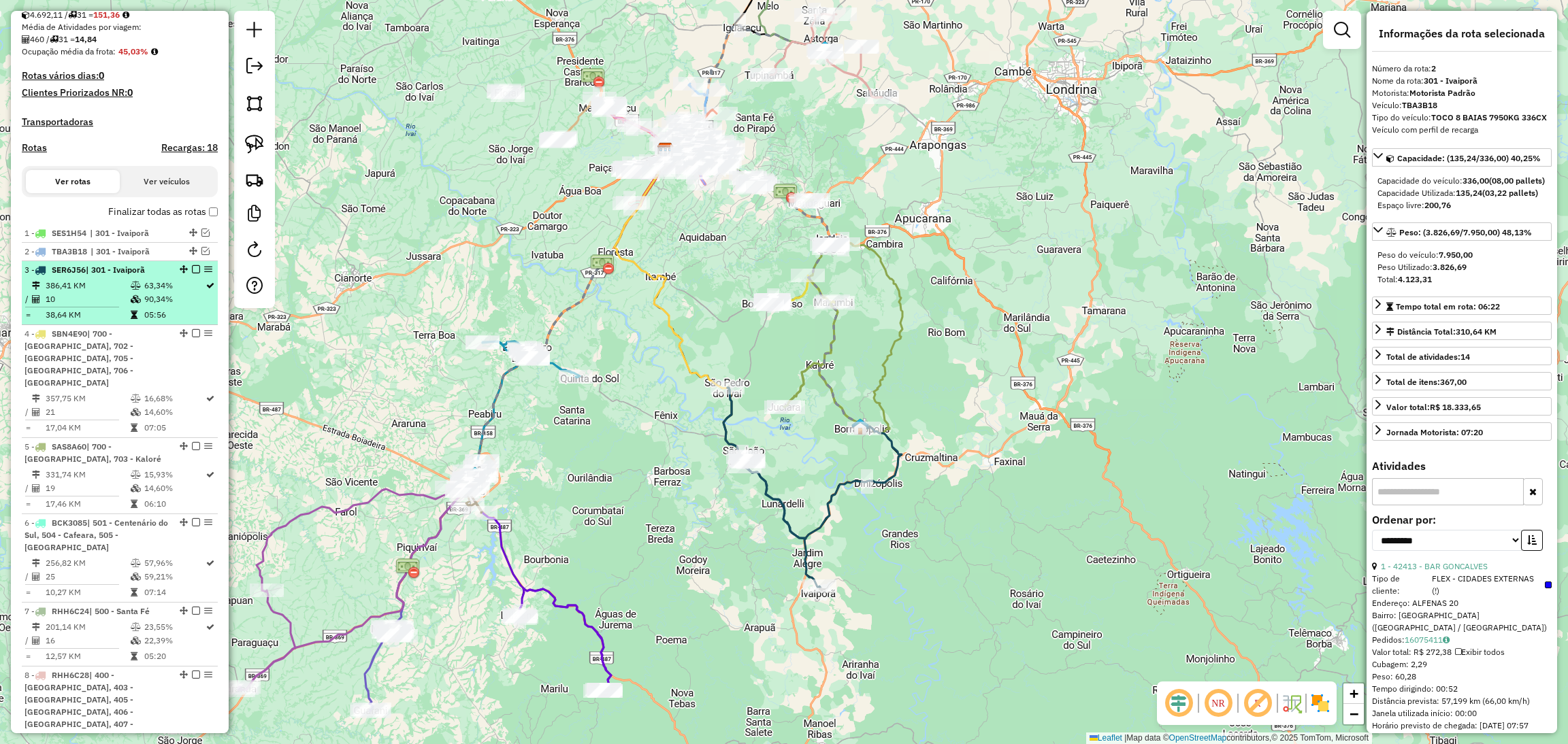
click at [176, 292] on td "63,34%" at bounding box center [174, 285] width 62 height 14
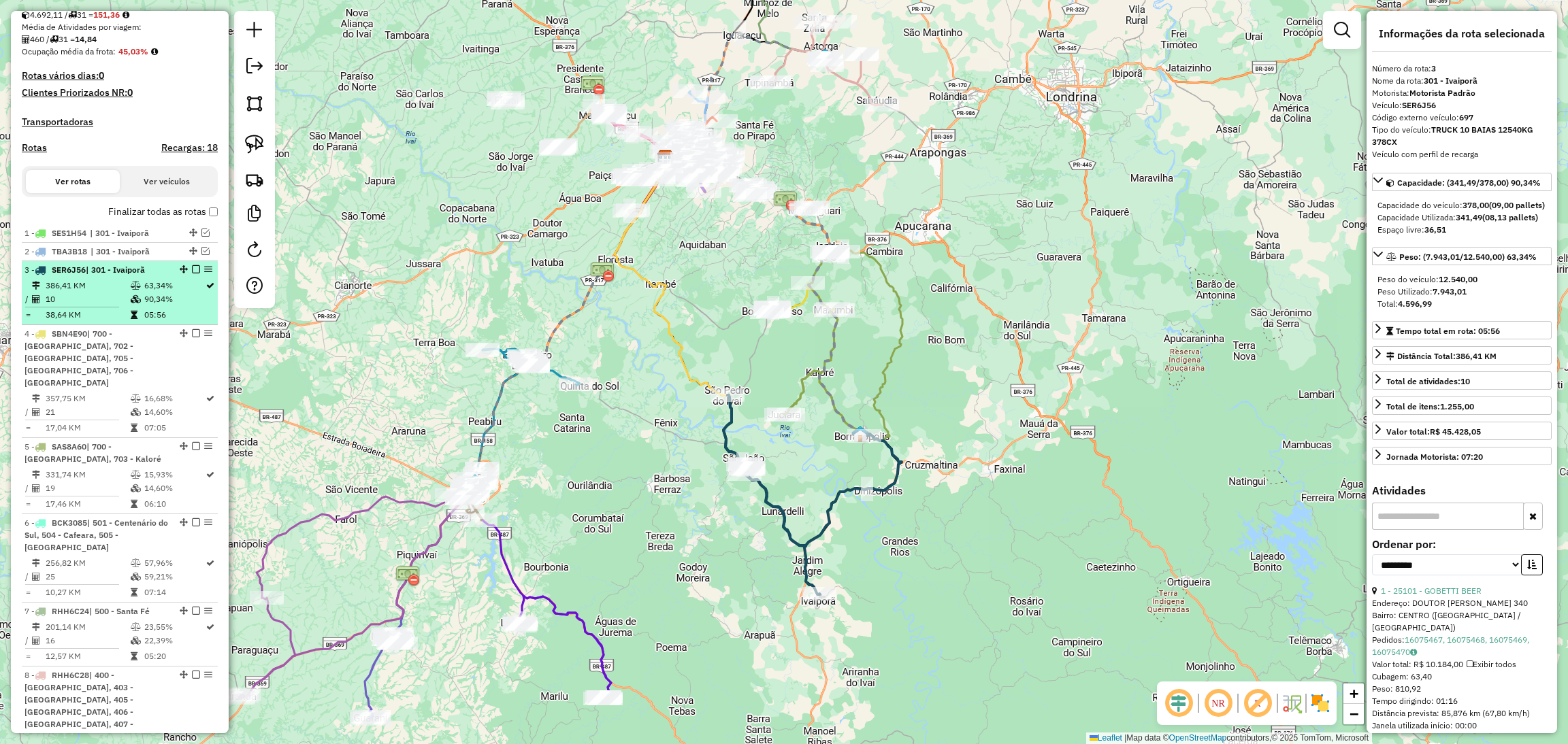
click at [193, 273] on em at bounding box center [196, 269] width 8 height 8
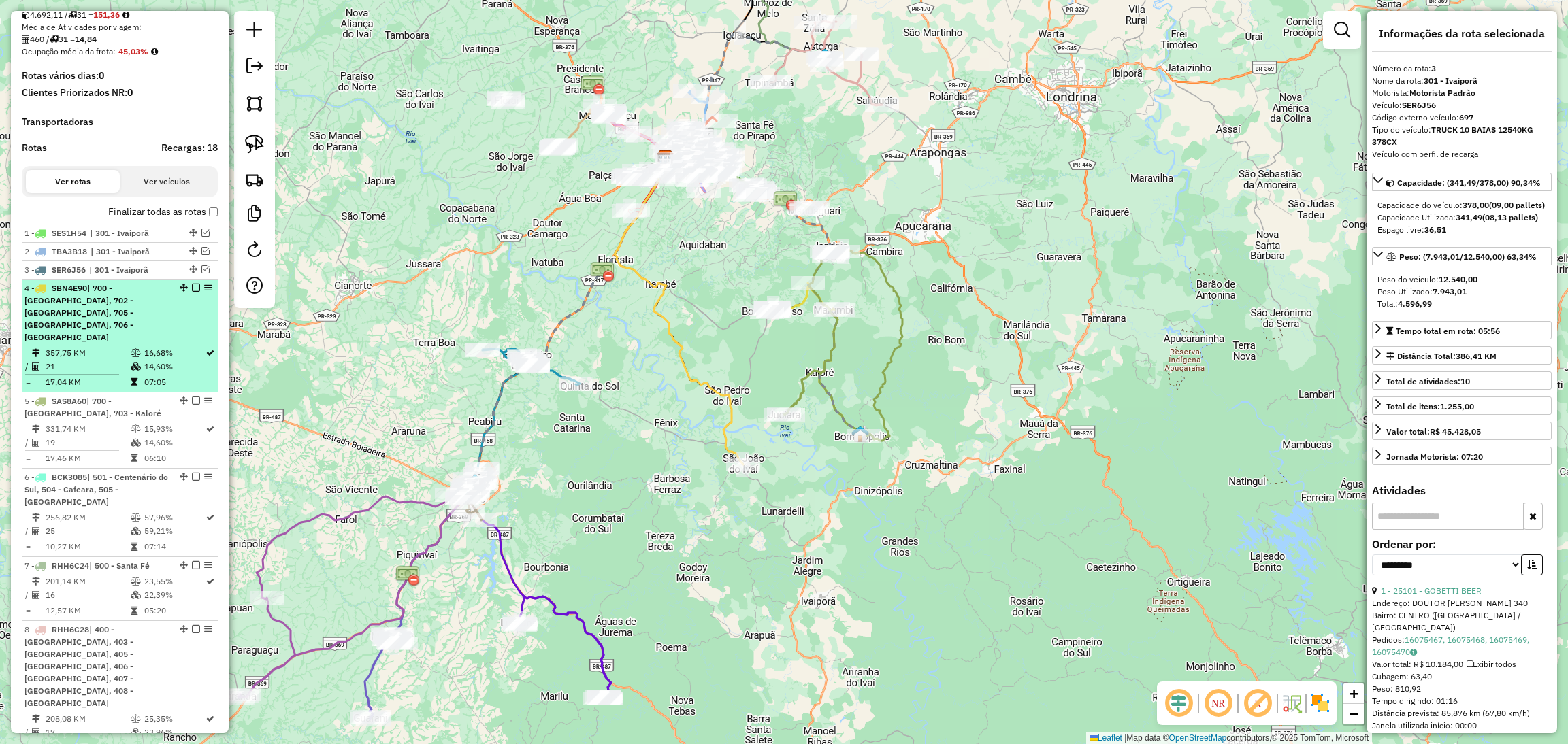
click at [169, 346] on td "16,68%" at bounding box center [174, 353] width 62 height 14
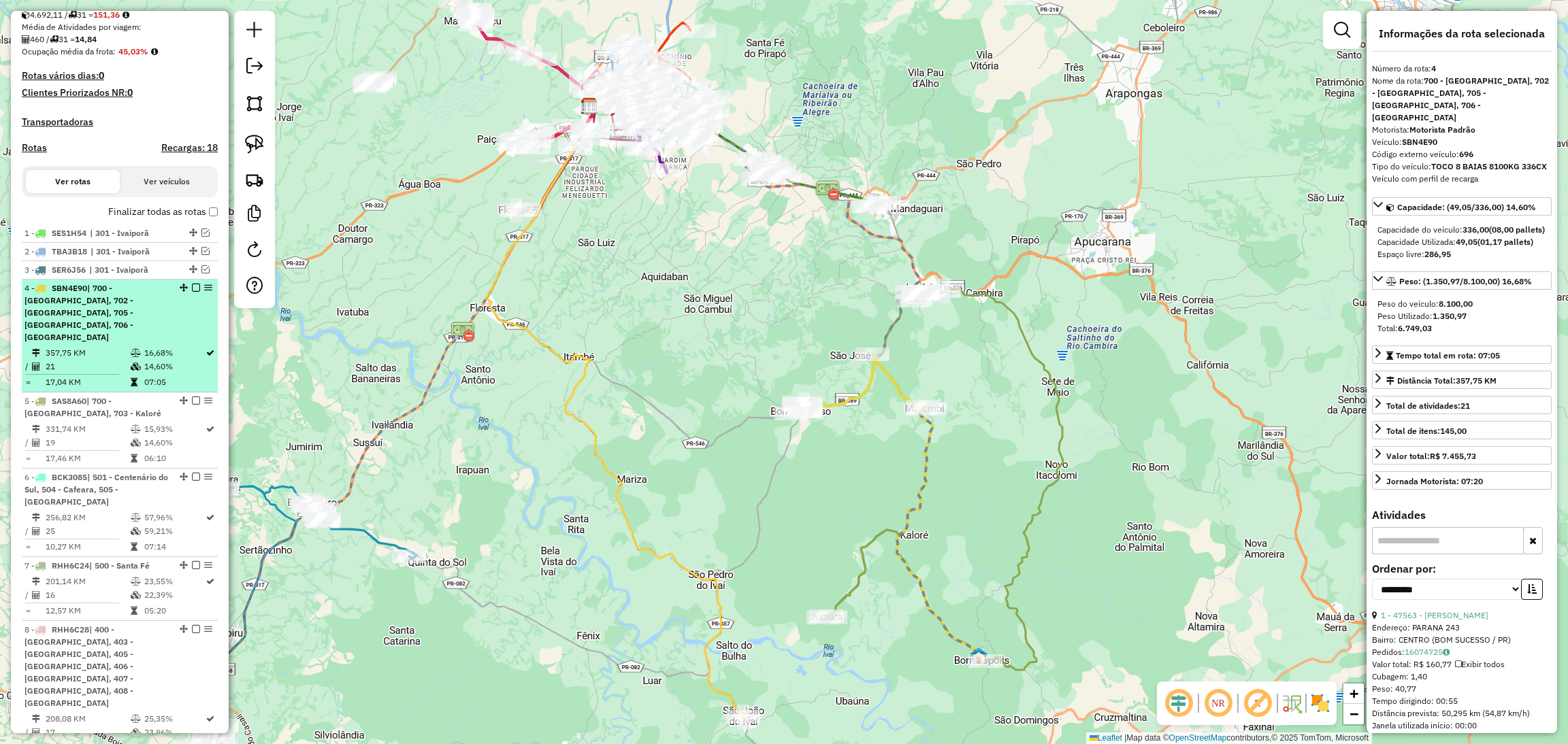
click at [192, 292] on em at bounding box center [196, 288] width 8 height 8
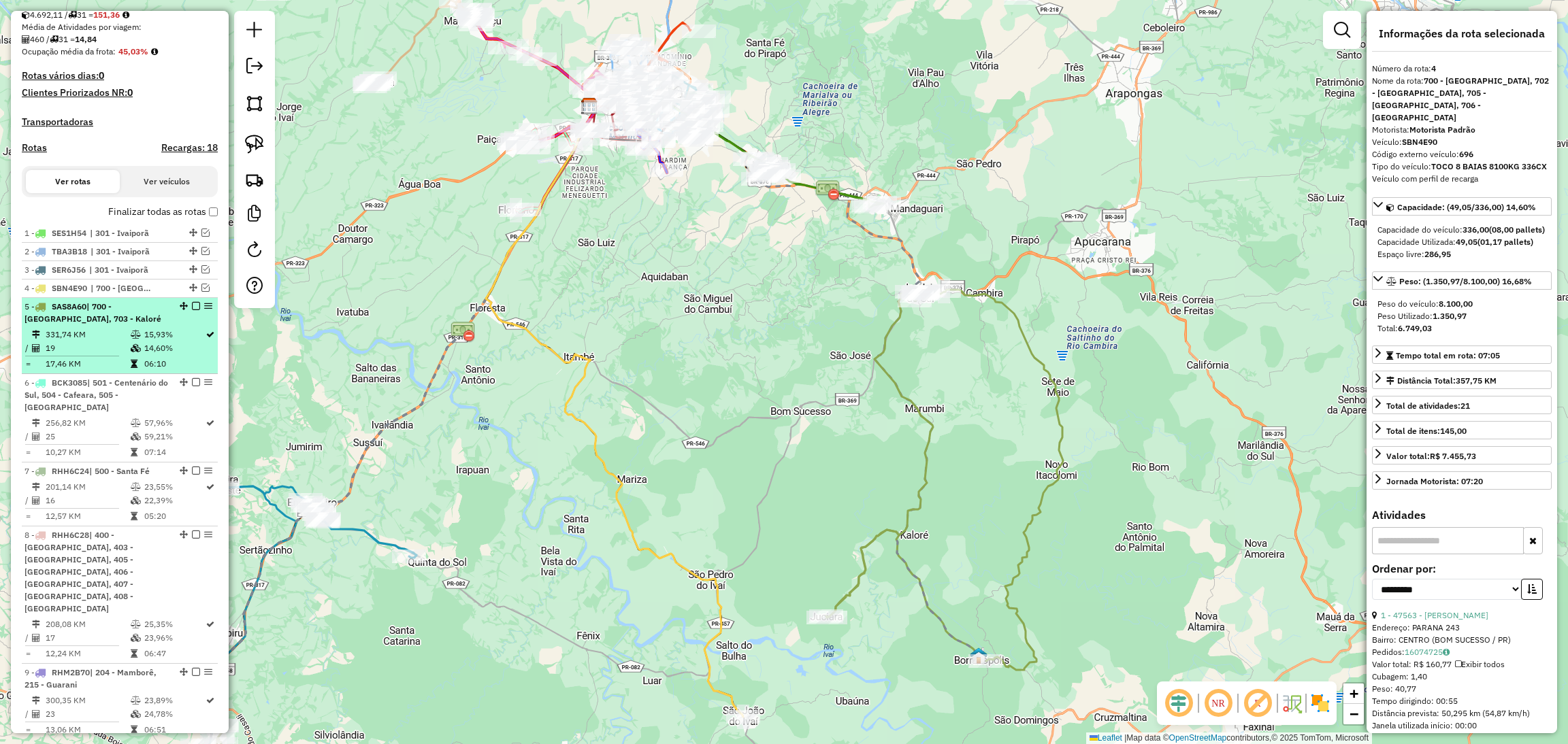
click at [153, 355] on td "14,60%" at bounding box center [174, 348] width 62 height 14
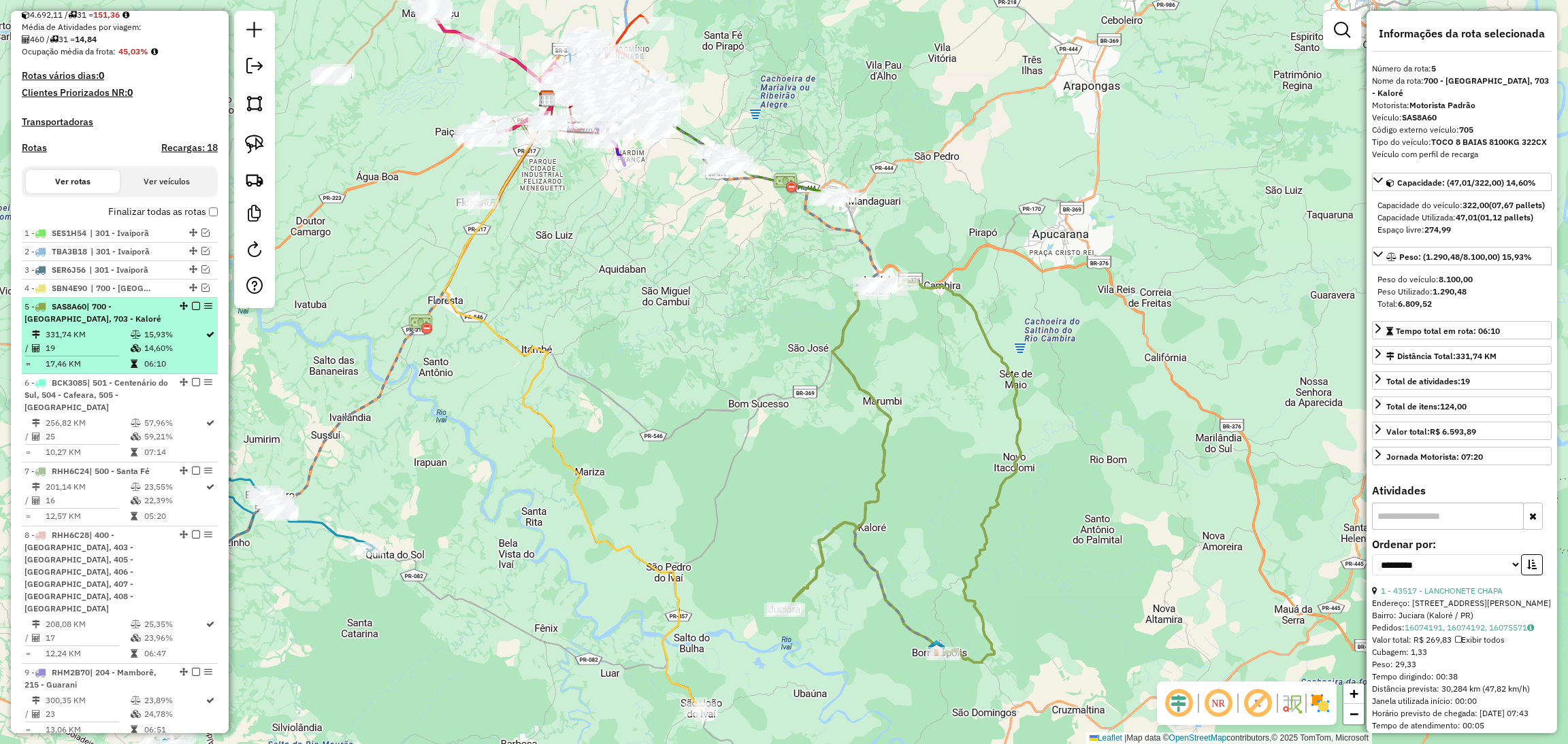
click at [192, 310] on em at bounding box center [196, 306] width 8 height 8
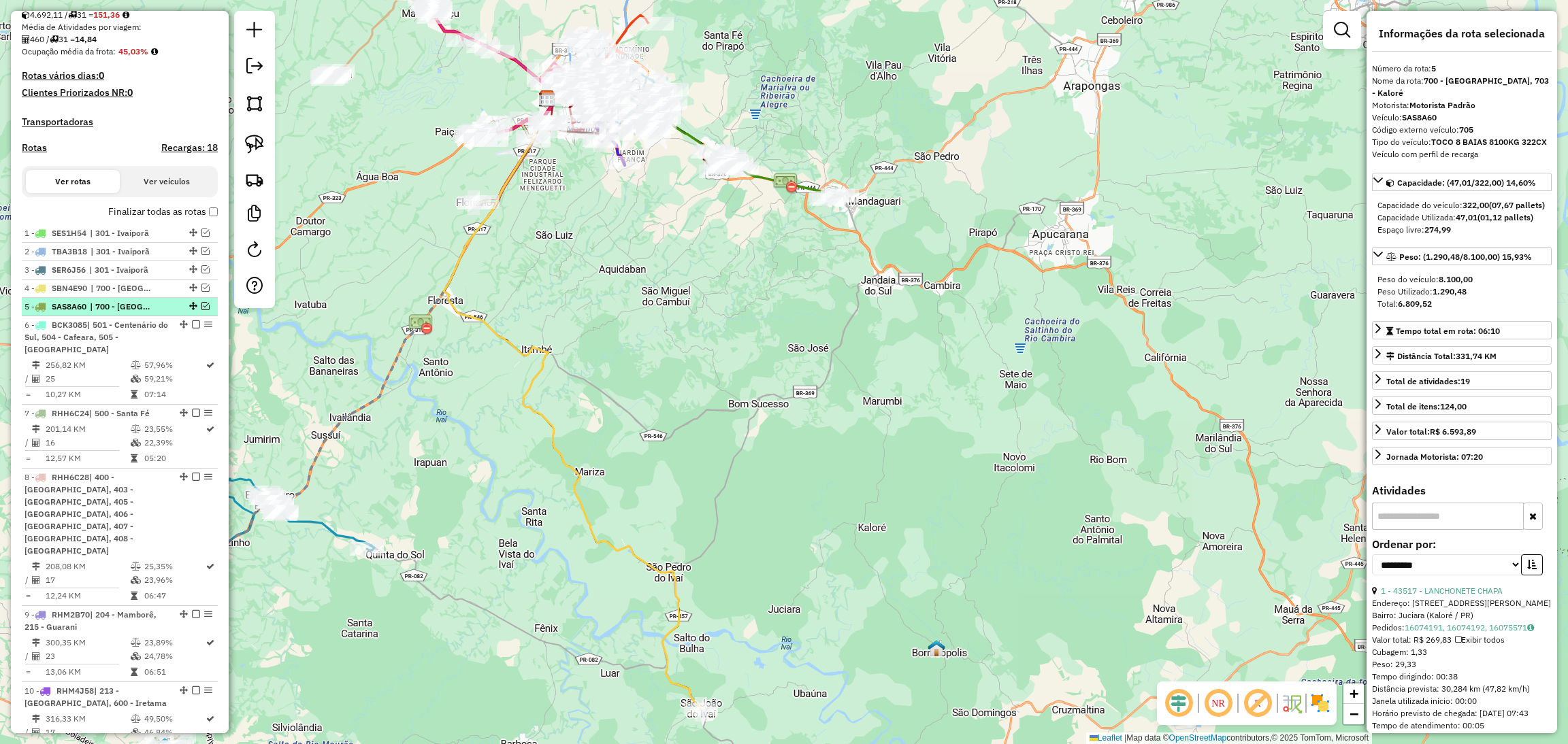
click at [201, 310] on em at bounding box center [205, 306] width 8 height 8
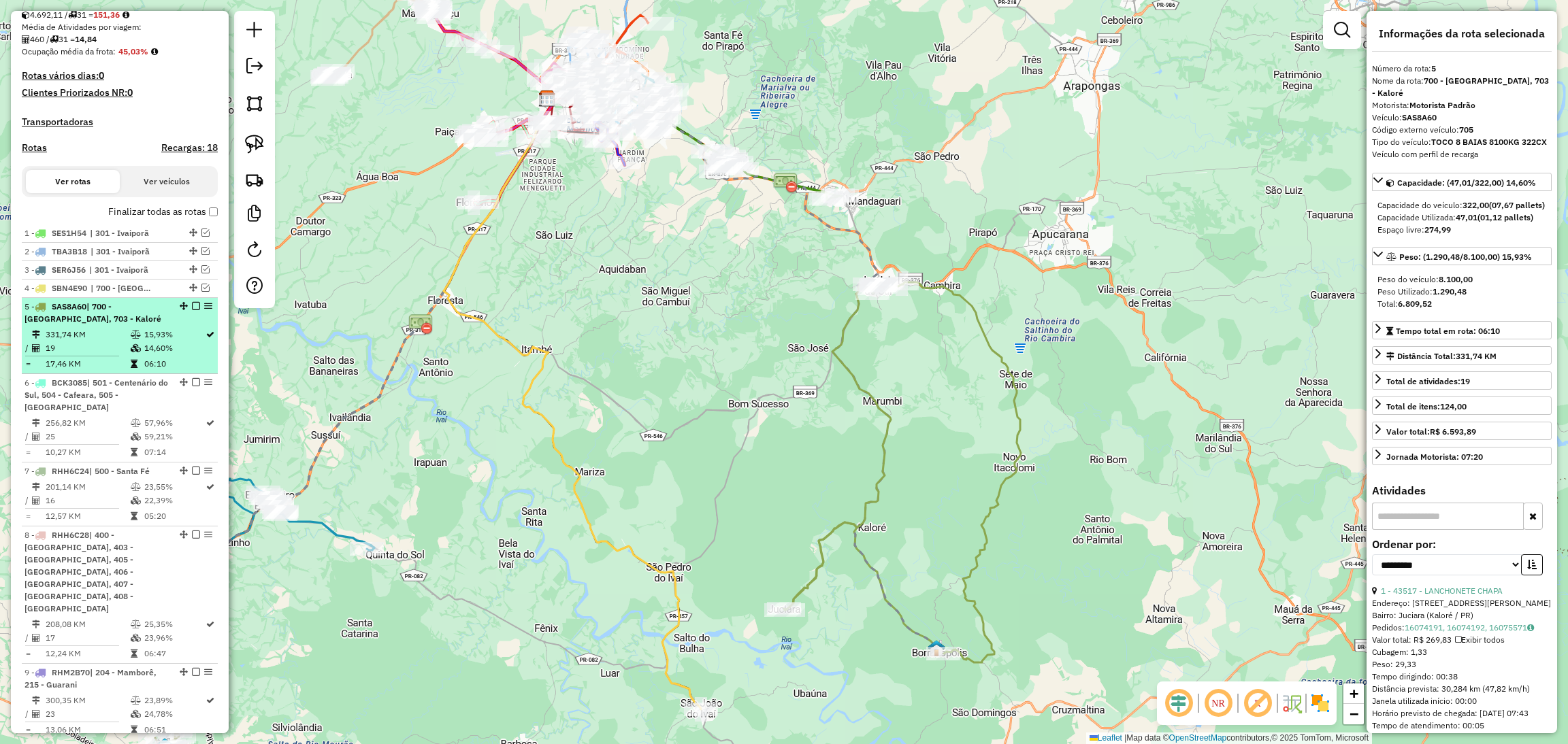
click at [194, 310] on em at bounding box center [196, 306] width 8 height 8
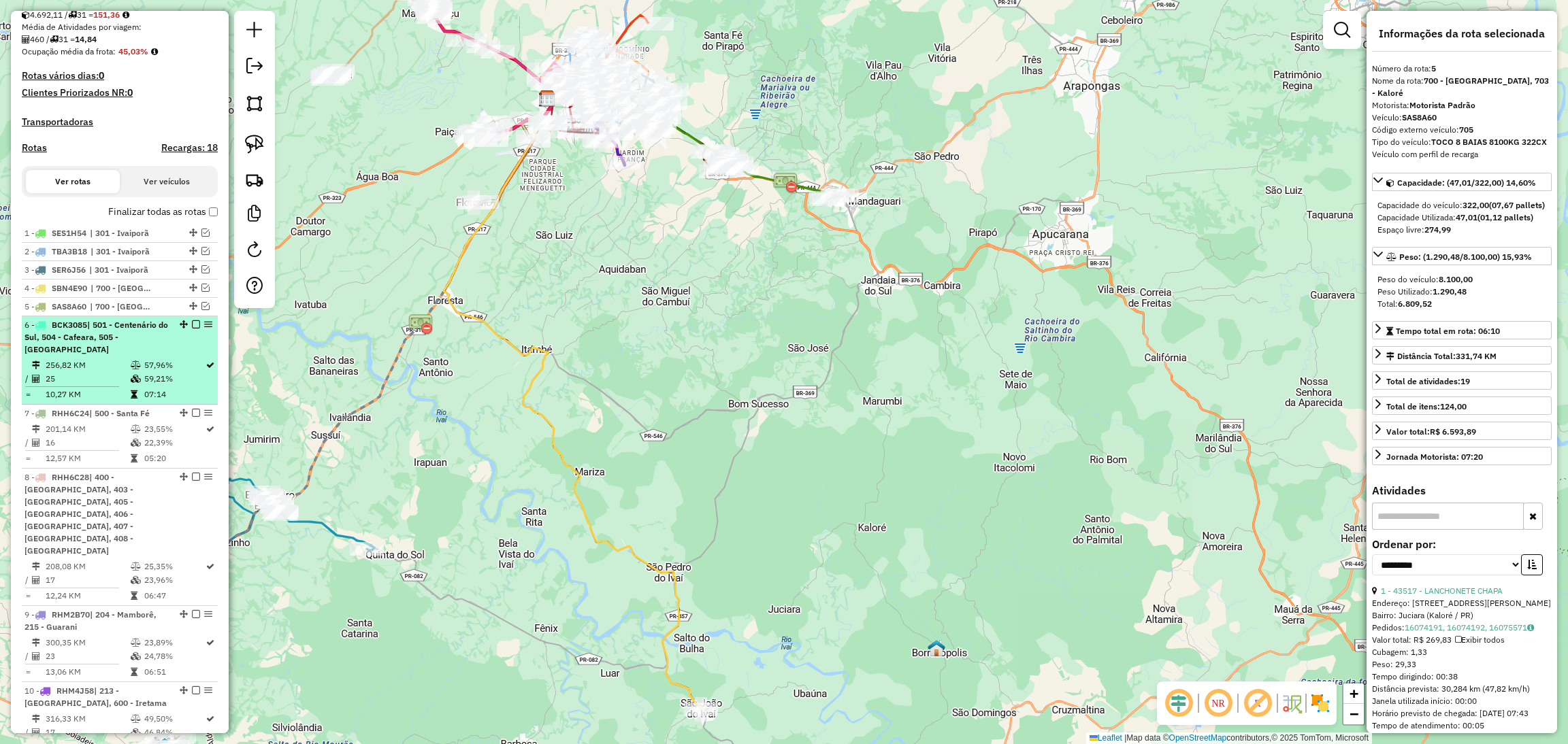
click at [169, 348] on div "6 - BCK3085 | 501 - [GEOGRAPHIC_DATA], 504 - Cafeara, 505 - [GEOGRAPHIC_DATA]" at bounding box center [119, 337] width 191 height 36
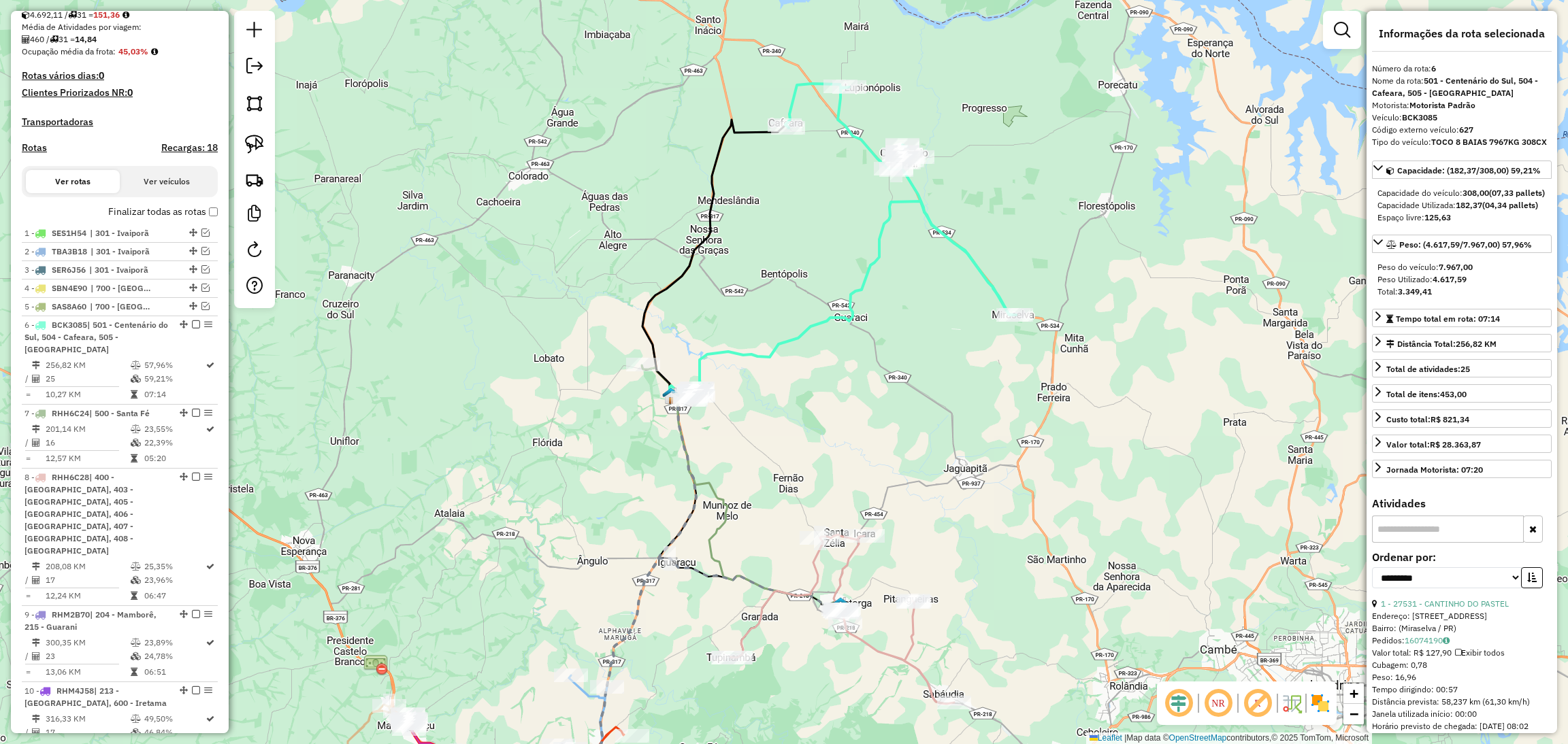
drag, startPoint x: 517, startPoint y: 216, endPoint x: 503, endPoint y: 290, distance: 75.3
click at [503, 290] on div "Janela de atendimento Grade de atendimento Capacidade Transportadoras Veículos …" at bounding box center [784, 372] width 1568 height 744
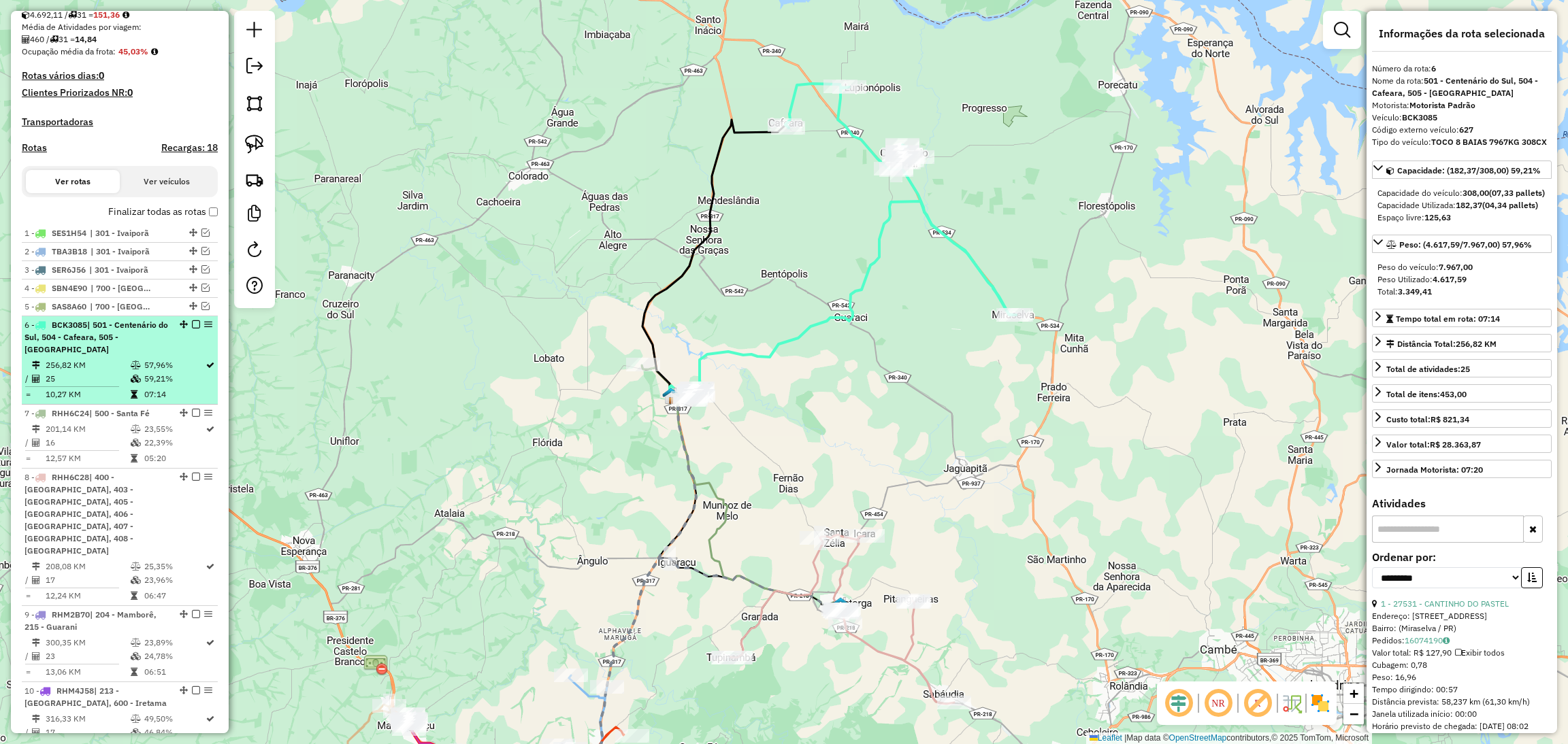
click at [194, 329] on em at bounding box center [196, 324] width 8 height 8
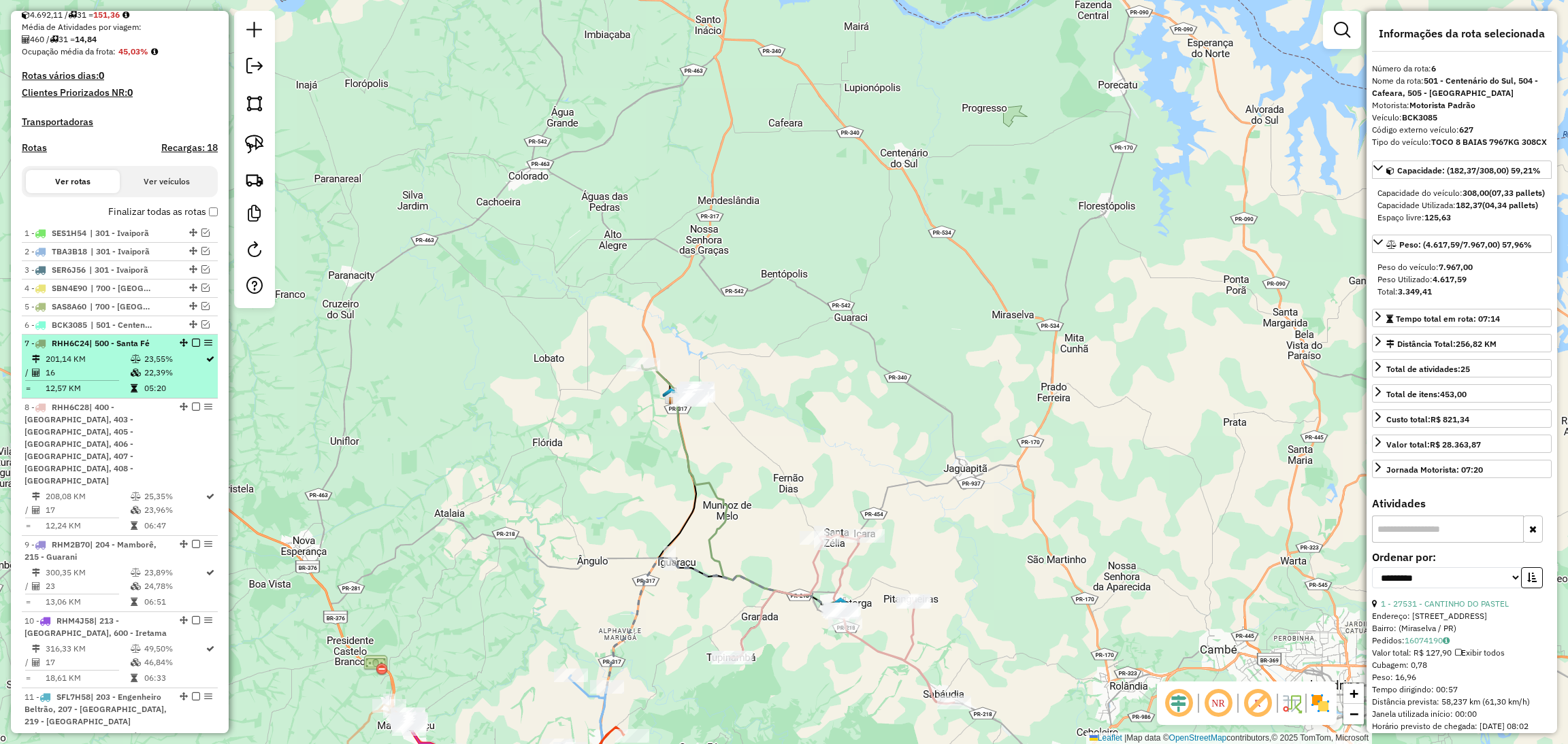
click at [166, 366] on td "23,55%" at bounding box center [174, 359] width 62 height 14
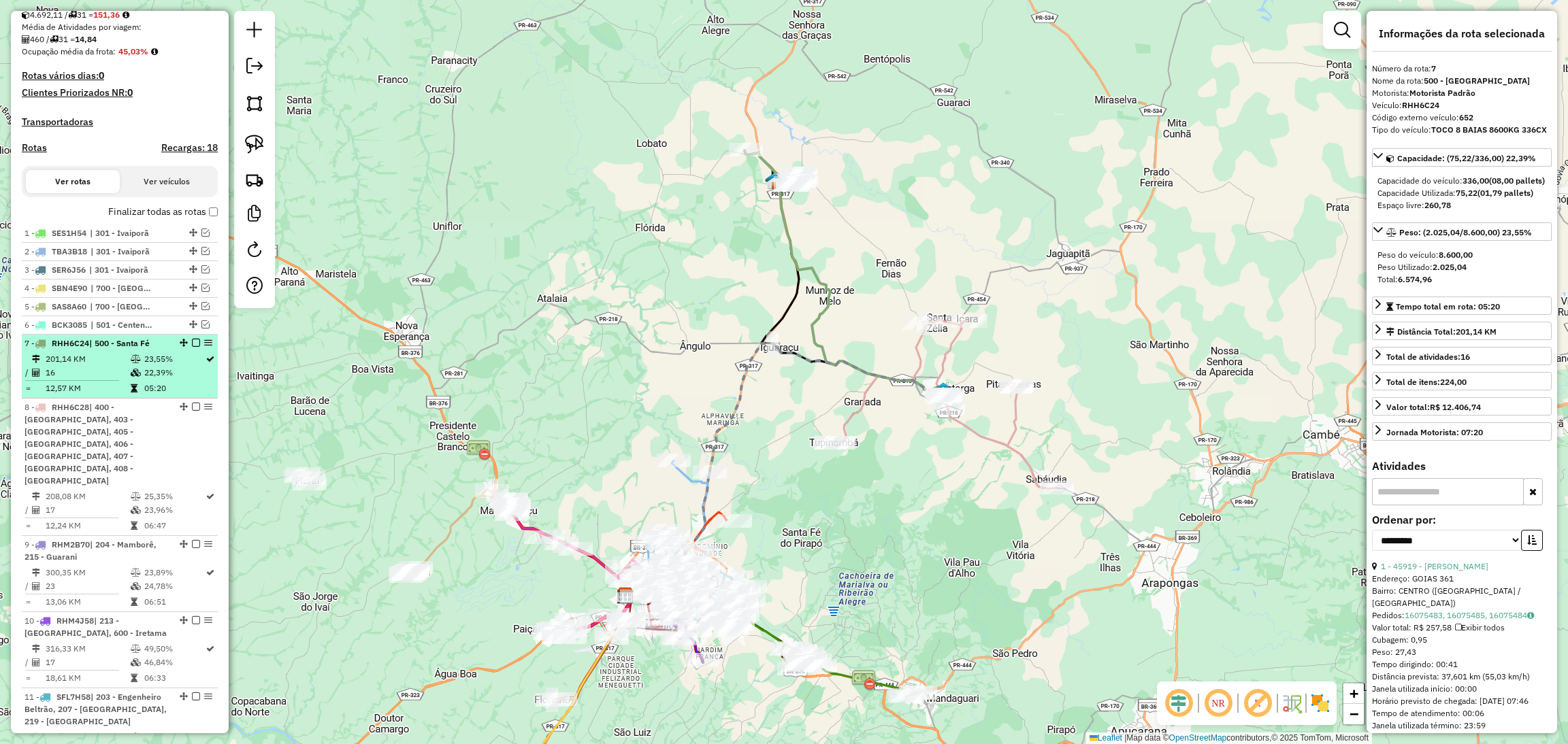
click at [192, 347] on em at bounding box center [196, 342] width 8 height 8
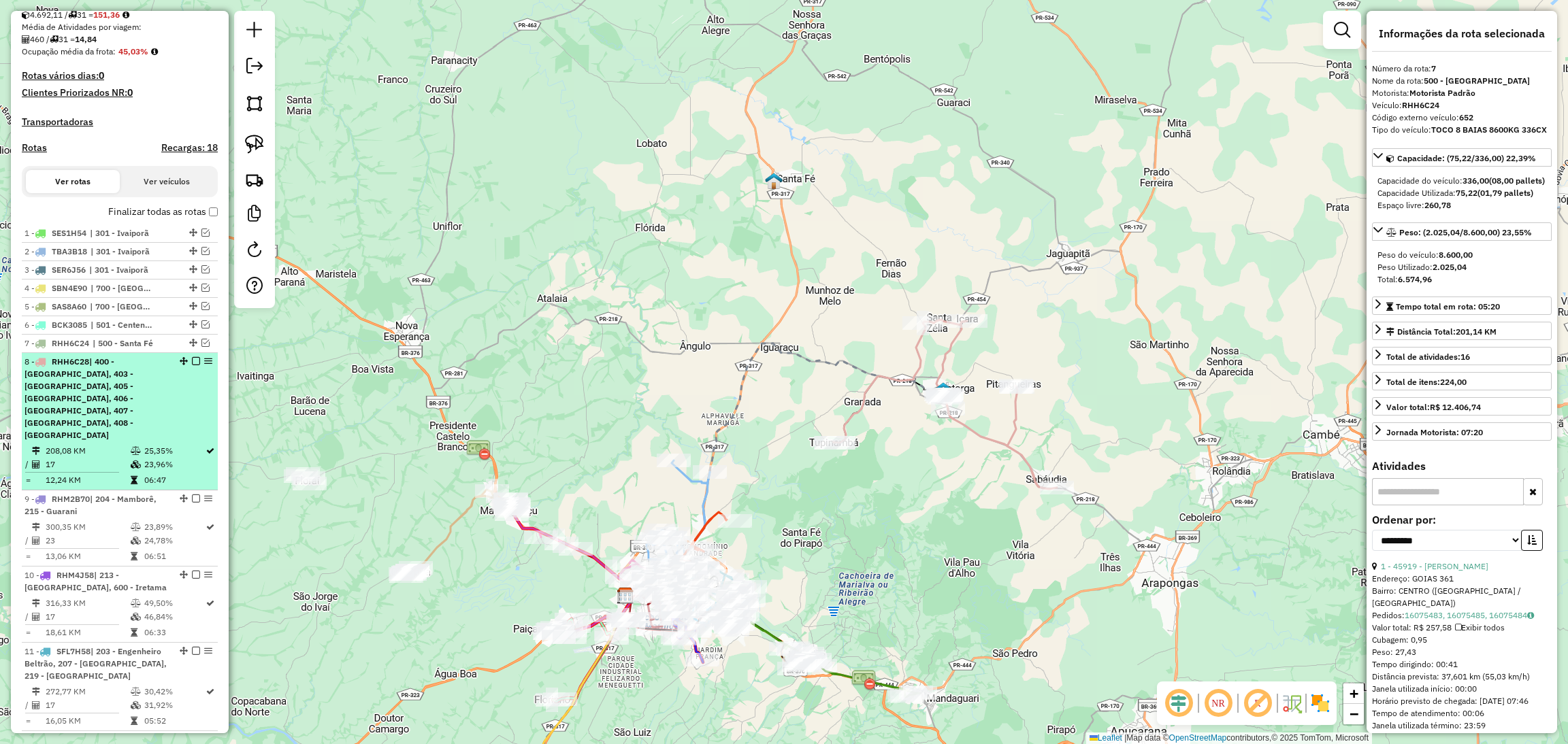
click at [176, 389] on div "8 - RHH6C28 | 400 - Astorga, 403 - [GEOGRAPHIC_DATA], 405 - Pitangueiras, 406 -…" at bounding box center [119, 398] width 191 height 86
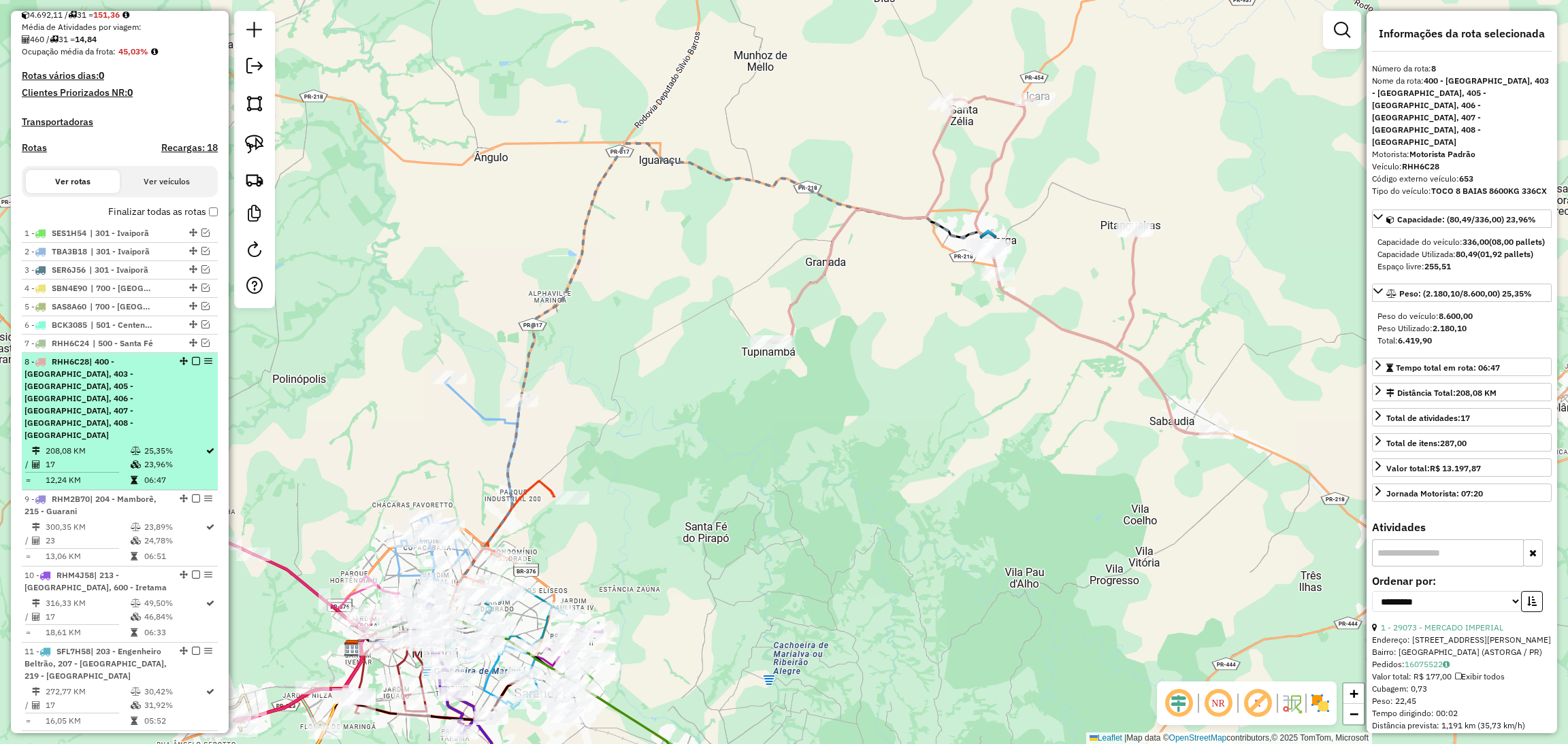
click at [192, 365] on em at bounding box center [196, 361] width 8 height 8
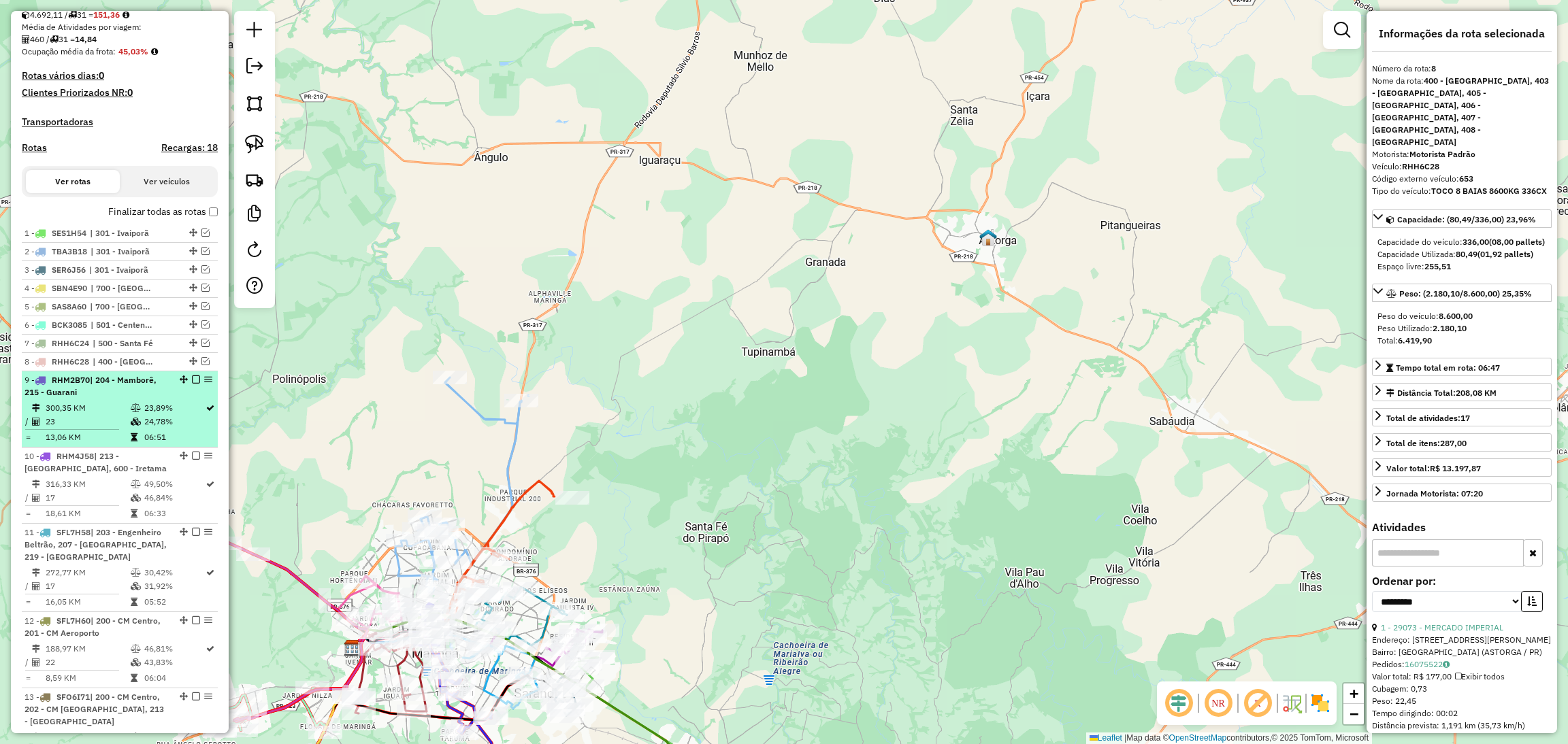
click at [169, 399] on div "9 - RHM2B70 | 204 - Mamborê, 215 - Guarani" at bounding box center [119, 386] width 191 height 24
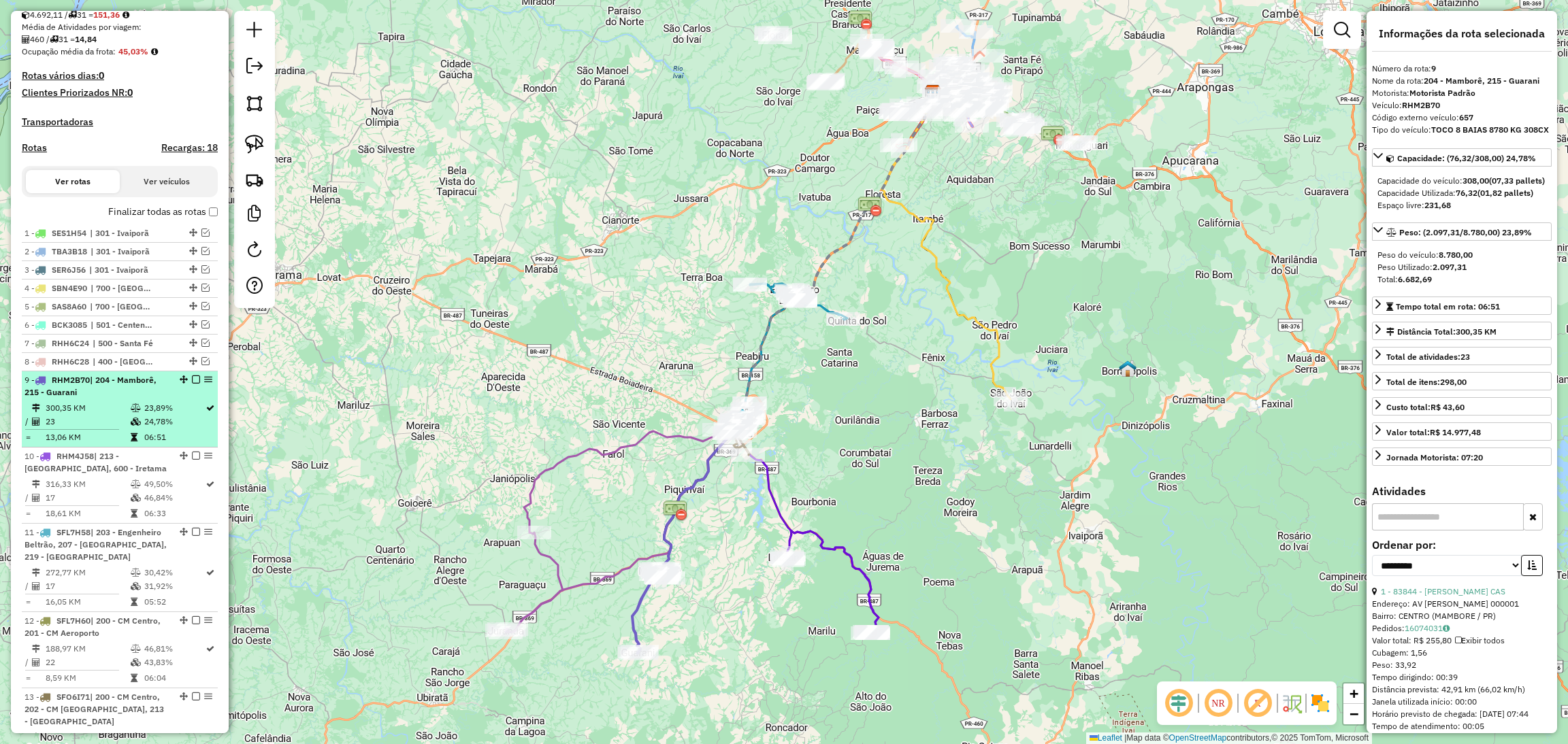
click at [192, 383] on em at bounding box center [196, 379] width 8 height 8
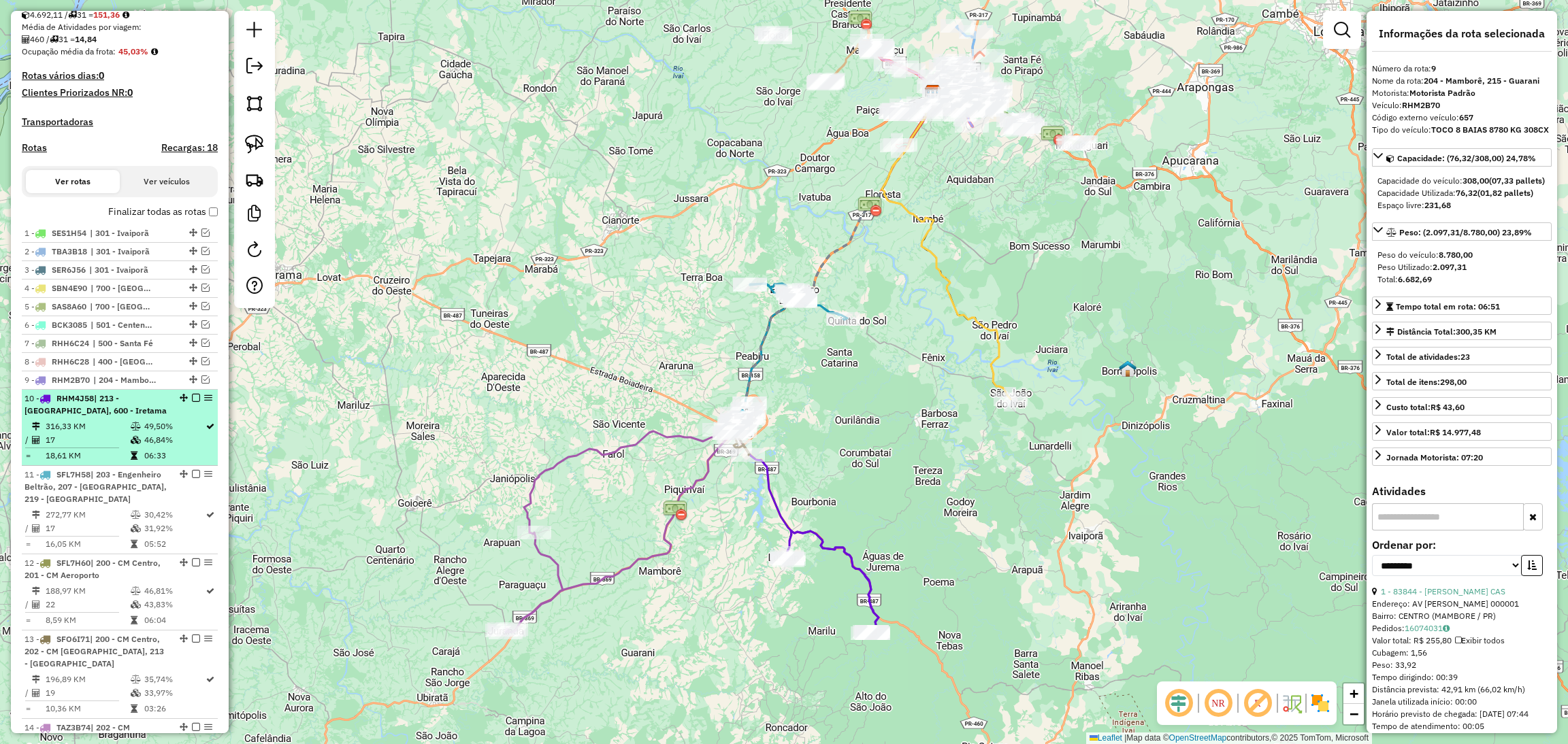
click at [177, 417] on div "10 - RHM4J58 | 213 - [GEOGRAPHIC_DATA], 600 - Iretama" at bounding box center [119, 405] width 191 height 24
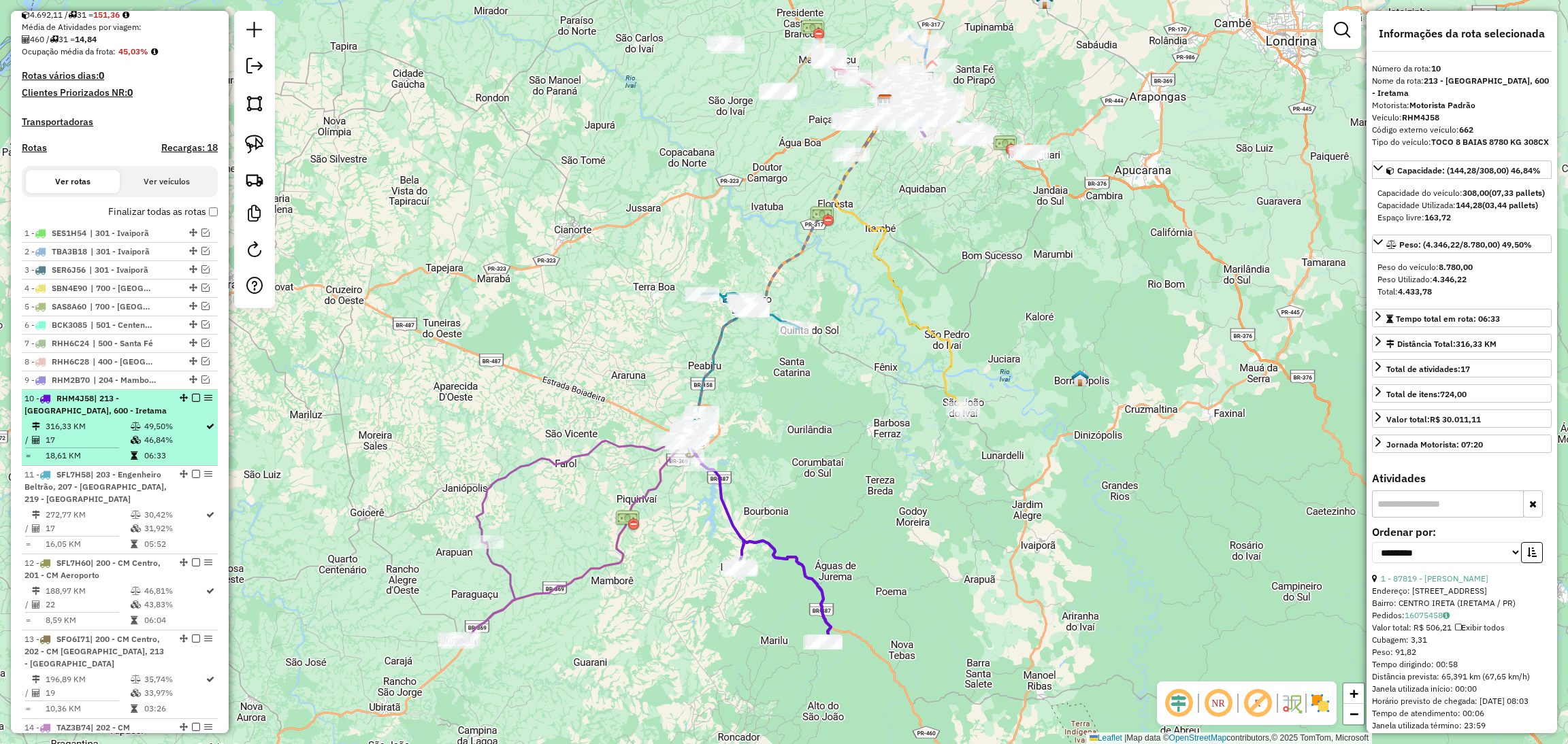
click at [192, 402] on em at bounding box center [196, 398] width 8 height 8
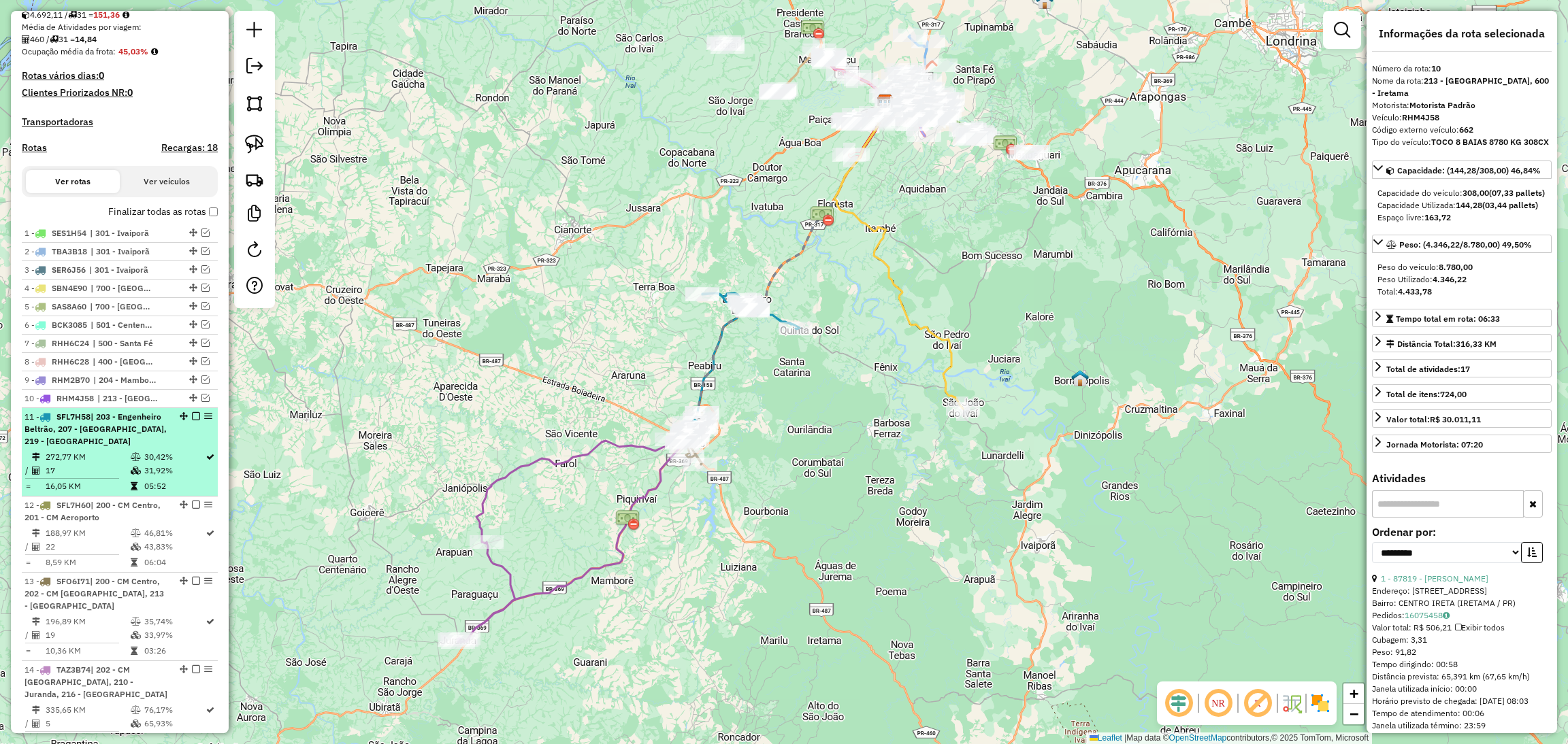
click at [186, 447] on div "11 - SFL7H58 | 203 - [GEOGRAPHIC_DATA], 207 - [GEOGRAPHIC_DATA], 219 - [GEOGRAP…" at bounding box center [119, 429] width 191 height 36
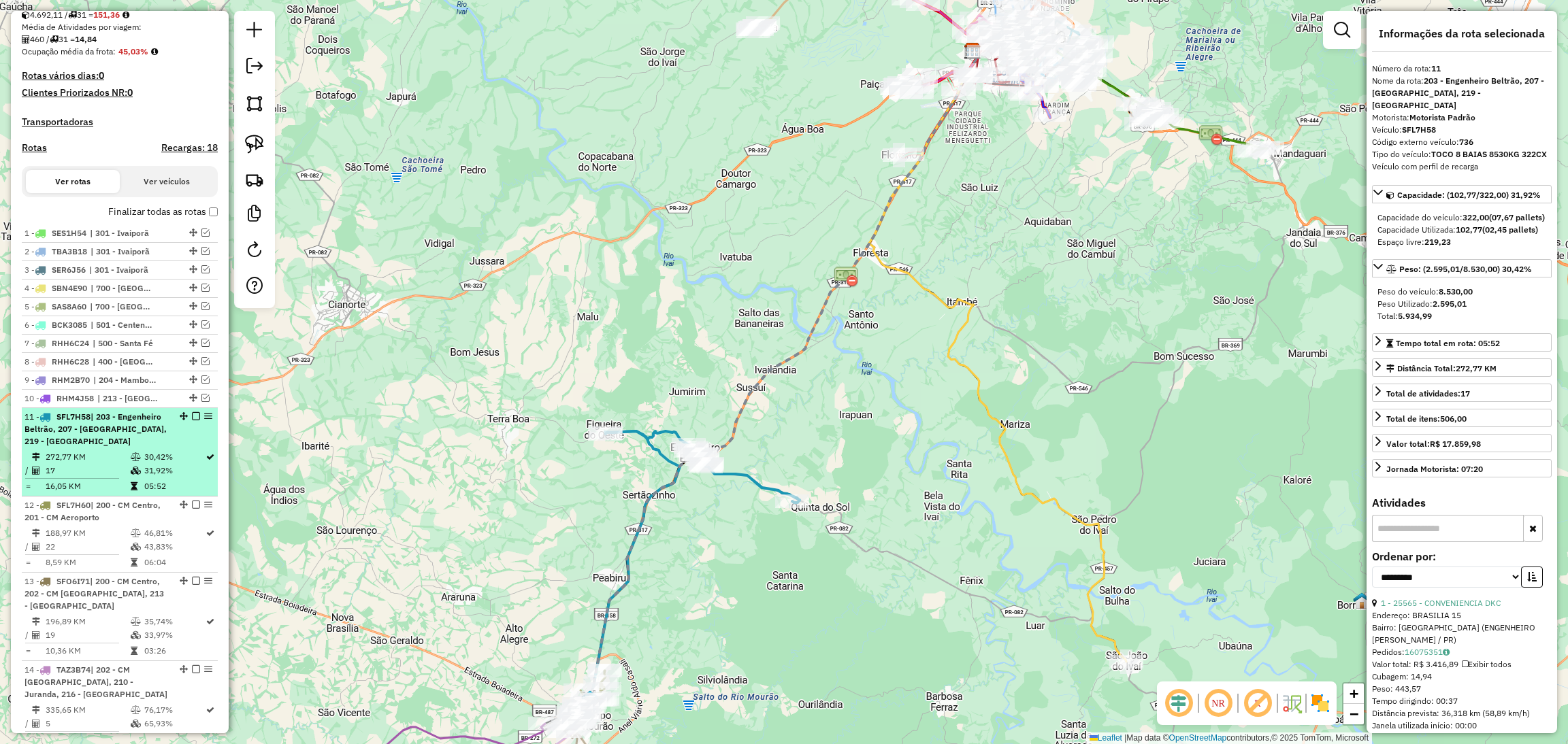
click at [192, 421] on em at bounding box center [196, 416] width 8 height 8
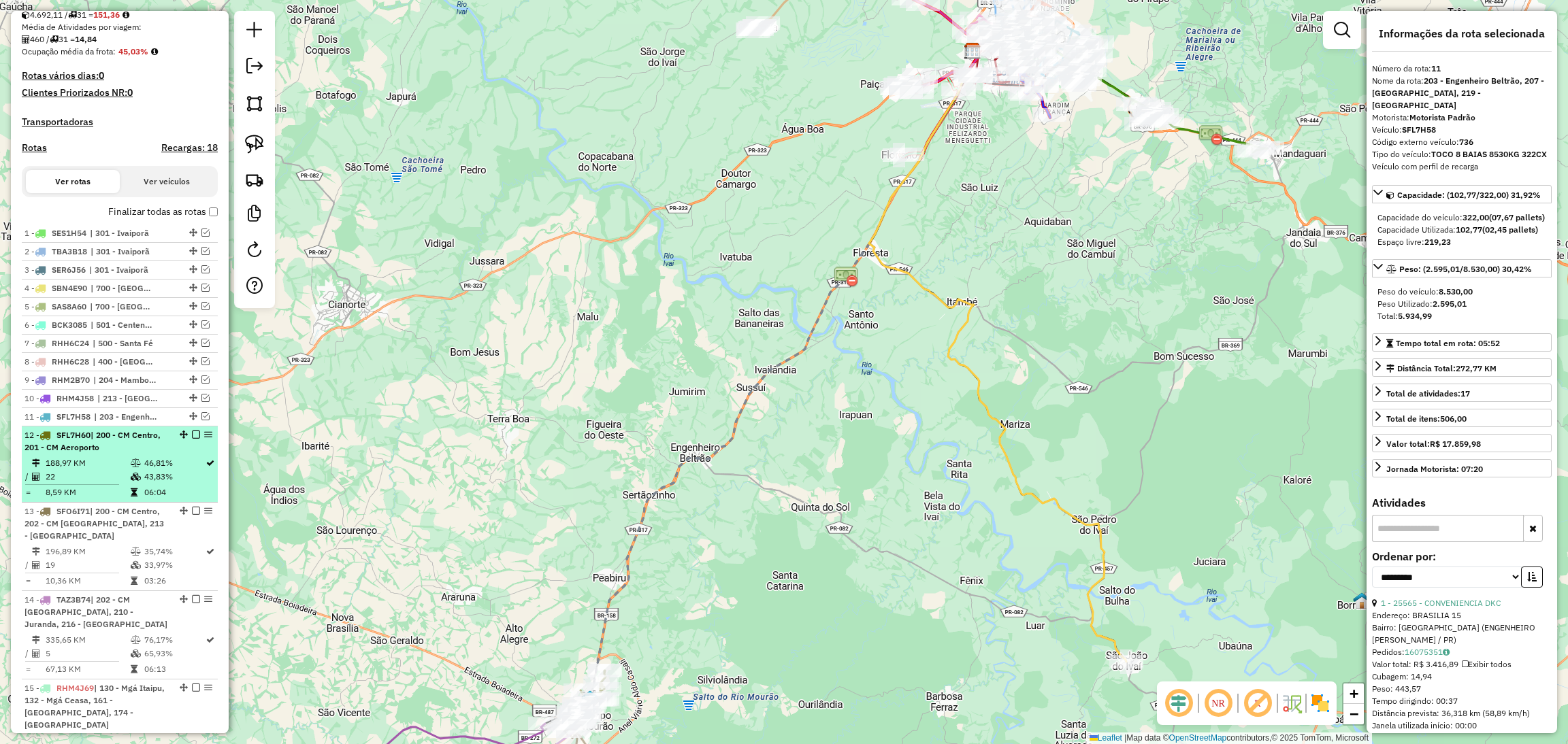
click at [181, 469] on td "46,81%" at bounding box center [174, 463] width 62 height 14
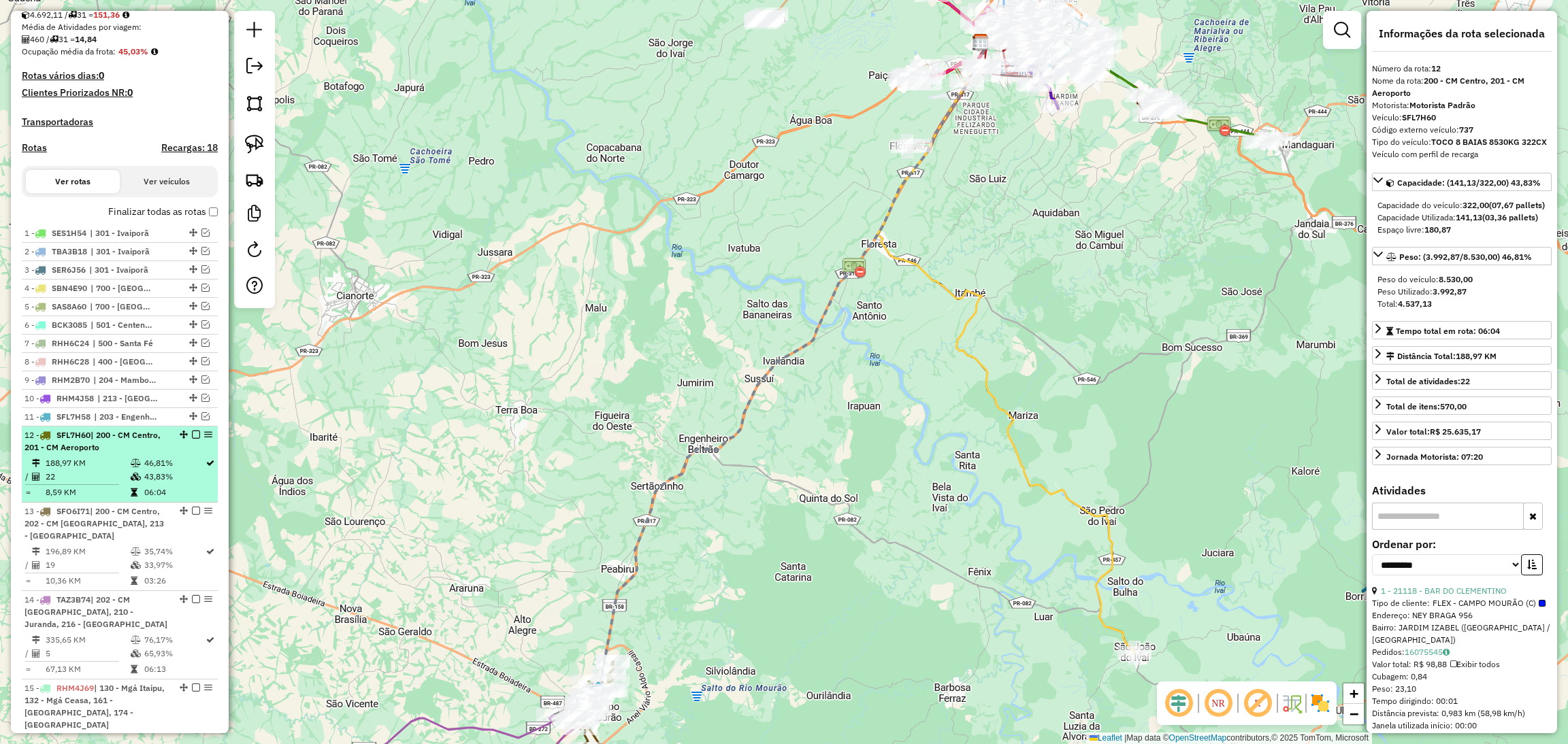
click at [192, 439] on em at bounding box center [196, 434] width 8 height 8
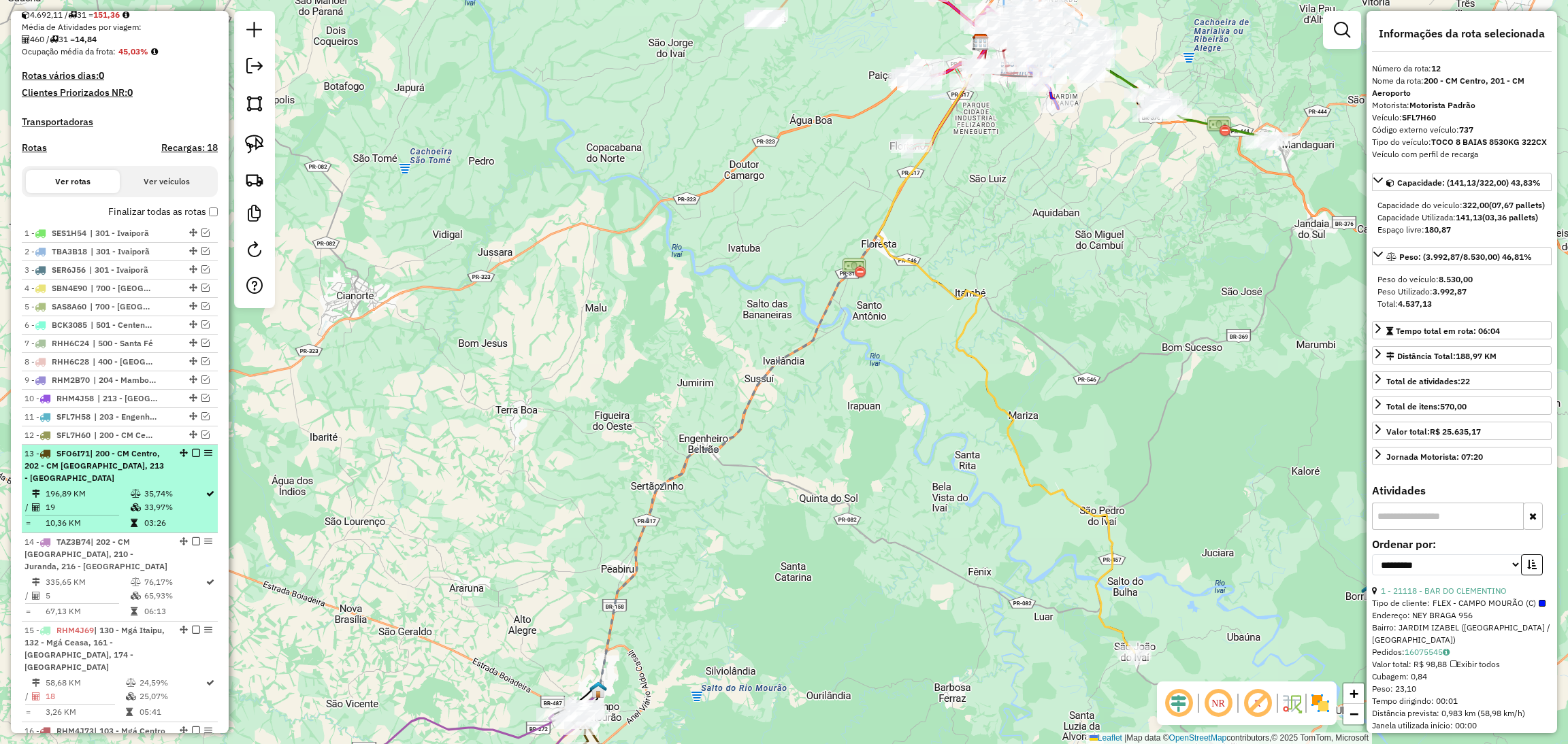
click at [174, 495] on td "35,74%" at bounding box center [174, 493] width 62 height 14
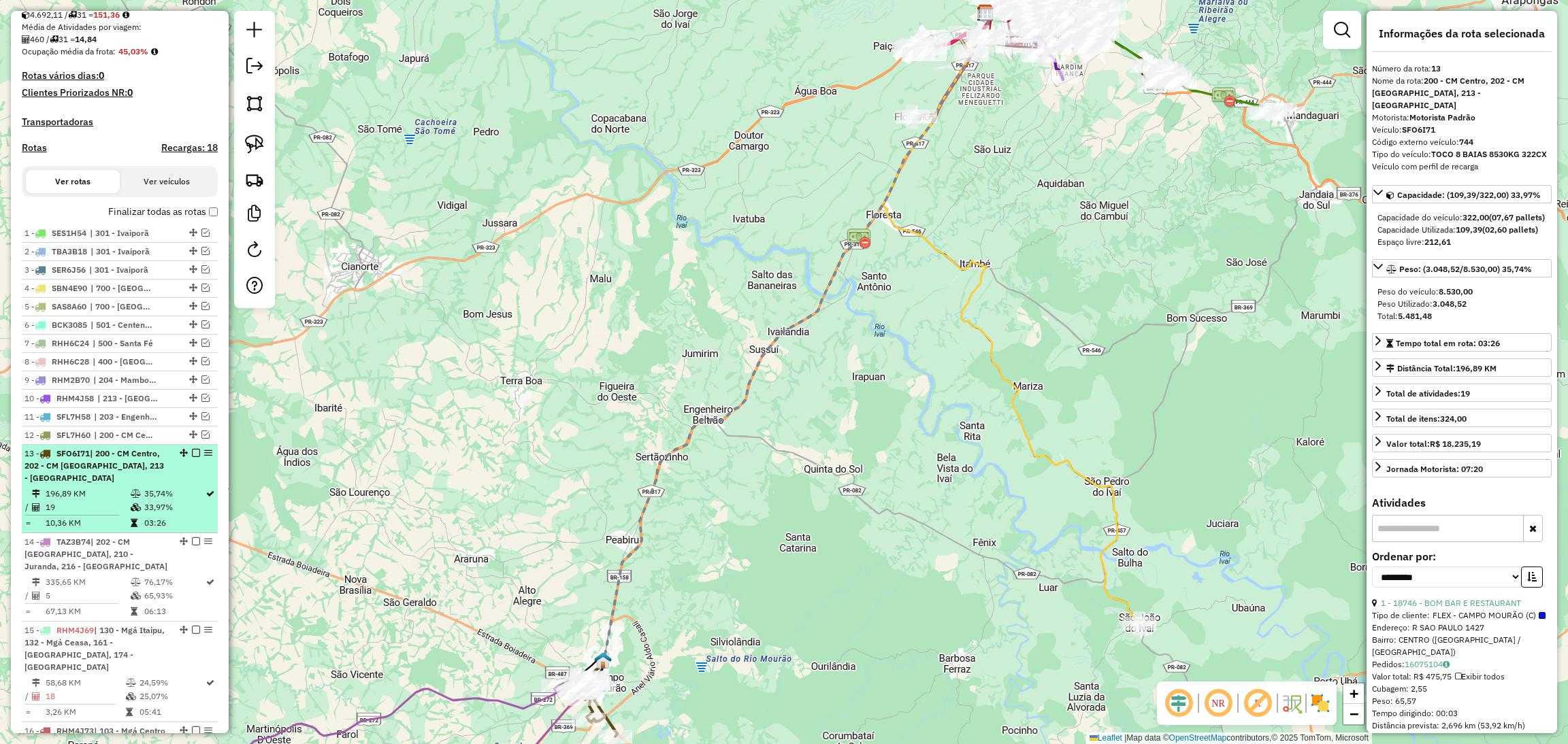
click at [192, 457] on em at bounding box center [196, 452] width 8 height 8
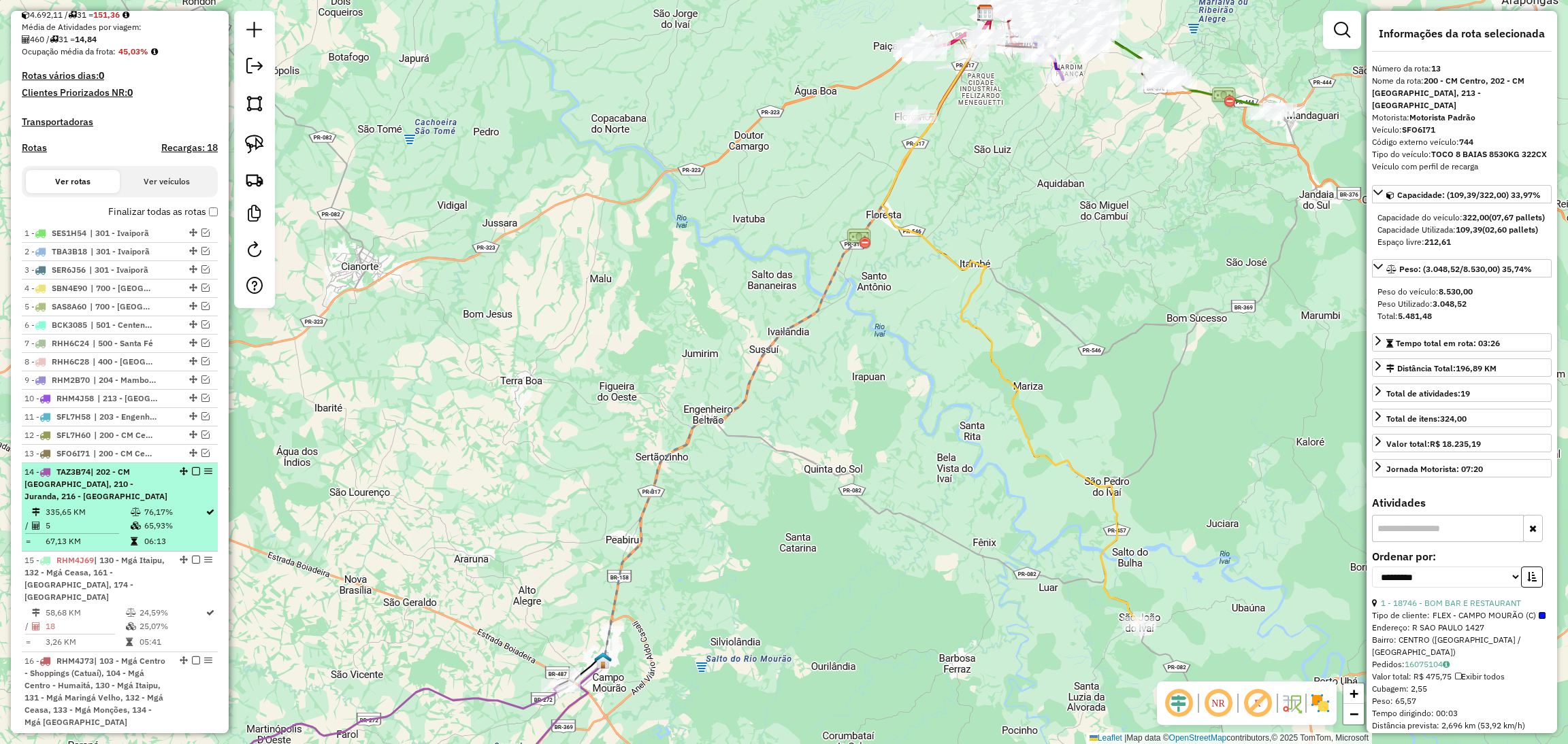
click at [182, 494] on div "14 - TAZ3B74 | 202 - CM [GEOGRAPHIC_DATA], 210 - [GEOGRAPHIC_DATA], 216 - Boa E…" at bounding box center [119, 484] width 191 height 36
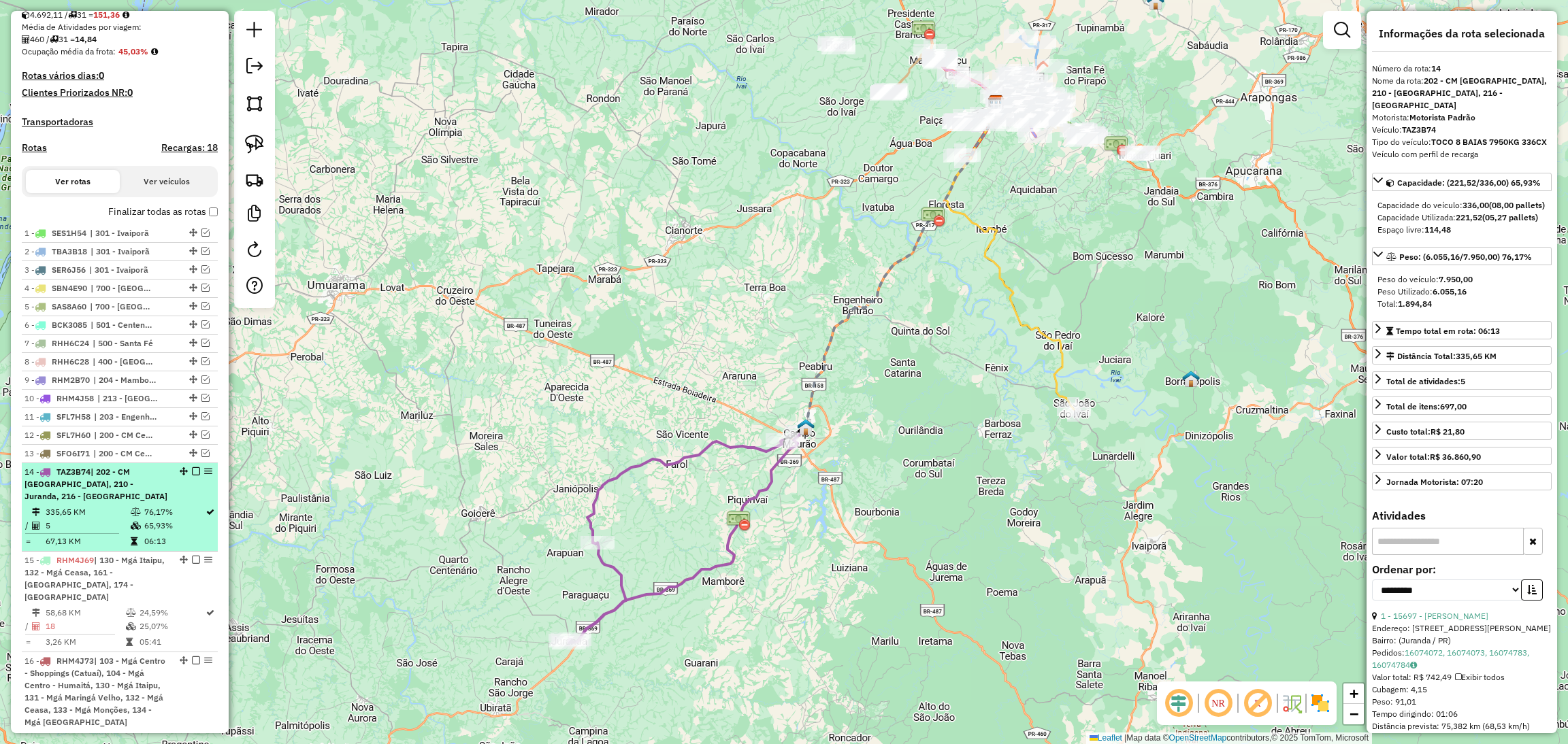
click at [192, 475] on em at bounding box center [196, 471] width 8 height 8
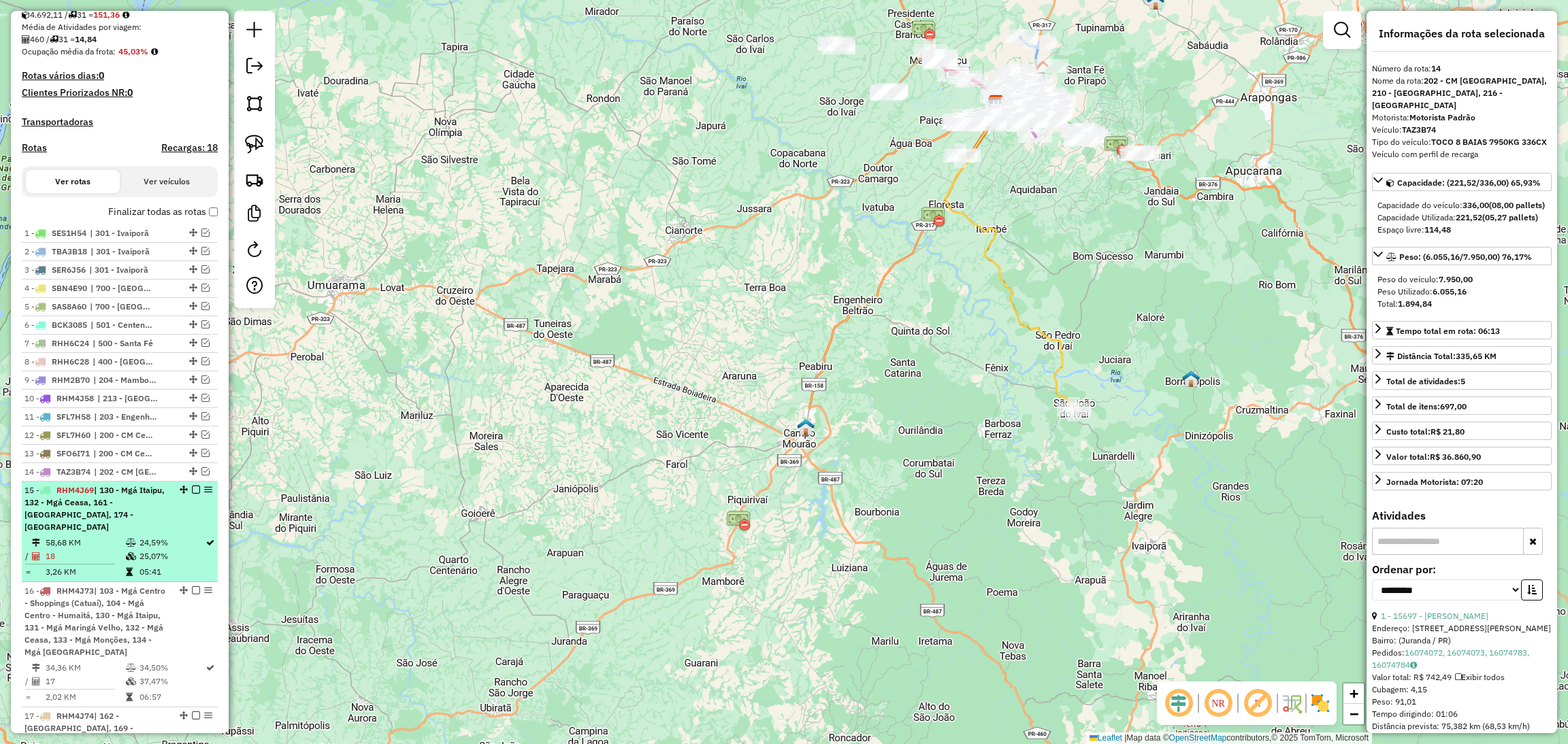
click at [166, 519] on div "15 - RHM4J69 | 130 - Mgá Itaipu, 132 - Mgá Ceasa, 161 - [GEOGRAPHIC_DATA], 174 …" at bounding box center [119, 509] width 191 height 49
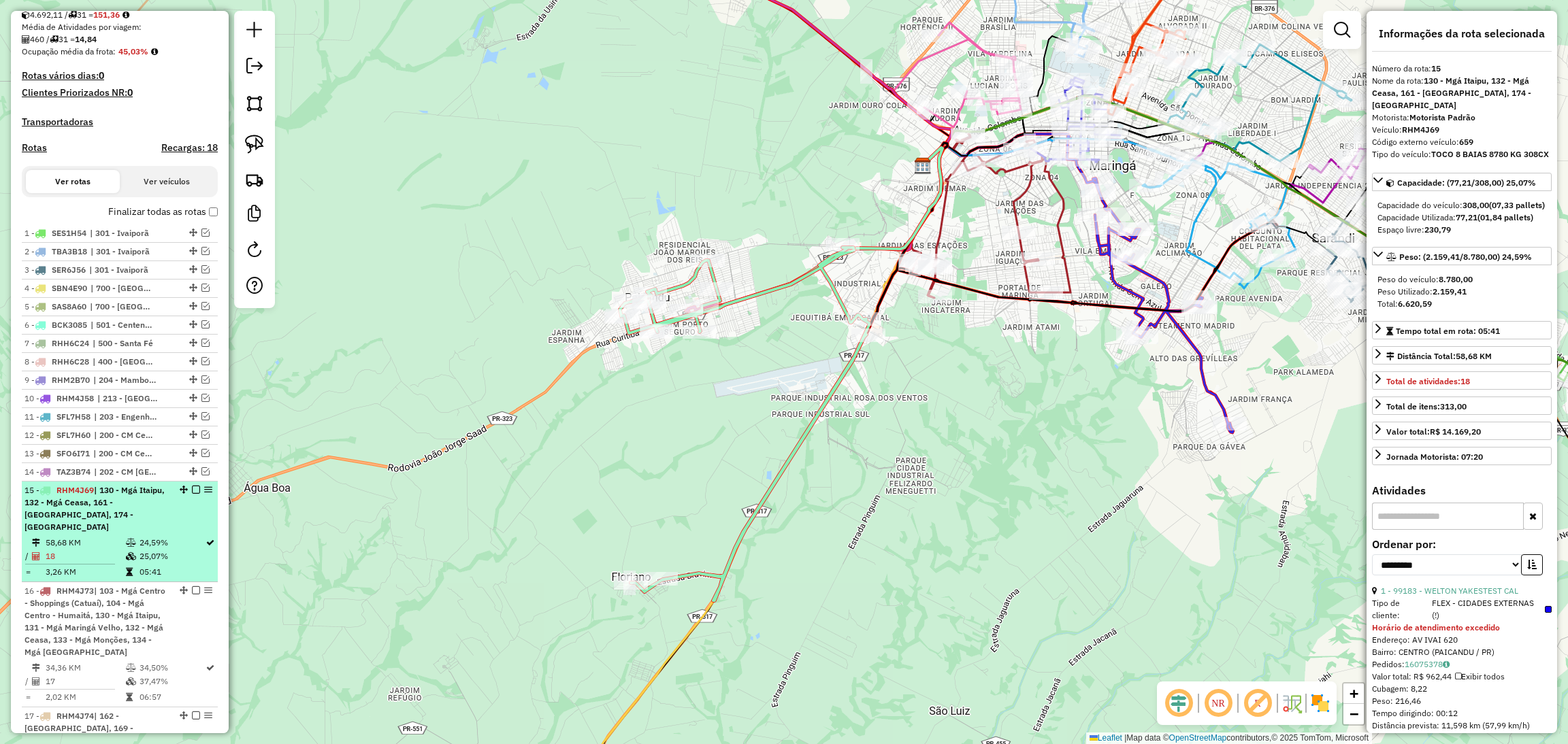
click at [192, 493] on em at bounding box center [196, 490] width 8 height 8
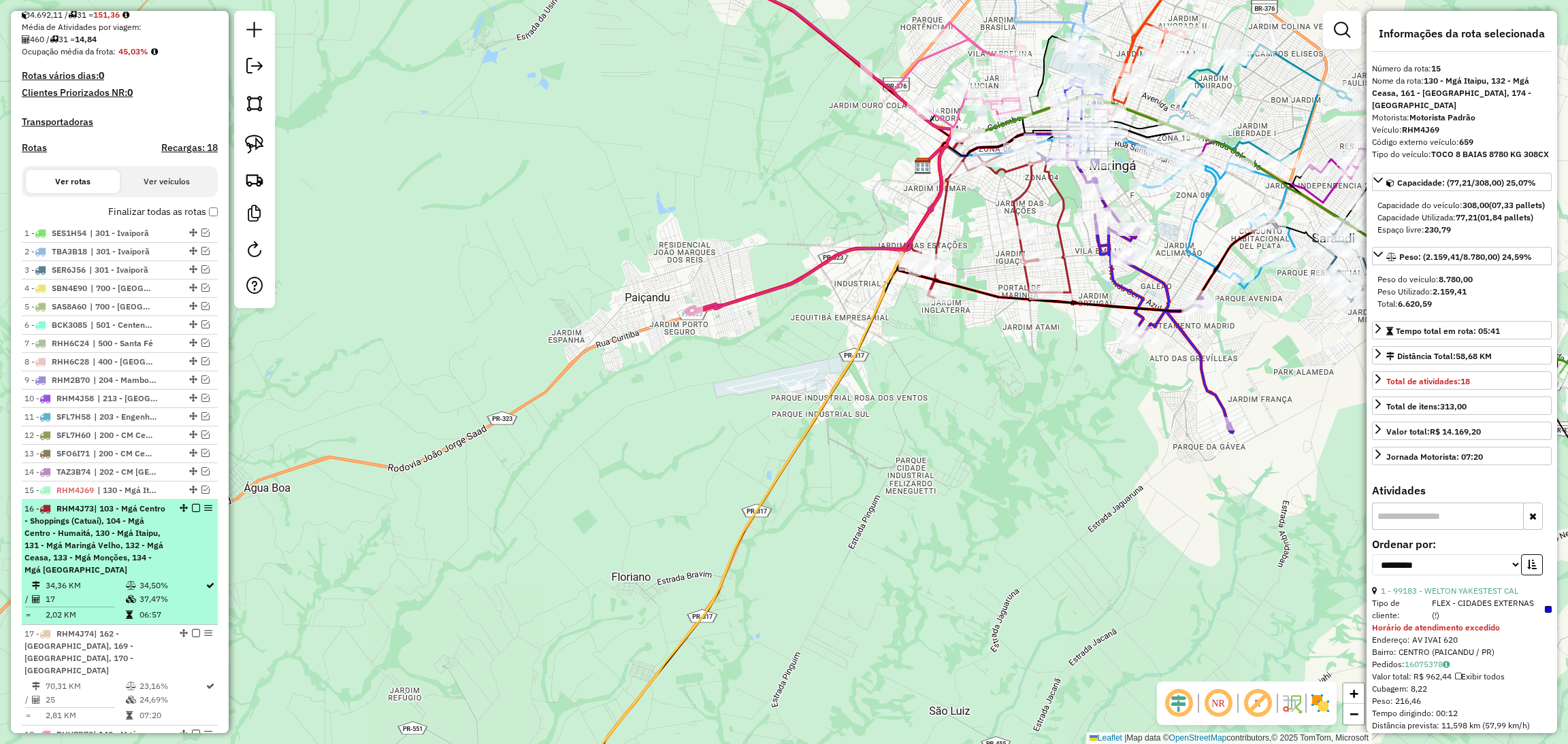
click at [161, 534] on div "16 - RHM4J73 | 103 - Mgá Centro - Shoppings (Catuaí), 104 - Mgá Centro - [GEOGR…" at bounding box center [96, 539] width 144 height 74
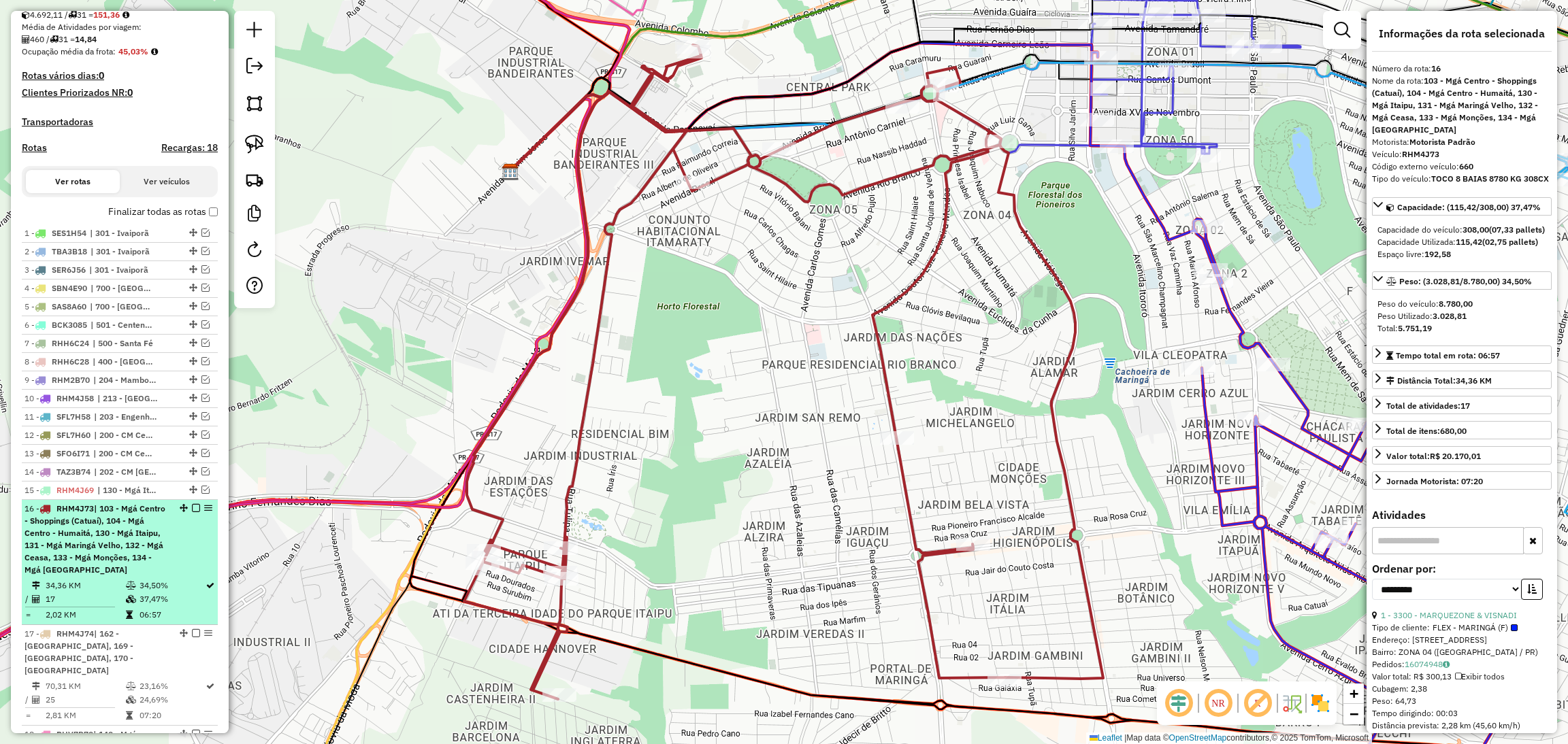
click at [192, 512] on em at bounding box center [196, 508] width 8 height 8
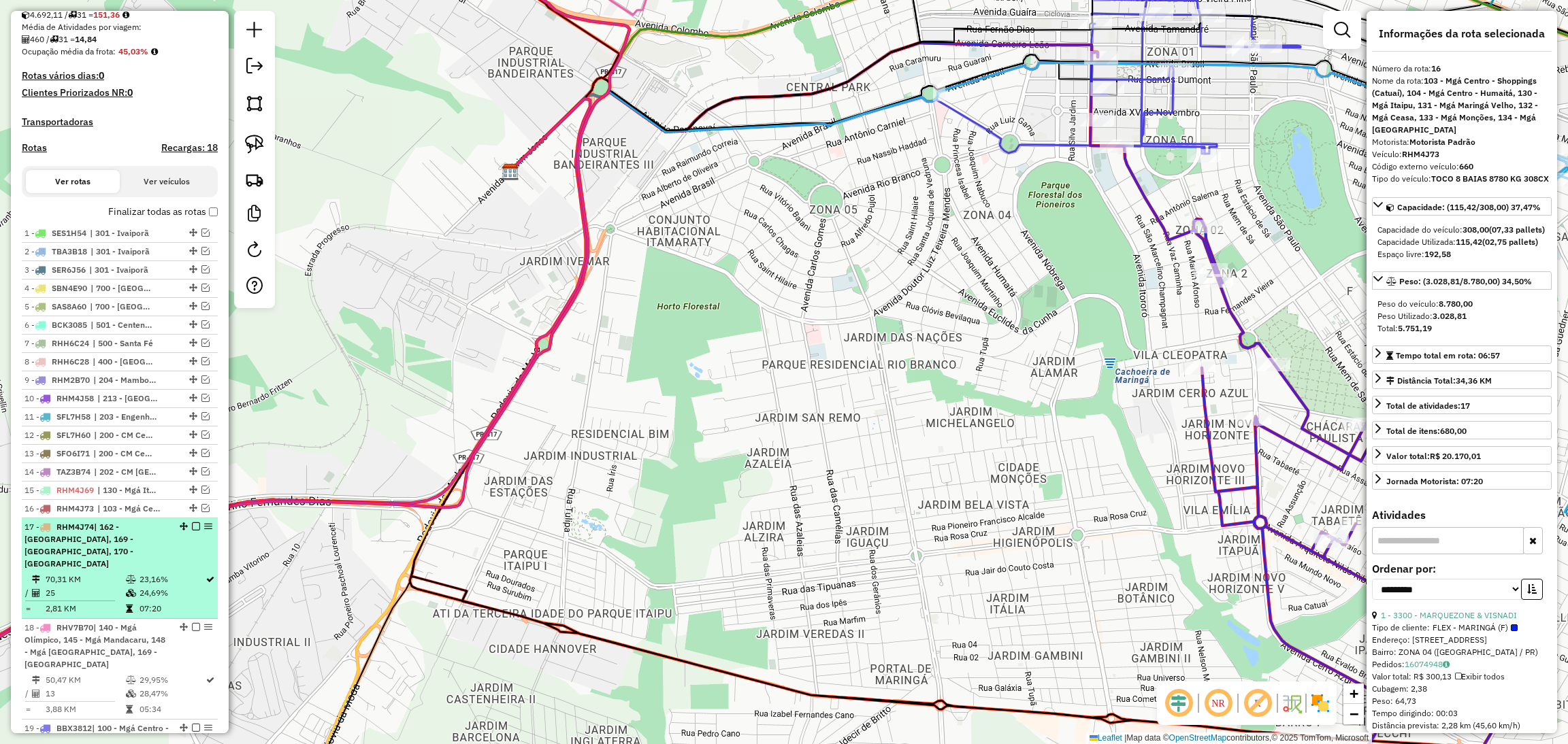
click at [166, 564] on div "17 - RHM4J74 | 162 - [GEOGRAPHIC_DATA], 169 - [GEOGRAPHIC_DATA], 170 - Ourizona" at bounding box center [119, 545] width 191 height 49
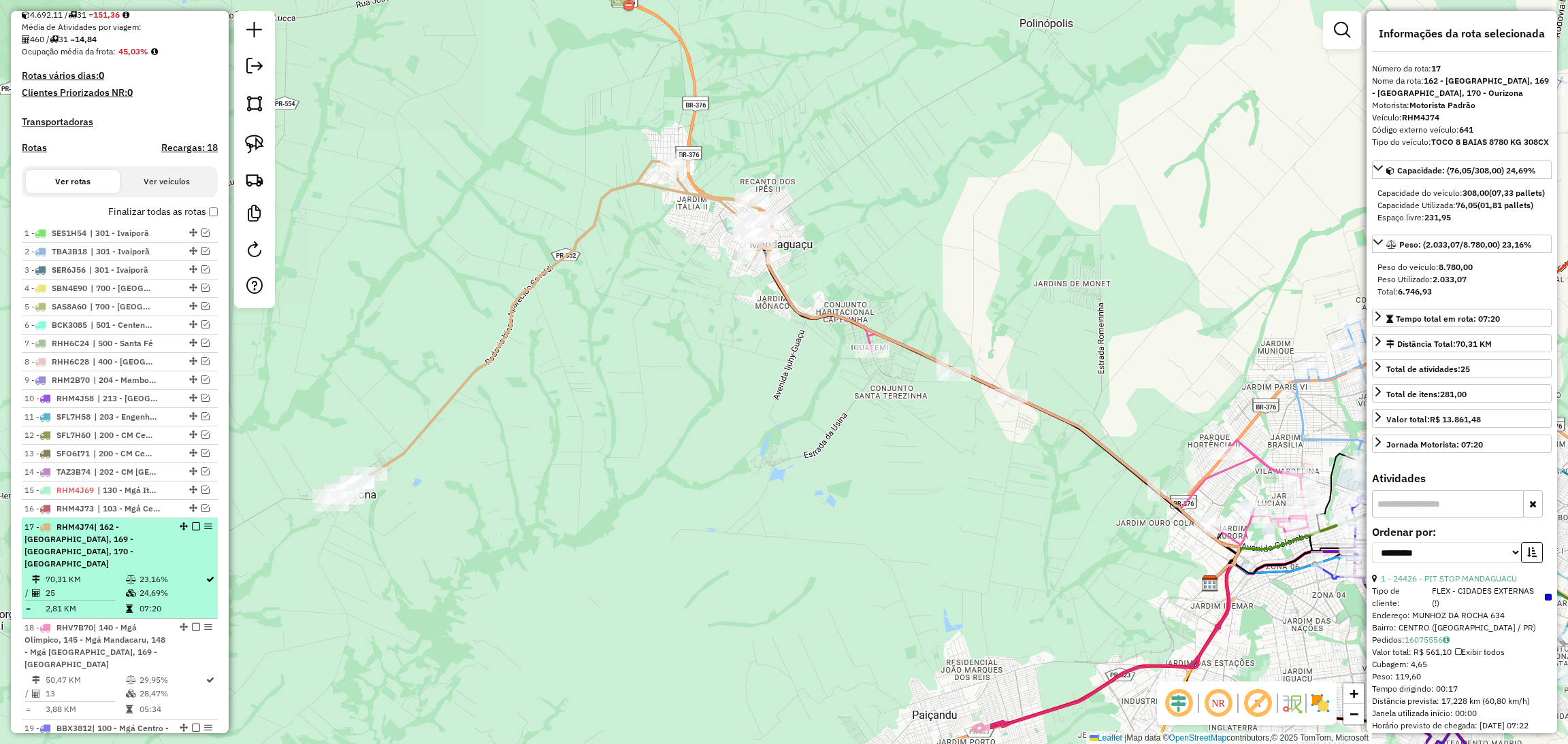
click at [192, 531] on em at bounding box center [196, 526] width 8 height 8
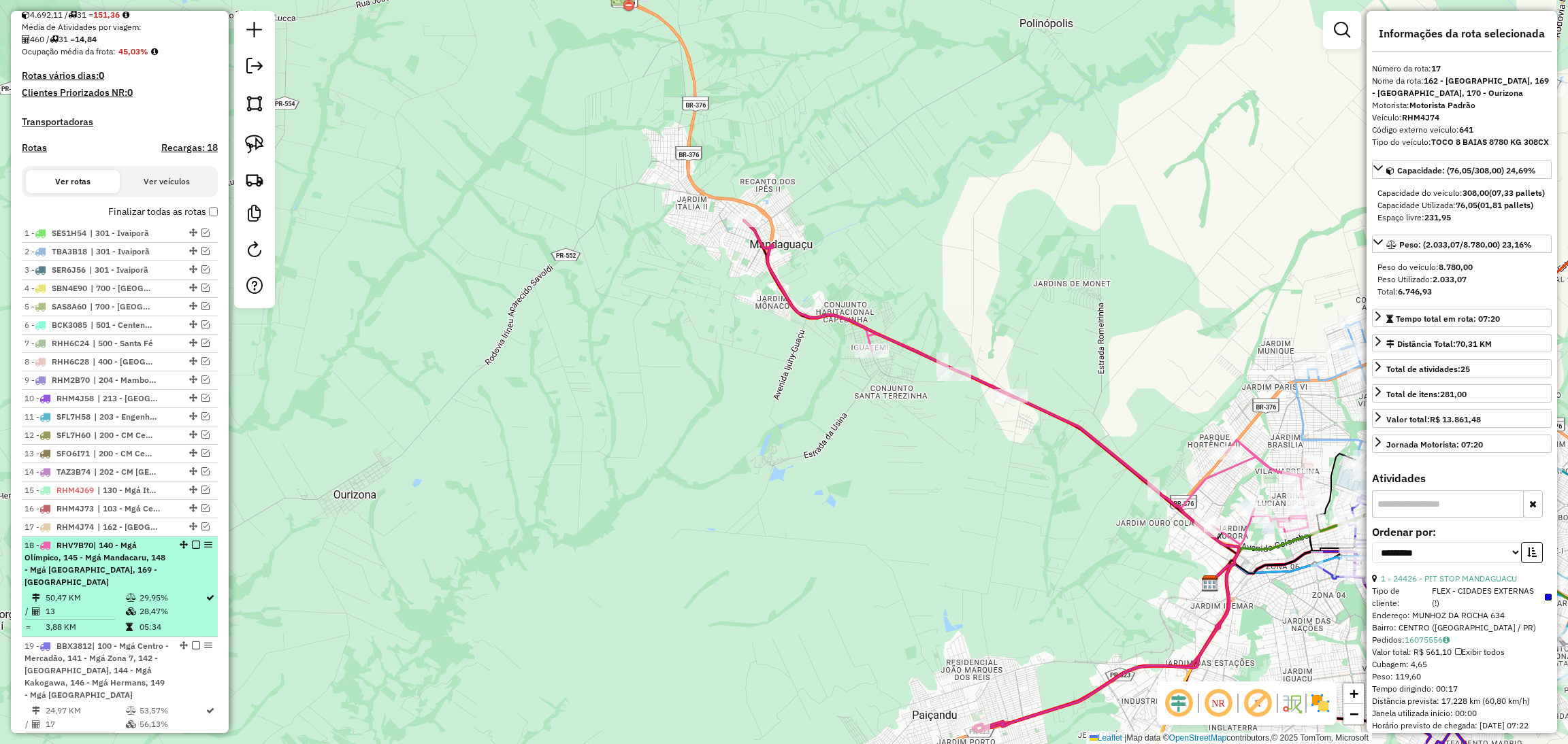
click at [169, 578] on div "18 - RHV7B70 | 140 - Mgá Olímpico, 145 - Mgá Mandacaru, 148 - Mgá Monte Carlo, …" at bounding box center [119, 563] width 191 height 49
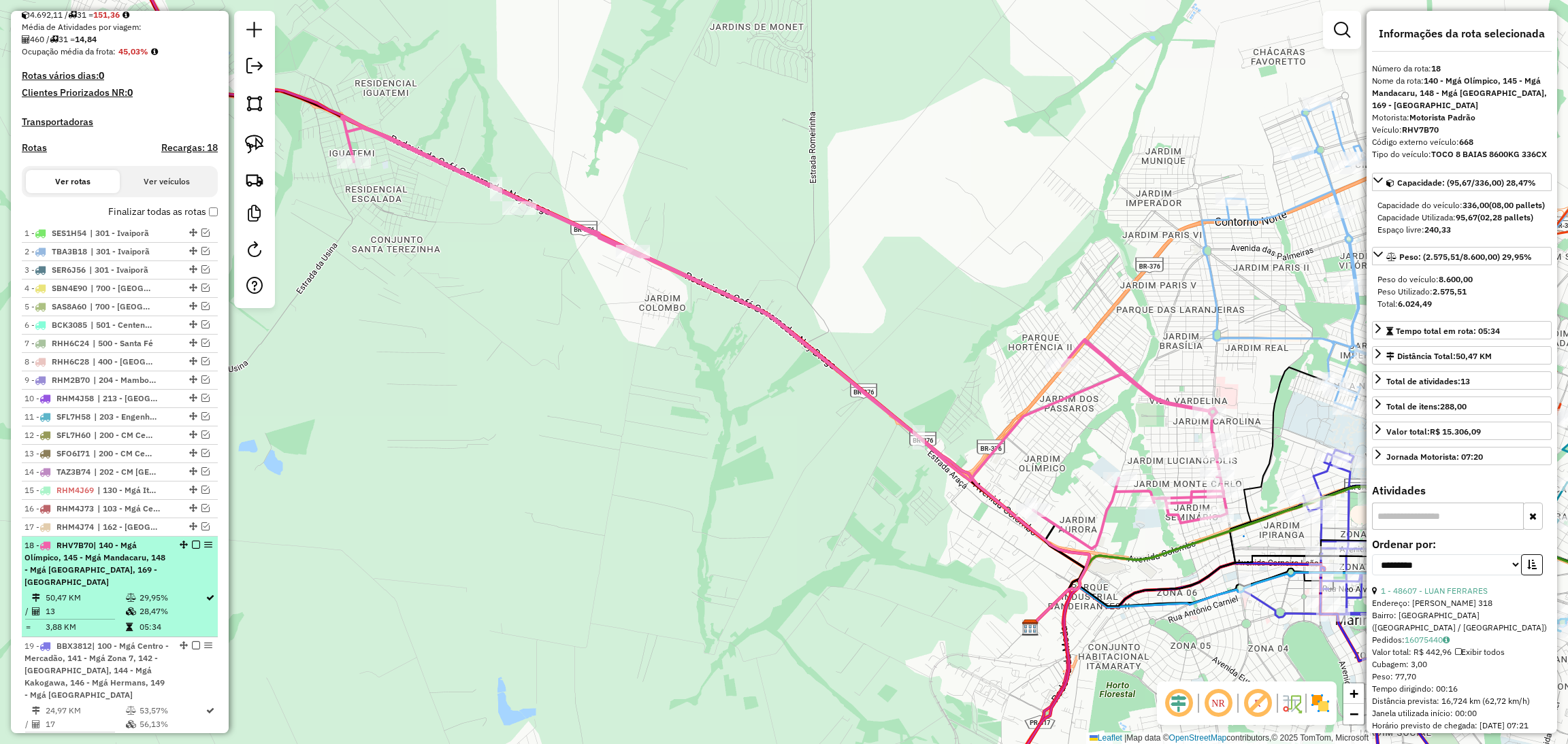
click at [192, 549] on em at bounding box center [196, 544] width 8 height 8
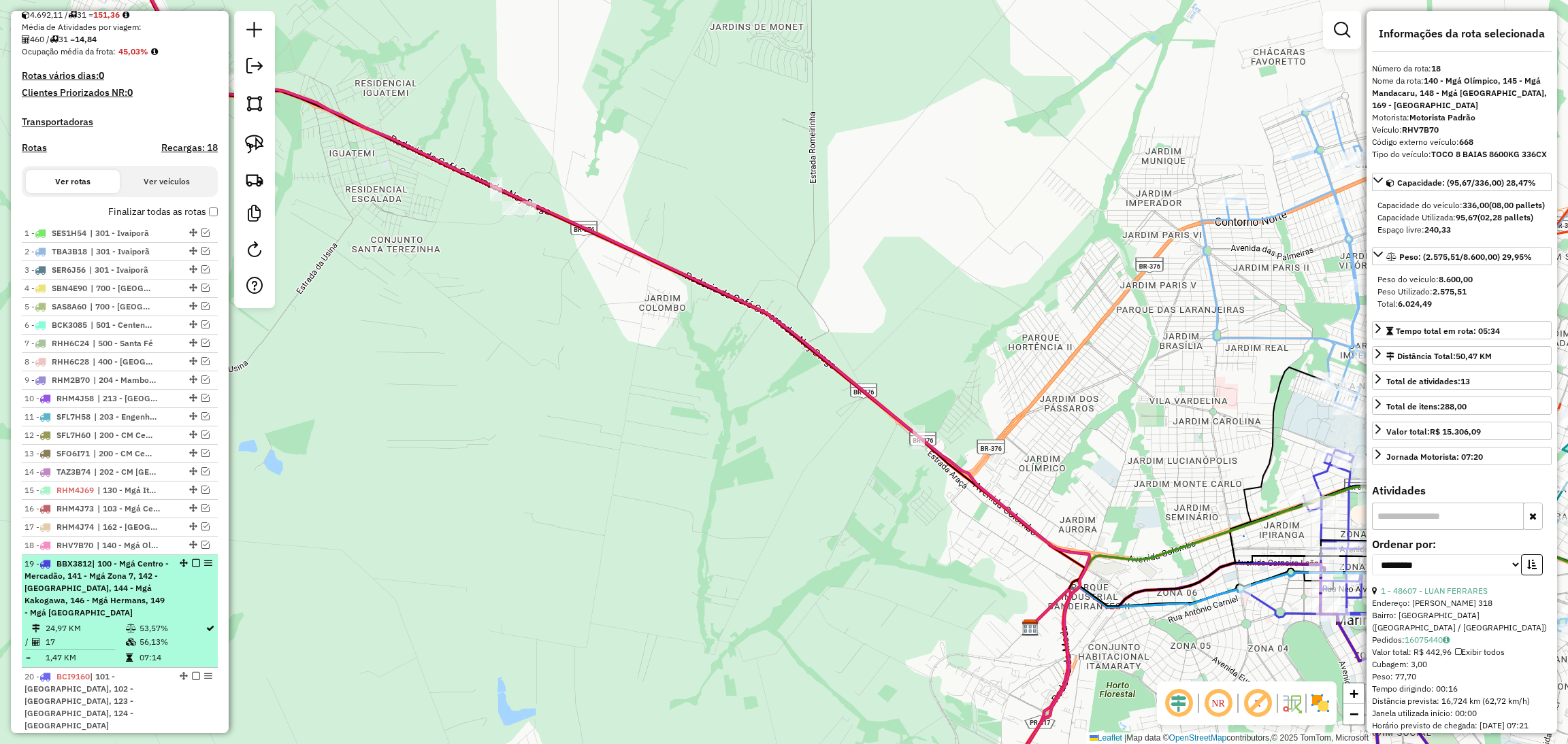
click at [171, 604] on div "19 - BBX3812 | 100 - Mgá Centro - Mercadão, 141 - Mgá Zona 7, 142 - [GEOGRAPHIC…" at bounding box center [119, 588] width 191 height 61
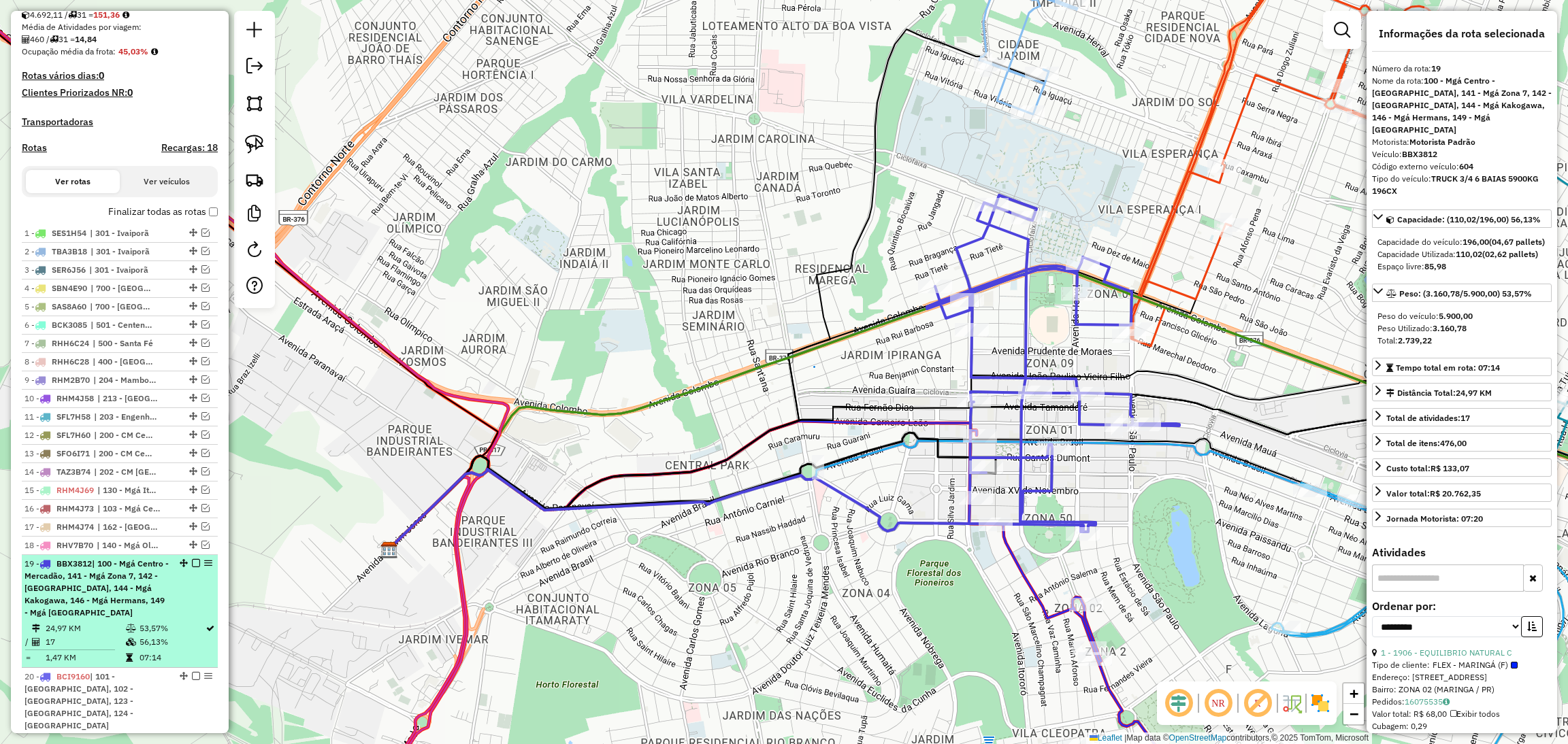
click at [192, 567] on em at bounding box center [196, 563] width 8 height 8
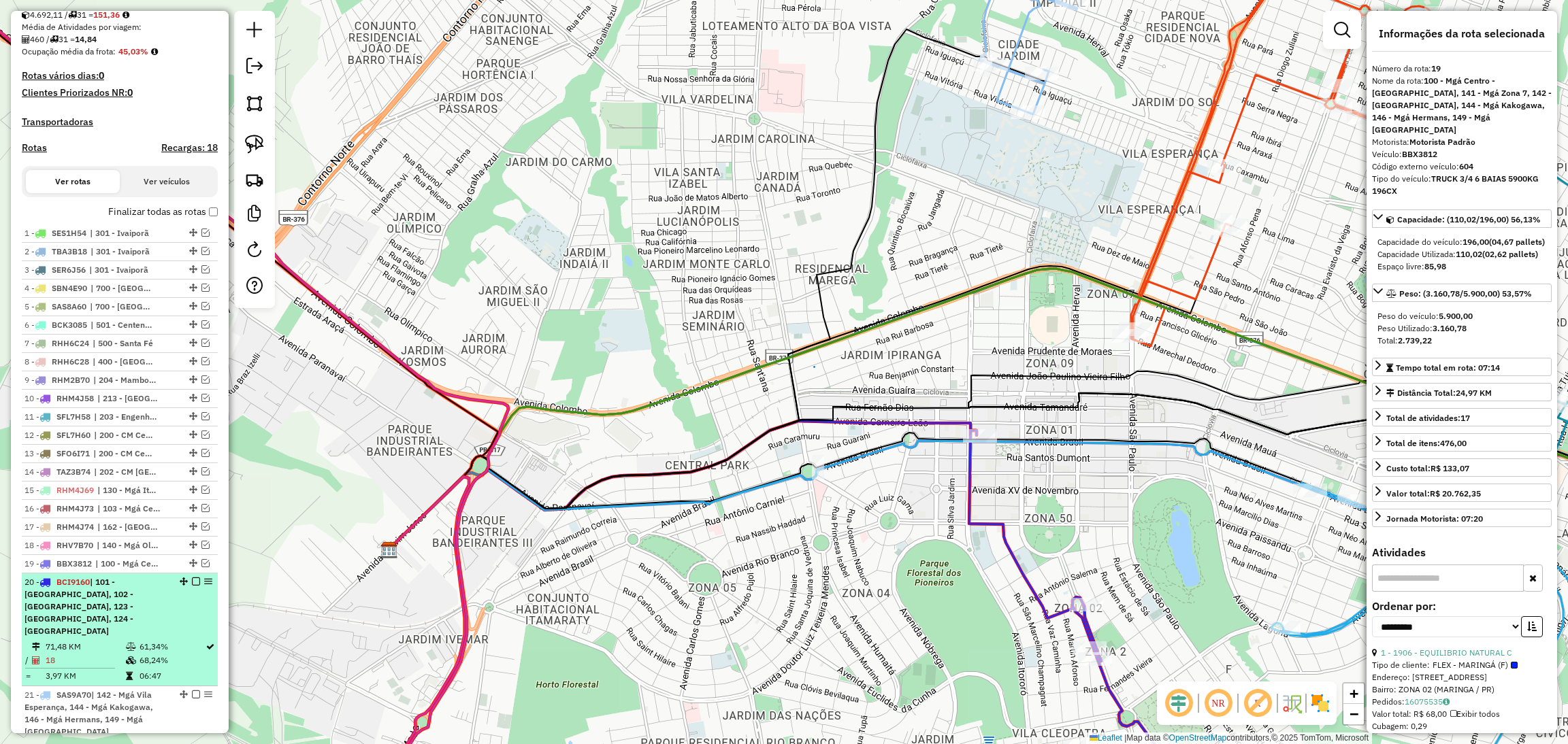
click at [178, 623] on div "20 - BCI9160 | 101 - [GEOGRAPHIC_DATA], 102 - [GEOGRAPHIC_DATA], 123 - [GEOGRAP…" at bounding box center [119, 607] width 191 height 61
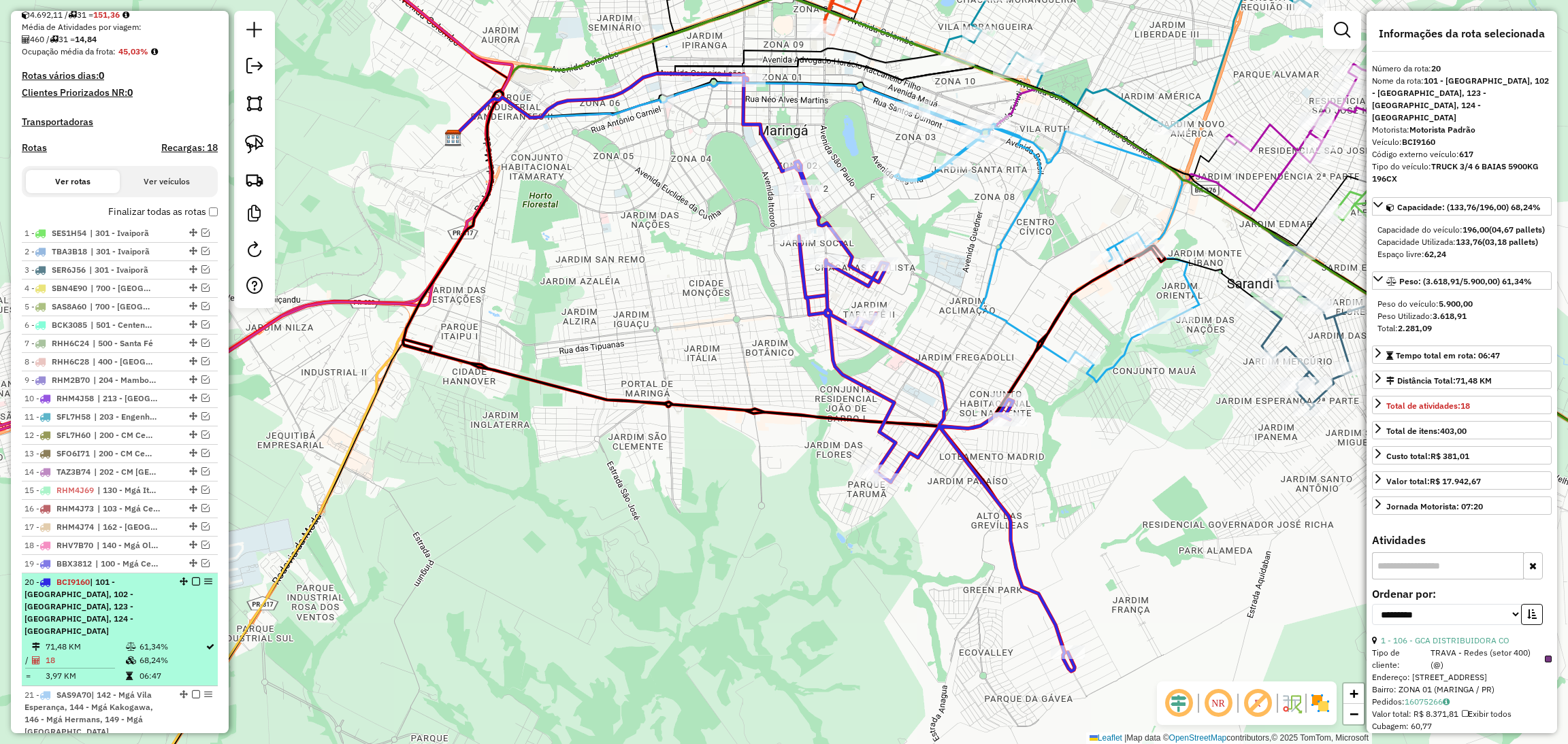
click at [192, 585] on em at bounding box center [196, 581] width 8 height 8
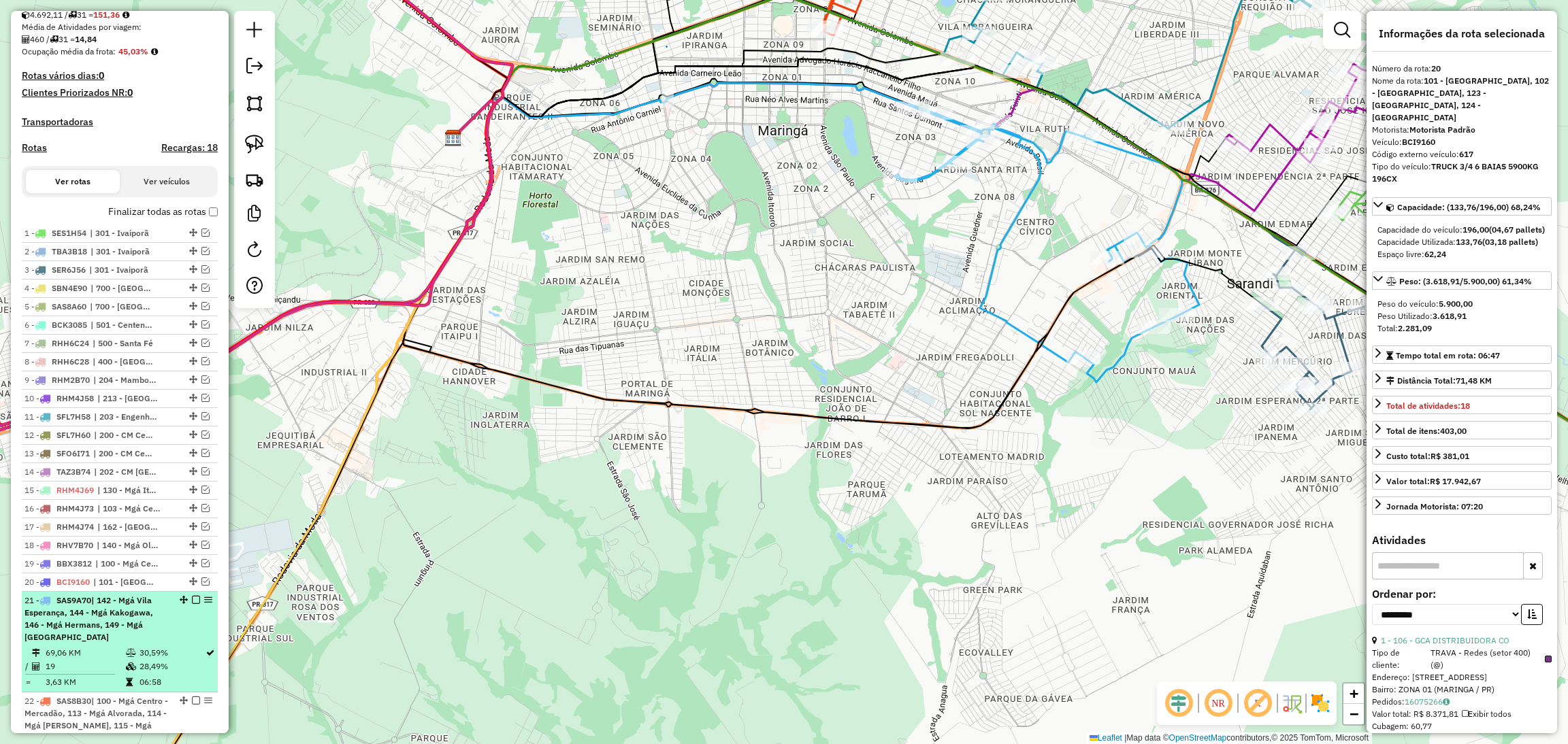
click at [165, 618] on div "21 - SAS9A70 | 142 - Mgá Vila Esperança, 144 - Mgá Kakogawa, 146 - Mgá Hermans,…" at bounding box center [119, 619] width 191 height 49
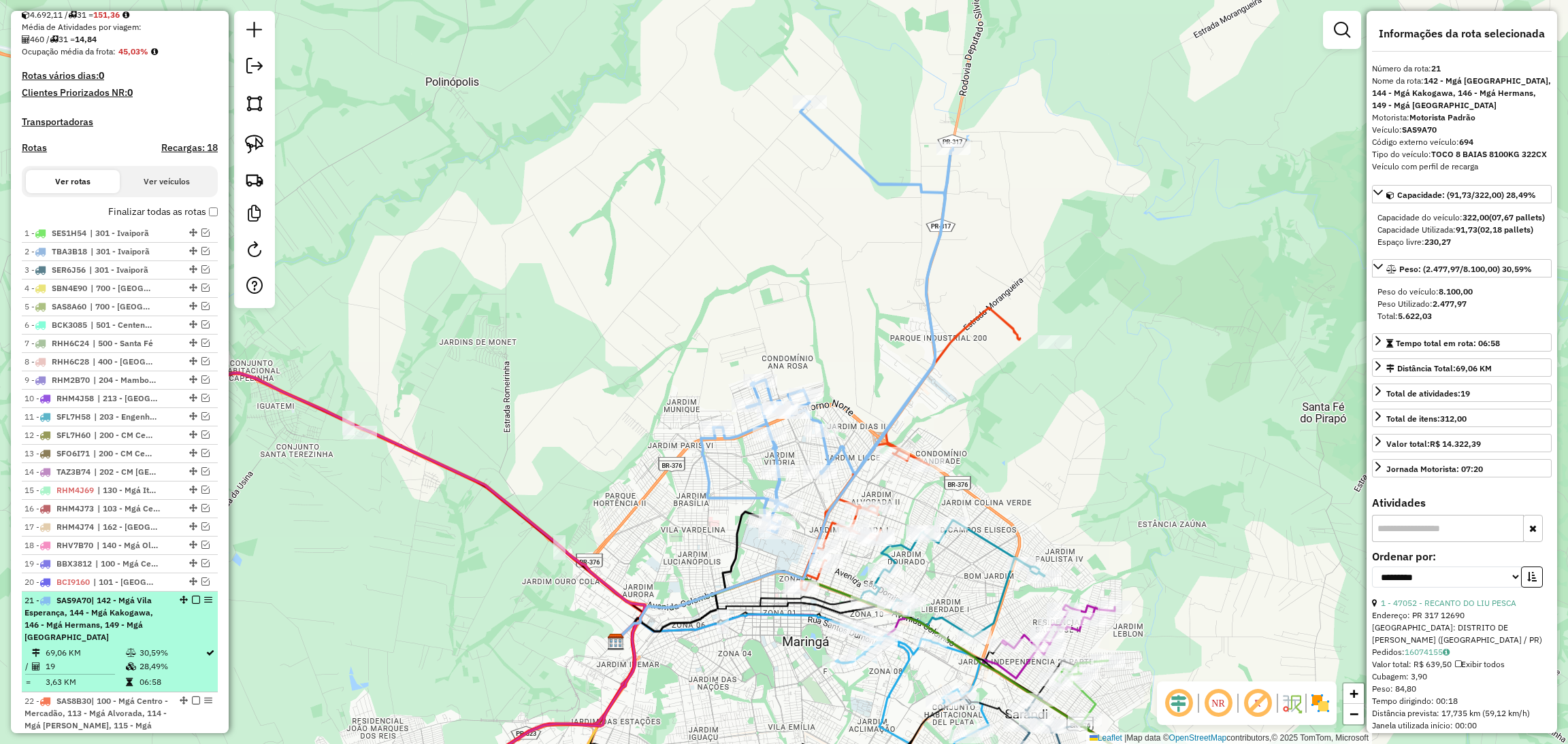
click at [192, 604] on em at bounding box center [196, 600] width 8 height 8
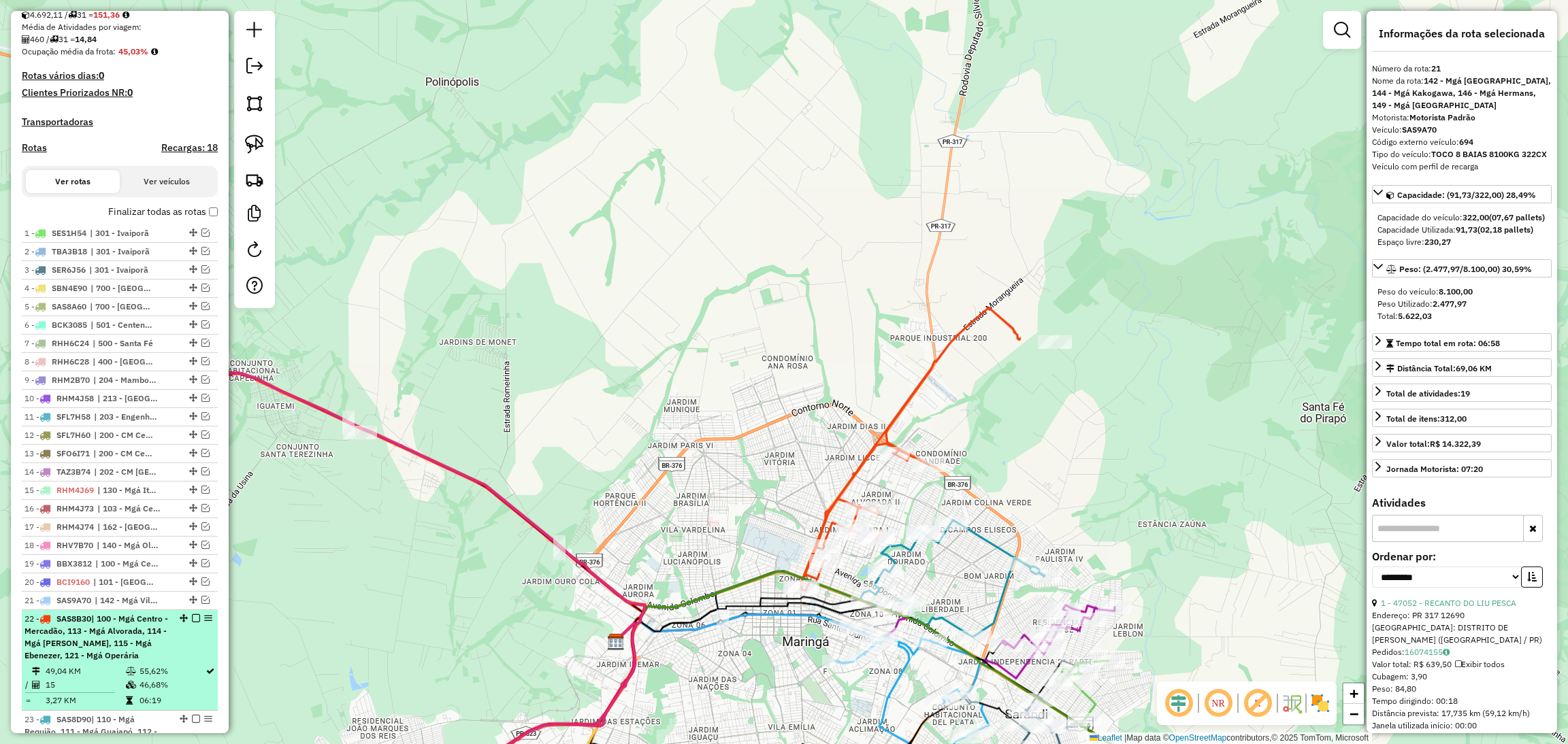
click at [182, 644] on div "22 - SAS8B30 | 100 - Mgá Centro - Mercadão, 113 - Mgá Alvorada, 114 - Mgá [PERS…" at bounding box center [119, 637] width 191 height 49
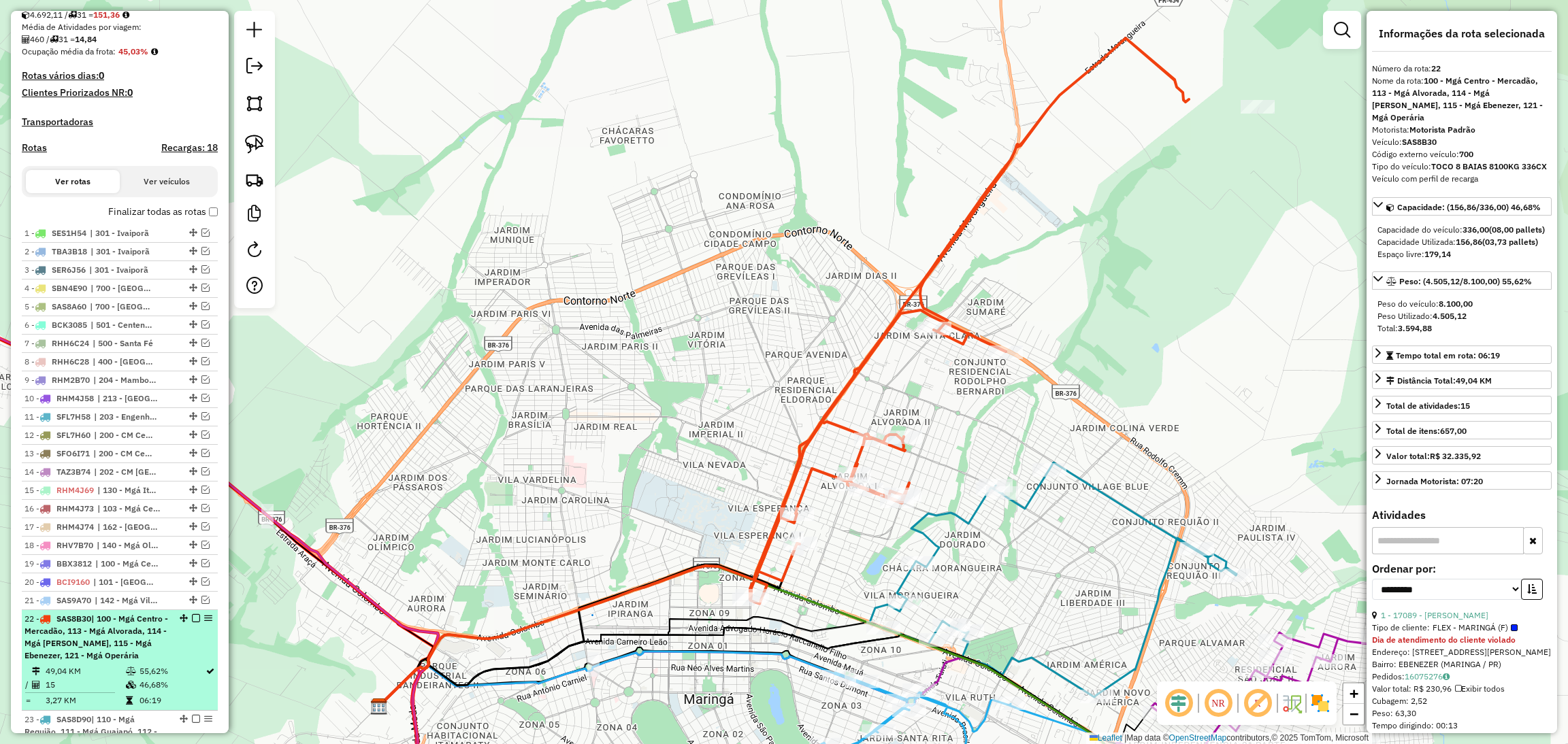
click at [192, 623] on em at bounding box center [196, 618] width 8 height 8
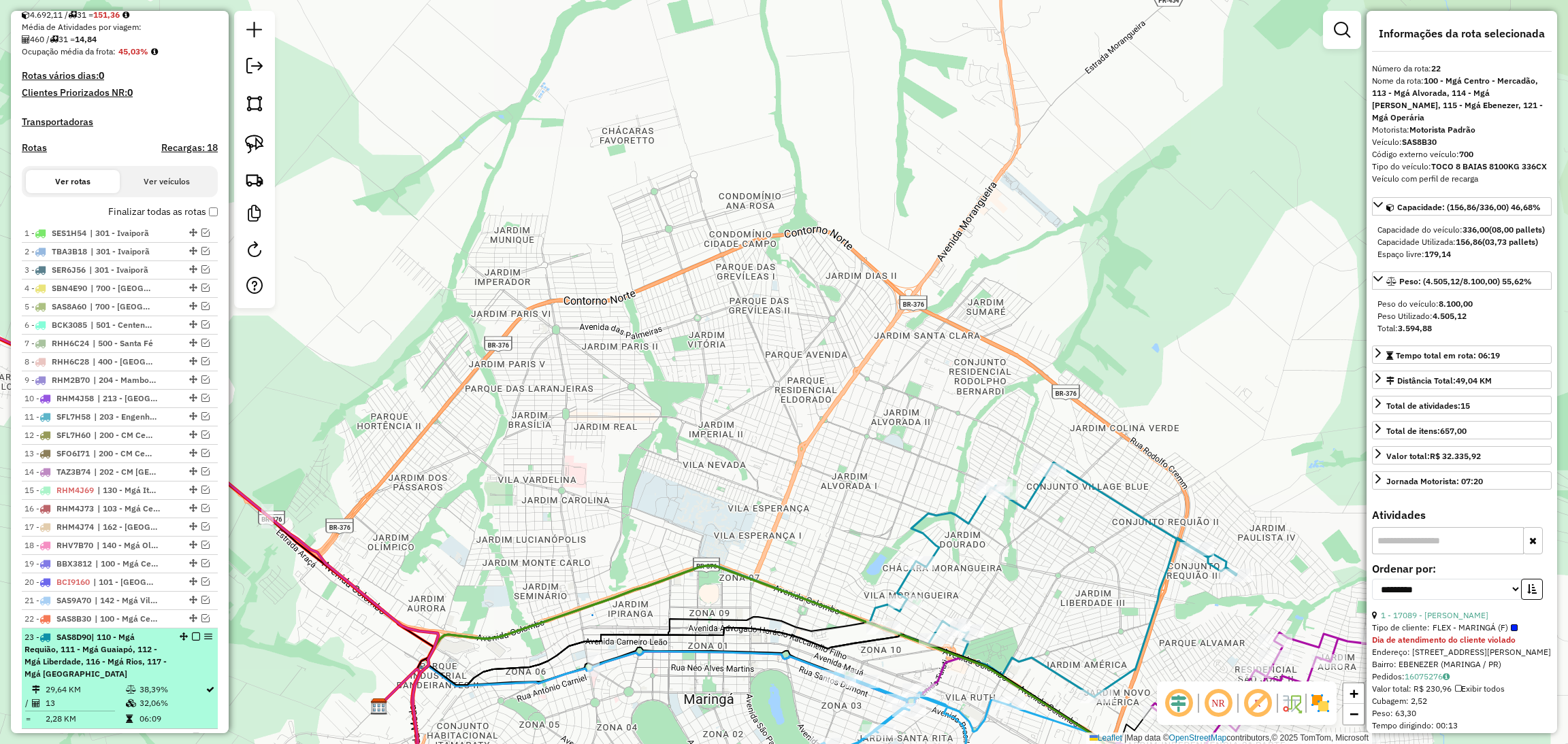
click at [173, 667] on div "23 - SAS8D90 | 110 - Mgá Requião, 111 - Mgá Guaiapó, 112 - Mgá Liberdade, 116 -…" at bounding box center [119, 655] width 191 height 49
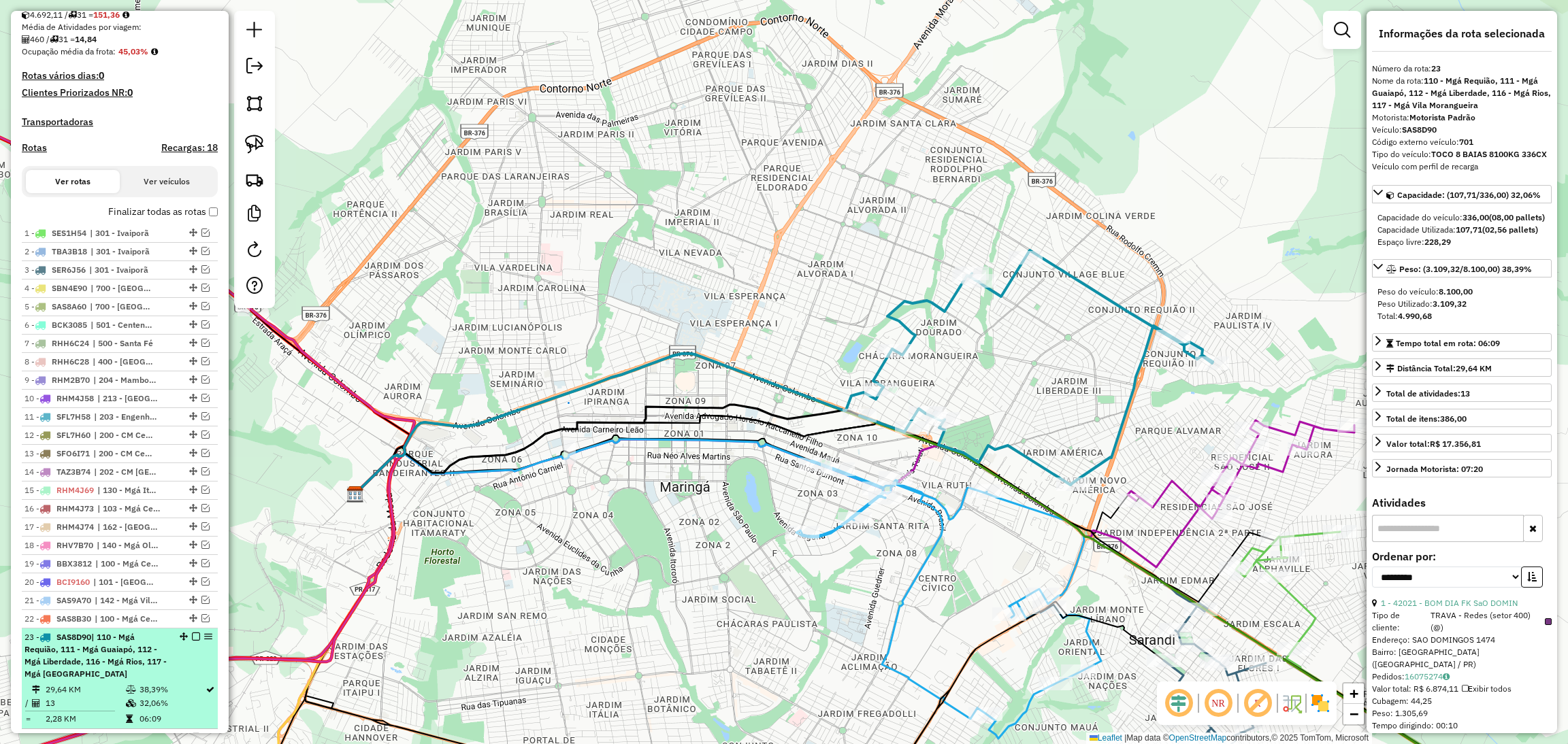
click at [192, 641] on em at bounding box center [196, 636] width 8 height 8
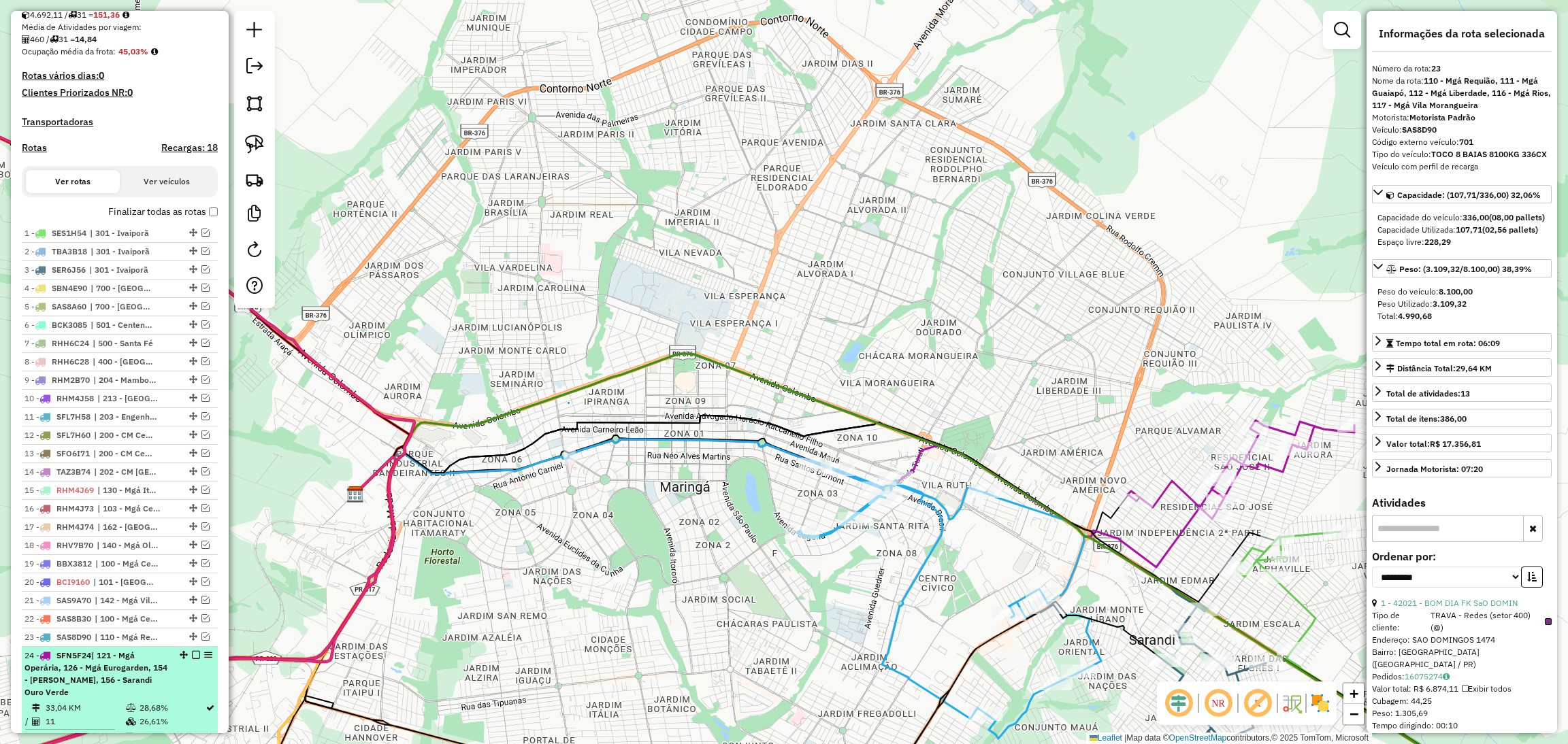
click at [153, 679] on span "| 121 - Mgá Operária, 126 - Mgá Eurogarden, 154 - [PERSON_NAME], 156 - Sarandi …" at bounding box center [96, 673] width 143 height 47
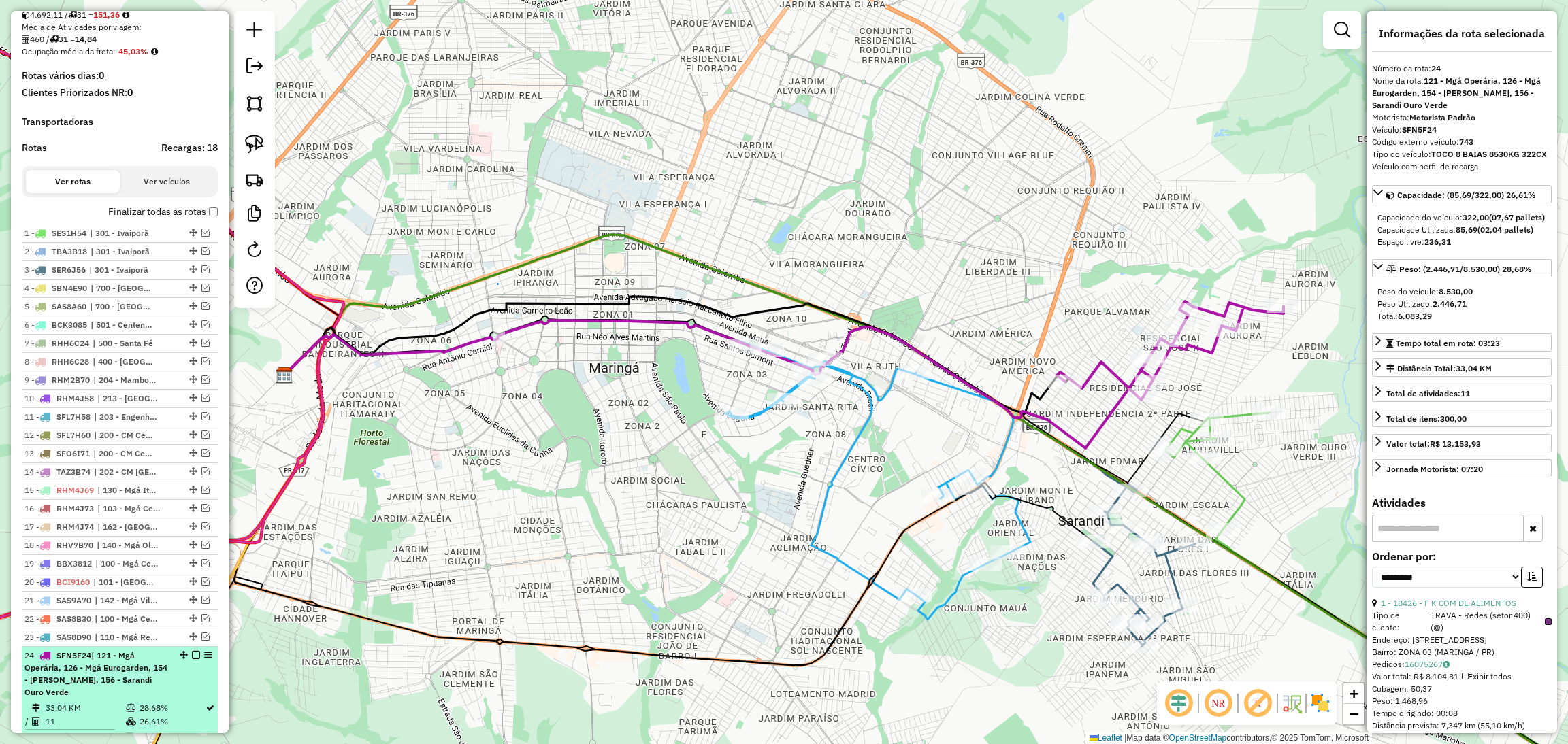
click at [192, 659] on em at bounding box center [196, 654] width 8 height 8
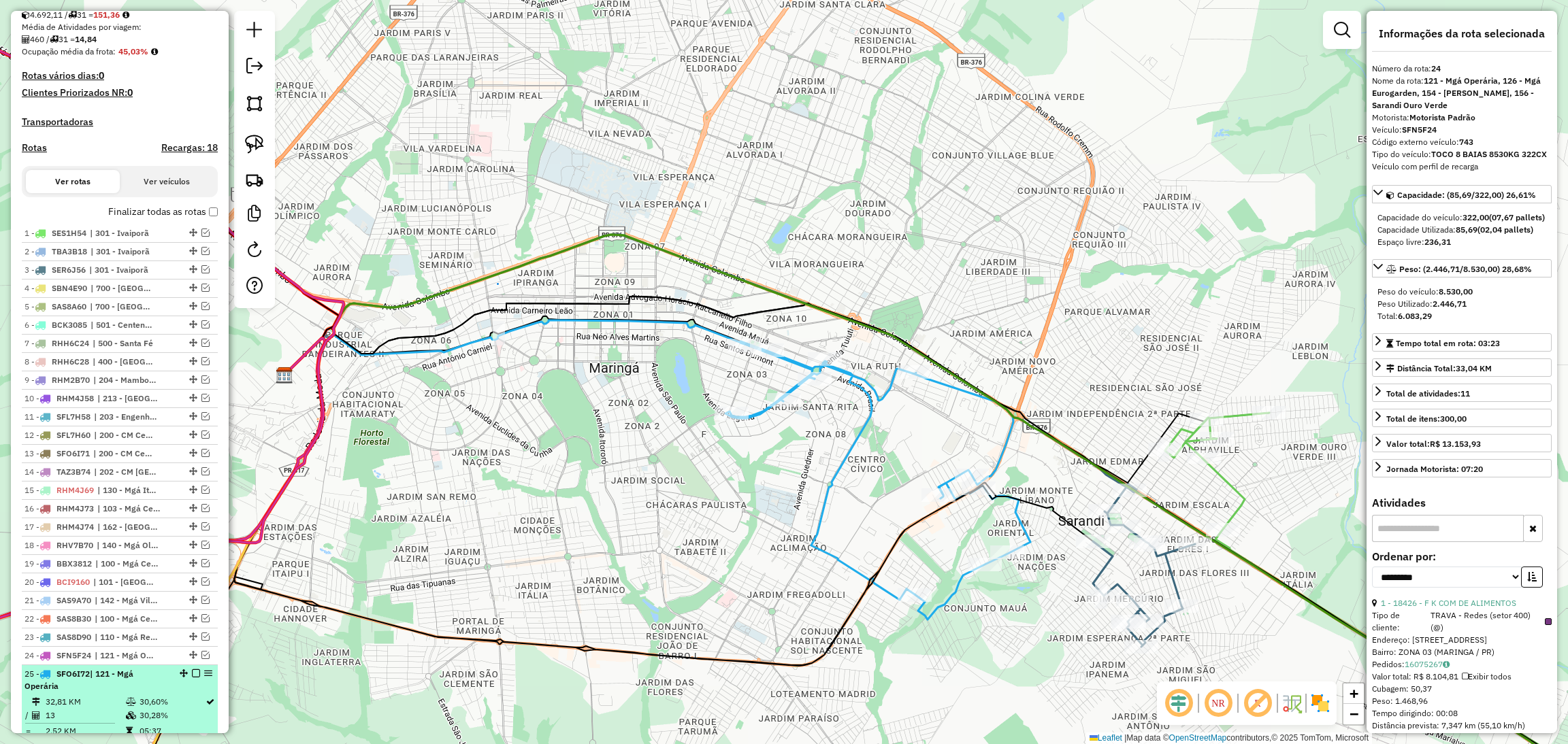
click at [147, 689] on div "25 - SFO6I72 | 121 - Mgá Operária" at bounding box center [96, 680] width 144 height 24
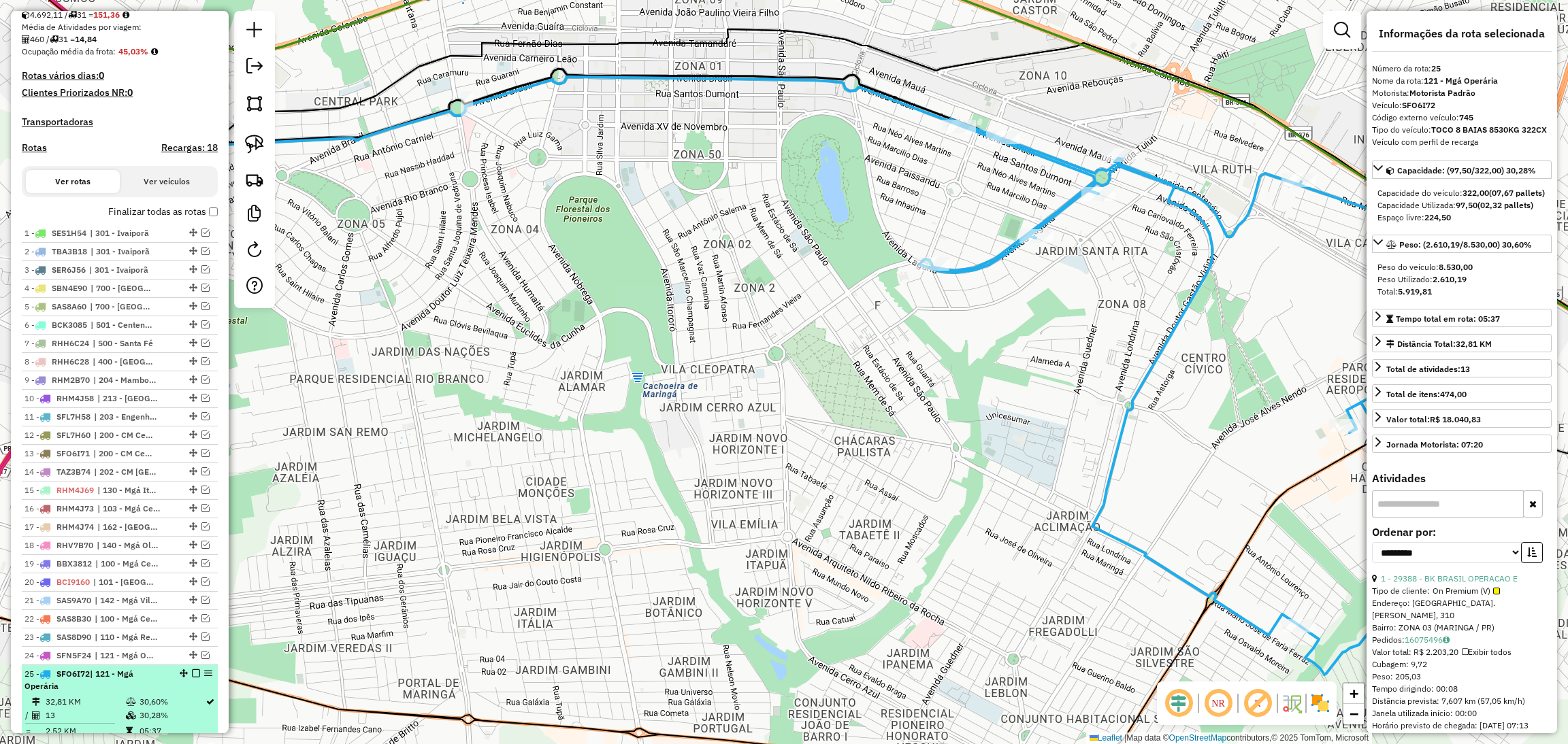
scroll to position [401, 0]
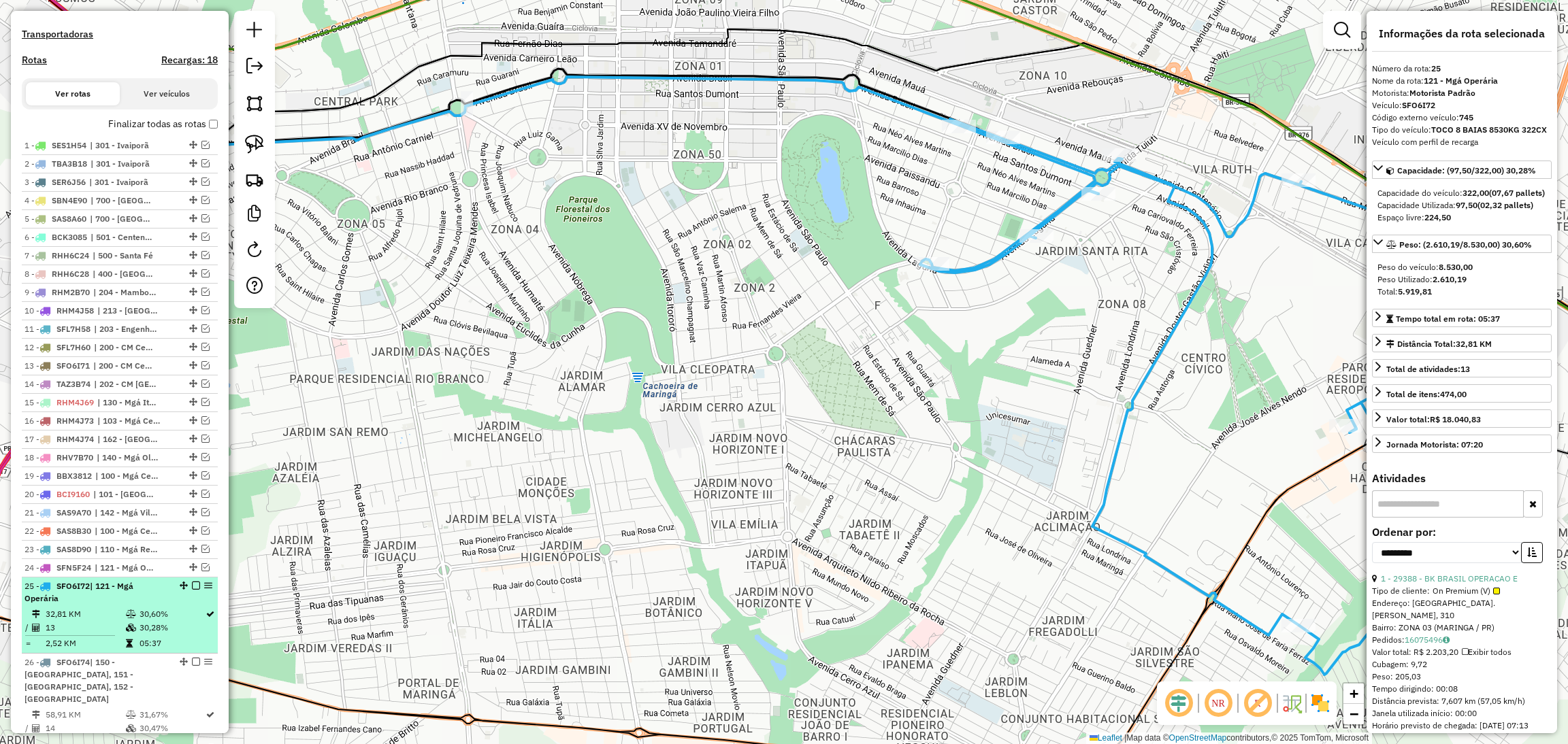
click at [192, 590] on em at bounding box center [196, 585] width 8 height 8
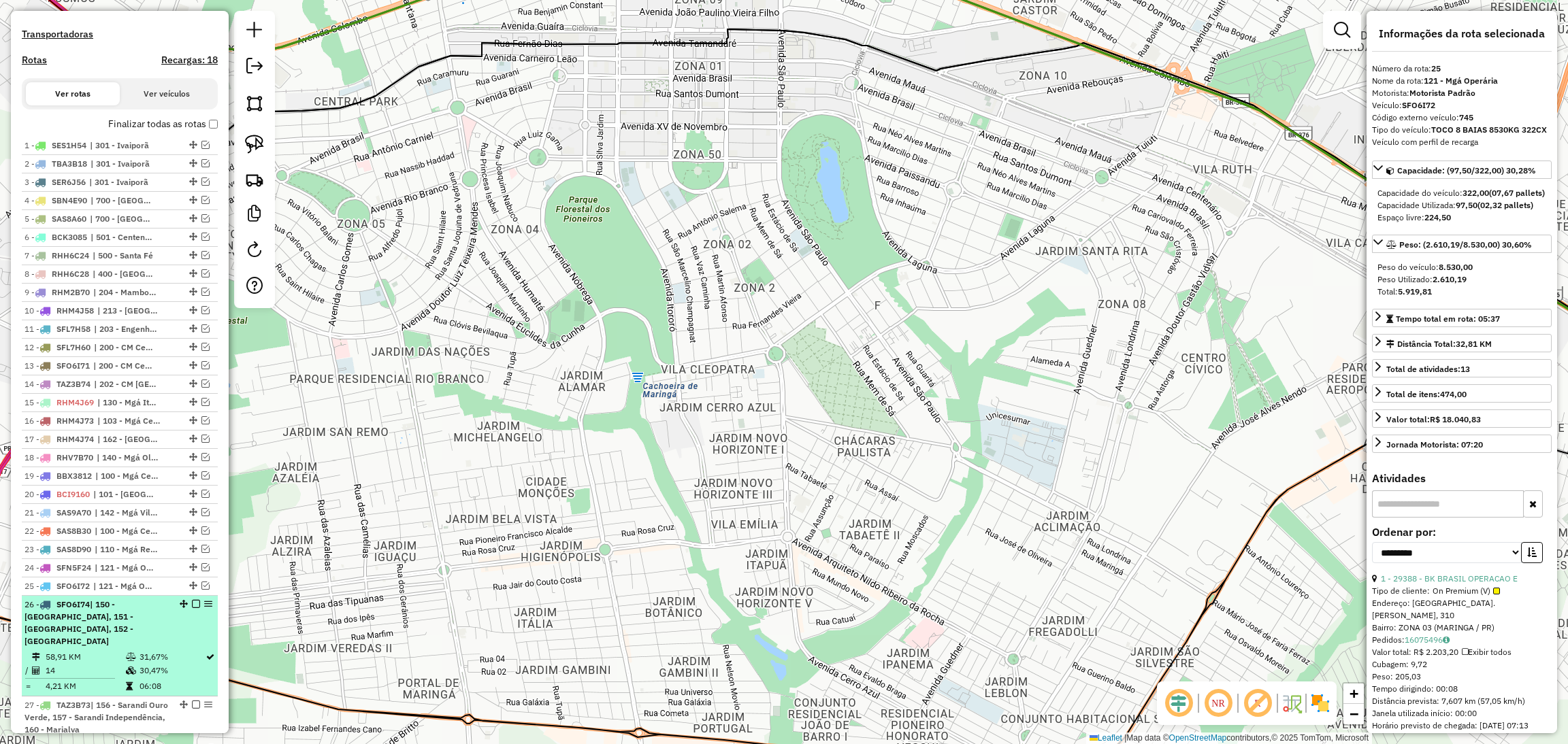
click at [178, 634] on div "26 - SFO6I74 | 150 - [GEOGRAPHIC_DATA], 151 - [GEOGRAPHIC_DATA], 152 - [GEOGRAP…" at bounding box center [119, 623] width 191 height 49
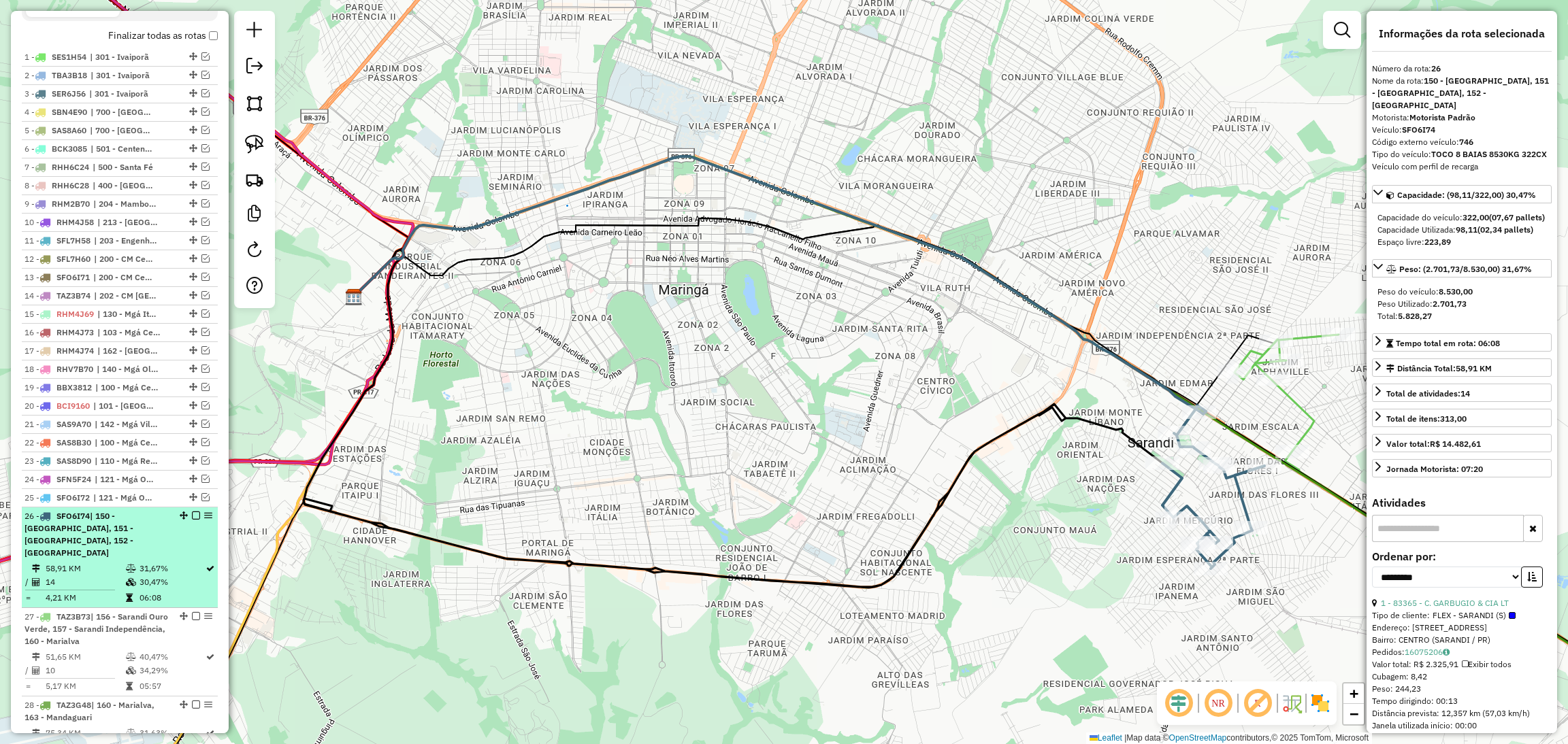
scroll to position [490, 0]
click at [192, 519] on em at bounding box center [196, 514] width 8 height 8
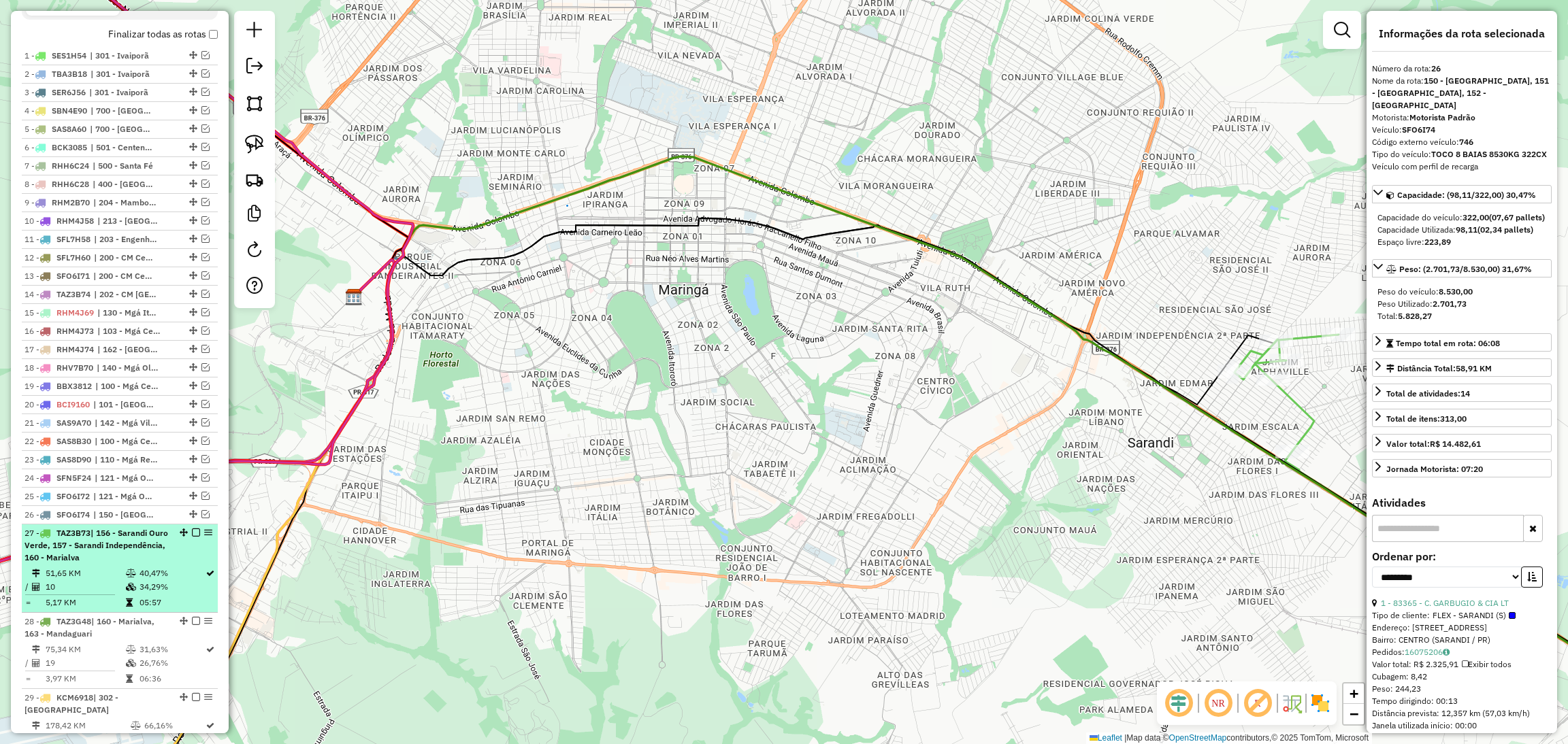
click at [175, 555] on div "27 - TAZ3B73 | 156 - [GEOGRAPHIC_DATA], 157 - Sarandi Independência, 160 - Mari…" at bounding box center [119, 545] width 191 height 36
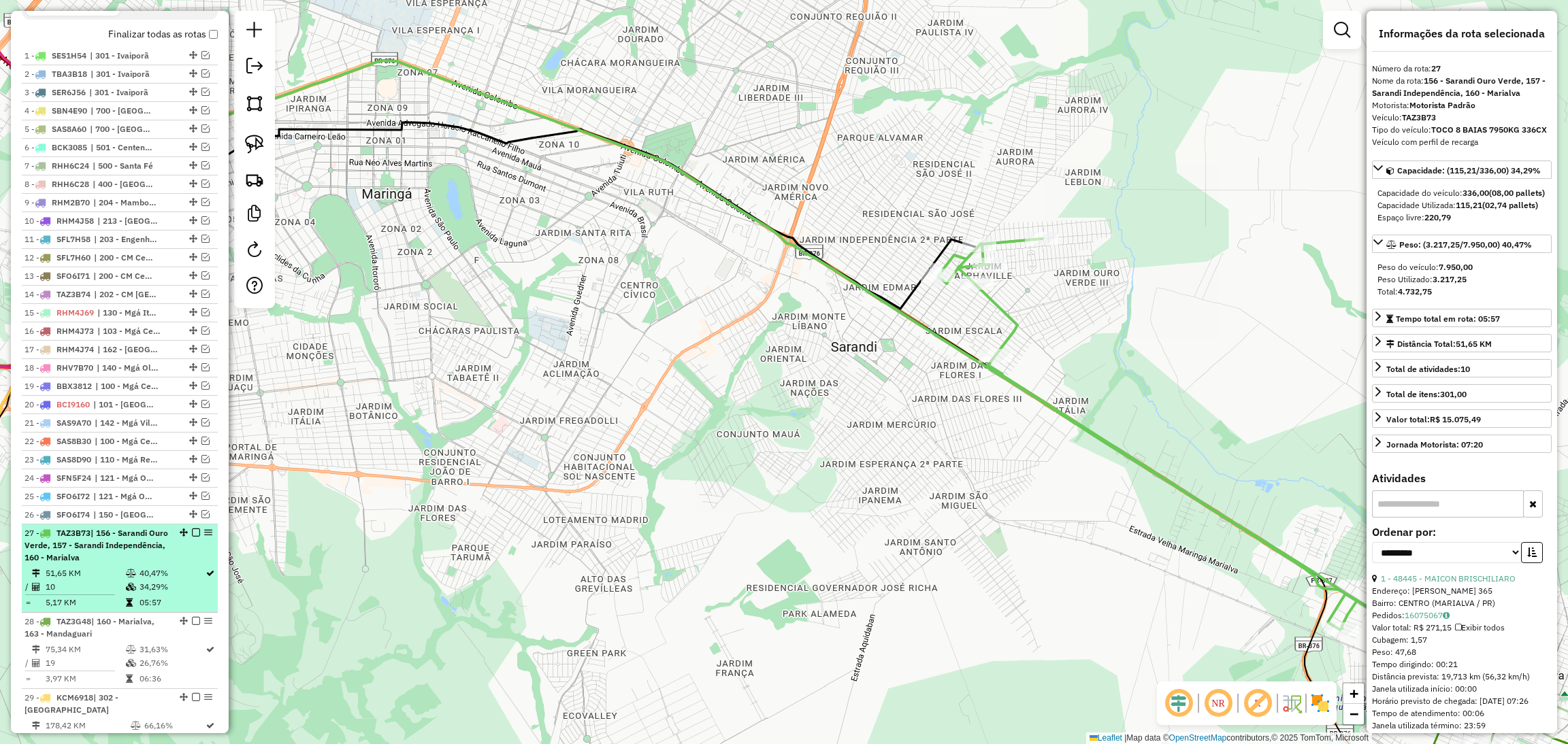
click at [195, 537] on em at bounding box center [196, 532] width 8 height 8
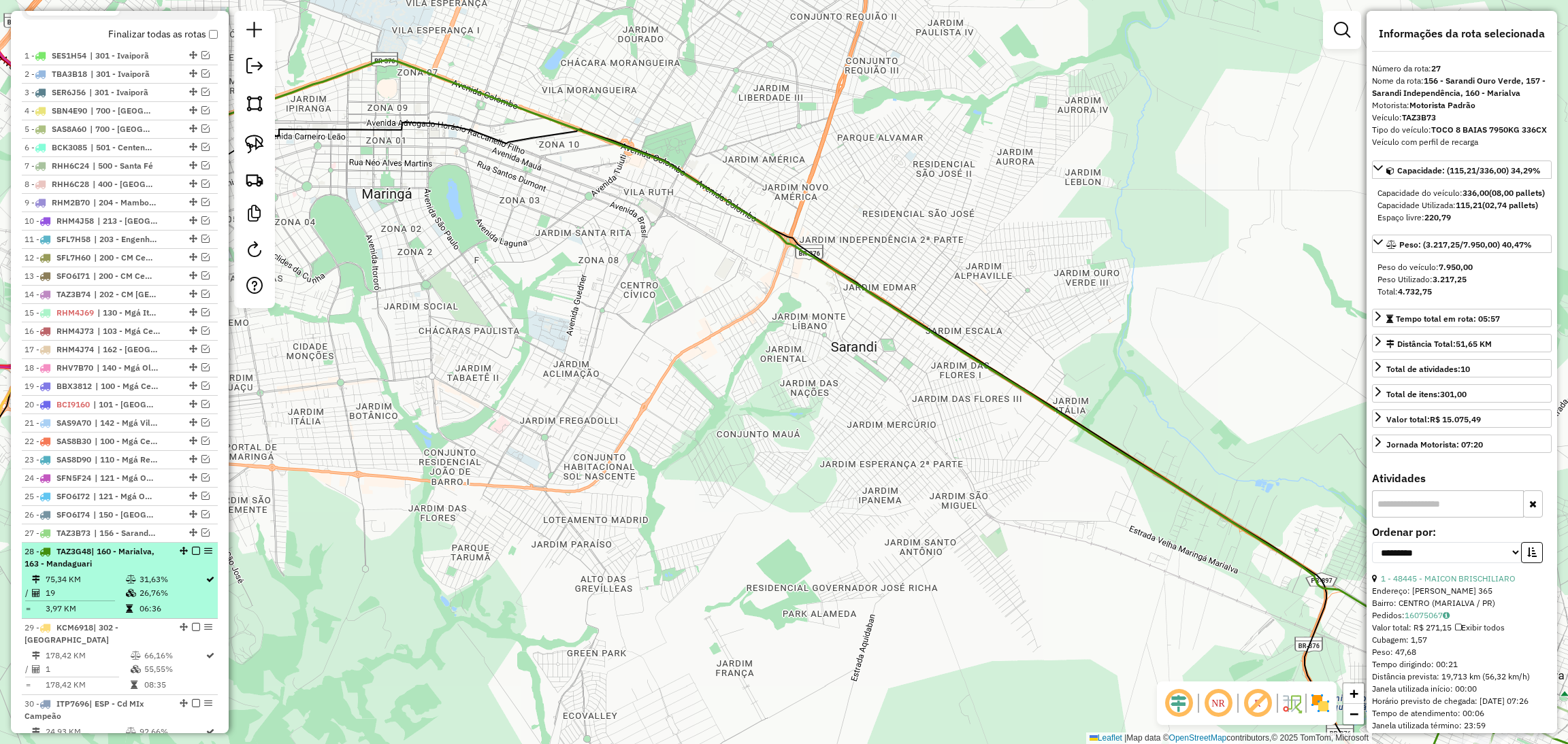
click at [168, 570] on div "28 - TAZ3G48 | 160 - Marialva, 163 - Mandaguari" at bounding box center [119, 557] width 191 height 24
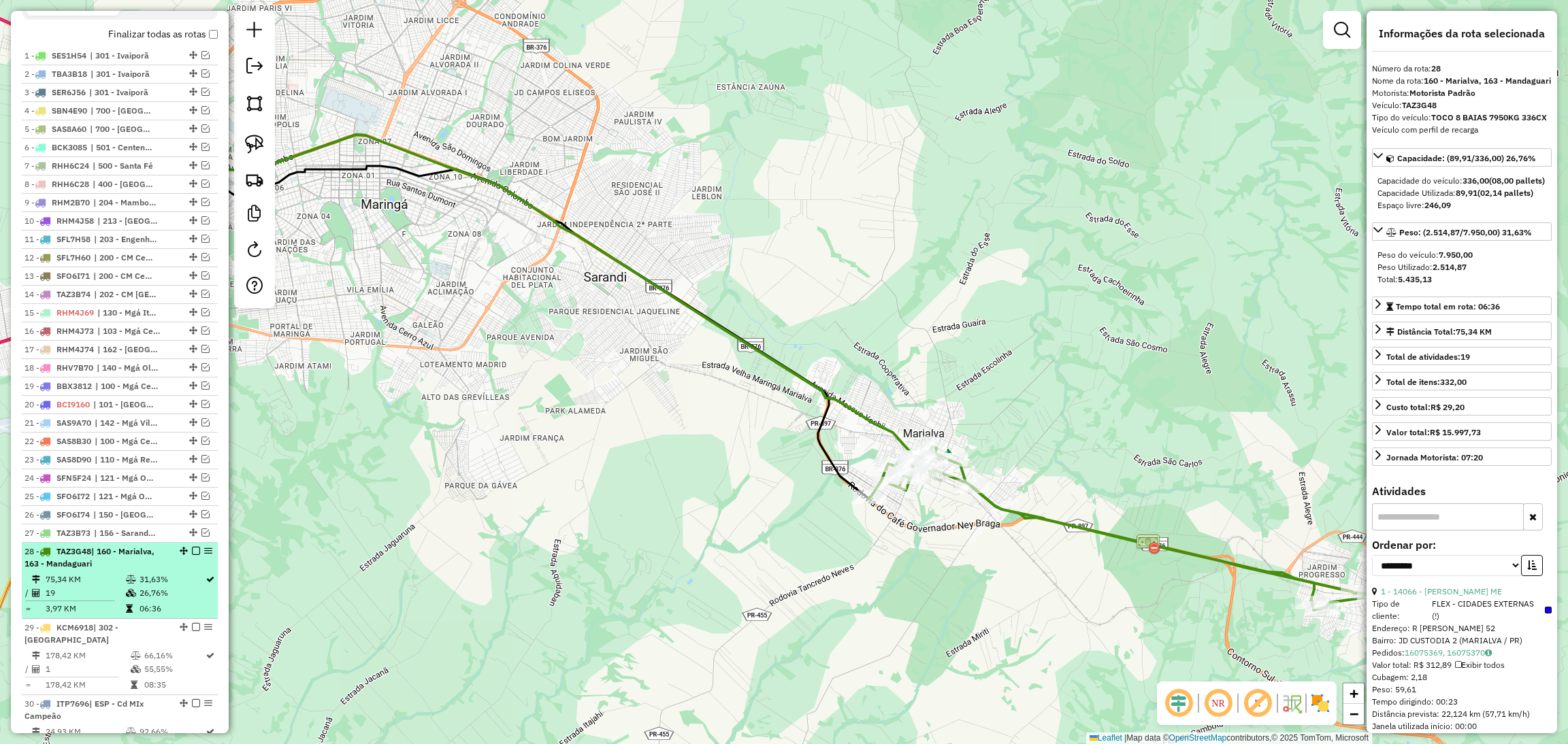
click at [193, 555] on em at bounding box center [196, 550] width 8 height 8
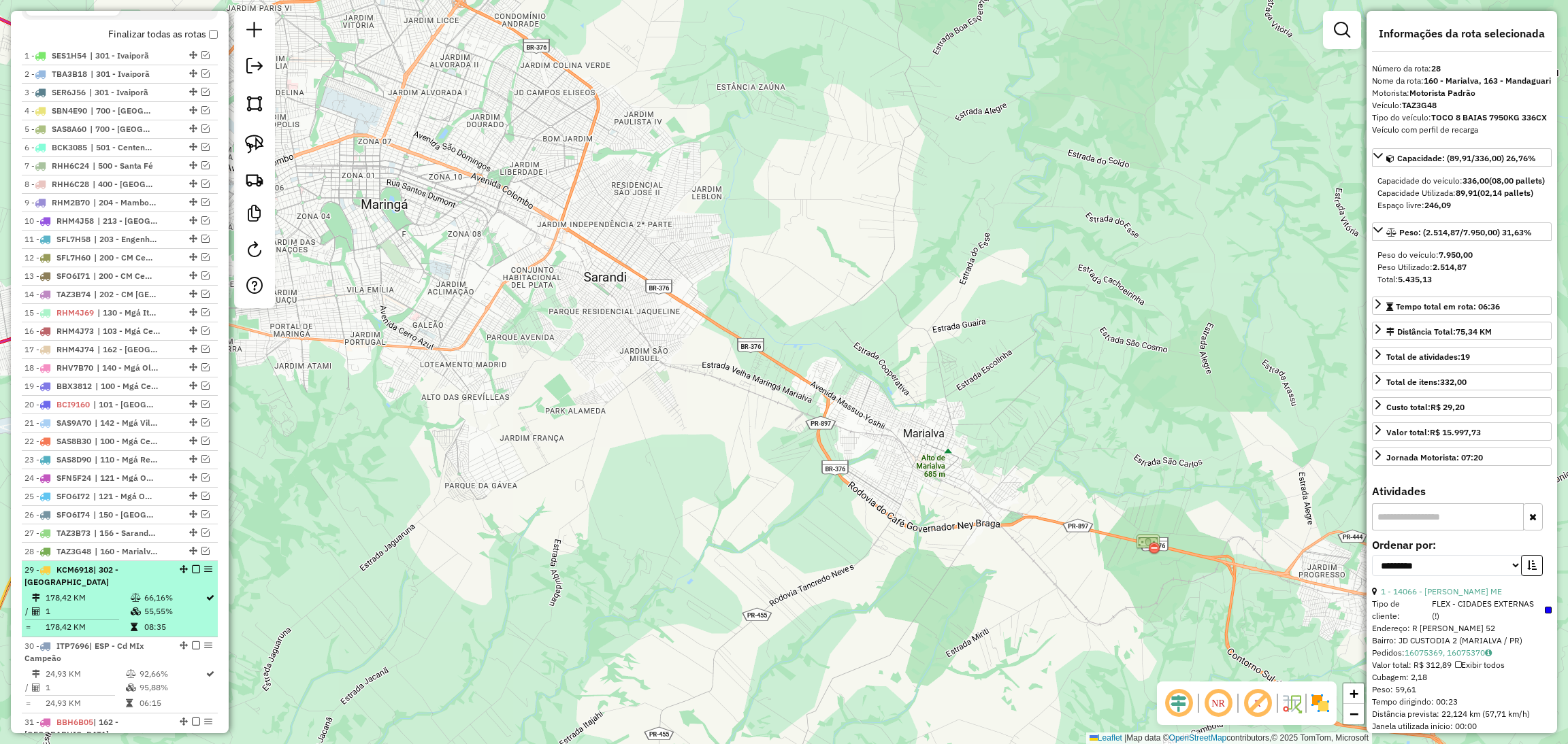
click at [157, 588] on div "29 - KCM6918 | 302 - [GEOGRAPHIC_DATA]" at bounding box center [96, 576] width 144 height 24
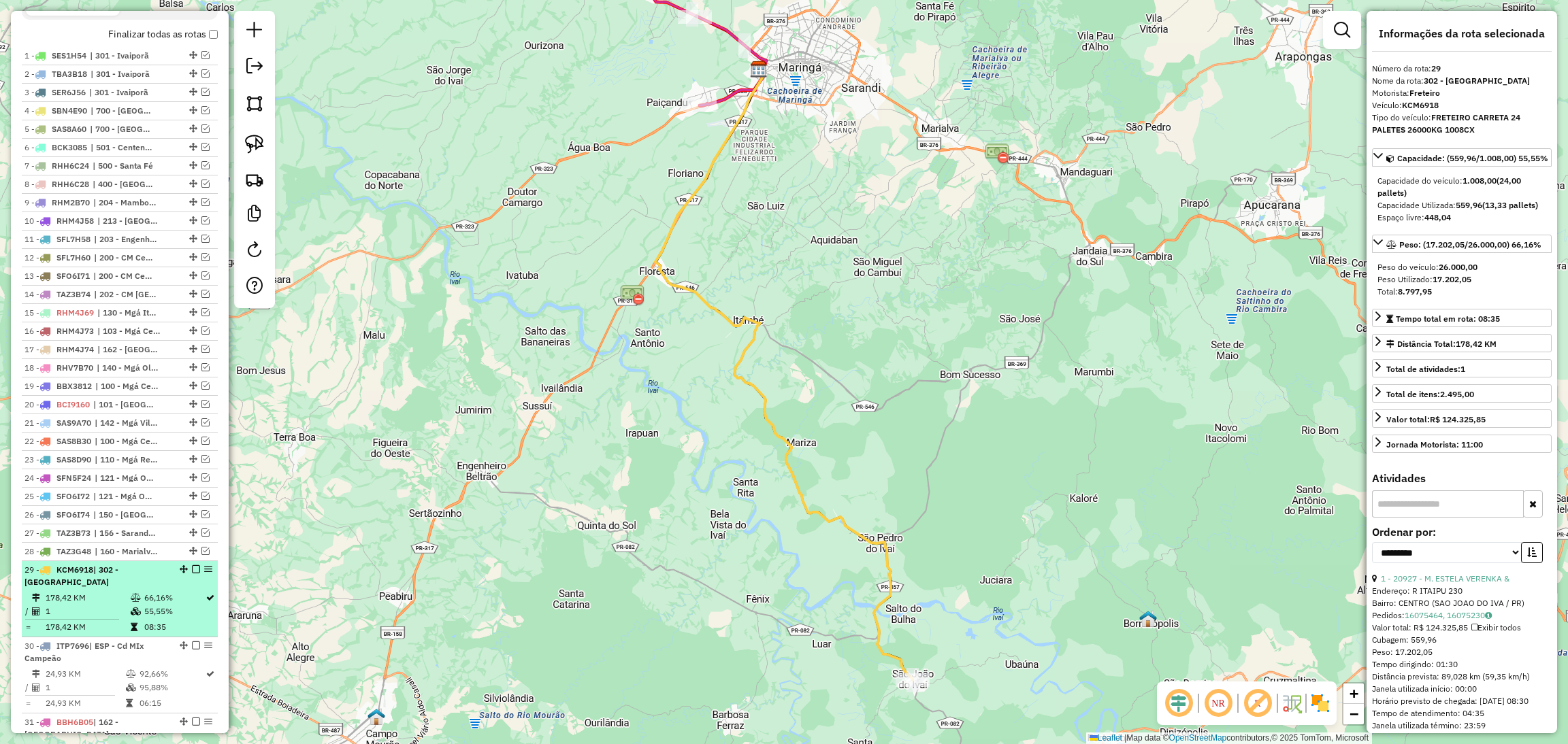
click at [194, 573] on em at bounding box center [196, 569] width 8 height 8
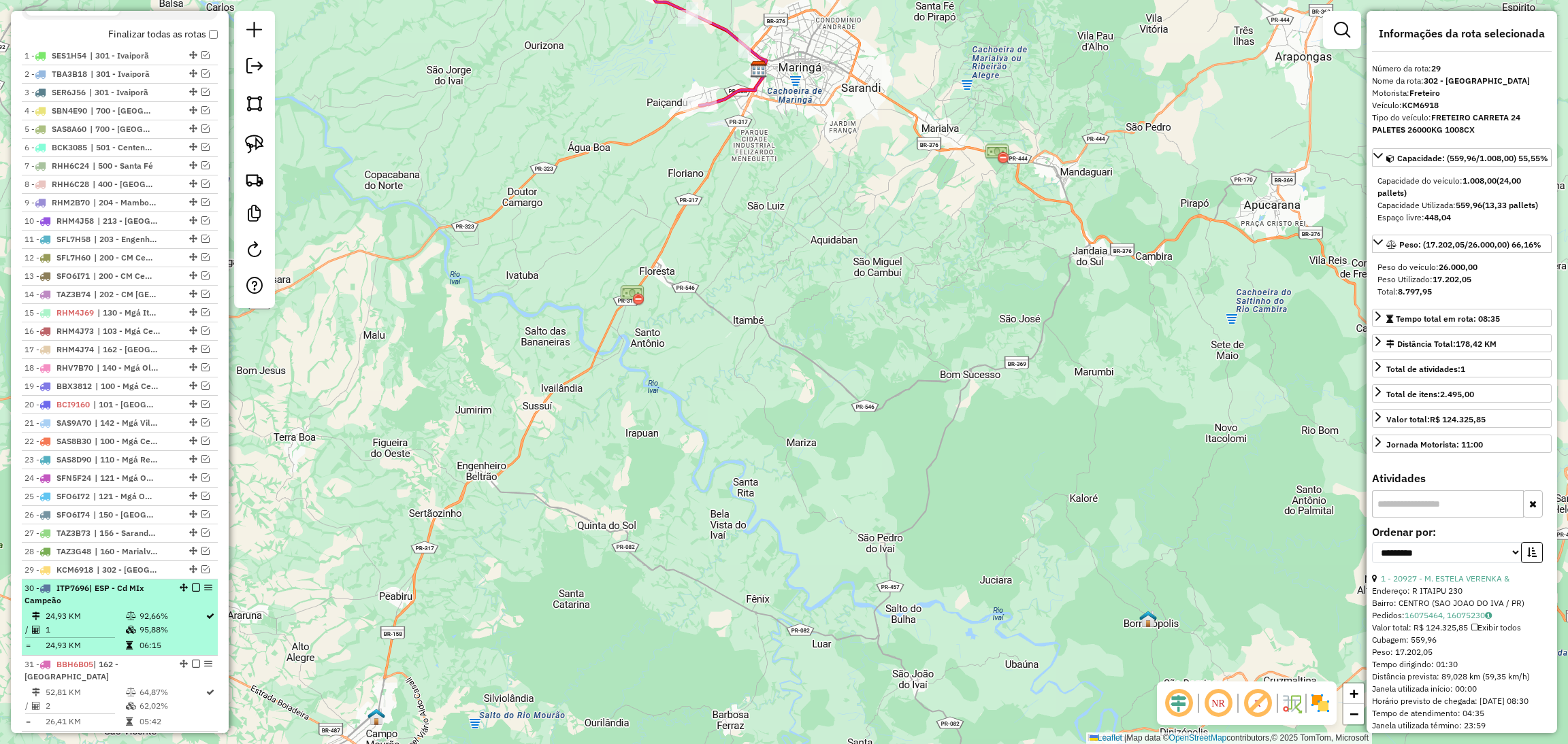
click at [173, 607] on div "30 - ITP7696 | ESP - Cd MIx Campeão" at bounding box center [119, 594] width 191 height 24
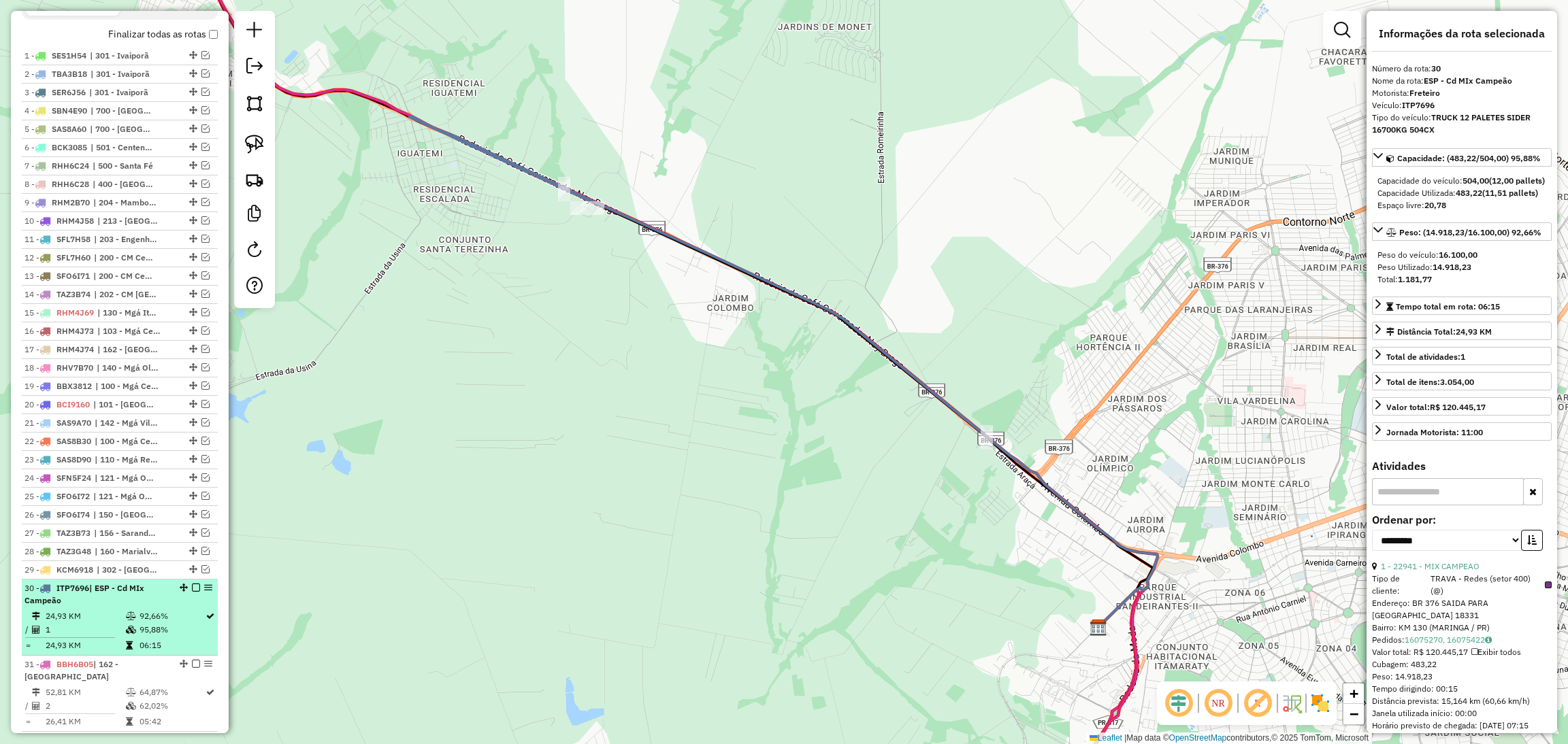
click at [192, 591] on em at bounding box center [196, 588] width 8 height 8
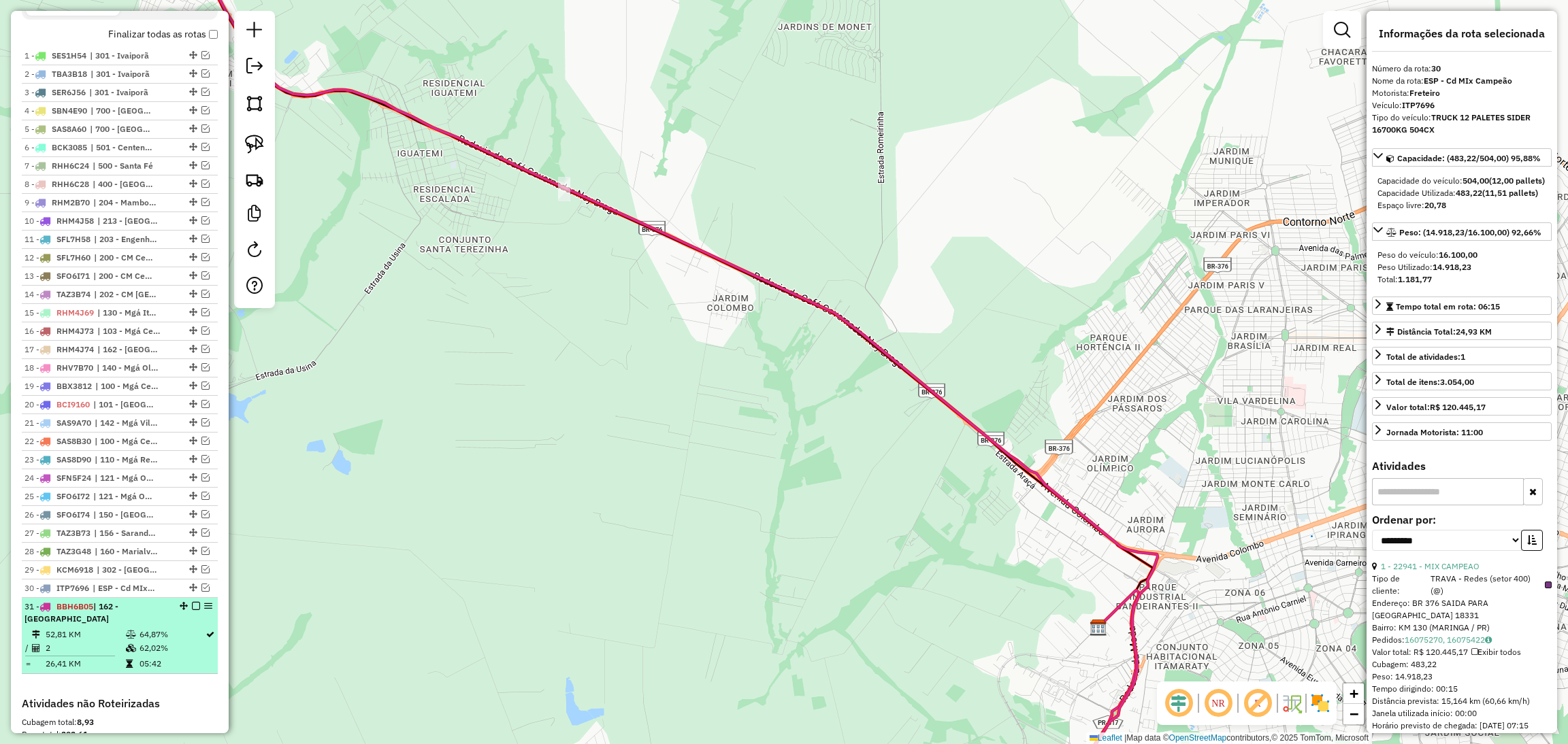
click at [153, 642] on td "64,87%" at bounding box center [172, 635] width 66 height 14
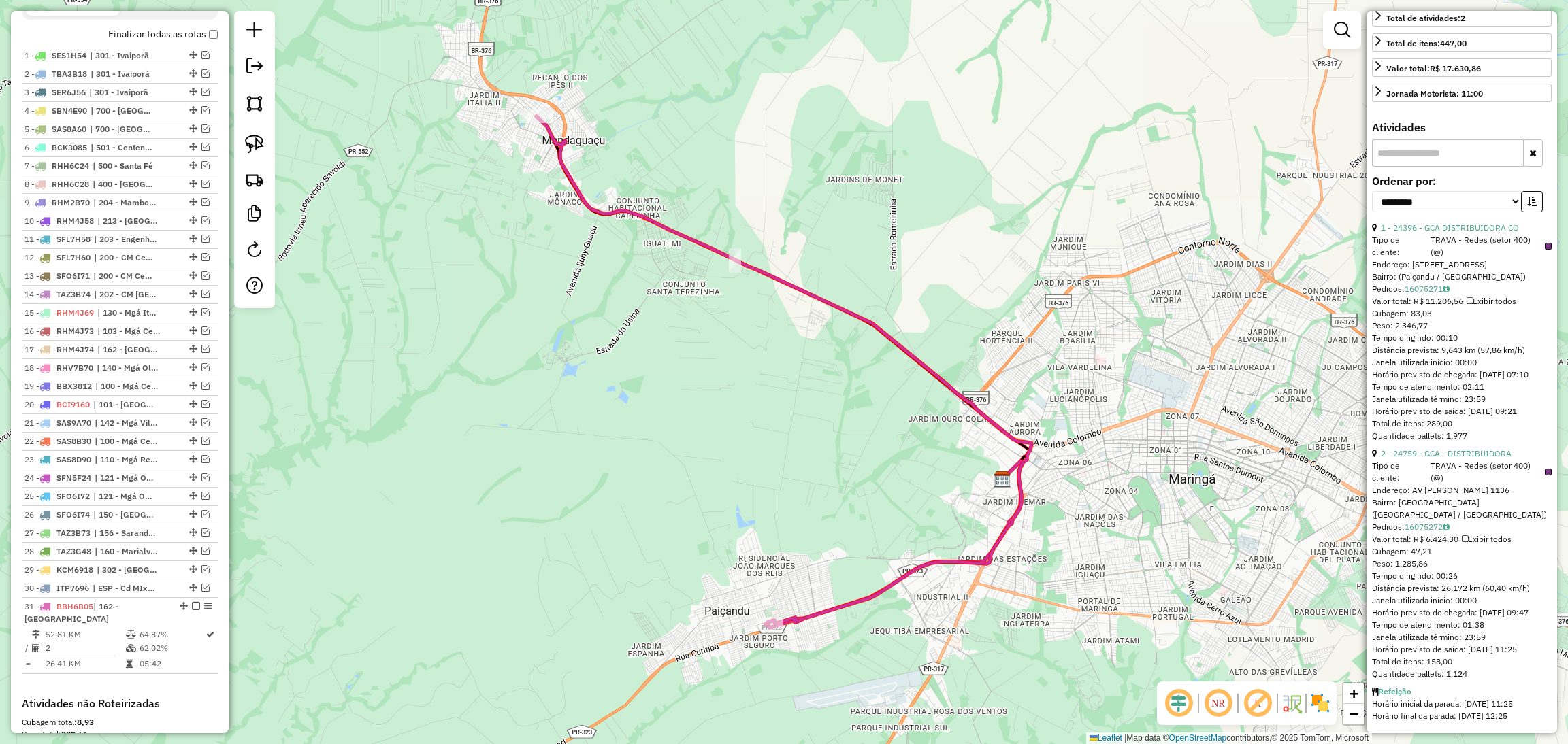
scroll to position [389, 0]
drag, startPoint x: 1375, startPoint y: 319, endPoint x: 1497, endPoint y: 673, distance: 374.4
click at [1497, 673] on ul "1 - 24396 - GCA DISTRIBUIDORA CO Tipo de cliente: TRAVA - Redes (setor 400) (@)…" at bounding box center [1462, 474] width 179 height 506
copy ul "6 - 37669 - LOR IPSUMDOLORSIT AM Cons ad elitsed: DOEIU - Tempo (incid 405) (@)…"
click at [134, 594] on span "| ESP - Cd MIx Campeão" at bounding box center [124, 588] width 62 height 12
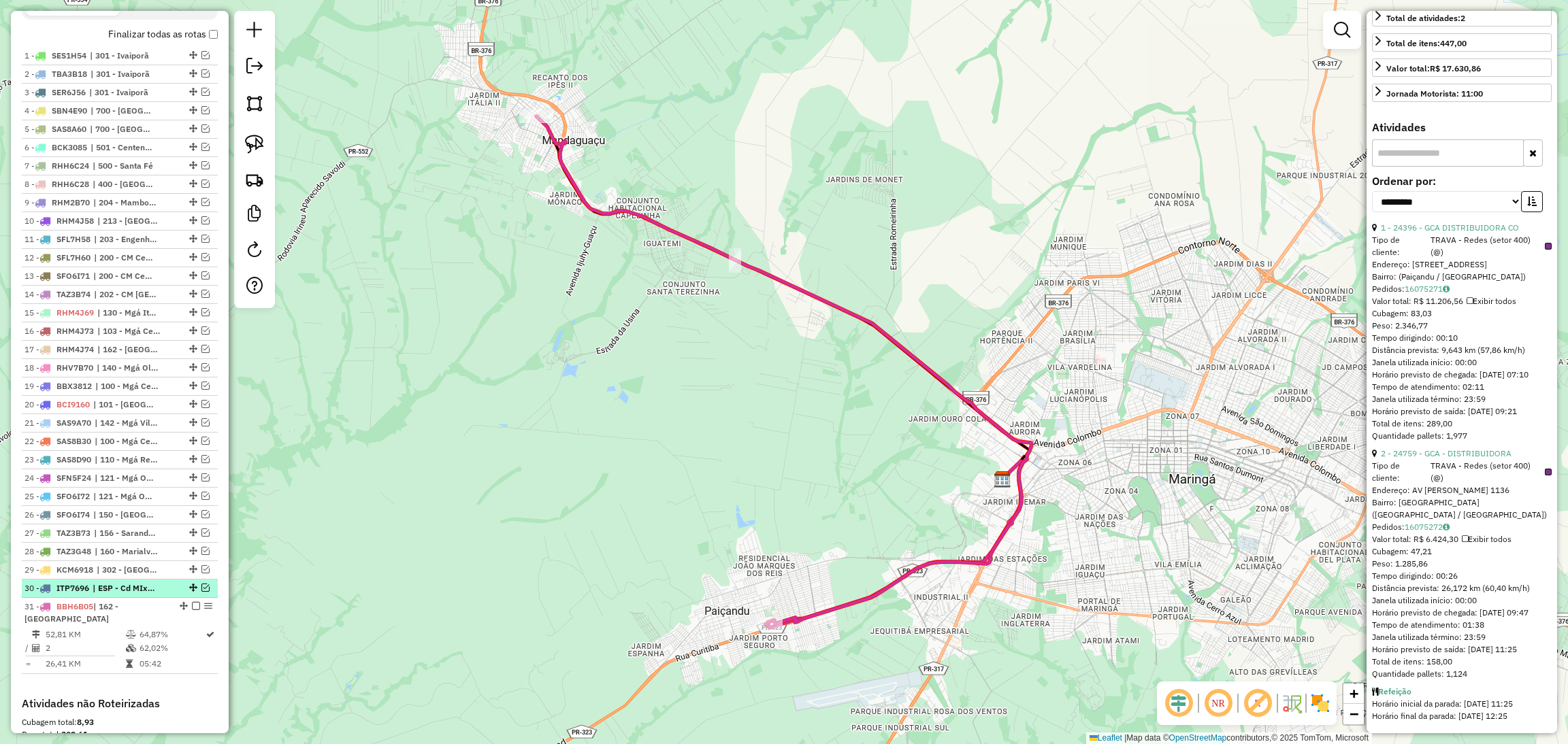
scroll to position [150, 0]
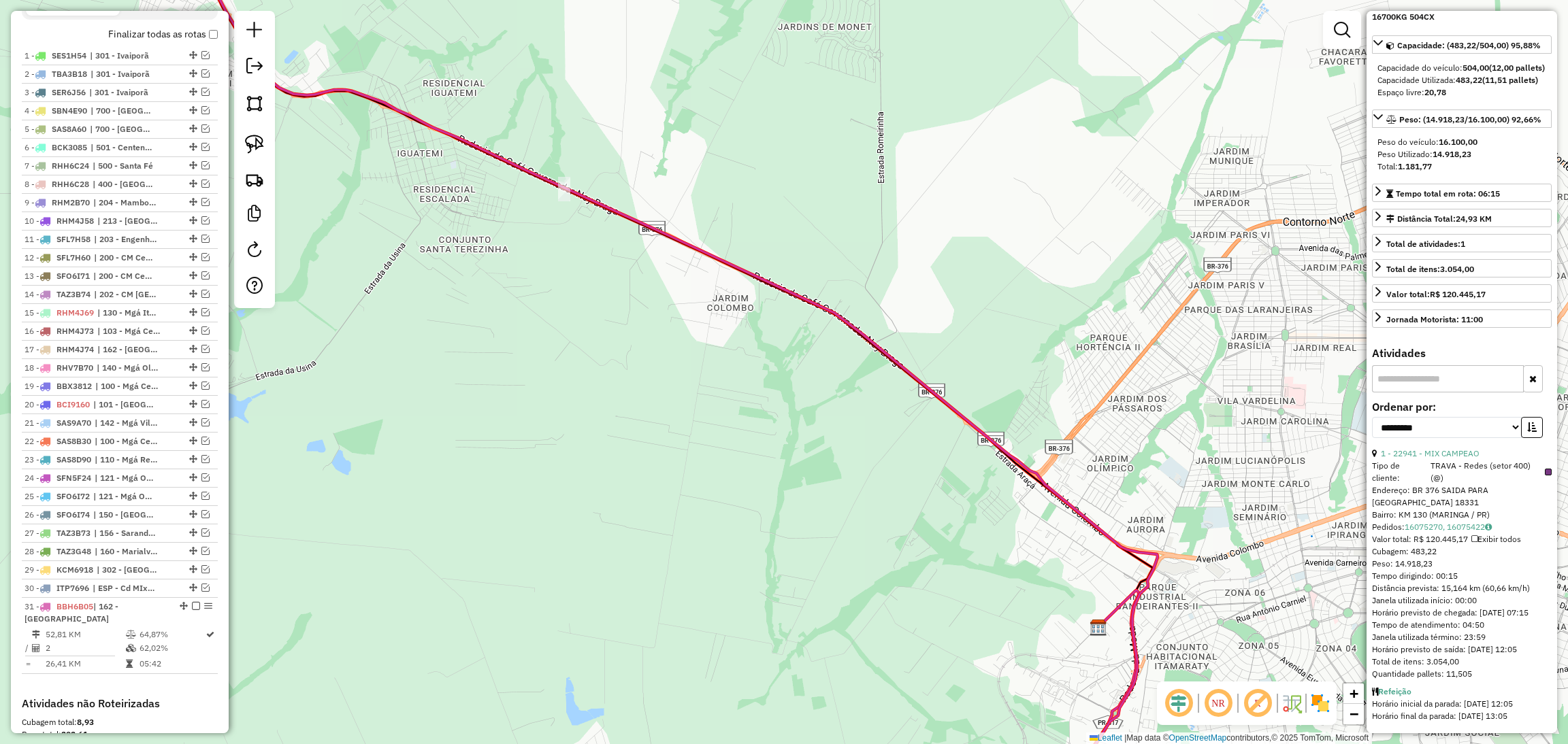
drag, startPoint x: 1377, startPoint y: 437, endPoint x: 1491, endPoint y: 676, distance: 264.8
click at [1491, 676] on div "1 - 22941 - MIX CAMPEAO Tipo de cliente: TRAVA - Redes (setor 400) (@) Endereço…" at bounding box center [1462, 563] width 179 height 232
copy div "1 - 22941 - MIX CAMPEAO Tipo de cliente: TRAVA - Redes (setor 400) (@) Endereço…"
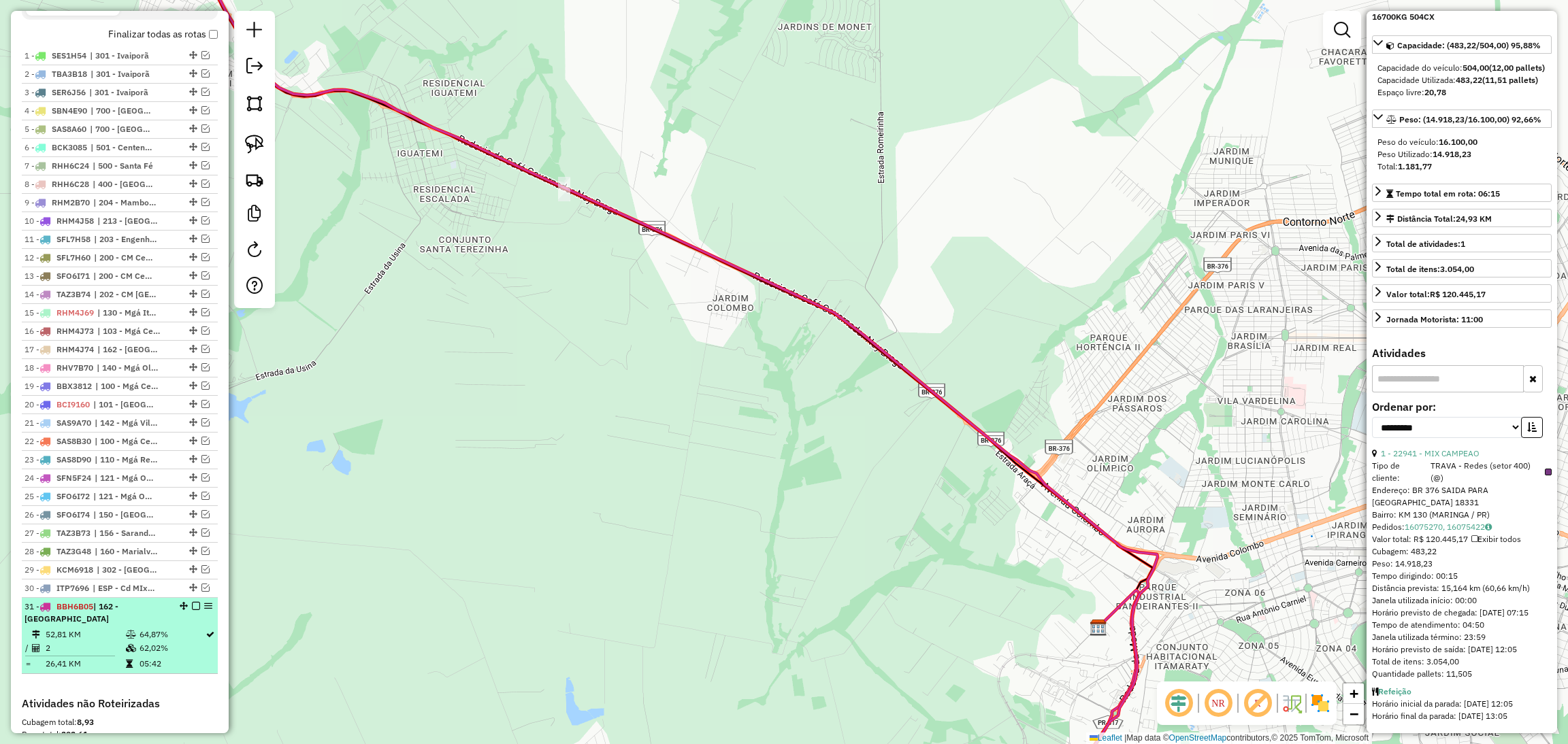
click at [192, 610] on em at bounding box center [196, 606] width 8 height 8
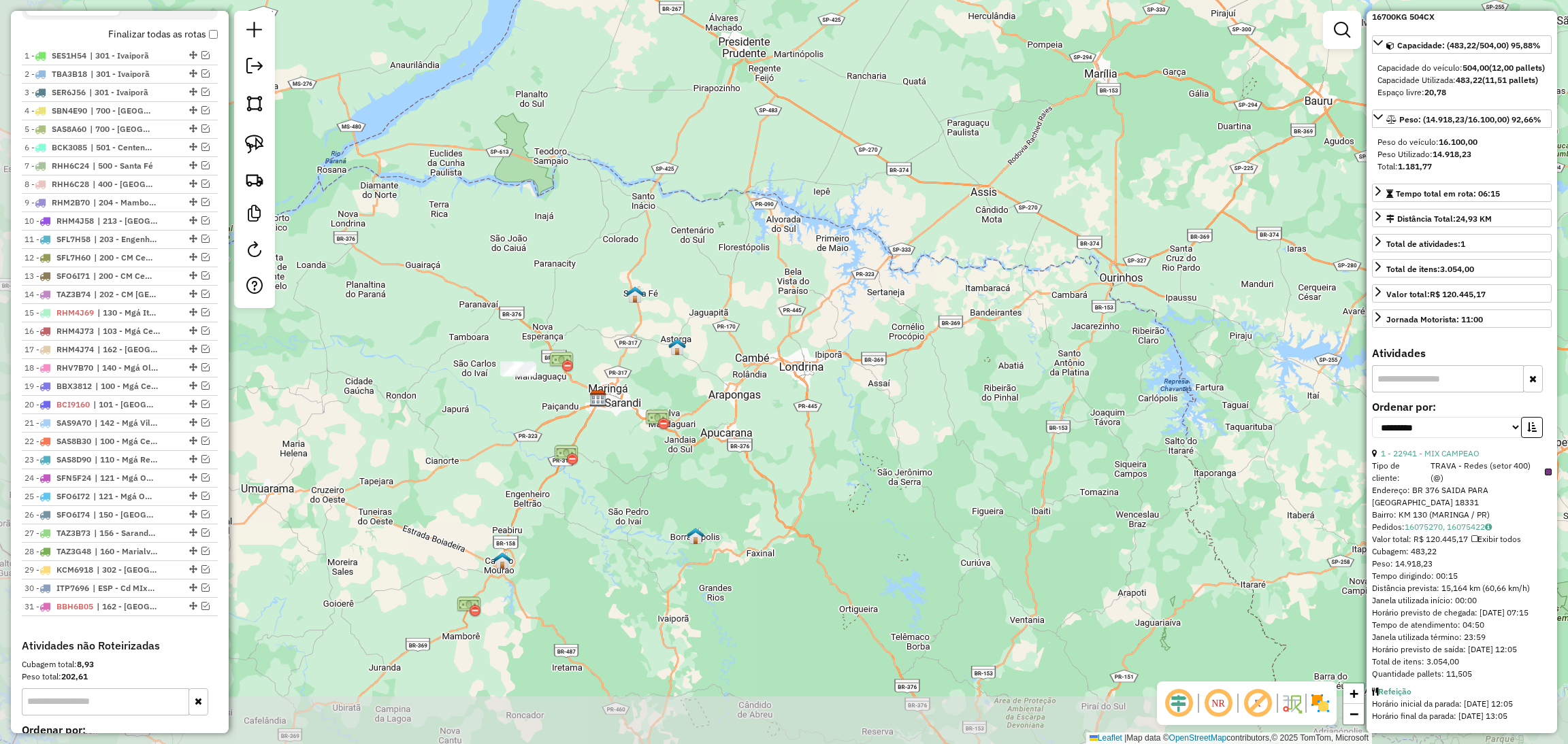
drag, startPoint x: 372, startPoint y: 316, endPoint x: 545, endPoint y: 266, distance: 180.1
click at [545, 266] on div "Janela de atendimento Grade de atendimento Capacidade Transportadoras Veículos …" at bounding box center [784, 372] width 1568 height 744
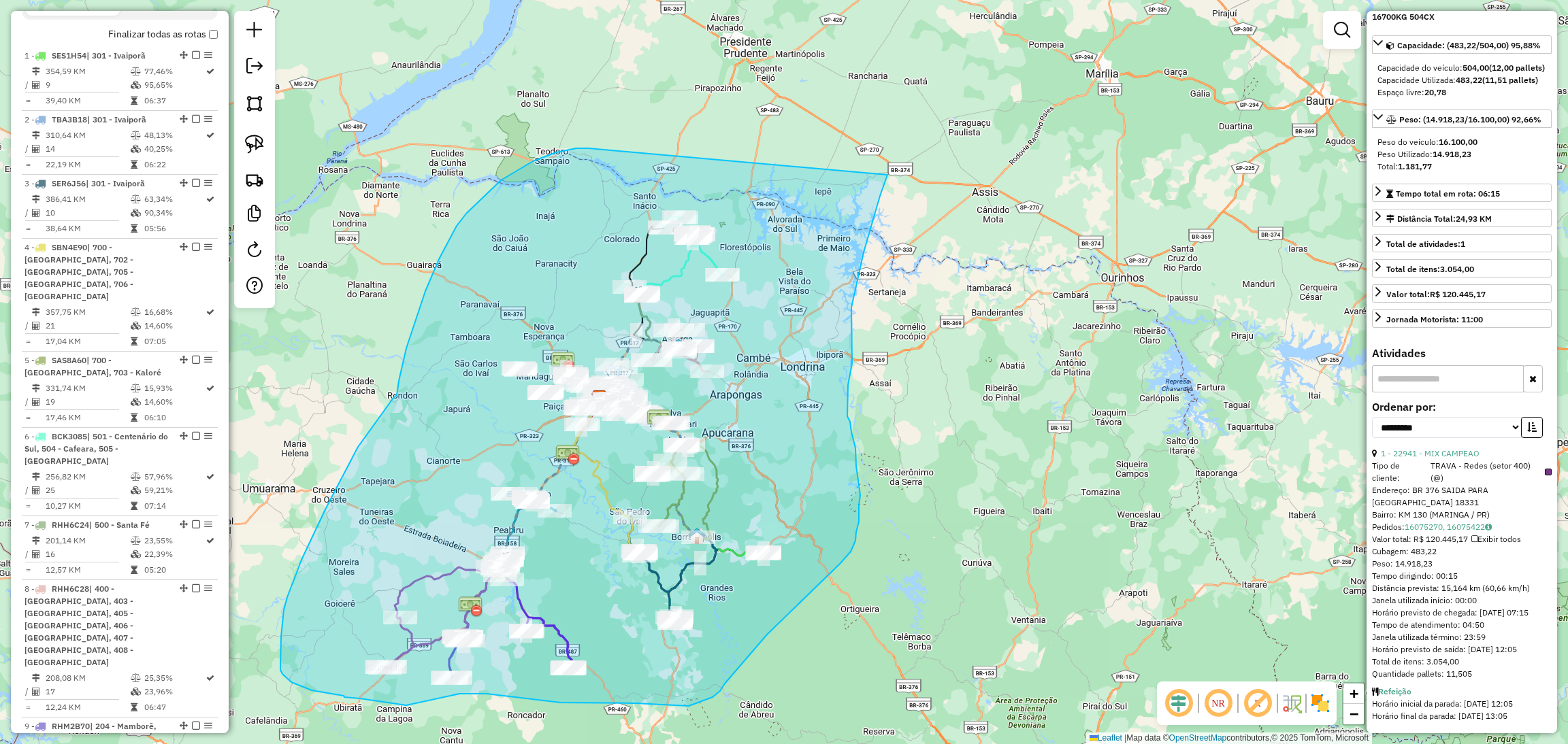
drag, startPoint x: 589, startPoint y: 148, endPoint x: 887, endPoint y: 175, distance: 299.2
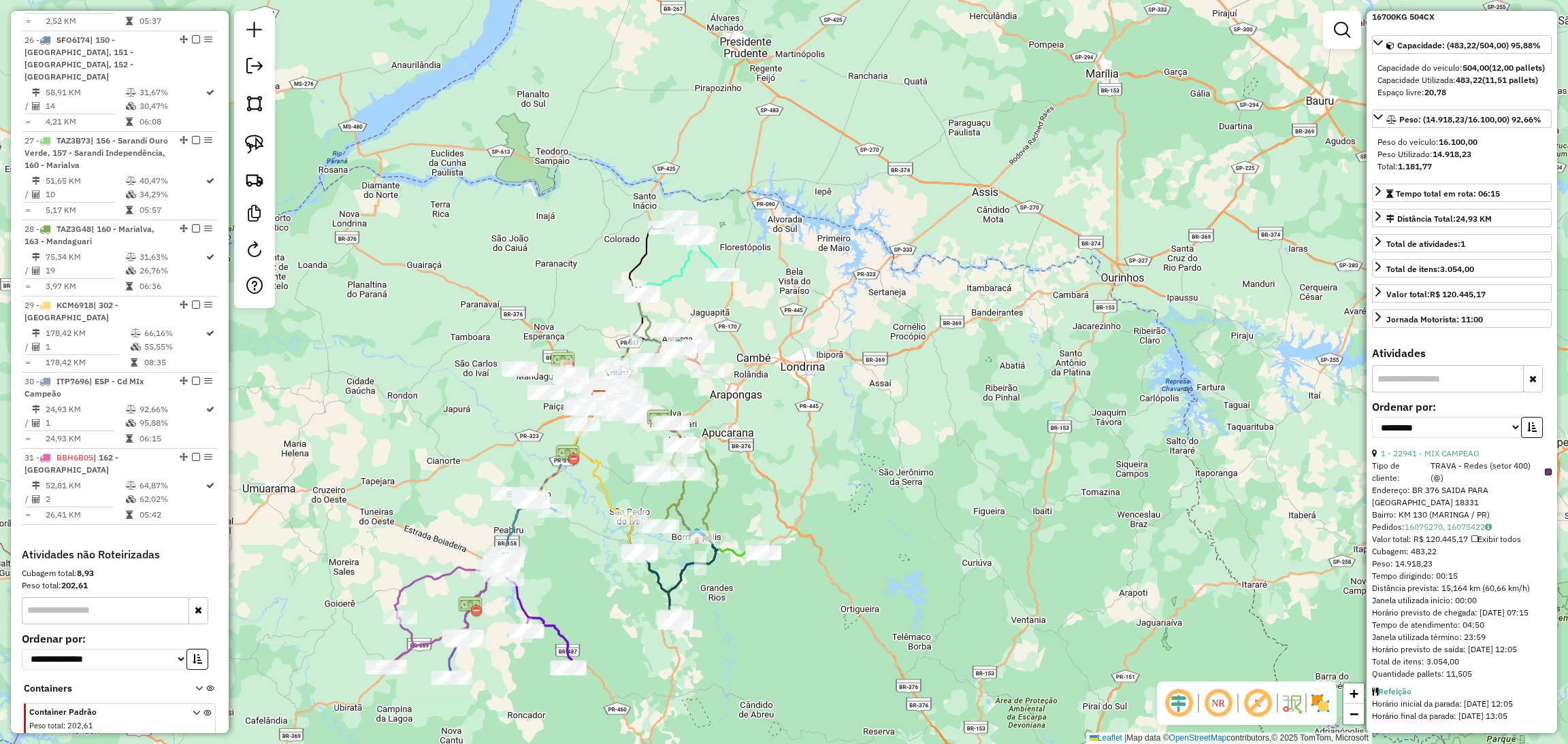
scroll to position [2814, 0]
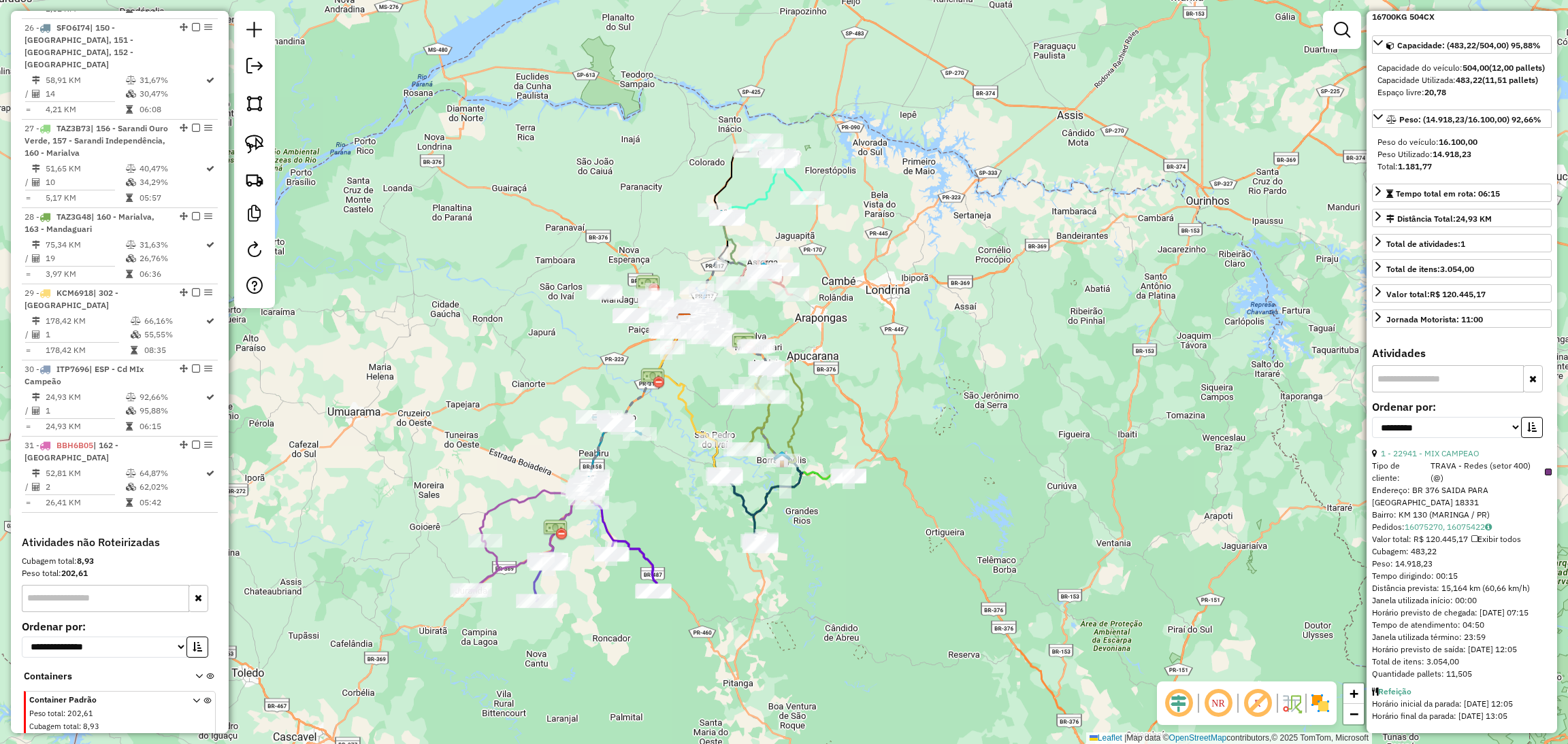
drag, startPoint x: 341, startPoint y: 270, endPoint x: 426, endPoint y: 192, distance: 115.4
click at [426, 192] on div "Janela de atendimento Grade de atendimento Capacidade Transportadoras Veículos …" at bounding box center [784, 372] width 1568 height 744
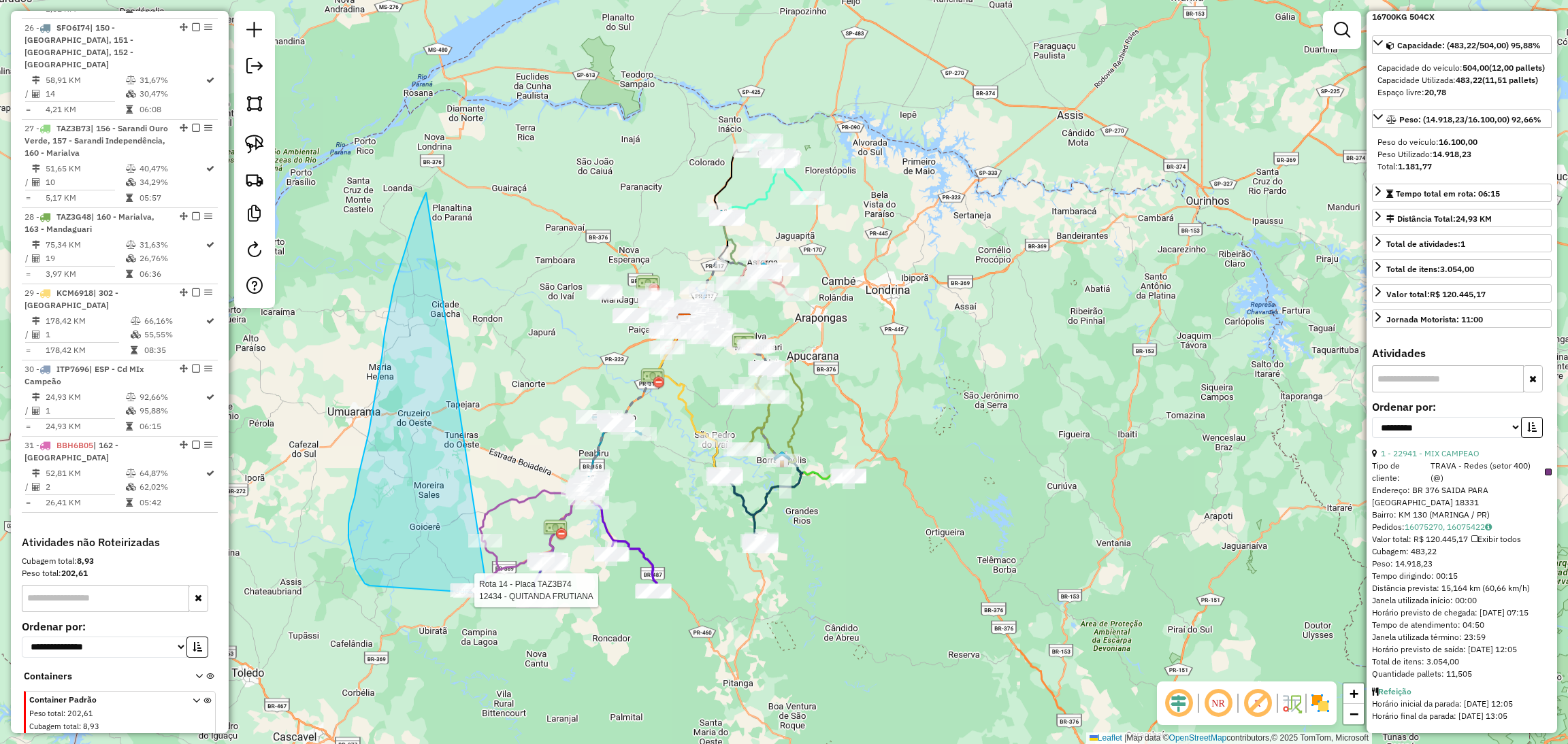
click at [484, 593] on div "Rota 14 - Placa TAZ3B74 41540 - MITSUSHI Rota 14 - Placa TAZ3B74 12434 - QUITAN…" at bounding box center [784, 372] width 1568 height 744
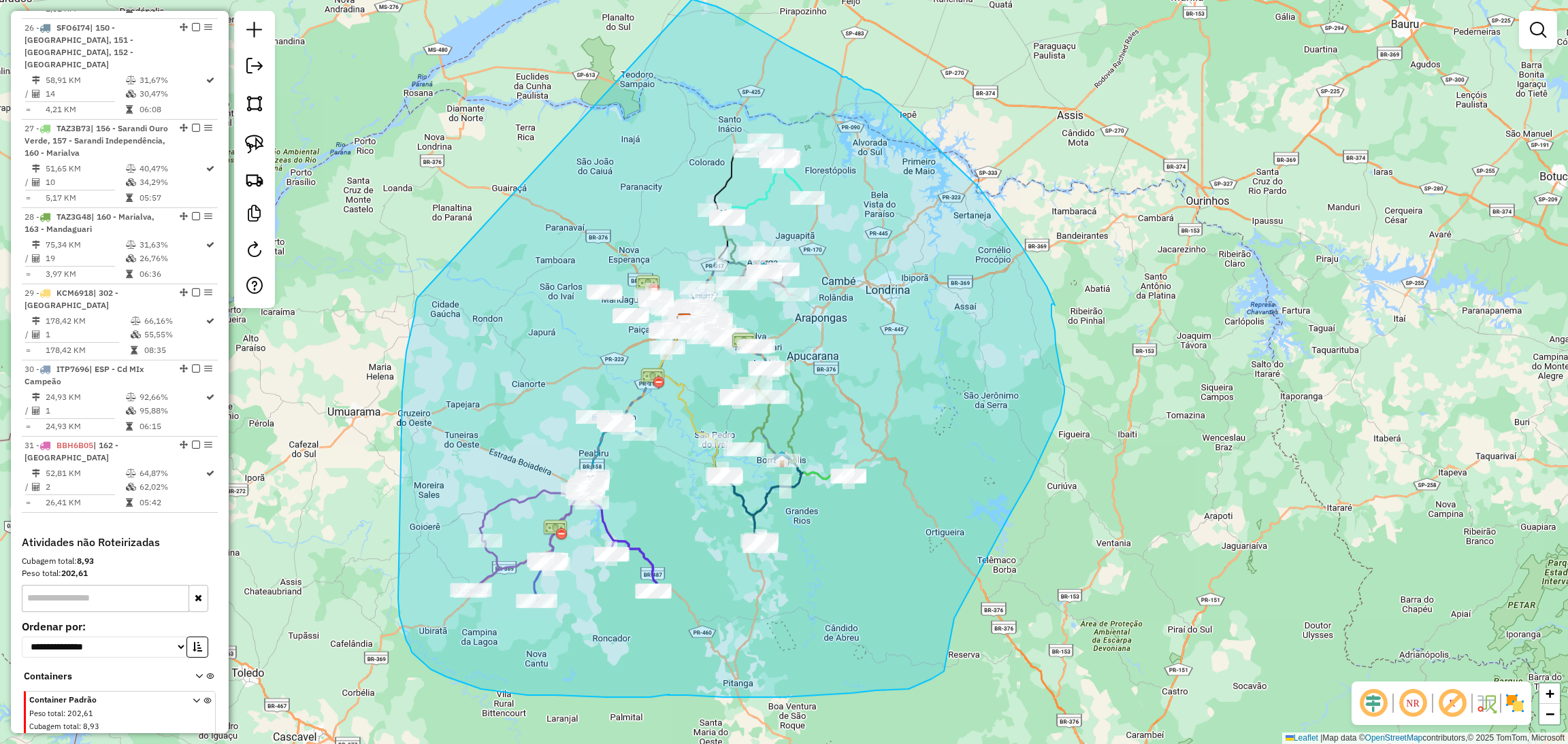
drag, startPoint x: 417, startPoint y: 298, endPoint x: 693, endPoint y: 0, distance: 406.2
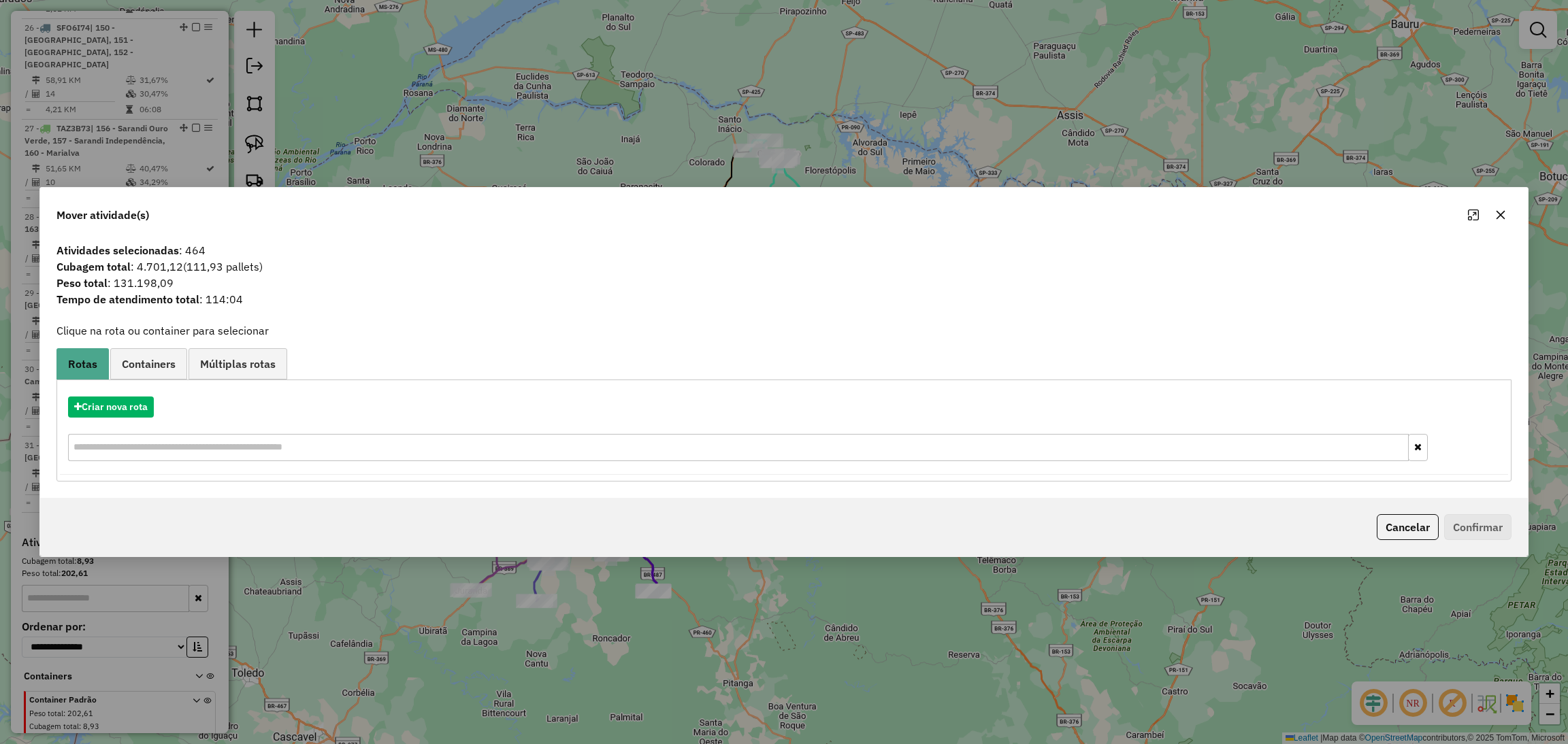
click at [1497, 210] on icon "button" at bounding box center [1500, 215] width 11 height 11
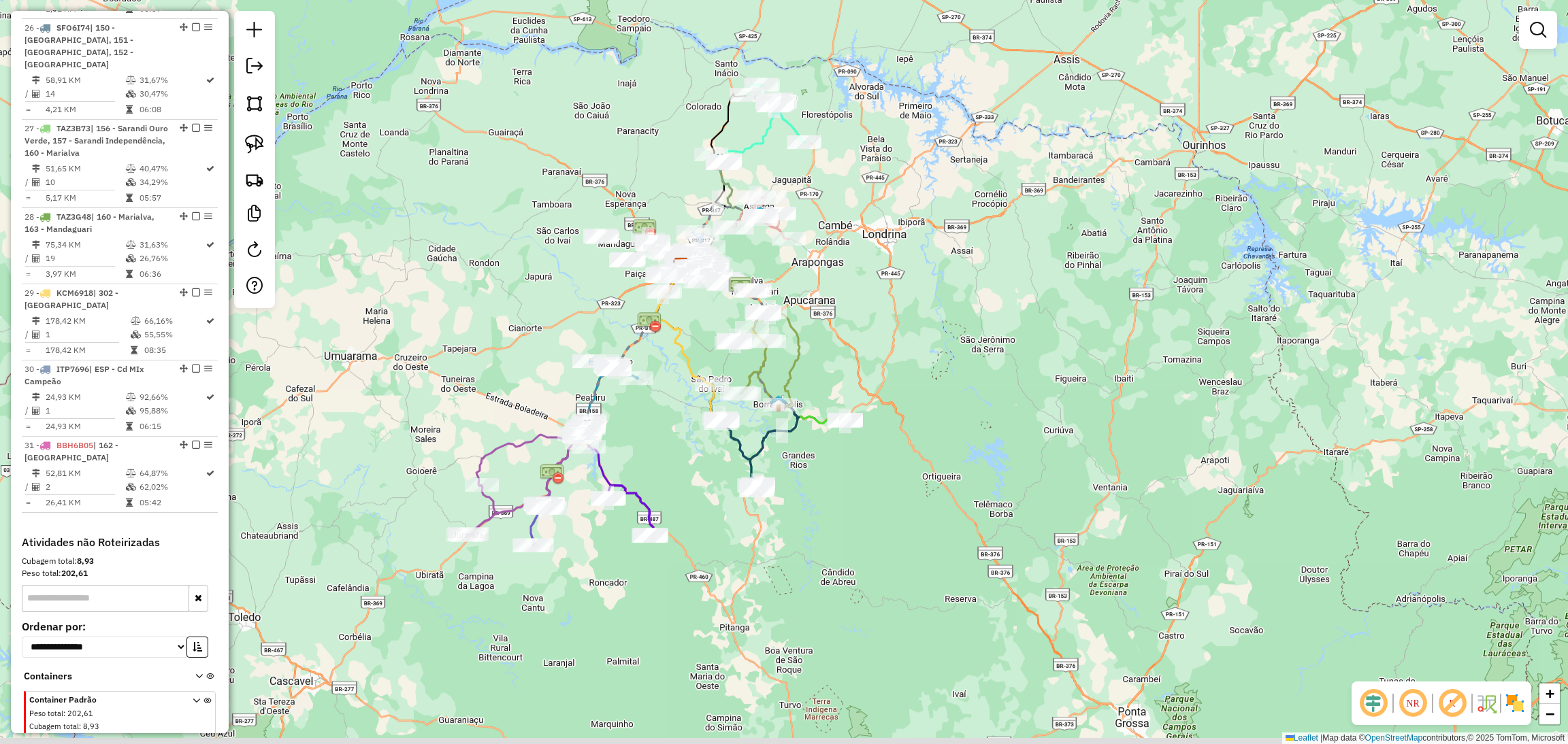
drag, startPoint x: 1038, startPoint y: 329, endPoint x: 1035, endPoint y: 267, distance: 62.1
click at [1035, 267] on div "Janela de atendimento Grade de atendimento Capacidade Transportadoras Veículos …" at bounding box center [784, 372] width 1568 height 744
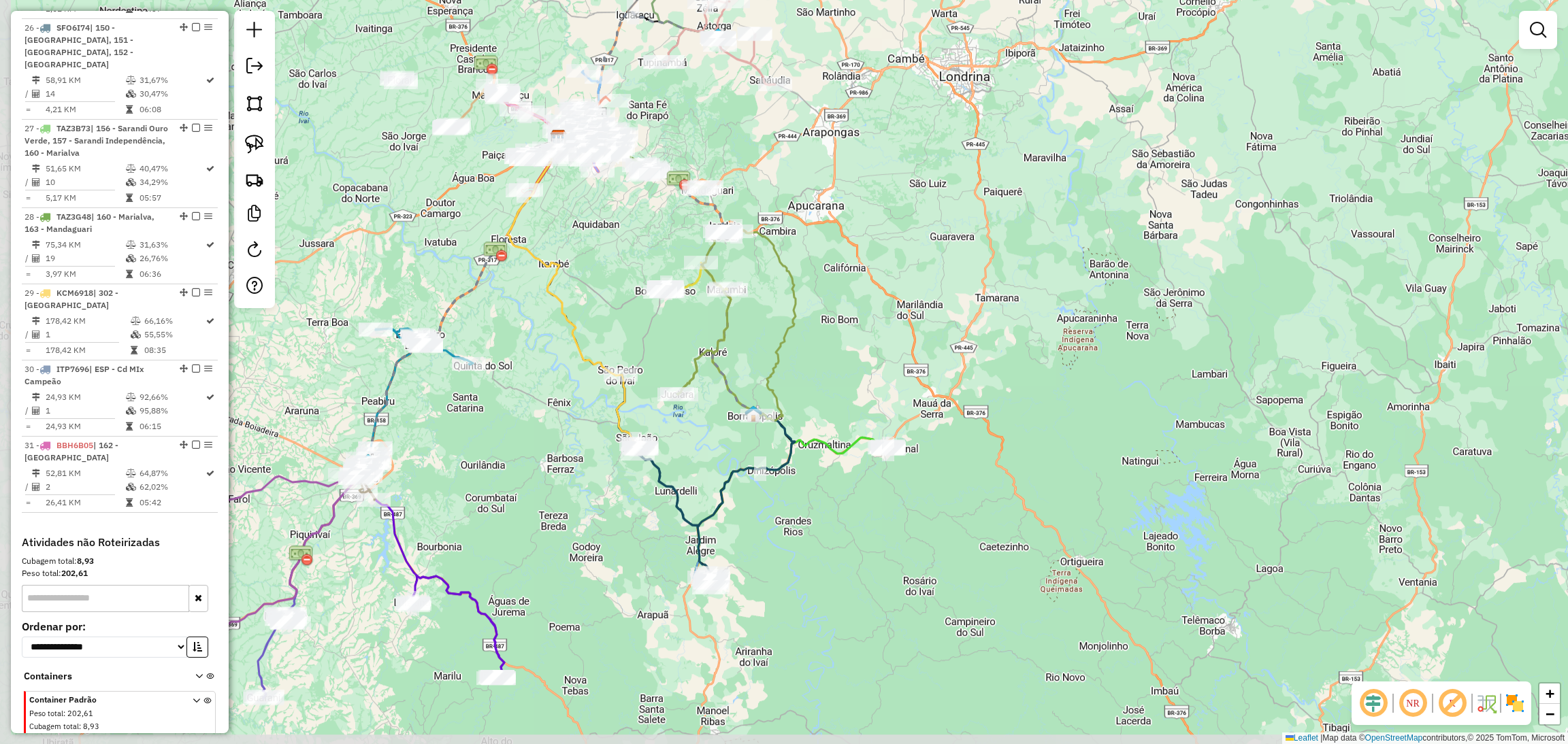
drag, startPoint x: 896, startPoint y: 342, endPoint x: 953, endPoint y: 284, distance: 81.3
click at [953, 284] on div "Janela de atendimento Grade de atendimento Capacidade Transportadoras Veículos …" at bounding box center [784, 372] width 1568 height 744
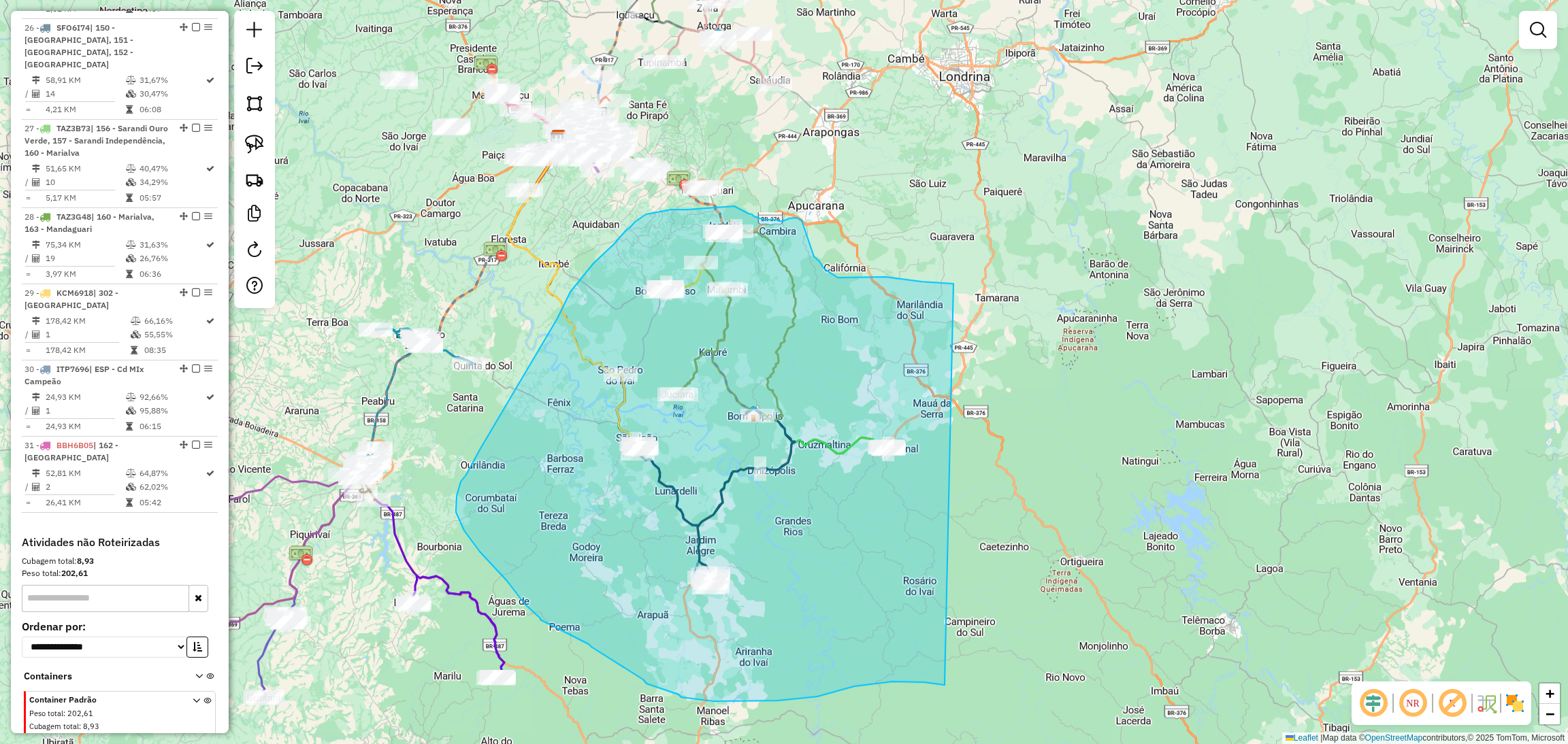
drag, startPoint x: 953, startPoint y: 284, endPoint x: 945, endPoint y: 681, distance: 397.1
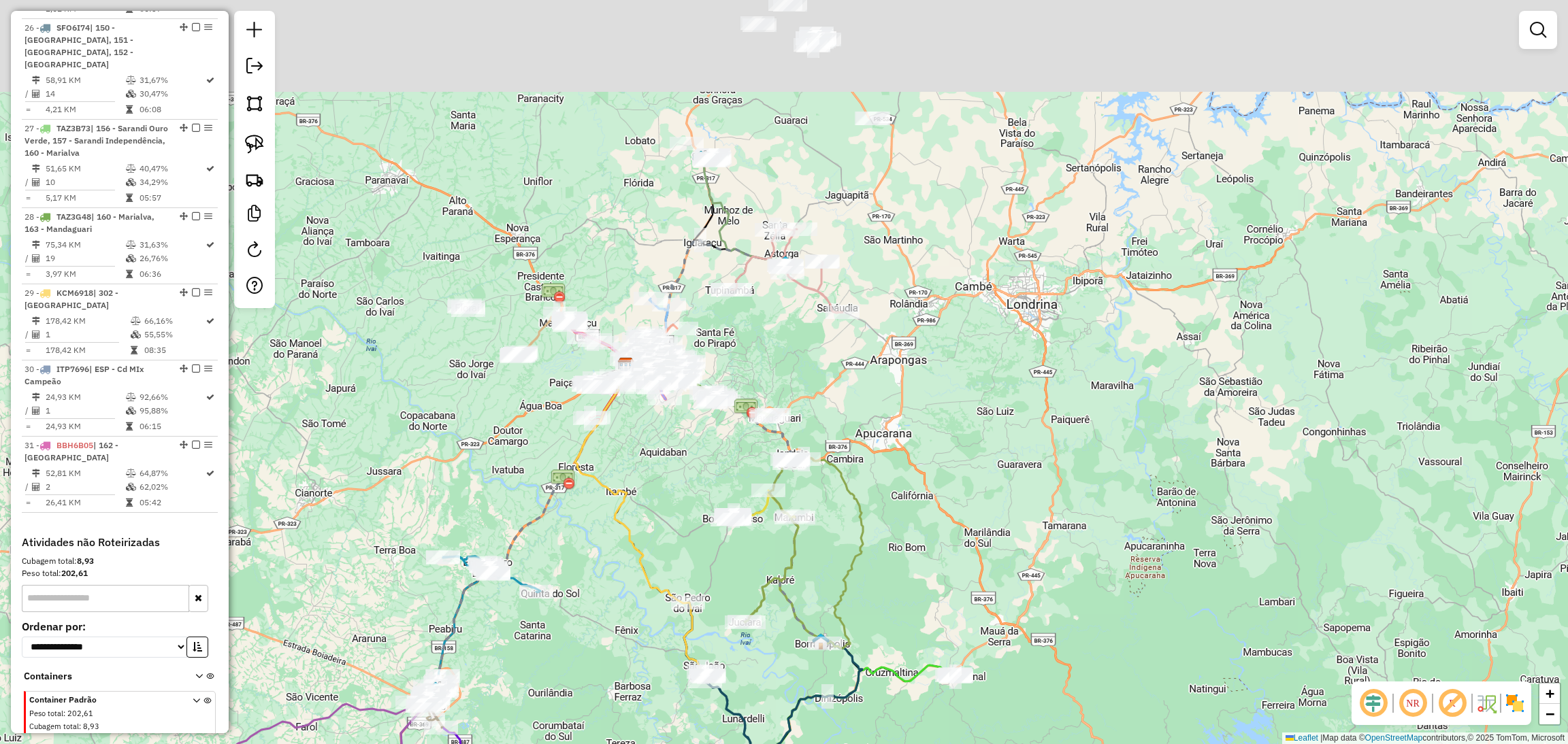
drag, startPoint x: 960, startPoint y: 178, endPoint x: 1062, endPoint y: 496, distance: 334.0
click at [1062, 496] on div "Janela de atendimento Grade de atendimento Capacidade Transportadoras Veículos …" at bounding box center [784, 372] width 1568 height 744
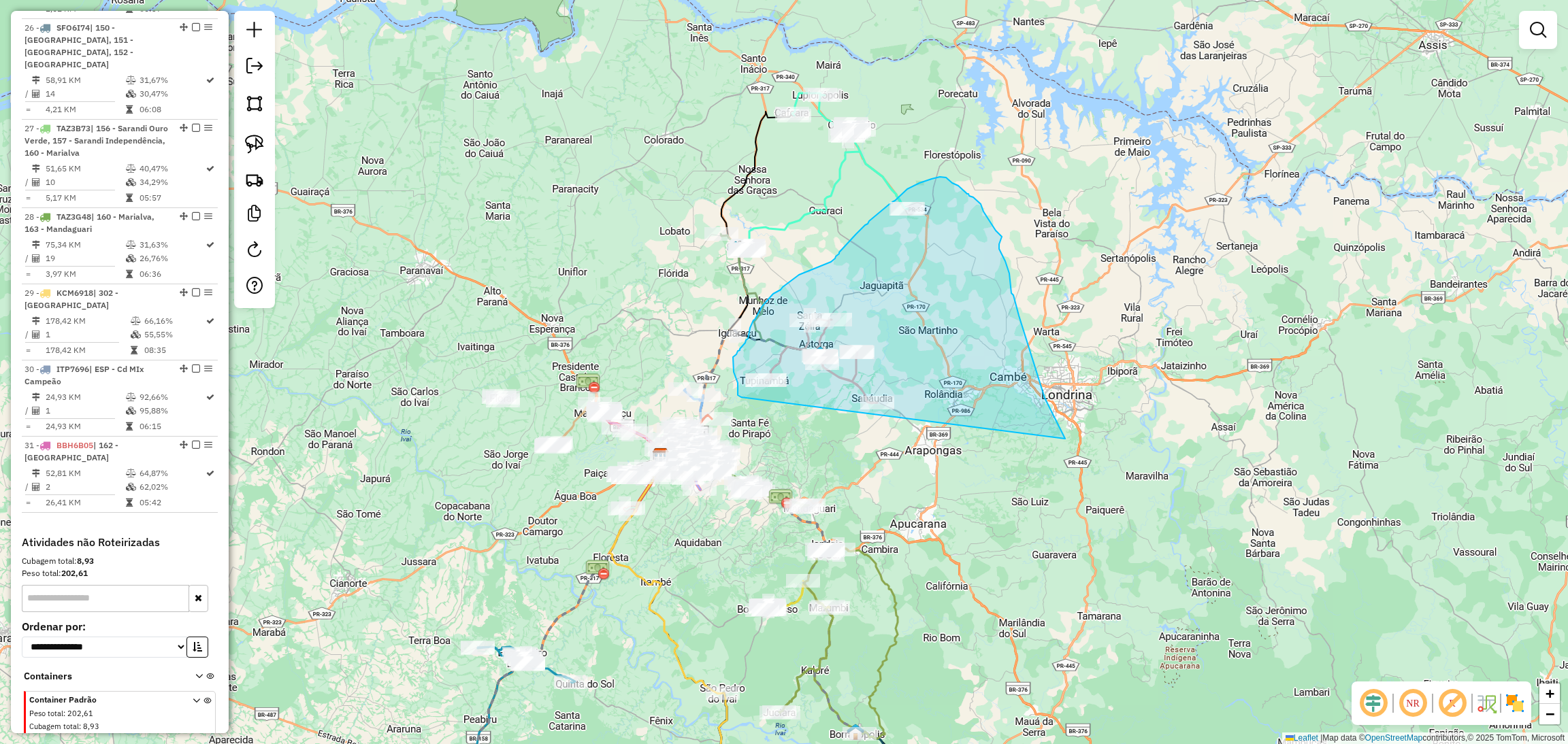
drag, startPoint x: 1065, startPoint y: 439, endPoint x: 744, endPoint y: 397, distance: 323.7
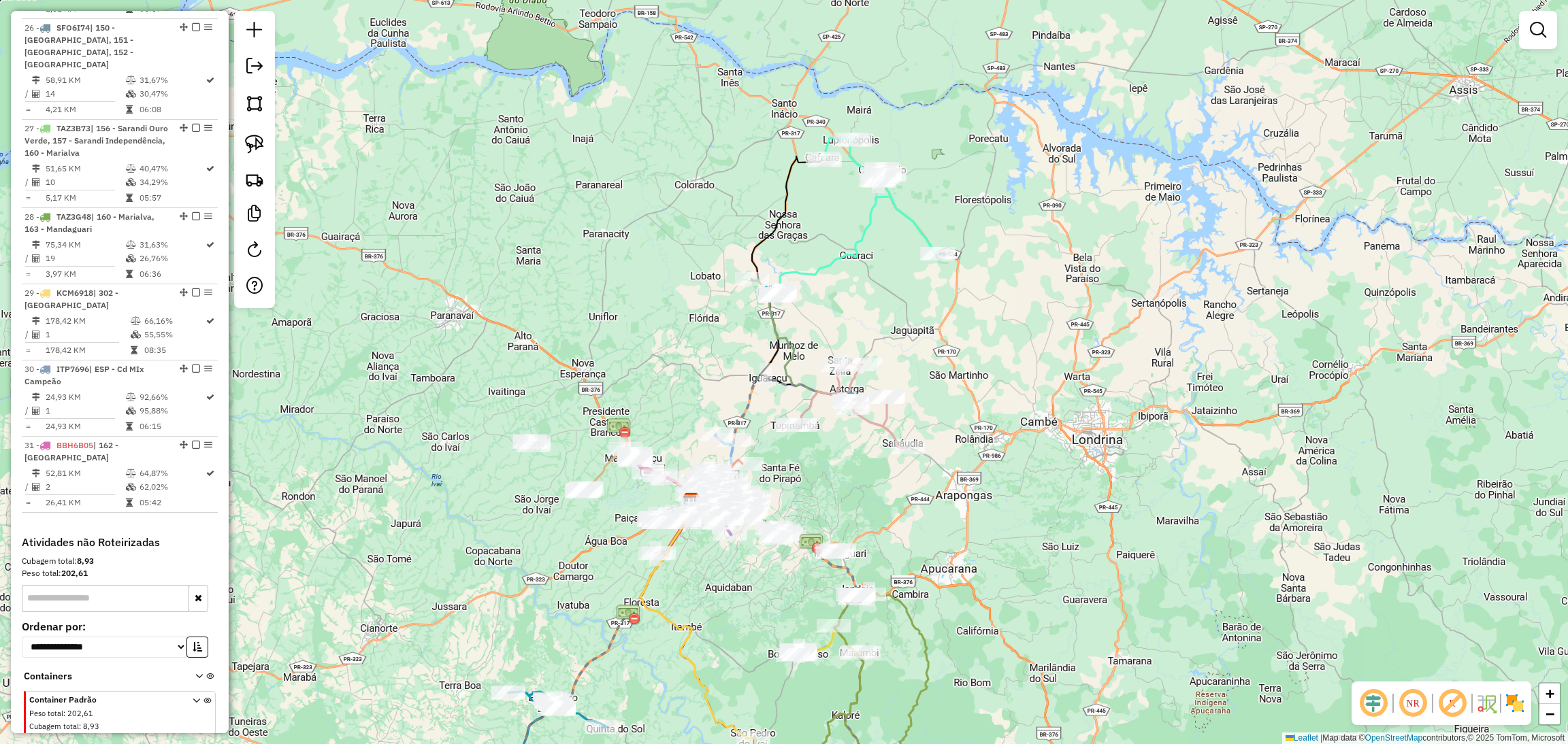
drag, startPoint x: 852, startPoint y: 299, endPoint x: 884, endPoint y: 344, distance: 55.2
click at [884, 344] on div "Janela de atendimento Grade de atendimento Capacidade Transportadoras Veículos …" at bounding box center [784, 372] width 1568 height 744
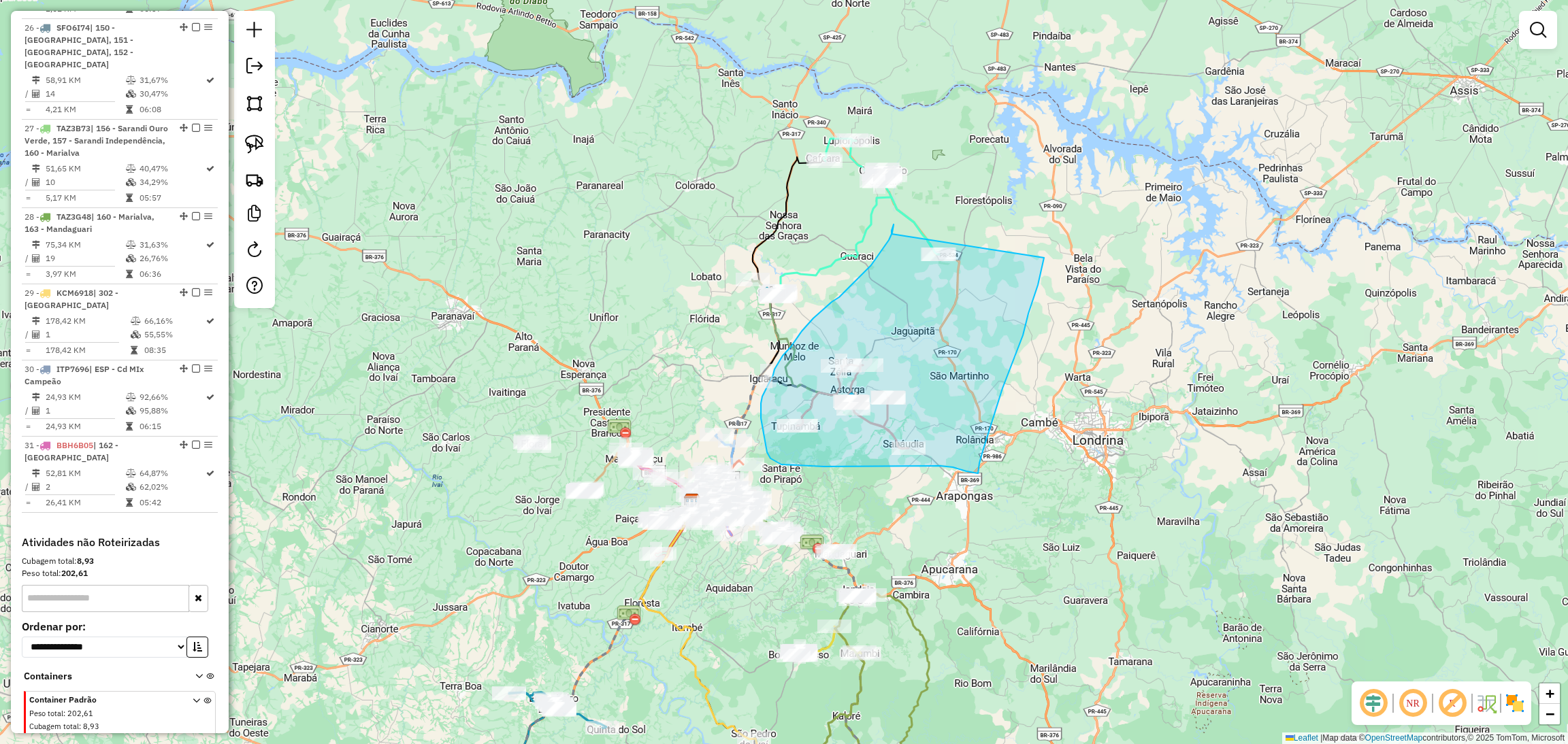
drag, startPoint x: 891, startPoint y: 234, endPoint x: 1044, endPoint y: 257, distance: 154.7
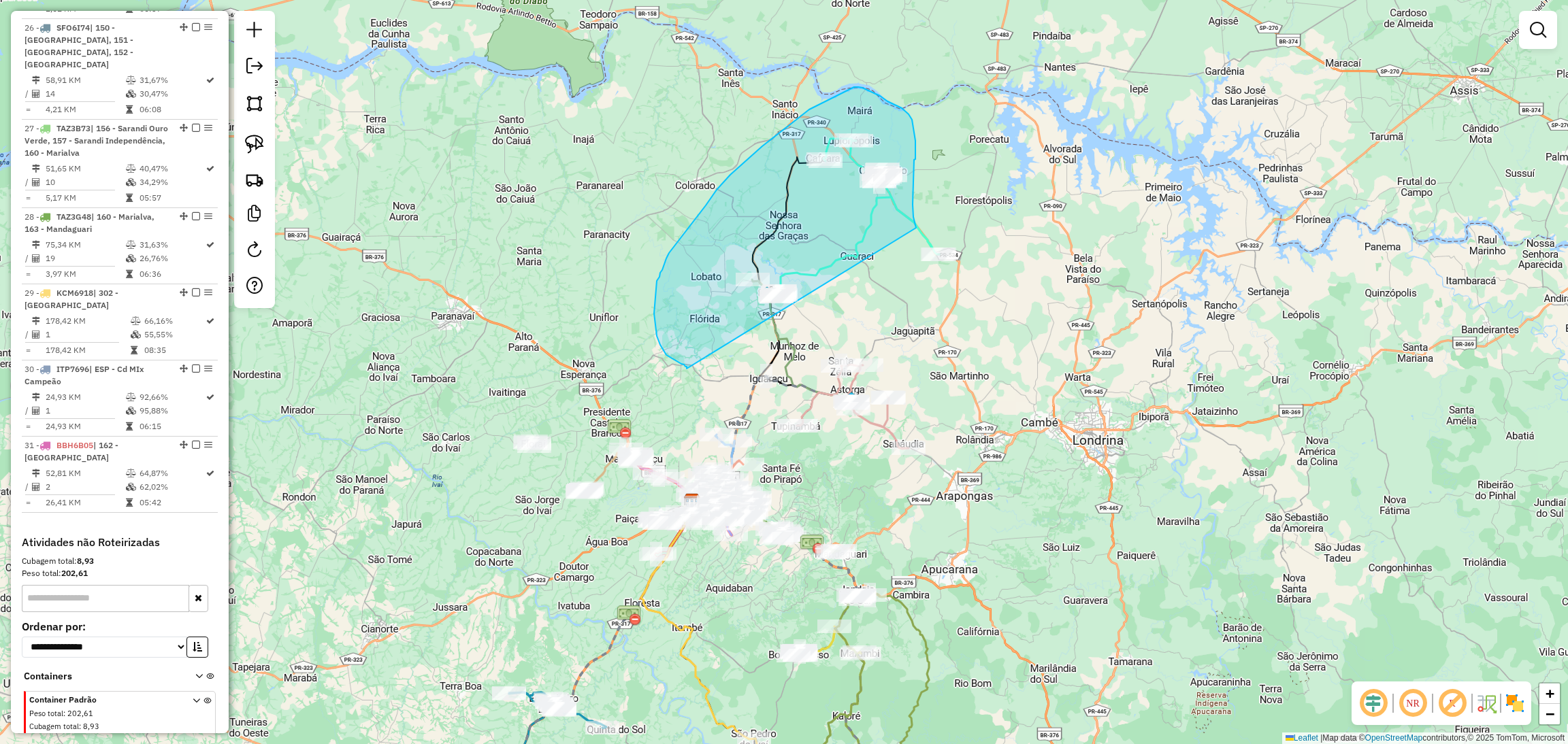
drag, startPoint x: 916, startPoint y: 228, endPoint x: 687, endPoint y: 368, distance: 268.4
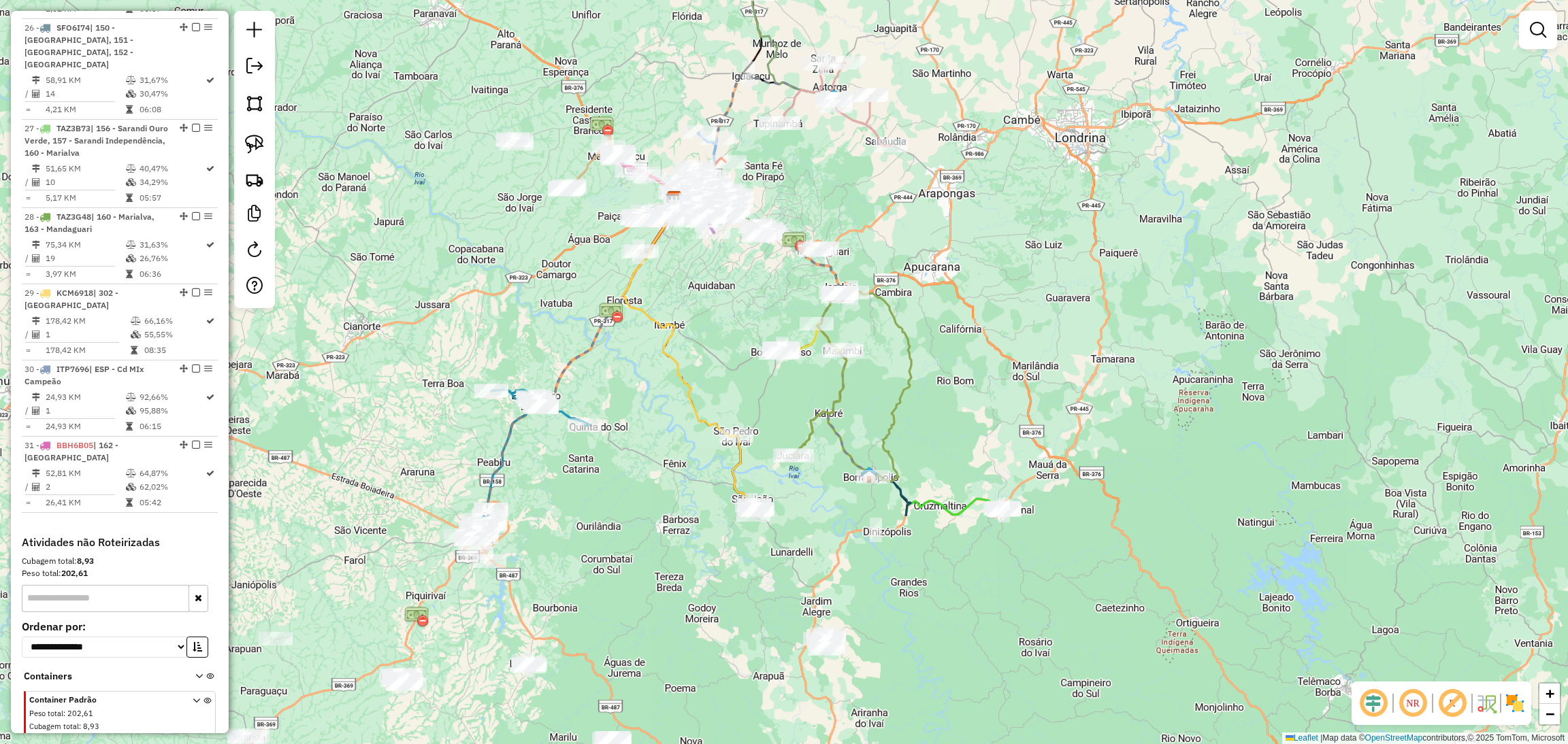
drag, startPoint x: 566, startPoint y: 412, endPoint x: 628, endPoint y: 5, distance: 411.7
click at [628, 5] on div "Janela de atendimento Grade de atendimento Capacidade Transportadoras Veículos …" at bounding box center [784, 372] width 1568 height 744
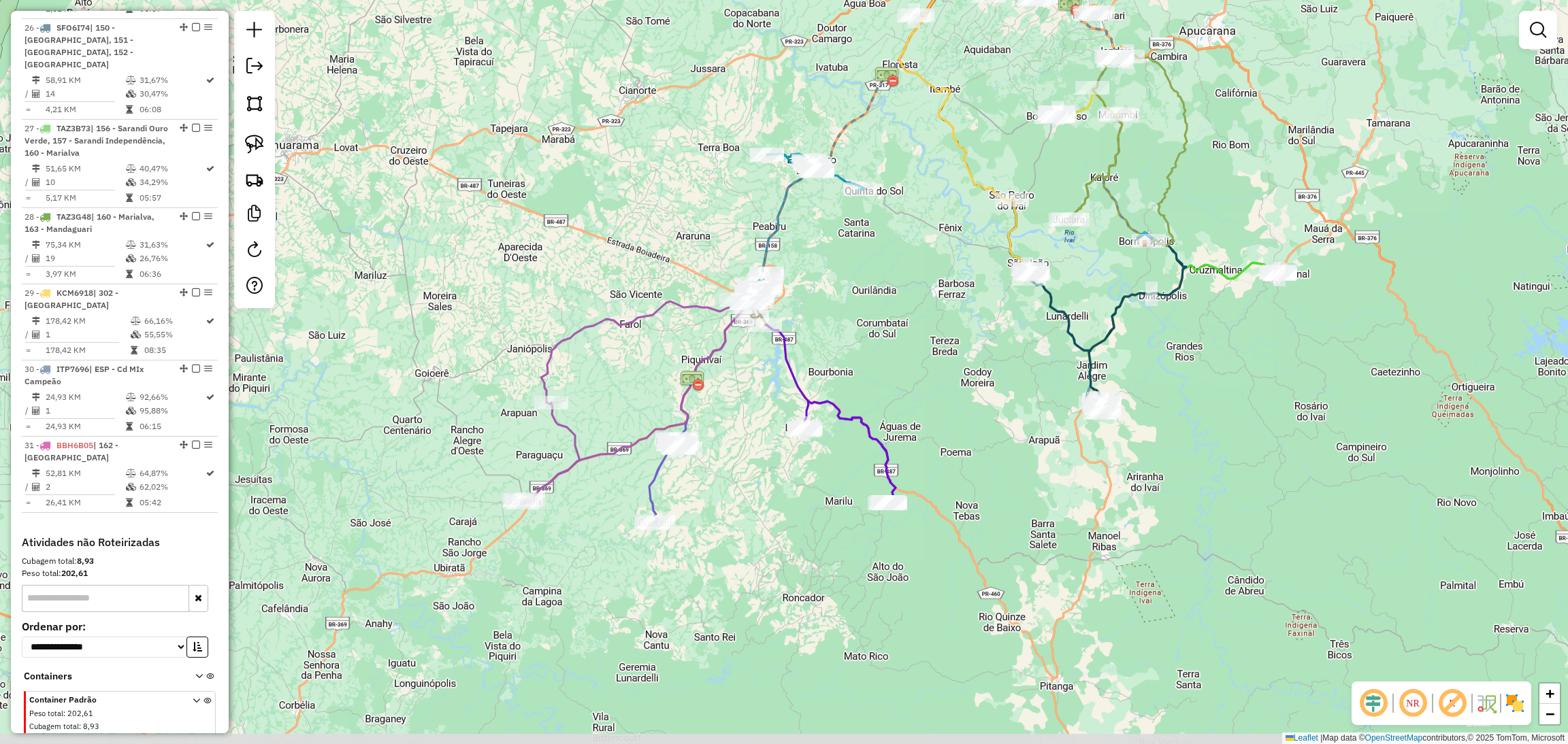
drag, startPoint x: 724, startPoint y: 381, endPoint x: 922, endPoint y: 249, distance: 238.0
click at [922, 249] on div "Janela de atendimento Grade de atendimento Capacidade Transportadoras Veículos …" at bounding box center [784, 372] width 1568 height 744
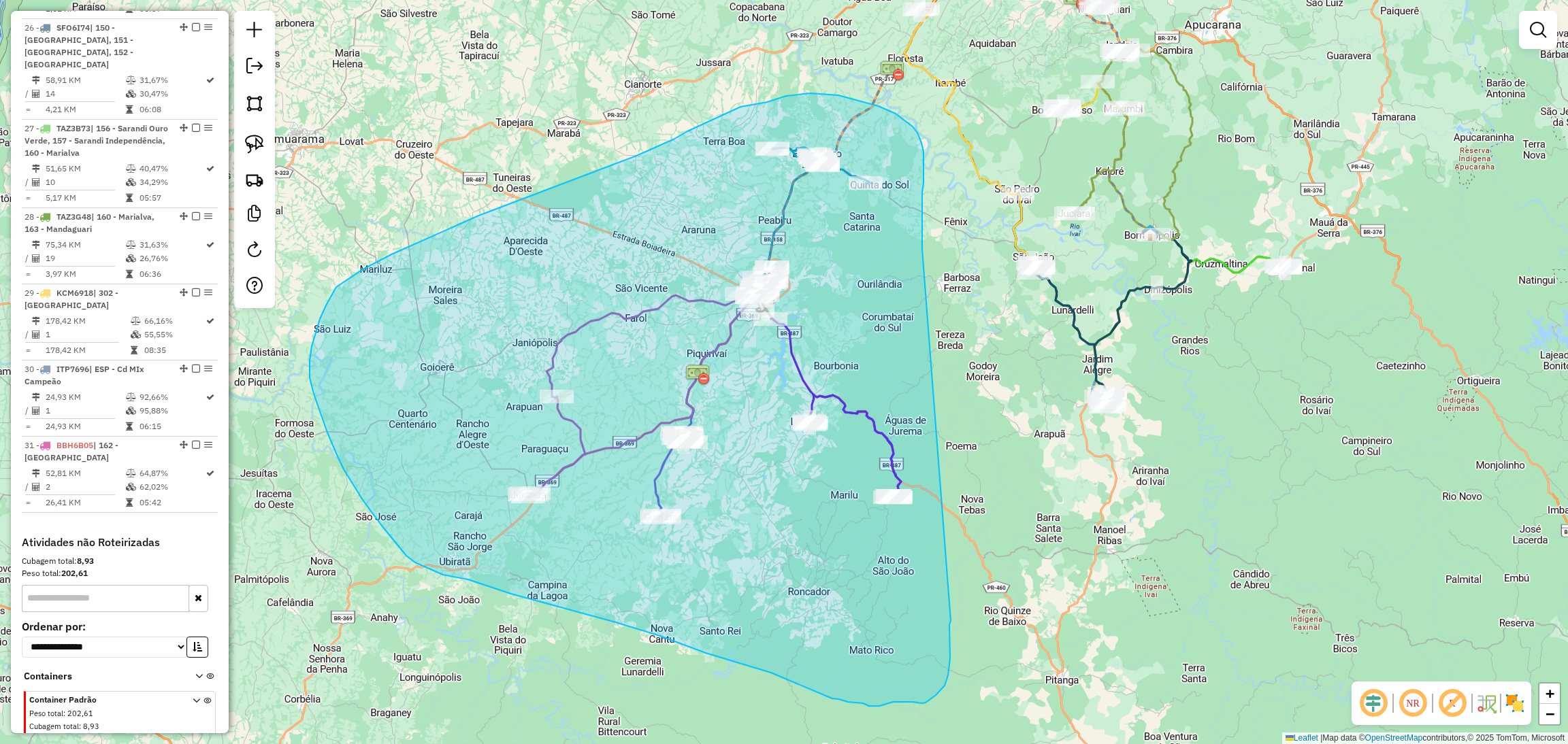
drag, startPoint x: 922, startPoint y: 249, endPoint x: 961, endPoint y: 616, distance: 369.1
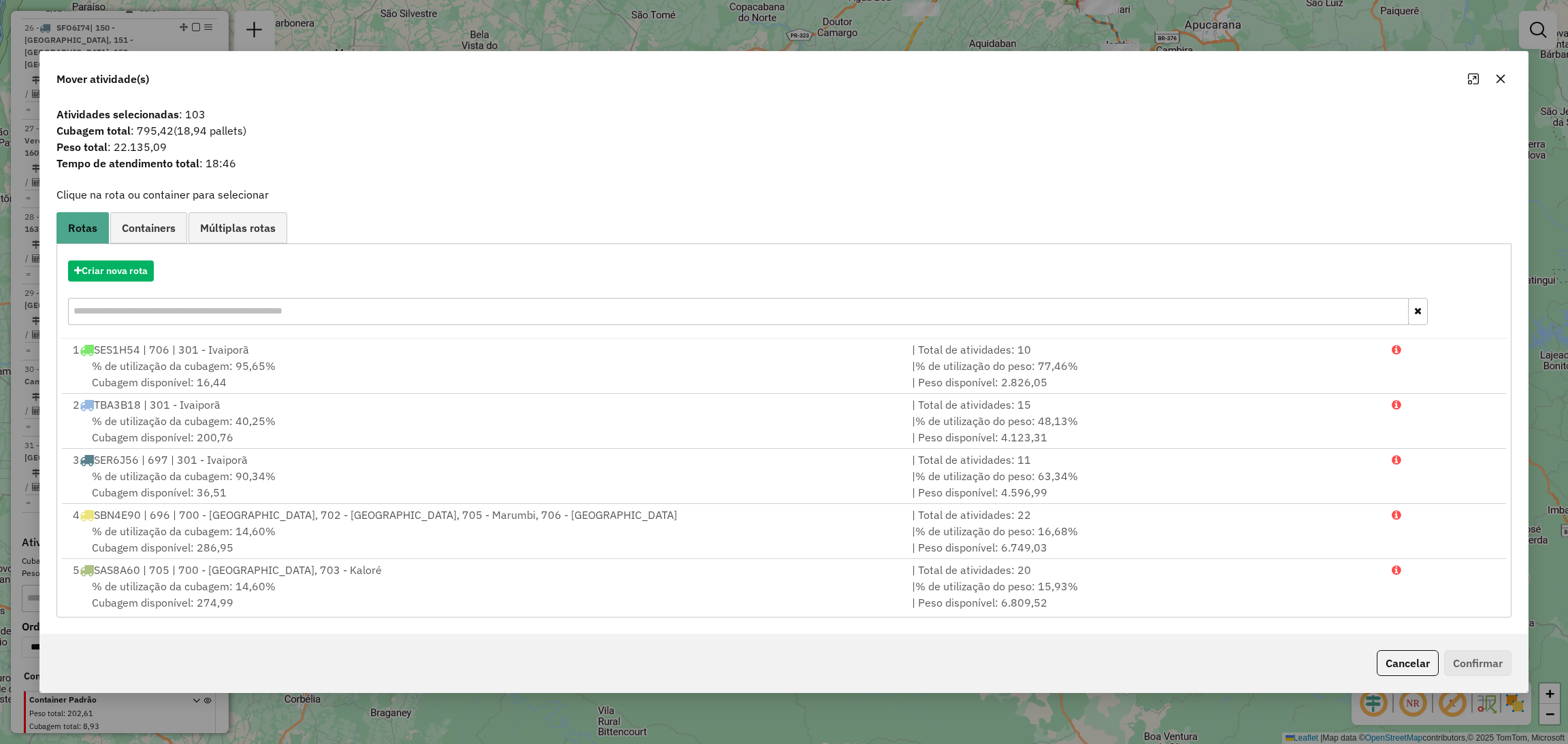
click at [1497, 78] on icon "button" at bounding box center [1500, 79] width 11 height 11
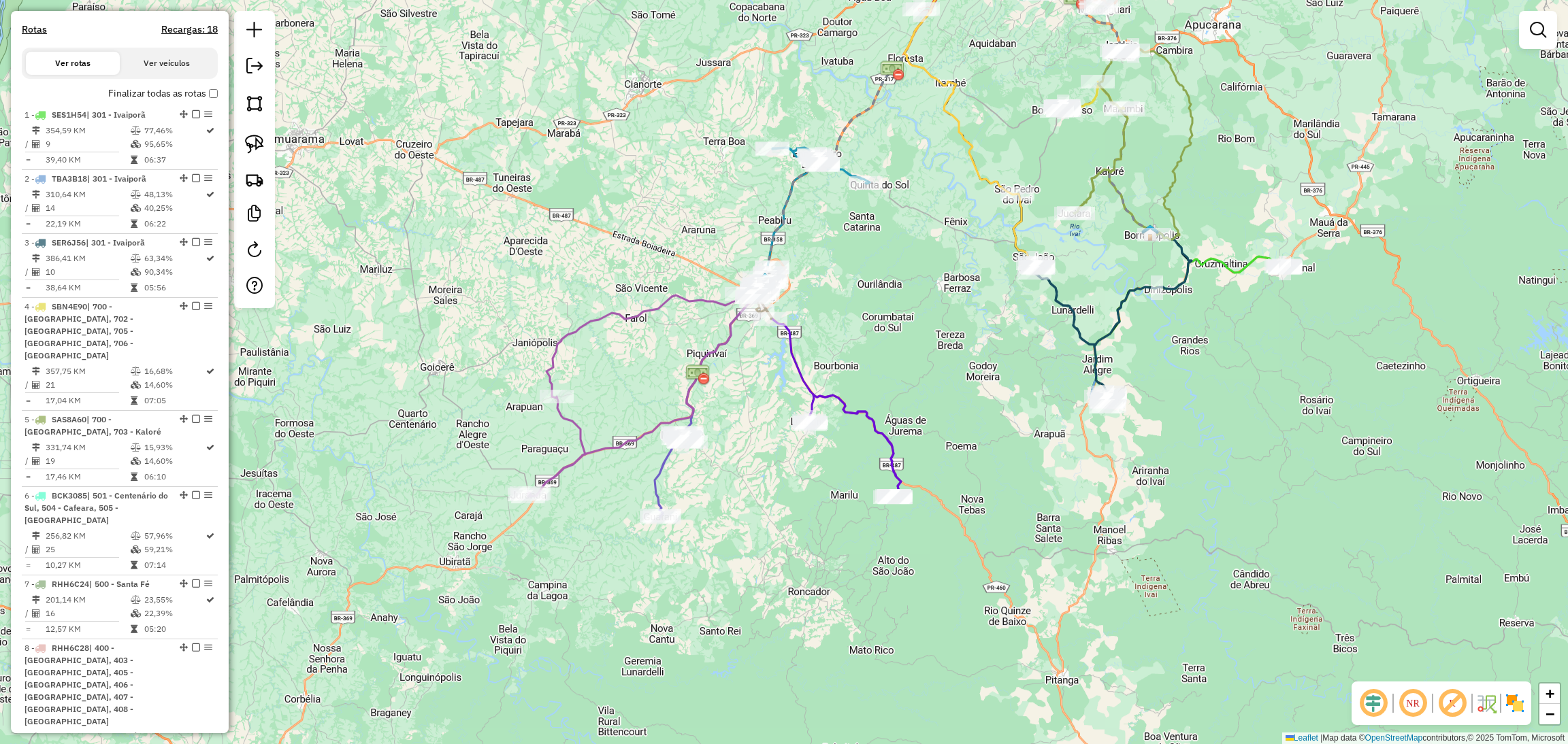
scroll to position [0, 0]
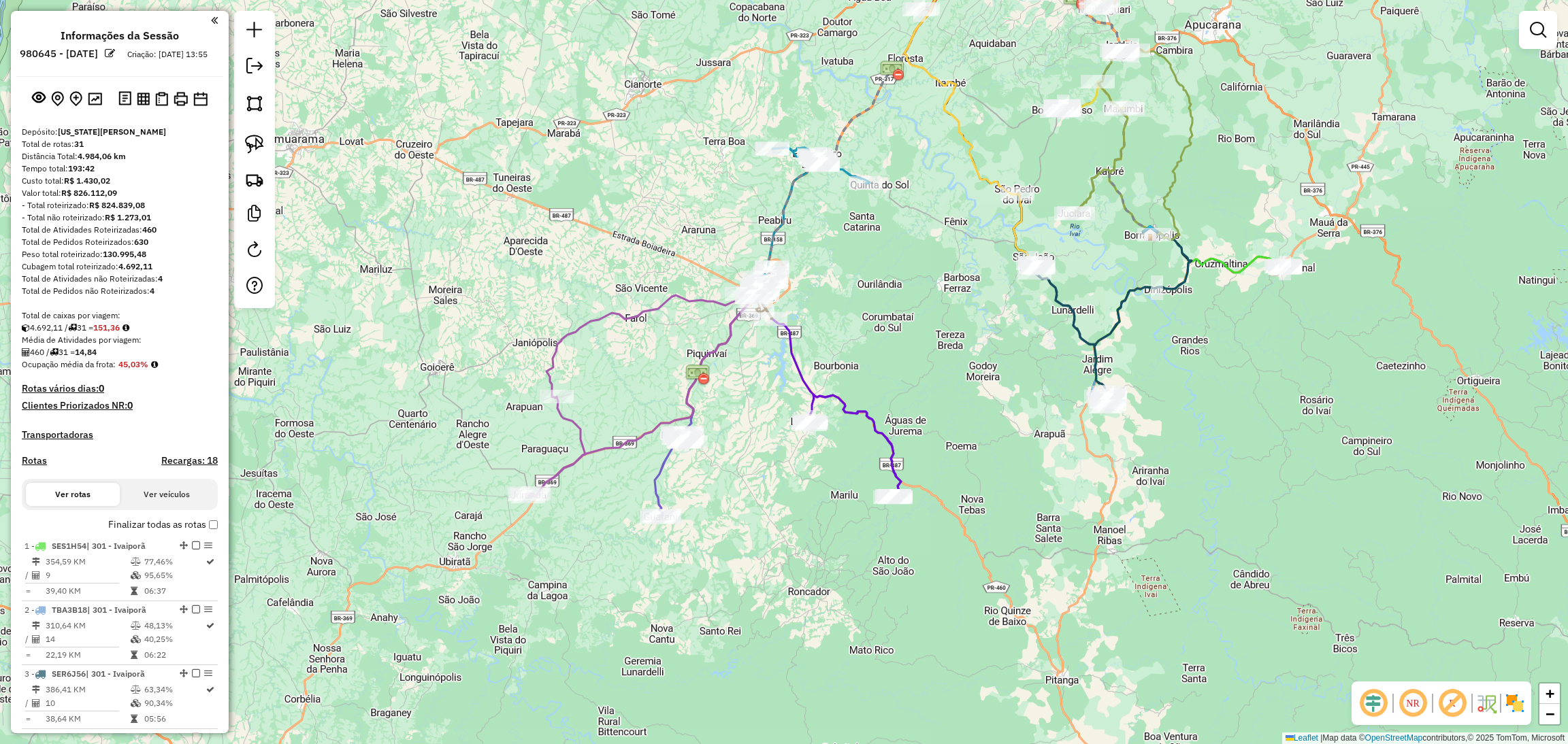
click at [189, 531] on label "Finalizar todas as rotas" at bounding box center [163, 525] width 109 height 14
